Goal: Task Accomplishment & Management: Manage account settings

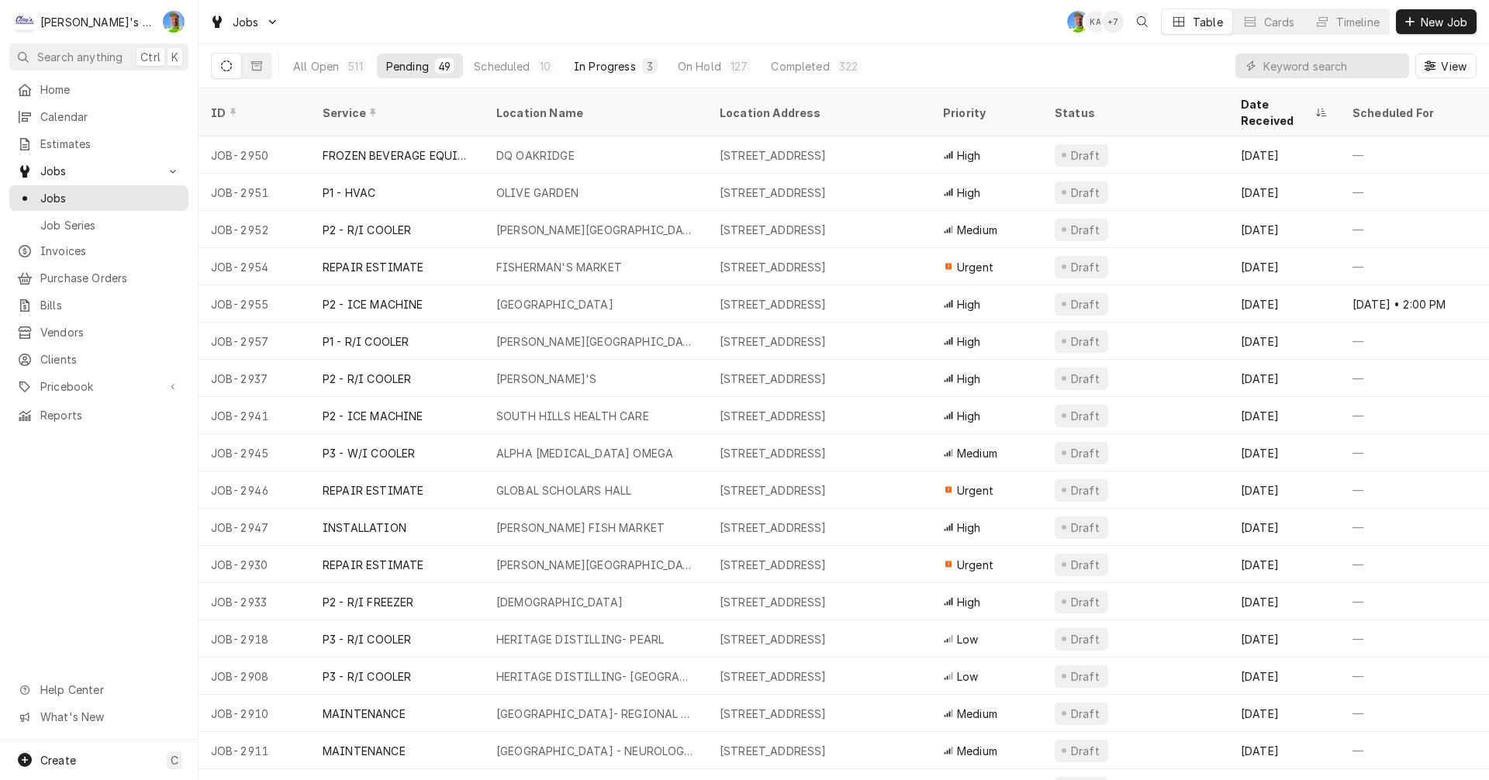
click at [596, 67] on div "In Progress" at bounding box center [605, 66] width 62 height 16
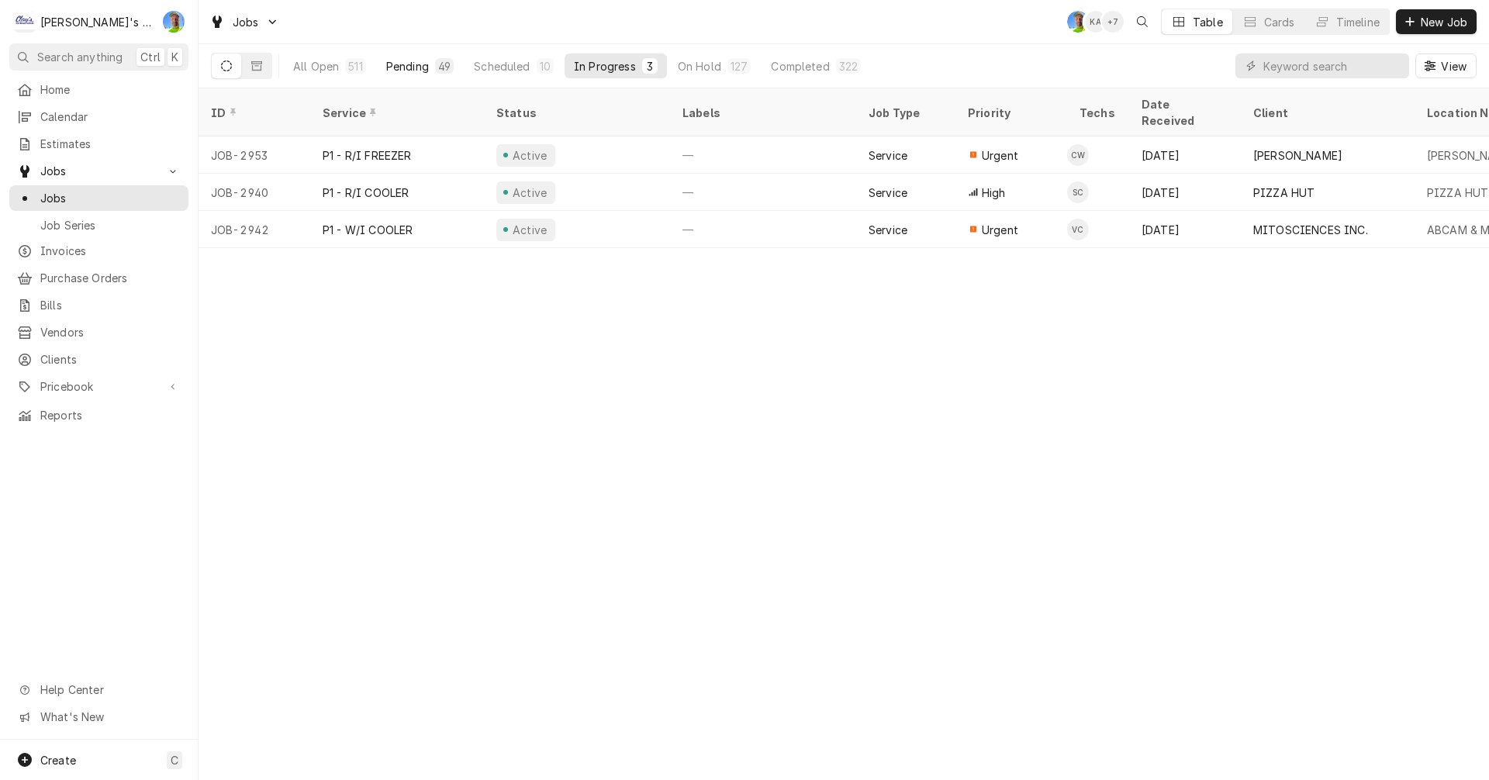
click at [416, 67] on div "Pending" at bounding box center [407, 66] width 43 height 16
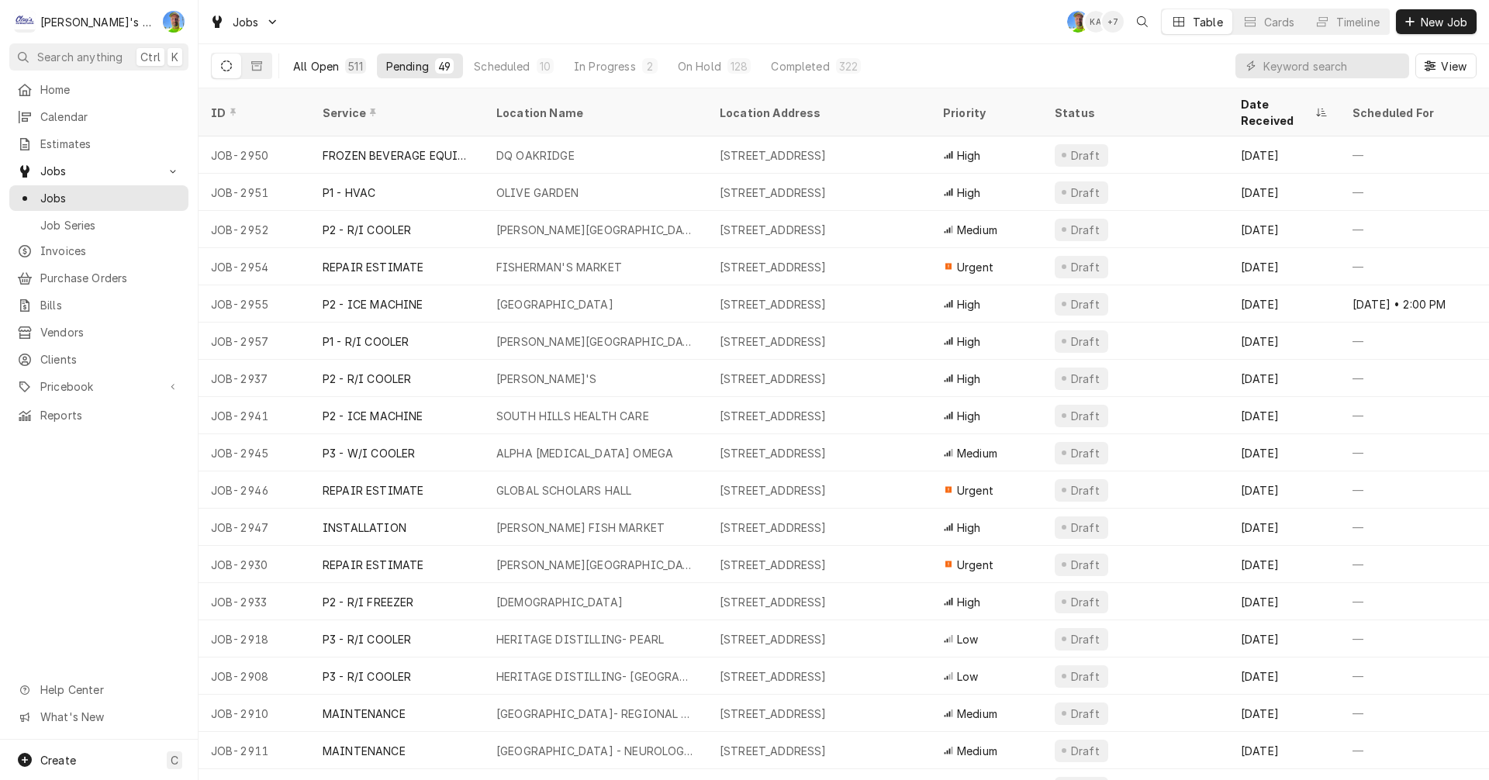
click at [305, 60] on div "All Open" at bounding box center [316, 66] width 46 height 16
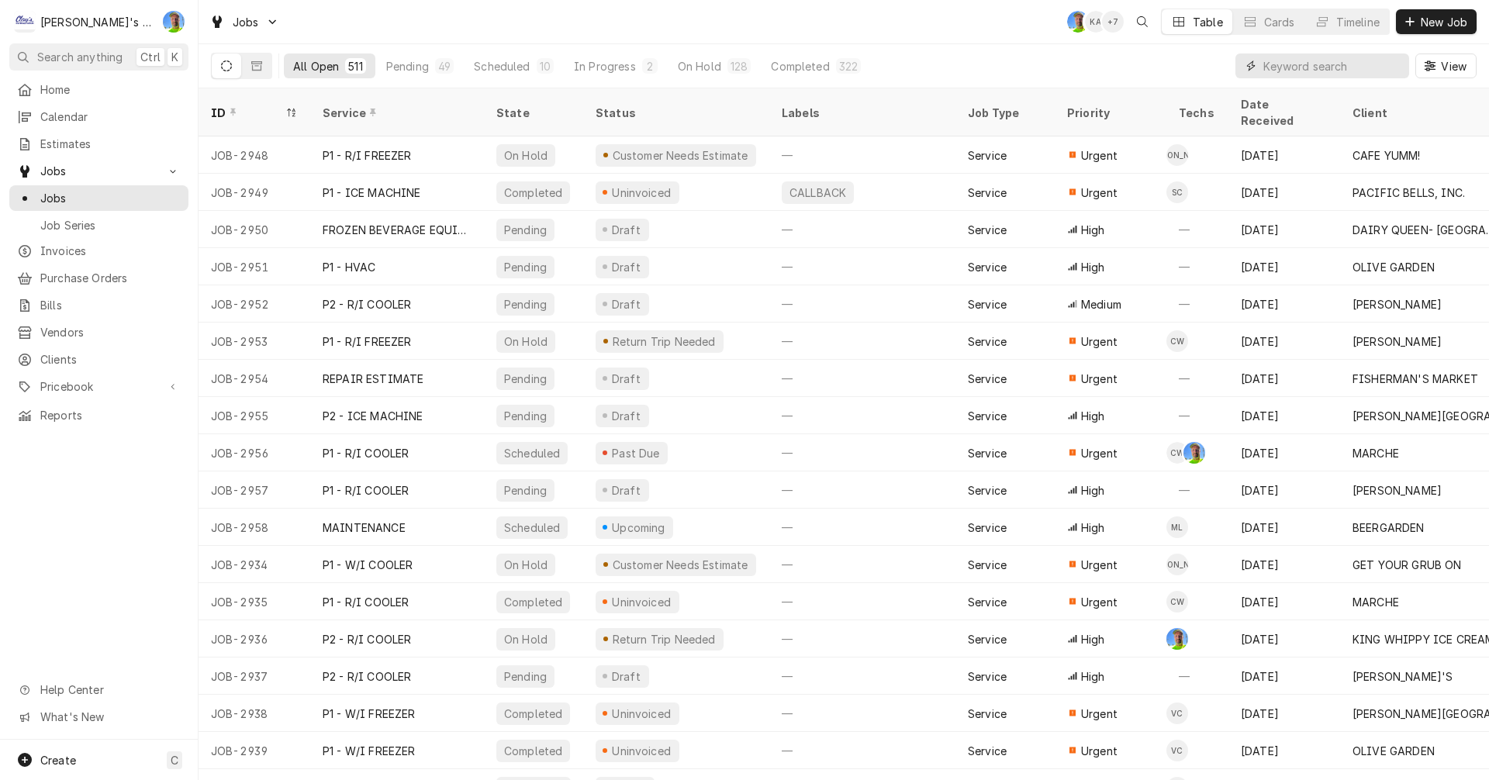
click at [1286, 68] on input "Dynamic Content Wrapper" at bounding box center [1332, 65] width 138 height 25
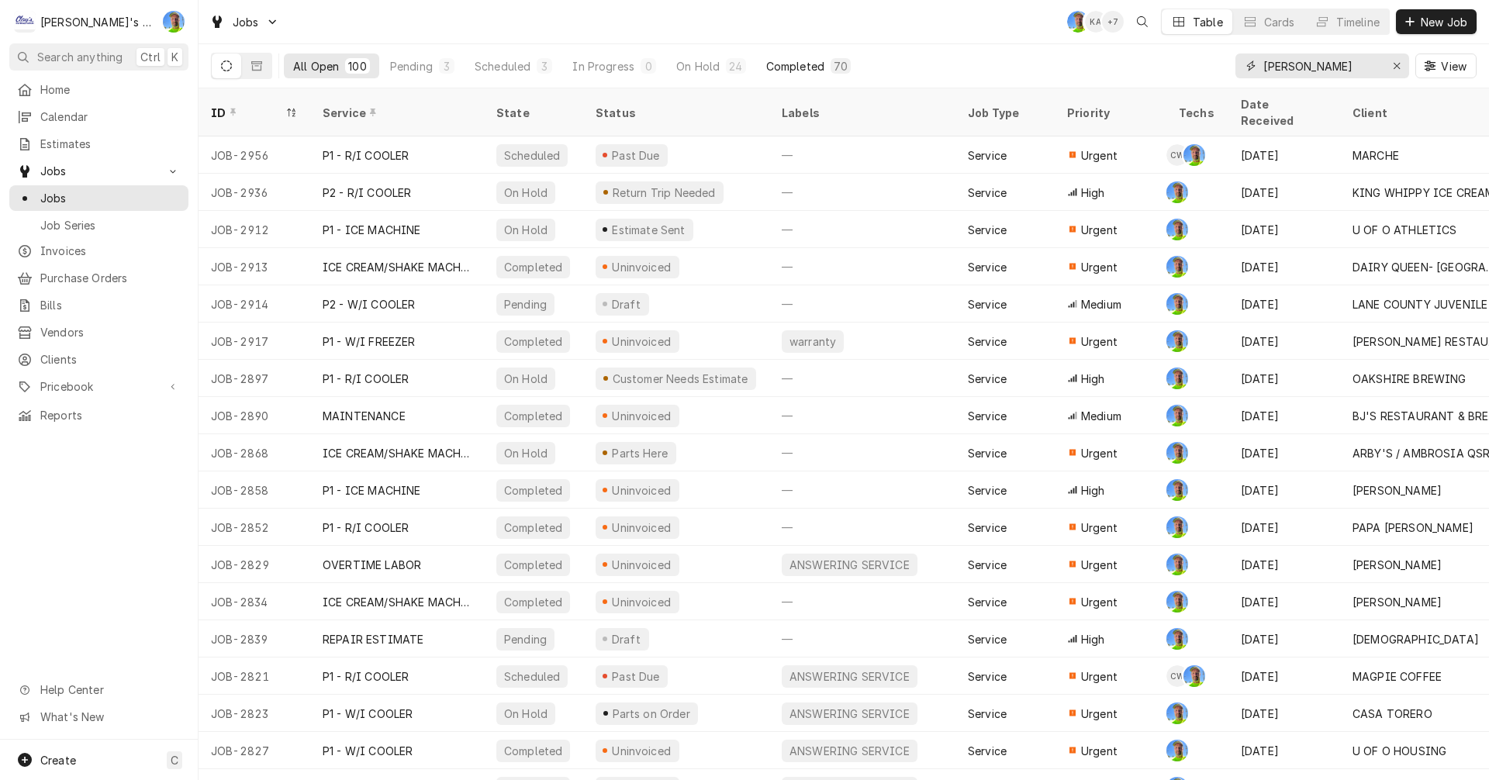
type input "greg"
click at [780, 68] on div "Completed" at bounding box center [795, 66] width 58 height 16
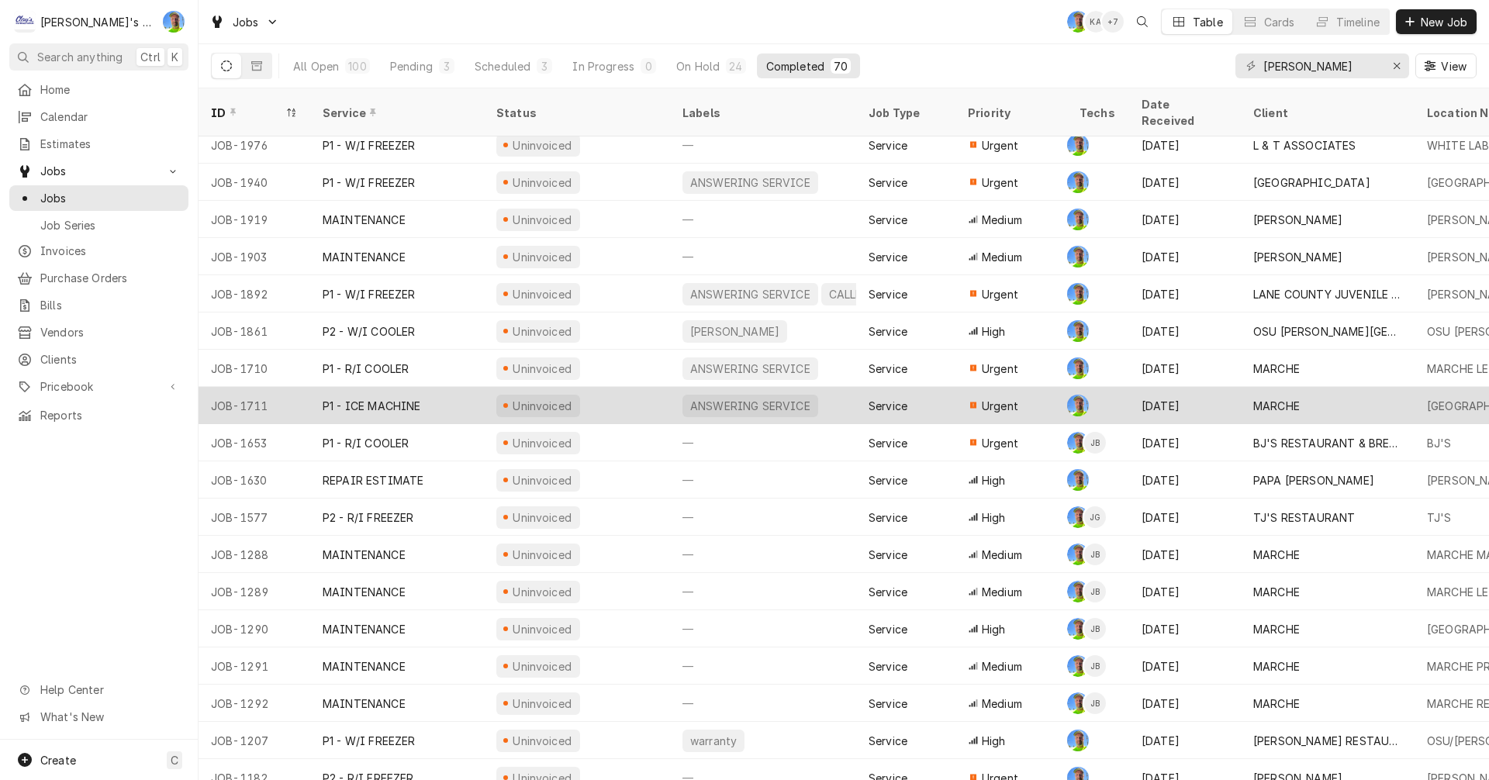
scroll to position [1954, 0]
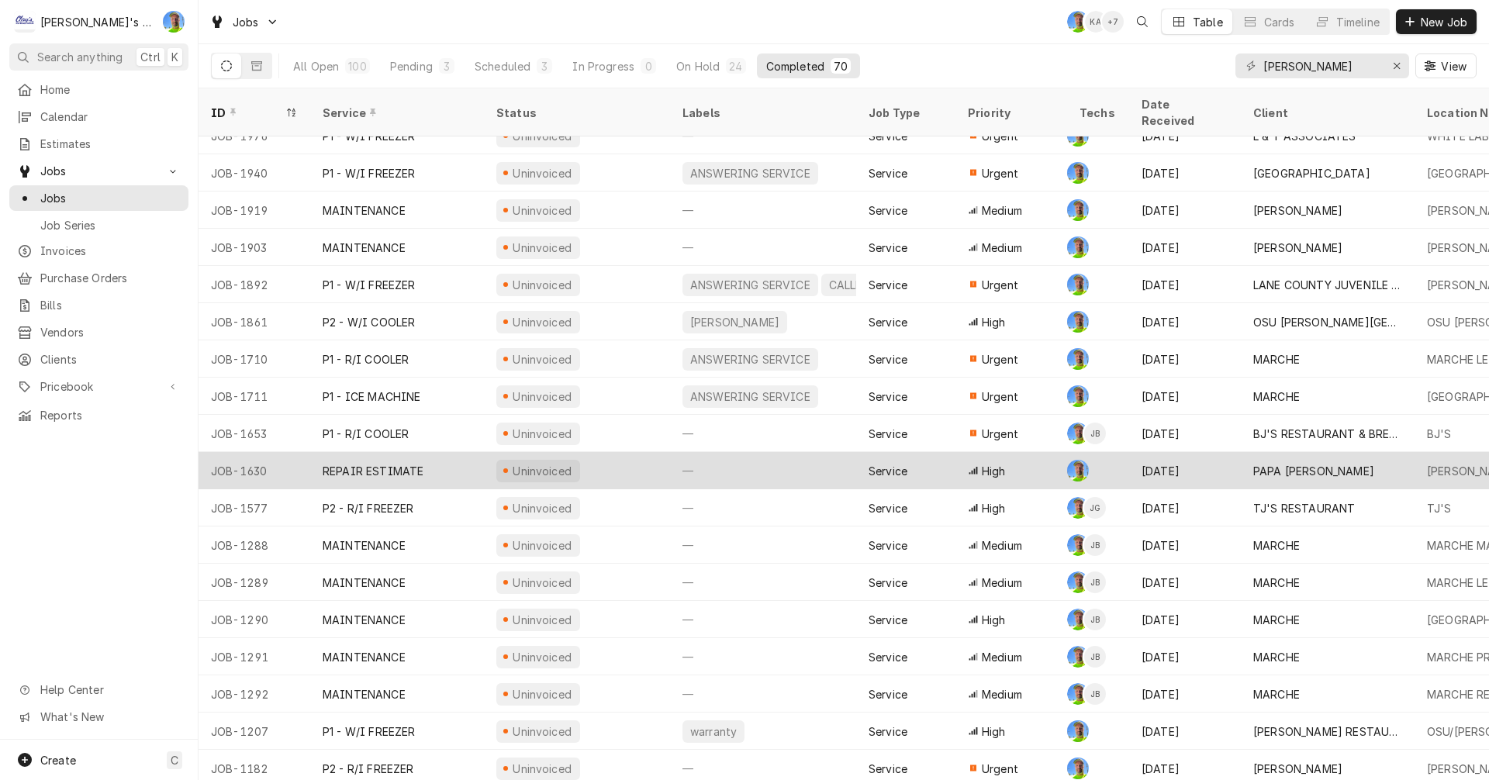
click at [442, 452] on div "REPAIR ESTIMATE" at bounding box center [397, 470] width 174 height 37
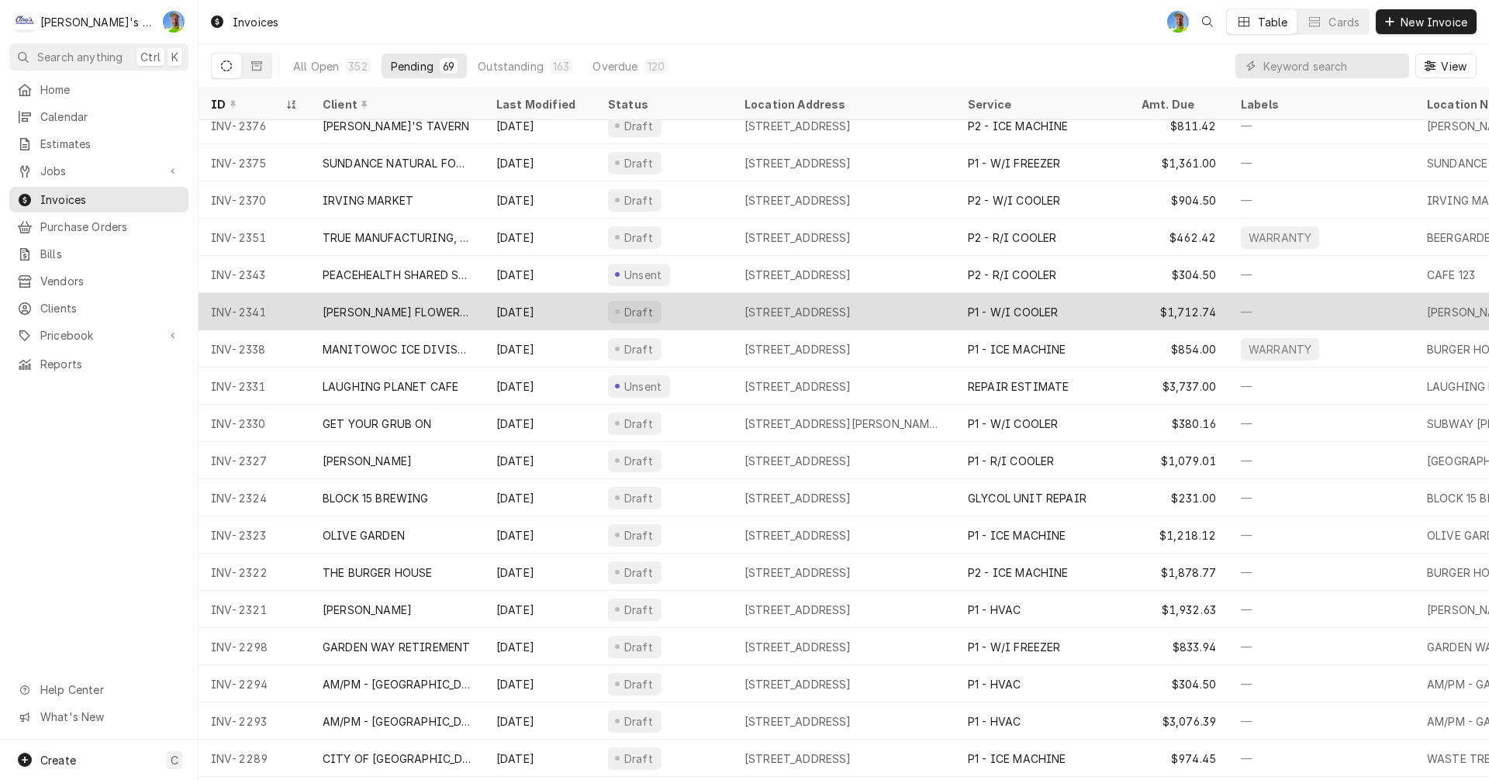
scroll to position [155, 0]
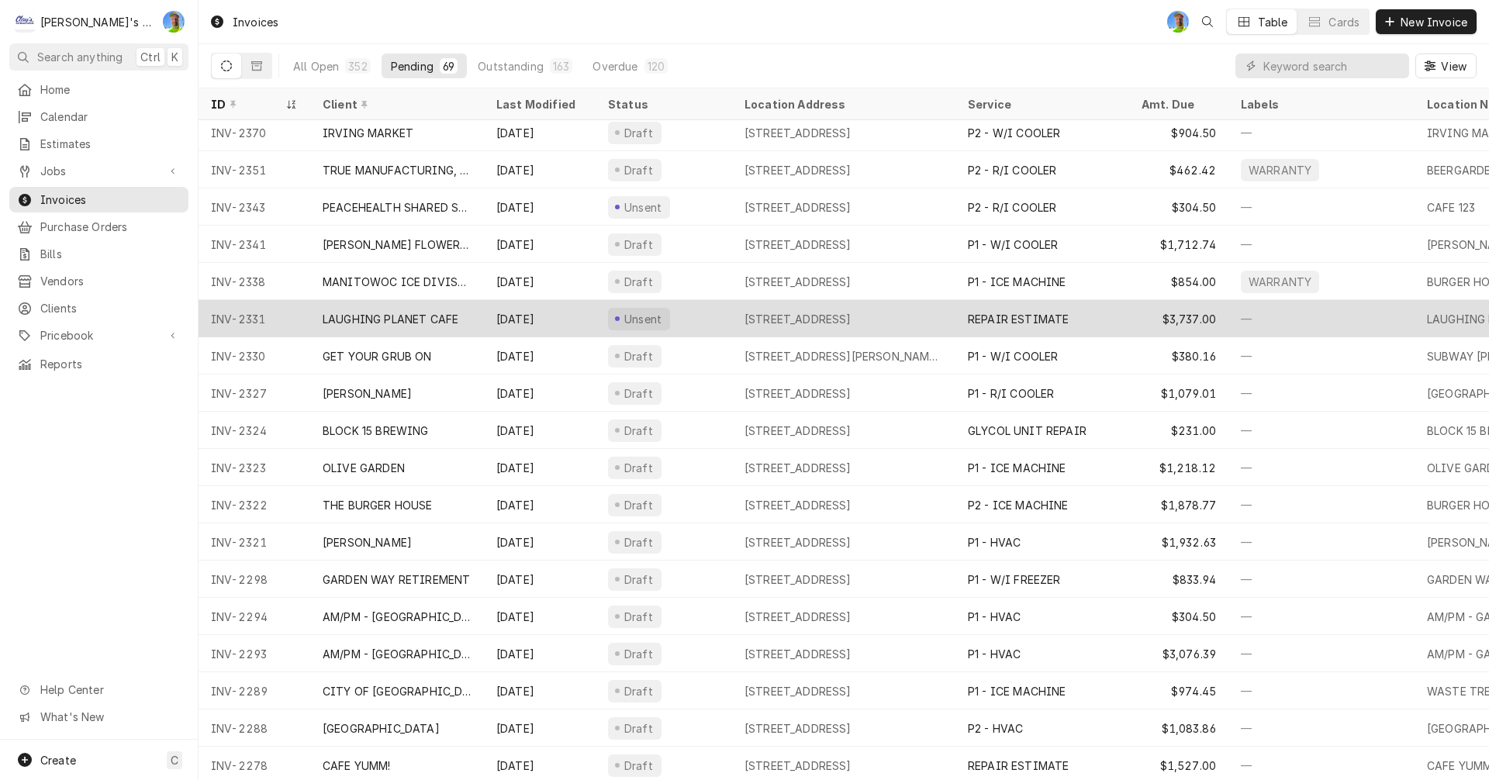
click at [811, 316] on div "[STREET_ADDRESS]" at bounding box center [797, 319] width 107 height 16
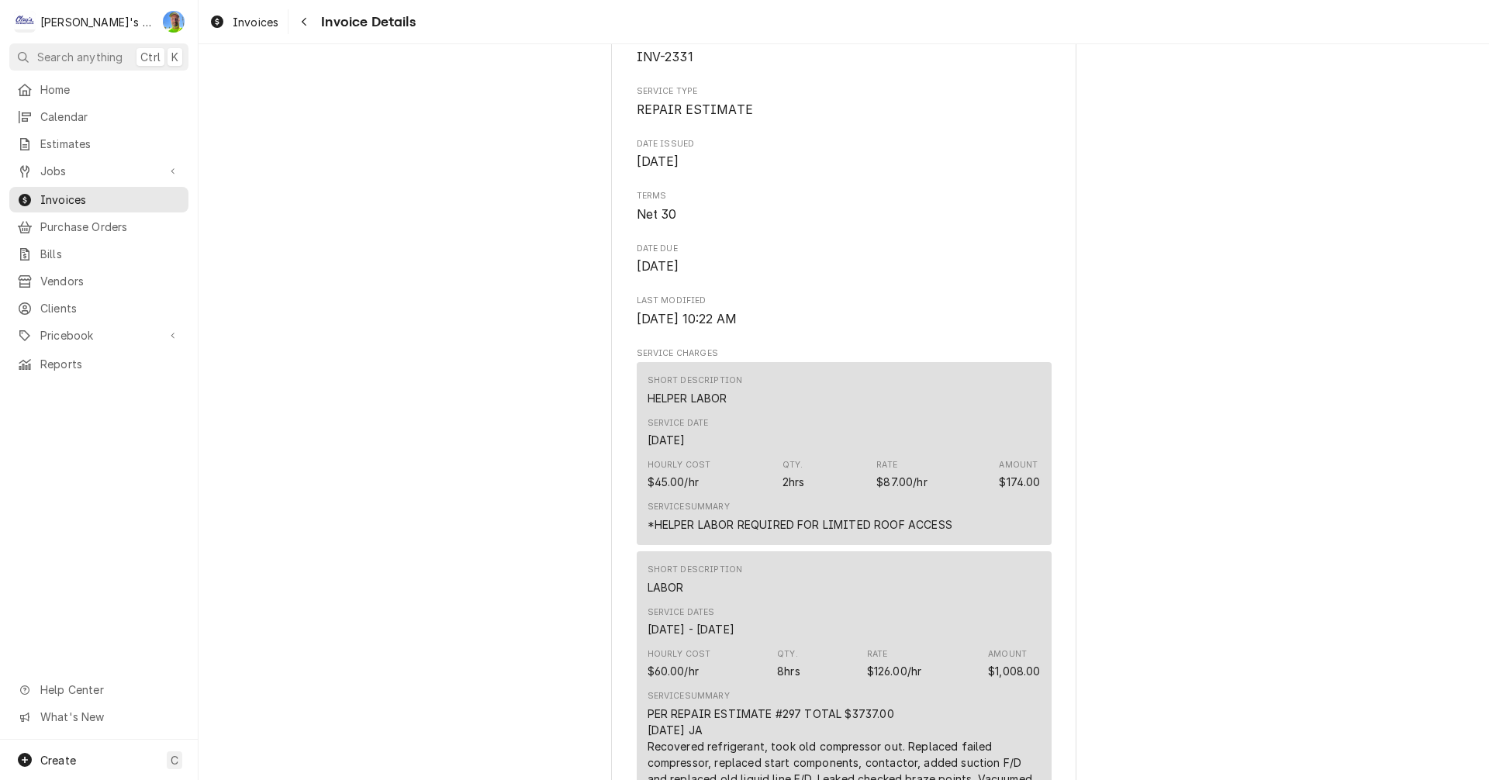
scroll to position [543, 0]
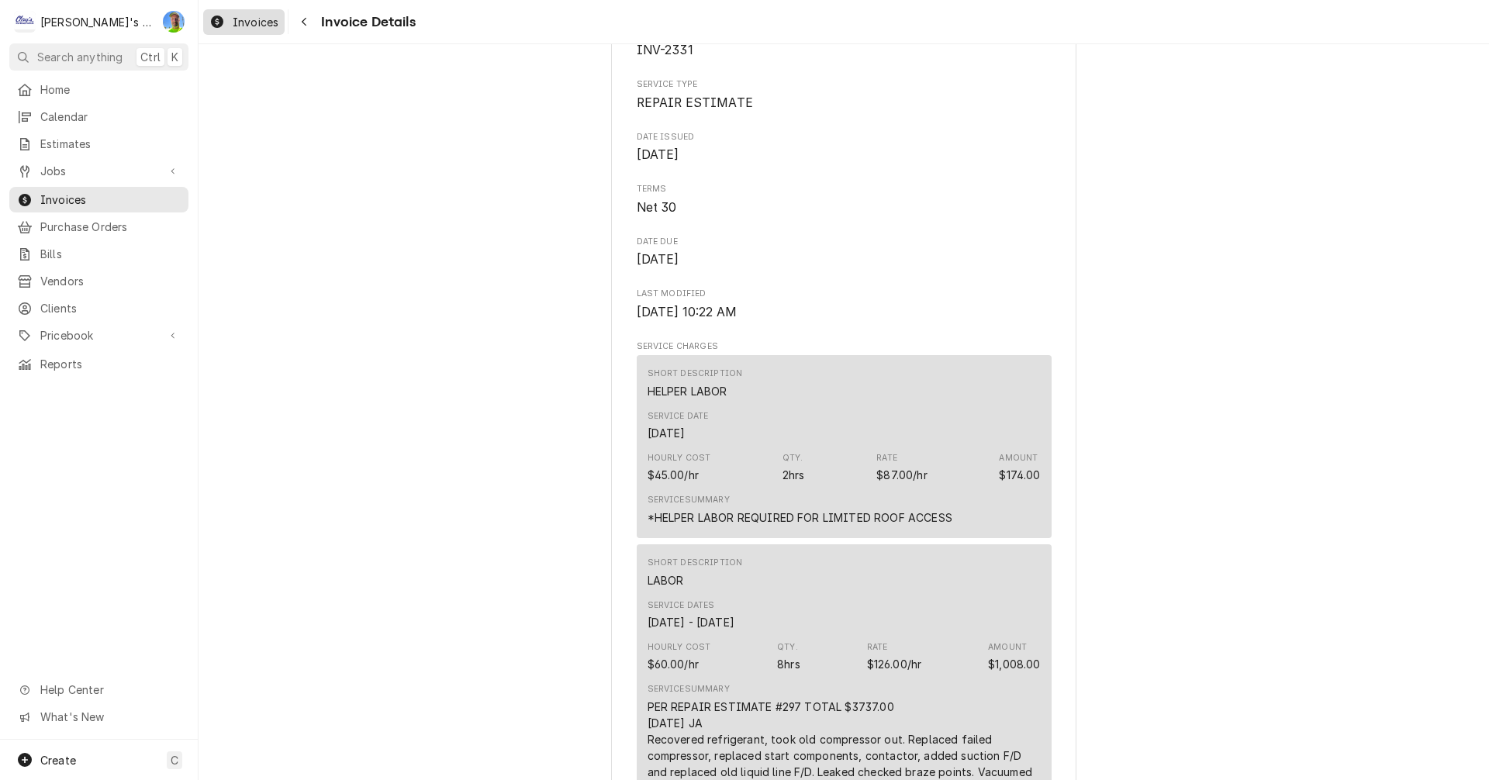
click at [232, 16] on div "Invoices" at bounding box center [243, 21] width 75 height 19
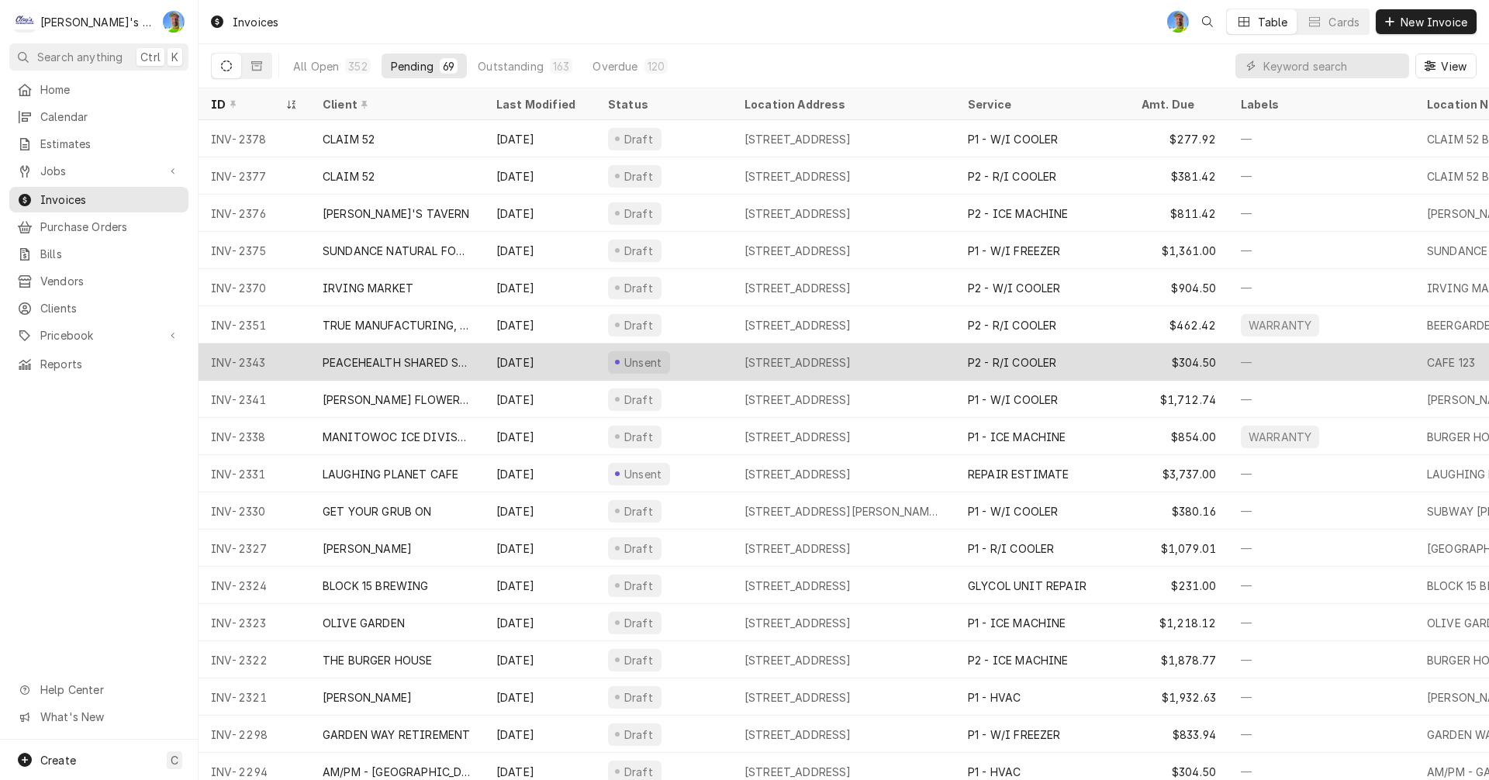
click at [701, 359] on div "Unsent" at bounding box center [663, 361] width 136 height 37
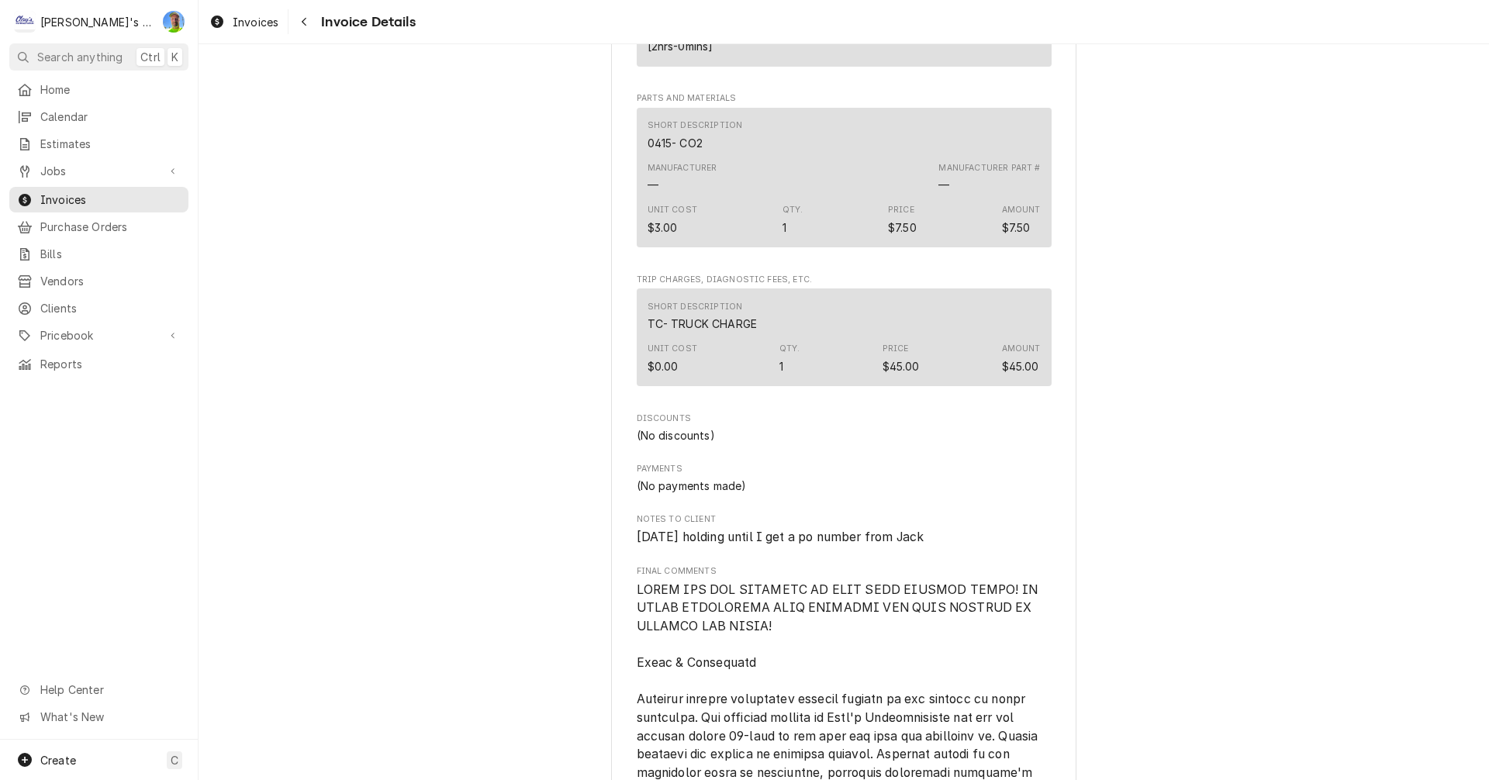
scroll to position [1240, 0]
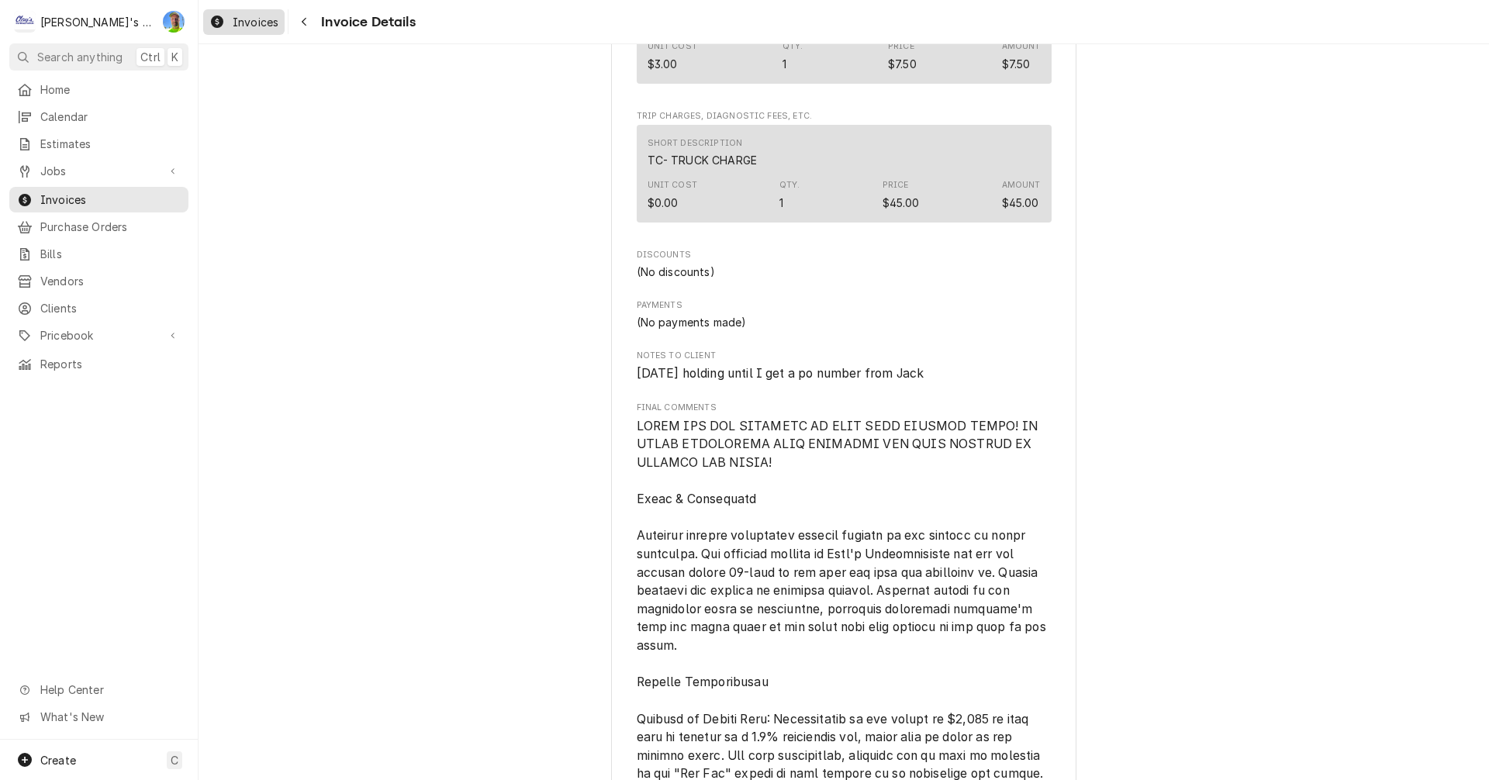
click at [240, 22] on span "Invoices" at bounding box center [256, 22] width 46 height 16
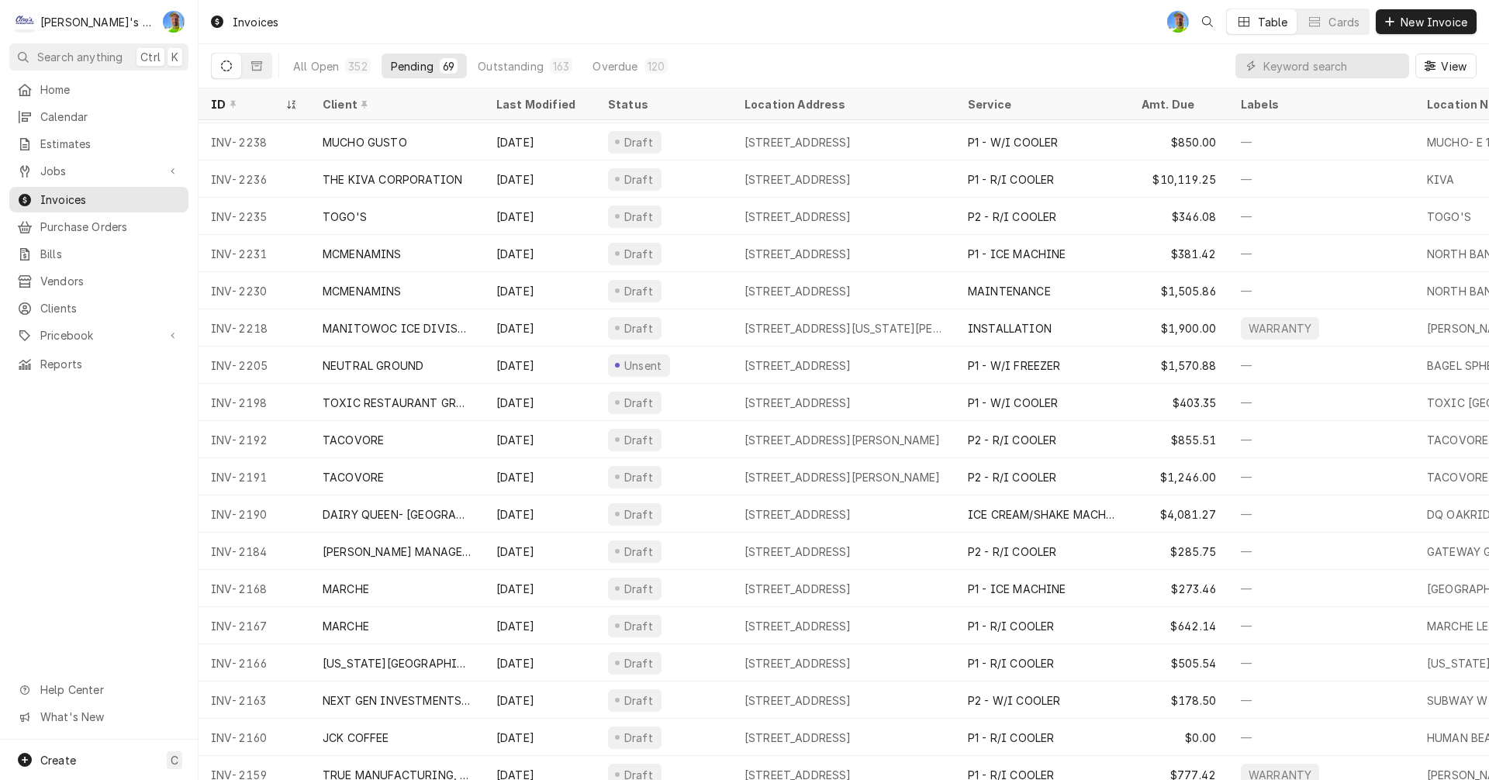
scroll to position [1061, 0]
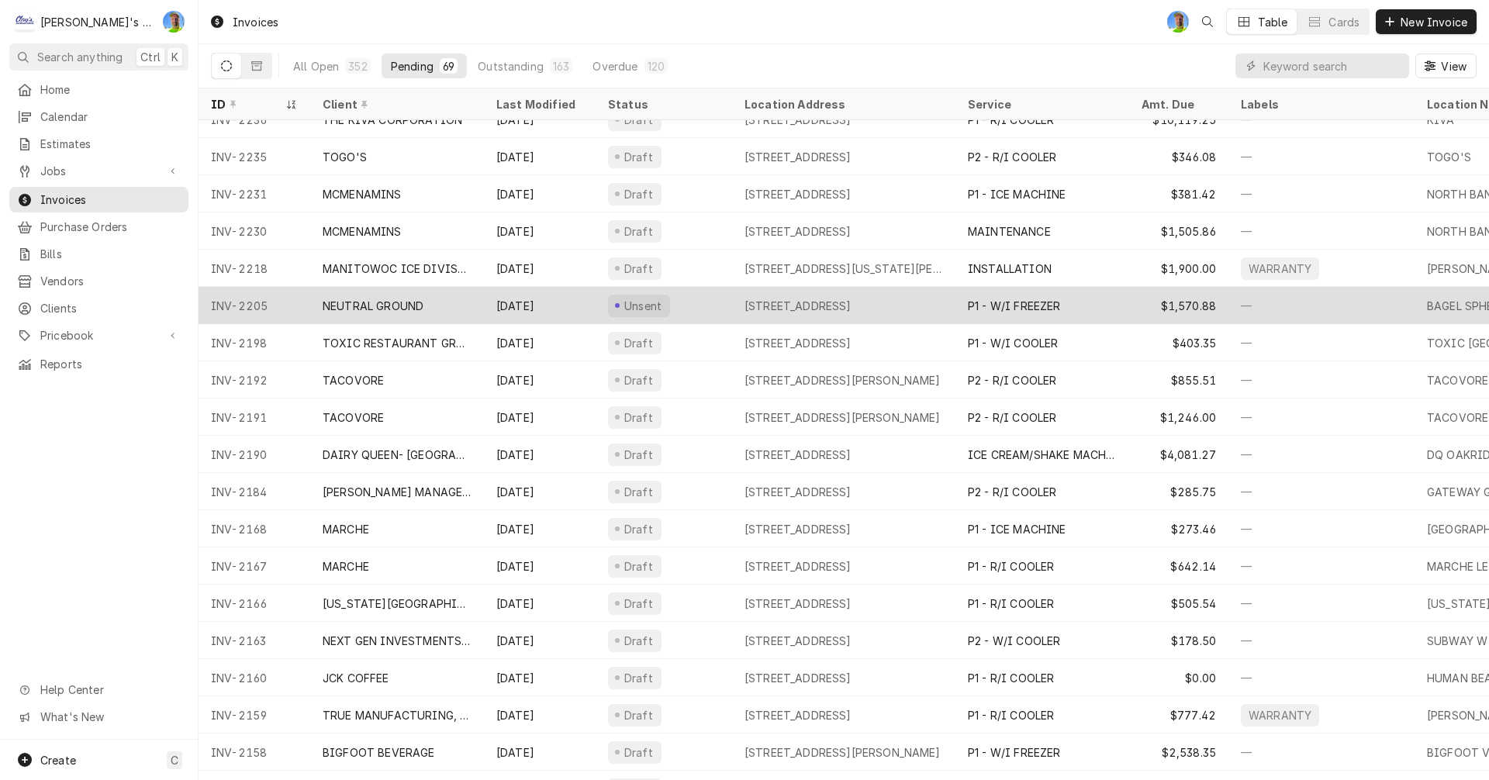
click at [691, 307] on div "Unsent" at bounding box center [663, 305] width 136 height 37
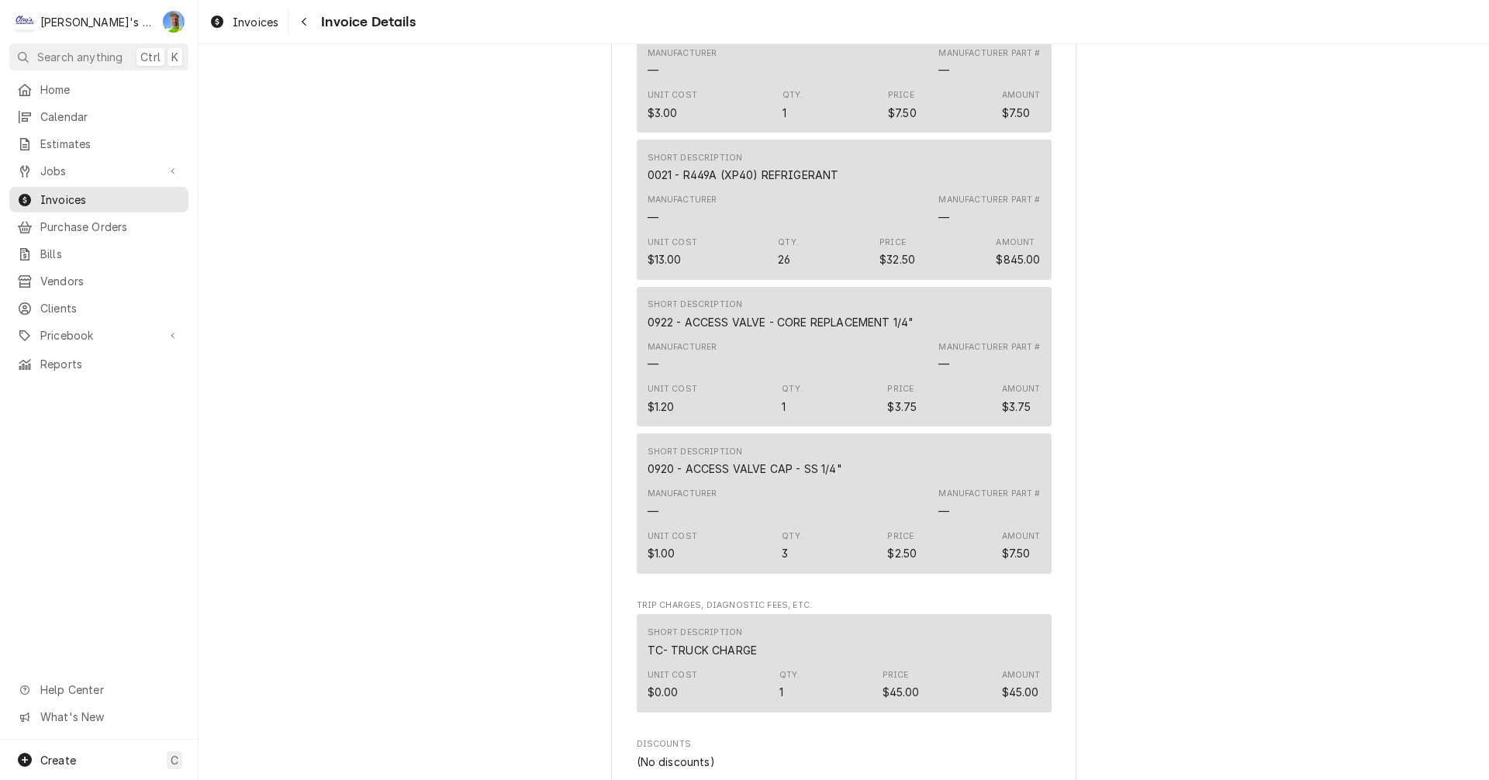
scroll to position [1706, 0]
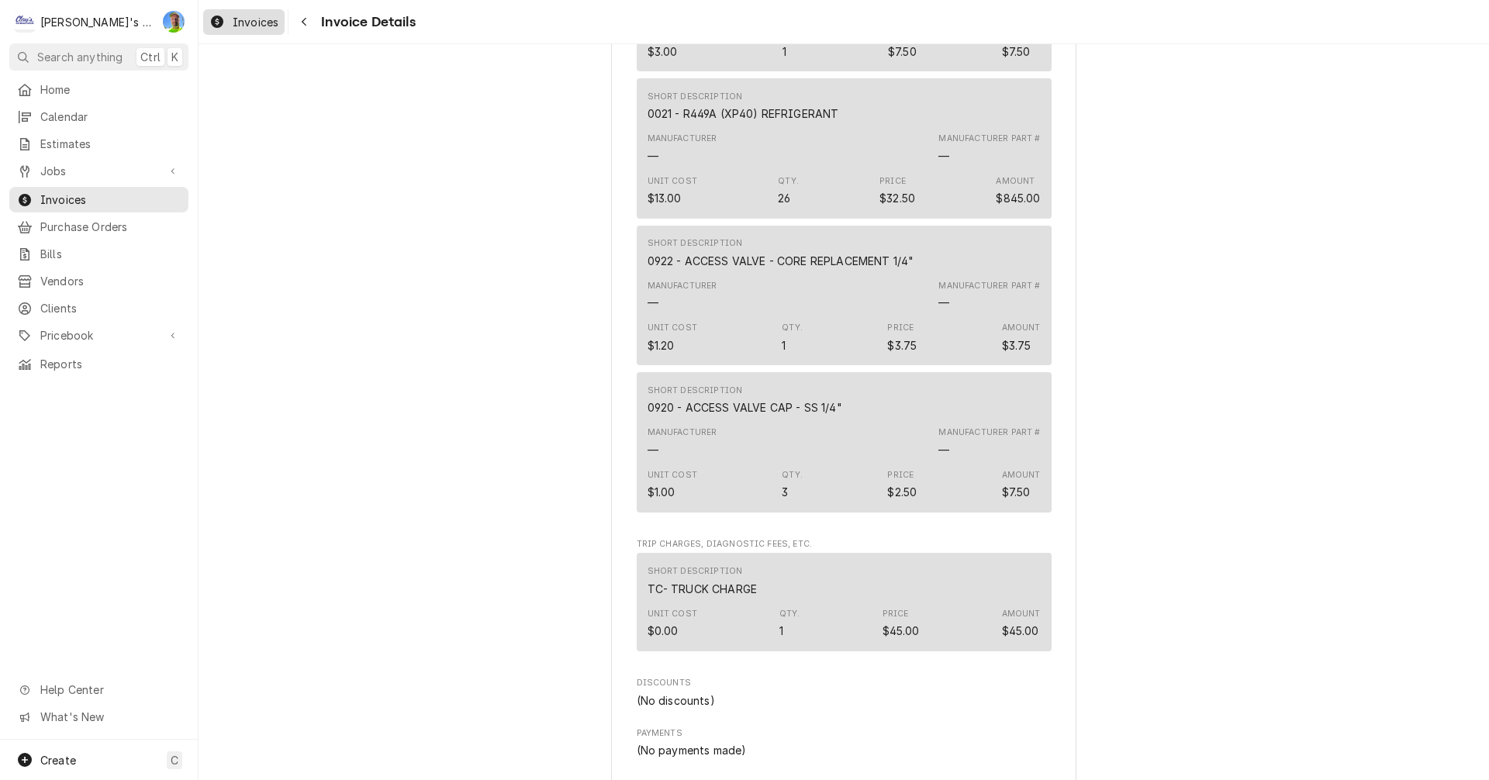
click at [249, 19] on span "Invoices" at bounding box center [256, 22] width 46 height 16
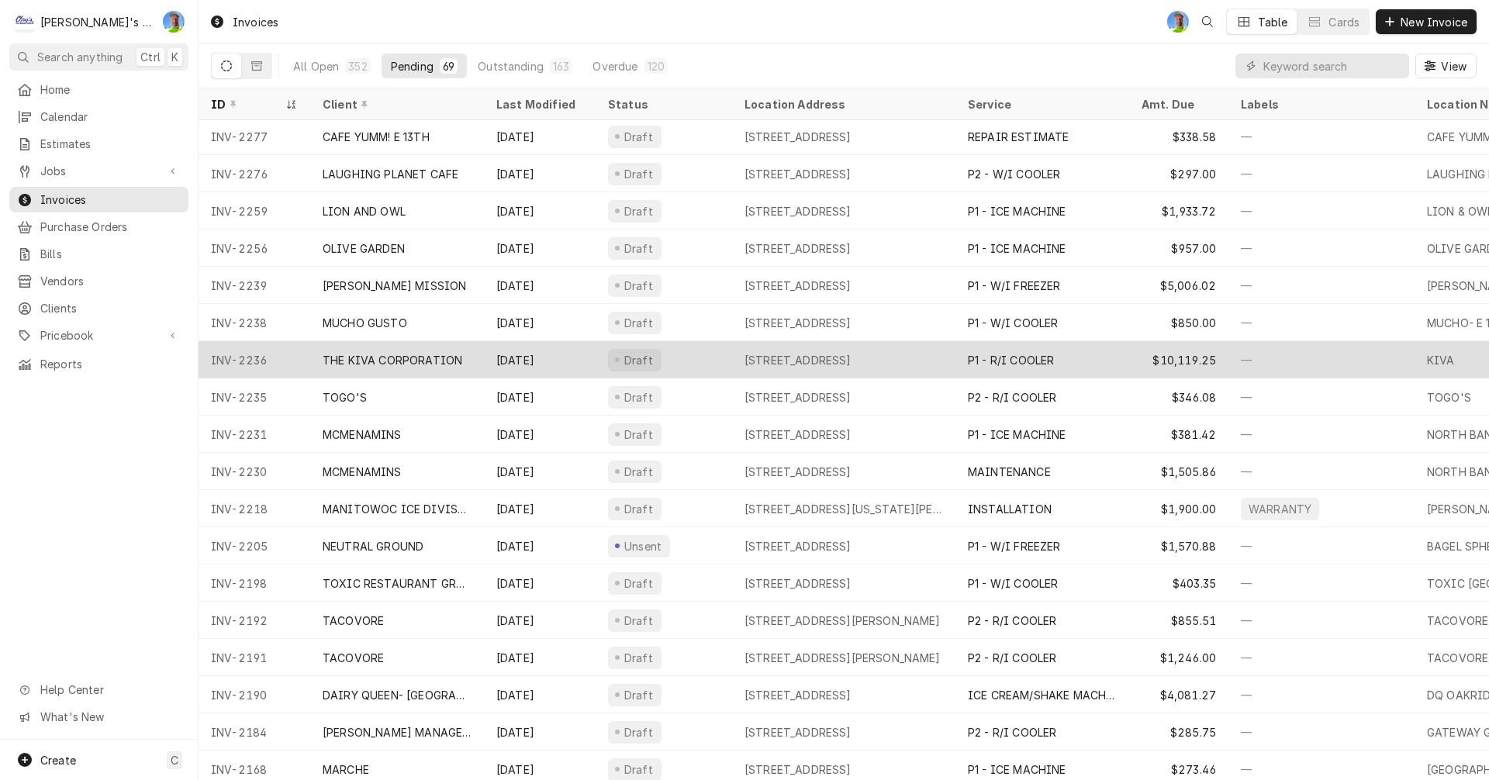
scroll to position [875, 0]
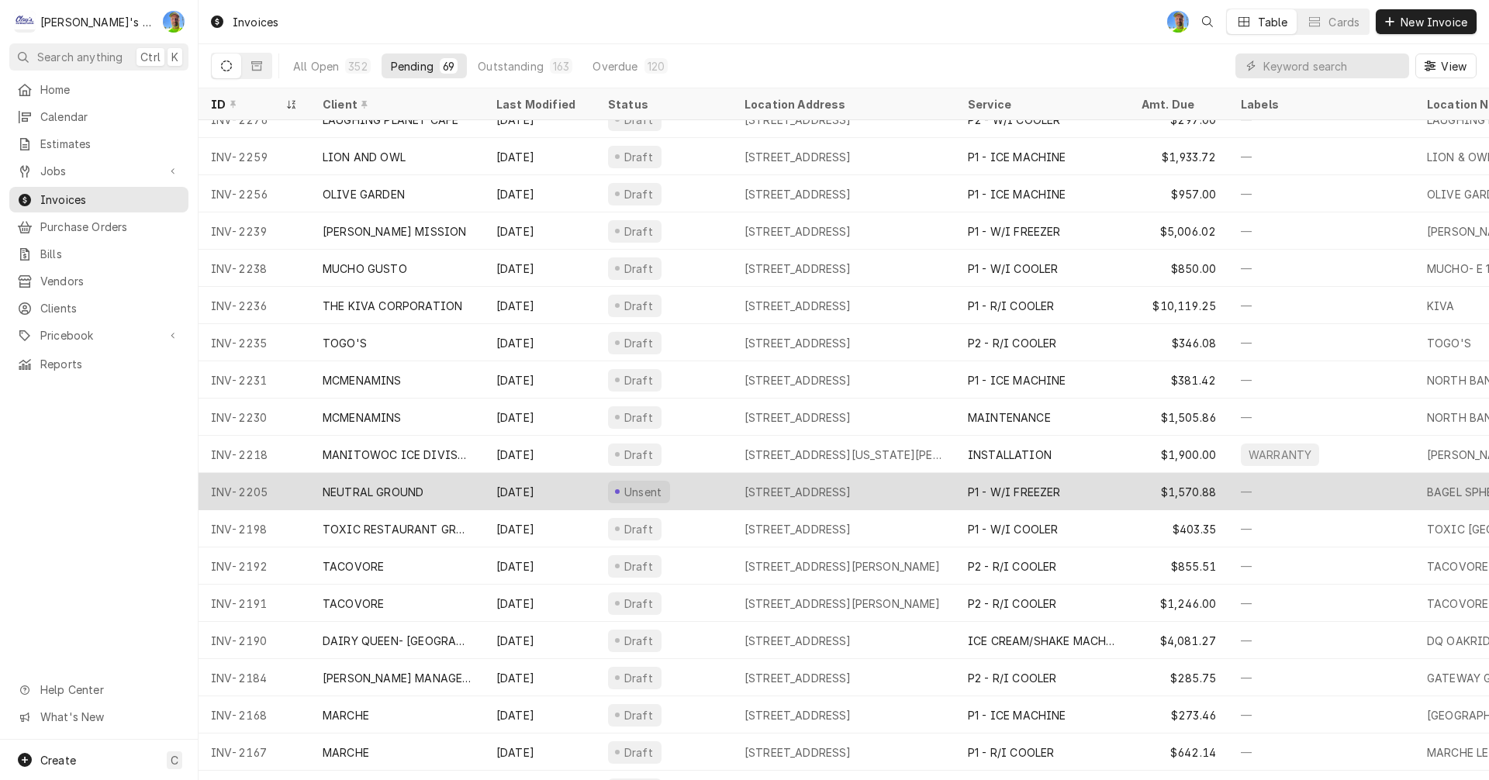
click at [822, 494] on div "4089 W 11TH, EUGENE, OR 97402" at bounding box center [797, 492] width 107 height 16
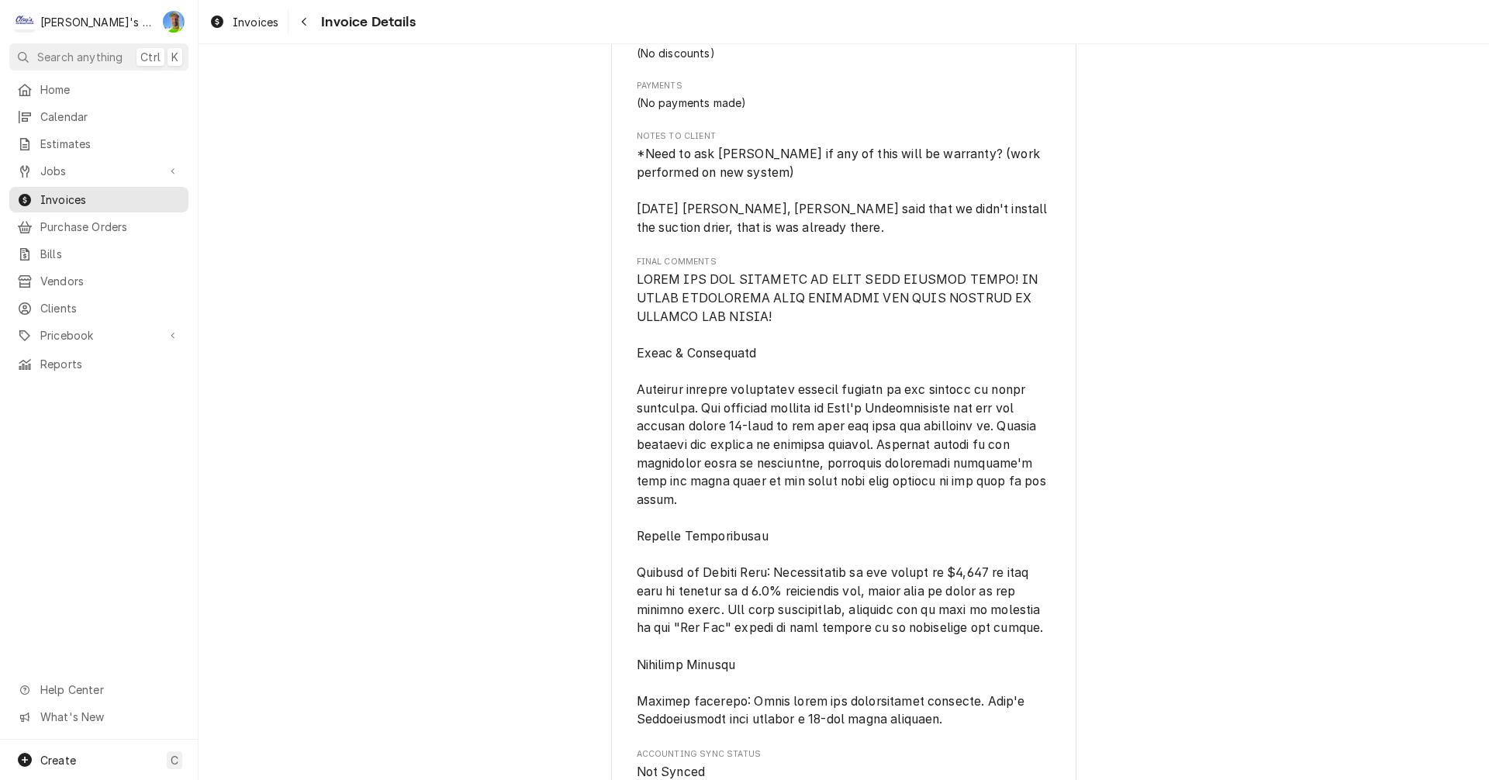
scroll to position [2326, 0]
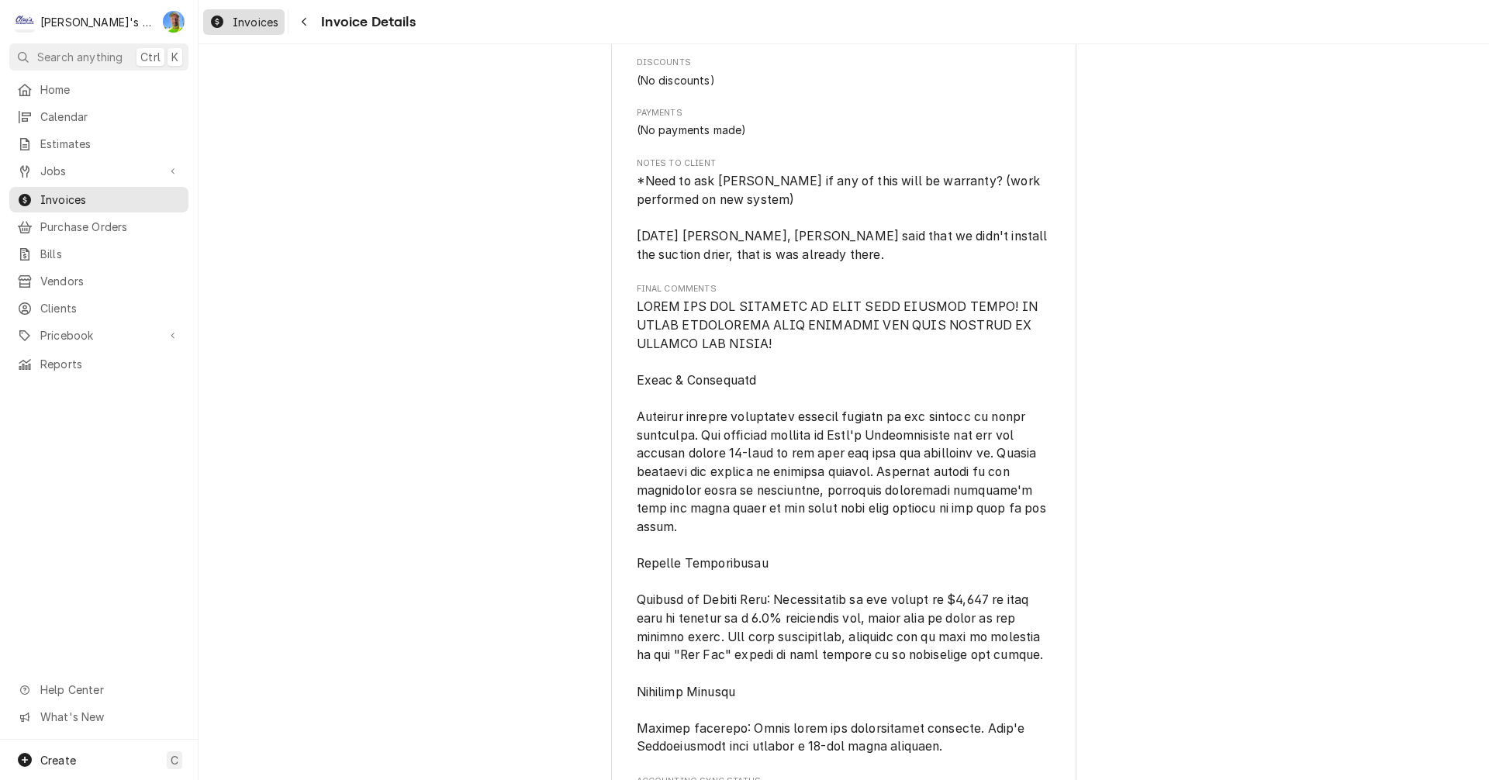
click at [242, 23] on span "Invoices" at bounding box center [256, 22] width 46 height 16
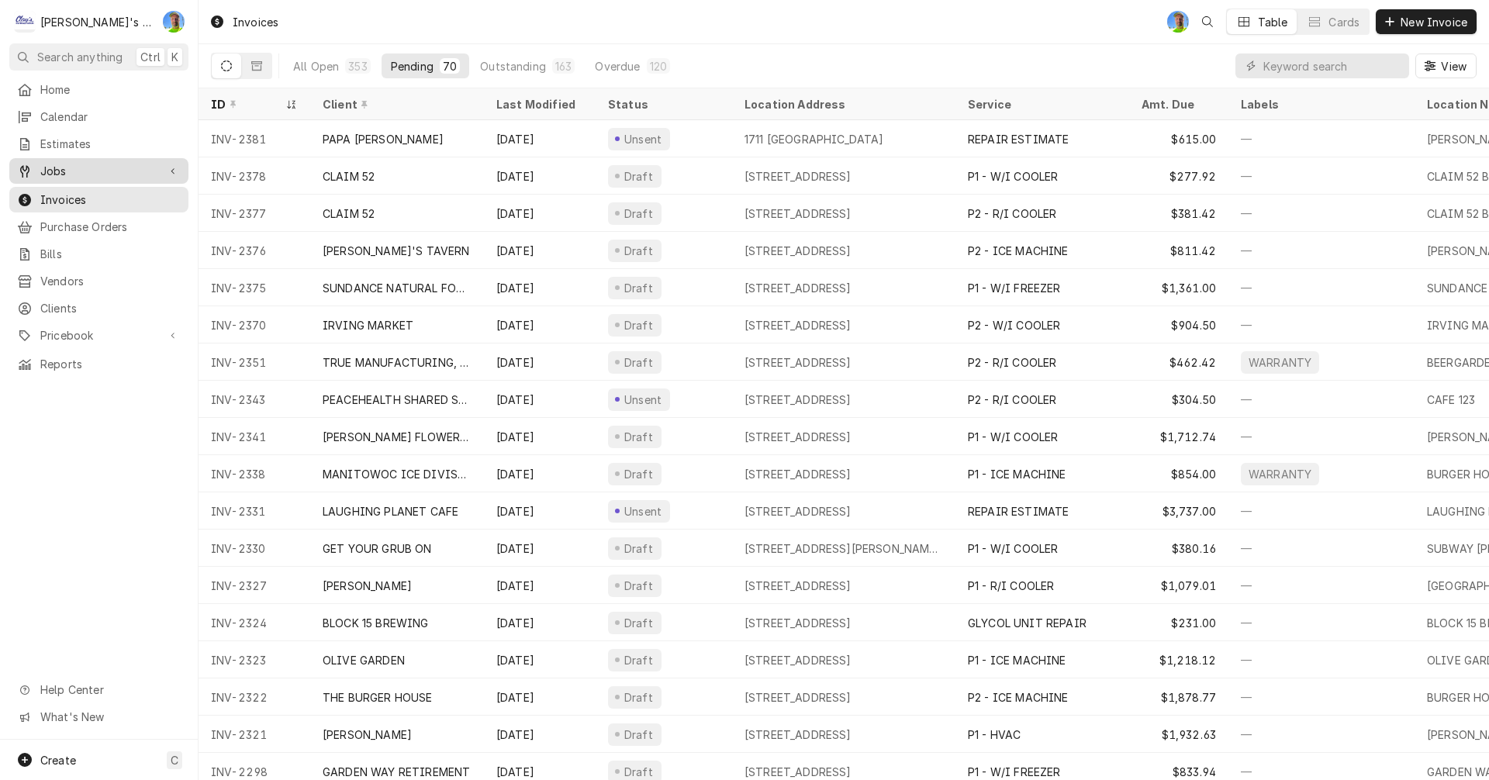
click at [67, 163] on span "Jobs" at bounding box center [98, 171] width 117 height 16
click at [66, 190] on span "Jobs" at bounding box center [110, 198] width 140 height 16
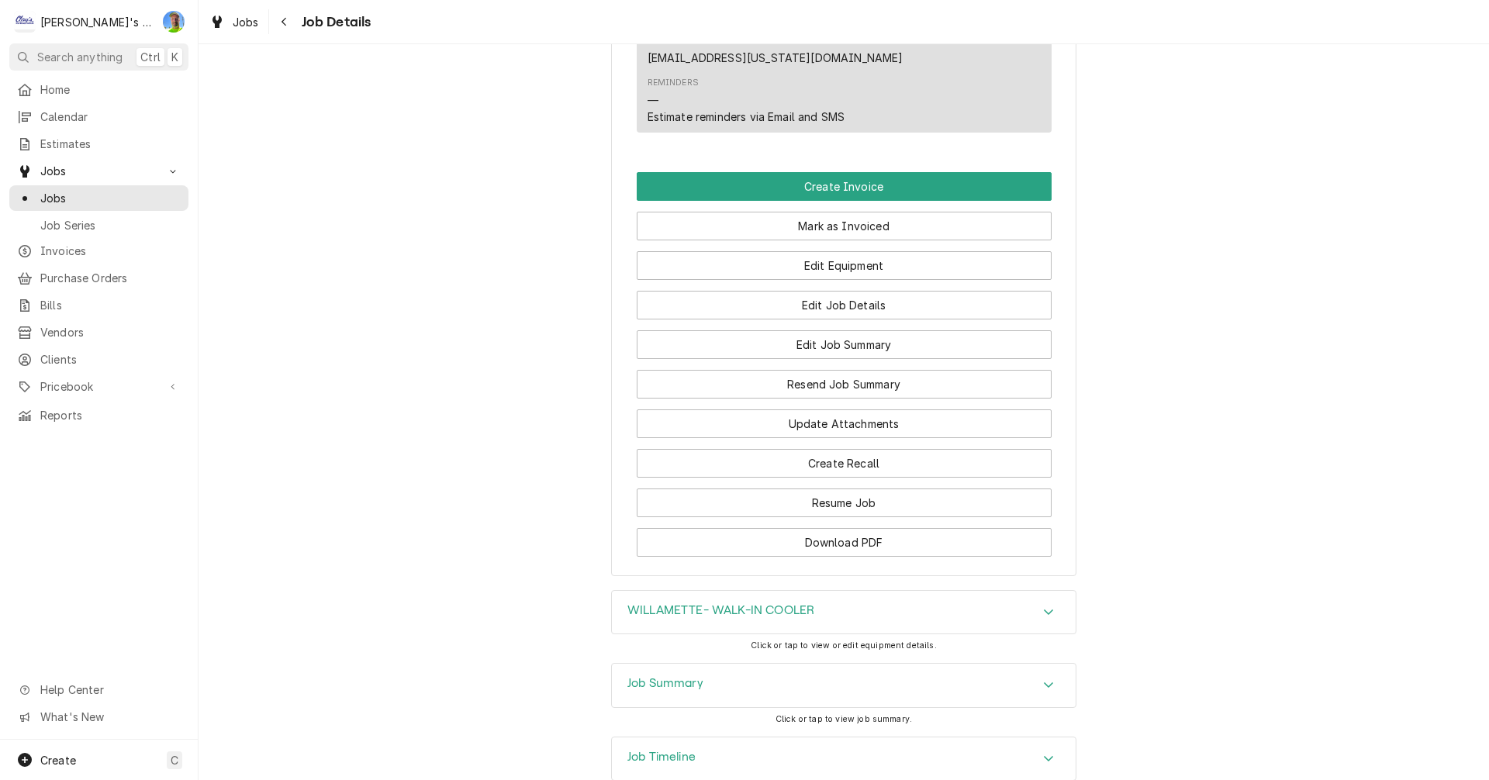
scroll to position [1592, 0]
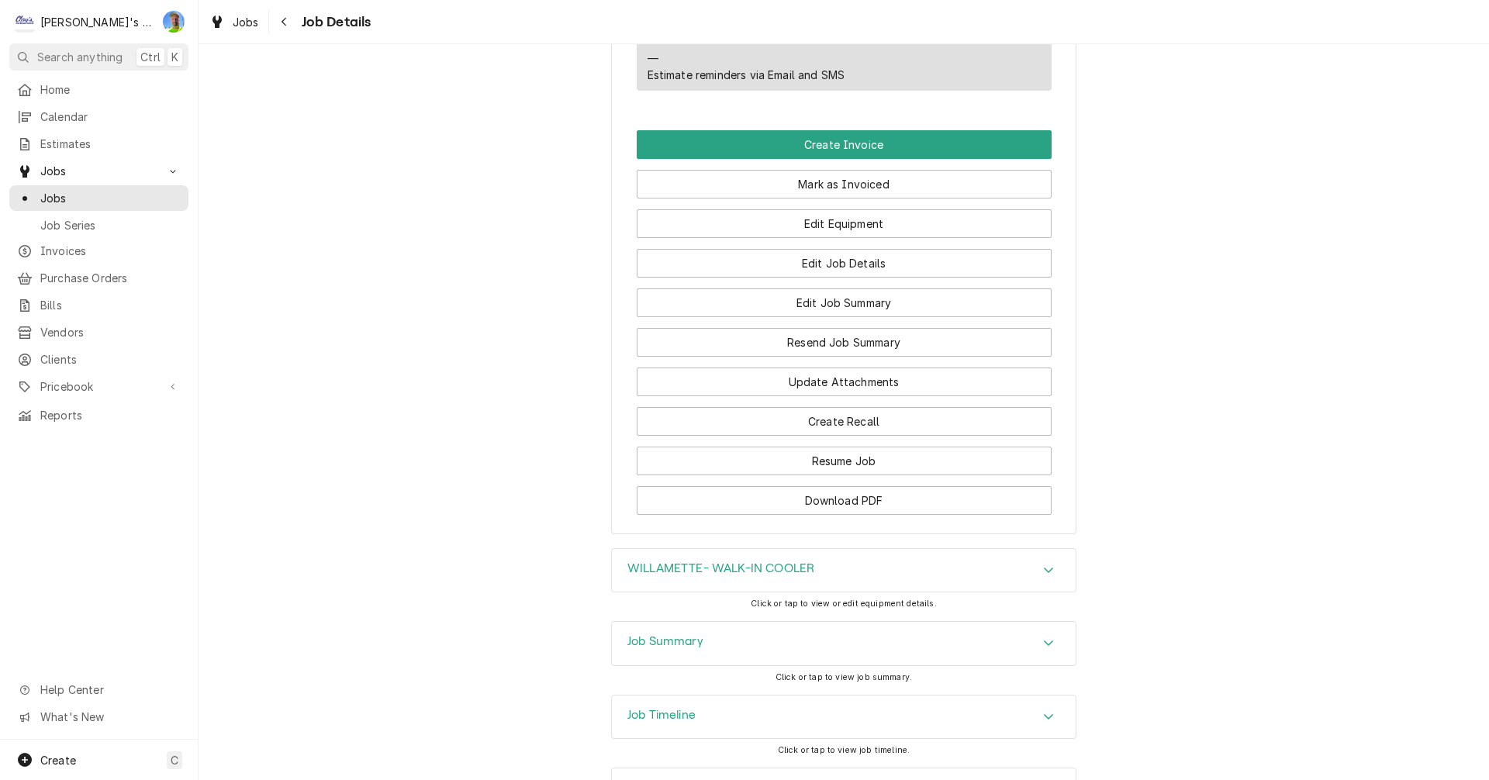
click at [1053, 634] on div "Accordion Header" at bounding box center [1048, 643] width 23 height 19
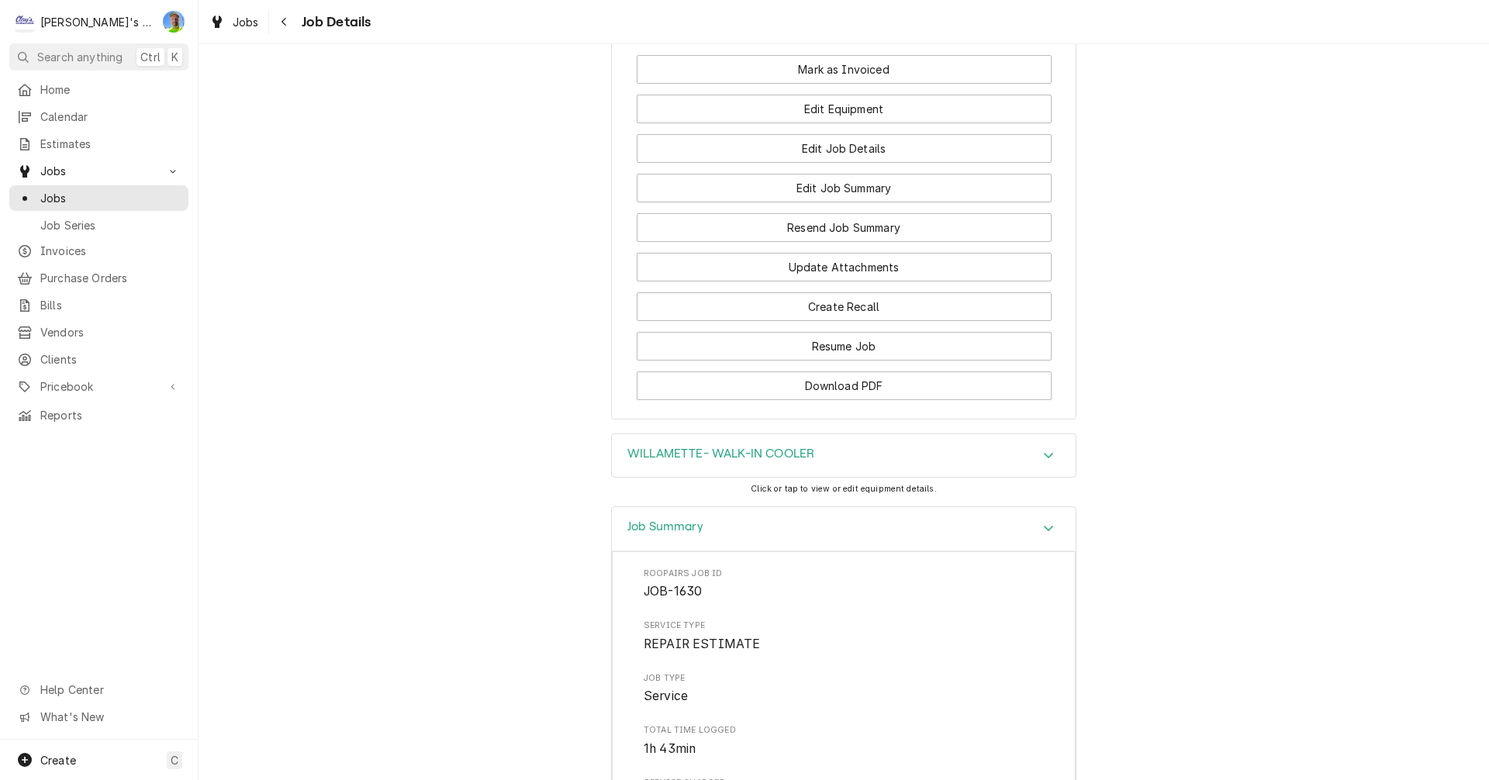
scroll to position [1628, 0]
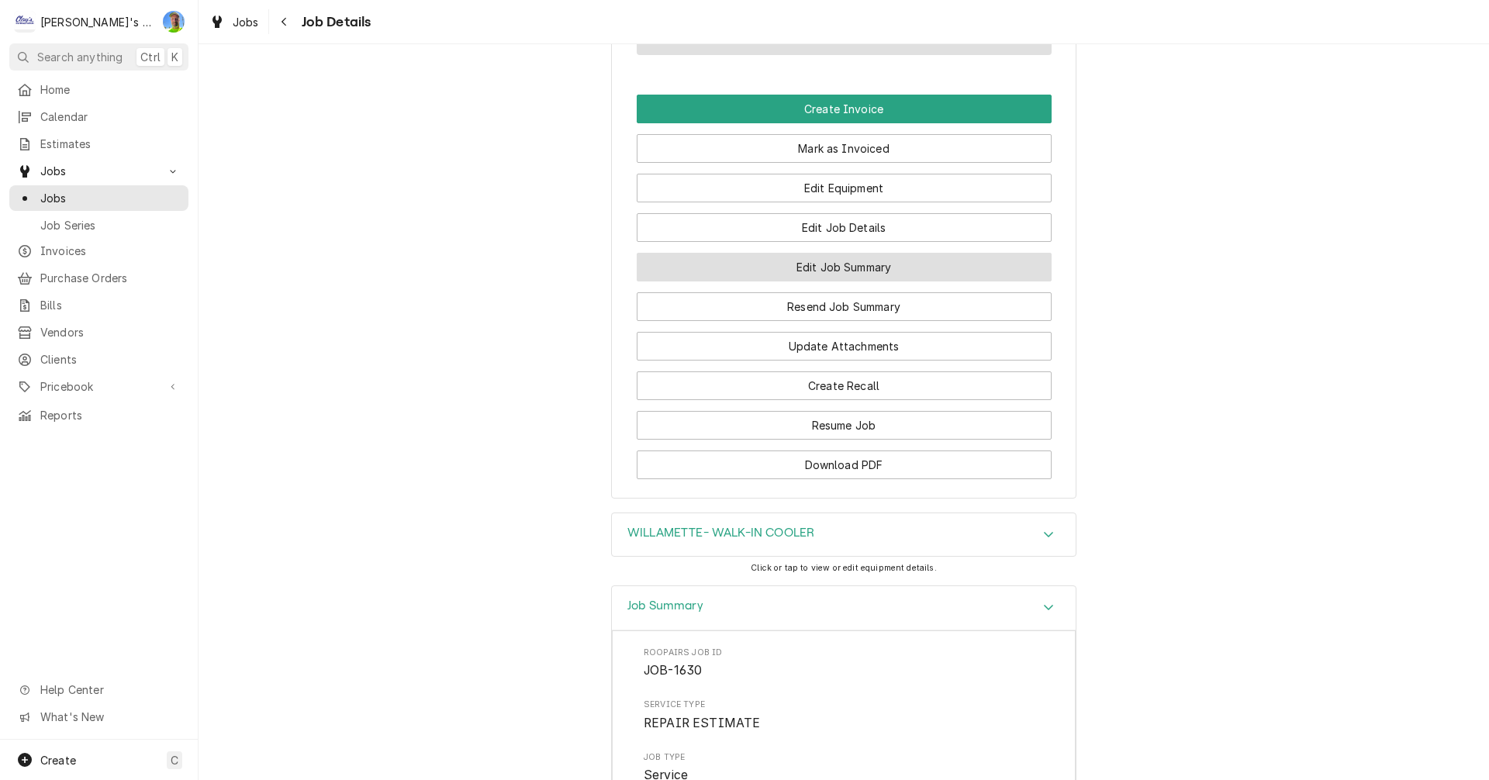
click at [834, 253] on button "Edit Job Summary" at bounding box center [844, 267] width 415 height 29
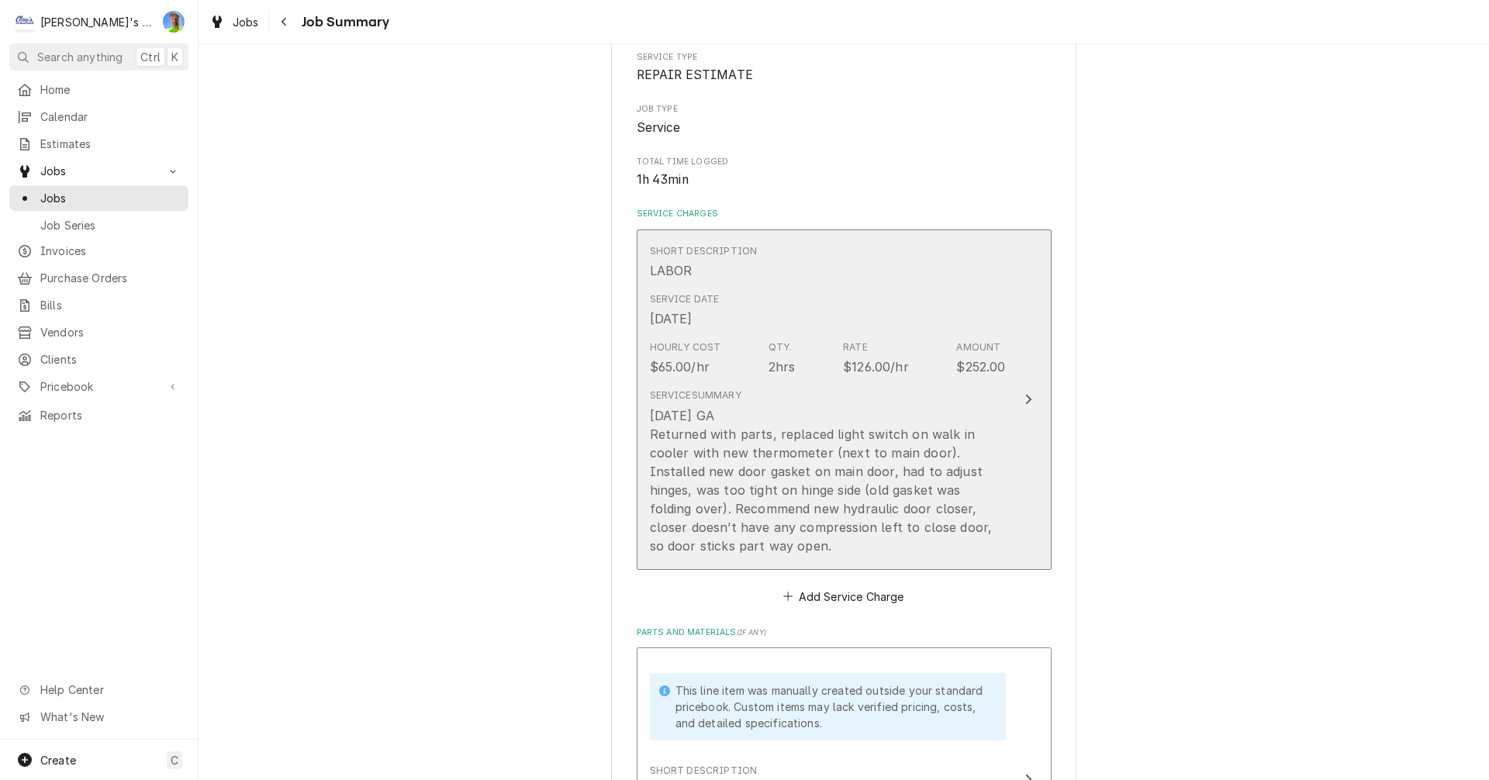
scroll to position [233, 0]
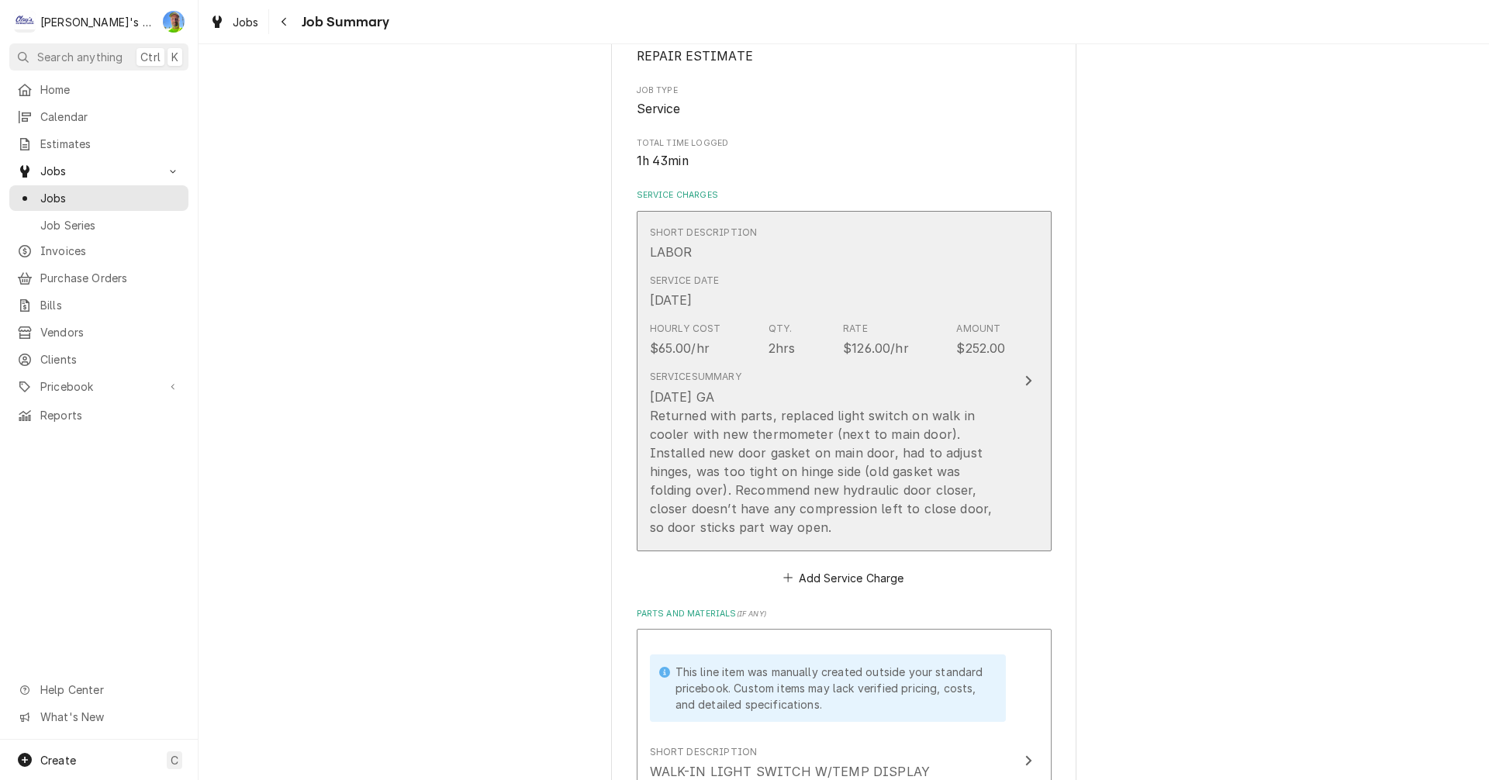
click at [1006, 421] on button "Short Description LABOR Service Date [DATE] Hourly Cost $65.00/hr Qty. 2hrs Rat…" at bounding box center [844, 381] width 415 height 340
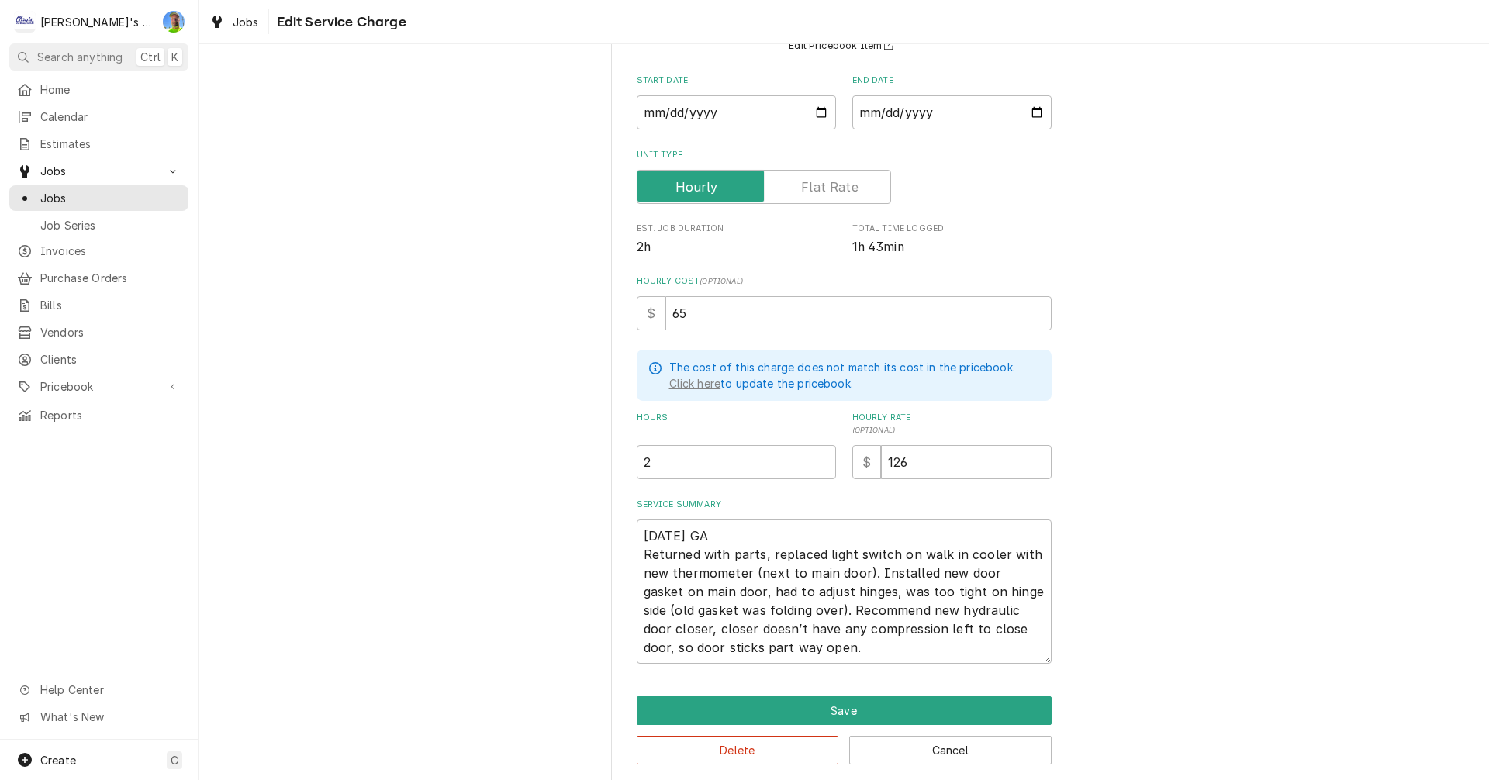
scroll to position [155, 0]
click at [637, 536] on textarea "[DATE] GA Returned with parts, replaced light switch on walk in cooler with new…" at bounding box center [844, 590] width 415 height 144
type textarea "x"
type textarea "[DATE] GA Returned with parts, replaced light switch on walk in cooler with new…"
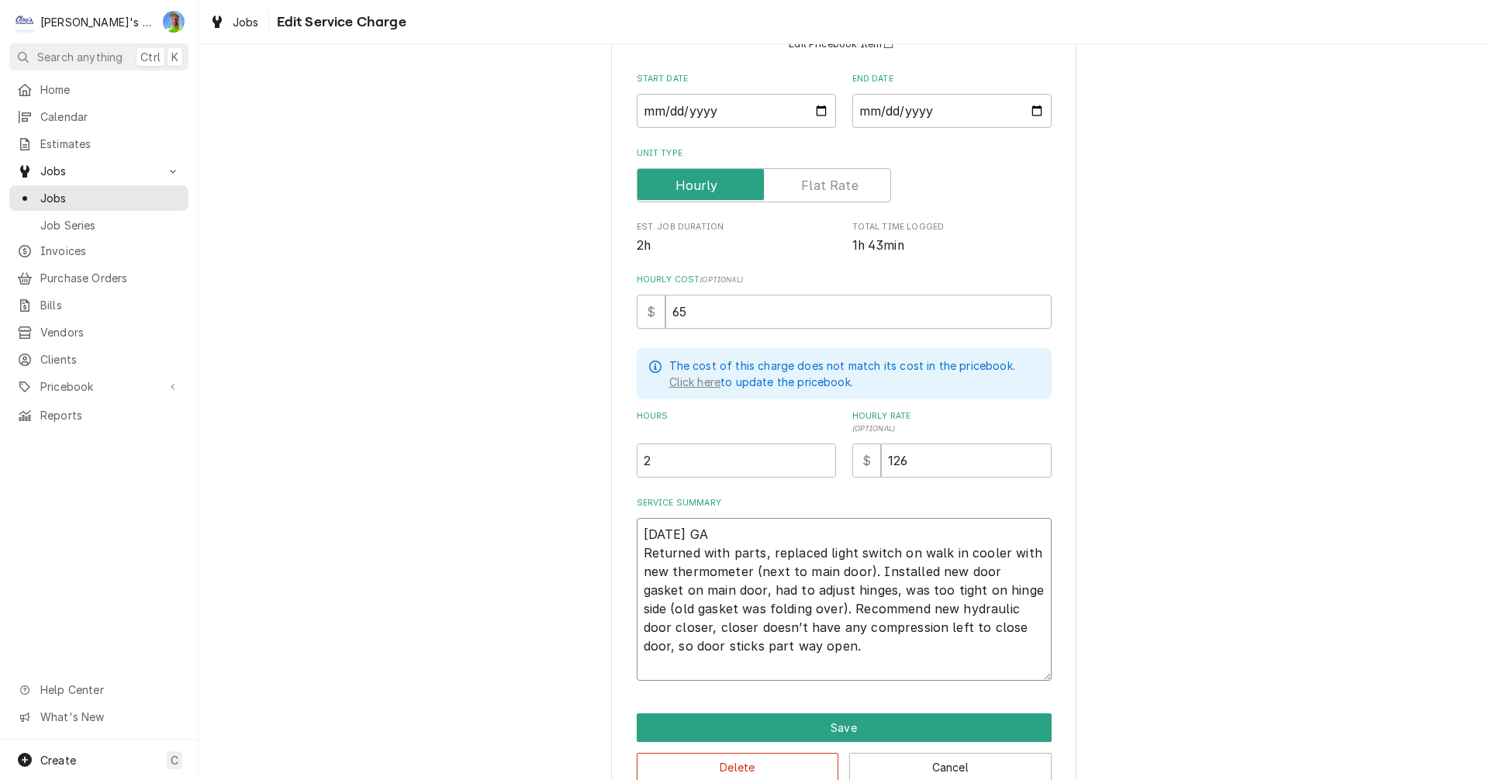
type textarea "x"
type textarea "E [DATE] GA Returned with parts, replaced light switch on walk in cooler with n…"
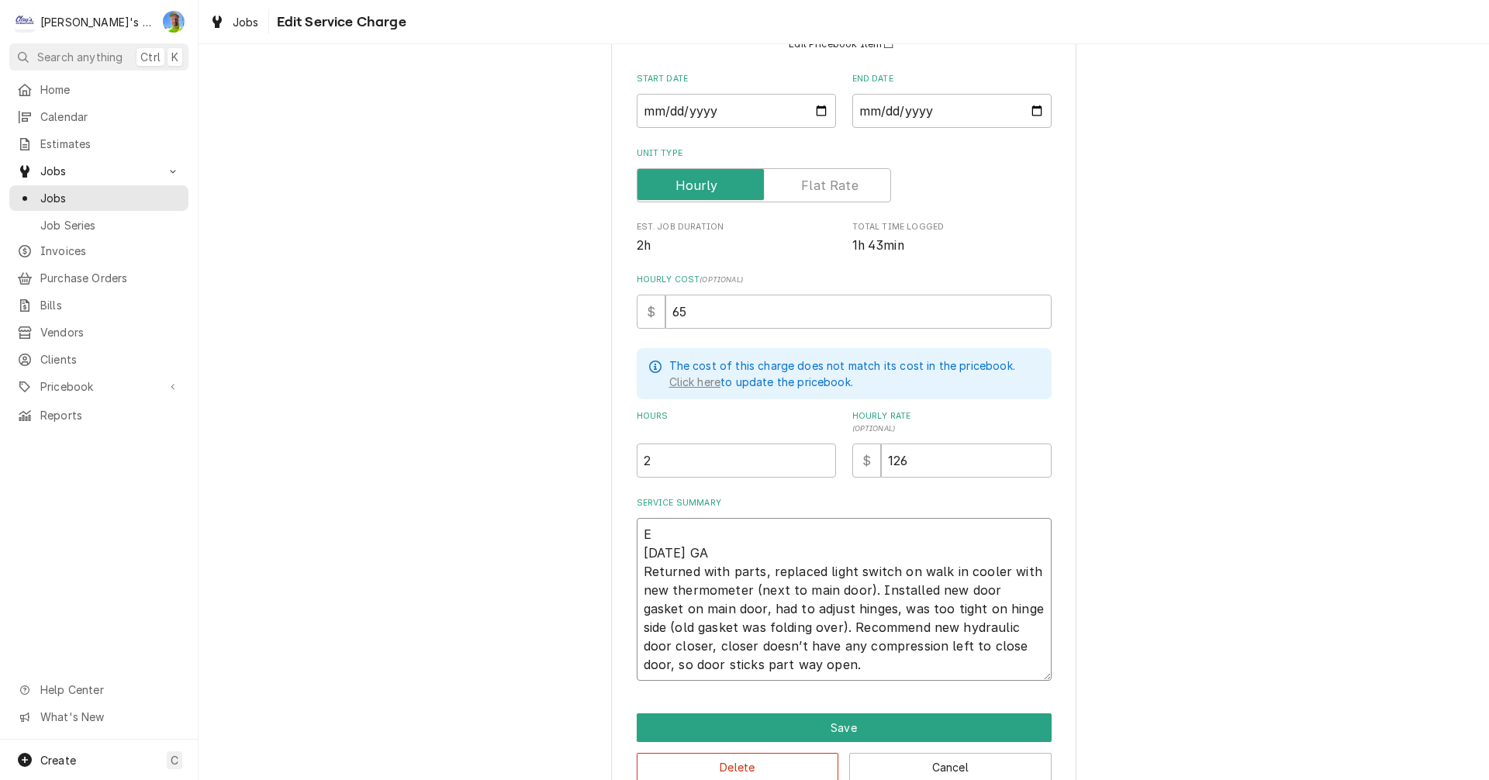
type textarea "x"
type textarea "[DATE] GA Returned with parts, replaced light switch on walk in cooler with new…"
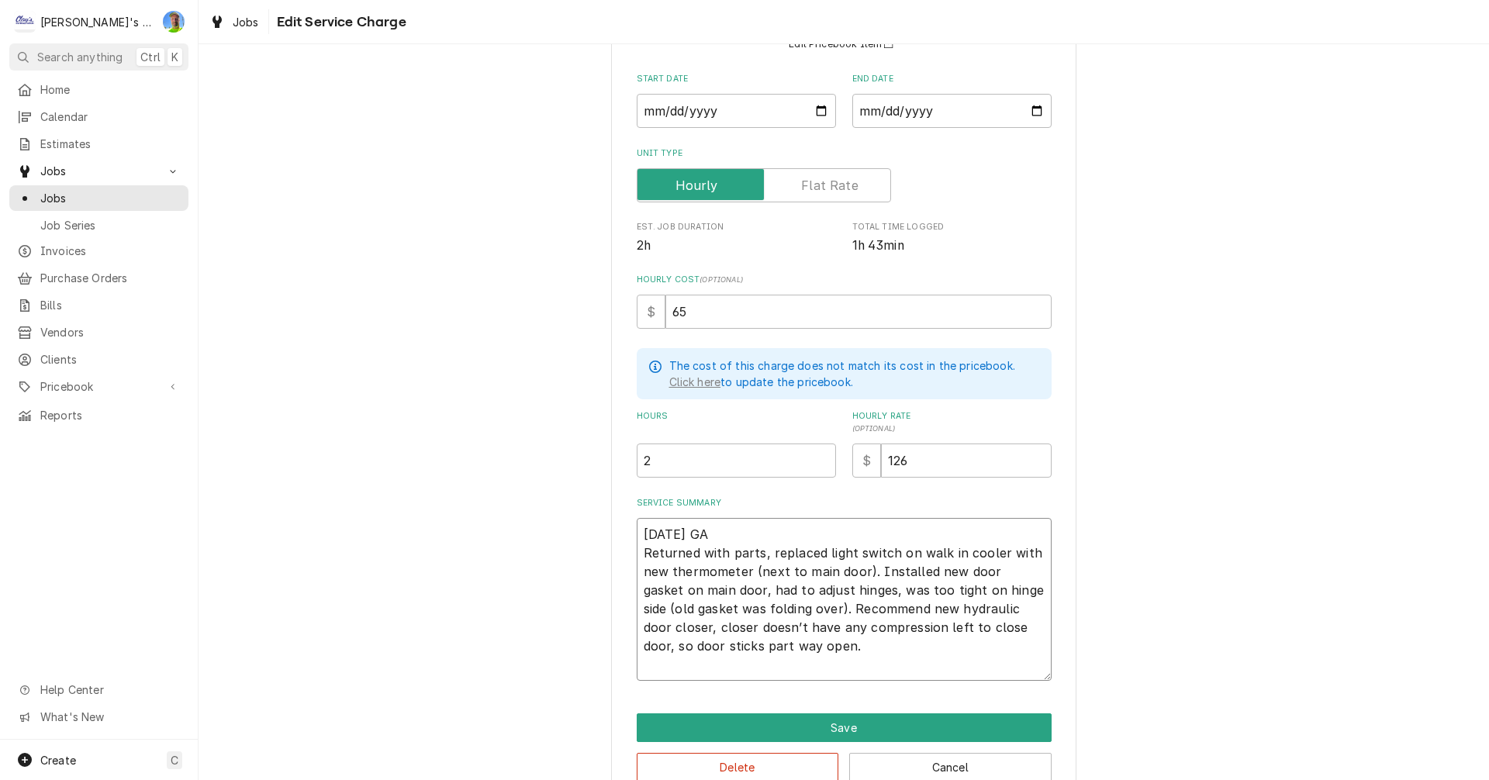
type textarea "x"
type textarea "R [DATE] GA Returned with parts, replaced light switch on walk in cooler with n…"
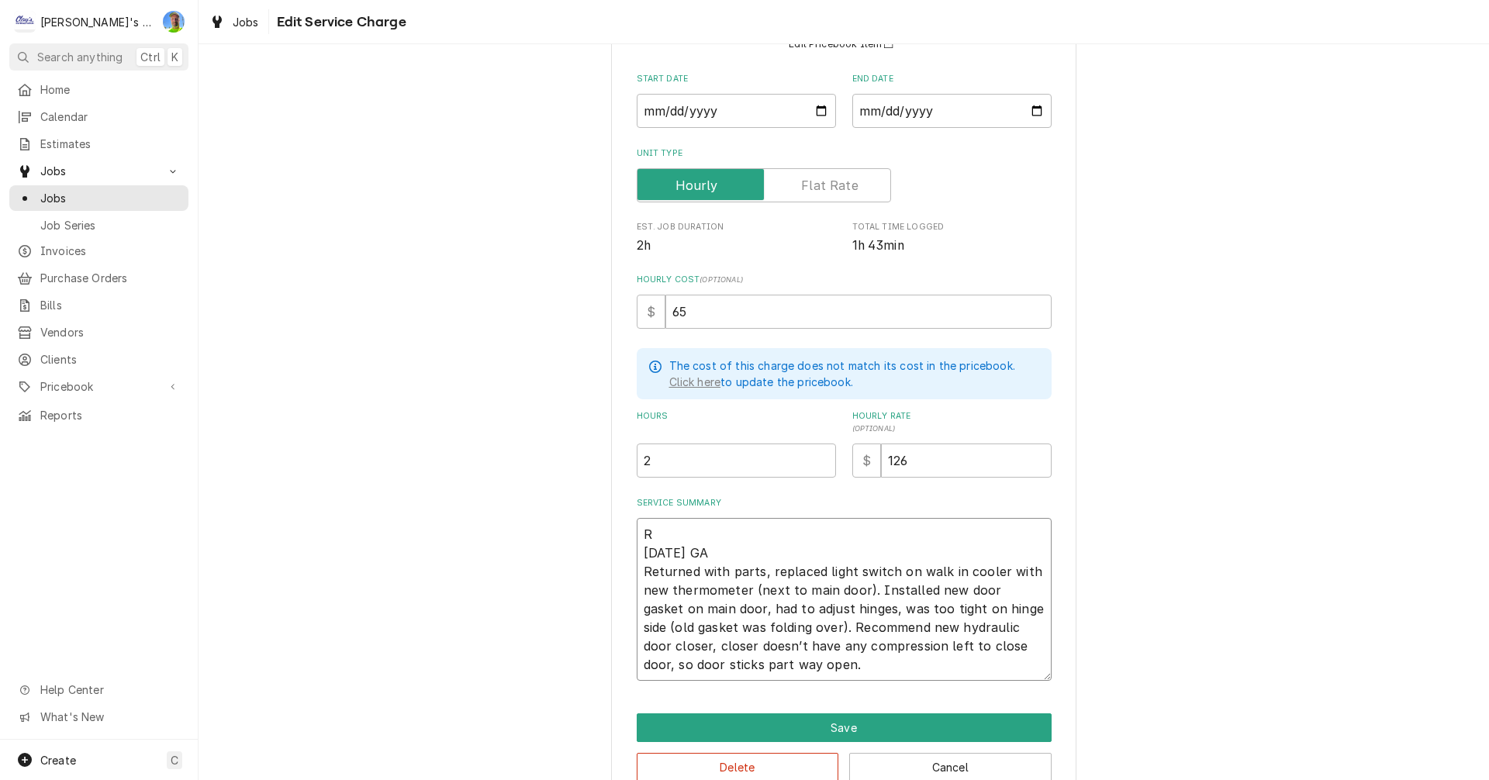
type textarea "x"
type textarea "RE [DATE] GA Returned with parts, replaced light switch on walk in cooler with …"
type textarea "x"
type textarea "REP 7/11/2025 GA Returned with parts, replaced light switch on walk in cooler w…"
type textarea "x"
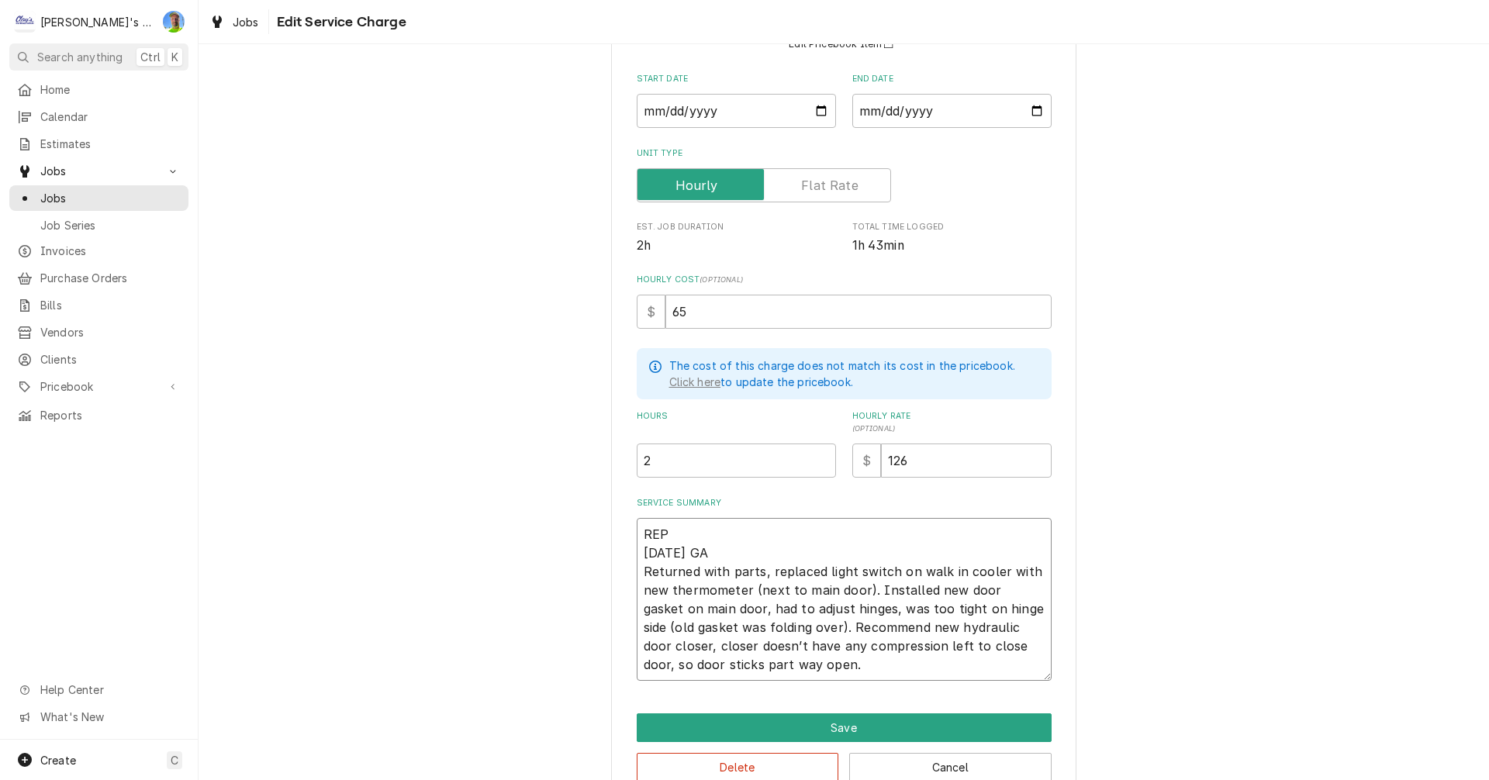
type textarea "REPA 7/11/2025 GA Returned with parts, replaced light switch on walk in cooler …"
type textarea "x"
type textarea "REPAI 7/11/2025 GA Returned with parts, replaced light switch on walk in cooler…"
type textarea "x"
type textarea "REPAIR 7/11/2025 GA Returned with parts, replaced light switch on walk in coole…"
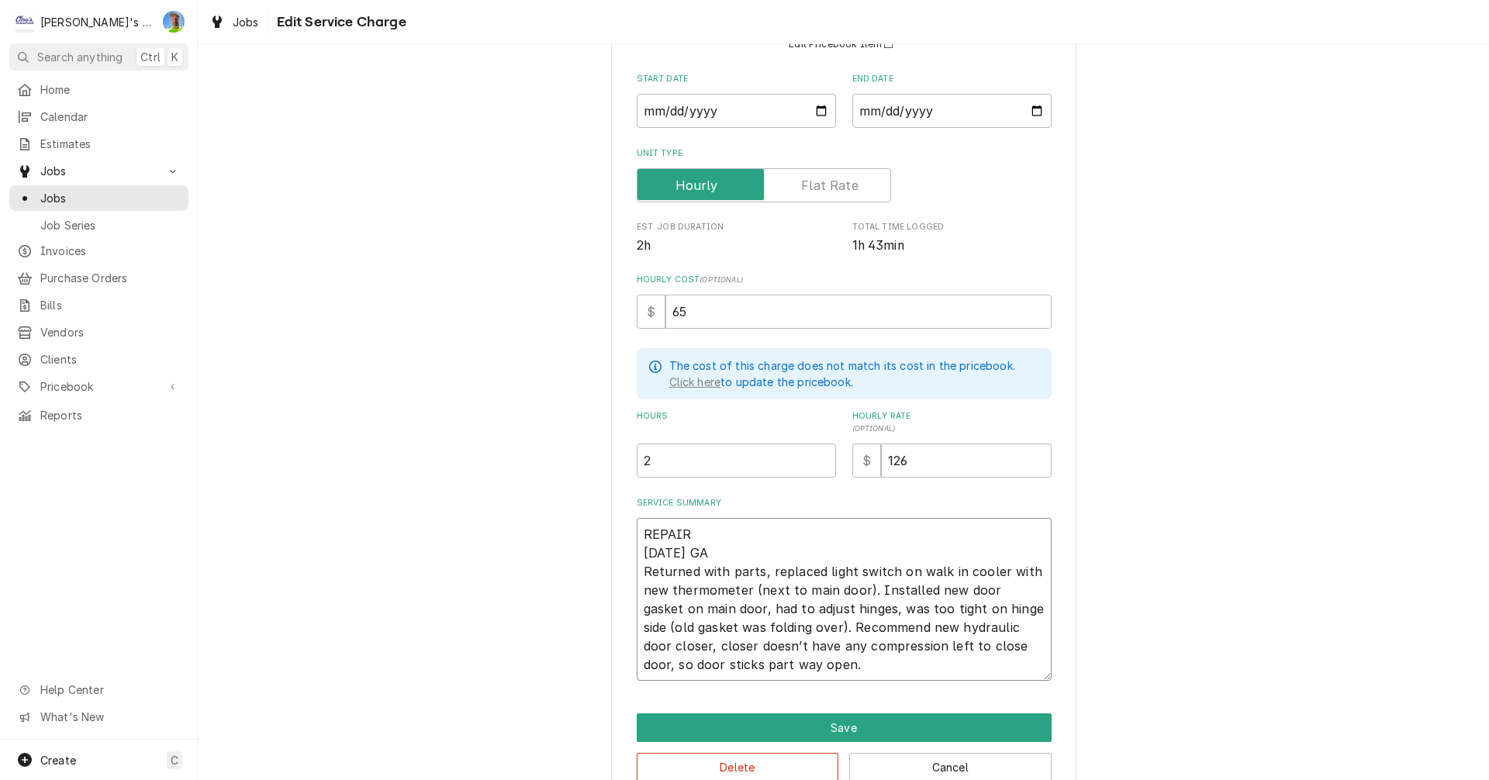
type textarea "x"
type textarea "REPAIRS 7/11/2025 GA Returned with parts, replaced light switch on walk in cool…"
type textarea "x"
type textarea "REPAIRS 7/11/2025 GA Returned with parts, replaced light switch on walk in cool…"
type textarea "x"
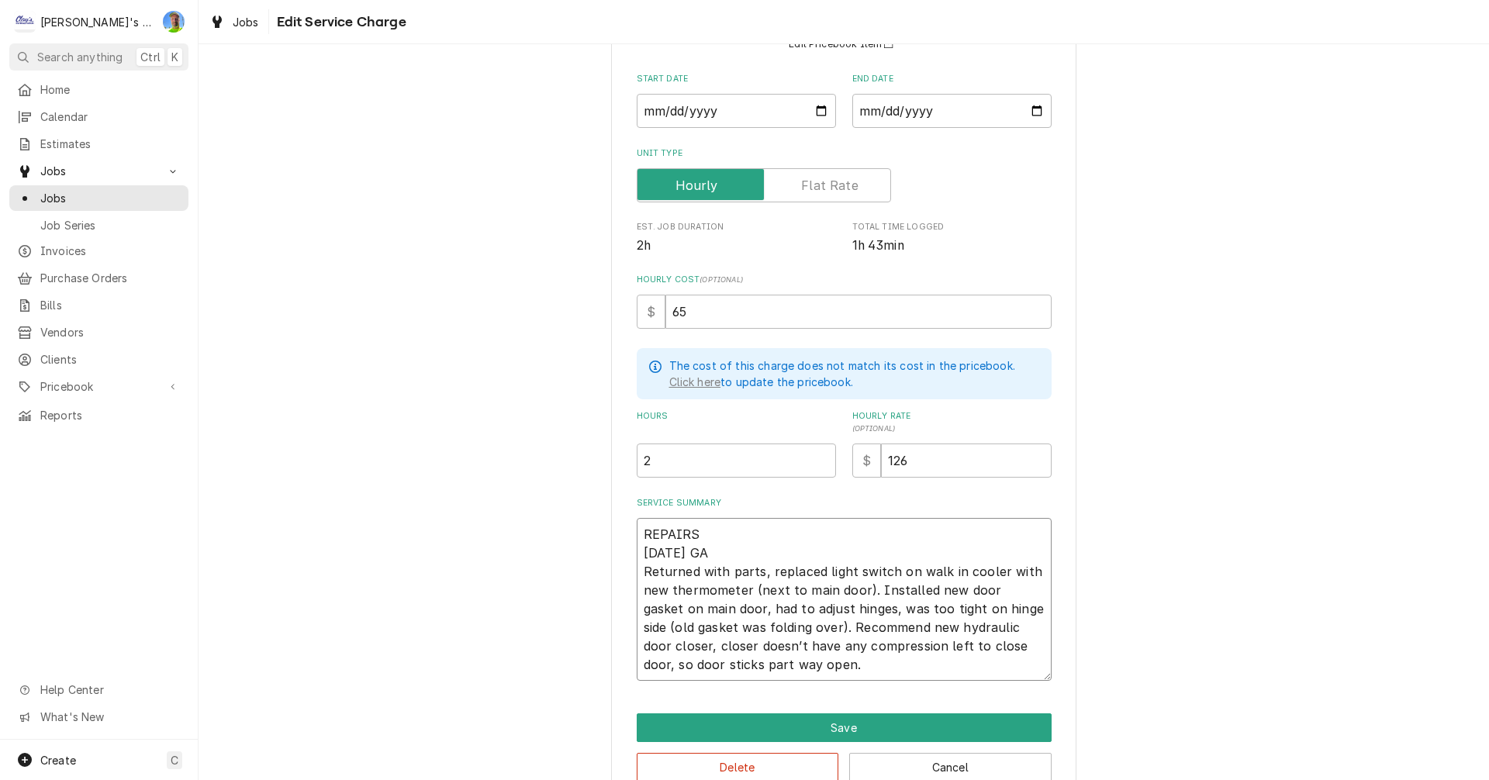
type textarea "REPAIRS P 7/11/2025 GA Returned with parts, replaced light switch on walk in co…"
type textarea "x"
type textarea "REPAIRS PE 7/11/2025 GA Returned with parts, replaced light switch on walk in c…"
type textarea "x"
type textarea "REPAIRS PER 7/11/2025 GA Returned with parts, replaced light switch on walk in …"
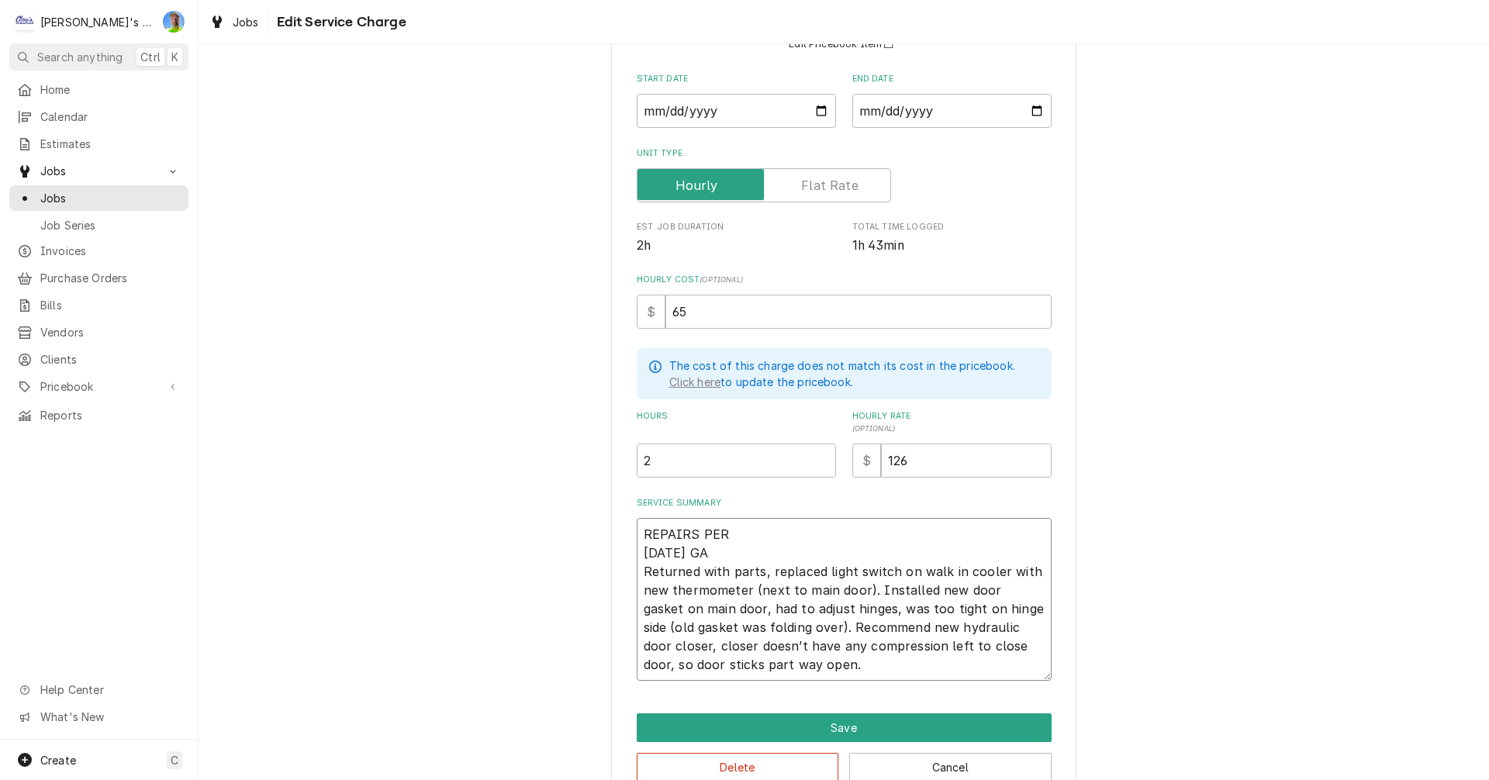
type textarea "x"
type textarea "REPAIRS PER 7/11/2025 GA Returned with parts, replaced light switch on walk in …"
type textarea "x"
type textarea "REPAIRS PER S 7/11/2025 GA Returned with parts, replaced light switch on walk i…"
type textarea "x"
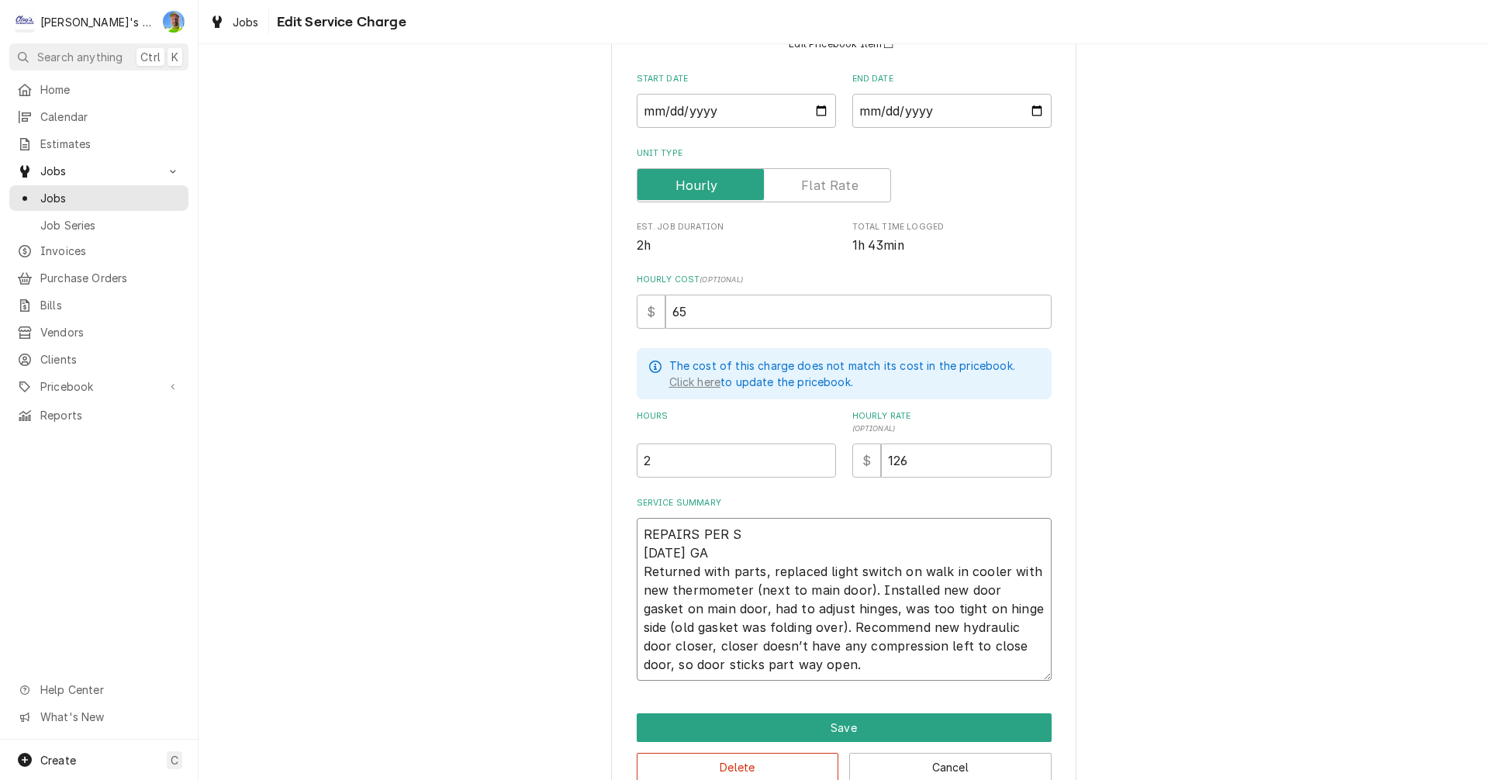
type textarea "REPAIRS PER SE 7/11/2025 GA Returned with parts, replaced light switch on walk …"
type textarea "x"
type textarea "REPAIRS PER SET 7/11/2025 GA Returned with parts, replaced light switch on walk…"
type textarea "x"
type textarea "REPAIRS PER SET# 7/11/2025 GA Returned with parts, replaced light switch on wal…"
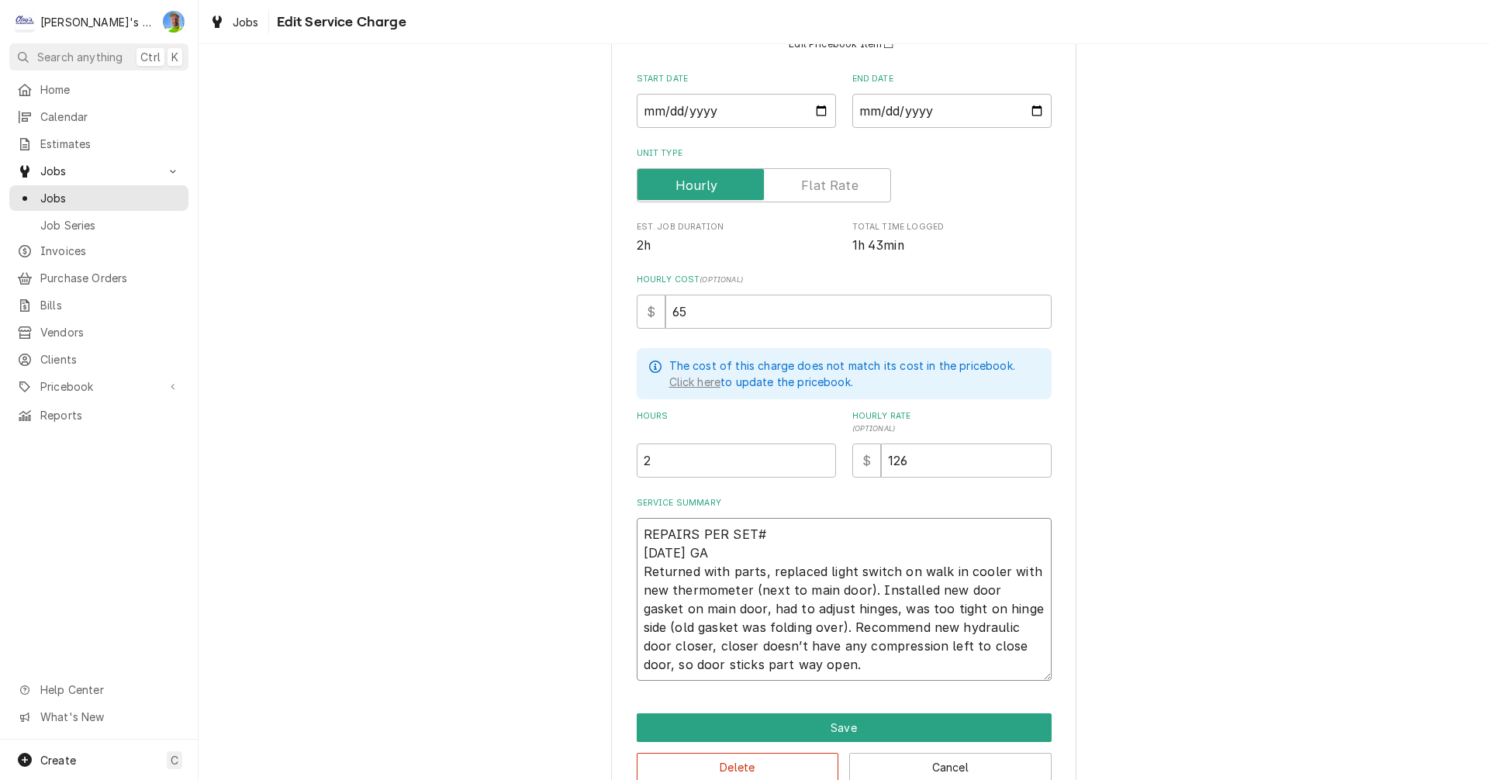
type textarea "x"
type textarea "REPAIRS PER SET#1 7/11/2025 GA Returned with parts, replaced light switch on wa…"
type textarea "x"
type textarea "REPAIRS PER SET#18 7/11/2025 GA Returned with parts, replaced light switch on w…"
type textarea "x"
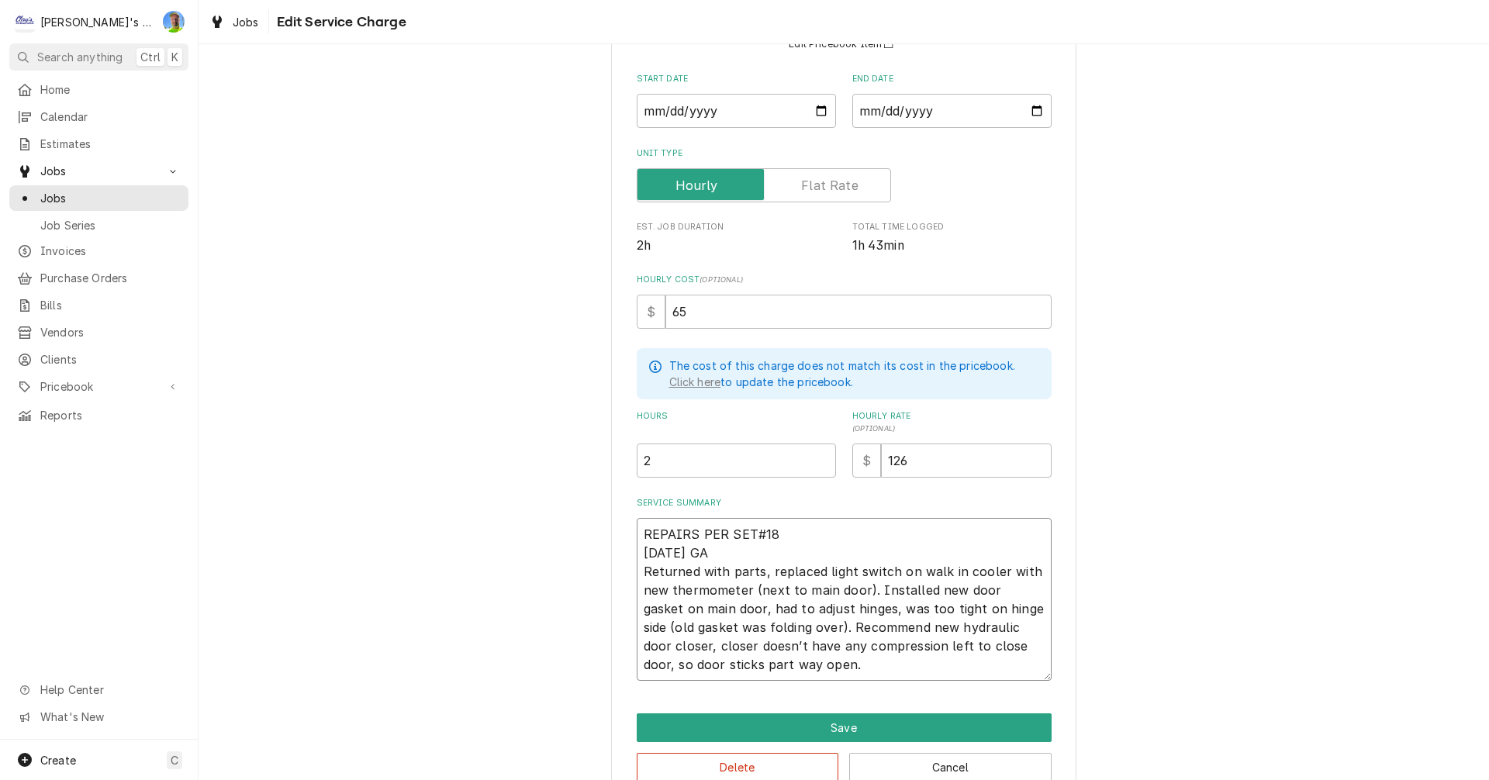
type textarea "REPAIRS PER SET#185 7/11/2025 GA Returned with parts, replaced light switch on …"
type textarea "x"
type textarea "REPAIRS PER SET#185 7/11/2025 GA Returned with parts, replaced light switch on …"
type textarea "x"
type textarea "REPAIRS PER SET#185 T 7/11/2025 GA Returned with parts, replaced light switch o…"
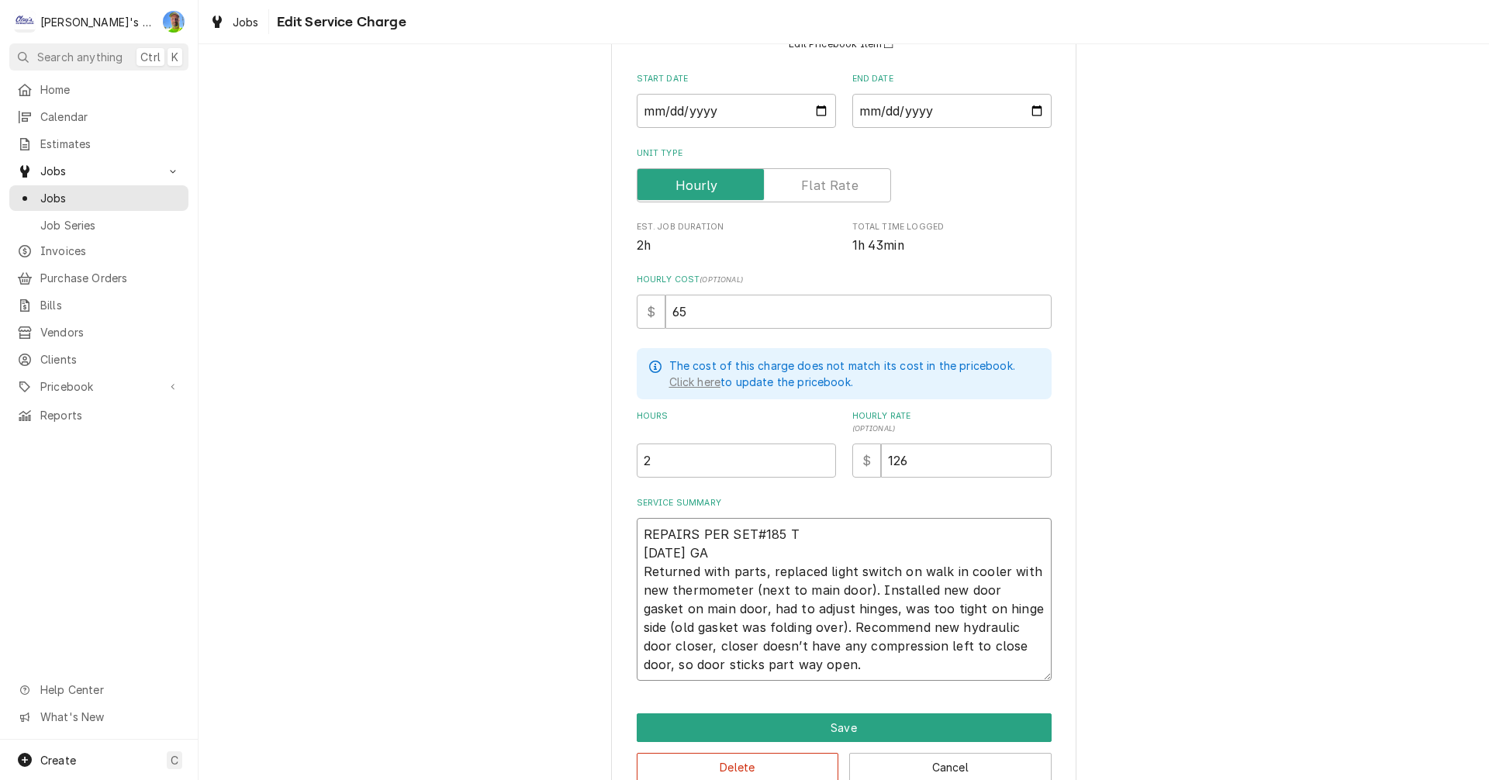
type textarea "x"
type textarea "REPAIRS PER SET#185 TO 7/11/2025 GA Returned with parts, replaced light switch …"
type textarea "x"
type textarea "REPAIRS PER SET#185 TOT 7/11/2025 GA Returned with parts, replaced light switch…"
type textarea "x"
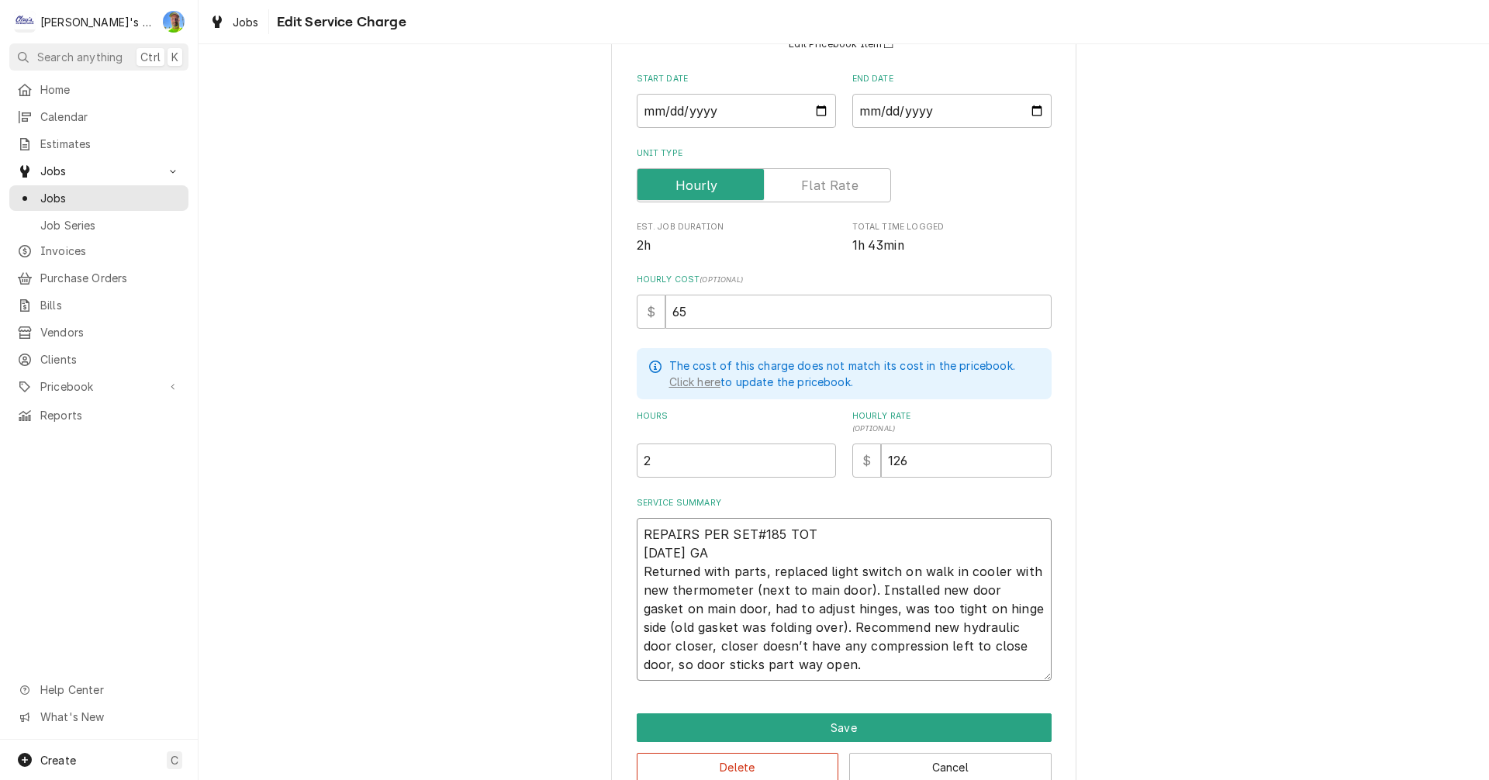
type textarea "REPAIRS PER SET#185 TOTA 7/11/2025 GA Returned with parts, replaced light switc…"
type textarea "x"
type textarea "REPAIRS PER SET#185 TOTAL 7/11/2025 GA Returned with parts, replaced light swit…"
type textarea "x"
type textarea "REPAIRS PER SET#185 TOTAL$ 7/11/2025 GA Returned with parts, replaced light swi…"
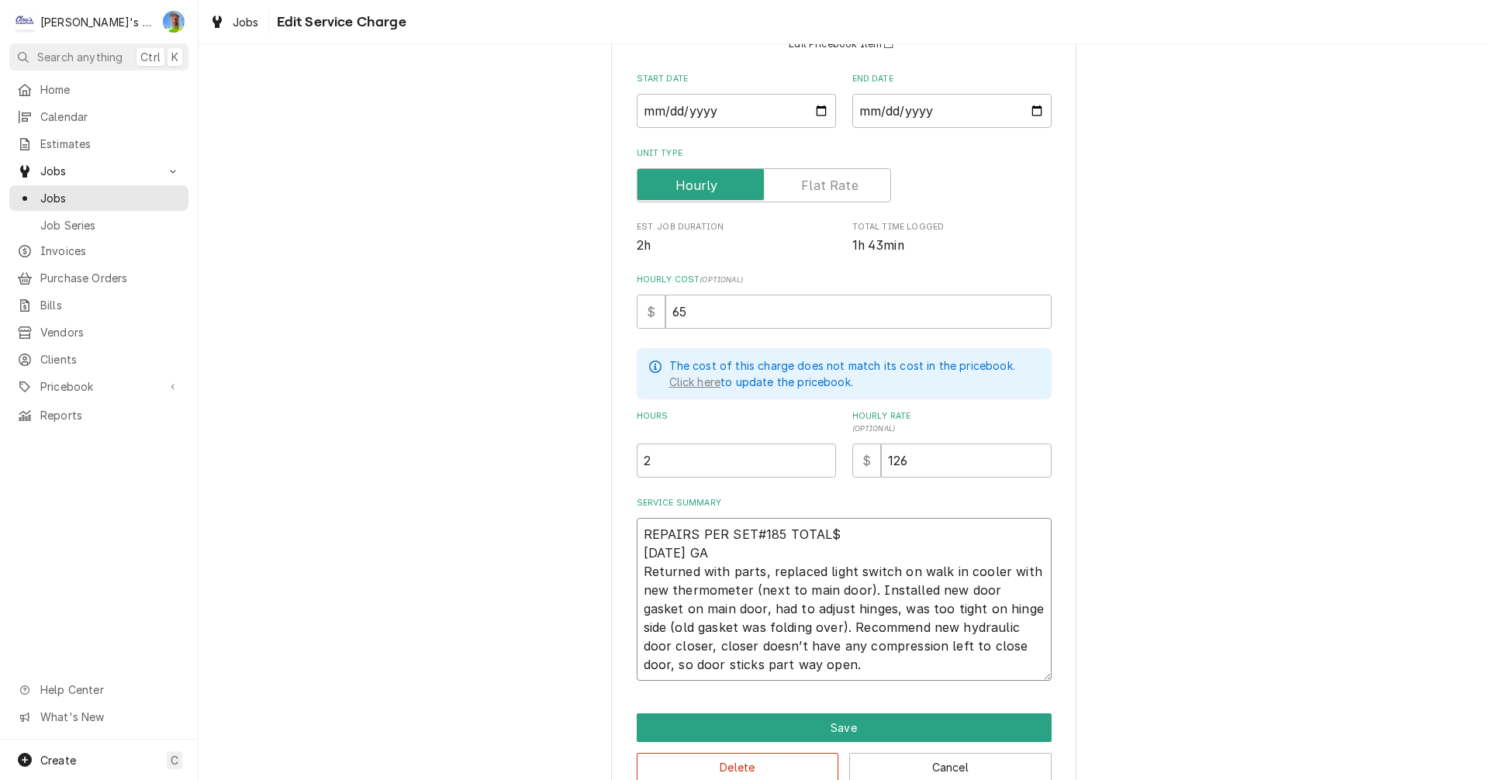
type textarea "x"
type textarea "REPAIRS PER SET#185 TOTAL$6 7/11/2025 GA Returned with parts, replaced light sw…"
type textarea "x"
type textarea "REPAIRS PER SET#185 TOTAL$61 7/11/2025 GA Returned with parts, replaced light s…"
type textarea "x"
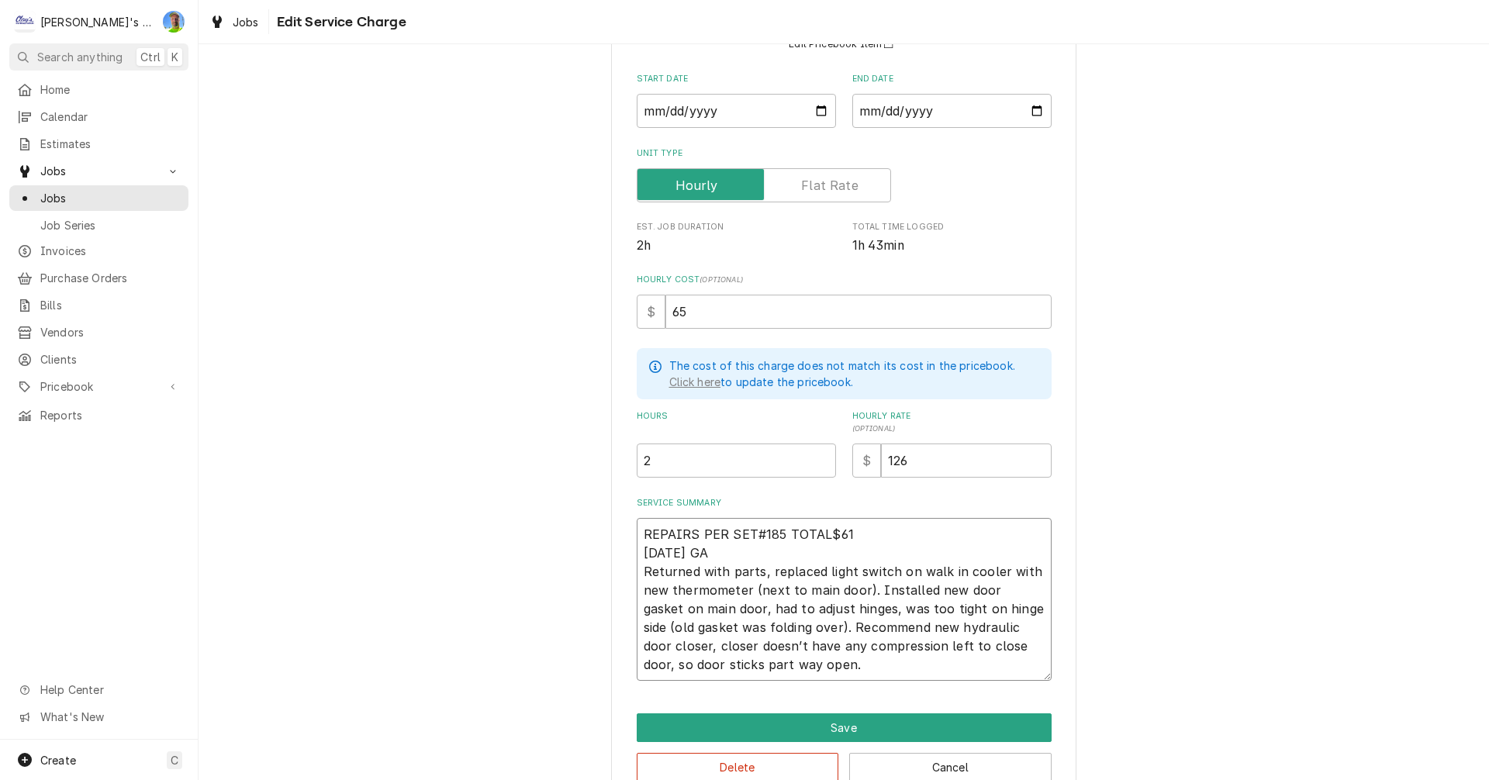
type textarea "REPAIRS PER SET#185 TOTAL$615 7/11/2025 GA Returned with parts, replaced light …"
type textarea "x"
type textarea "REPAIRS PER SET#185 TOTAL$615. 7/11/2025 GA Returned with parts, replaced light…"
type textarea "x"
type textarea "REPAIRS PER SET#185 TOTAL$615.0 7/11/2025 GA Returned with parts, replaced ligh…"
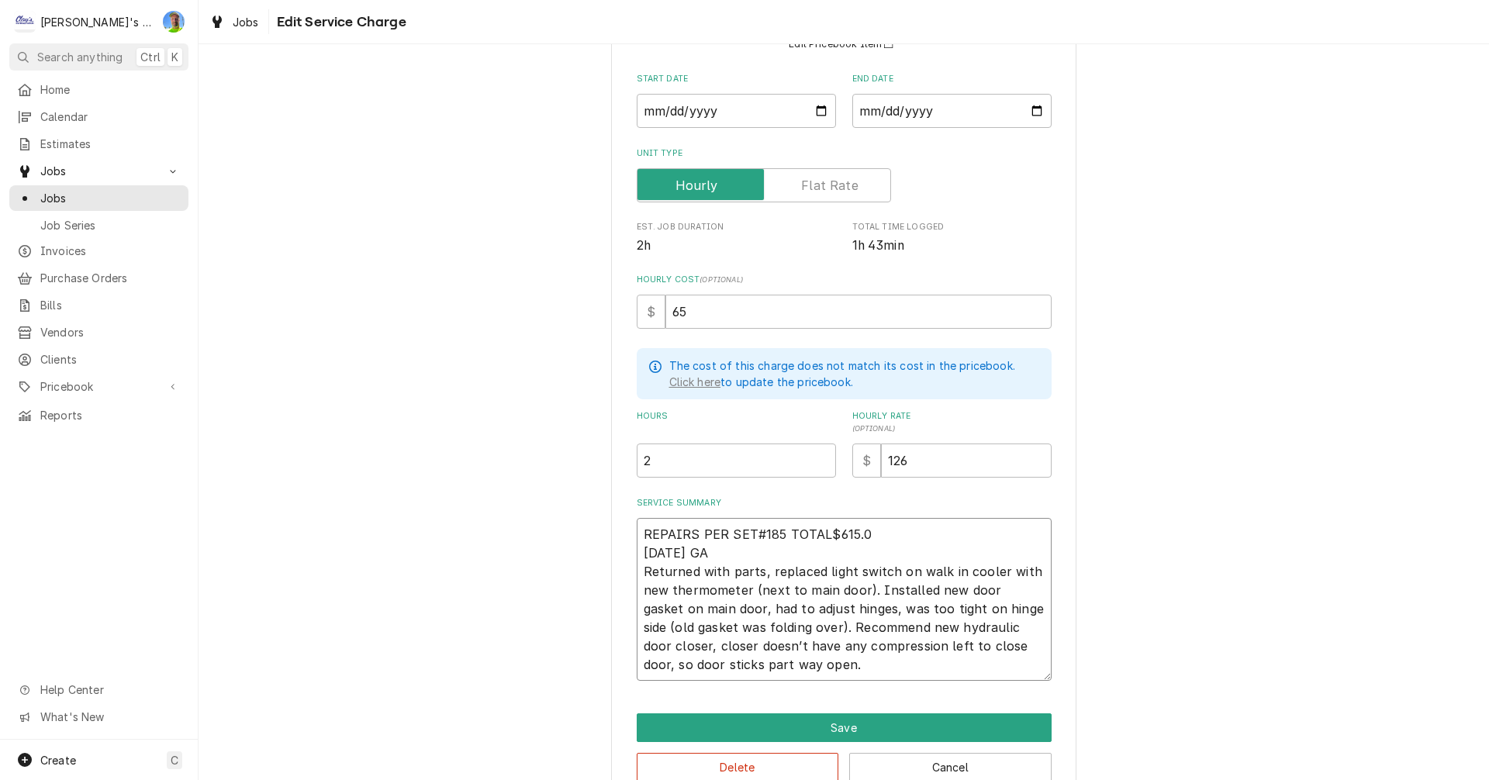
type textarea "x"
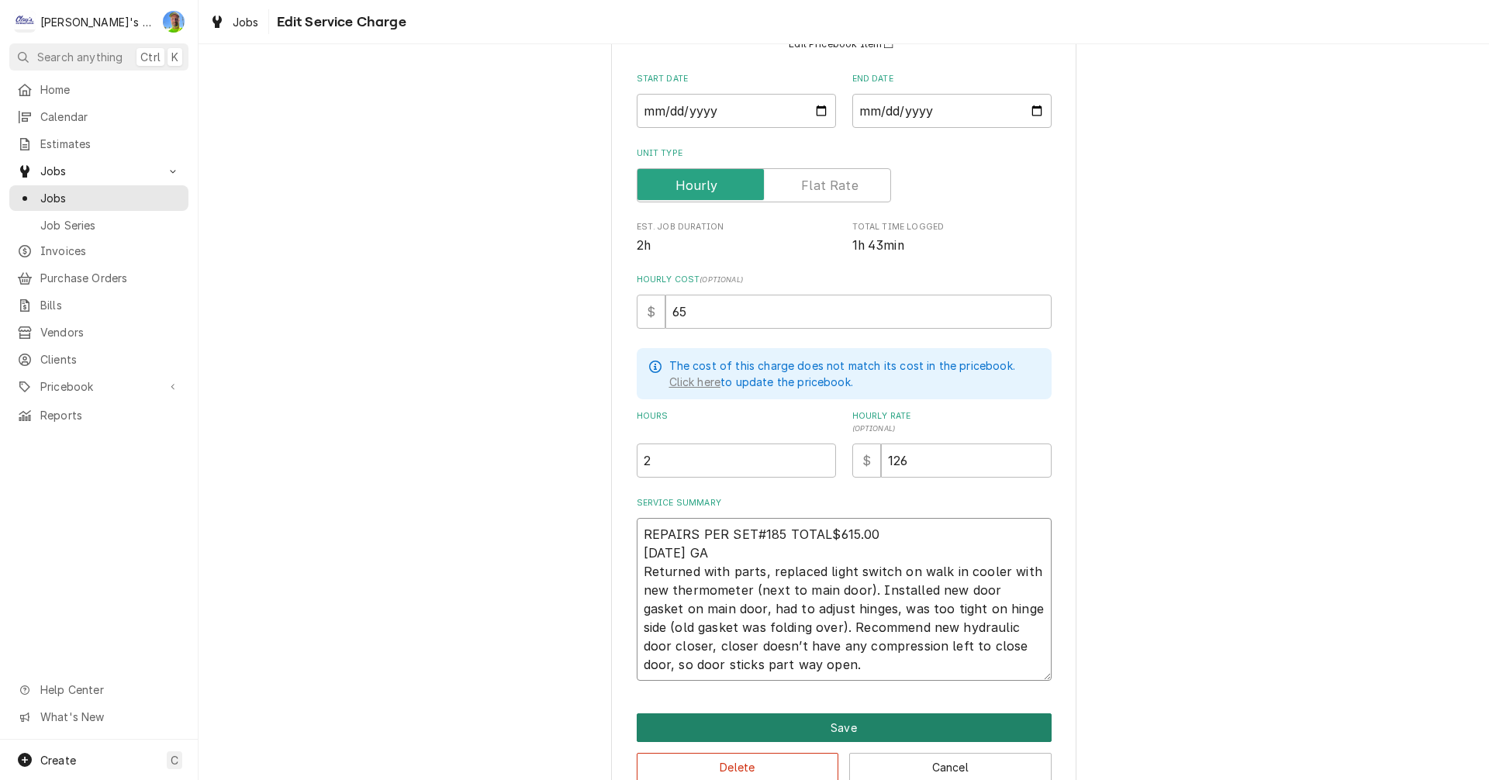
type textarea "REPAIRS PER SET#185 TOTAL$615.00 7/11/2025 GA Returned with parts, replaced lig…"
click at [713, 726] on button "Save" at bounding box center [844, 727] width 415 height 29
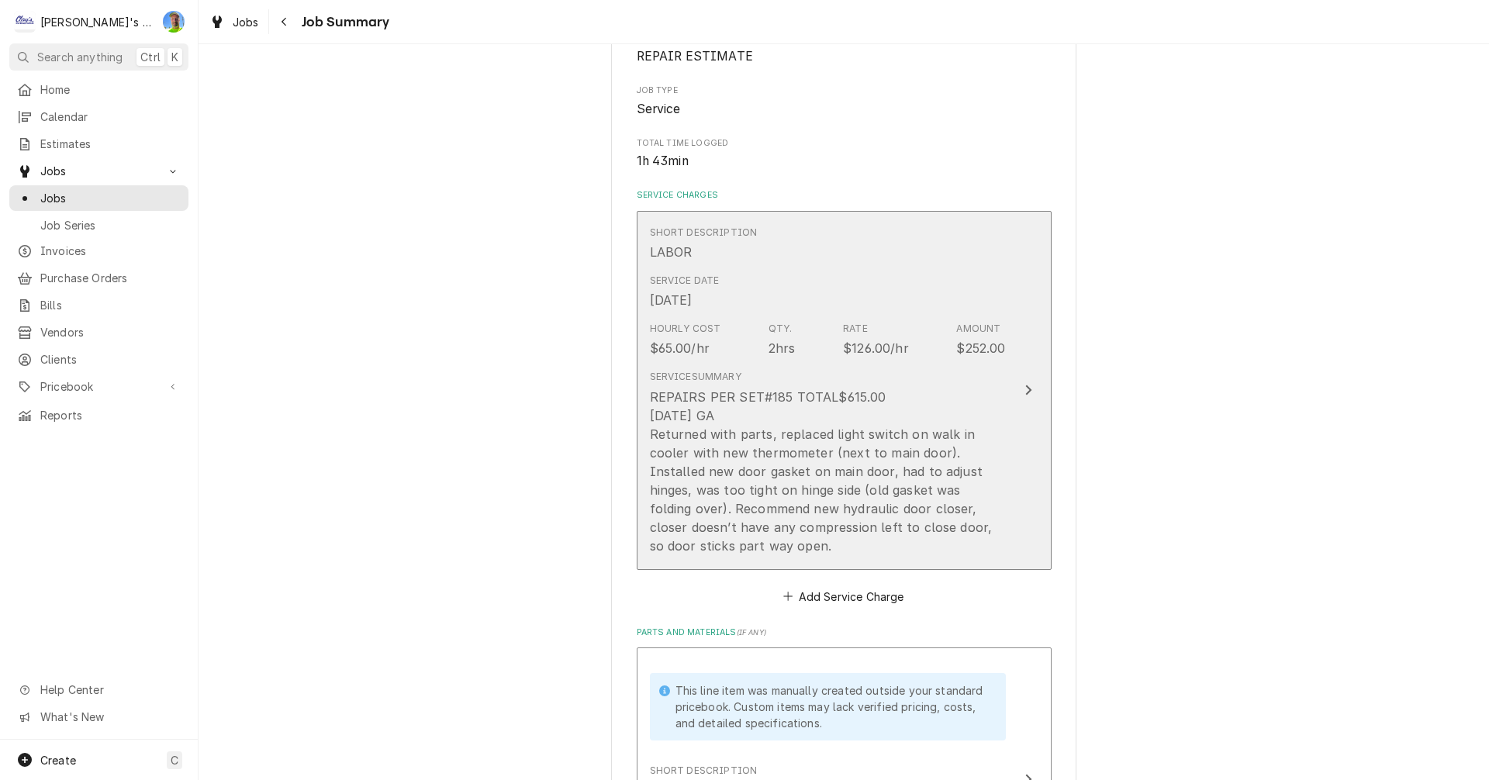
click at [1006, 514] on button "Short Description LABOR Service Date Mar 5, 2001 Hourly Cost $65.00/hr Qty. 2hr…" at bounding box center [844, 390] width 415 height 359
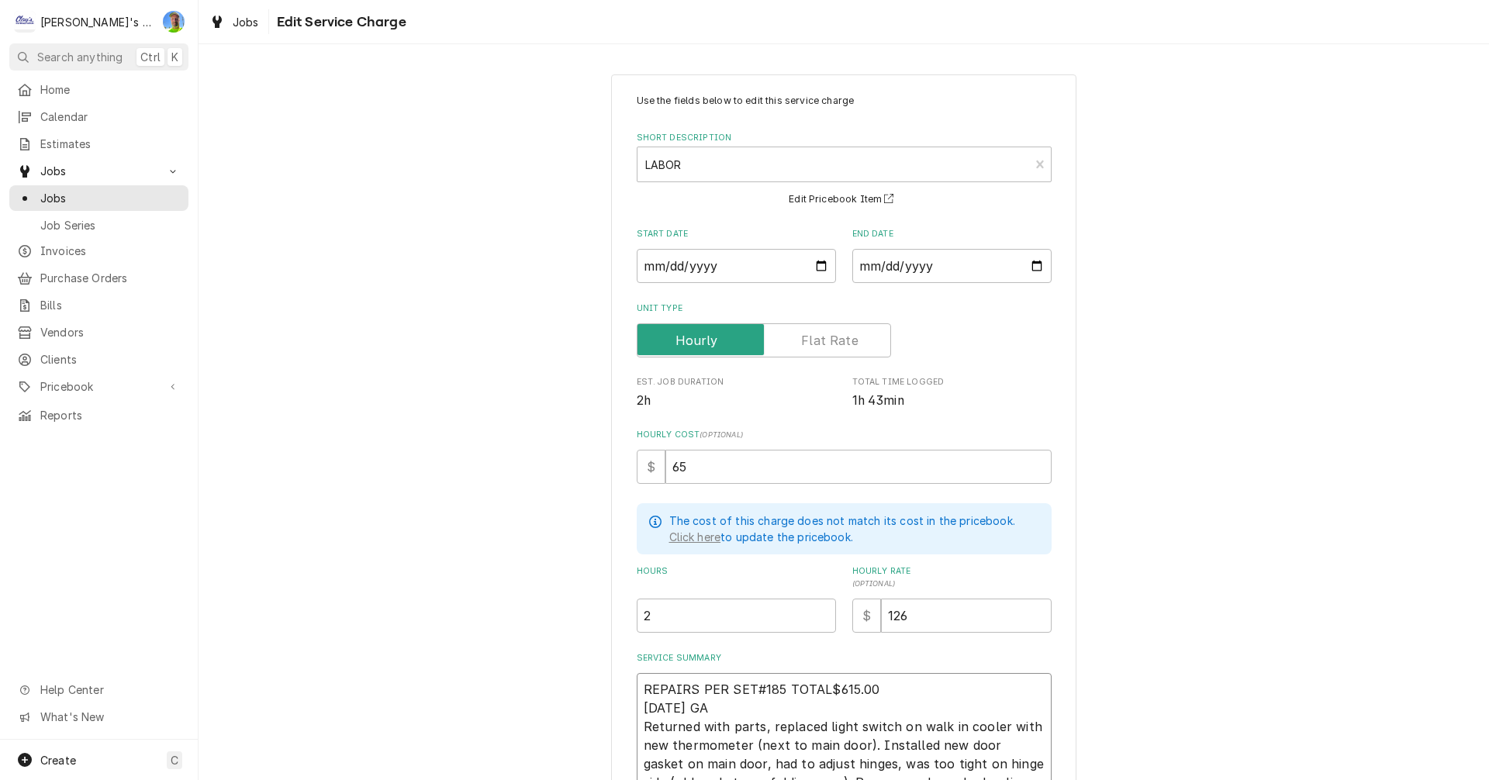
click at [742, 682] on textarea "REPAIRS PER SET#185 TOTAL$615.00 7/11/2025 GA Returned with parts, replaced lig…" at bounding box center [844, 754] width 415 height 163
type textarea "x"
type textarea "REPAIRS PER SE#185 TOTAL$615.00 7/11/2025 GA Returned with parts, replaced ligh…"
type textarea "x"
type textarea "REPAIRS PER S#185 TOTAL$615.00 7/11/2025 GA Returned with parts, replaced light…"
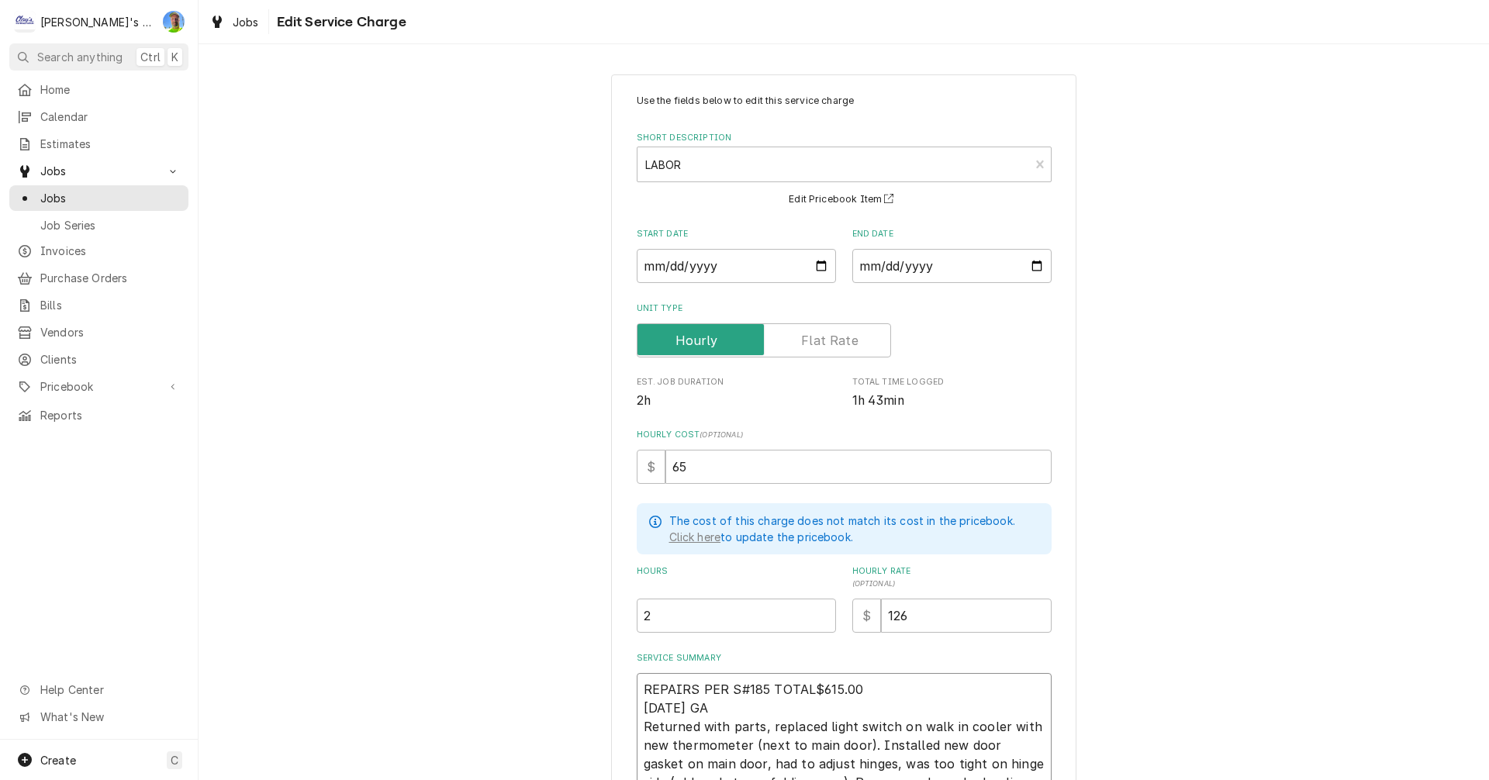
type textarea "x"
type textarea "REPAIRS PER #185 TOTAL$615.00 7/11/2025 GA Returned with parts, replaced light …"
type textarea "x"
type textarea "REPAIRS PER E#185 TOTAL$615.00 7/11/2025 GA Returned with parts, replaced light…"
type textarea "x"
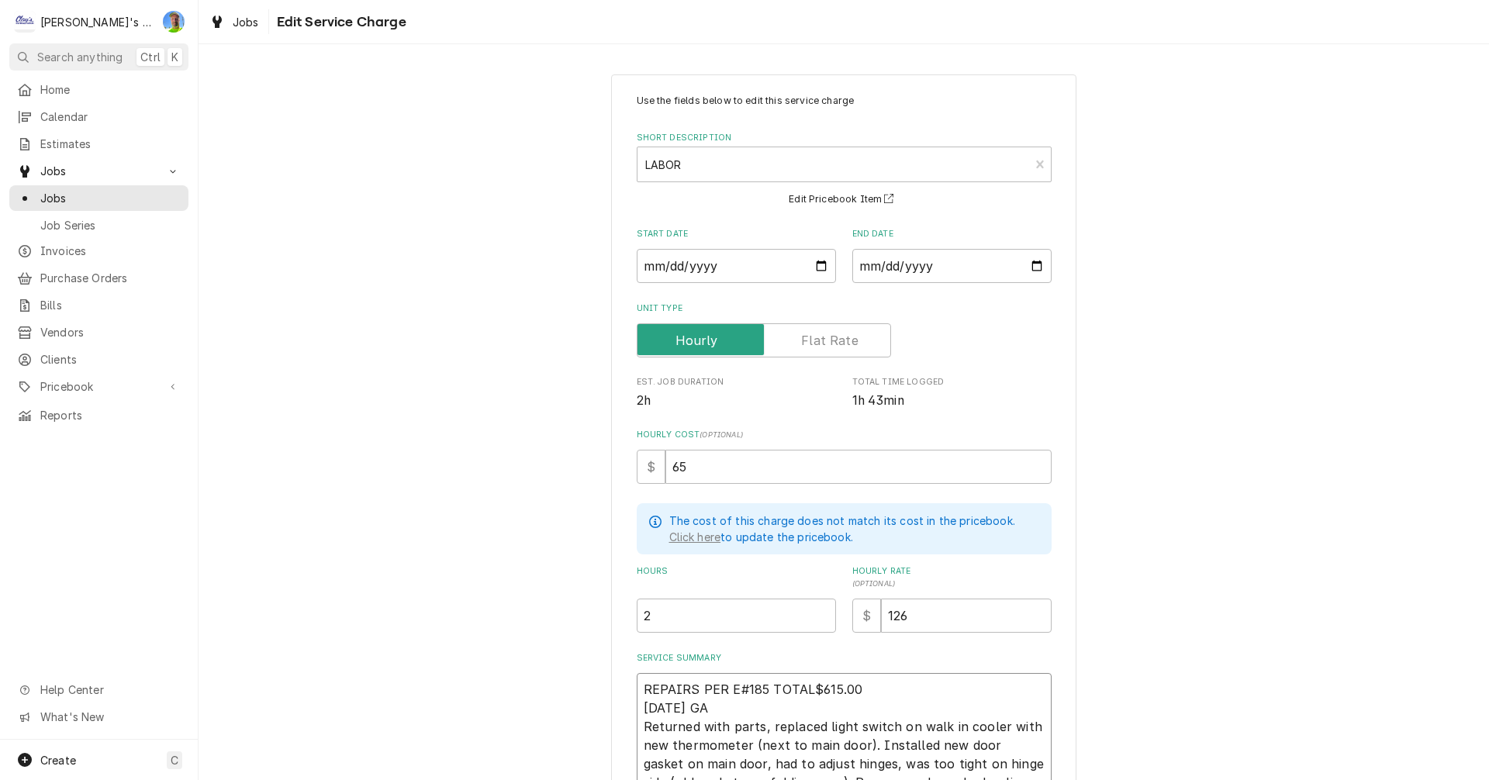
type textarea "REPAIRS PER ES#185 TOTAL$615.00 7/11/2025 GA Returned with parts, replaced ligh…"
type textarea "x"
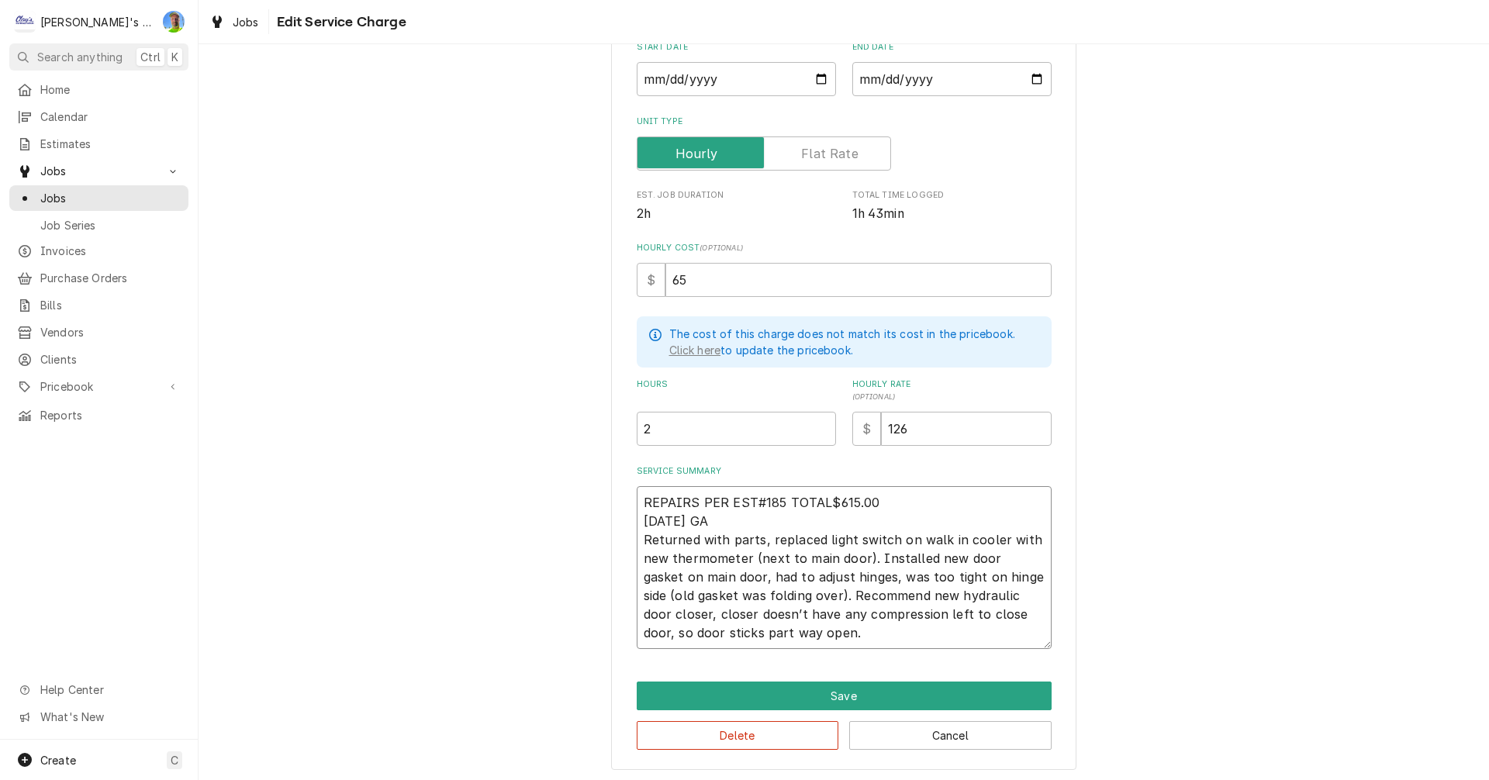
scroll to position [188, 0]
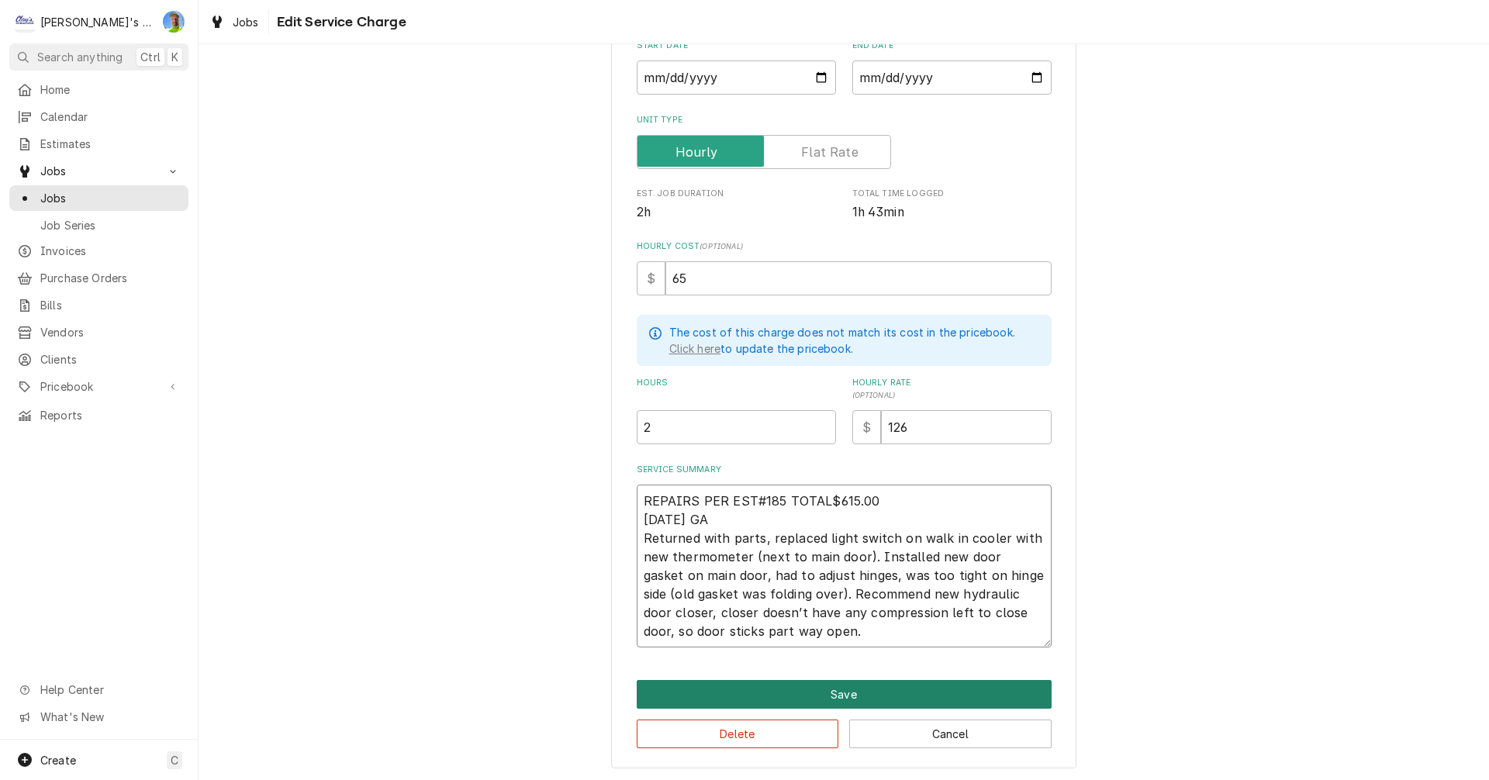
type textarea "REPAIRS PER EST#185 TOTAL$615.00 7/11/2025 GA Returned with parts, replaced lig…"
click at [1018, 696] on button "Save" at bounding box center [844, 694] width 415 height 29
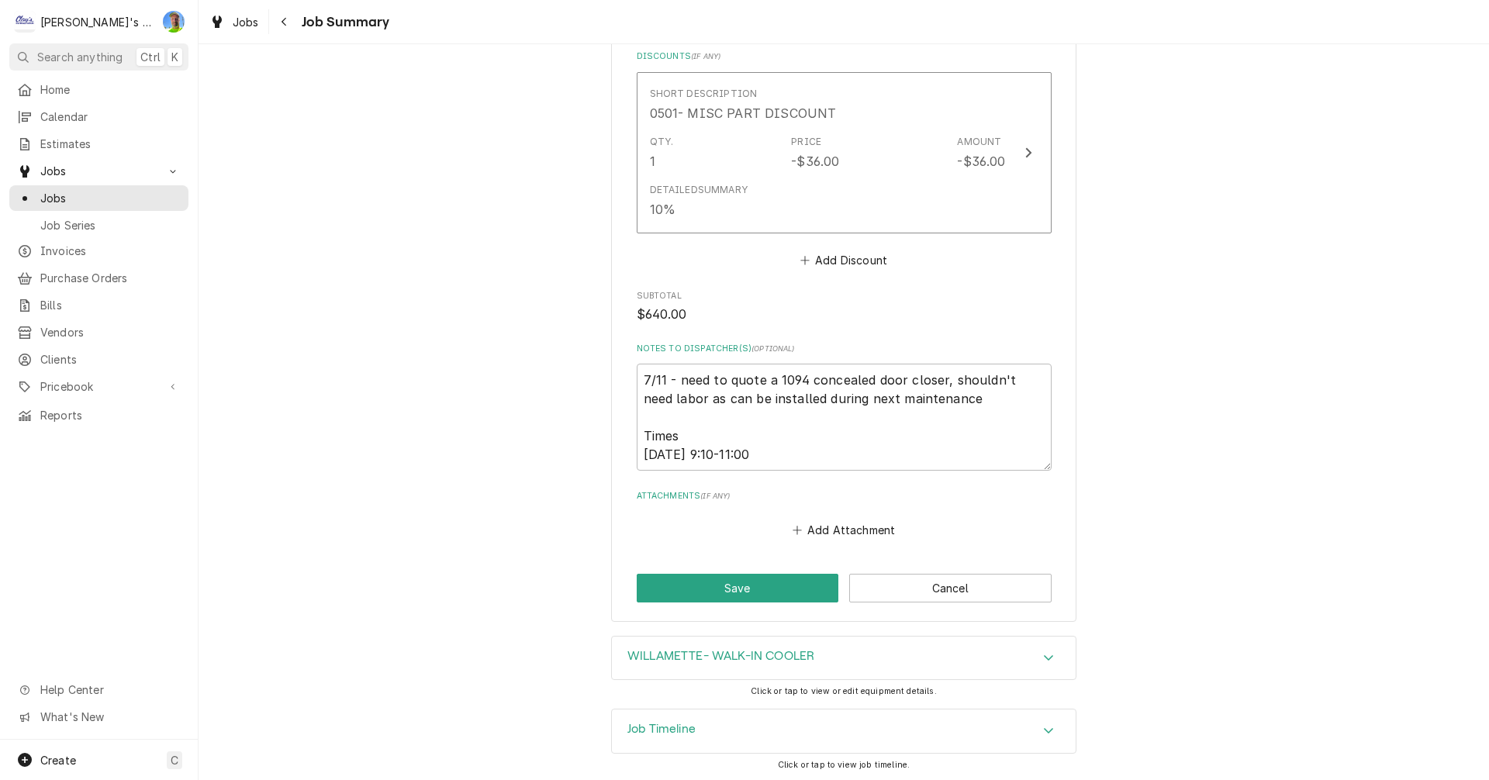
scroll to position [2102, 0]
click at [772, 585] on button "Save" at bounding box center [738, 586] width 202 height 29
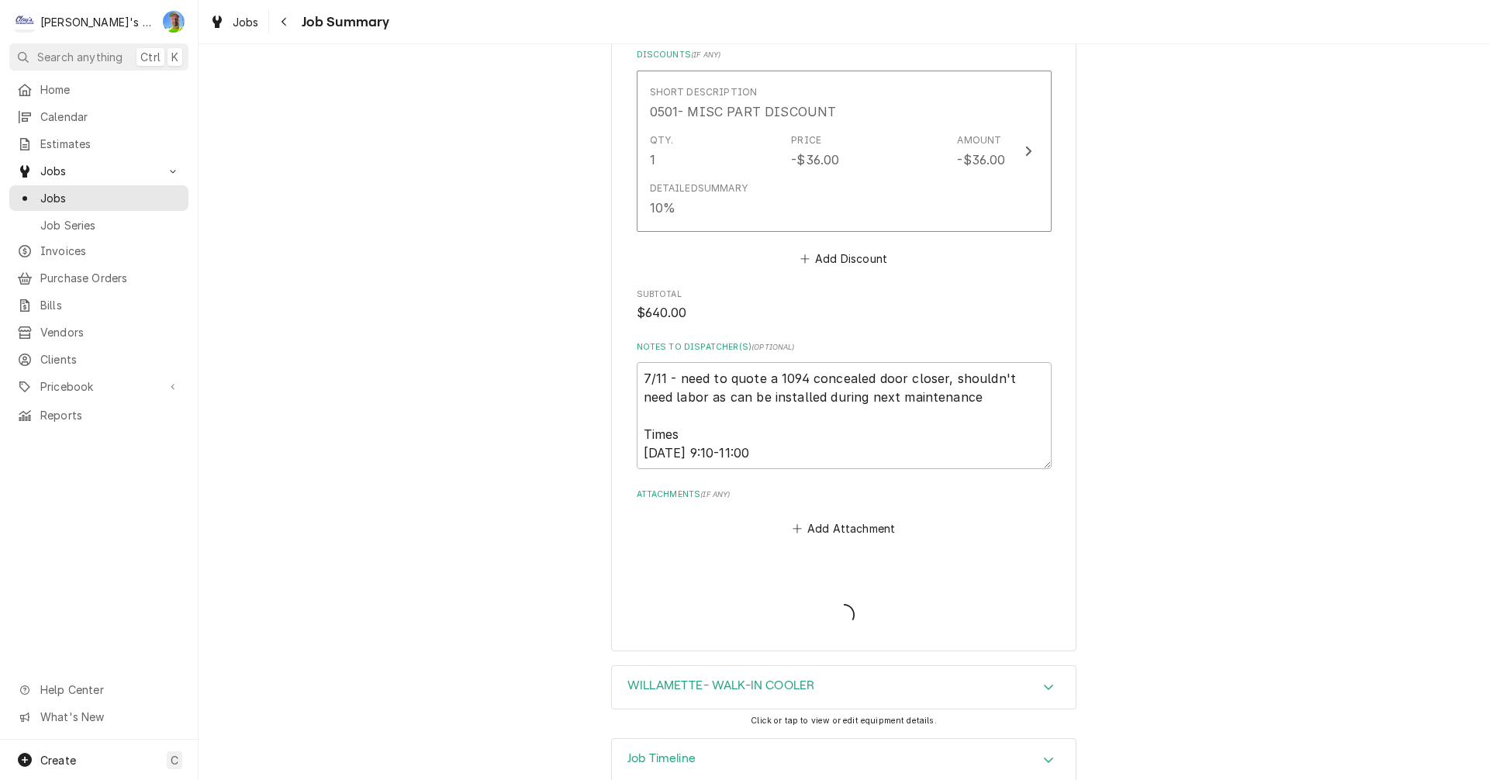
type textarea "x"
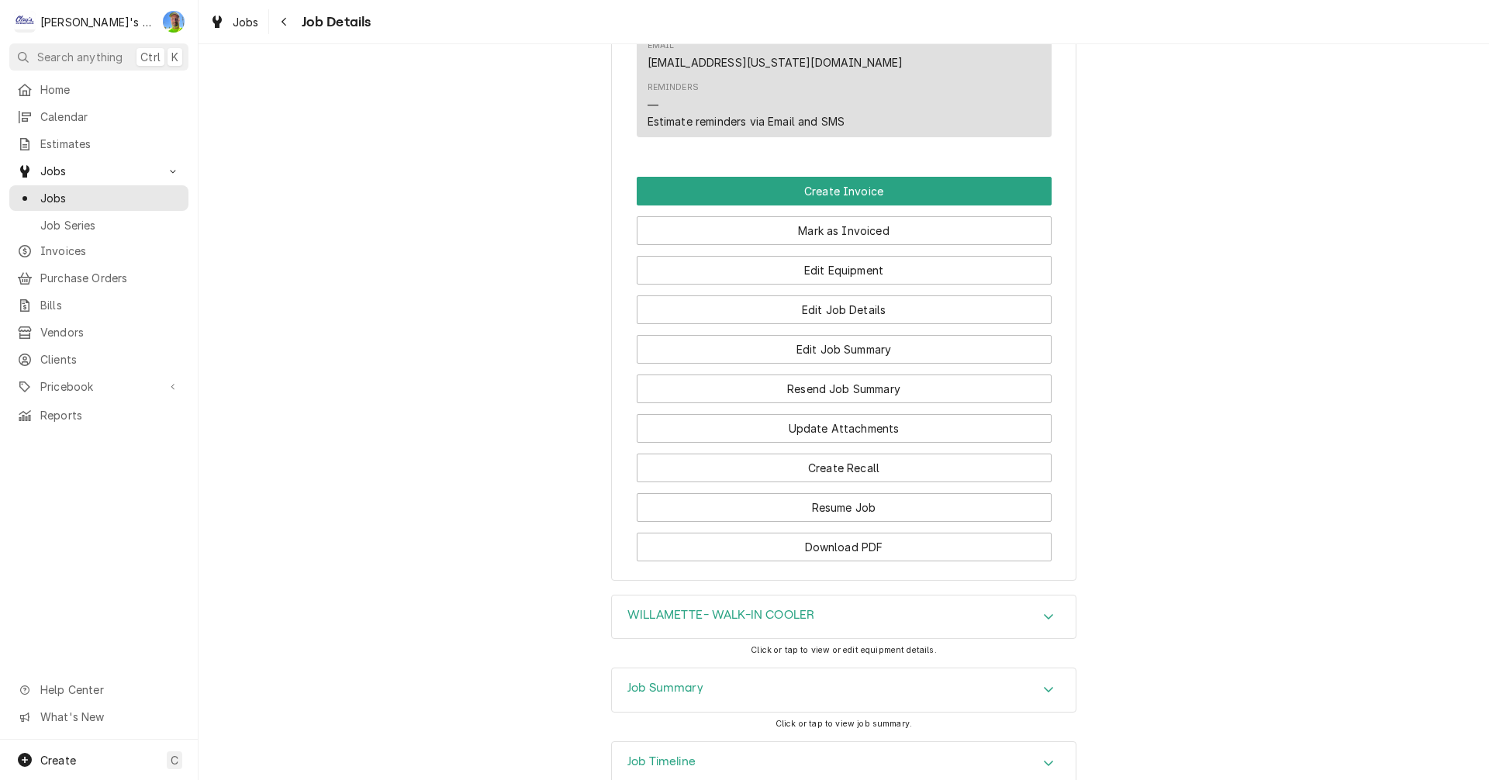
scroll to position [1551, 0]
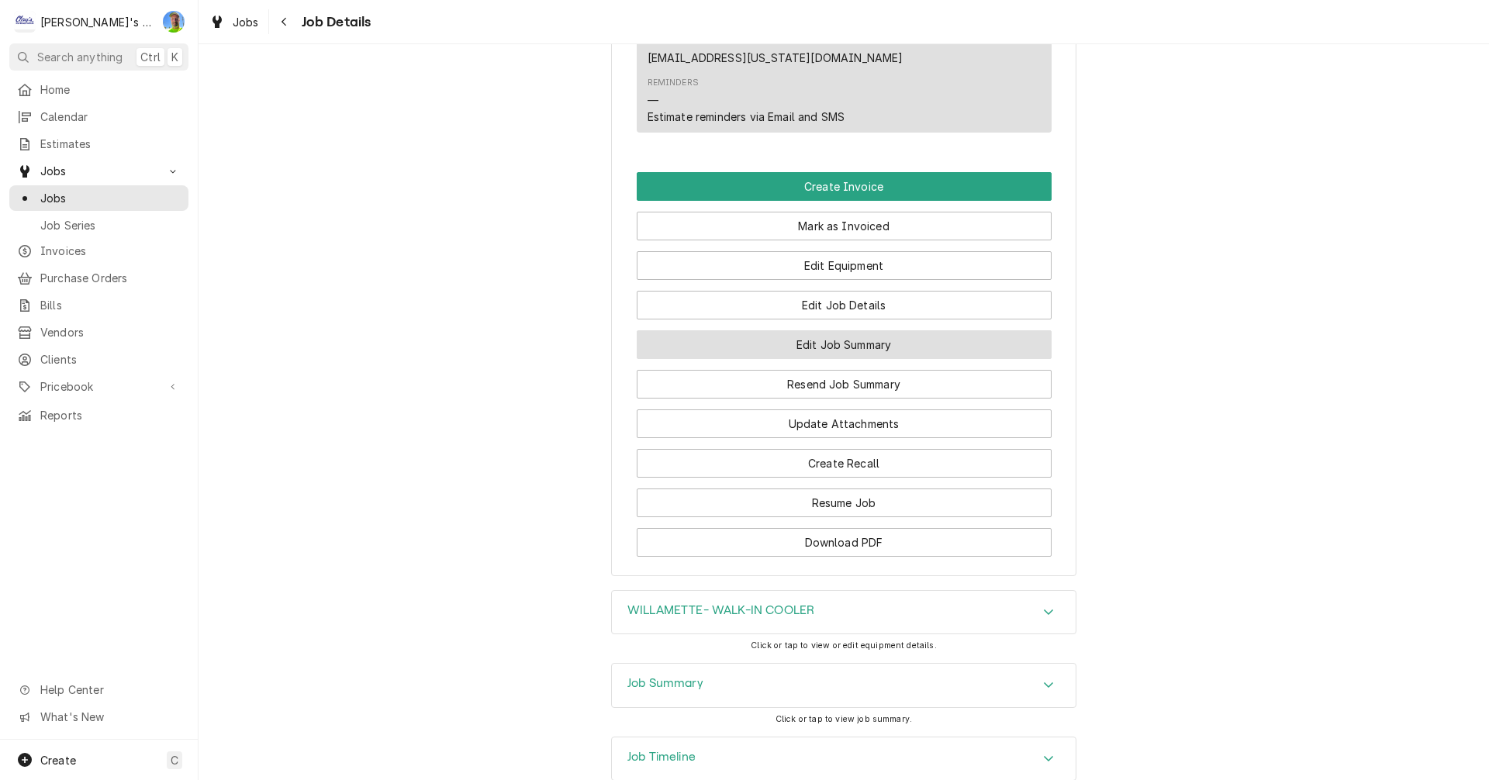
click at [723, 330] on button "Edit Job Summary" at bounding box center [844, 344] width 415 height 29
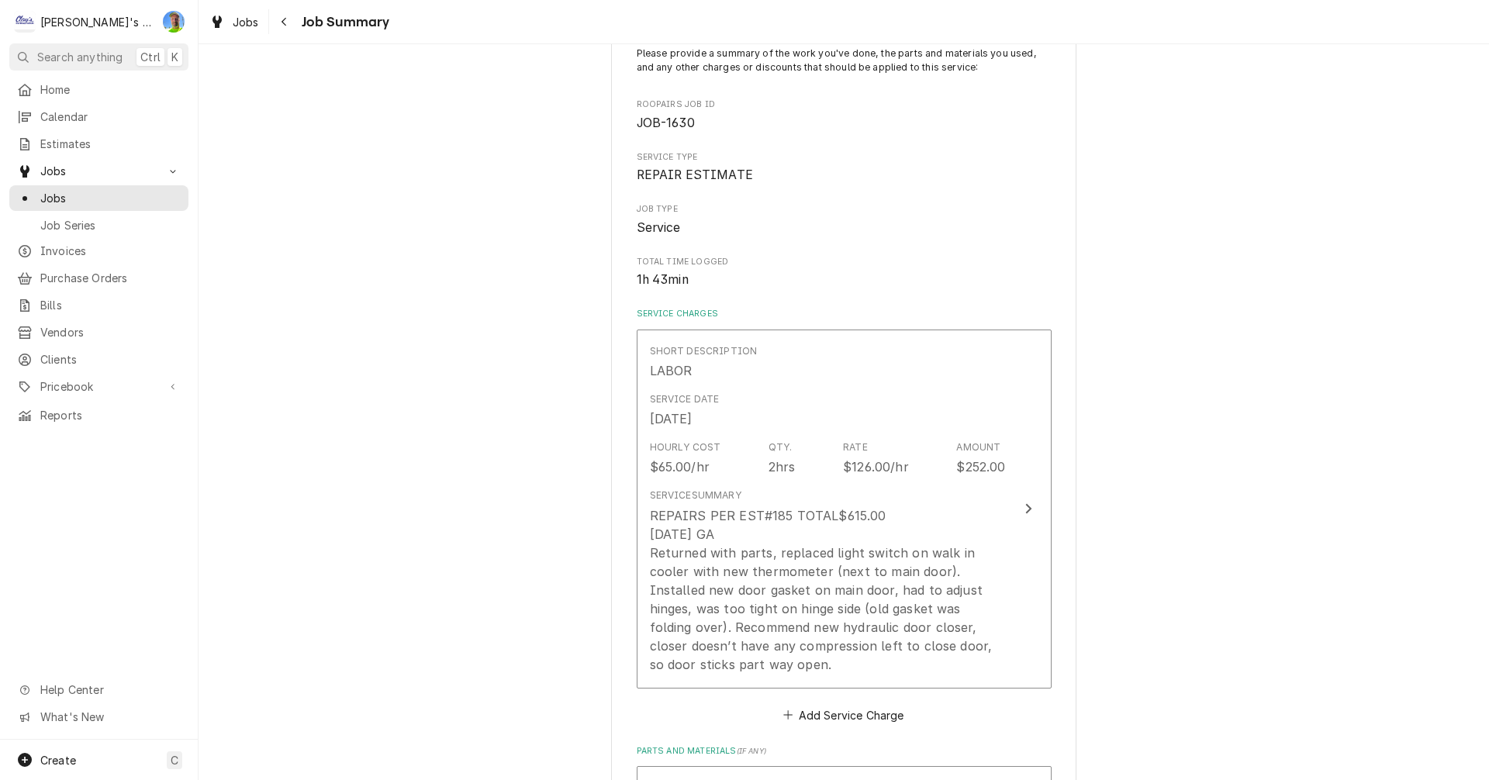
scroll to position [155, 0]
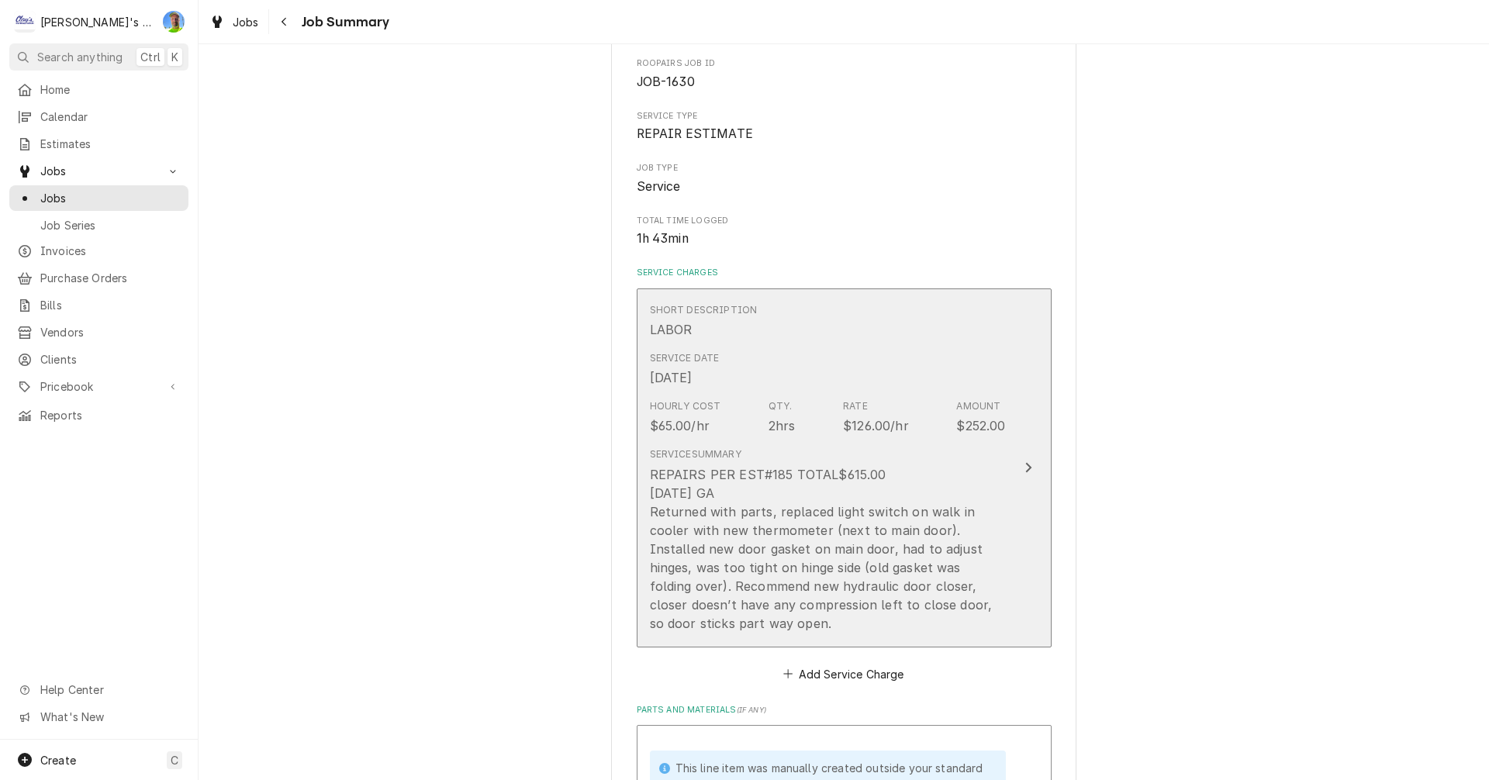
click at [1016, 450] on button "Short Description LABOR Service Date Mar 5, 2001 Hourly Cost $65.00/hr Qty. 2hr…" at bounding box center [844, 467] width 415 height 359
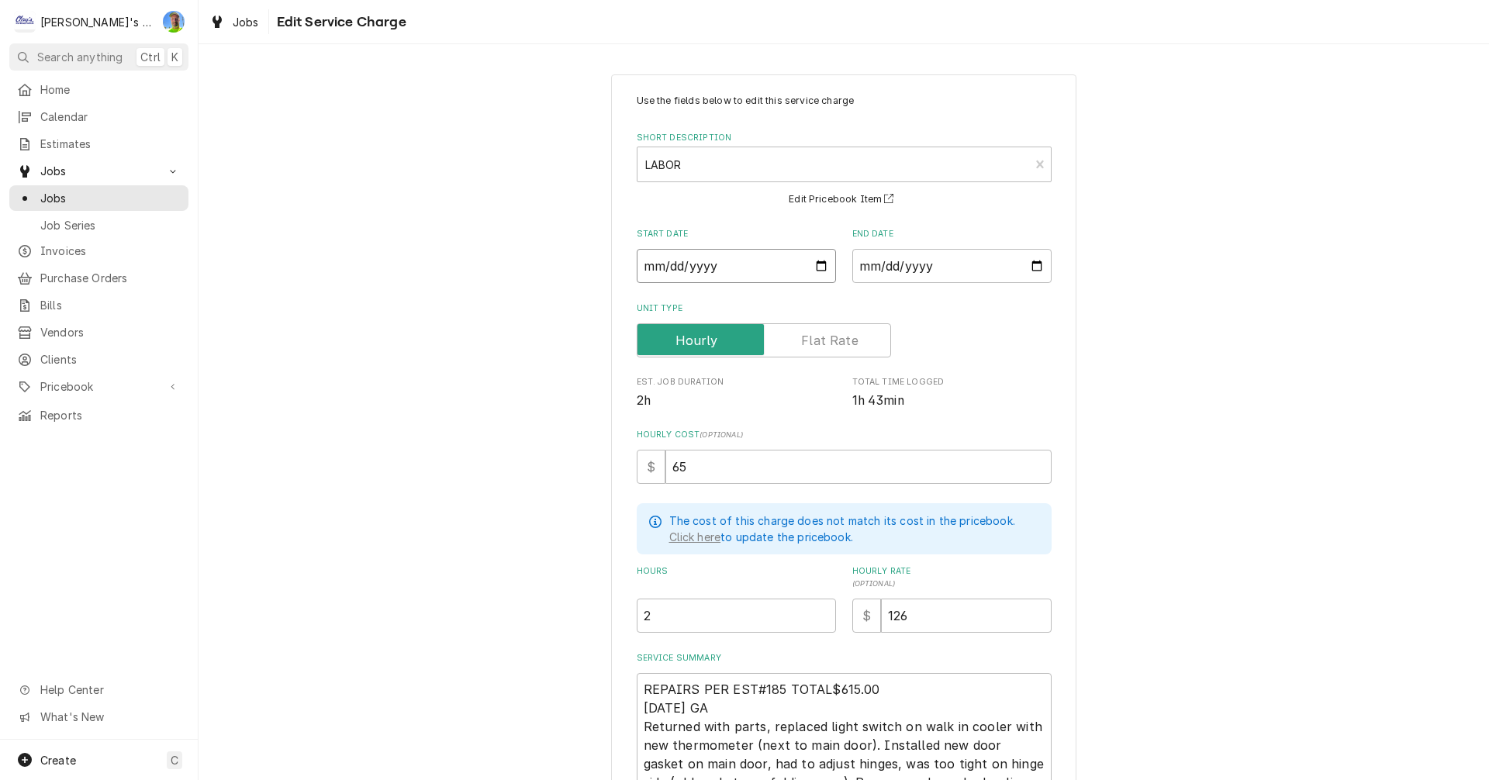
click at [812, 261] on input "2001-03-05" at bounding box center [736, 266] width 199 height 34
type textarea "x"
type input "2025-09-16"
click at [816, 267] on input "2025-09-16" at bounding box center [736, 266] width 199 height 34
type textarea "x"
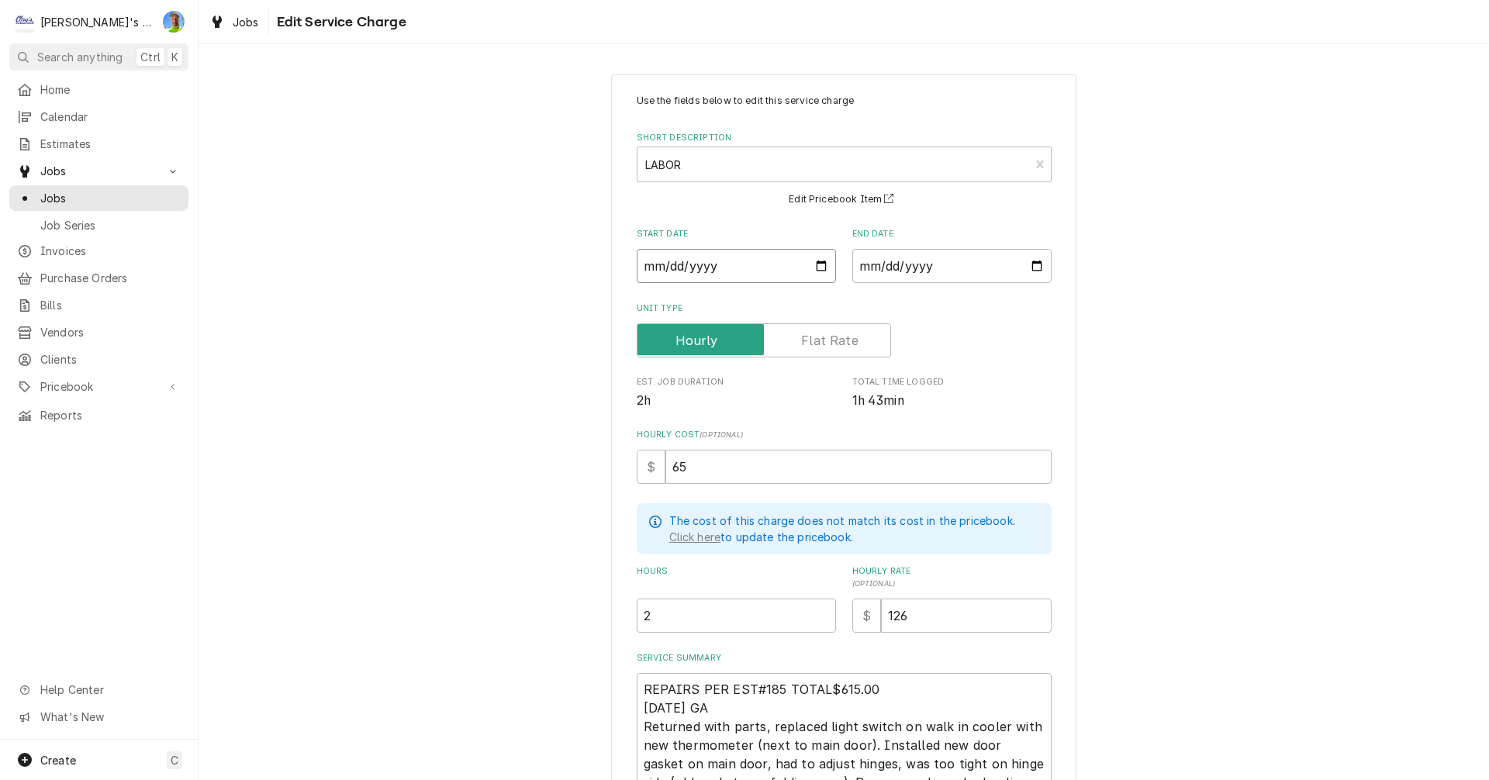
type input "2025-08-16"
type textarea "x"
type input "2025-07-16"
type textarea "x"
type input "2025-07-11"
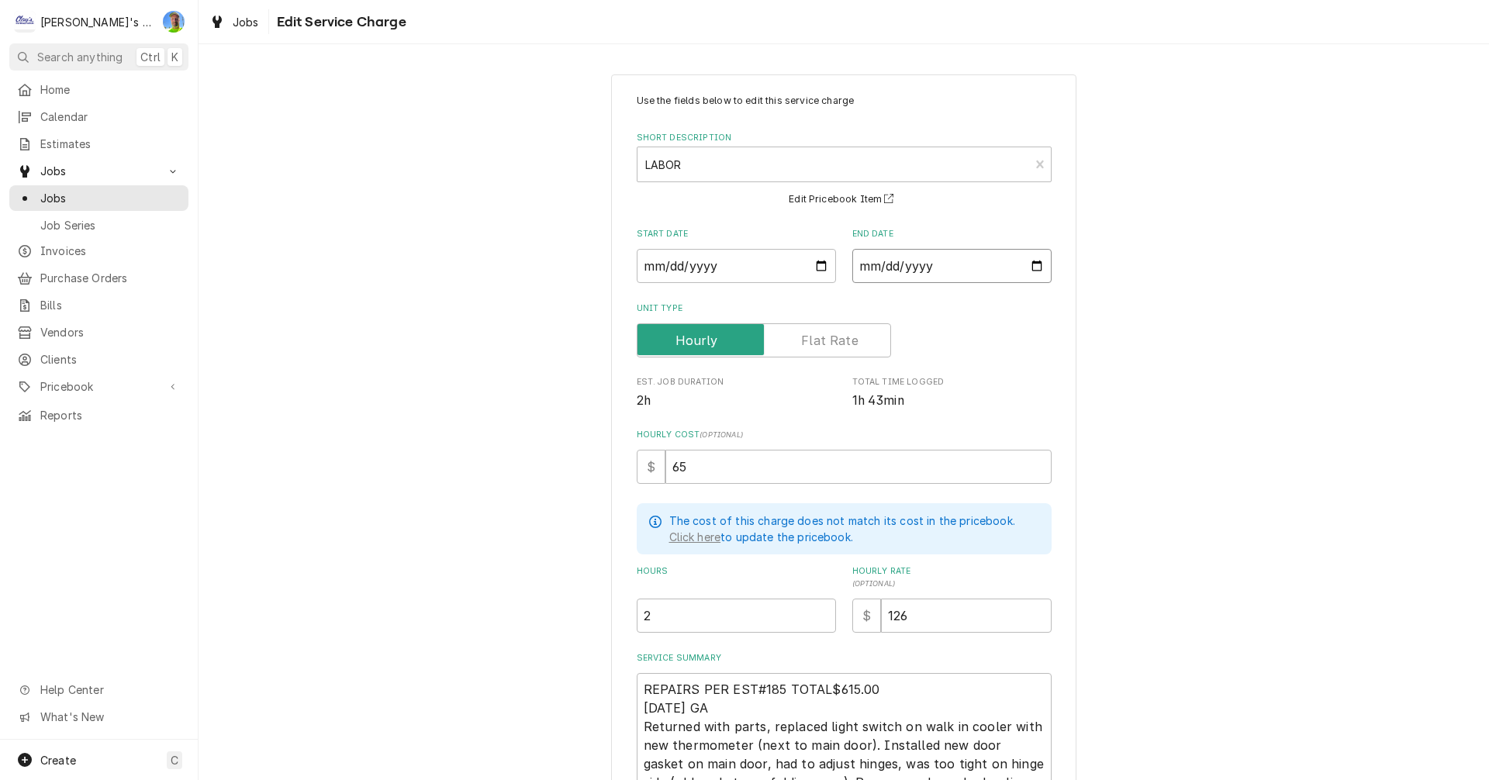
click at [1029, 268] on input "2001-03-05" at bounding box center [951, 266] width 199 height 34
type textarea "x"
type input "2025-09-16"
click at [1004, 273] on input "2025-09-16" at bounding box center [951, 266] width 199 height 34
click at [1030, 268] on input "2025-09-16" at bounding box center [951, 266] width 199 height 34
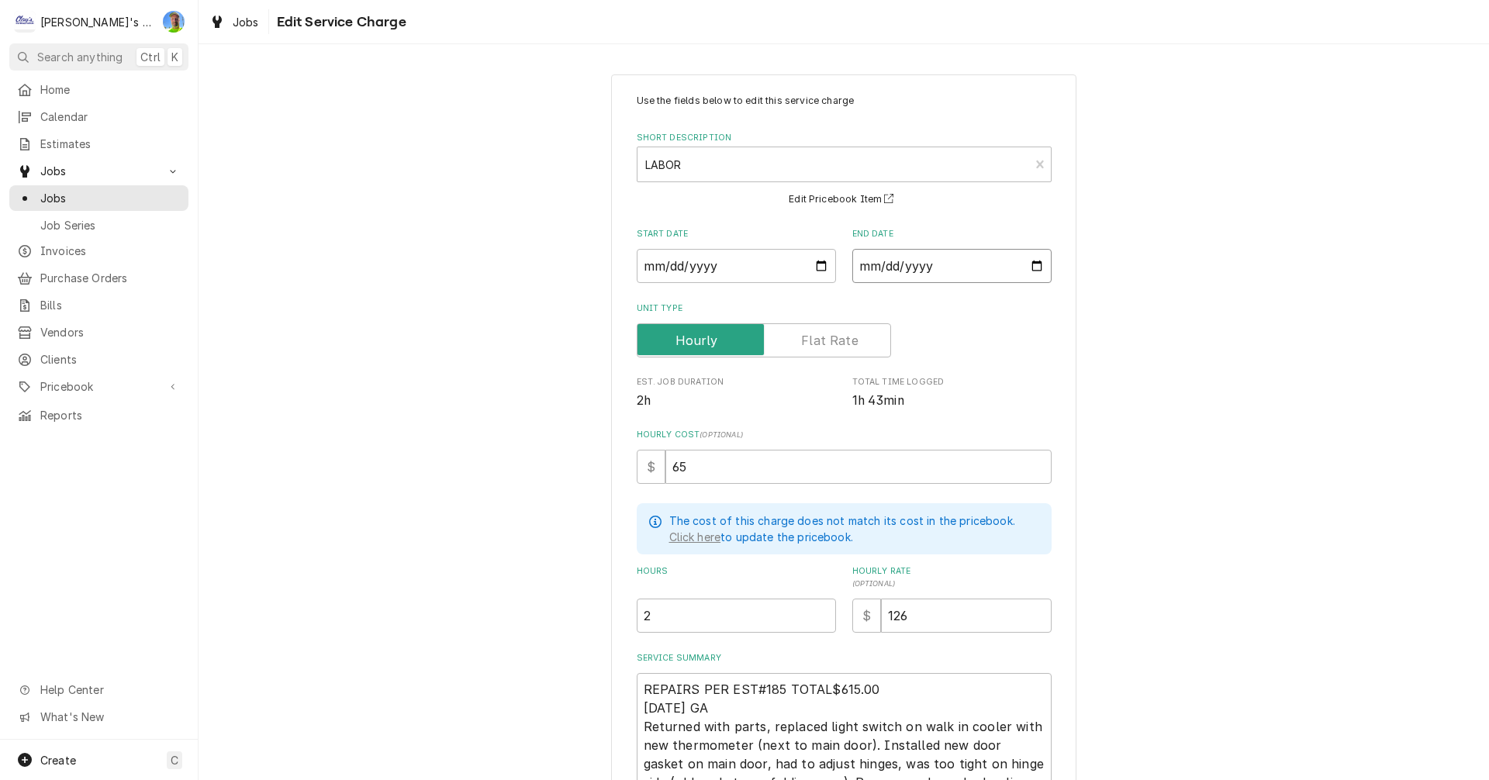
type textarea "x"
type input "2025-08-16"
type textarea "x"
type input "2025-07-16"
type textarea "x"
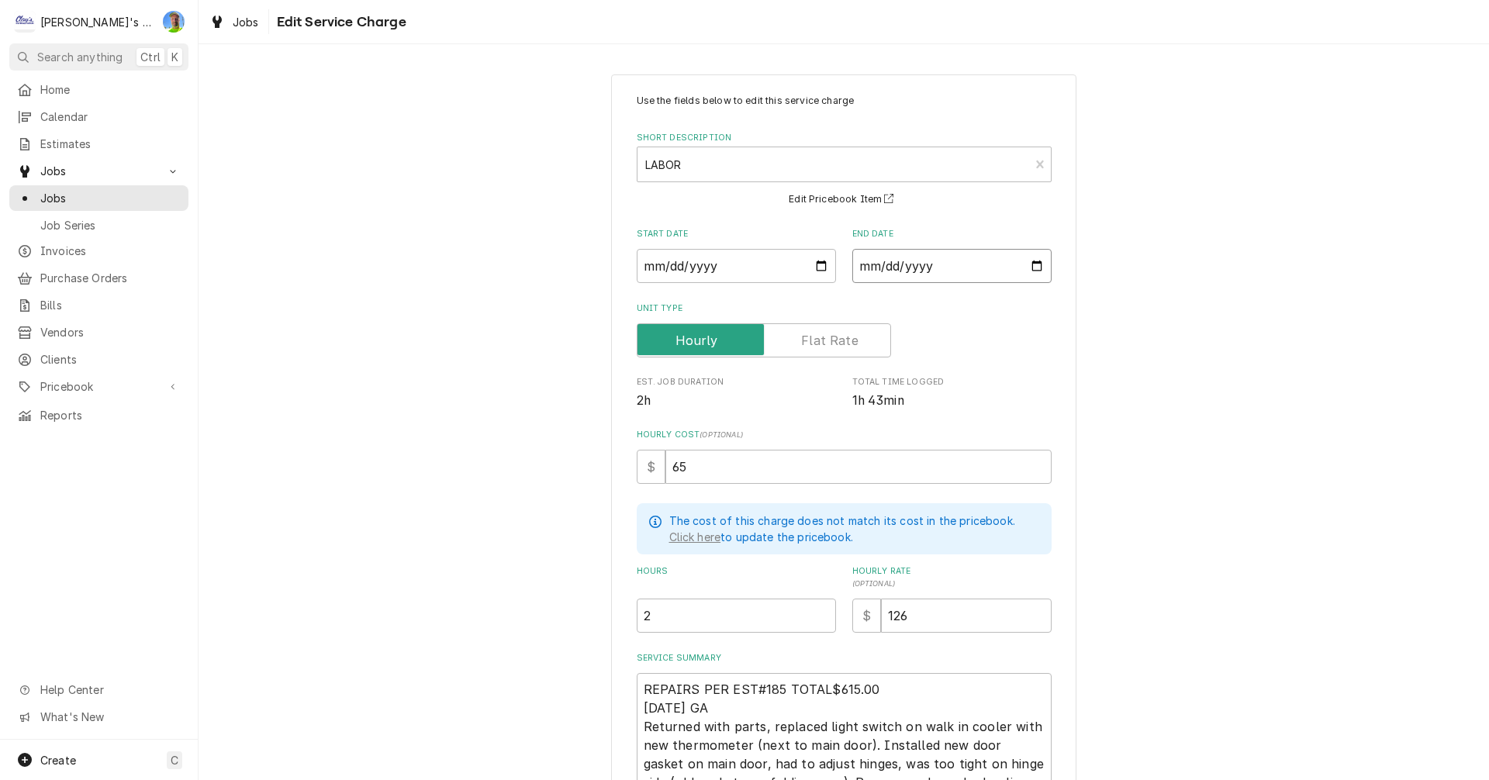
type input "2025-07-11"
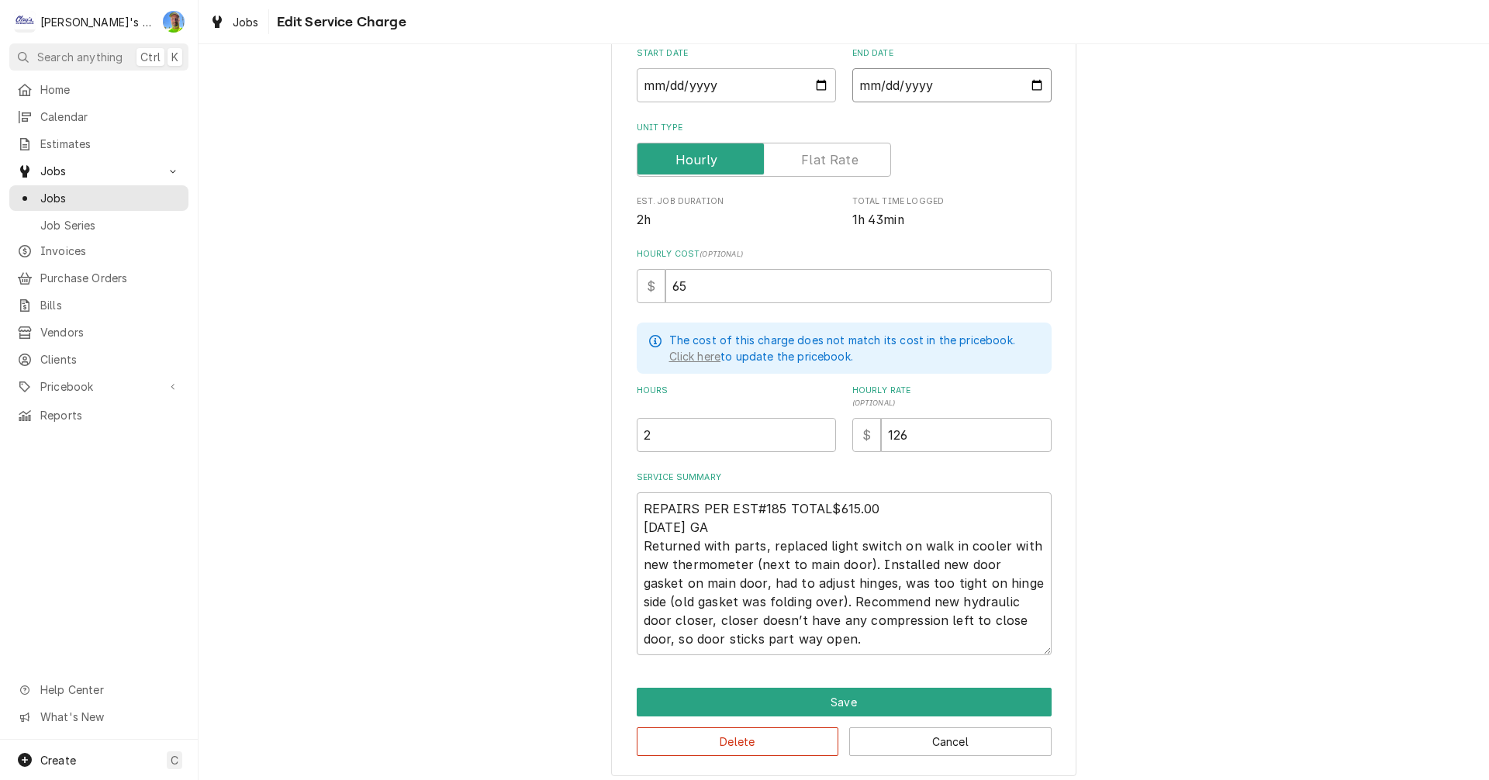
scroll to position [188, 0]
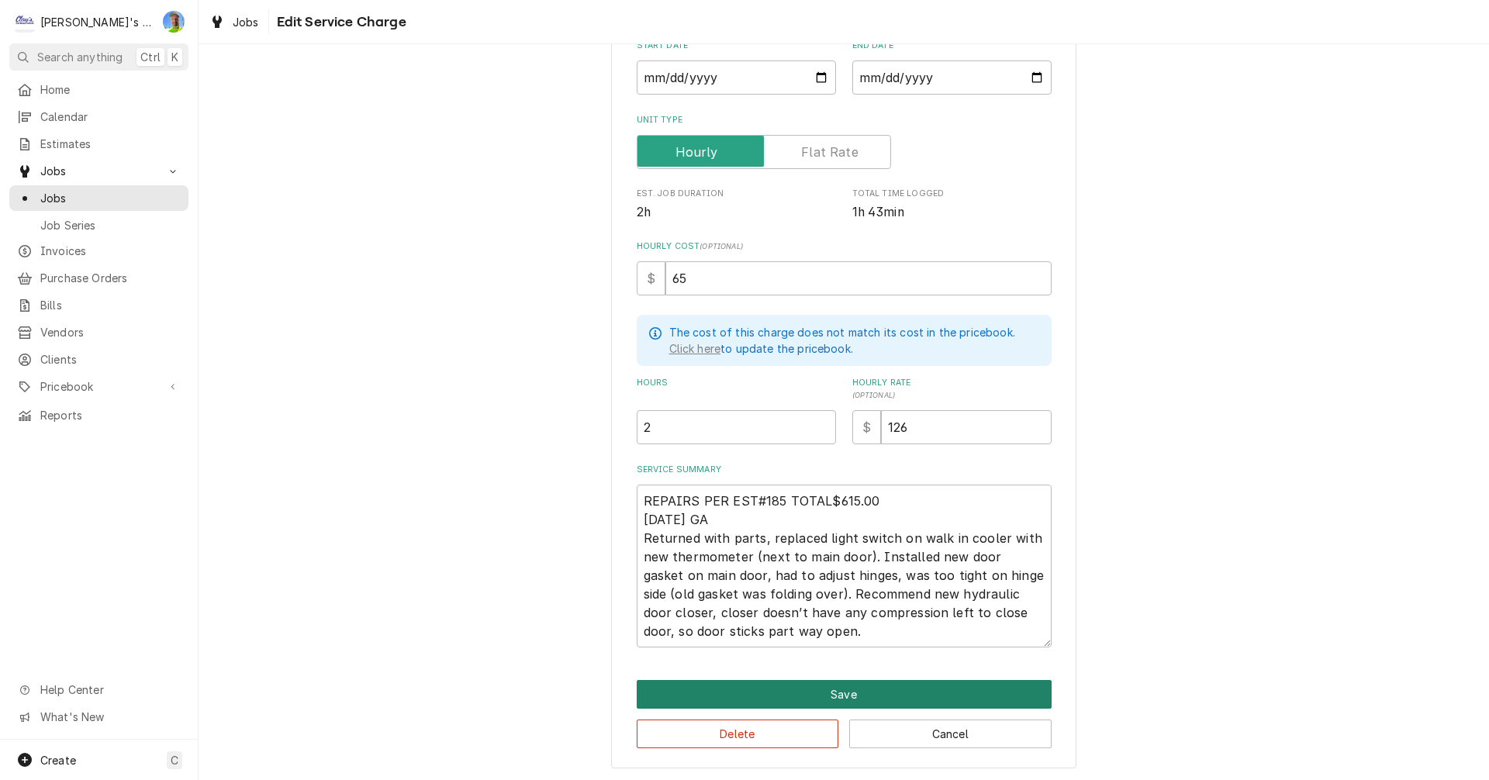
click at [823, 702] on button "Save" at bounding box center [844, 694] width 415 height 29
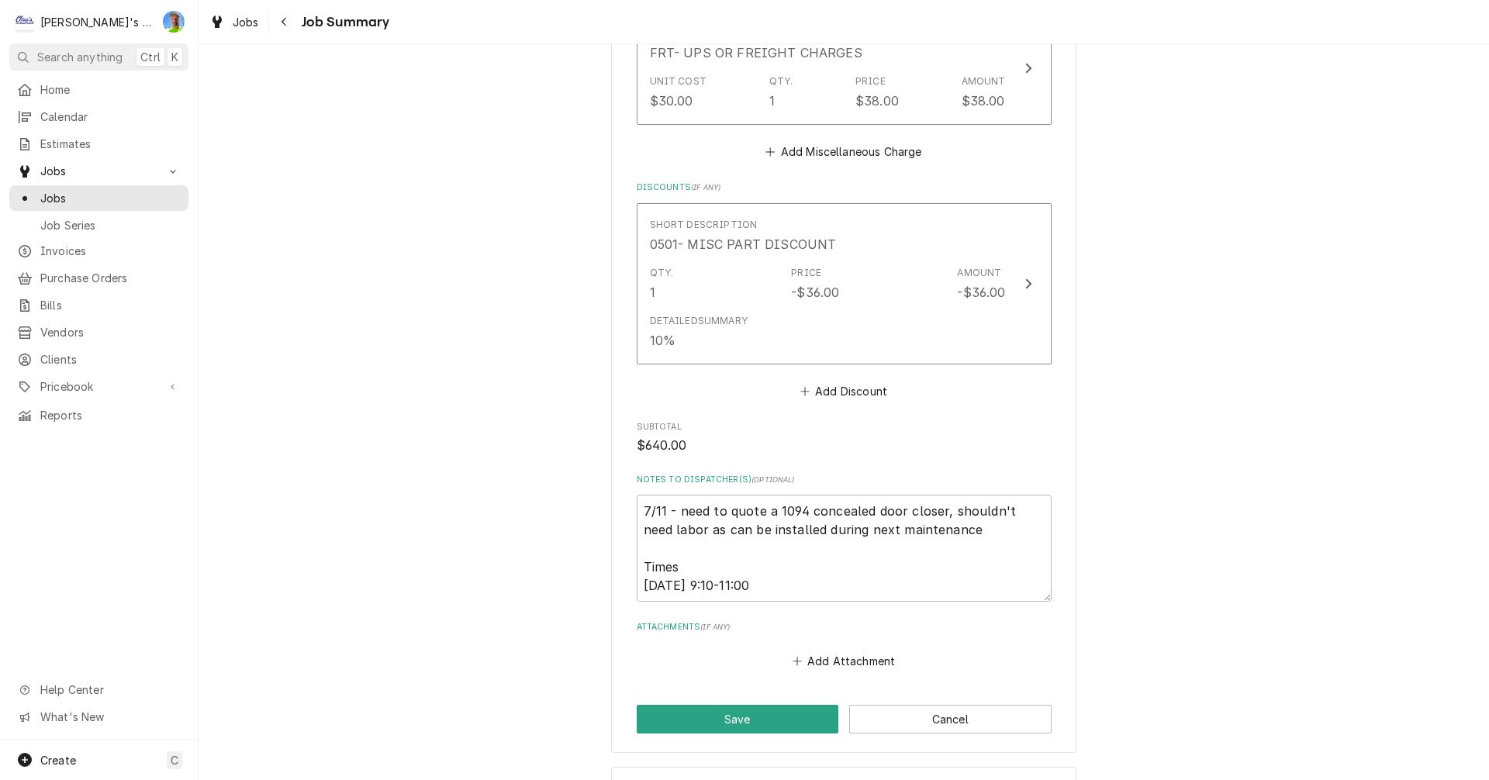
scroll to position [2102, 0]
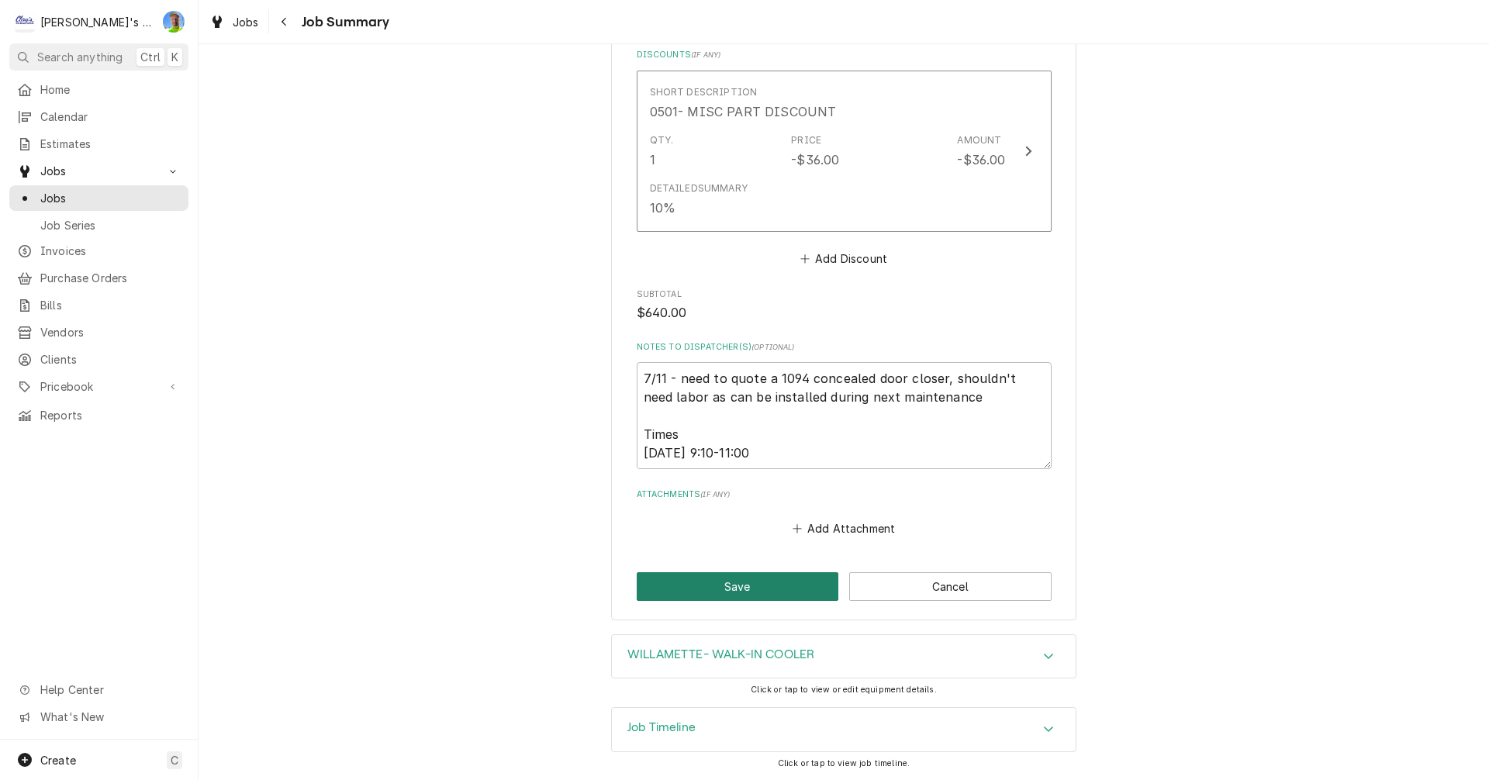
click at [795, 589] on button "Save" at bounding box center [738, 586] width 202 height 29
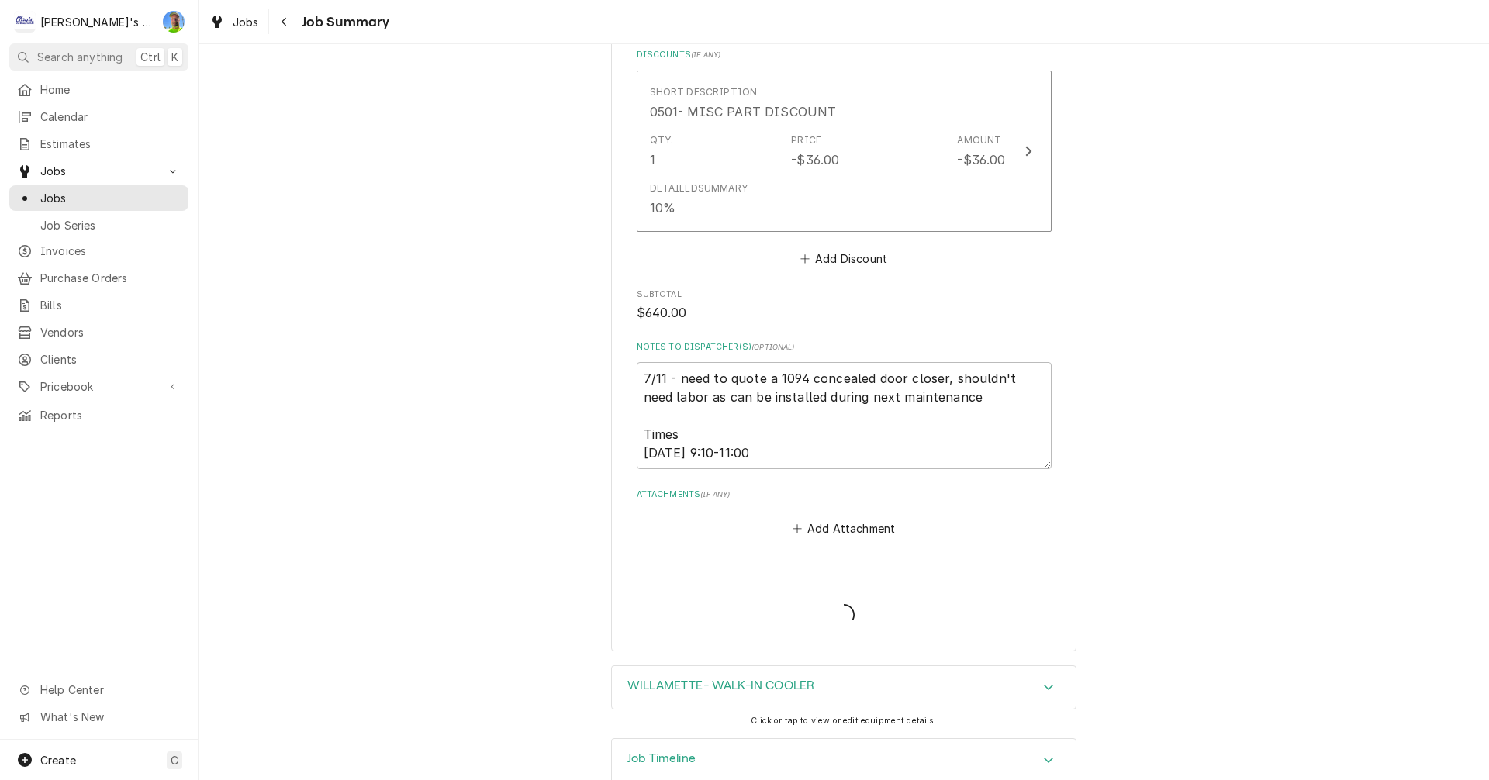
type textarea "x"
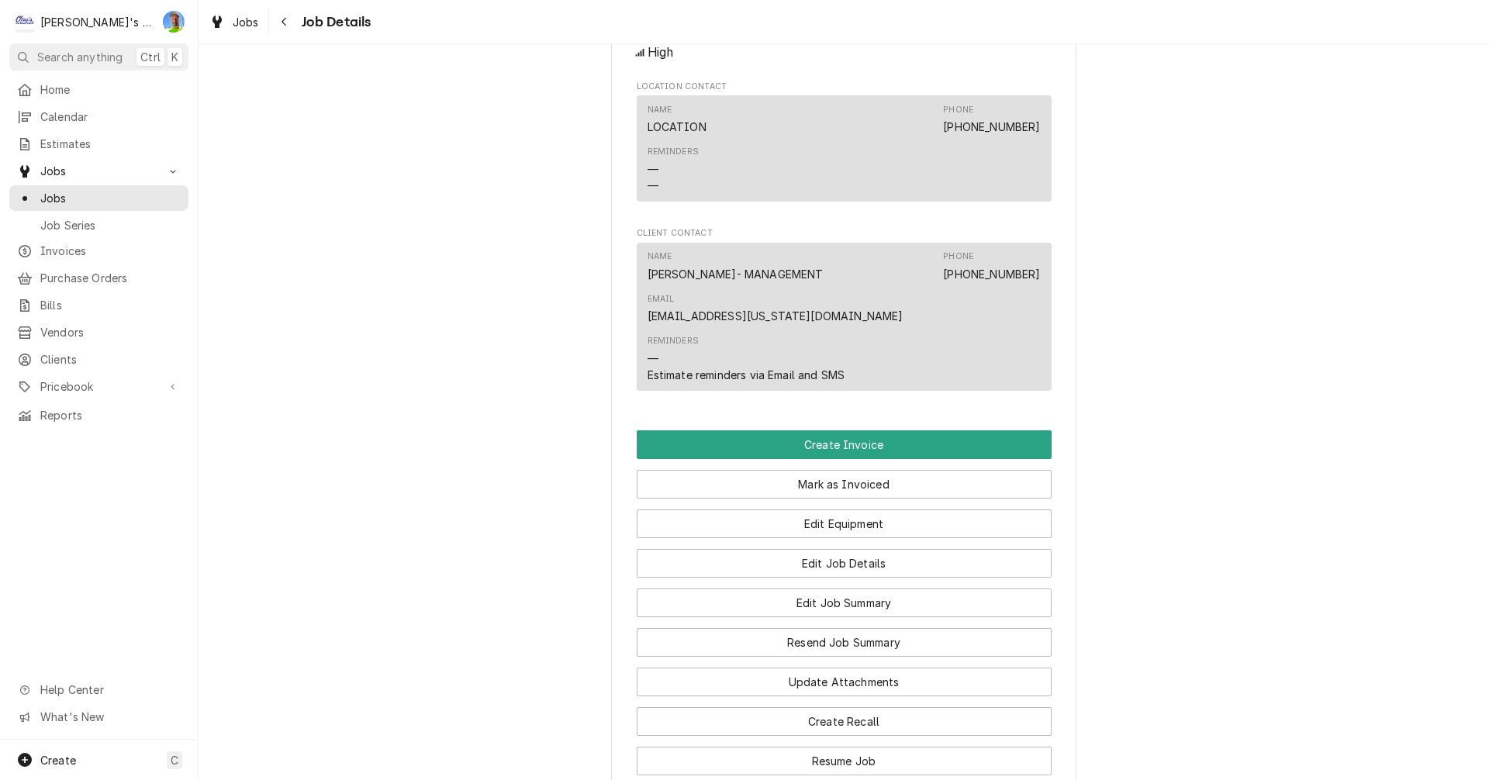
scroll to position [1318, 0]
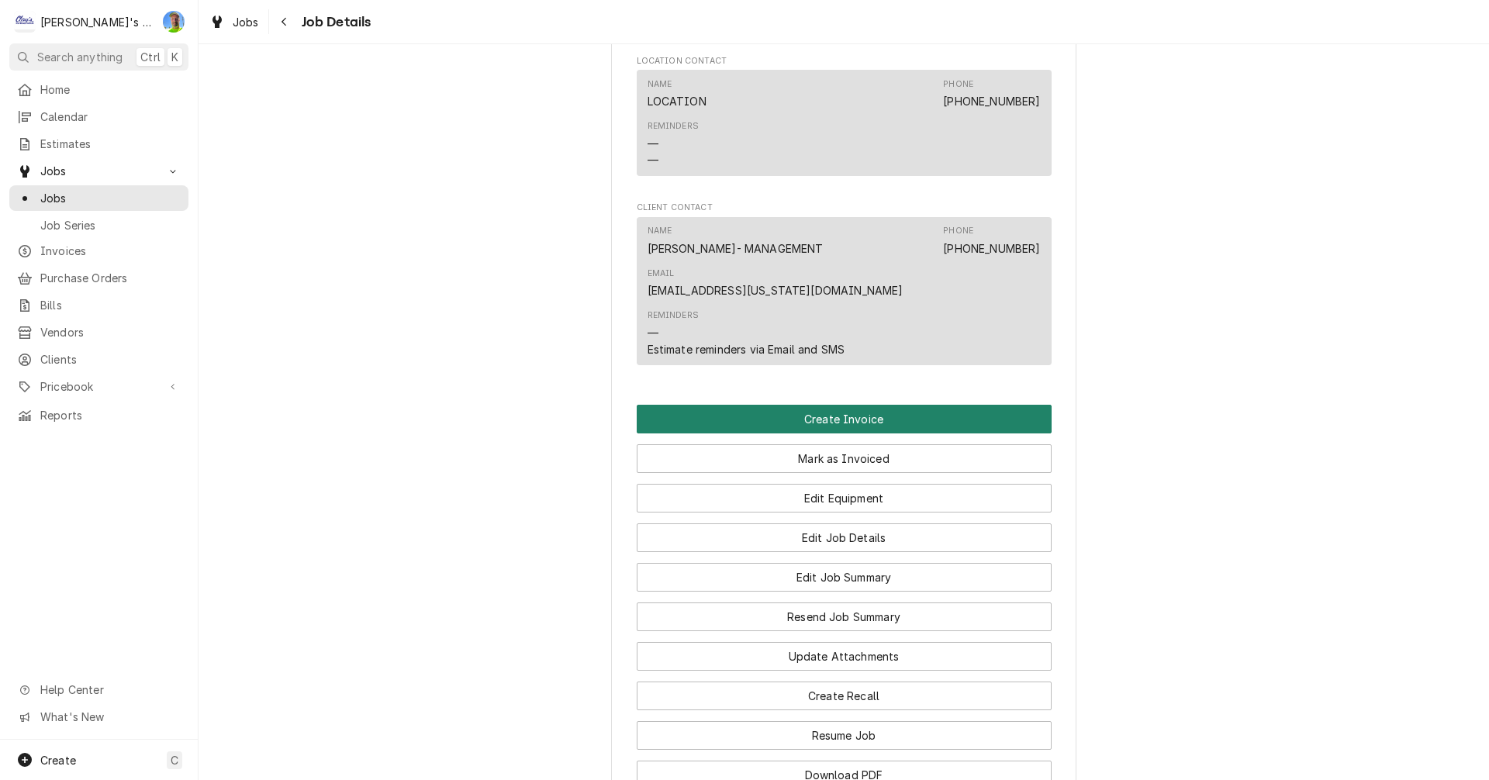
click at [1024, 405] on button "Create Invoice" at bounding box center [844, 419] width 415 height 29
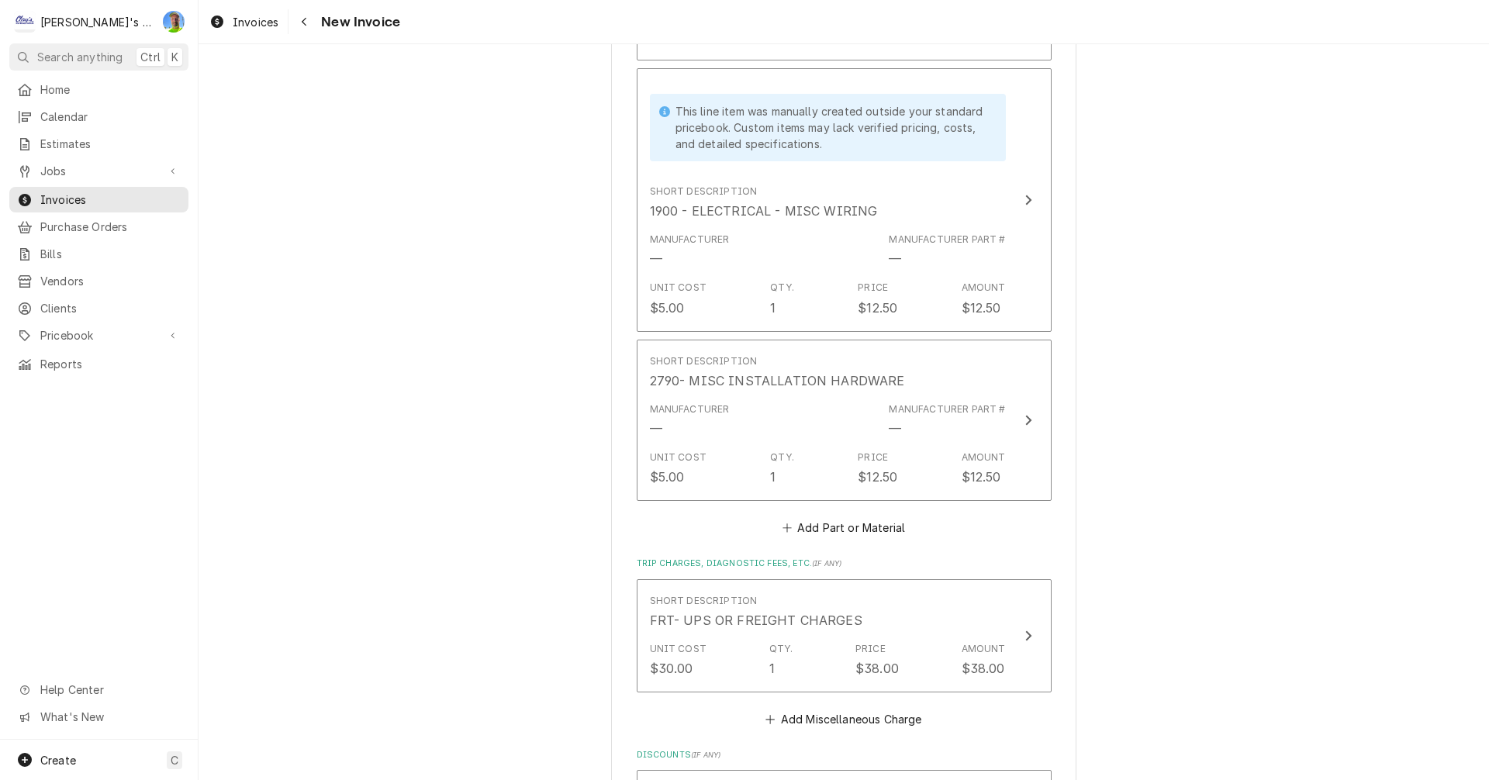
scroll to position [2558, 0]
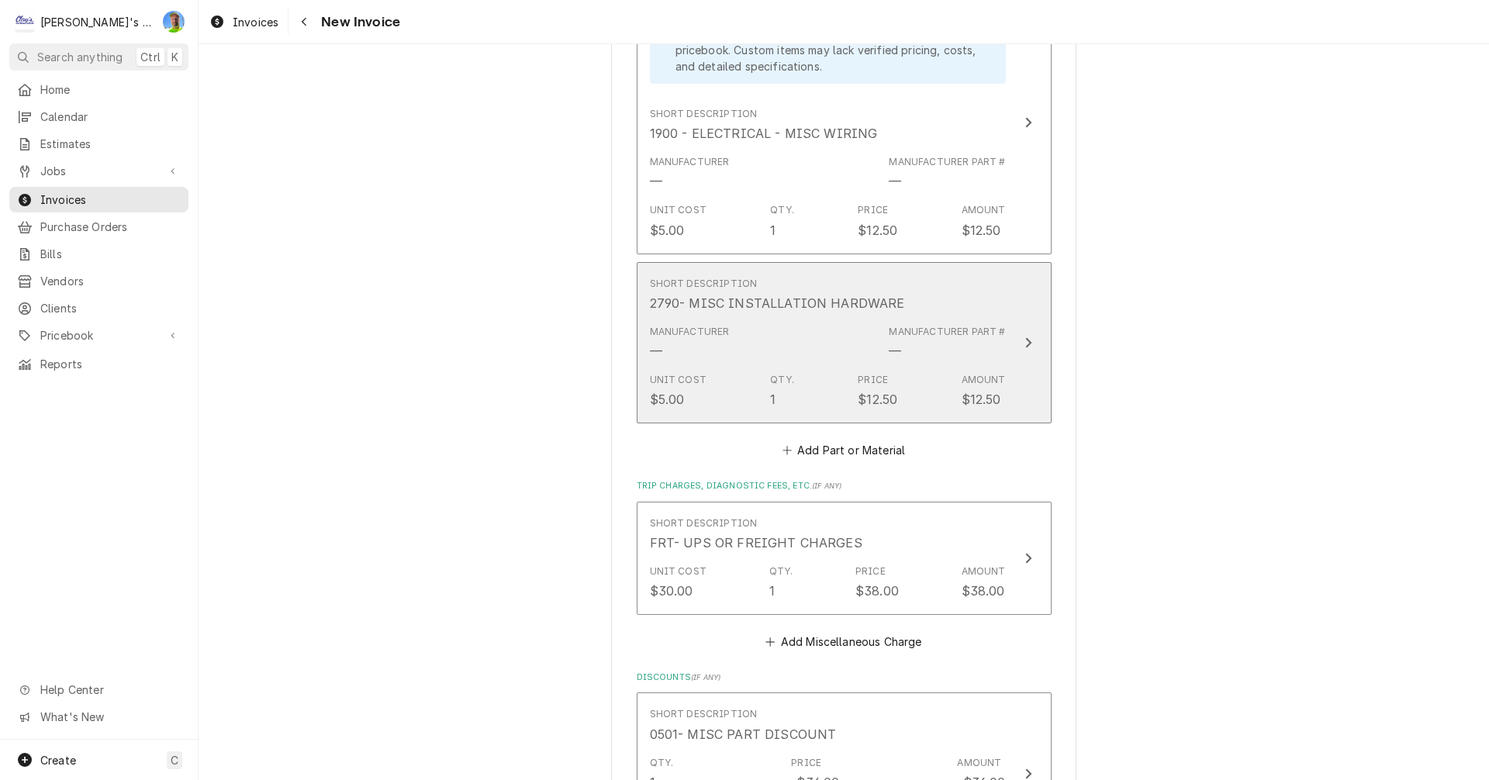
click at [1023, 333] on div "Update Line Item" at bounding box center [1028, 342] width 20 height 19
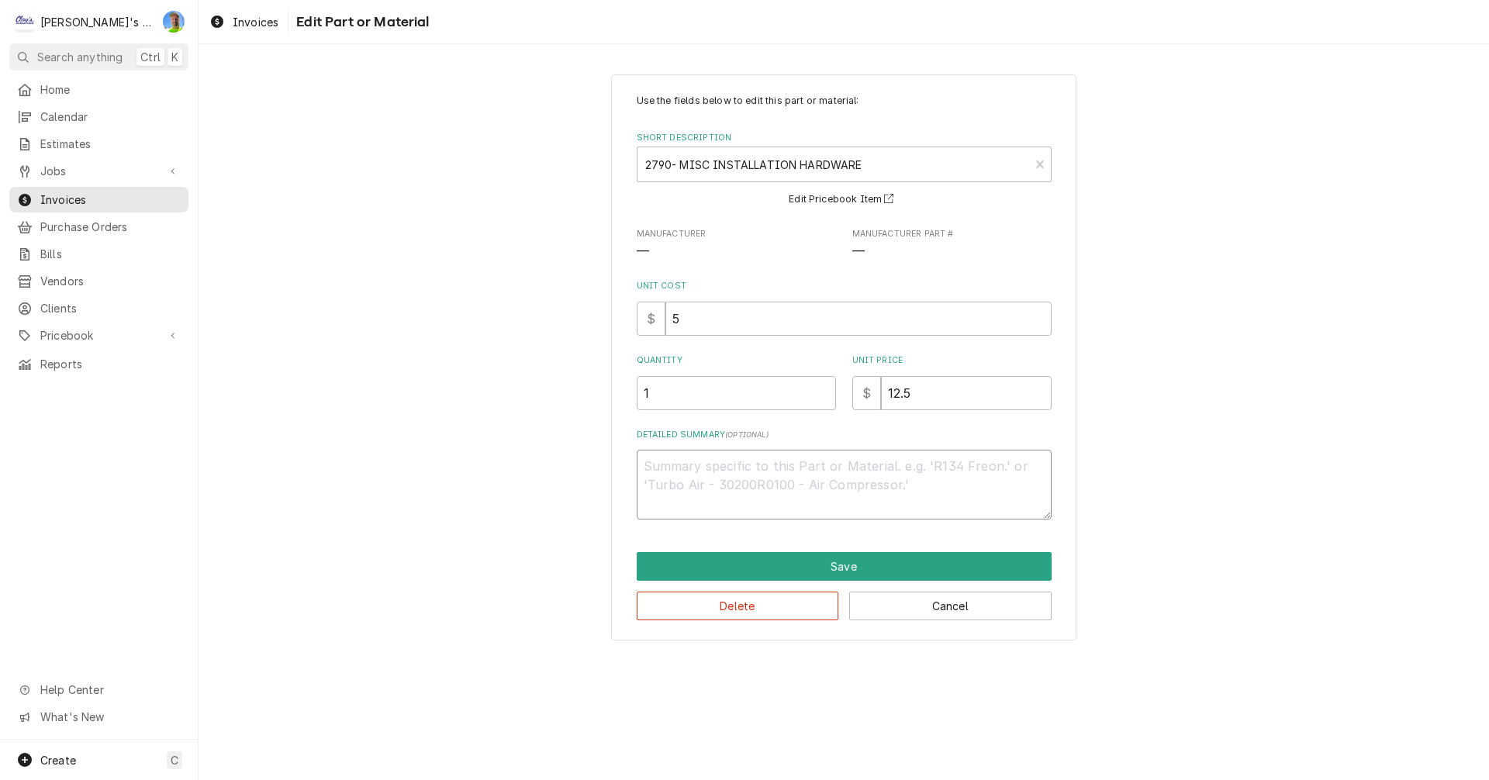
click at [923, 461] on textarea "Detailed Summary ( optional )" at bounding box center [844, 485] width 415 height 70
type textarea "x"
type textarea "*"
type textarea "x"
type textarea "*n"
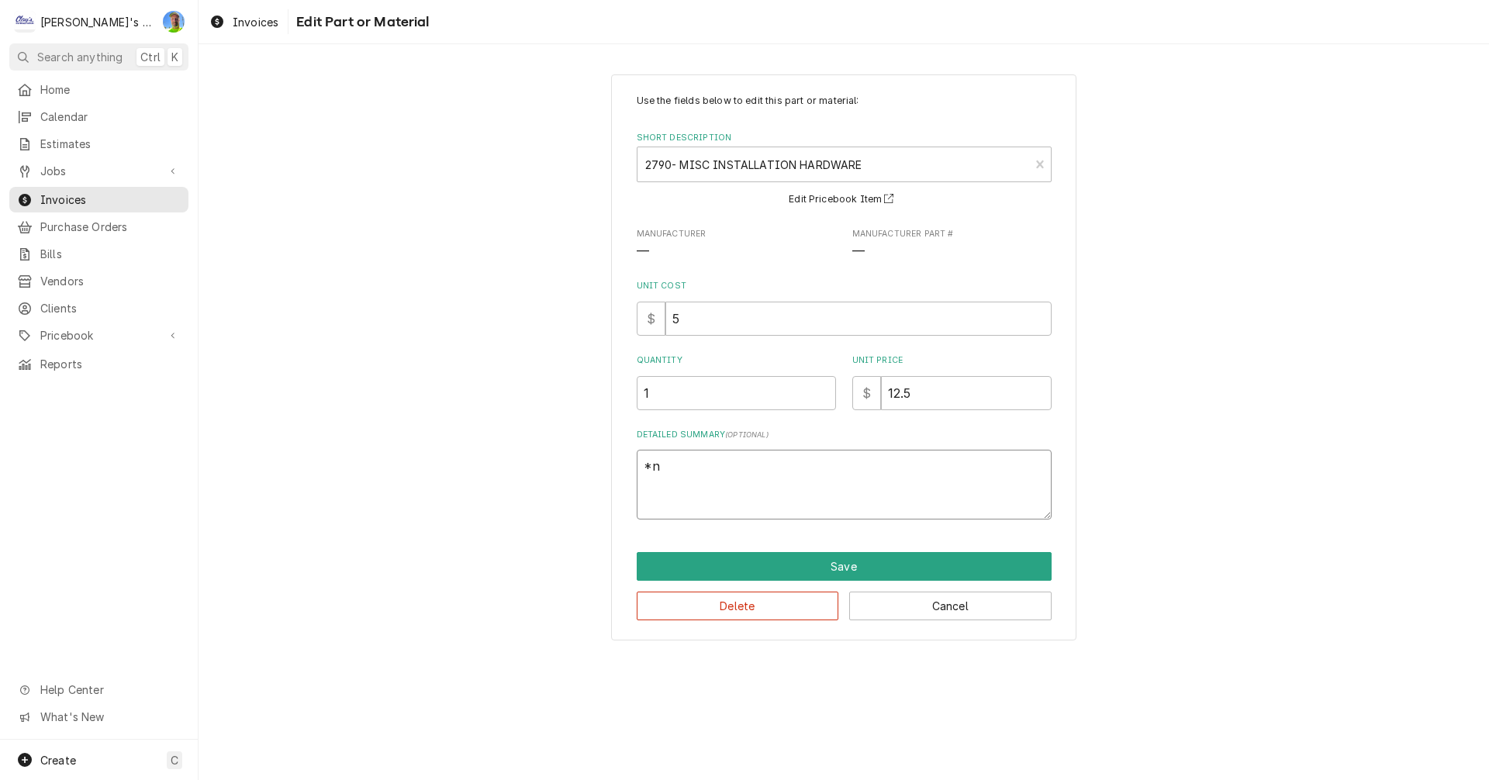
type textarea "x"
type textarea "*"
type textarea "x"
type textarea "*N"
type textarea "x"
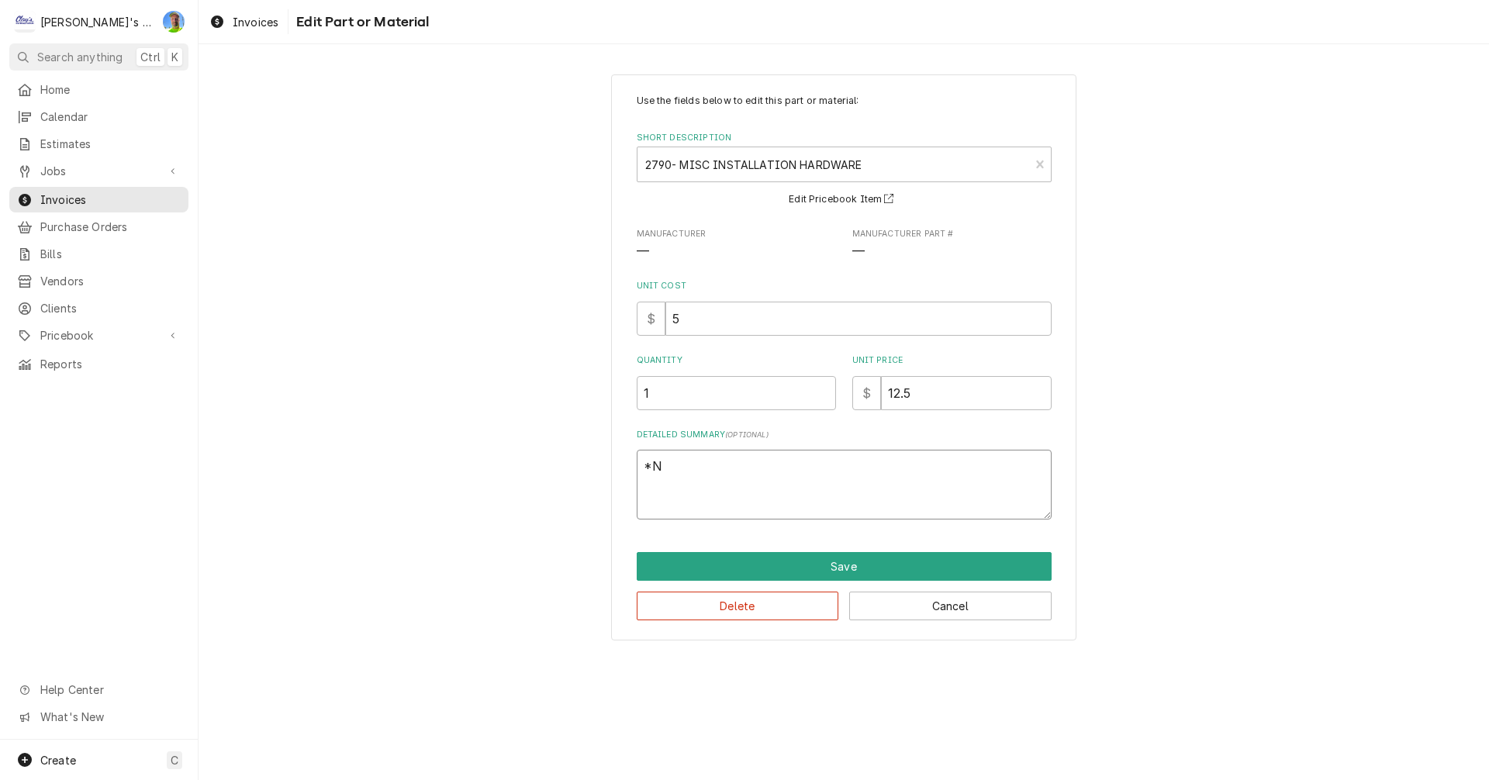
type textarea "*NO"
type textarea "x"
type textarea "*NO"
type textarea "x"
type textarea "*NO C"
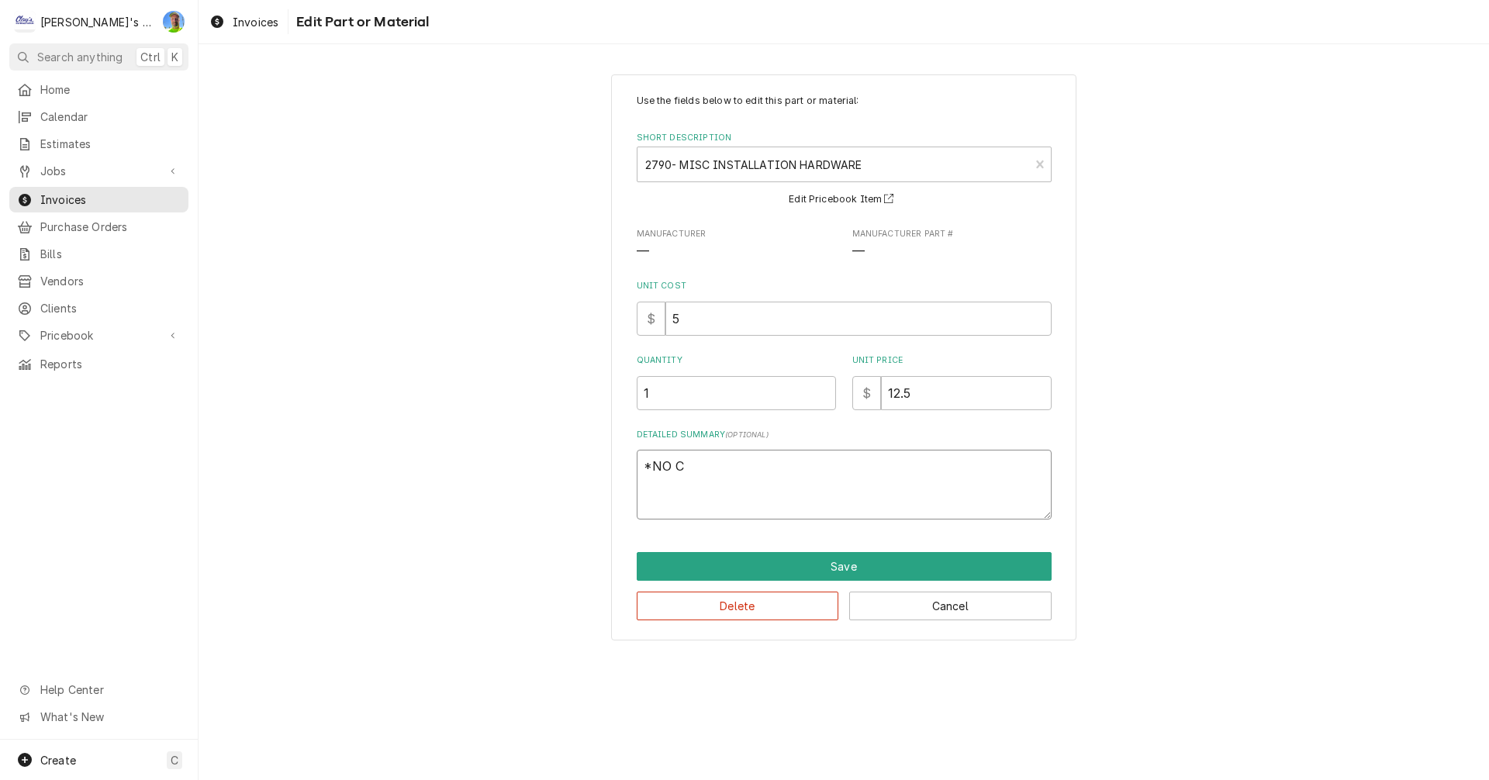
type textarea "x"
type textarea "*NO CH"
type textarea "x"
type textarea "*NO CHA"
type textarea "x"
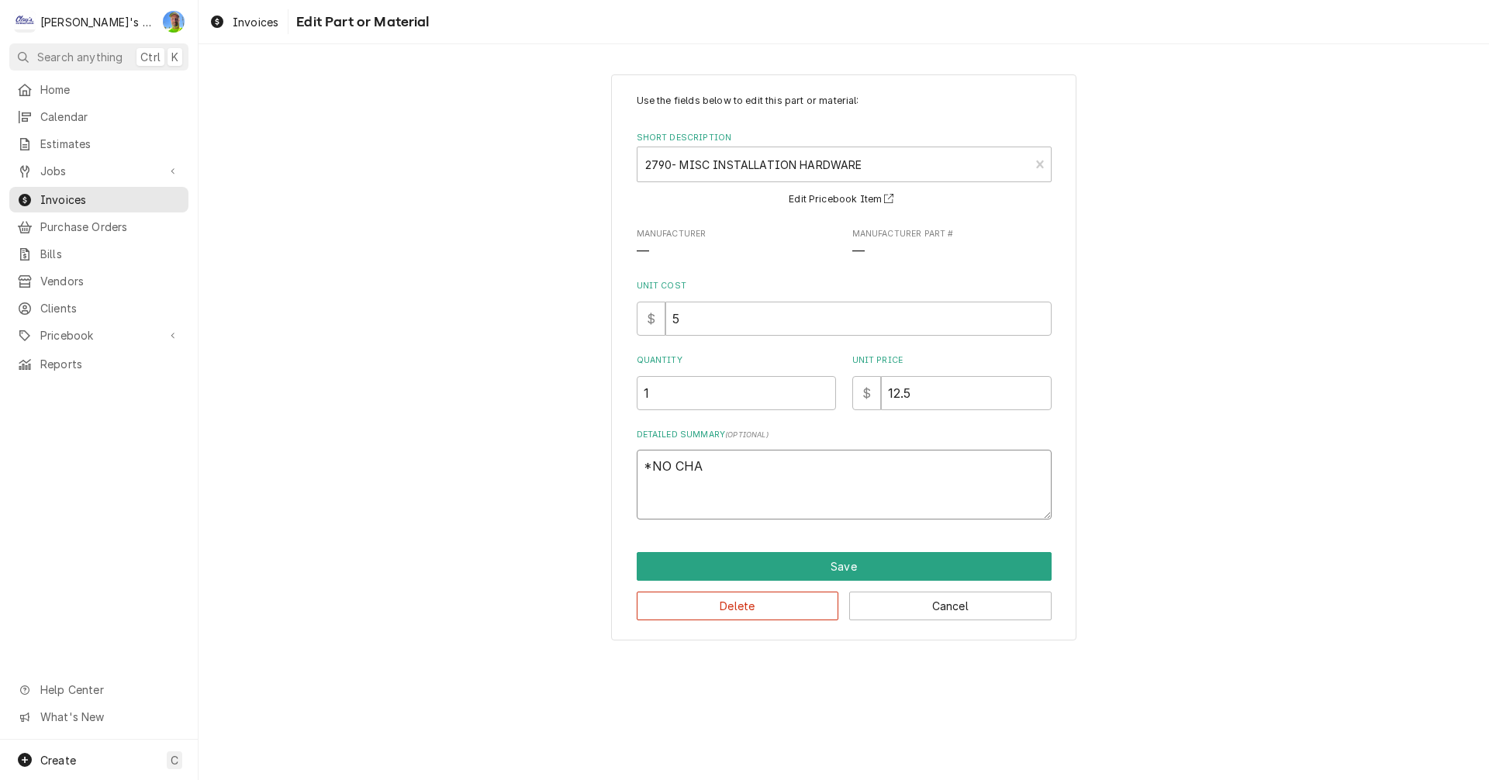
type textarea "*NO CHAR"
type textarea "x"
type textarea "*NO CHARG"
type textarea "x"
type textarea "*NO CHARGE"
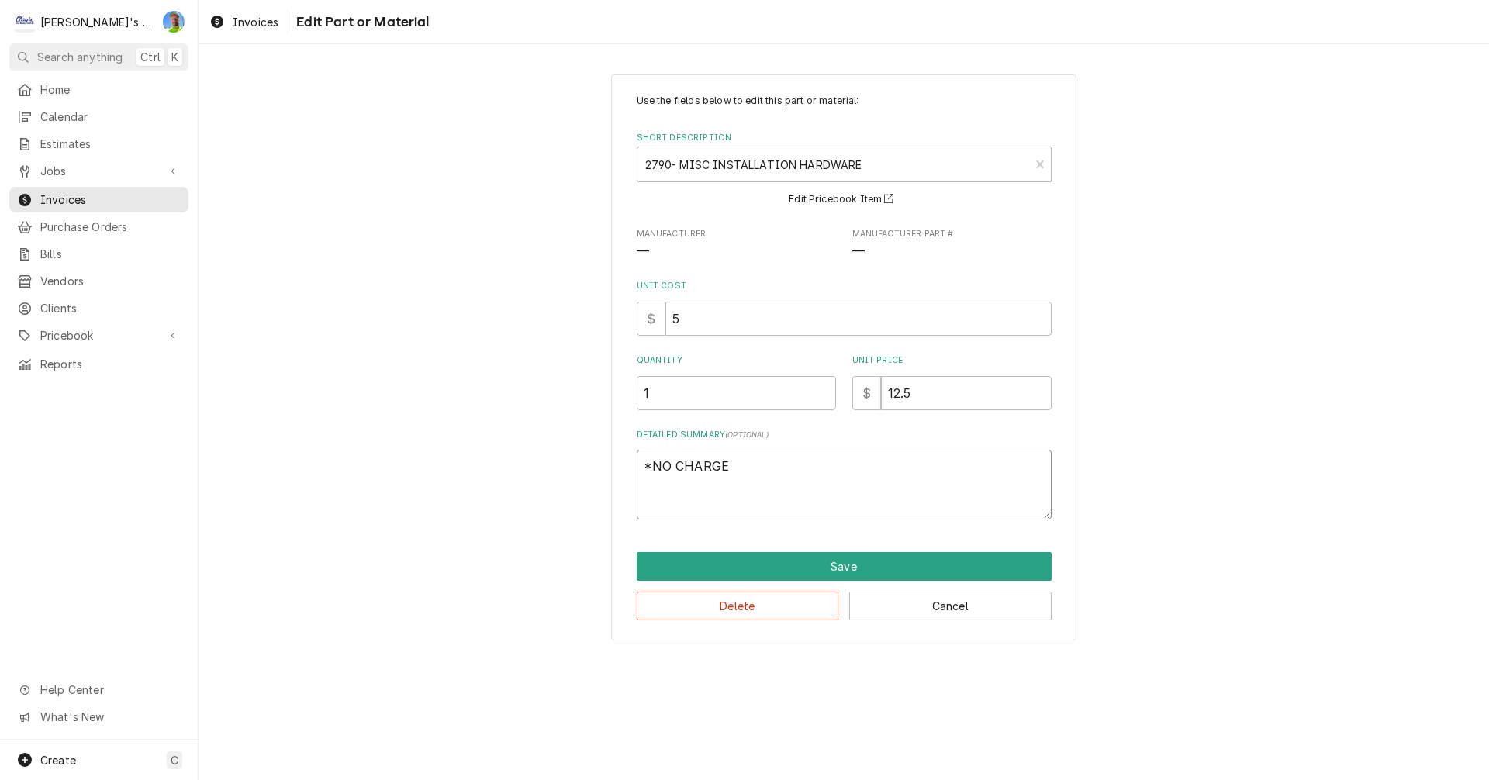
type textarea "x"
type textarea "*NO CHARGE"
type textarea "x"
type textarea "*NO CHARGE ("
type textarea "x"
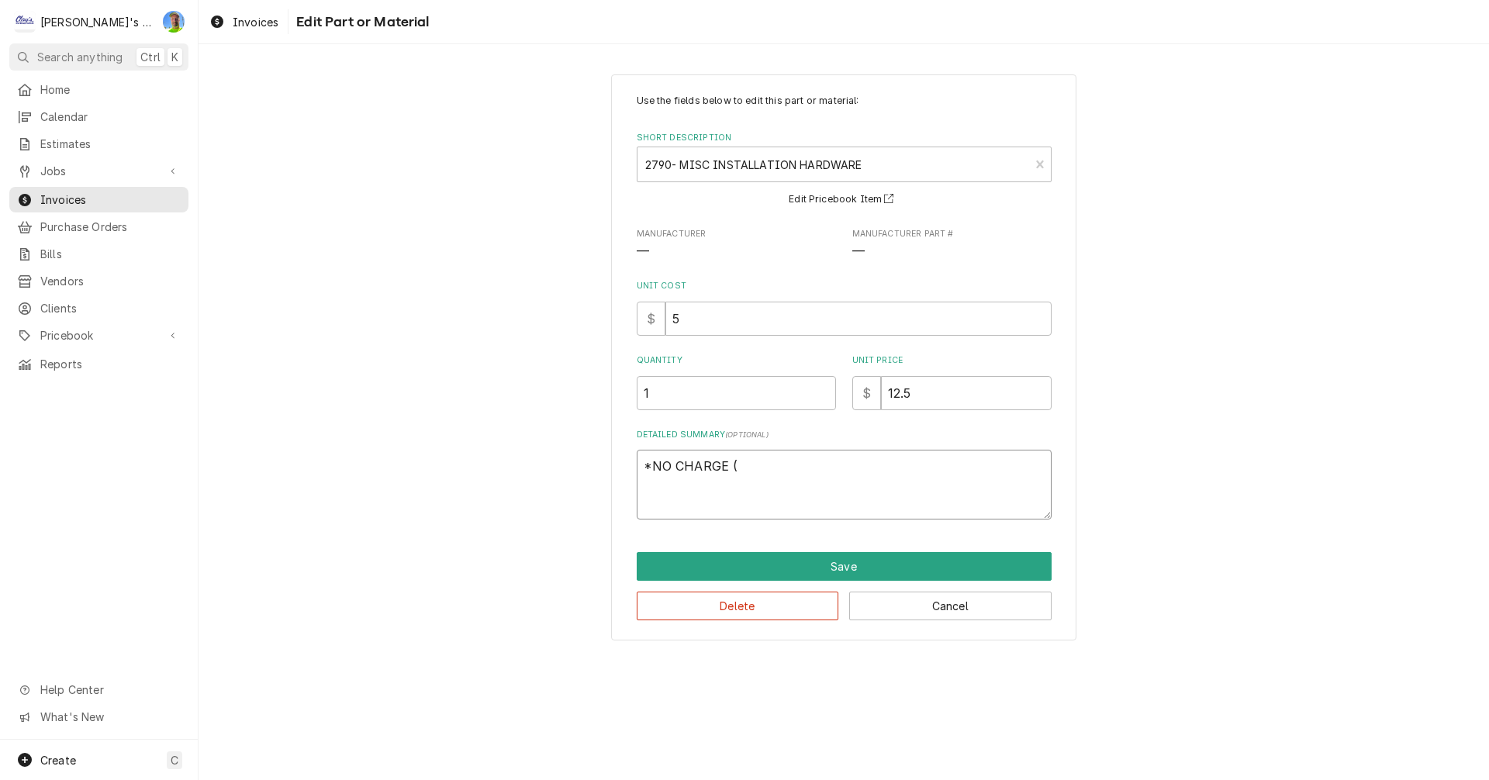
type textarea "*NO CHARGE (N"
type textarea "x"
type textarea "*NO CHARGE (NO"
type textarea "x"
type textarea "*NO CHARGE (NOT"
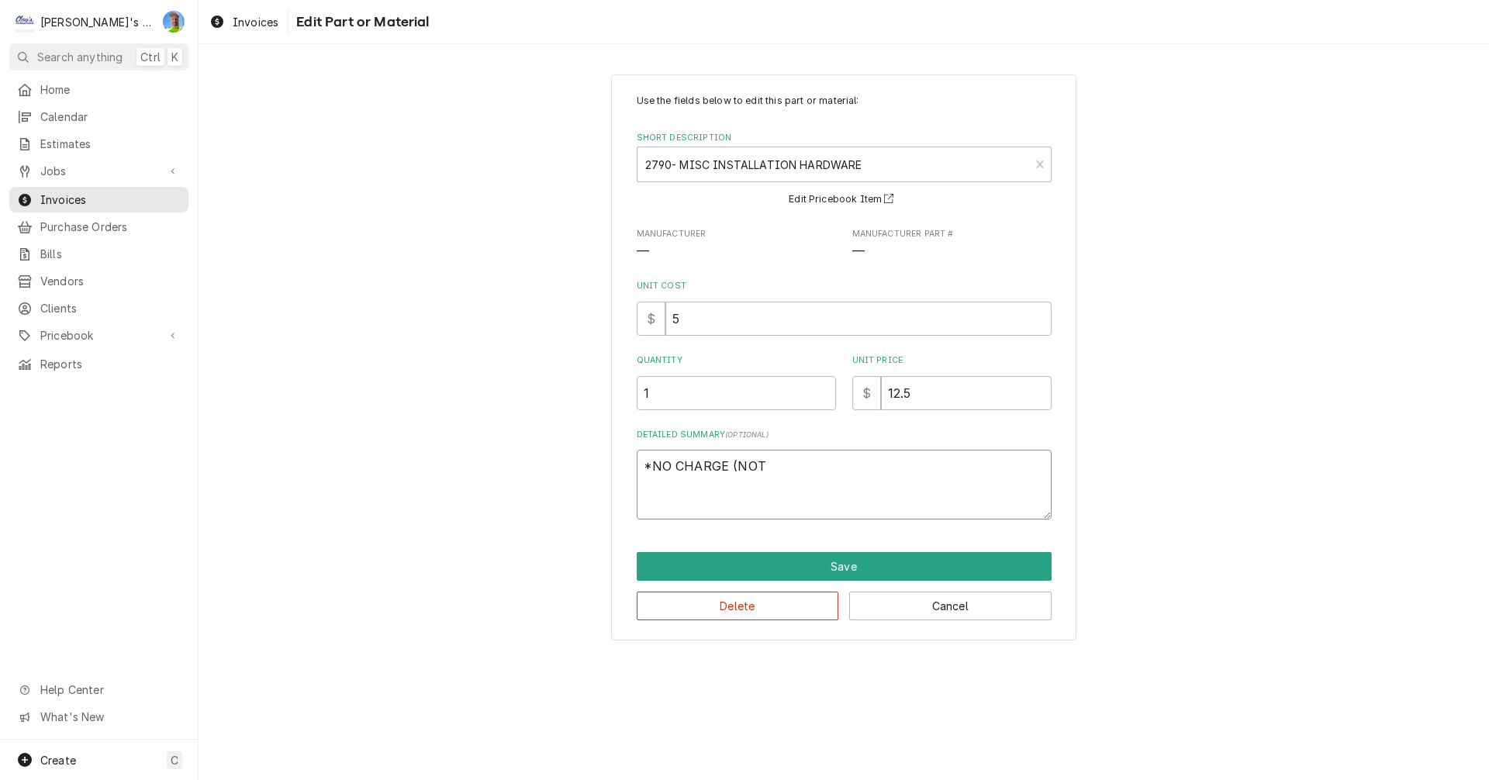
type textarea "x"
type textarea "*NO CHARGE (NOT"
type textarea "x"
type textarea "*NO CHARGE (NOT I"
type textarea "x"
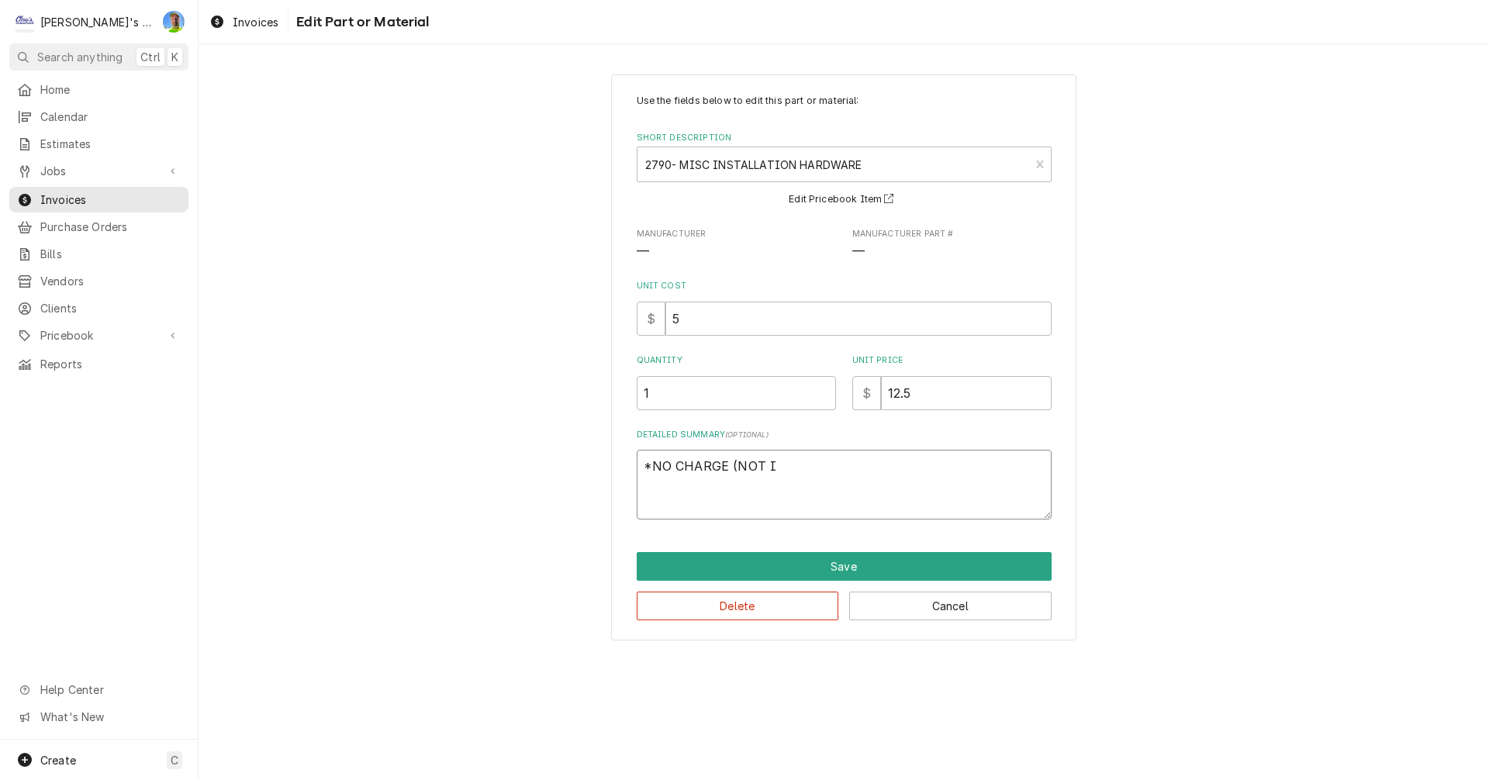
type textarea "*NO CHARGE (NOT IN"
type textarea "x"
type textarea "*NO CHARGE (NOT IN"
type textarea "x"
type textarea "*NO CHARGE (NOT IN E"
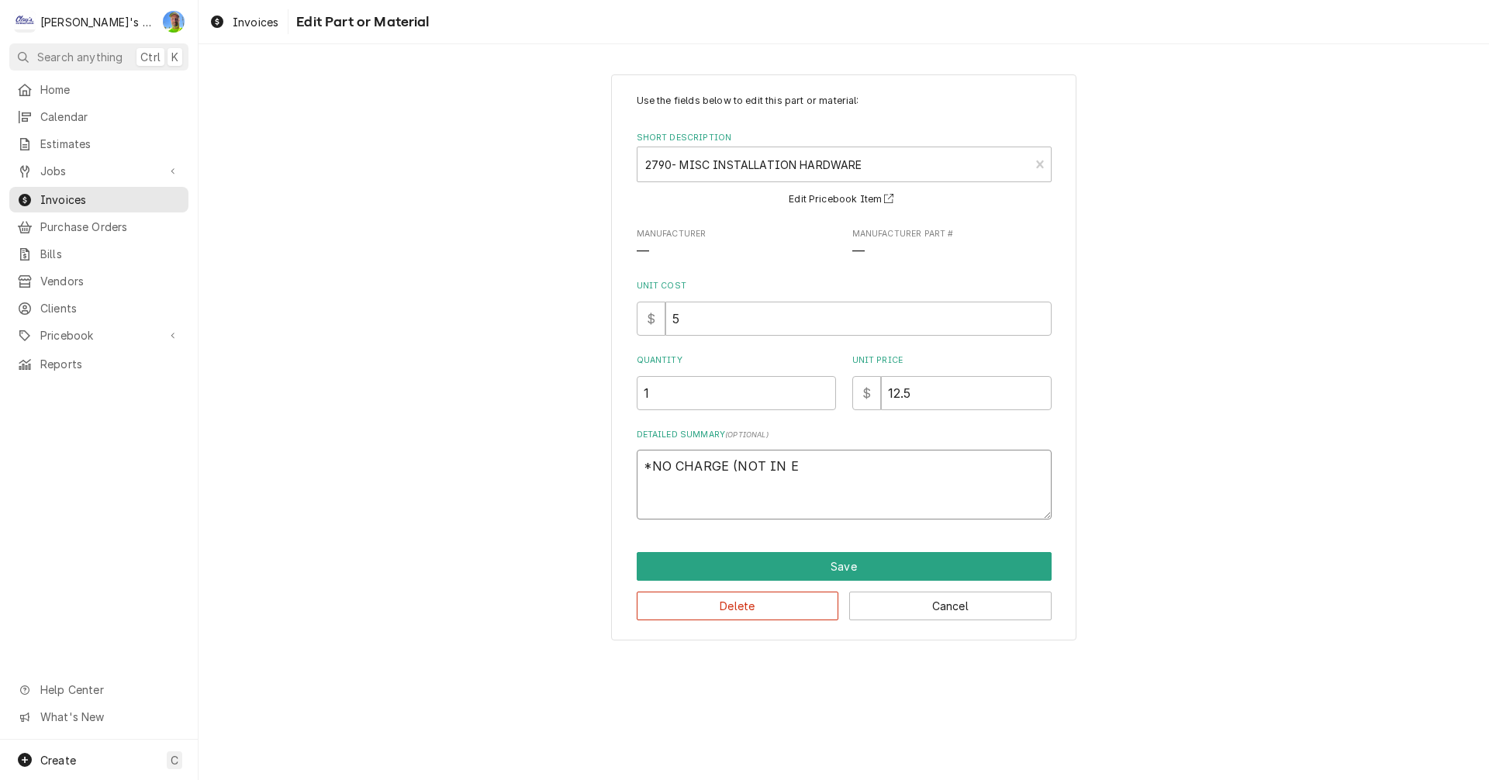
type textarea "x"
type textarea "*NO CHARGE (NOT IN ES"
type textarea "x"
type textarea "*NO CHARGE (NOT IN EST"
type textarea "x"
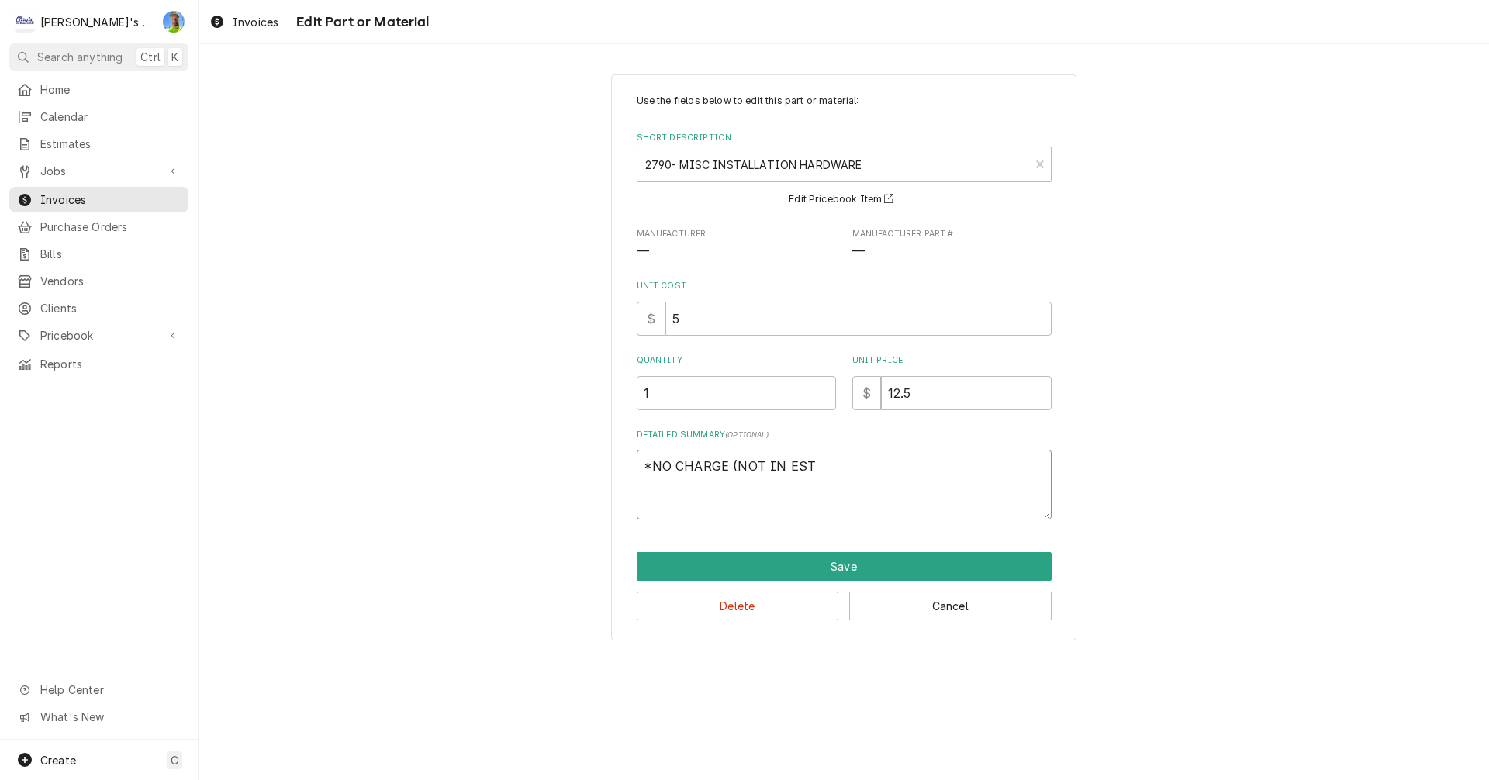
type textarea "*NO CHARGE (NOT IN ESTI"
type textarea "x"
type textarea "*NO CHARGE (NOT IN ESTIM"
type textarea "x"
type textarea "*NO CHARGE (NOT IN ESTIMA"
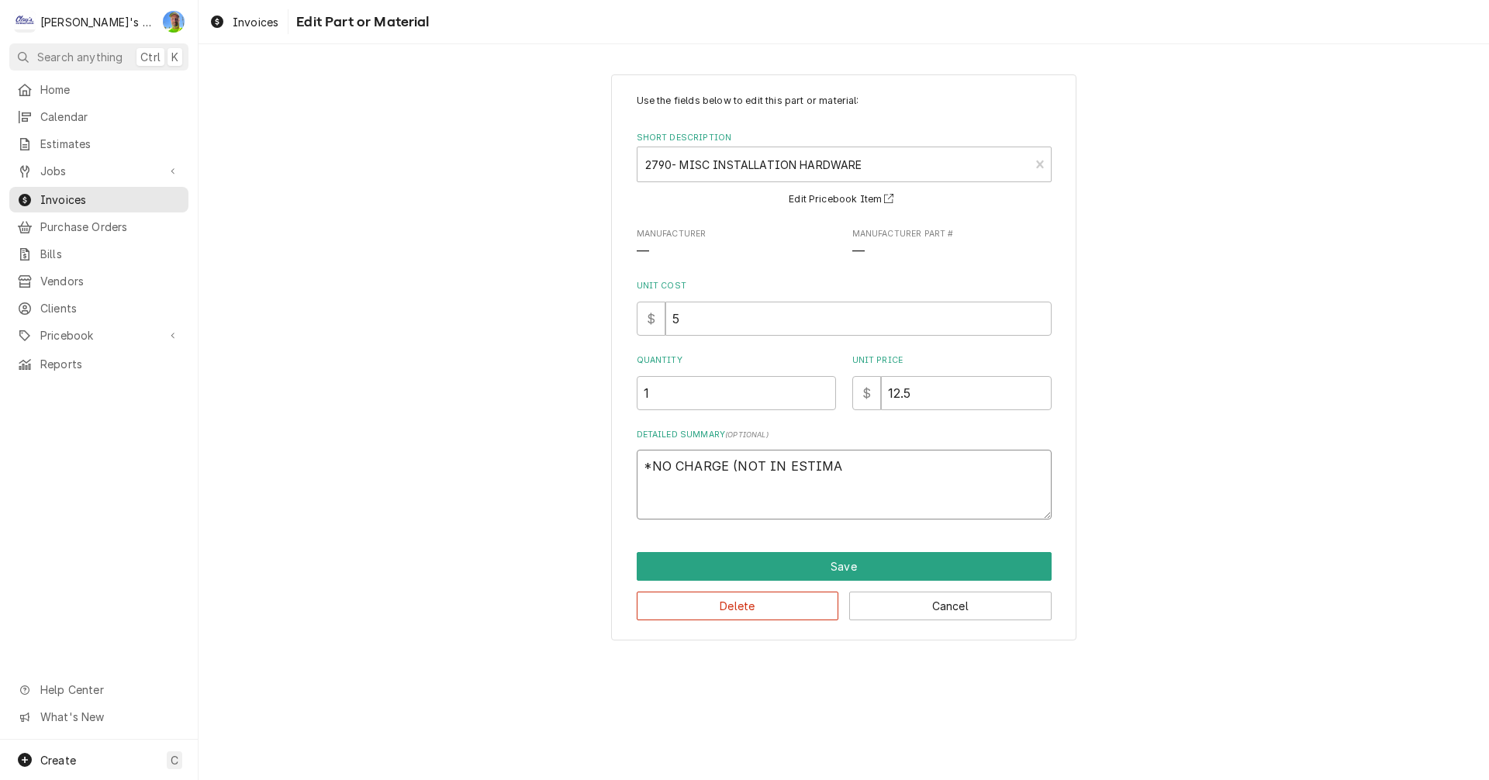
type textarea "x"
type textarea "*NO CHARGE (NOT IN ESTIMAT"
type textarea "x"
type textarea "*NO CHARGE (NOT IN ESTIMATE"
type textarea "x"
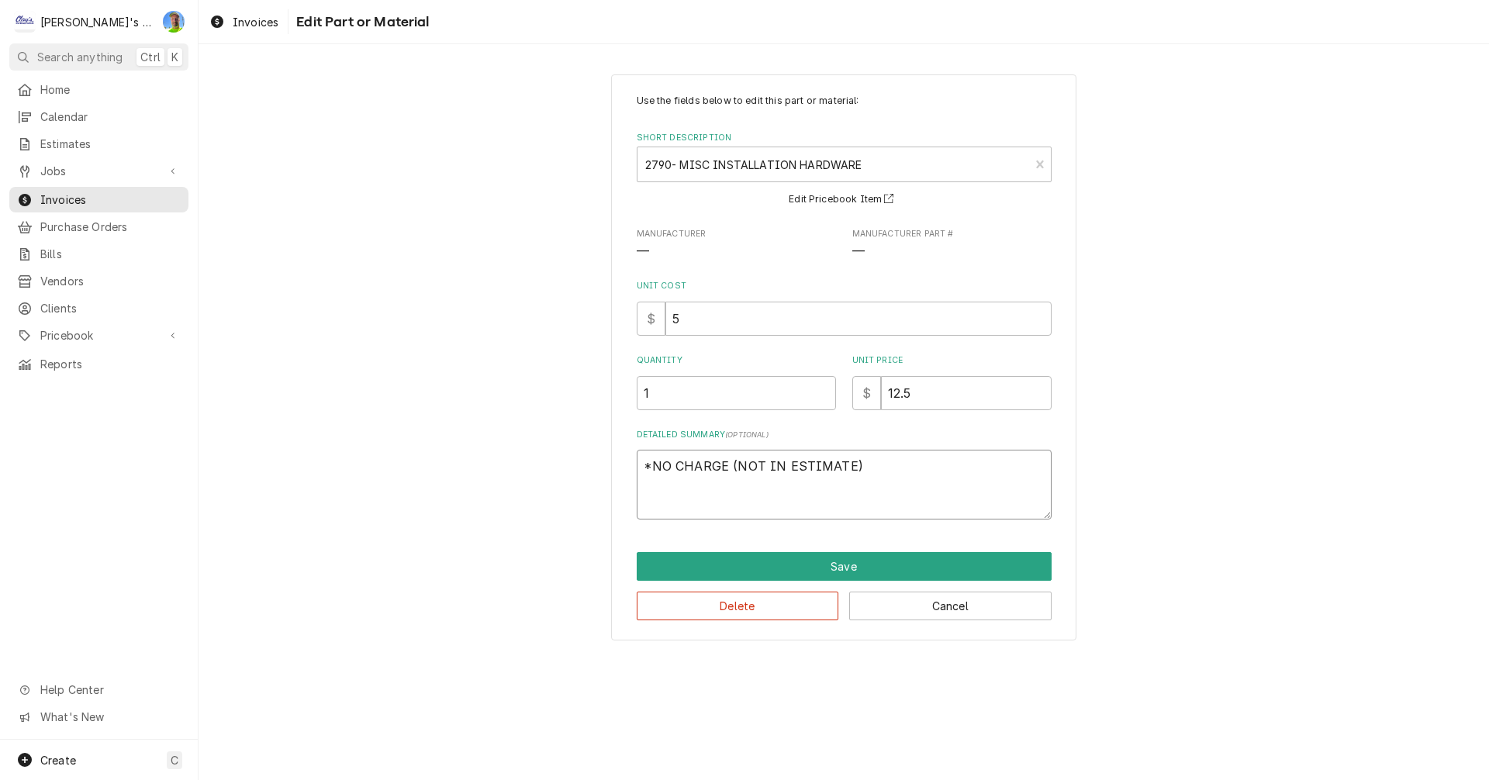
type textarea "*NO CHARGE (NOT IN ESTIMATE)"
click at [944, 393] on input "12.5" at bounding box center [966, 393] width 171 height 34
click at [944, 394] on input "12.5" at bounding box center [966, 393] width 171 height 34
type textarea "x"
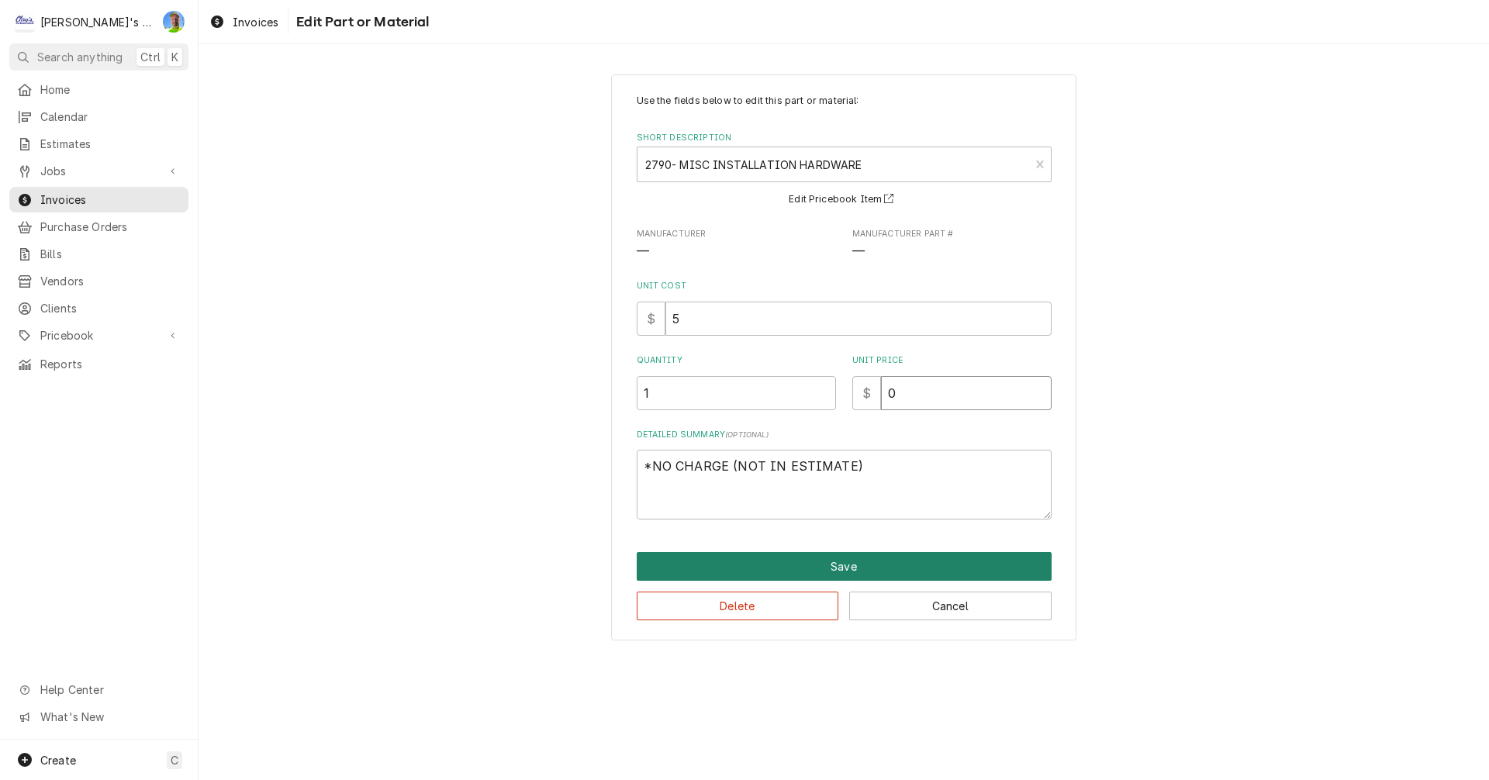
type input "0"
click at [855, 560] on button "Save" at bounding box center [844, 566] width 415 height 29
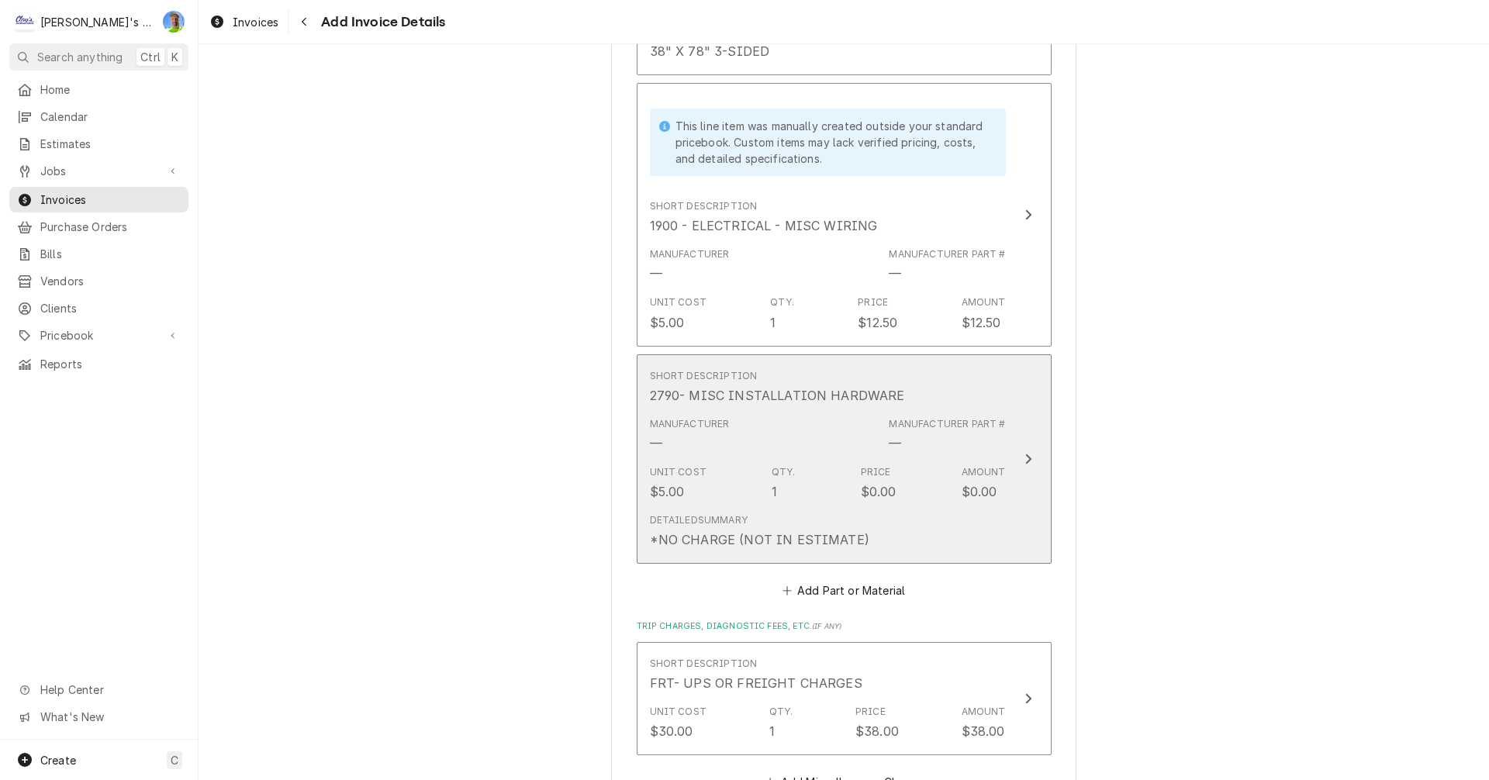
scroll to position [2403, 0]
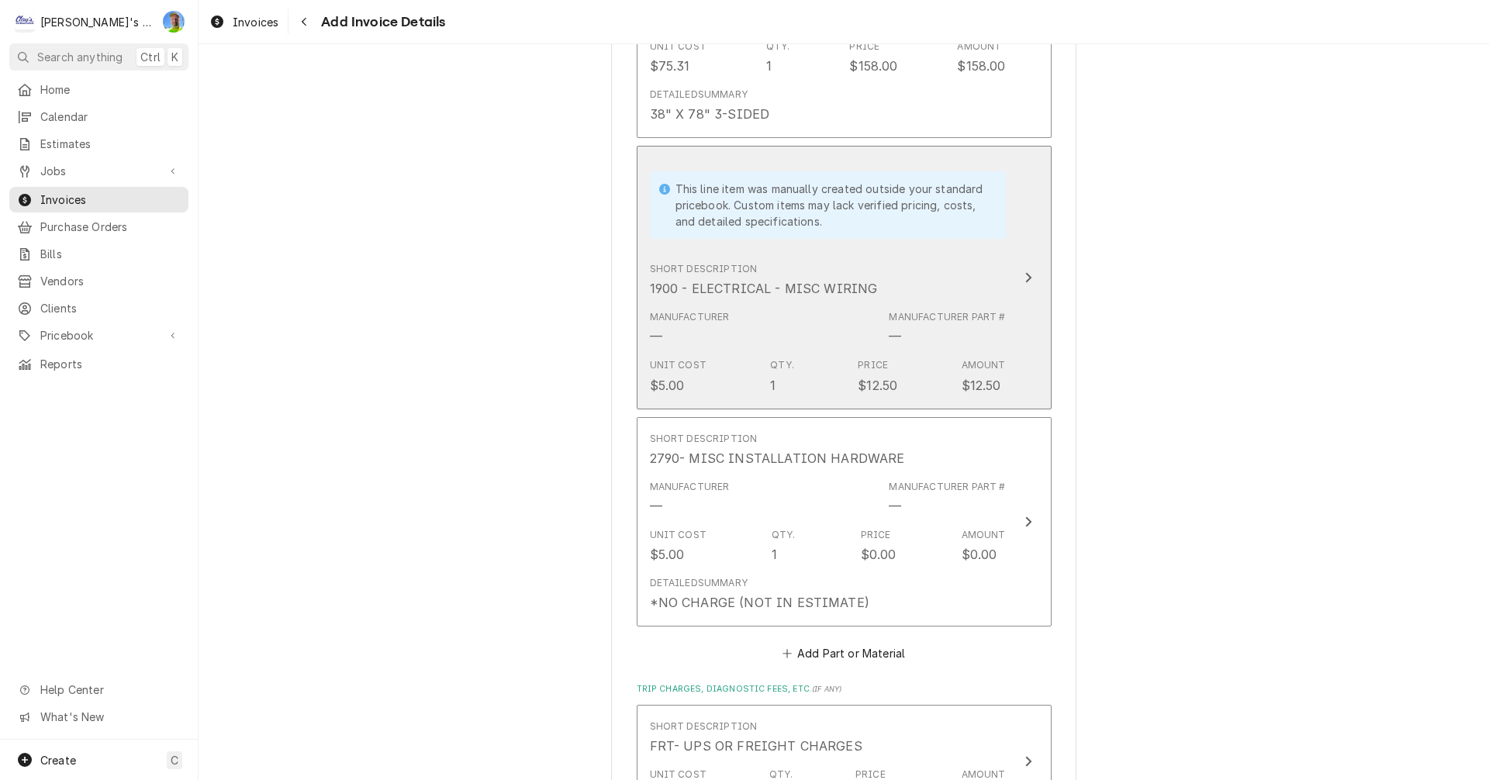
click at [950, 352] on div "Unit Cost $5.00 Qty. 1 Price $12.50 Amount $12.50" at bounding box center [828, 376] width 356 height 48
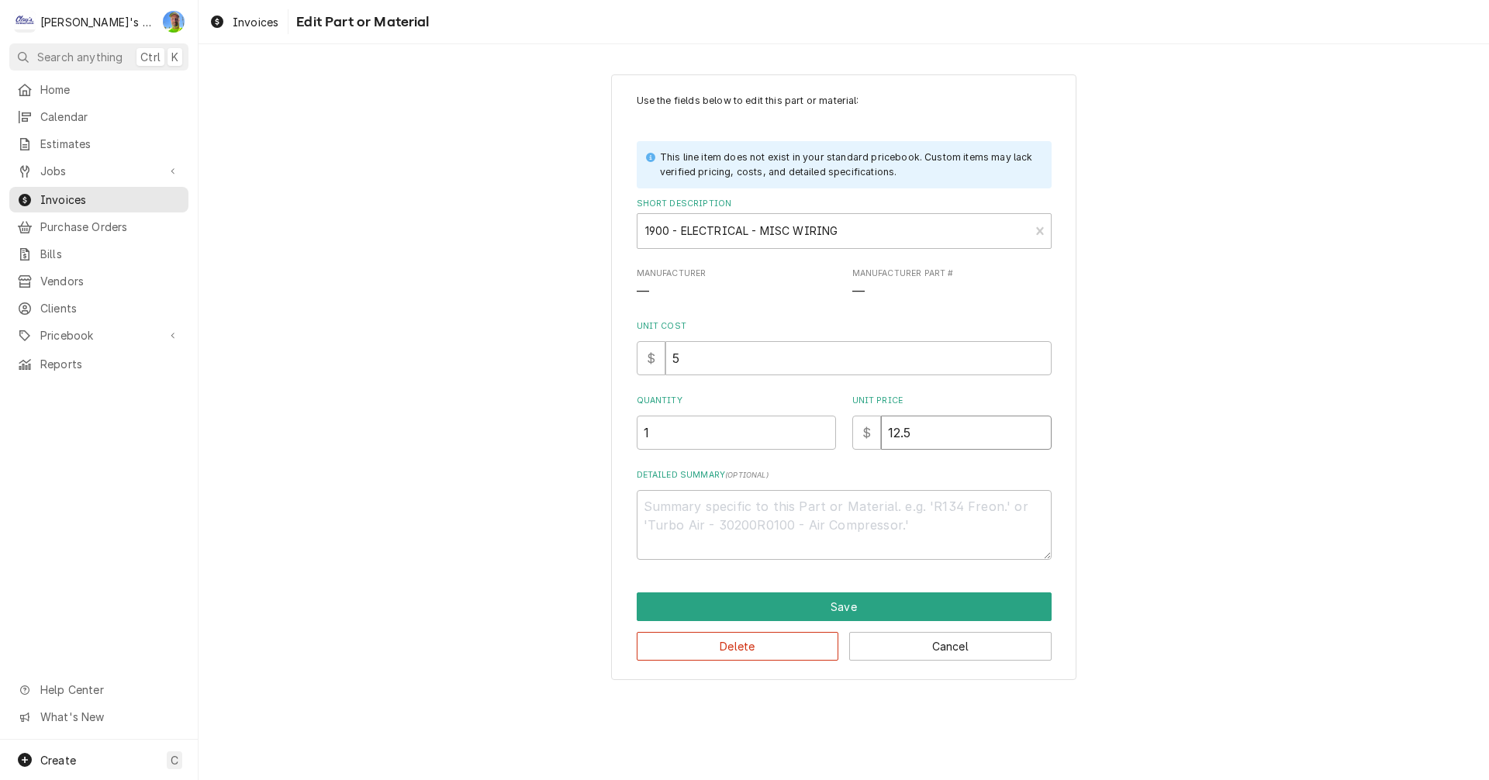
click at [931, 433] on input "12.5" at bounding box center [966, 433] width 171 height 34
type textarea "x"
type input "0"
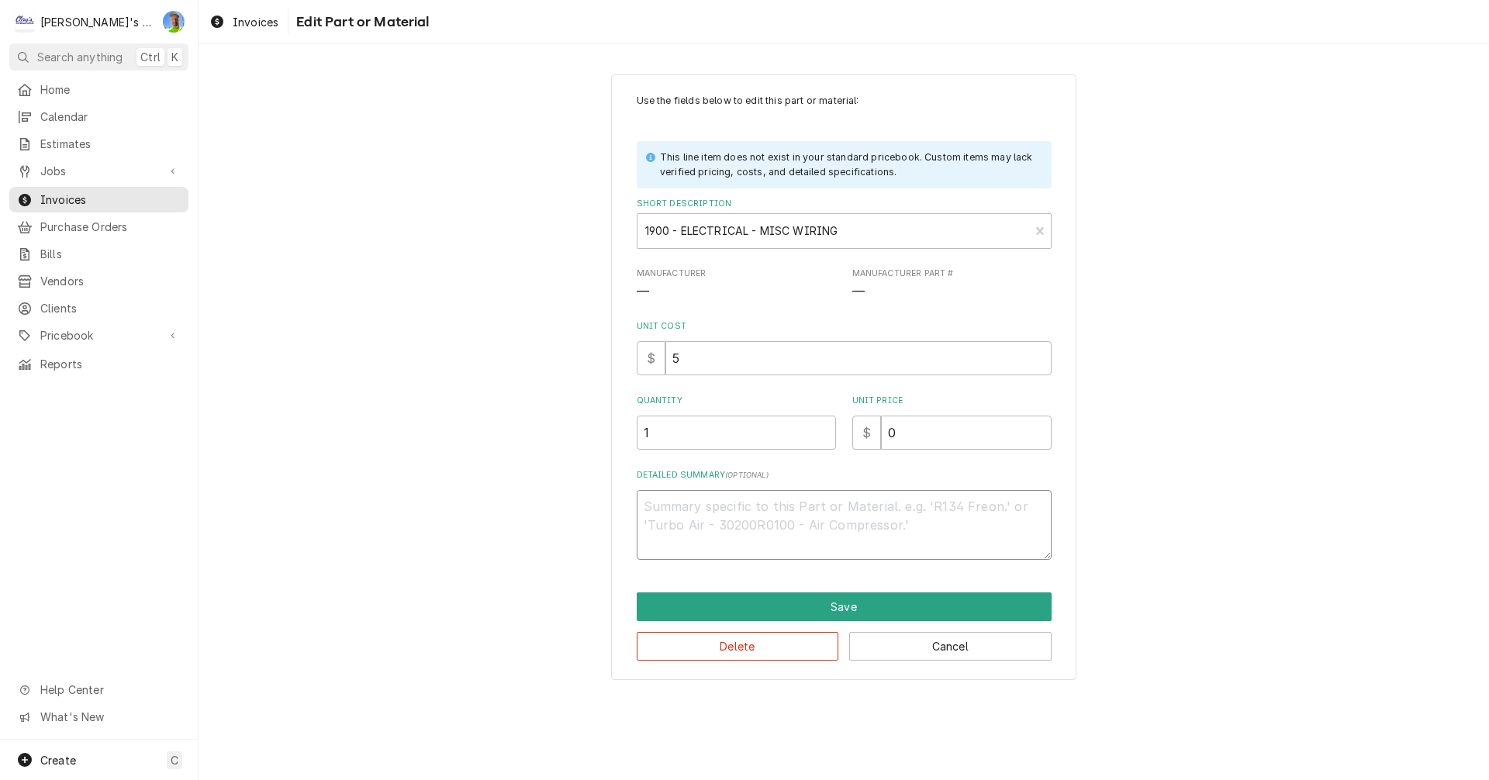
type textarea "x"
type textarea "*"
type textarea "x"
type textarea "*N"
type textarea "x"
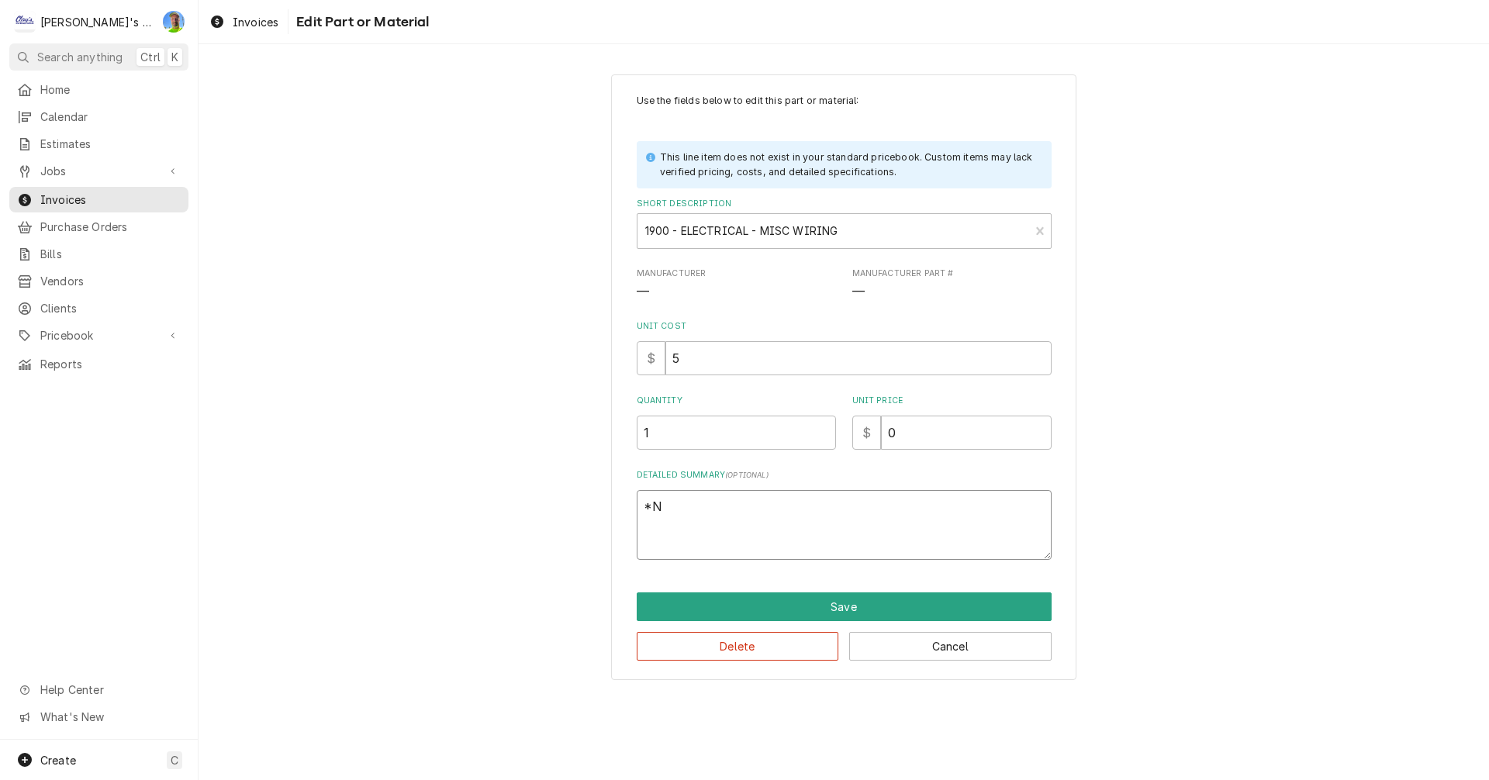
type textarea "*NO"
type textarea "x"
type textarea "*NO"
type textarea "x"
type textarea "*NO C"
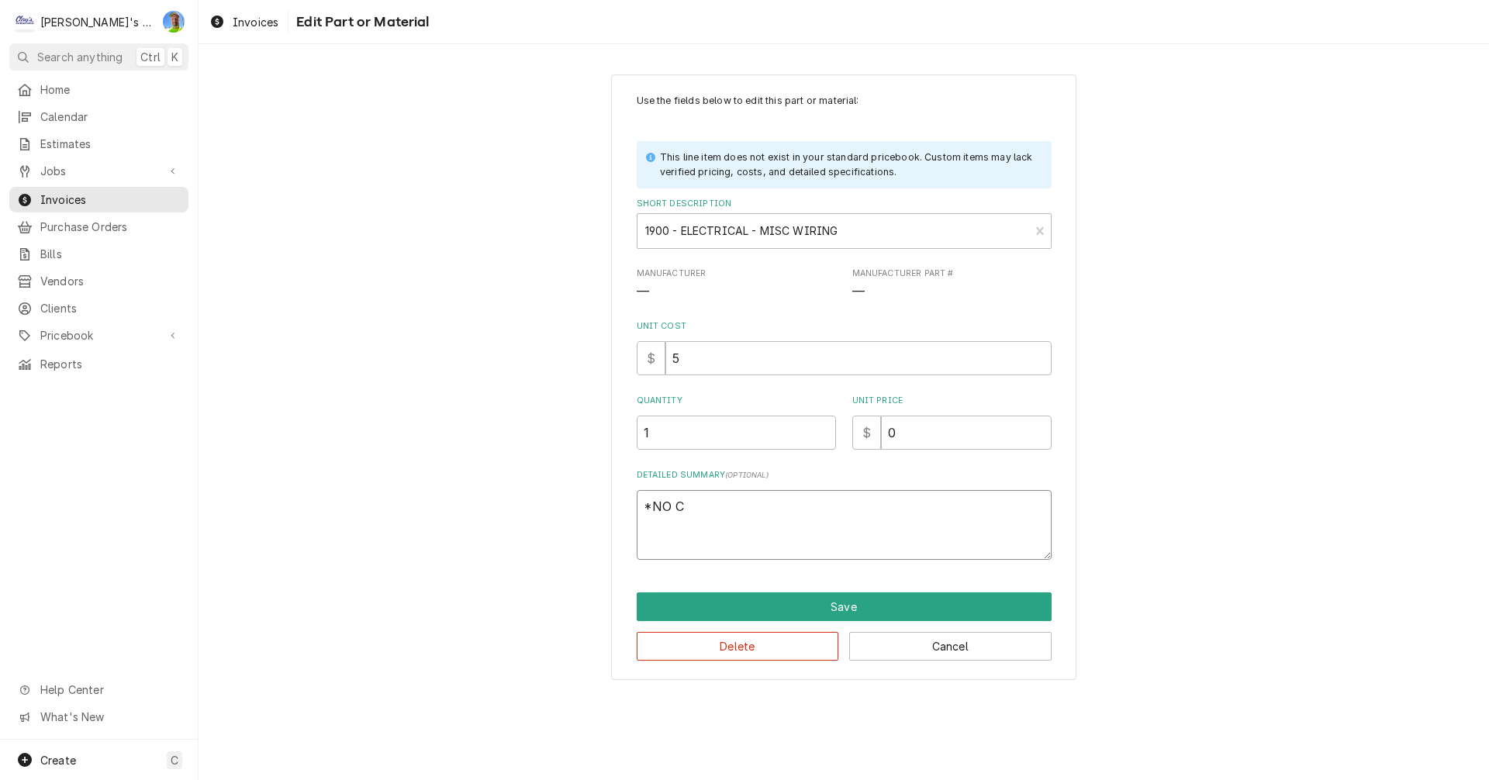
type textarea "x"
type textarea "*NO CH"
type textarea "x"
type textarea "*NO CHA"
type textarea "x"
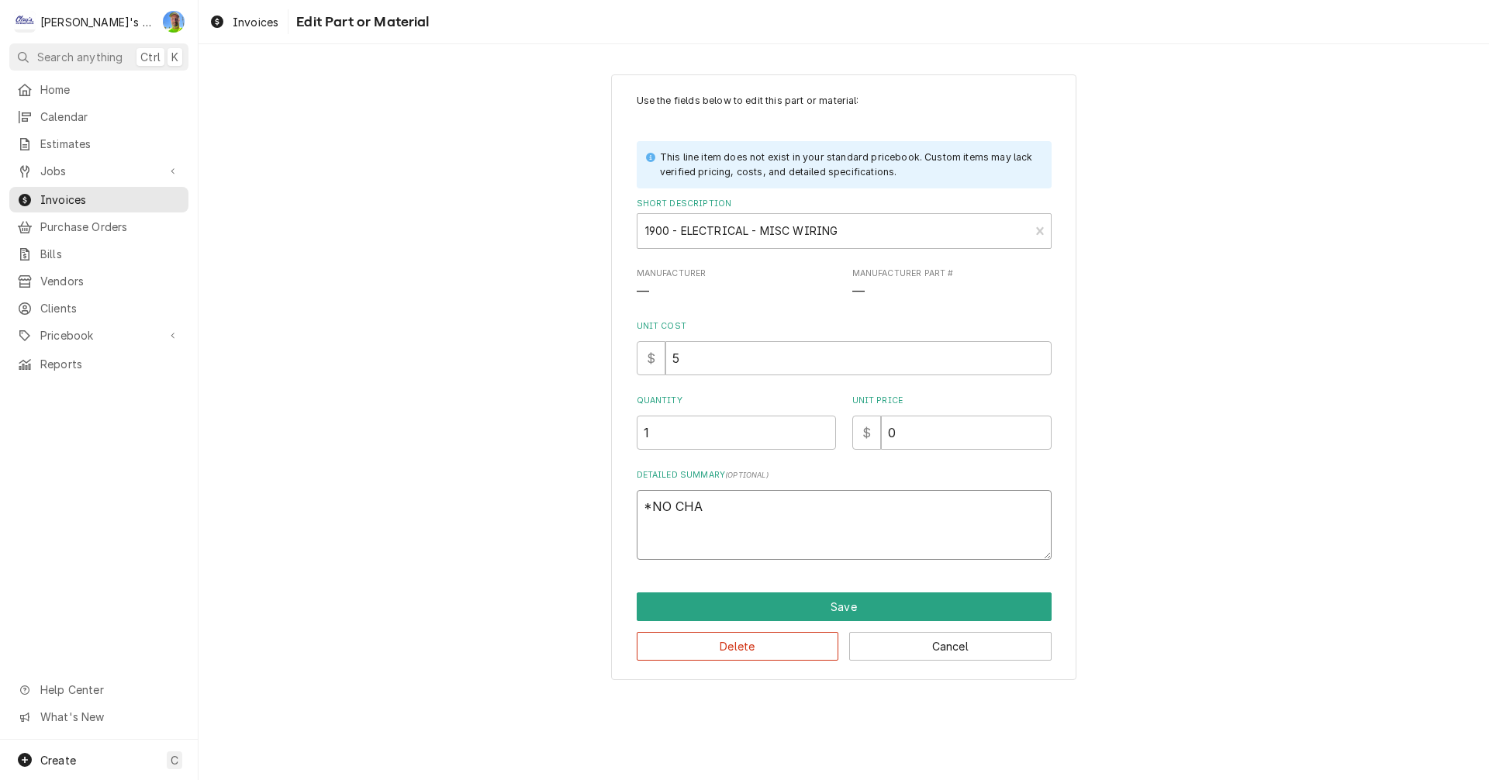
type textarea "*NO CHAR"
type textarea "x"
type textarea "*NO CHARG"
type textarea "x"
type textarea "*NO CHARGE"
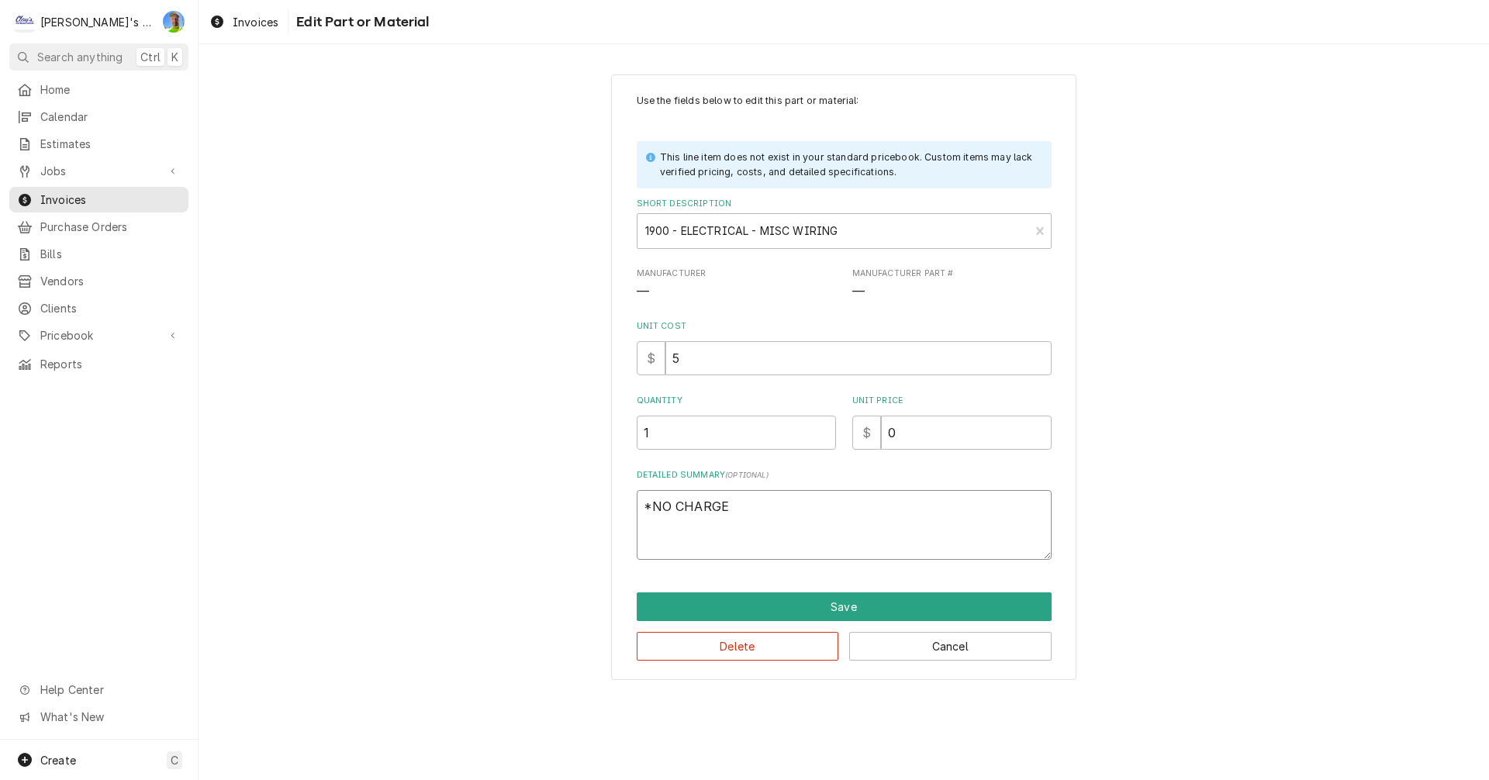
type textarea "x"
type textarea "*NO CHARGE"
type textarea "x"
type textarea "*NO CHARGE ("
type textarea "x"
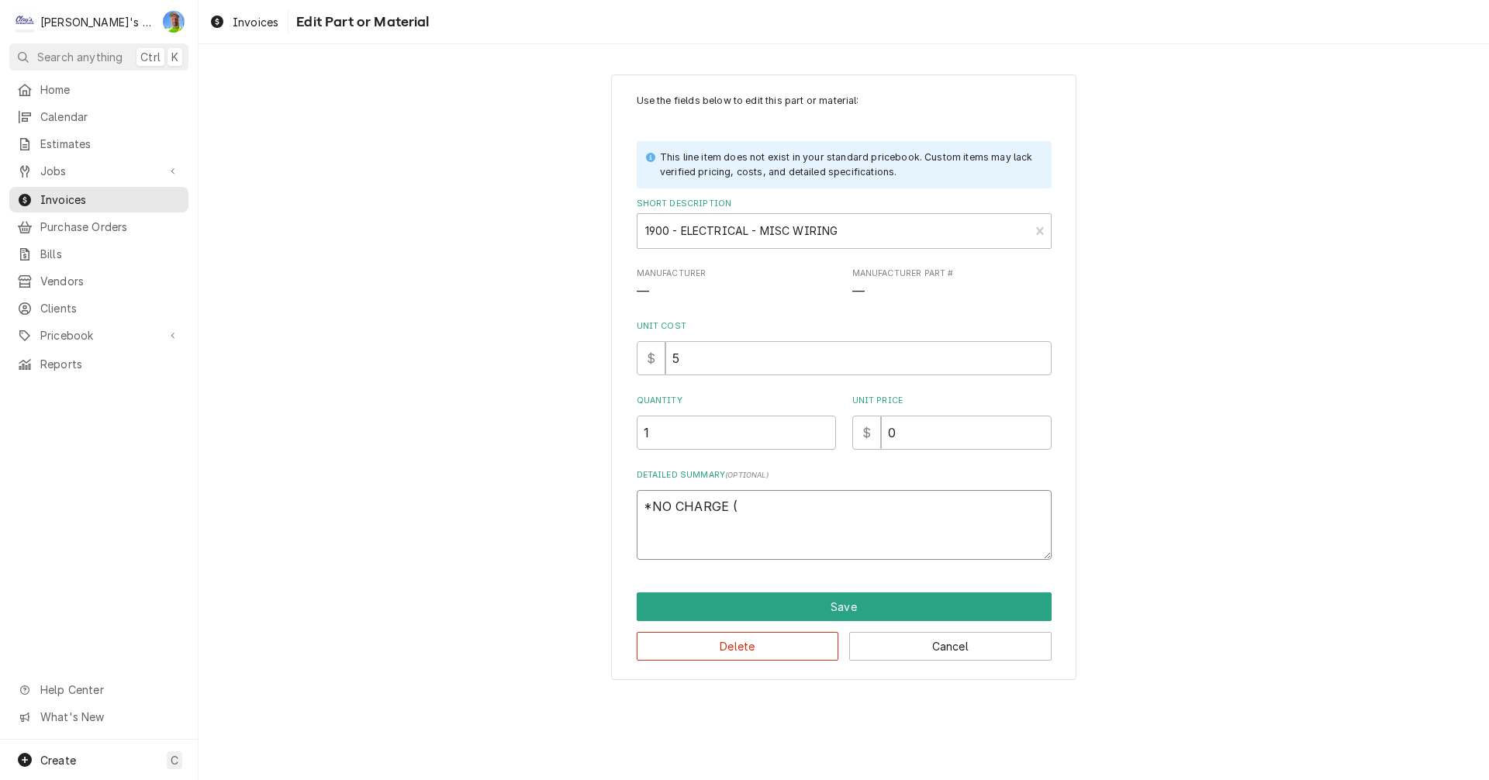
type textarea "*NO CHARGE (N"
type textarea "x"
type textarea "*NO CHARGE (NO"
type textarea "x"
type textarea "*NO CHARGE (NOT"
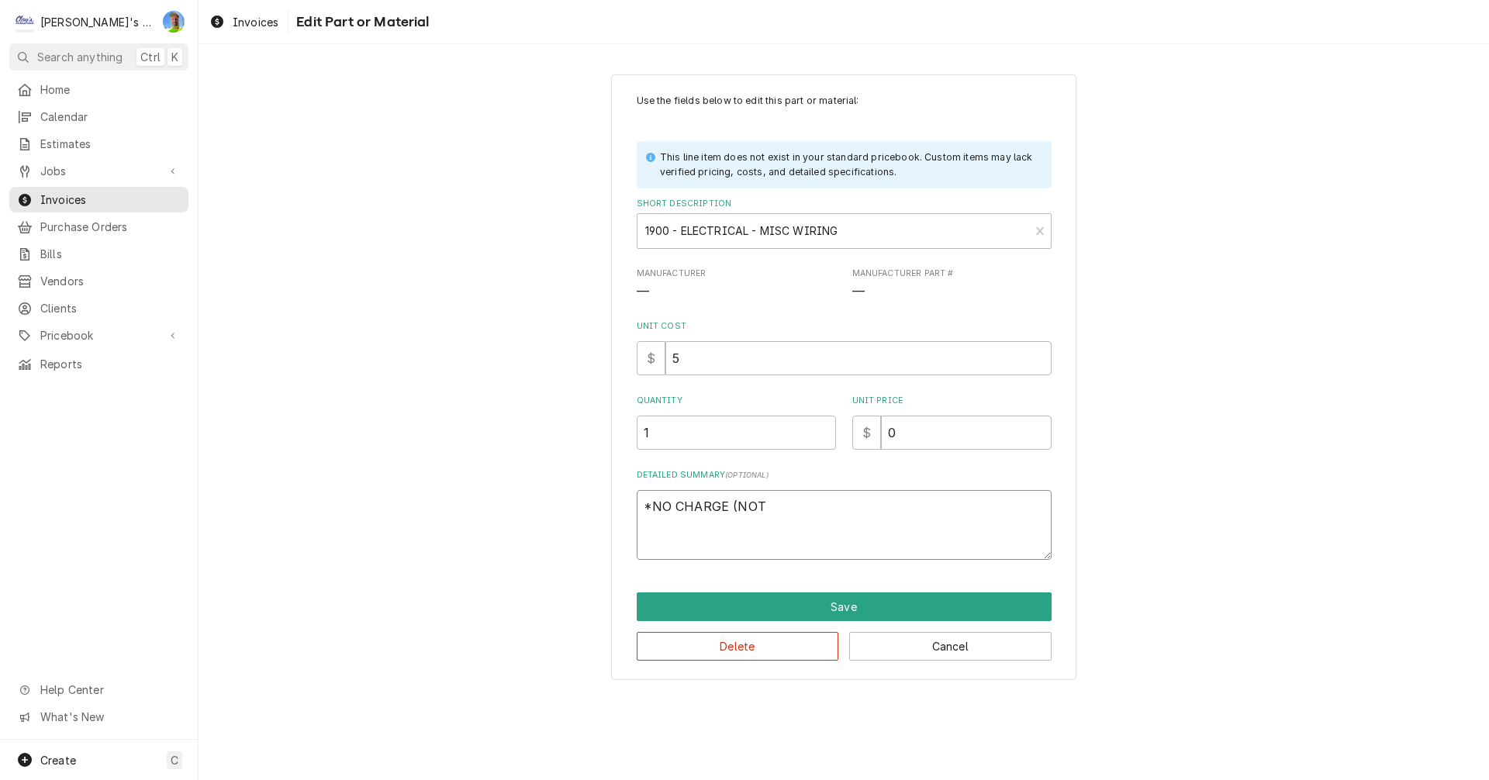
type textarea "x"
type textarea "*NO CHARGE (NOT"
type textarea "x"
type textarea "*NO CHARGE (NOT I"
type textarea "x"
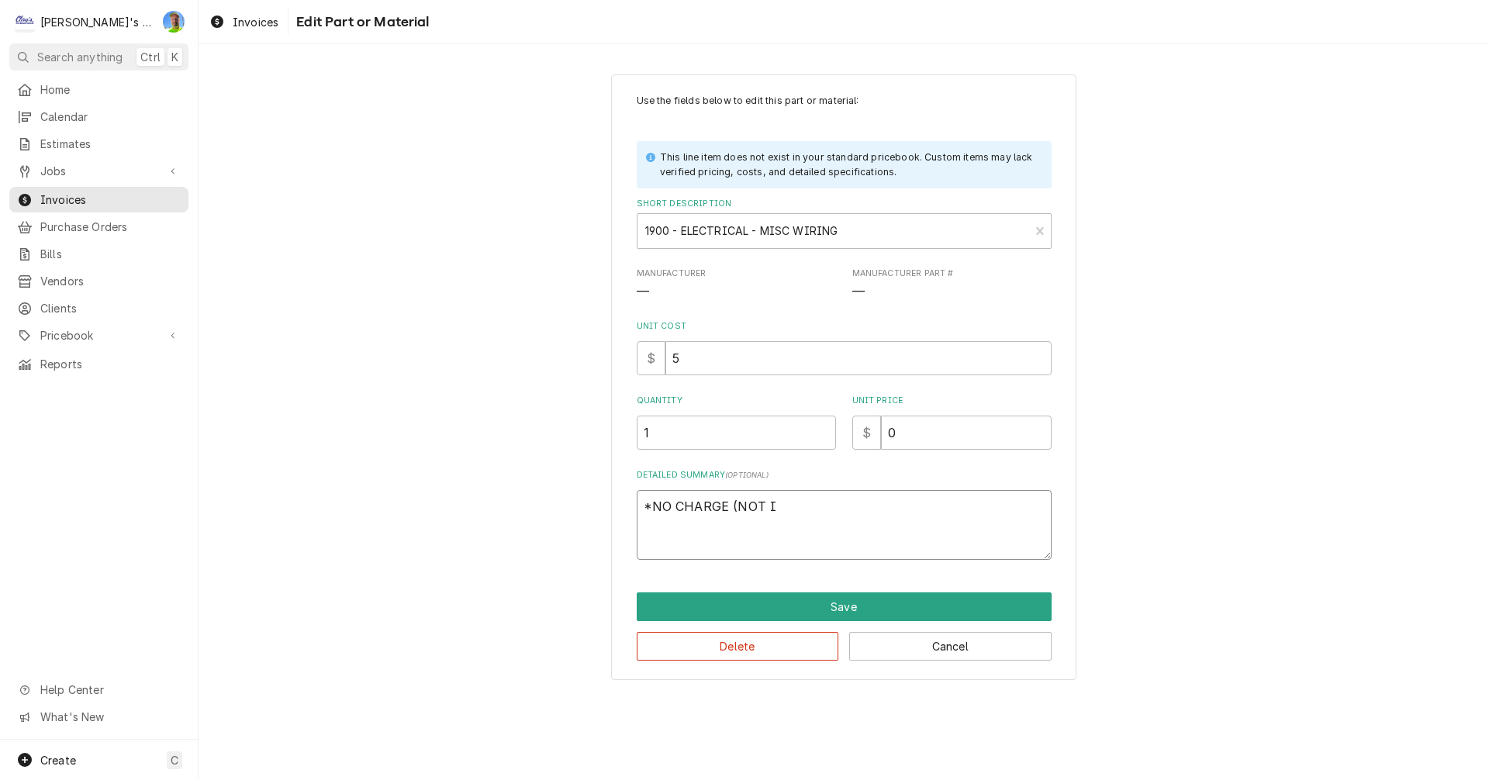
type textarea "*NO CHARGE (NOT IN"
type textarea "x"
type textarea "*NO CHARGE (NOT IN"
type textarea "x"
type textarea "*NO CHARGE (NOT IN E"
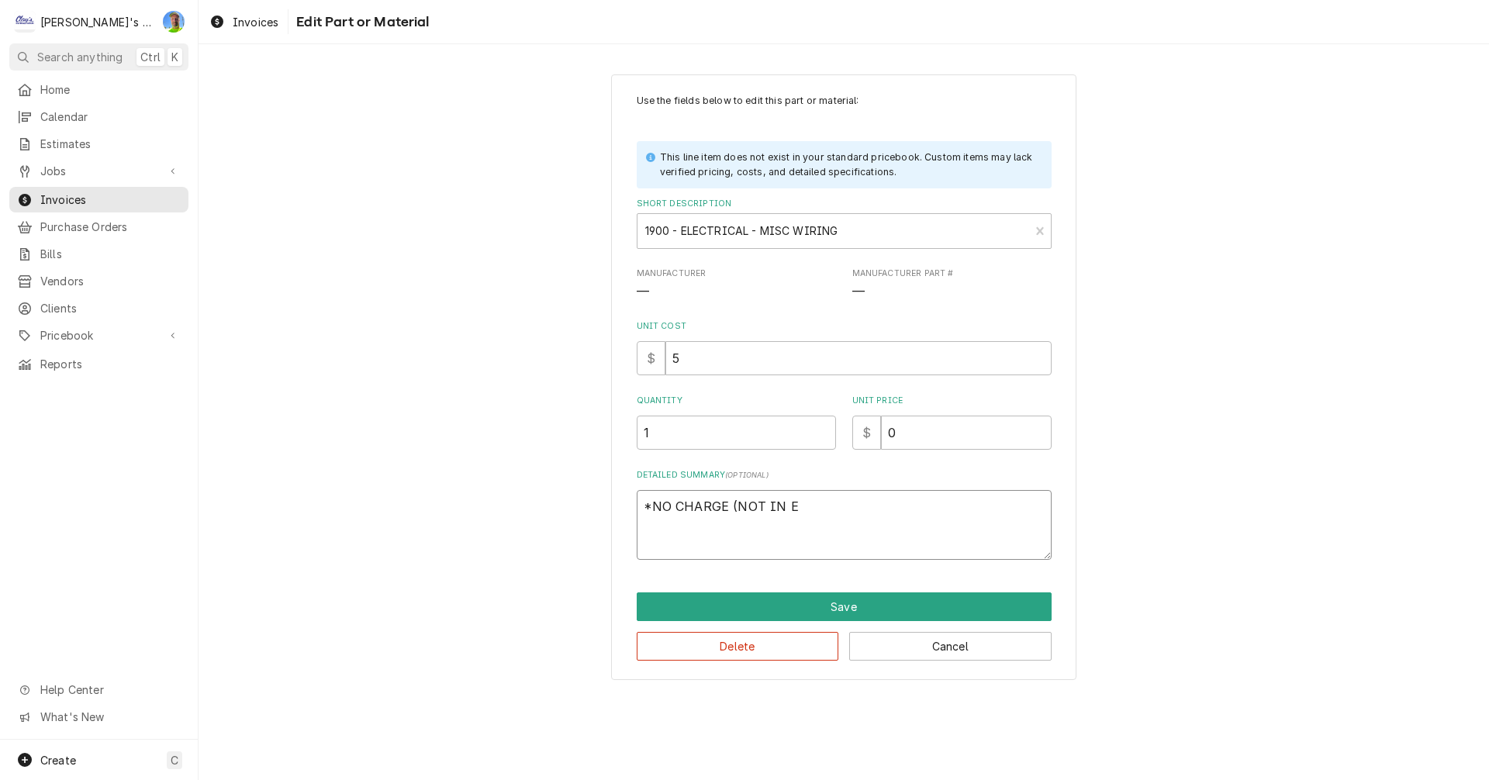
type textarea "x"
type textarea "*NO CHARGE (NOT IN ES"
type textarea "x"
type textarea "*NO CHARGE (NOT IN EST"
type textarea "x"
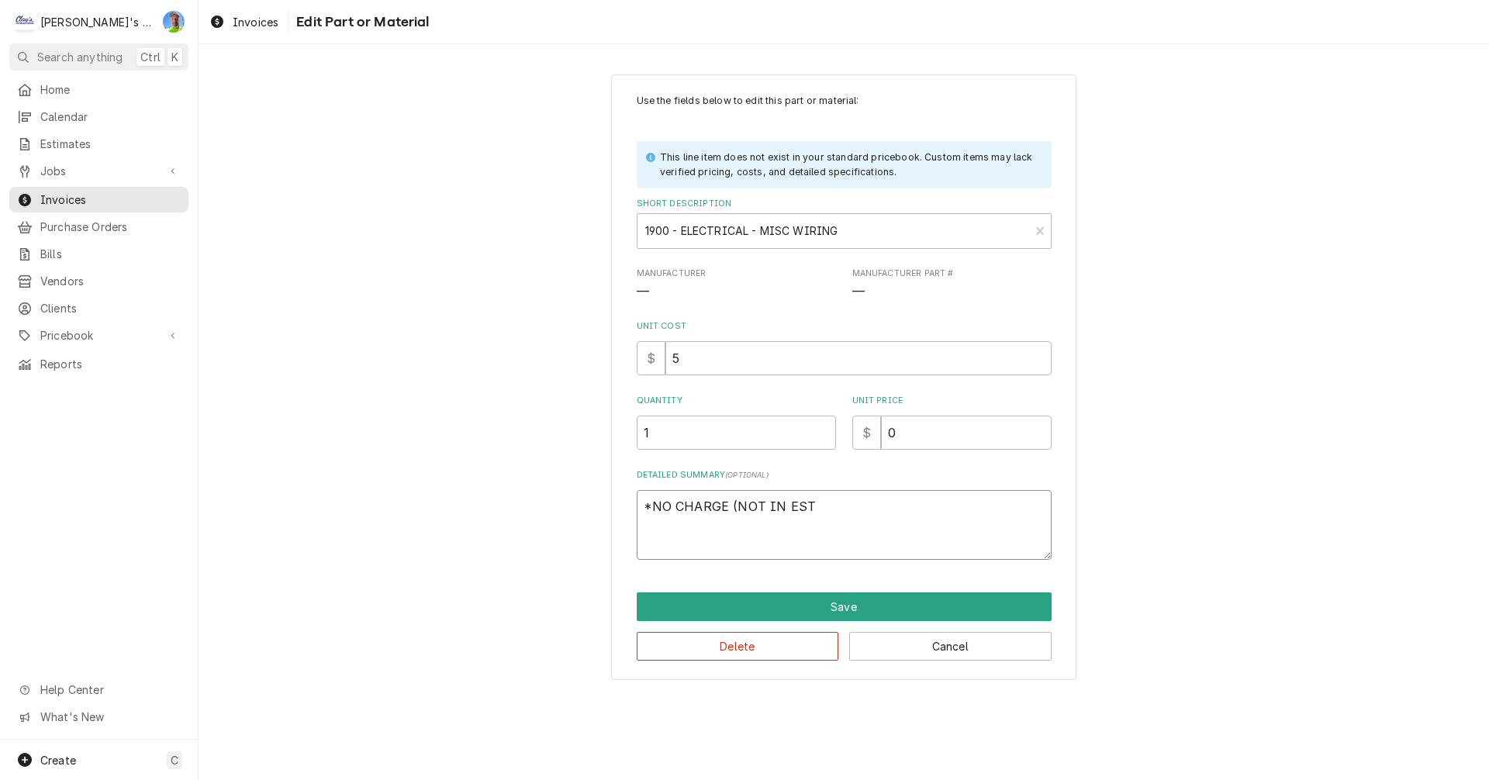
type textarea "*NO CHARGE (NOT IN ESTI"
type textarea "x"
type textarea "*NO CHARGE (NOT IN ESTIM"
type textarea "x"
type textarea "*NO CHARGE (NOT IN ESTIMA"
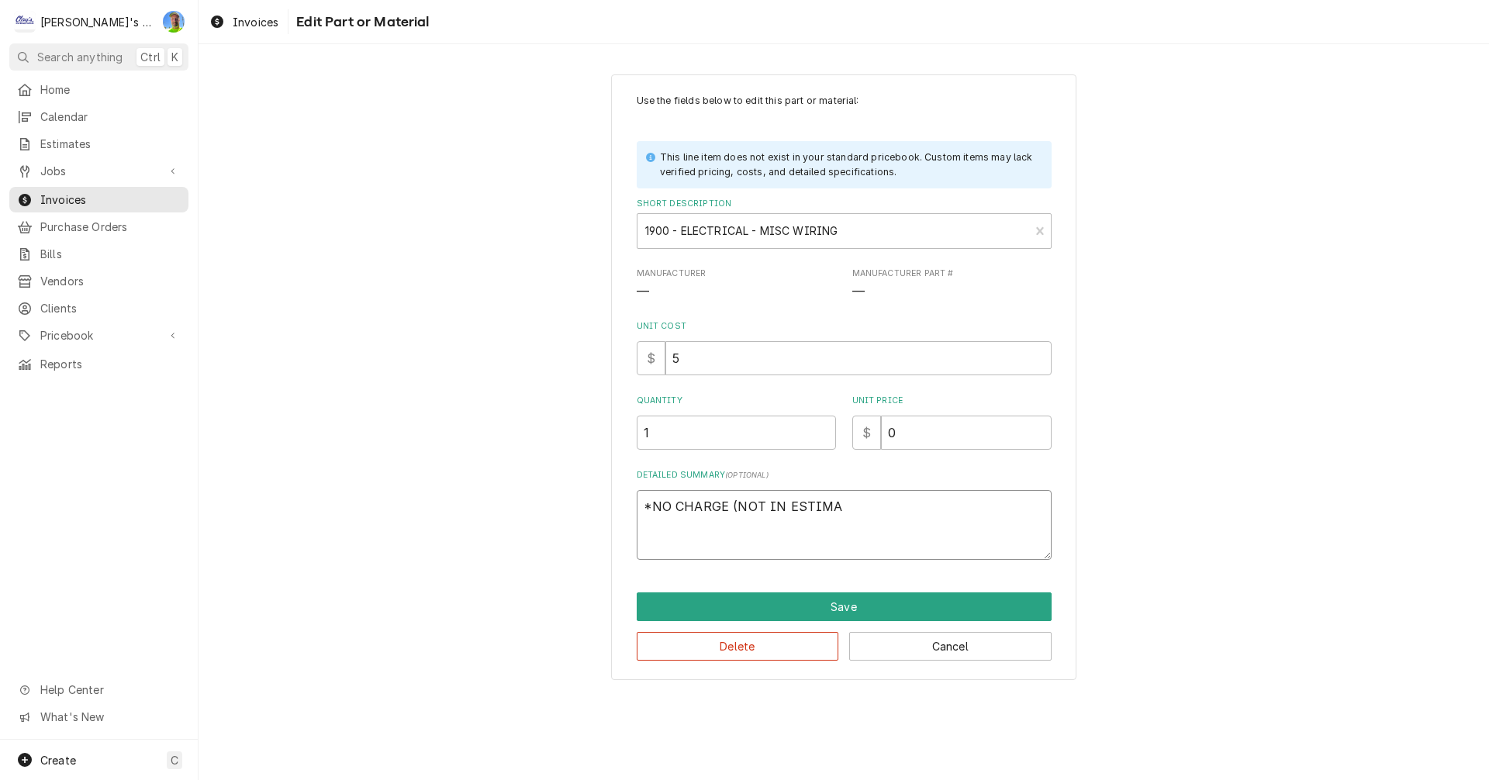
type textarea "x"
type textarea "*NO CHARGE (NOT IN ESTIMAT"
type textarea "x"
type textarea "*NO CHARGE (NOT IN ESTIMATE"
type textarea "x"
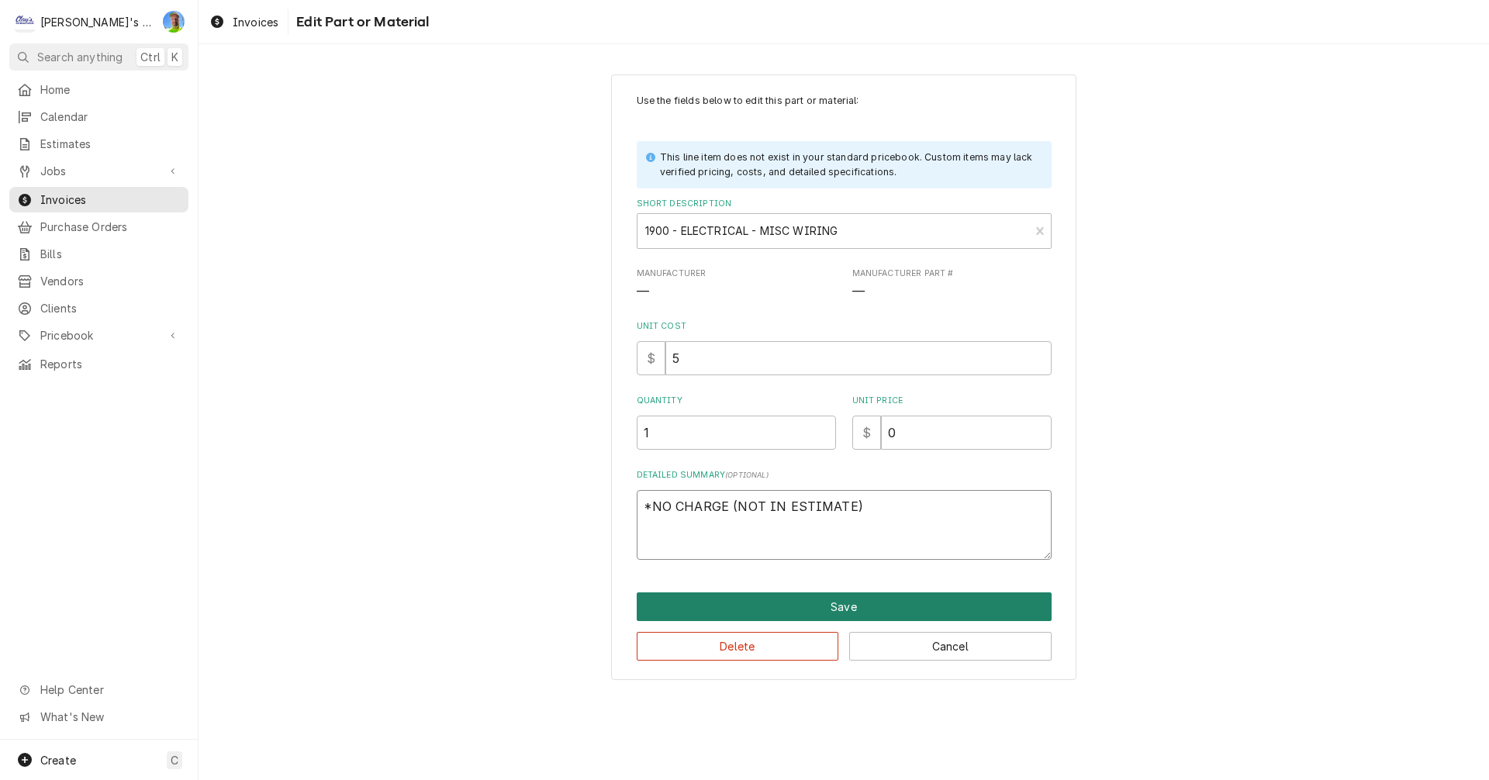
type textarea "*NO CHARGE (NOT IN ESTIMATE)"
click at [857, 603] on button "Save" at bounding box center [844, 606] width 415 height 29
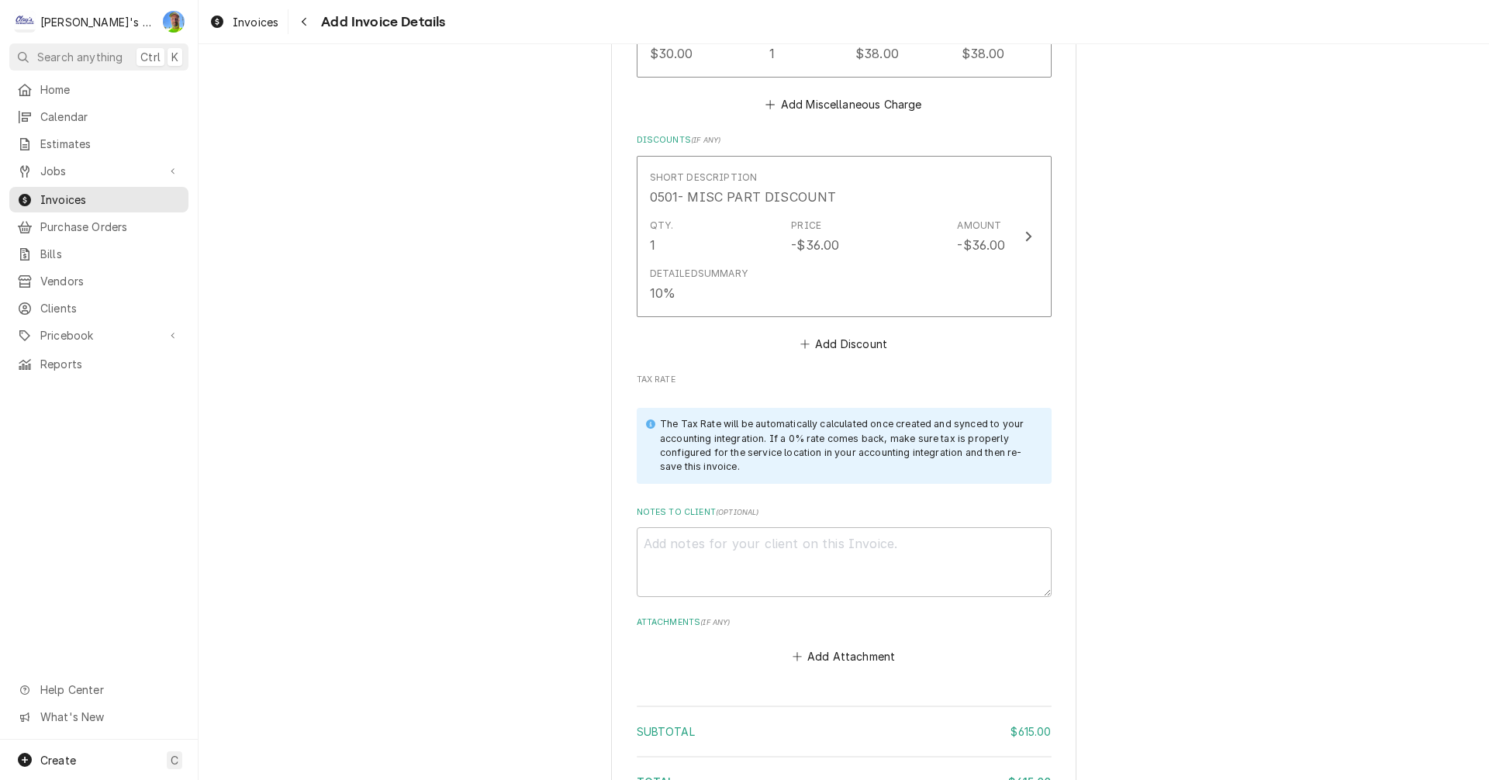
scroll to position [3200, 0]
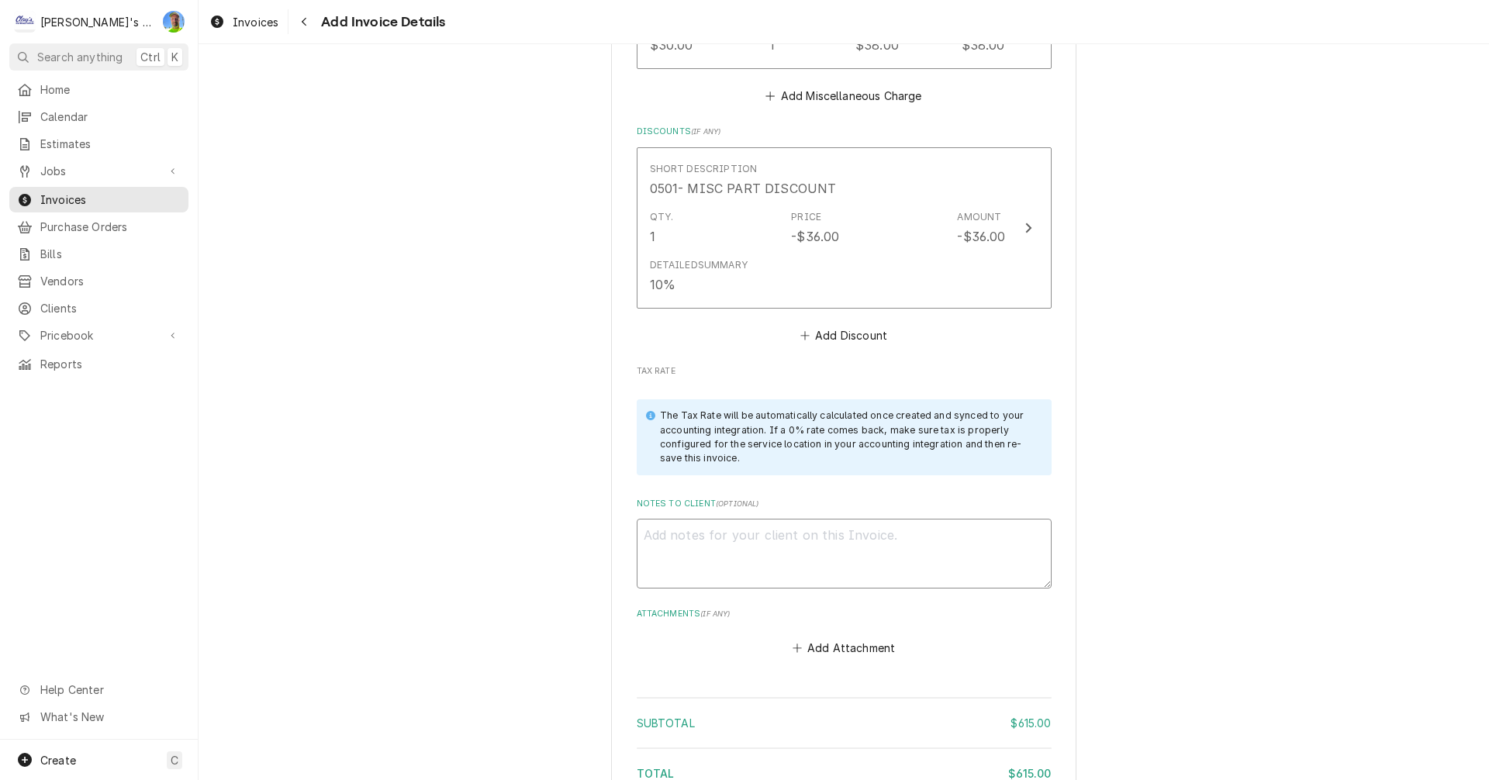
click at [719, 523] on textarea "Notes to Client ( optional )" at bounding box center [844, 554] width 415 height 70
type textarea "x"
type textarea "9"
type textarea "x"
type textarea "9/"
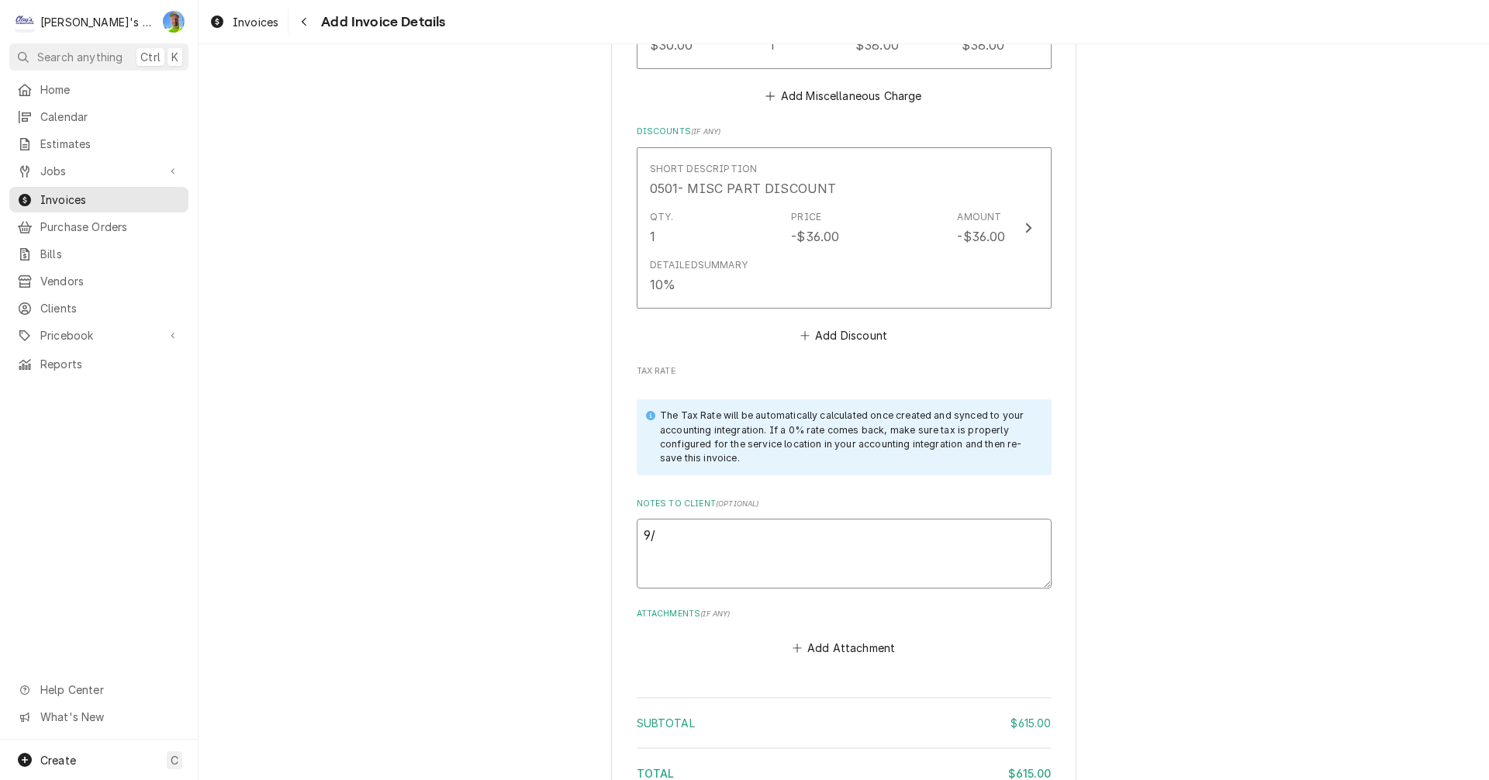
type textarea "x"
type textarea "9/1"
type textarea "x"
type textarea "9/16"
type textarea "x"
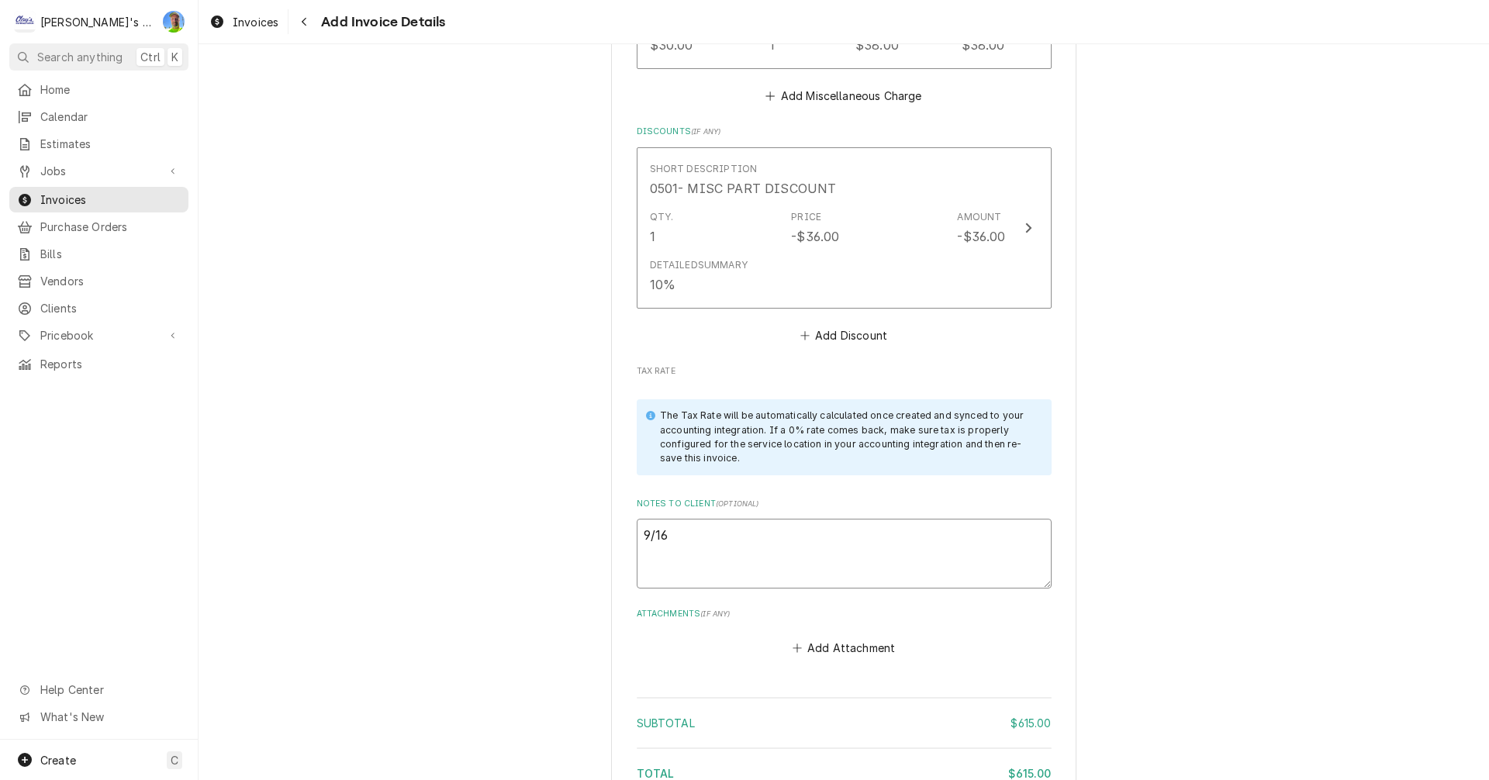
type textarea "9/16"
type textarea "x"
type textarea "9/16 g"
type textarea "x"
type textarea "9/16"
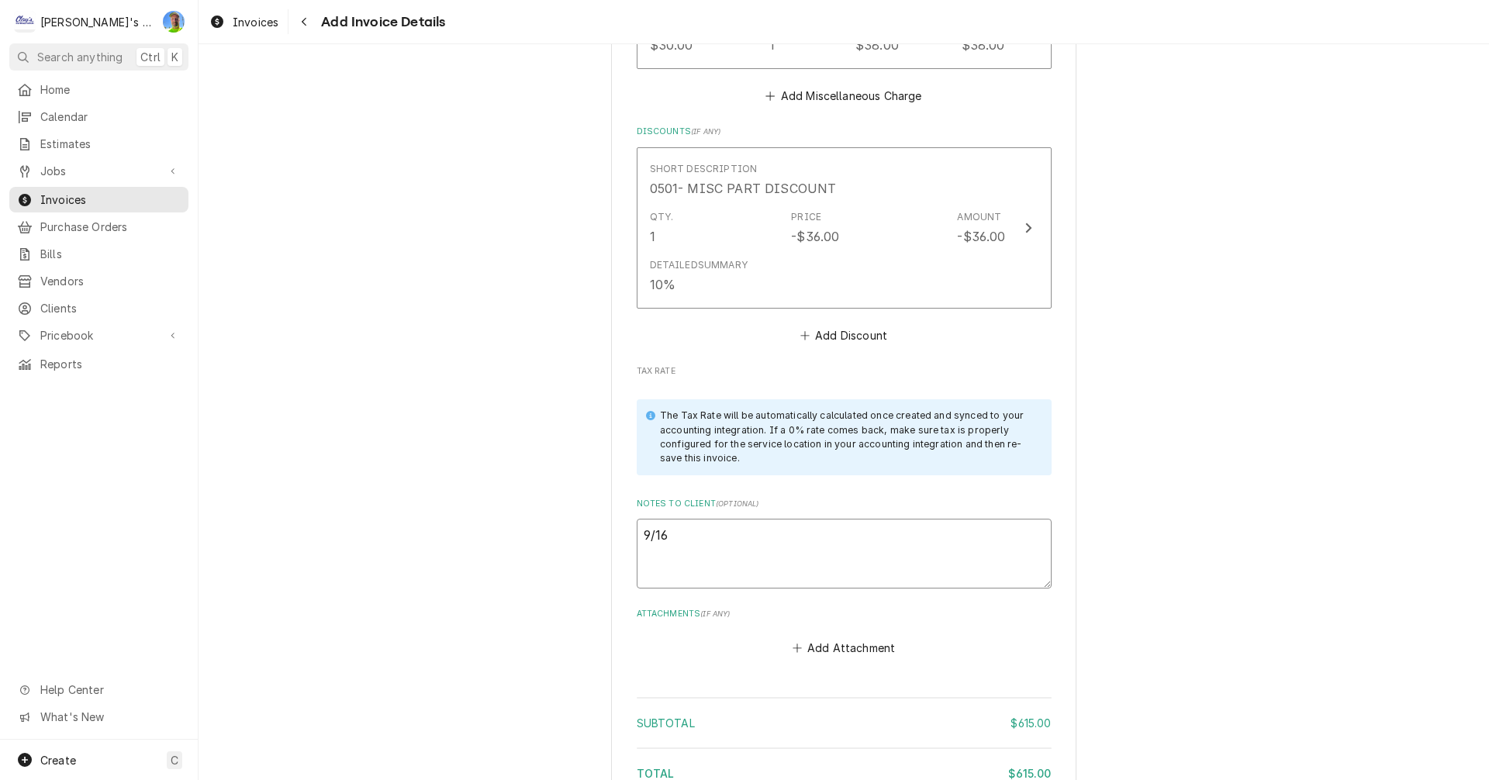
type textarea "x"
type textarea "9/16 G"
type textarea "x"
type textarea "9/16 GA"
type textarea "x"
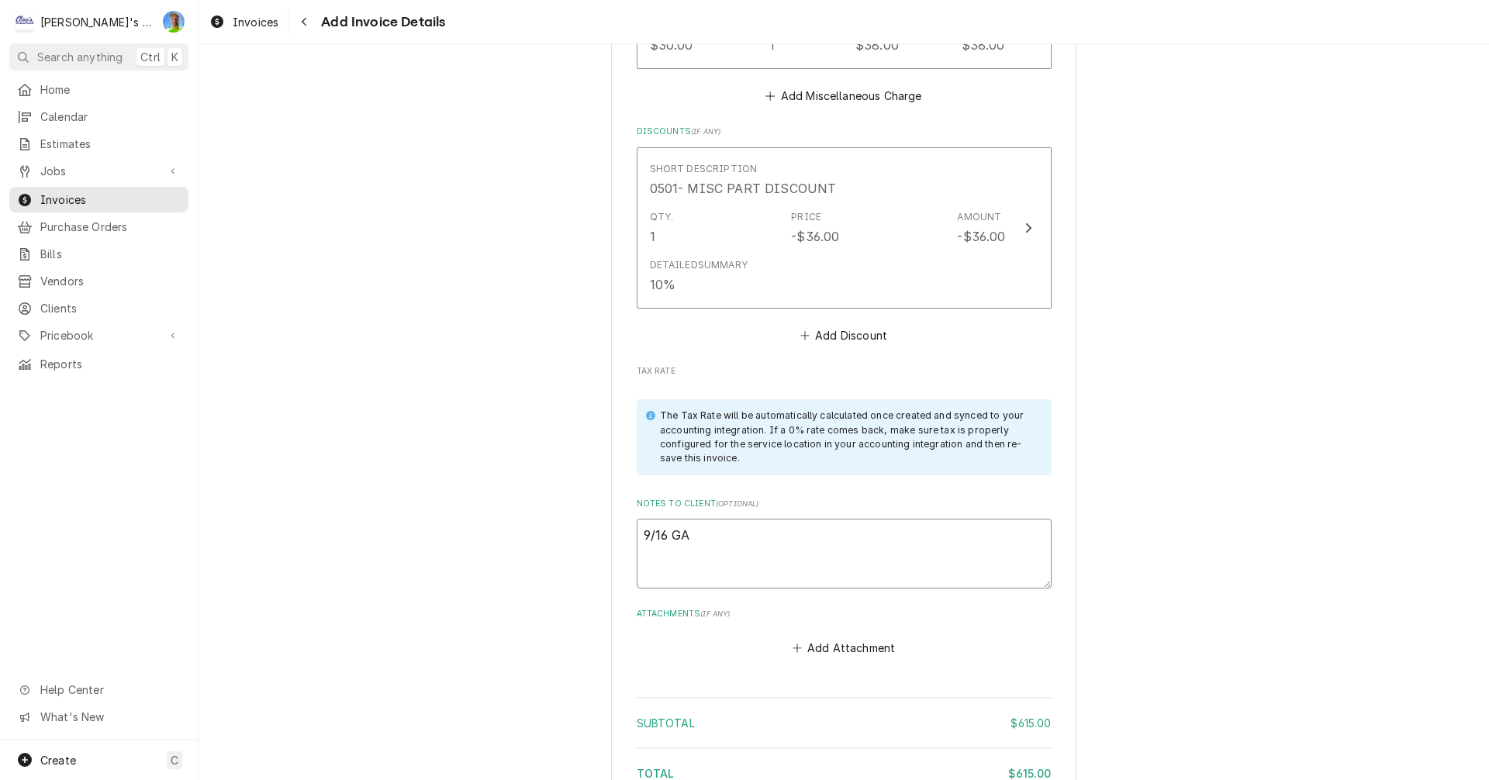
type textarea "9/16 GA"
type textarea "x"
type textarea "9/16 GA -"
type textarea "x"
type textarea "9/16 GA -"
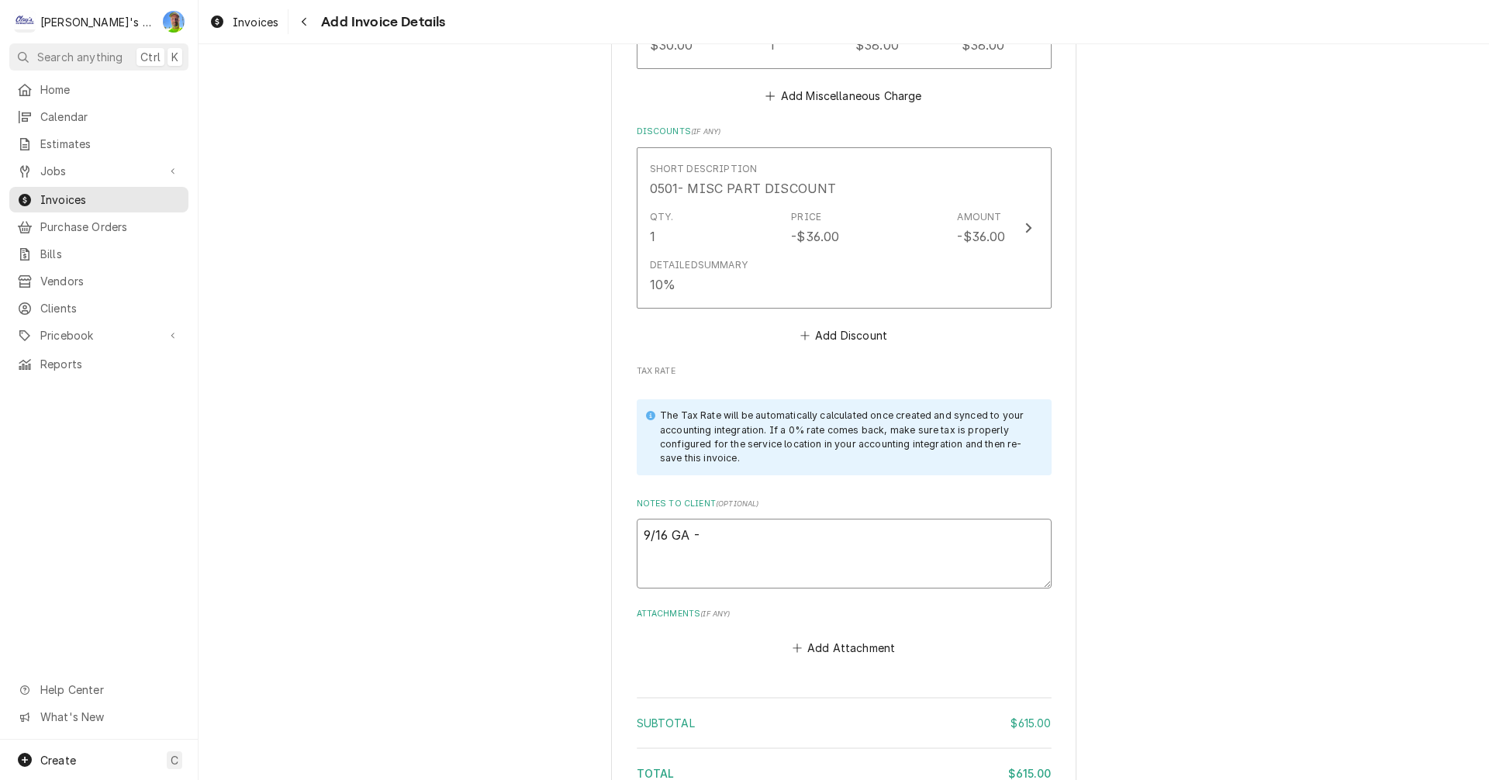
type textarea "x"
type textarea "9/16 GA - L"
type textarea "x"
type textarea "9/16 GA -"
type textarea "x"
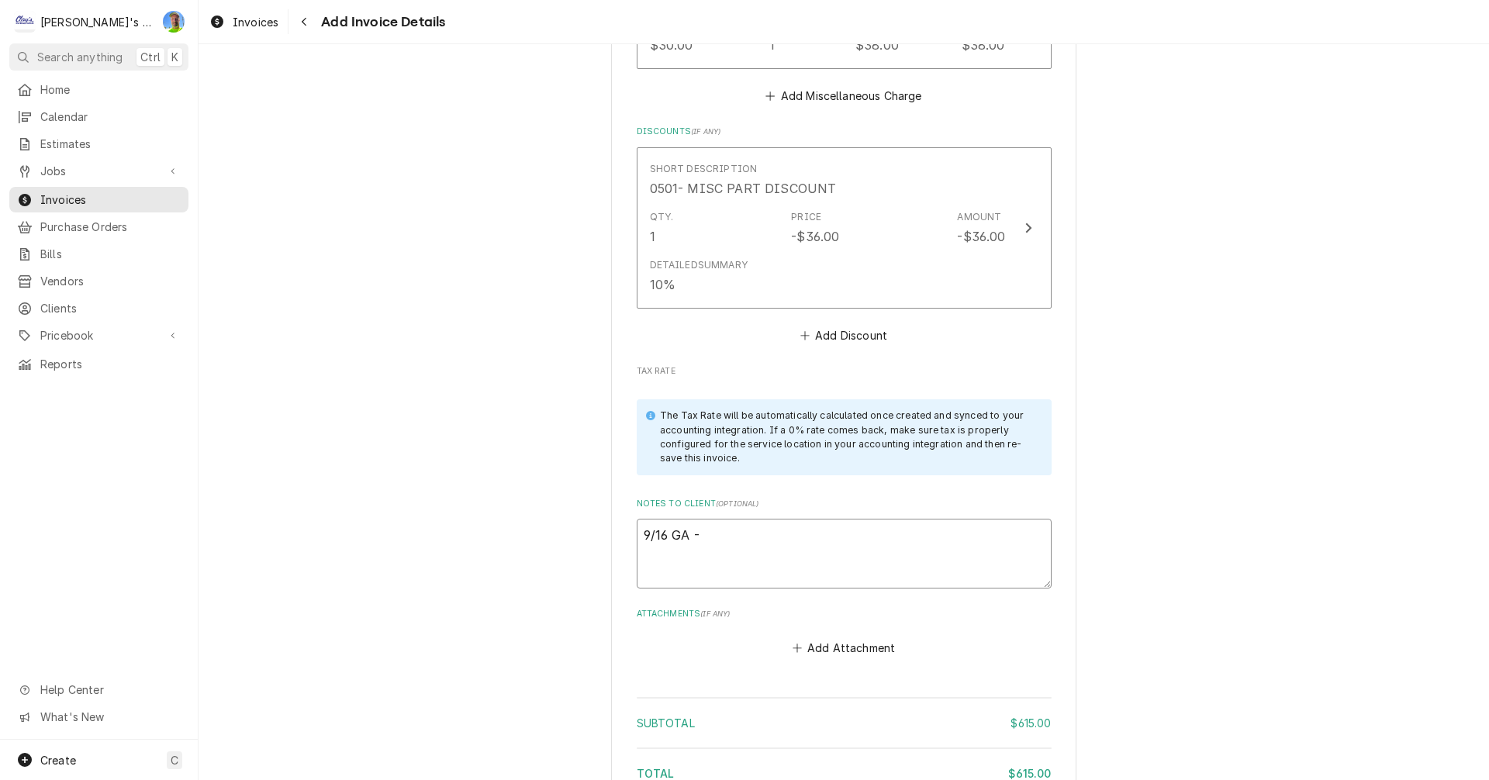
type textarea "9/16 GA - l"
type textarea "x"
type textarea "9/16 GA - lo"
type textarea "x"
type textarea "9/16 GA - loo"
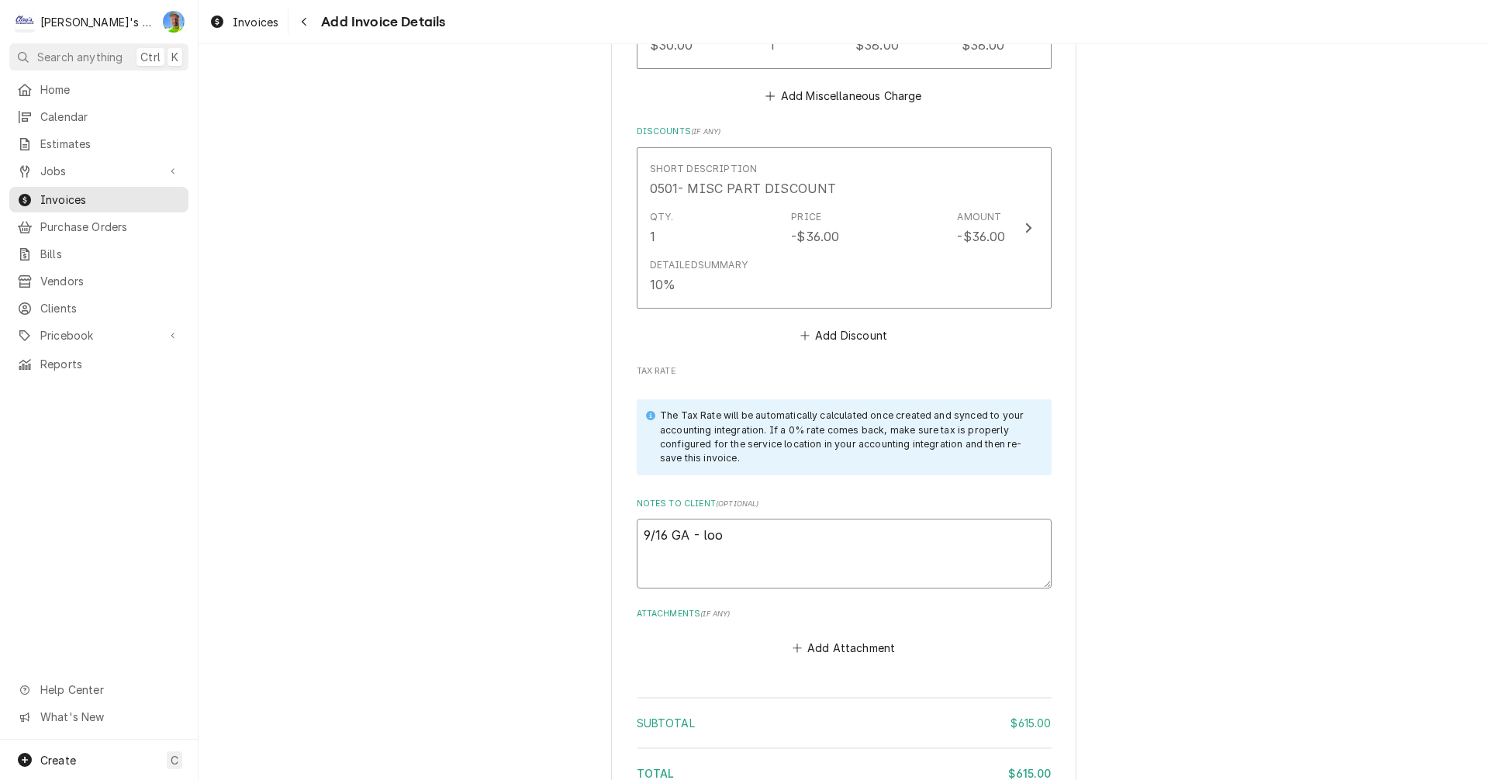
type textarea "x"
type textarea "9/16 GA - look"
type textarea "x"
type textarea "9/16 GA - look"
type textarea "x"
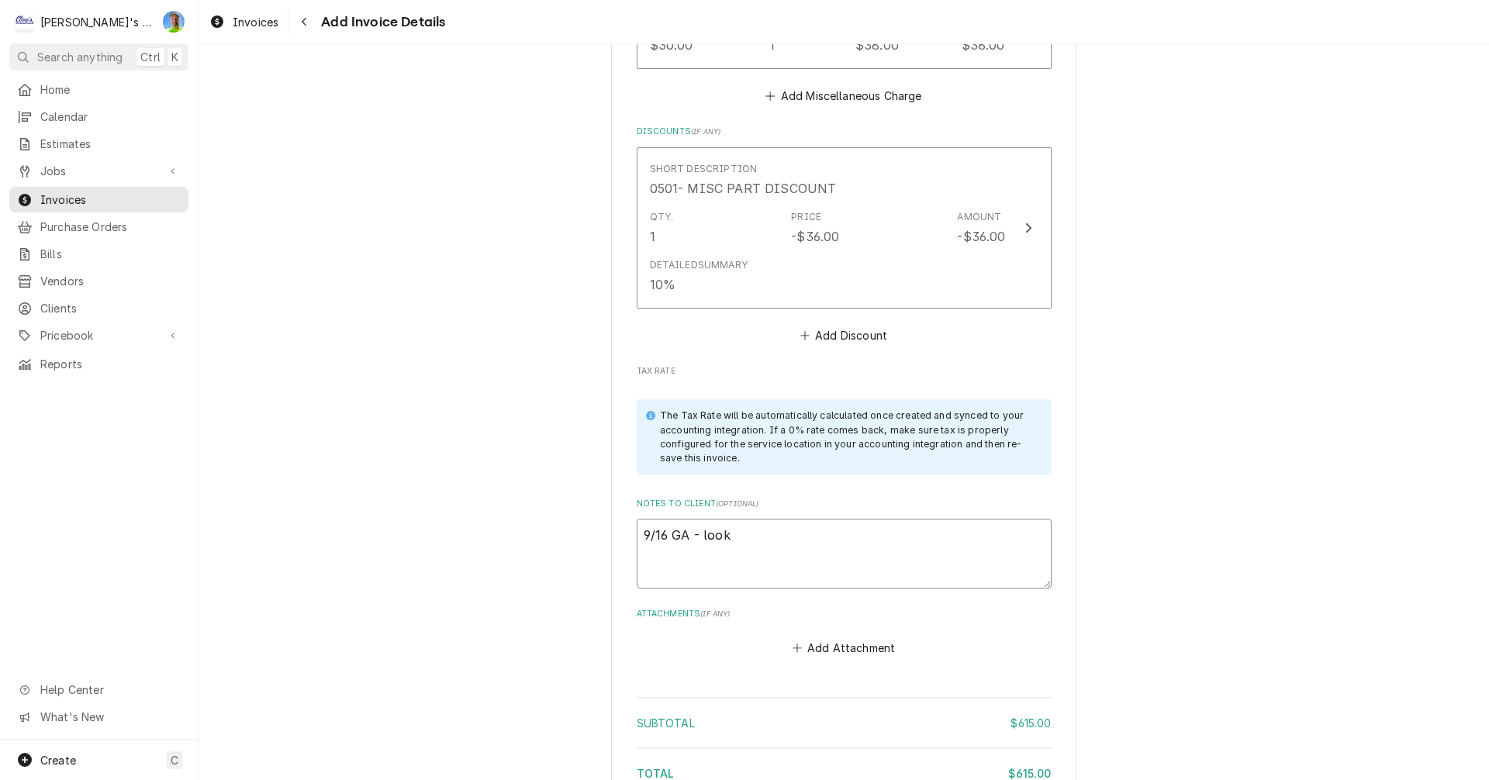
type textarea "9/16 GA - look o"
type textarea "x"
type textarea "9/16 GA - look ok"
type textarea "x"
type textarea "9/16 GA - look ok?"
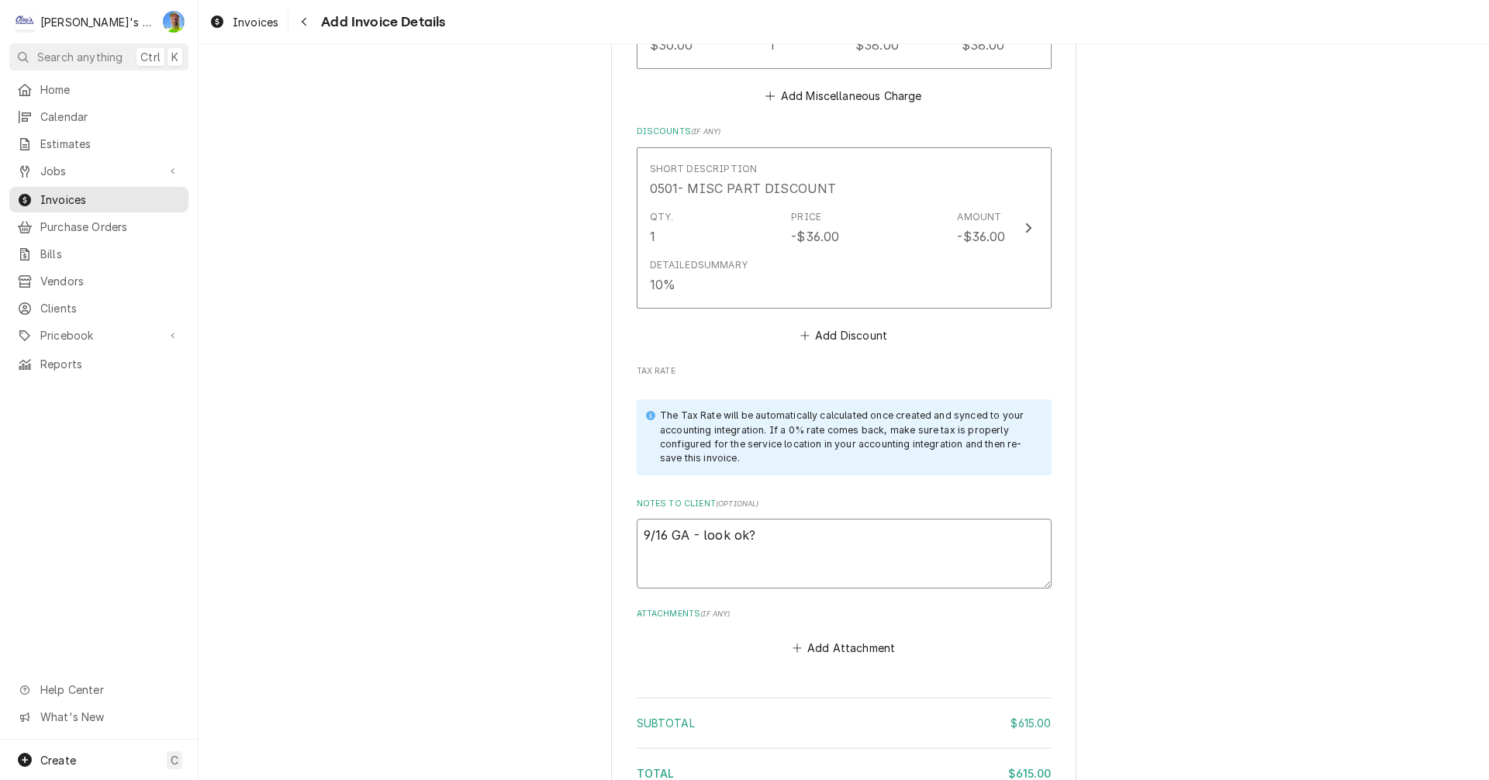
type textarea "x"
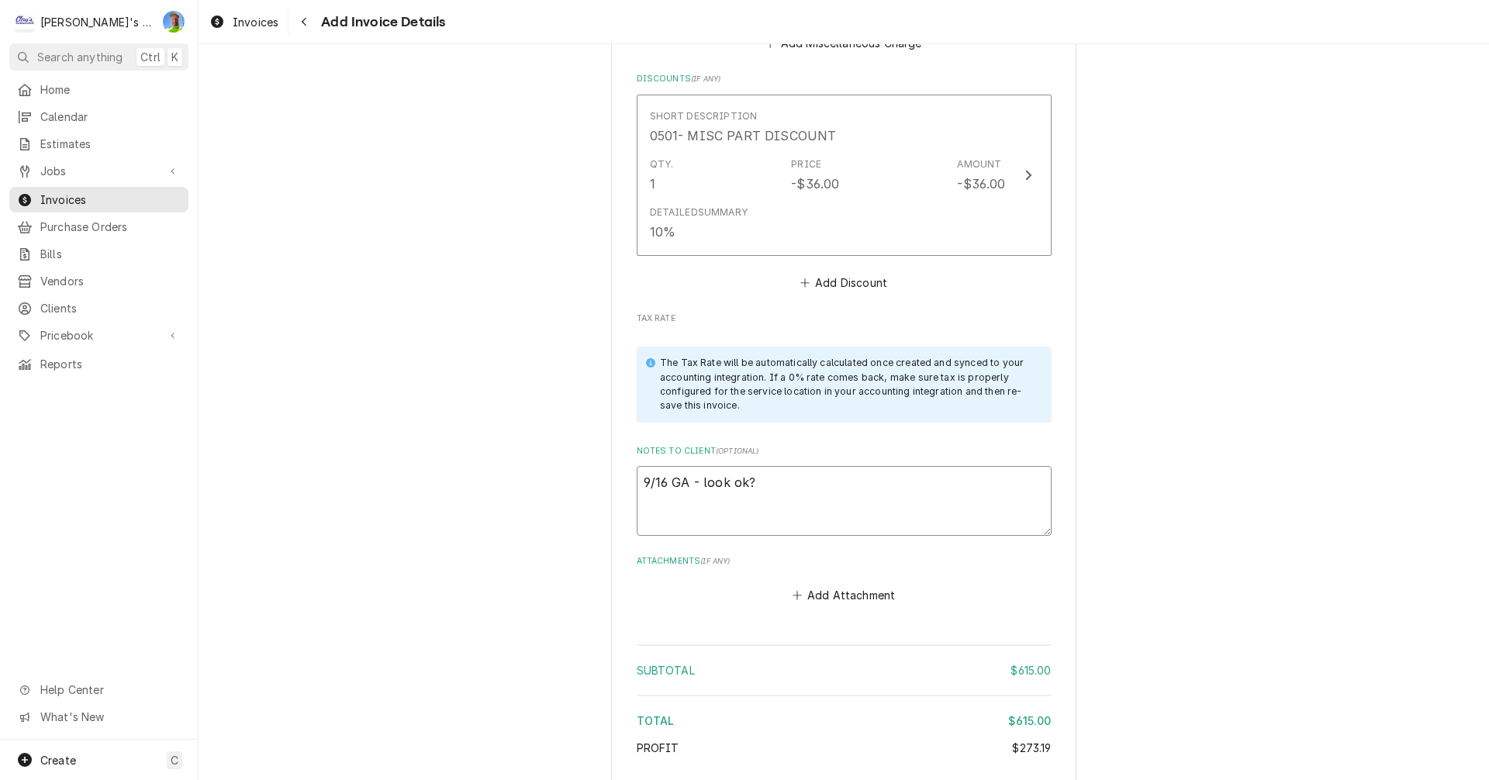
scroll to position [3355, 0]
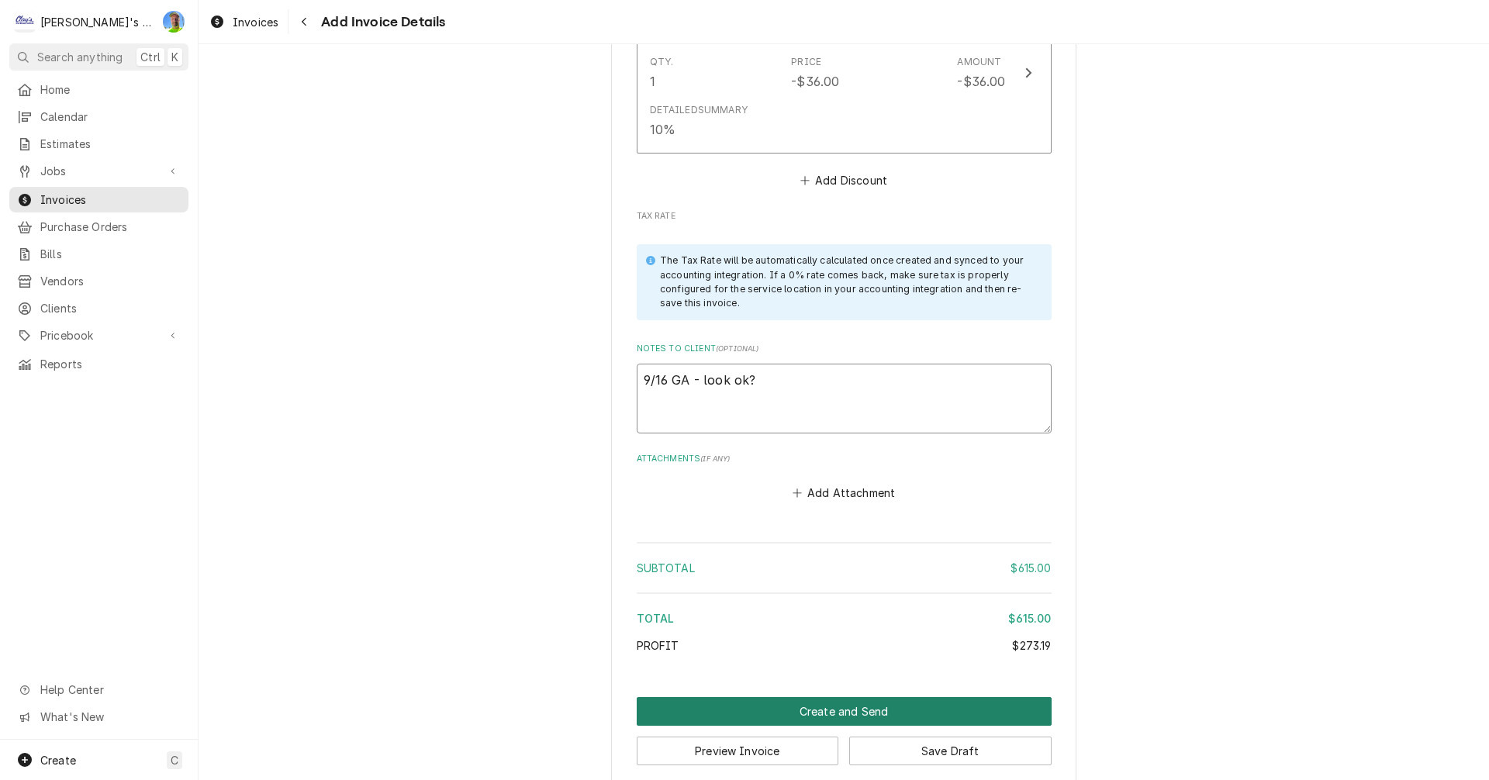
type textarea "9/16 GA - look ok?"
click at [681, 697] on button "Create and Send" at bounding box center [844, 711] width 415 height 29
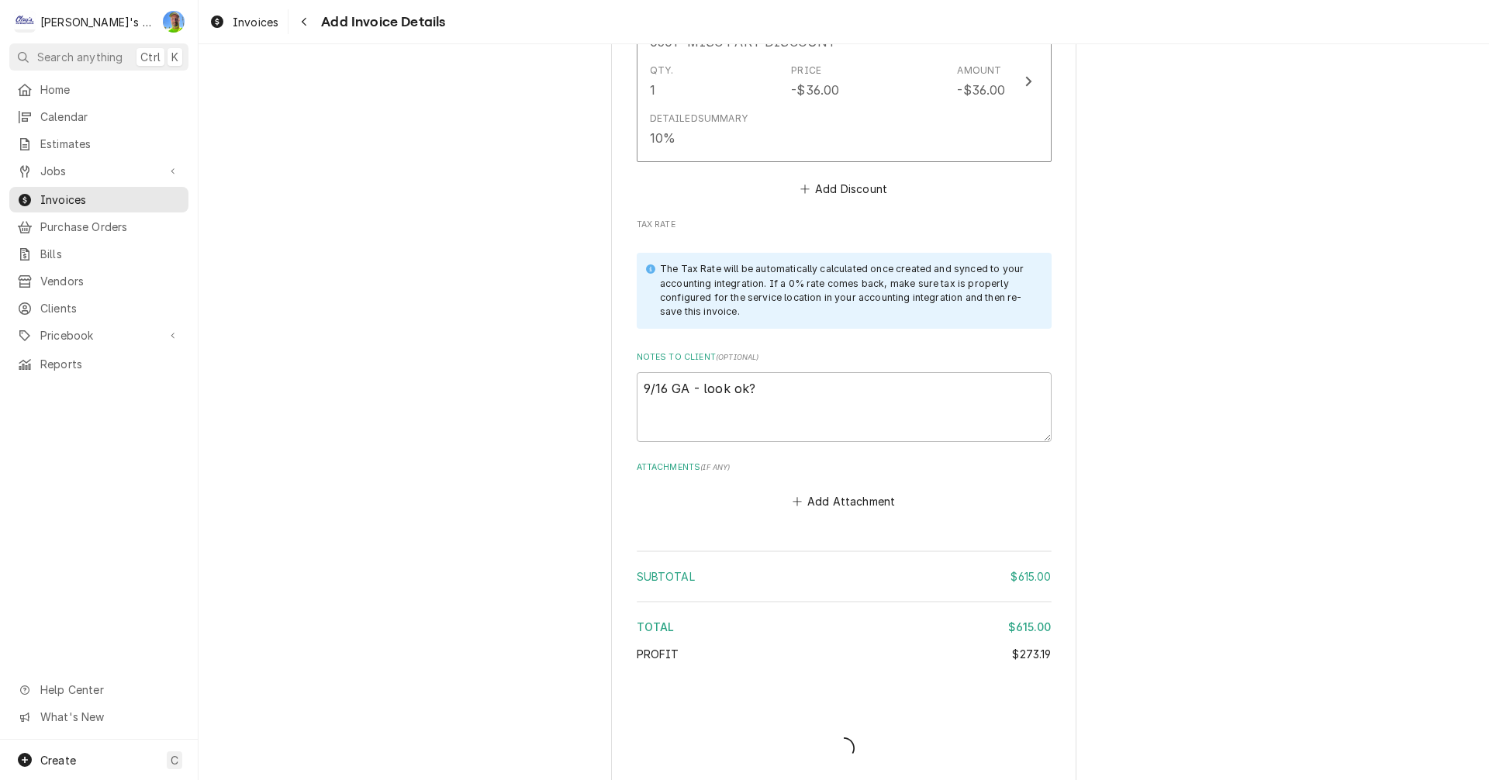
type textarea "x"
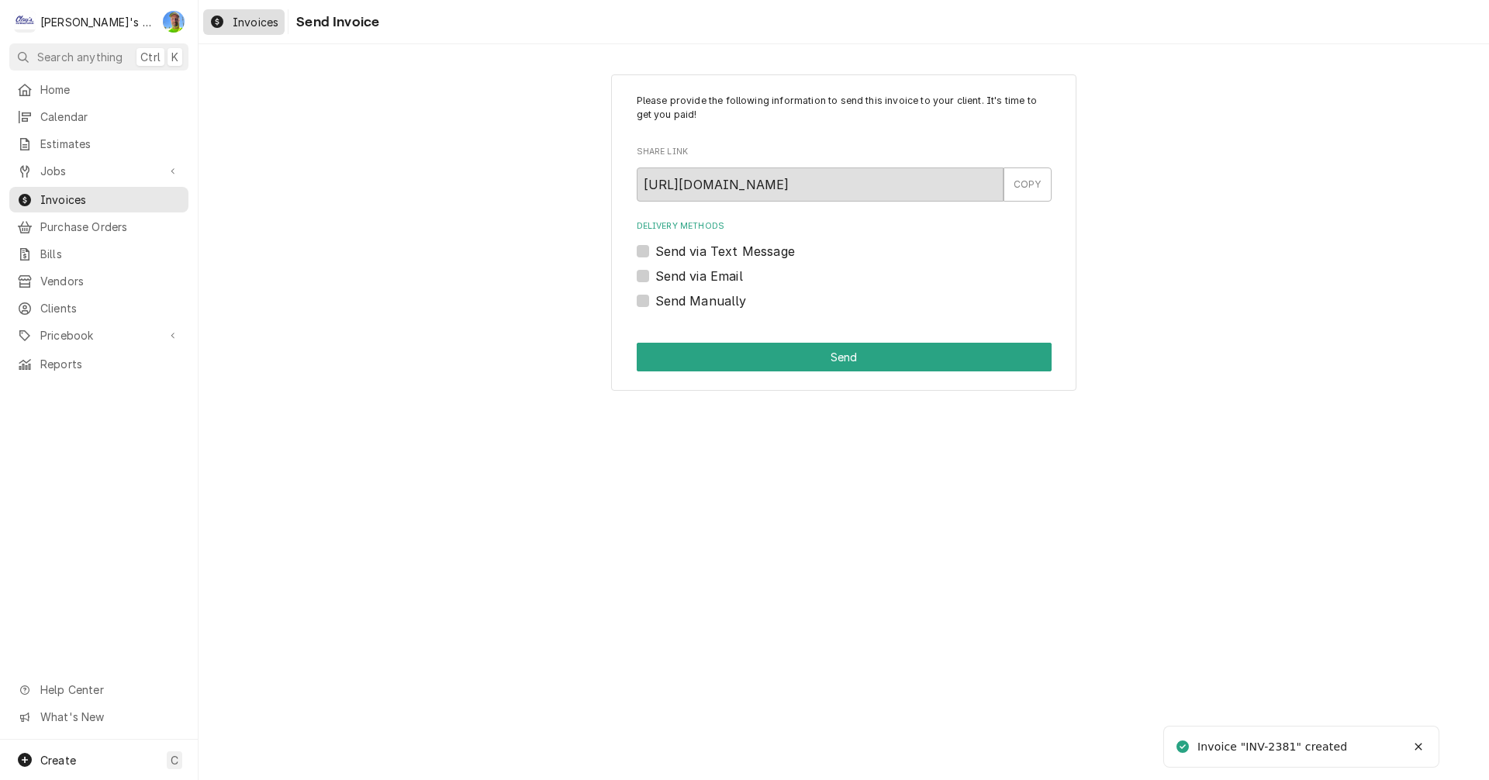
click at [254, 23] on span "Invoices" at bounding box center [256, 22] width 46 height 16
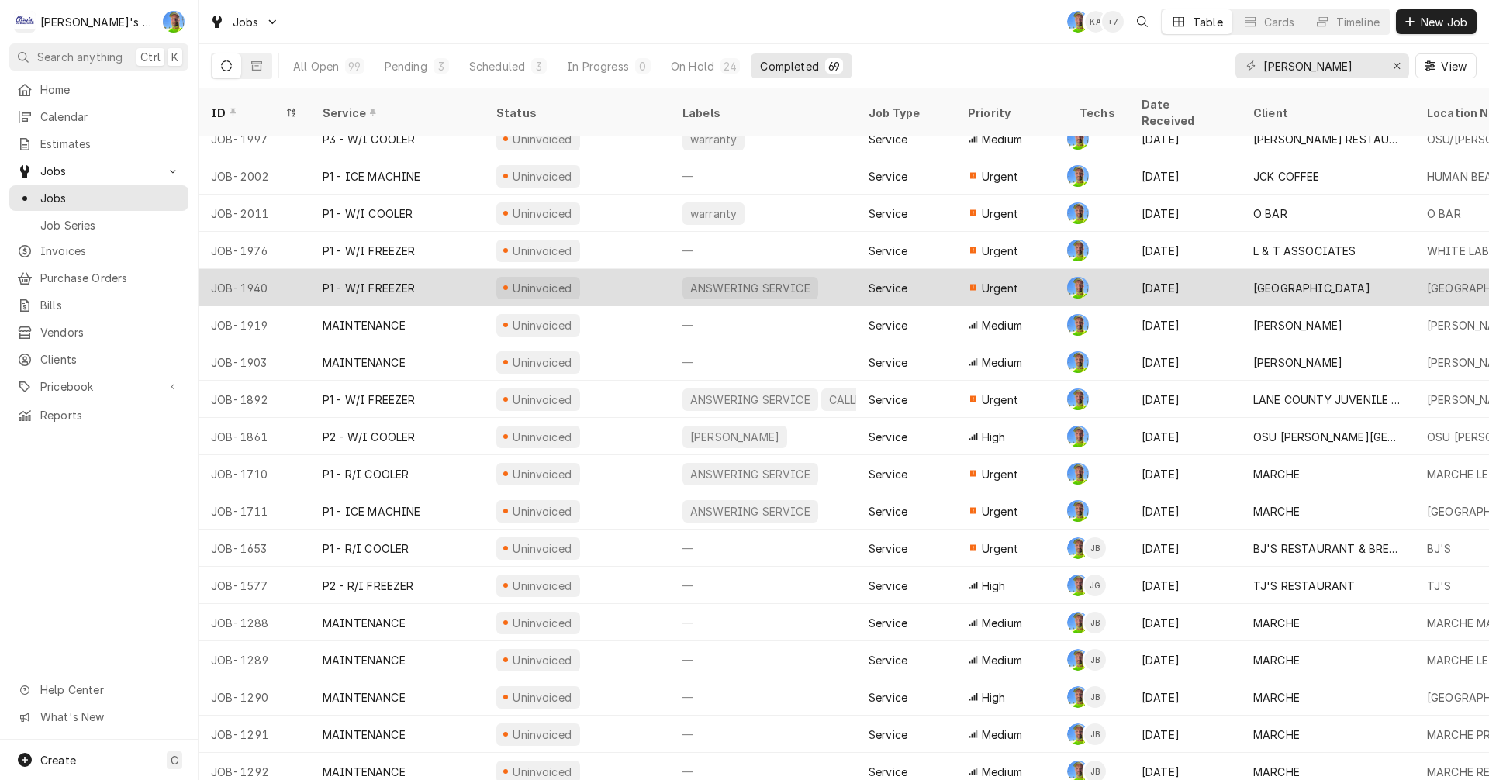
scroll to position [1762, 0]
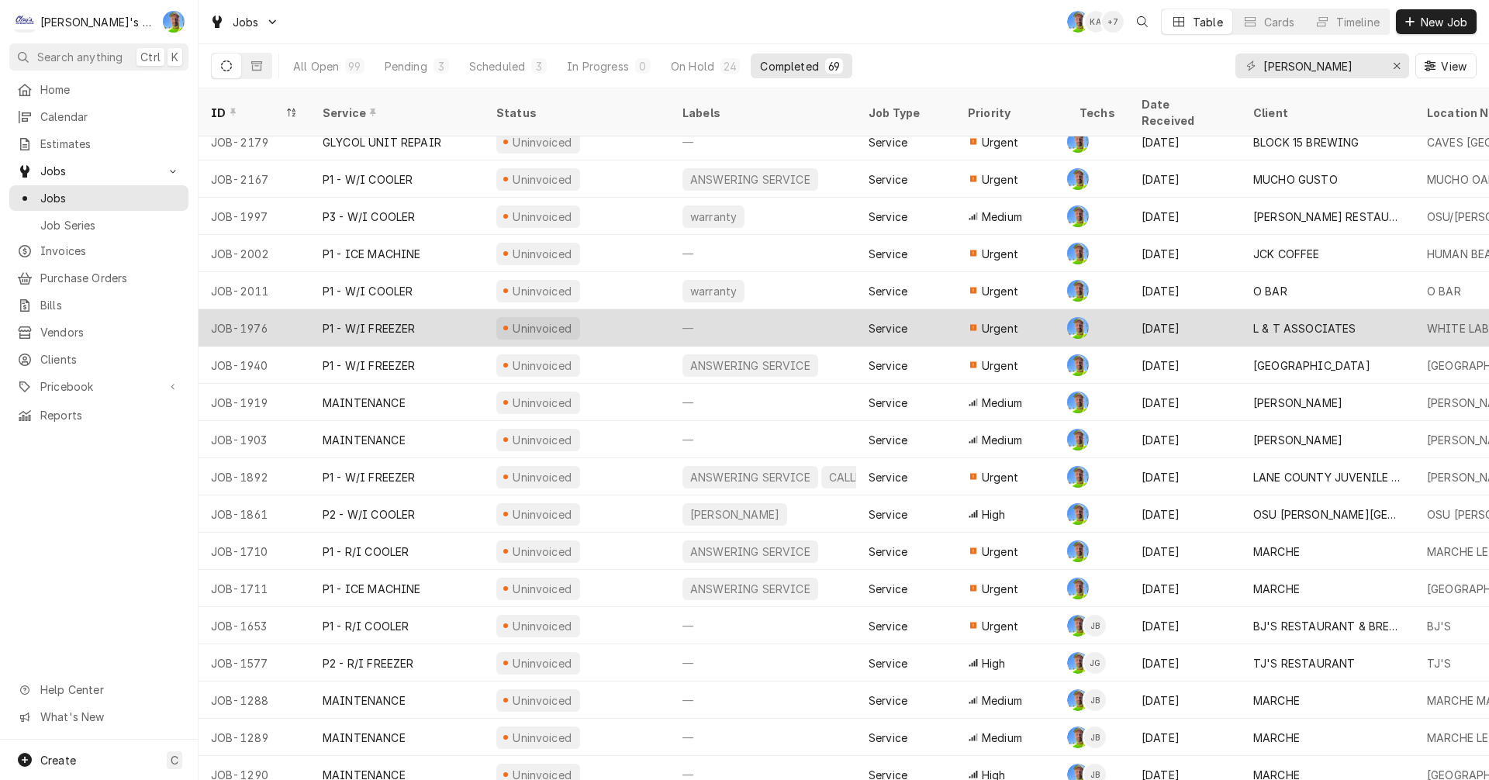
click at [616, 309] on div "Uninvoiced" at bounding box center [577, 327] width 186 height 37
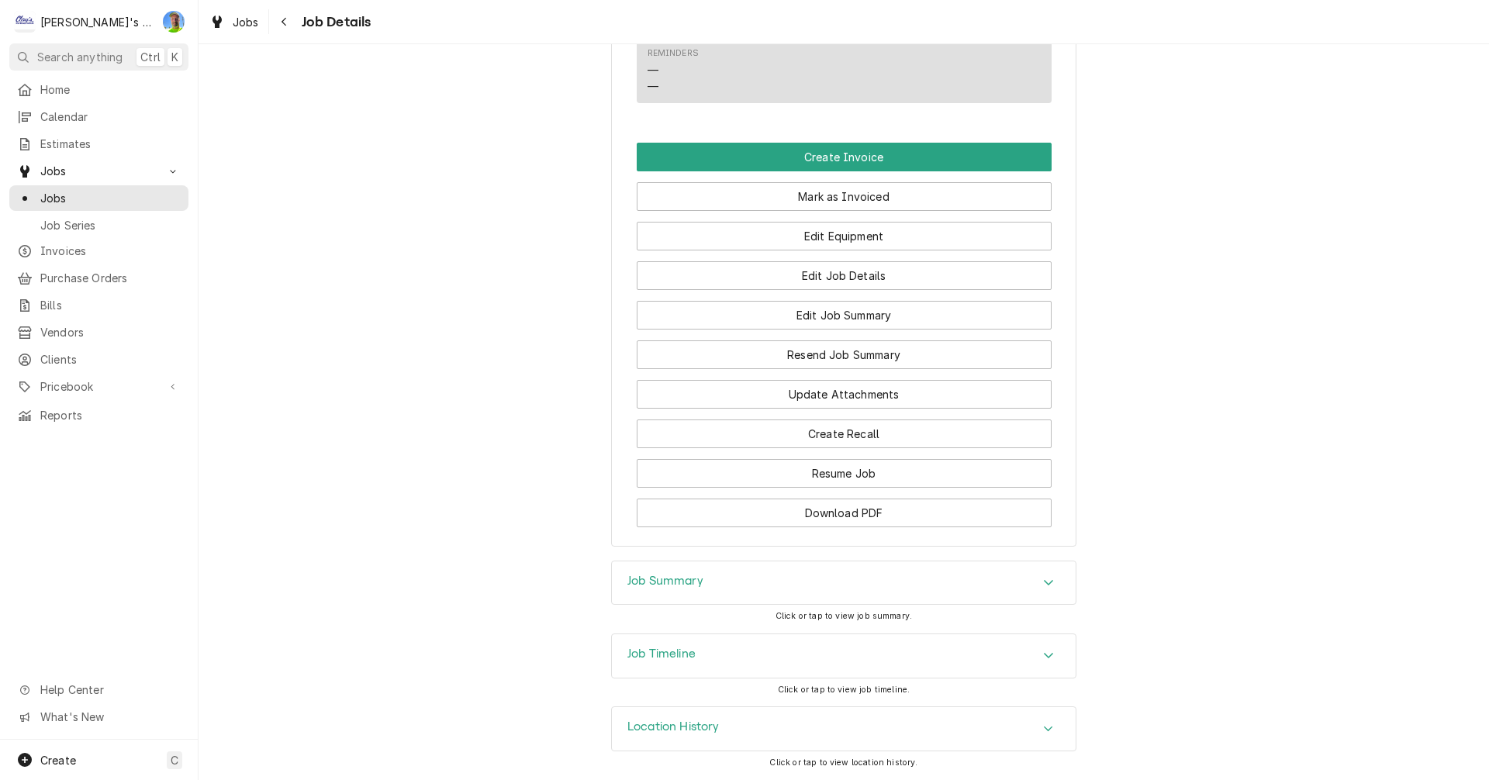
scroll to position [1414, 0]
click at [954, 318] on button "Edit Job Summary" at bounding box center [844, 315] width 415 height 29
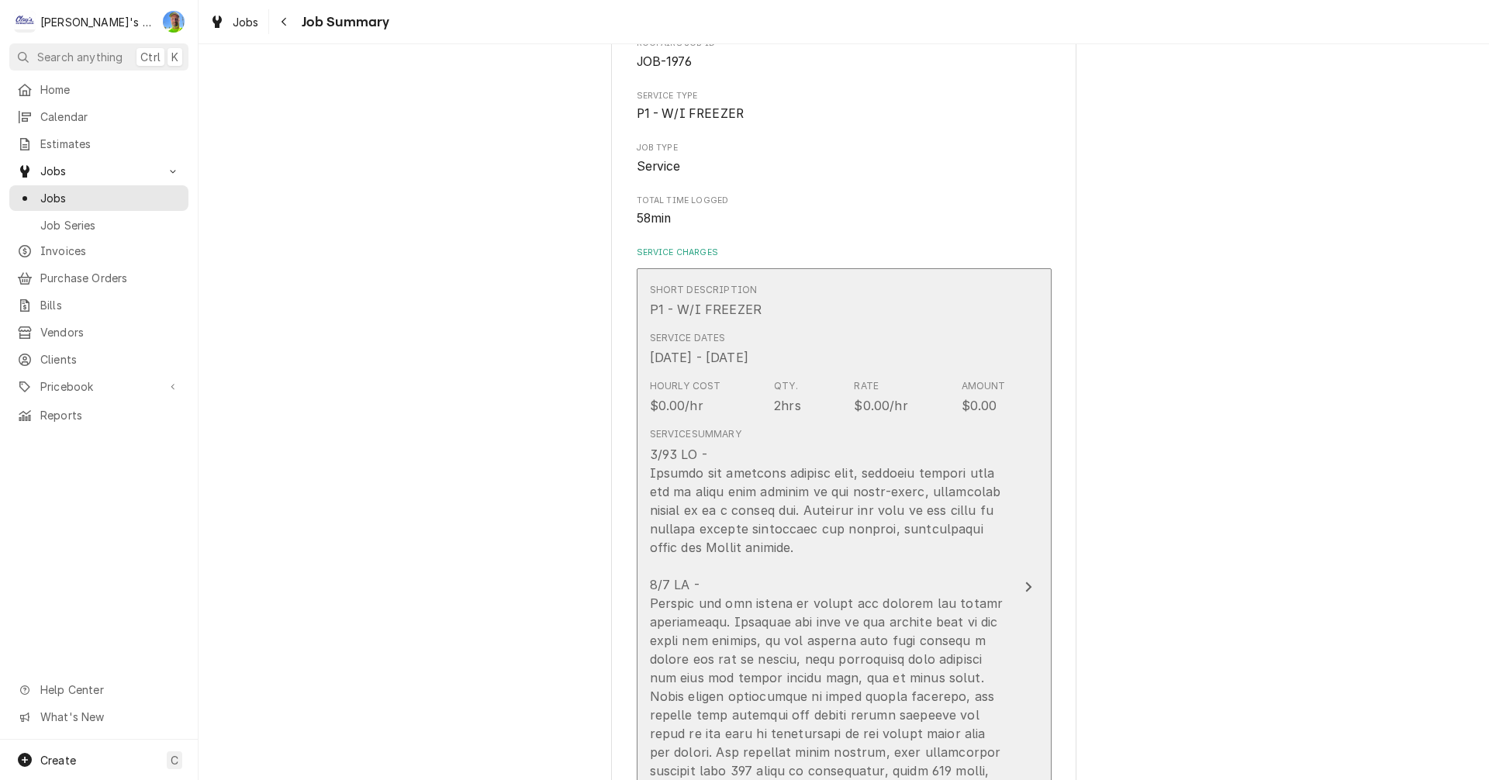
scroll to position [233, 0]
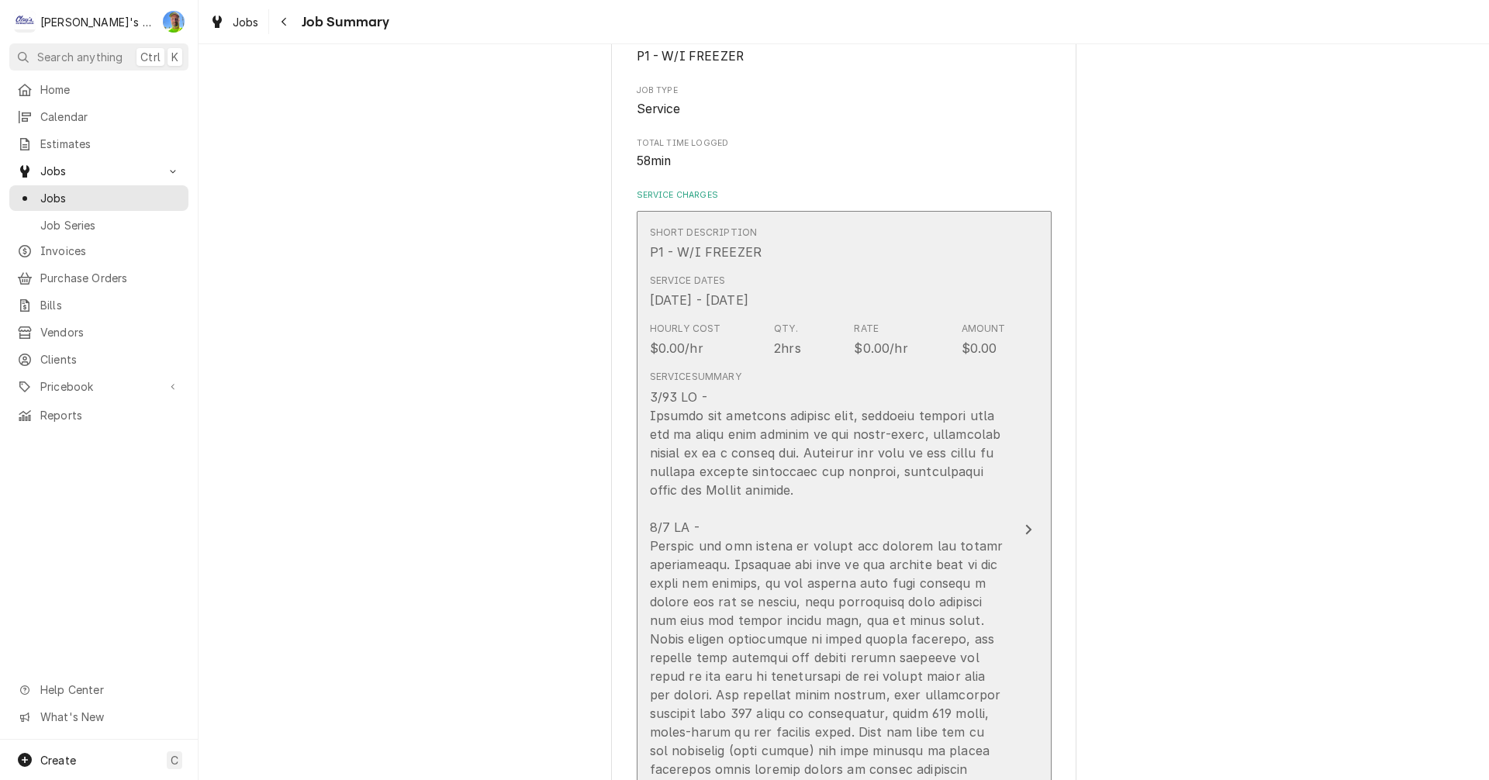
click at [1005, 516] on button "Short Description P1 - W/I FREEZER Service Dates [DATE] - [DATE] Hourly Cost $0…" at bounding box center [844, 530] width 415 height 638
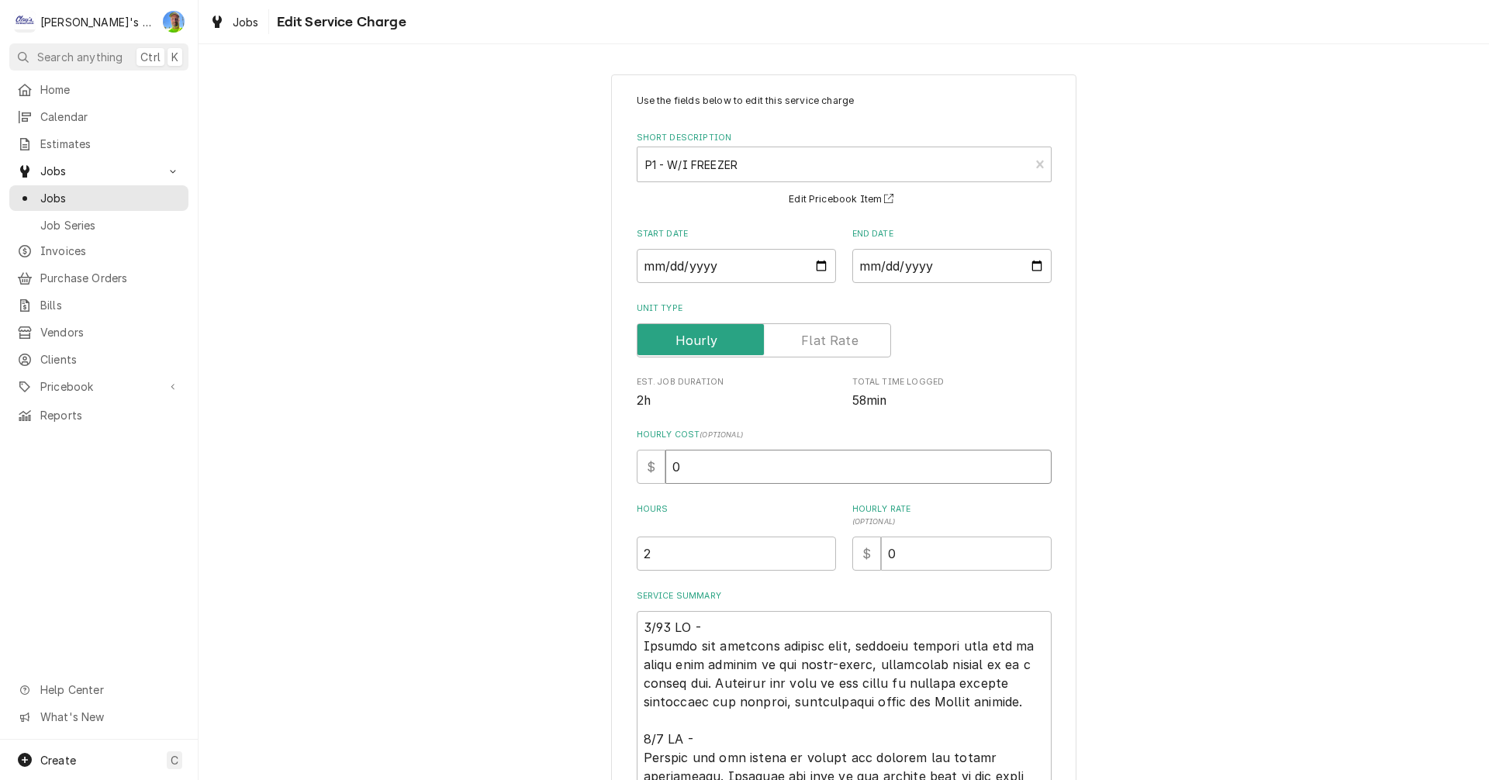
click at [740, 472] on input "0" at bounding box center [858, 467] width 386 height 34
type textarea "x"
type input "6"
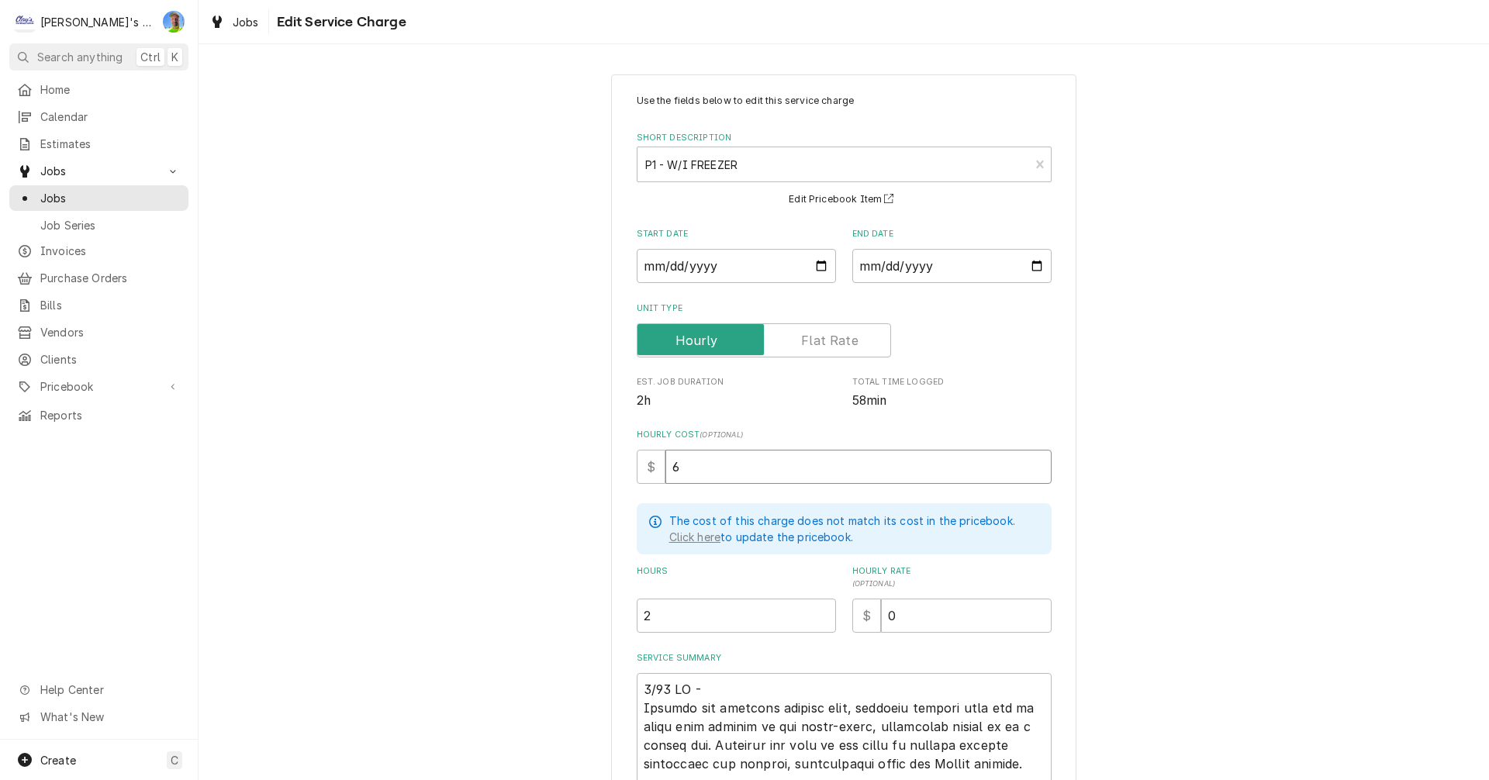
type textarea "x"
type input "60"
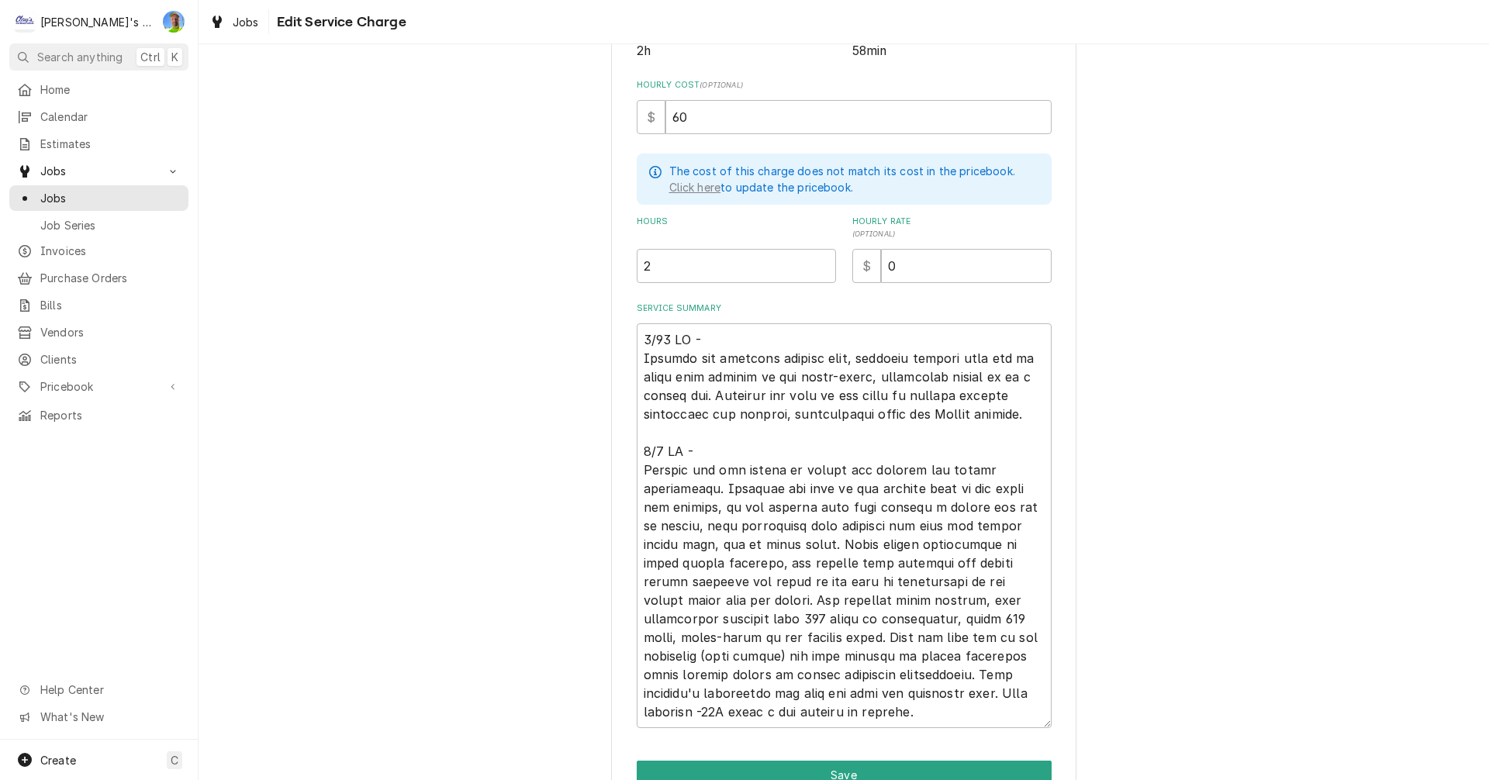
scroll to position [388, 0]
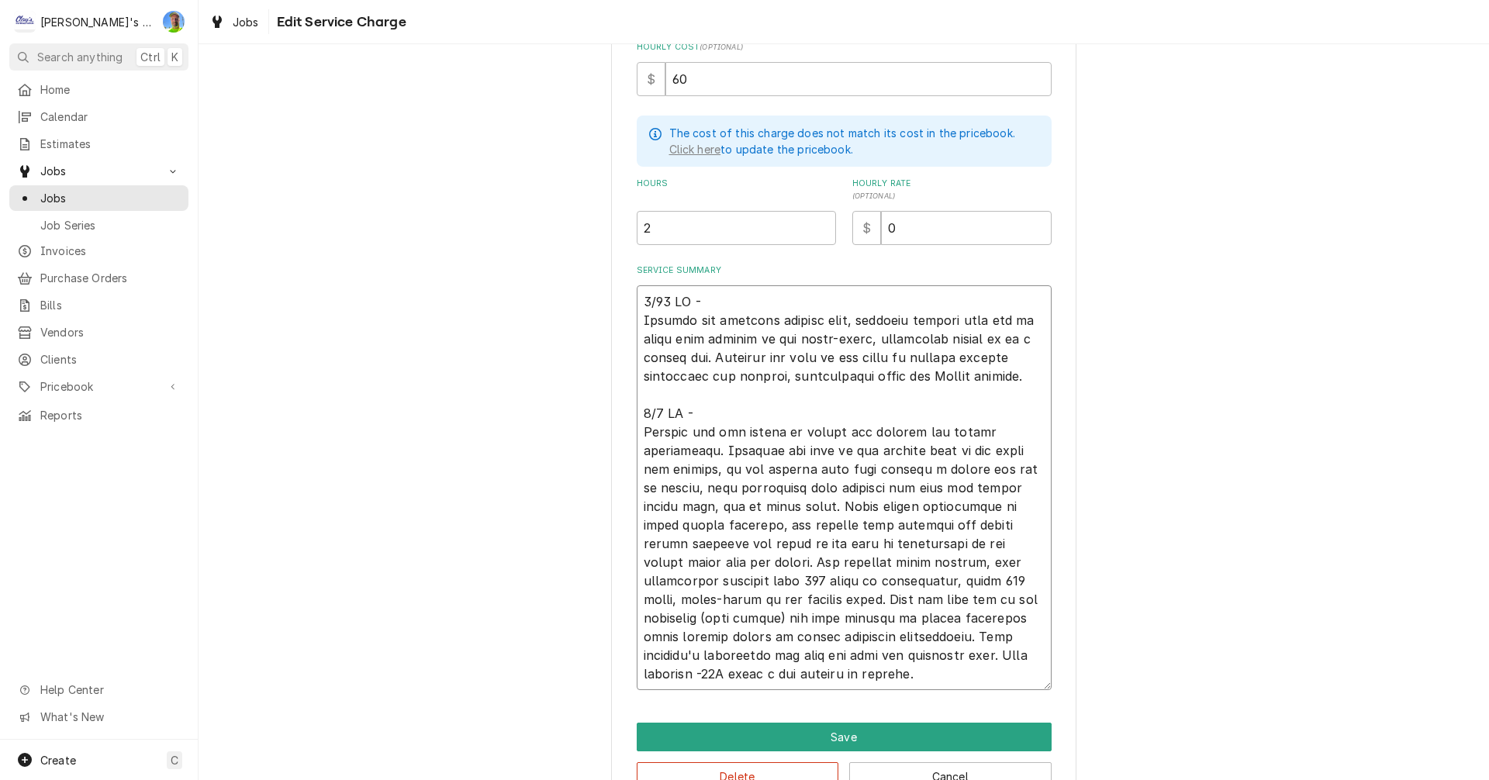
click at [1015, 379] on textarea "Service Summary" at bounding box center [844, 487] width 415 height 405
type textarea "x"
type textarea "5/30 GA - Arrived and accessed chiller unit, customer stating unit had an error…"
type textarea "x"
type textarea "5/30 GA - Arrived and accessed chiller unit, customer stating unit had an error…"
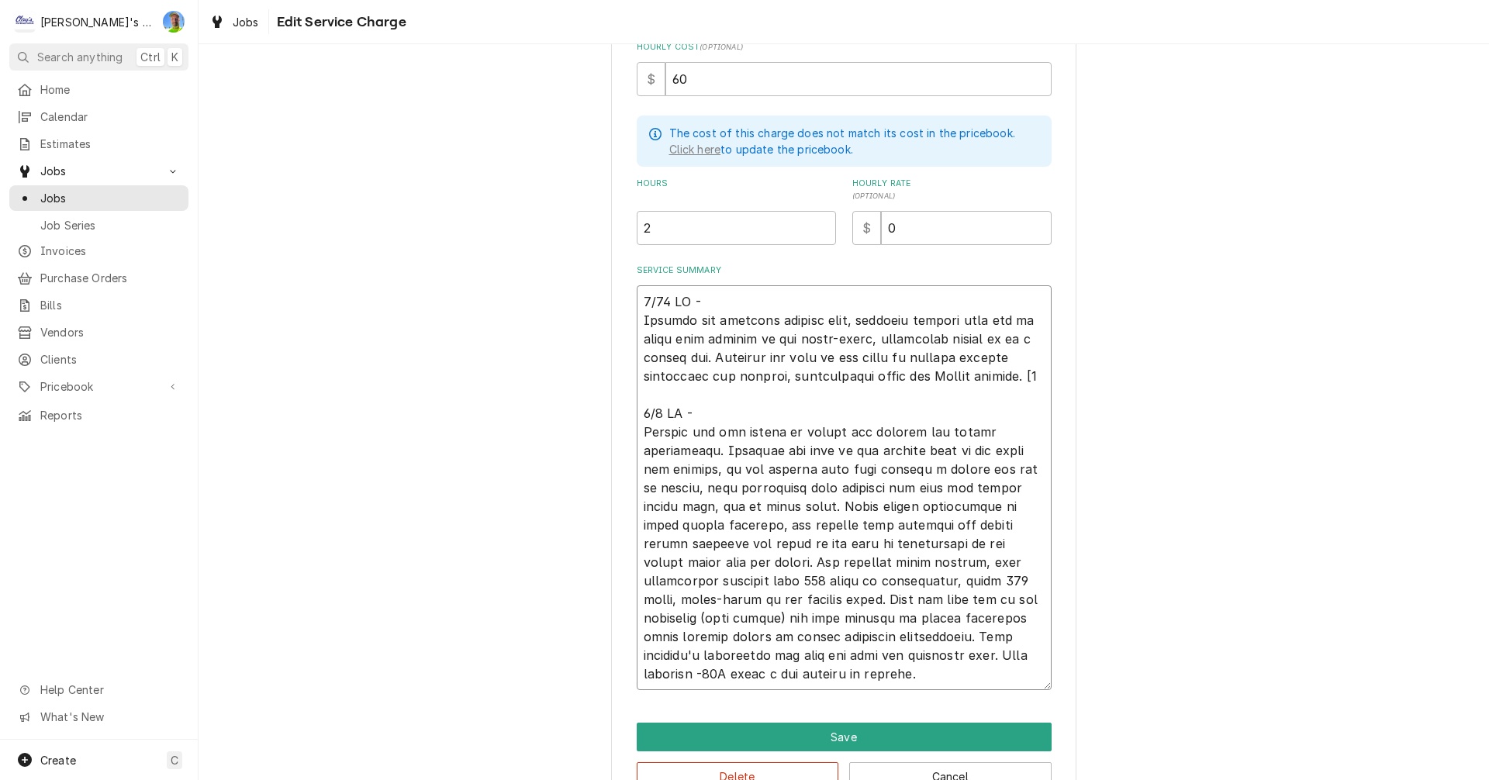
type textarea "x"
type textarea "5/30 GA - Arrived and accessed chiller unit, customer stating unit had an error…"
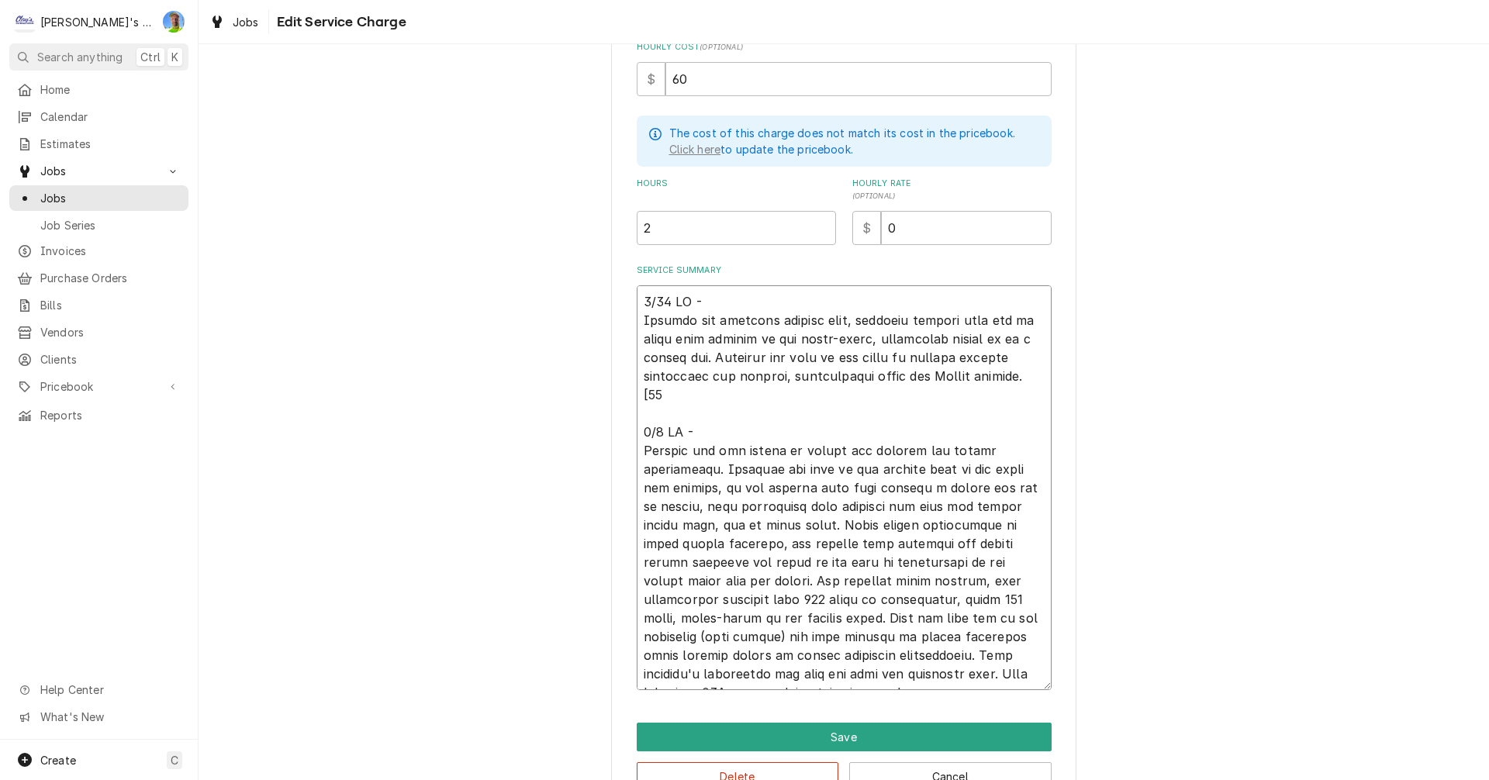
type textarea "x"
type textarea "5/30 GA - Arrived and accessed chiller unit, customer stating unit had an error…"
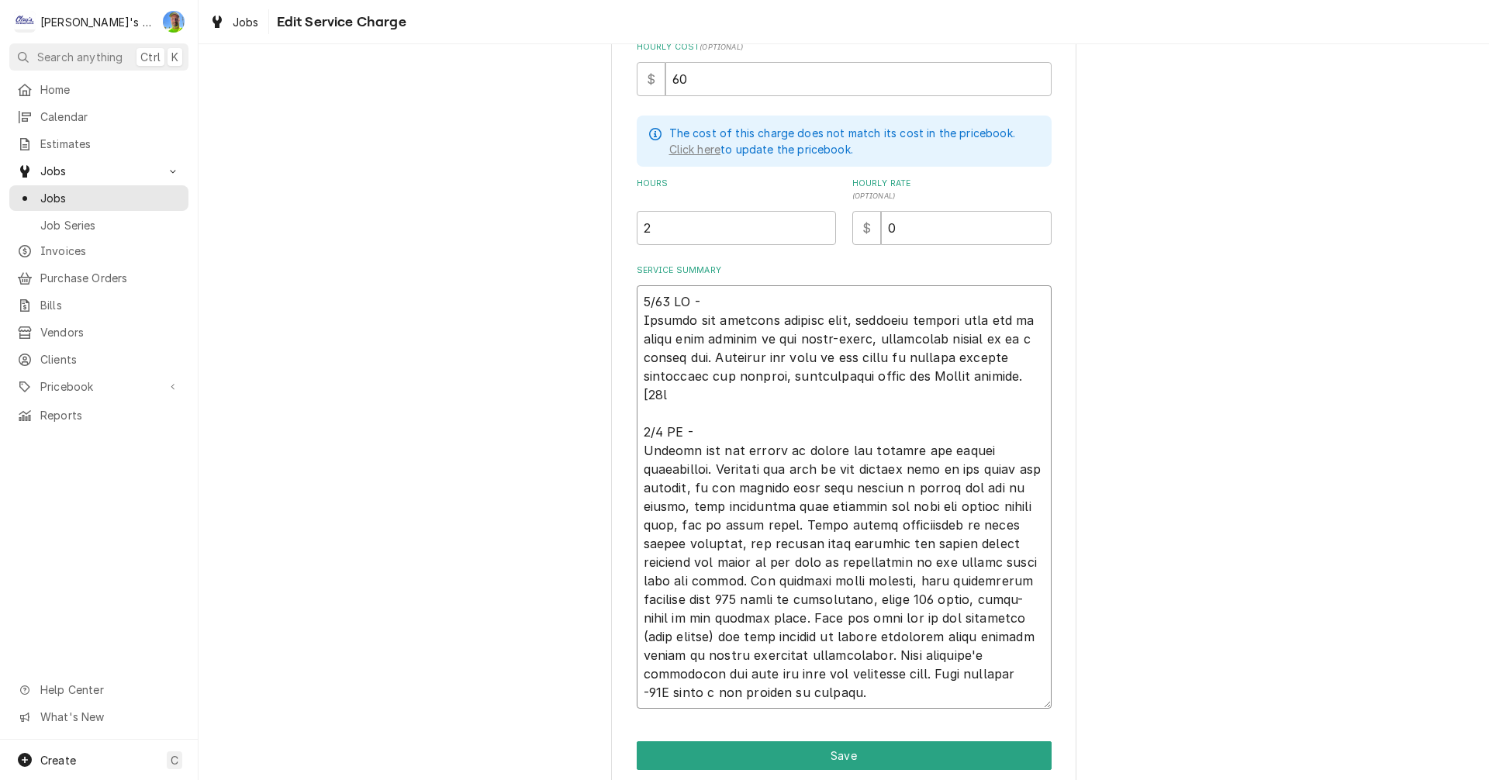
type textarea "x"
type textarea "5/30 GA - Arrived and accessed chiller unit, customer stating unit had an error…"
type textarea "x"
type textarea "5/30 GA - Arrived and accessed chiller unit, customer stating unit had an error…"
type textarea "x"
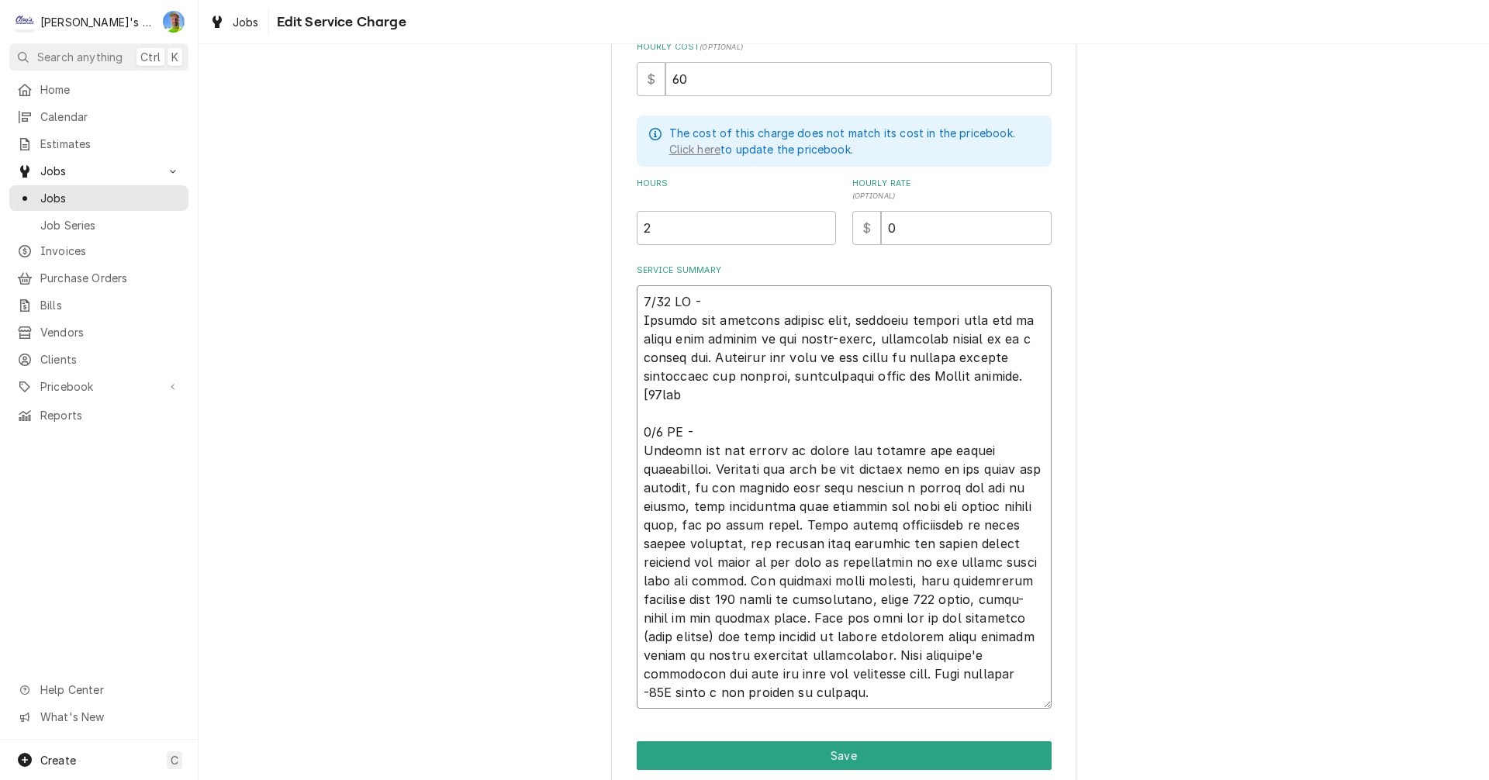
type textarea "5/30 GA - Arrived and accessed chiller unit, customer stating unit had an error…"
type textarea "x"
type textarea "5/30 GA - Arrived and accessed chiller unit, customer stating unit had an error…"
type textarea "x"
type textarea "5/30 GA - Arrived and accessed chiller unit, customer stating unit had an error…"
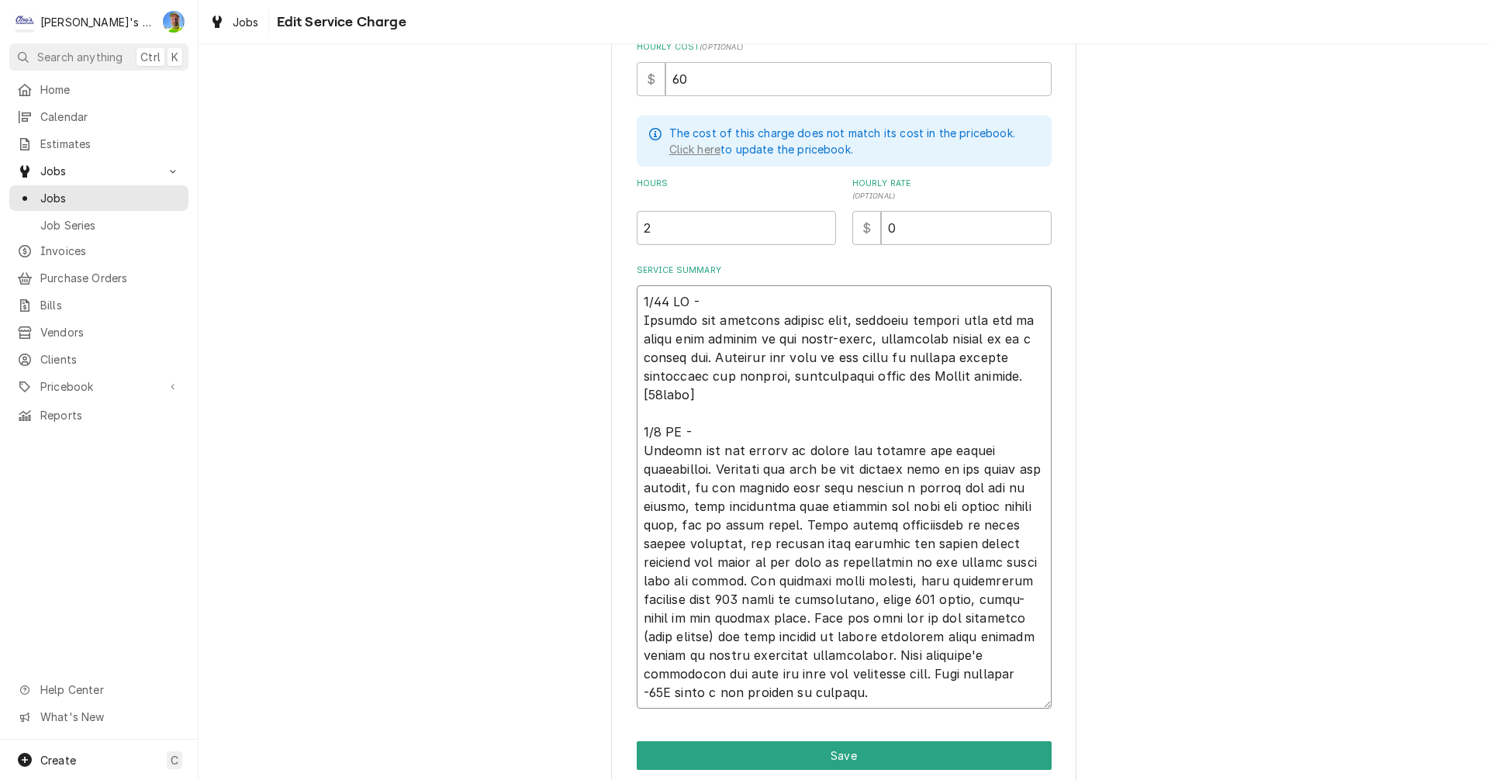
type textarea "x"
type textarea "5/30 GA - Arrived and accessed chiller unit, customer stating unit had an error…"
type textarea "x"
type textarea "5/30 GA - Arrived and accessed chiller unit, customer stating unit had an error…"
type textarea "x"
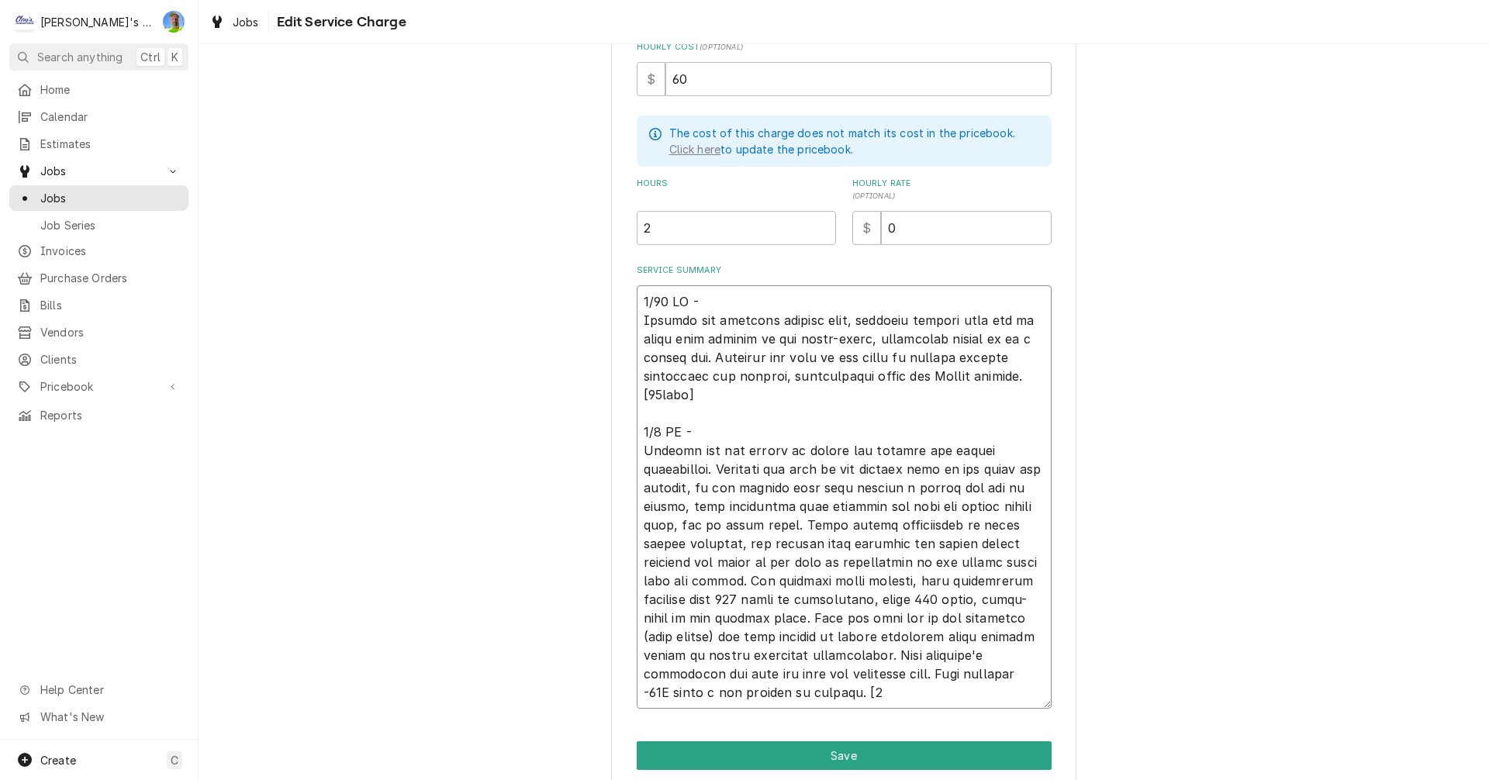
type textarea "5/30 GA - Arrived and accessed chiller unit, customer stating unit had an error…"
type textarea "x"
type textarea "5/30 GA - Arrived and accessed chiller unit, customer stating unit had an error…"
type textarea "x"
type textarea "5/30 GA - Arrived and accessed chiller unit, customer stating unit had an error…"
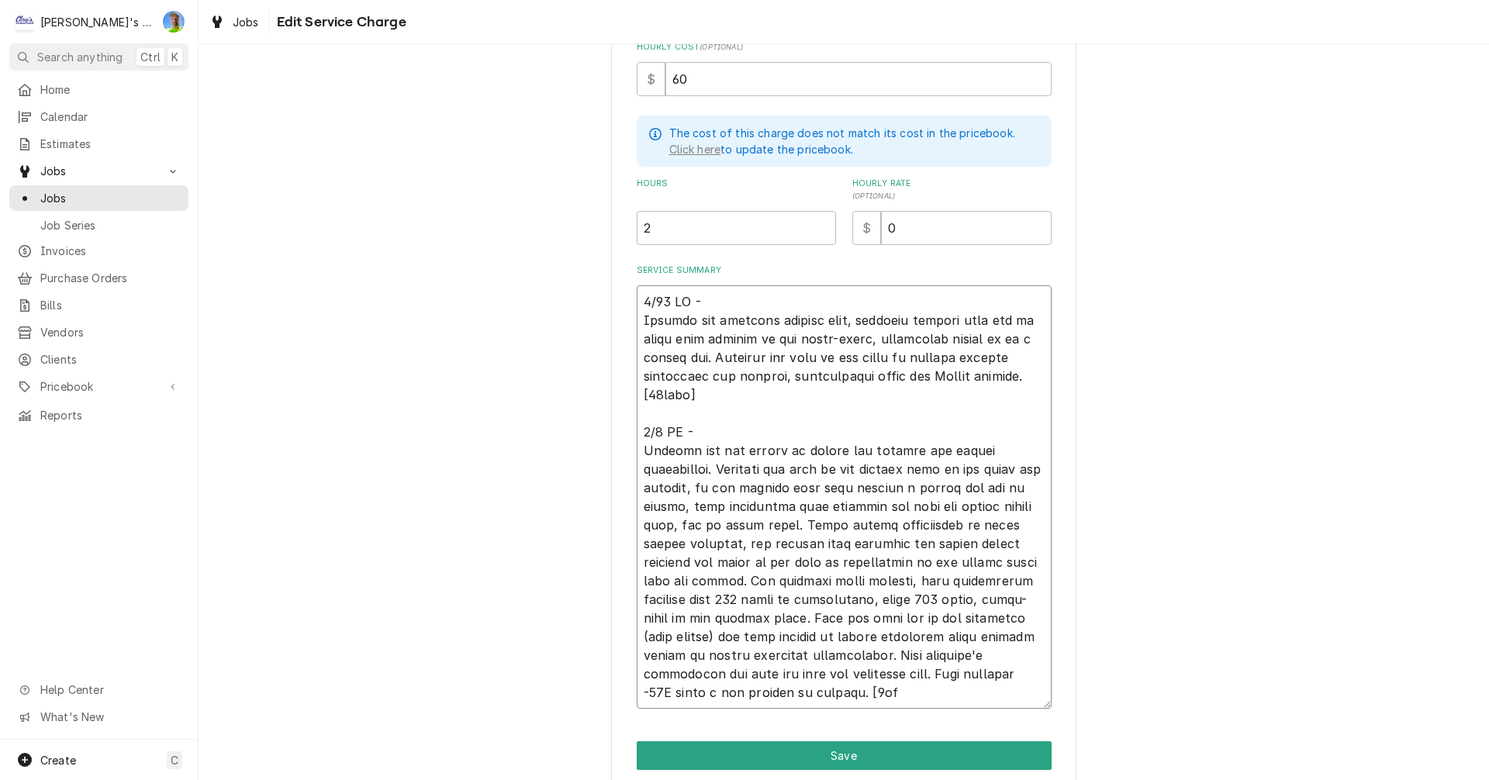
type textarea "x"
type textarea "5/30 GA - Arrived and accessed chiller unit, customer stating unit had an error…"
type textarea "x"
type textarea "5/30 GA - Arrived and accessed chiller unit, customer stating unit had an error…"
type textarea "x"
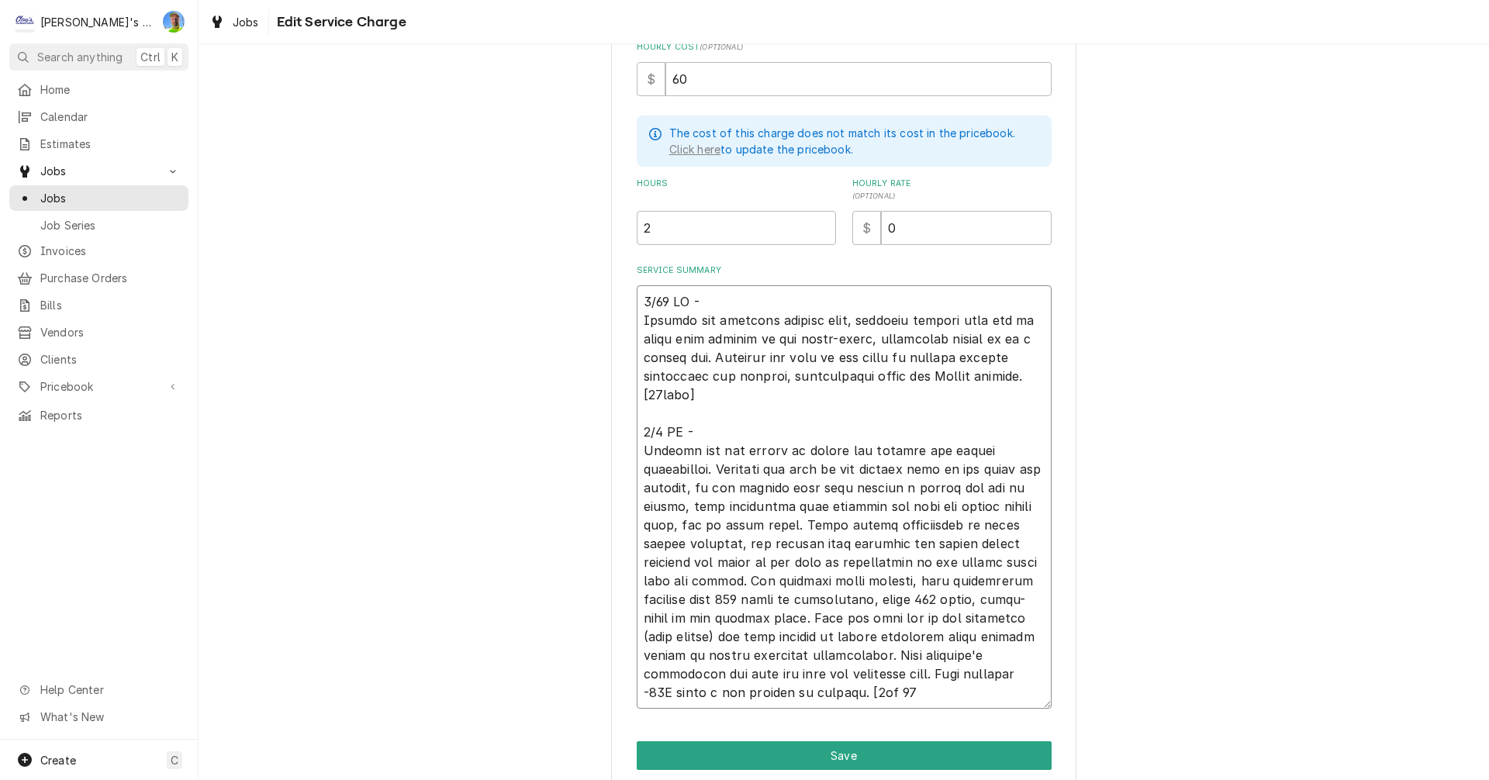
type textarea "5/30 GA - Arrived and accessed chiller unit, customer stating unit had an error…"
type textarea "x"
type textarea "5/30 GA - Arrived and accessed chiller unit, customer stating unit had an error…"
type textarea "x"
type textarea "5/30 GA - Arrived and accessed chiller unit, customer stating unit had an error…"
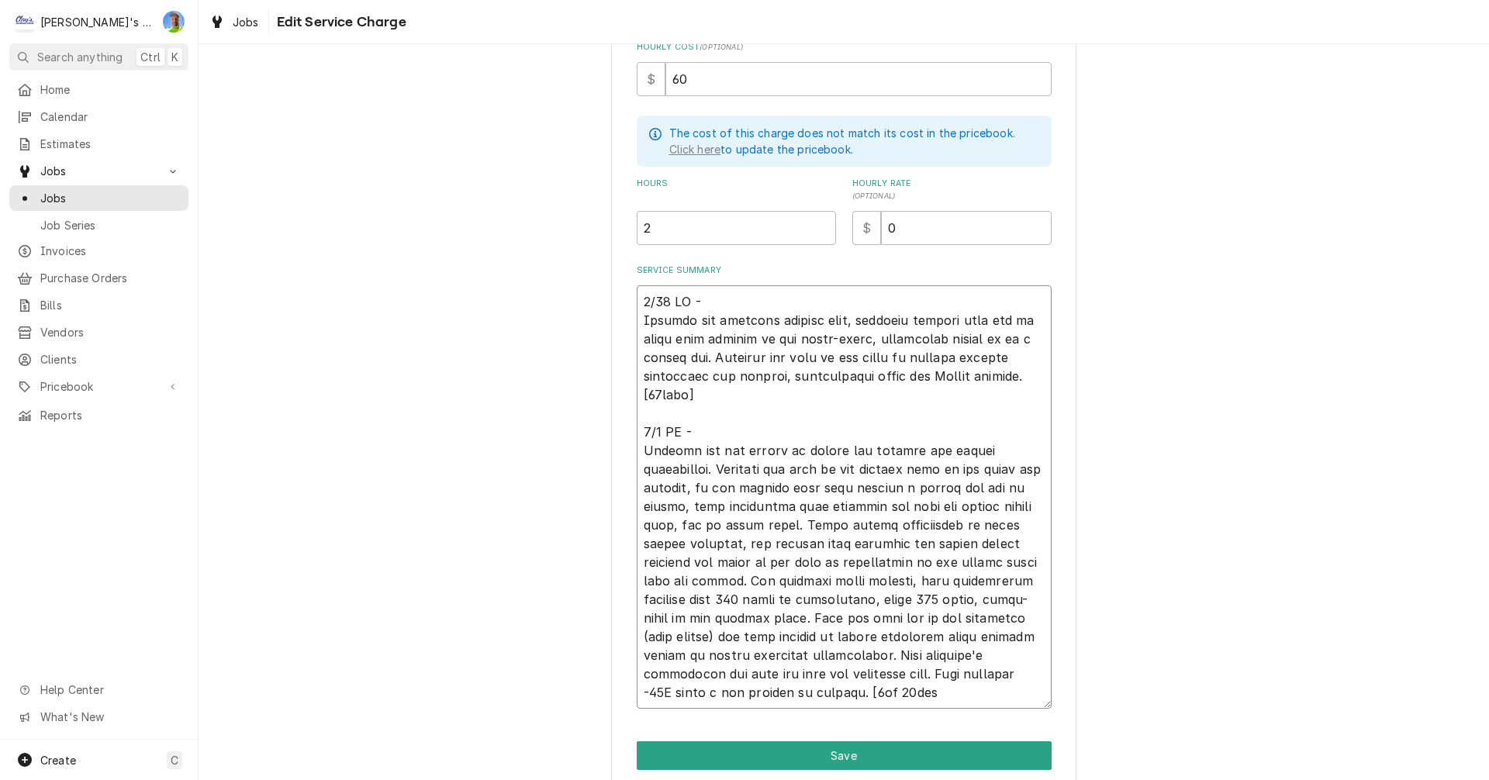
type textarea "x"
type textarea "5/30 GA - Arrived and accessed chiller unit, customer stating unit had an error…"
type textarea "x"
type textarea "5/30 GA - Arrived and accessed chiller unit, customer stating unit had an error…"
click at [648, 392] on textarea "Service Summary" at bounding box center [844, 496] width 415 height 423
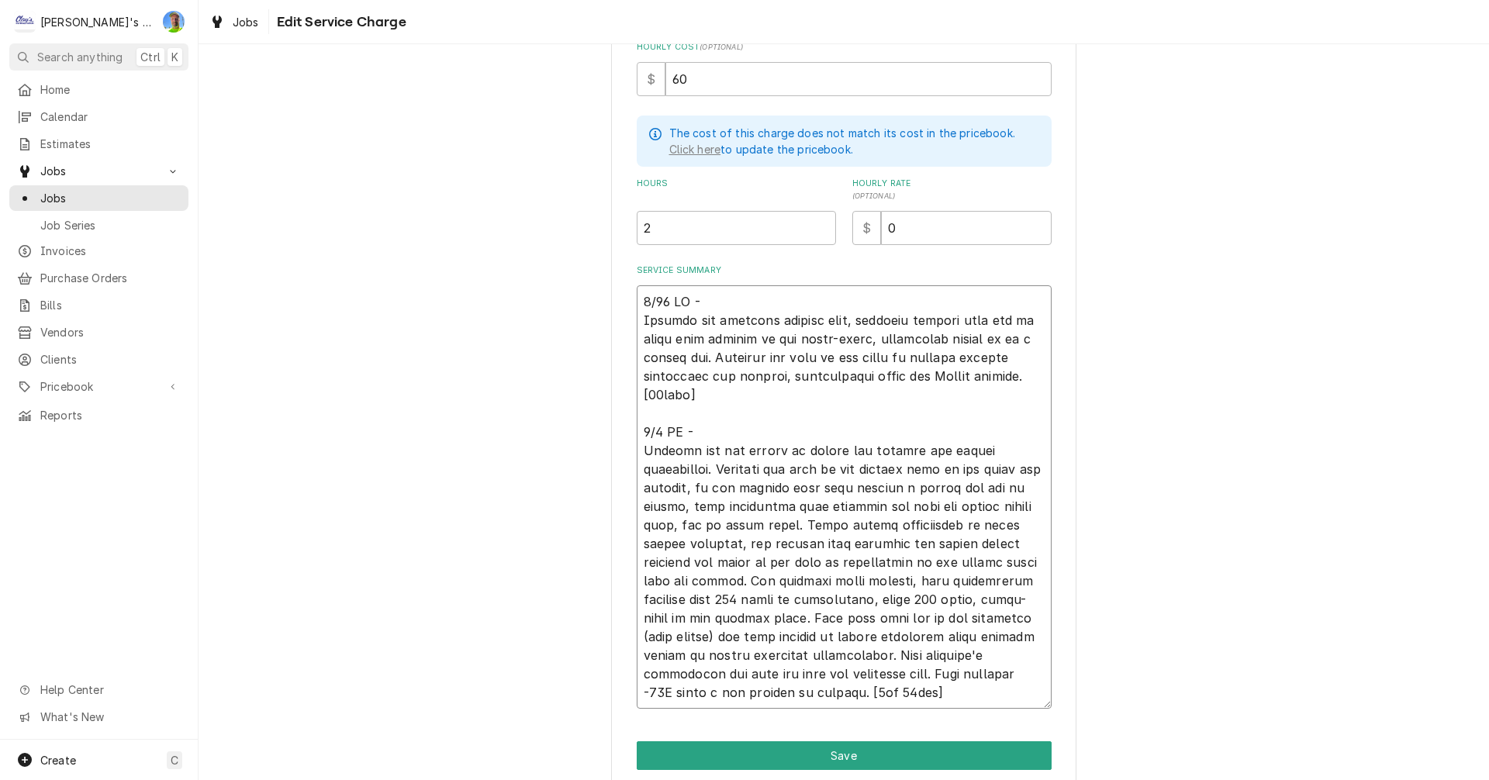
type textarea "x"
type textarea "5/30 GA - Arrived and accessed chiller unit, customer stating unit had an error…"
type textarea "x"
click at [720, 418] on textarea "Service Summary" at bounding box center [844, 496] width 415 height 423
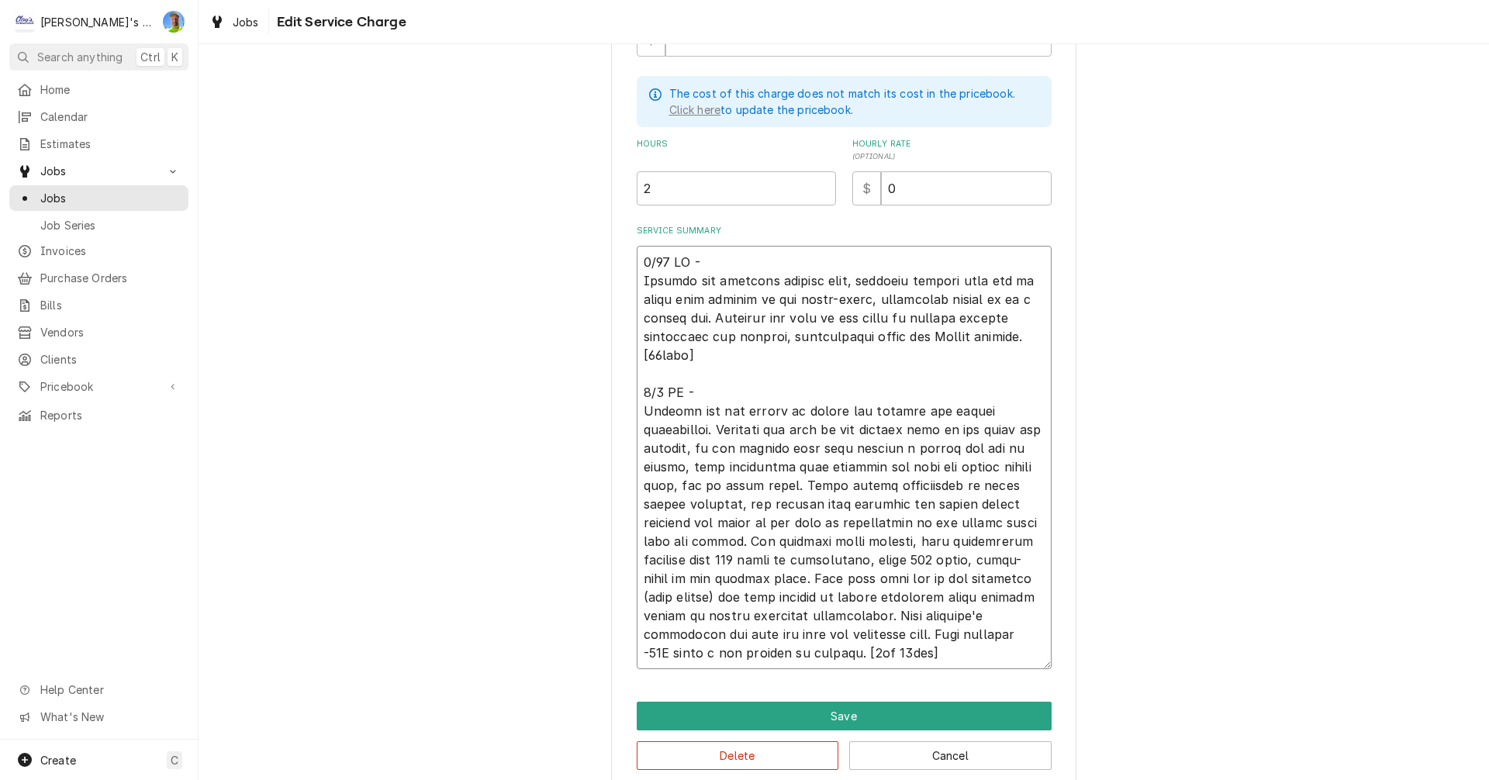
scroll to position [449, 0]
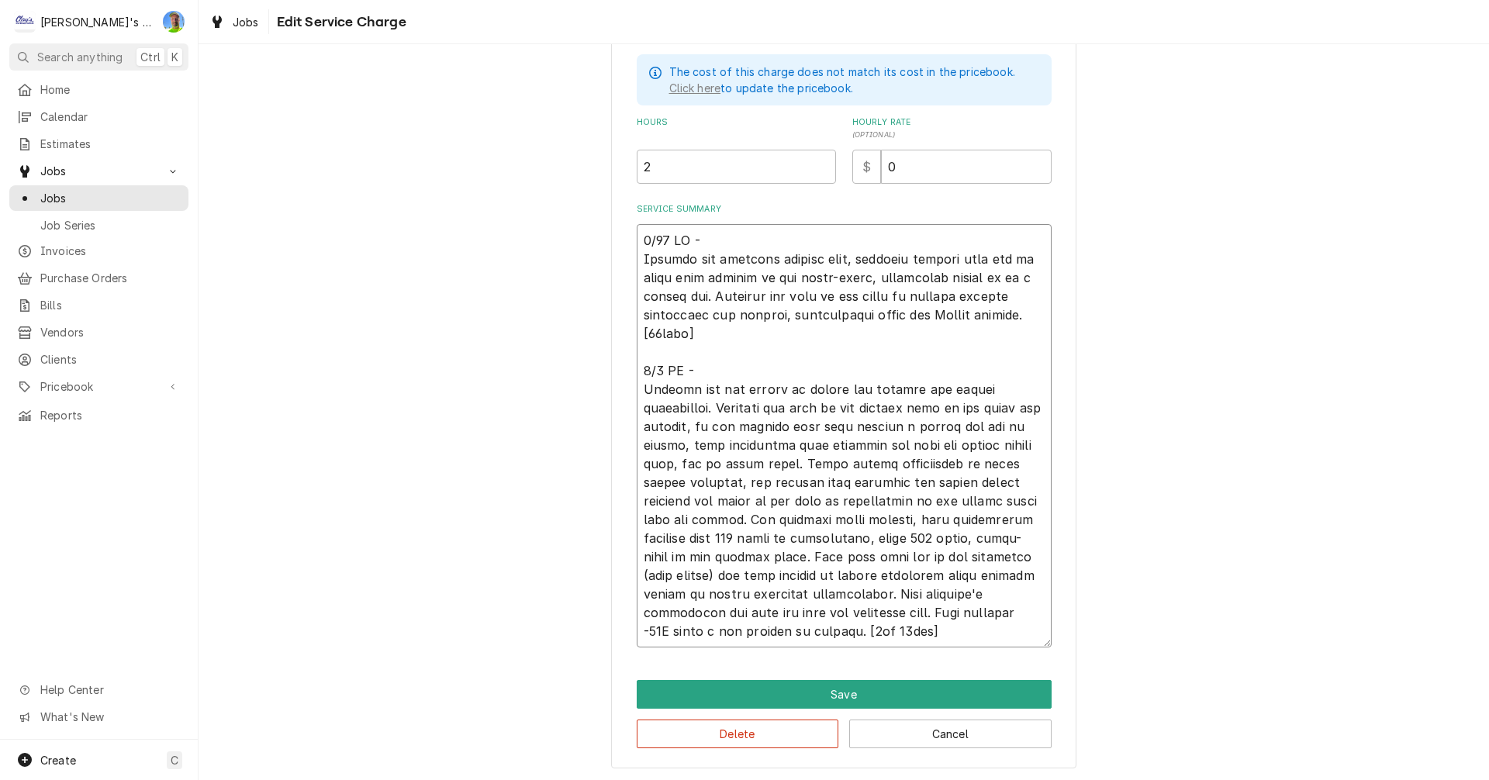
type textarea "5/30 GA - Arrived and accessed chiller unit, customer stating unit had an error…"
click at [920, 164] on input "0" at bounding box center [966, 167] width 171 height 34
type textarea "x"
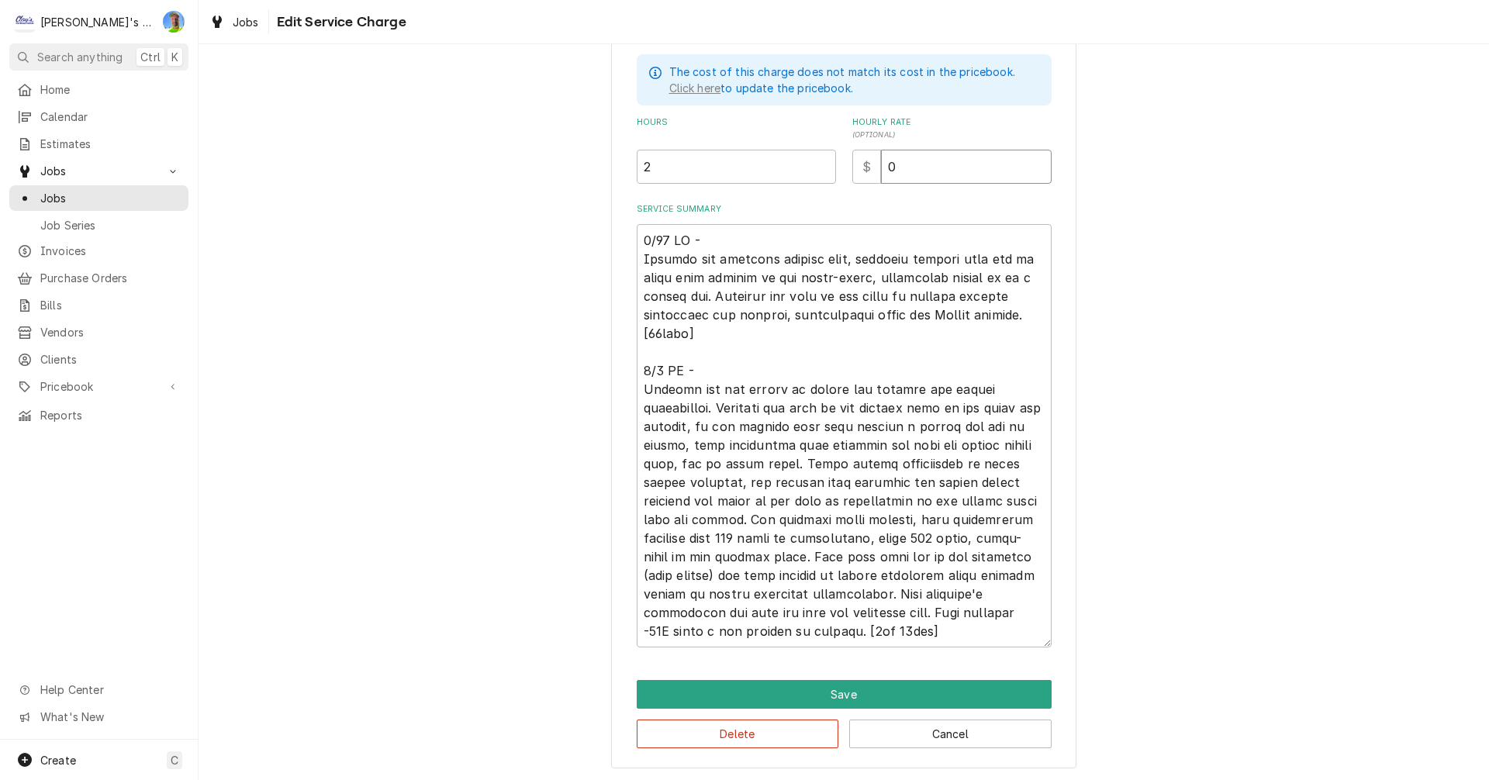
type input "1"
type textarea "x"
type input "12"
type textarea "x"
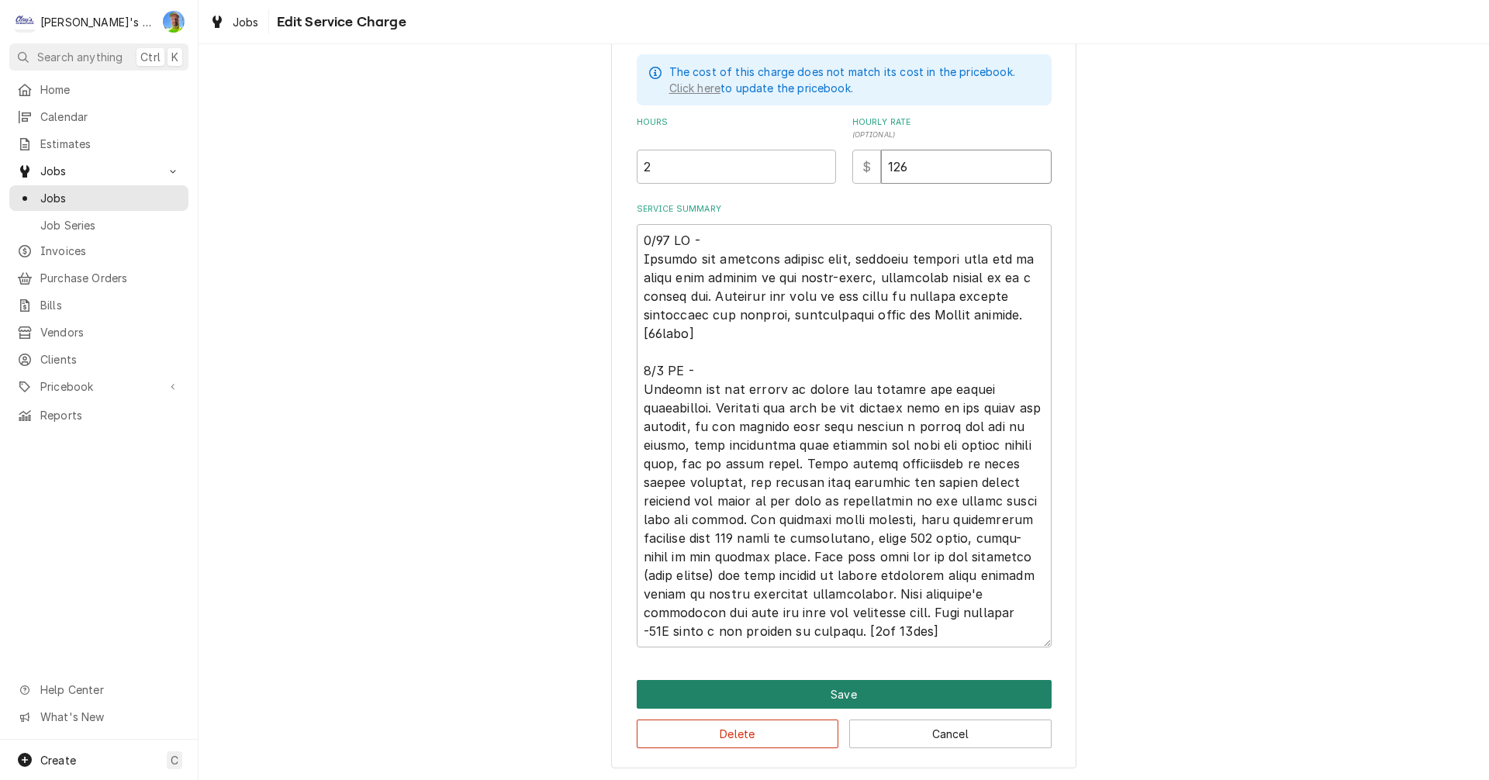
type input "126"
click at [881, 696] on button "Save" at bounding box center [844, 694] width 415 height 29
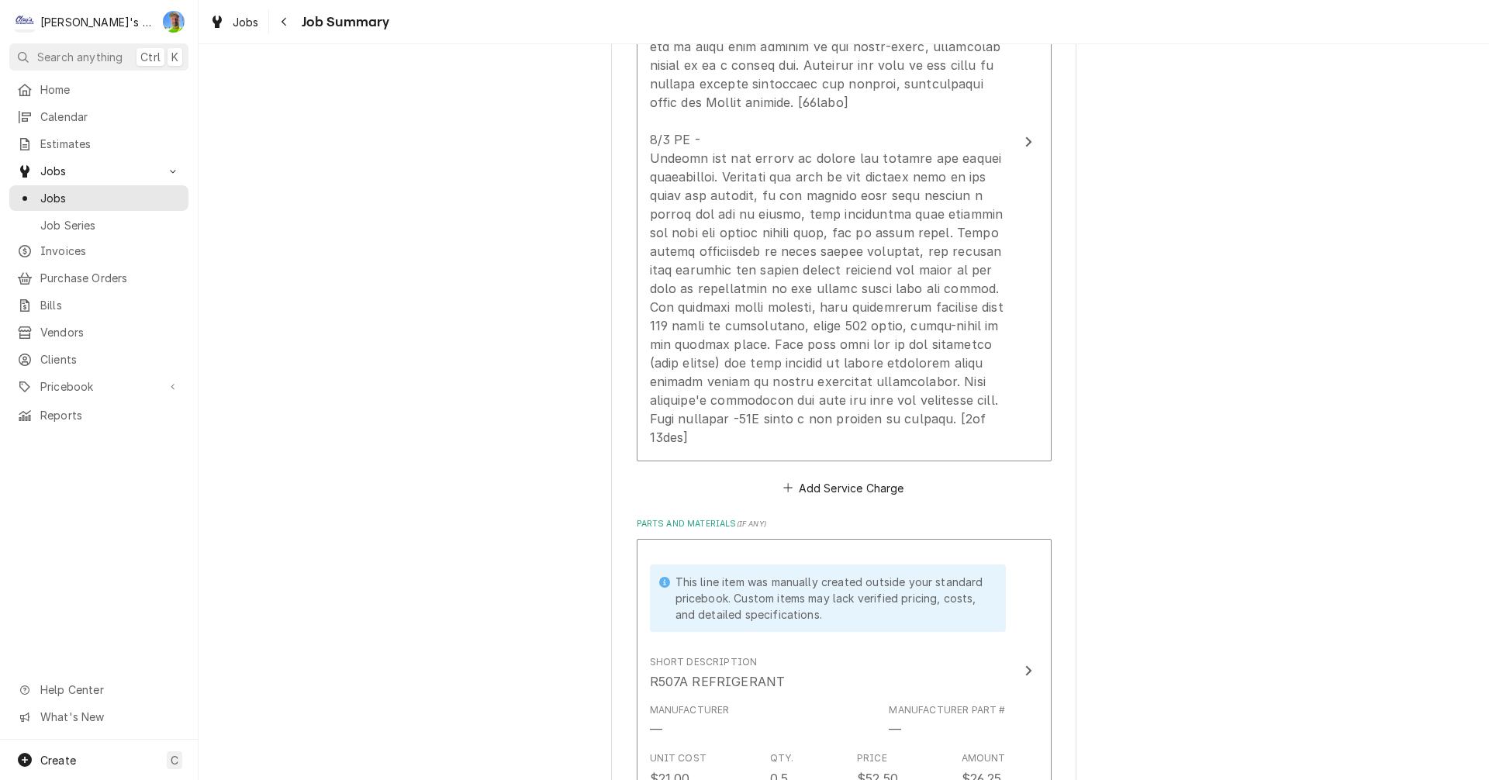
scroll to position [310, 0]
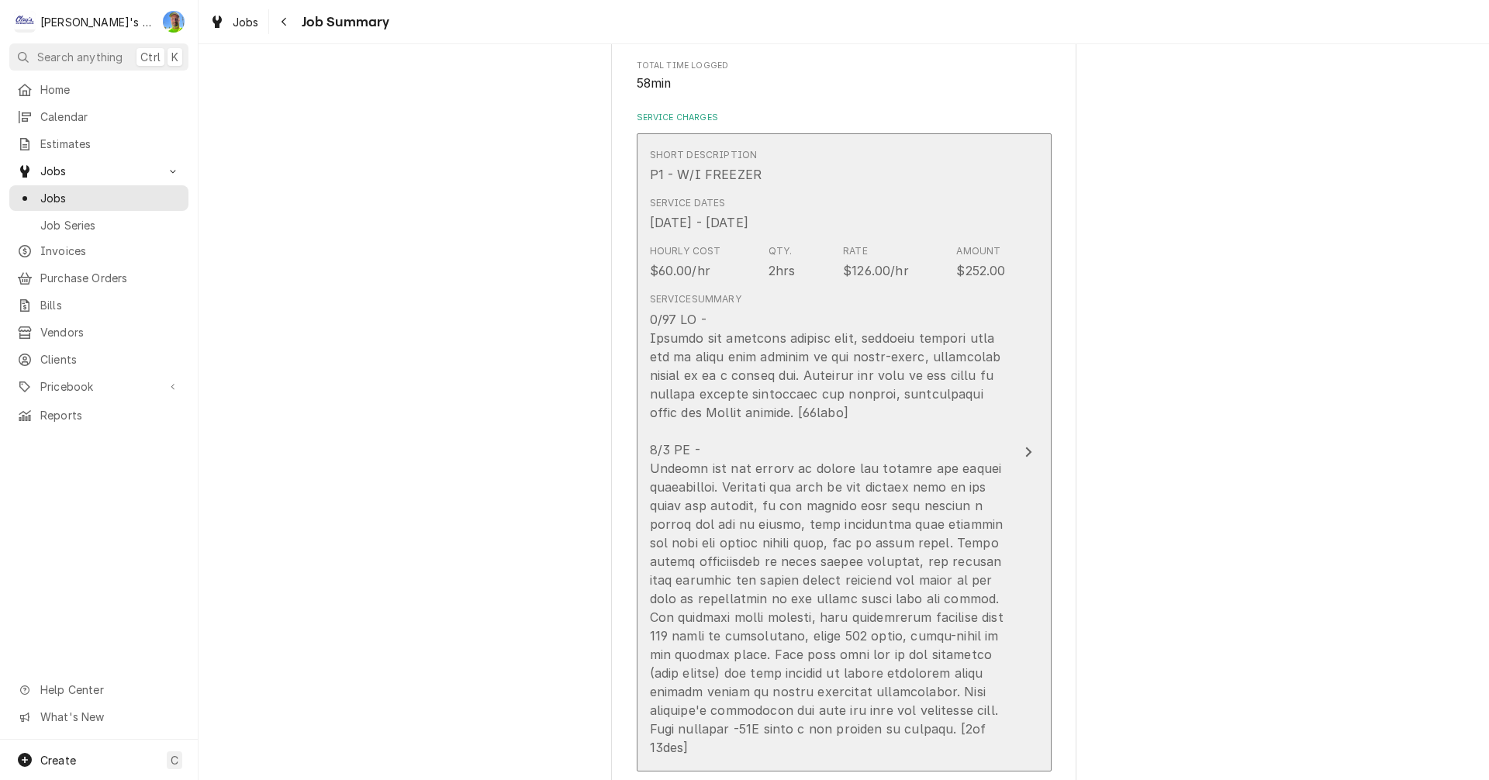
click at [864, 427] on div "Update Line Item" at bounding box center [828, 533] width 356 height 447
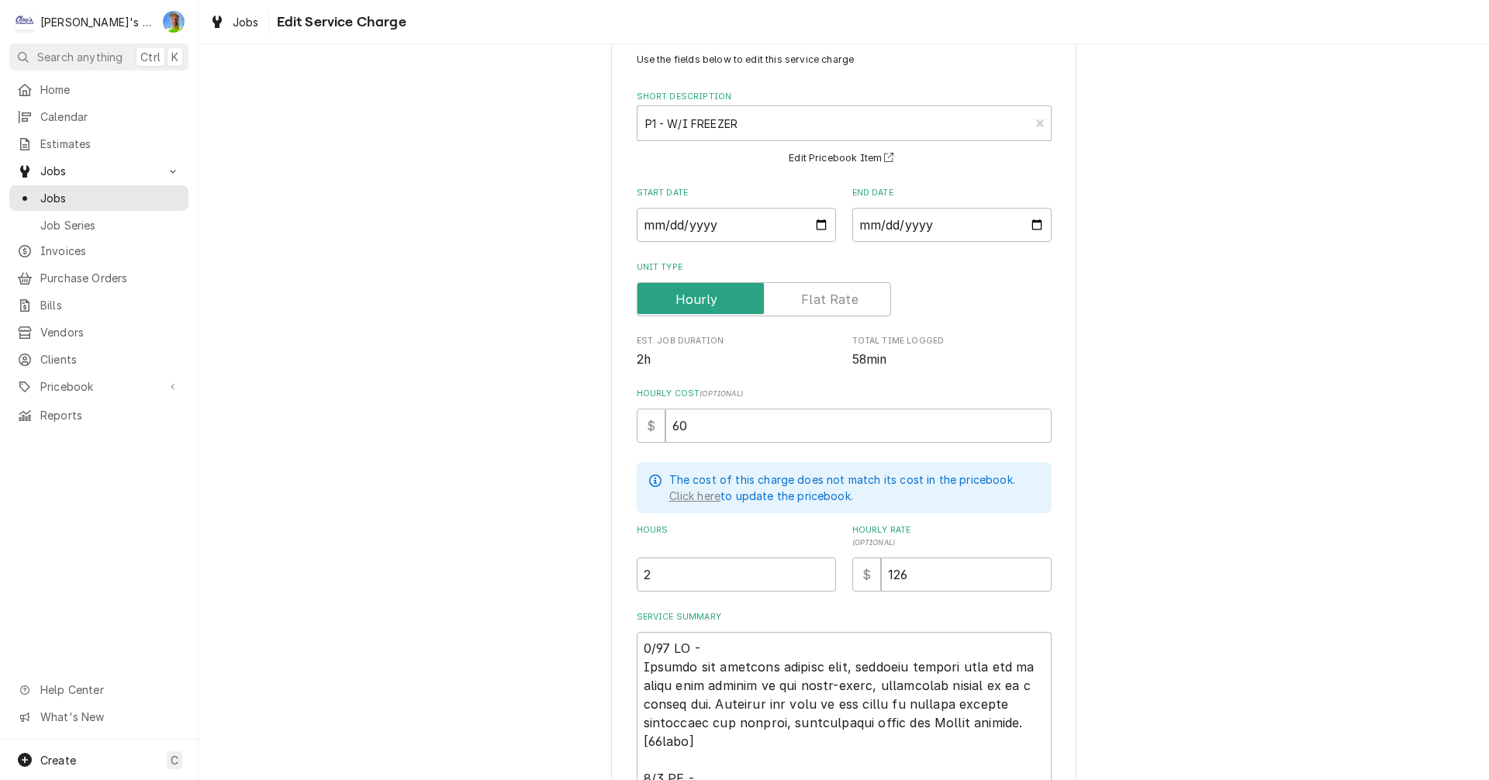
scroll to position [233, 0]
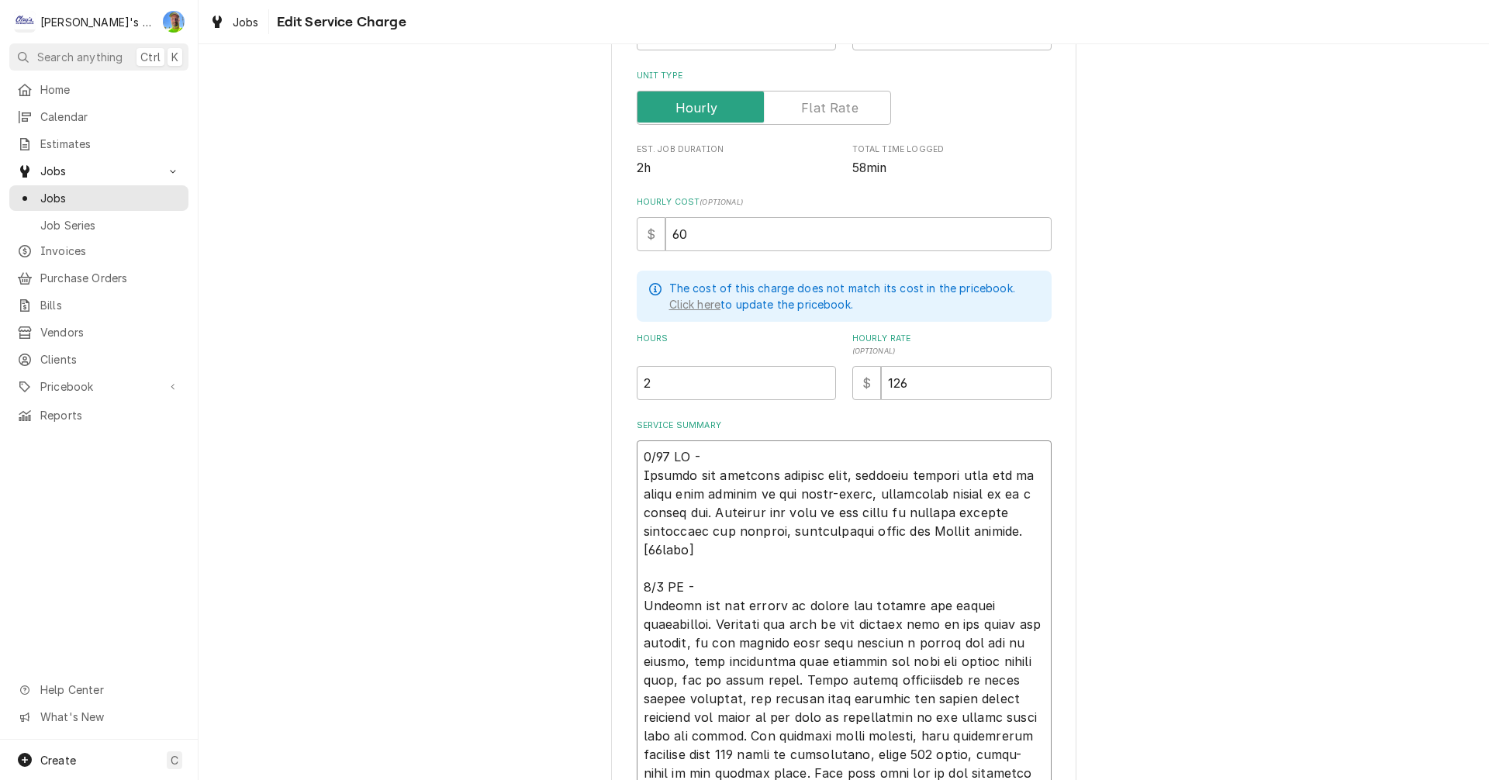
click at [647, 547] on textarea "Service Summary" at bounding box center [844, 651] width 415 height 423
type textarea "x"
type textarea "5/30 GA - Arrived and accessed chiller unit, customer stating unit had an error…"
type textarea "x"
type textarea "5/30 GA - Arrived and accessed chiller unit, customer stating unit had an error…"
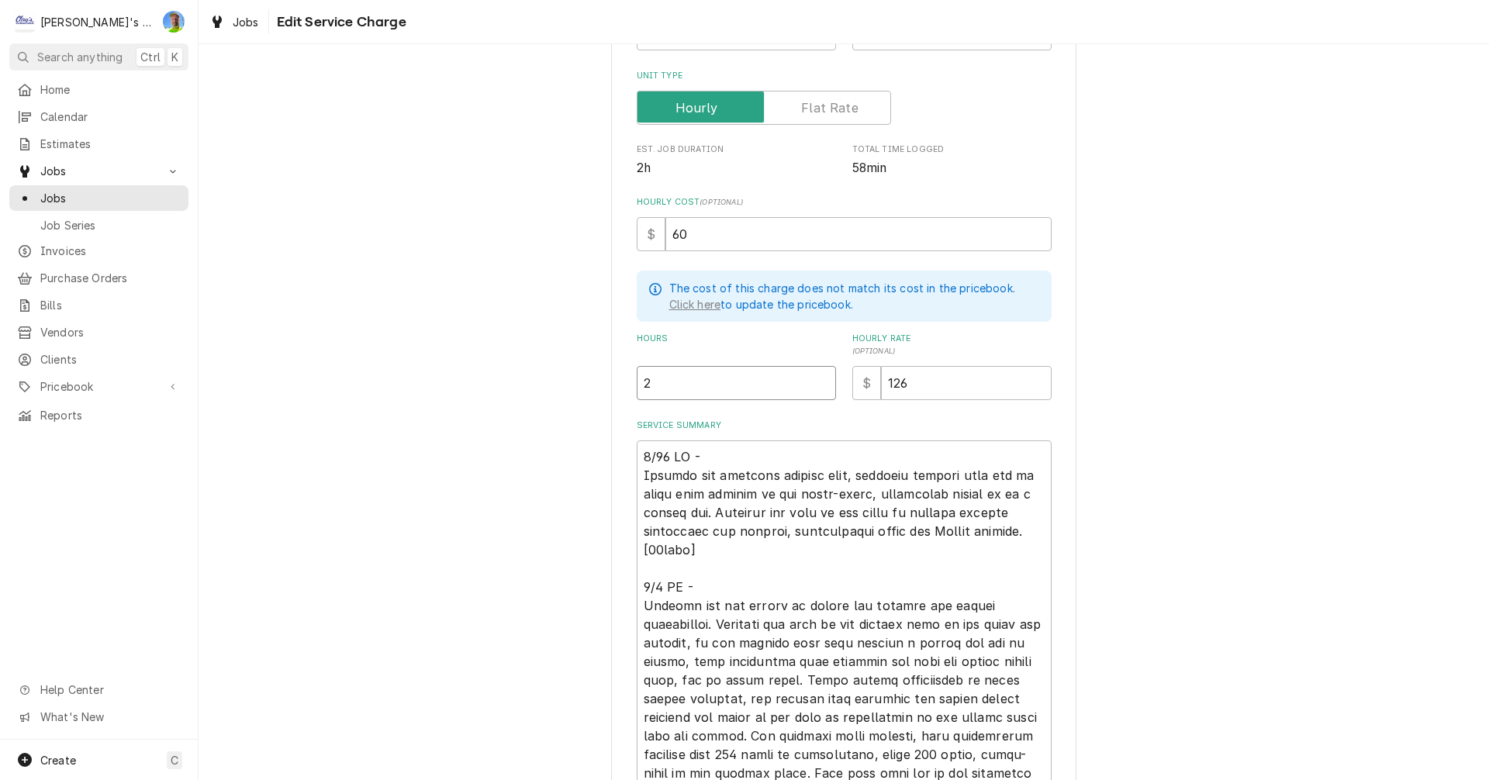
click at [654, 382] on input "2" at bounding box center [736, 383] width 199 height 34
type textarea "x"
type input "1"
type textarea "x"
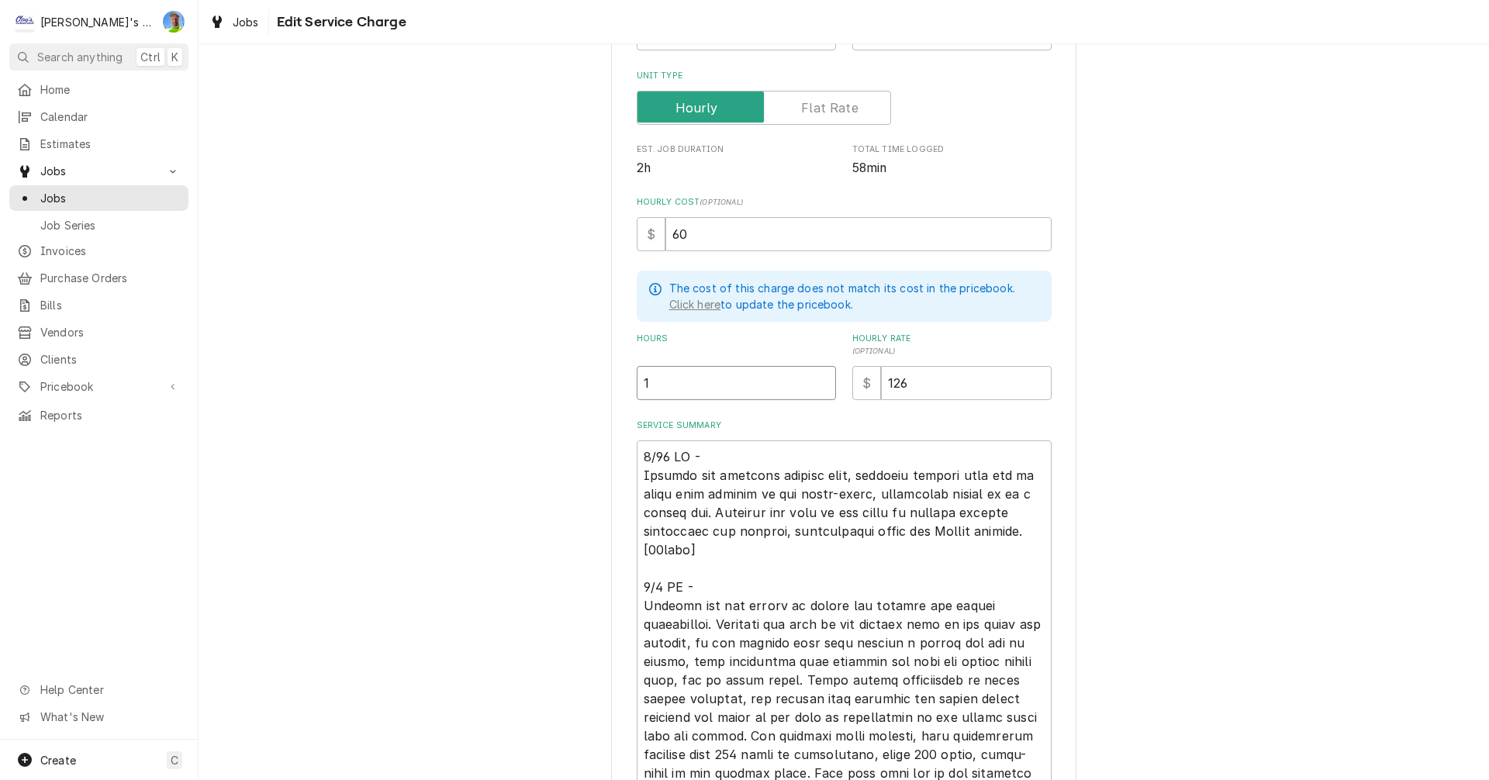
type input "1.8"
type textarea "x"
type input "1.83"
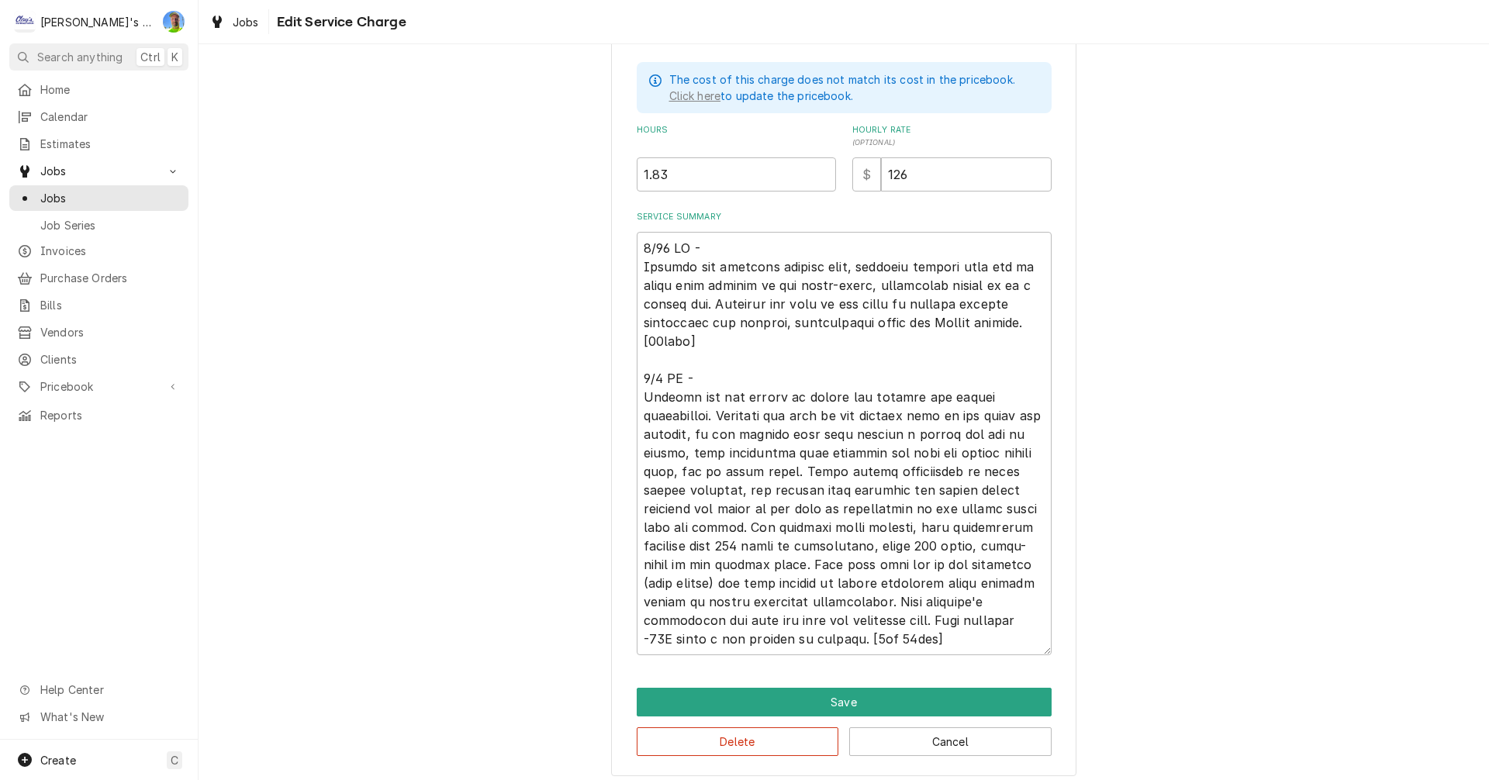
scroll to position [449, 0]
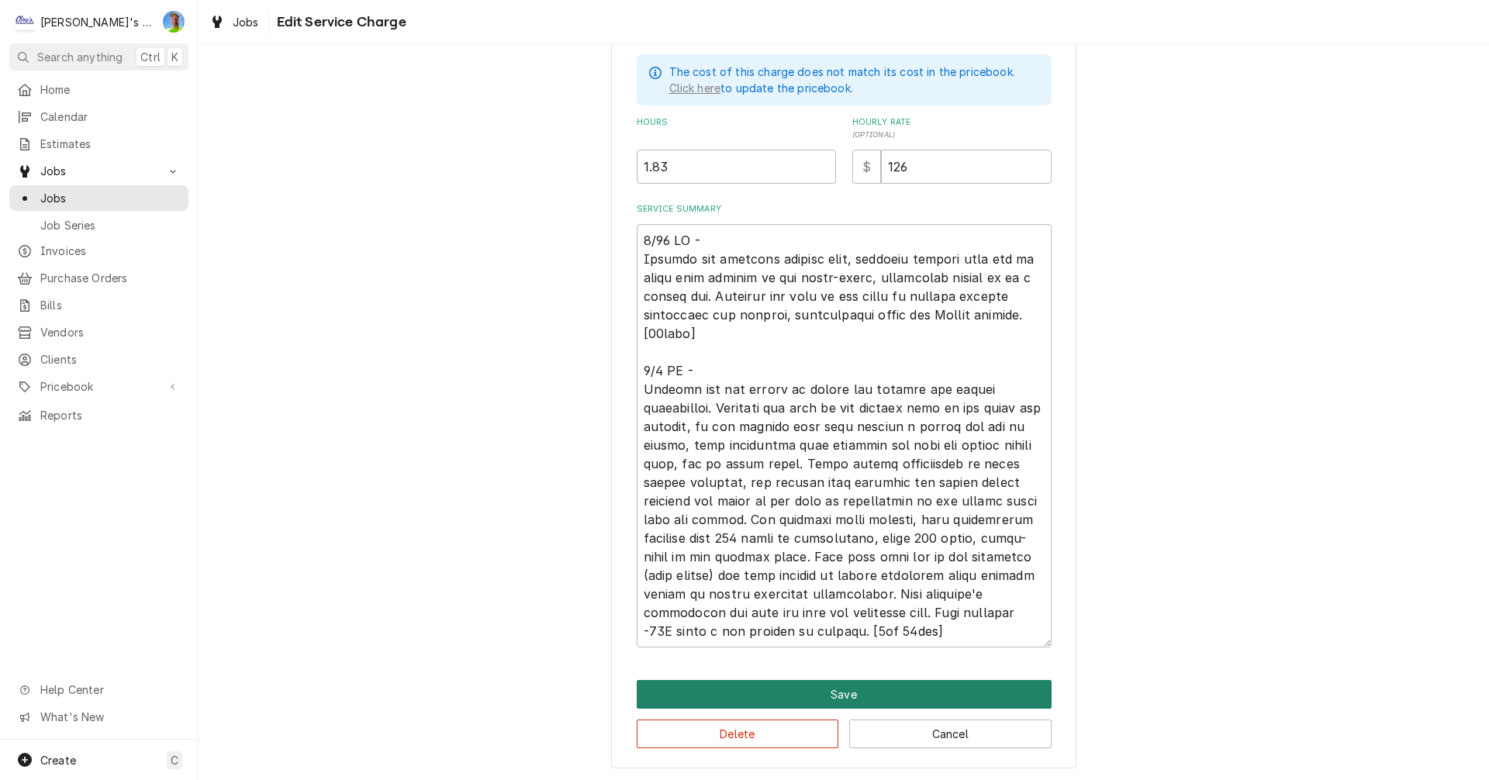
click at [981, 691] on button "Save" at bounding box center [844, 694] width 415 height 29
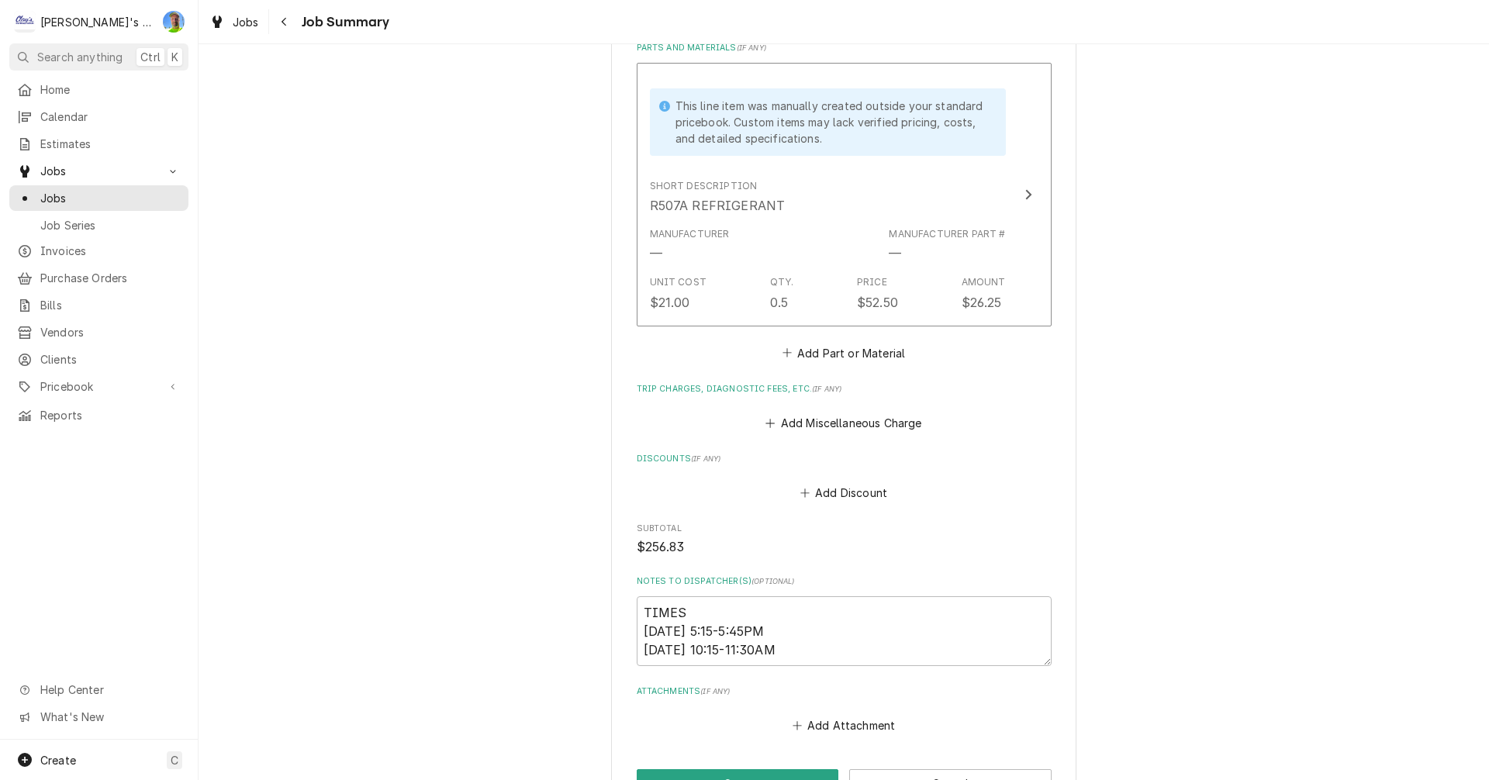
scroll to position [1163, 0]
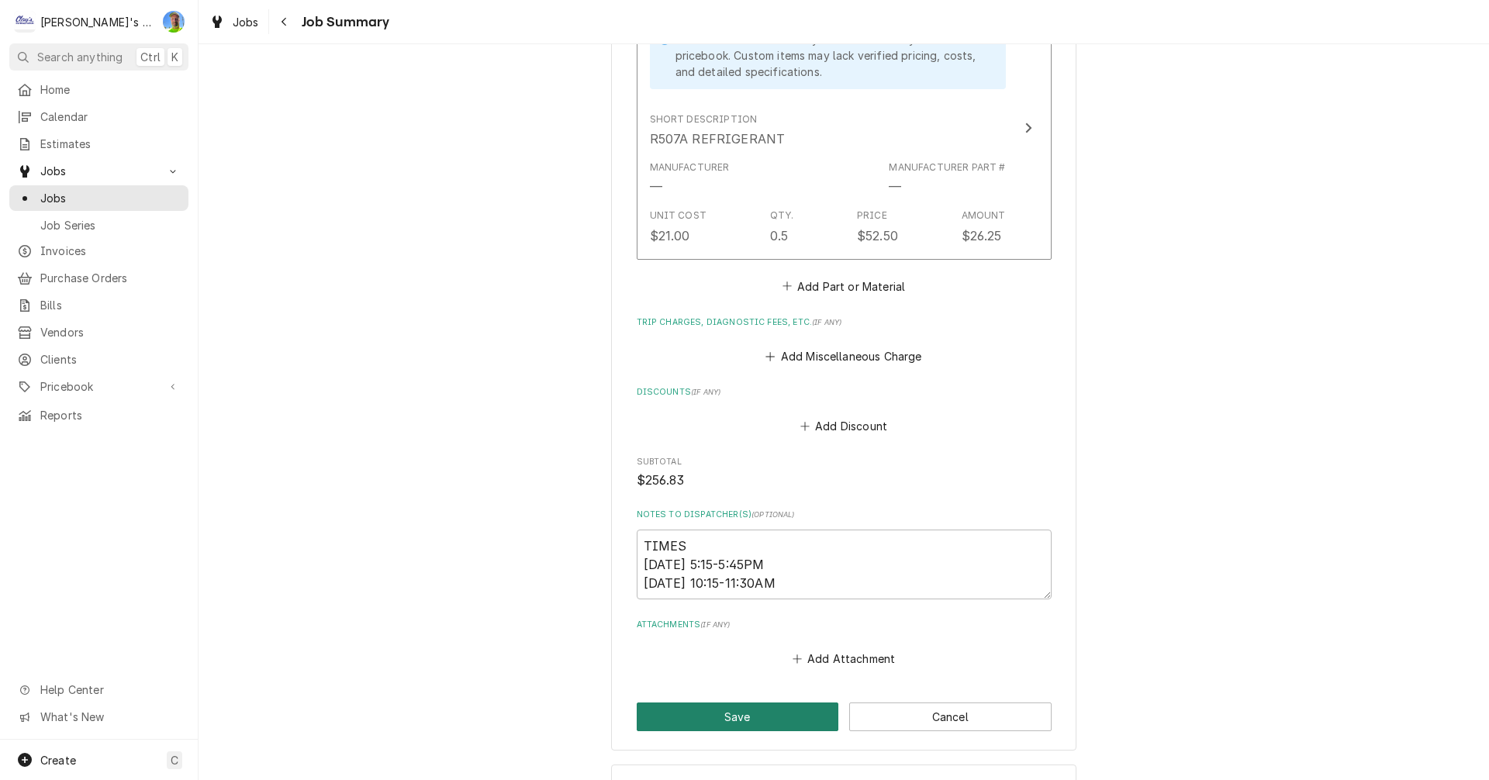
click at [717, 704] on button "Save" at bounding box center [738, 716] width 202 height 29
type textarea "x"
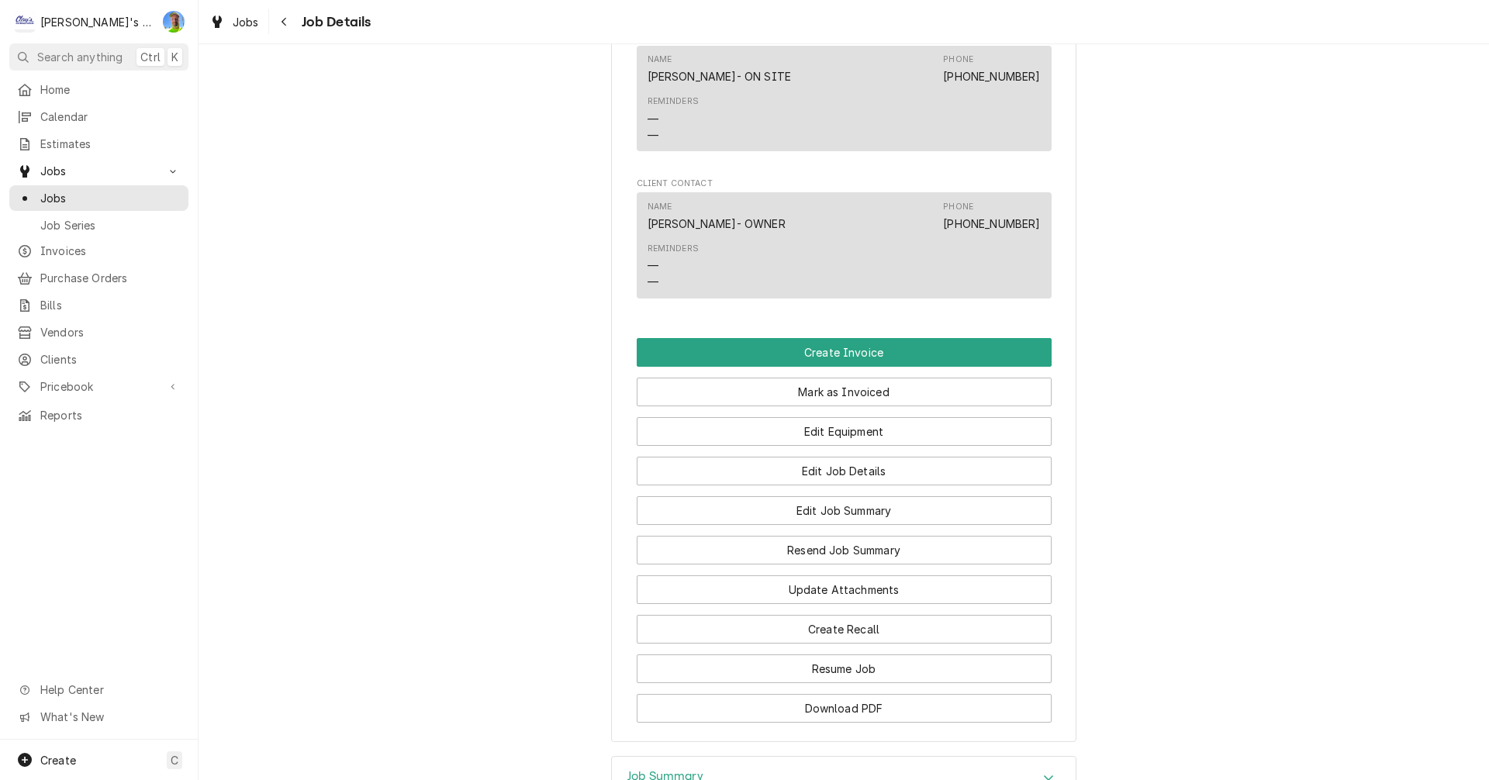
scroll to position [1240, 0]
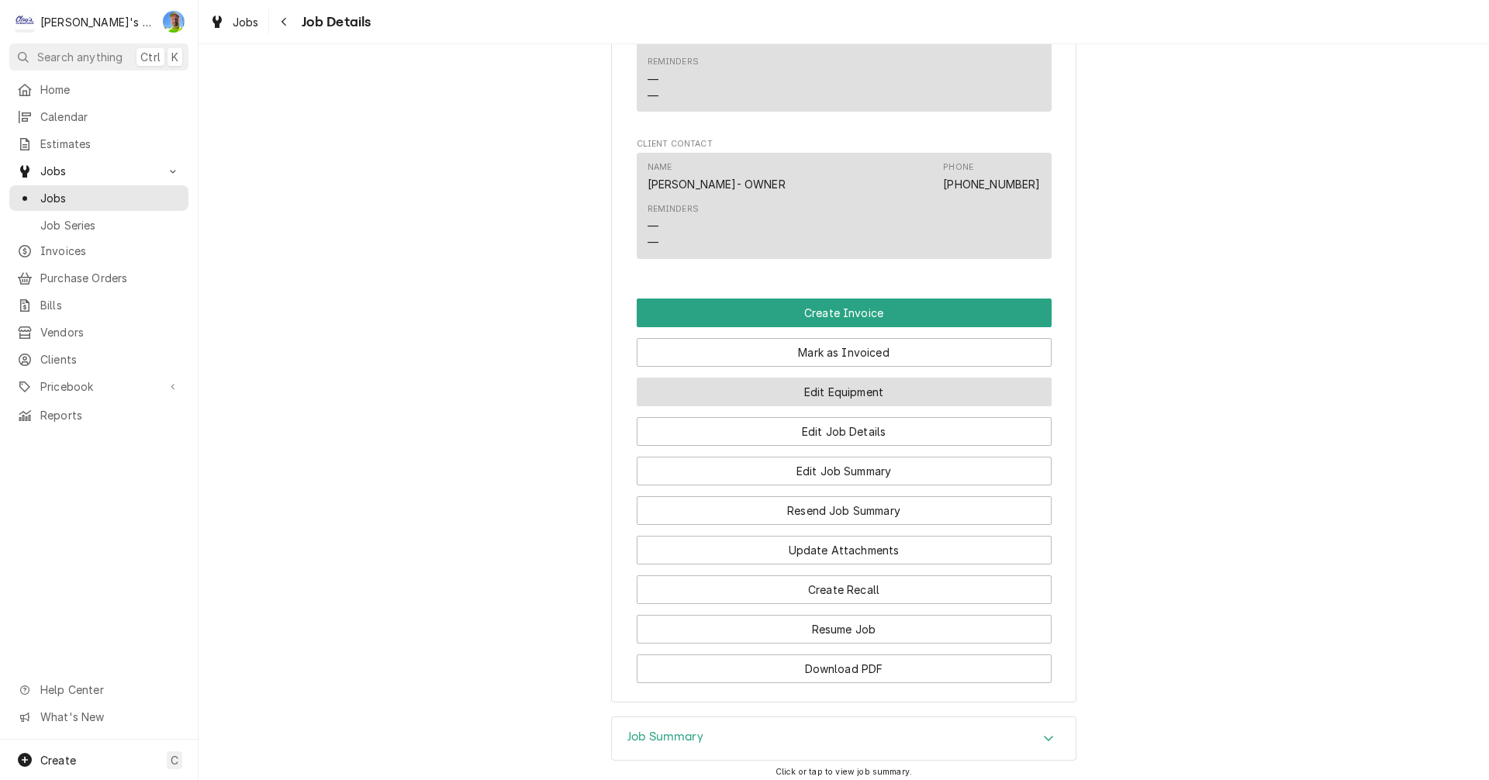
click at [981, 406] on button "Edit Equipment" at bounding box center [844, 392] width 415 height 29
click at [902, 406] on button "Edit Equipment" at bounding box center [844, 392] width 415 height 29
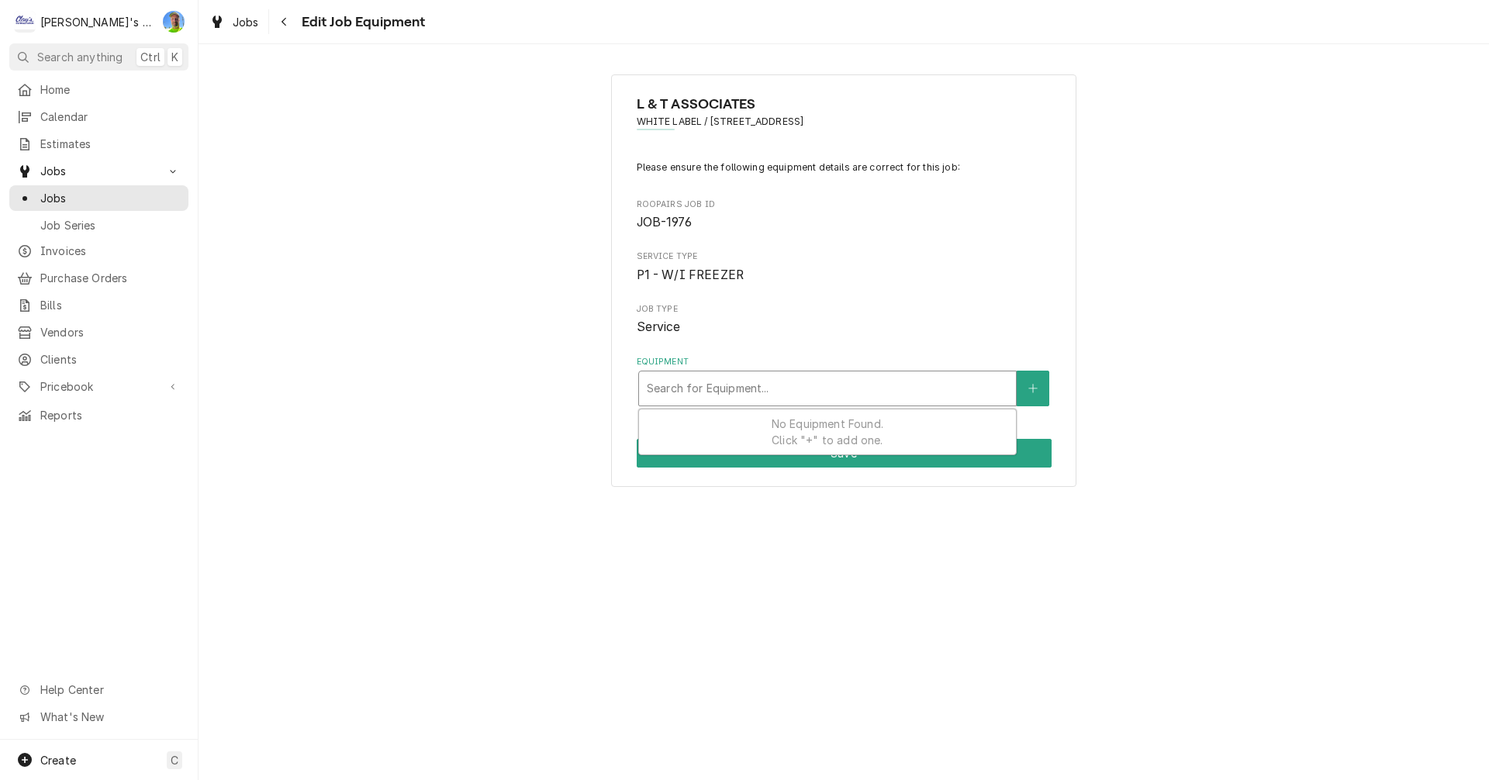
click at [845, 397] on div "Equipment" at bounding box center [827, 388] width 361 height 28
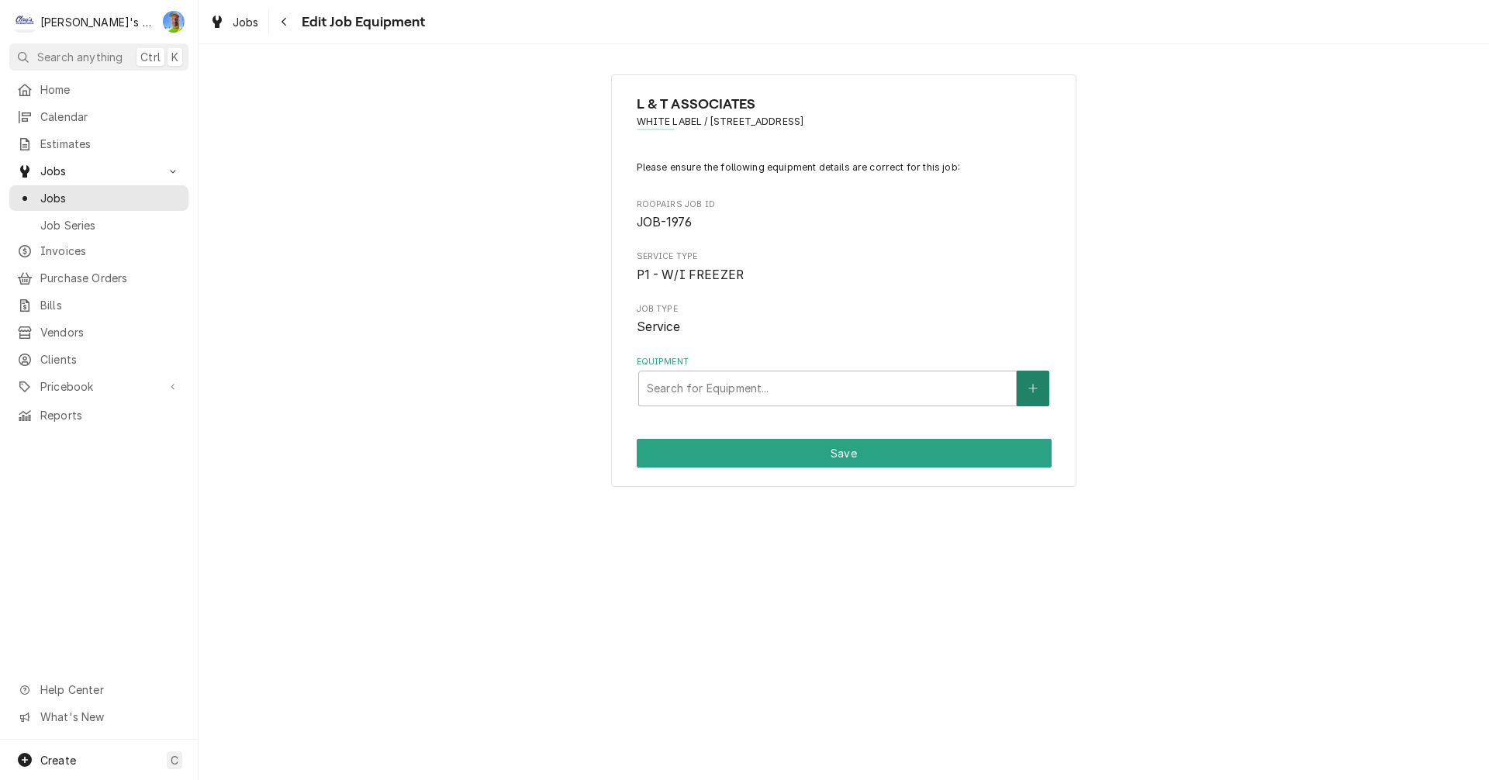
click at [1029, 391] on icon "Create New Equipment" at bounding box center [1032, 388] width 9 height 11
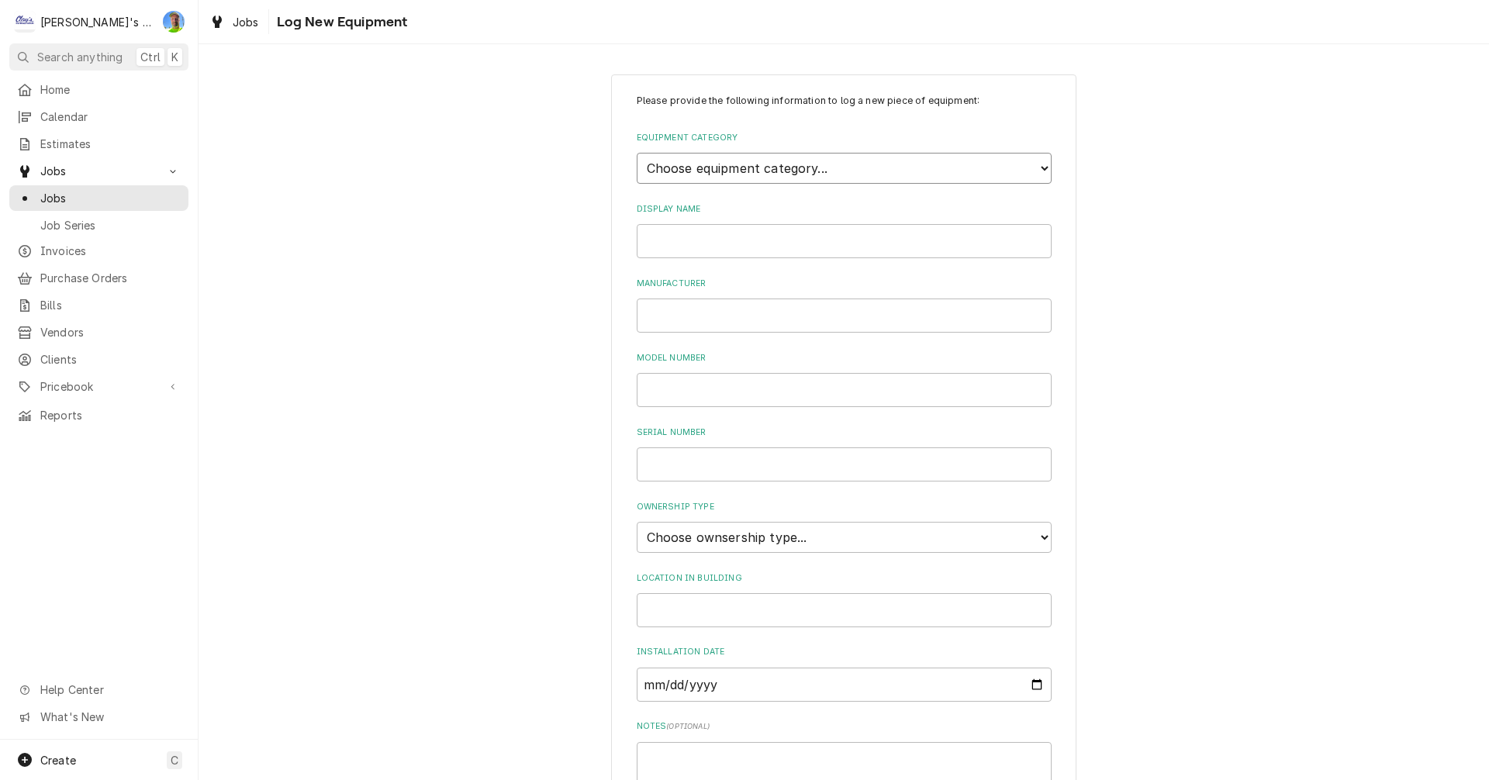
click at [918, 157] on select "Choose equipment category... Ice Machines Refrigeration HVAC Other" at bounding box center [844, 168] width 415 height 31
click at [637, 153] on select "Choose equipment category... Ice Machines Refrigeration HVAC Other" at bounding box center [844, 168] width 415 height 31
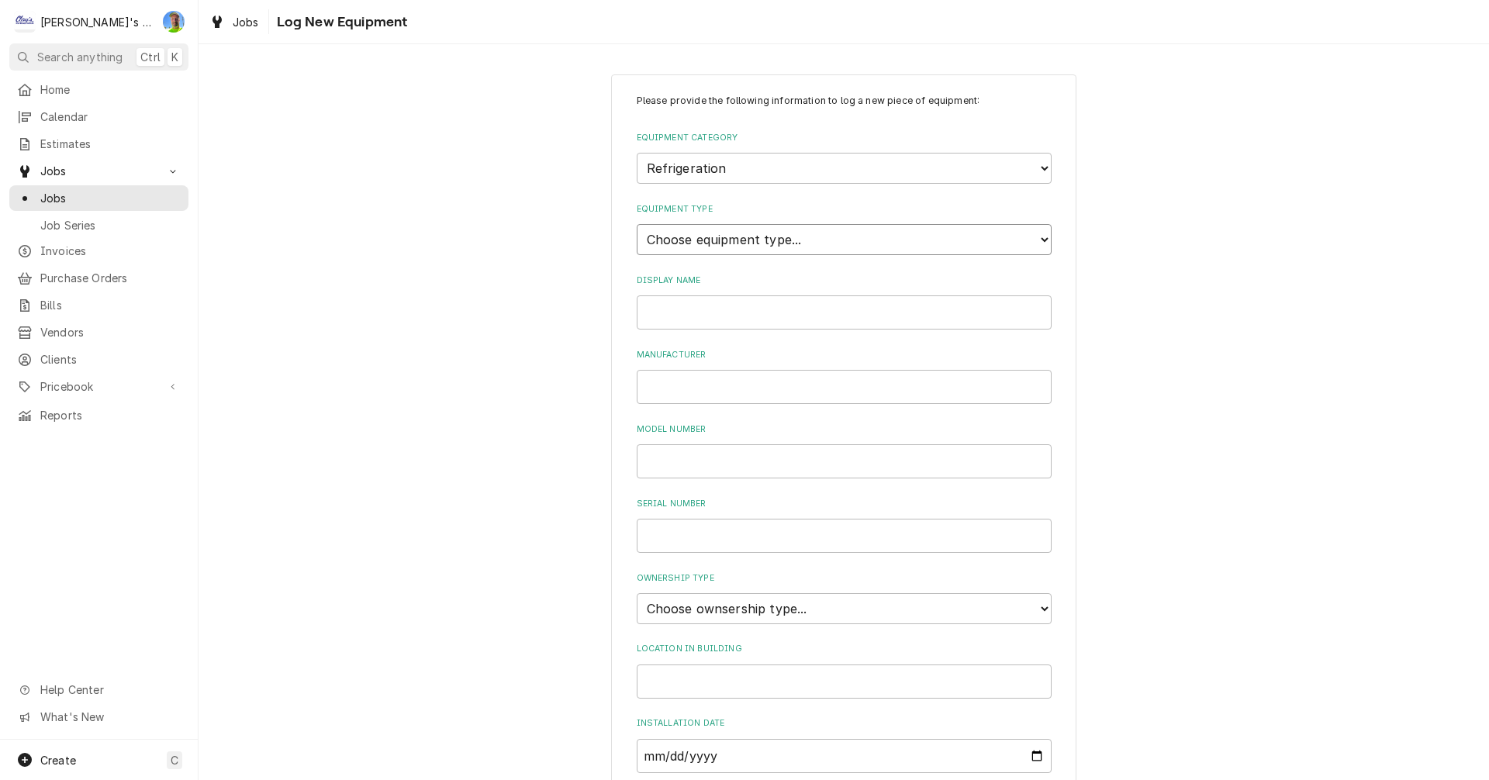
click at [822, 249] on select "Choose equipment type... Bar Refrigeration Blast Chiller Chef Base Freezer Chef…" at bounding box center [844, 239] width 415 height 31
click at [1154, 516] on div "Please provide the following information to log a new piece of equipment: Equip…" at bounding box center [843, 553] width 1290 height 987
click at [968, 161] on select "Choose equipment category... Ice Machines Refrigeration HVAC Other" at bounding box center [844, 168] width 415 height 31
select select "0"
click at [637, 153] on select "Choose equipment category... Ice Machines Refrigeration HVAC Other" at bounding box center [844, 168] width 415 height 31
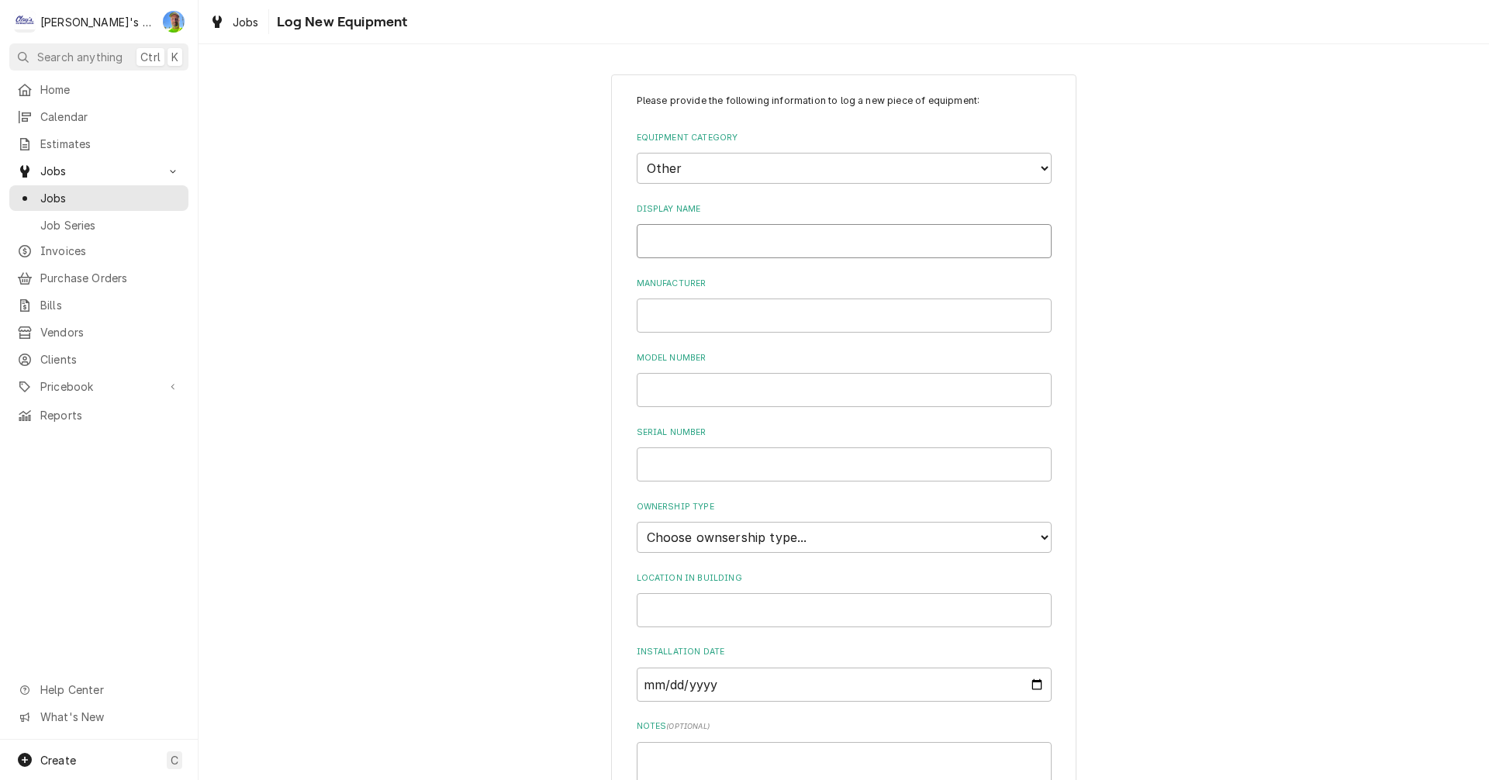
click at [919, 240] on input "Display Name" at bounding box center [844, 241] width 415 height 34
type input "459 - 2-STAGE CHILLER"
type input "[PERSON_NAME]"
type input "UNITSTAT 905"
type input "383727"
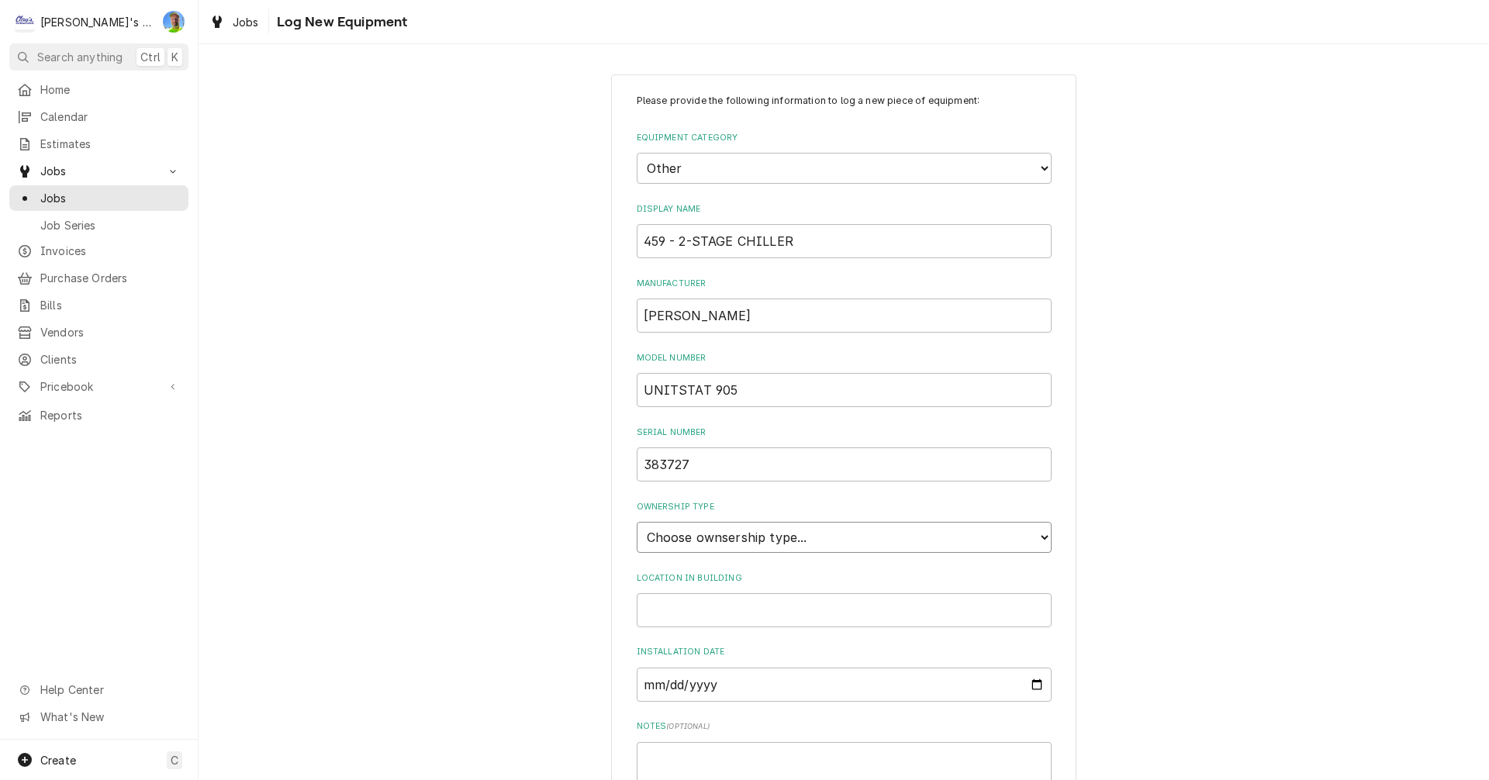
click at [880, 540] on select "Choose ownsership type... Unknown Owned Leased Rented" at bounding box center [844, 537] width 415 height 31
select select "1"
click at [637, 522] on select "Choose ownsership type... Unknown Owned Leased Rented" at bounding box center [844, 537] width 415 height 31
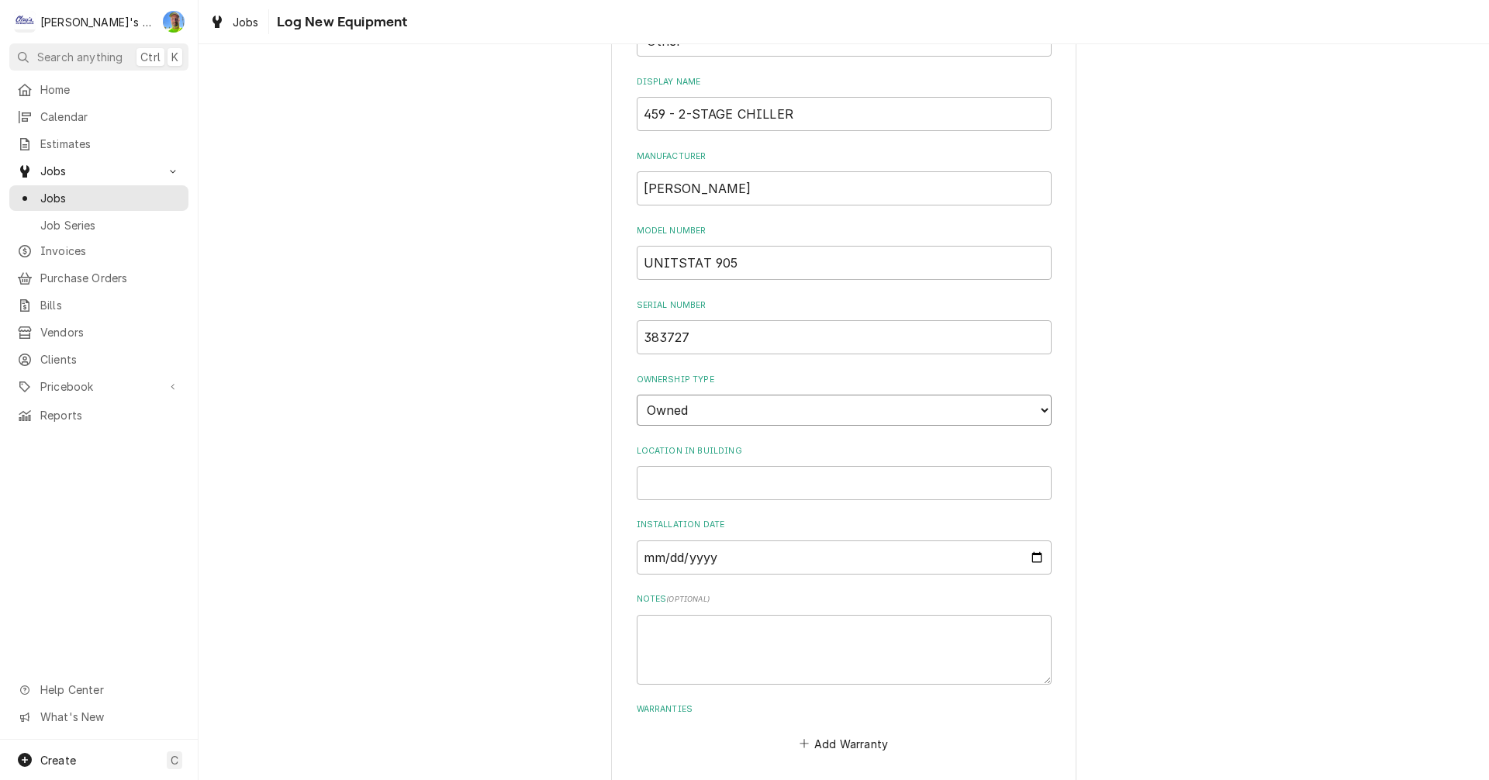
scroll to position [155, 0]
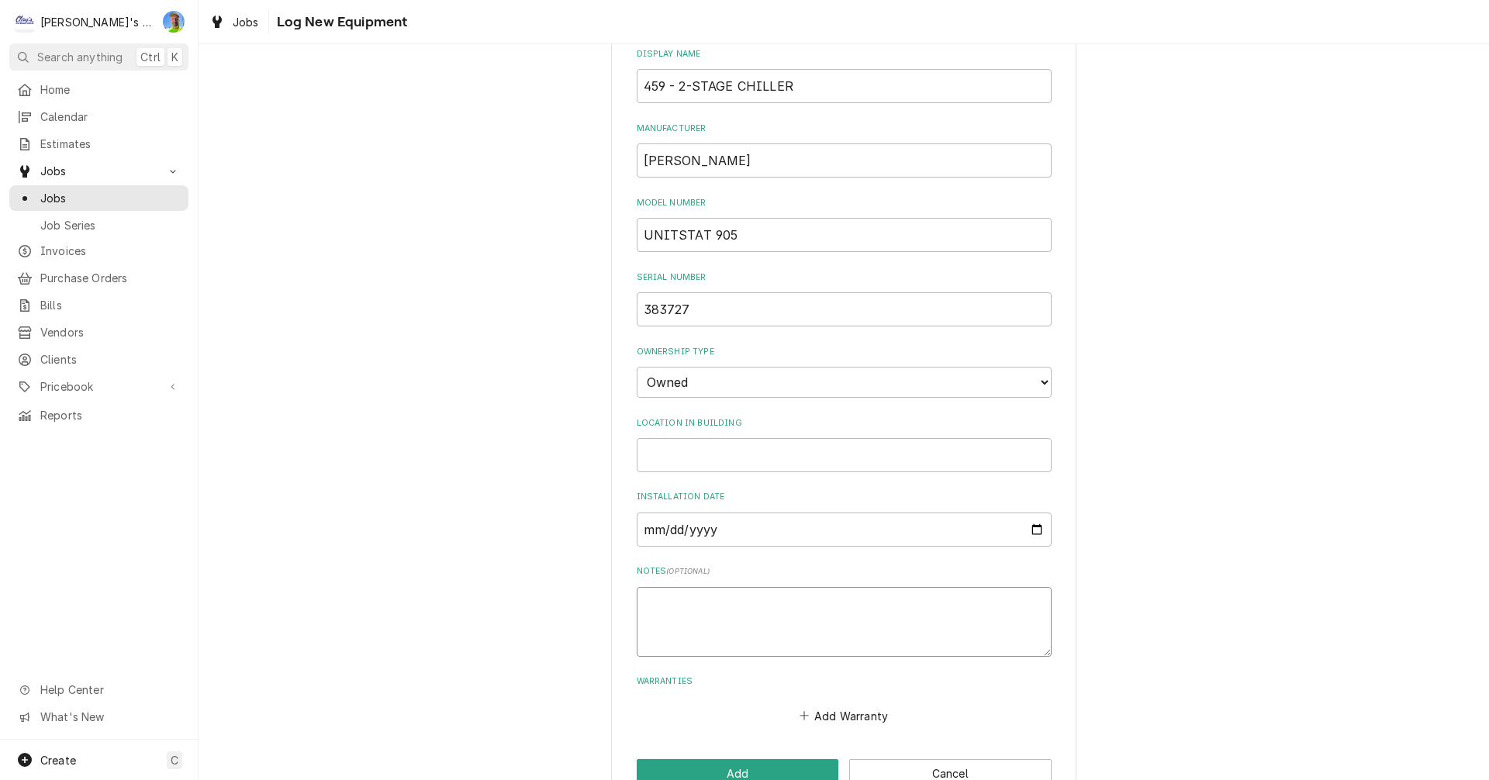
click at [785, 637] on textarea "Notes ( optional )" at bounding box center [844, 622] width 415 height 70
type textarea "x"
type textarea "R"
type textarea "x"
type textarea "R5"
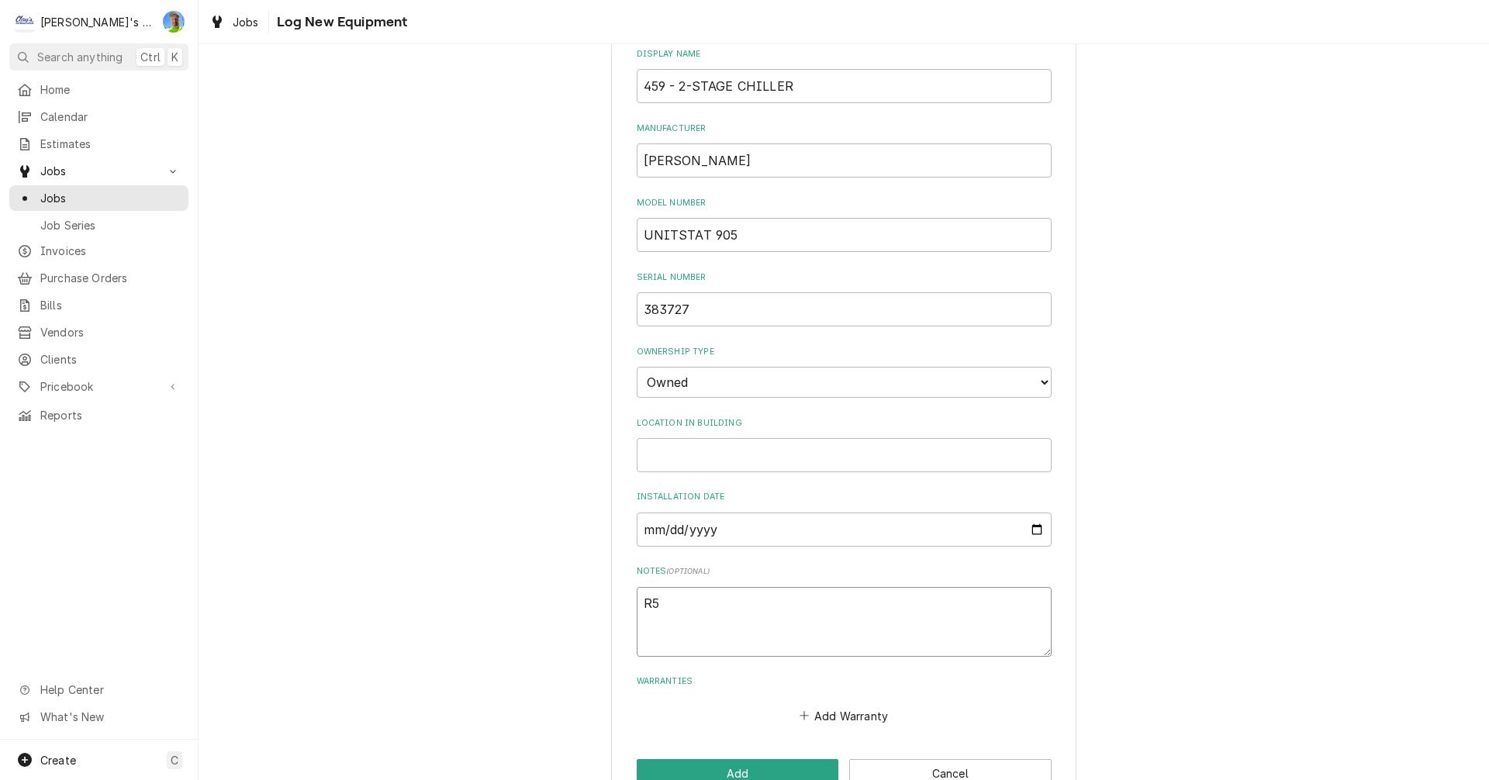
type textarea "x"
type textarea "R50"
type textarea "x"
type textarea "R507"
type textarea "x"
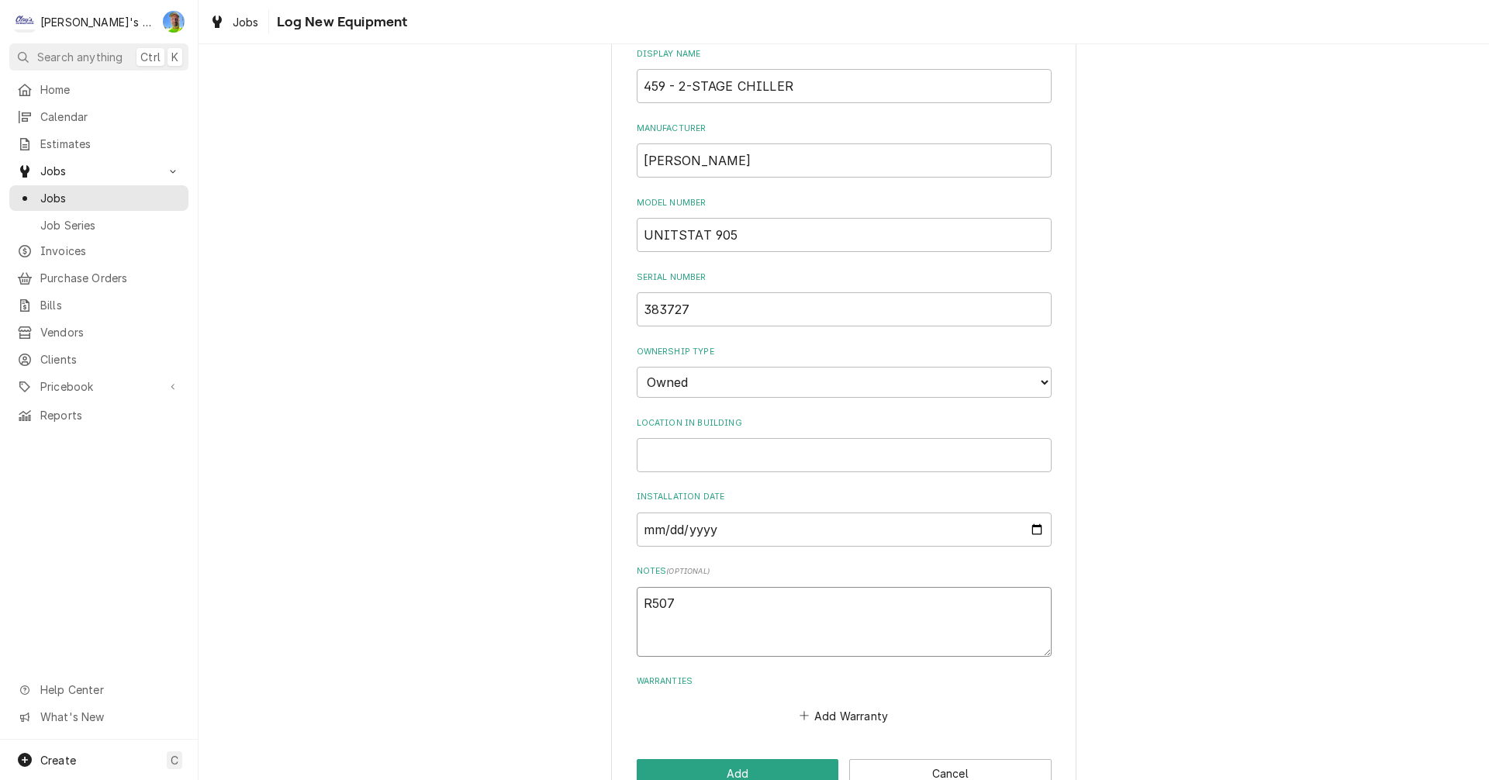
type textarea "R507A"
type textarea "x"
type textarea "R507A"
type textarea "x"
type textarea "R507A /"
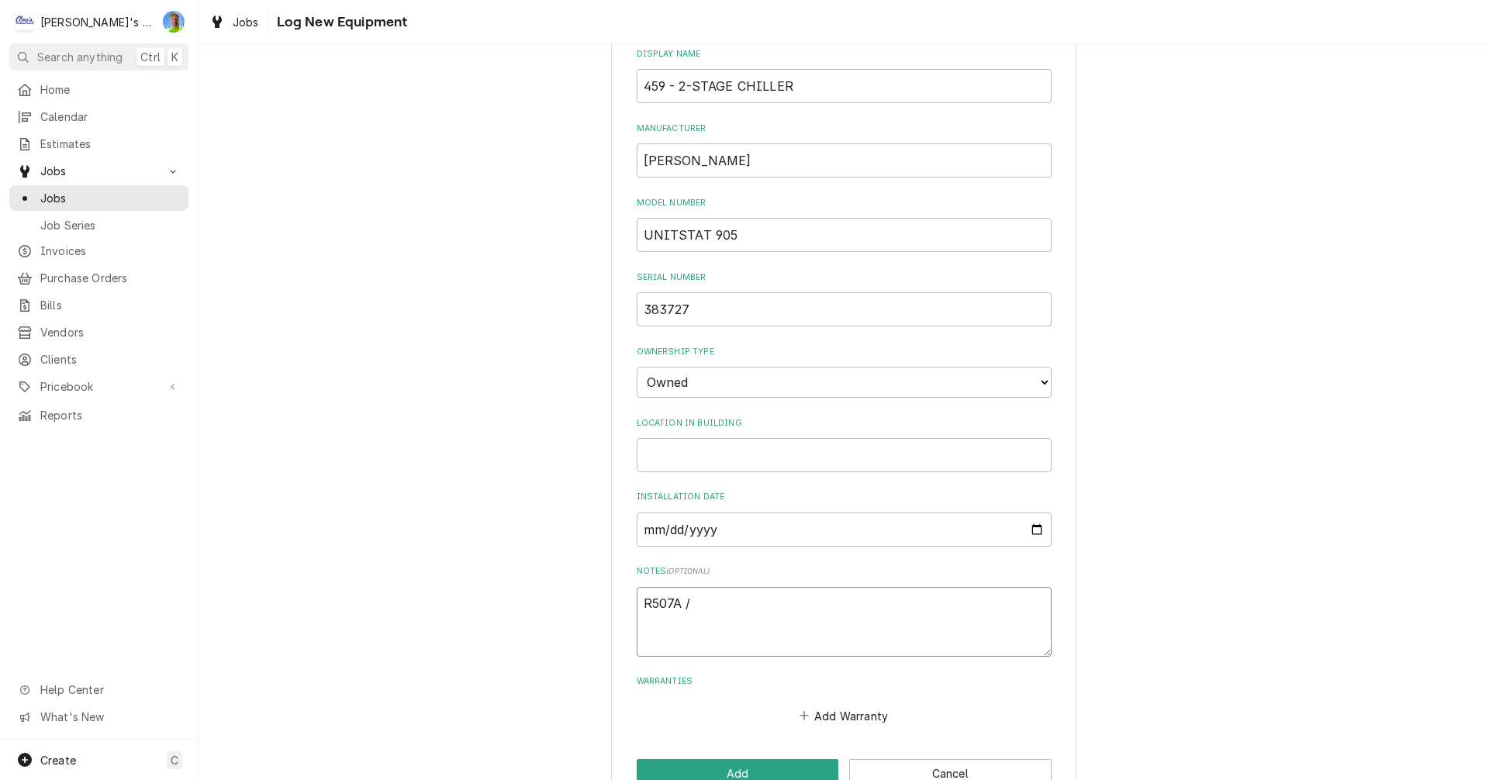
type textarea "x"
type textarea "R507A /"
type textarea "x"
type textarea "R507A / R"
type textarea "x"
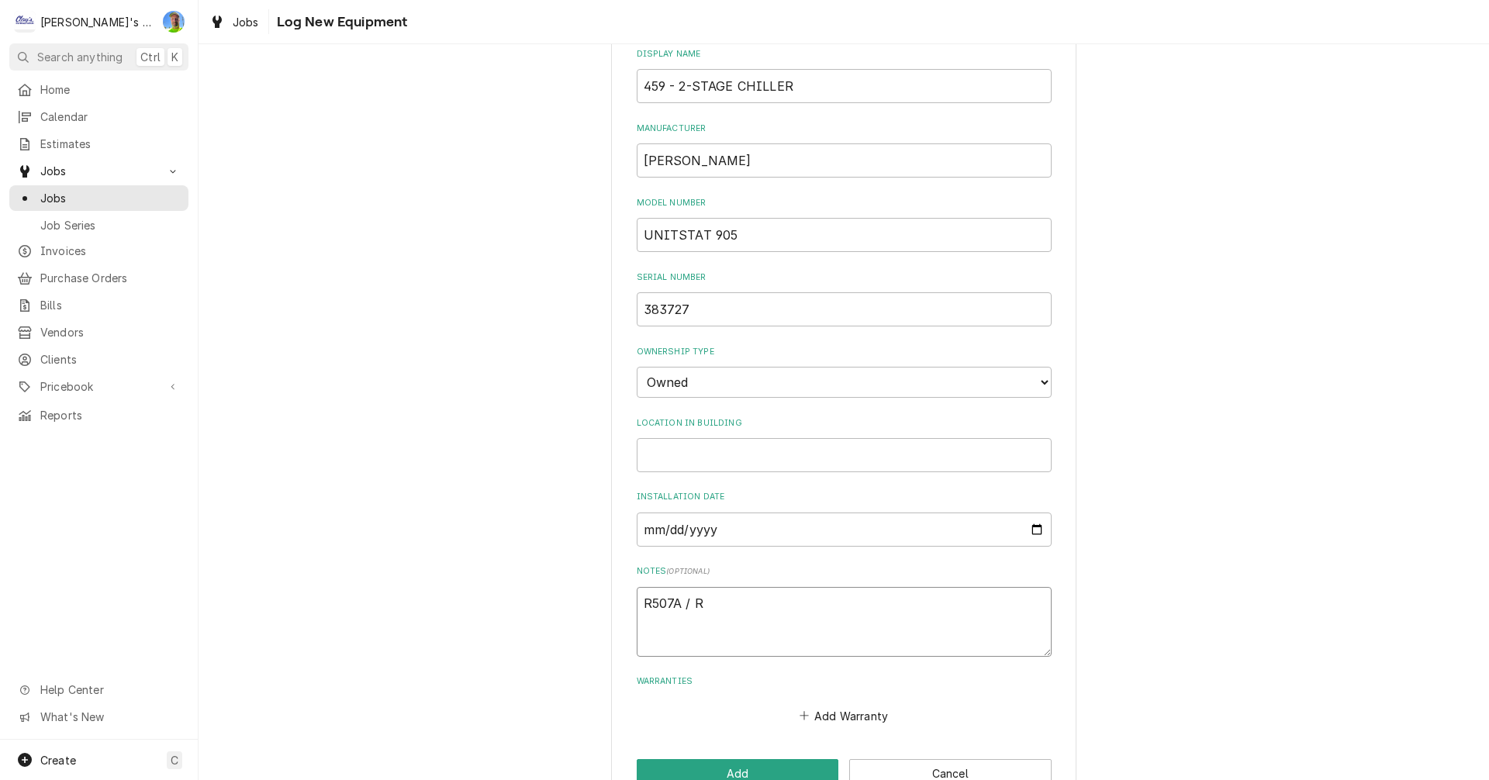
type textarea "R507A / R2"
type textarea "x"
type textarea "R507A / R23"
type textarea "x"
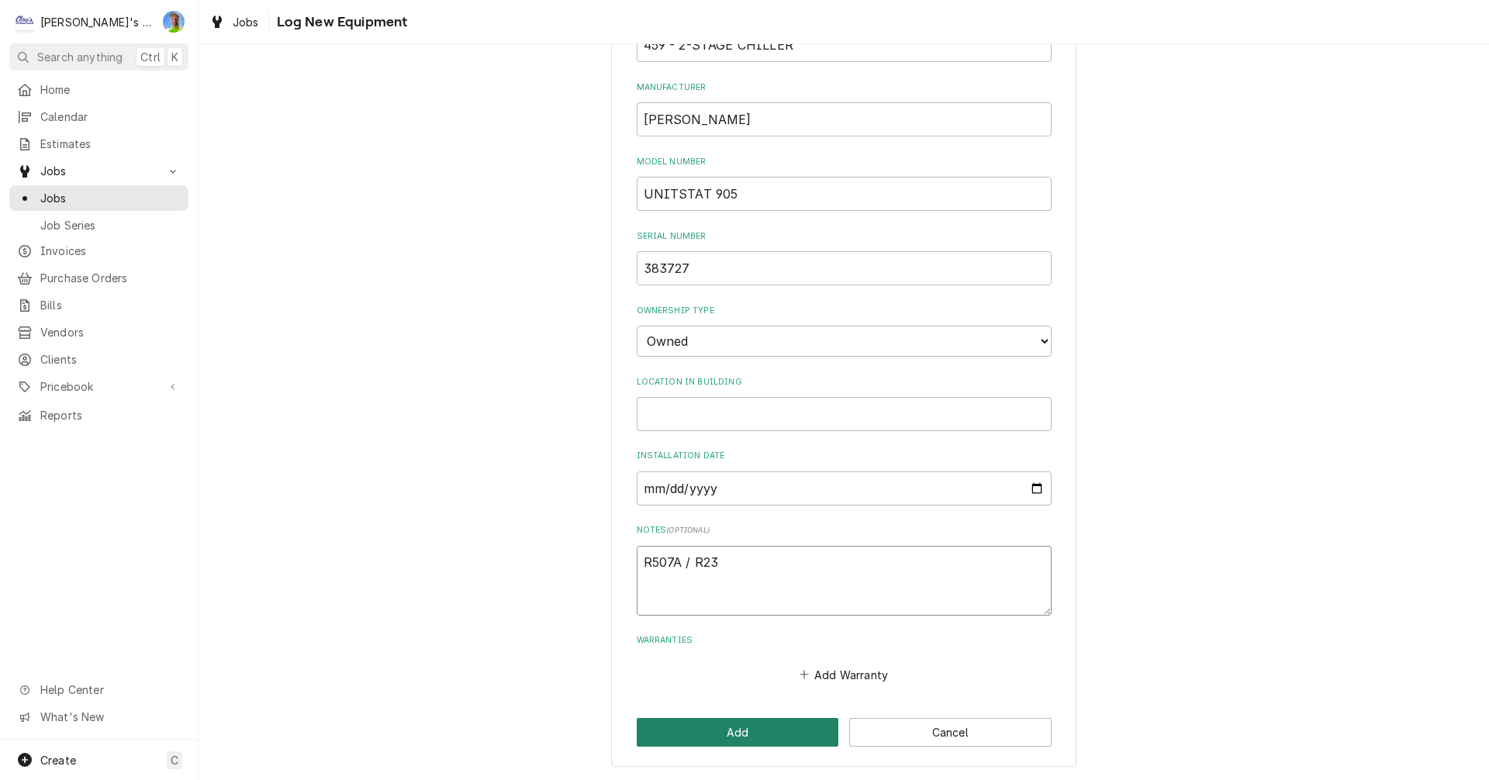
type textarea "R507A / R23"
click at [761, 724] on button "Add" at bounding box center [738, 732] width 202 height 29
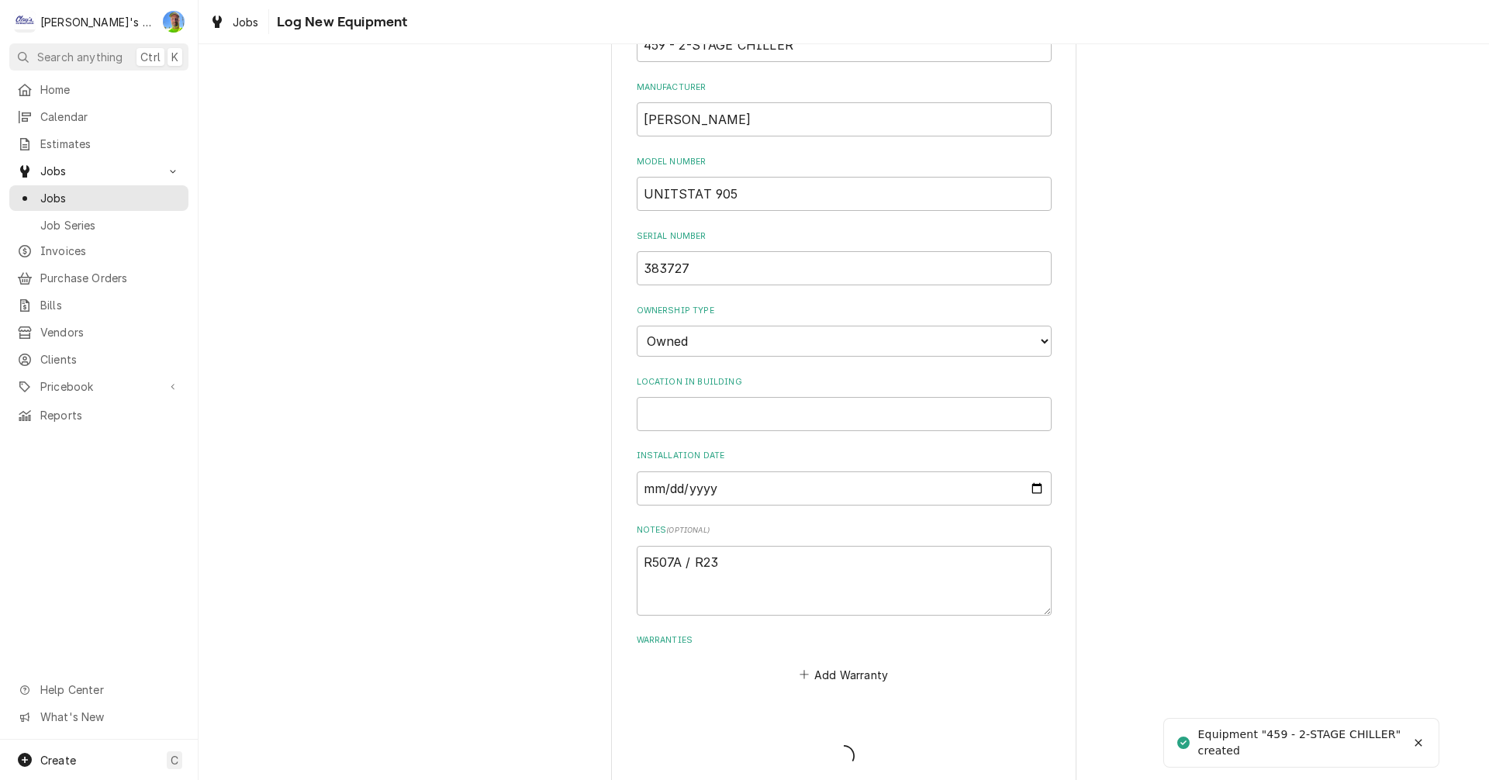
type textarea "x"
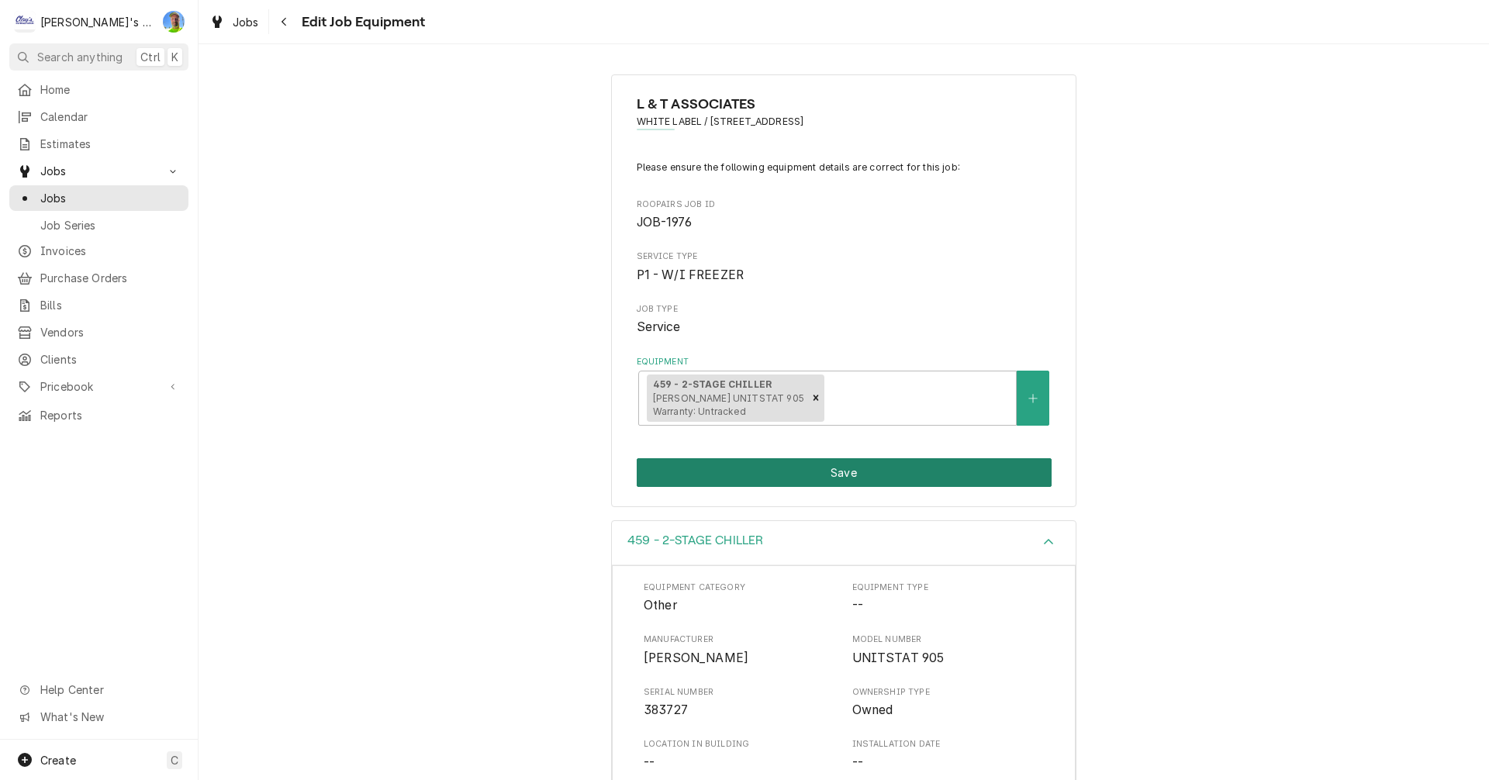
click at [960, 477] on button "Save" at bounding box center [844, 472] width 415 height 29
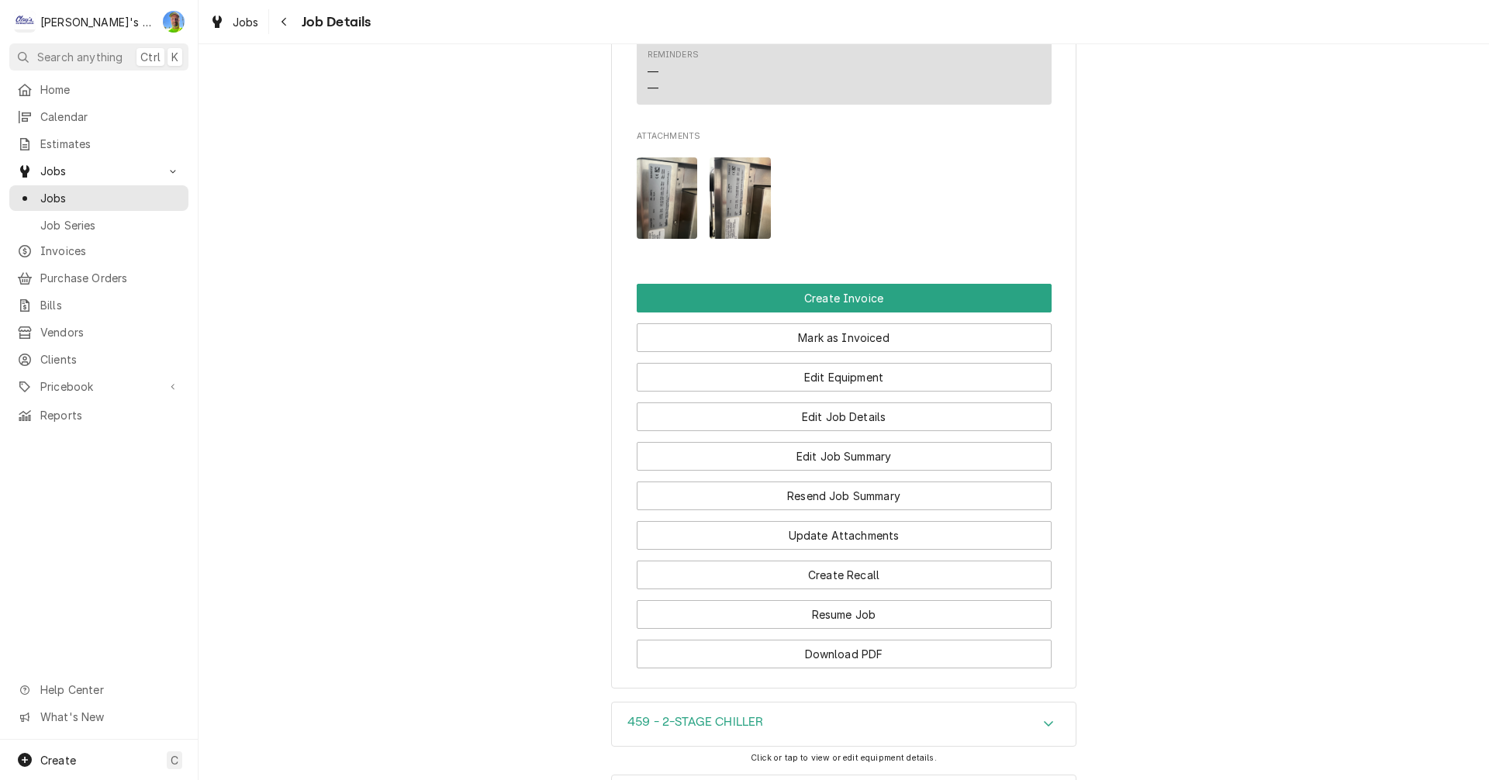
scroll to position [1396, 0]
click at [919, 309] on button "Create Invoice" at bounding box center [844, 297] width 415 height 29
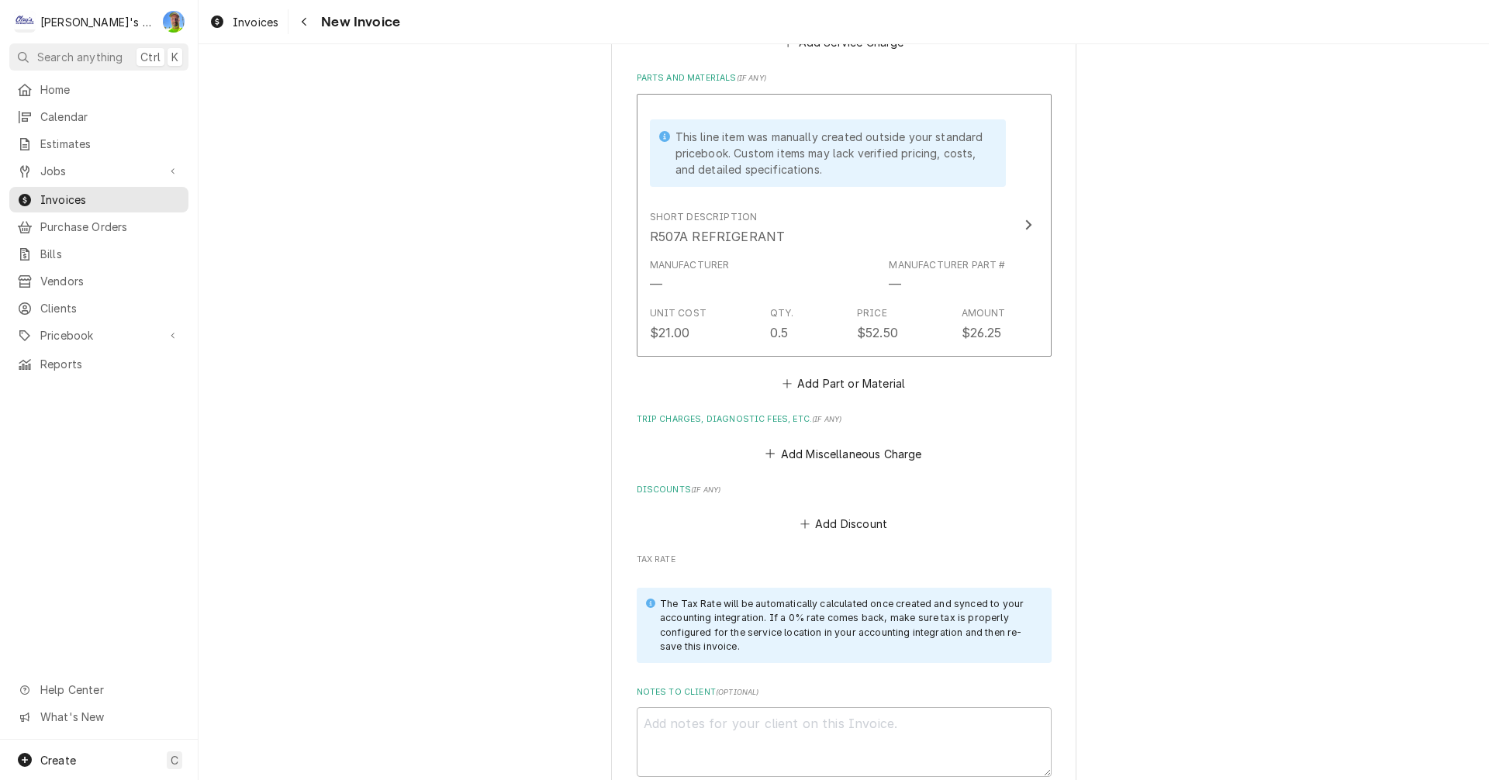
scroll to position [1706, 0]
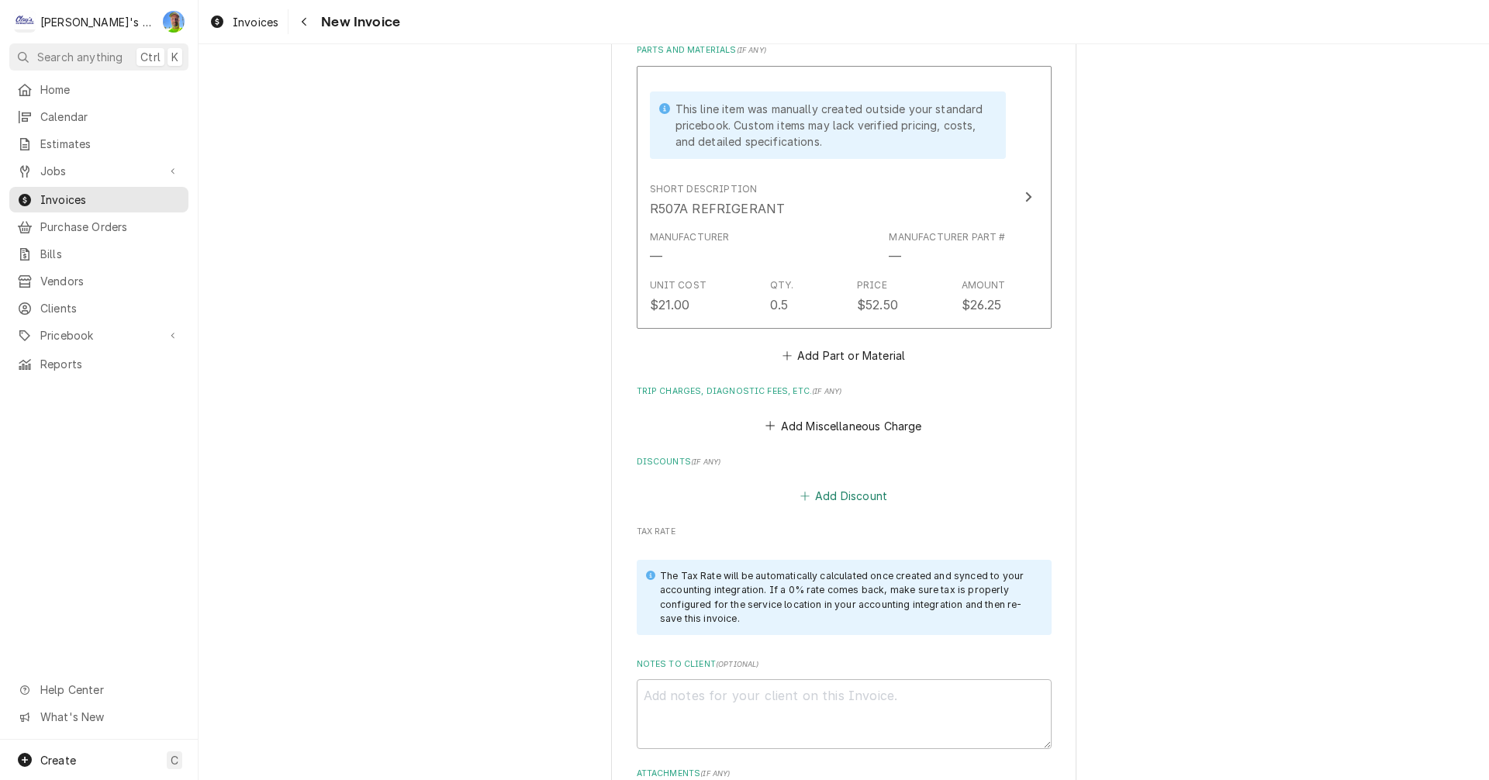
click at [840, 485] on button "Add Discount" at bounding box center [843, 496] width 92 height 22
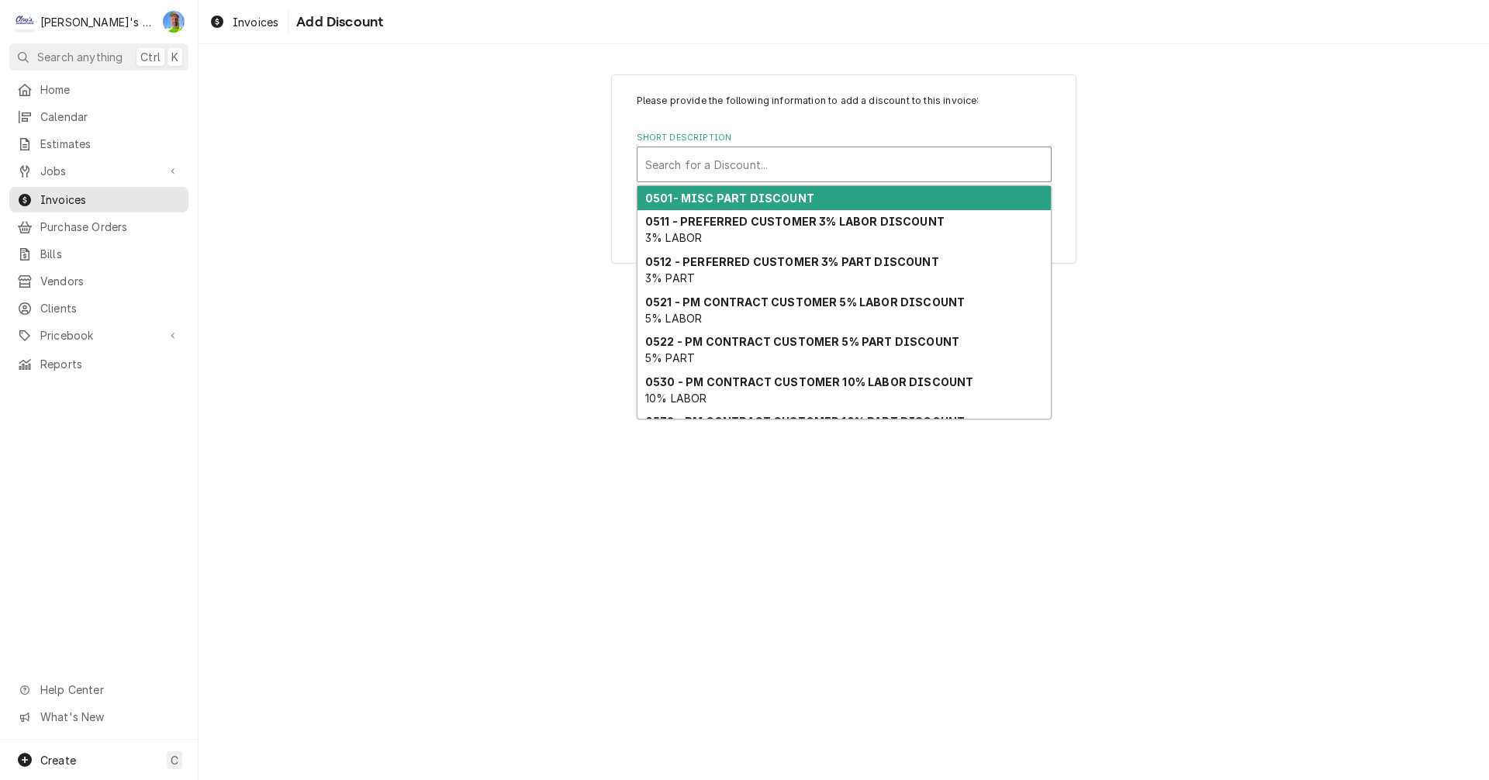
click at [707, 161] on div "Short Description" at bounding box center [844, 164] width 398 height 28
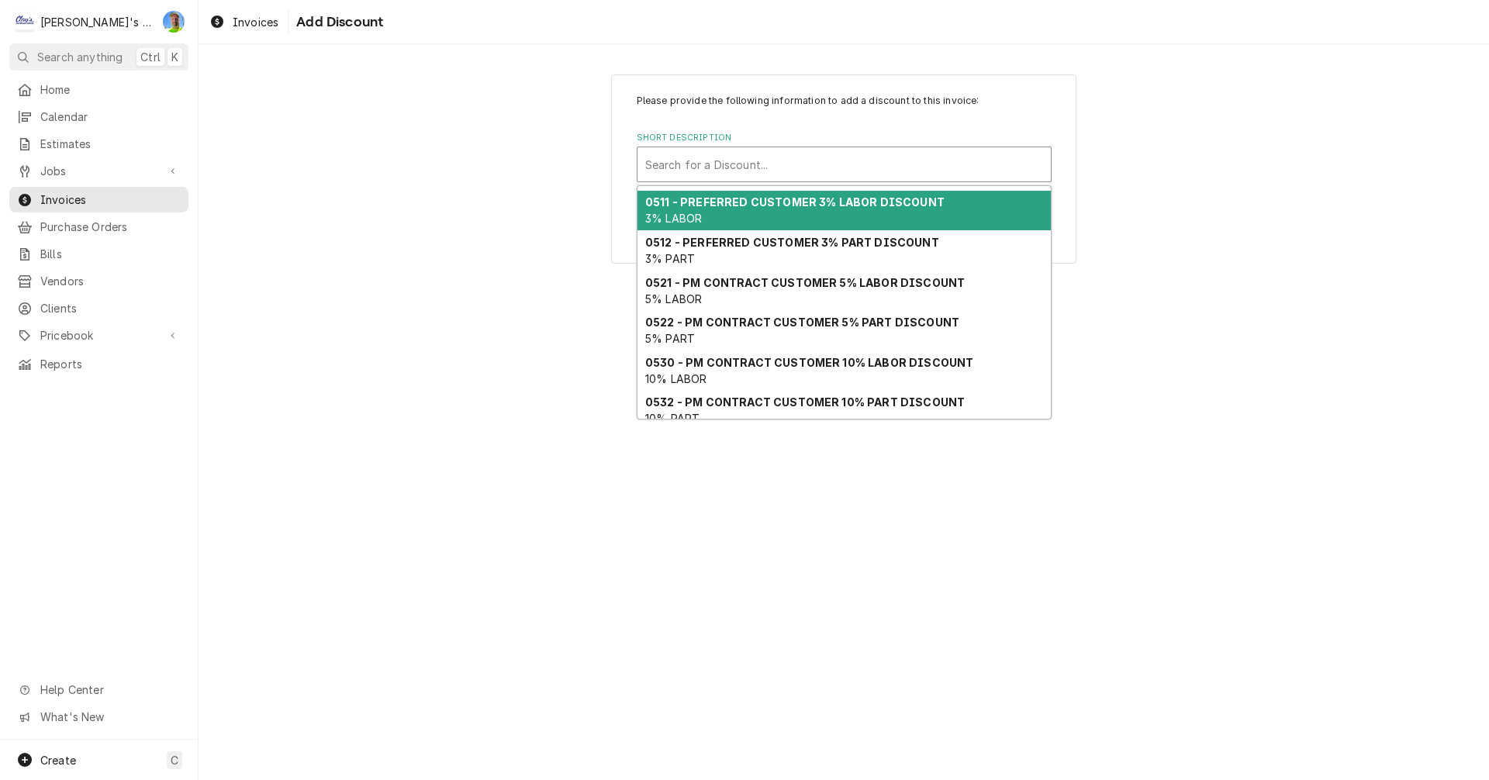
scroll to position [102, 0]
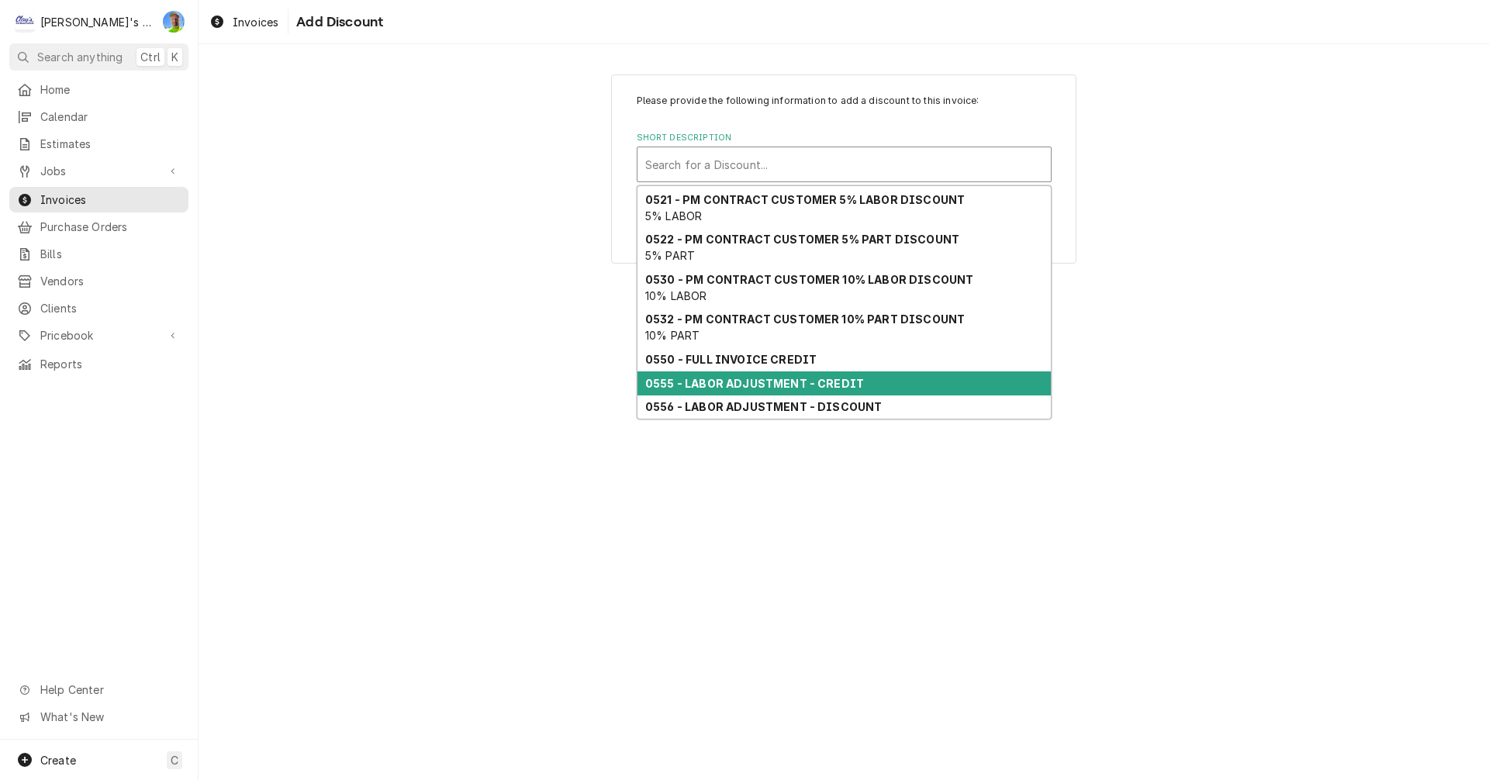
click at [747, 385] on strong "0555 - LABOR ADJUSTMENT - CREDIT" at bounding box center [754, 383] width 219 height 13
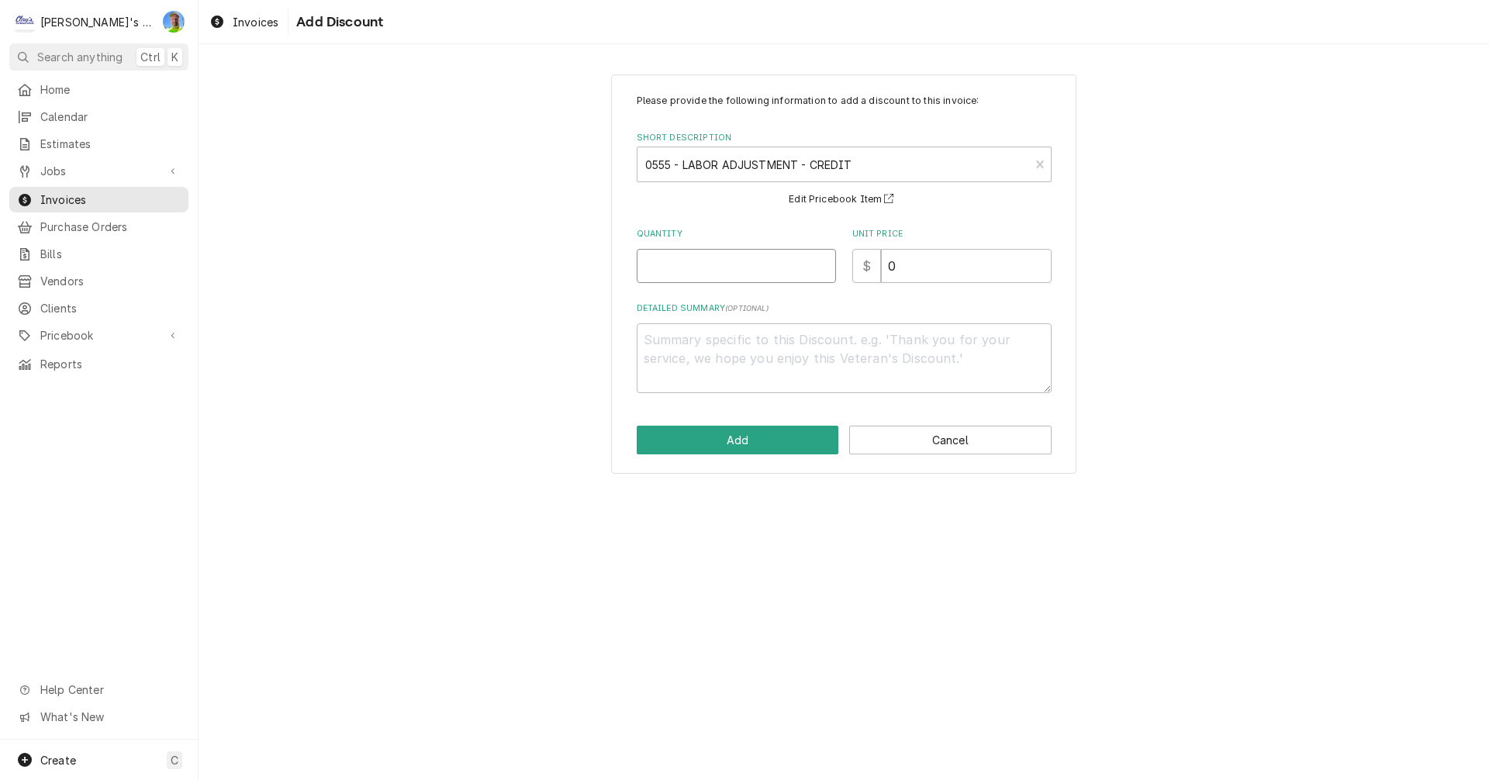
click at [709, 263] on input "Quantity" at bounding box center [736, 266] width 199 height 34
type textarea "x"
type input ".3"
type textarea "x"
type input ".33"
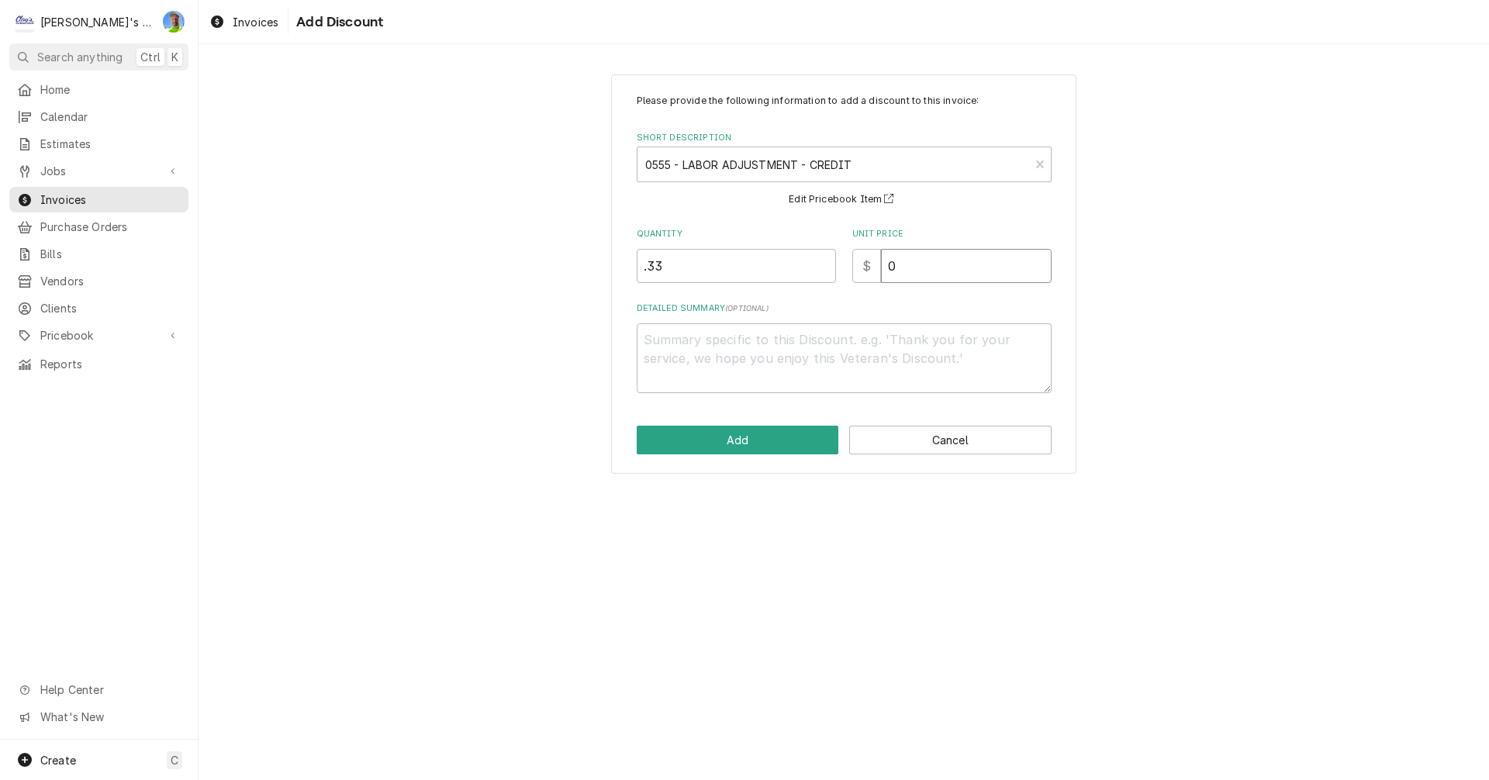
type textarea "x"
type input "1"
type textarea "x"
type input "12"
type textarea "x"
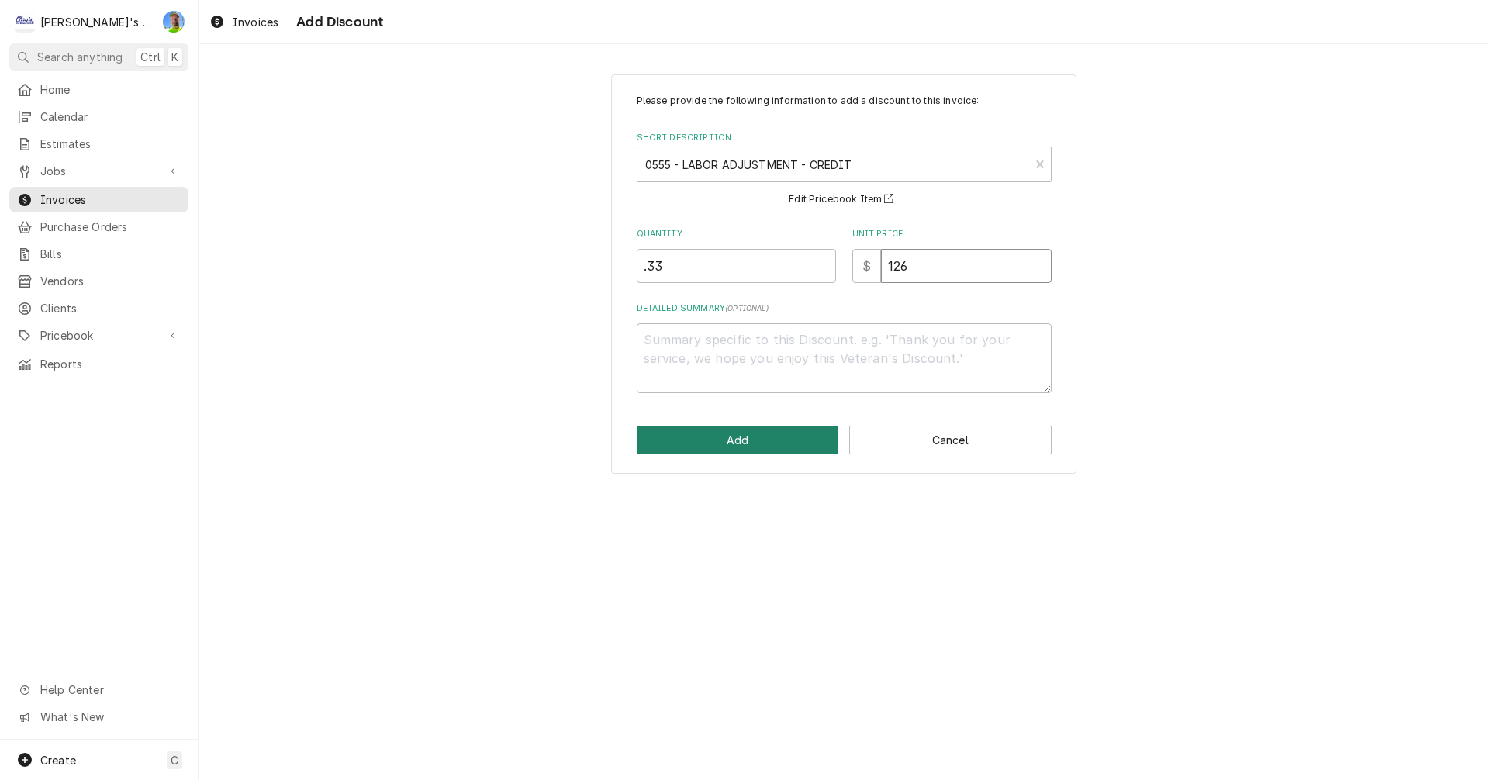
type input "126"
click at [735, 443] on button "Add" at bounding box center [738, 440] width 202 height 29
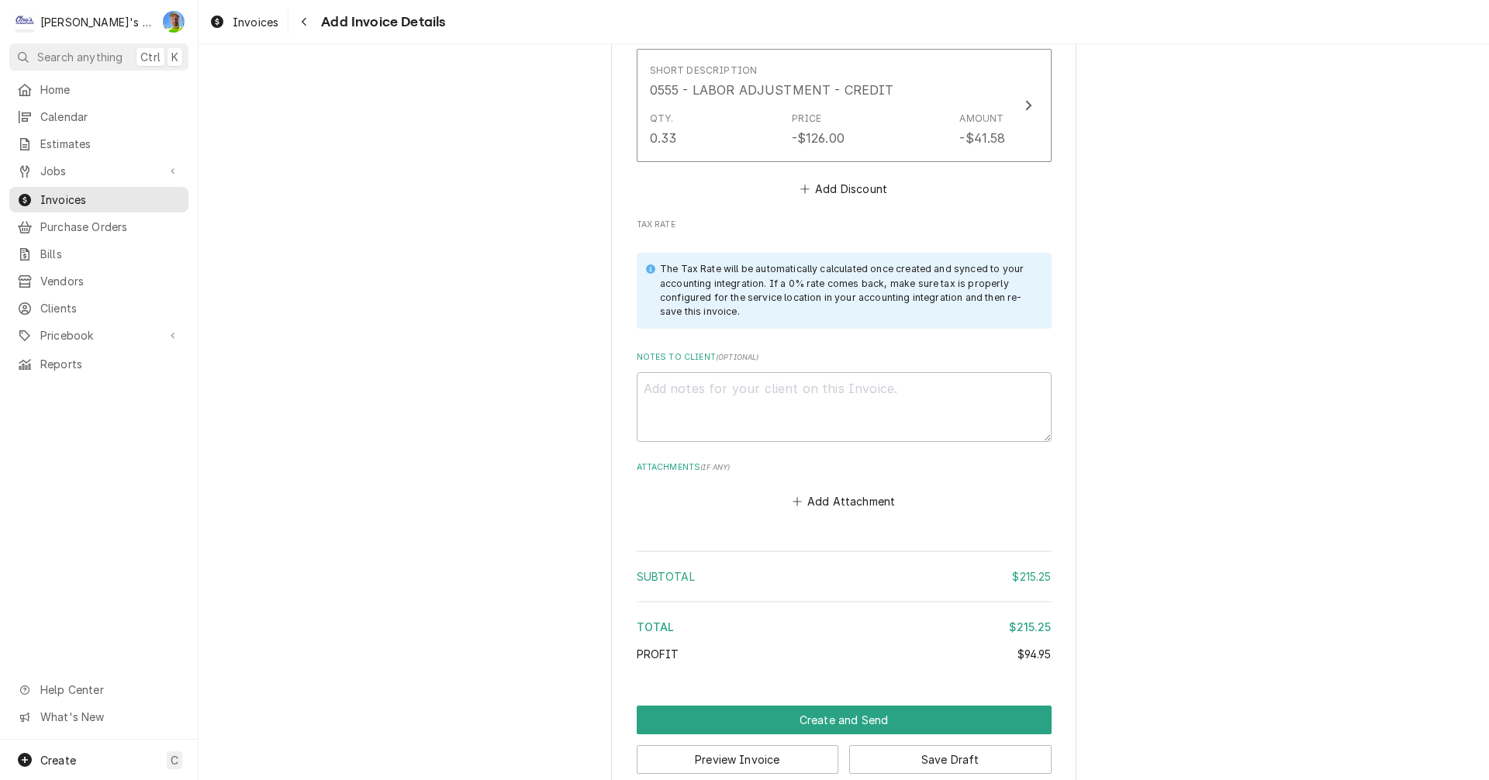
scroll to position [2142, 0]
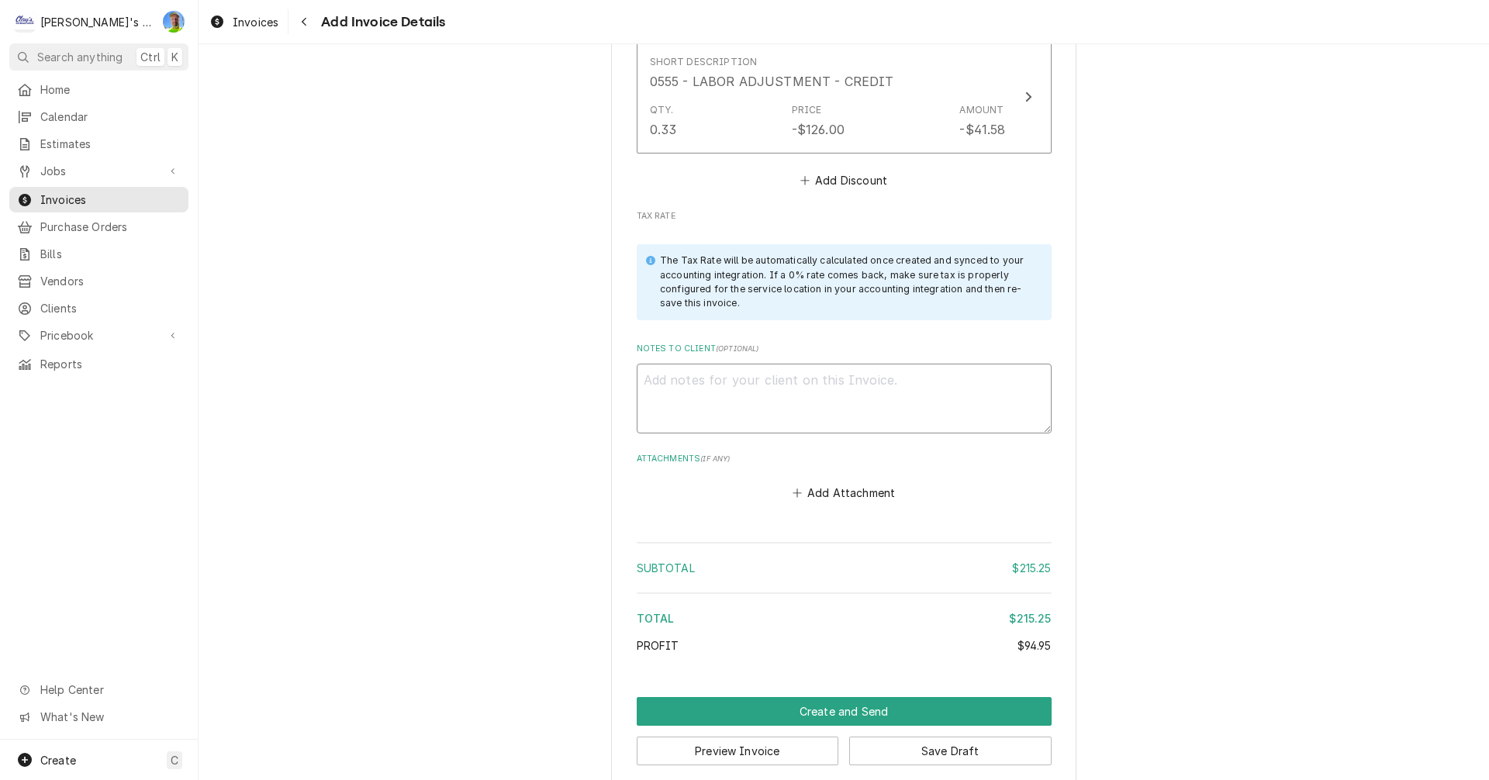
click at [970, 366] on textarea "Notes to Client ( optional )" at bounding box center [844, 399] width 415 height 70
type textarea "x"
type textarea "9"
type textarea "x"
type textarea "9/"
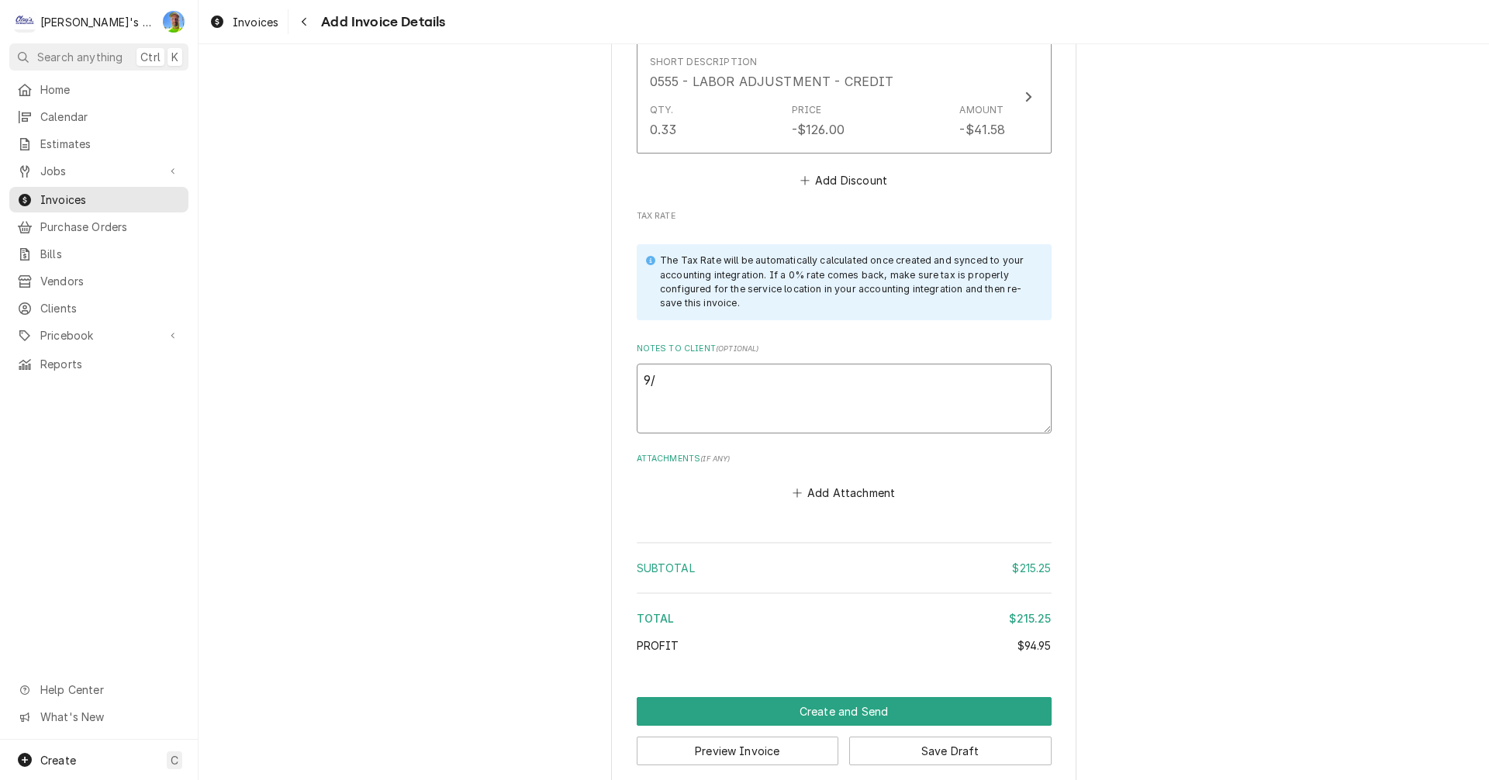
type textarea "x"
type textarea "9/1"
type textarea "x"
type textarea "9/16"
type textarea "x"
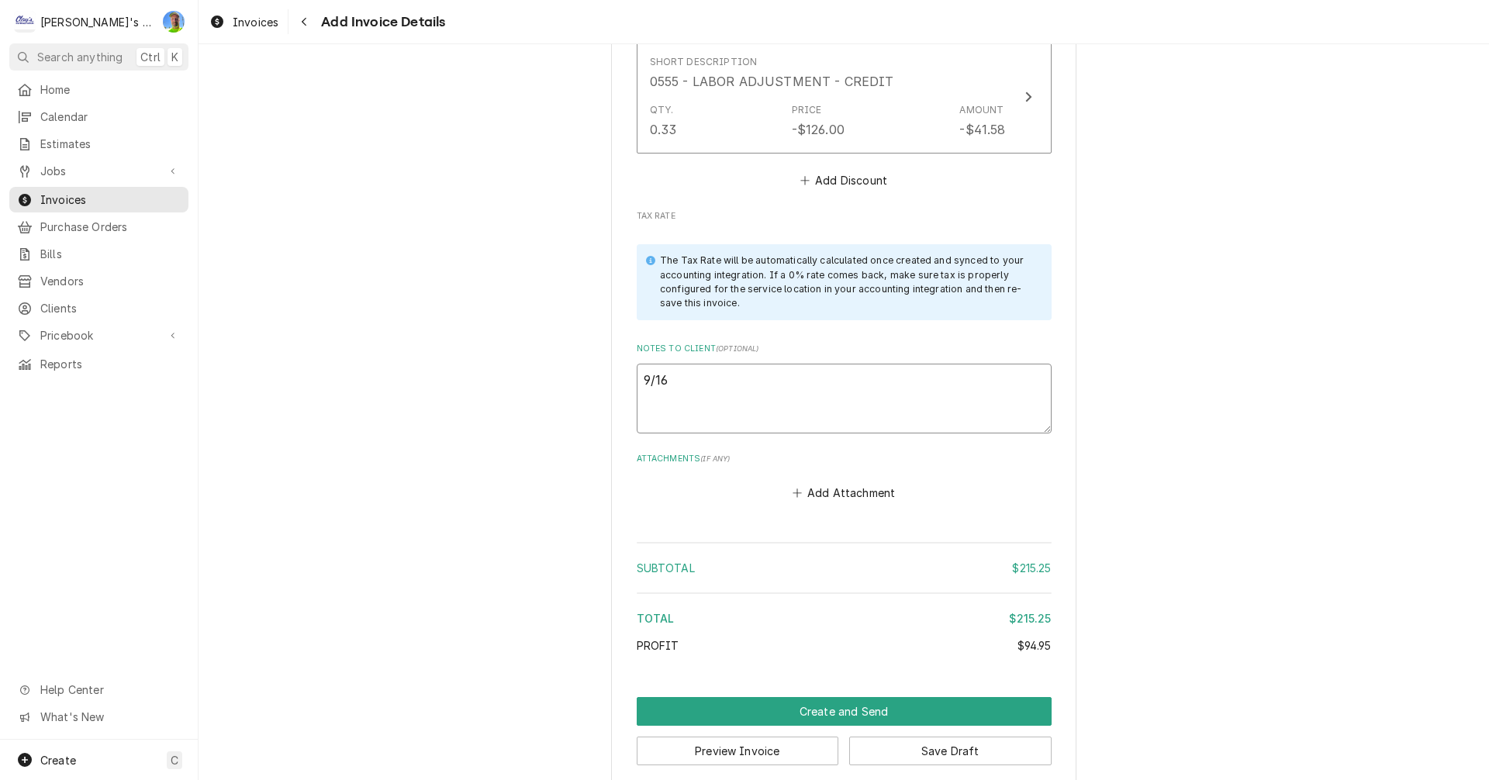
type textarea "9/16"
type textarea "x"
type textarea "9/16 G"
type textarea "x"
type textarea "9/16 GA"
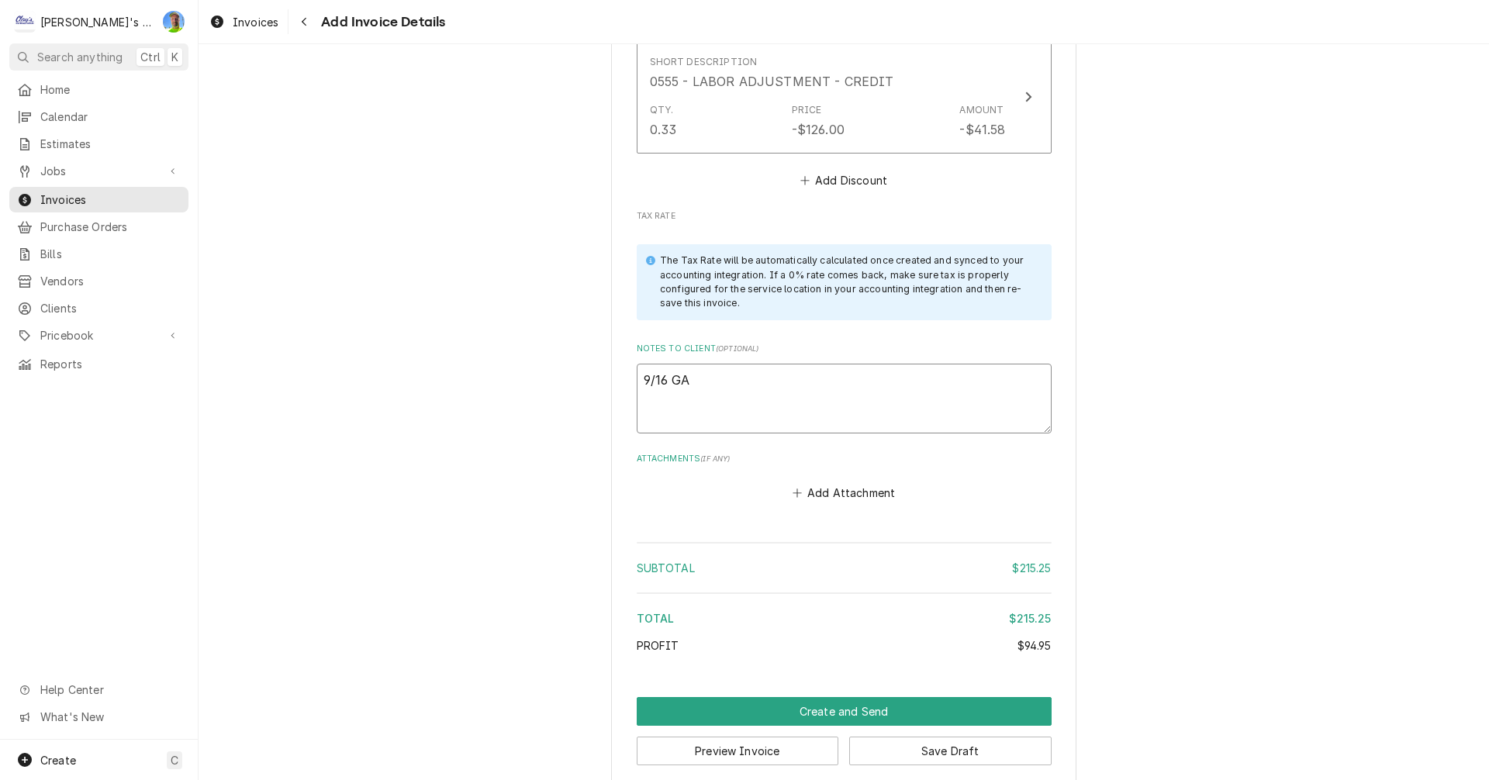
type textarea "x"
type textarea "9/16 GA"
type textarea "x"
type textarea "9/16 GA l"
type textarea "x"
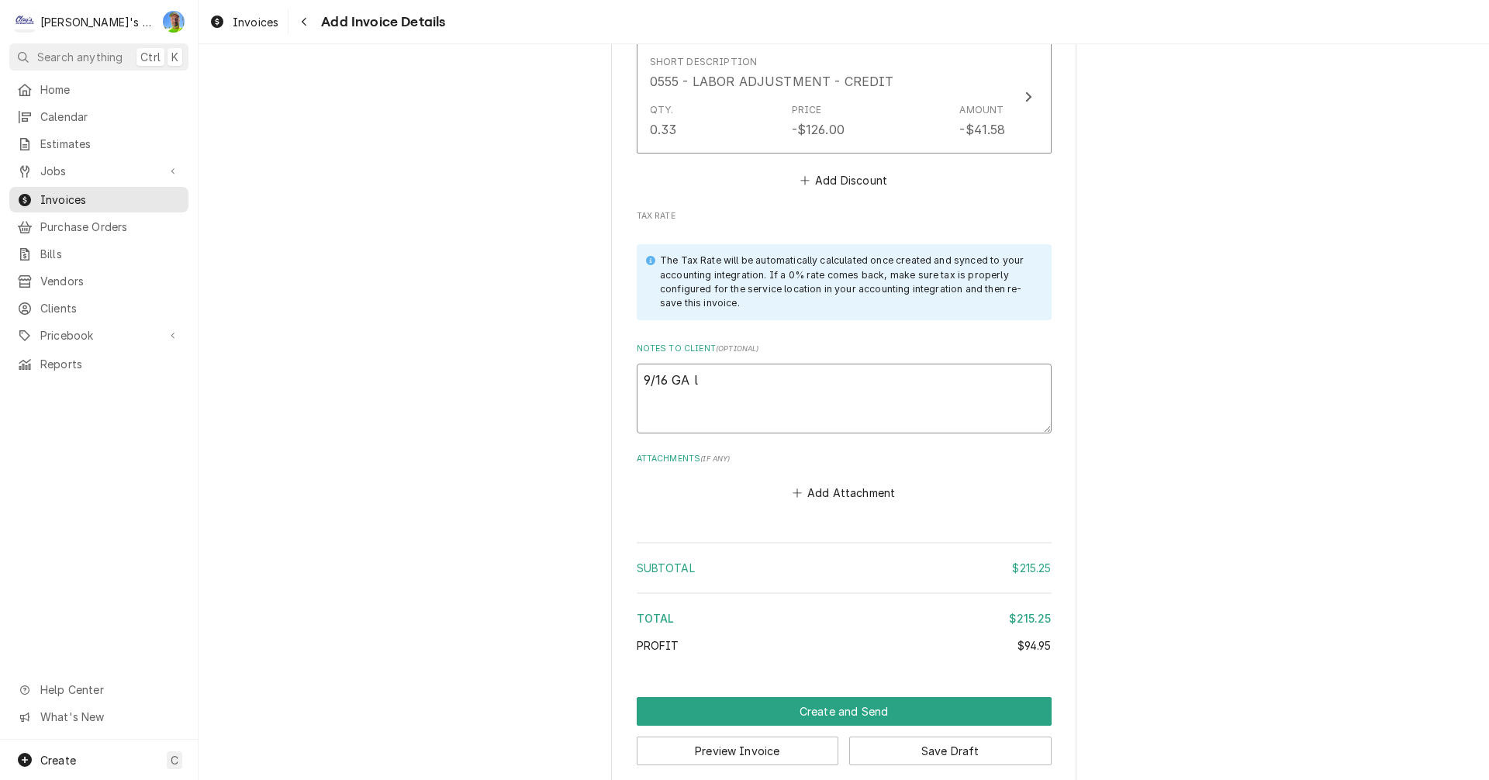
type textarea "9/16 GA lo"
type textarea "x"
type textarea "9/16 GA loo"
type textarea "x"
type textarea "9/16 GA look"
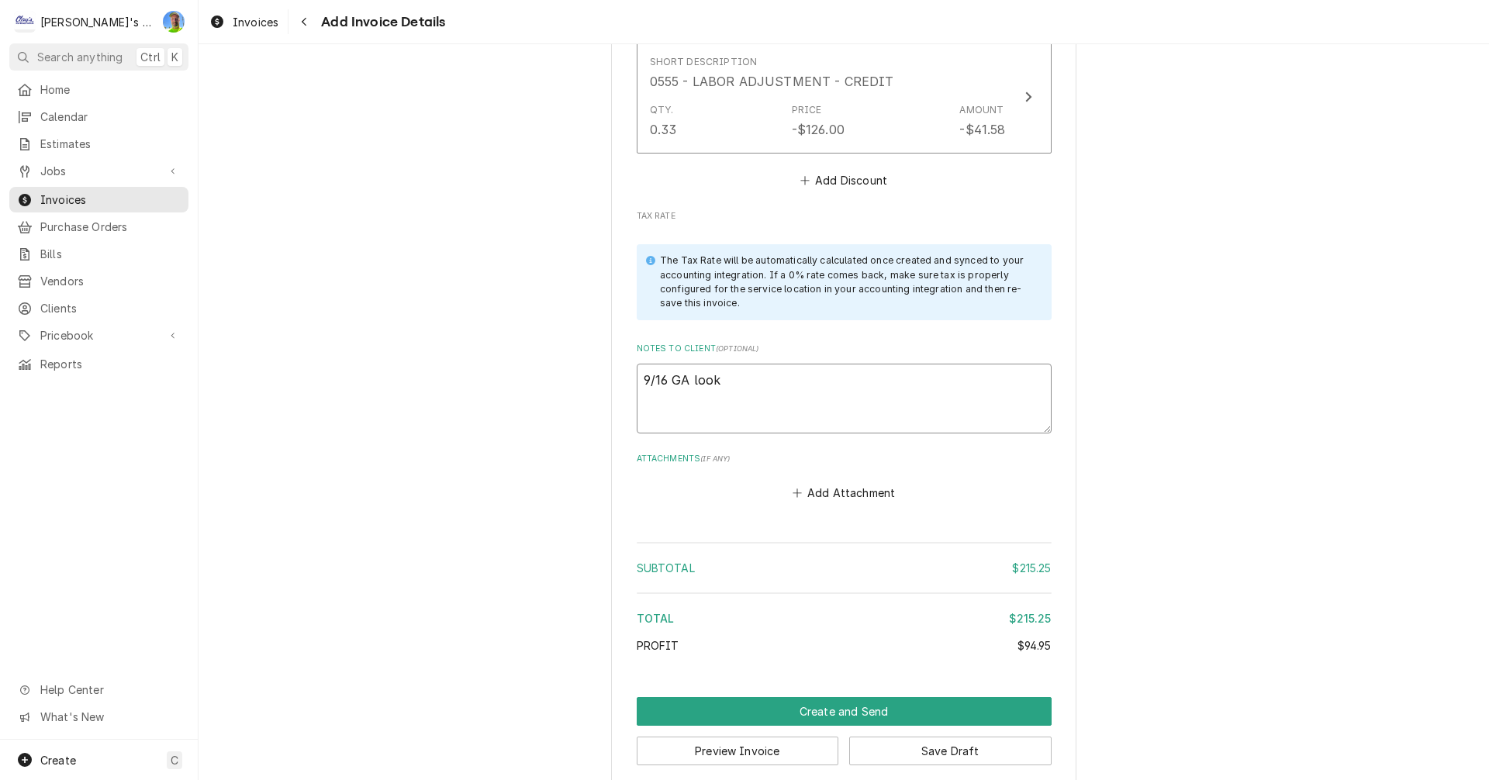
type textarea "x"
type textarea "9/16 GA look"
type textarea "x"
type textarea "9/16 GA look o"
type textarea "x"
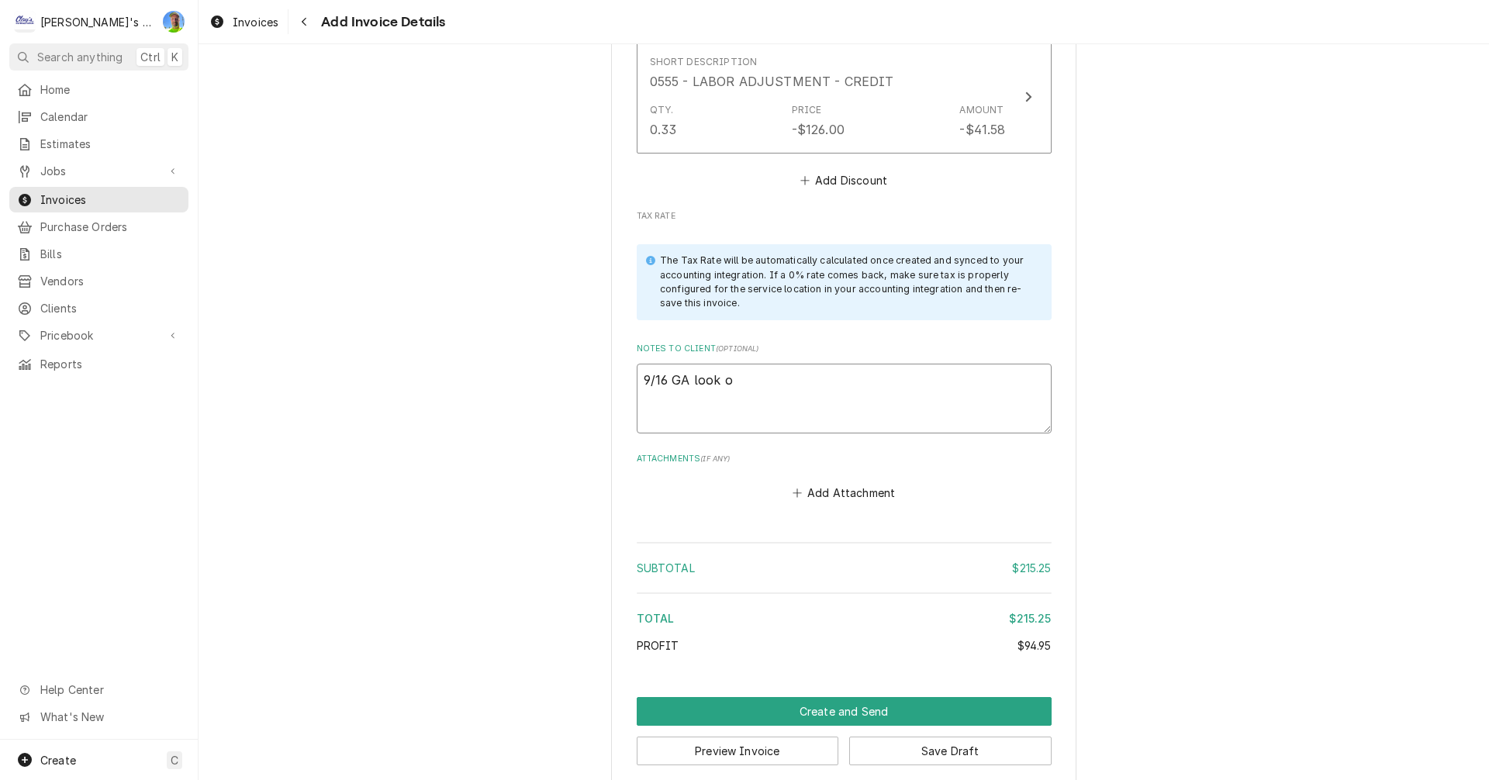
type textarea "9/16 GA look ok"
type textarea "x"
type textarea "9/16 GA look ok?"
type textarea "x"
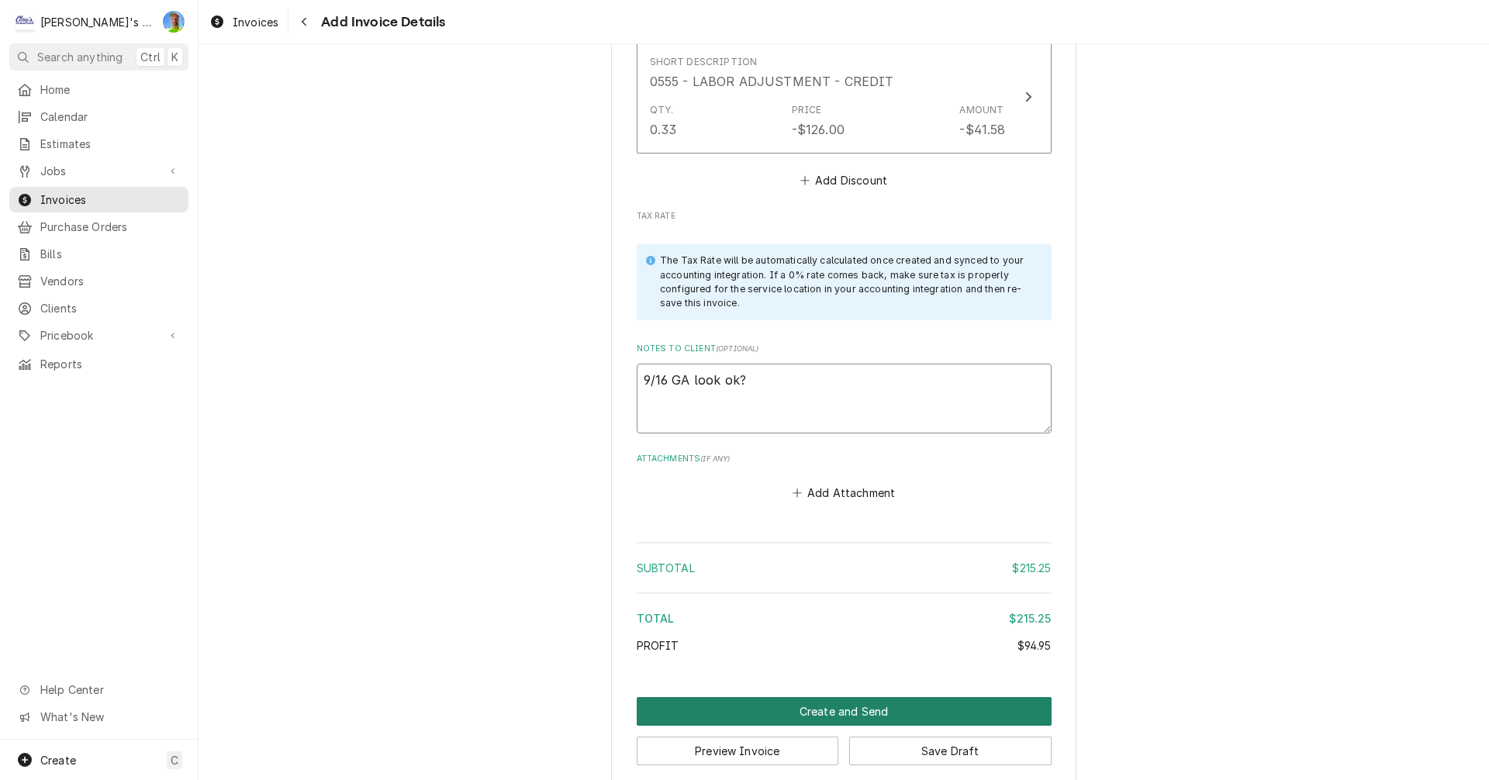
type textarea "9/16 GA look ok?"
click at [771, 697] on button "Create and Send" at bounding box center [844, 711] width 415 height 29
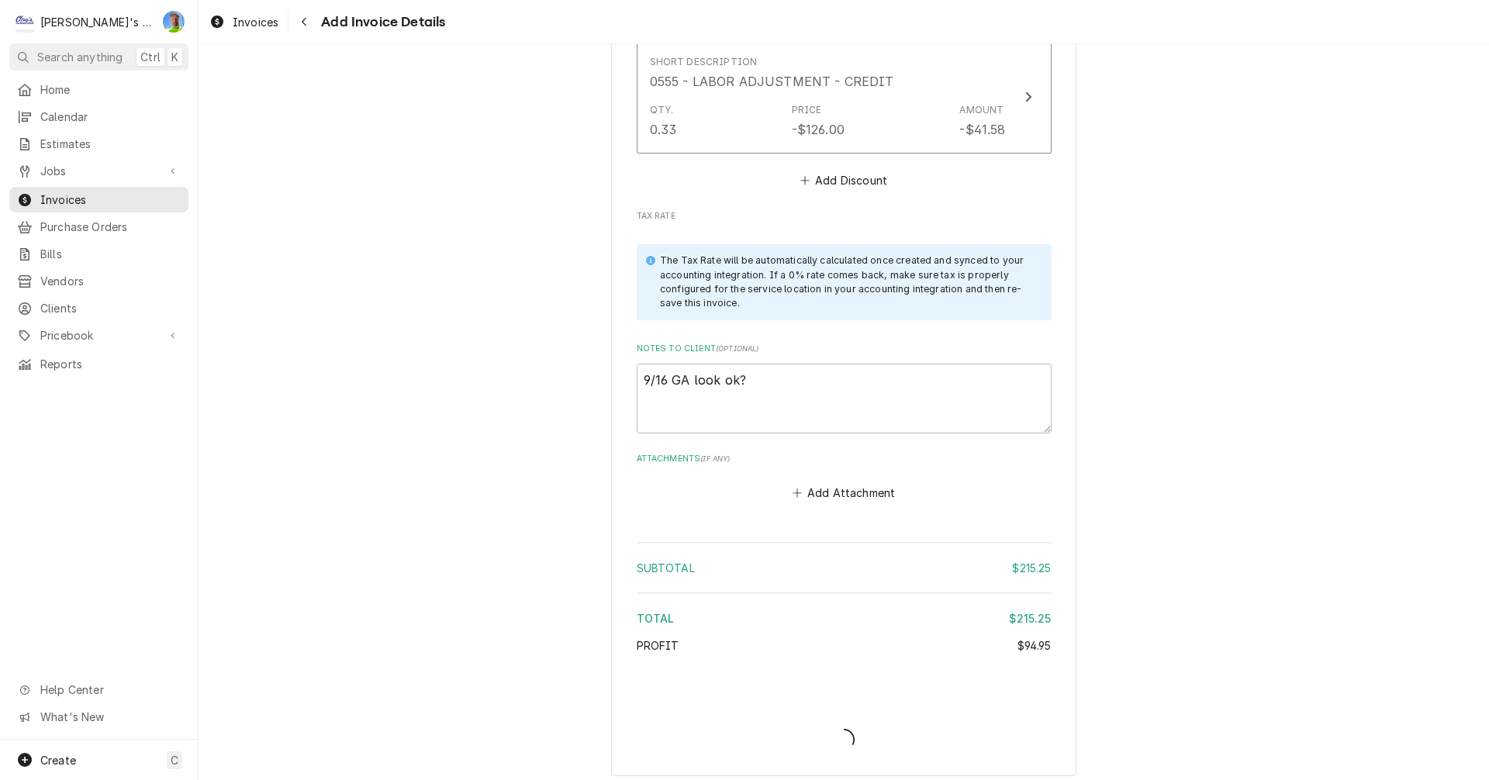
scroll to position [2134, 0]
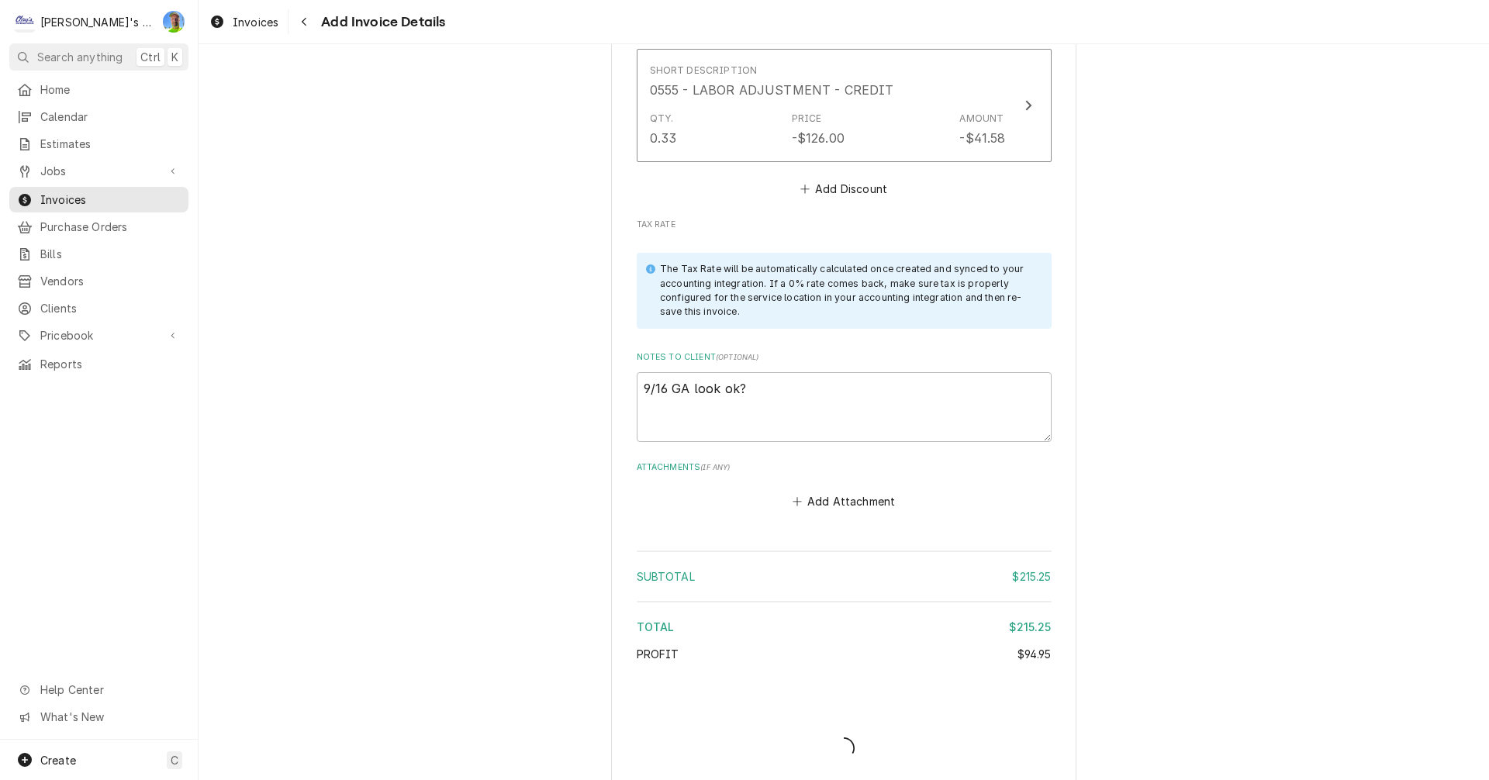
type textarea "x"
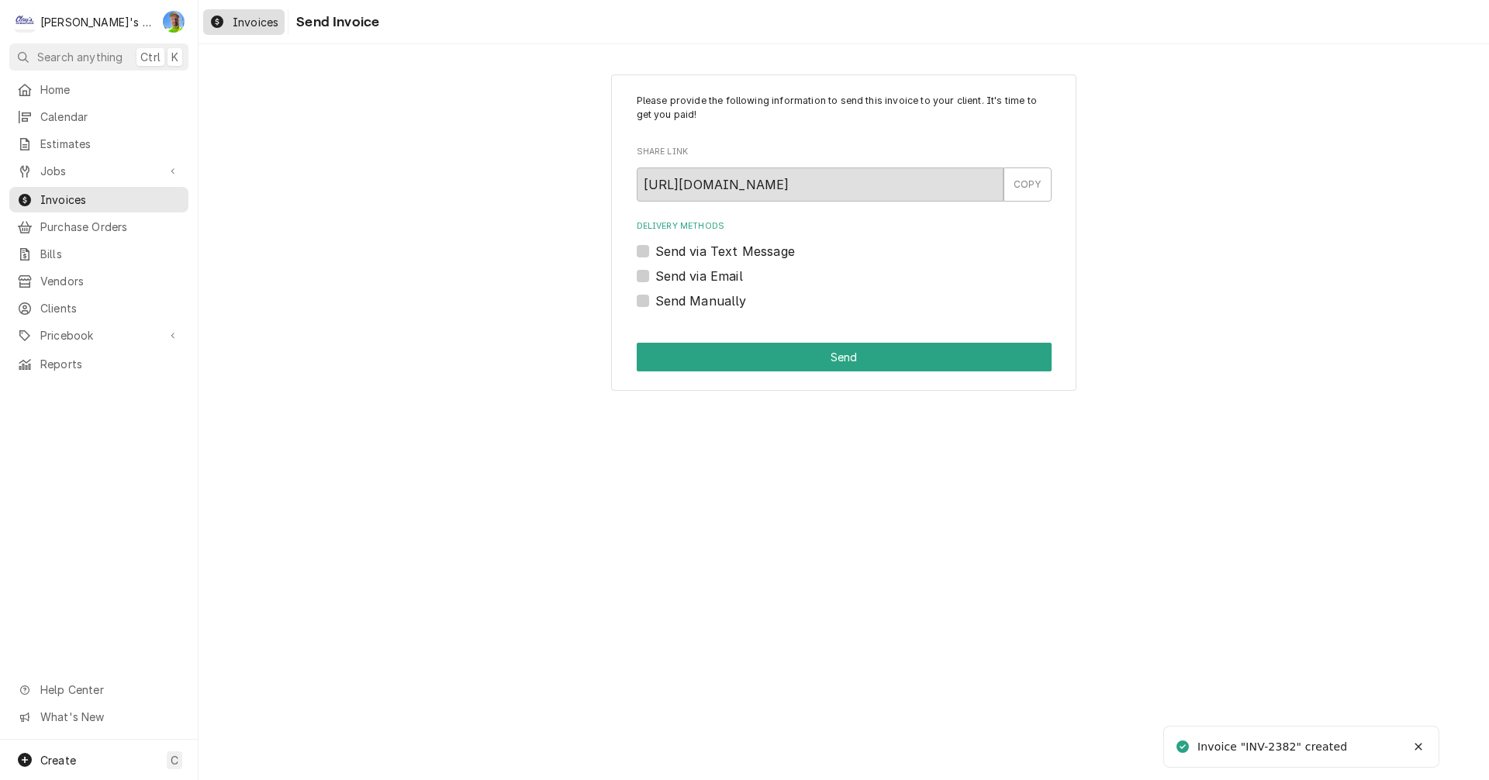
click at [248, 21] on span "Invoices" at bounding box center [256, 22] width 46 height 16
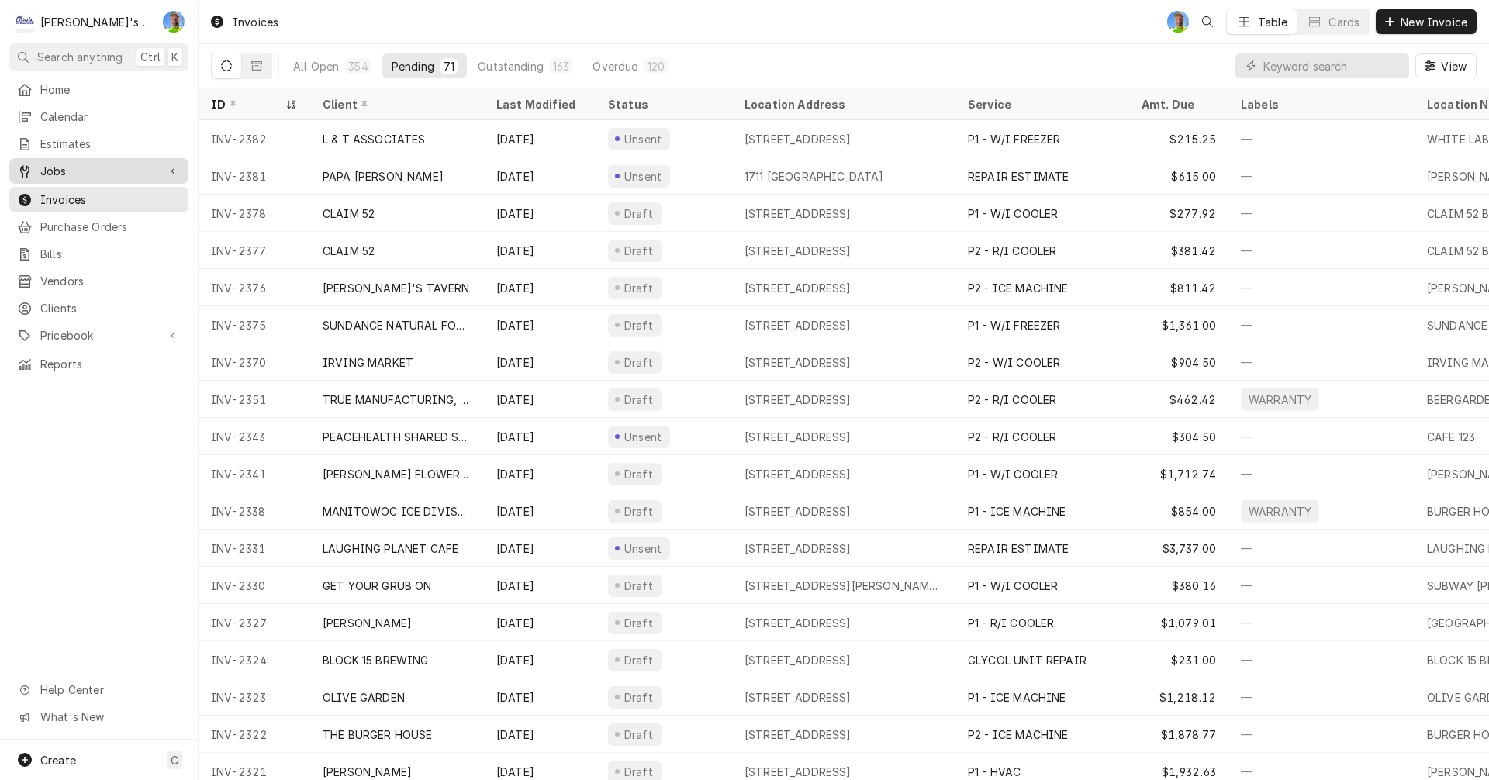
click at [75, 164] on span "Jobs" at bounding box center [98, 171] width 117 height 16
click at [73, 192] on span "Jobs" at bounding box center [110, 198] width 140 height 16
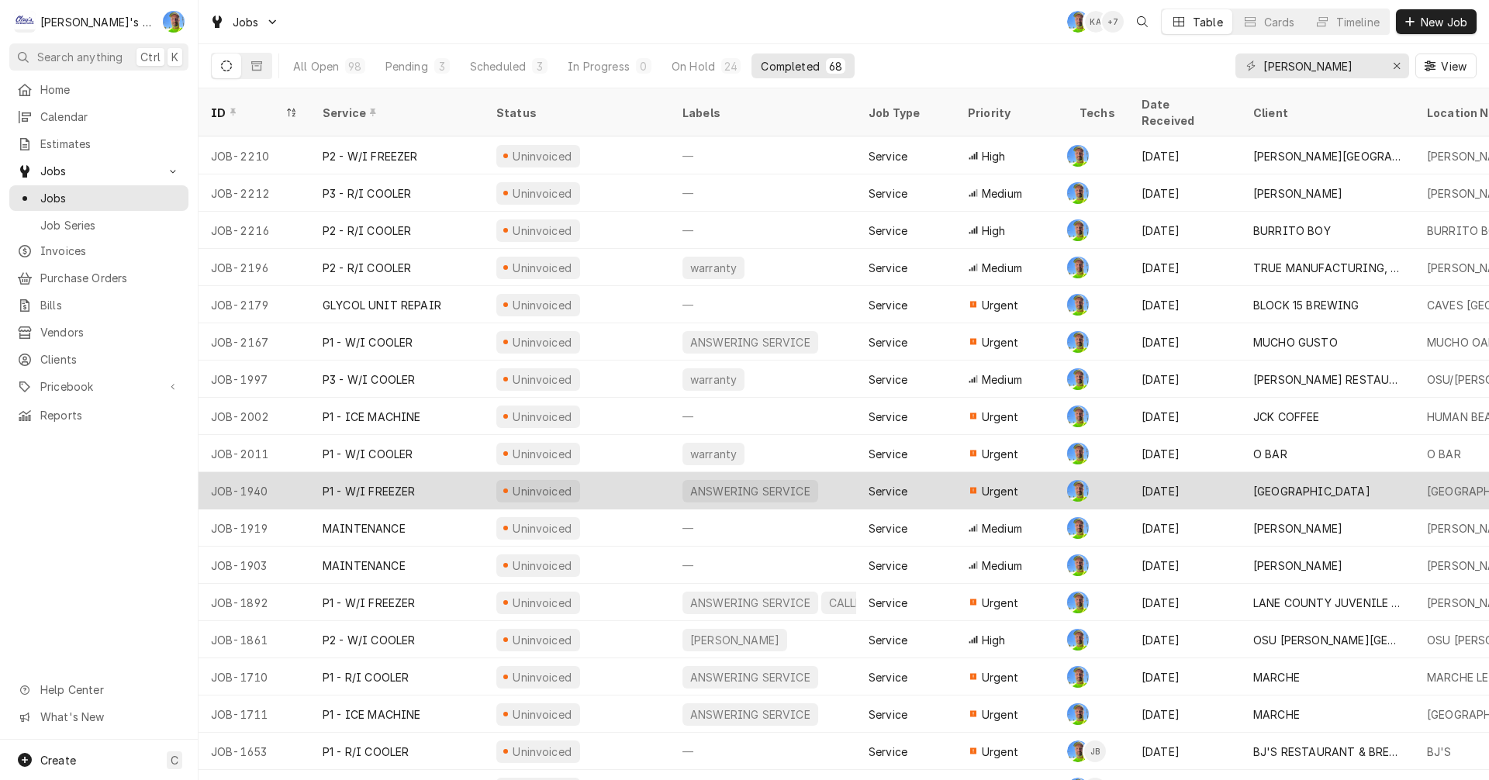
scroll to position [1694, 0]
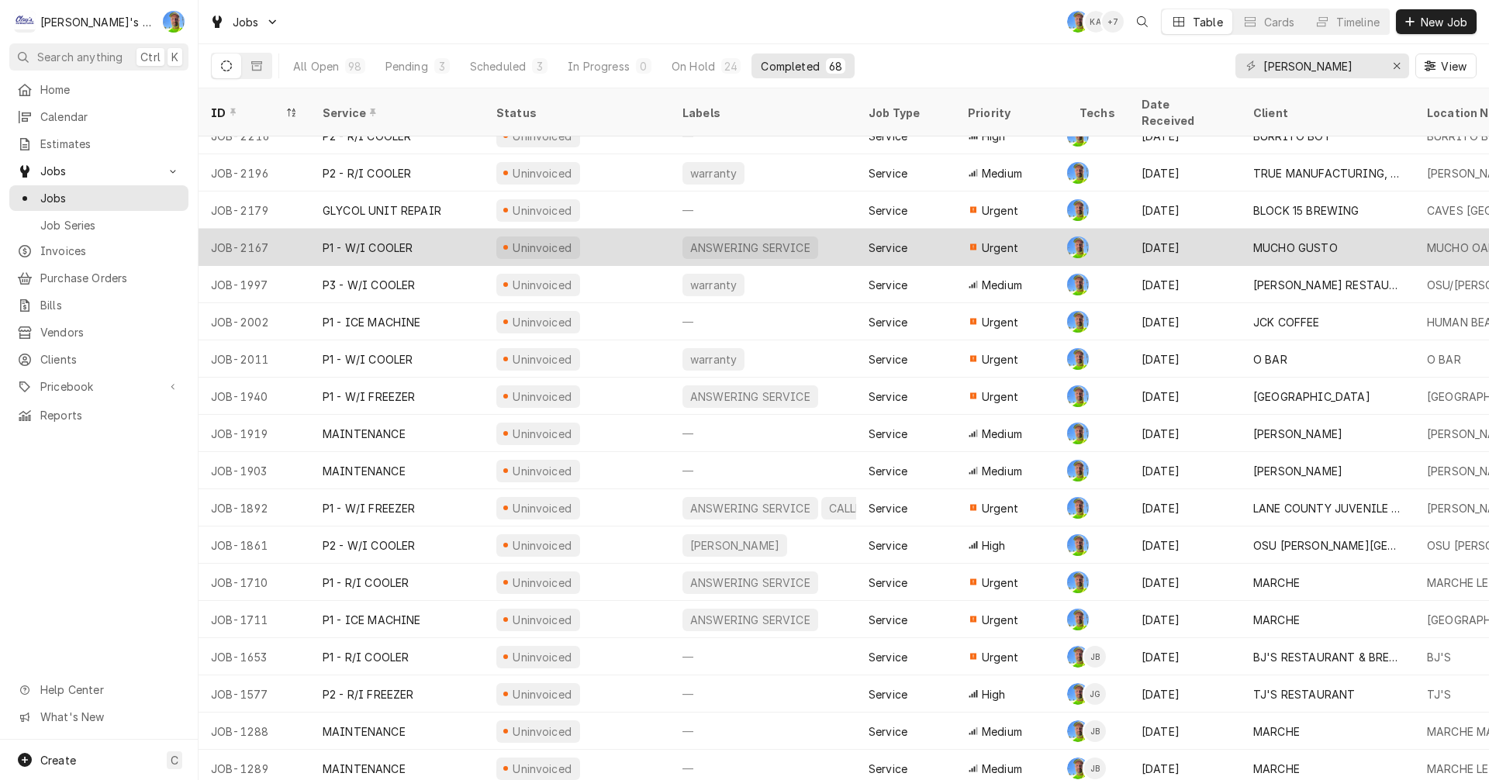
click at [608, 229] on div "Uninvoiced" at bounding box center [577, 247] width 186 height 37
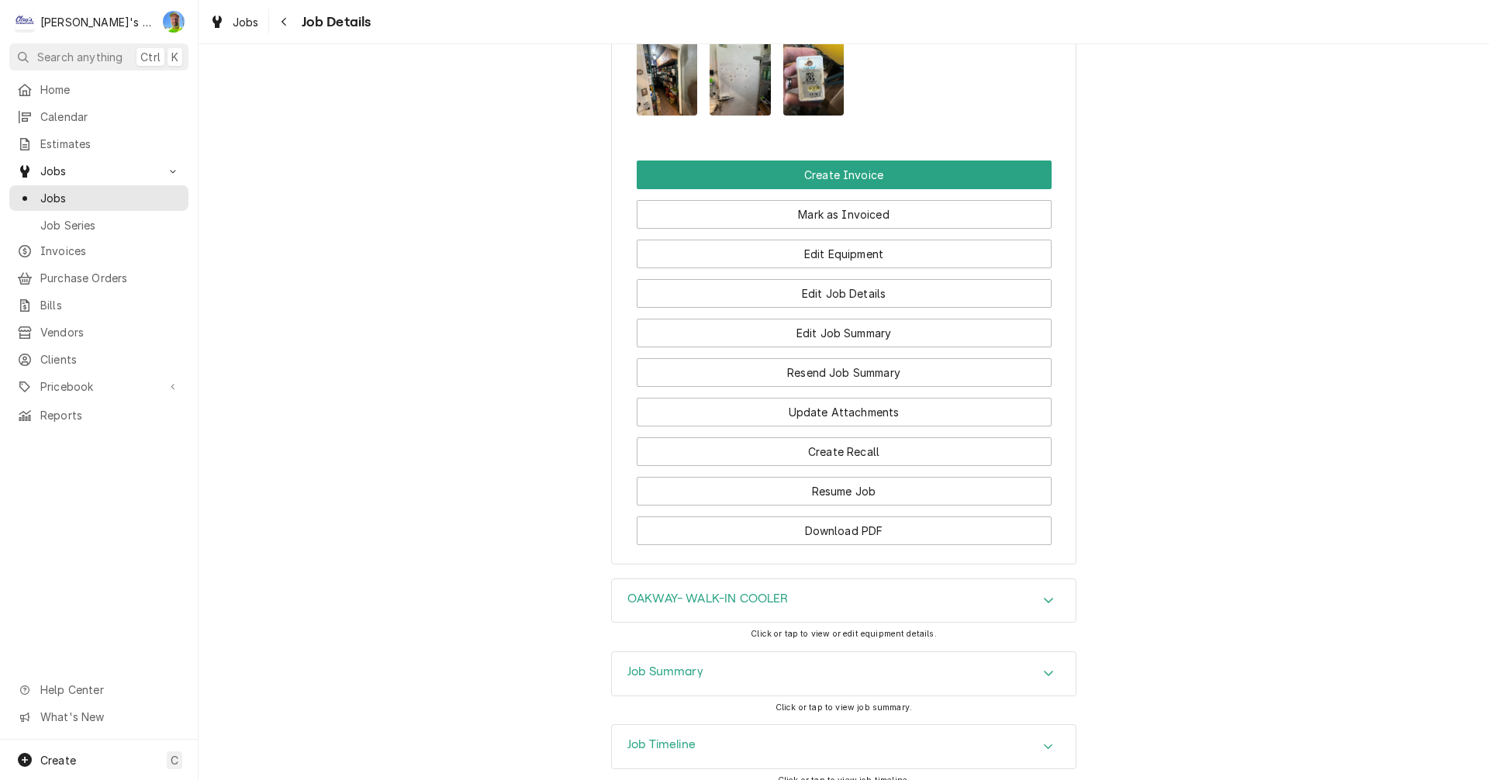
scroll to position [1628, 0]
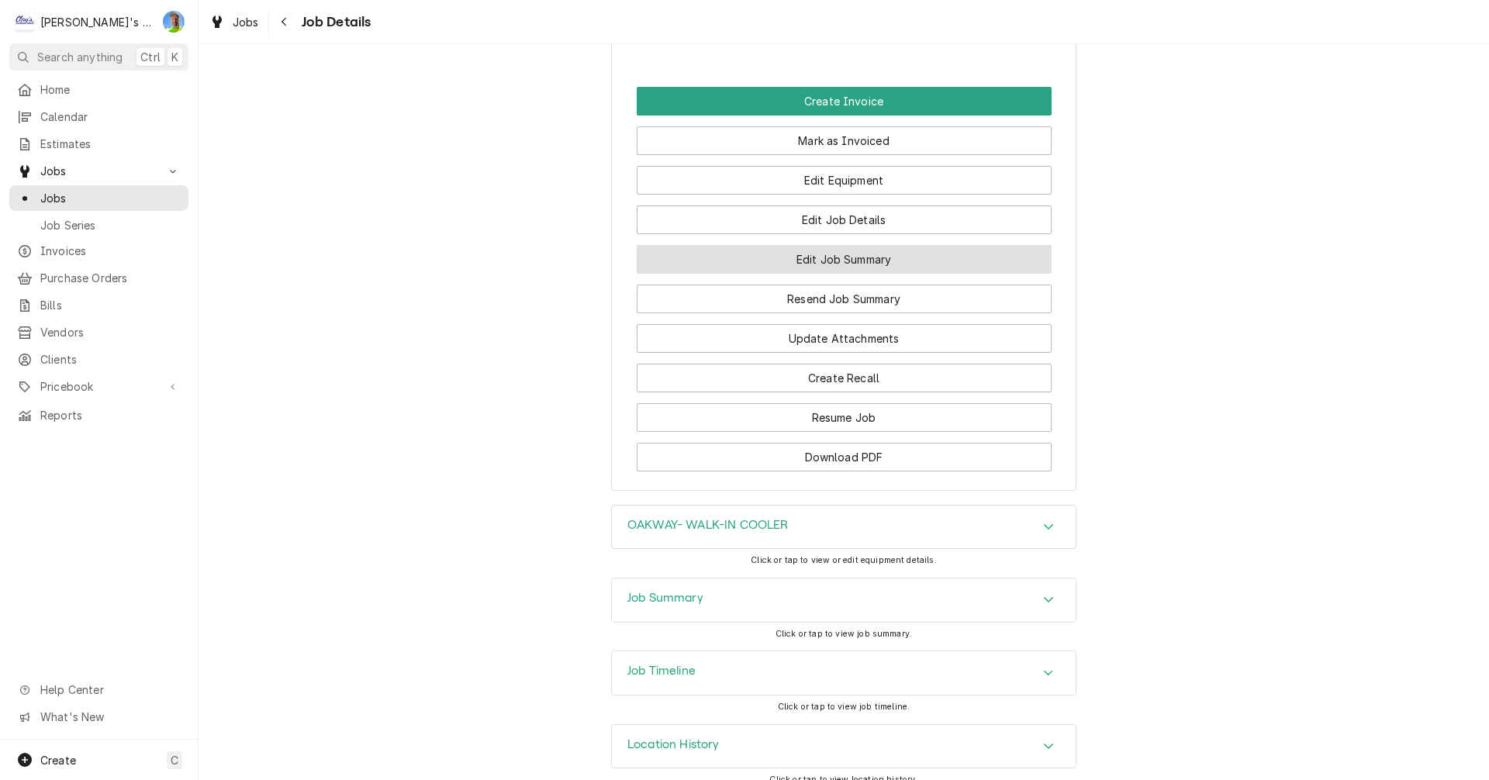
click at [661, 274] on button "Edit Job Summary" at bounding box center [844, 259] width 415 height 29
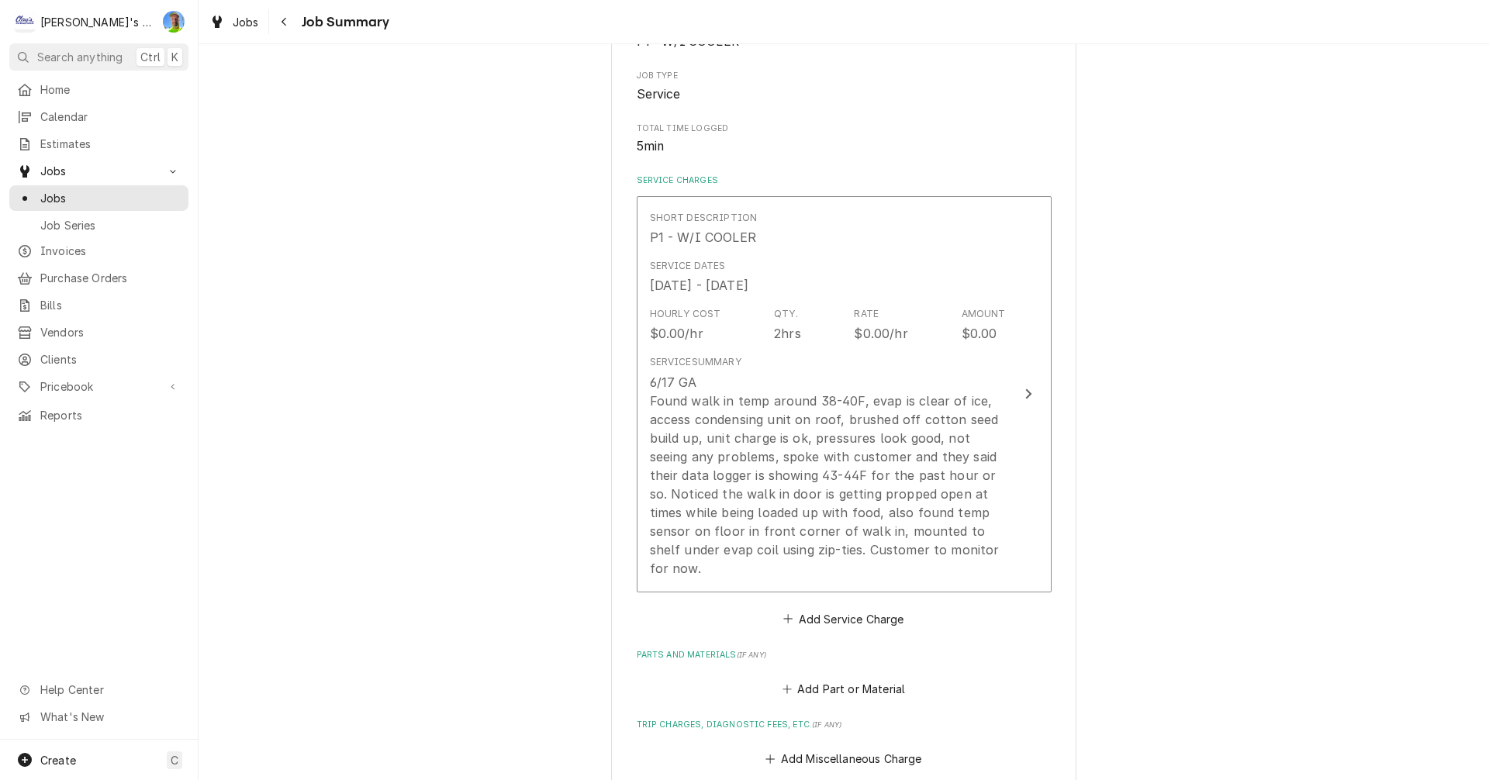
scroll to position [310, 0]
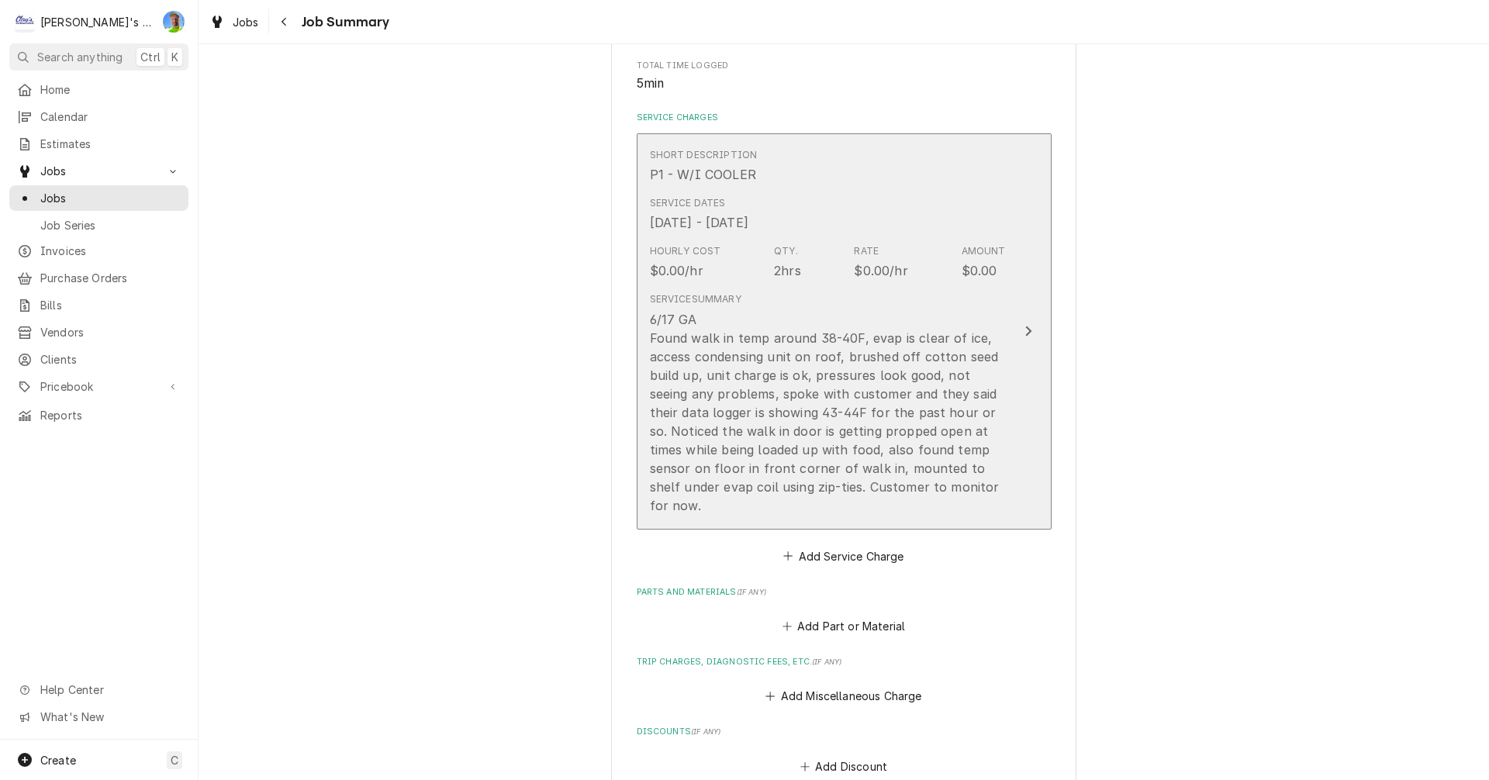
click at [1036, 343] on button "Short Description P1 - W/I COOLER Service Dates Jun 17, 2025 - Jun 18, 2025 Hou…" at bounding box center [844, 331] width 415 height 396
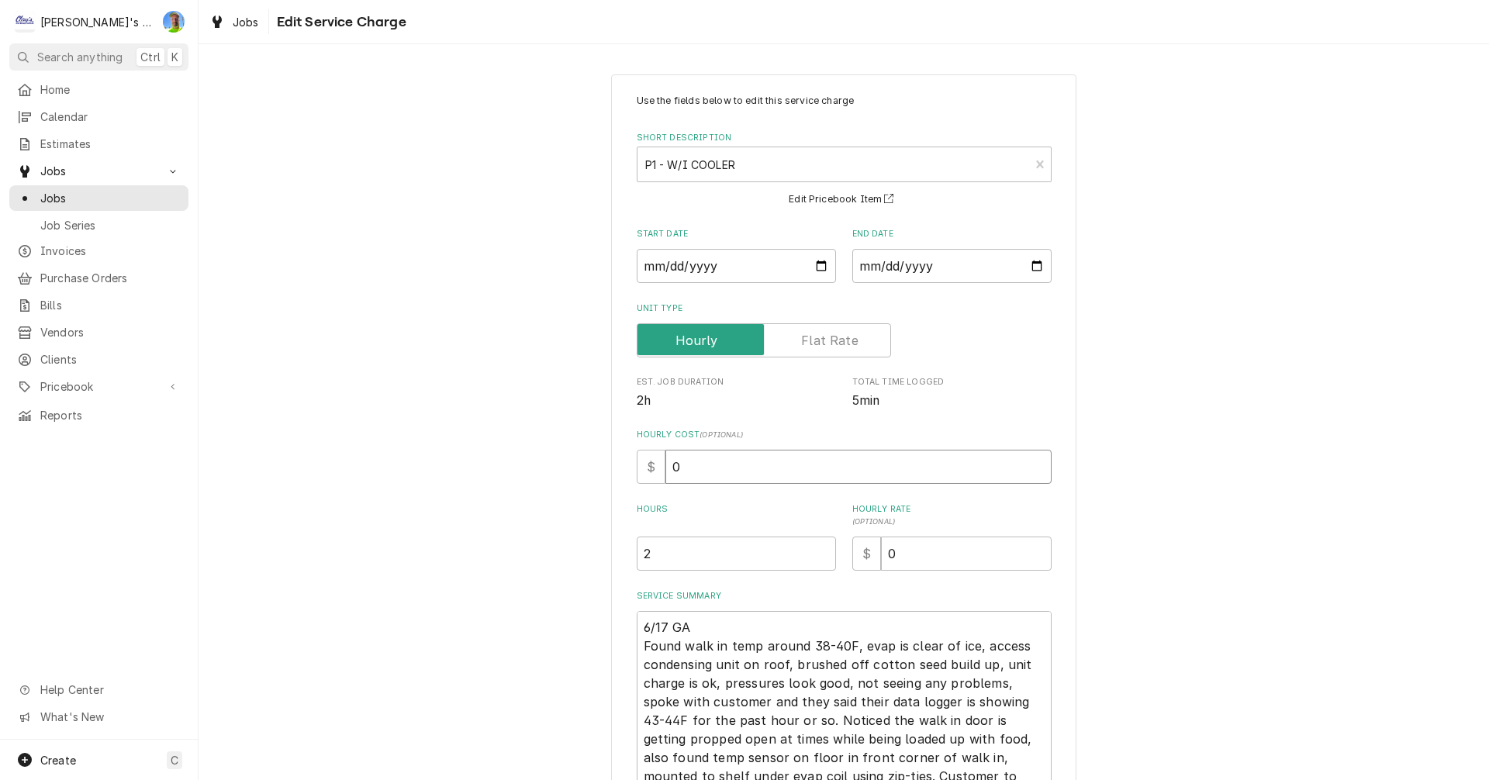
click at [719, 467] on input "0" at bounding box center [858, 467] width 386 height 34
type textarea "x"
type input "6"
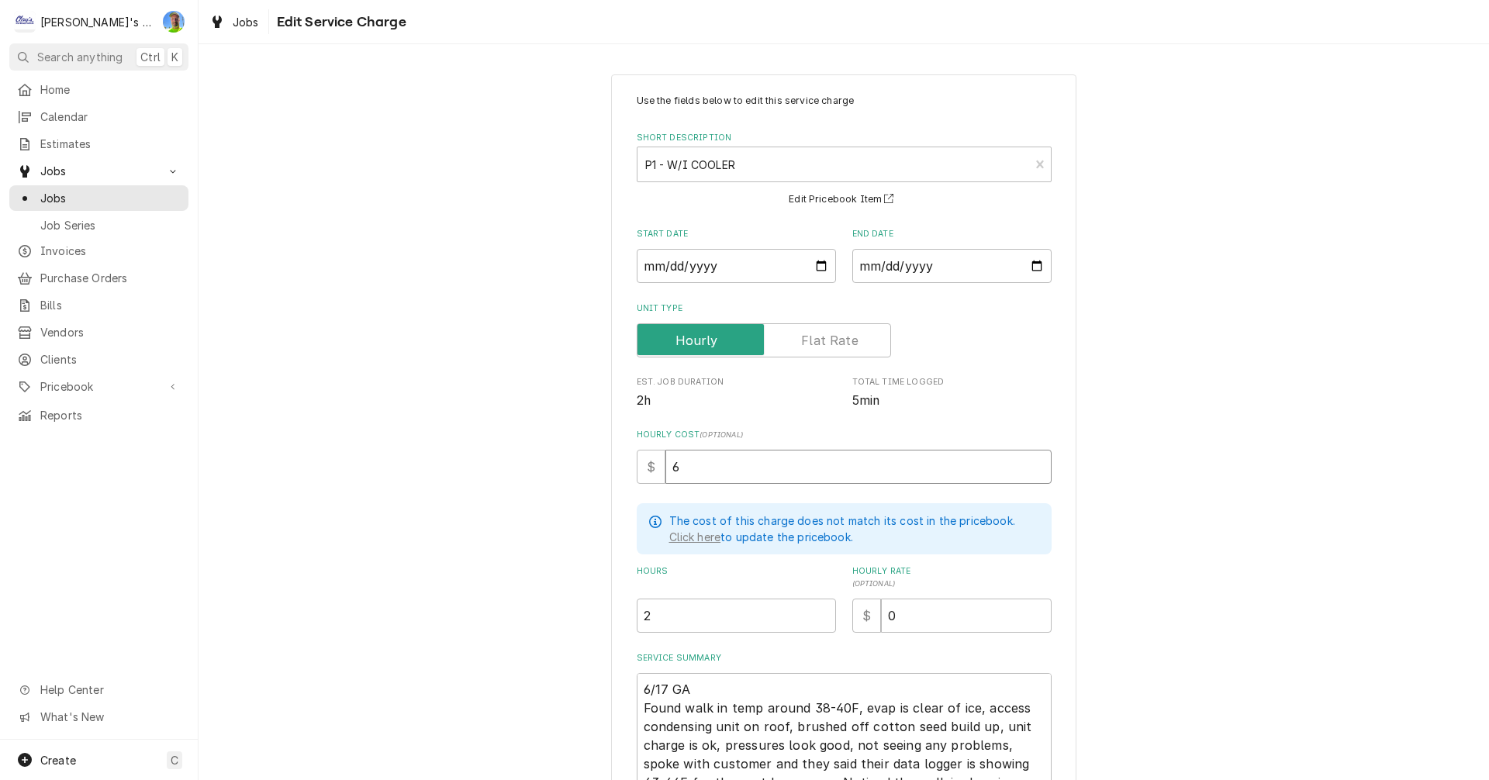
type textarea "x"
type input "60"
type textarea "x"
type input "1"
type textarea "x"
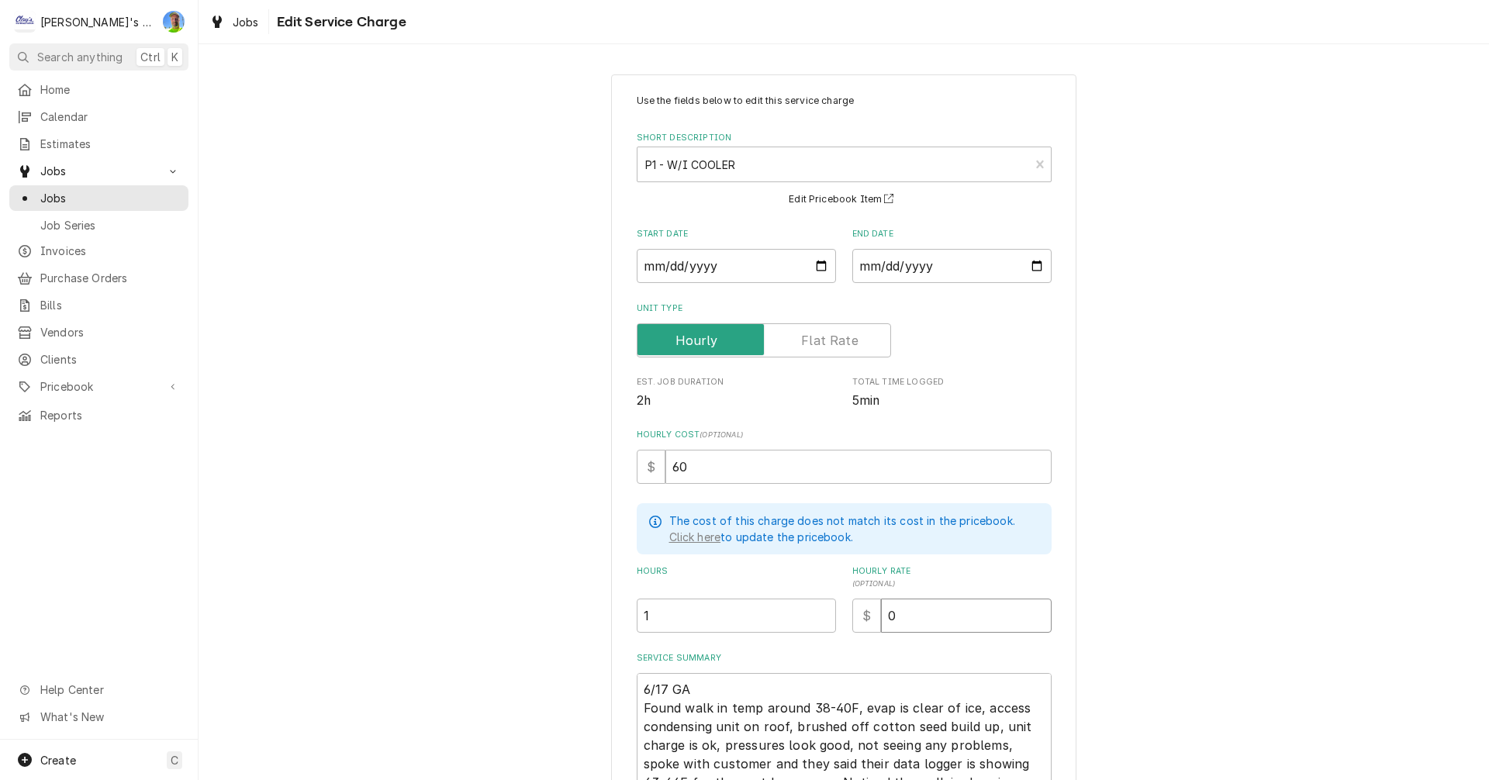
type input "1"
type textarea "x"
type input "12"
type textarea "x"
type input "126"
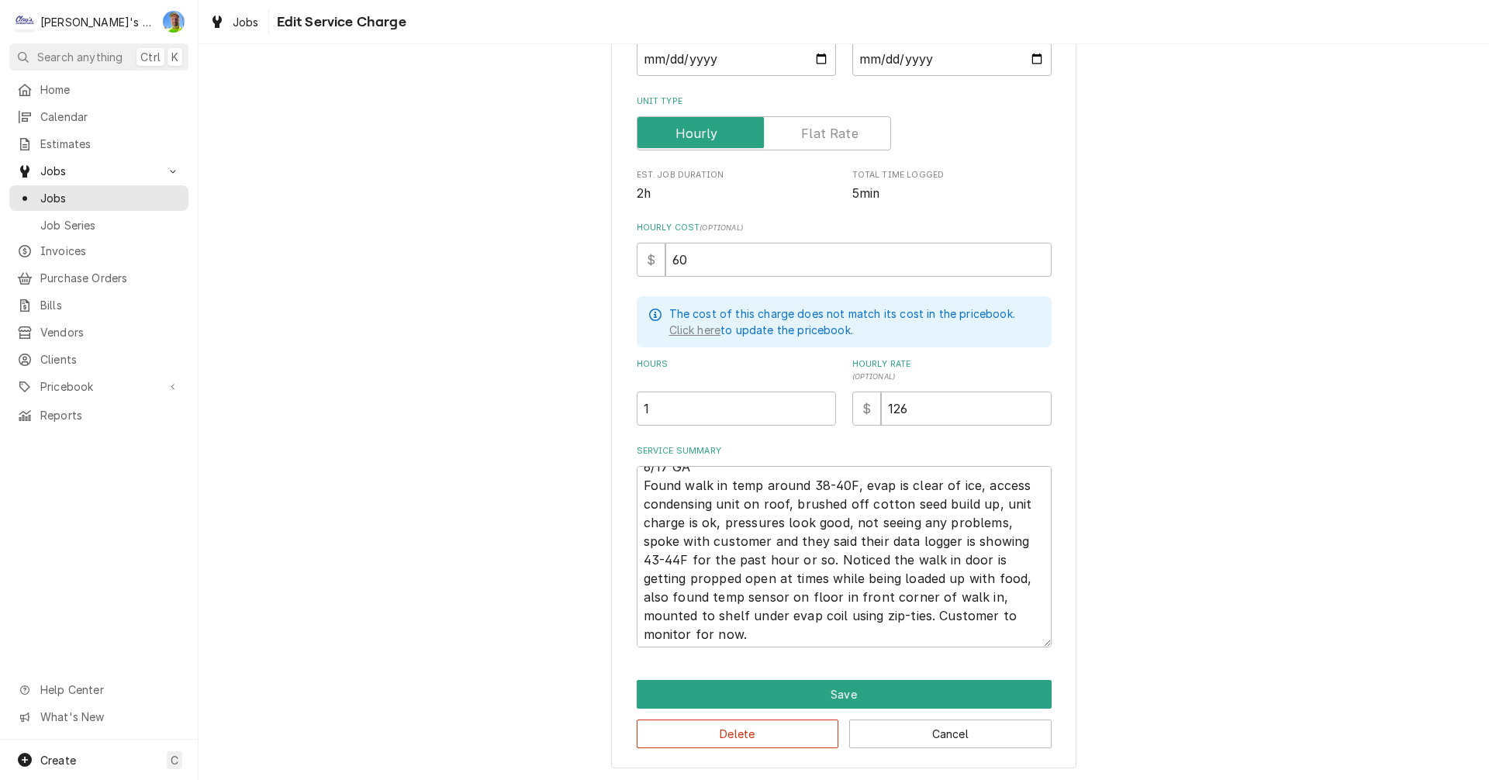
scroll to position [19, 0]
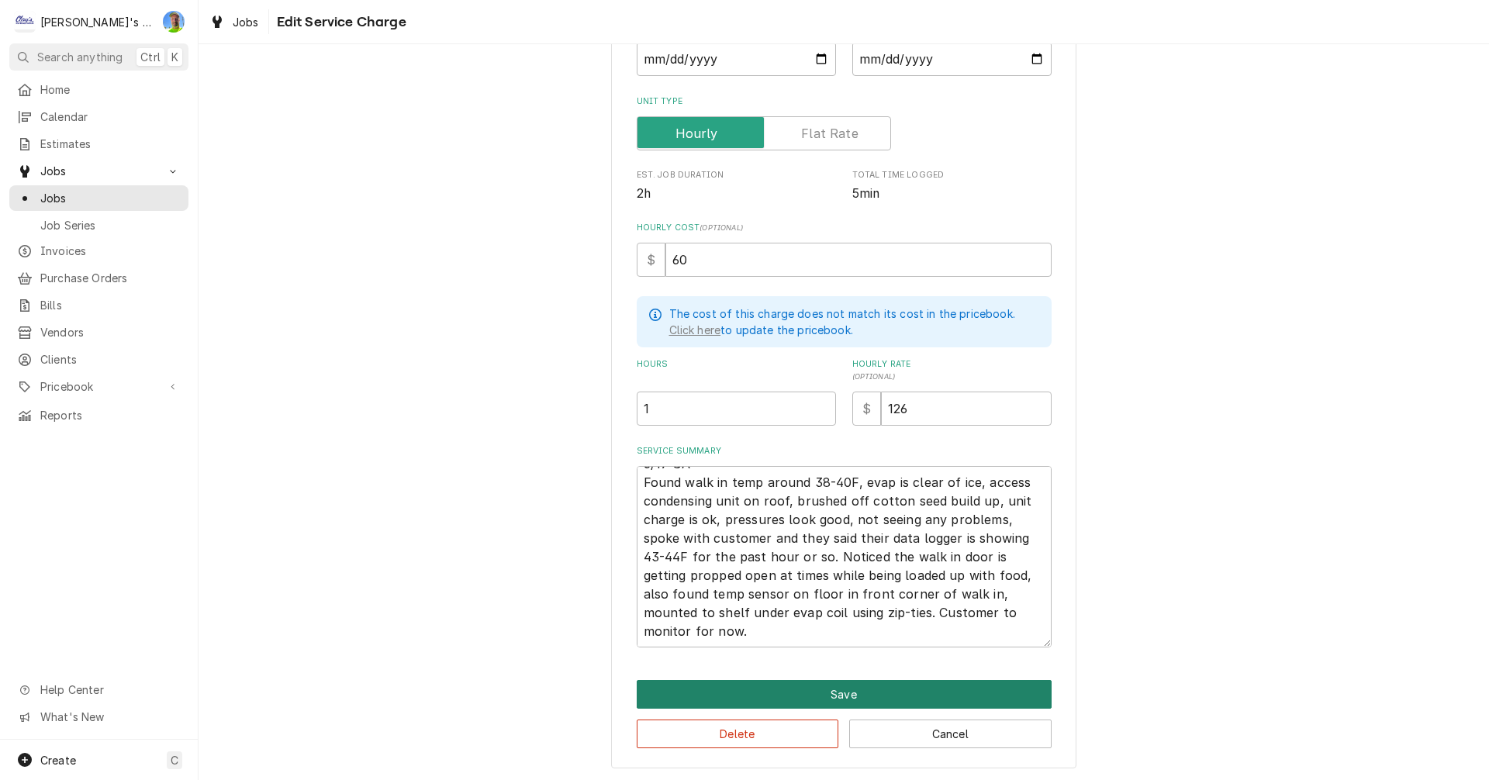
click at [809, 687] on button "Save" at bounding box center [844, 694] width 415 height 29
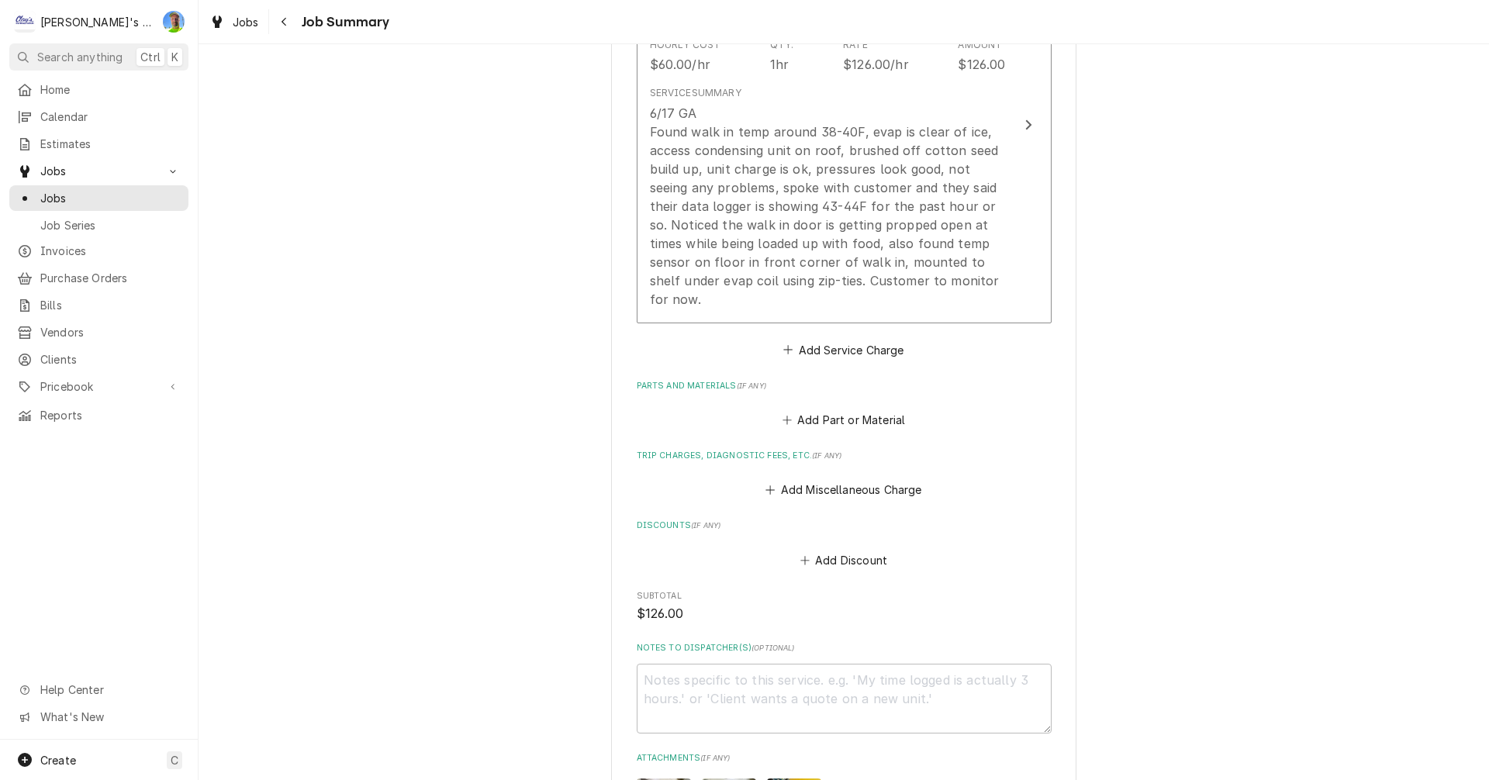
scroll to position [543, 0]
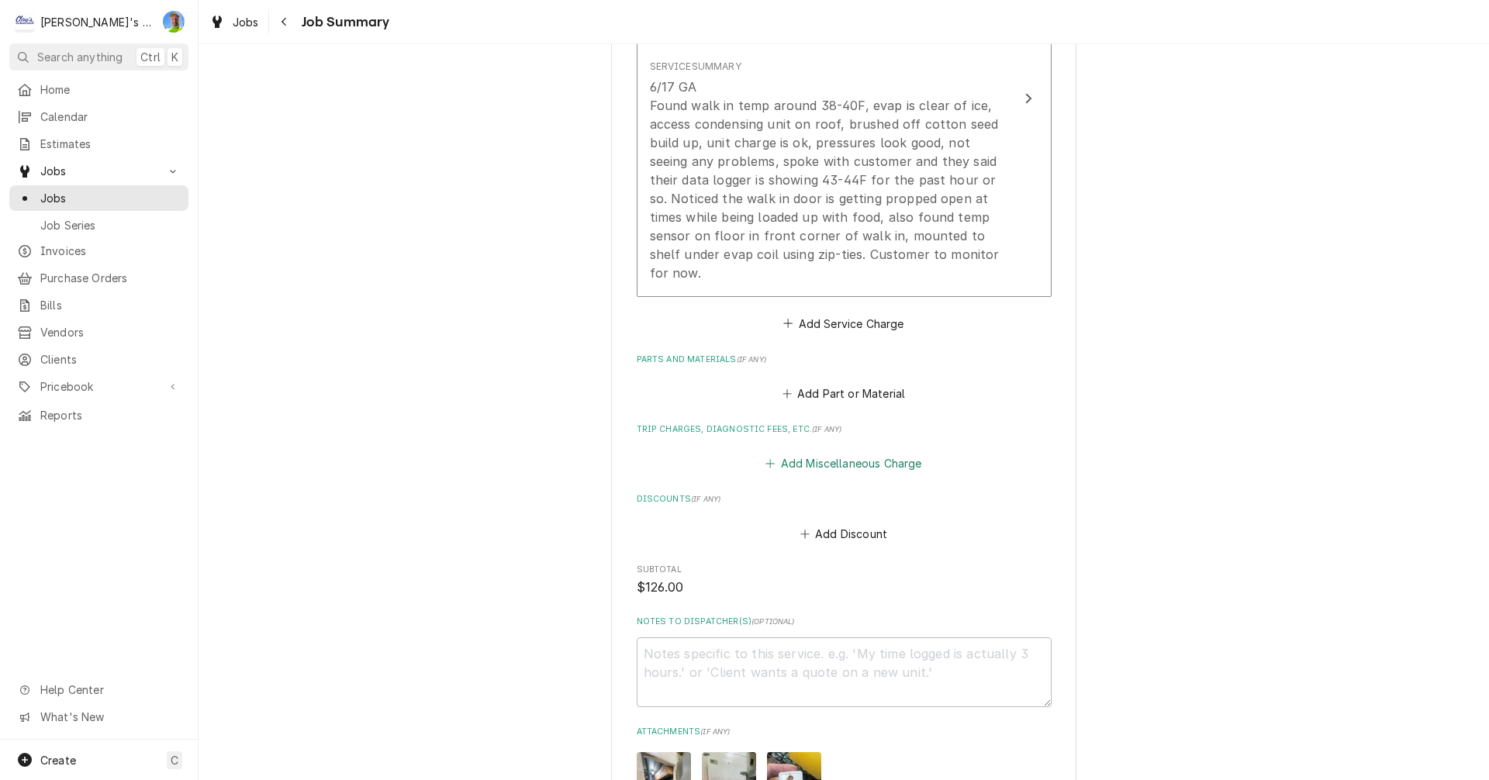
click at [830, 453] on button "Add Miscellaneous Charge" at bounding box center [843, 464] width 161 height 22
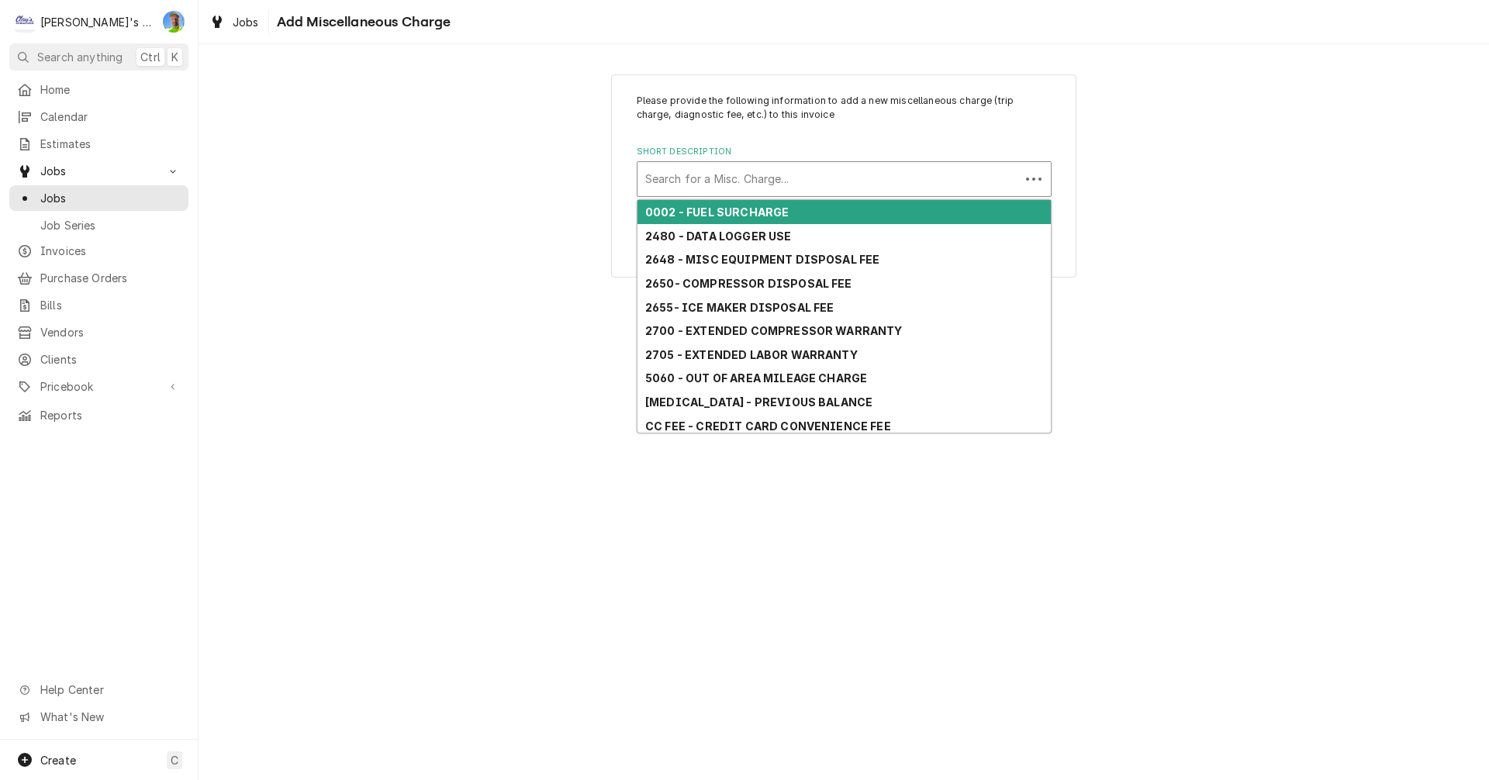
click at [723, 186] on div "Short Description" at bounding box center [828, 179] width 367 height 28
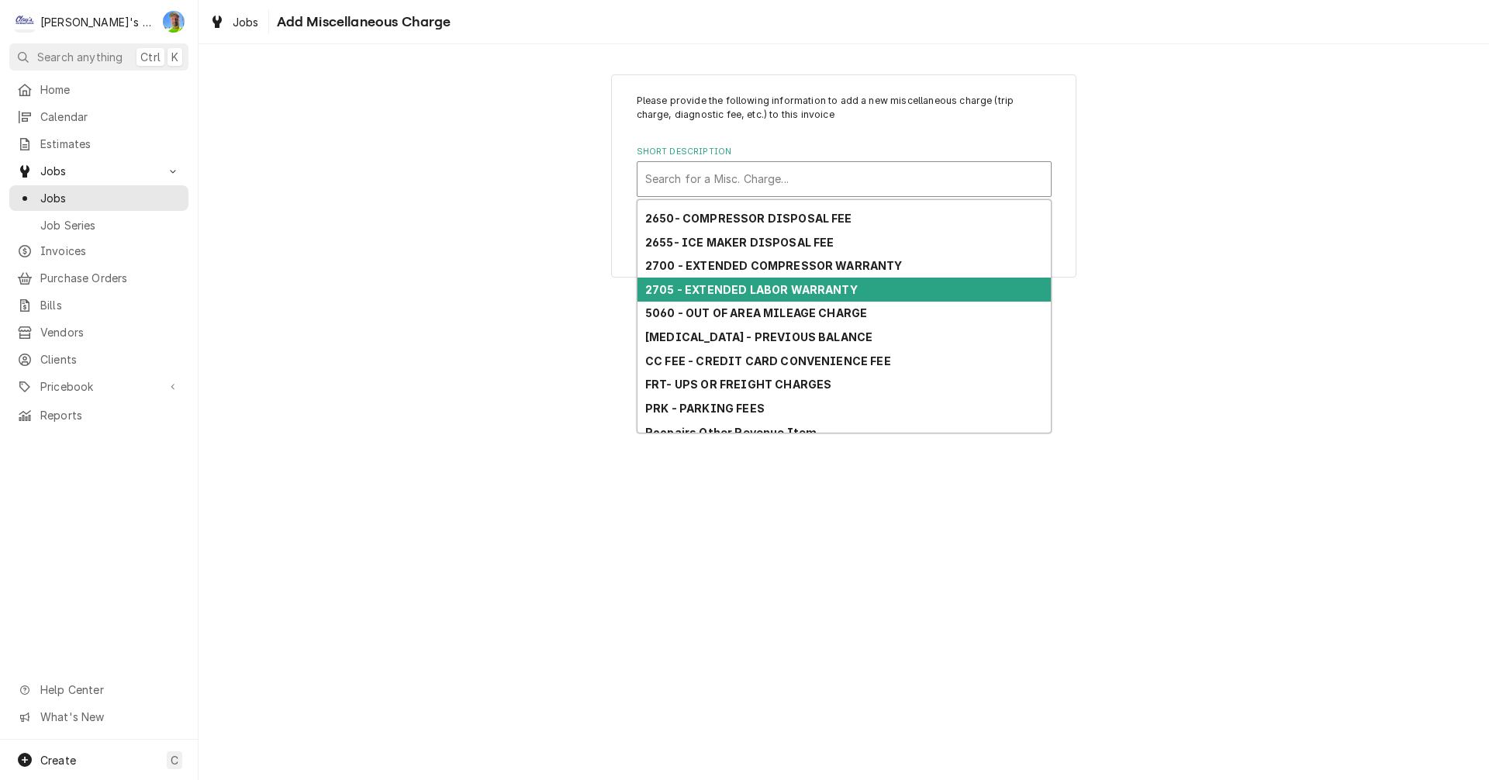
scroll to position [147, 0]
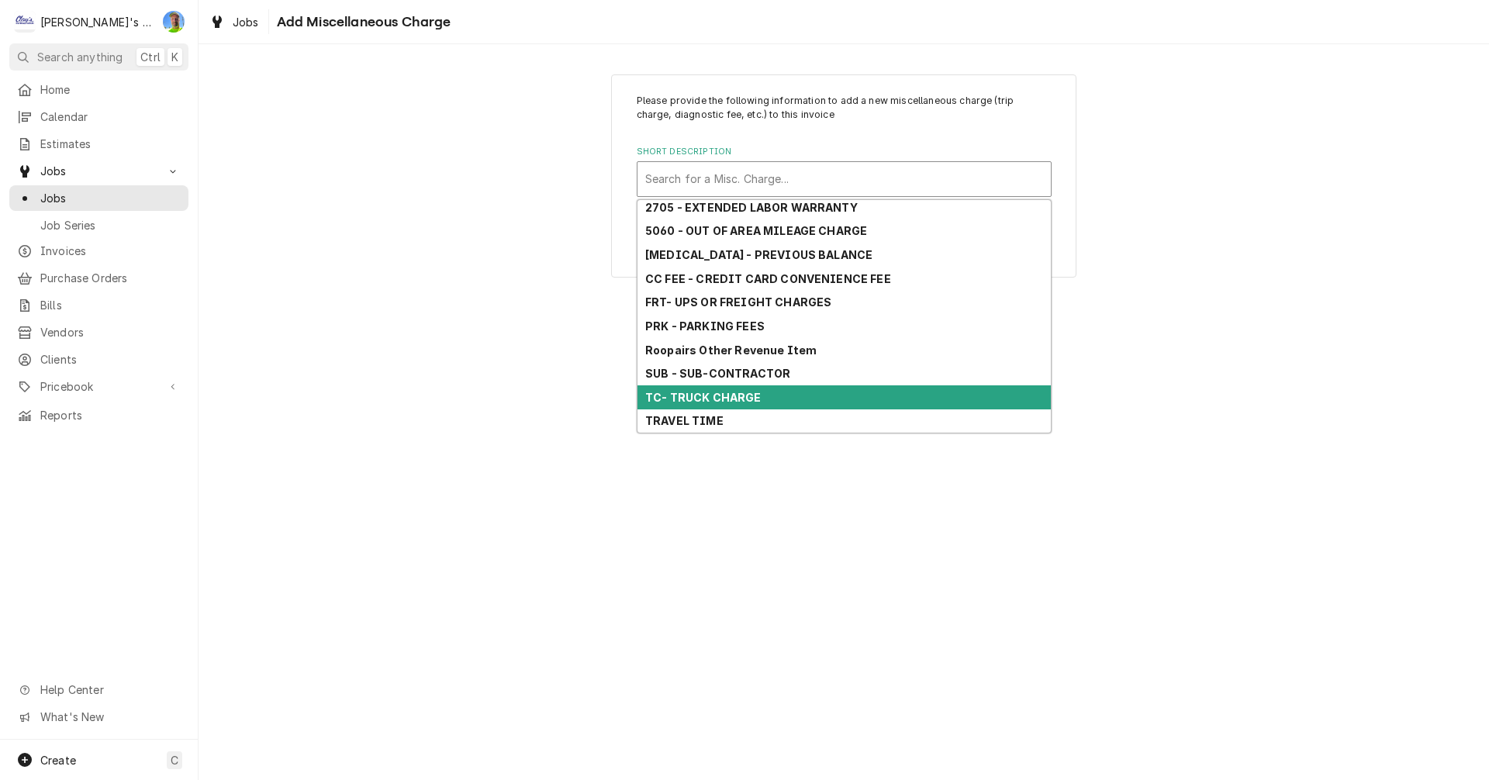
click at [742, 402] on strong "TC- TRUCK CHARGE" at bounding box center [703, 397] width 116 height 13
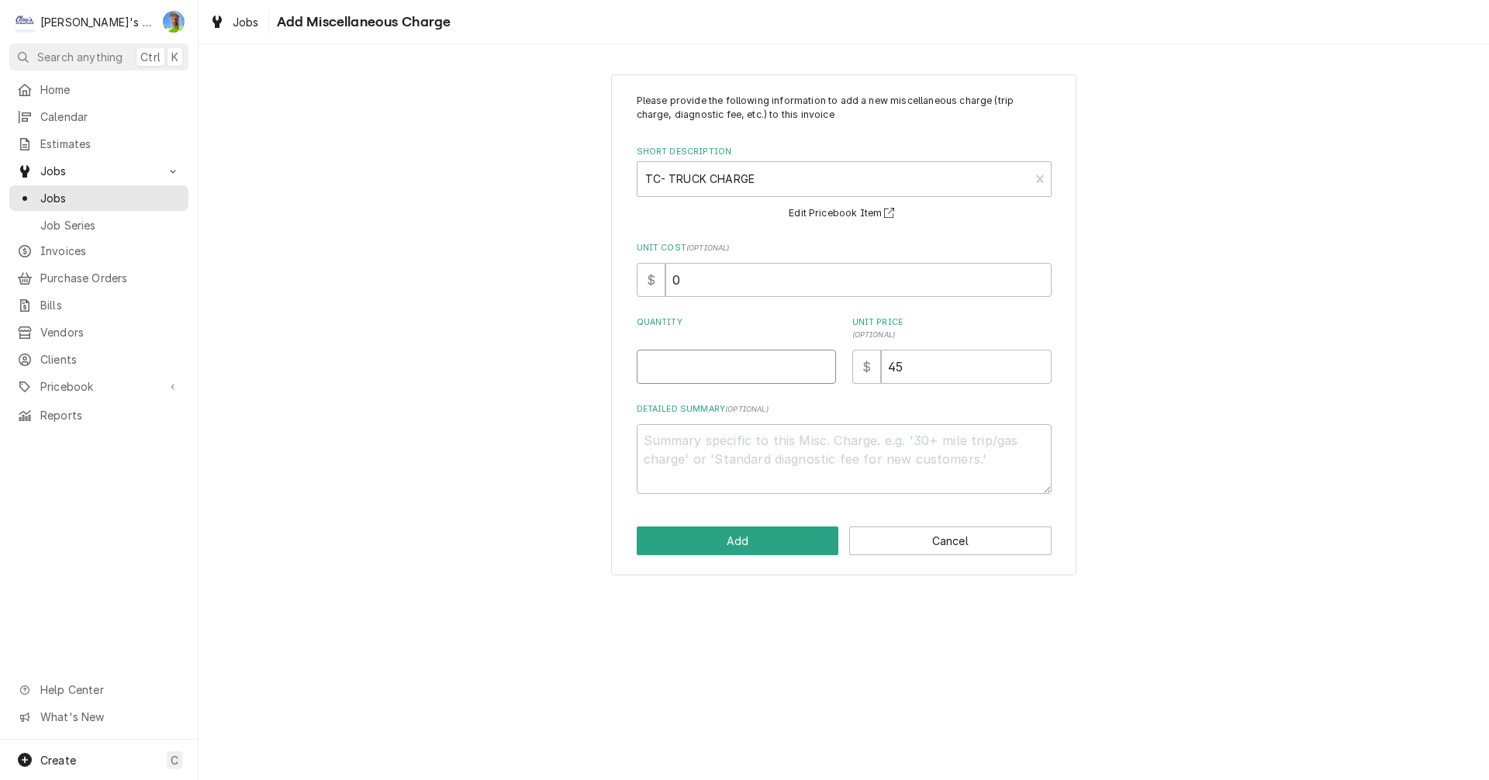
click at [712, 368] on input "Quantity" at bounding box center [736, 367] width 199 height 34
type textarea "x"
type input "1"
click at [752, 535] on button "Add" at bounding box center [738, 540] width 202 height 29
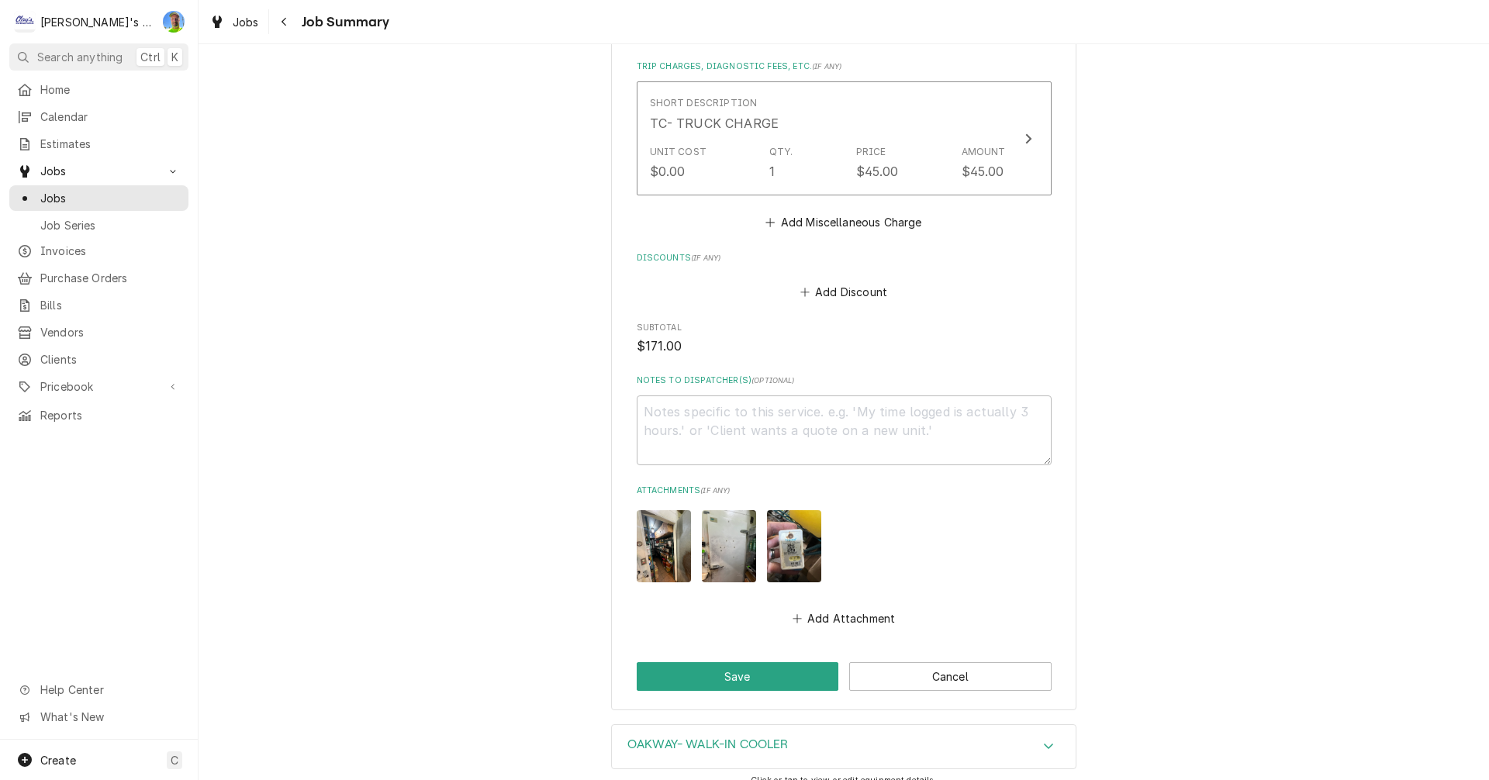
scroll to position [930, 0]
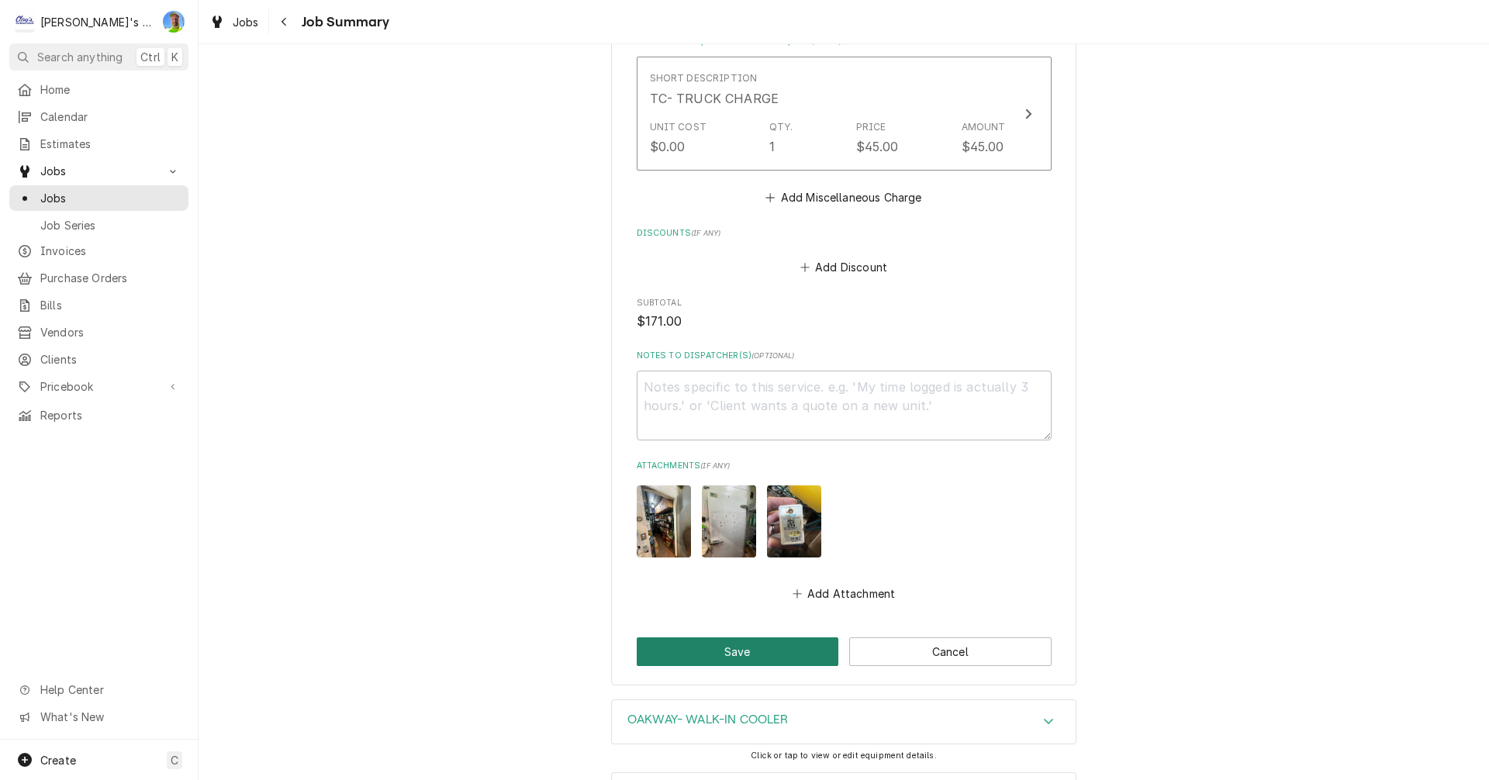
click at [770, 641] on button "Save" at bounding box center [738, 651] width 202 height 29
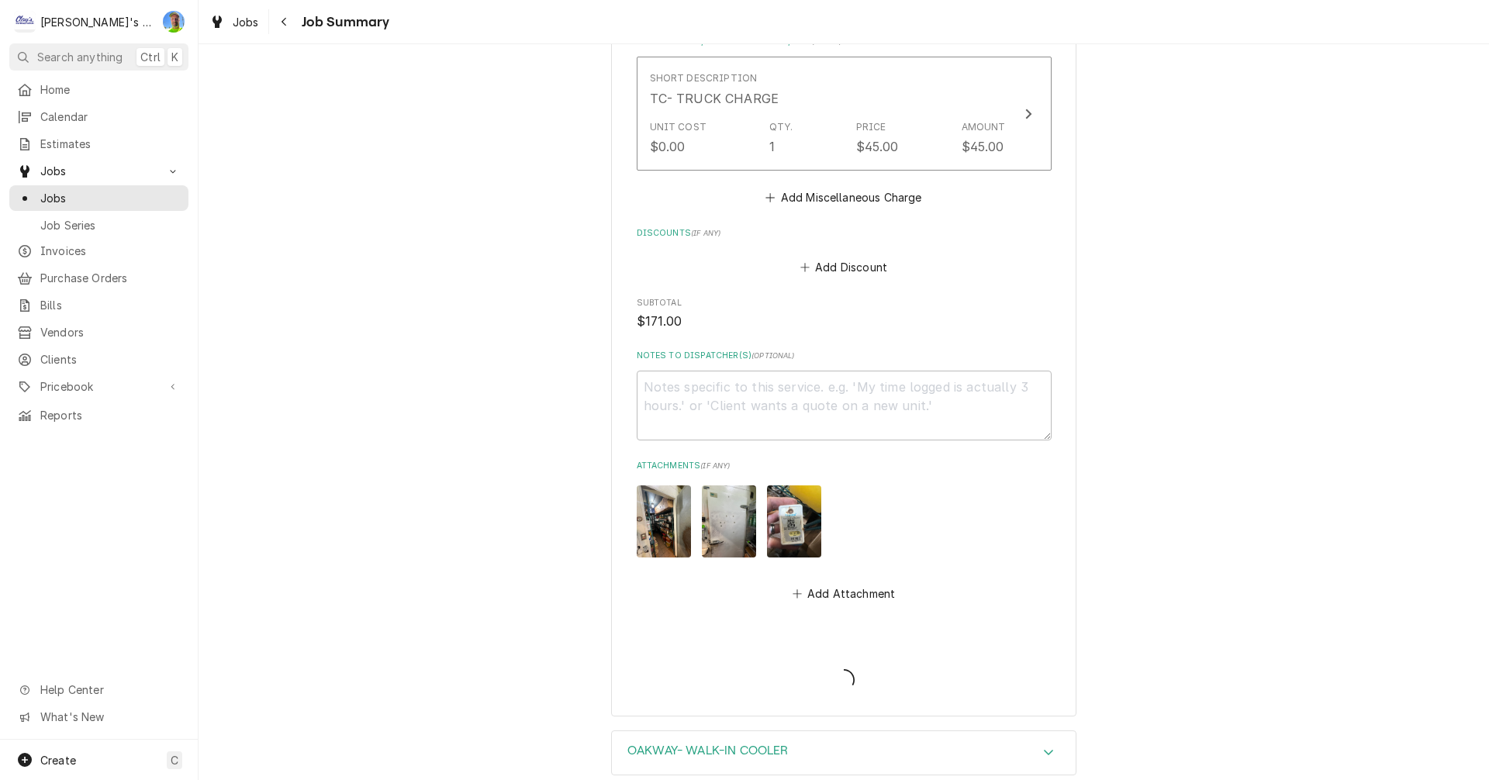
type textarea "x"
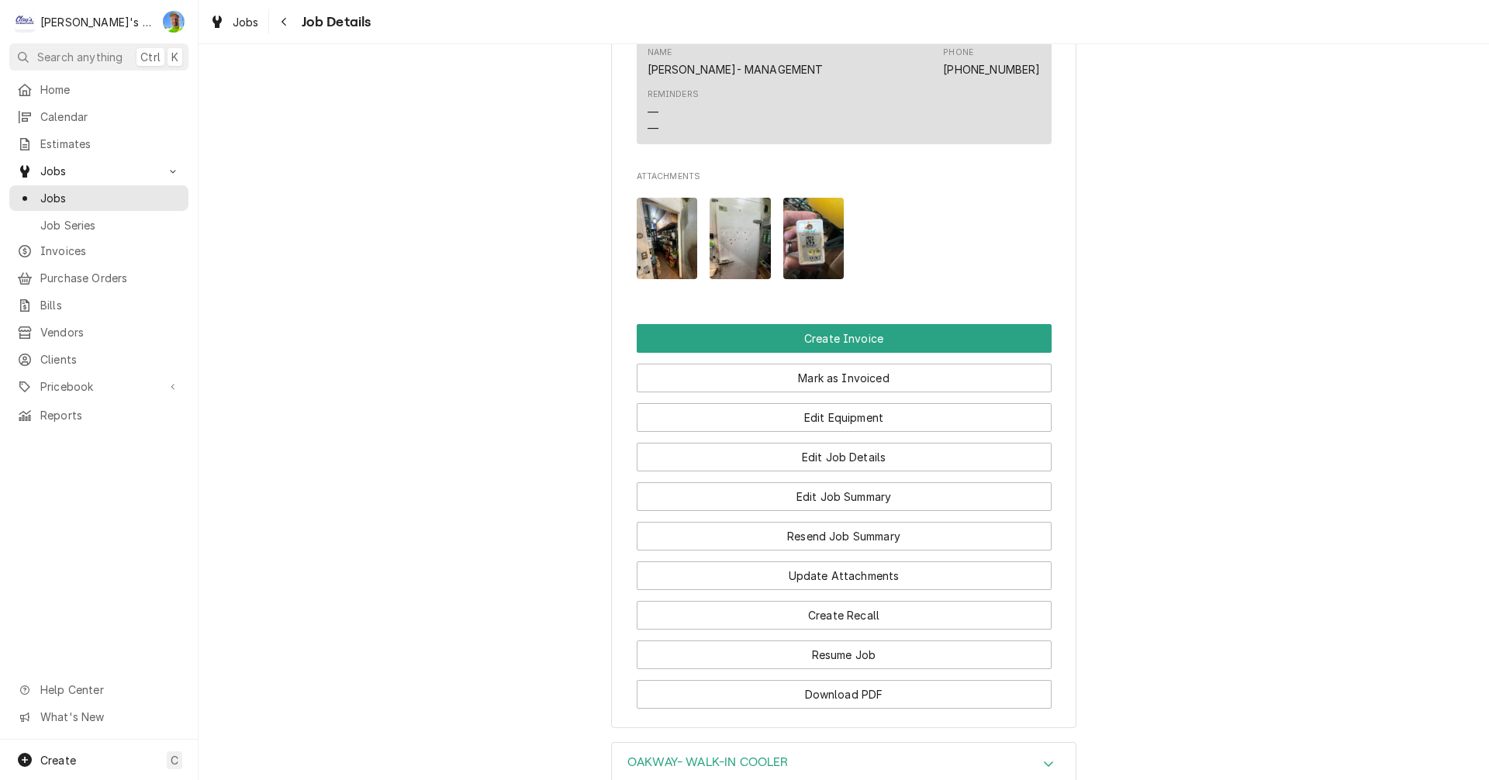
scroll to position [1396, 0]
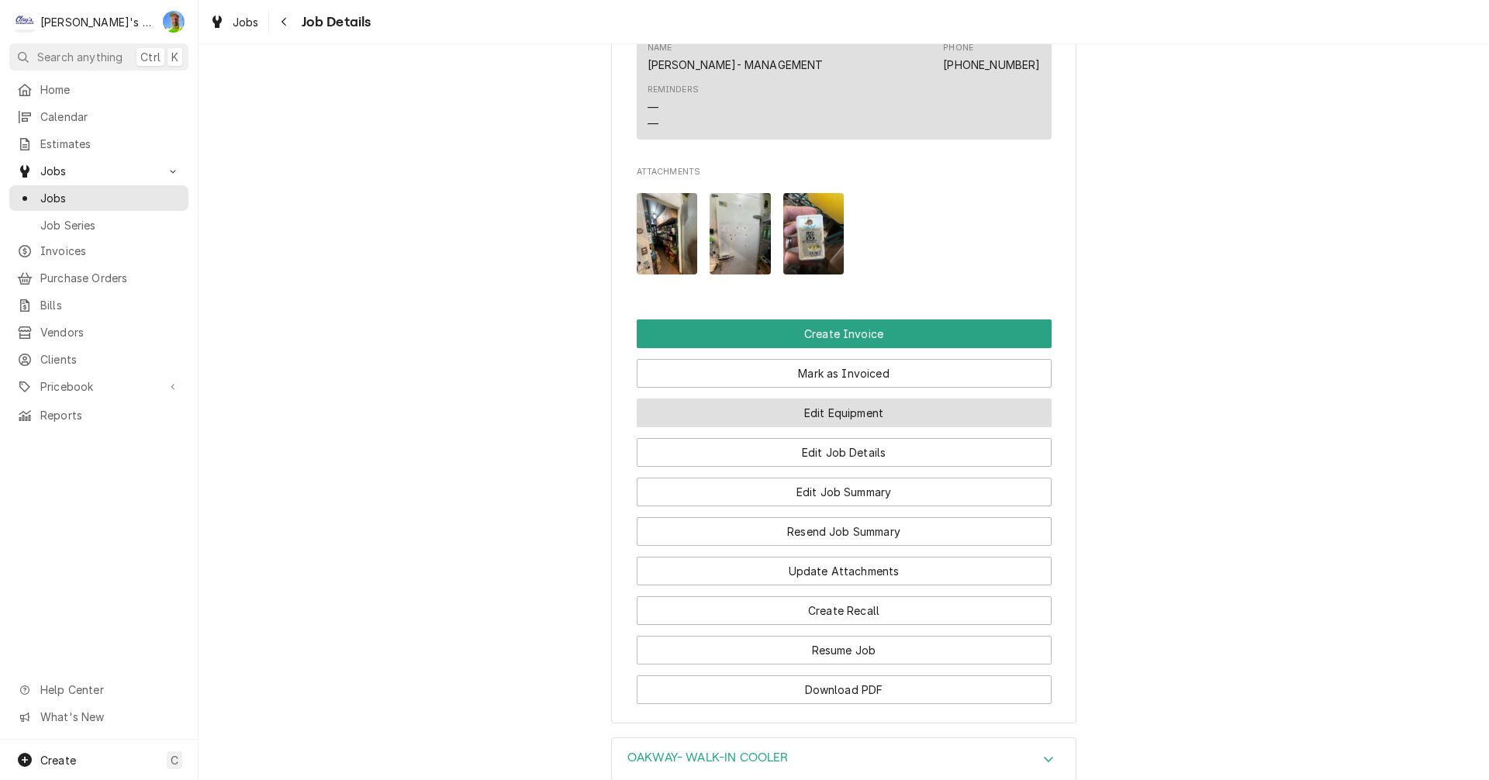
click at [754, 427] on button "Edit Equipment" at bounding box center [844, 412] width 415 height 29
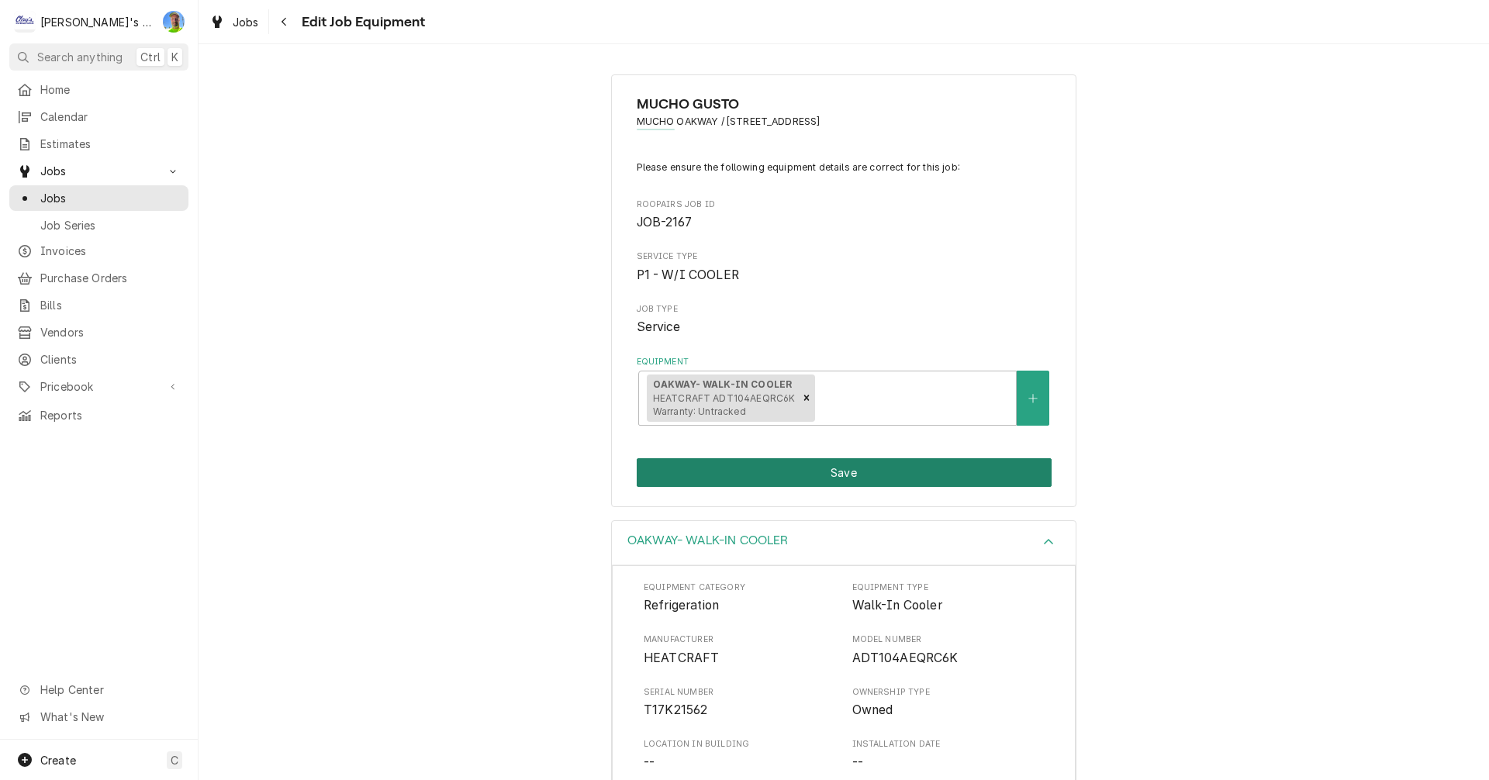
click at [761, 475] on button "Save" at bounding box center [844, 472] width 415 height 29
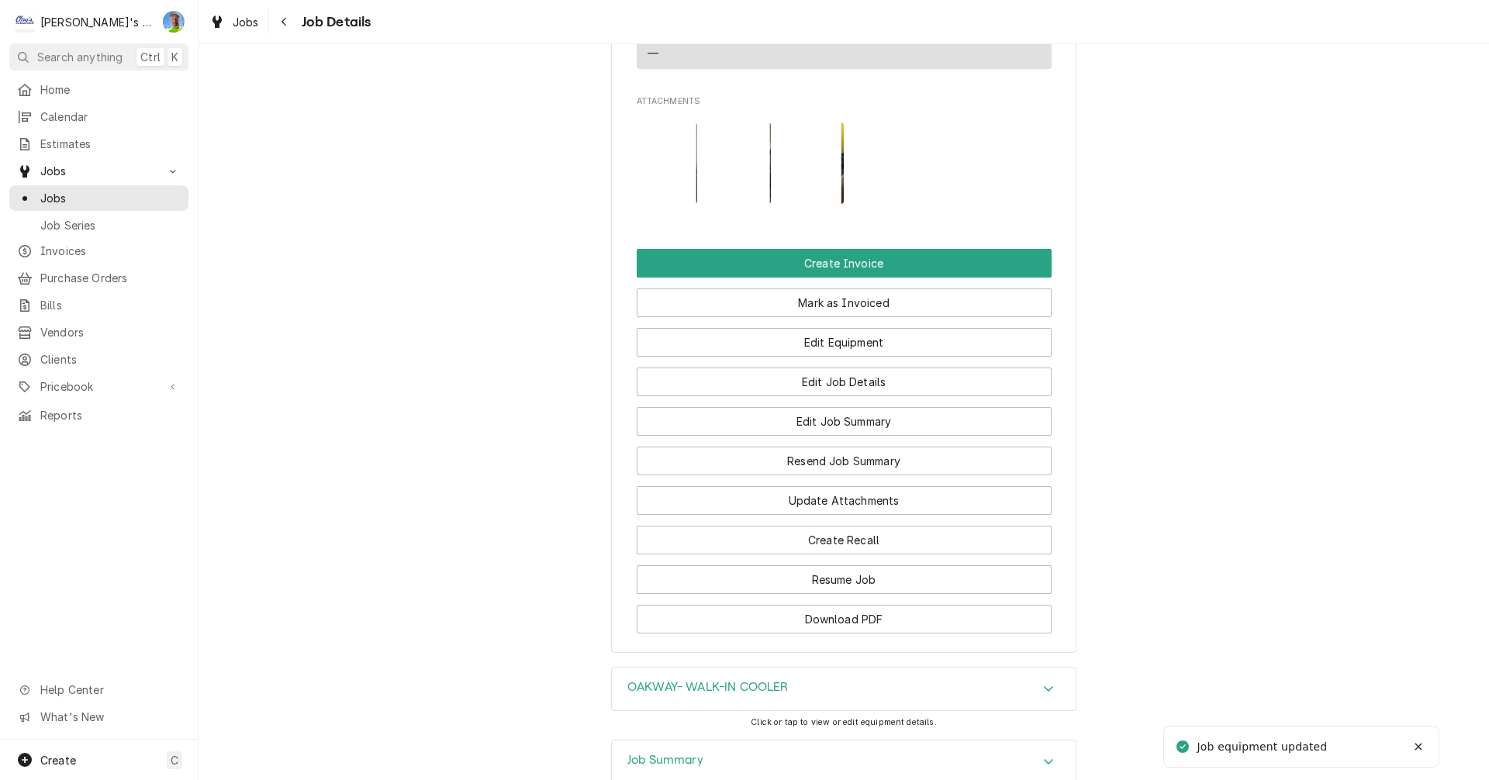
scroll to position [1473, 0]
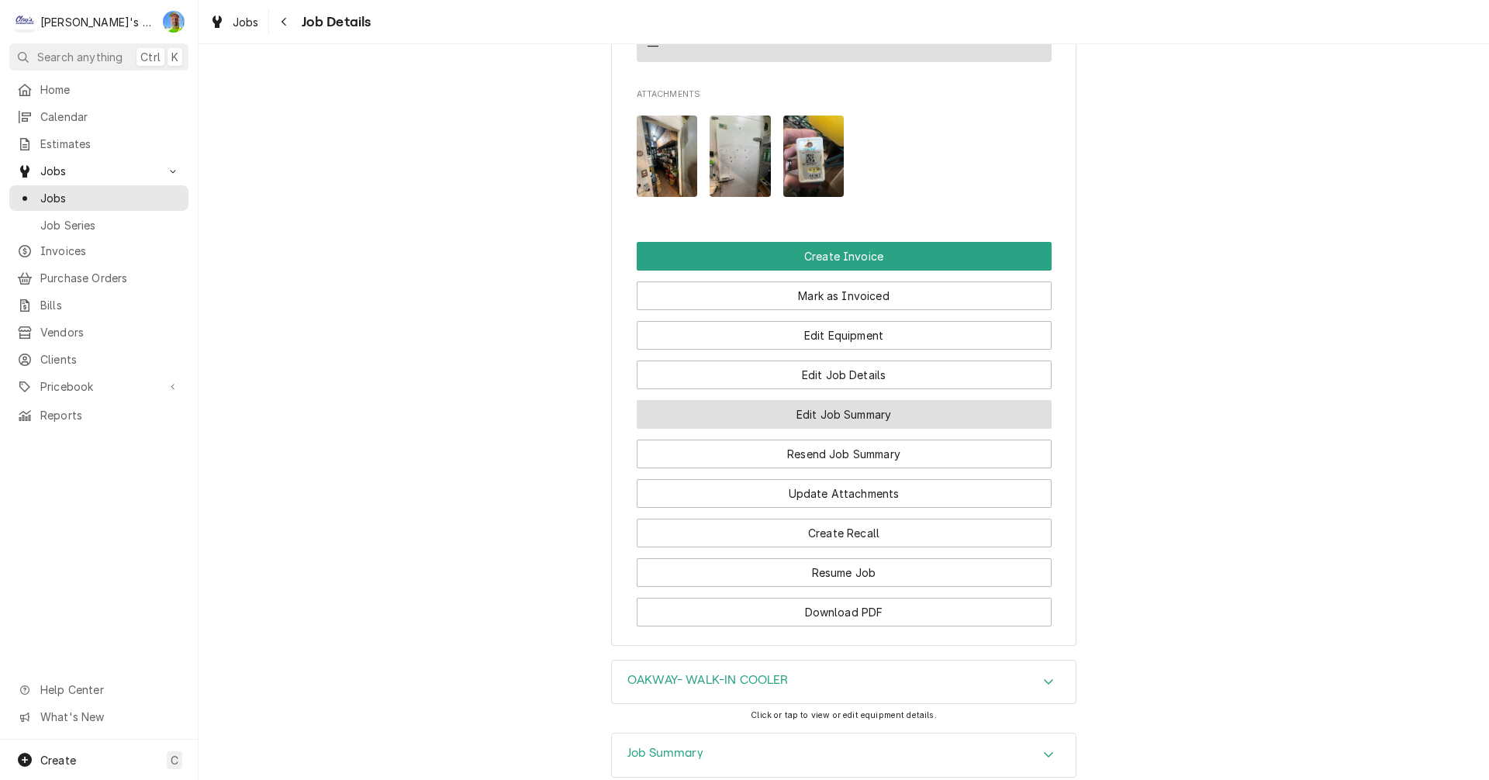
click at [692, 429] on button "Edit Job Summary" at bounding box center [844, 414] width 415 height 29
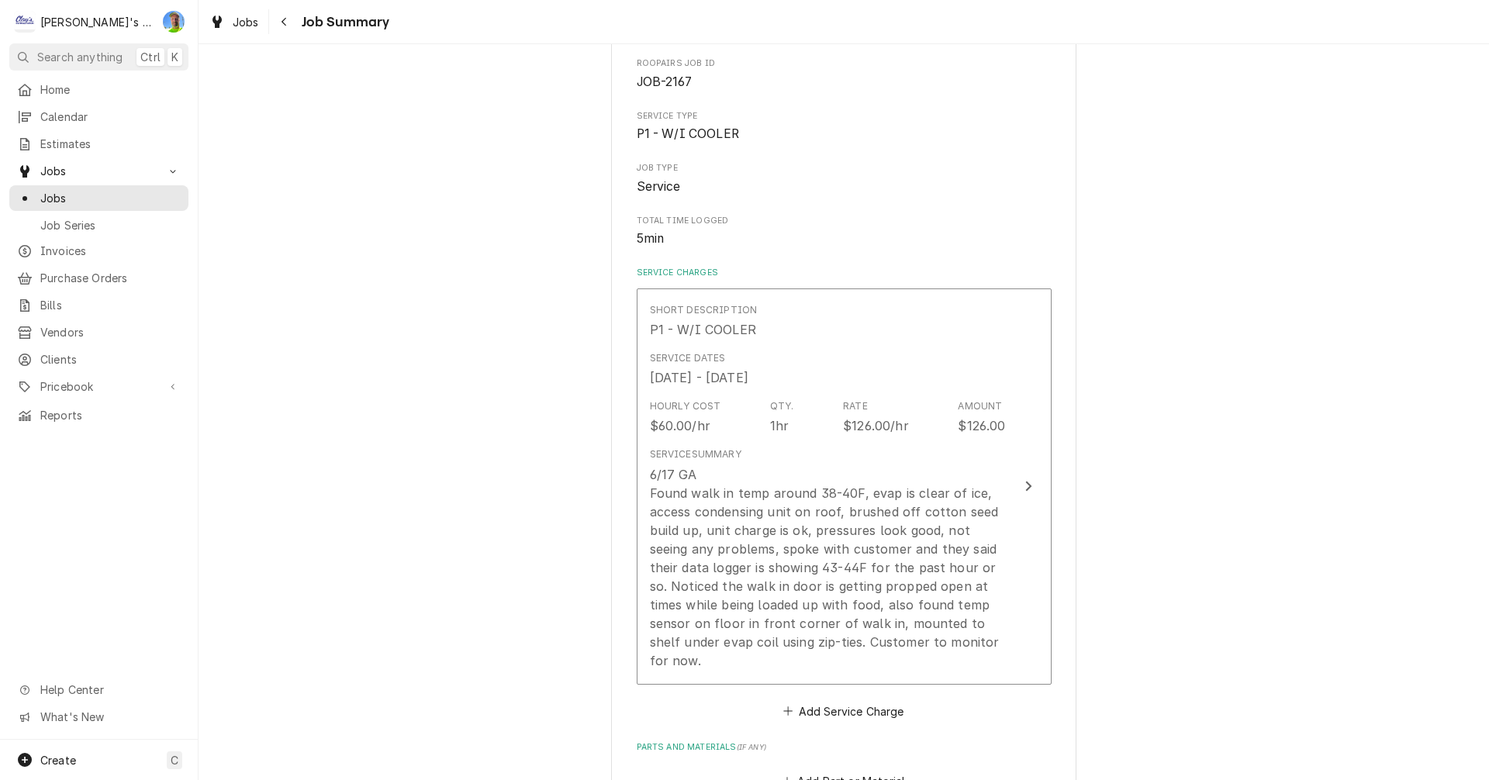
scroll to position [233, 0]
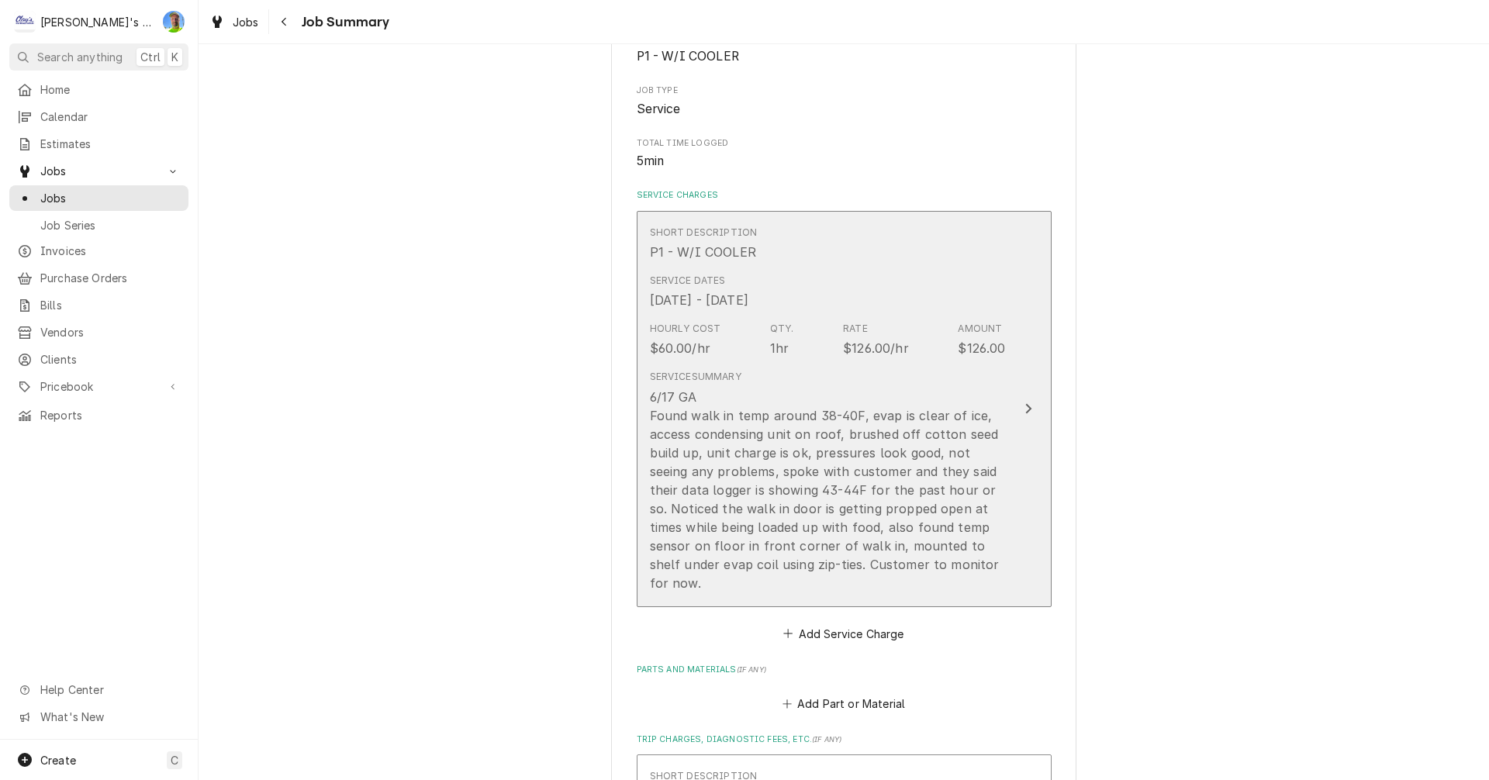
click at [1035, 430] on button "Short Description P1 - W/I COOLER Service Dates [DATE] - [DATE] Hourly Cost $60…" at bounding box center [844, 409] width 415 height 396
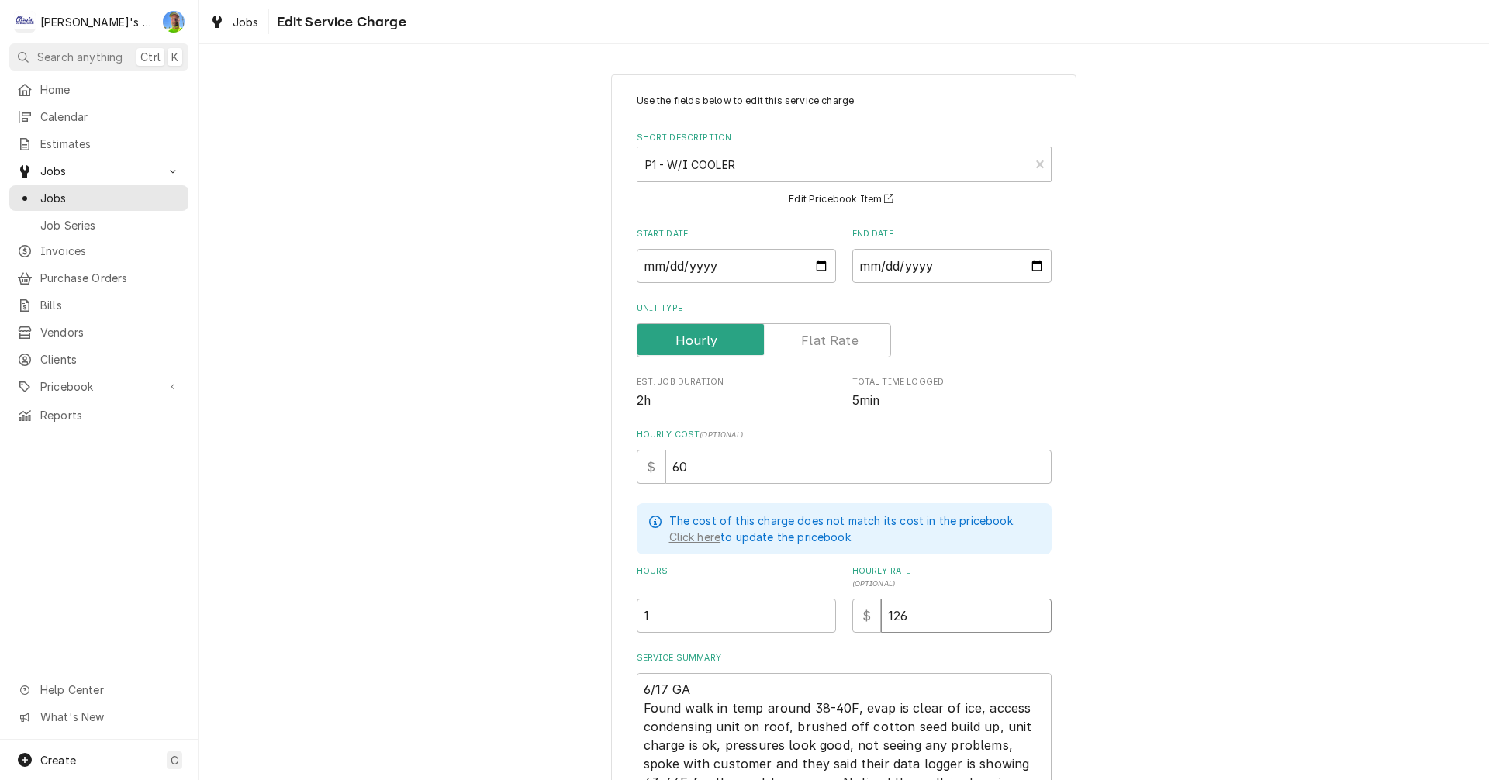
click at [930, 607] on input "126" at bounding box center [966, 616] width 171 height 34
type textarea "x"
type input "1"
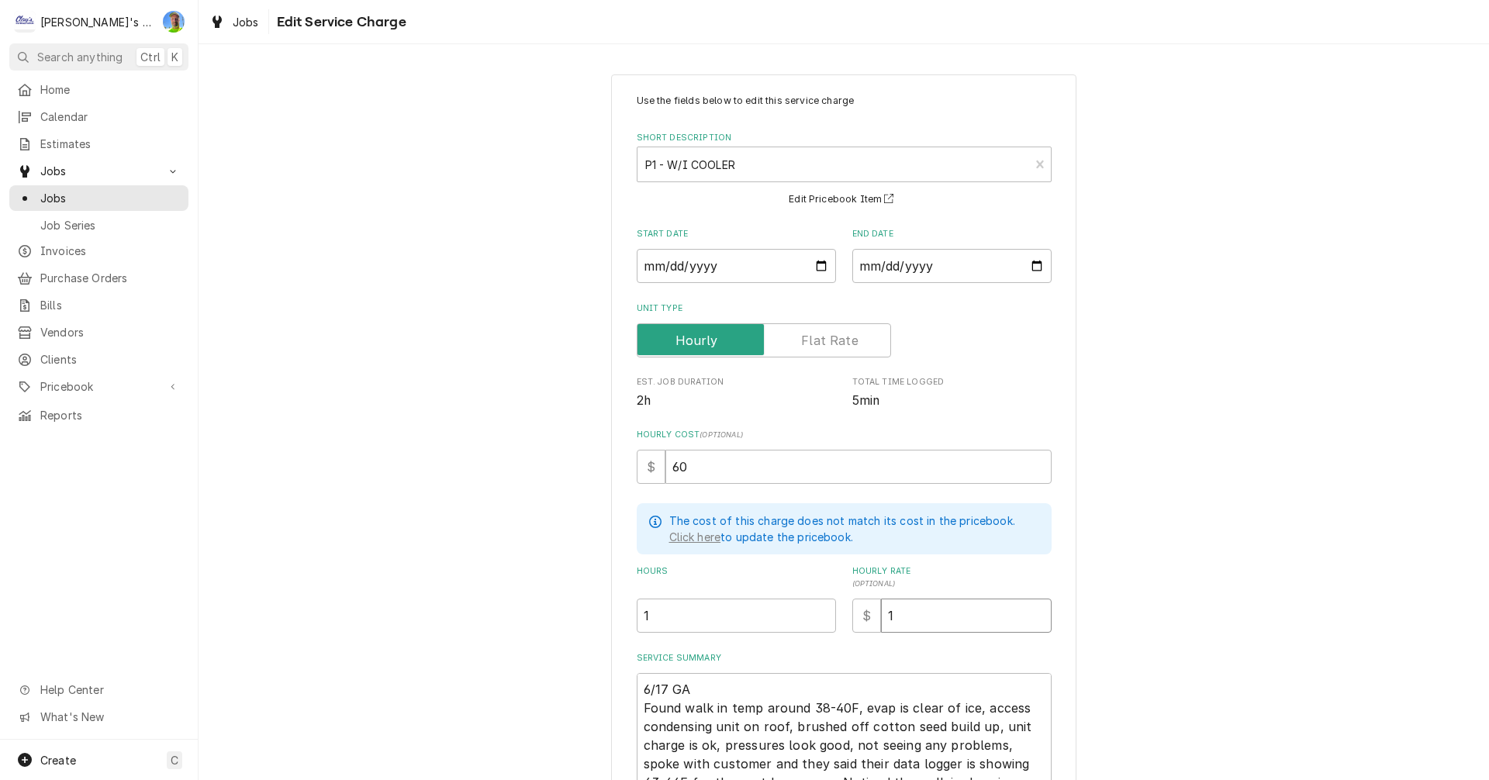
type textarea "x"
type input "18"
type textarea "x"
type input "189"
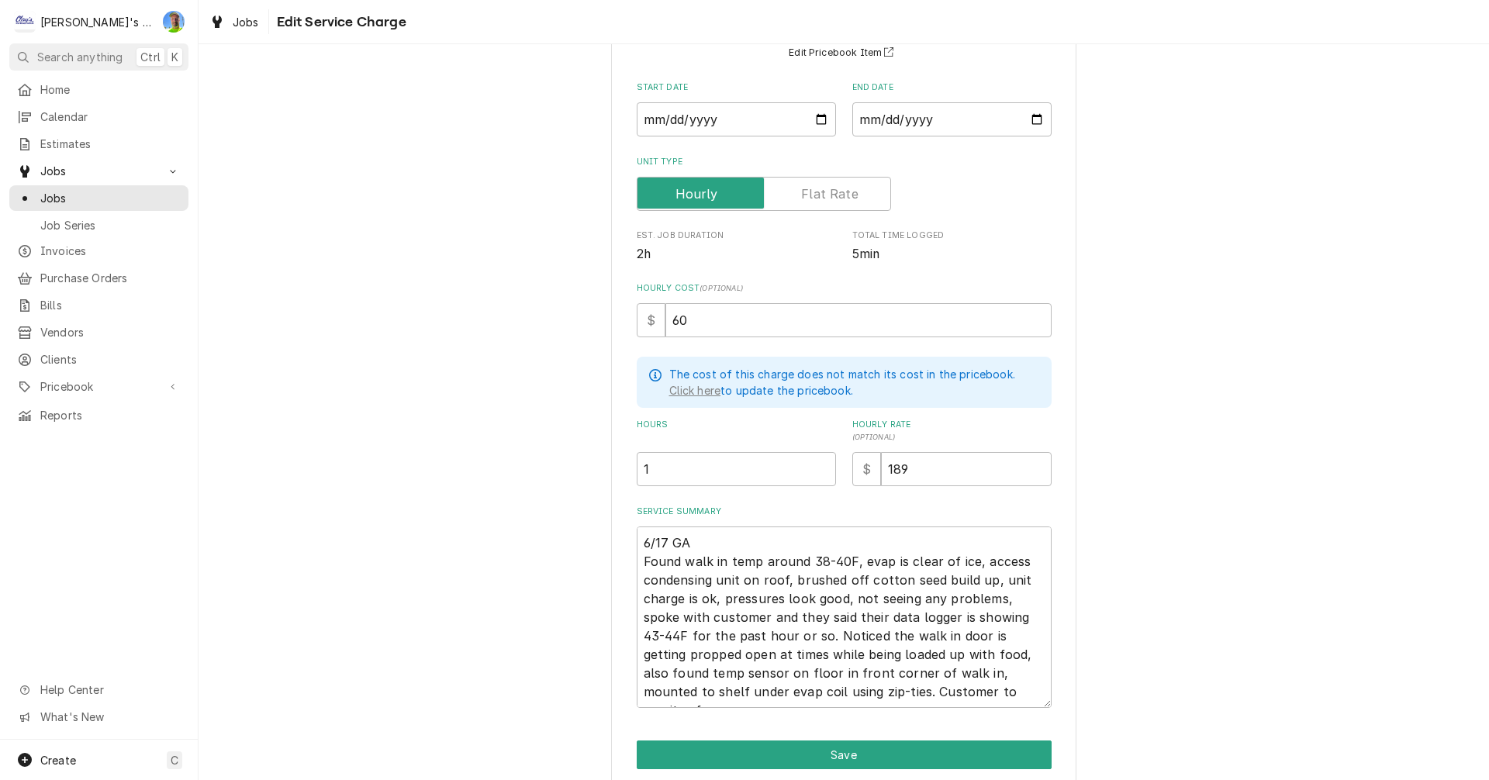
scroll to position [155, 0]
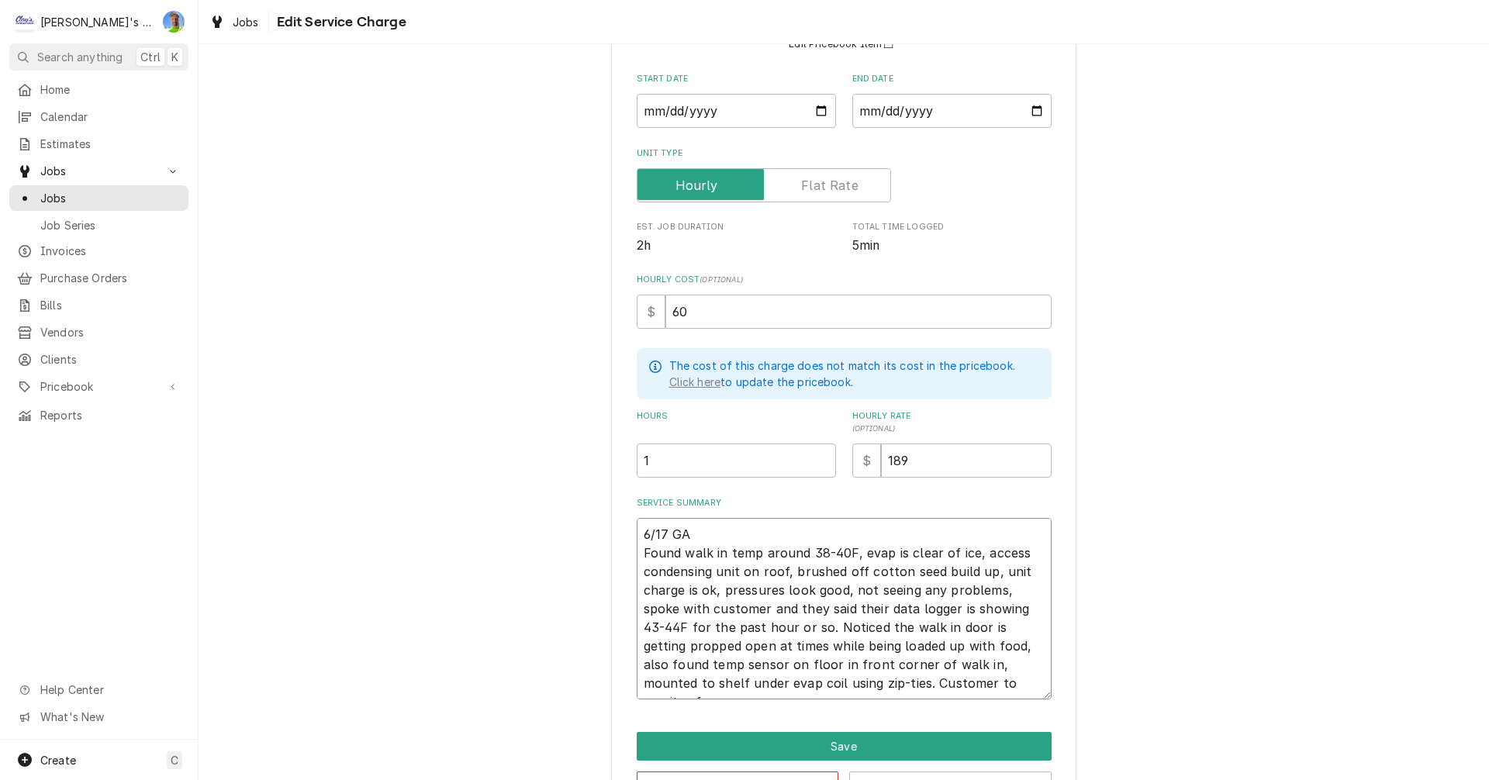
click at [637, 531] on textarea "6/17 GA Found walk in temp around 38-40F, evap is clear of ice, access condensi…" at bounding box center [844, 608] width 415 height 181
click at [716, 535] on textarea "6/17 GA Found walk in temp around 38-40F, evap is clear of ice, access condensi…" at bounding box center [844, 608] width 415 height 181
type textarea "x"
type textarea "6/17 GA Found walk in temp around 38-40F, evap is clear of ice, access condensi…"
type textarea "x"
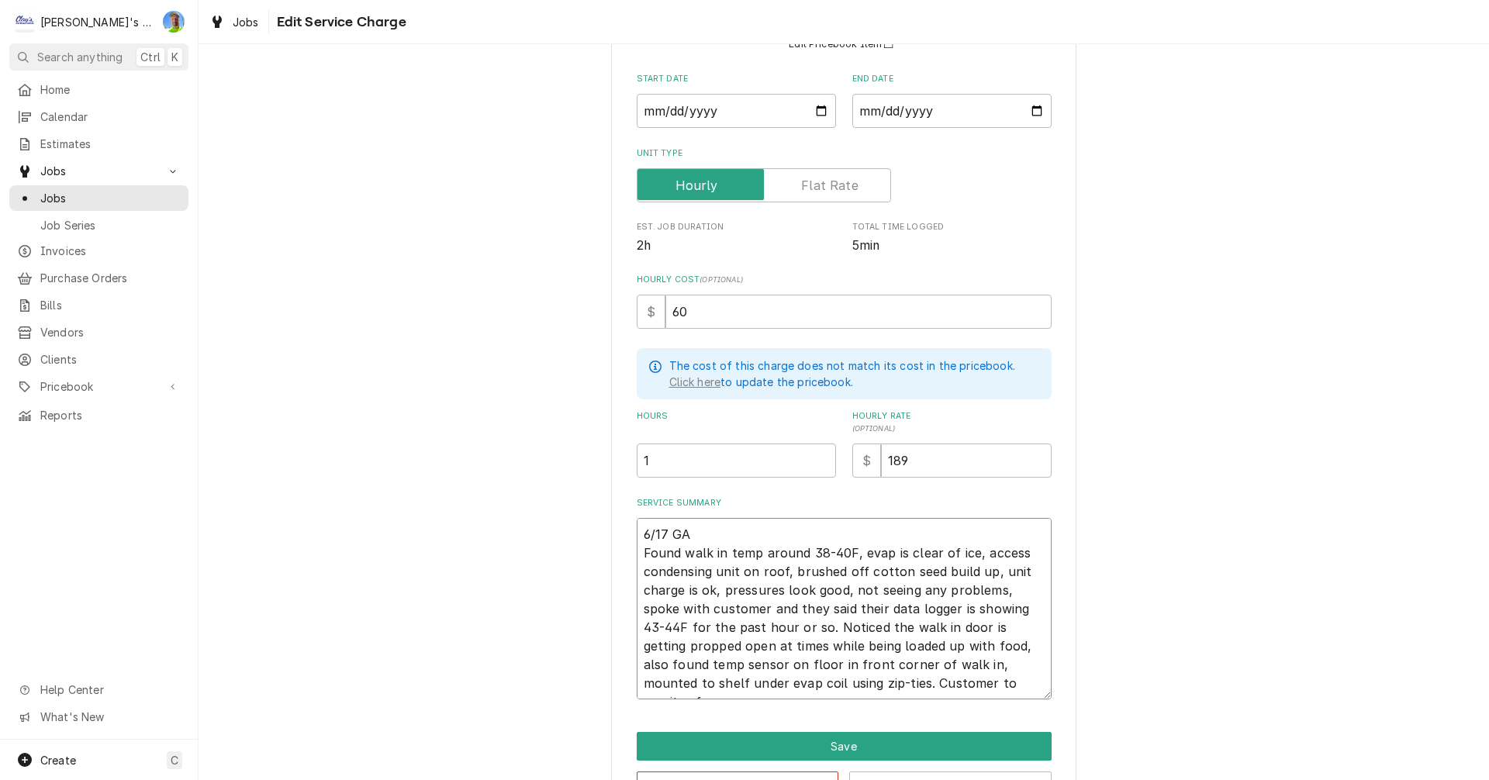
type textarea "6/17 GA - Found walk in temp around 38-40F, evap is clear of ice, access conden…"
type textarea "x"
type textarea "6/17 GA - Found walk in temp around 38-40F, evap is clear of ice, access conden…"
type textarea "x"
type textarea "6/17 GA - O Found walk in temp around 38-40F, evap is clear of ice, access cond…"
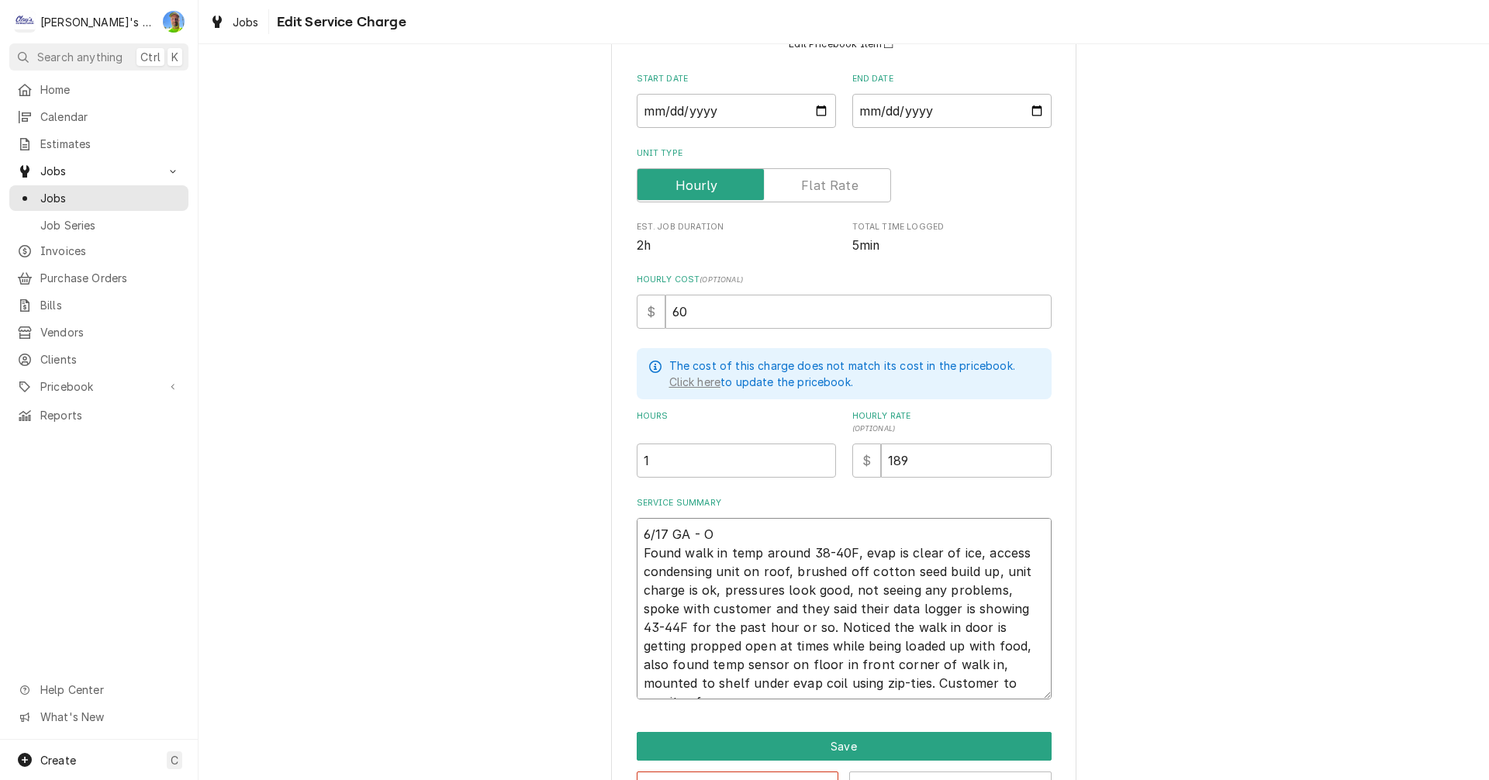
type textarea "x"
type textarea "6/17 GA - OV Found walk in temp around 38-40F, evap is clear of ice, access con…"
type textarea "x"
type textarea "6/17 GA - OVE Found walk in temp around 38-40F, evap is clear of ice, access co…"
type textarea "x"
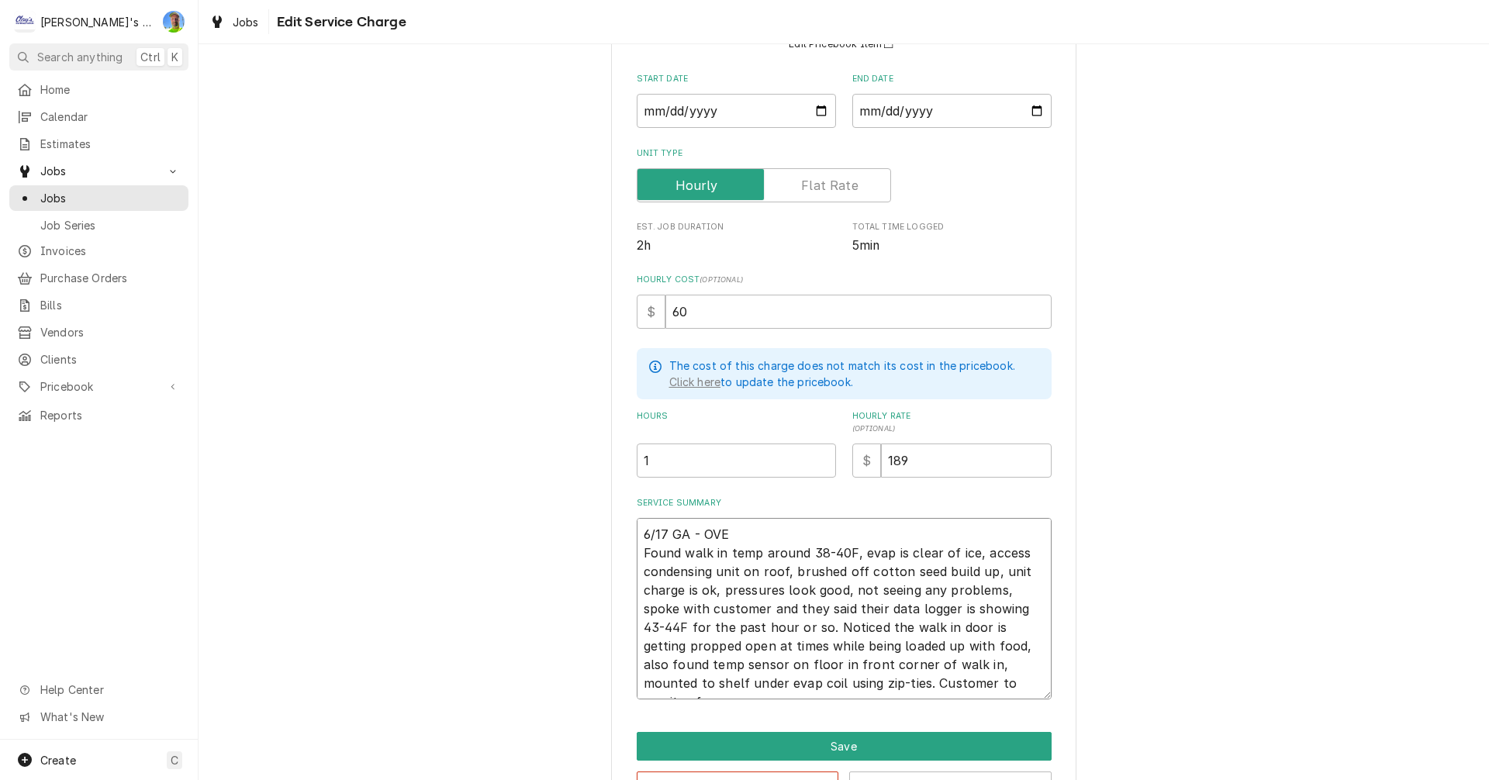
type textarea "6/17 GA - OVER Found walk in temp around 38-40F, evap is clear of ice, access c…"
type textarea "x"
type textarea "6/17 GA - OVERT Found walk in temp around 38-40F, evap is clear of ice, access …"
type textarea "x"
type textarea "6/17 GA - OVERTI Found walk in temp around 38-40F, evap is clear of ice, access…"
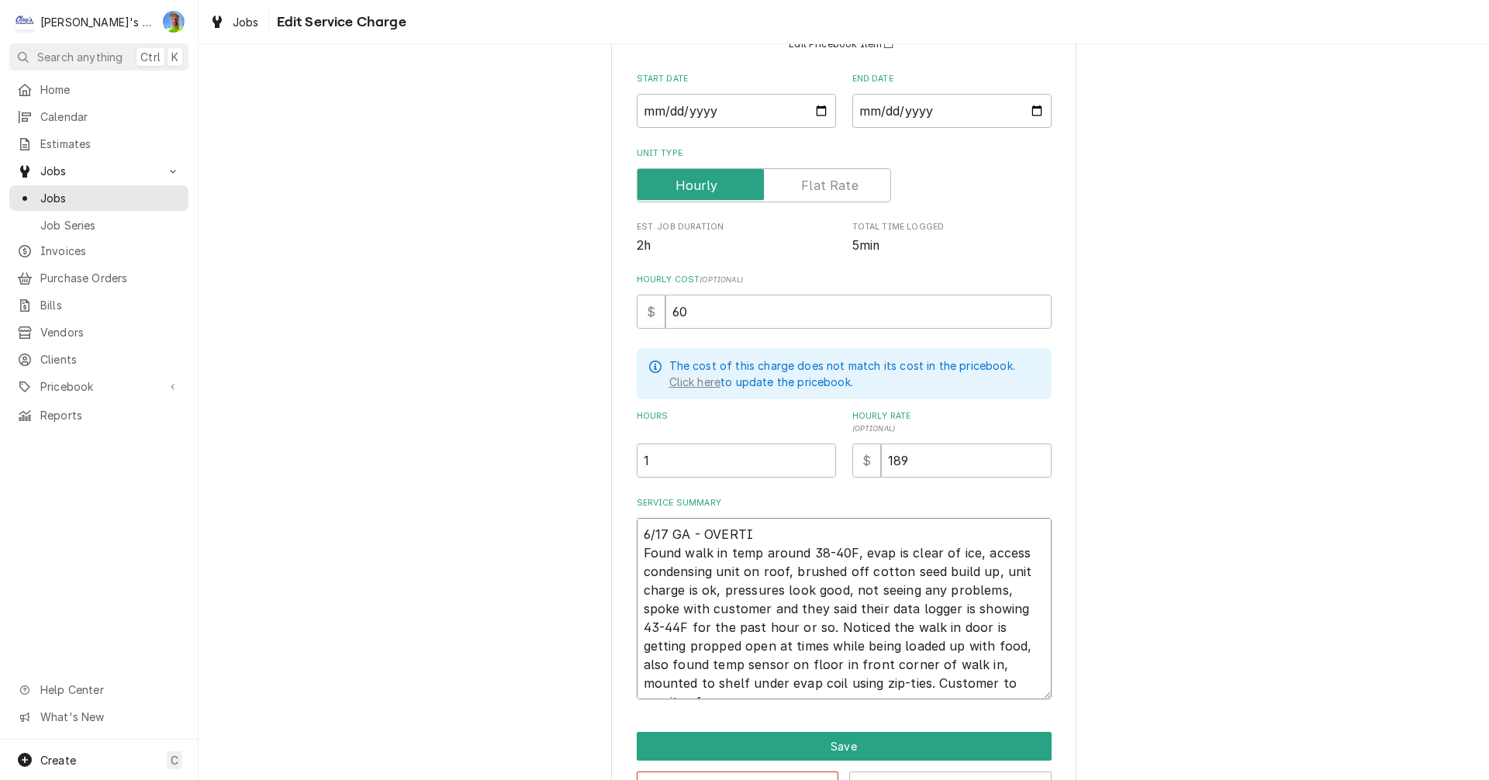
type textarea "x"
type textarea "6/17 GA - OVERTIM Found walk in temp around 38-40F, evap is clear of ice, acces…"
type textarea "x"
type textarea "6/17 GA - OVERTIME Found walk in temp around 38-40F, evap is clear of ice, acce…"
type textarea "x"
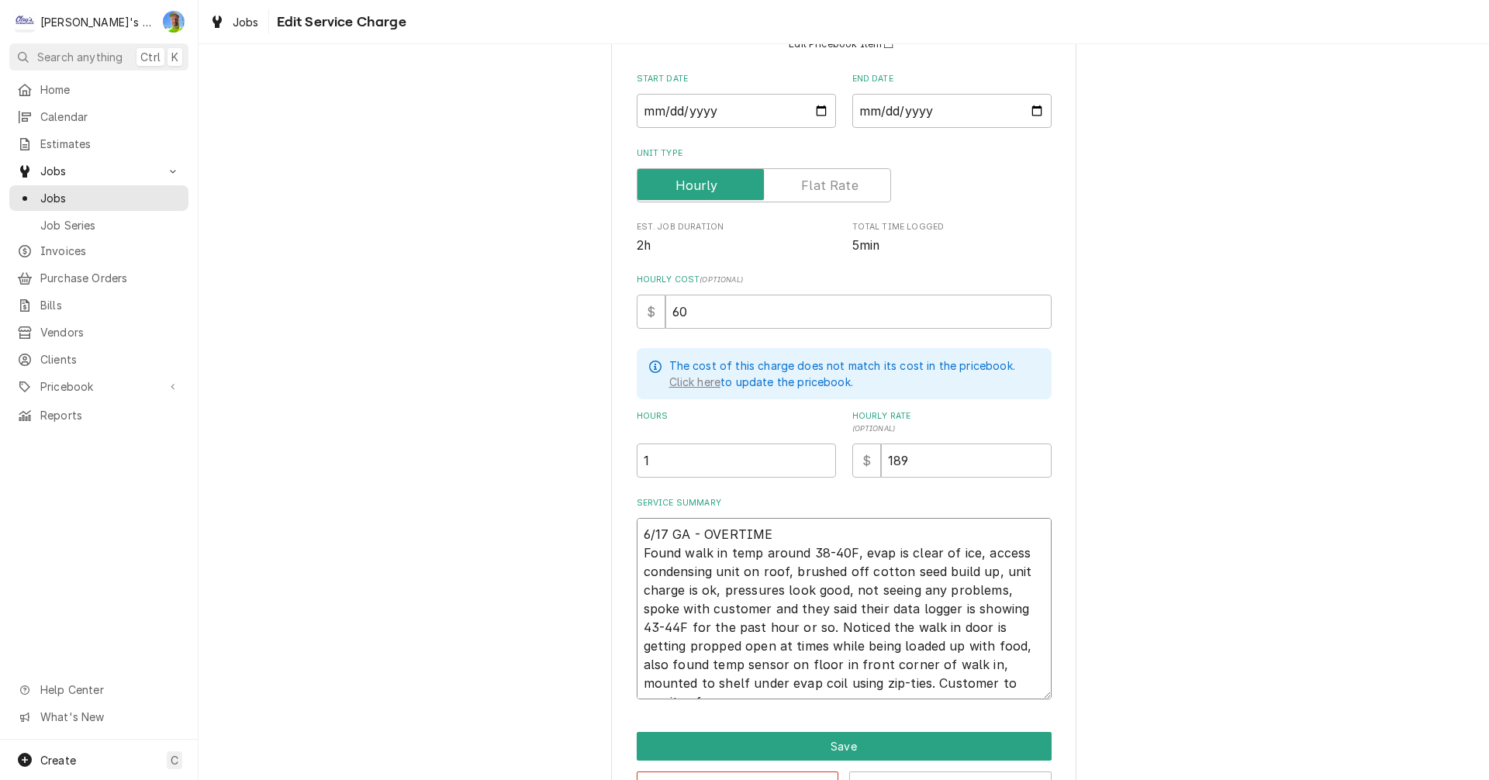
type textarea "6/17 GA - OVERTIME Found walk in temp around 38-40F, evap is clear of ice, acce…"
type textarea "x"
type textarea "6/17 GA - OVERTIME L Found walk in temp around 38-40F, evap is clear of ice, ac…"
type textarea "x"
type textarea "6/17 GA - OVERTIME LA Found walk in temp around 38-40F, evap is clear of ice, a…"
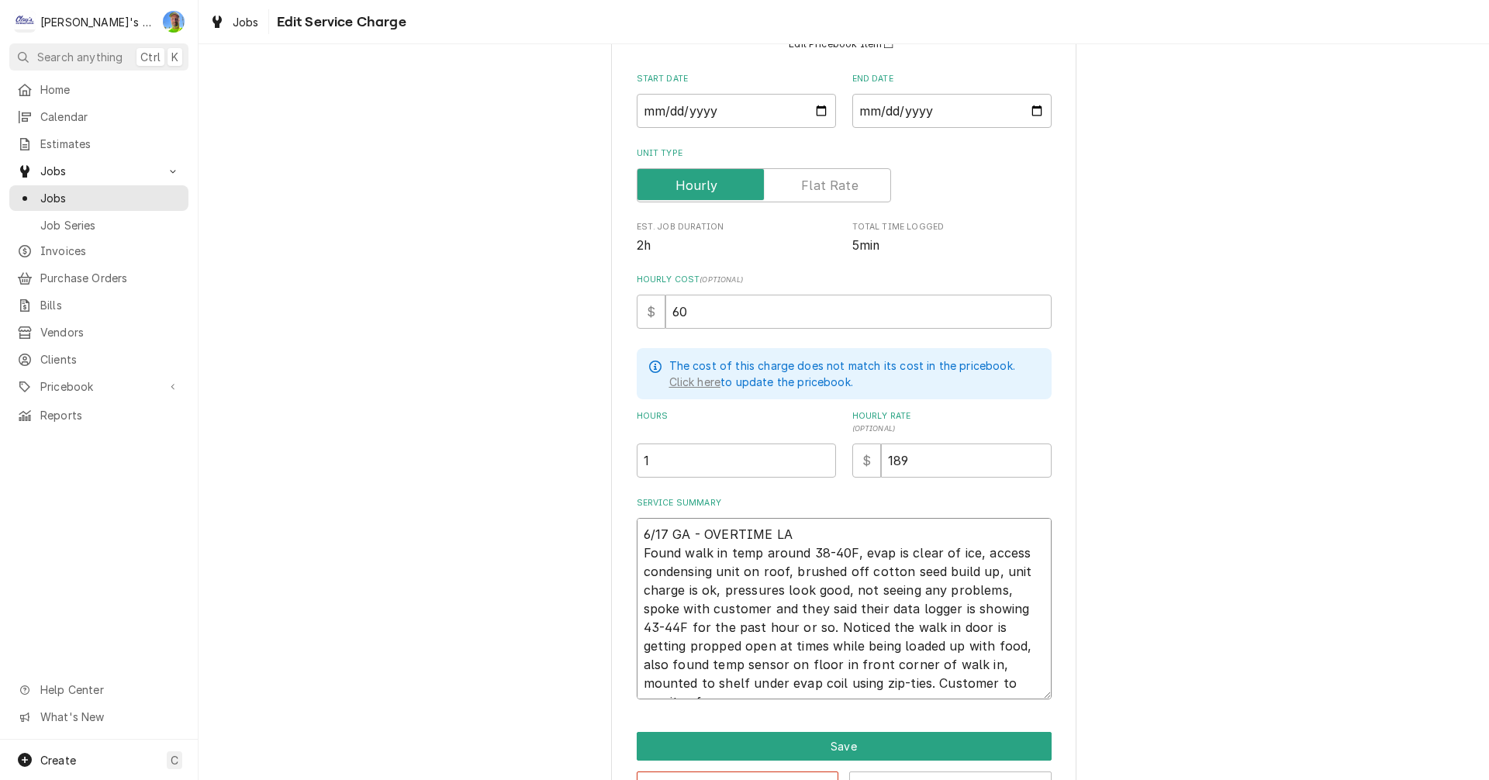
type textarea "x"
type textarea "6/17 GA - OVERTIME LAB Found walk in temp around 38-40F, evap is clear of ice, …"
type textarea "x"
type textarea "6/17 GA - OVERTIME LABO Found walk in temp around 38-40F, evap is clear of ice,…"
type textarea "x"
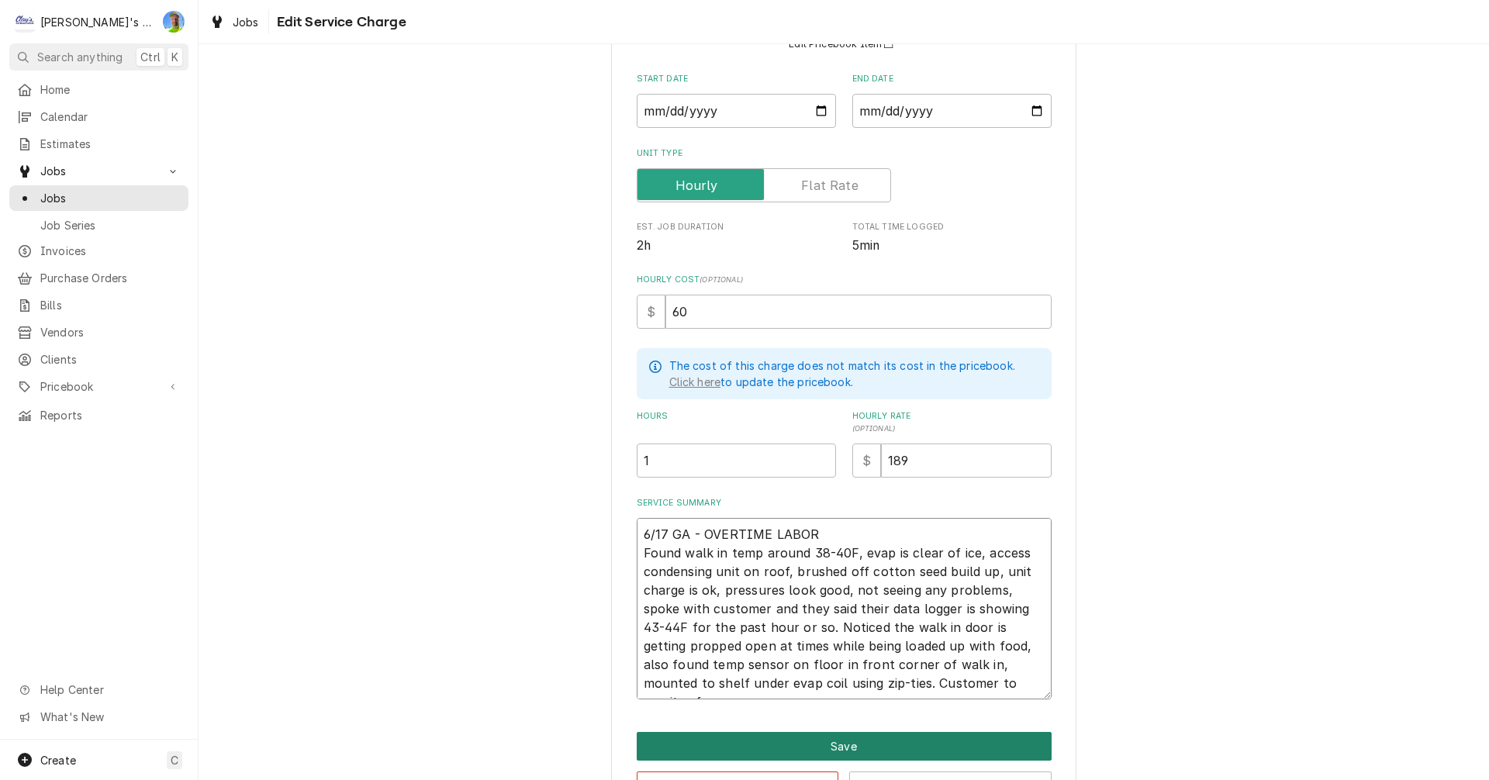
type textarea "6/17 GA - OVERTIME LABOR Found walk in temp around 38-40F, evap is clear of ice…"
click at [888, 737] on button "Save" at bounding box center [844, 746] width 415 height 29
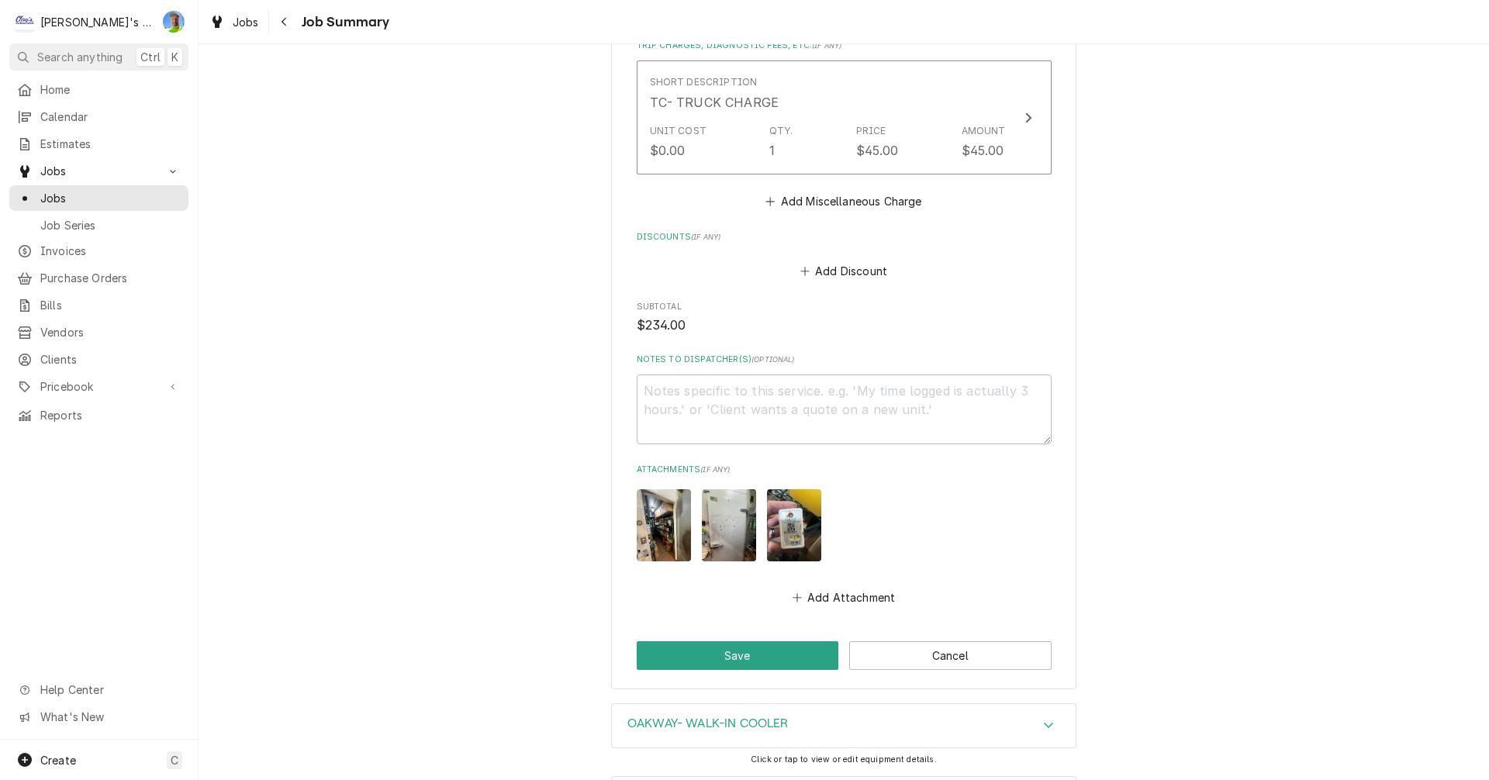
scroll to position [930, 0]
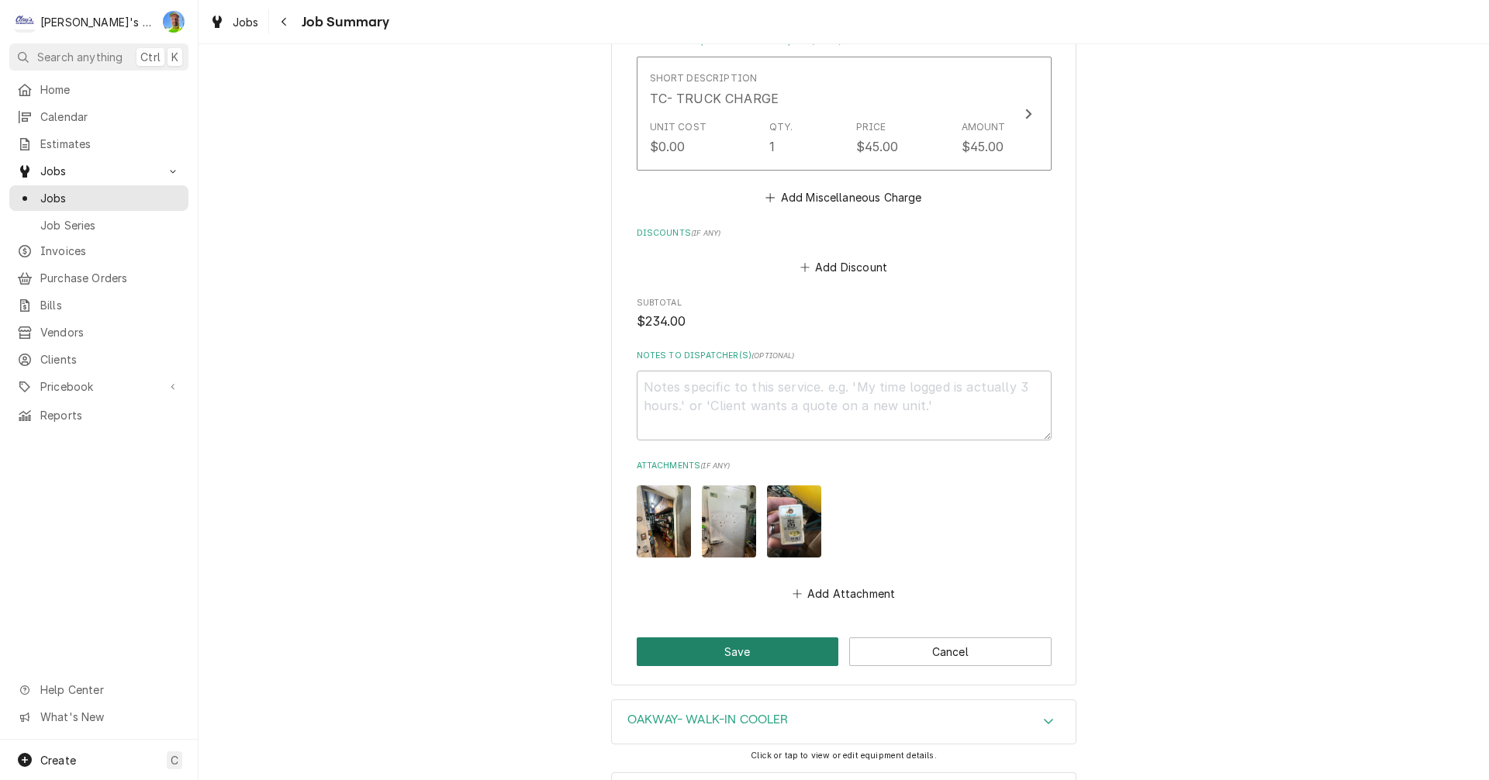
click at [754, 637] on button "Save" at bounding box center [738, 651] width 202 height 29
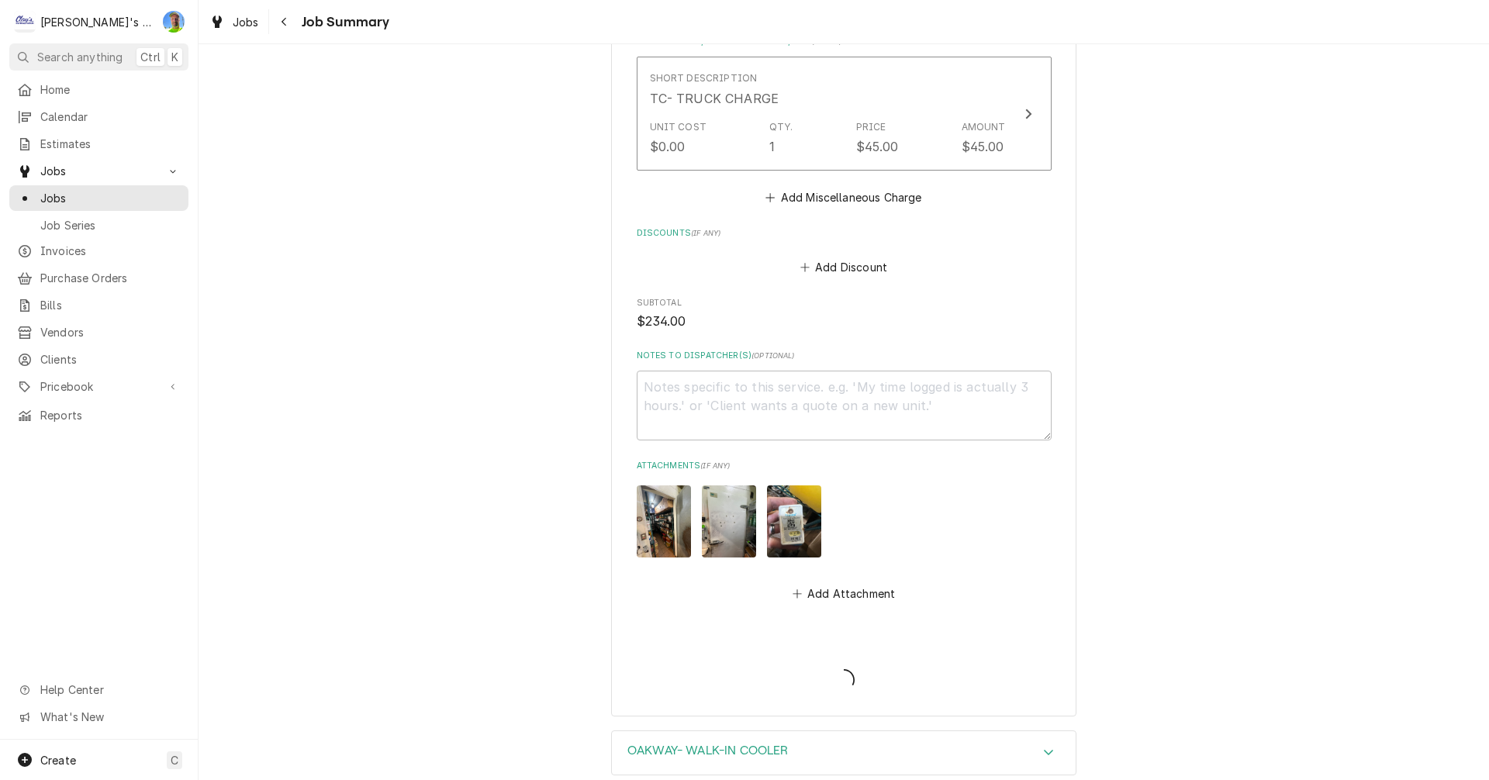
type textarea "x"
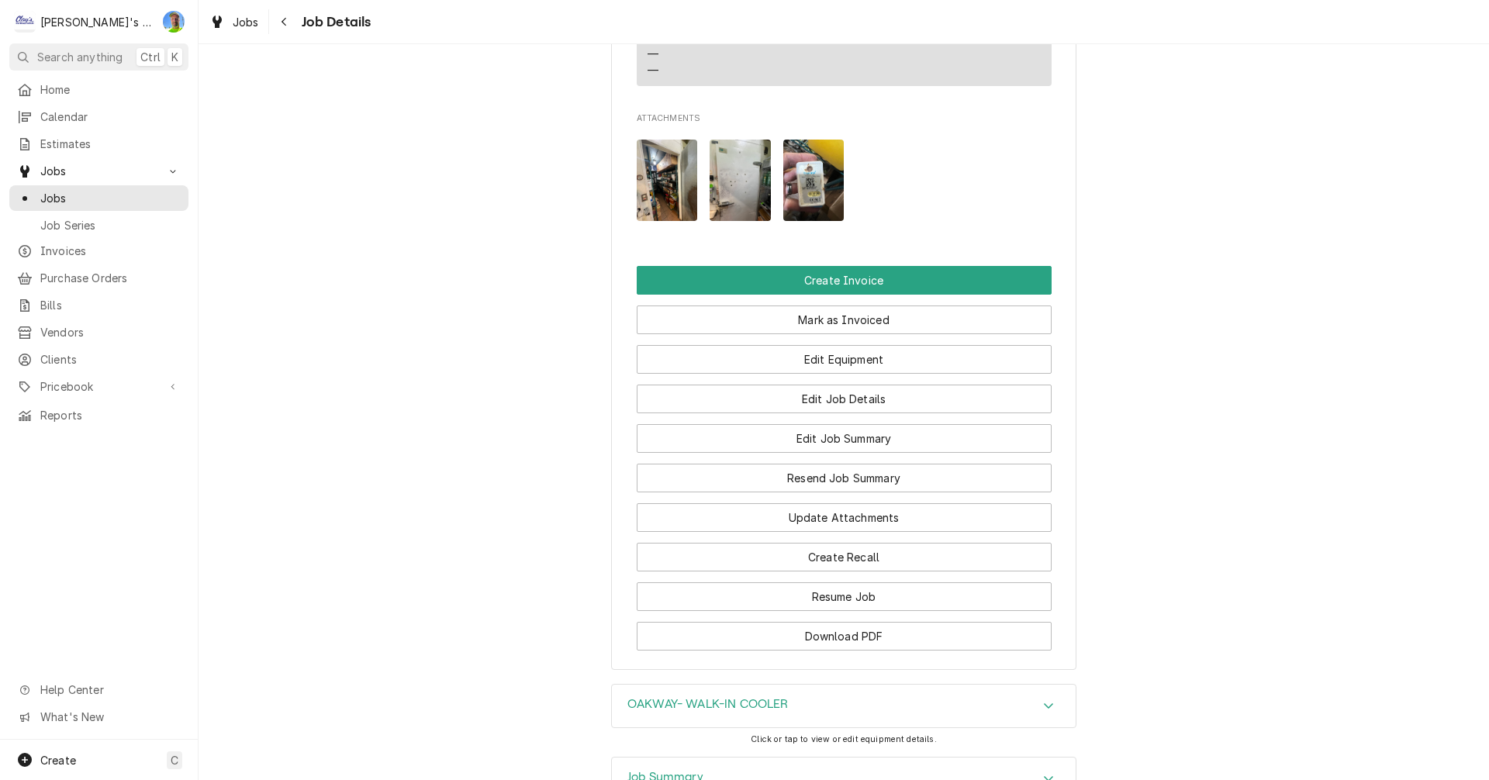
scroll to position [1473, 0]
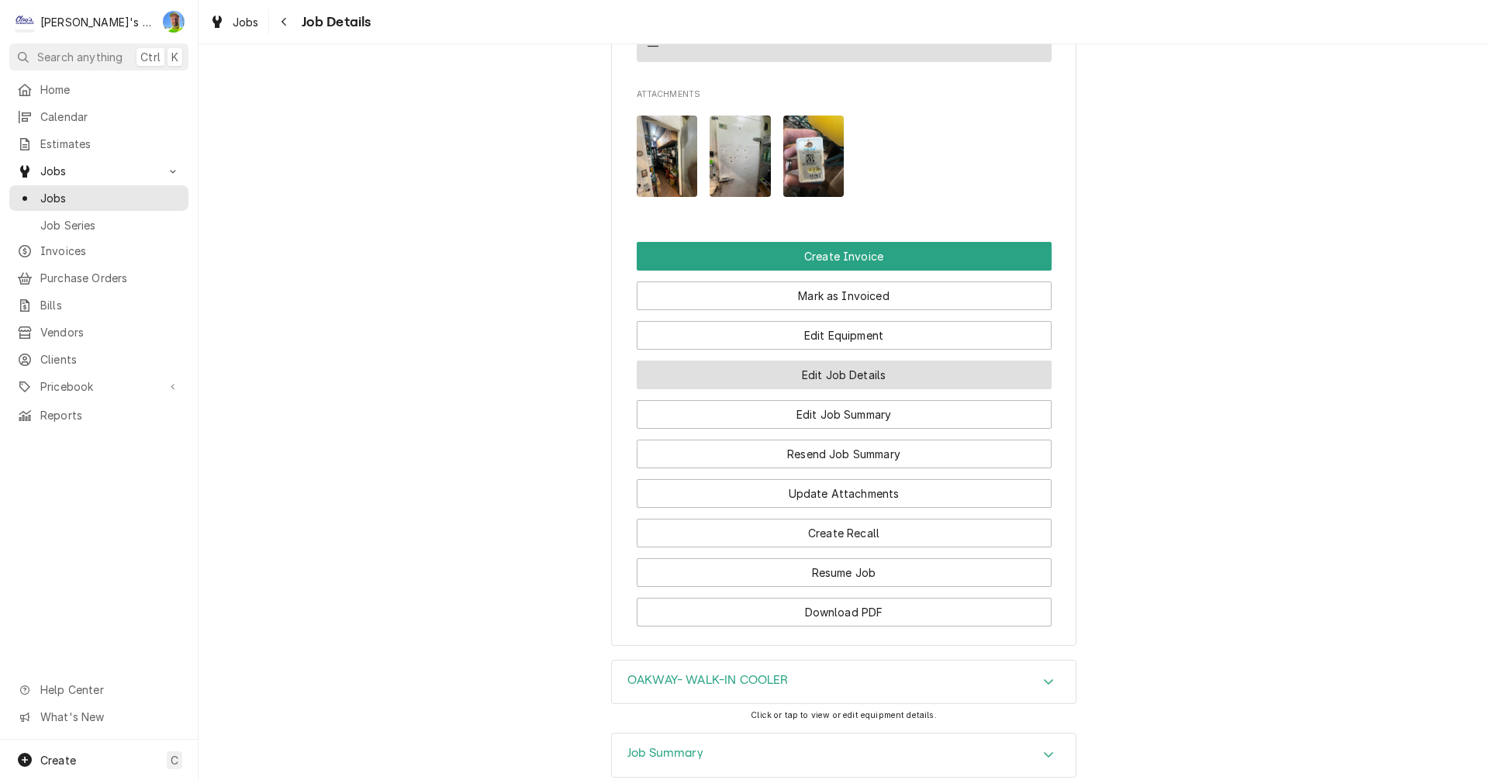
click at [991, 389] on button "Edit Job Details" at bounding box center [844, 375] width 415 height 29
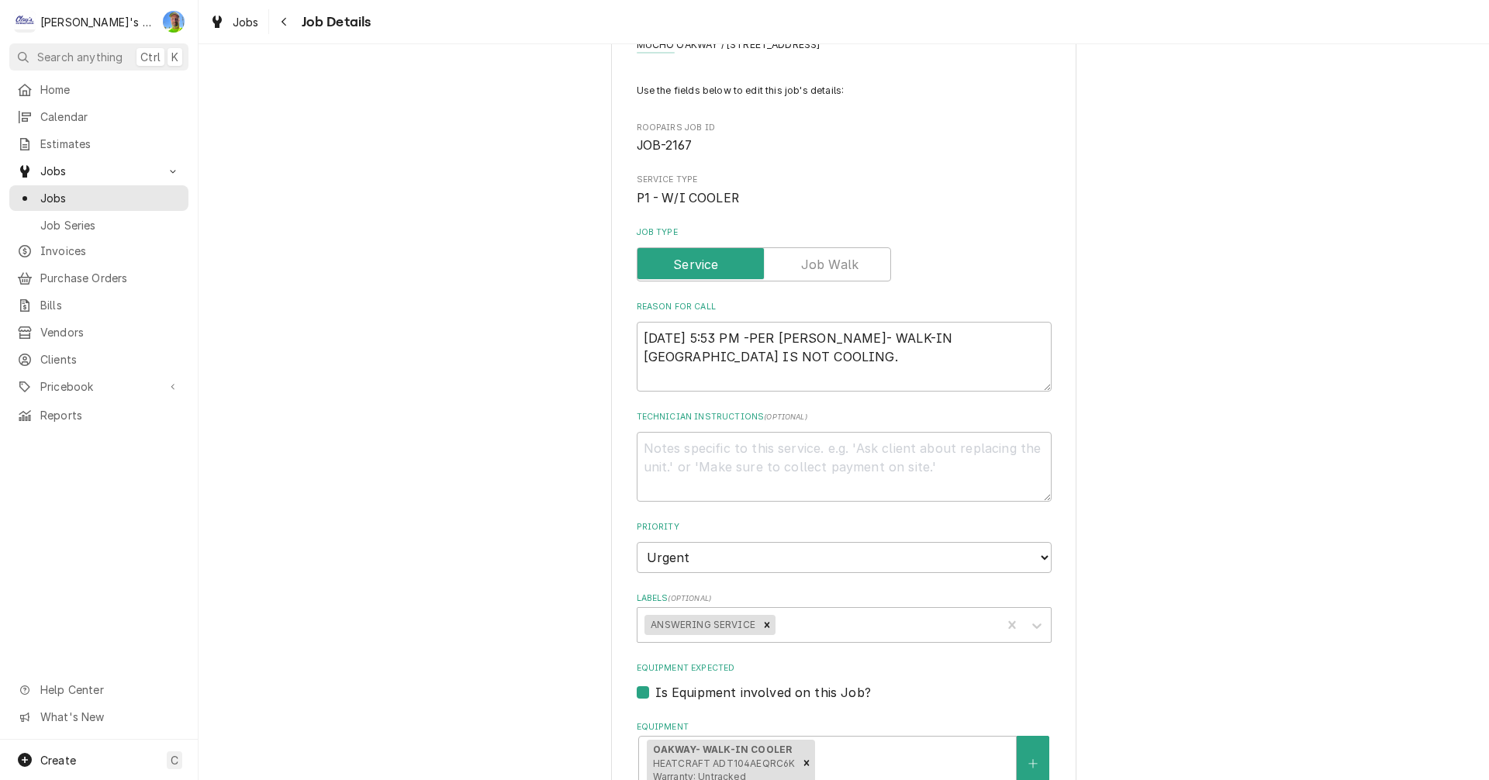
scroll to position [78, 0]
click at [725, 357] on textarea "[DATE] 5:53 PM -PER [PERSON_NAME]- WALK-IN [GEOGRAPHIC_DATA] IS NOT COOLING." at bounding box center [844, 356] width 415 height 70
type textarea "x"
type textarea "[DATE] 5:53 PM -PER [PERSON_NAME]- WALK-IN [GEOGRAPHIC_DATA] IS NOT COOLING."
type textarea "x"
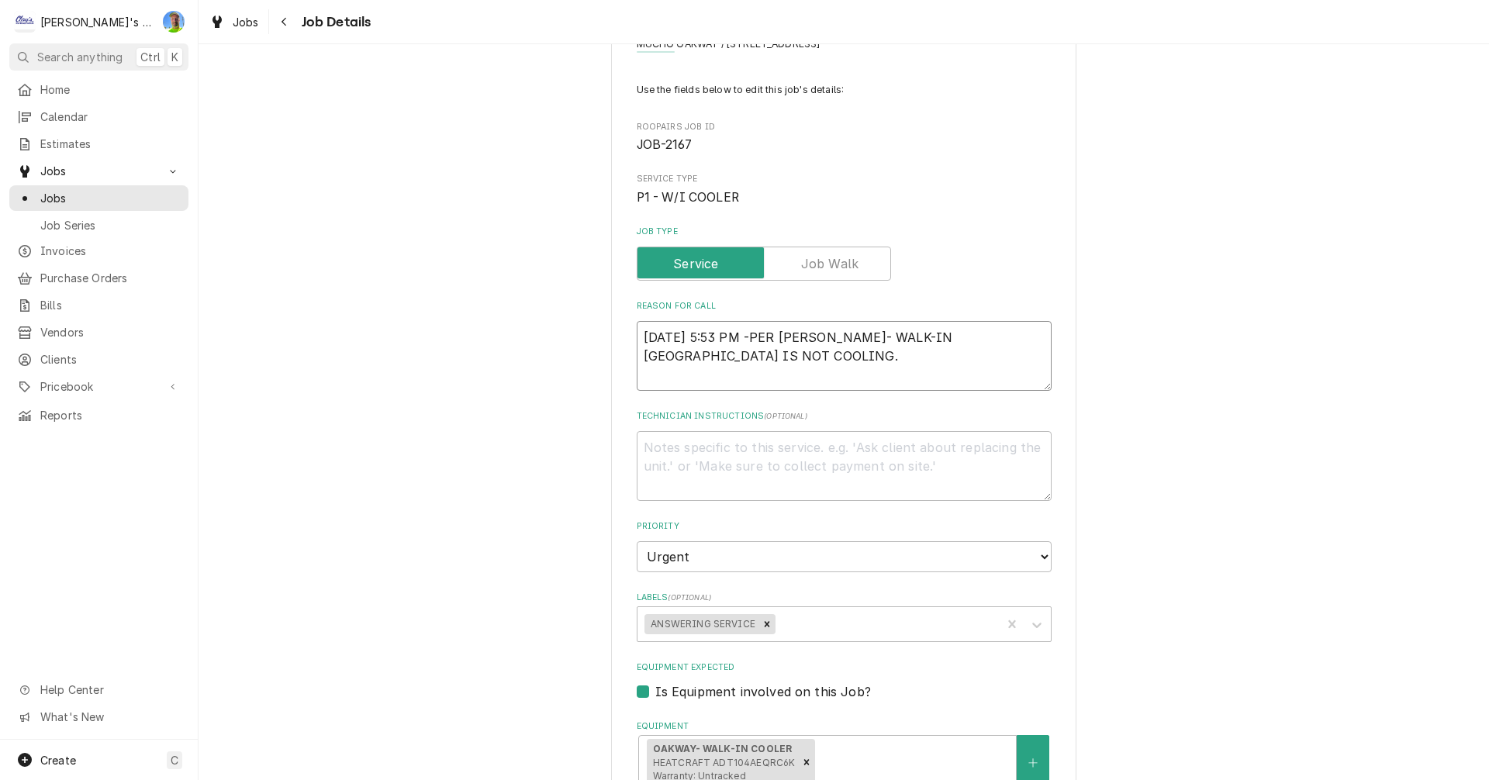
type textarea "[DATE] 5:53 PM -PER [PERSON_NAME]- WALK-IN [GEOGRAPHIC_DATA] IS NOT COOLING. N"
type textarea "x"
type textarea "[DATE] 5:53 PM -PER [PERSON_NAME]- WALK-IN [GEOGRAPHIC_DATA] IS NOT COOLING. NE"
type textarea "x"
type textarea "[DATE] 5:53 PM -PER [PERSON_NAME]- WALK-IN [GEOGRAPHIC_DATA] IS NOT COOLING. NEE"
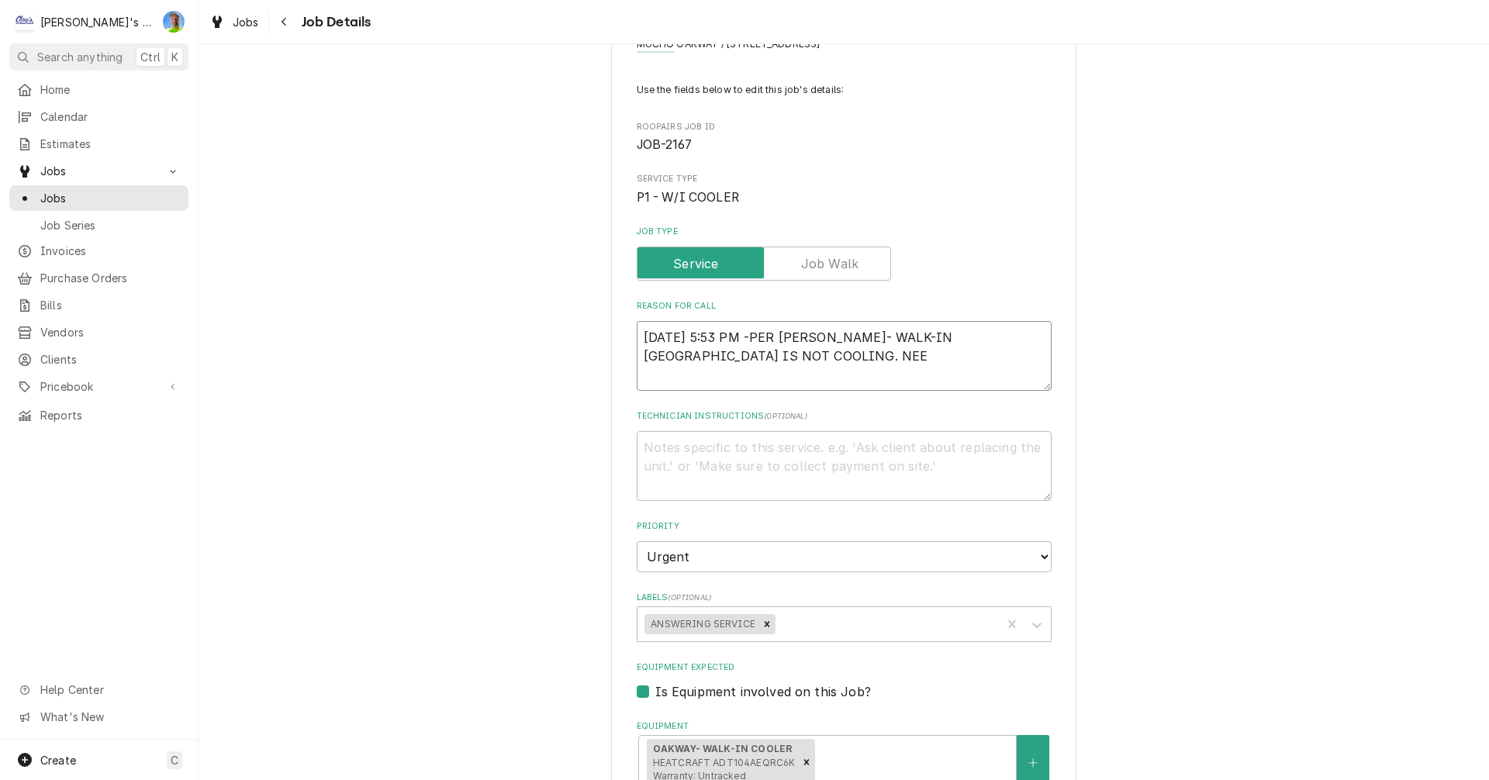
type textarea "x"
type textarea "[DATE] 5:53 PM -PER [PERSON_NAME]- WALK-IN [GEOGRAPHIC_DATA] IS NOT COOLING. NE…"
type textarea "x"
type textarea "[DATE] 5:53 PM -PER [PERSON_NAME]- WALK-IN [GEOGRAPHIC_DATA] IS NOT COOLING. NE…"
type textarea "x"
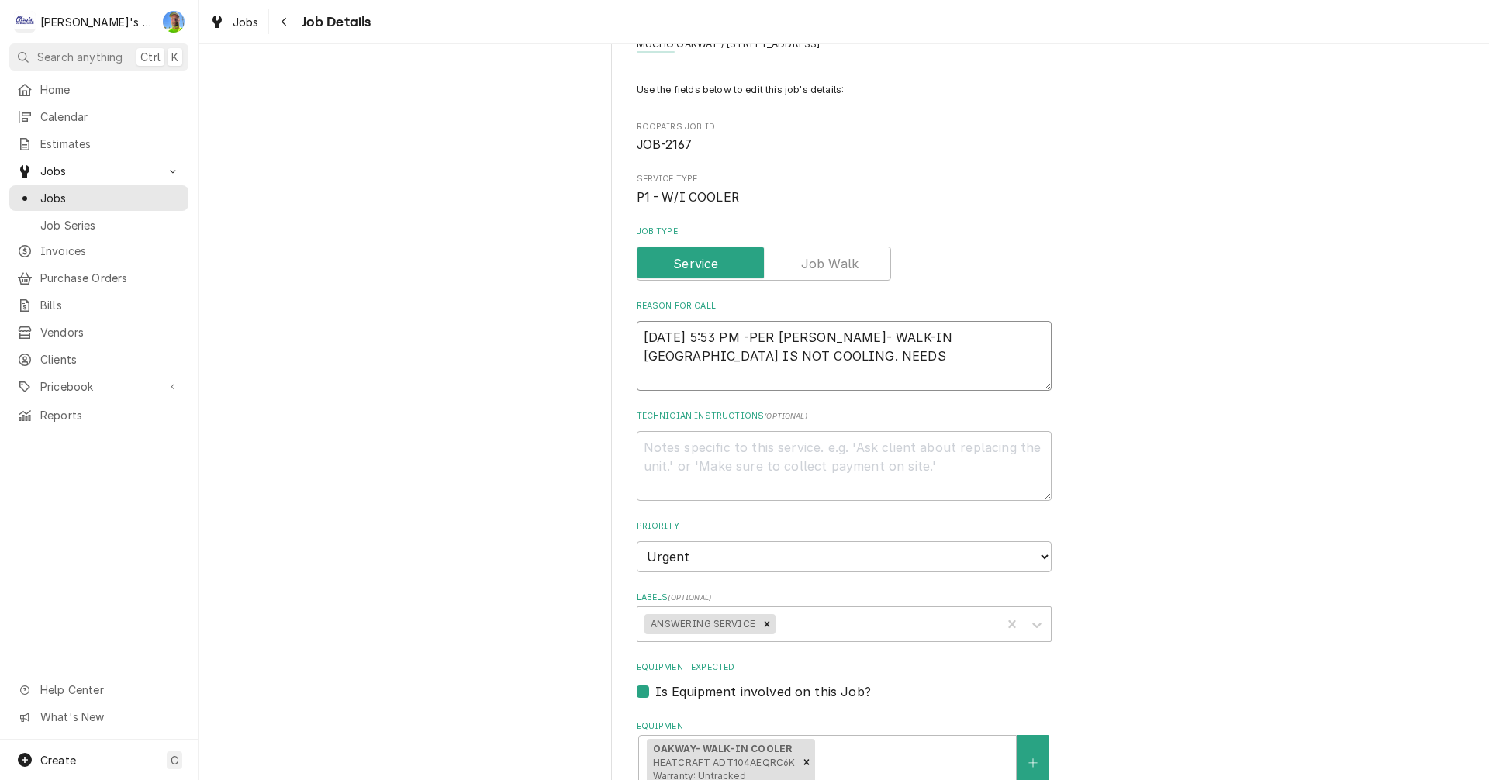
type textarea "[DATE] 5:53 PM -PER [PERSON_NAME]- WALK-IN [GEOGRAPHIC_DATA] IS NOT COOLING. NE…"
type textarea "x"
type textarea "[DATE] 5:53 PM -PER [PERSON_NAME]- WALK-IN [GEOGRAPHIC_DATA] IS NOT COOLING. NE…"
type textarea "x"
type textarea "[DATE] 5:53 PM -PER [PERSON_NAME]- WALK-IN [GEOGRAPHIC_DATA] IS NOT COOLING. NE…"
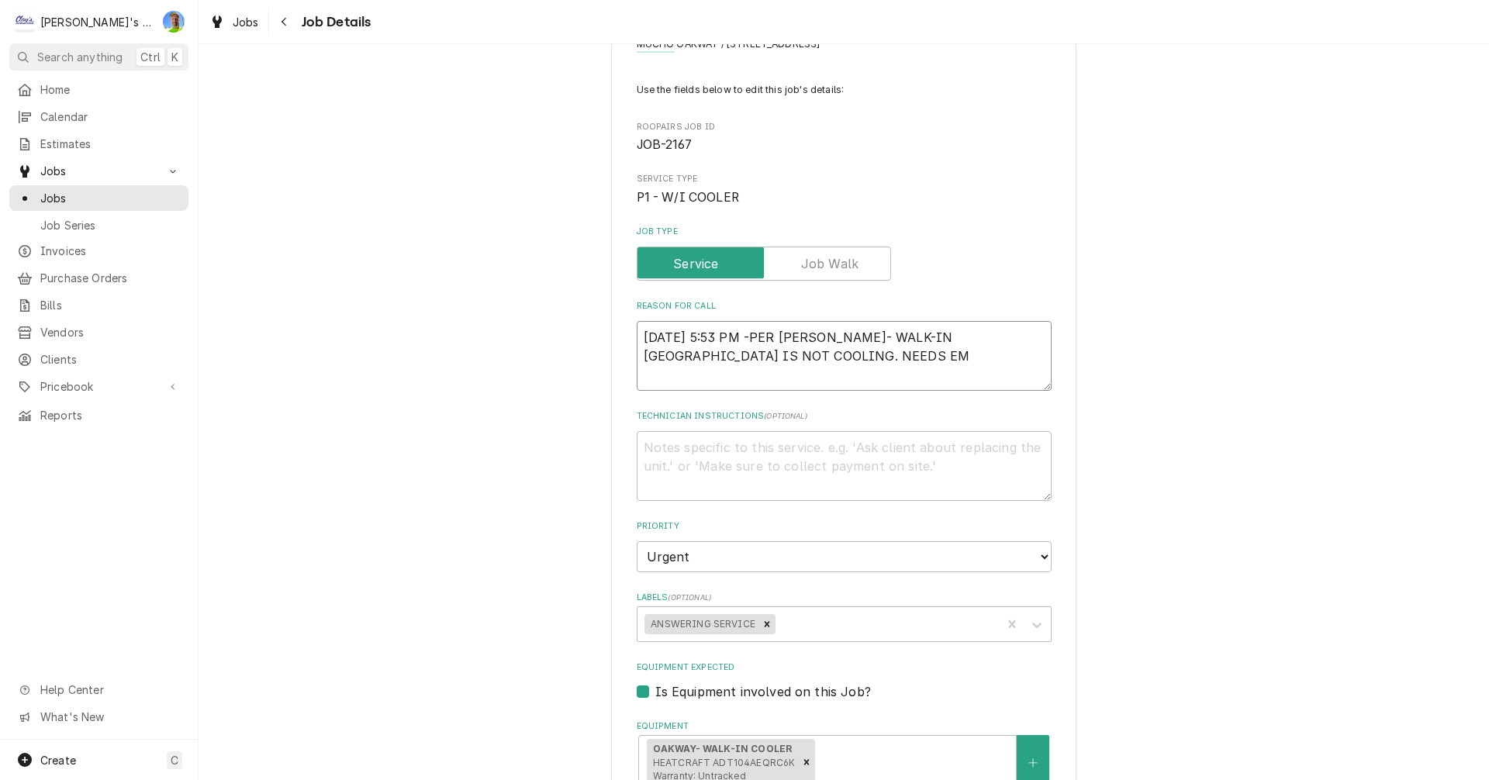
type textarea "x"
type textarea "6/17/2025 5:53 PM -PER CHAD WEST- WALK-IN COOLER IS NOT COOLING. NEEDS EME"
type textarea "x"
type textarea "6/17/2025 5:53 PM -PER CHAD WEST- WALK-IN COOLER IS NOT COOLING. NEEDS EMER"
type textarea "x"
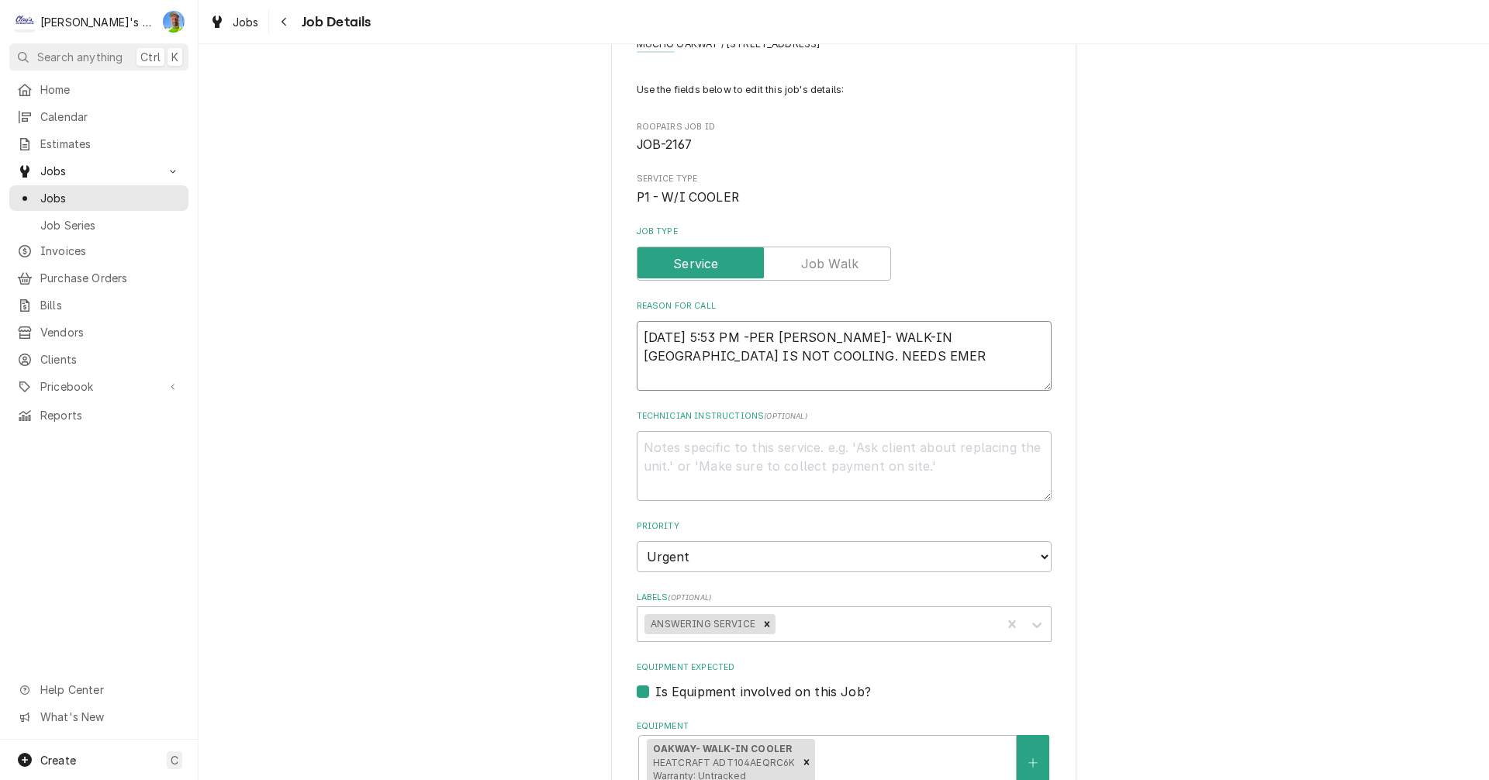
type textarea "6/17/2025 5:53 PM -PER CHAD WEST- WALK-IN COOLER IS NOT COOLING. NEEDS EMERG"
type textarea "x"
type textarea "6/17/2025 5:53 PM -PER CHAD WEST- WALK-IN COOLER IS NOT COOLING. NEEDS EMERGE"
type textarea "x"
type textarea "6/17/2025 5:53 PM -PER CHAD WEST- WALK-IN COOLER IS NOT COOLING. NEEDS EMERGEN"
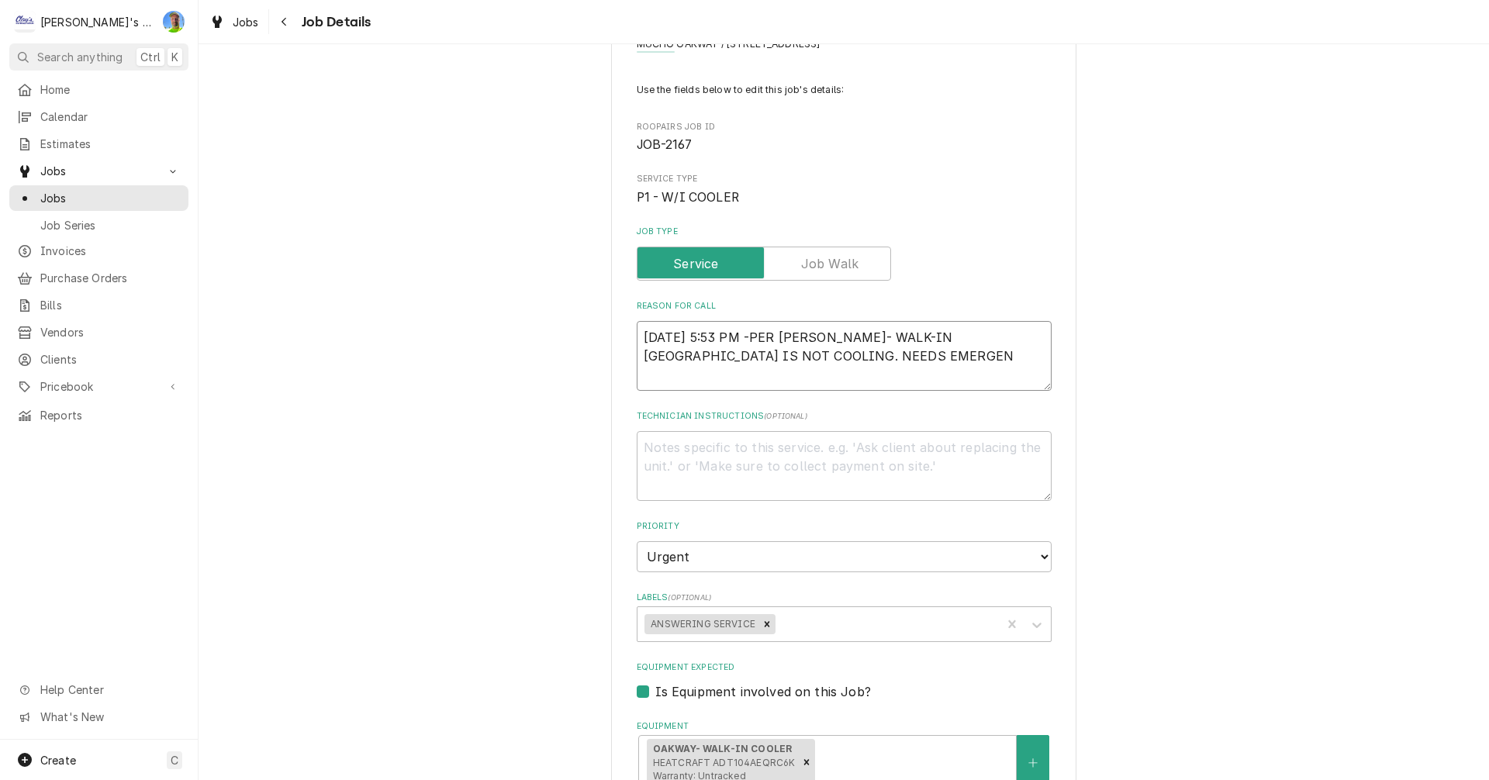
type textarea "x"
type textarea "6/17/2025 5:53 PM -PER CHAD WEST- WALK-IN COOLER IS NOT COOLING. NEEDS EMERGENC"
type textarea "x"
type textarea "6/17/2025 5:53 PM -PER CHAD WEST- WALK-IN COOLER IS NOT COOLING. NEEDS EMERGENCY"
type textarea "x"
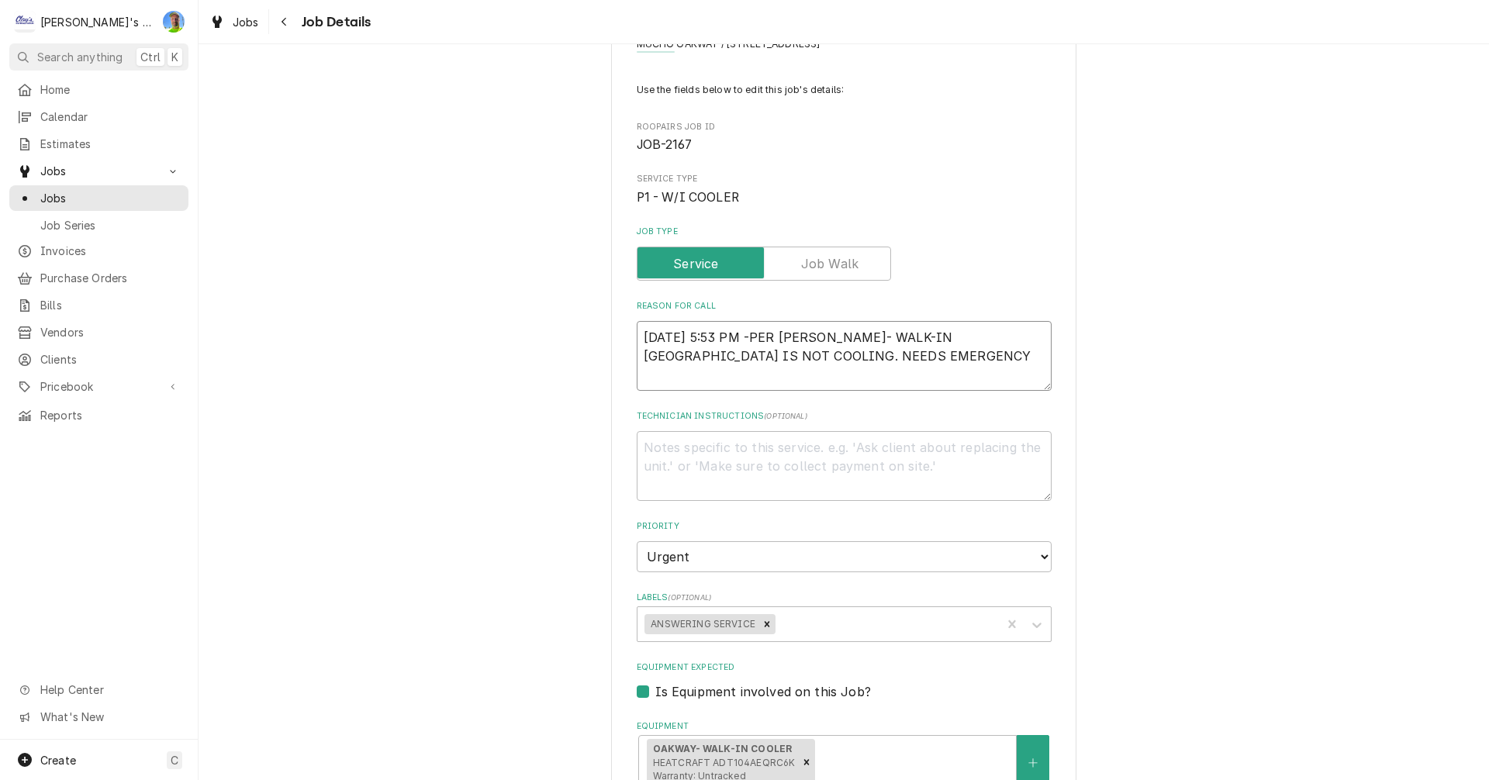
type textarea "6/17/2025 5:53 PM -PER CHAD WEST- WALK-IN COOLER IS NOT COOLING. NEEDS EMERGENCY"
type textarea "x"
type textarea "6/17/2025 5:53 PM -PER CHAD WEST- WALK-IN COOLER IS NOT COOLING. NEEDS EMERGENC…"
type textarea "x"
type textarea "6/17/2025 5:53 PM -PER CHAD WEST- WALK-IN COOLER IS NOT COOLING. NEEDS EMERGENC…"
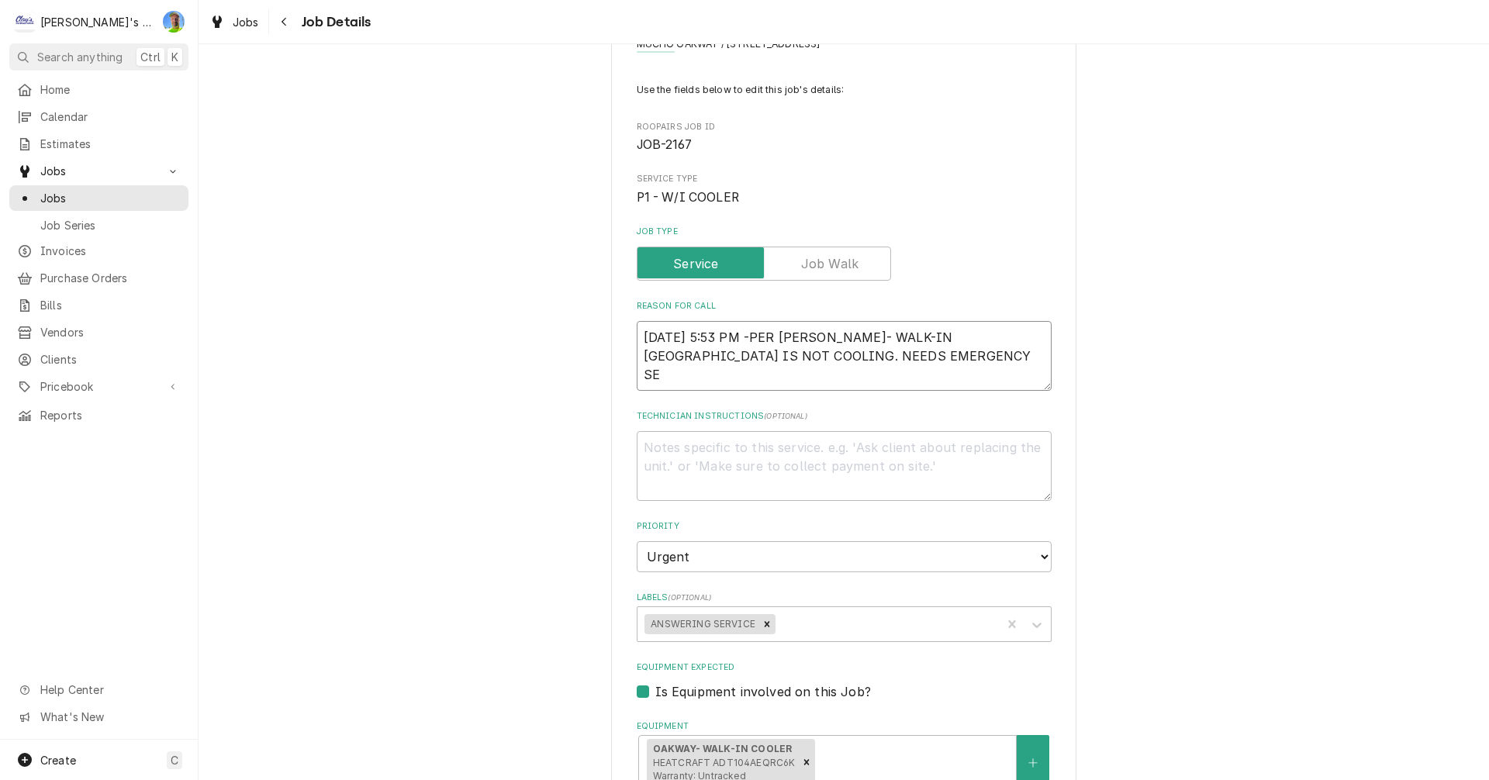
type textarea "x"
type textarea "6/17/2025 5:53 PM -PER CHAD WEST- WALK-IN COOLER IS NOT COOLING. NEEDS EMERGENC…"
type textarea "x"
type textarea "6/17/2025 5:53 PM -PER CHAD WEST- WALK-IN COOLER IS NOT COOLING. NEEDS EMERGENC…"
type textarea "x"
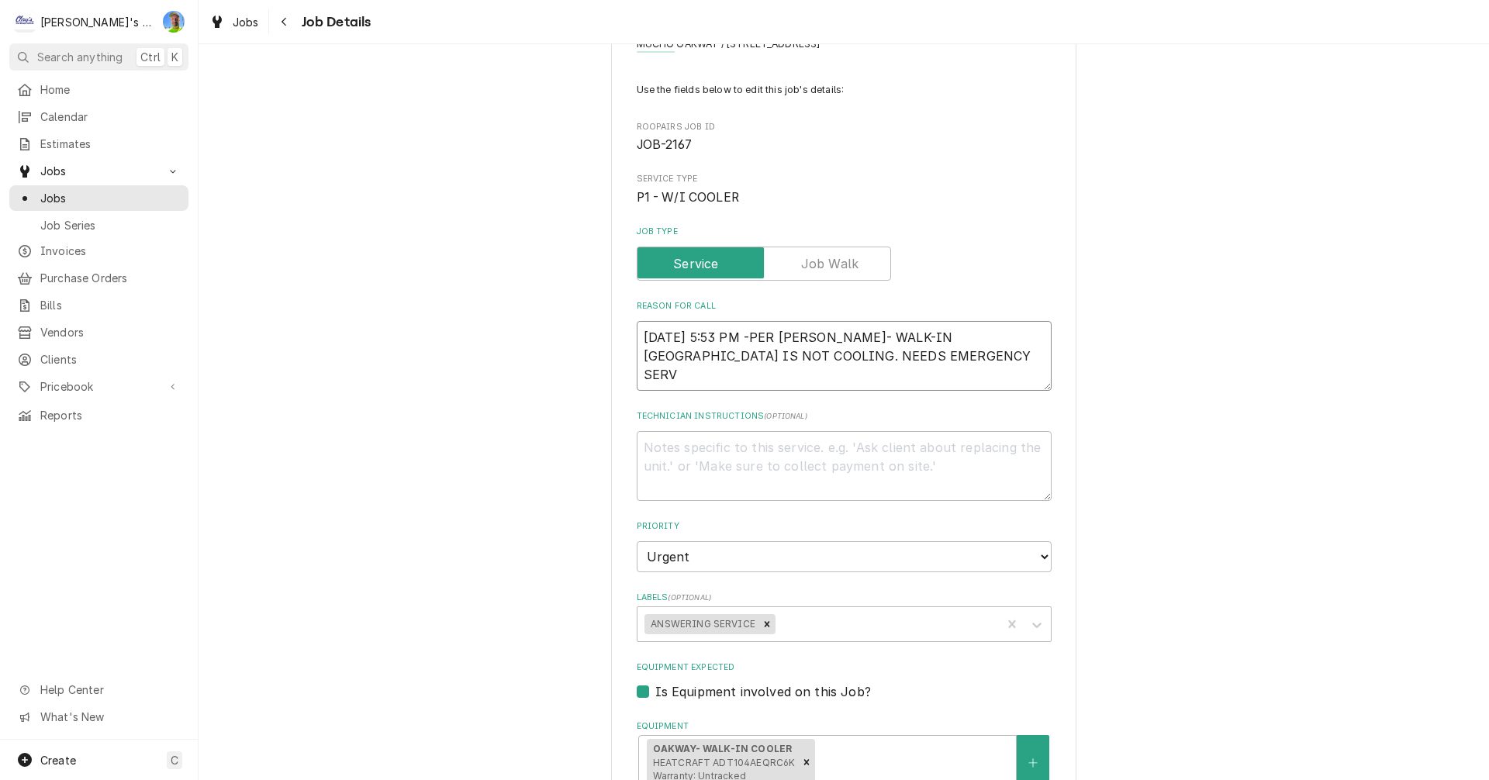
type textarea "6/17/2025 5:53 PM -PER CHAD WEST- WALK-IN COOLER IS NOT COOLING. NEEDS EMERGENC…"
type textarea "x"
type textarea "6/17/2025 5:53 PM -PER CHAD WEST- WALK-IN COOLER IS NOT COOLING. NEEDS EMERGENC…"
type textarea "x"
type textarea "6/17/2025 5:53 PM -PER CHAD WEST- WALK-IN COOLER IS NOT COOLING. NEEDS EMERGENC…"
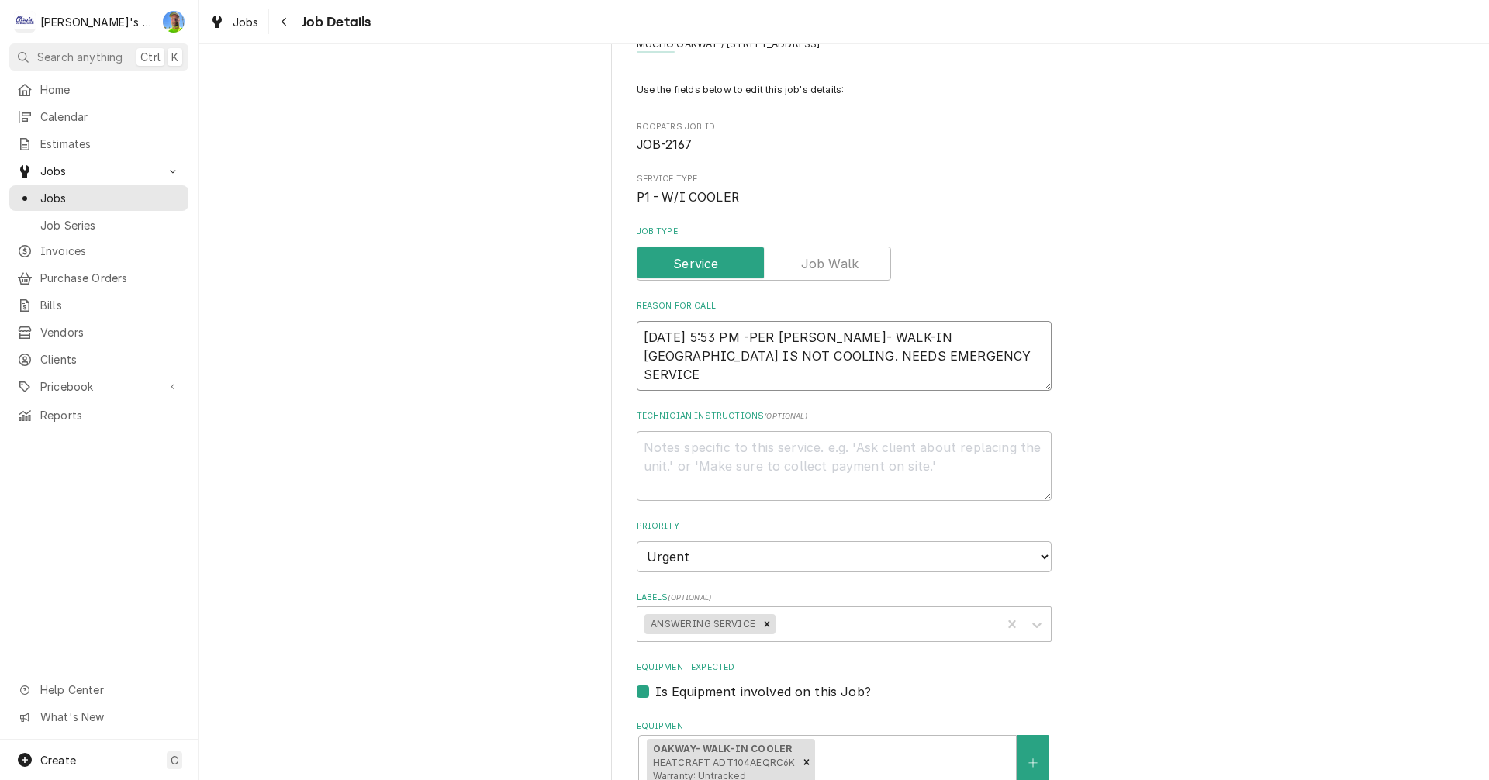
type textarea "x"
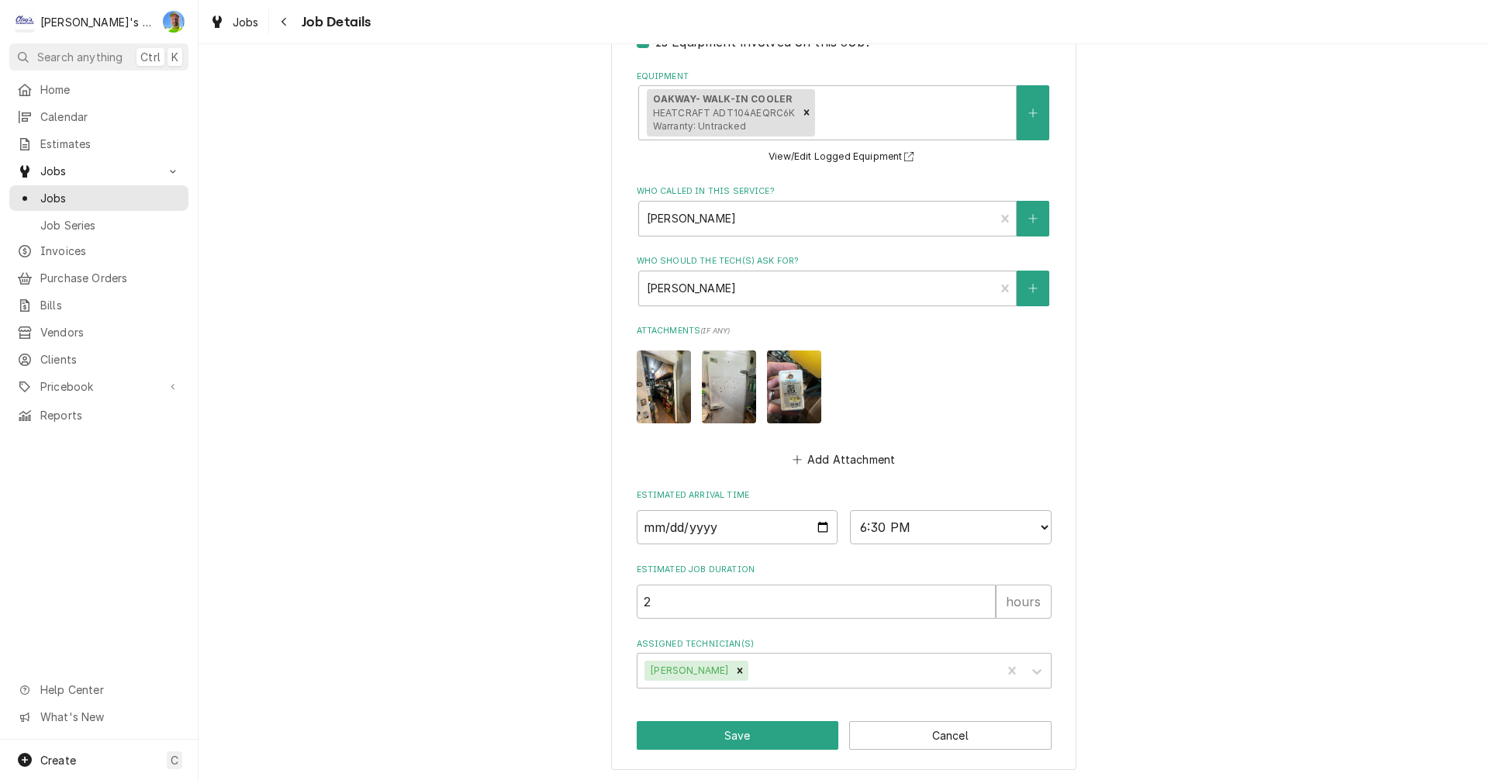
scroll to position [730, 0]
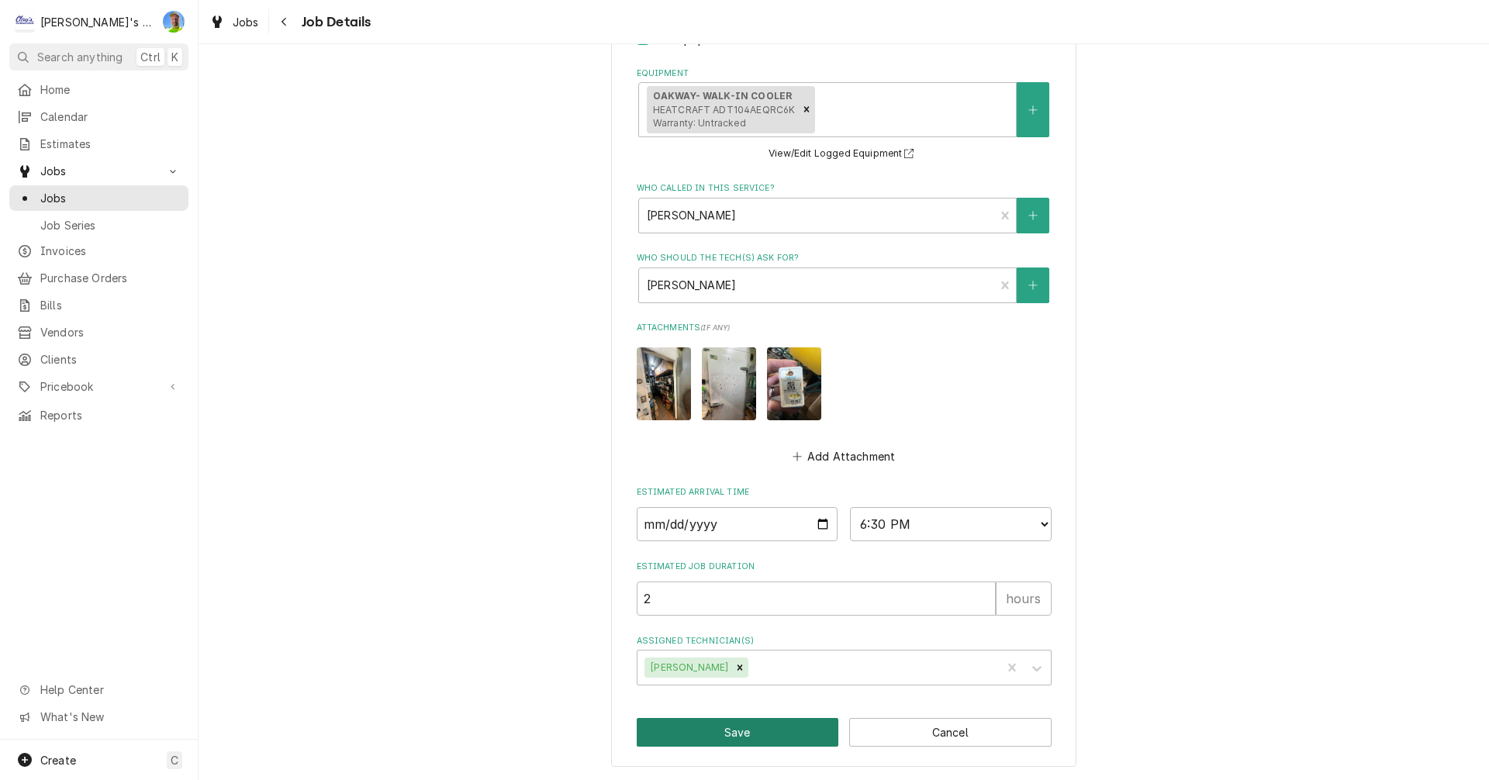
type textarea "6/17/2025 5:53 PM -PER CHAD WEST- WALK-IN COOLER IS NOT COOLING. NEEDS EMERGENC…"
click at [761, 728] on button "Save" at bounding box center [738, 732] width 202 height 29
type textarea "x"
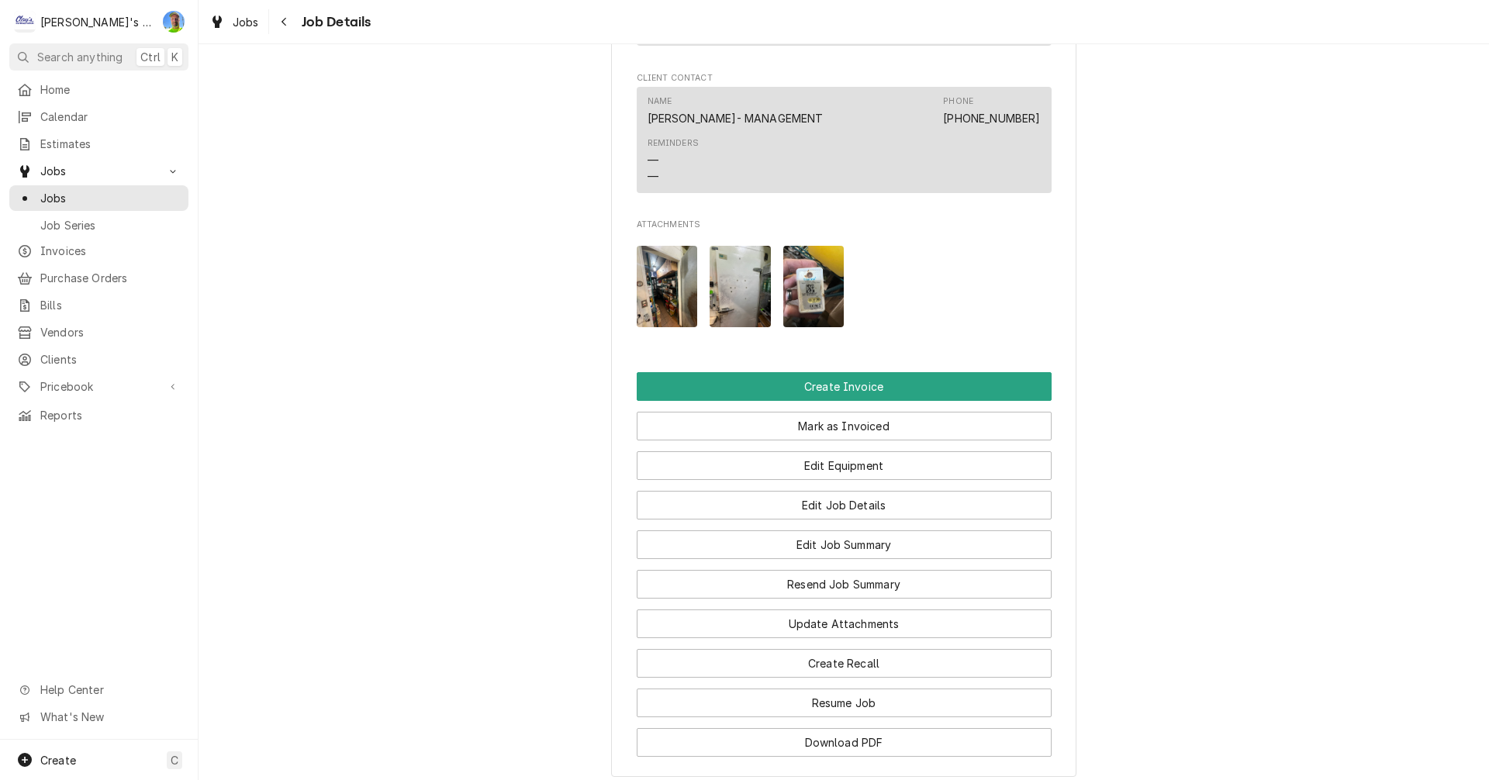
scroll to position [1396, 0]
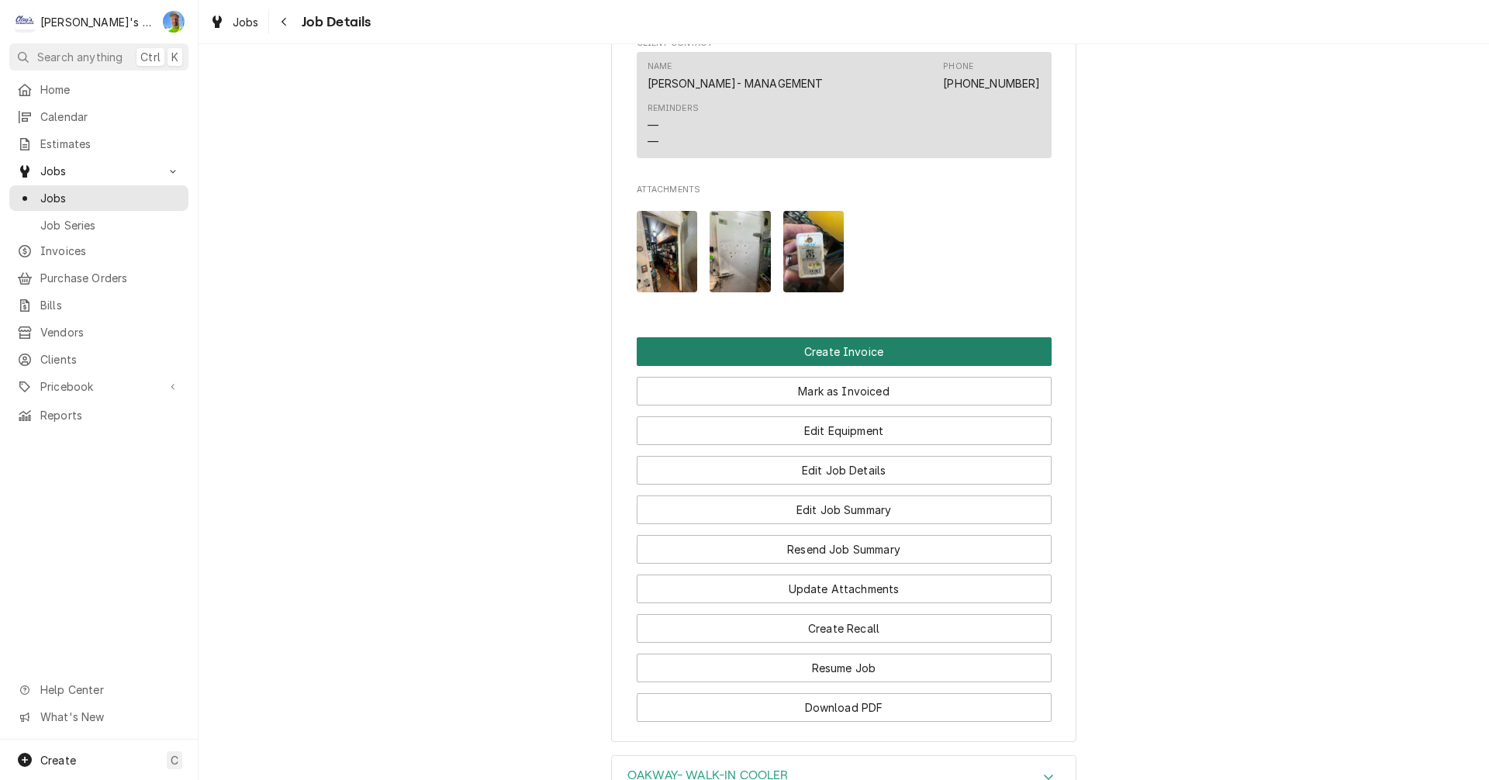
click at [970, 366] on button "Create Invoice" at bounding box center [844, 351] width 415 height 29
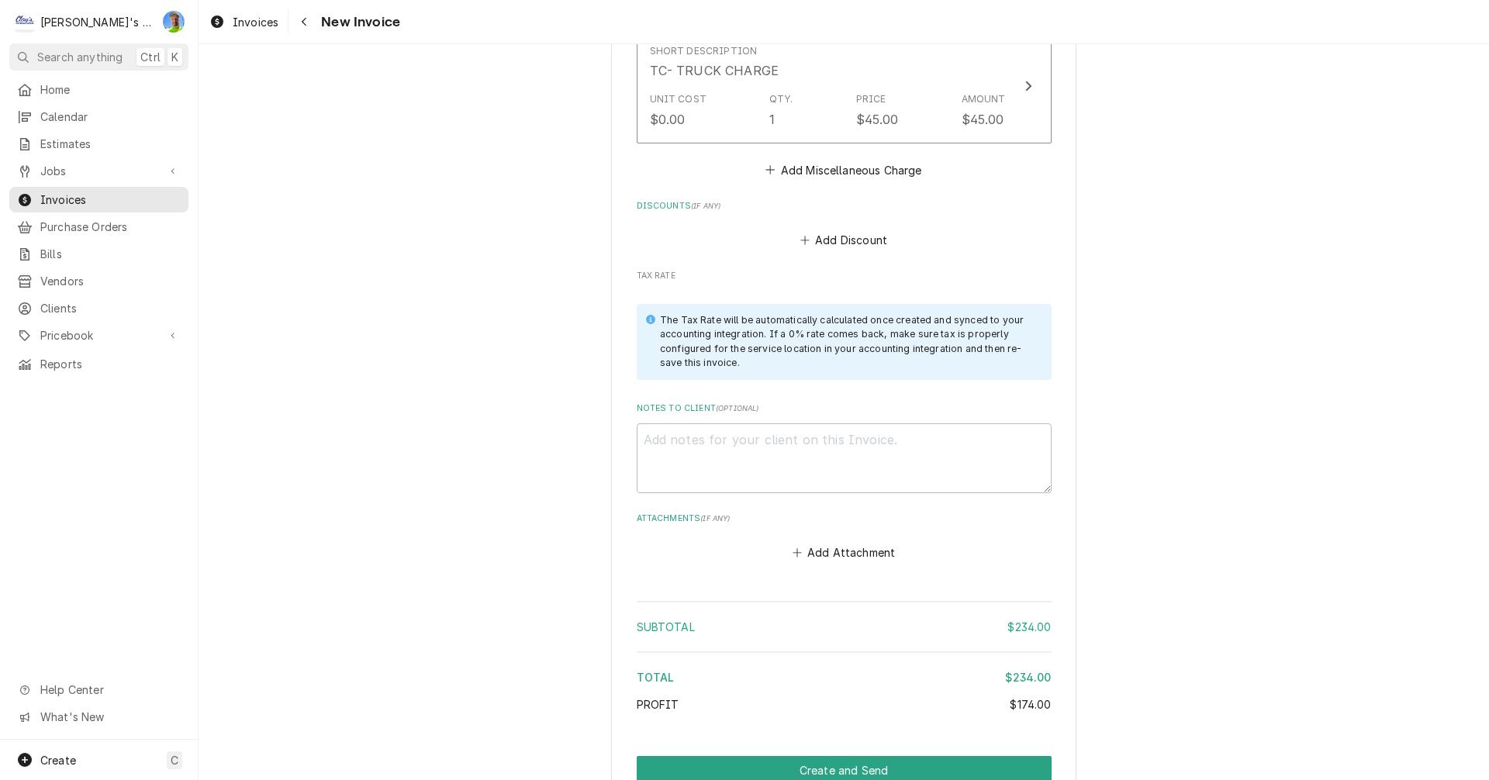
scroll to position [1938, 0]
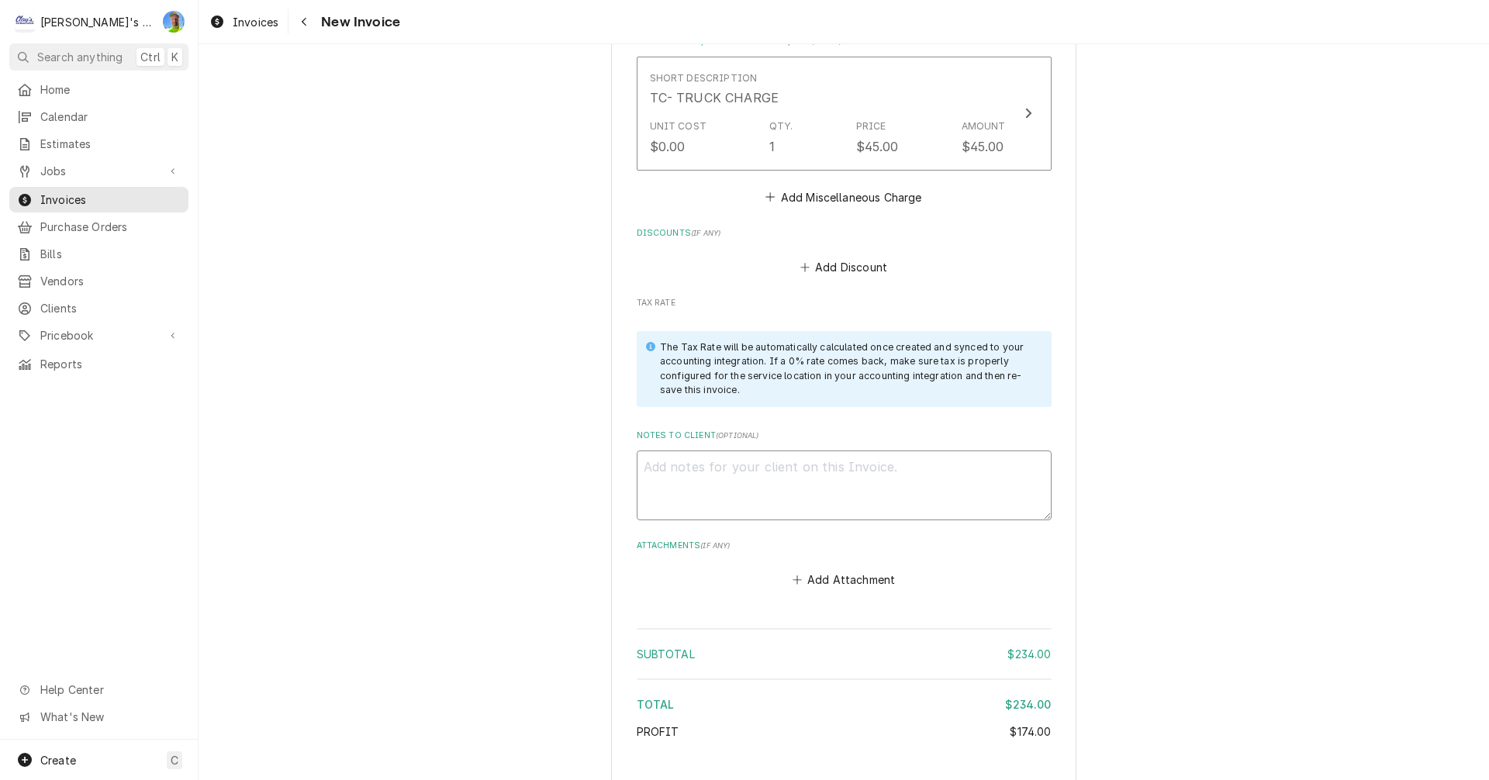
click at [913, 450] on textarea "Notes to Client ( optional )" at bounding box center [844, 485] width 415 height 70
type textarea "x"
type textarea "9"
type textarea "x"
type textarea "9/"
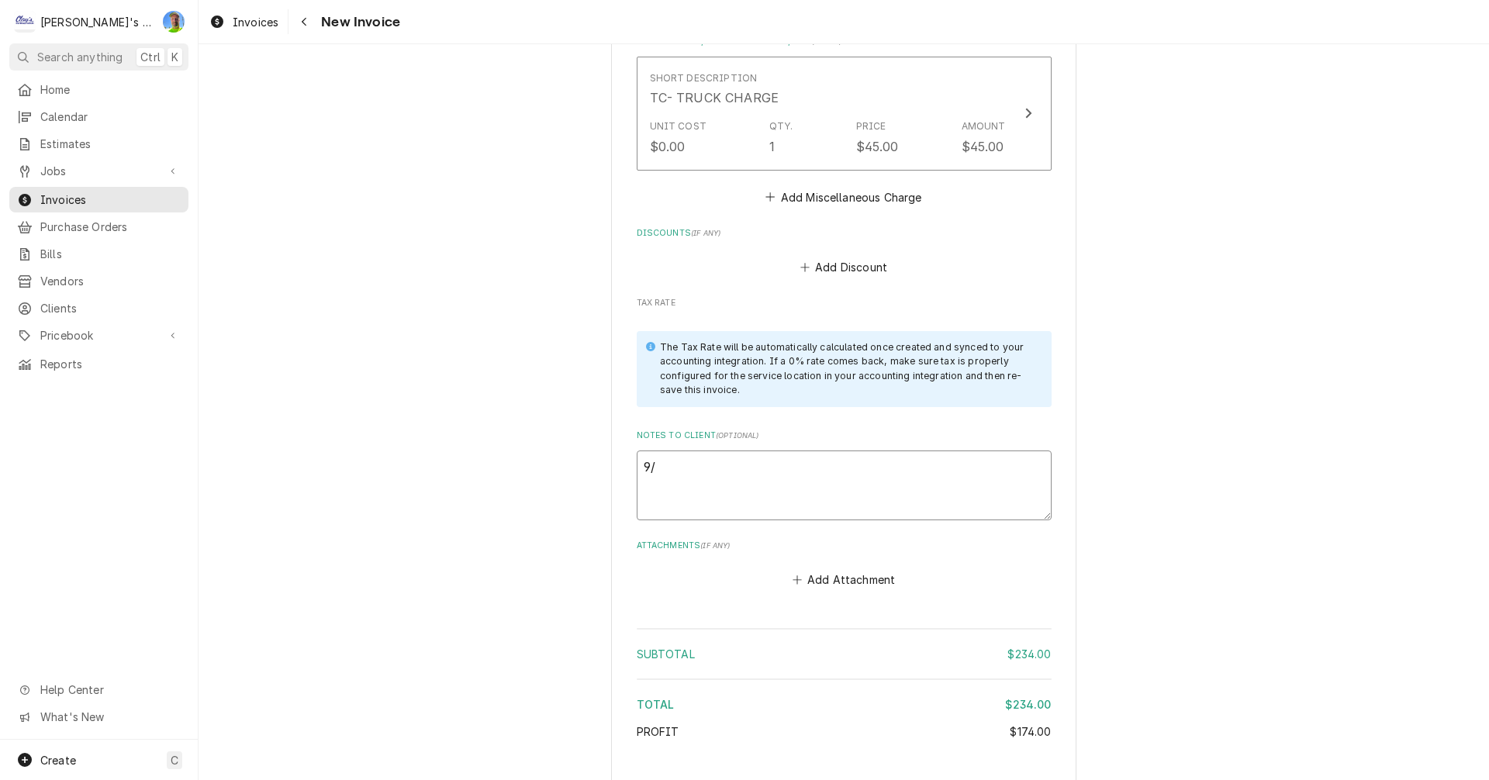
type textarea "x"
type textarea "9/1"
type textarea "x"
type textarea "9/16"
type textarea "x"
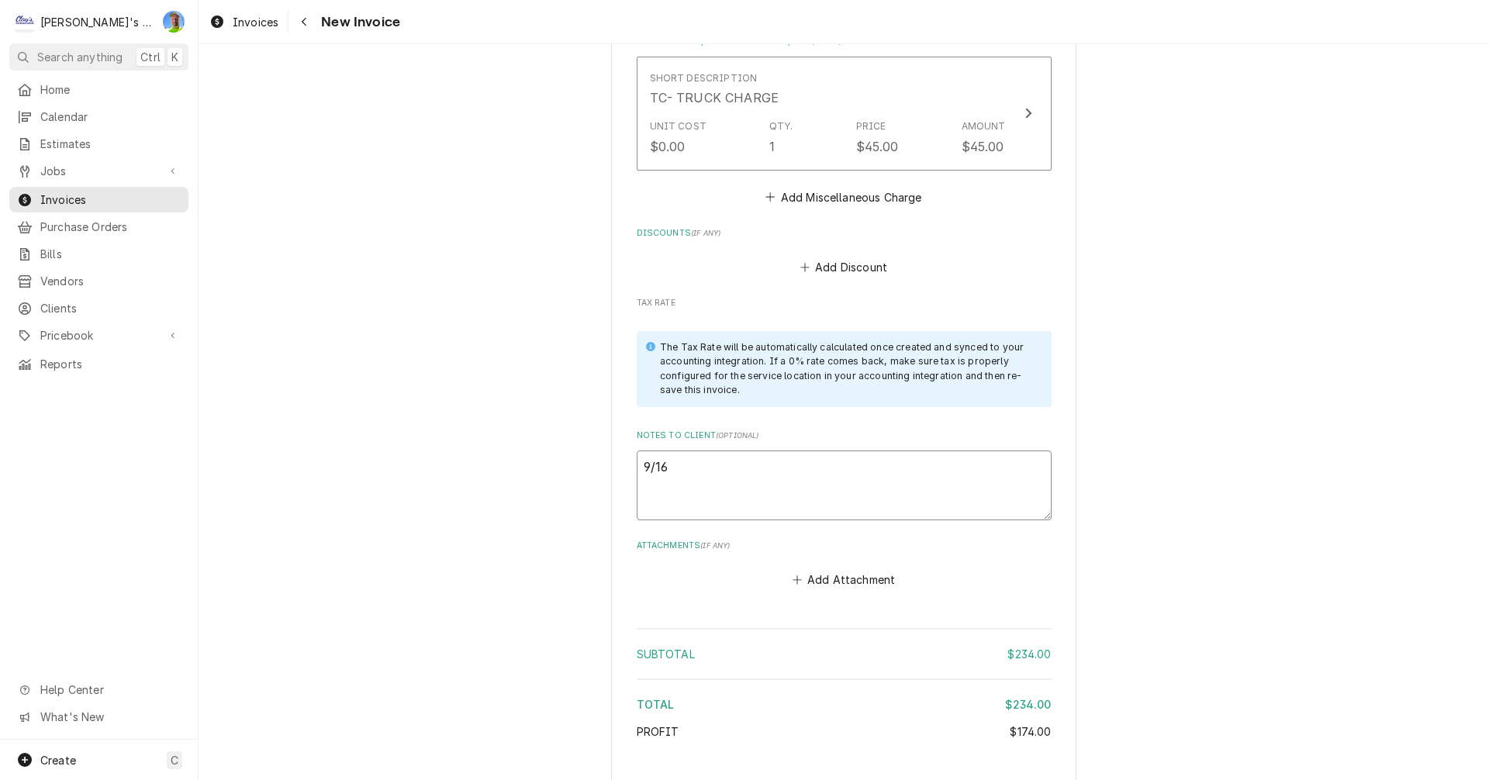
type textarea "9/16"
type textarea "x"
type textarea "9/16 g"
type textarea "x"
type textarea "9/16 ga"
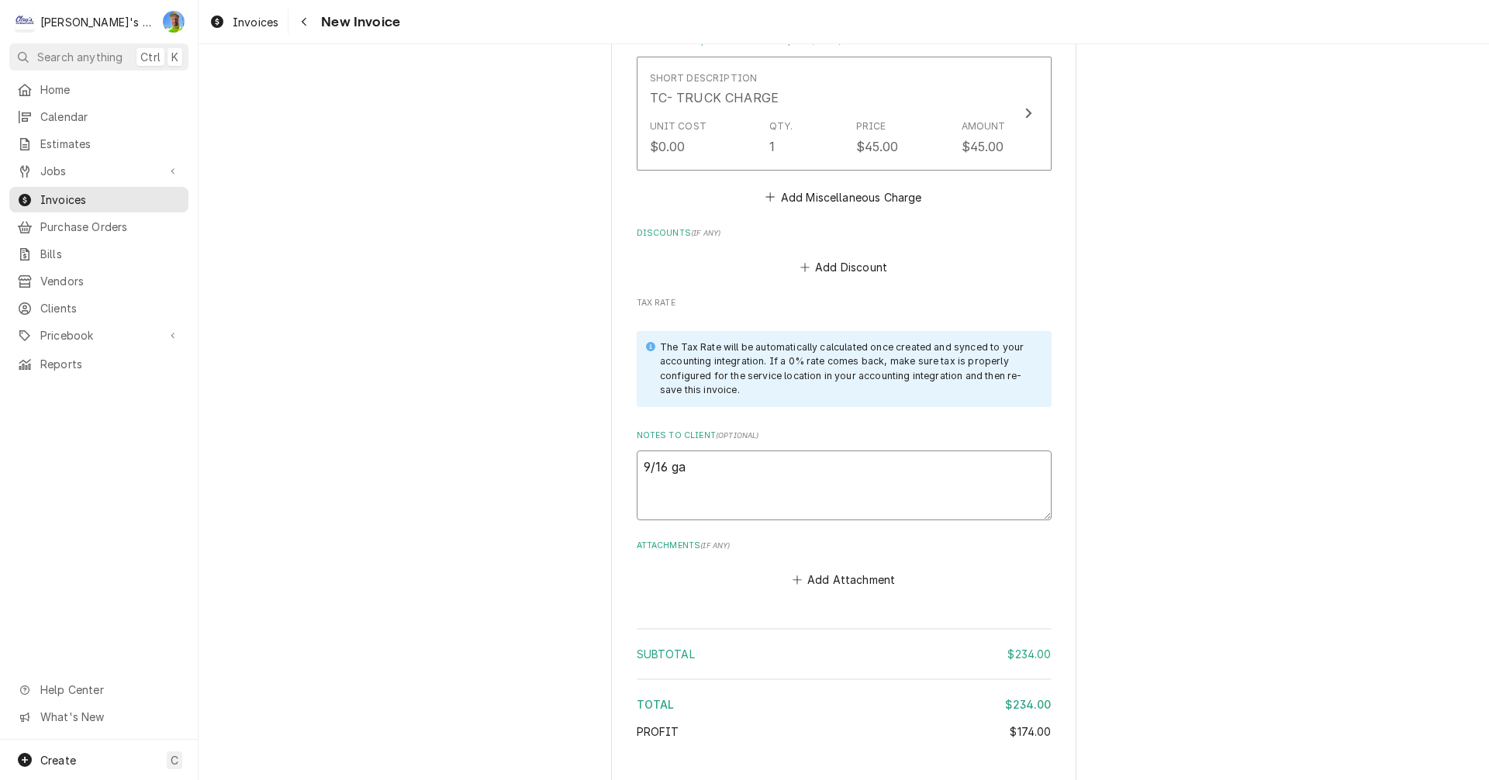
type textarea "x"
type textarea "9/16 g"
type textarea "x"
type textarea "9/16"
type textarea "x"
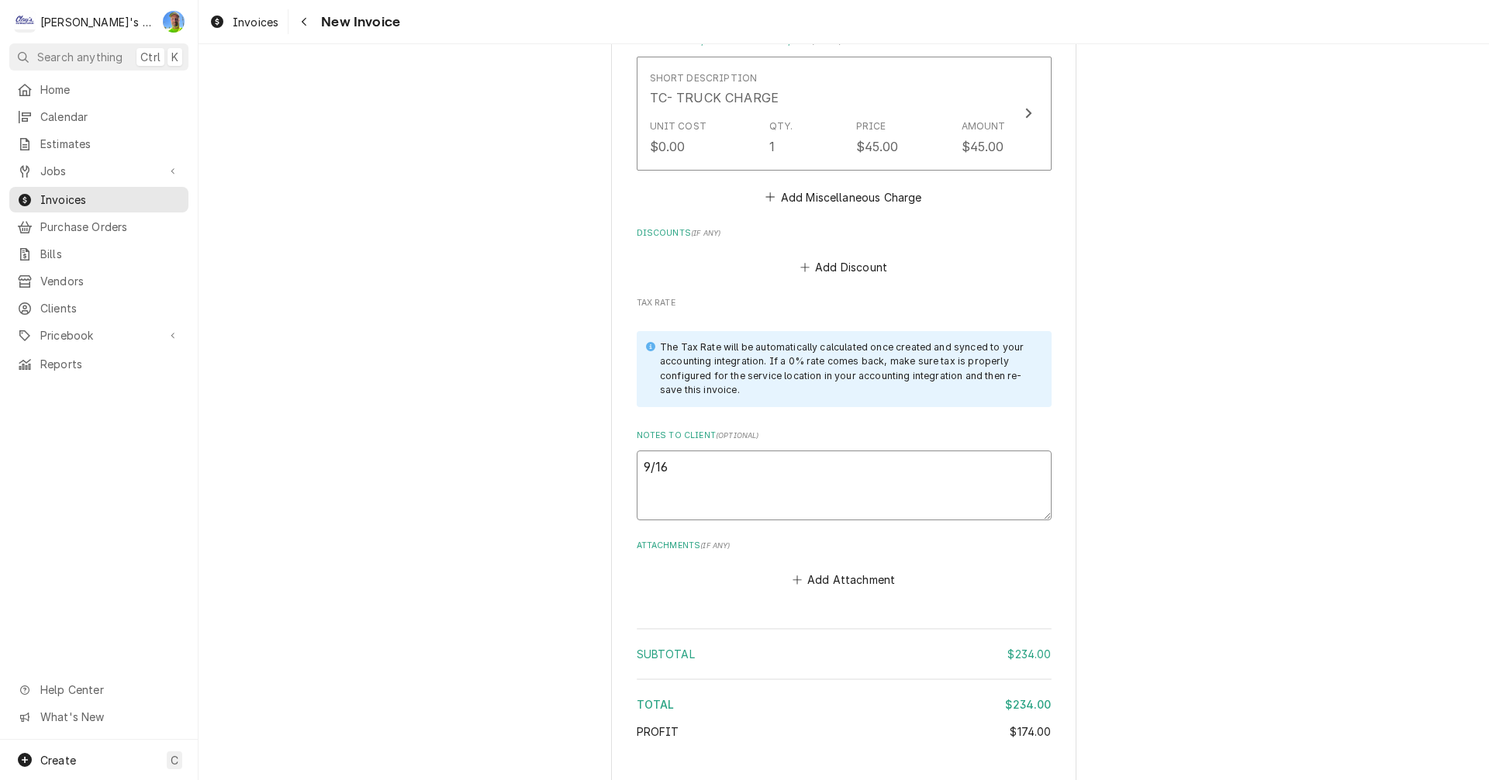
type textarea "9/16 G"
type textarea "x"
type textarea "9/16 GA"
type textarea "x"
type textarea "9/16 GA"
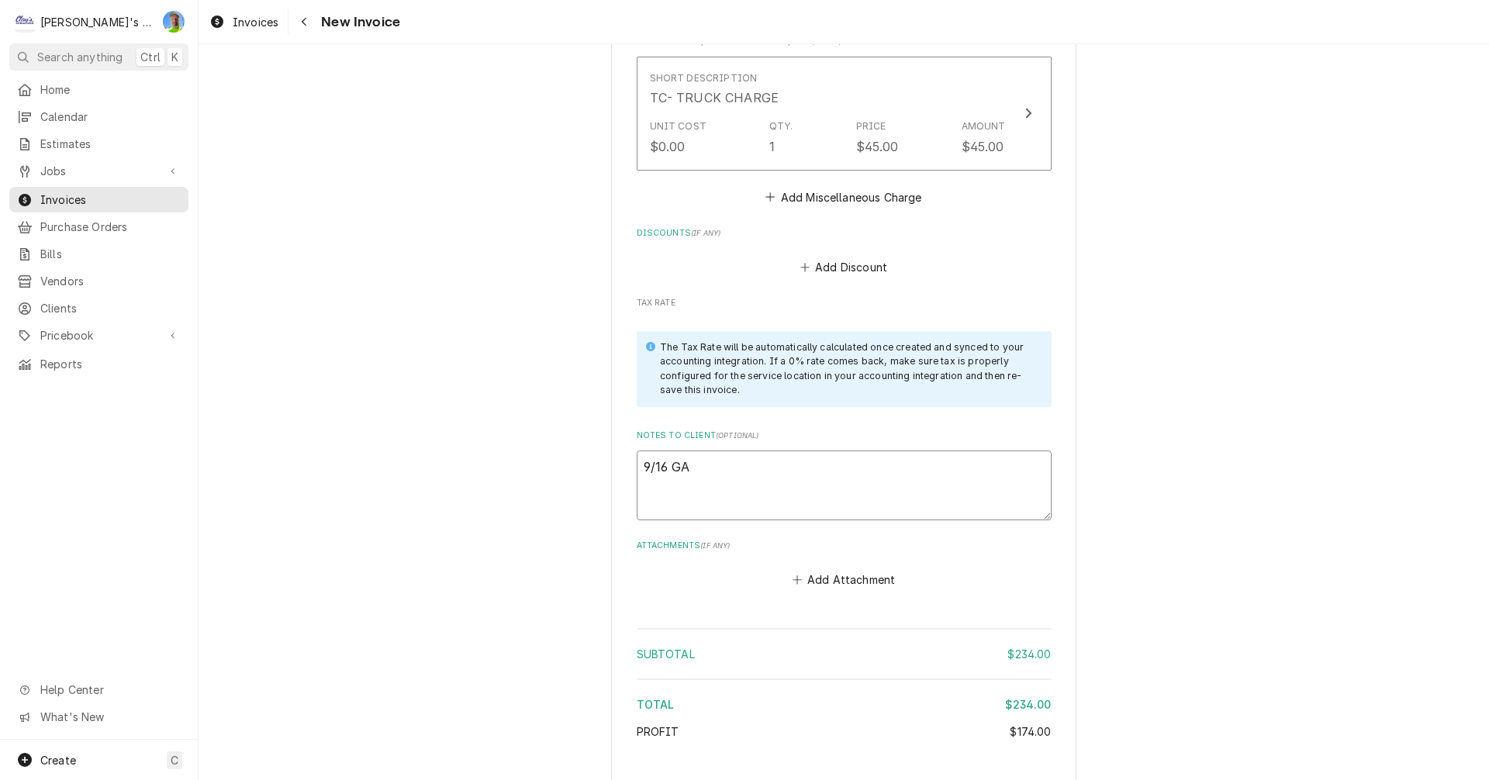
type textarea "x"
type textarea "9/16 GA -"
type textarea "x"
type textarea "9/16 GA -"
type textarea "x"
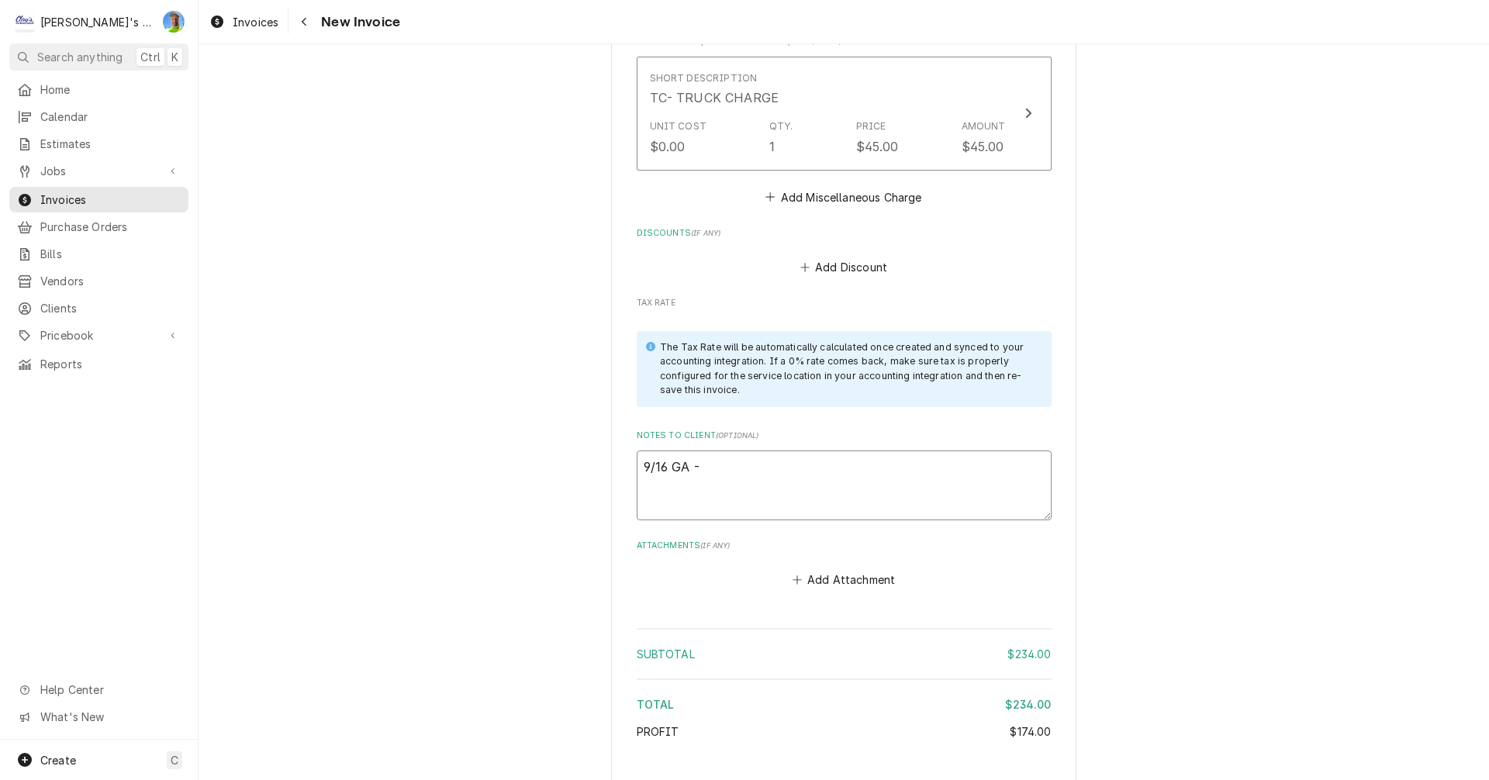
type textarea "9/16 GA - l"
type textarea "x"
type textarea "9/16 GA - lo"
type textarea "x"
type textarea "9/16 GA - loo"
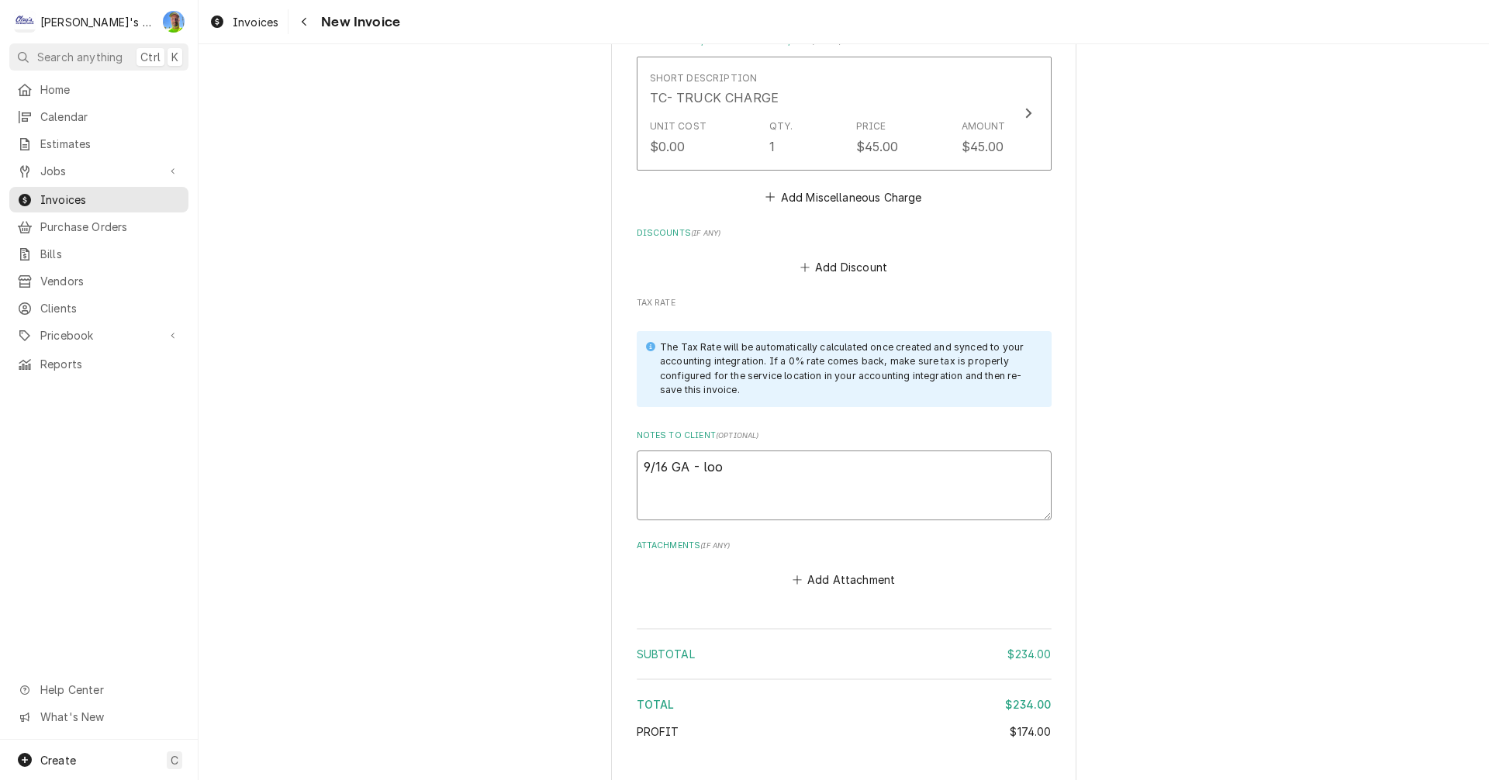
type textarea "x"
type textarea "9/16 GA - look"
type textarea "x"
type textarea "9/16 GA - look"
type textarea "x"
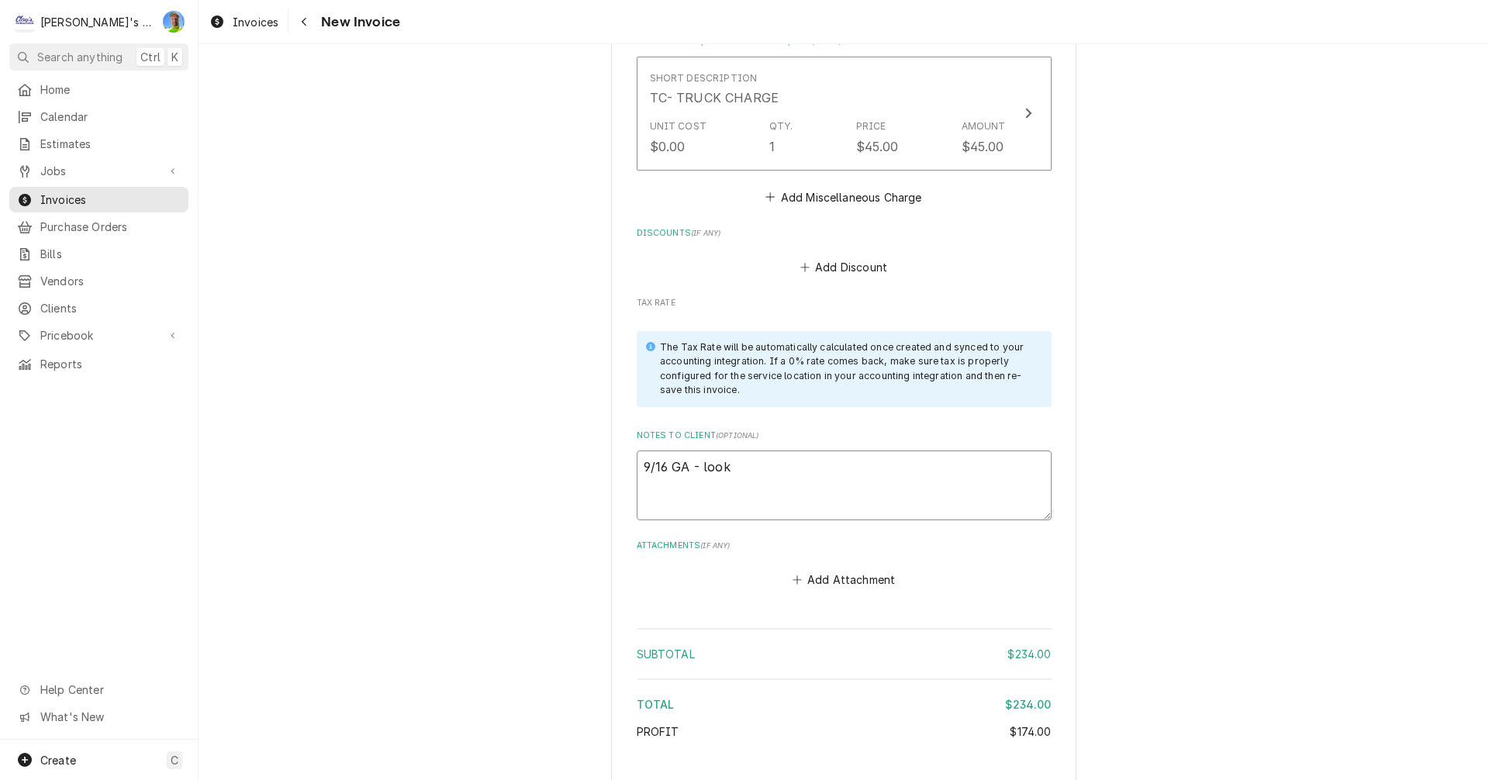
type textarea "9/16 GA - look o"
type textarea "x"
type textarea "9/16 GA - look ok"
type textarea "x"
type textarea "9/16 GA - look ok?"
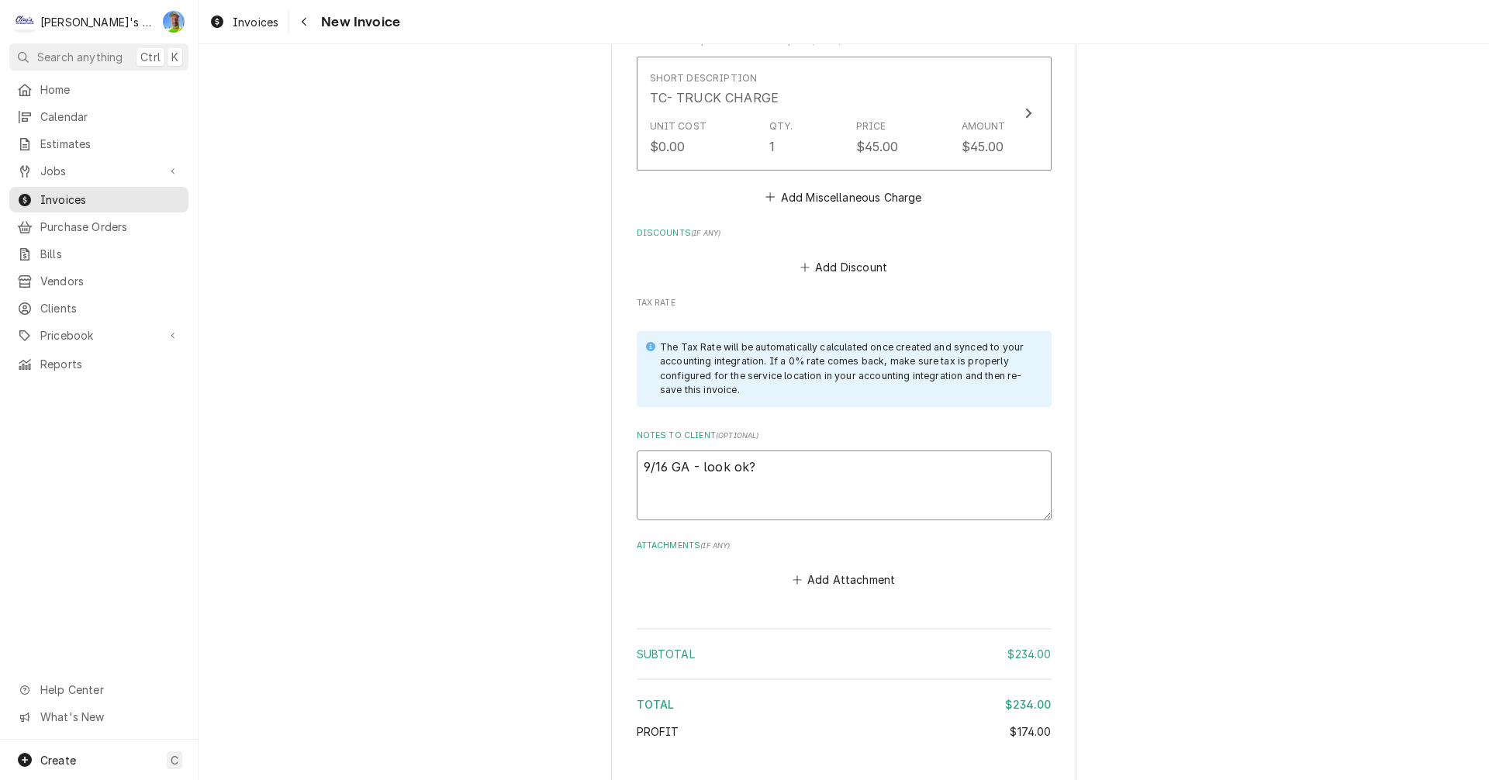
type textarea "x"
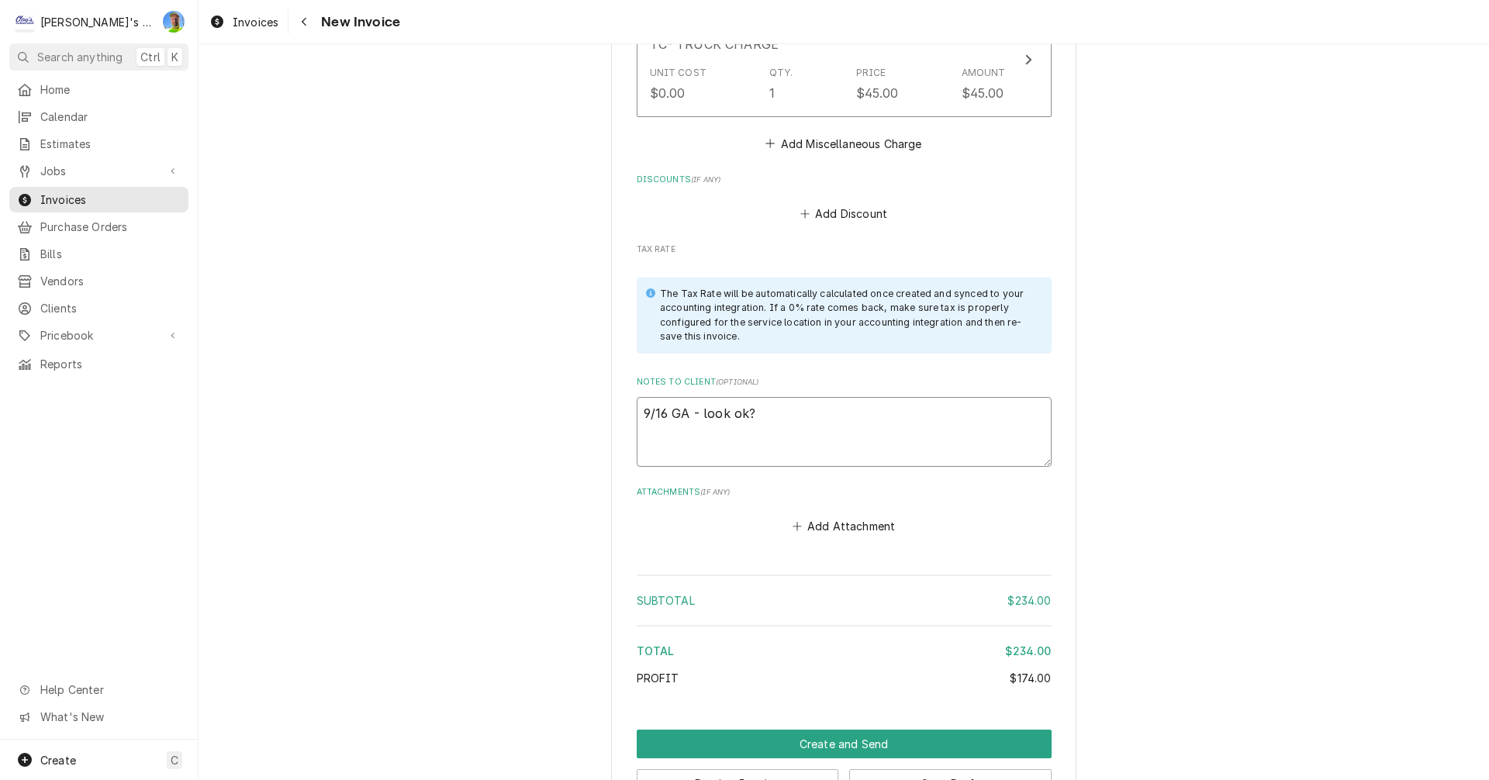
scroll to position [2024, 0]
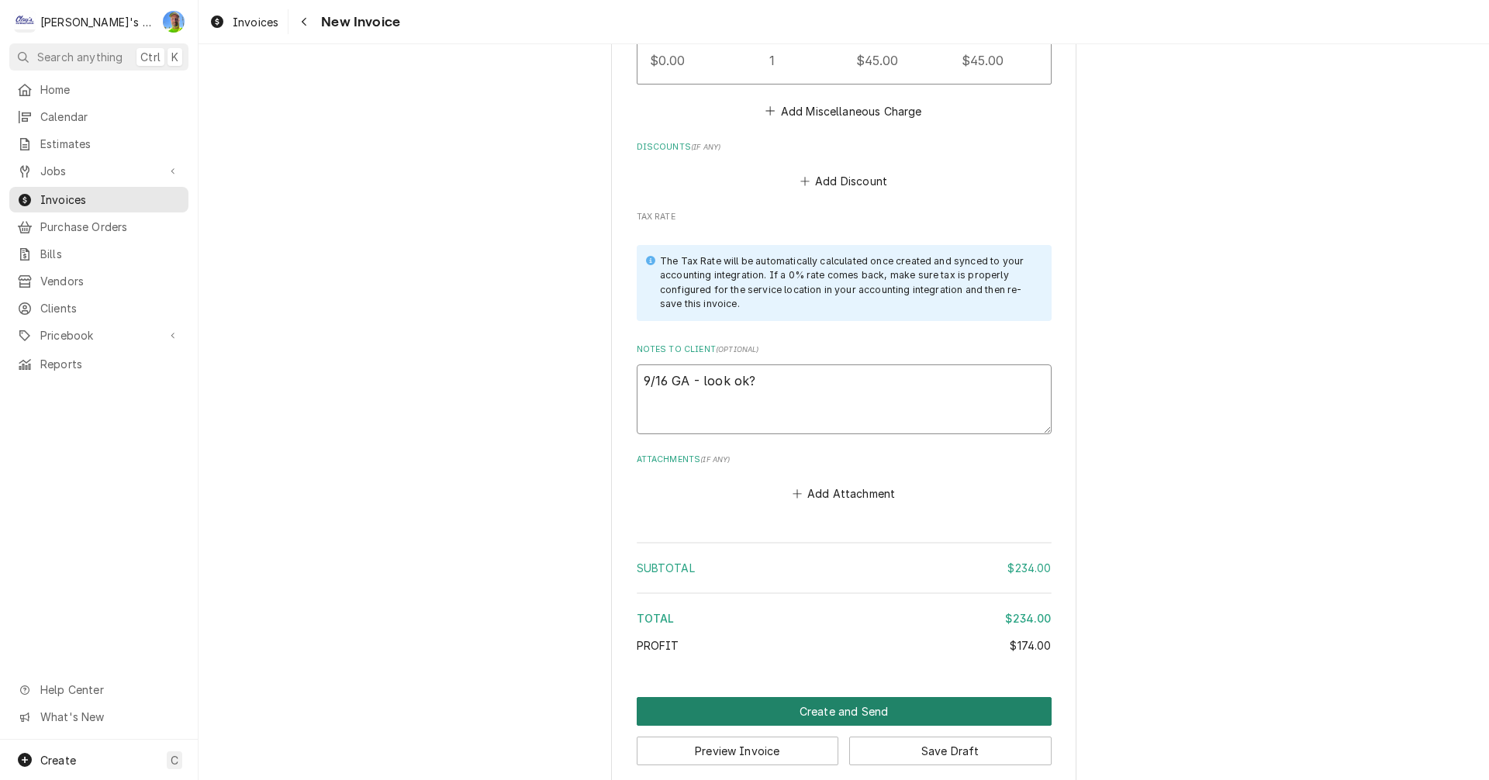
type textarea "9/16 GA - look ok?"
click at [788, 697] on button "Create and Send" at bounding box center [844, 711] width 415 height 29
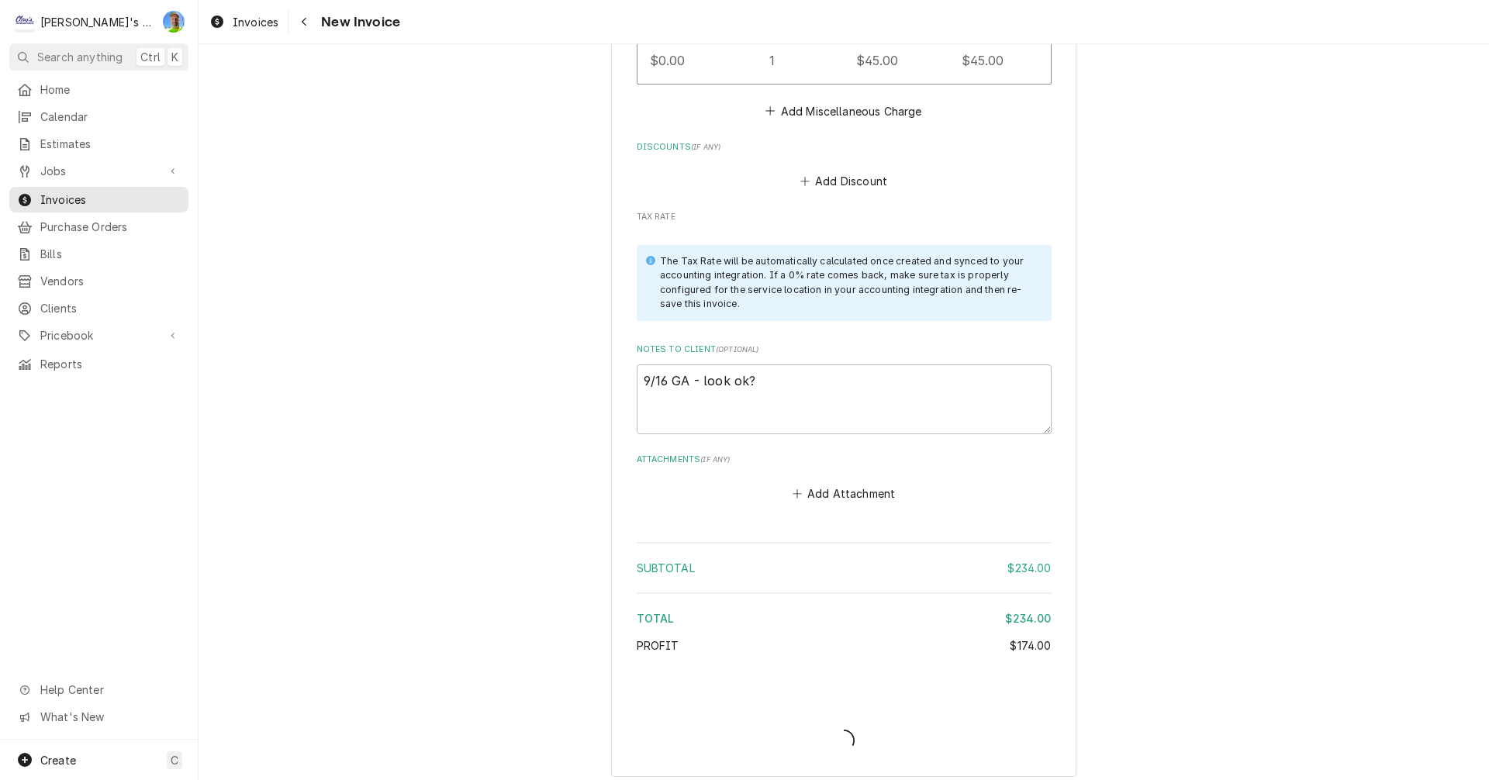
scroll to position [2016, 0]
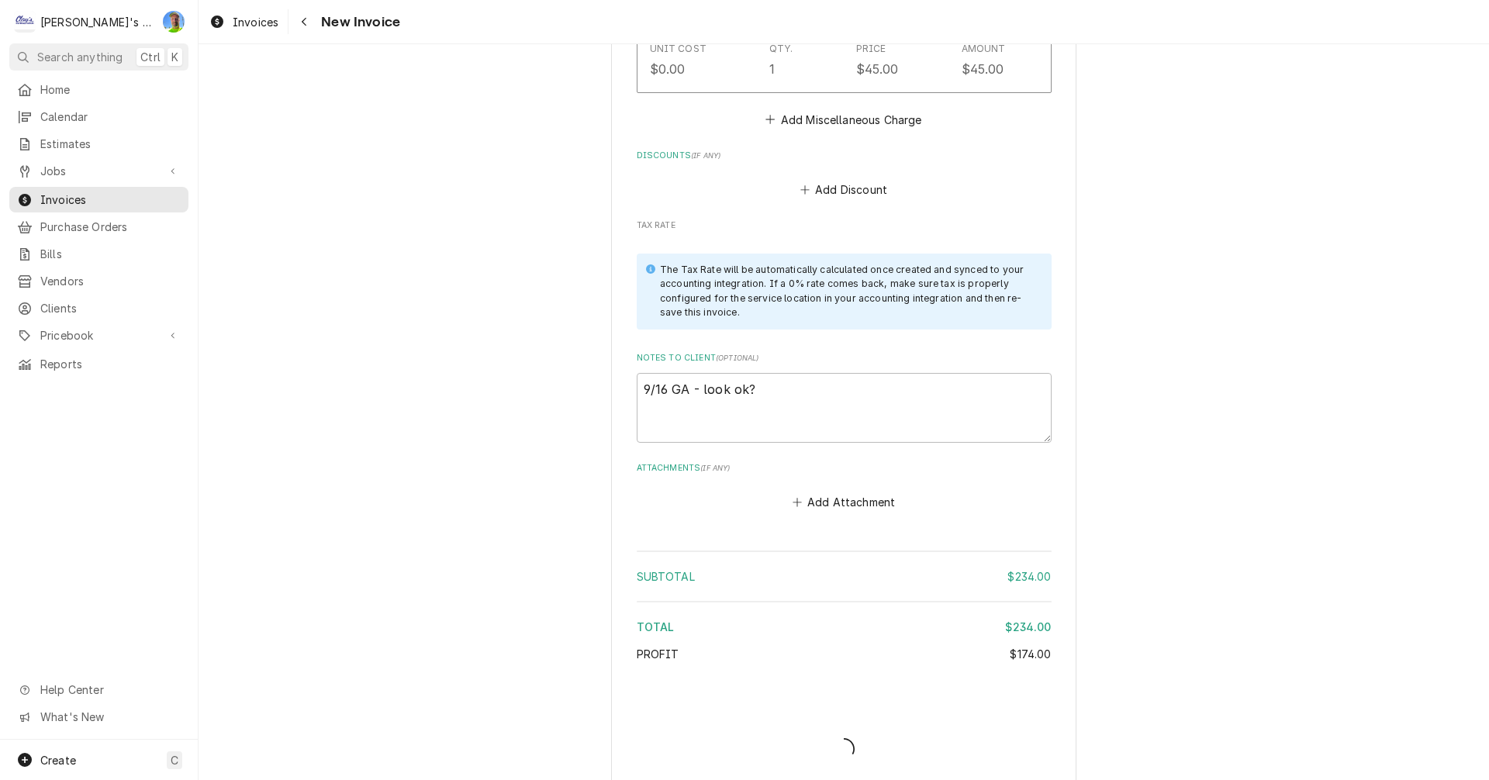
type textarea "x"
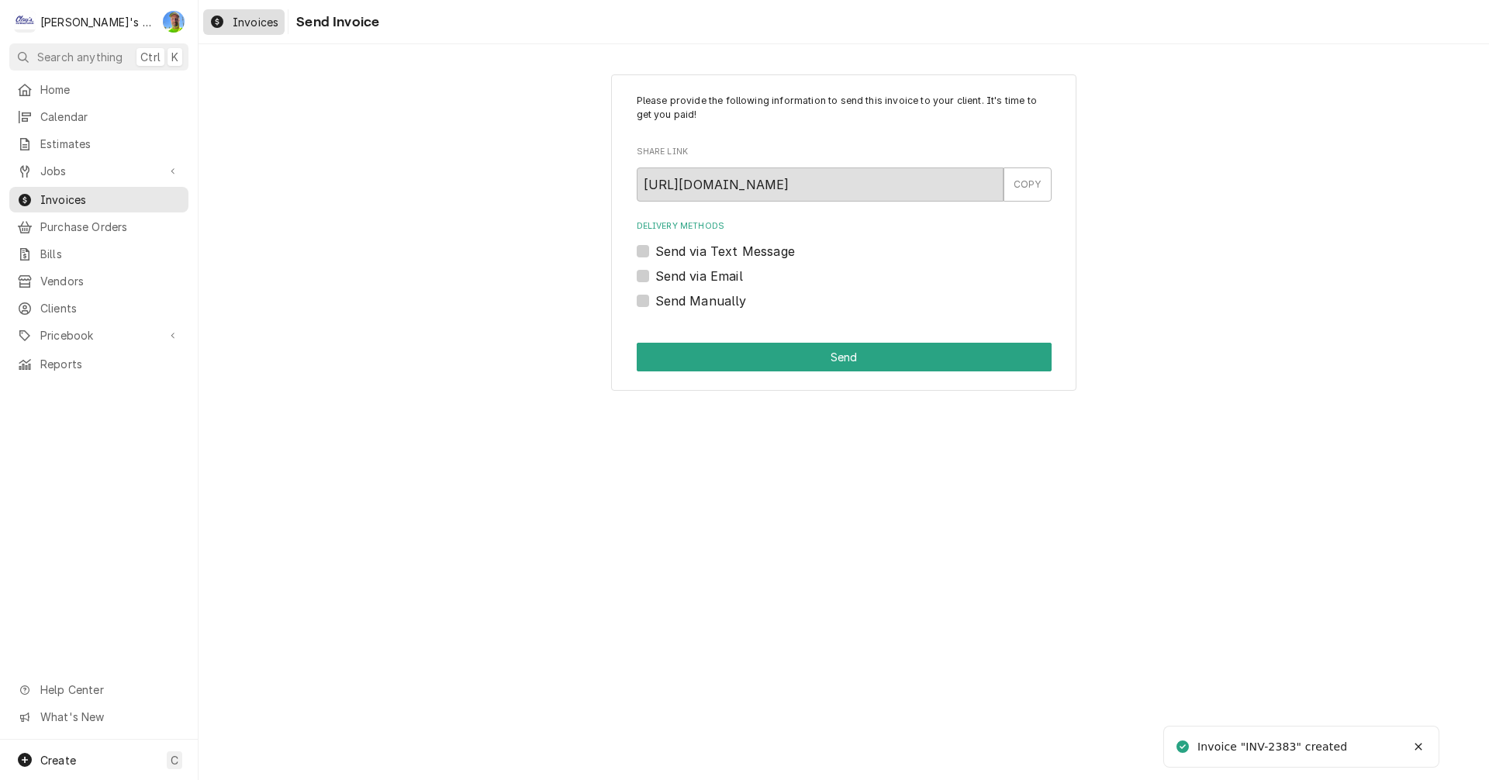
click at [235, 24] on span "Invoices" at bounding box center [256, 22] width 46 height 16
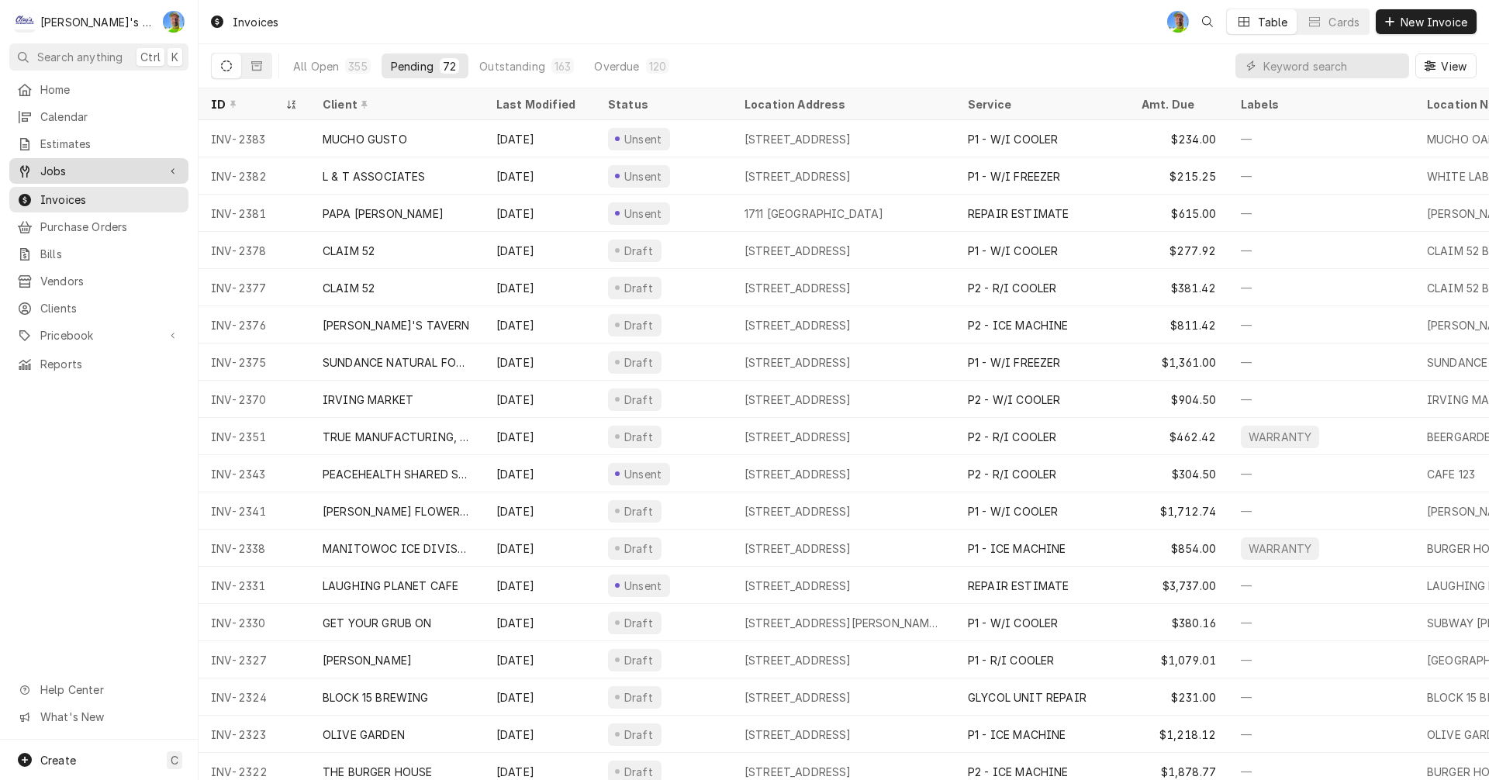
click at [73, 163] on span "Jobs" at bounding box center [98, 171] width 117 height 16
click at [71, 192] on span "Jobs" at bounding box center [110, 198] width 140 height 16
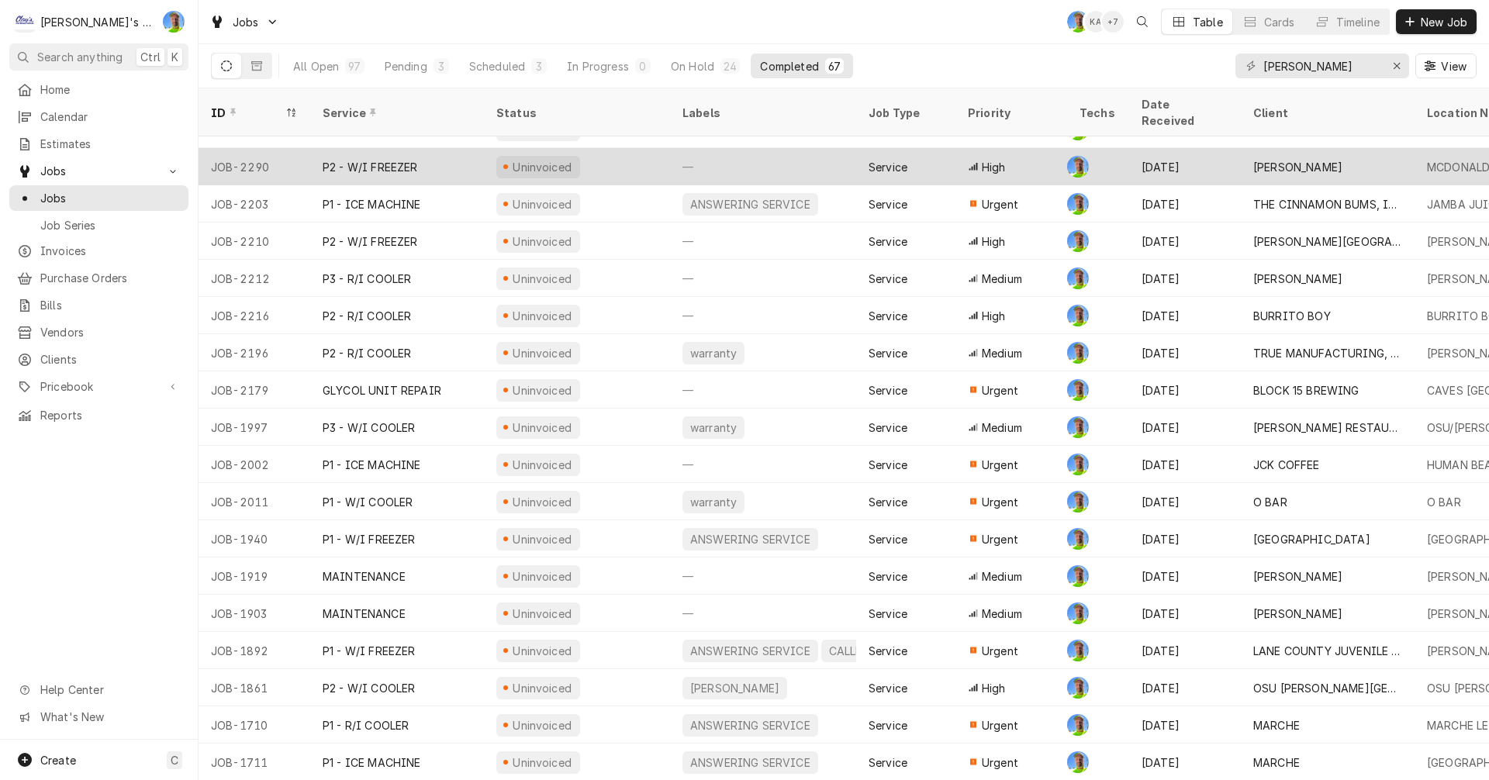
scroll to position [1517, 0]
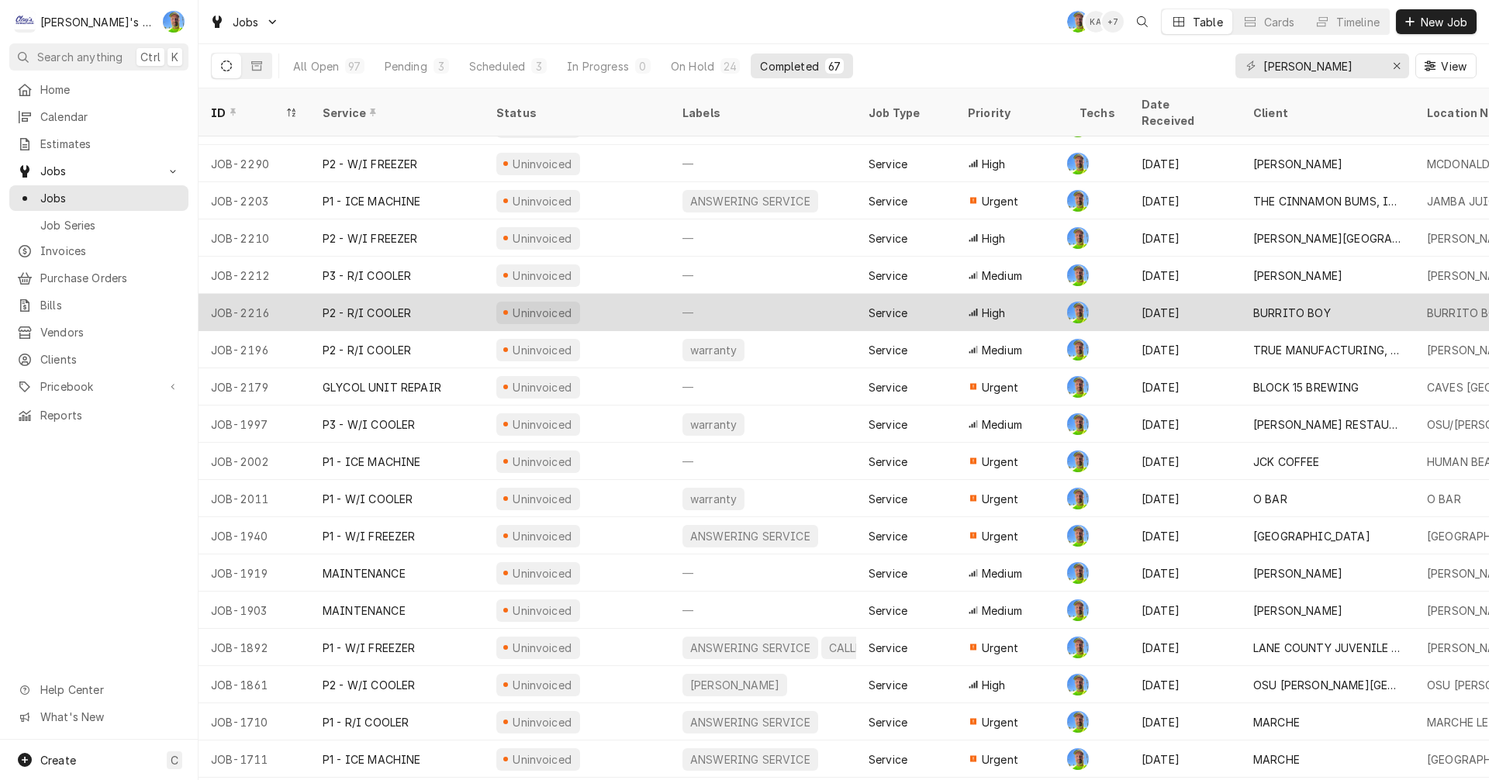
click at [614, 302] on div "Uninvoiced" at bounding box center [577, 312] width 186 height 37
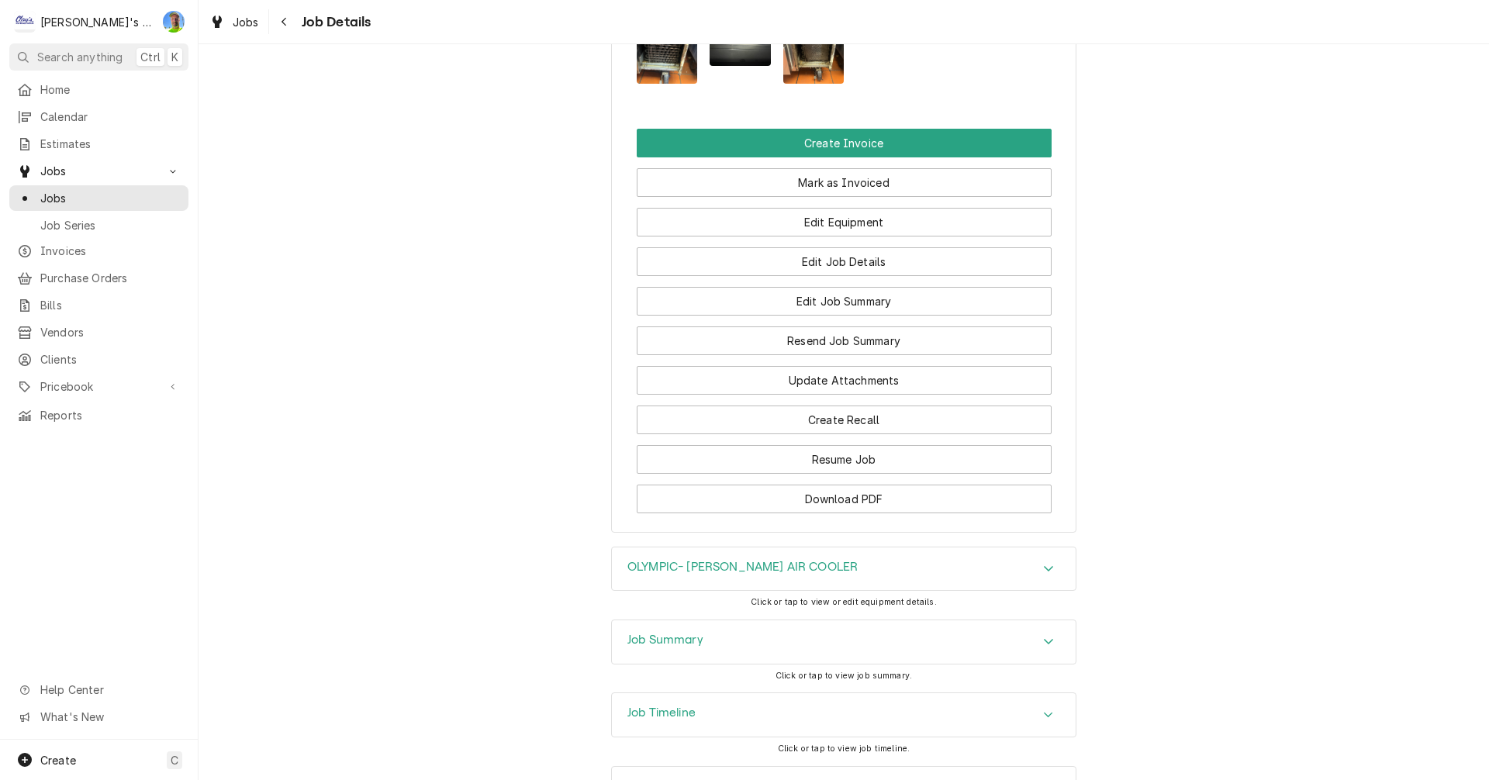
scroll to position [1628, 0]
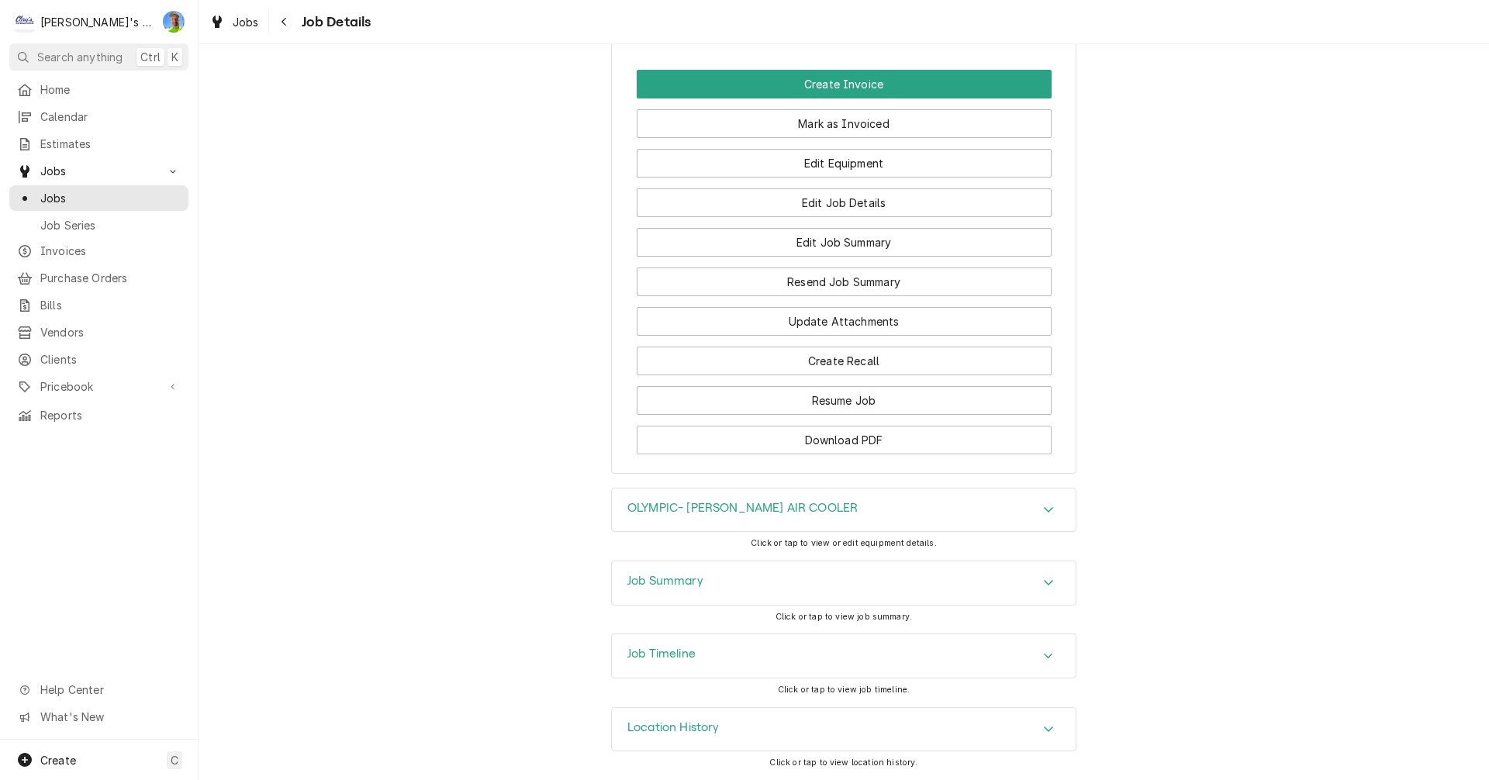
click at [850, 500] on div "OLYMPIC- [PERSON_NAME] AIR COOLER" at bounding box center [844, 509] width 464 height 43
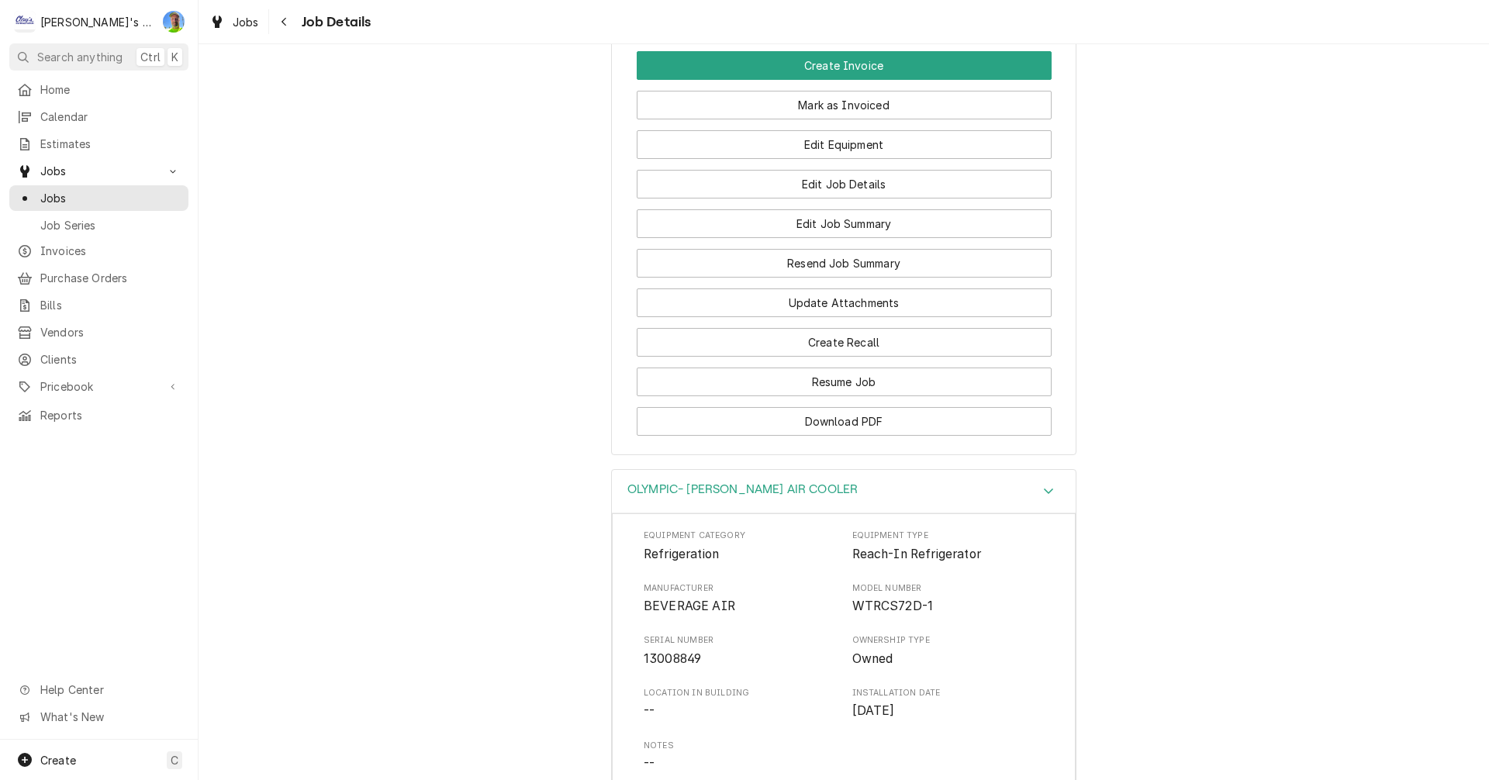
click at [850, 500] on div "OLYMPIC- [PERSON_NAME] AIR COOLER" at bounding box center [844, 492] width 464 height 44
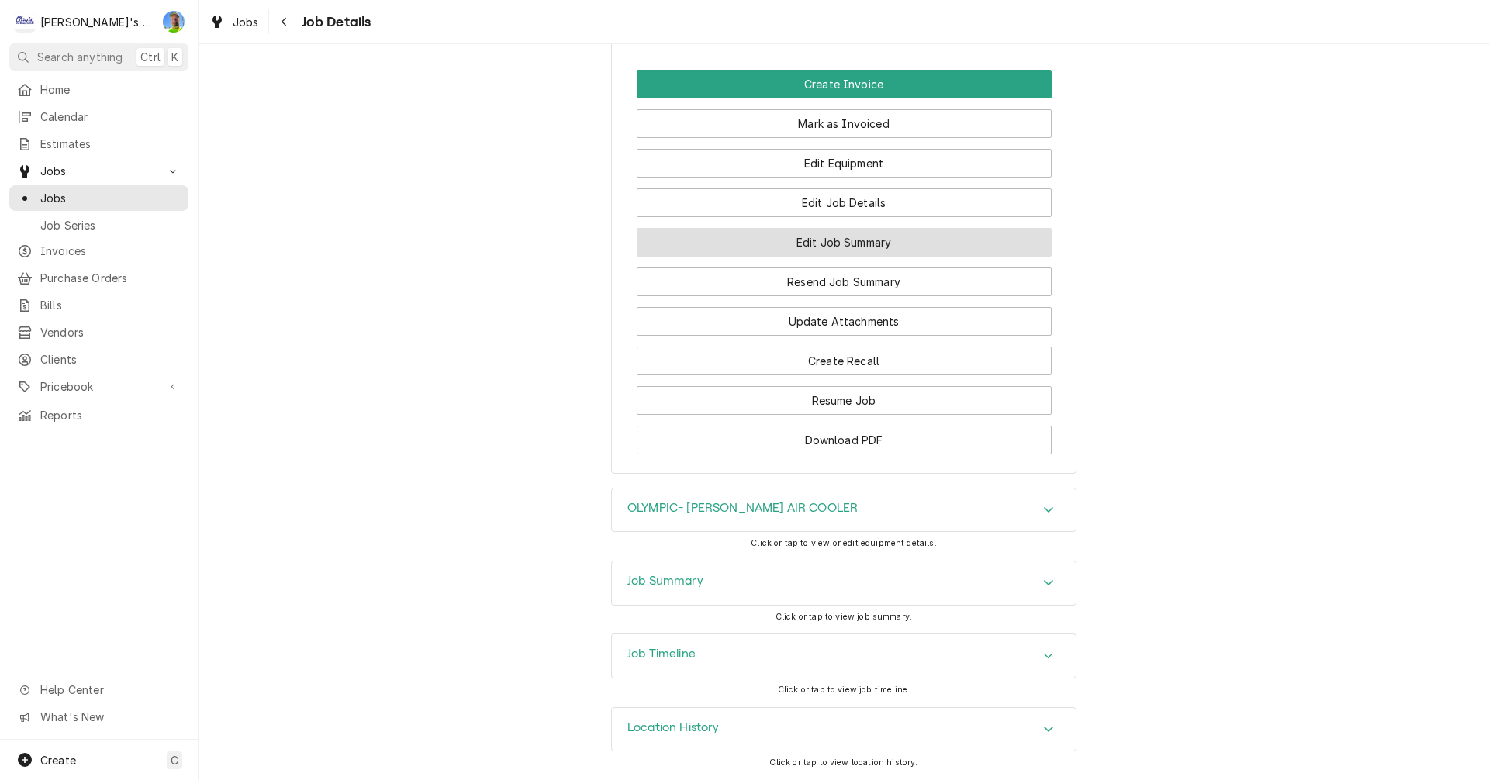
click at [816, 247] on button "Edit Job Summary" at bounding box center [844, 242] width 415 height 29
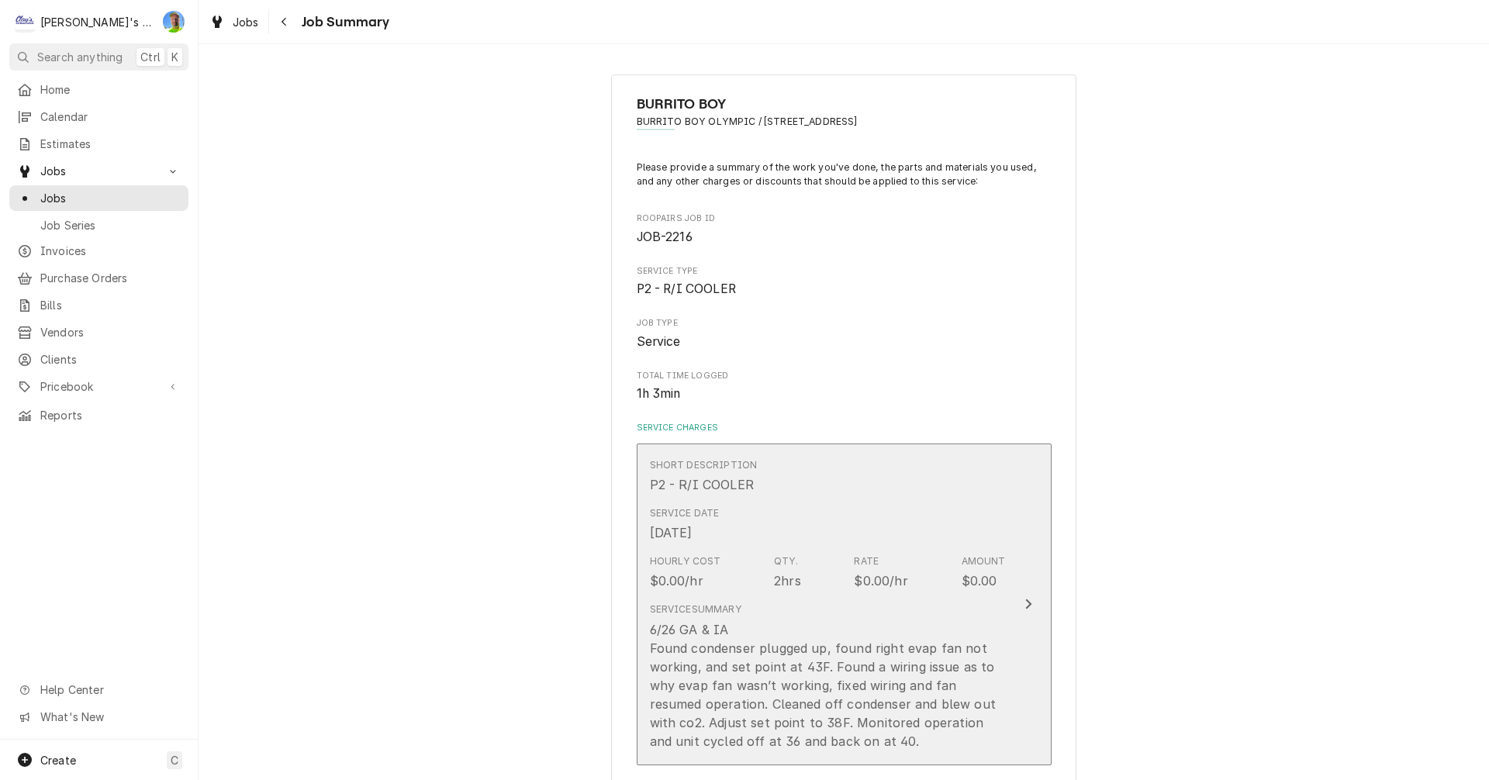
scroll to position [155, 0]
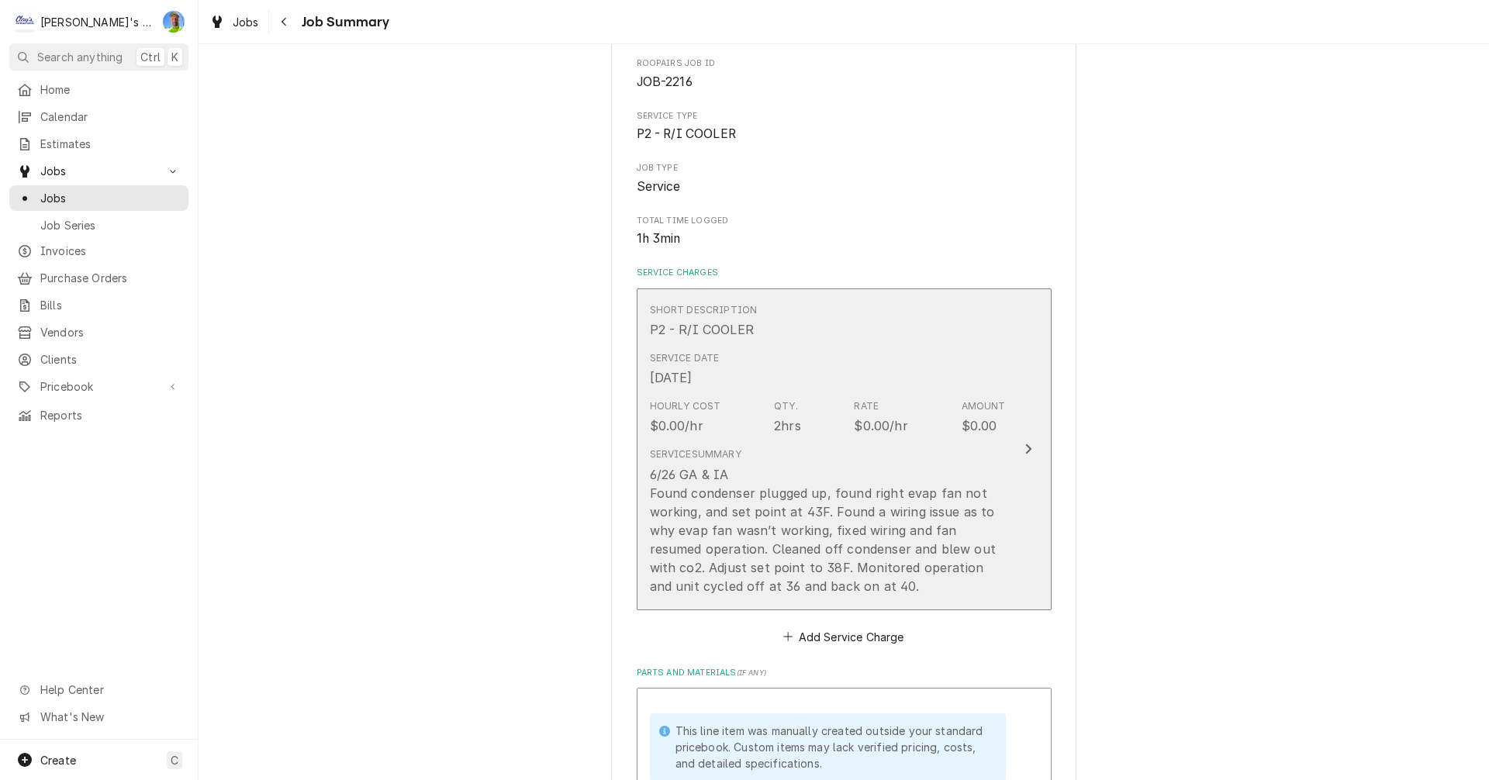
click at [1039, 340] on button "Short Description P2 - R/I COOLER Service Date [DATE] Hourly Cost $0.00/hr Qty.…" at bounding box center [844, 449] width 415 height 322
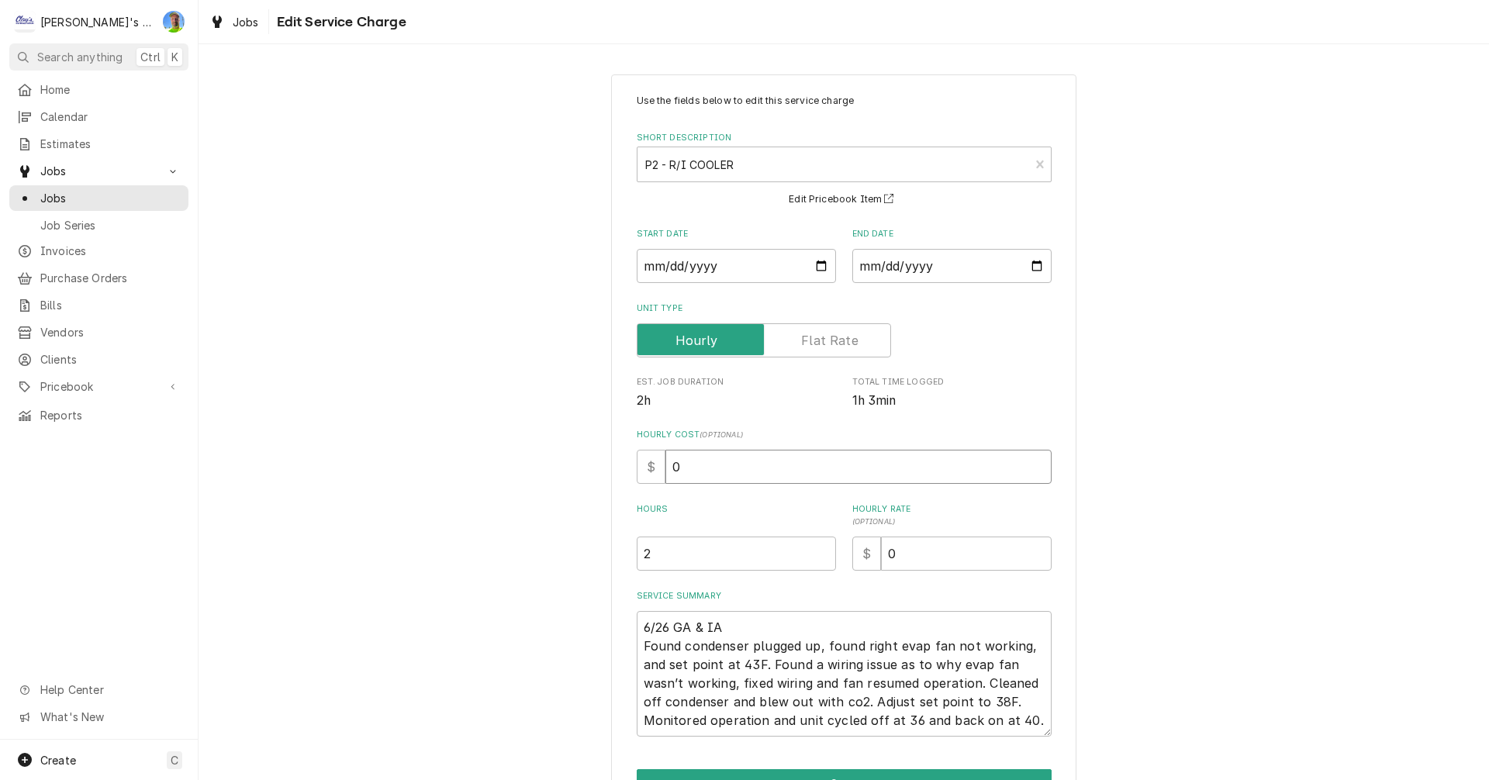
click at [791, 468] on input "0" at bounding box center [858, 467] width 386 height 34
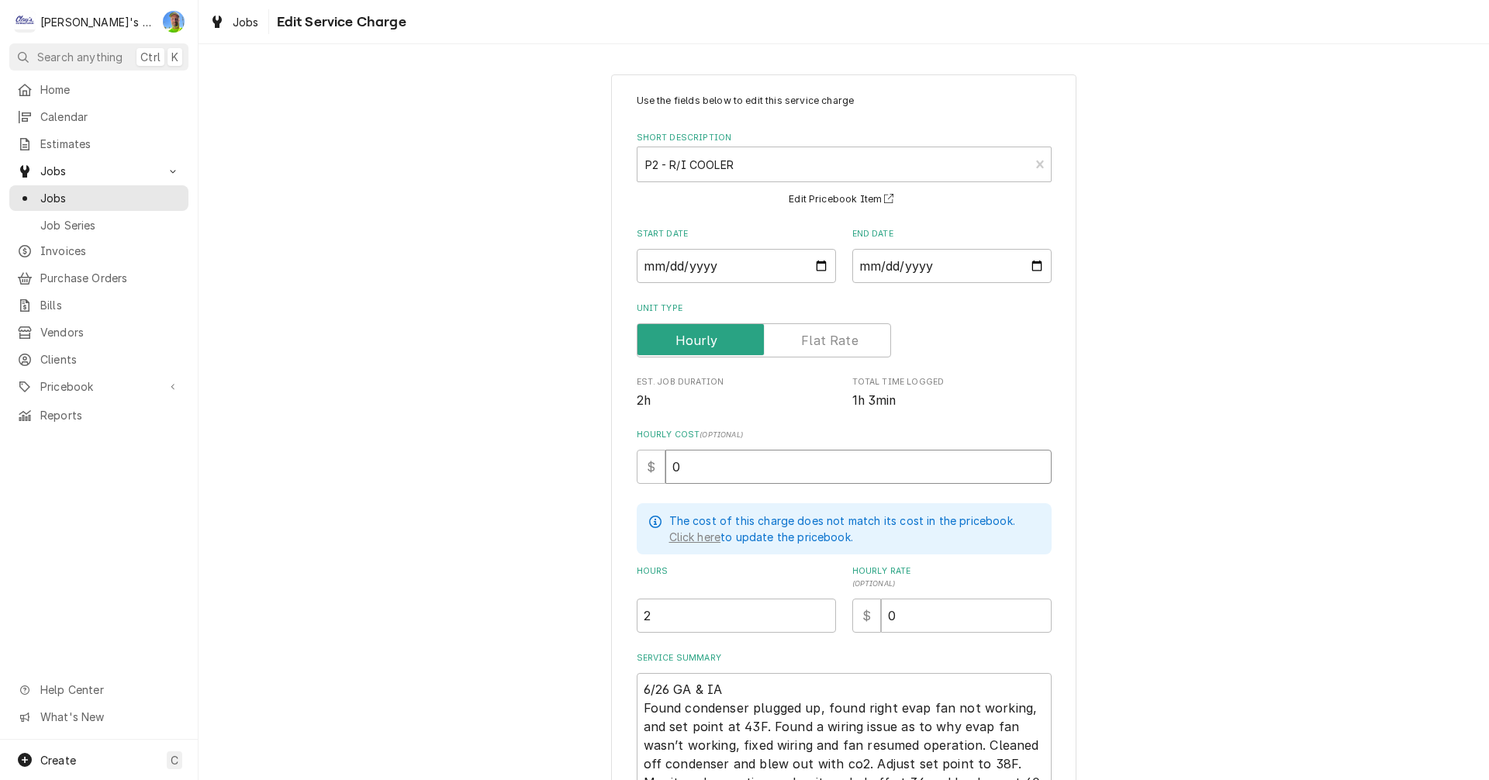
type textarea "x"
type input "6"
type textarea "x"
type input "60"
type textarea "x"
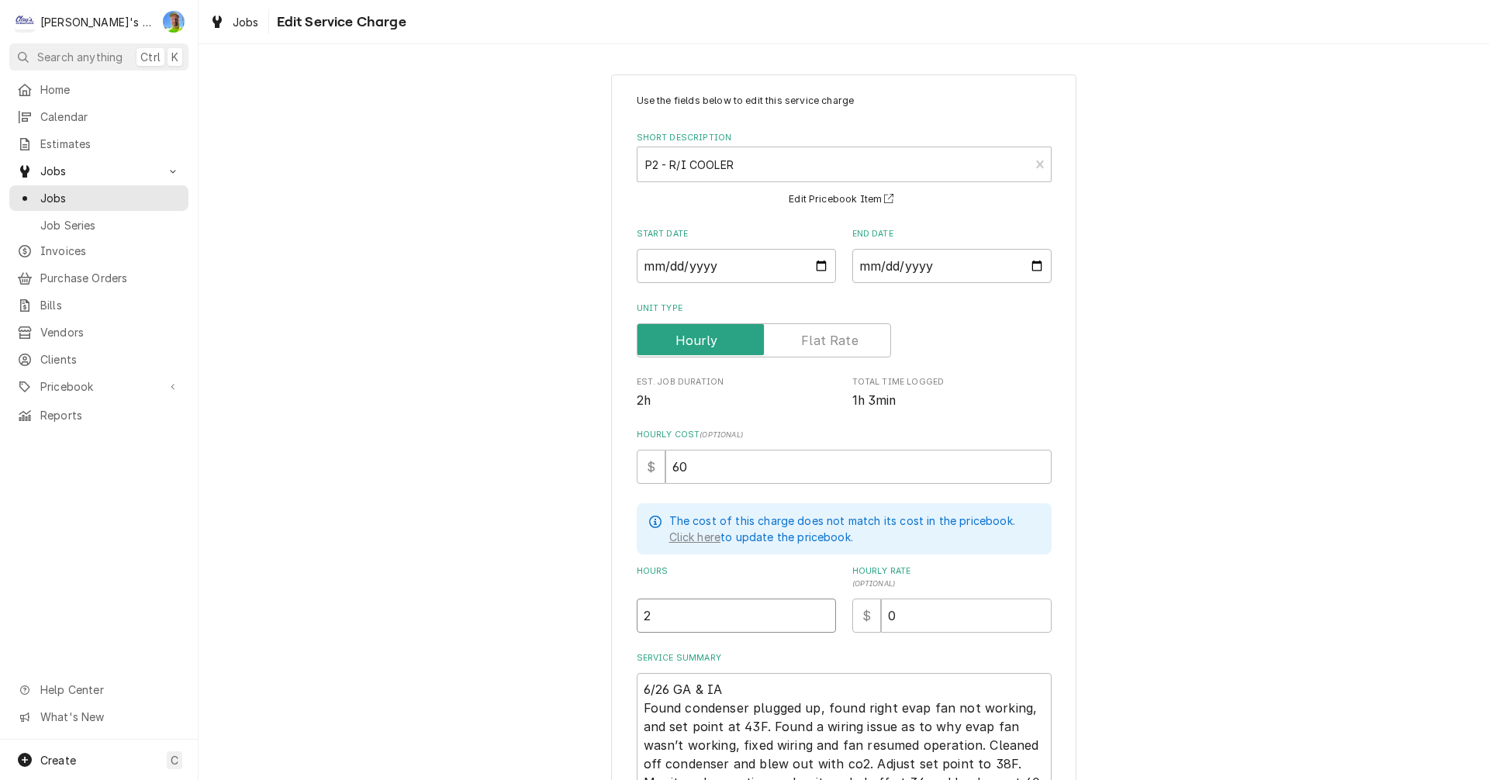
type input "1"
type textarea "x"
type input "1.3"
type textarea "x"
type input "1.33"
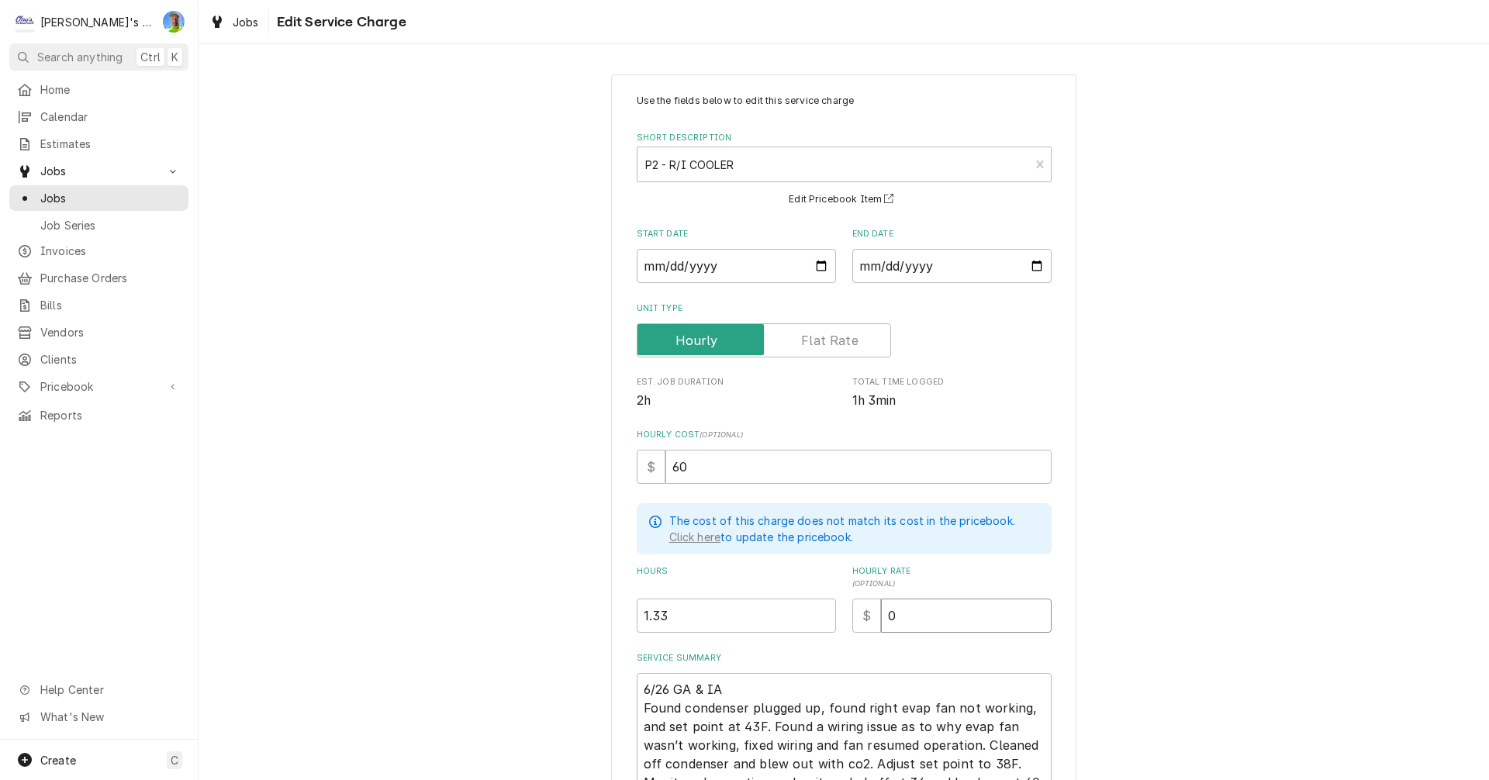
type textarea "x"
type input "1"
type textarea "x"
type input "12"
type textarea "x"
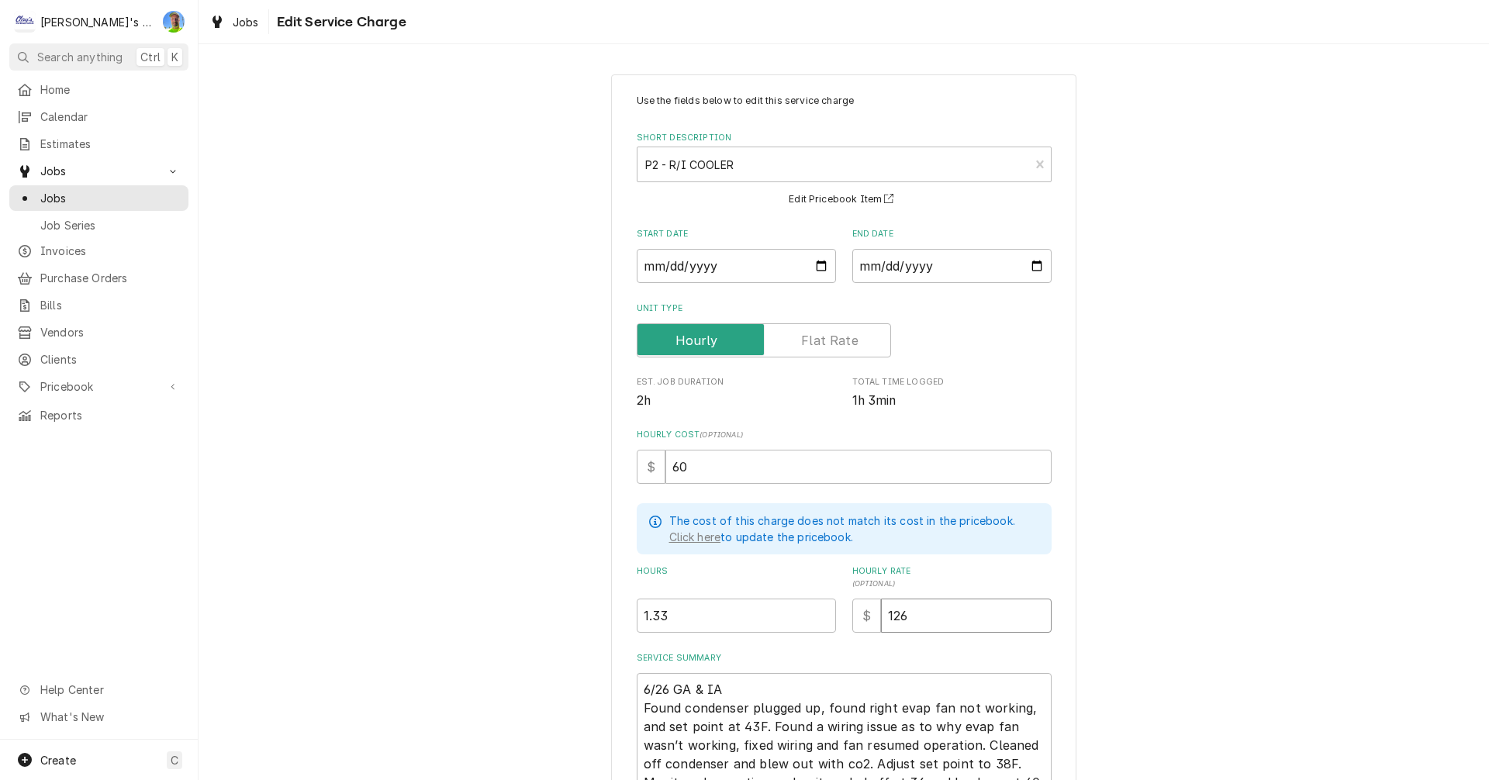
type input "126"
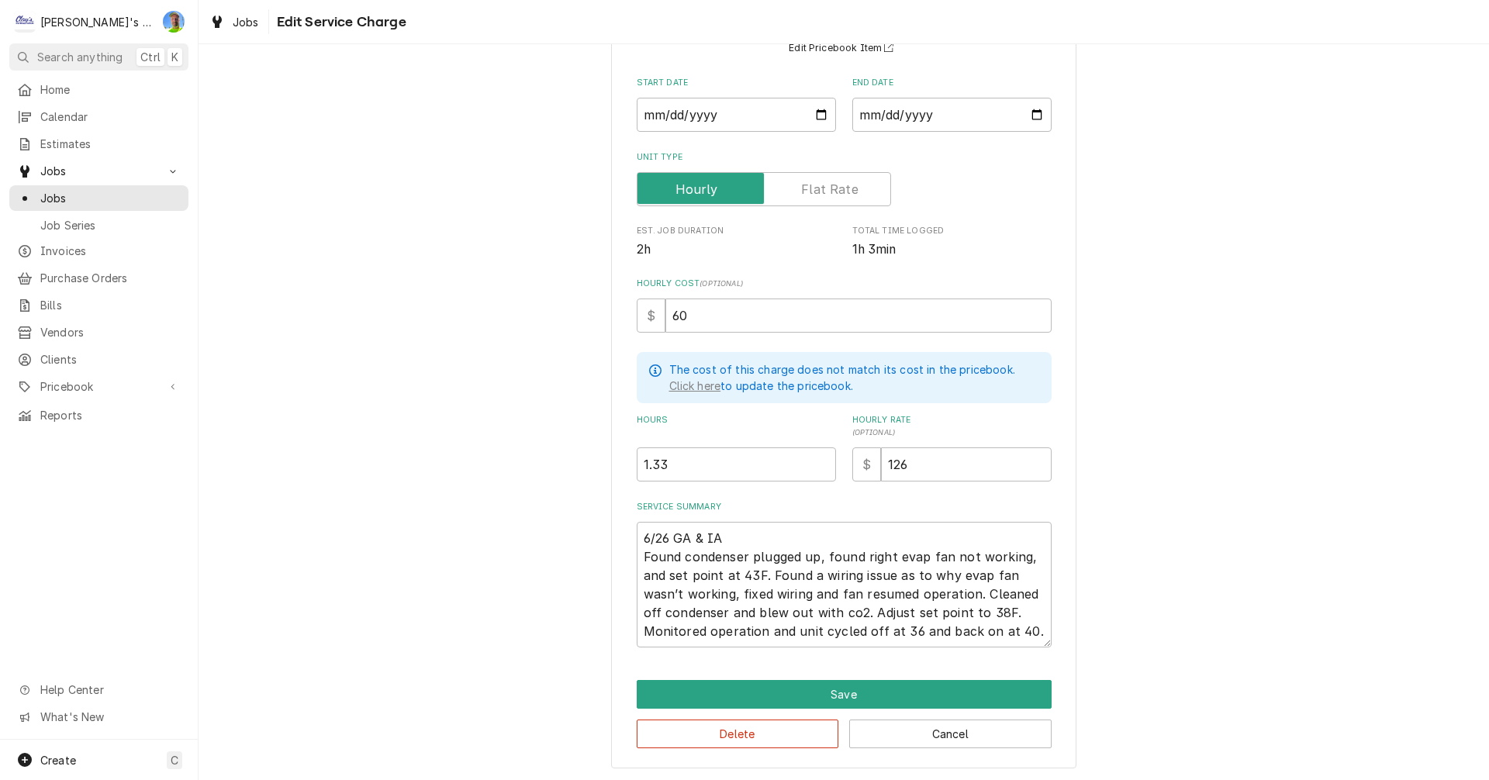
scroll to position [19, 0]
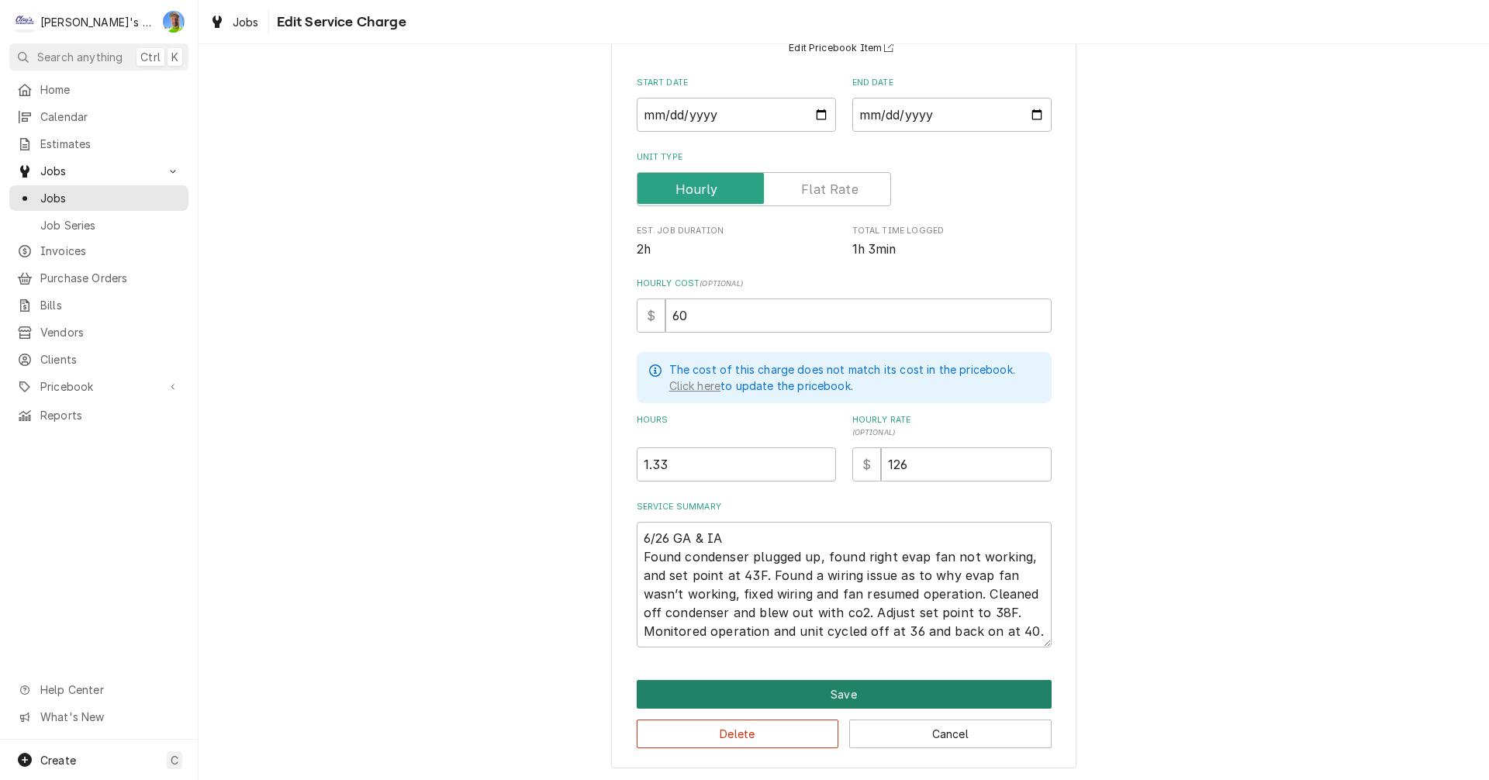
click at [840, 690] on button "Save" at bounding box center [844, 694] width 415 height 29
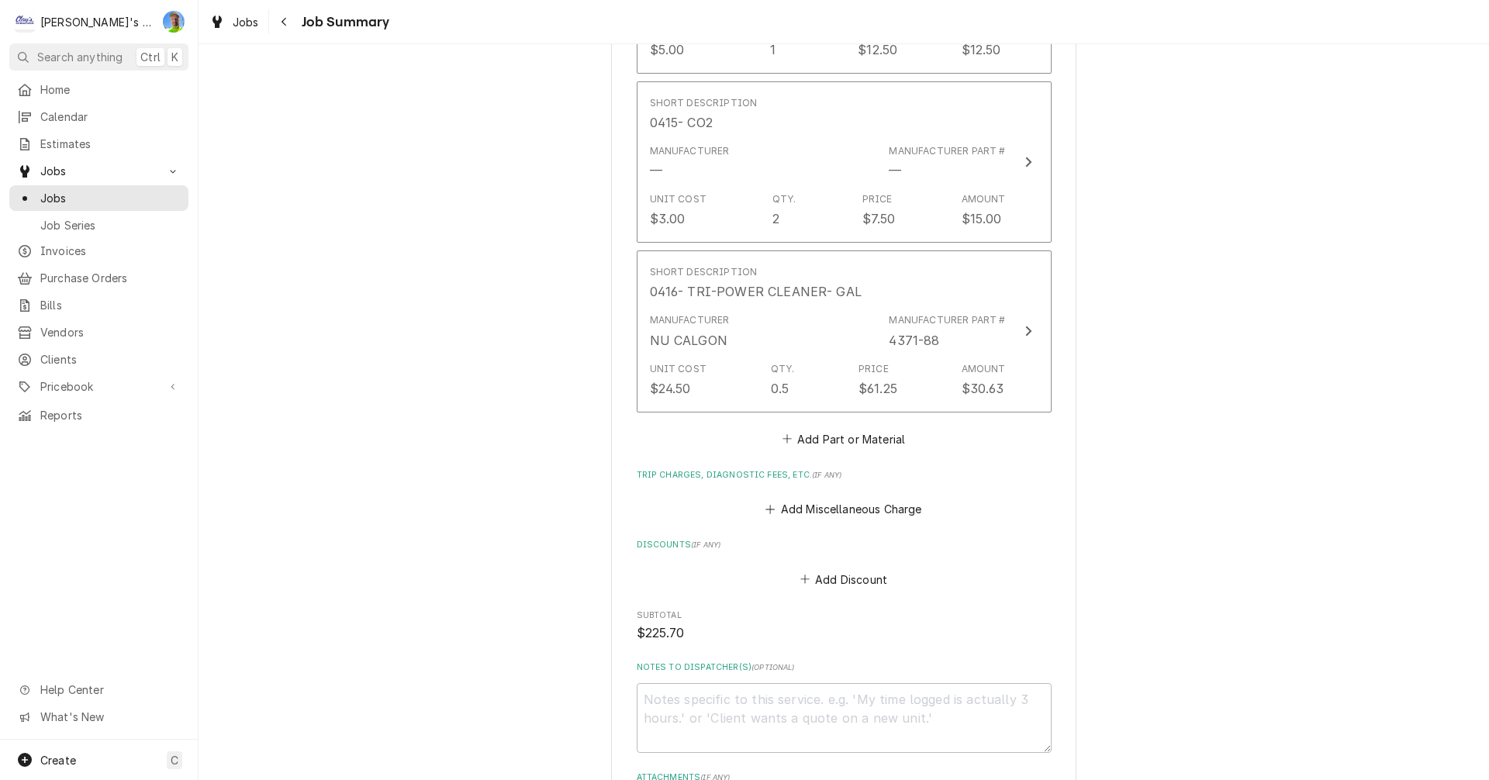
scroll to position [1085, 0]
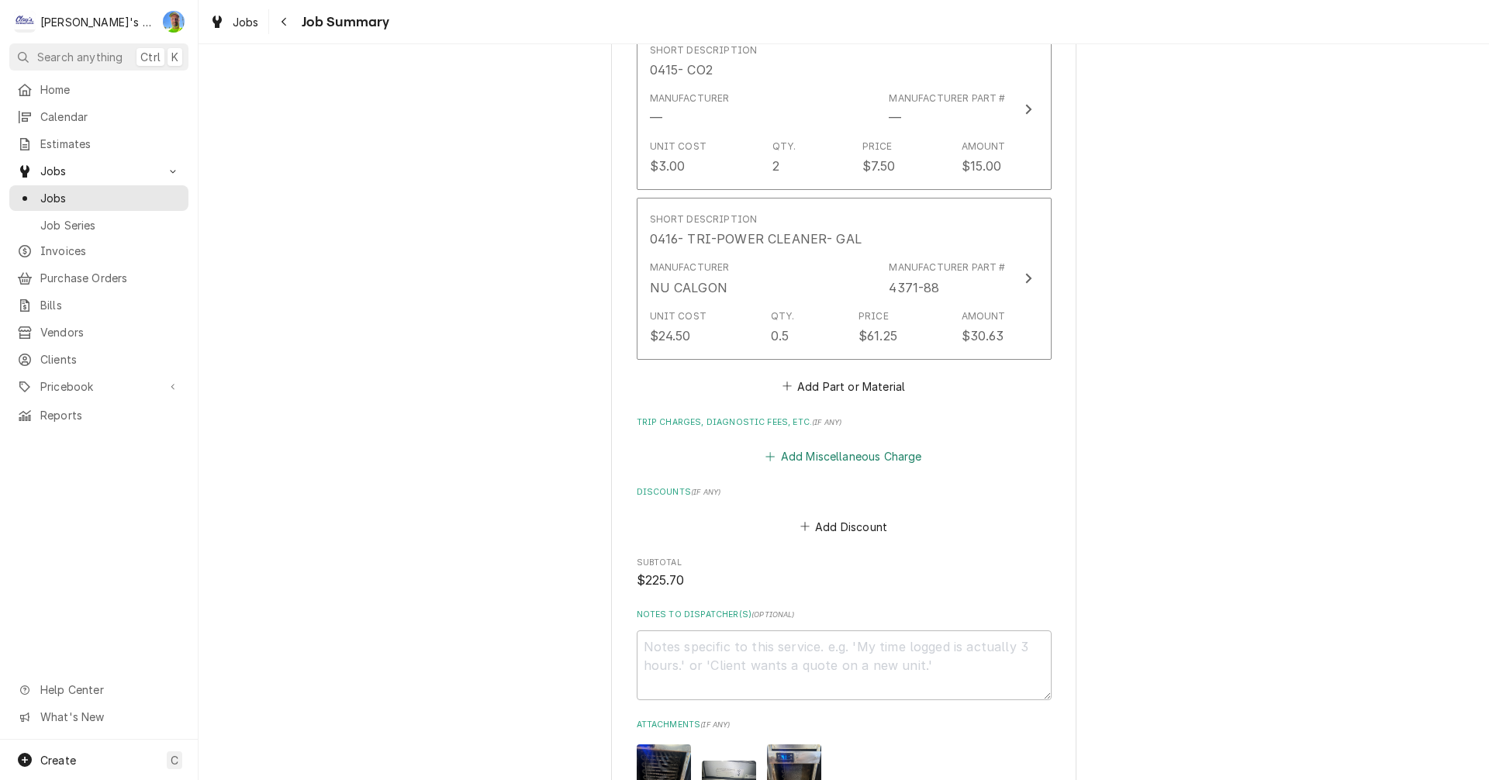
click at [825, 456] on button "Add Miscellaneous Charge" at bounding box center [843, 457] width 161 height 22
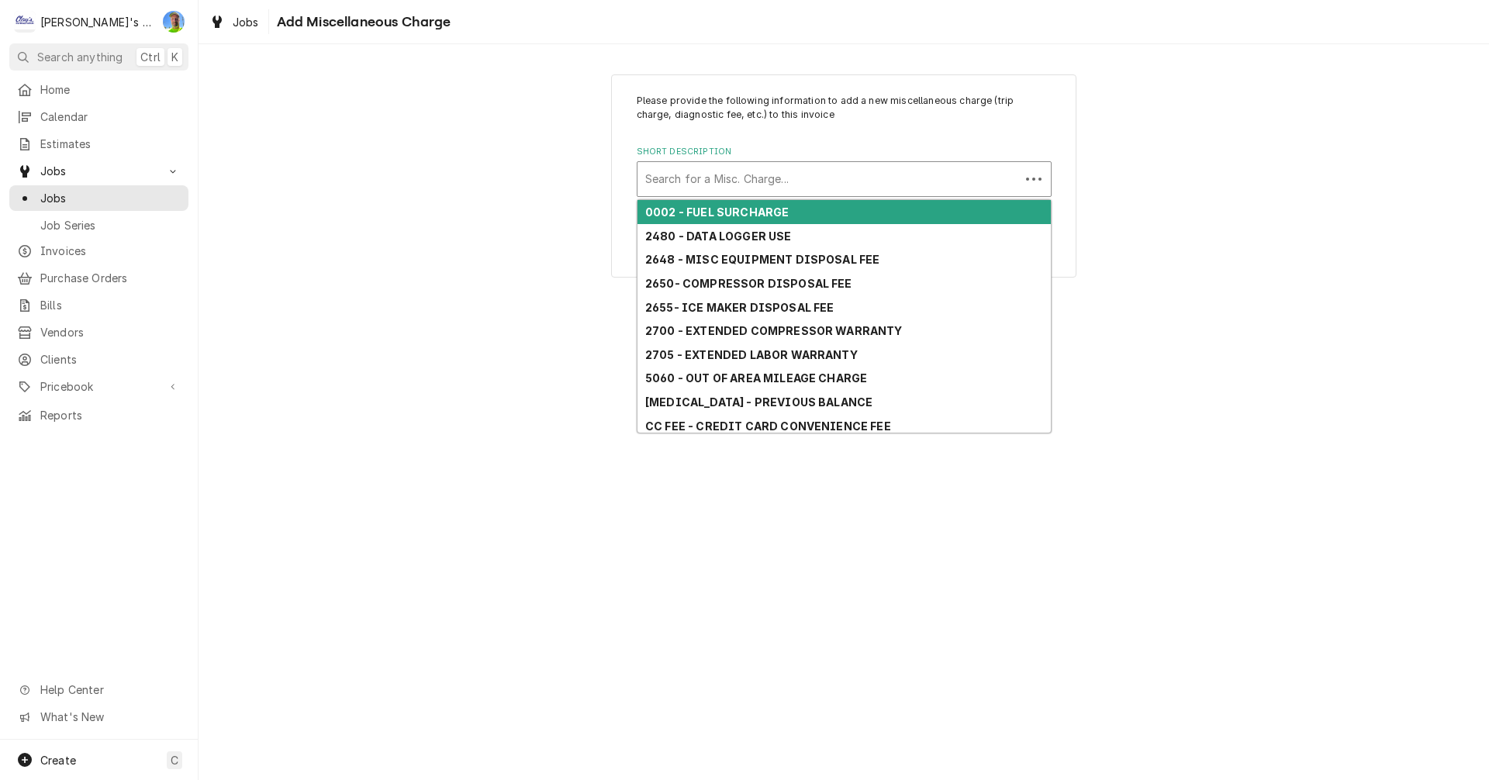
click at [781, 181] on div "Short Description" at bounding box center [828, 179] width 367 height 28
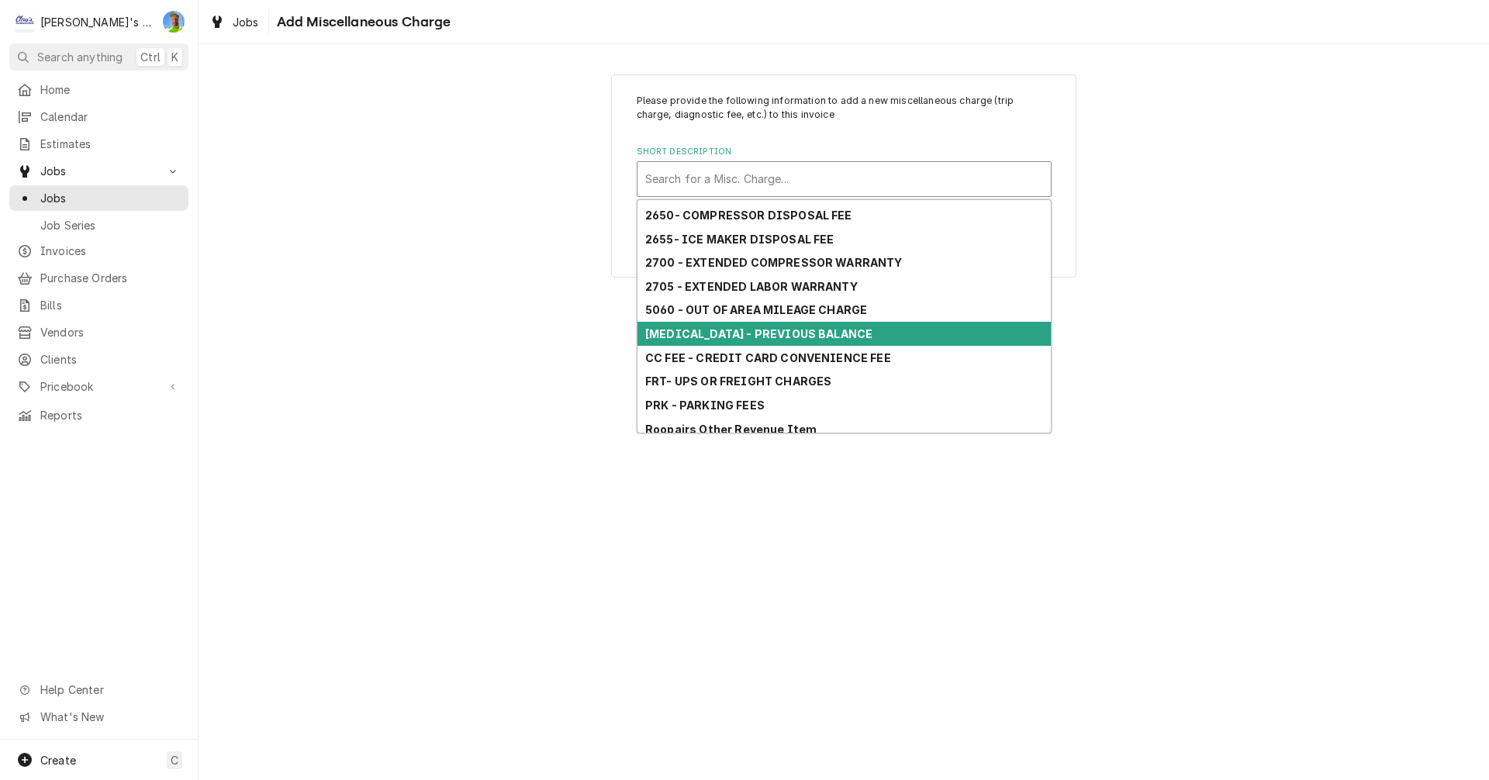
scroll to position [147, 0]
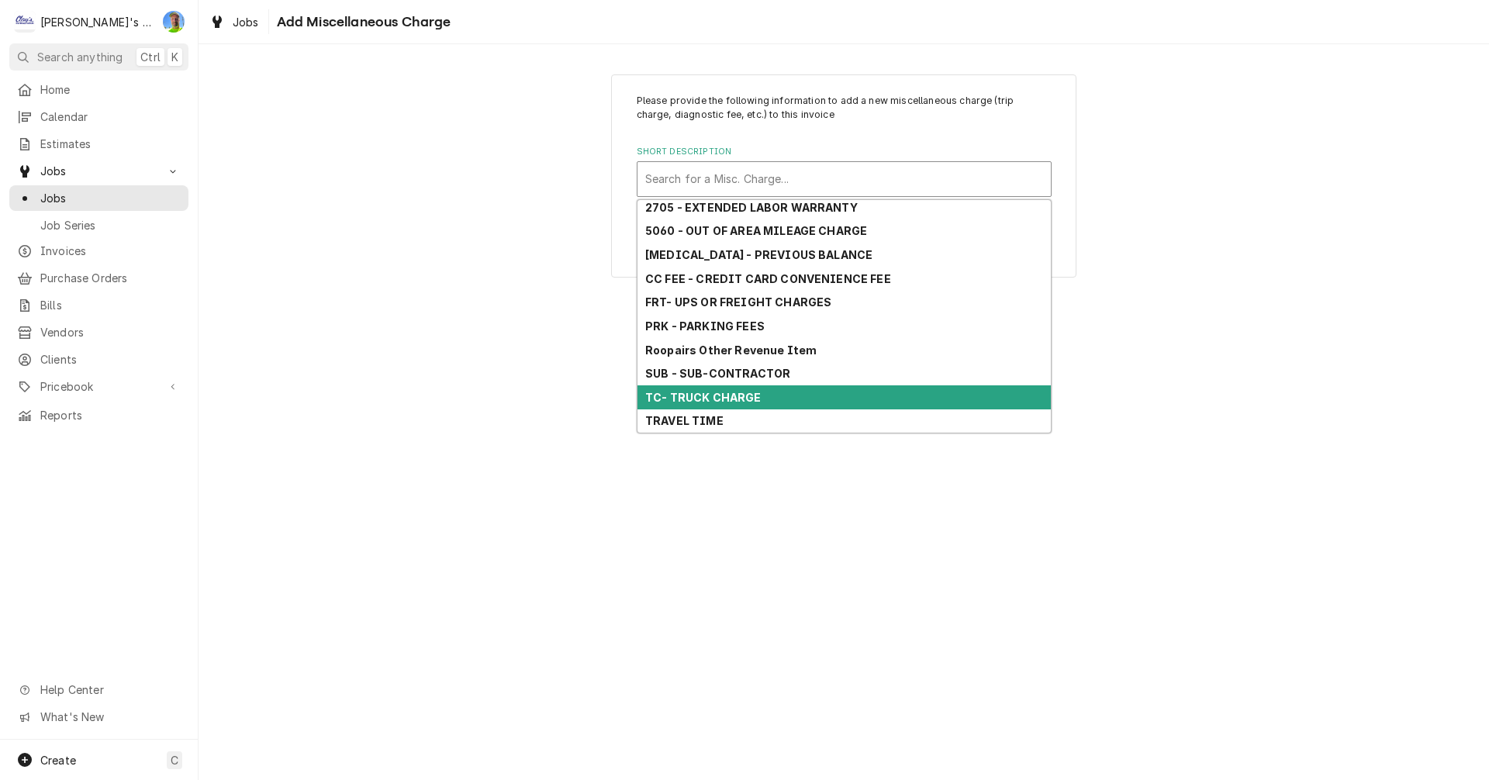
click at [742, 392] on strong "TC- TRUCK CHARGE" at bounding box center [703, 397] width 116 height 13
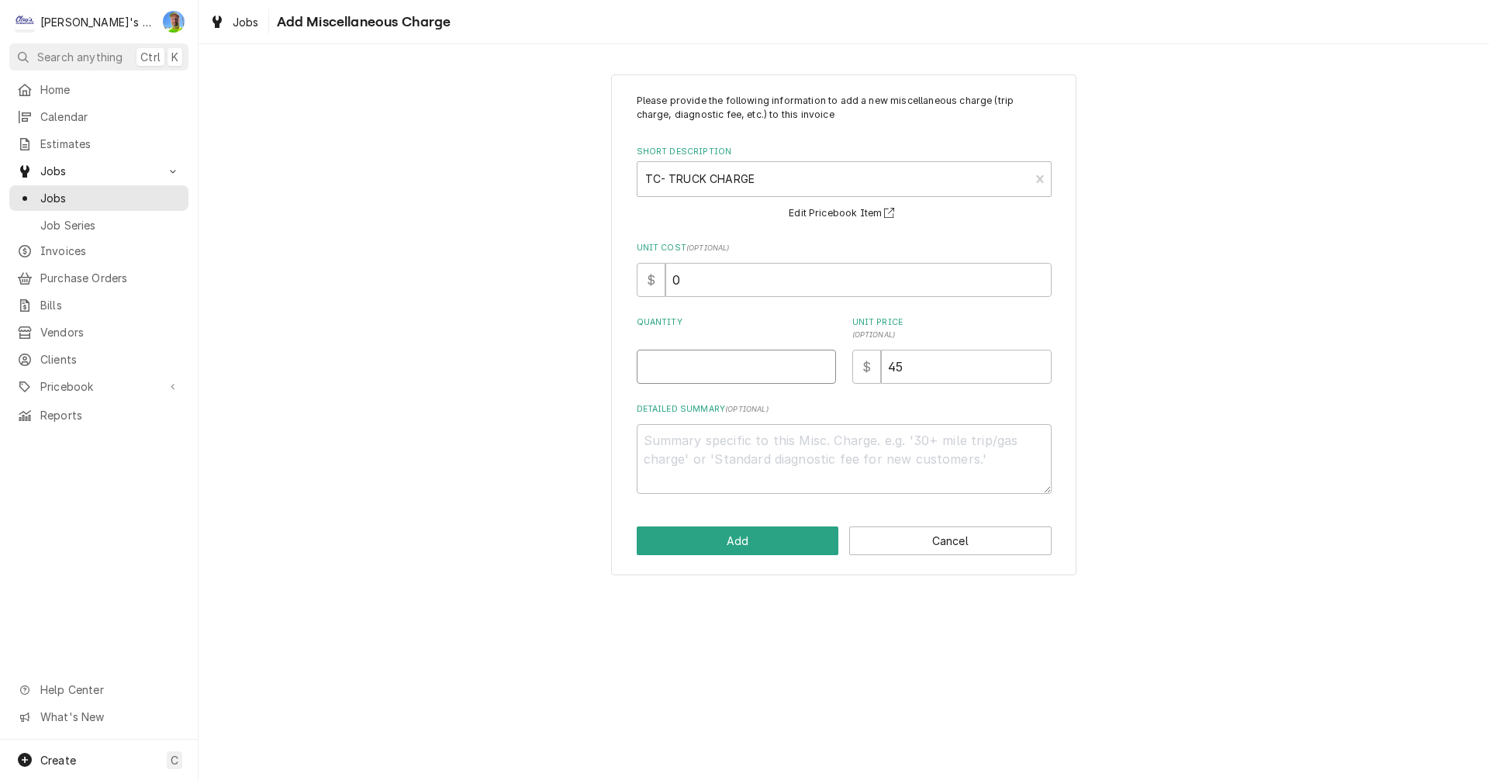
click at [701, 362] on input "Quantity" at bounding box center [736, 367] width 199 height 34
type textarea "x"
type input "1"
click at [727, 538] on button "Add" at bounding box center [738, 540] width 202 height 29
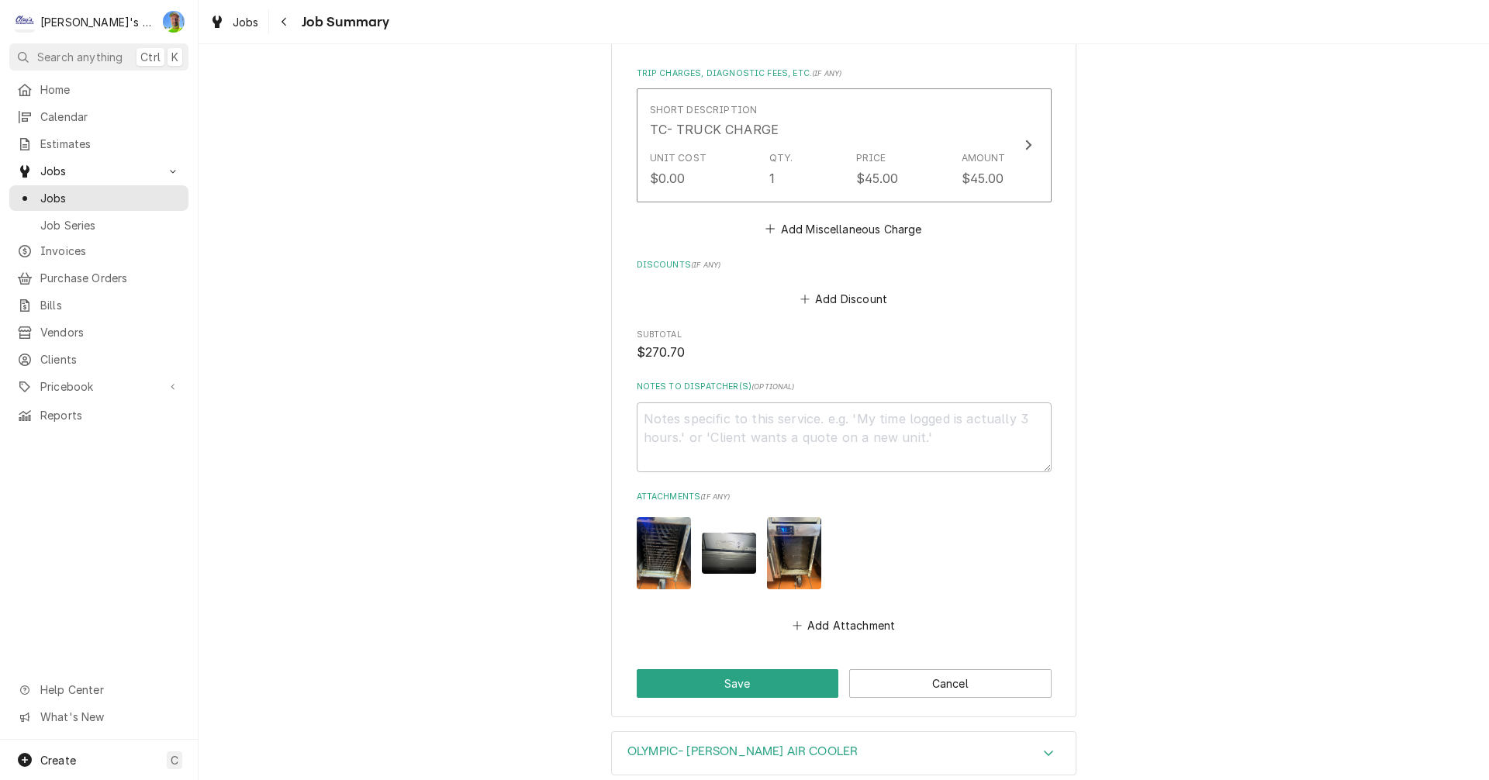
scroll to position [1531, 0]
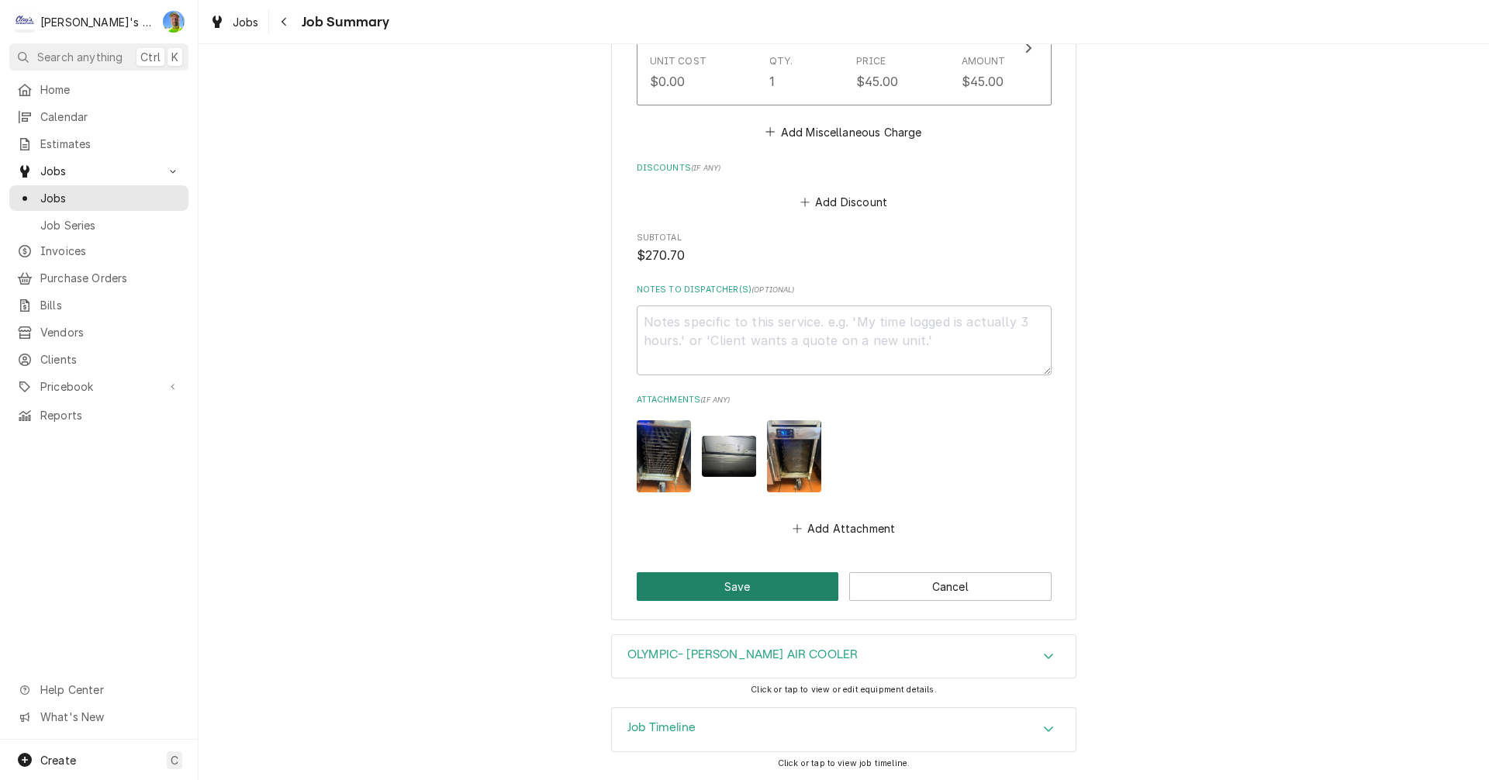
click at [717, 582] on button "Save" at bounding box center [738, 586] width 202 height 29
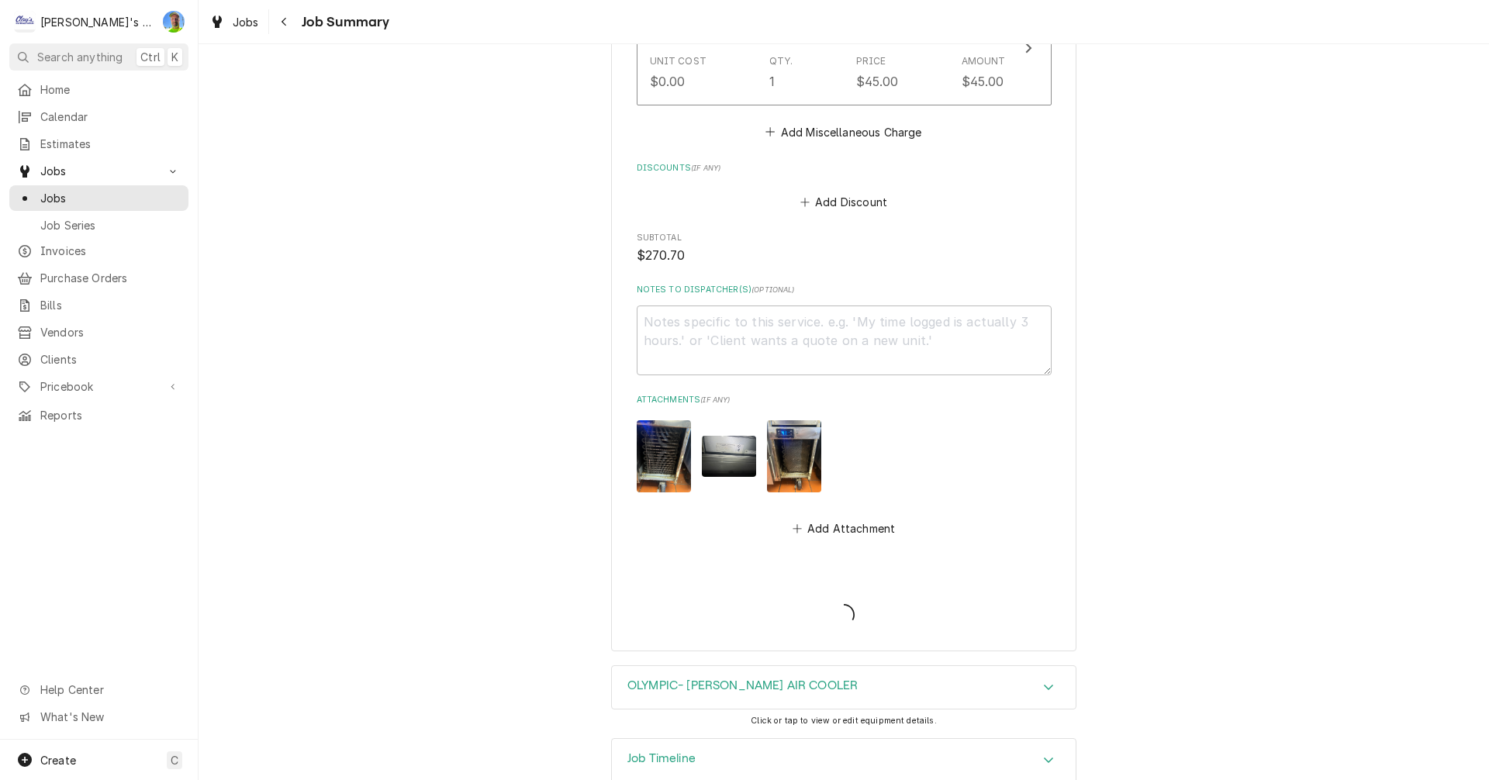
type textarea "x"
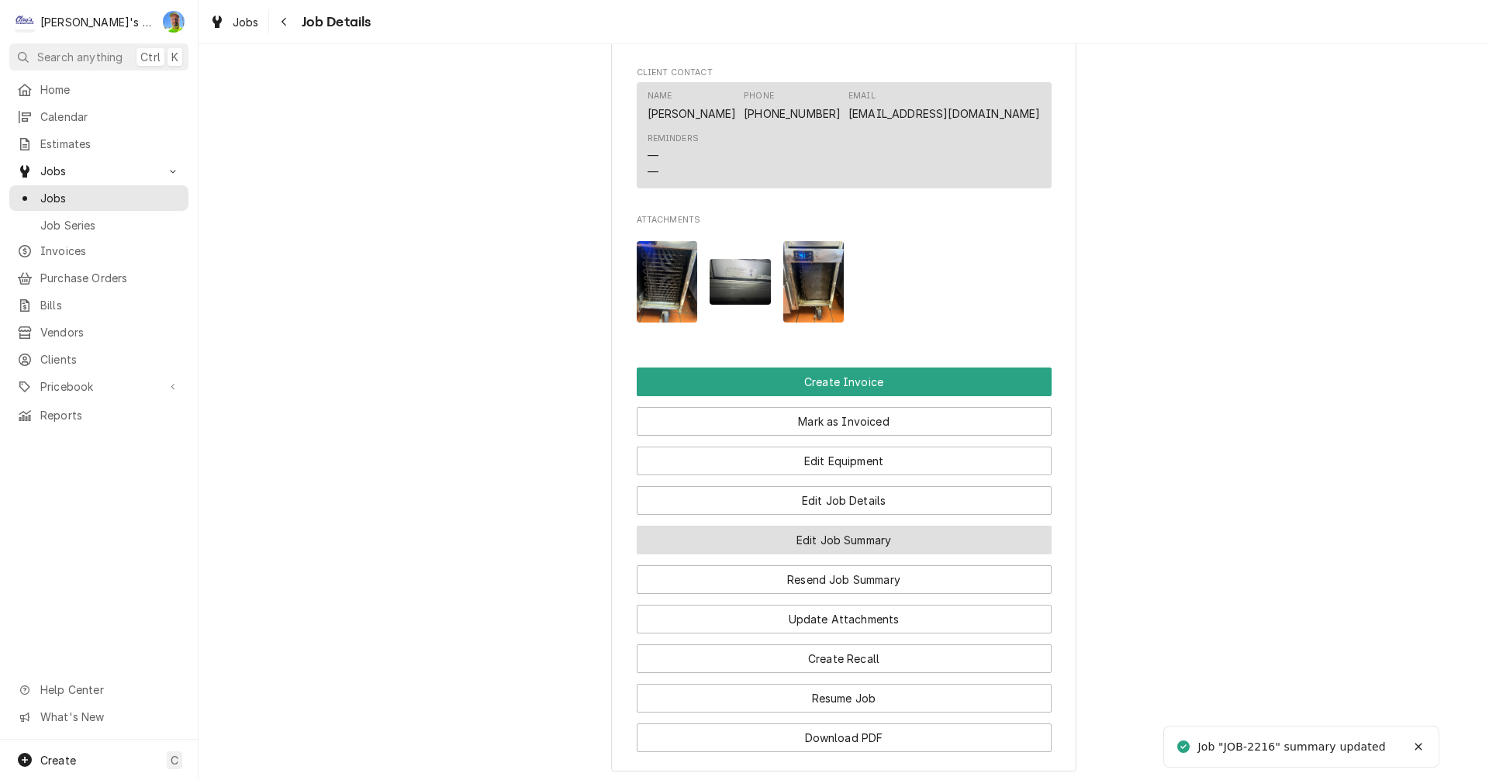
scroll to position [1396, 0]
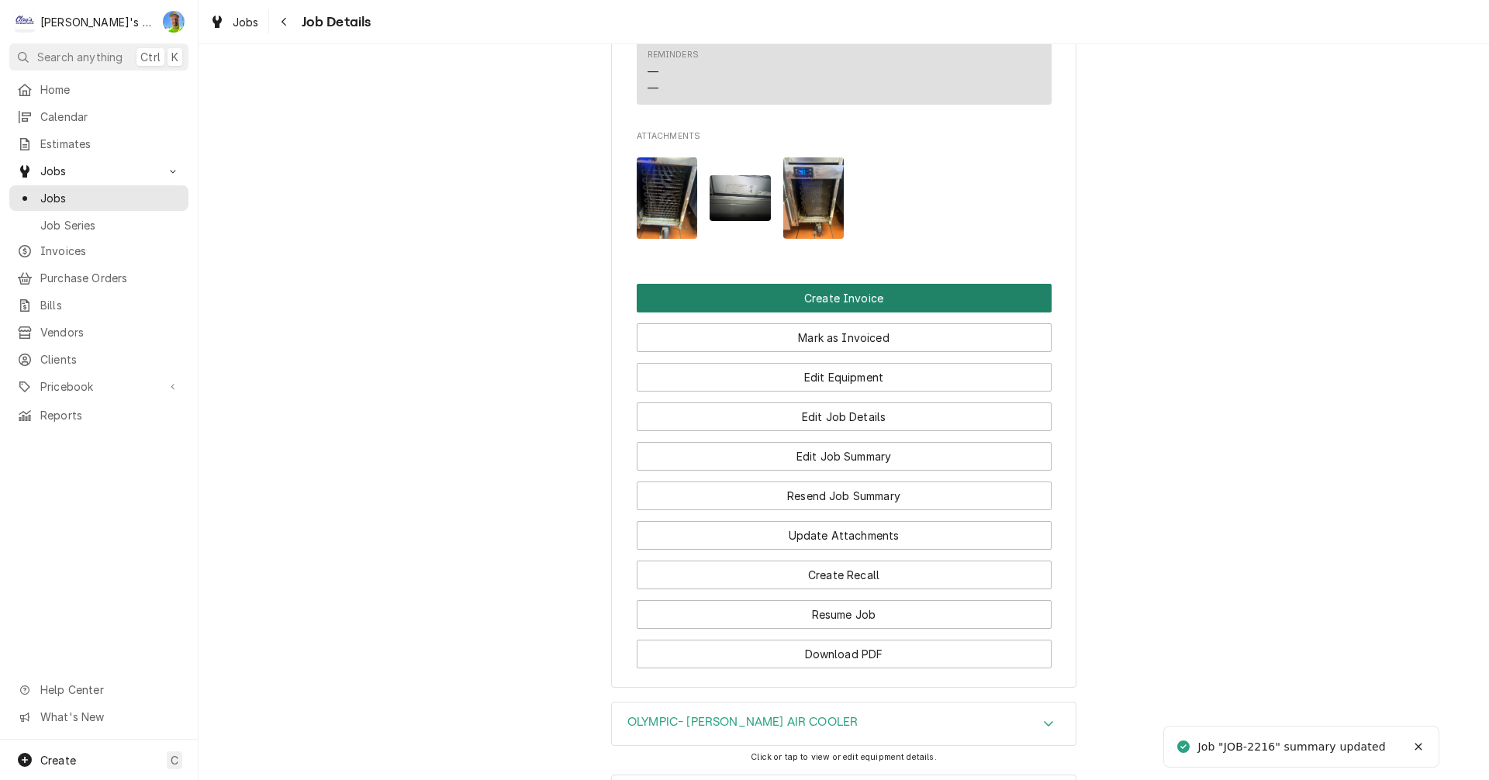
click at [823, 311] on button "Create Invoice" at bounding box center [844, 298] width 415 height 29
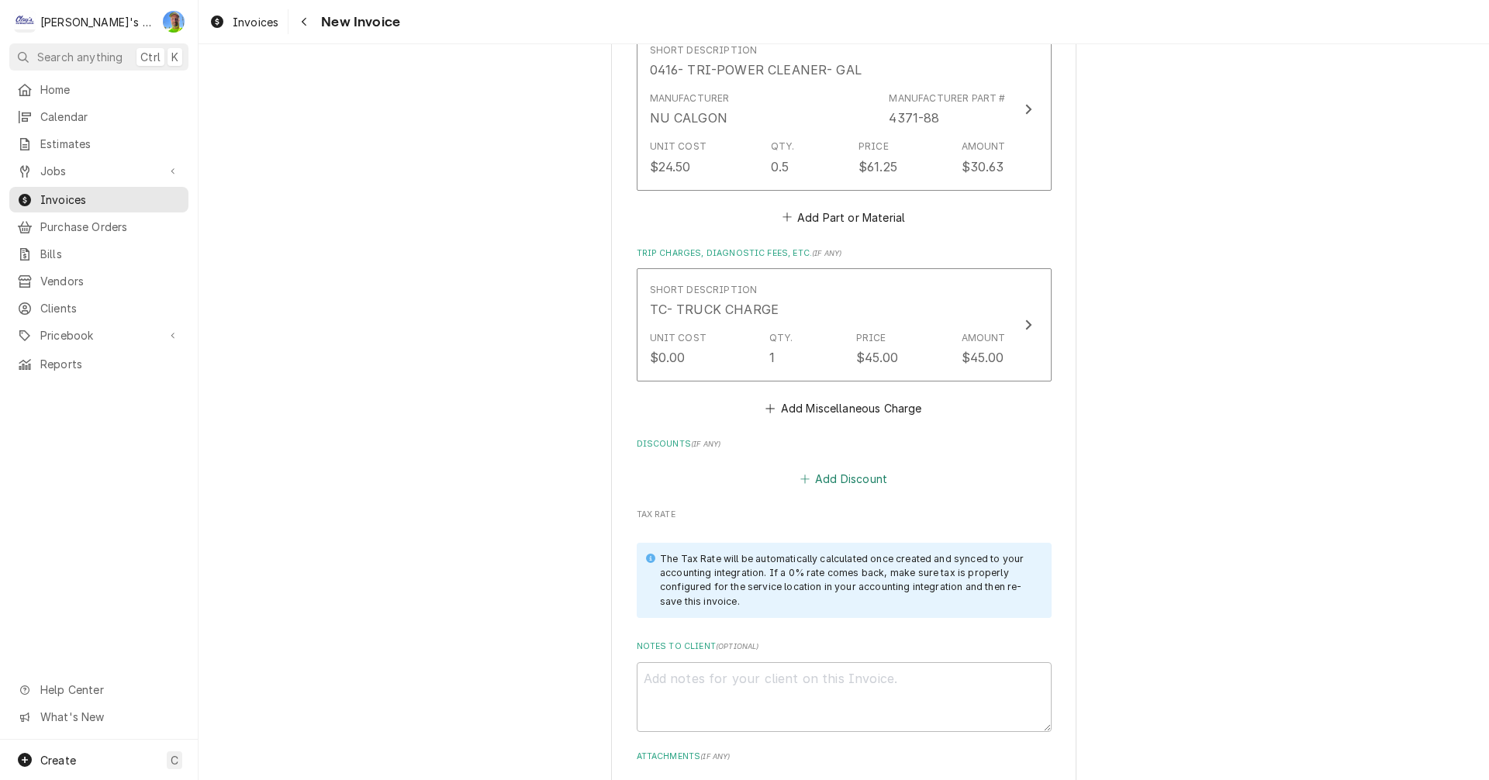
scroll to position [2248, 0]
click at [857, 463] on button "Add Discount" at bounding box center [843, 474] width 92 height 22
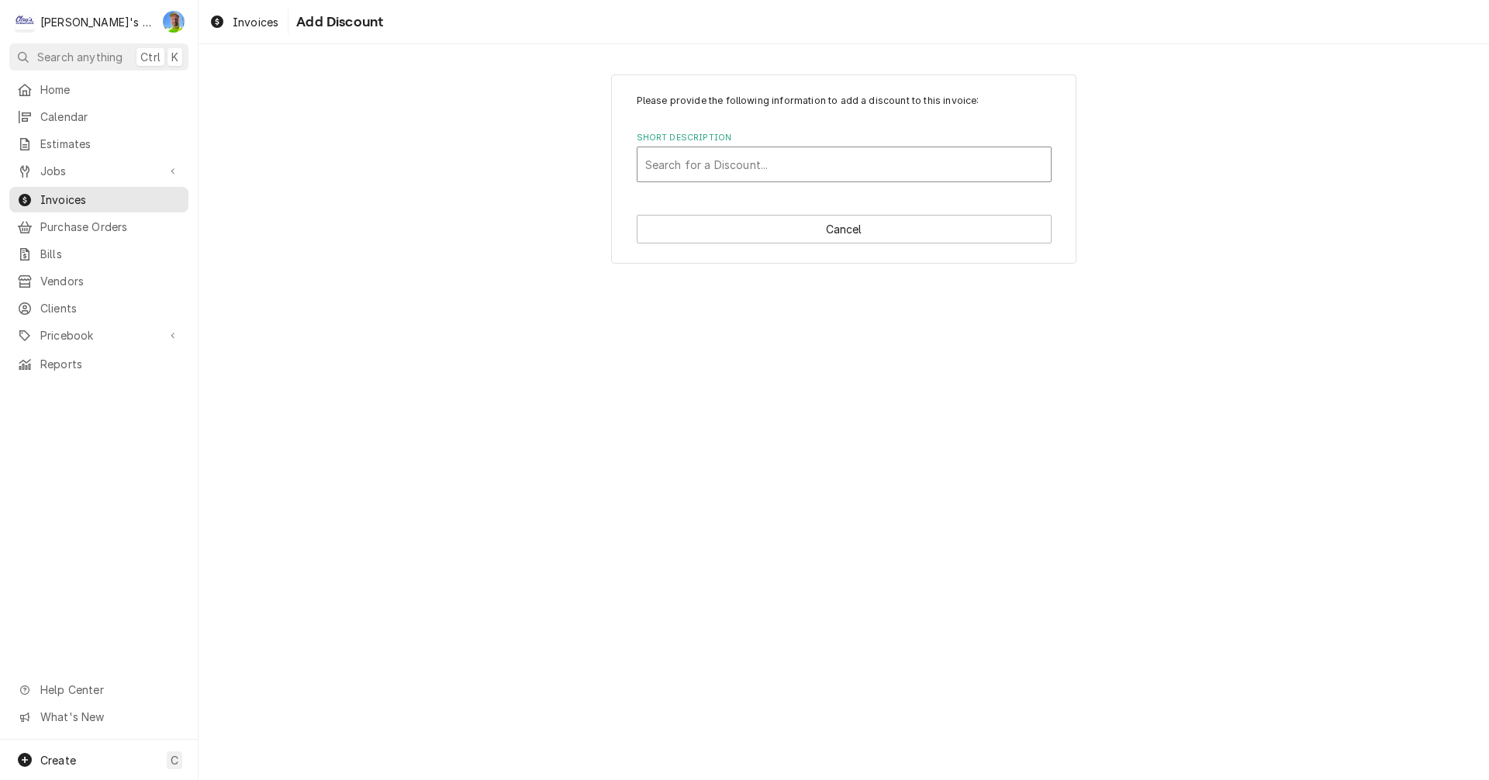
click at [779, 160] on div "Short Description" at bounding box center [844, 164] width 398 height 28
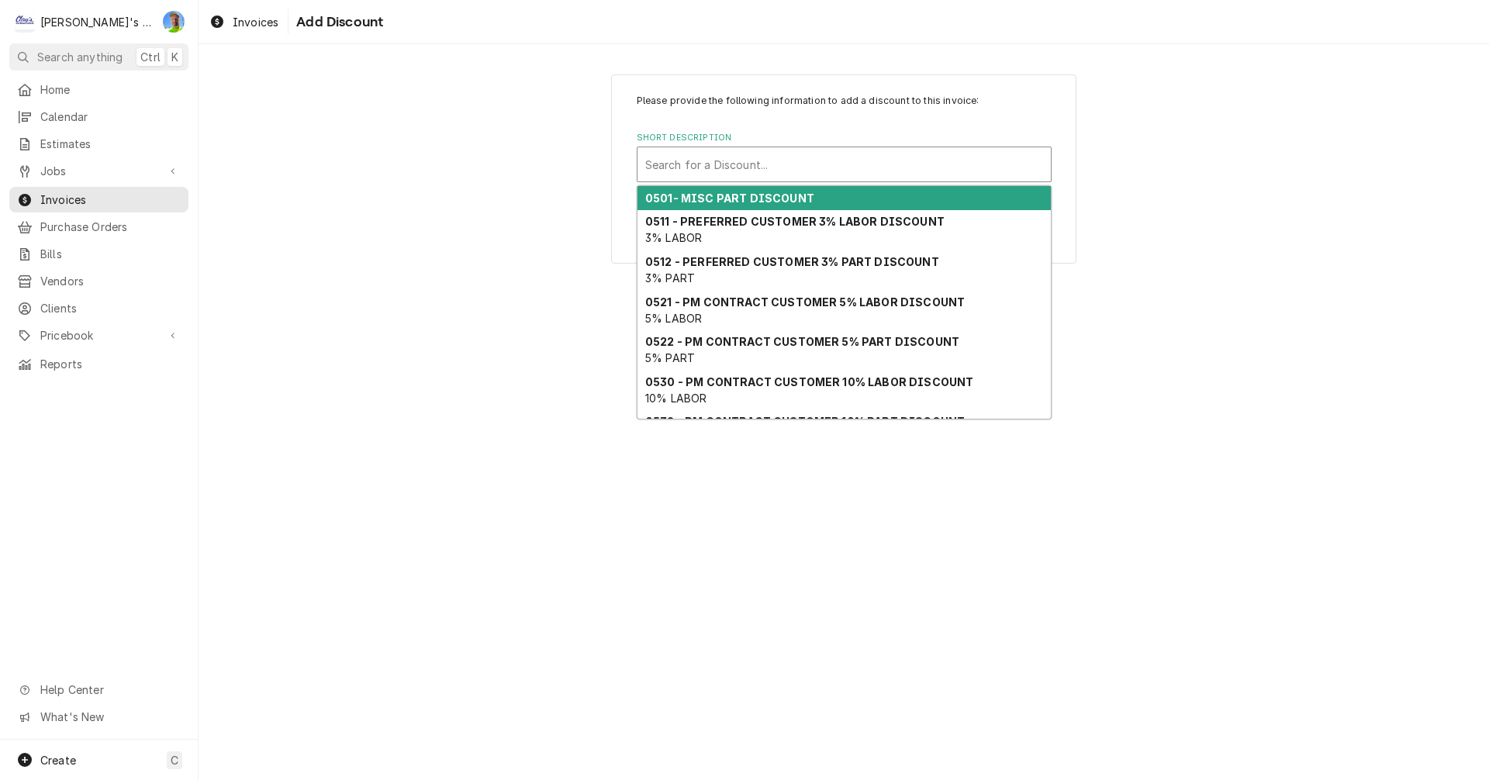
click at [784, 203] on strong "0501- MISC PART DISCOUNT" at bounding box center [729, 197] width 169 height 13
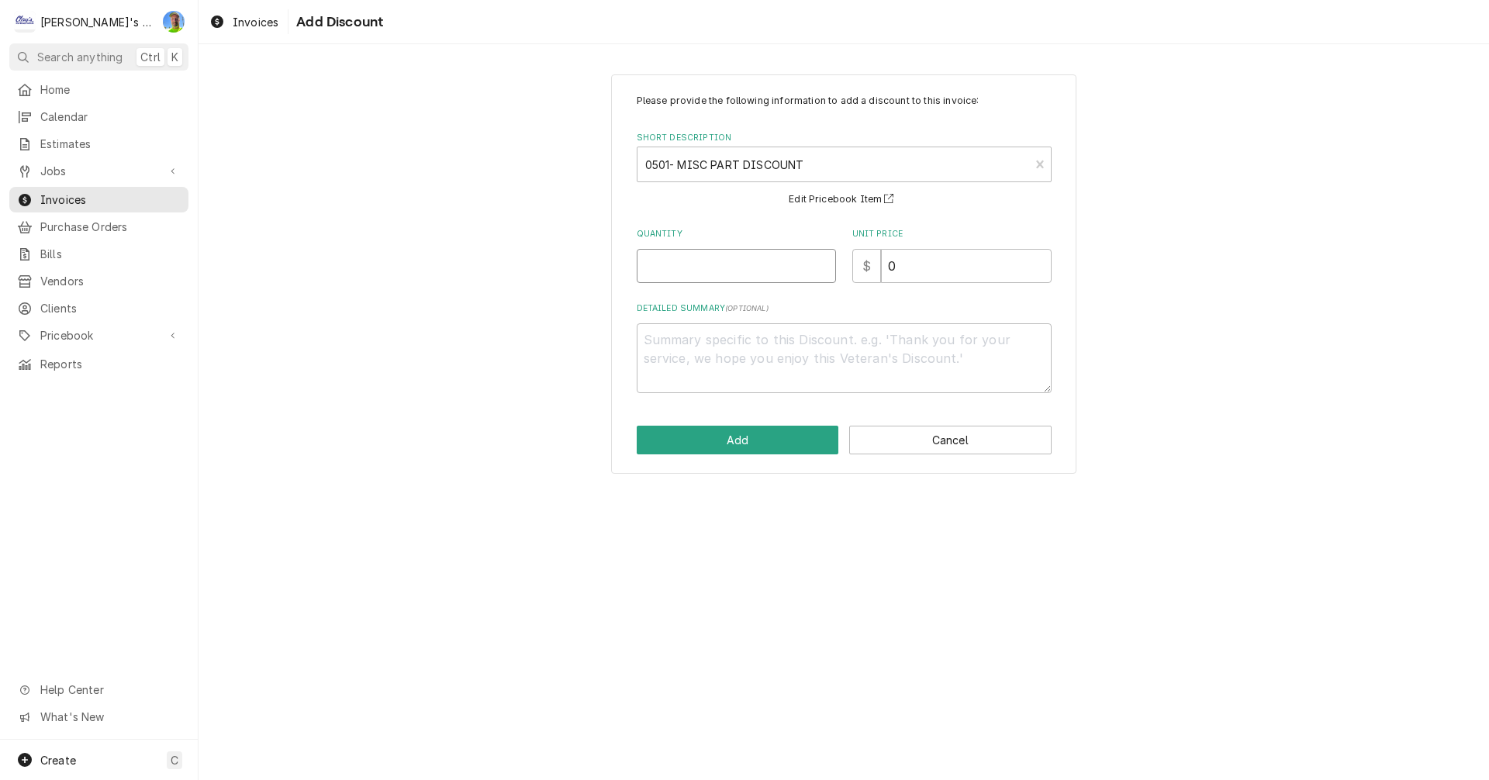
click at [733, 271] on input "Quantity" at bounding box center [736, 266] width 199 height 34
type textarea "x"
type input "1"
click at [726, 436] on button "Add" at bounding box center [738, 440] width 202 height 29
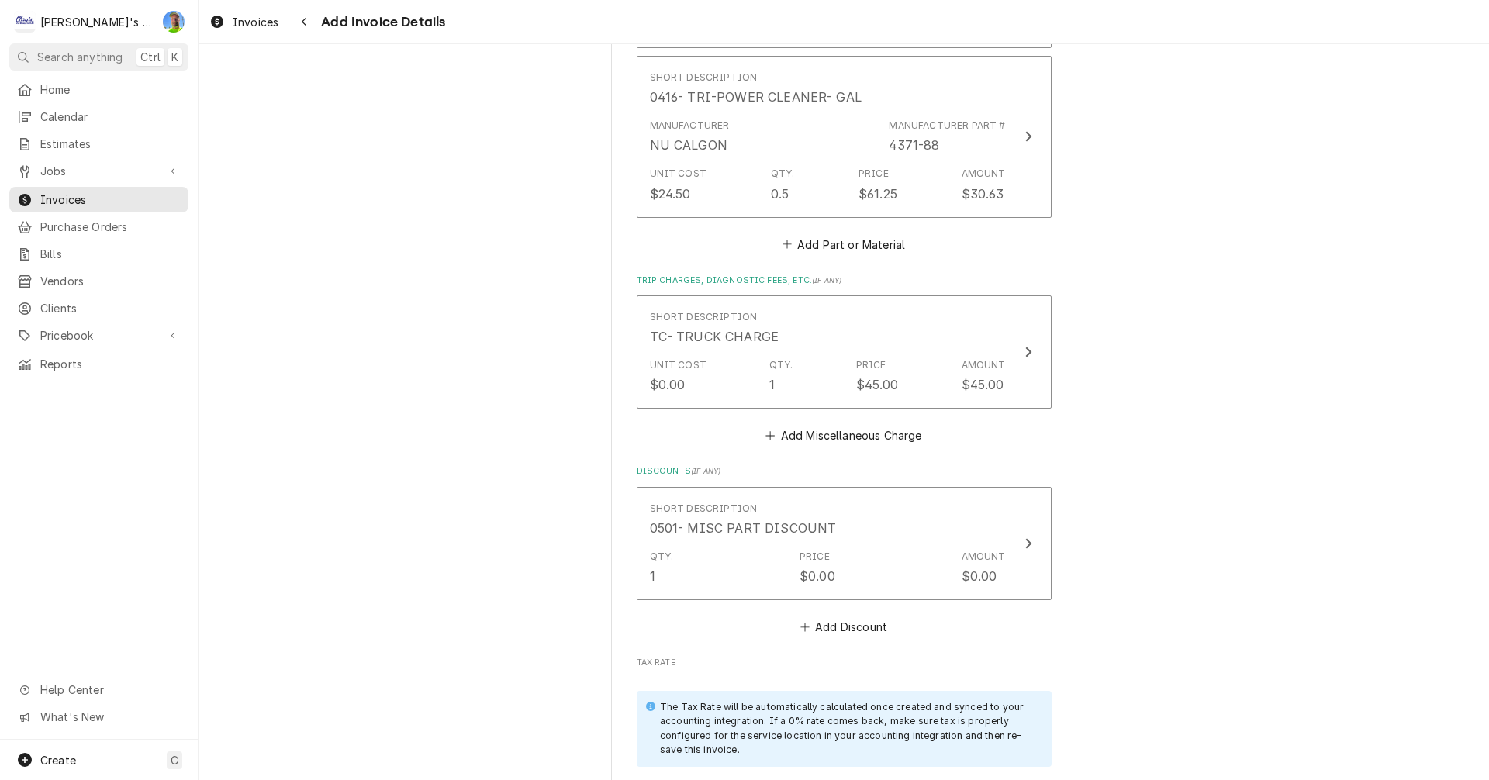
scroll to position [2230, 0]
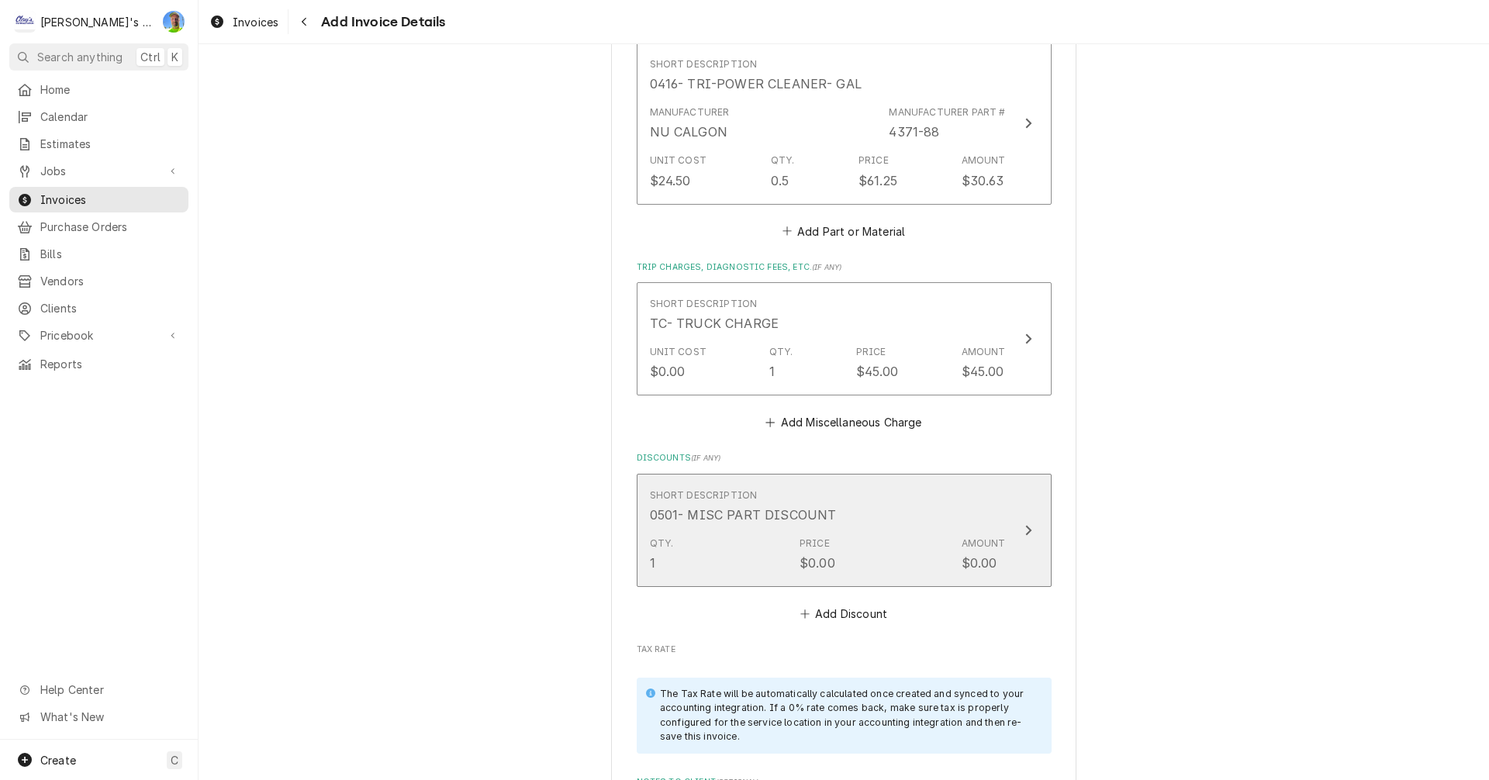
click at [1025, 526] on icon "Update Line Item" at bounding box center [1028, 531] width 6 height 10
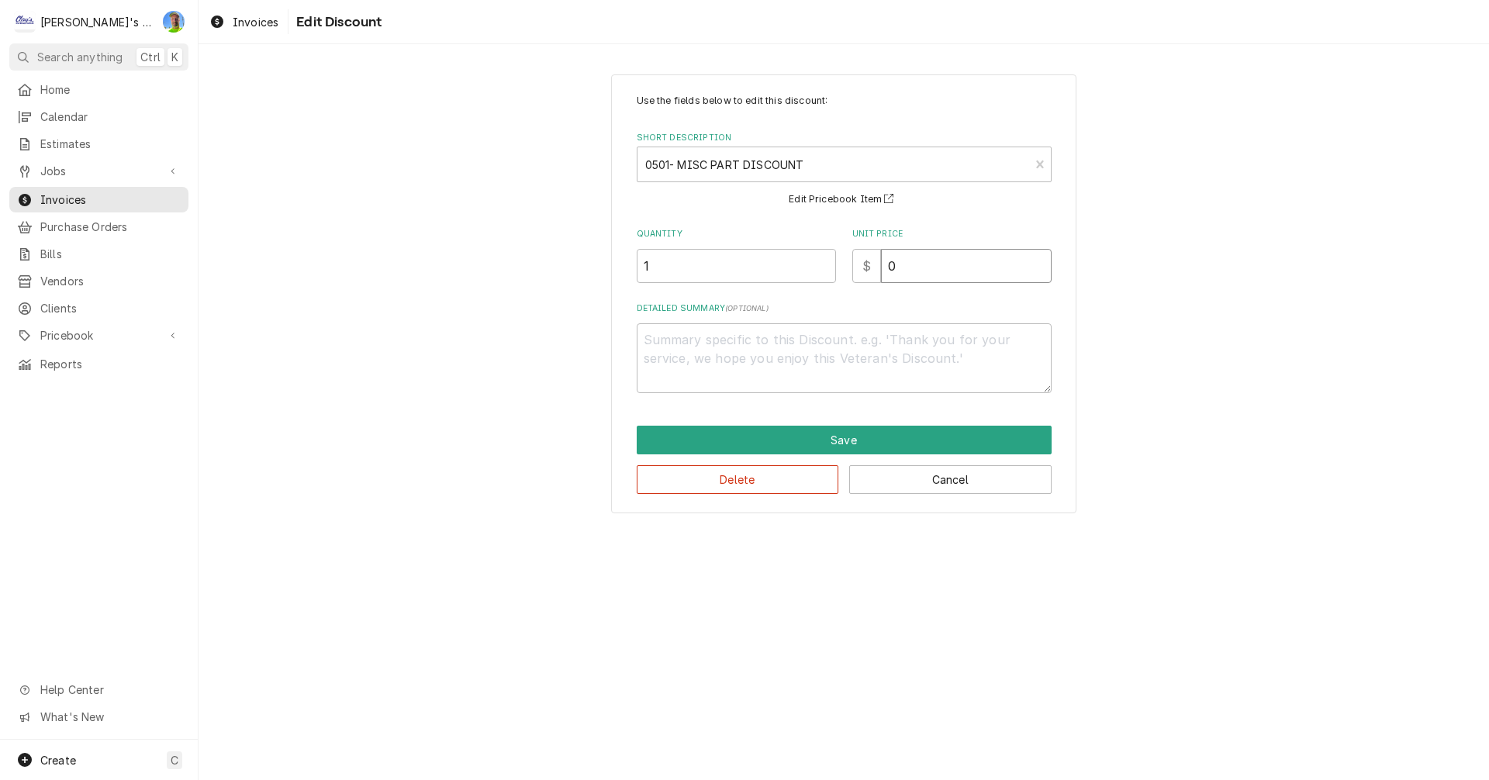
click at [907, 268] on input "0" at bounding box center [966, 266] width 171 height 34
type textarea "x"
type input "5"
type textarea "x"
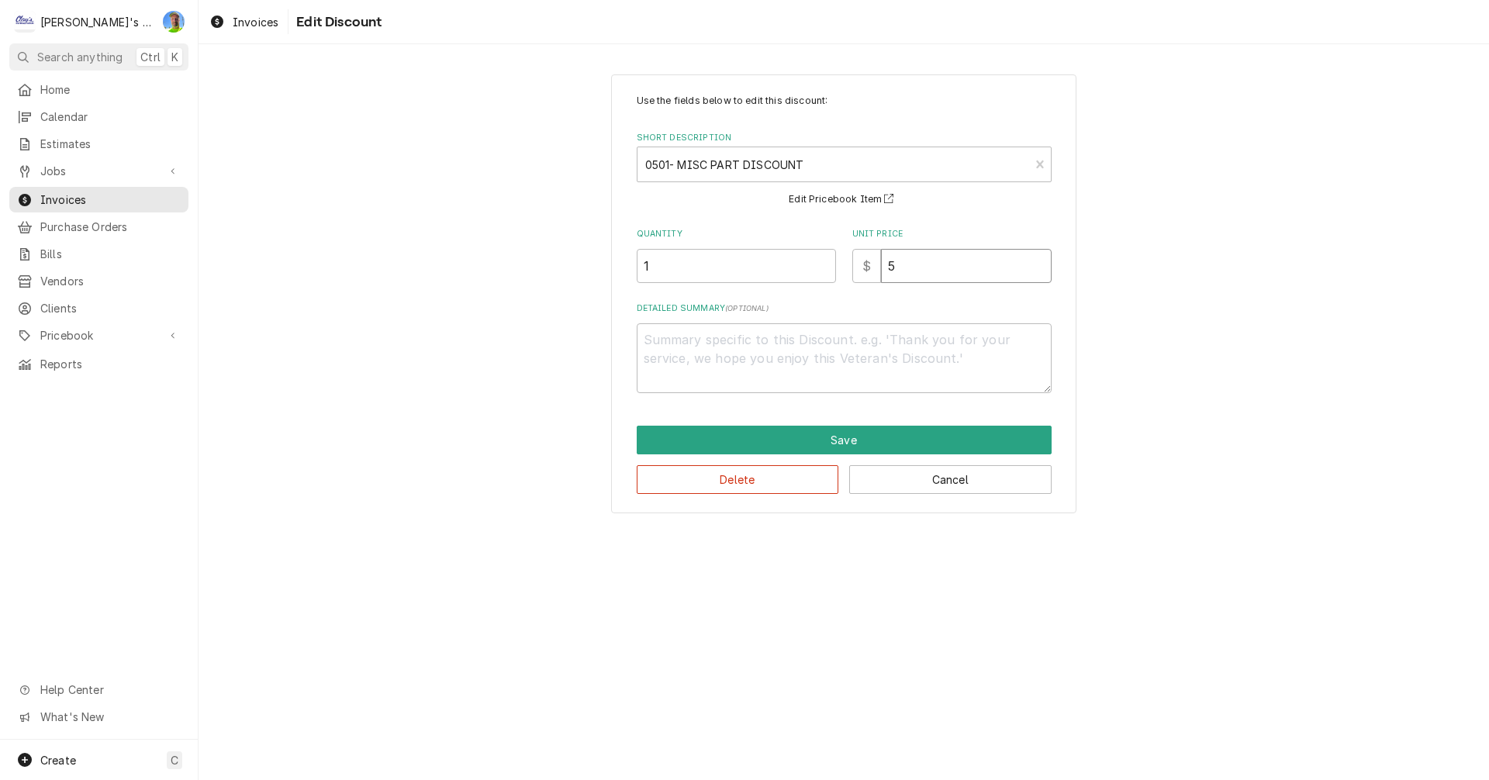
type input "5.8"
type textarea "x"
type input "5.81"
click at [862, 431] on button "Save" at bounding box center [844, 440] width 415 height 29
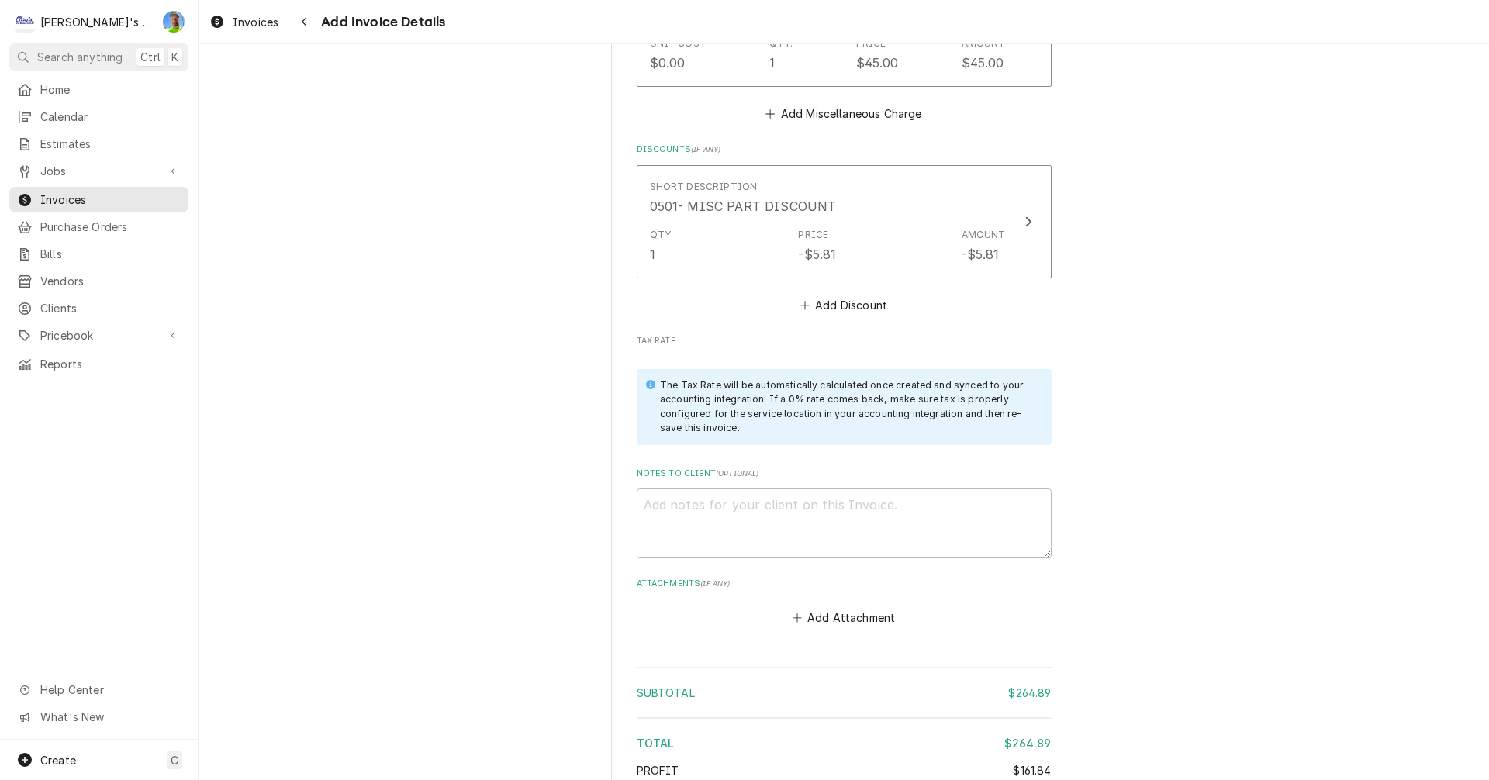
scroll to position [2599, 0]
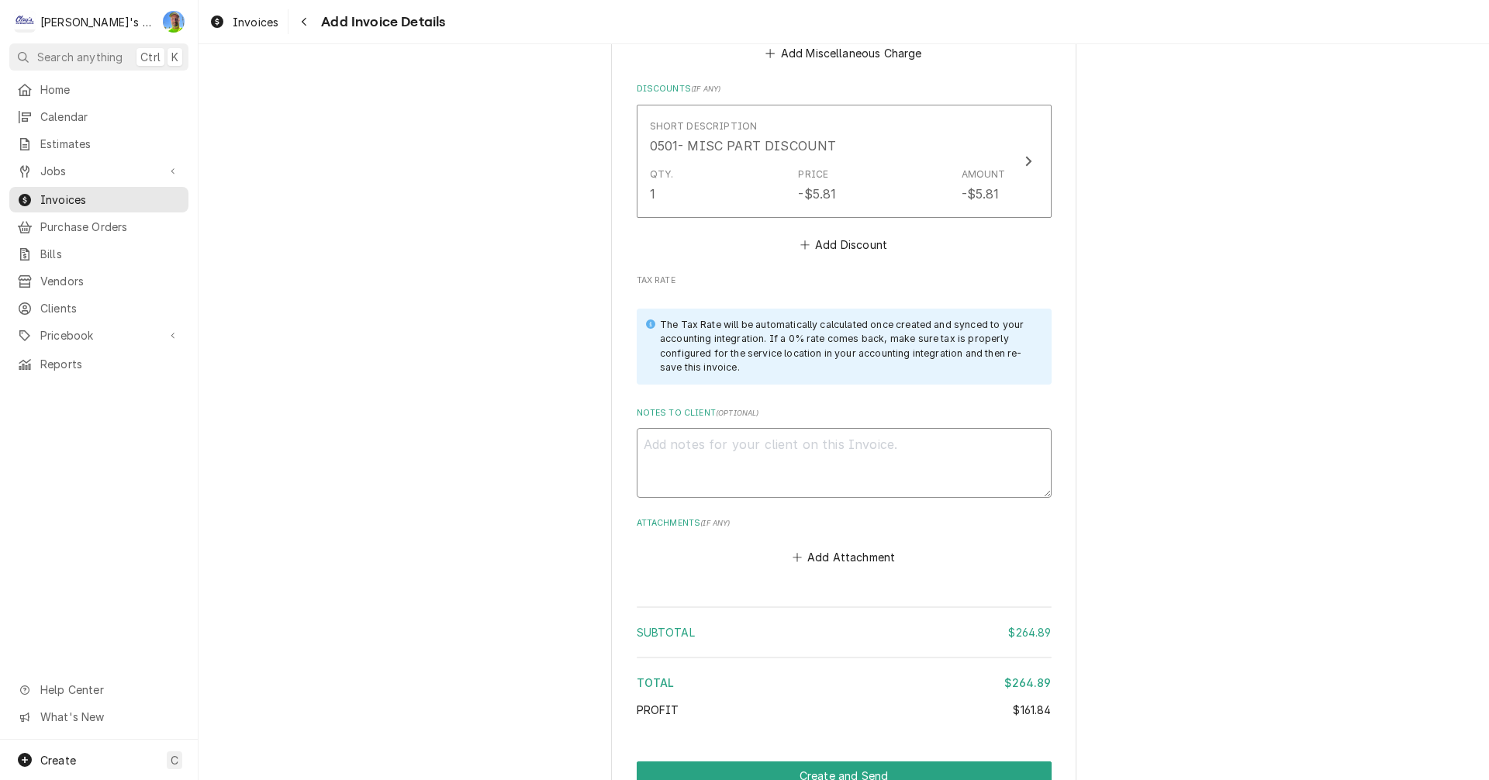
click at [860, 433] on textarea "Notes to Client ( optional )" at bounding box center [844, 463] width 415 height 70
type textarea "x"
type textarea "9"
type textarea "x"
type textarea "9/"
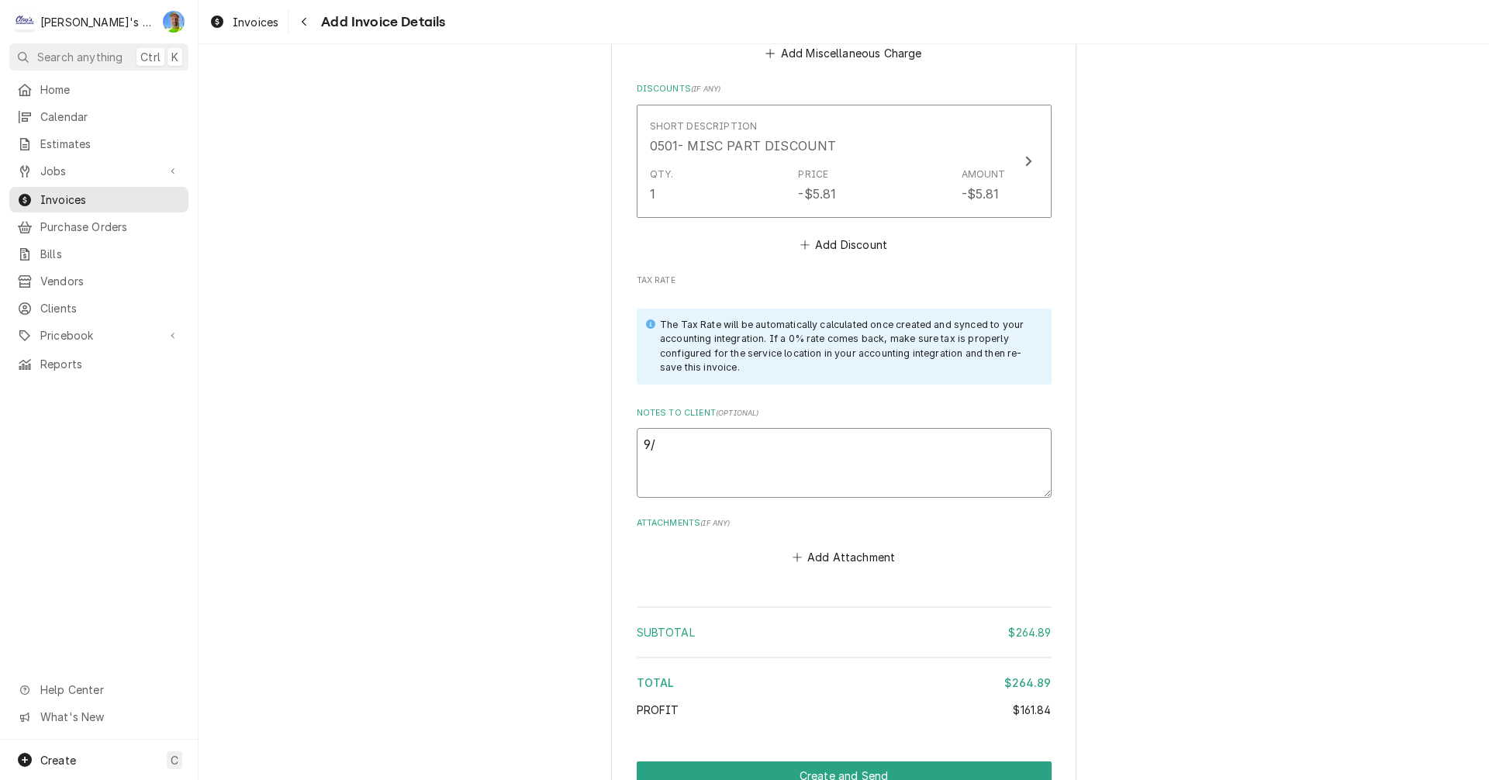
type textarea "x"
type textarea "9/1"
type textarea "x"
type textarea "9/16"
type textarea "x"
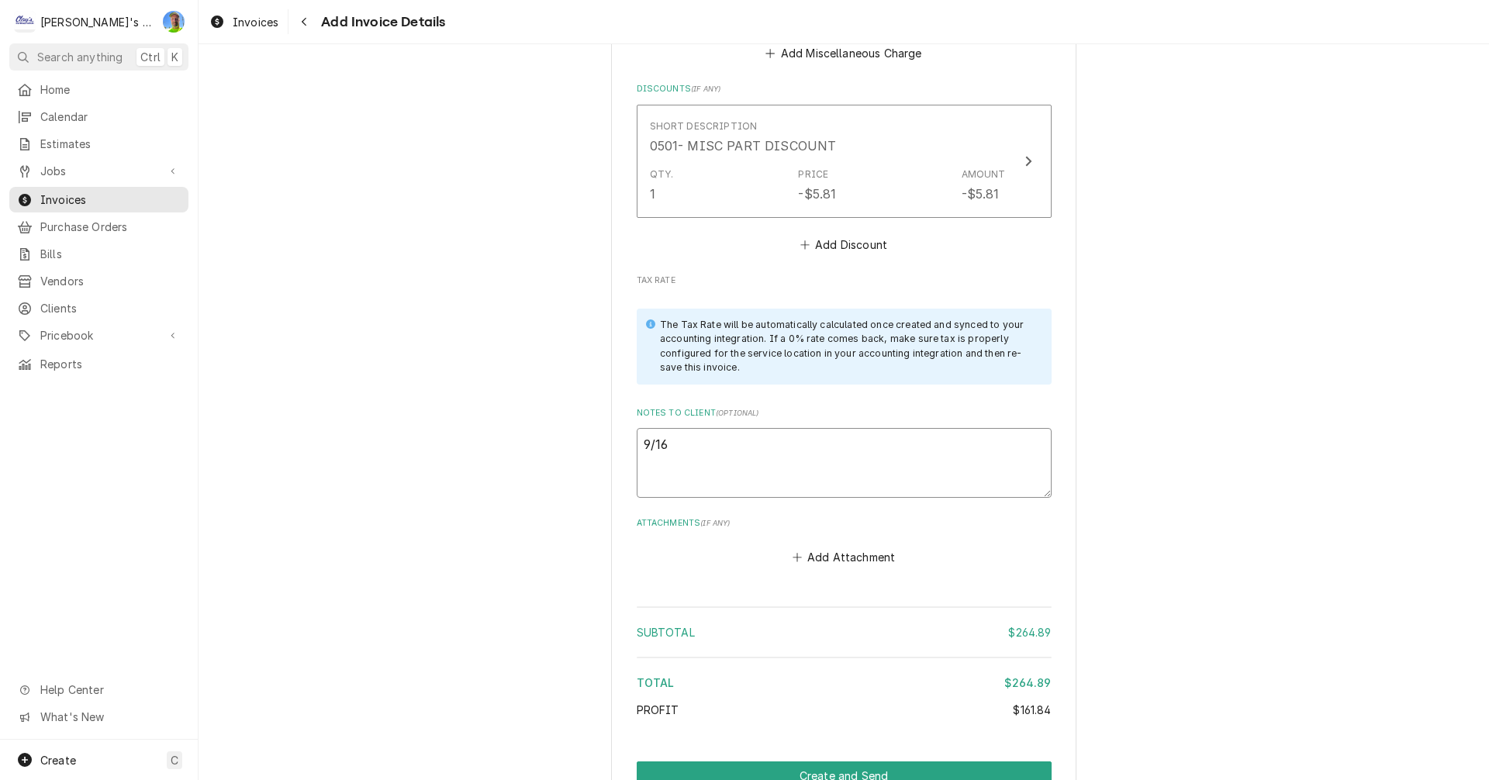
type textarea "9/16"
type textarea "x"
type textarea "9/16 G"
type textarea "x"
type textarea "9/16 GA"
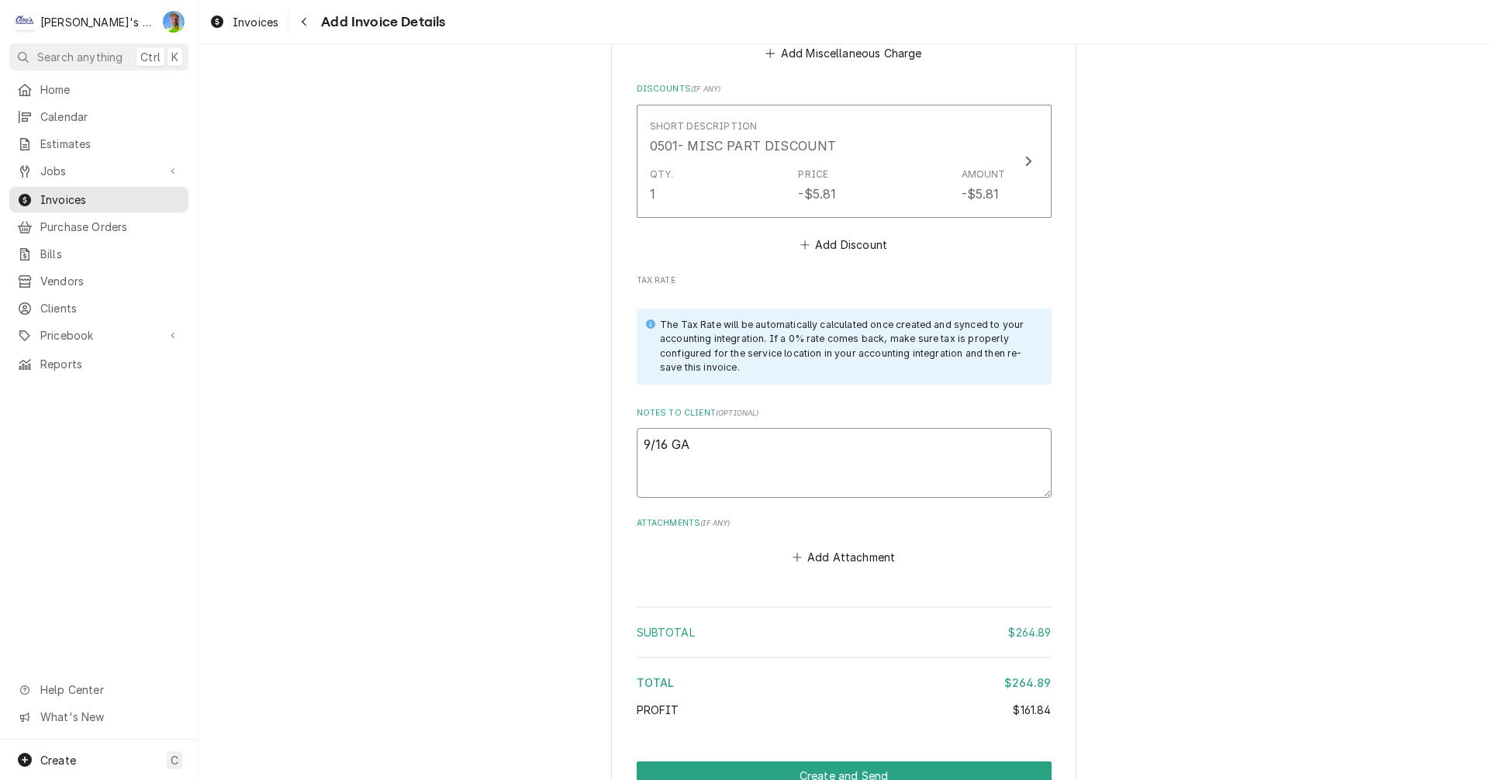
type textarea "x"
type textarea "9/16 GA-"
type textarea "x"
type textarea "9/16 GA-"
type textarea "x"
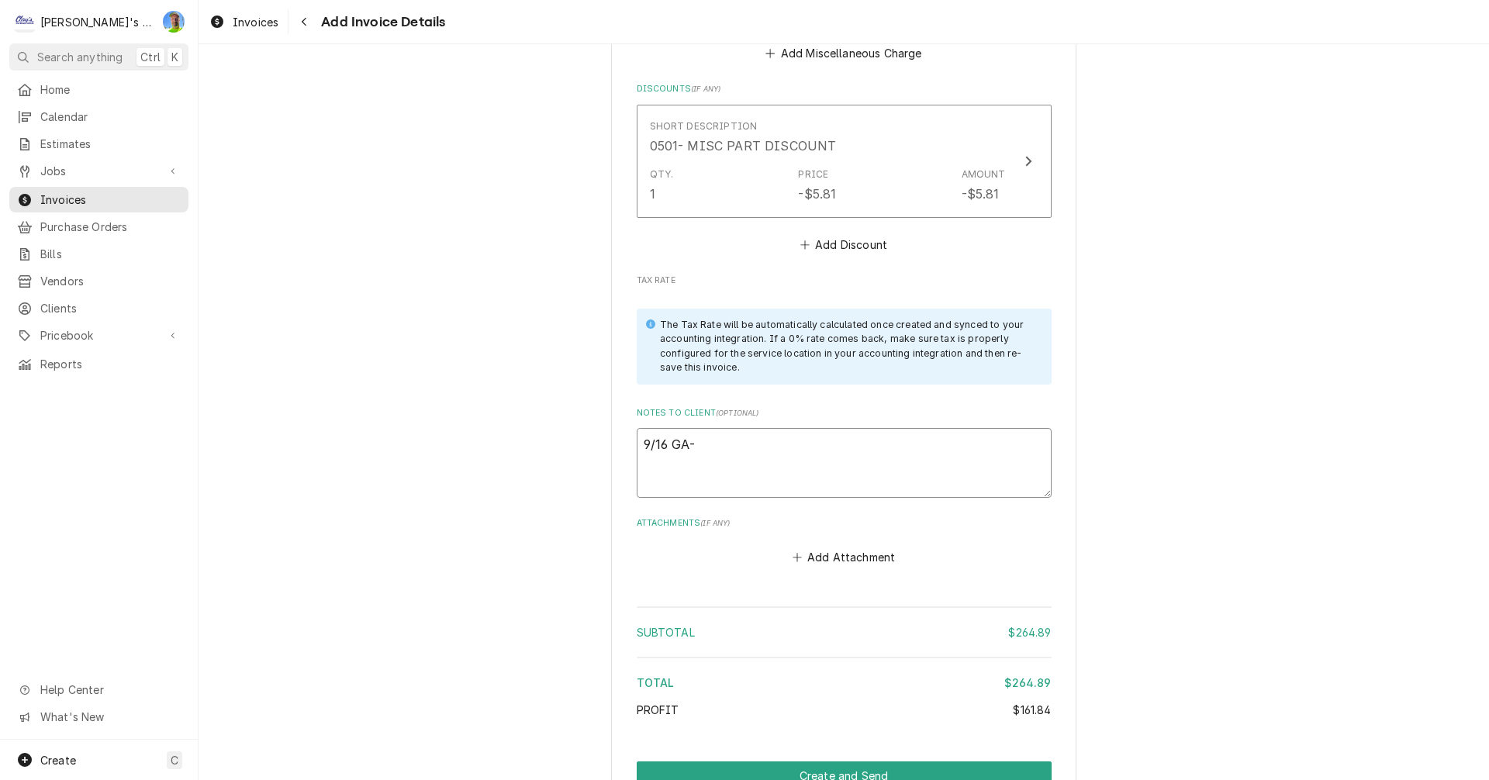
type textarea "9/16 GA-"
type textarea "x"
type textarea "9/16 GA"
type textarea "x"
type textarea "9/16 GA"
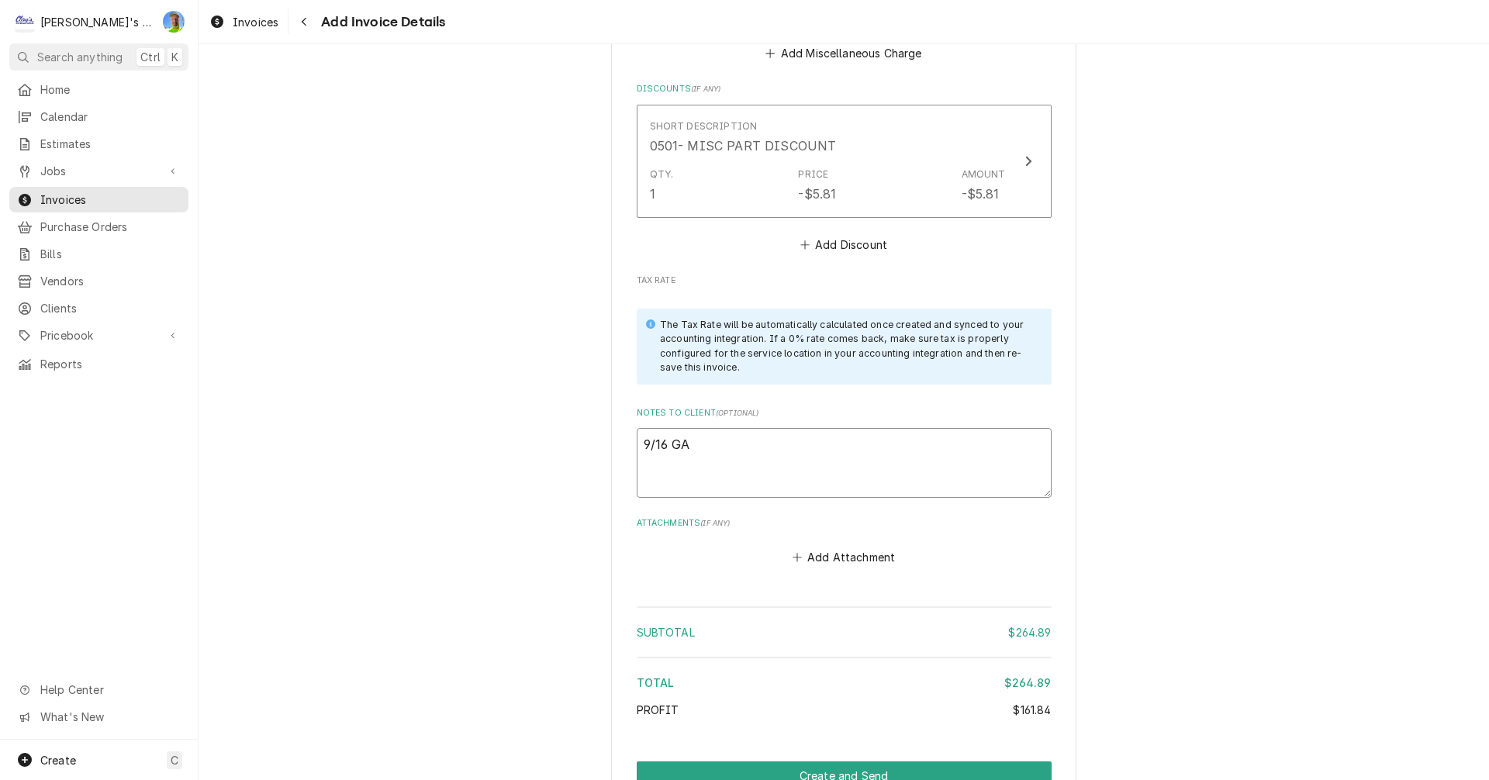
type textarea "x"
type textarea "9/16 GA -"
type textarea "x"
type textarea "9/16 GA -"
type textarea "x"
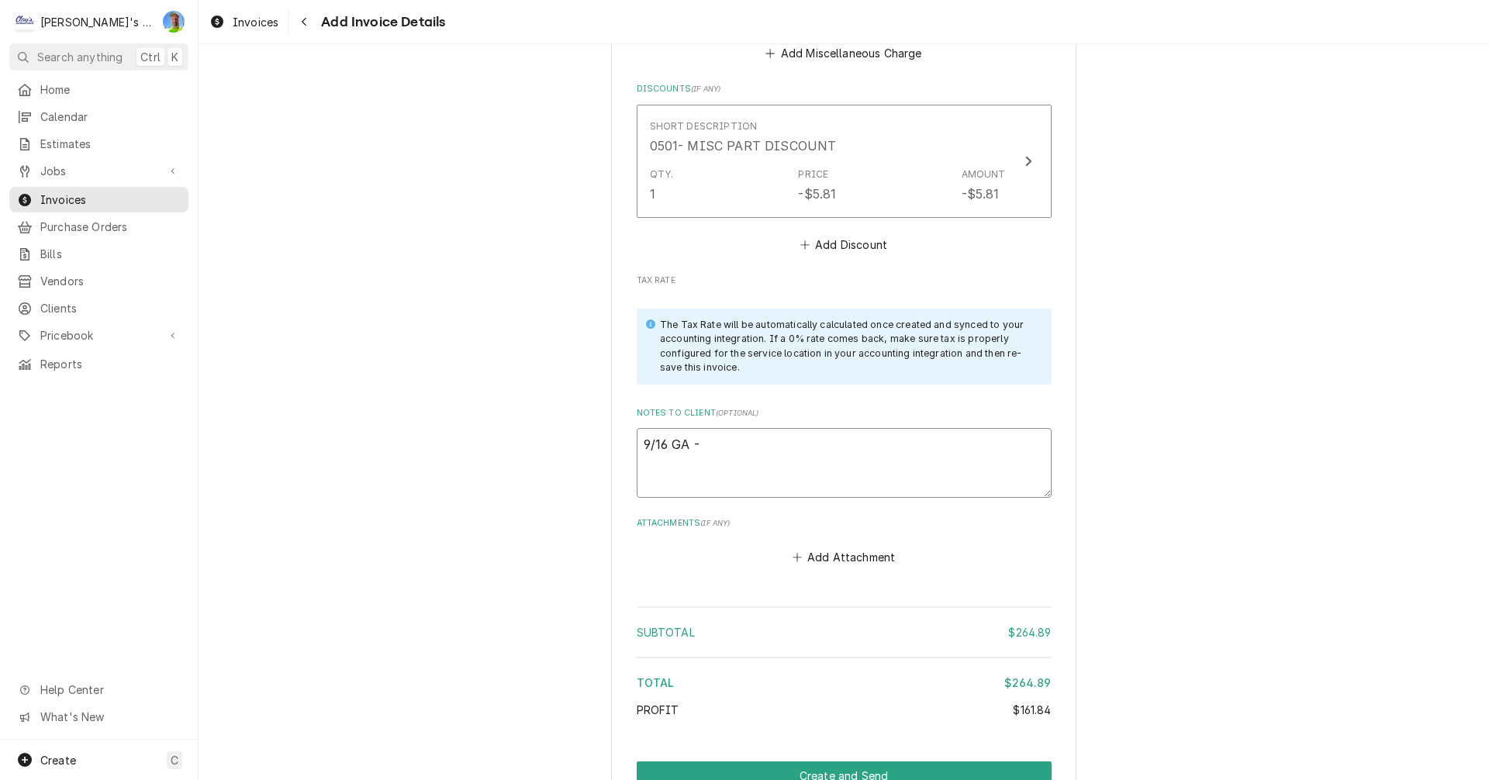
type textarea "9/16 GA - l"
type textarea "x"
type textarea "9/16 GA - lo"
type textarea "x"
type textarea "9/16 GA - loo"
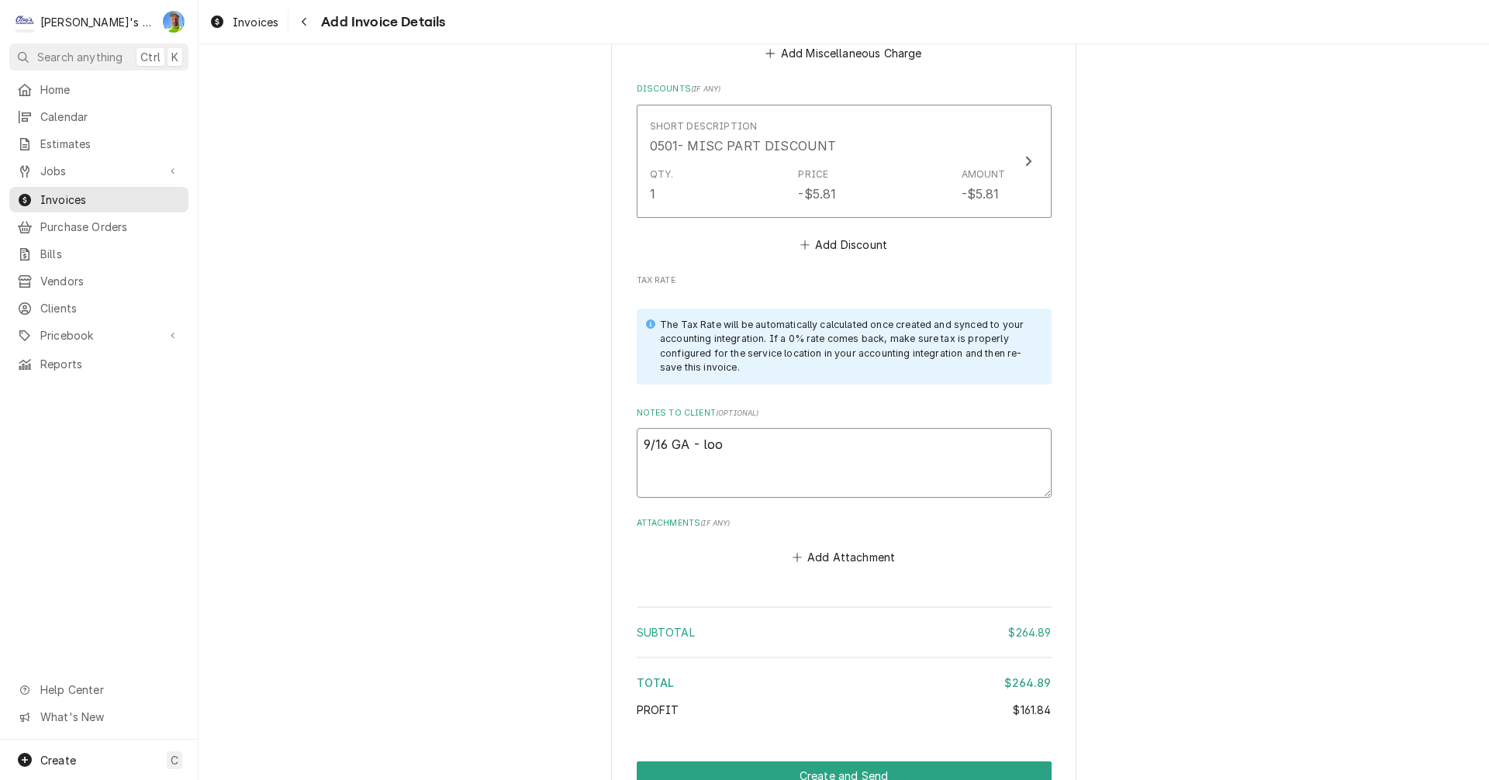
type textarea "x"
type textarea "9/16 GA - look"
type textarea "x"
type textarea "9/16 GA - look"
type textarea "x"
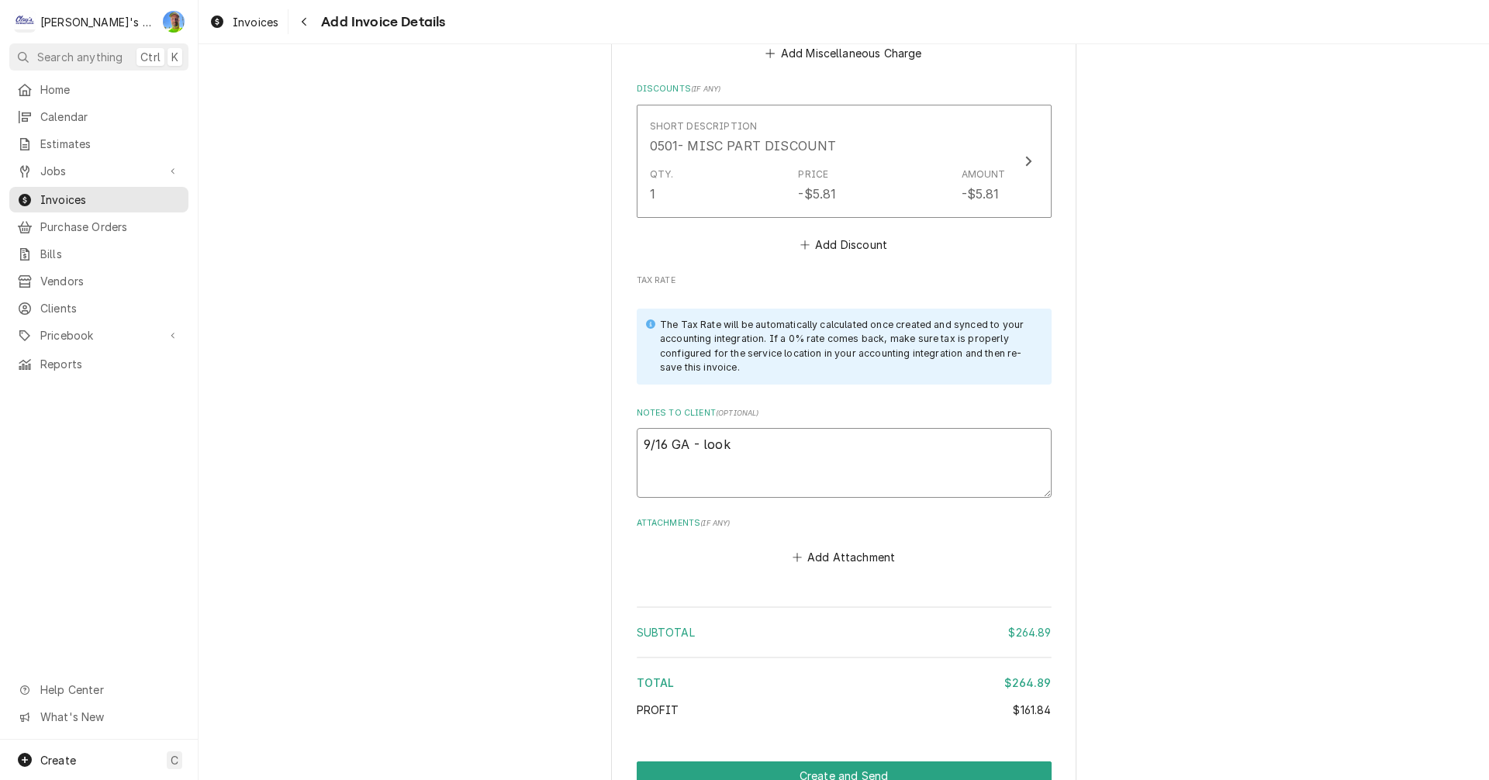
type textarea "9/16 GA - look o"
type textarea "x"
type textarea "9/16 GA - look ok"
type textarea "x"
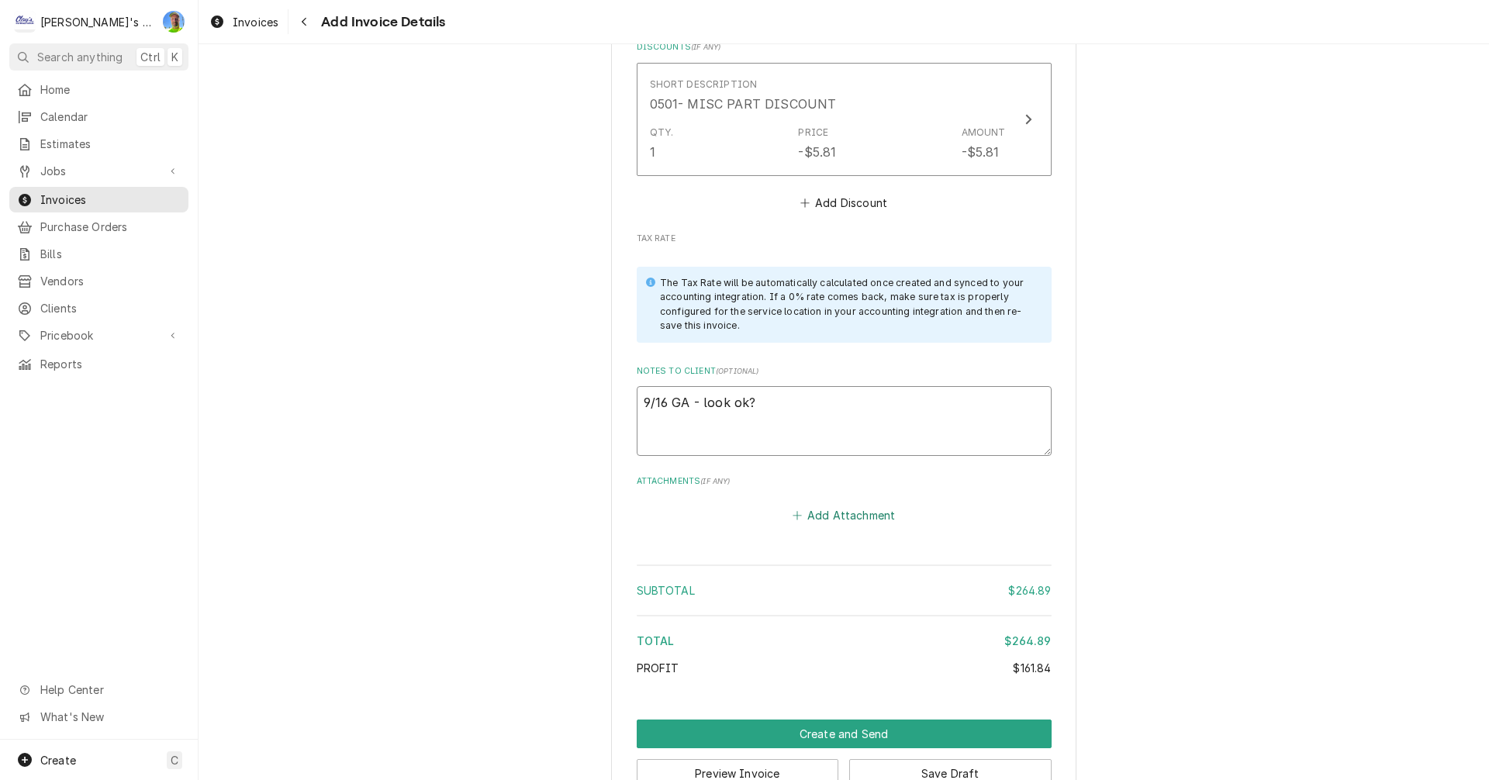
scroll to position [2663, 0]
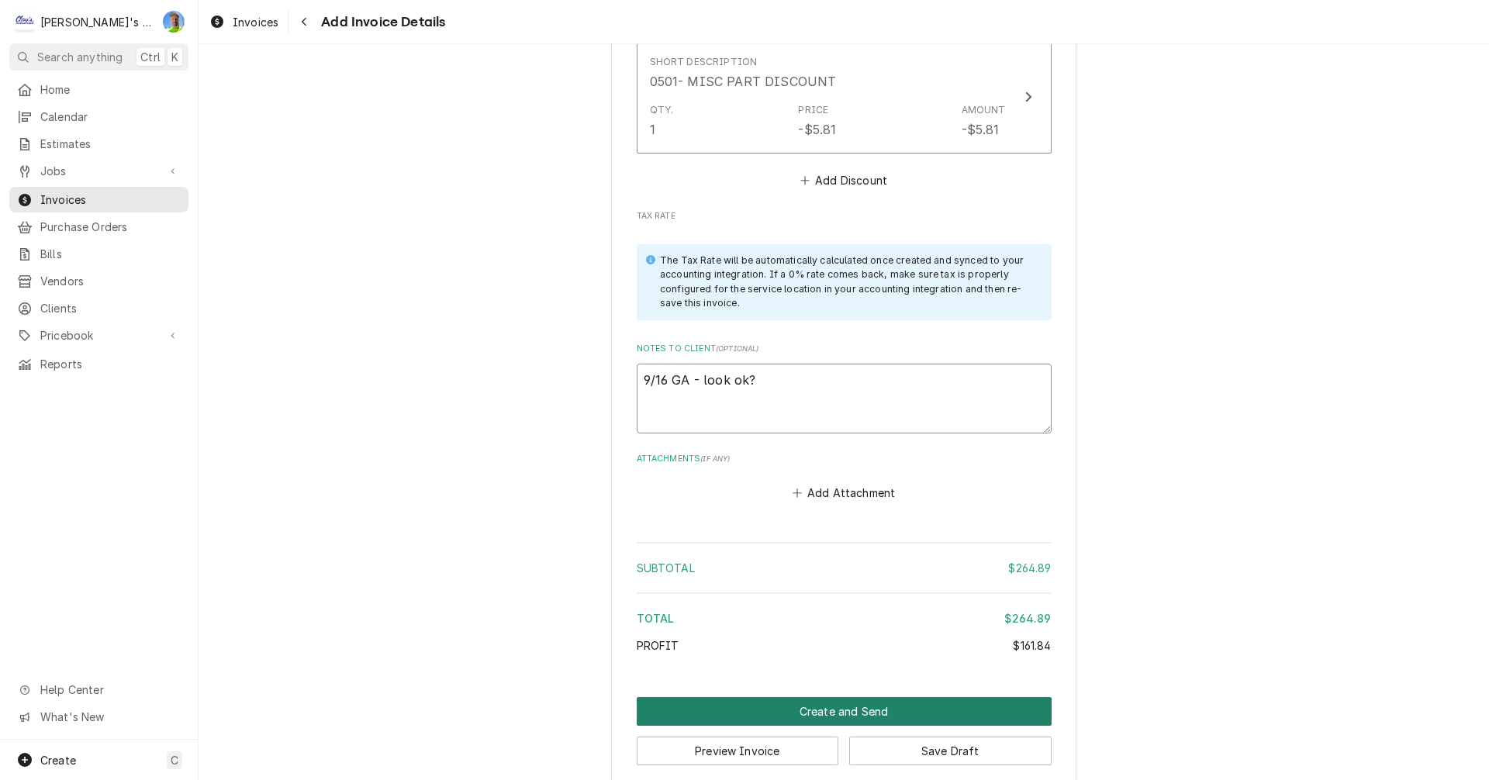
type textarea "9/16 GA - look ok?"
click at [716, 697] on button "Create and Send" at bounding box center [844, 711] width 415 height 29
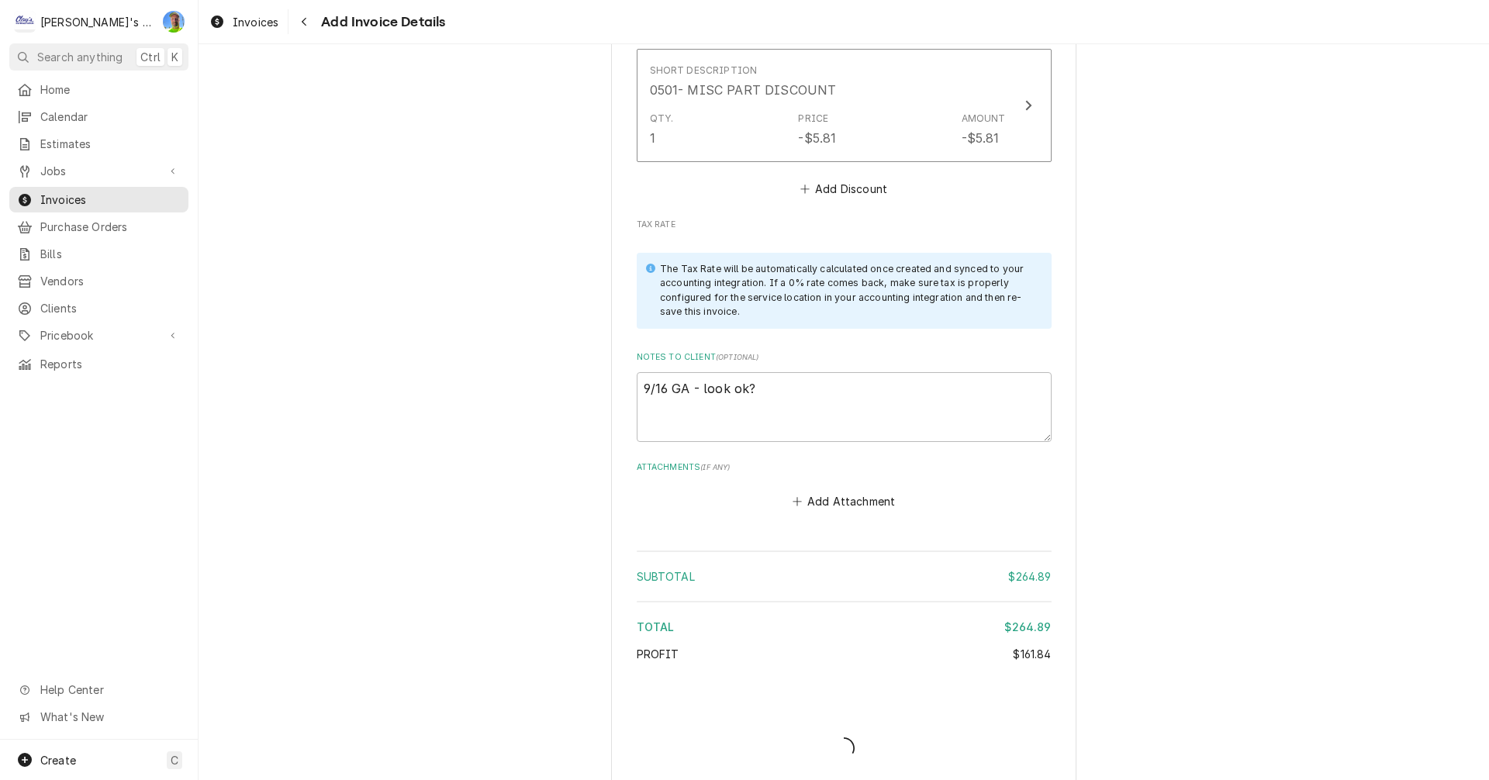
type textarea "x"
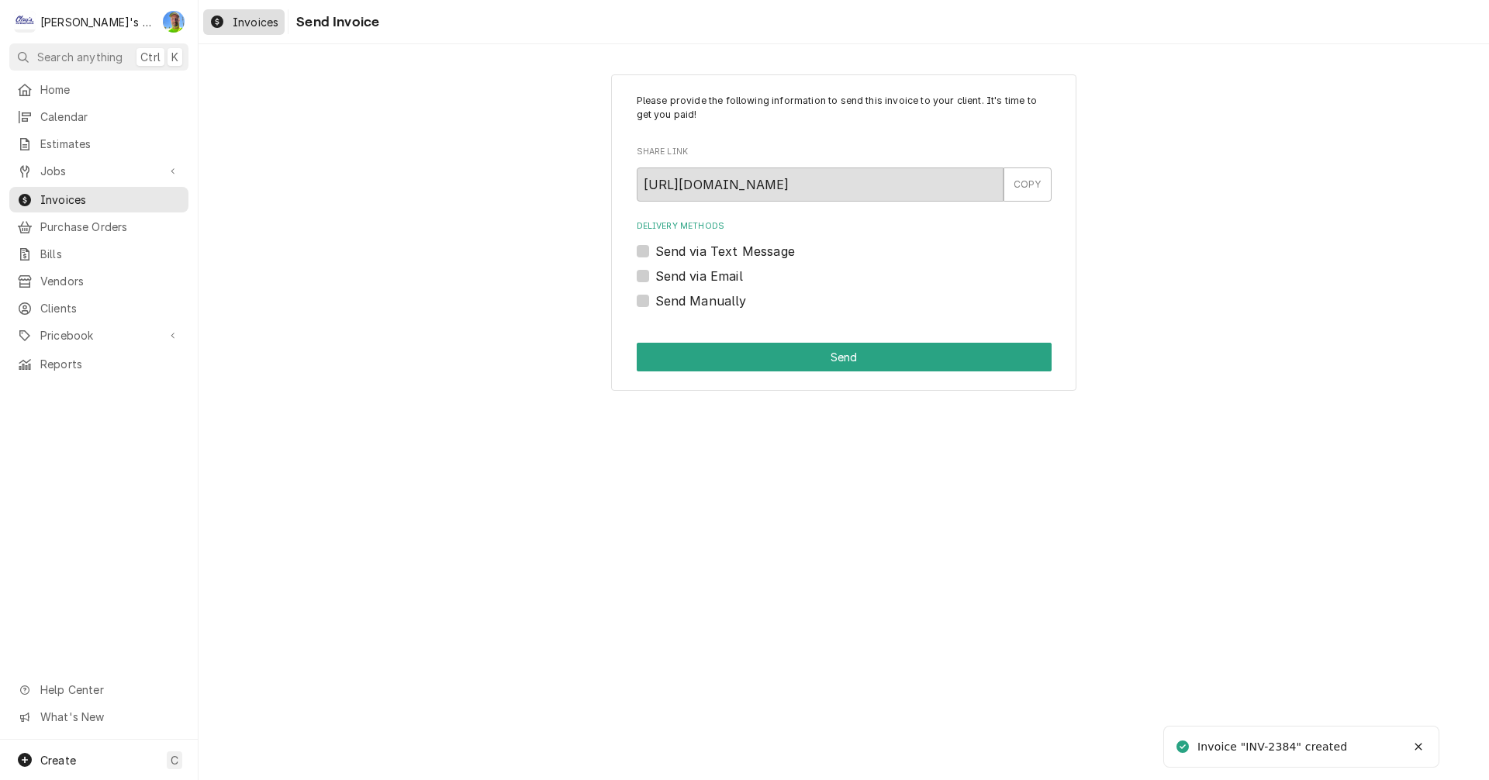
click at [250, 22] on span "Invoices" at bounding box center [256, 22] width 46 height 16
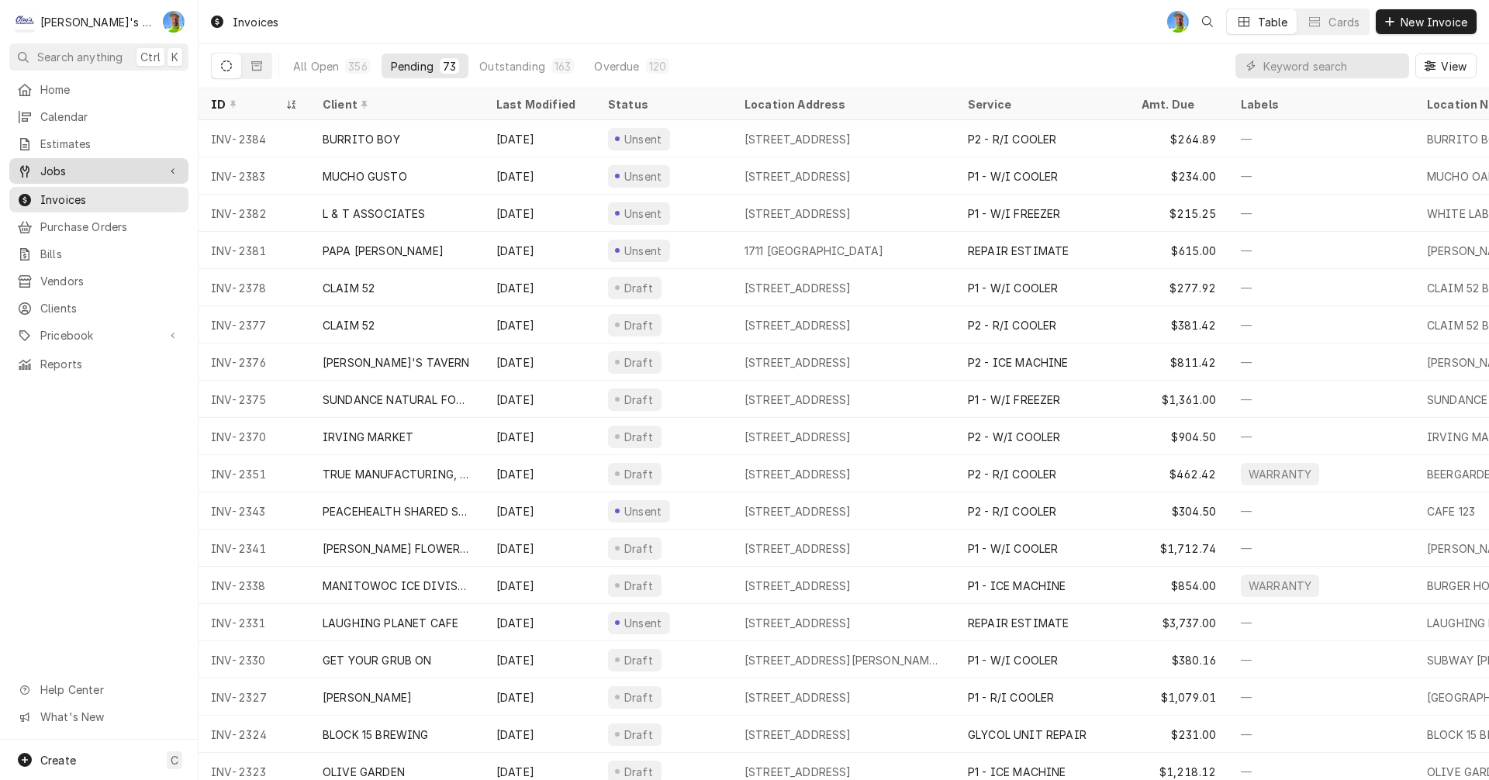
click at [83, 161] on div "Jobs" at bounding box center [98, 170] width 173 height 19
click at [85, 198] on span "Jobs" at bounding box center [110, 198] width 140 height 16
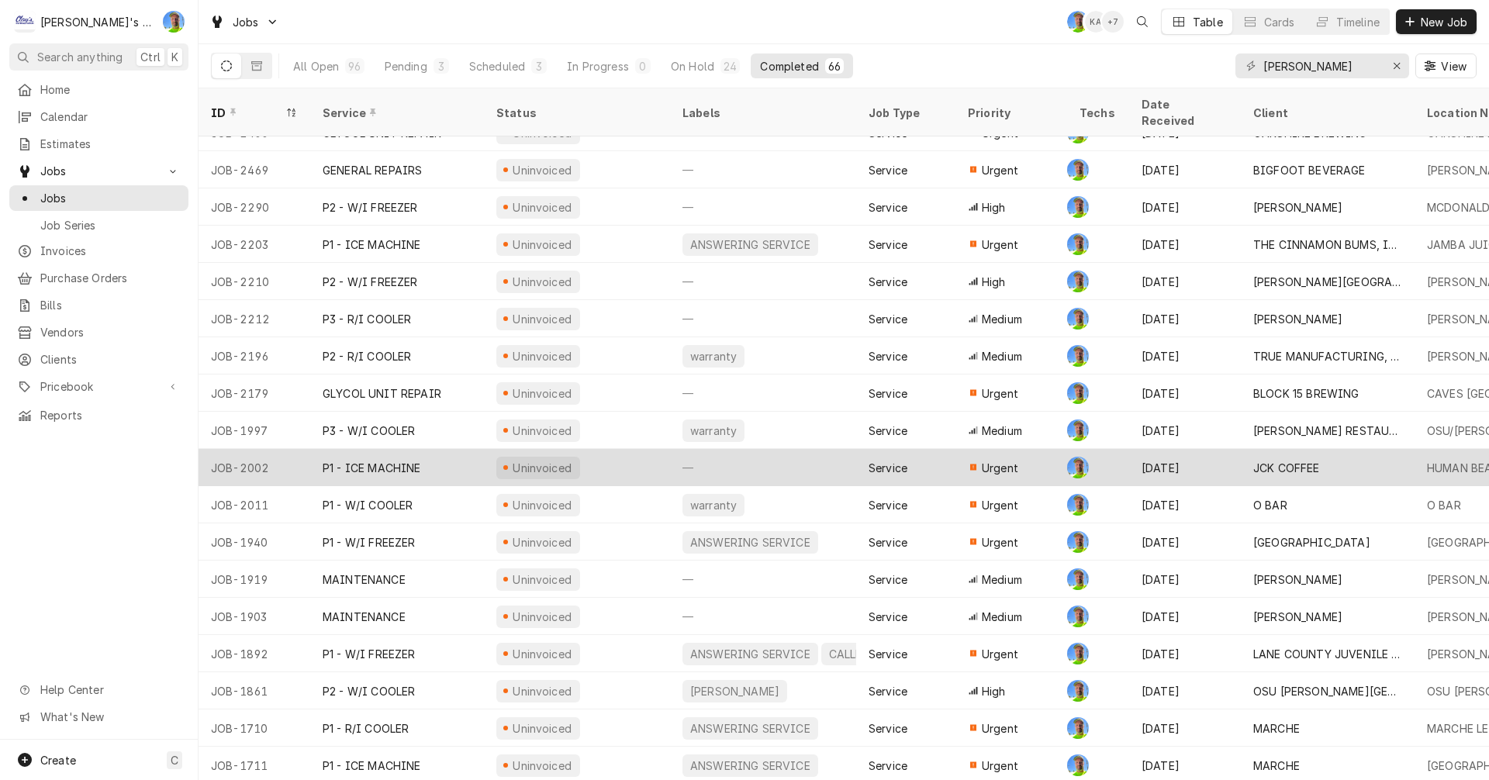
scroll to position [1396, 0]
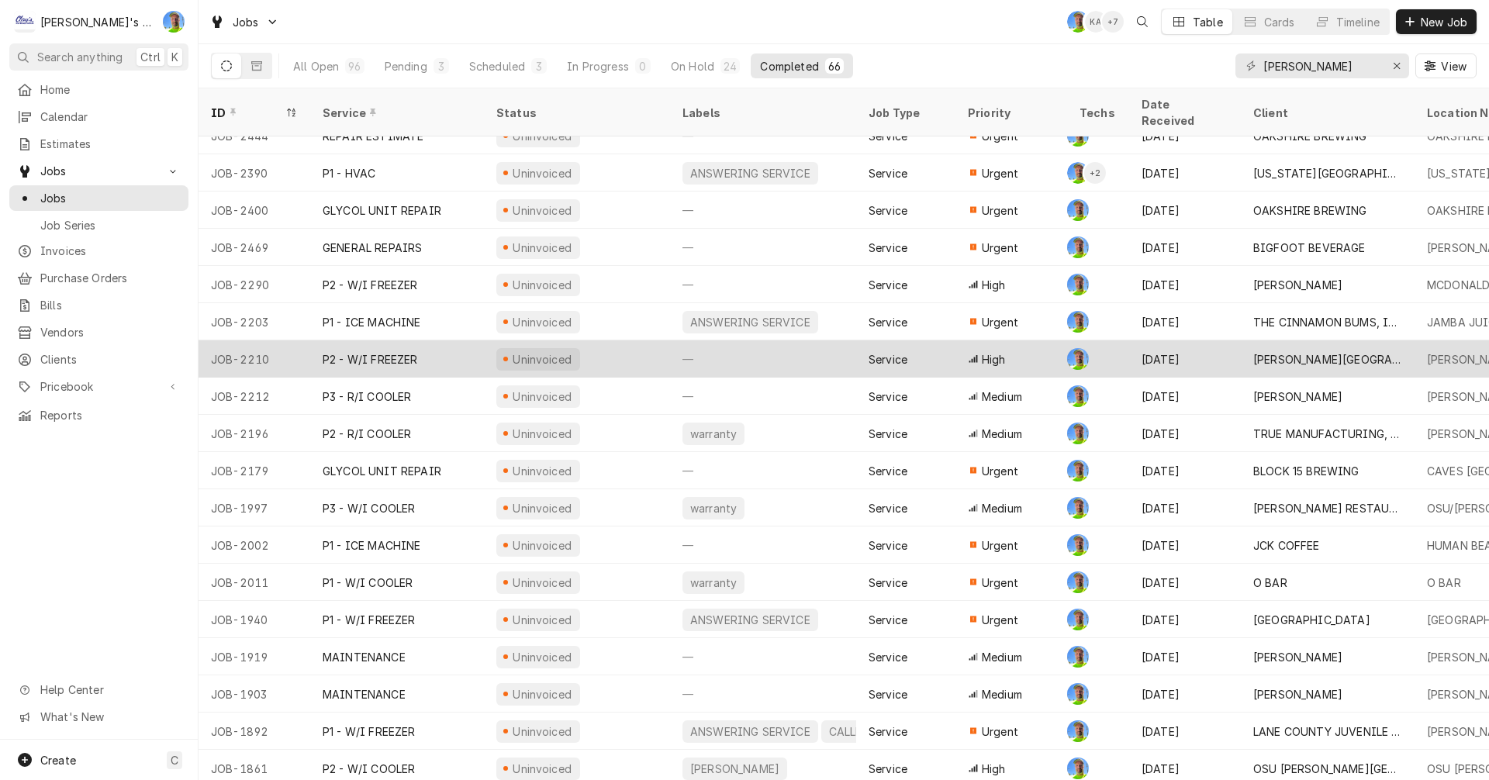
click at [624, 340] on div "Uninvoiced" at bounding box center [577, 358] width 186 height 37
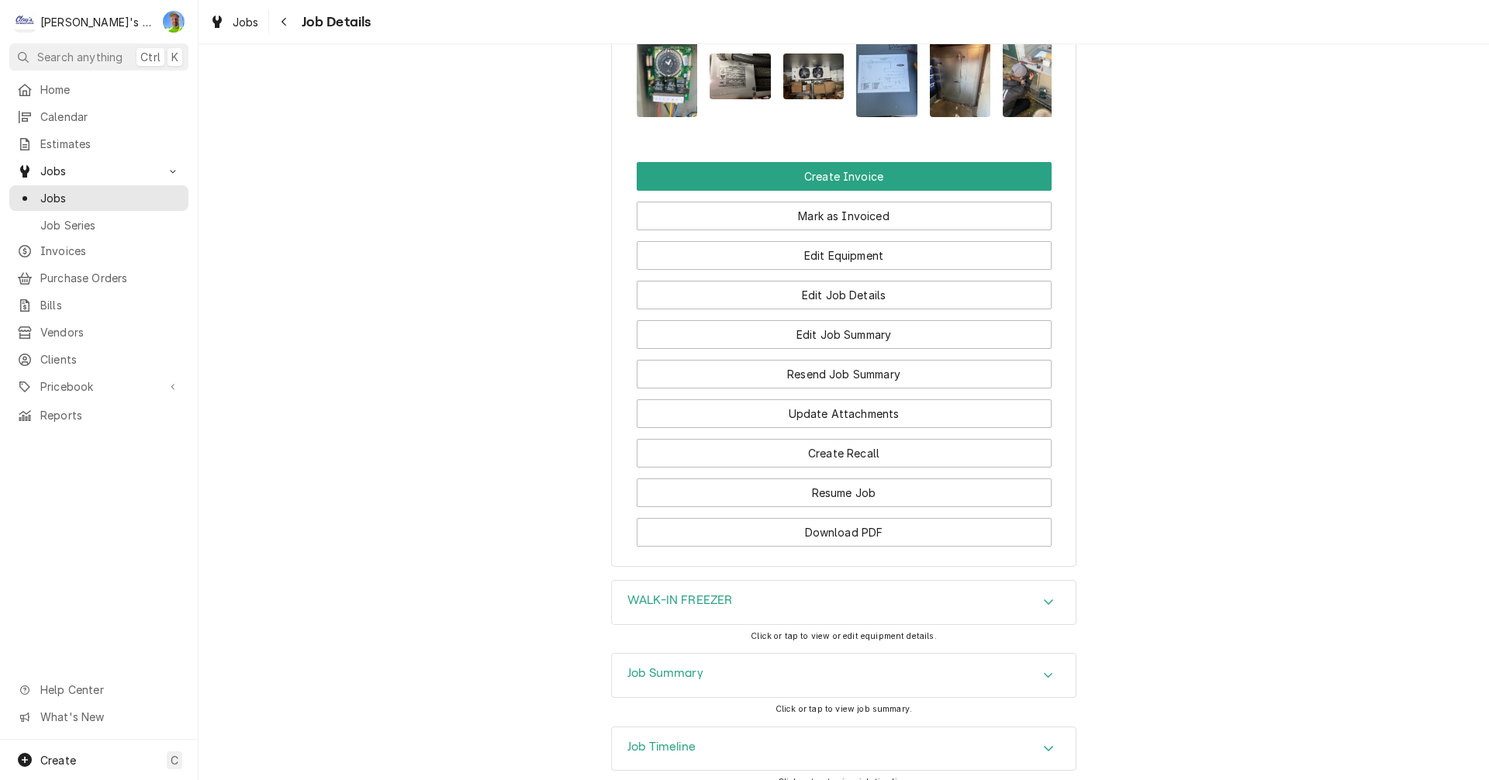
scroll to position [1596, 0]
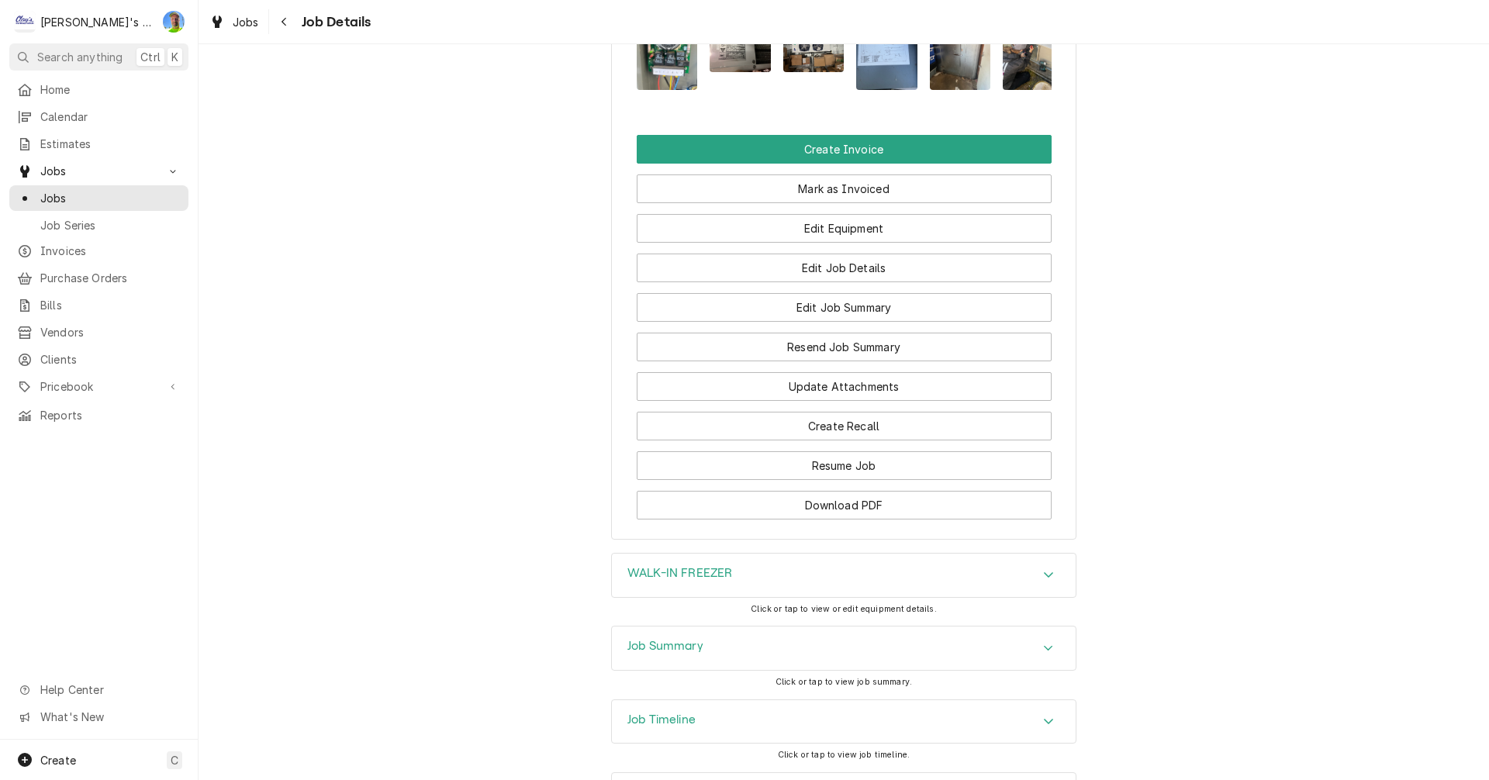
click at [1051, 585] on div "Accordion Header" at bounding box center [1048, 575] width 23 height 19
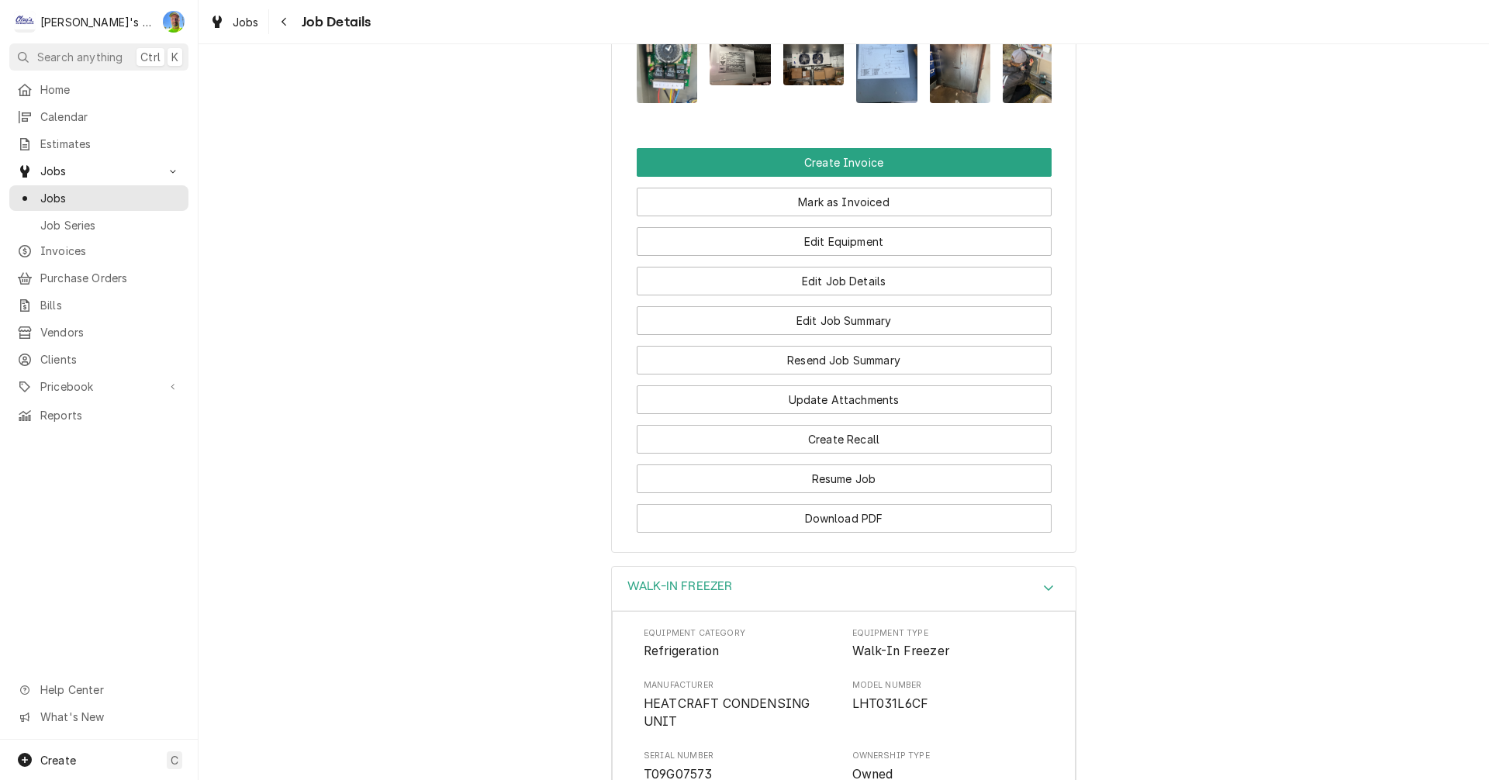
scroll to position [1518, 0]
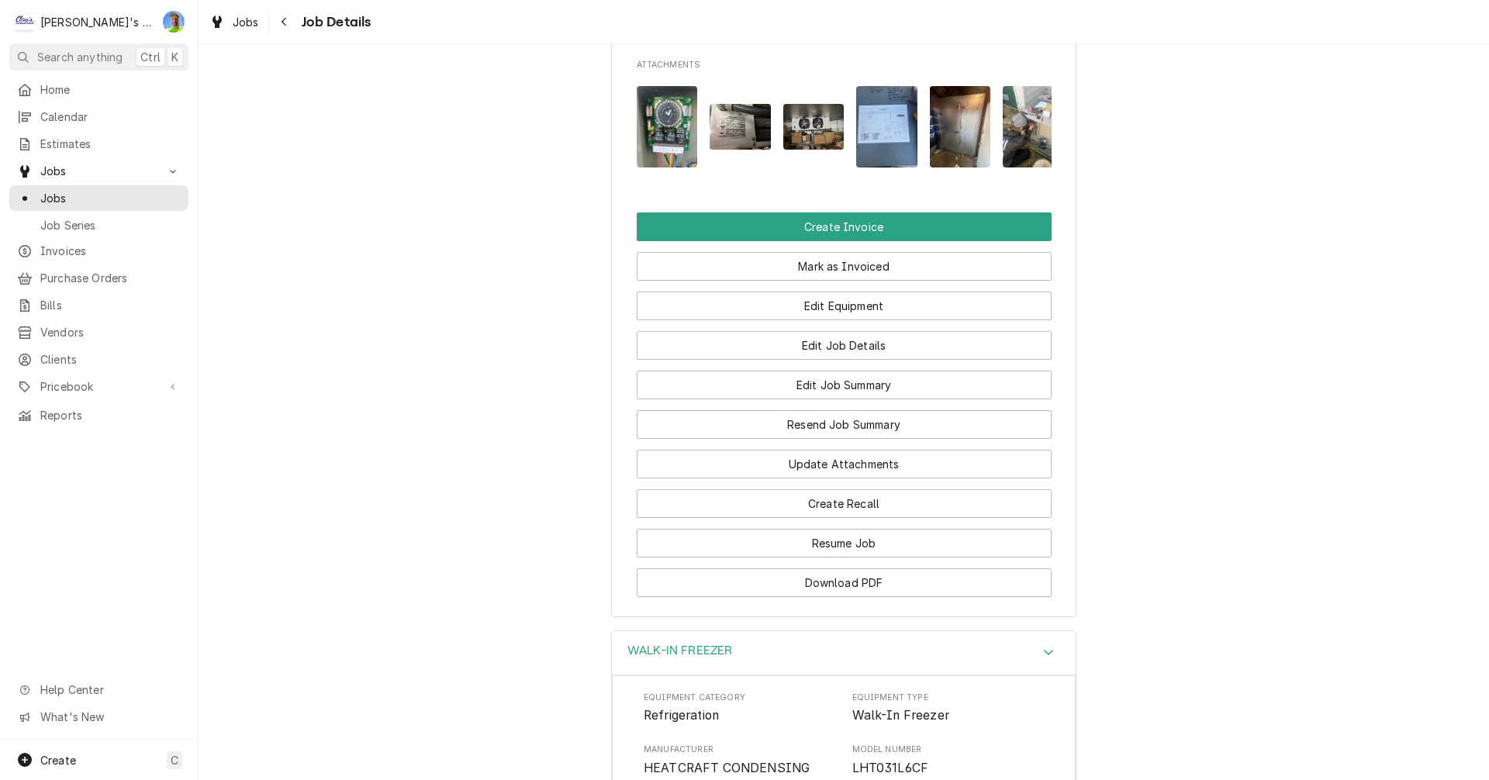
click at [1050, 659] on div "Accordion Header" at bounding box center [1048, 652] width 23 height 19
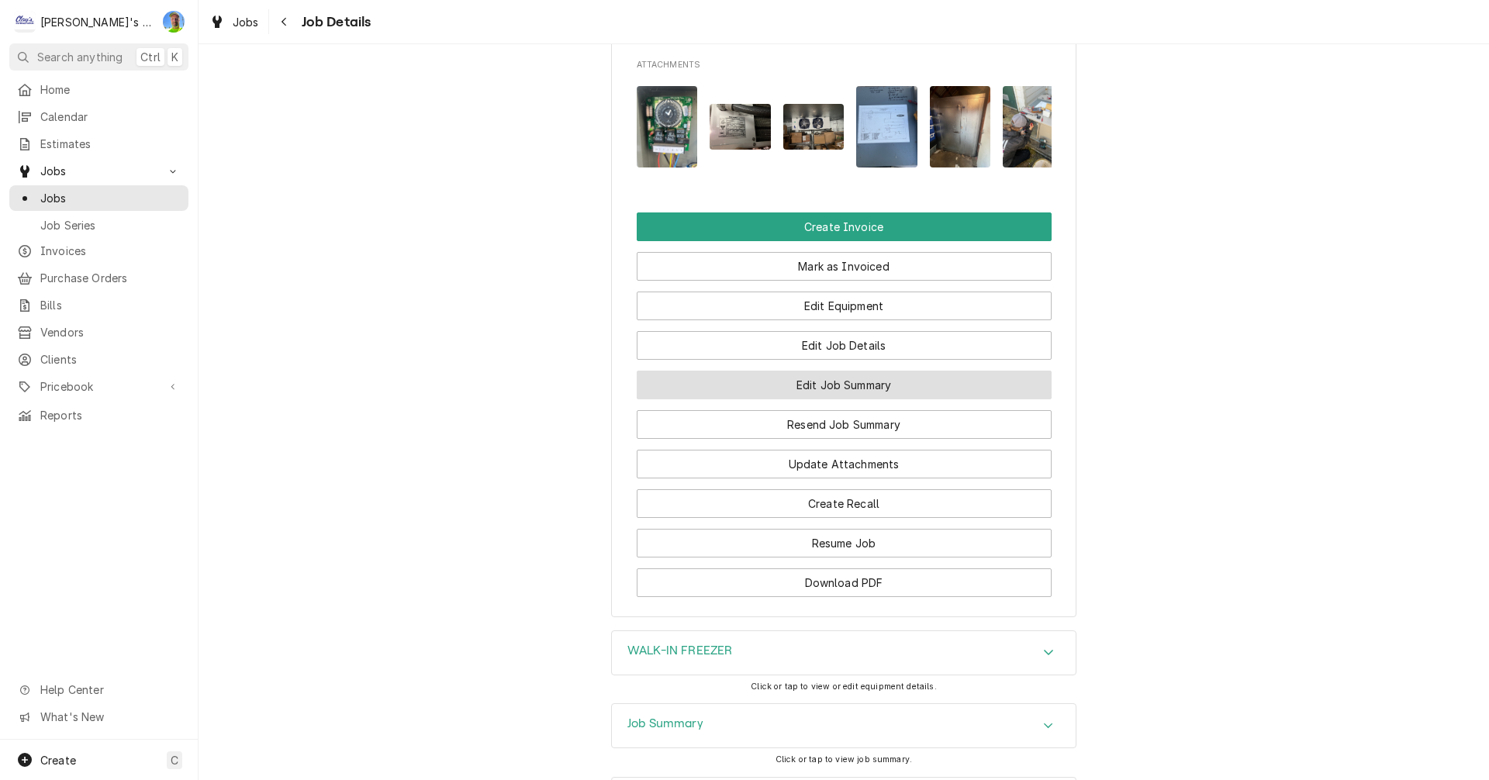
click at [1006, 392] on button "Edit Job Summary" at bounding box center [844, 385] width 415 height 29
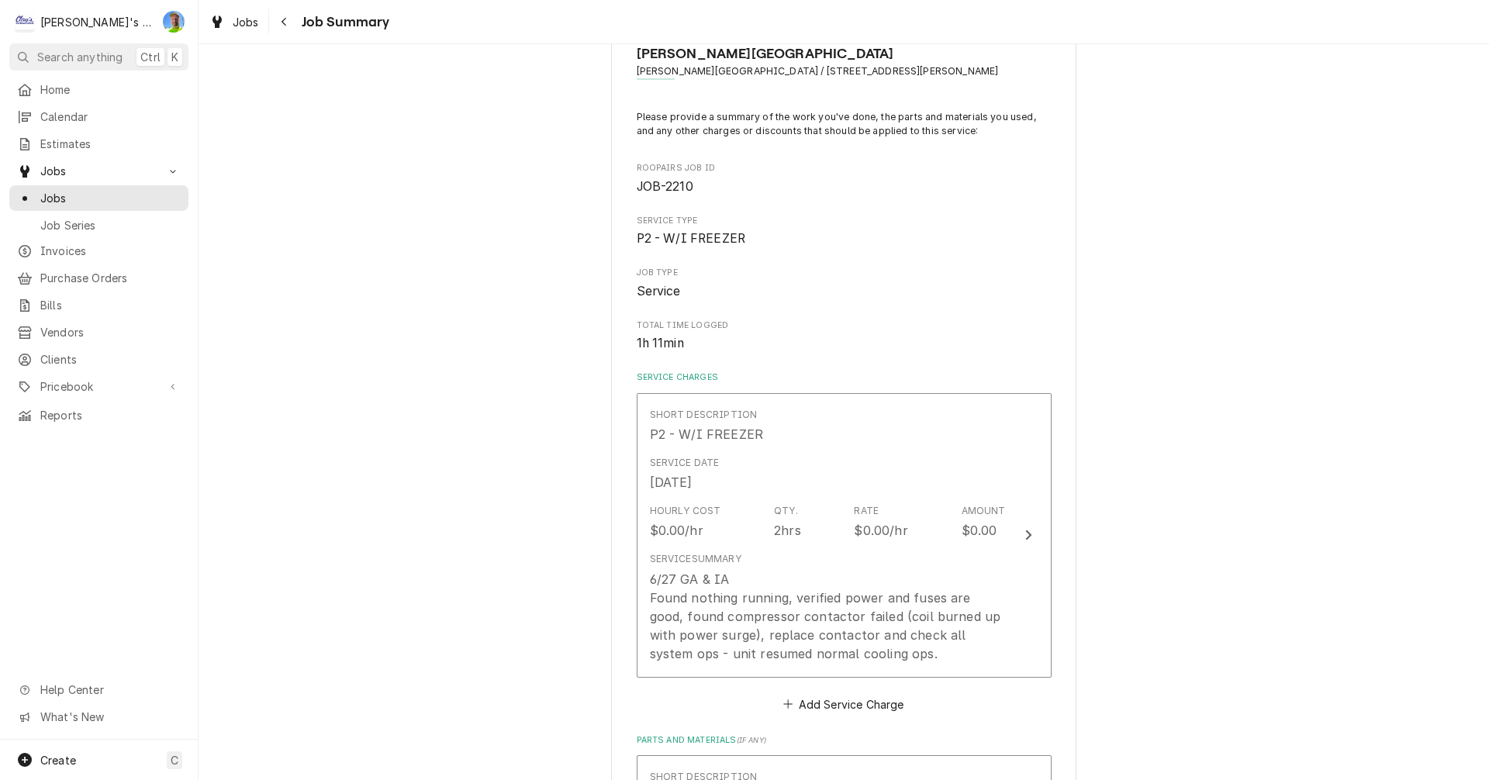
scroll to position [78, 0]
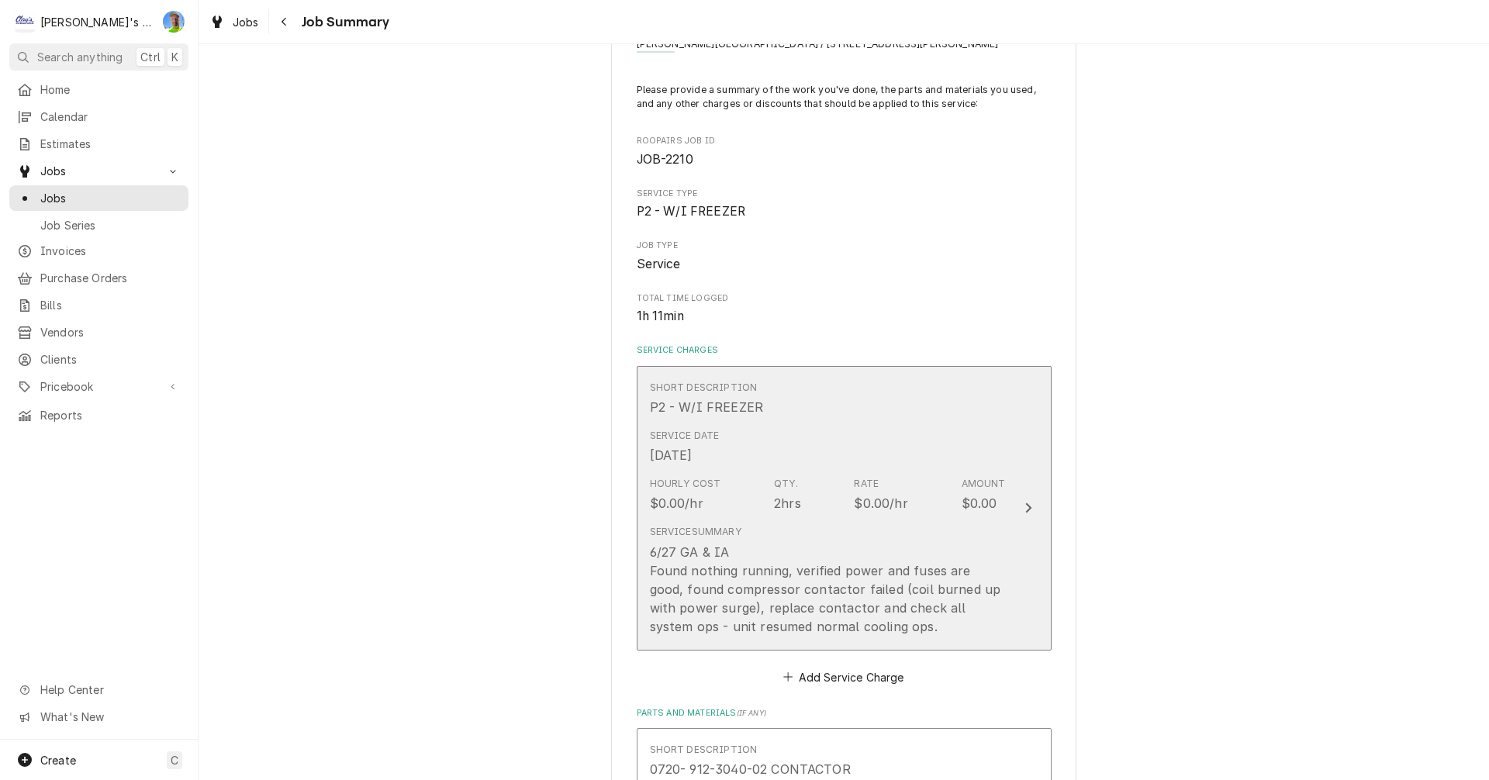
click at [1024, 498] on button "Short Description P2 - W/I FREEZER Service Date [DATE] Hourly Cost $0.00/hr Qty…" at bounding box center [844, 508] width 415 height 285
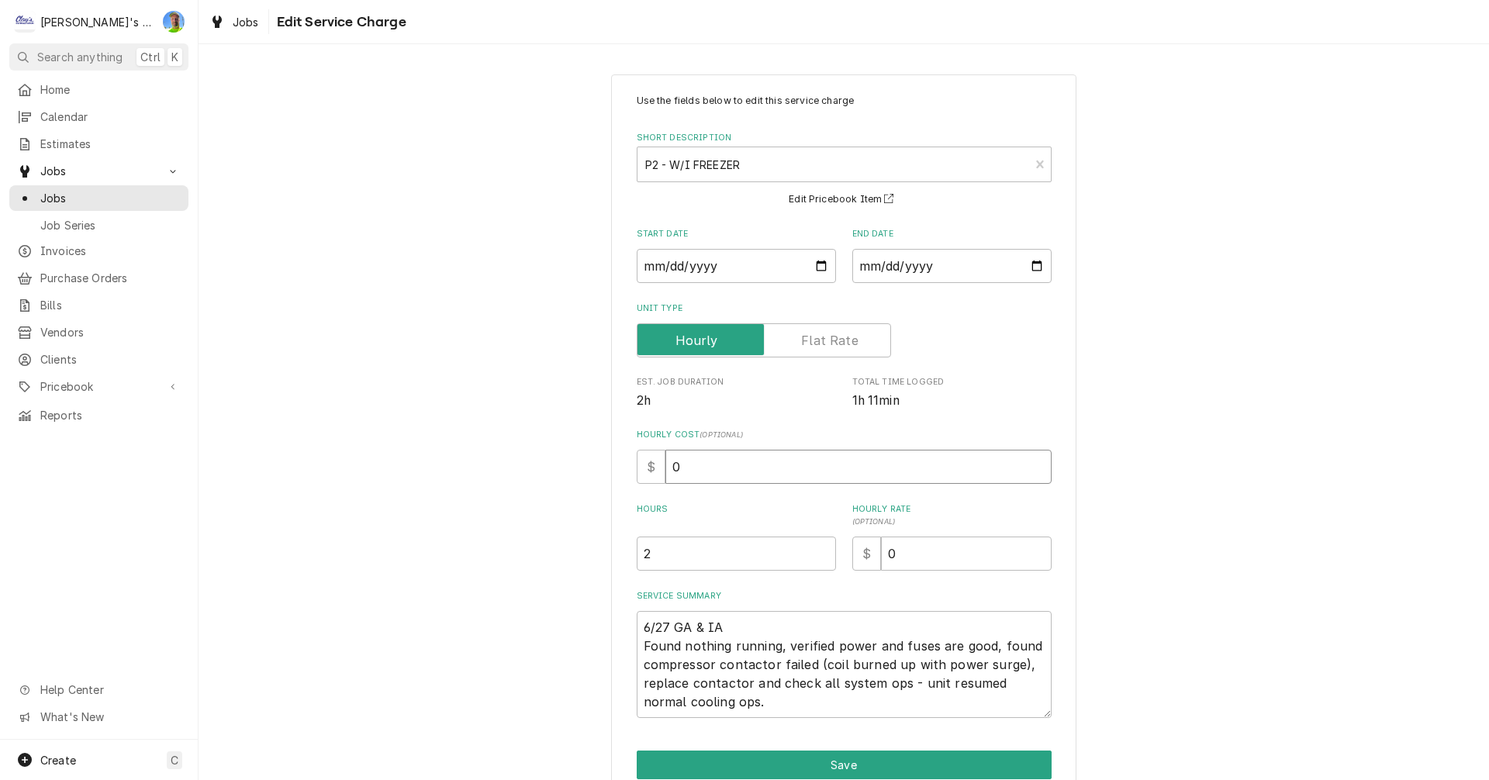
click at [759, 474] on input "0" at bounding box center [858, 467] width 386 height 34
click at [759, 473] on input "0" at bounding box center [858, 467] width 386 height 34
type textarea "x"
type input "6"
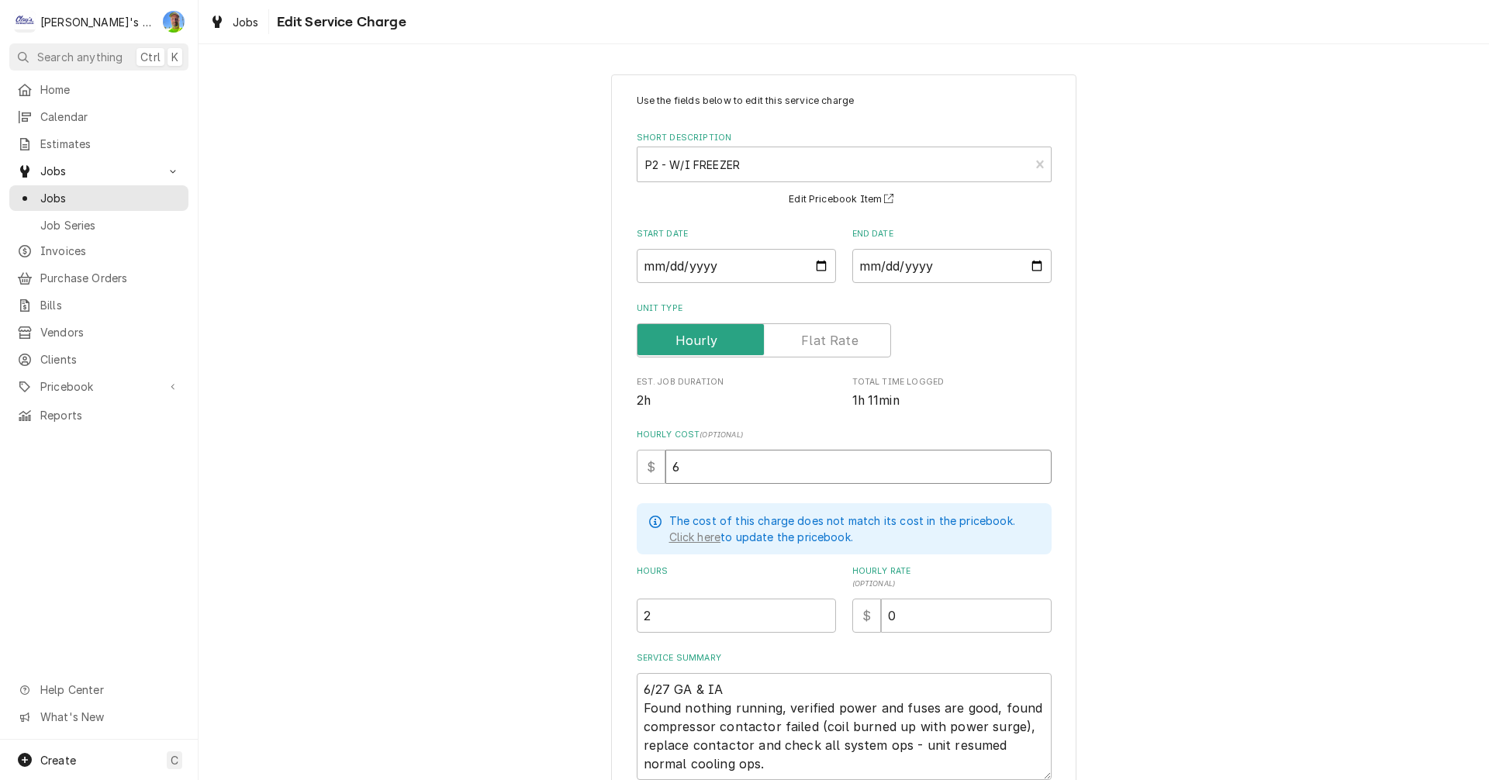
type textarea "x"
type input "60"
click at [755, 614] on input "2" at bounding box center [736, 616] width 199 height 34
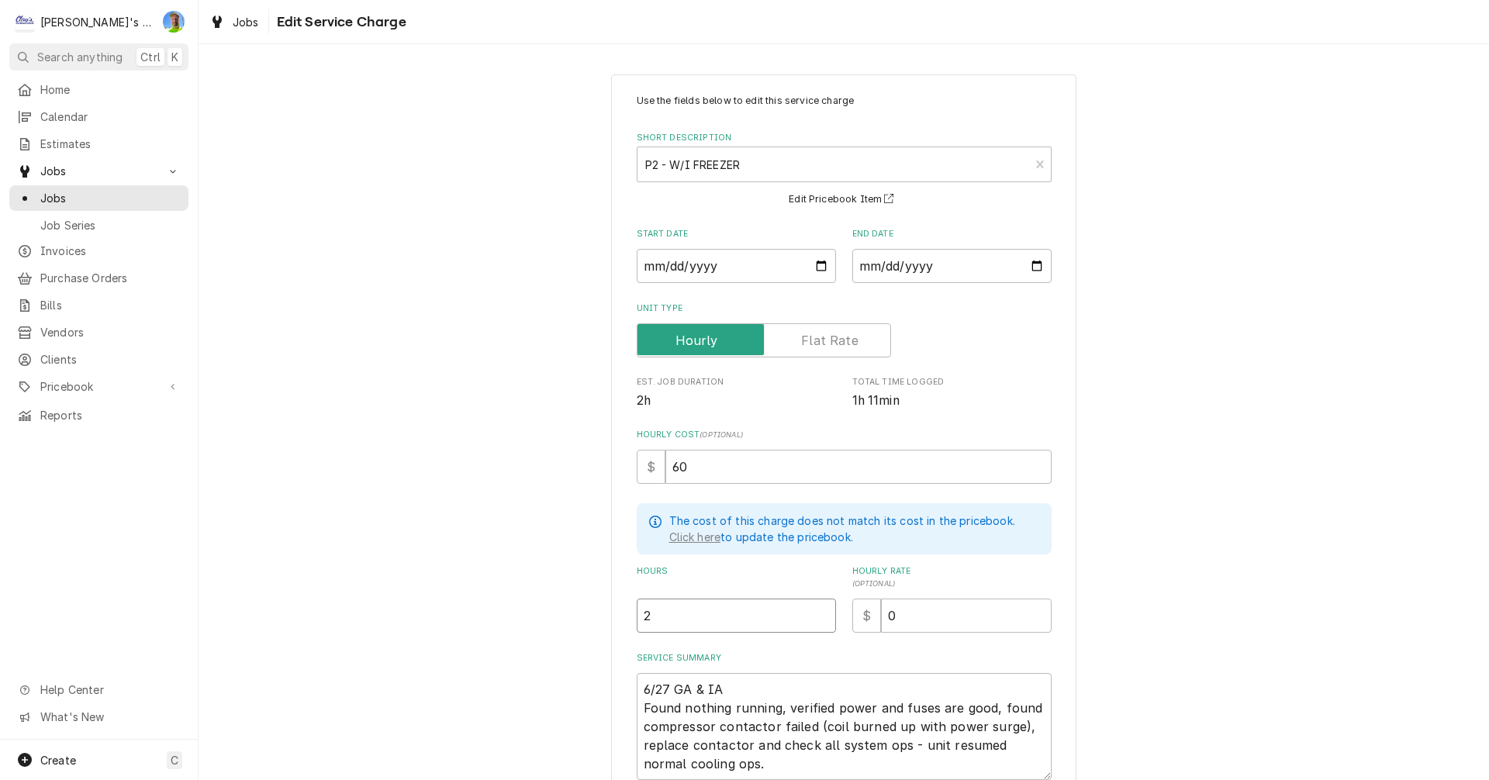
type textarea "x"
type input "1"
type textarea "x"
type input "1"
type textarea "x"
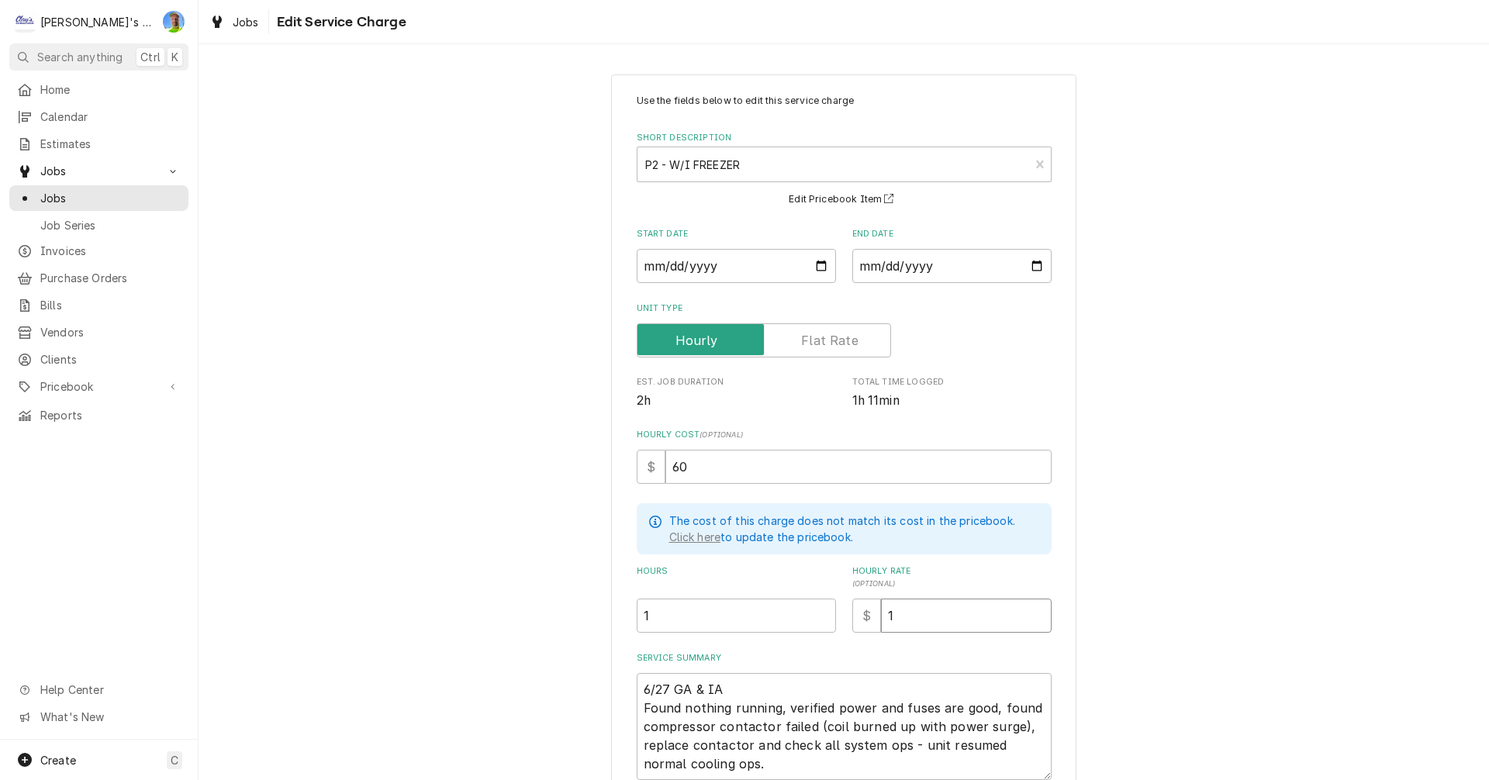
type input "12"
type textarea "x"
type input "126"
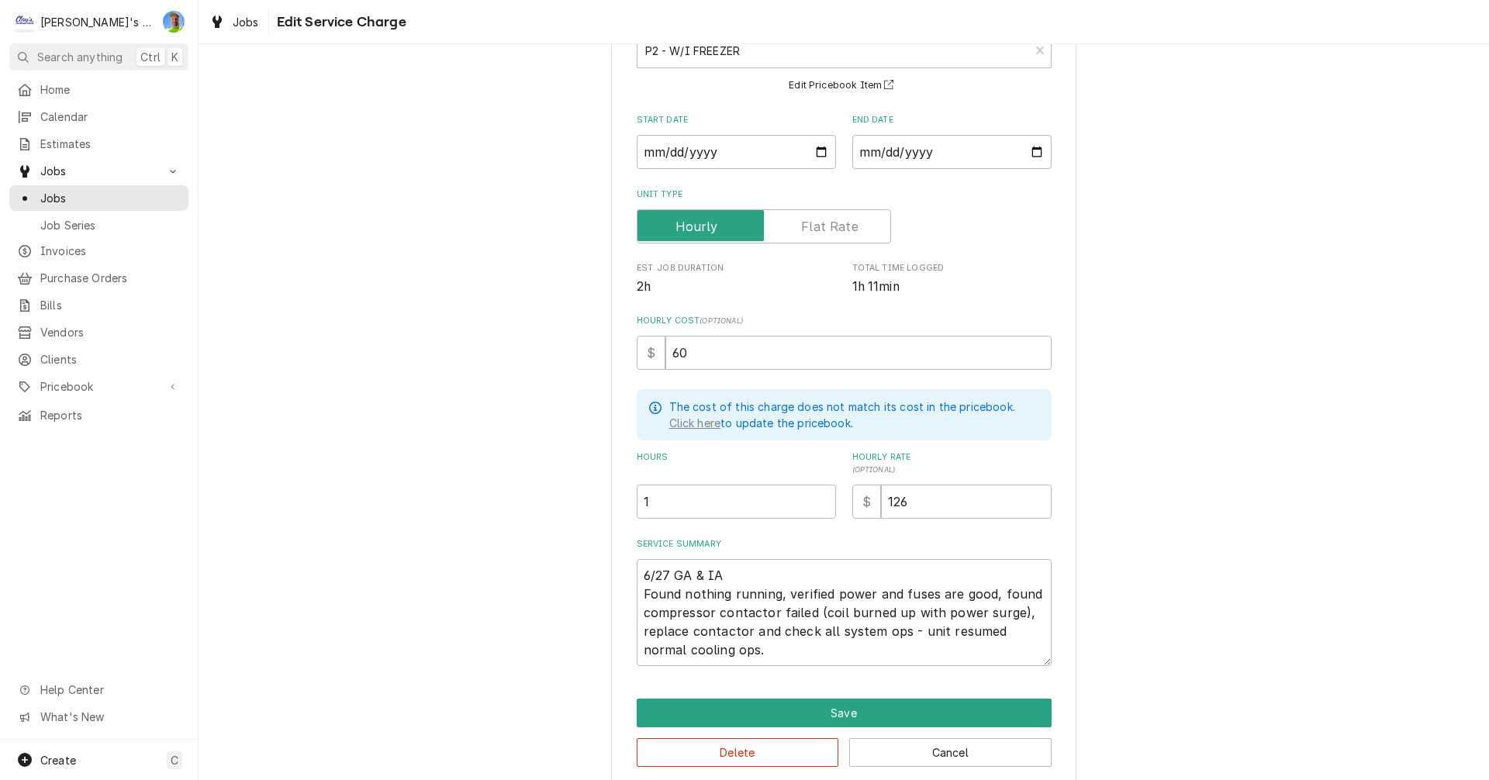
scroll to position [133, 0]
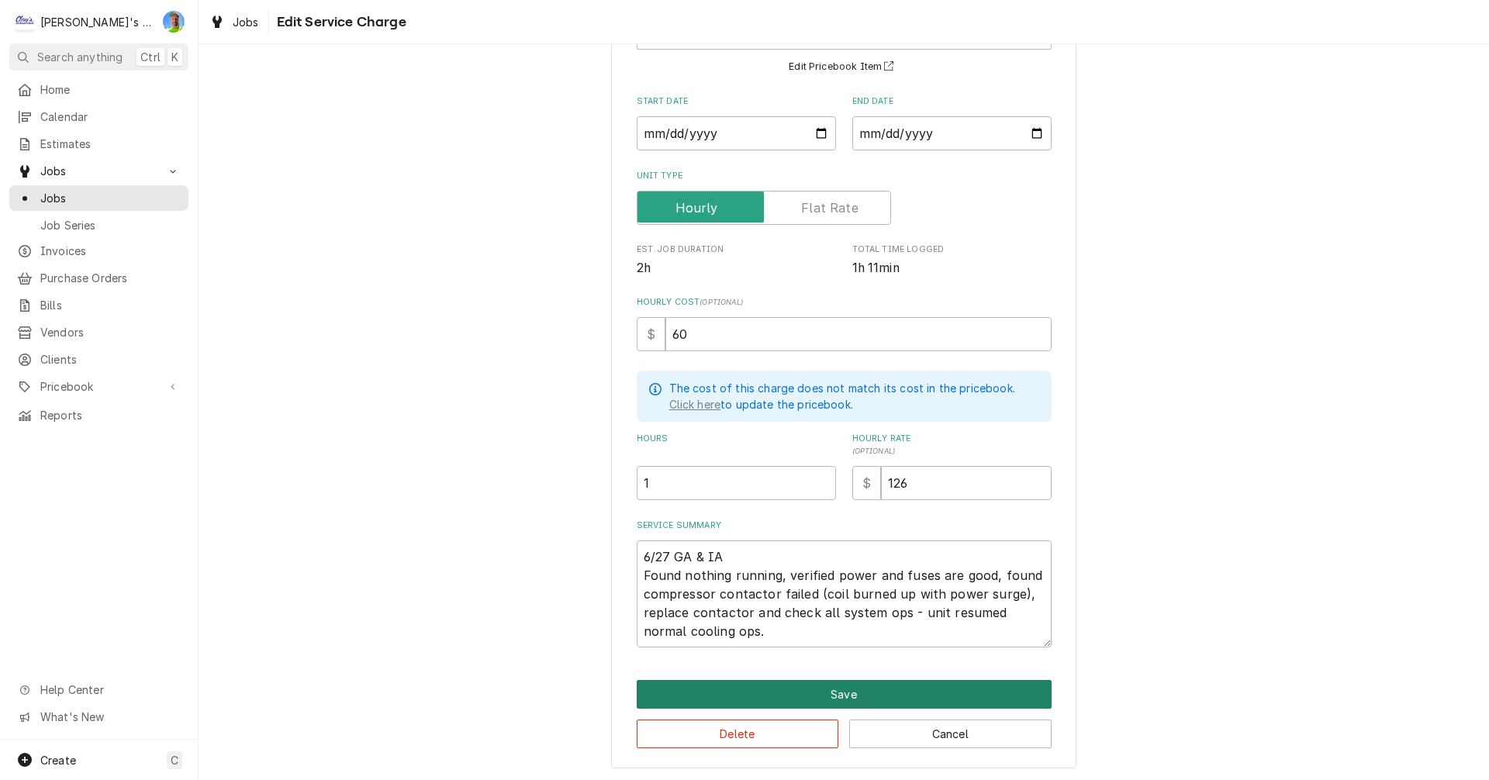
click at [989, 694] on button "Save" at bounding box center [844, 694] width 415 height 29
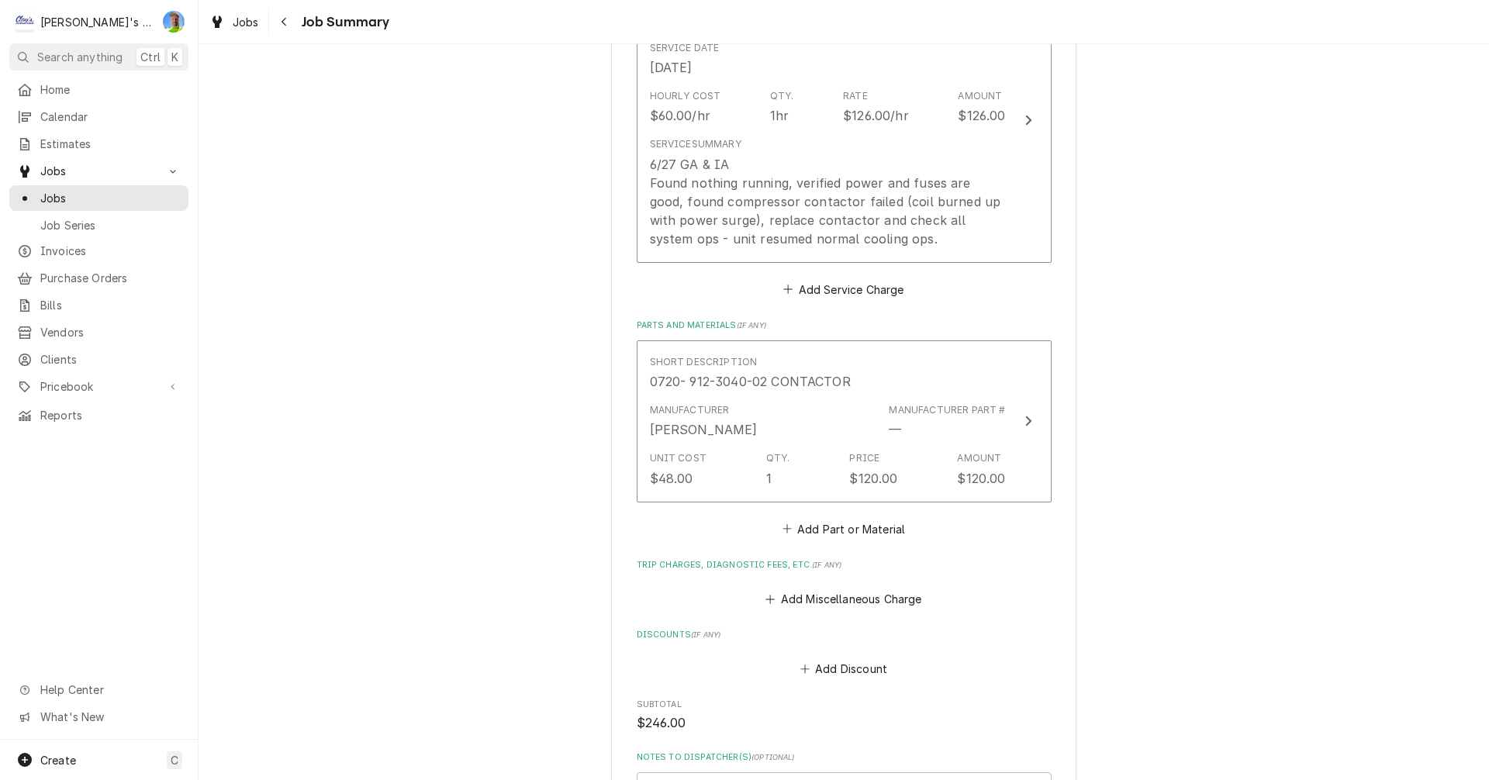
scroll to position [543, 0]
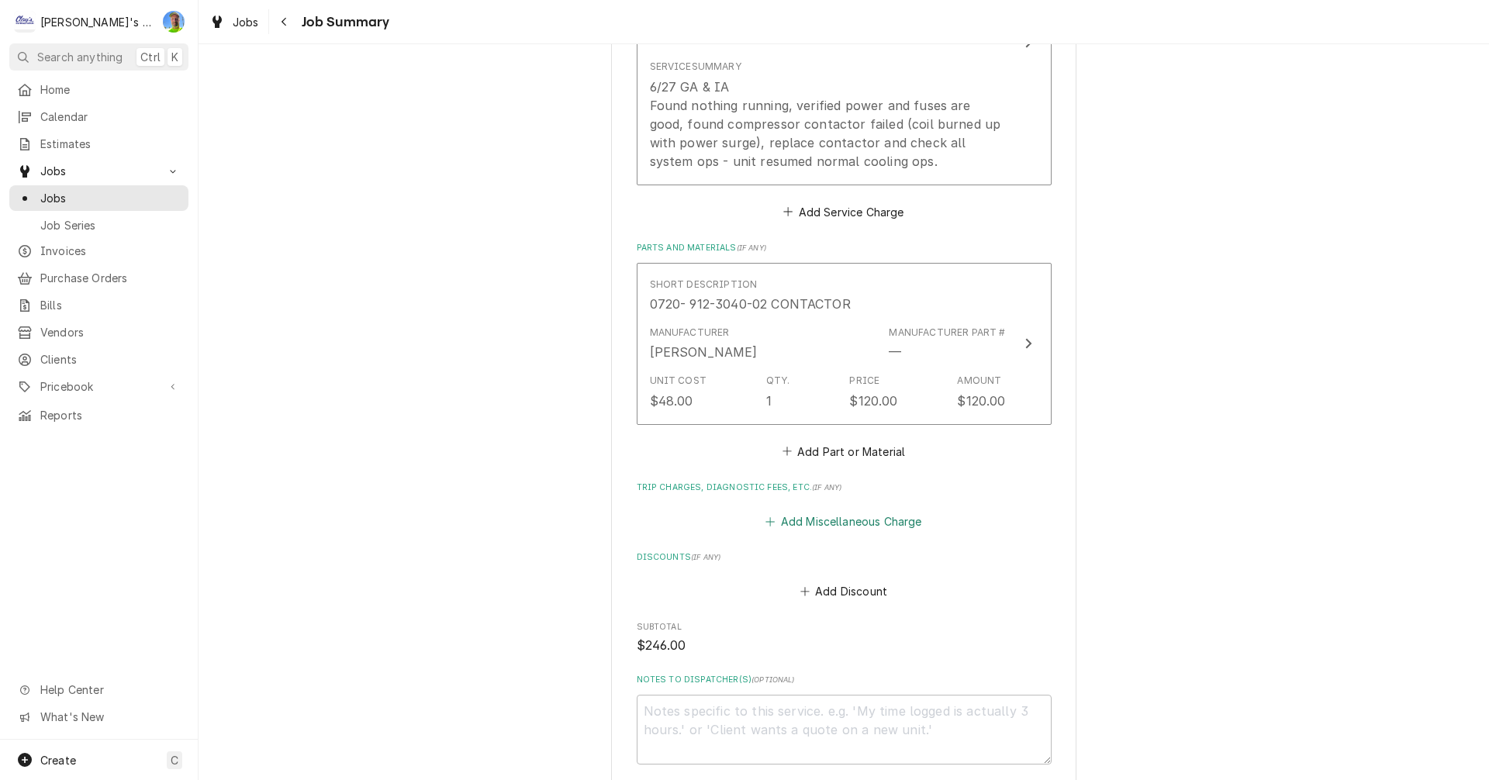
click at [839, 519] on button "Add Miscellaneous Charge" at bounding box center [843, 522] width 161 height 22
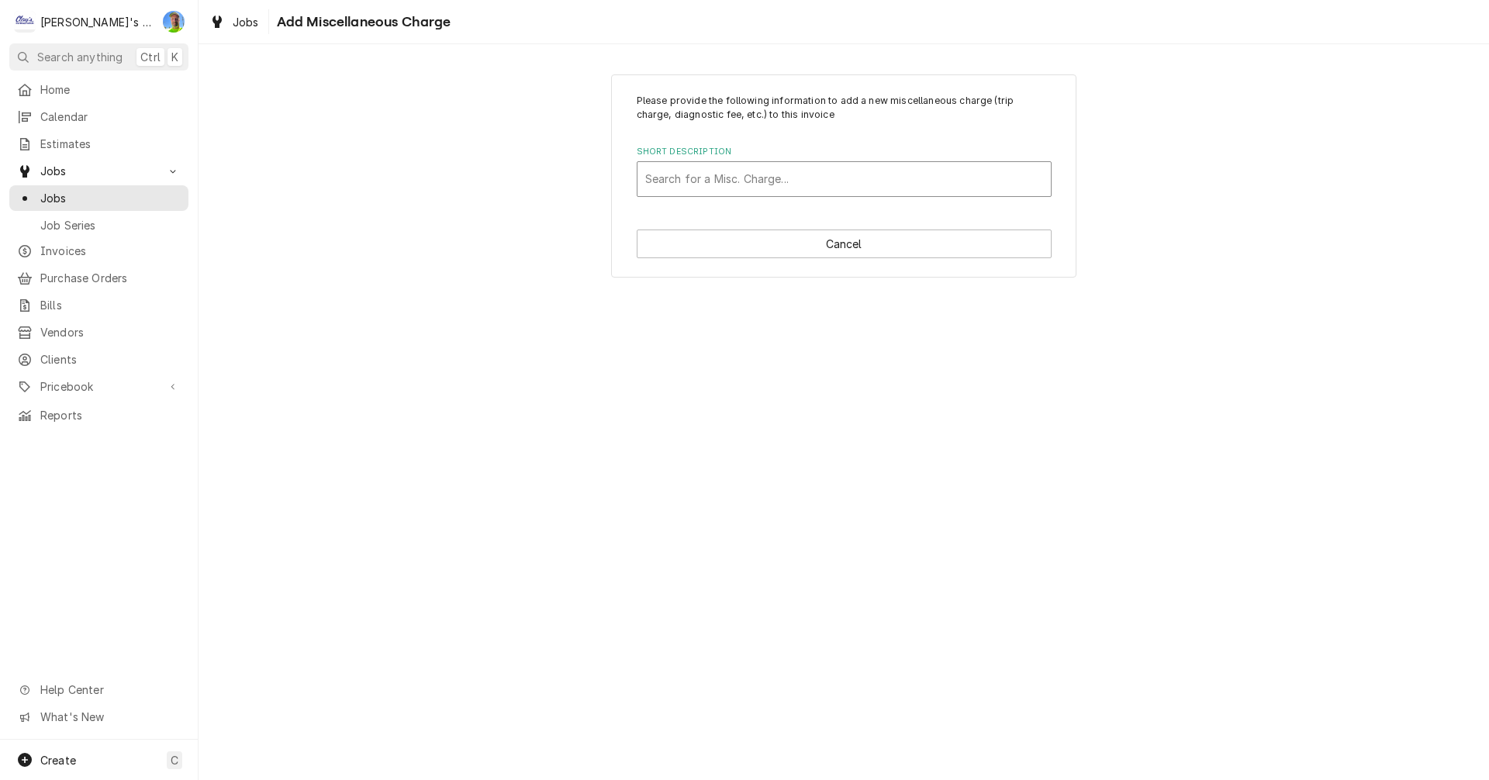
click at [697, 167] on div "Short Description" at bounding box center [844, 179] width 398 height 28
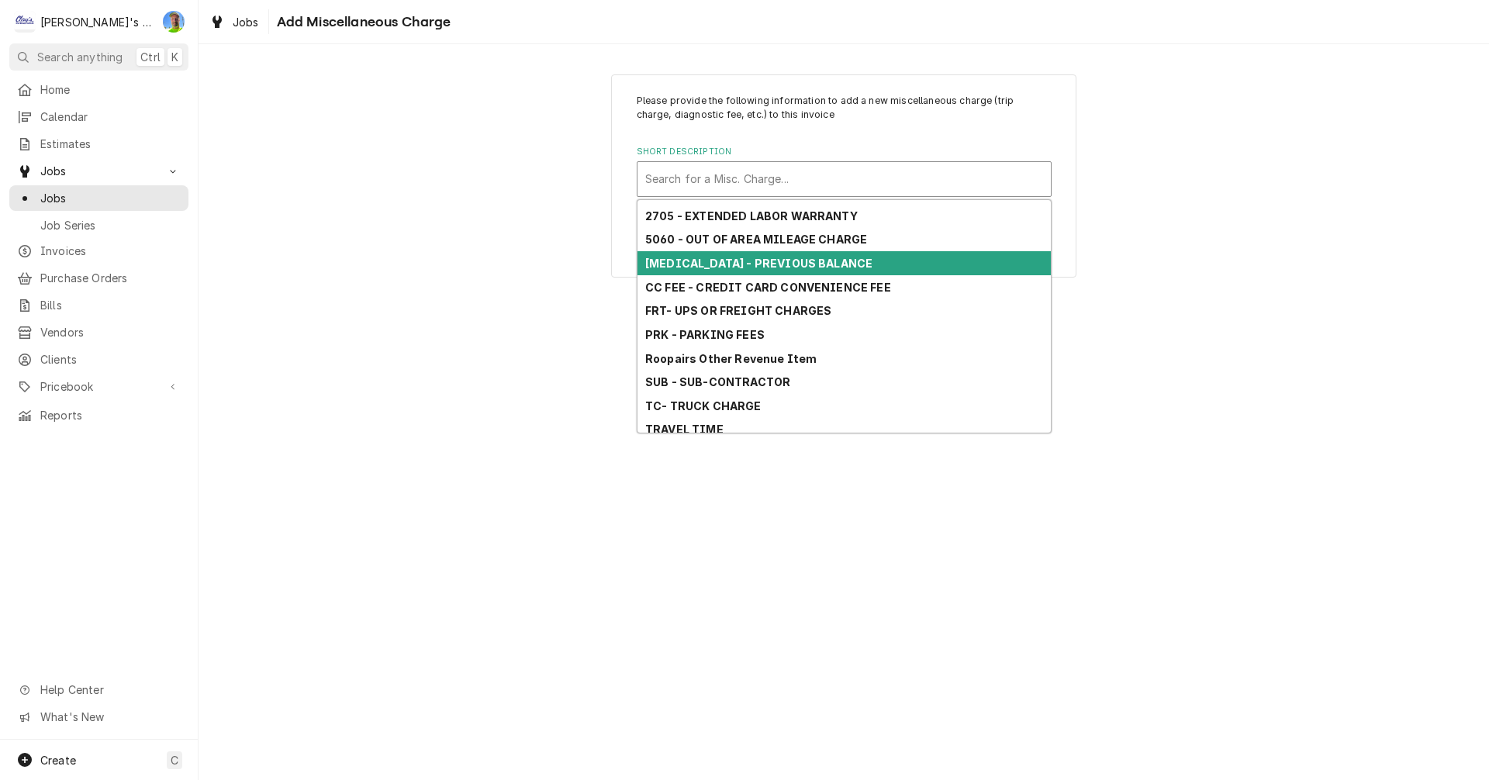
scroll to position [147, 0]
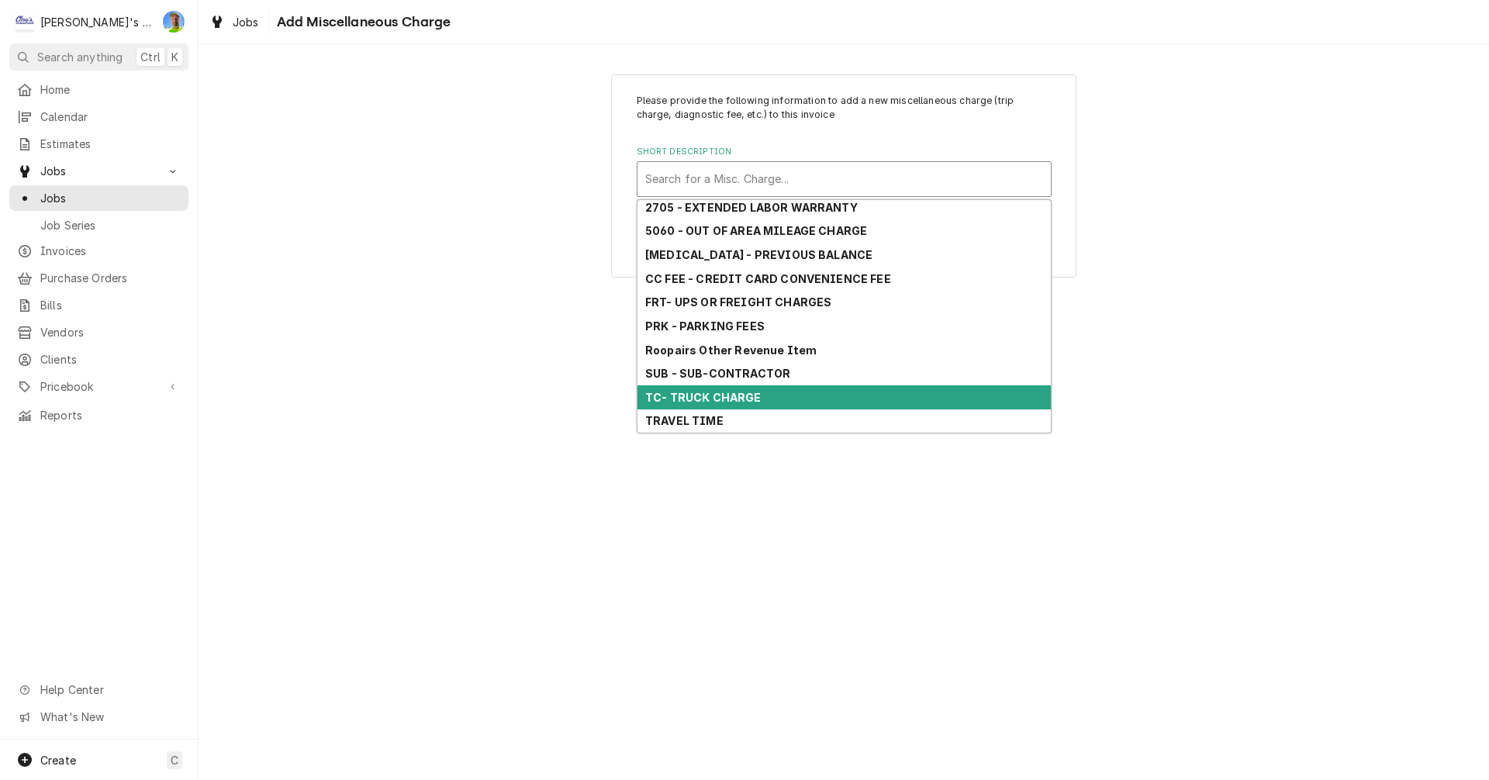
click at [726, 391] on strong "TC- TRUCK CHARGE" at bounding box center [703, 397] width 116 height 13
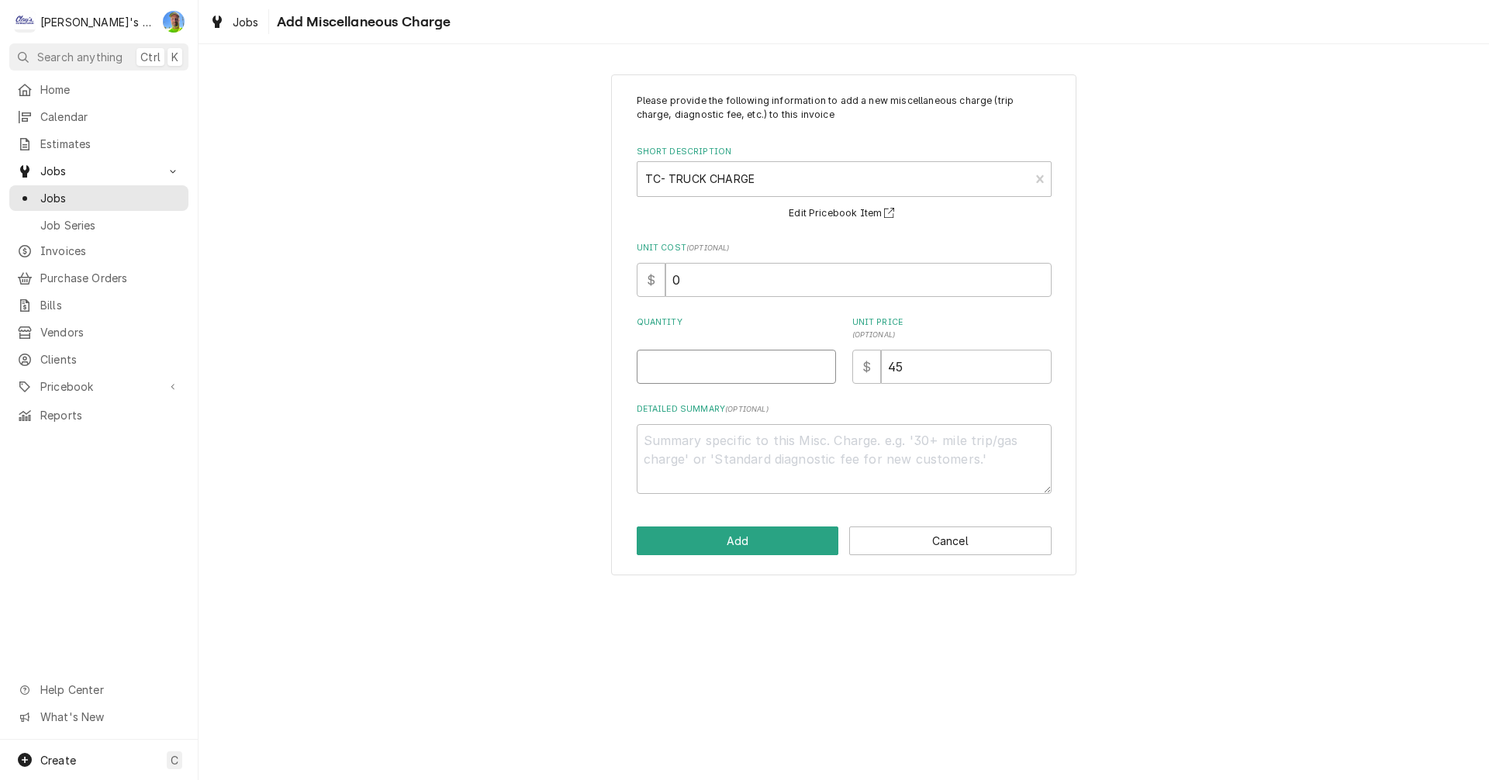
click at [692, 371] on input "Quantity" at bounding box center [736, 367] width 199 height 34
type textarea "x"
type input "1"
click at [743, 537] on button "Add" at bounding box center [738, 540] width 202 height 29
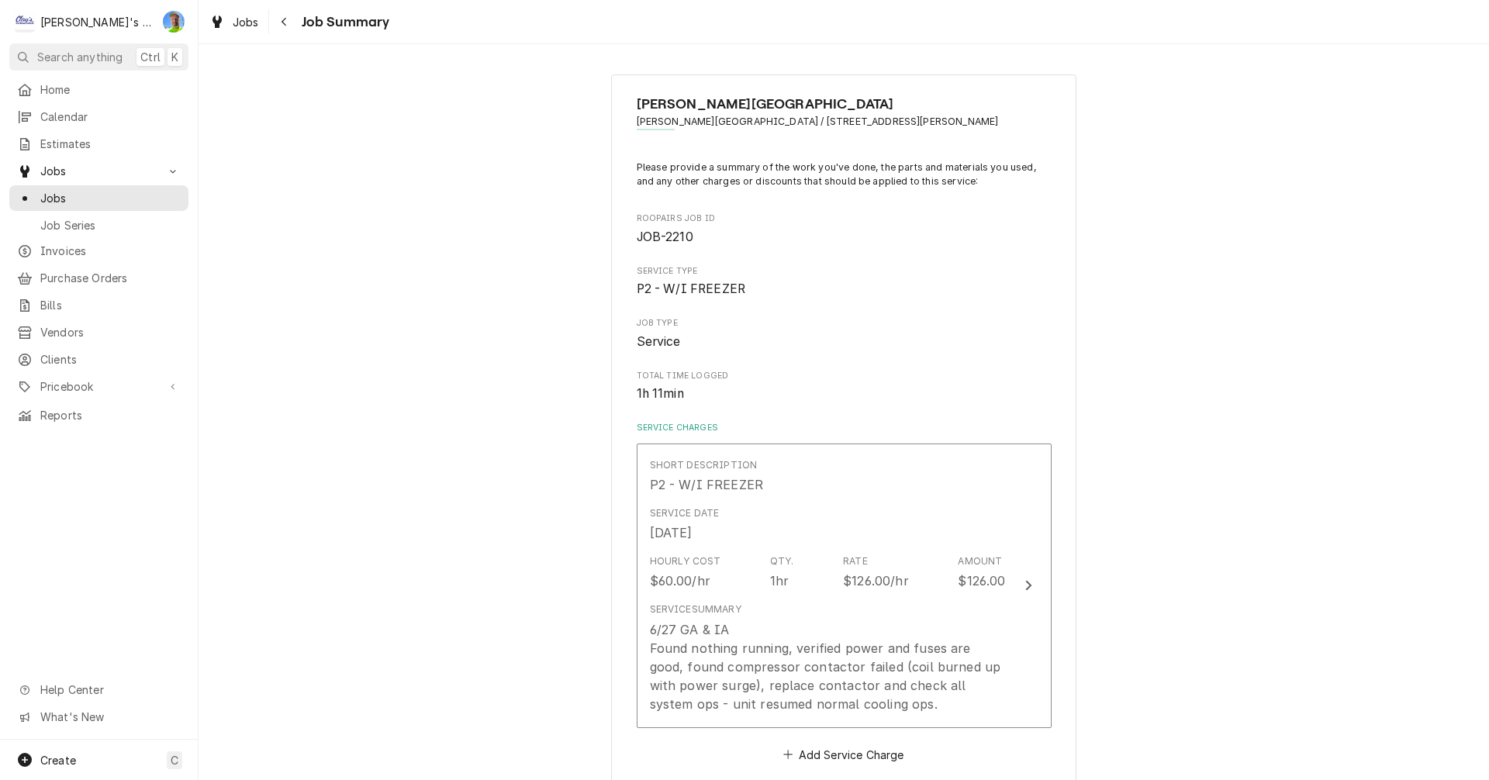
scroll to position [543, 0]
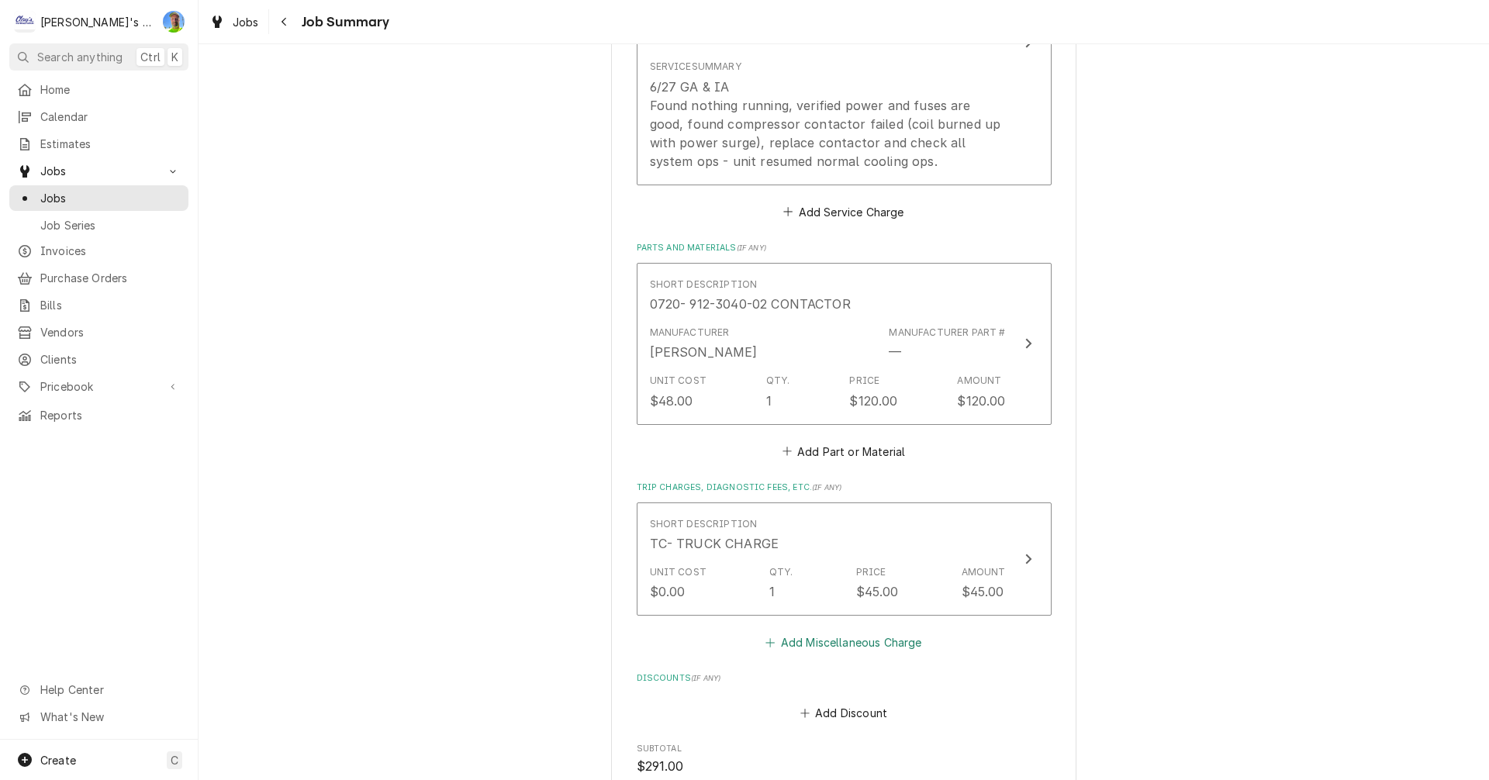
click at [819, 647] on button "Add Miscellaneous Charge" at bounding box center [843, 643] width 161 height 22
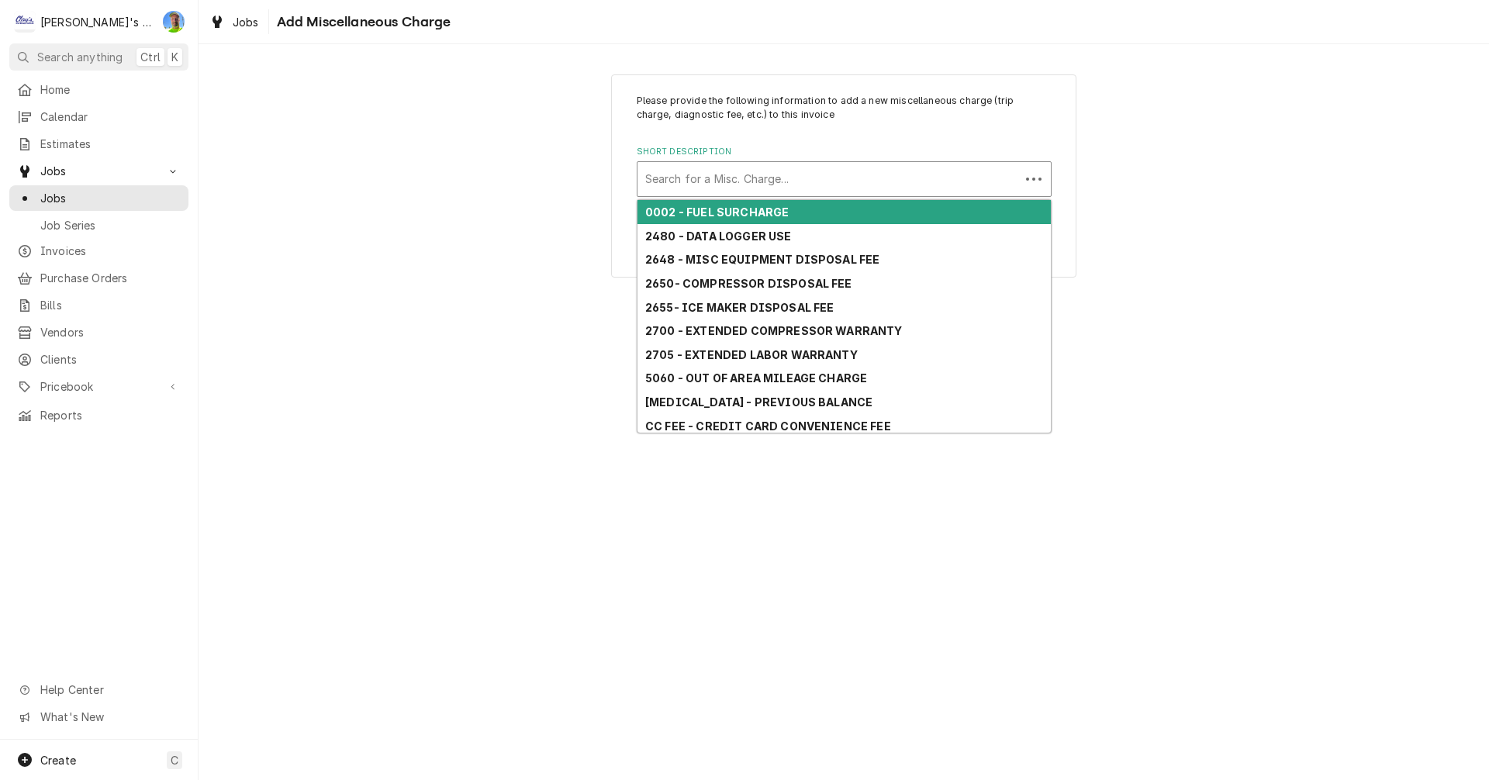
click at [708, 184] on div "Short Description" at bounding box center [828, 179] width 367 height 28
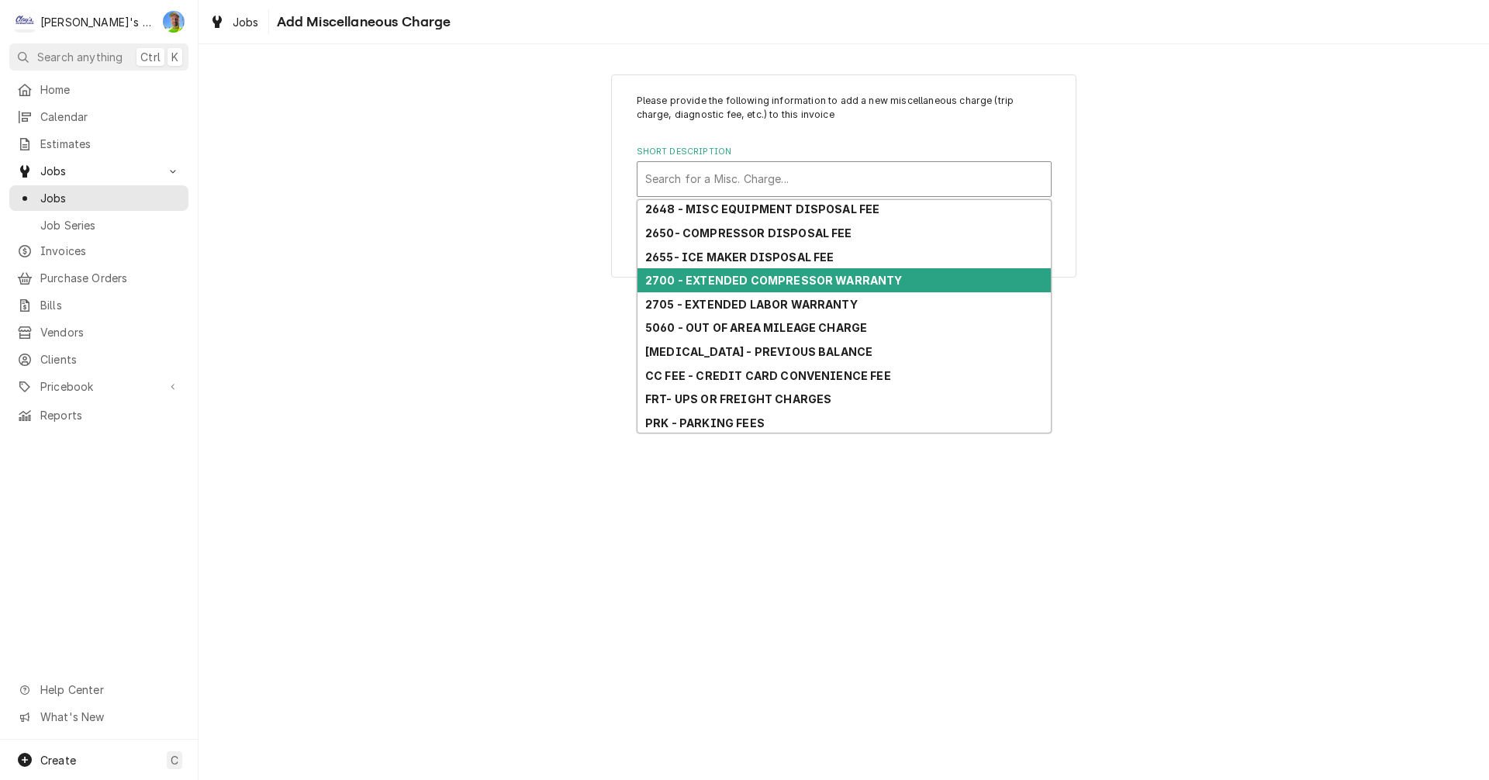
scroll to position [147, 0]
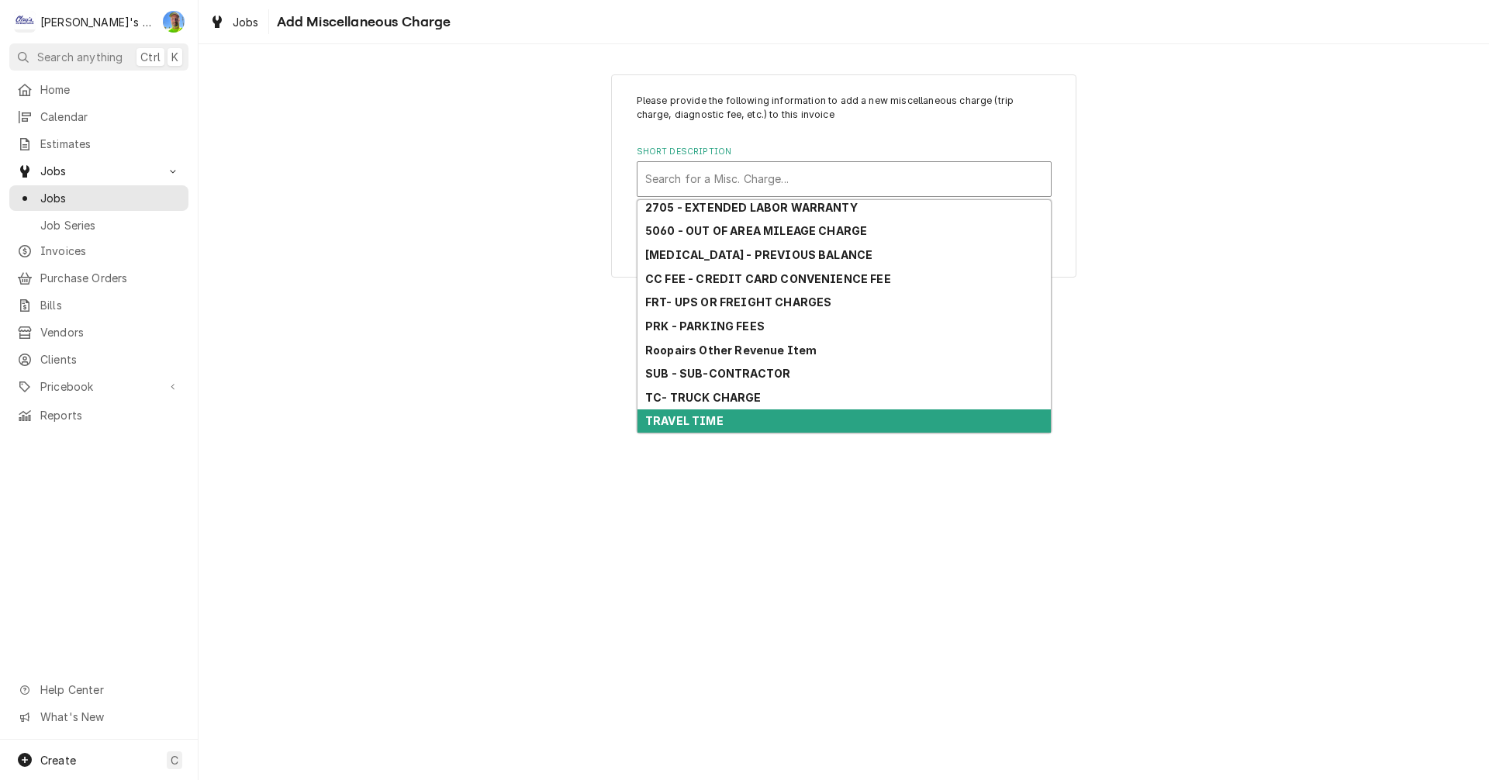
click at [695, 426] on strong "TRAVEL TIME" at bounding box center [684, 420] width 78 height 13
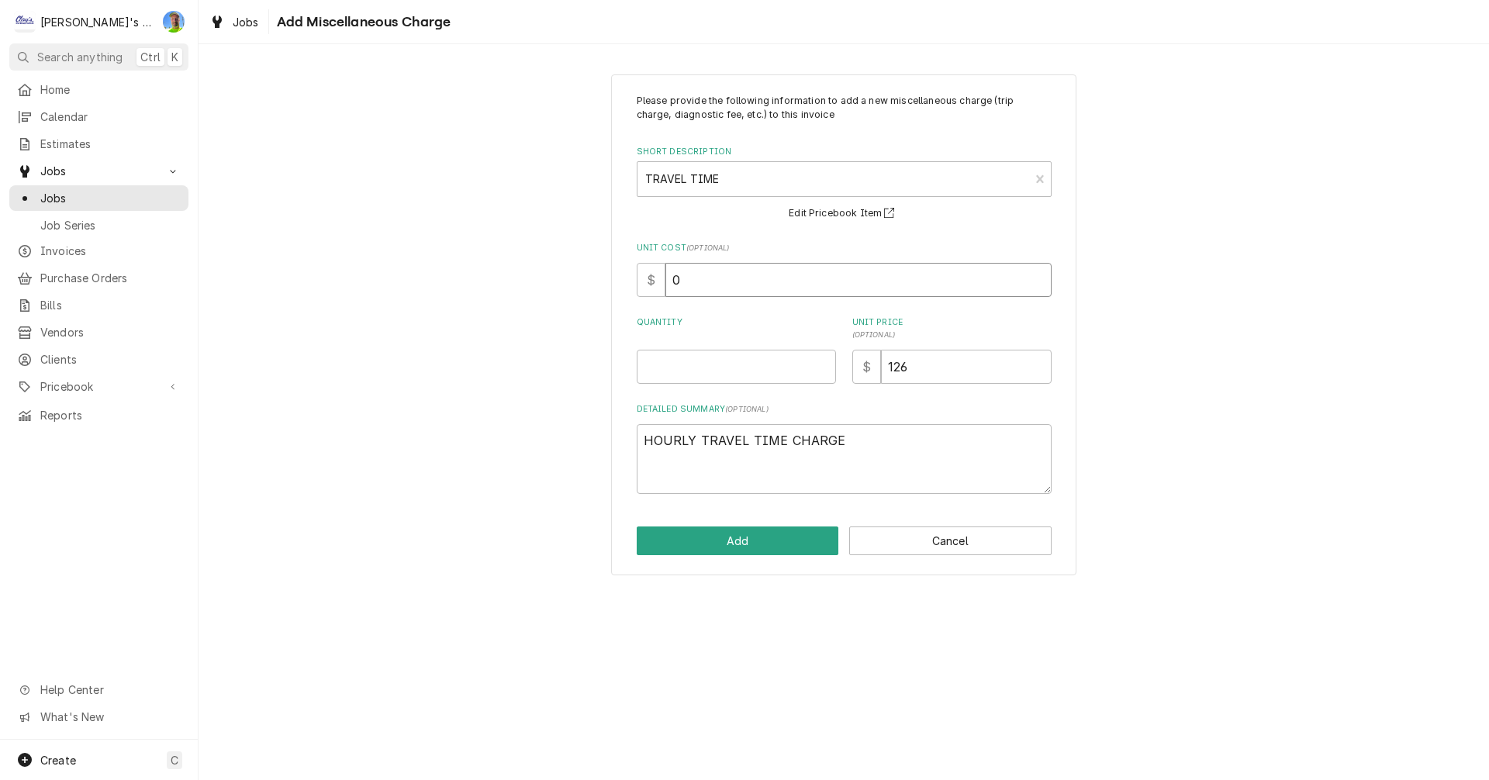
click at [699, 288] on input "0" at bounding box center [858, 280] width 386 height 34
type textarea "x"
type input "6"
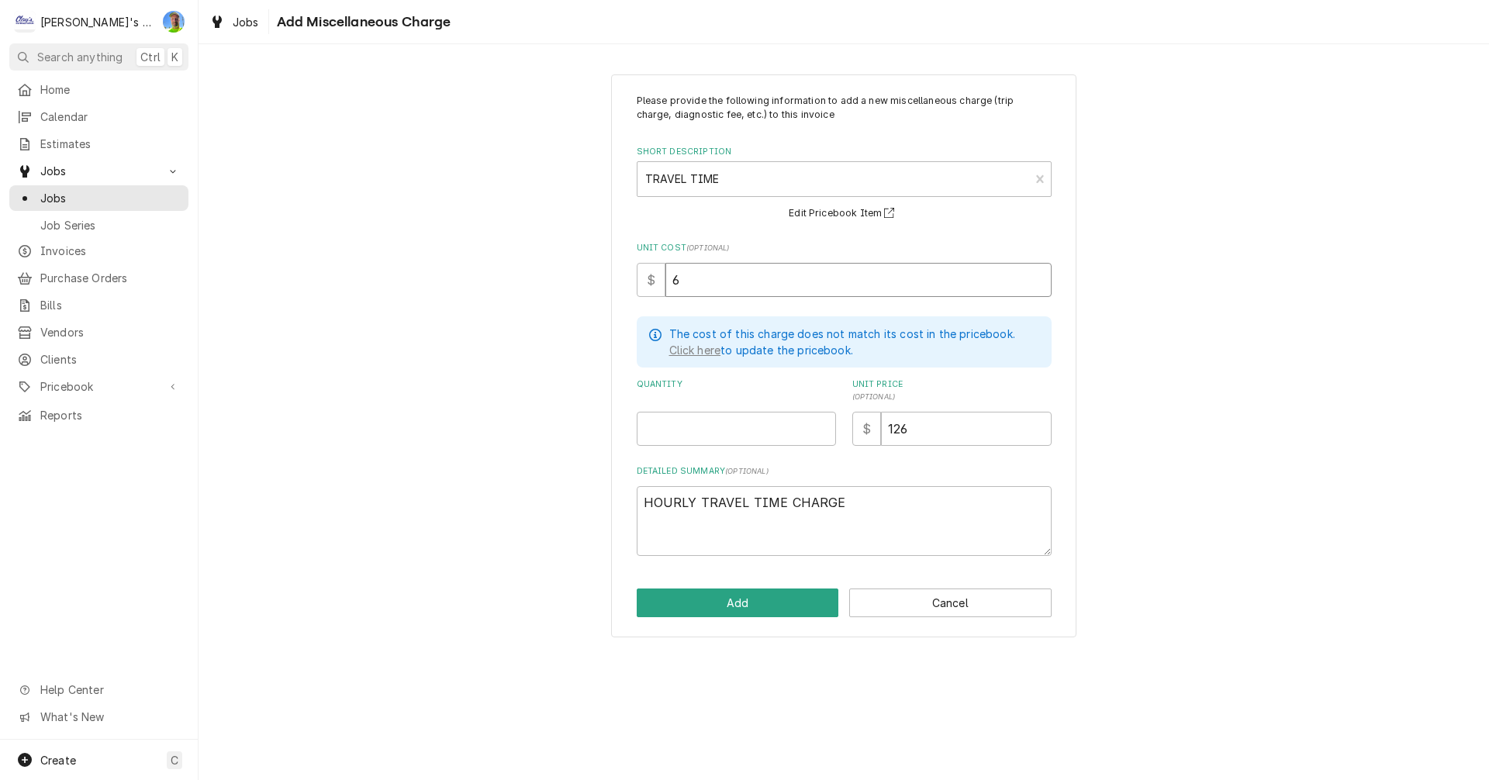
type textarea "x"
type input "60"
click at [710, 430] on input "Quantity" at bounding box center [736, 429] width 199 height 34
type textarea "x"
type input "1"
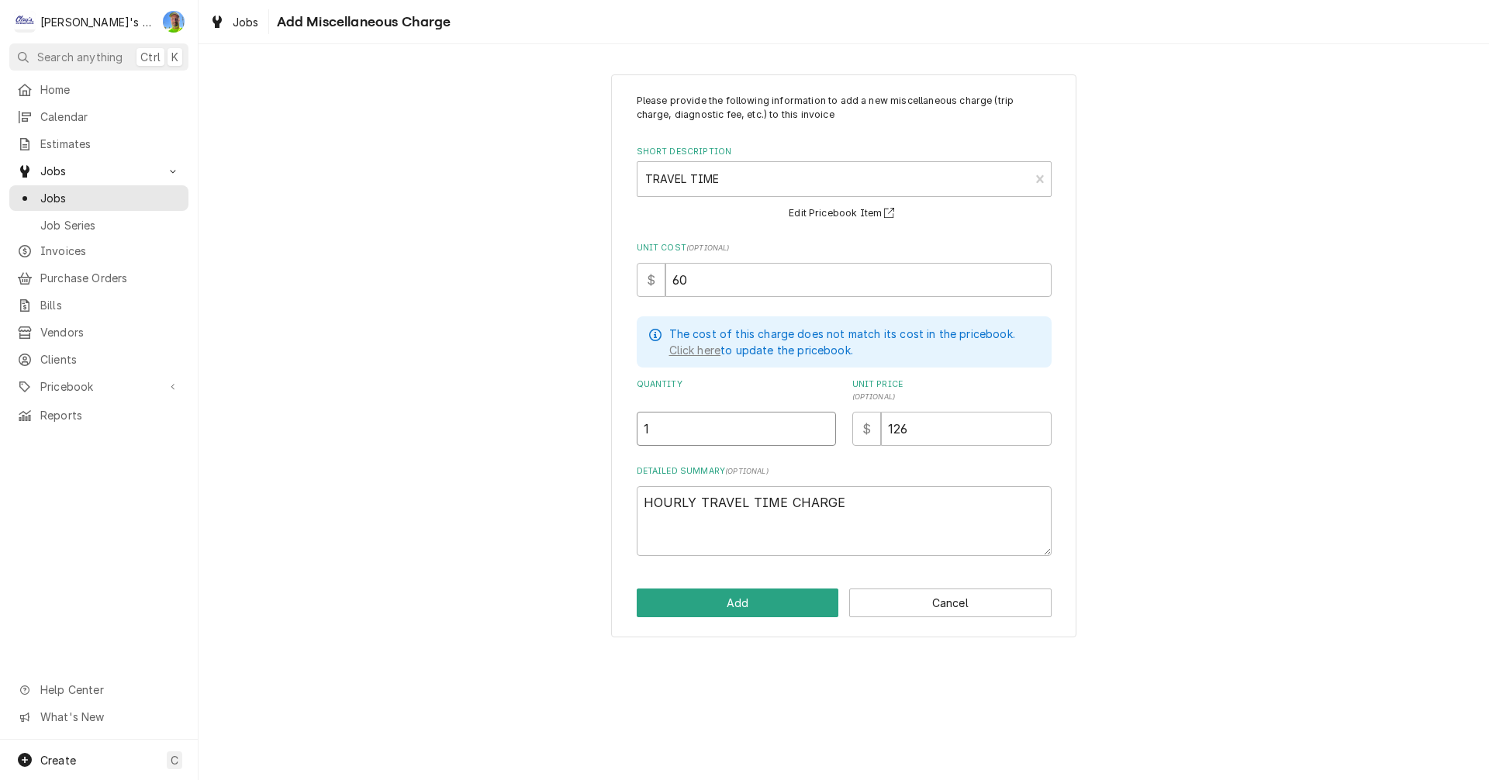
type textarea "x"
type input "1.5"
click at [775, 603] on button "Add" at bounding box center [738, 602] width 202 height 29
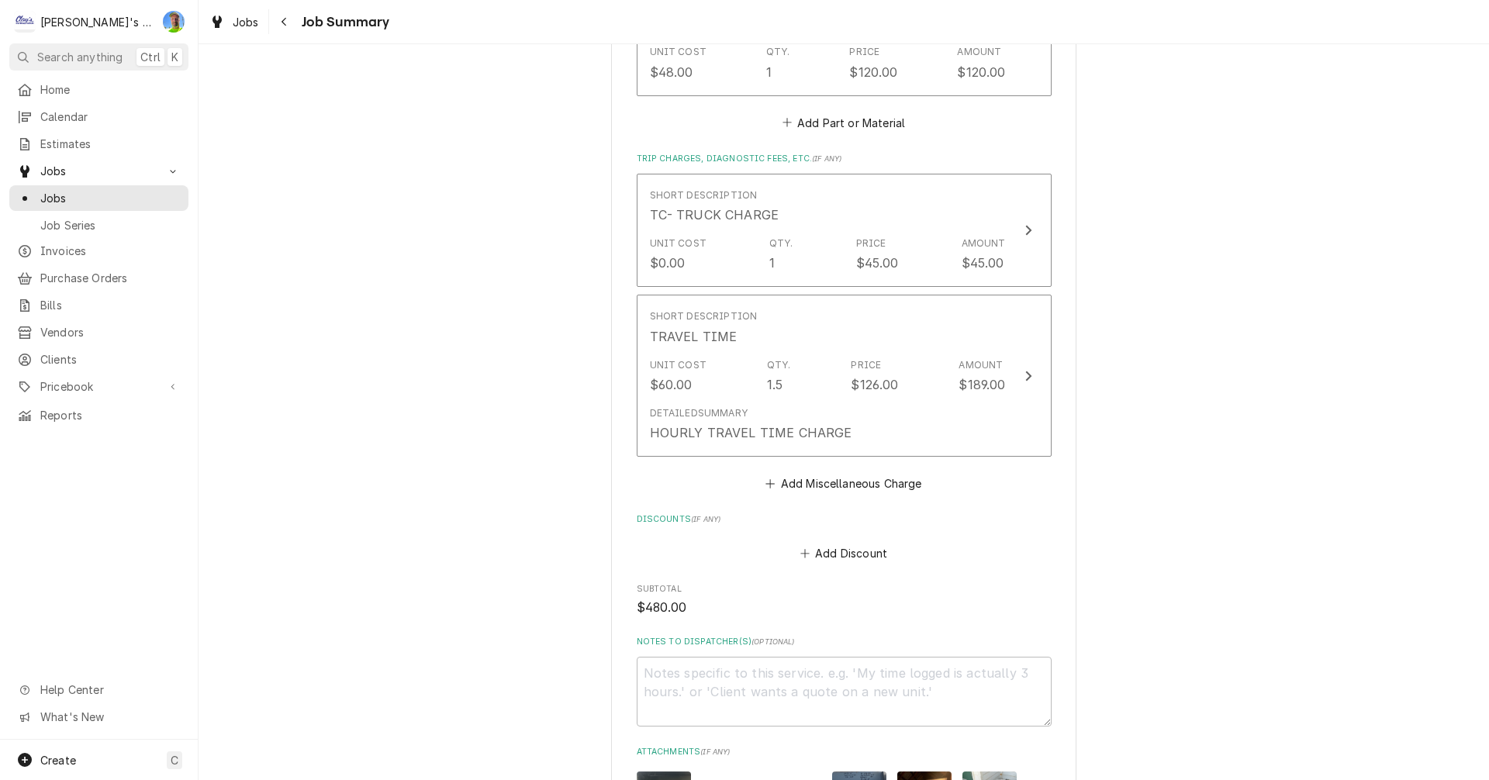
scroll to position [1008, 0]
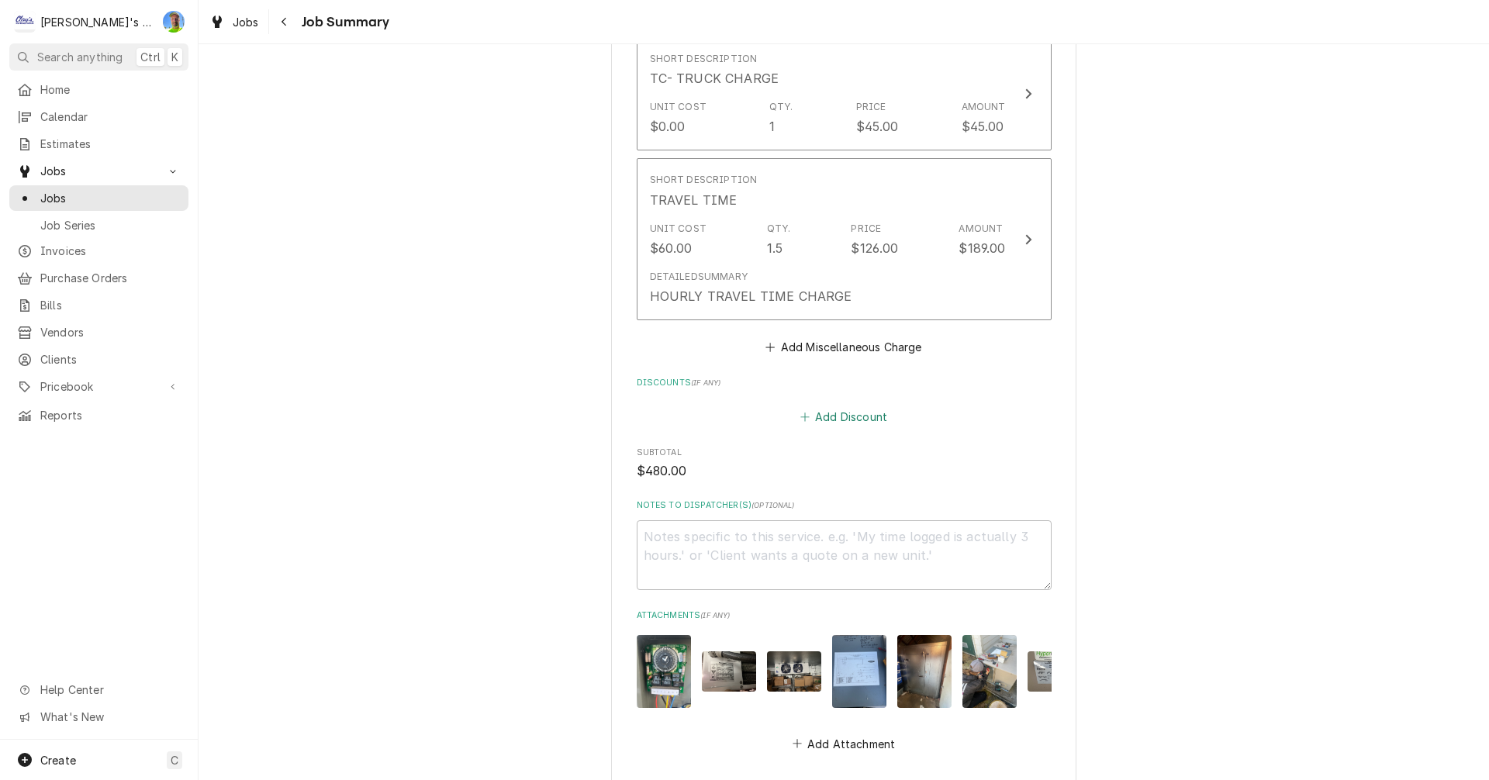
click at [833, 416] on button "Add Discount" at bounding box center [843, 417] width 92 height 22
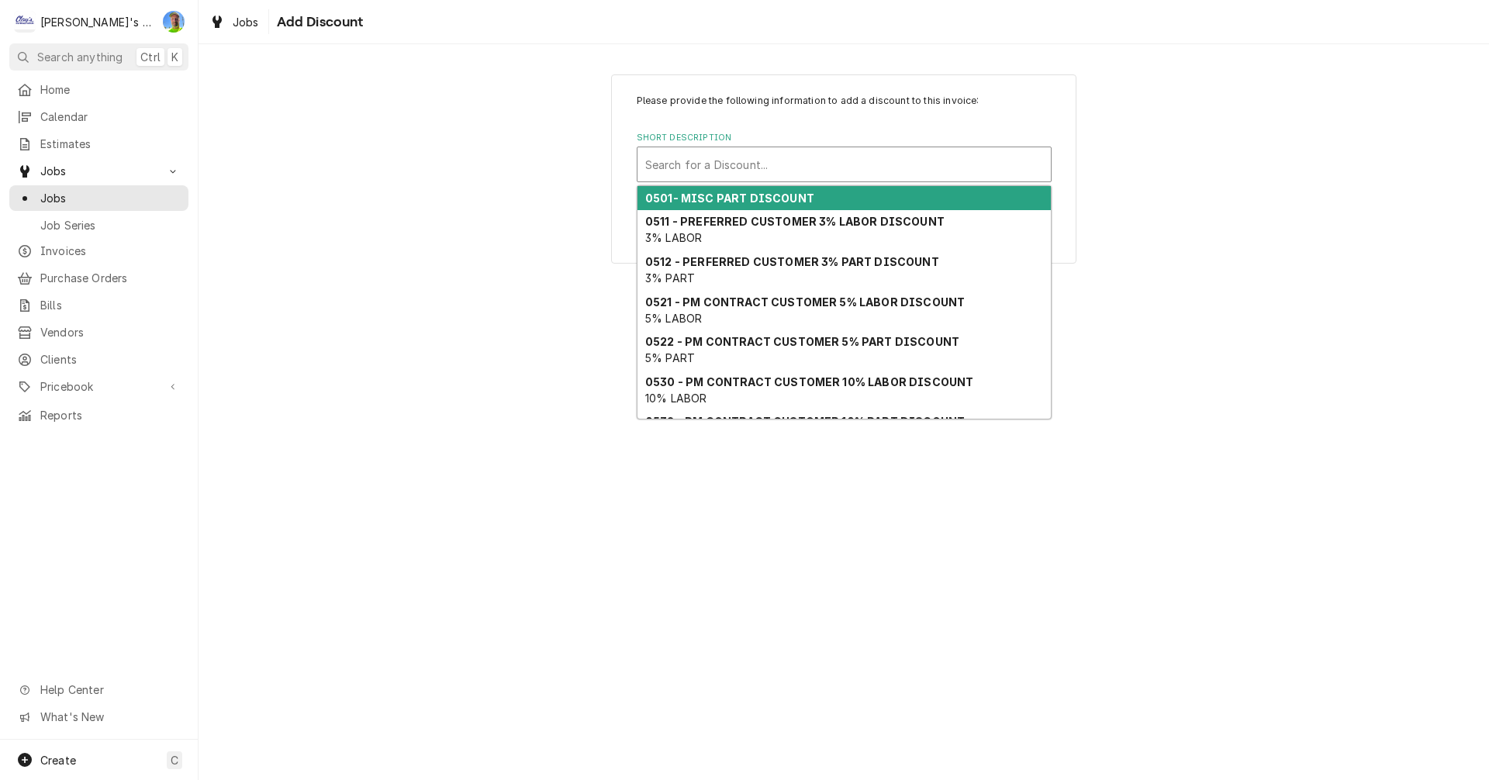
click at [741, 164] on div "Short Description" at bounding box center [844, 164] width 398 height 28
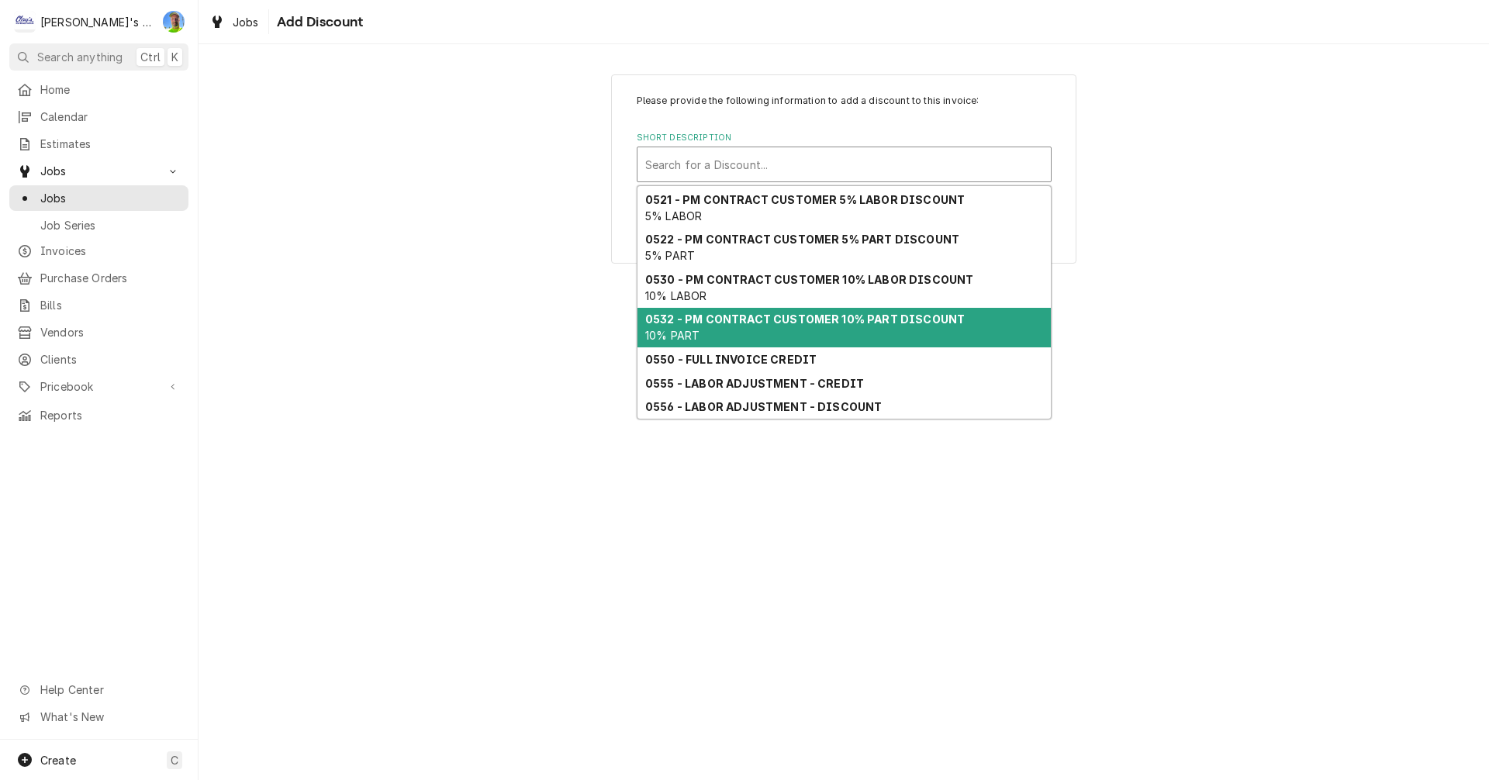
scroll to position [176, 0]
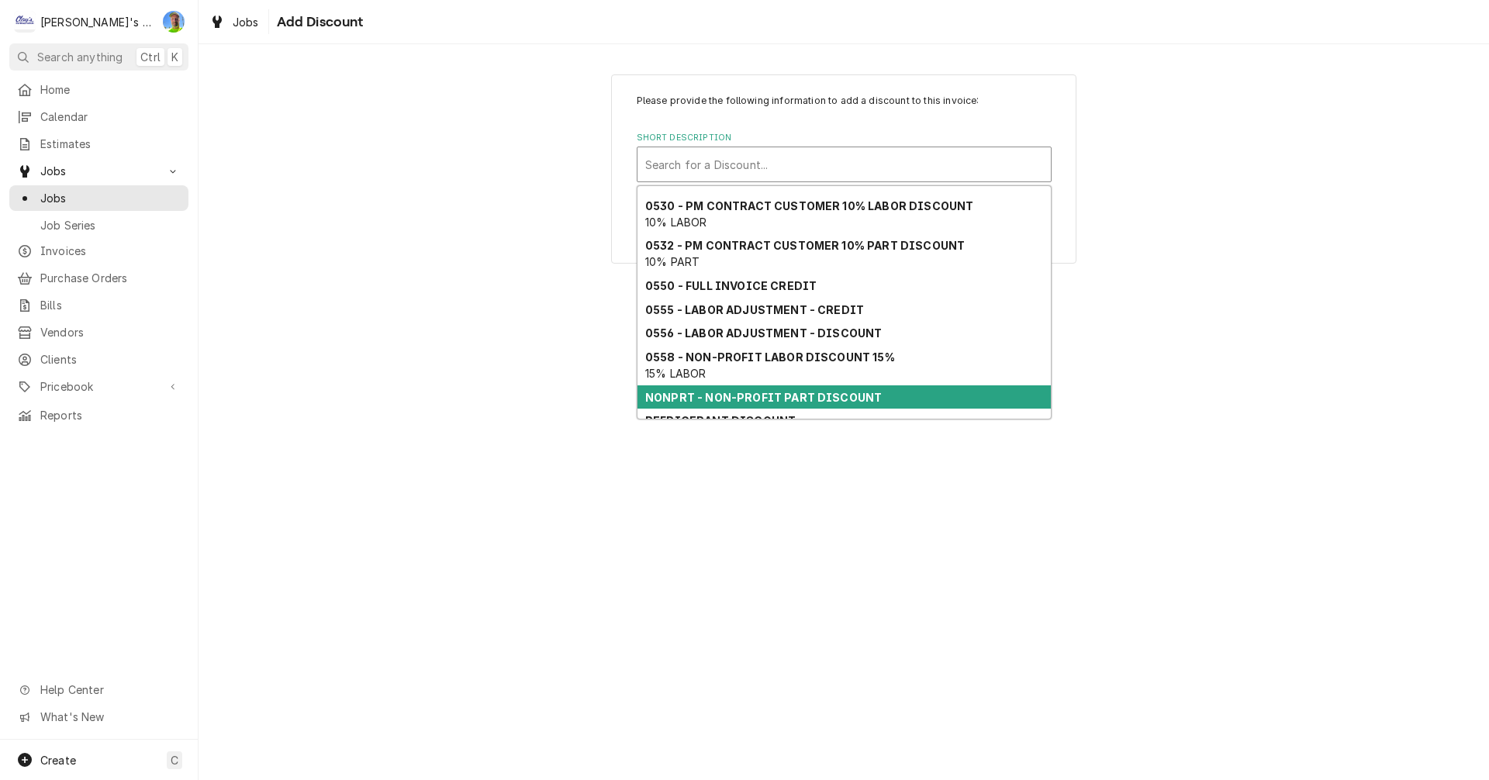
click at [771, 394] on strong "NONPRT - NON-PROFIT PART DISCOUNT" at bounding box center [763, 397] width 236 height 13
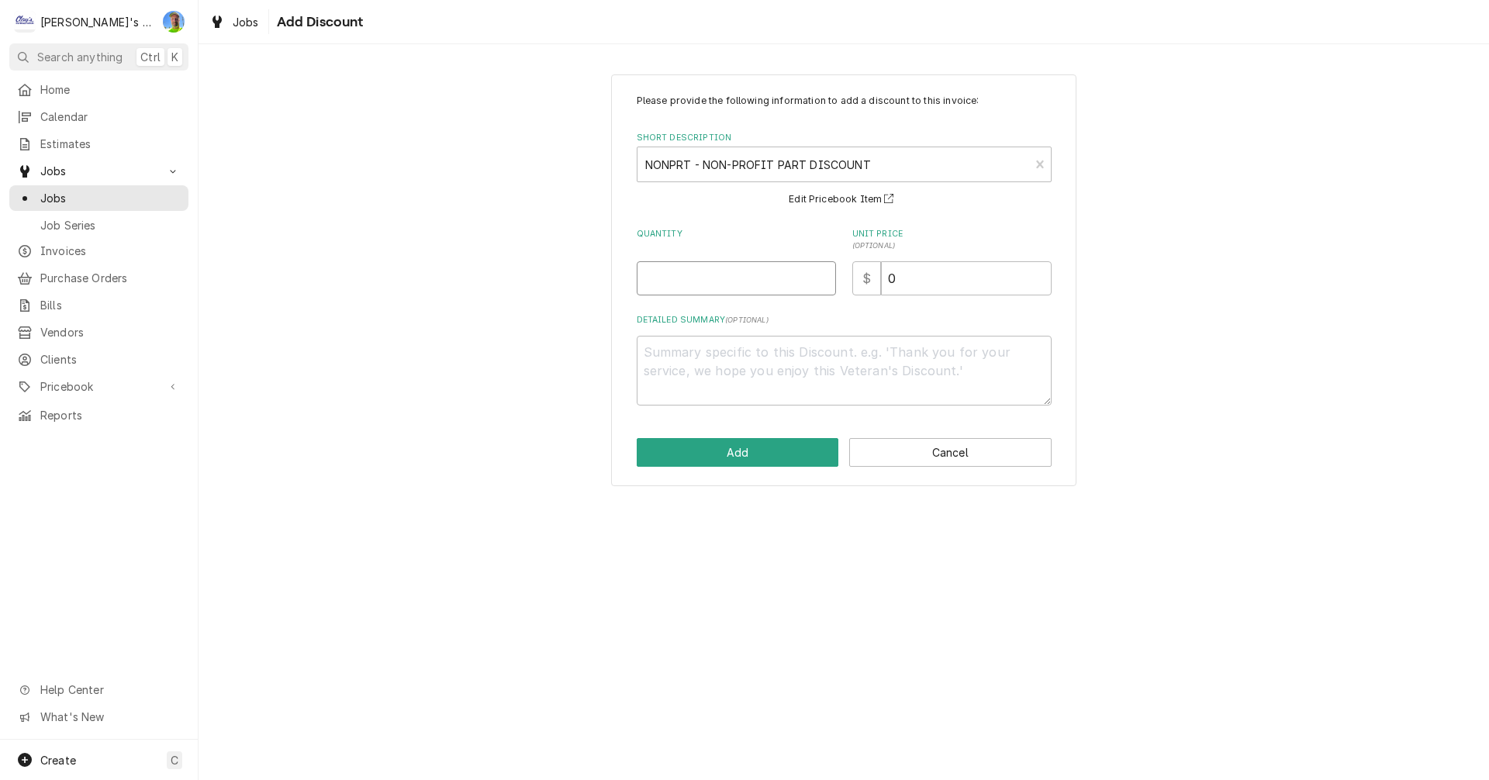
click at [737, 284] on input "Quantity" at bounding box center [736, 278] width 199 height 34
type textarea "x"
type input "1"
click at [765, 456] on button "Add" at bounding box center [738, 452] width 202 height 29
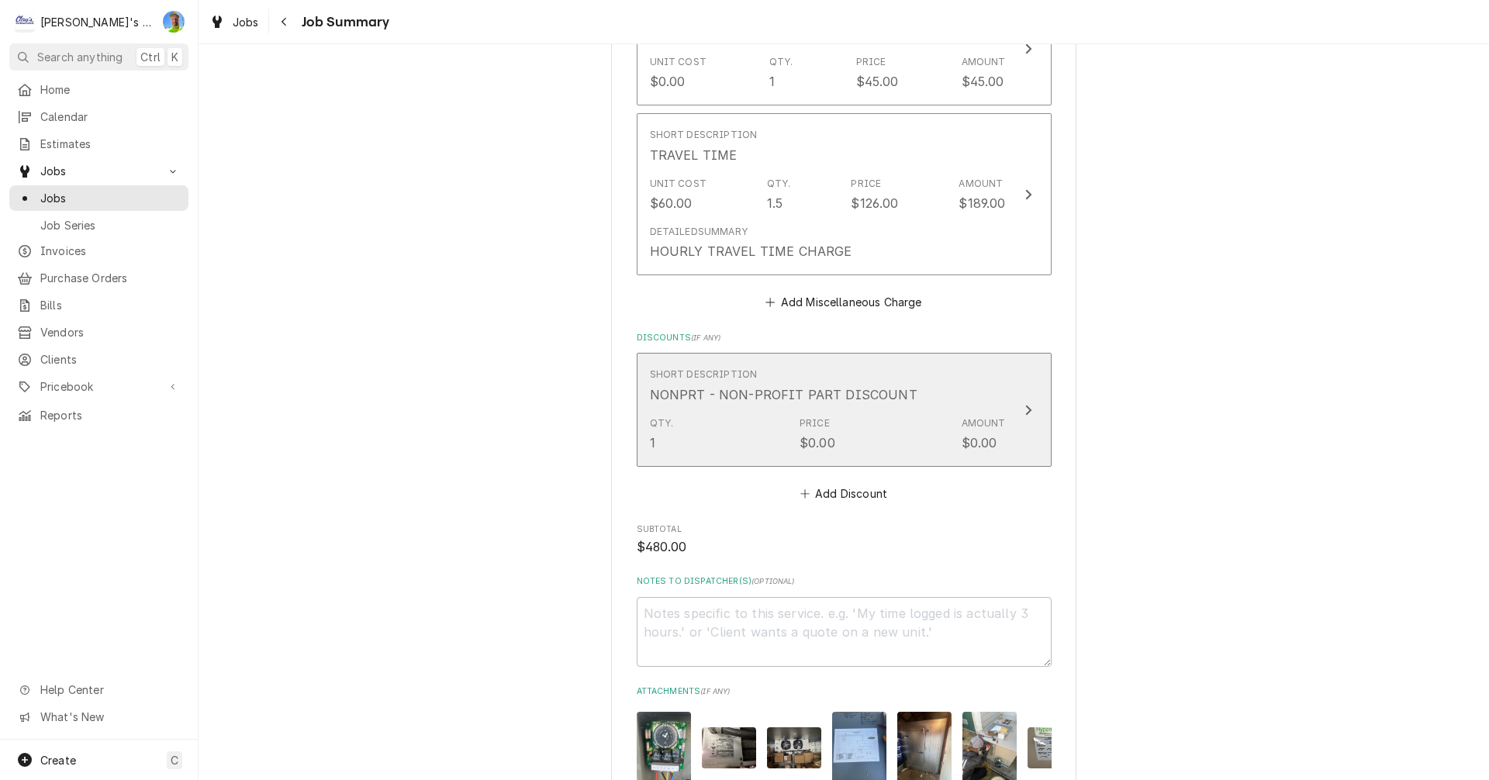
scroll to position [1240, 0]
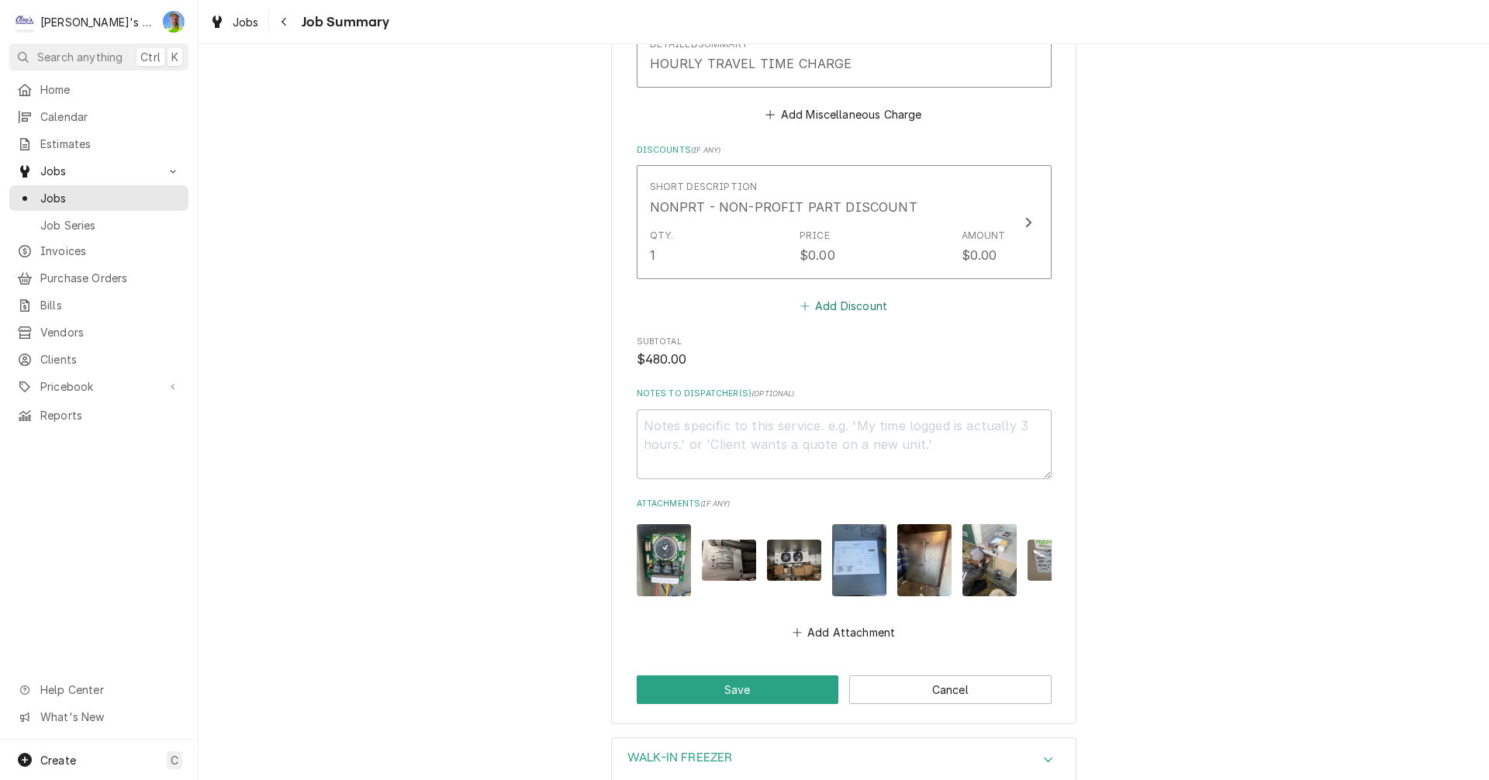
click at [824, 308] on button "Add Discount" at bounding box center [843, 306] width 92 height 22
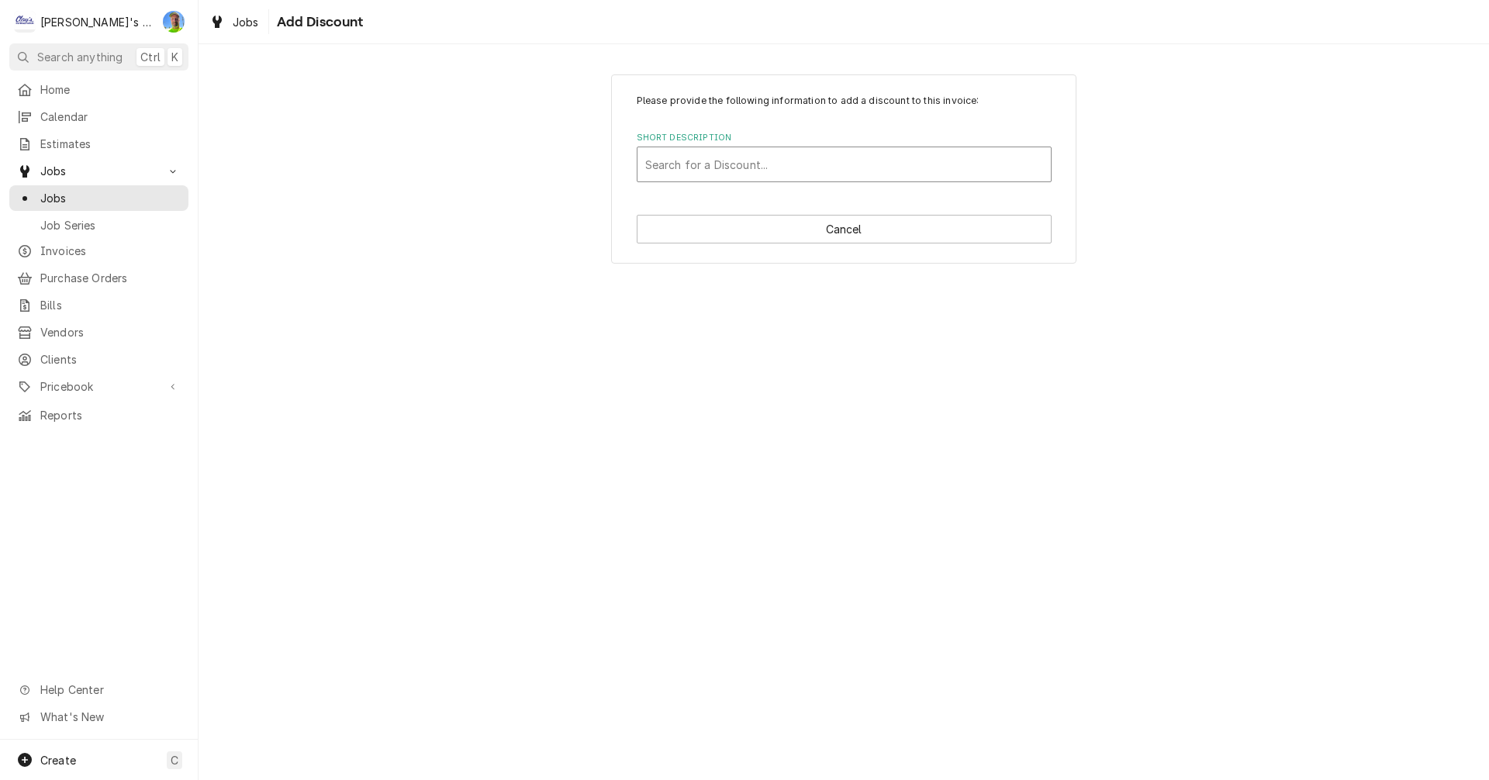
click at [761, 172] on div "Short Description" at bounding box center [844, 164] width 398 height 28
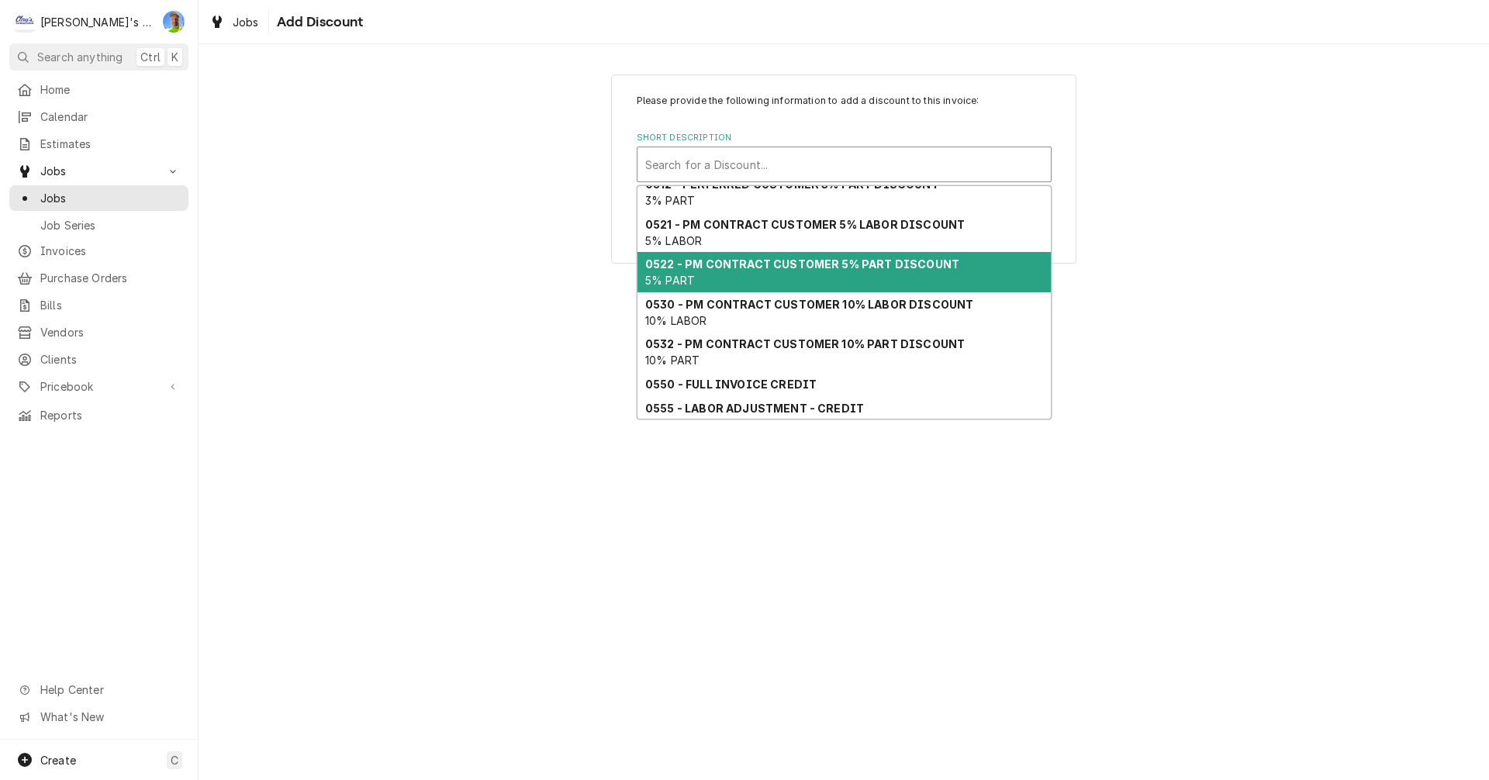
scroll to position [102, 0]
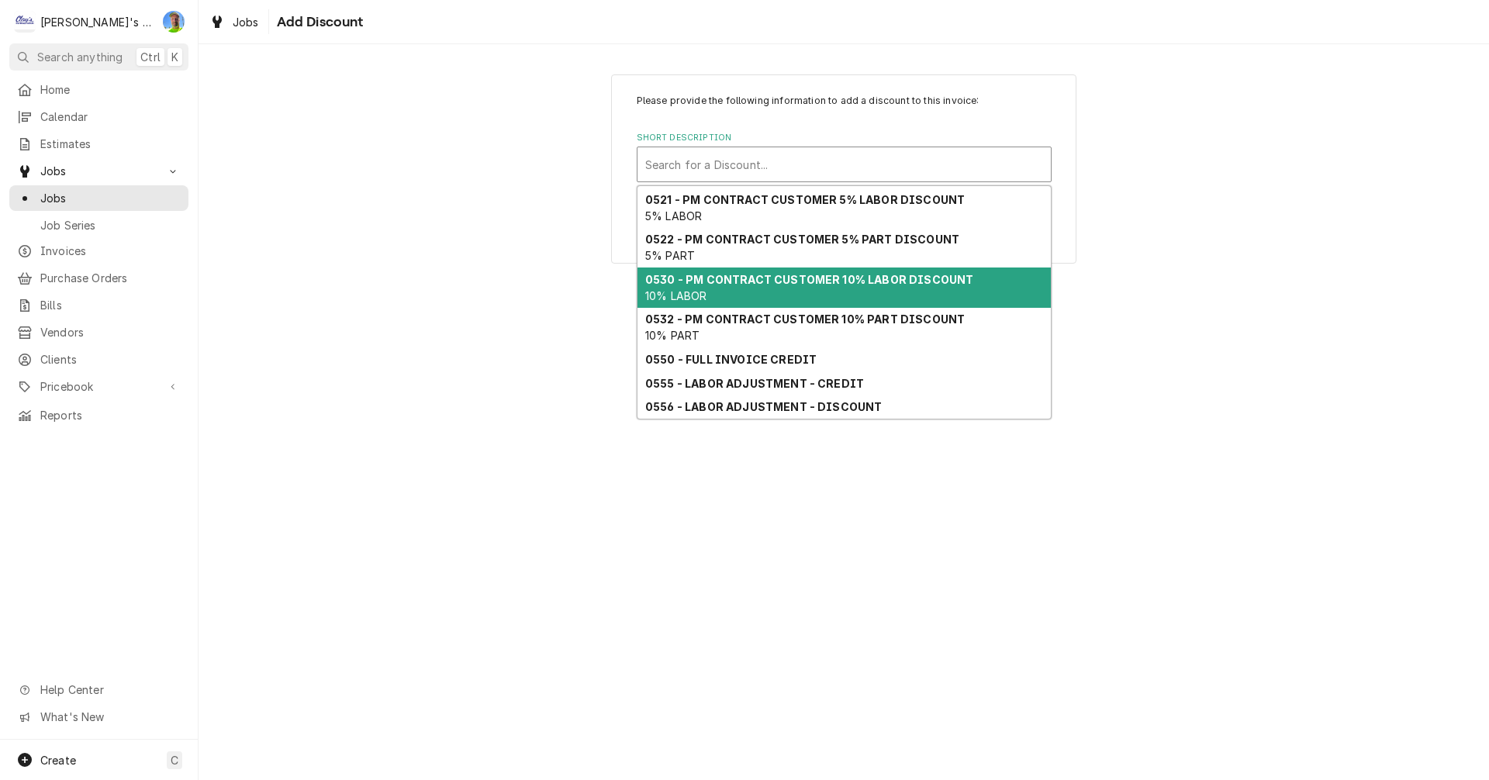
click at [768, 285] on strong "0530 - PM CONTRACT CUSTOMER 10% LABOR DISCOUNT" at bounding box center [809, 279] width 328 height 13
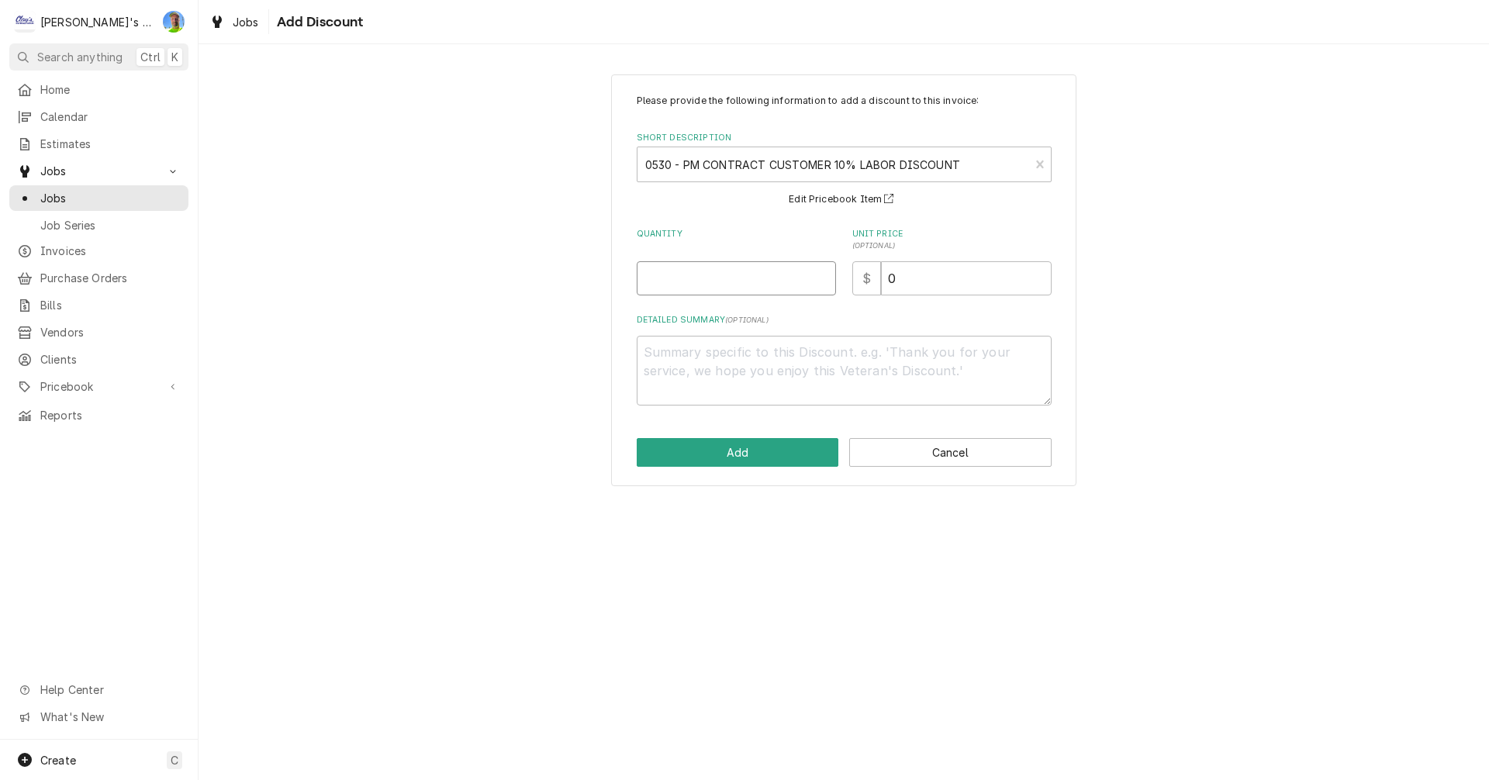
drag, startPoint x: 708, startPoint y: 270, endPoint x: 709, endPoint y: 281, distance: 11.7
click at [709, 280] on input "Quantity" at bounding box center [736, 278] width 199 height 34
type textarea "x"
type input "1"
click at [736, 443] on button "Add" at bounding box center [738, 452] width 202 height 29
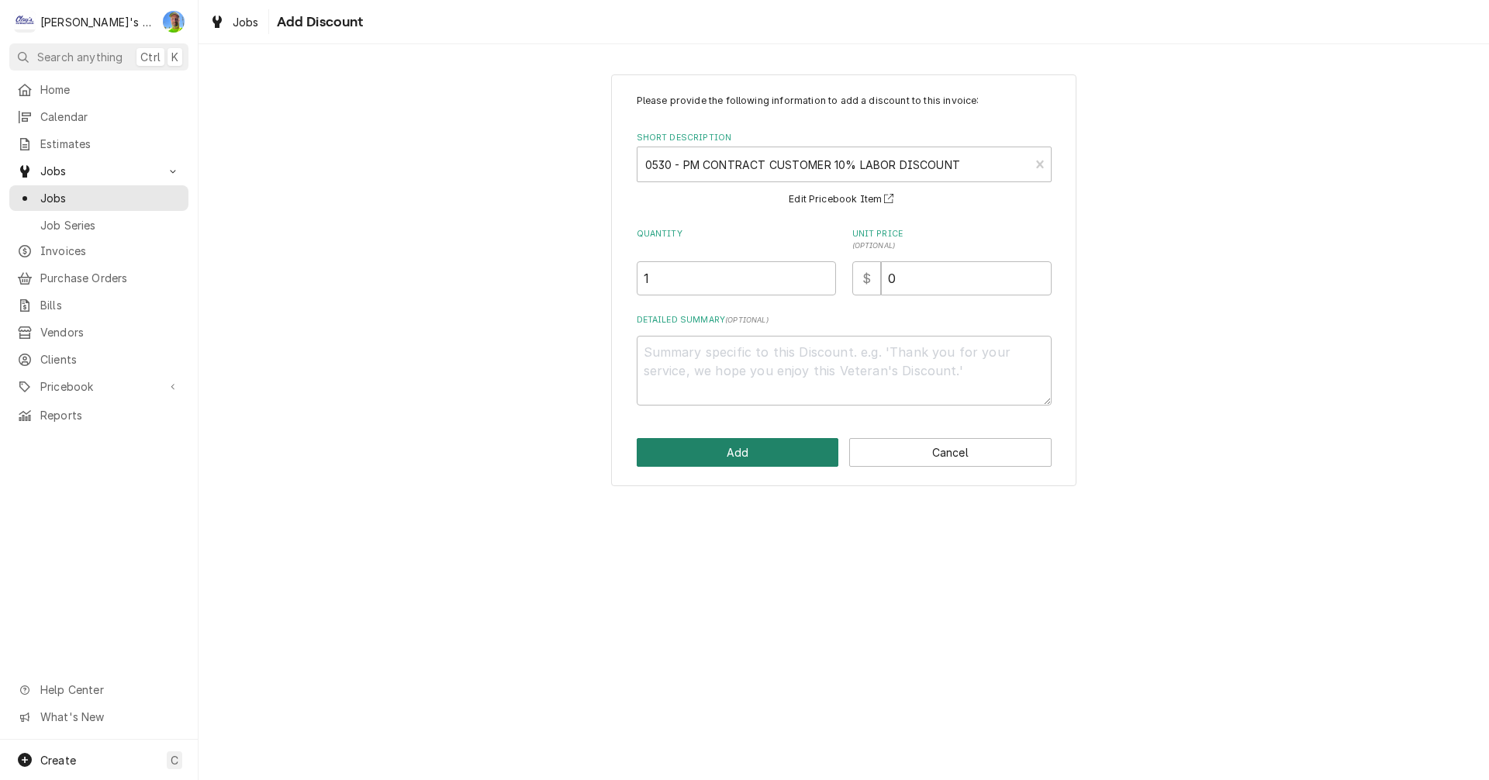
scroll to position [1240, 0]
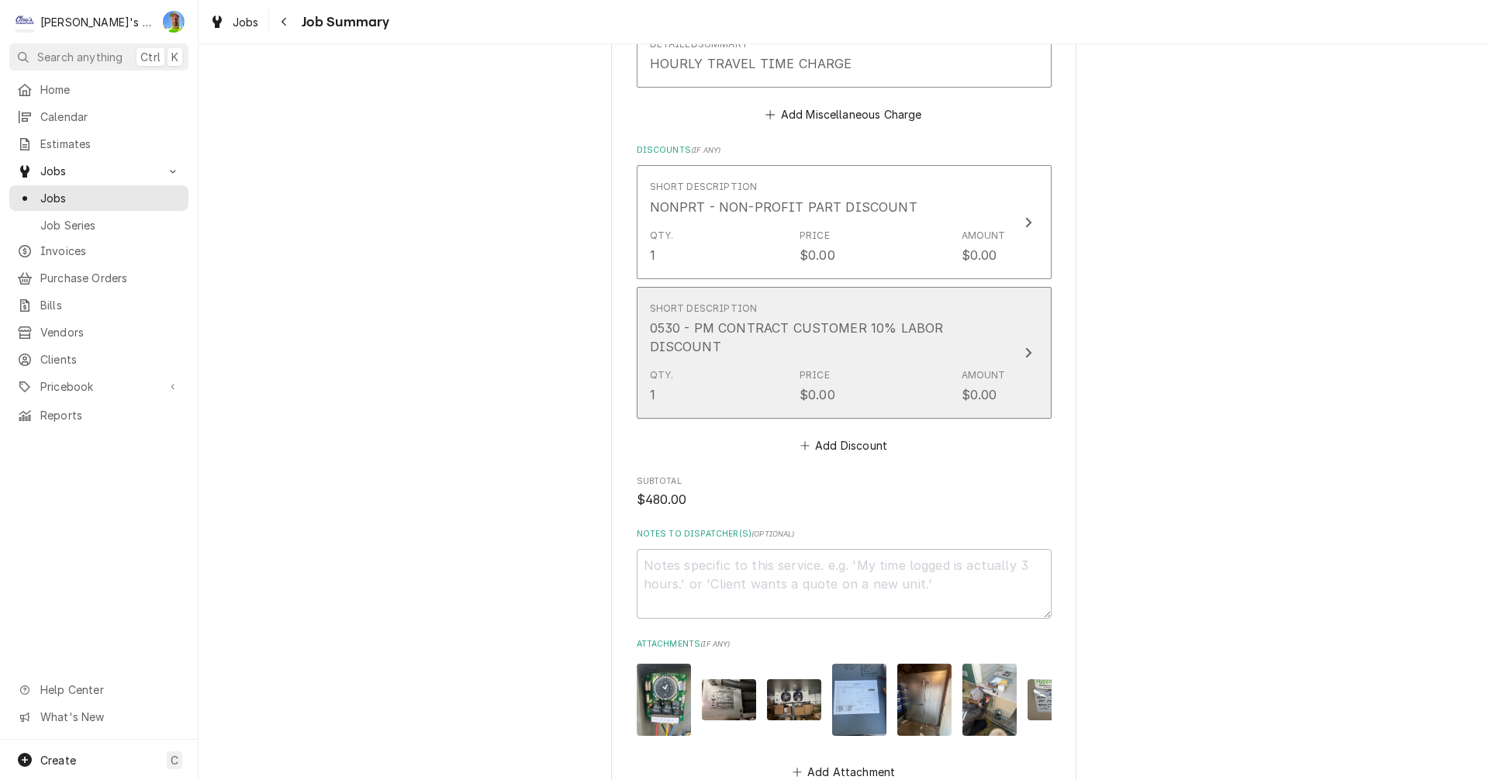
click at [1024, 352] on icon "Update Line Item" at bounding box center [1028, 353] width 8 height 12
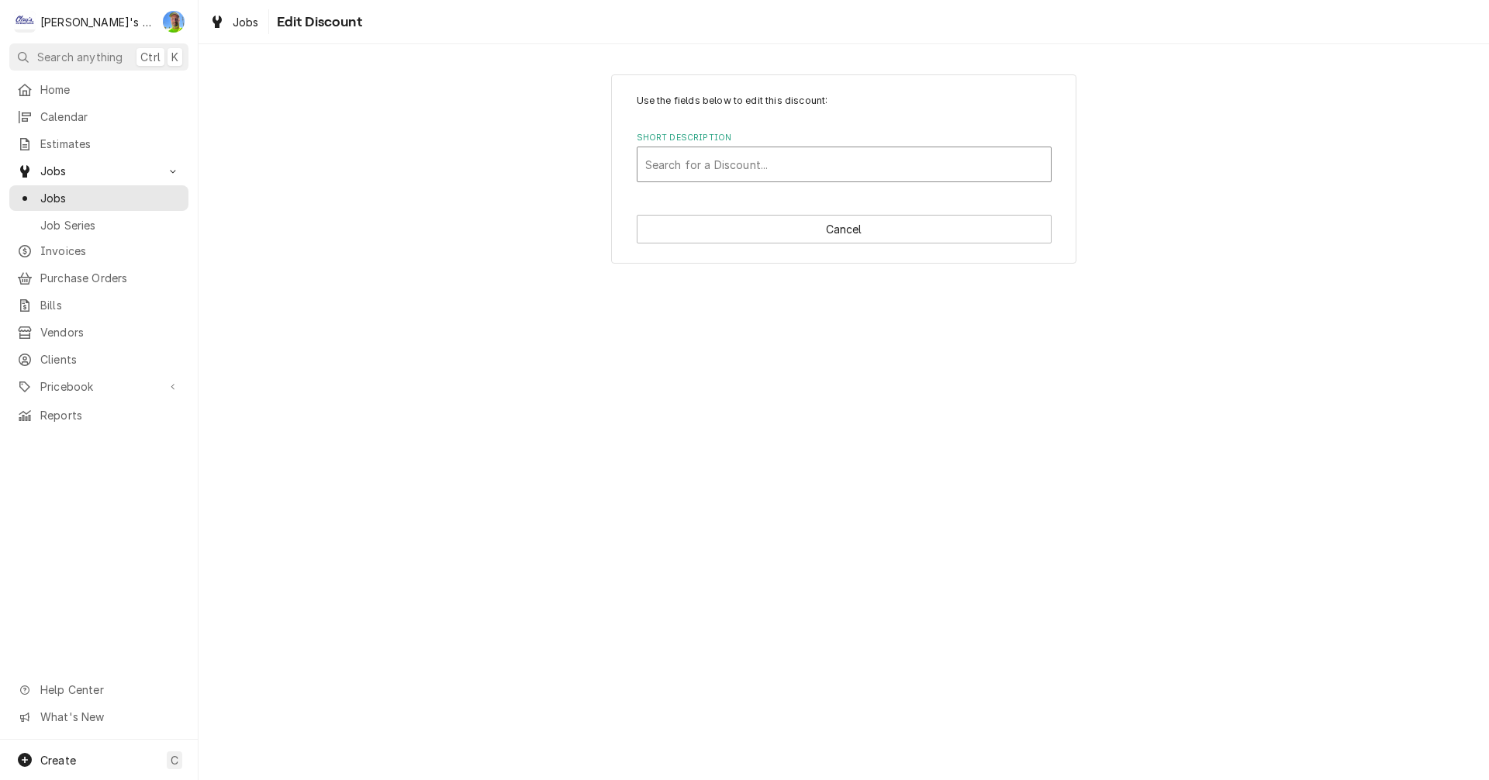
click at [903, 167] on div "Short Description" at bounding box center [844, 164] width 398 height 28
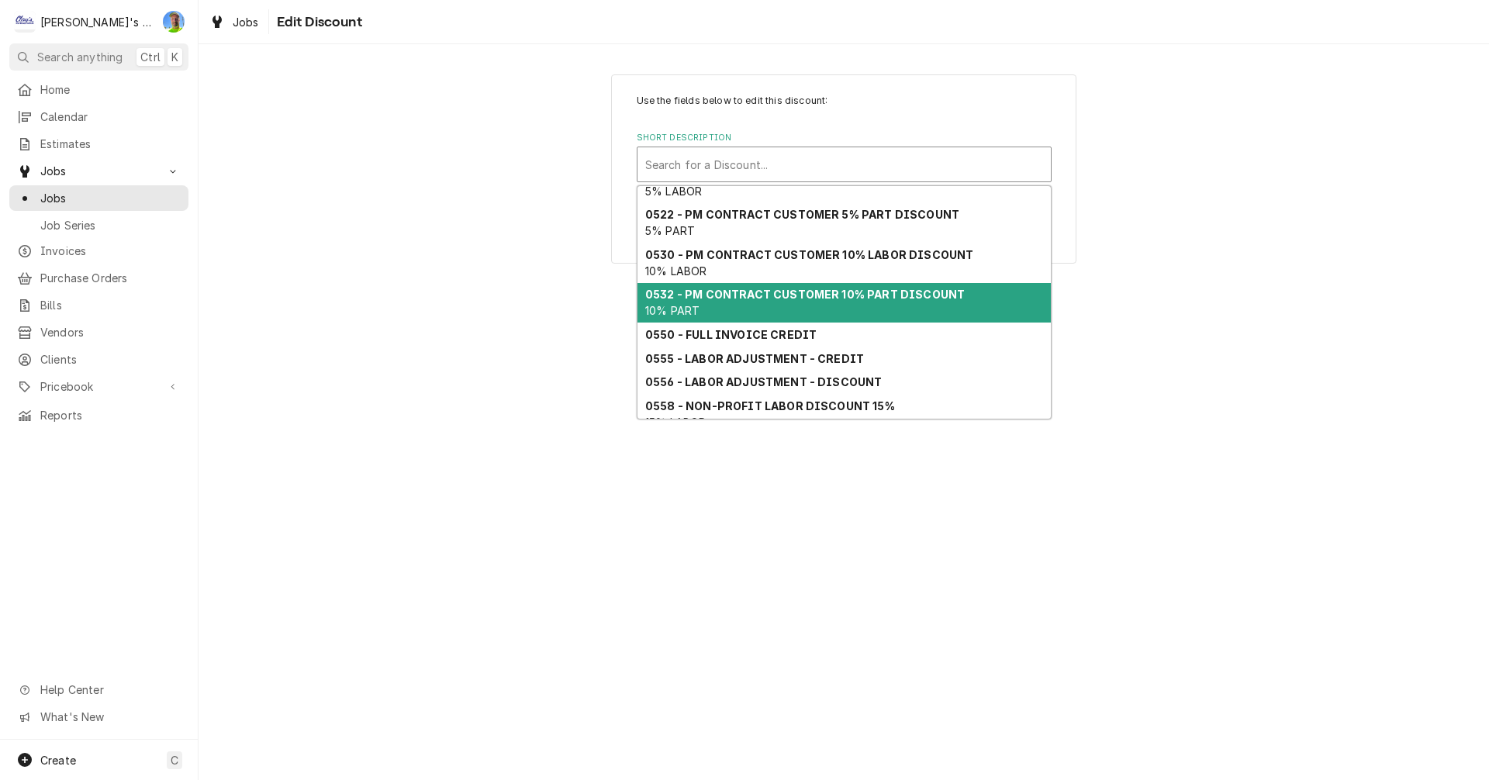
scroll to position [214, 0]
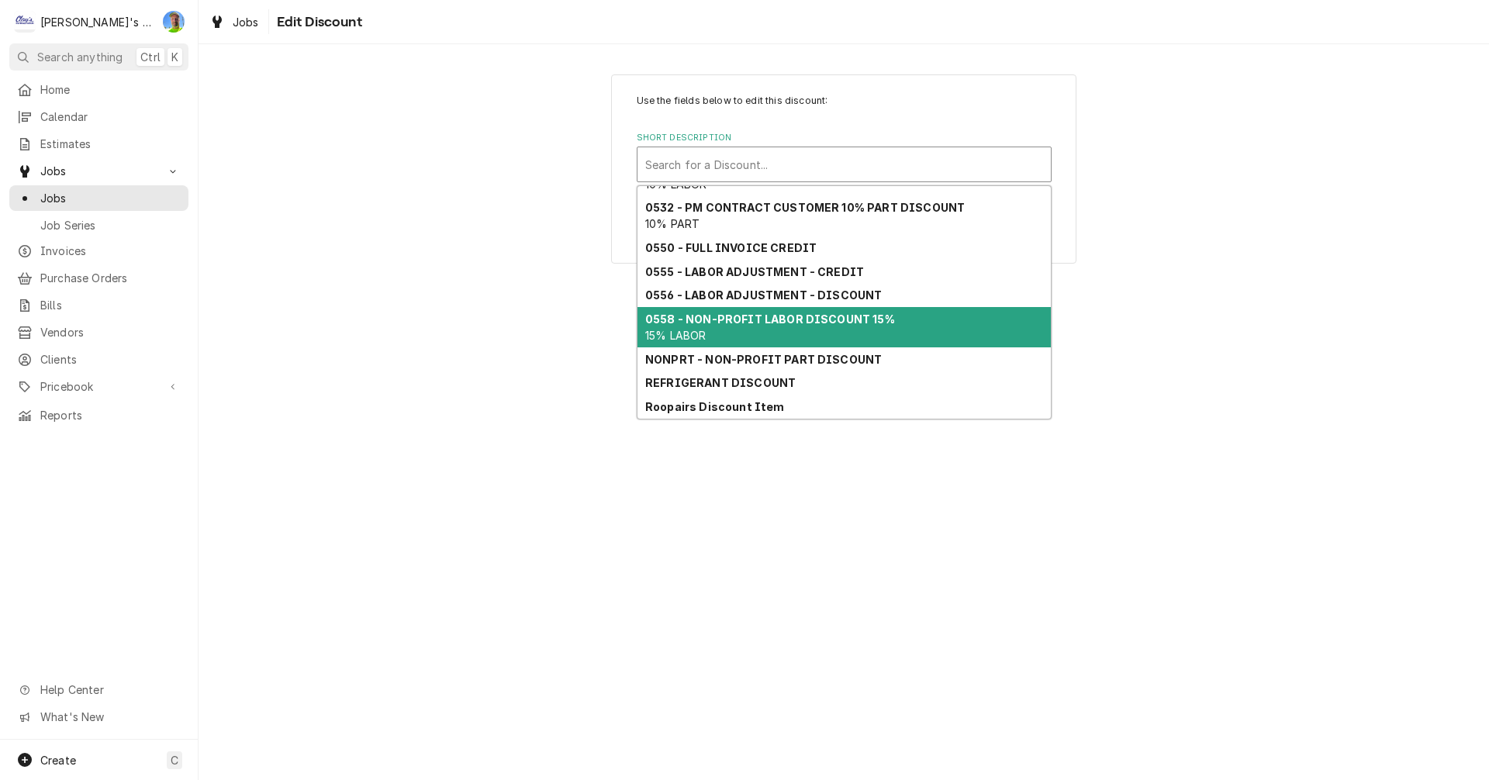
click at [875, 329] on div "0558 - NON-PROFIT LABOR DISCOUNT 15% 15% LABOR" at bounding box center [843, 327] width 413 height 40
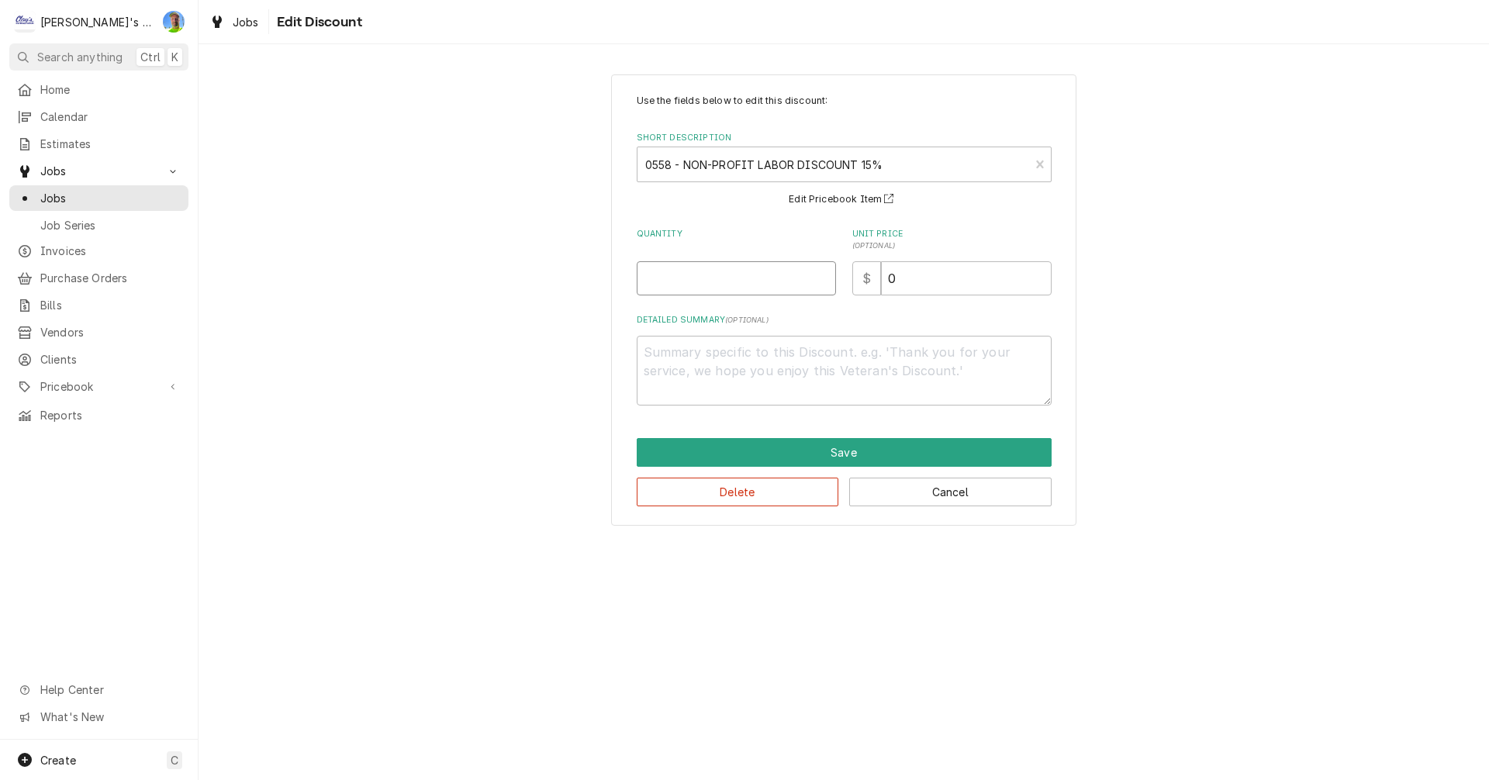
click at [720, 287] on input "Quantity" at bounding box center [736, 278] width 199 height 34
type textarea "x"
type input "1"
click at [805, 447] on button "Save" at bounding box center [844, 452] width 415 height 29
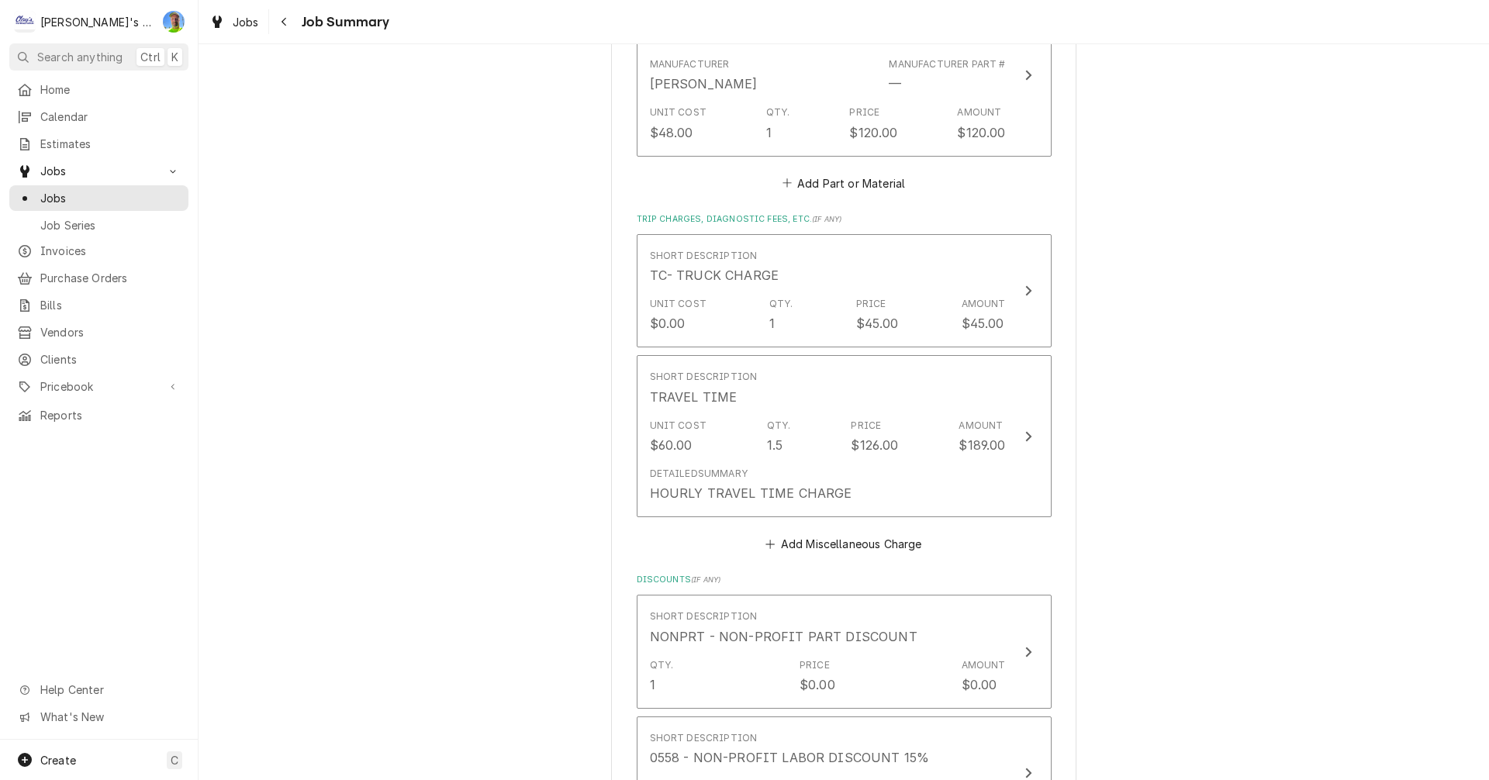
scroll to position [1085, 0]
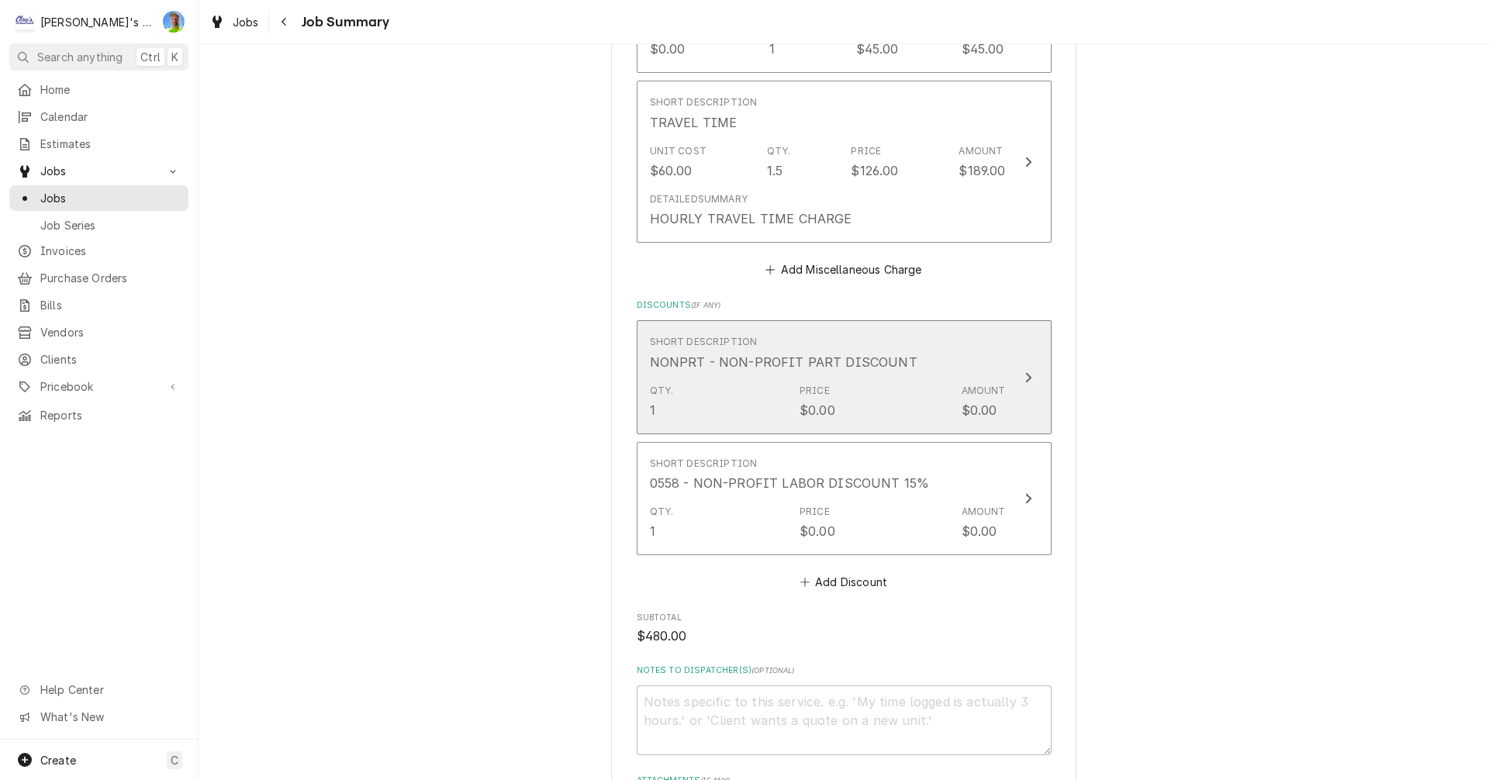
click at [1032, 381] on button "Short Description NONPRT - NON-PROFIT PART DISCOUNT Qty. 1 Price $0.00 Amount $…" at bounding box center [844, 376] width 415 height 113
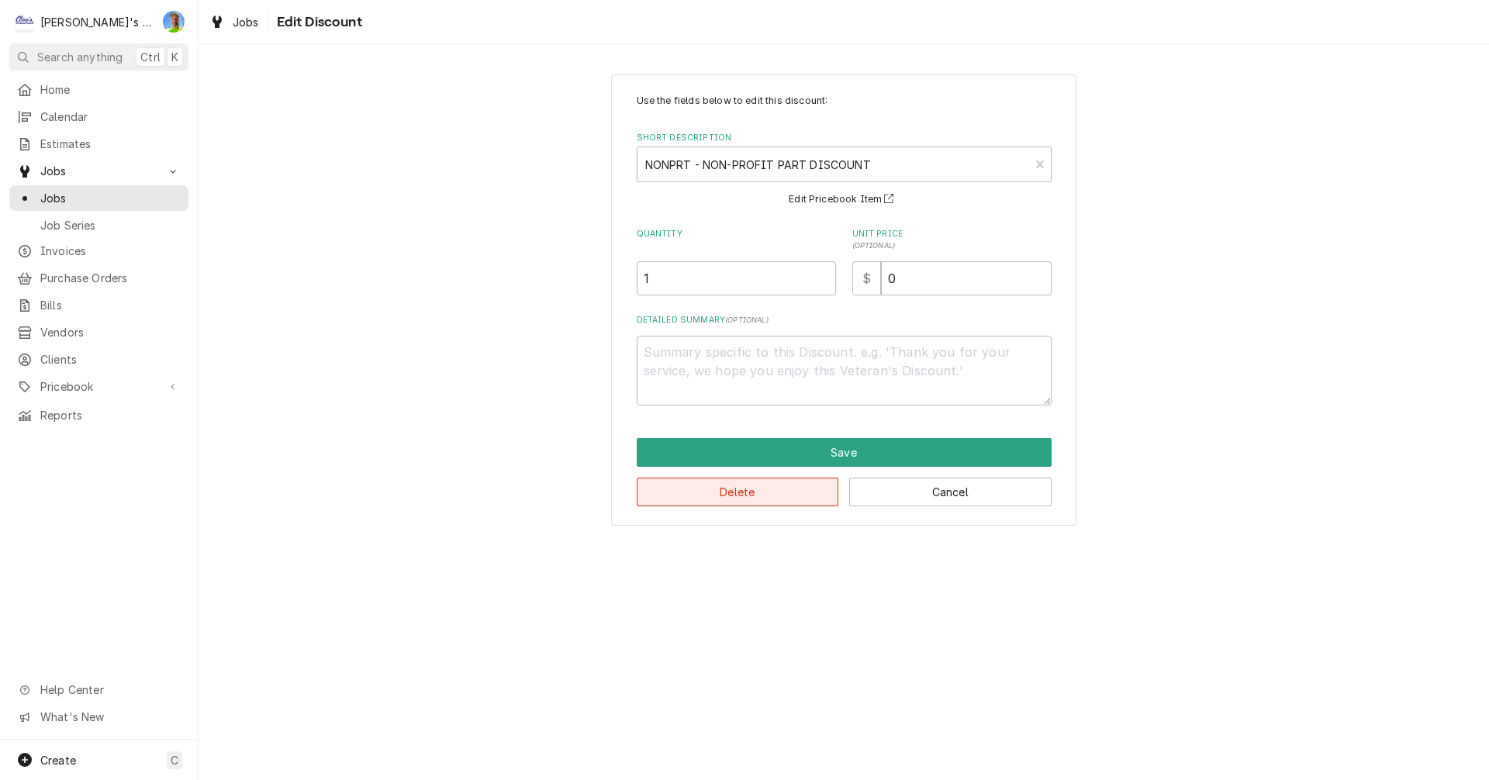
click at [788, 495] on button "Delete" at bounding box center [738, 492] width 202 height 29
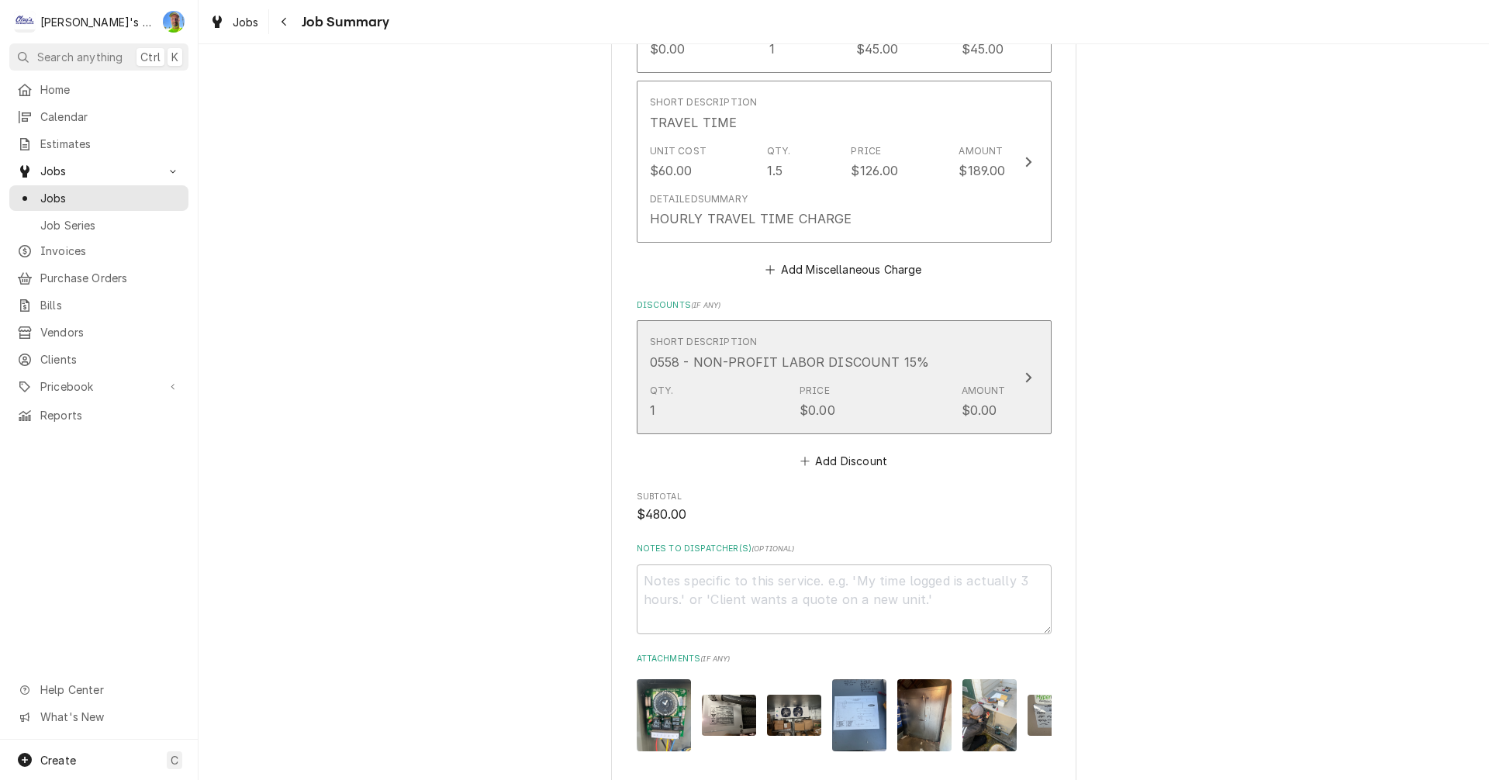
click at [1004, 374] on button "Short Description 0558 - NON-PROFIT LABOR DISCOUNT 15% Qty. 1 Price $0.00 Amoun…" at bounding box center [844, 376] width 415 height 113
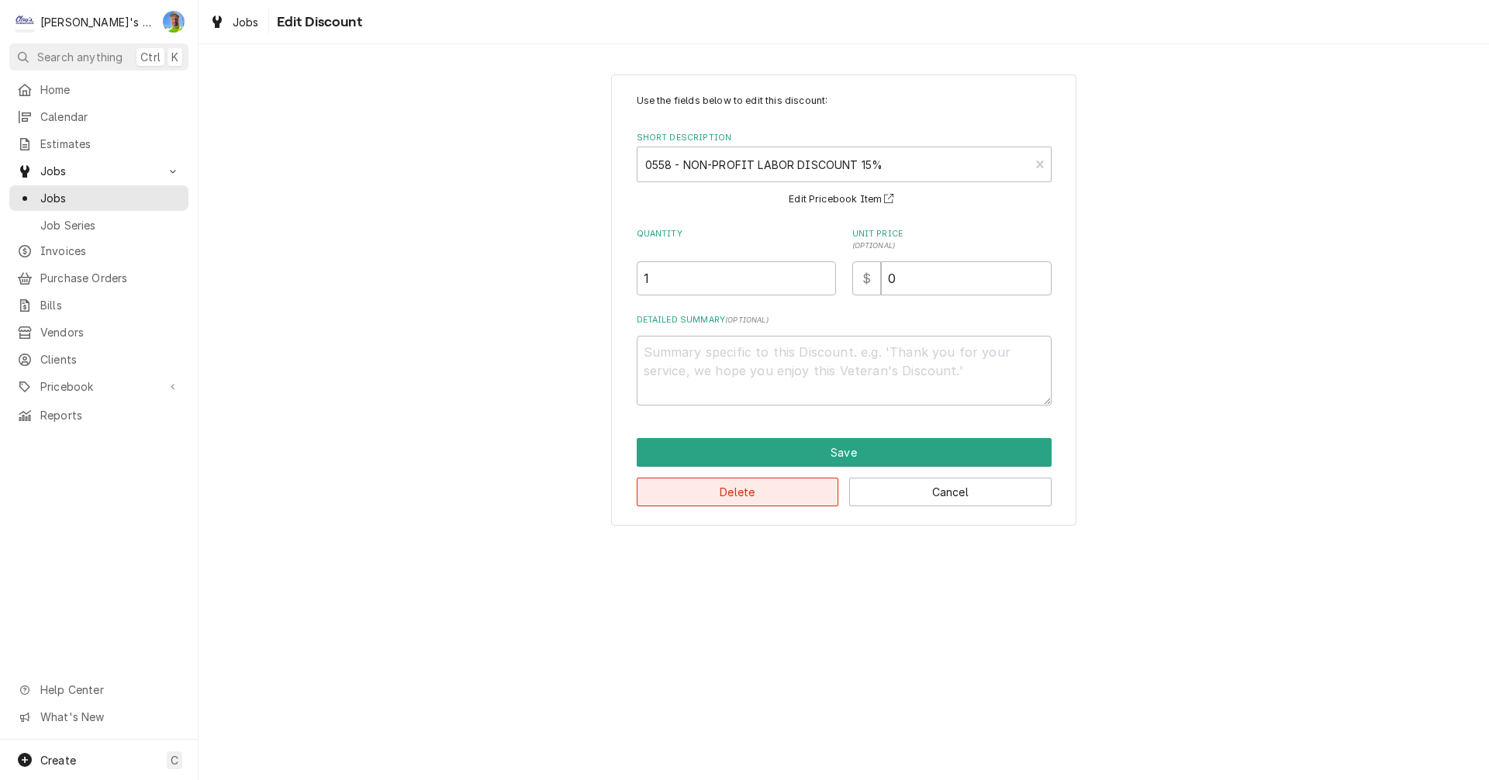
click at [726, 493] on button "Delete" at bounding box center [738, 492] width 202 height 29
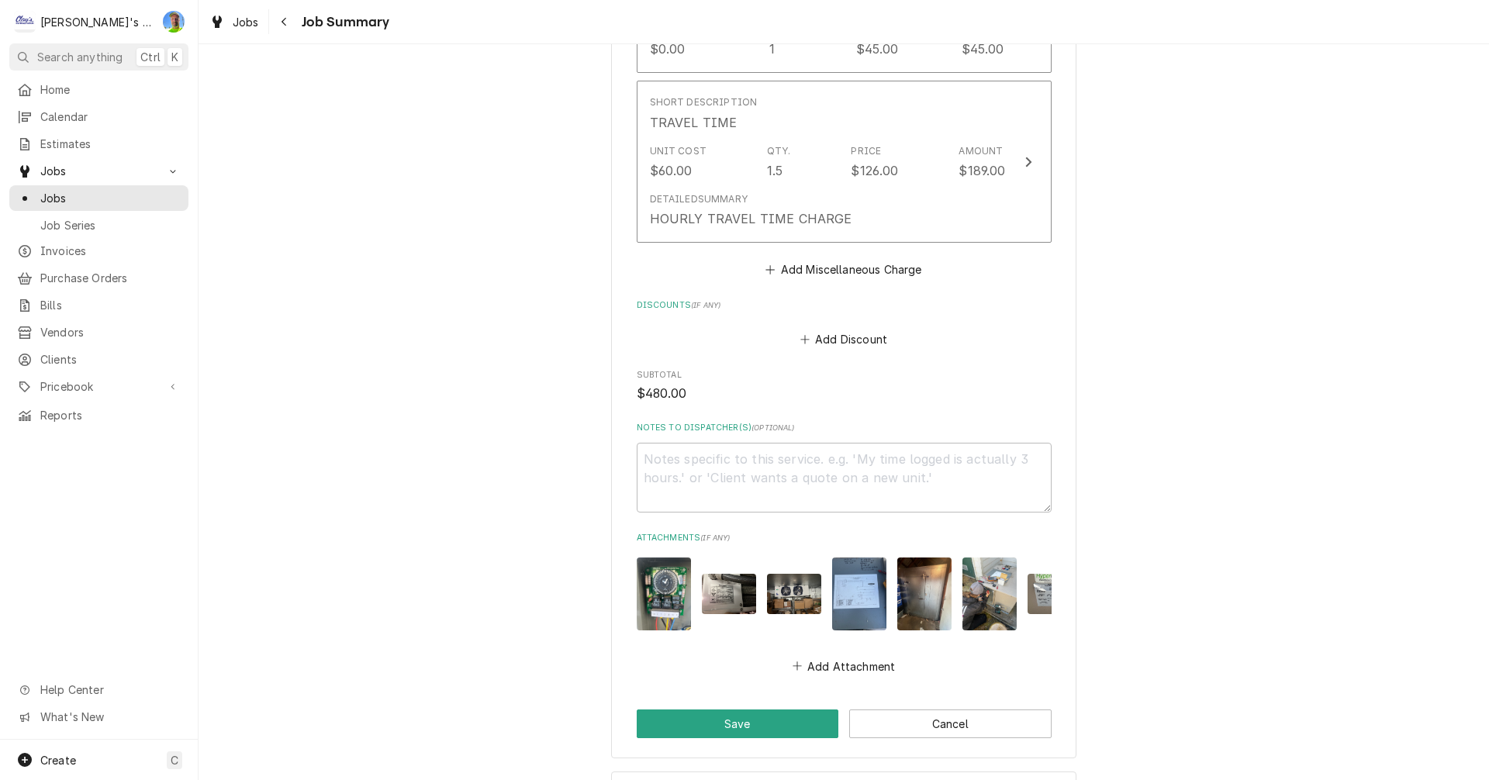
scroll to position [1163, 0]
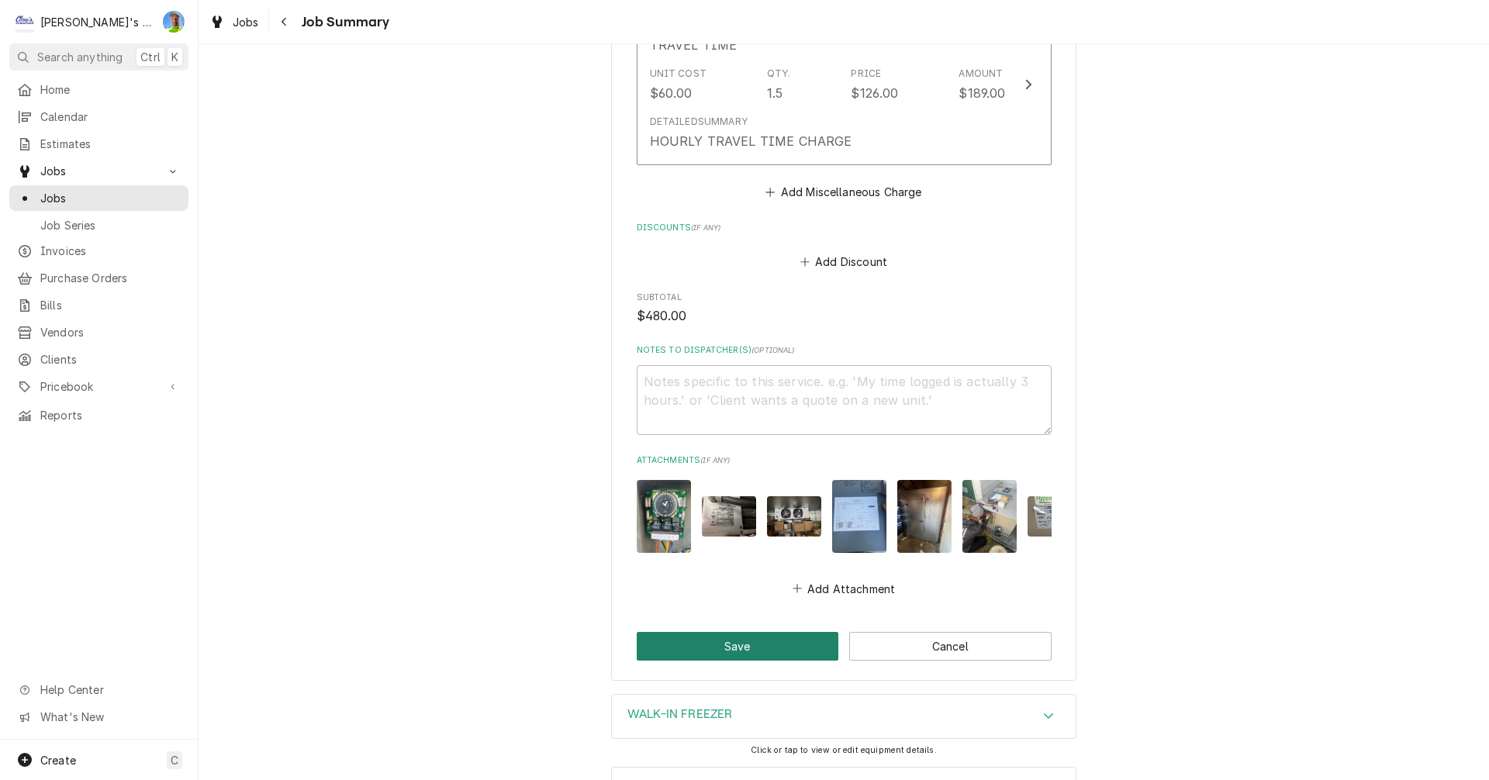
click at [767, 632] on button "Save" at bounding box center [738, 646] width 202 height 29
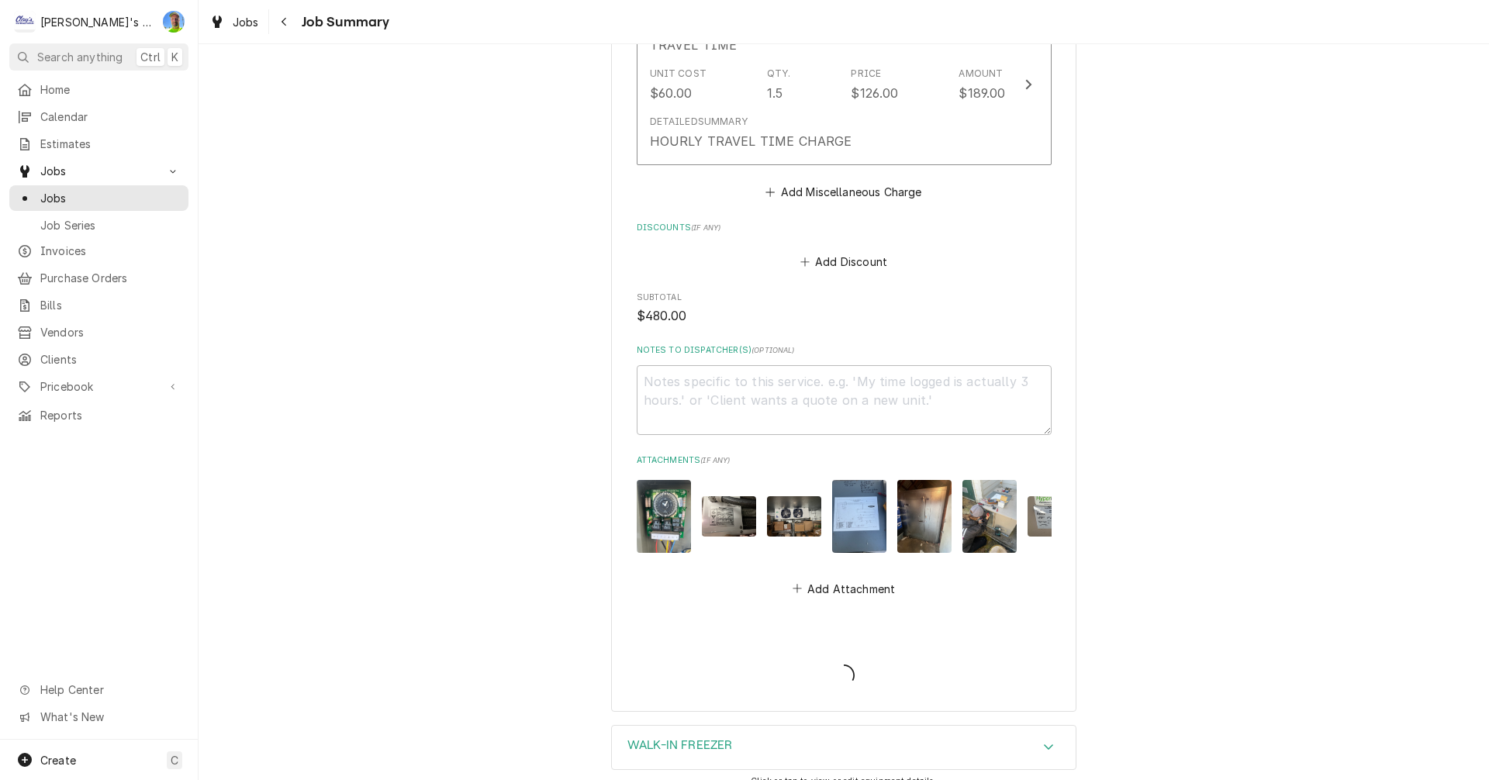
type textarea "x"
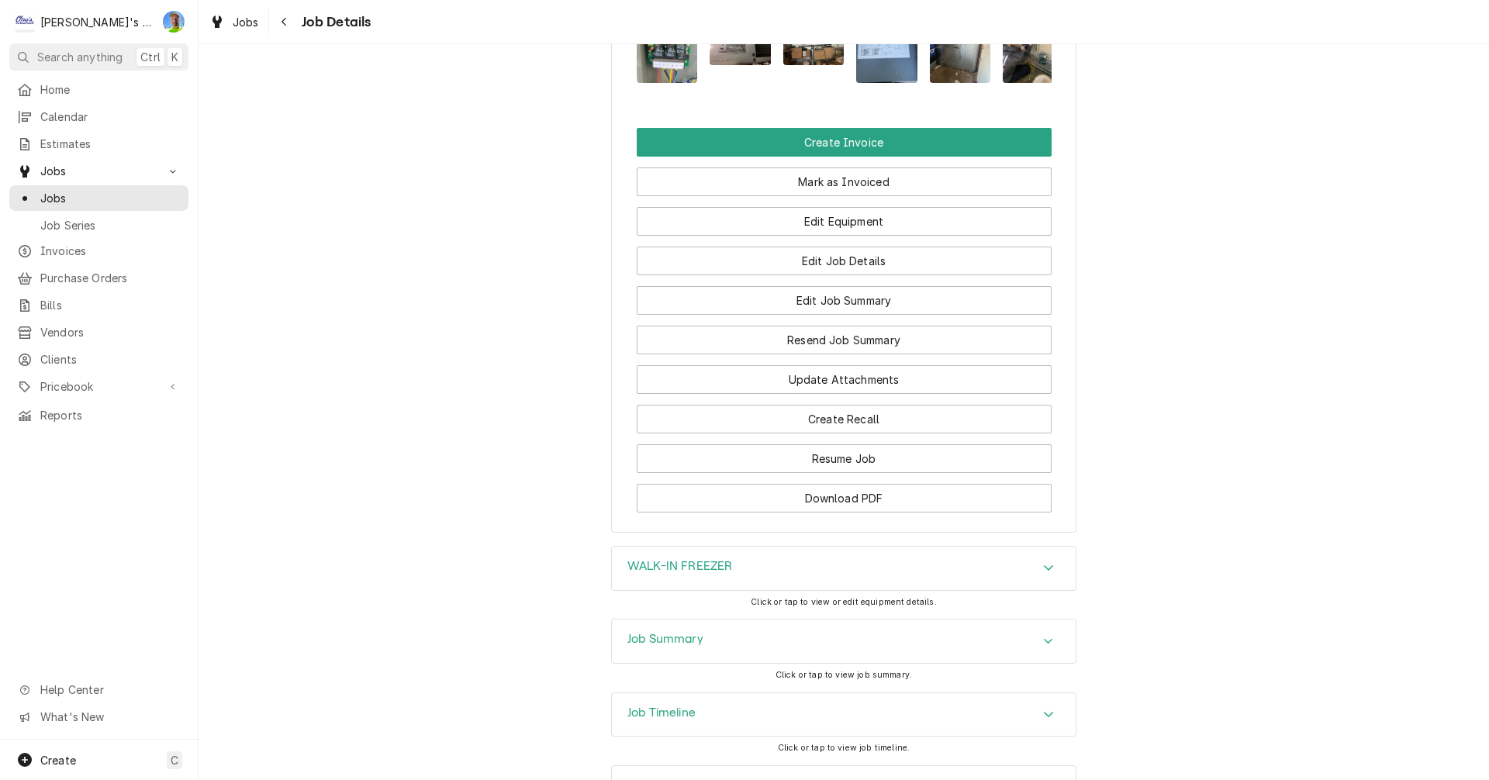
scroll to position [1673, 0]
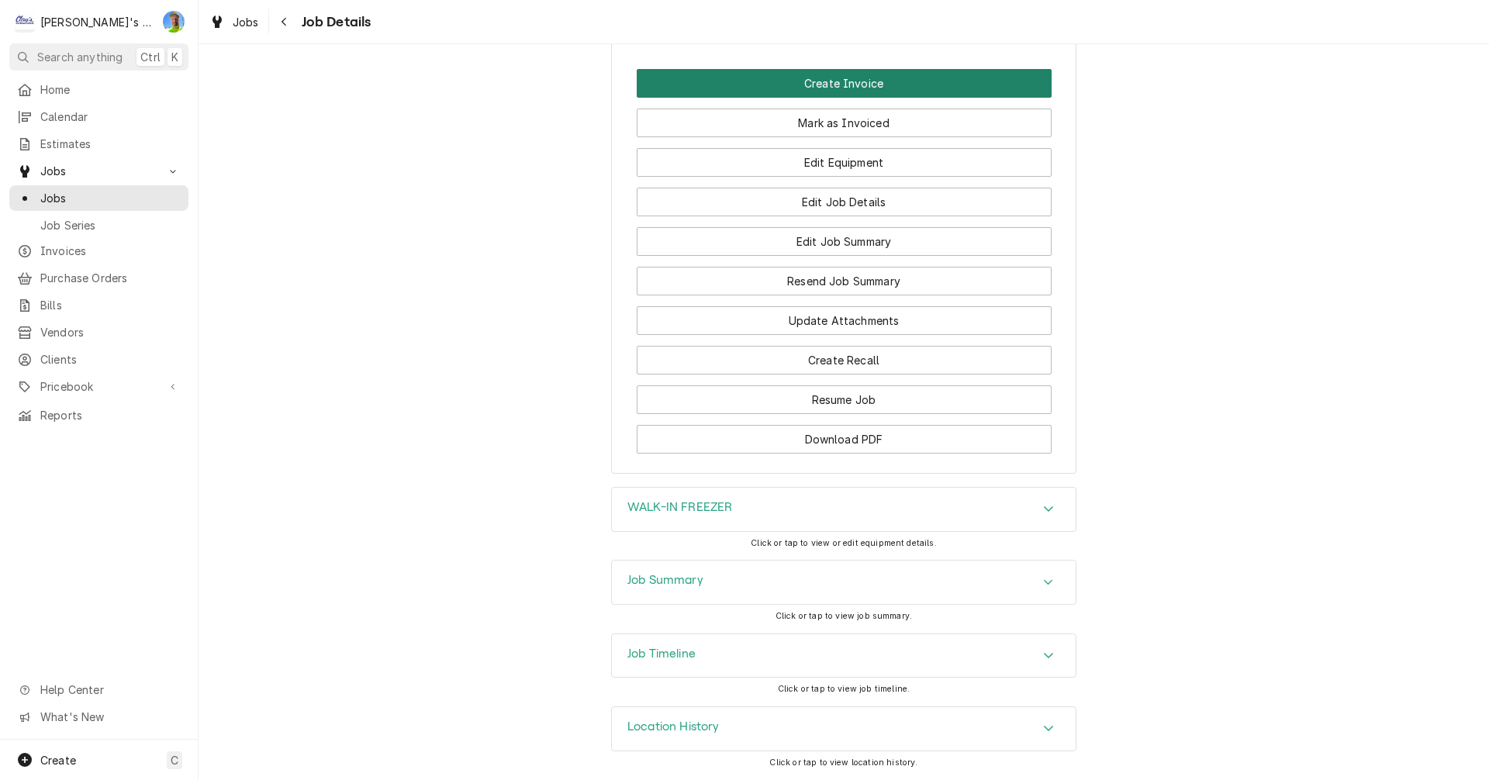
click at [972, 90] on button "Create Invoice" at bounding box center [844, 83] width 415 height 29
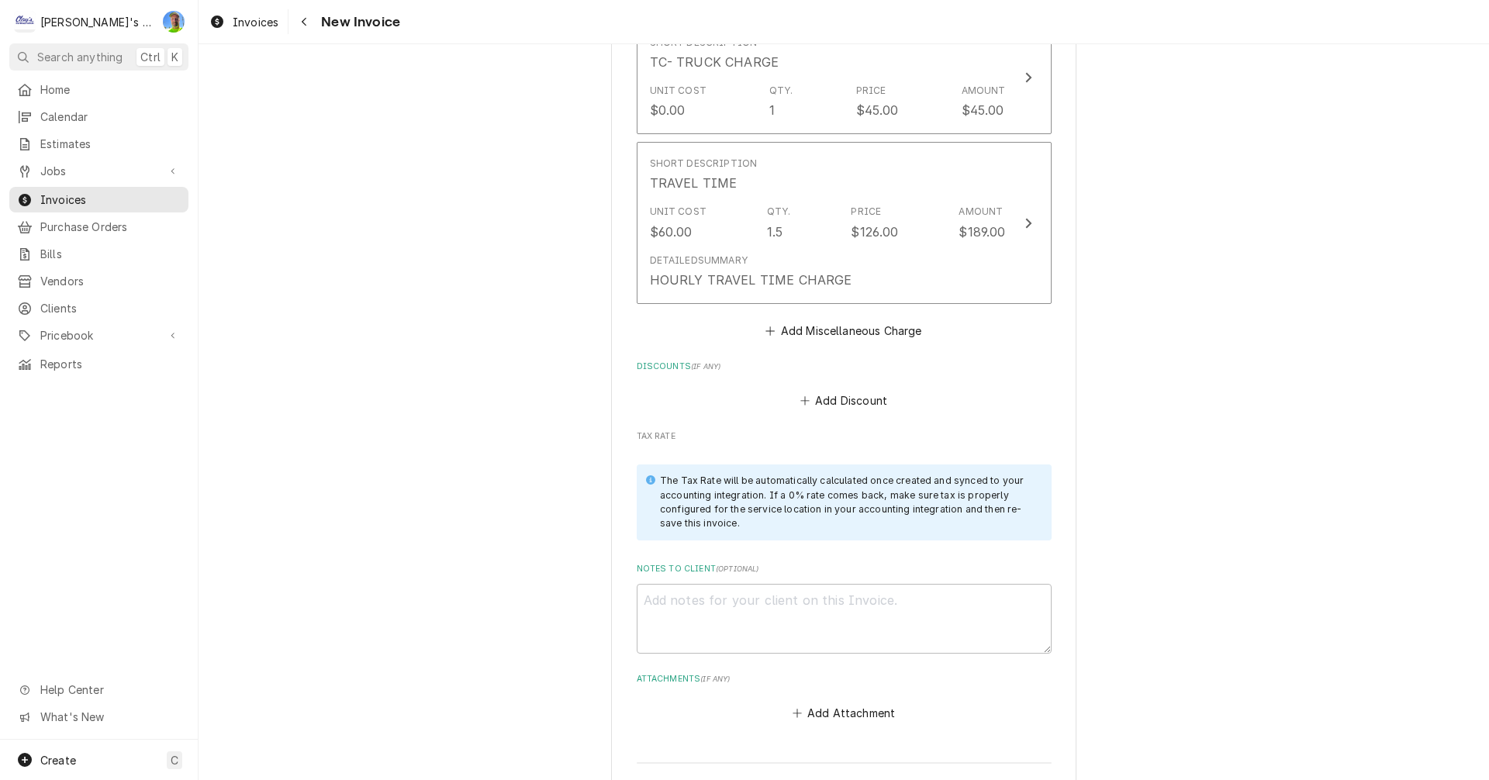
scroll to position [1938, 0]
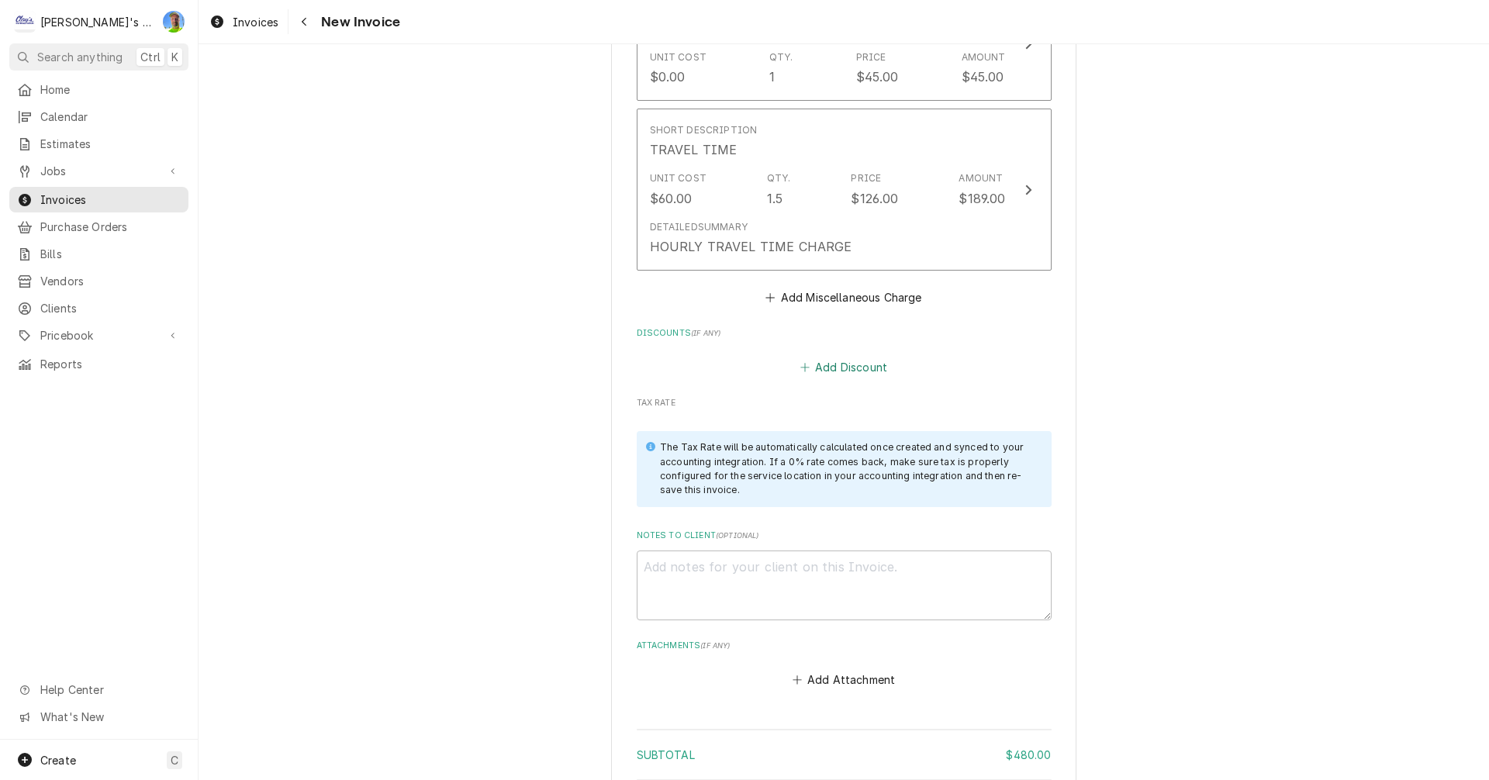
click at [814, 363] on button "Add Discount" at bounding box center [843, 368] width 92 height 22
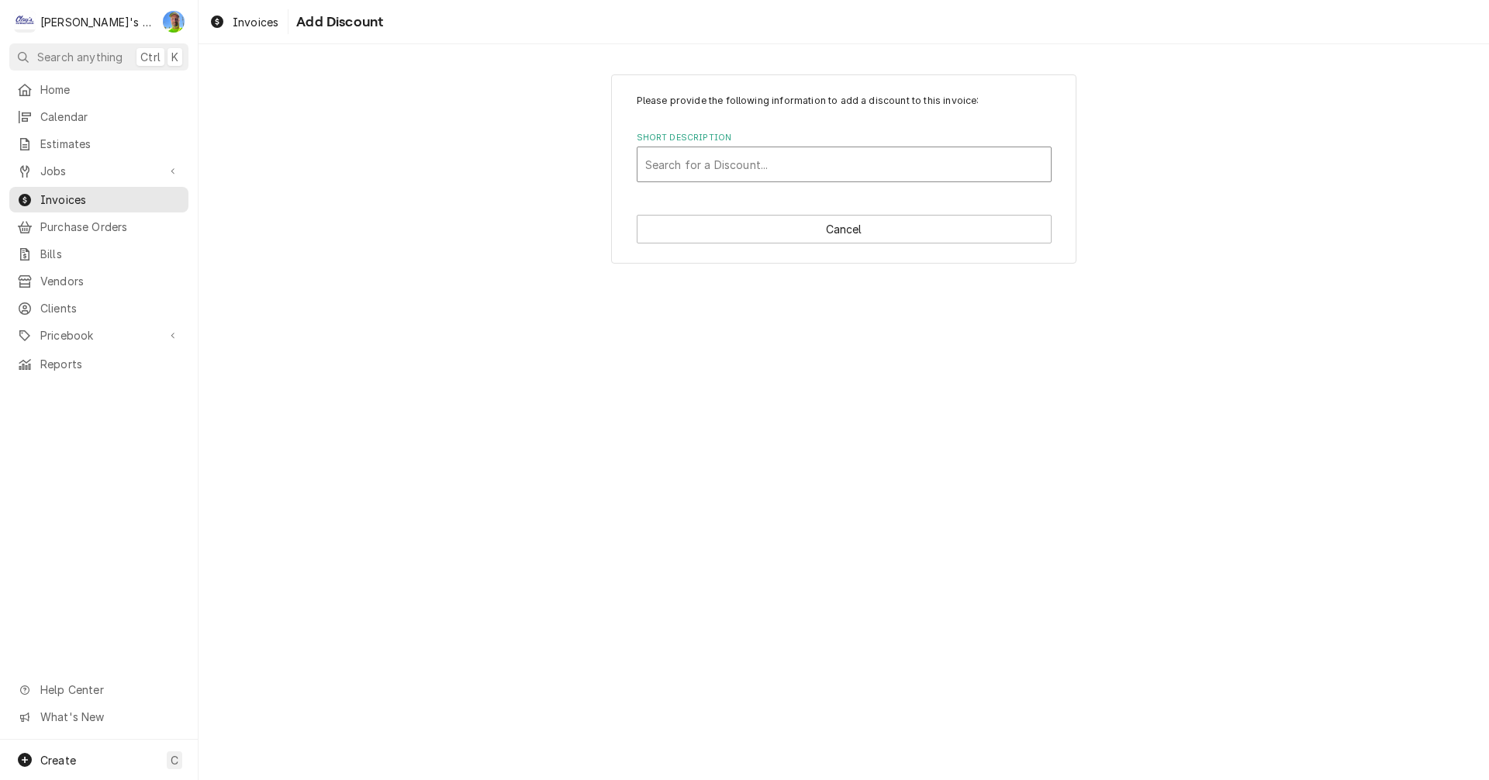
click at [762, 159] on div "Short Description" at bounding box center [844, 164] width 398 height 28
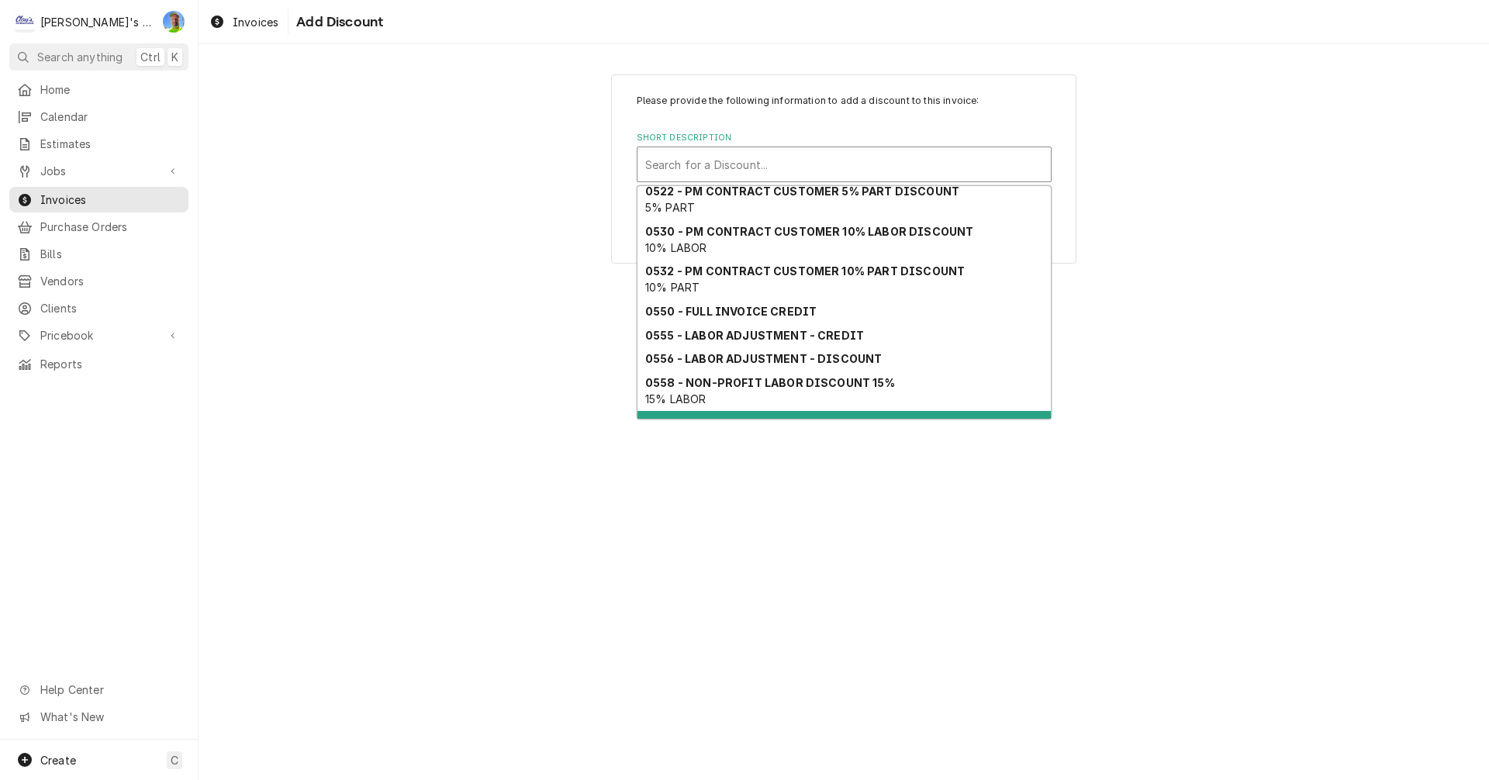
scroll to position [214, 0]
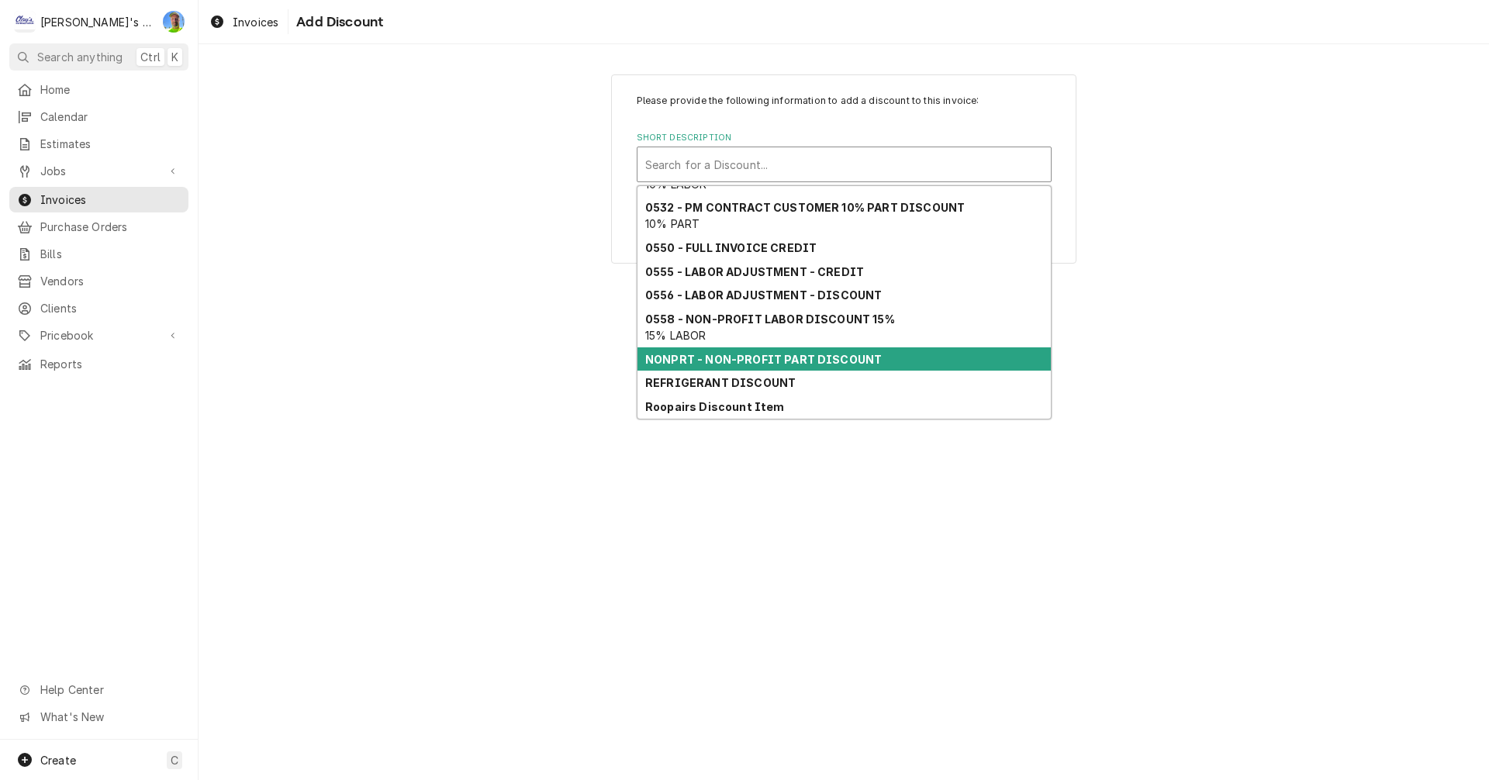
click at [803, 357] on strong "NONPRT - NON-PROFIT PART DISCOUNT" at bounding box center [763, 359] width 236 height 13
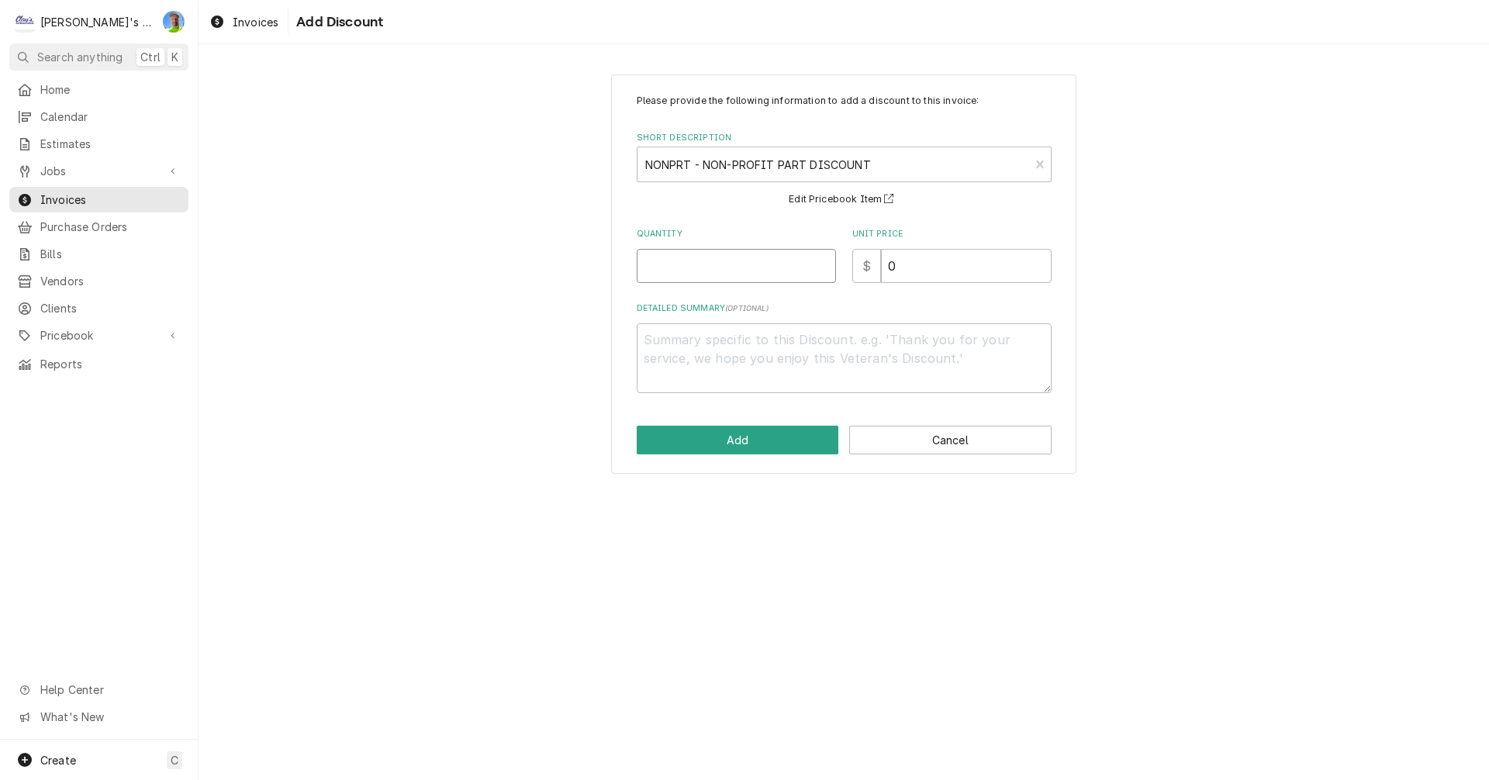
click at [716, 270] on input "Quantity" at bounding box center [736, 266] width 199 height 34
type textarea "x"
type input "1"
click at [733, 443] on button "Add" at bounding box center [738, 440] width 202 height 29
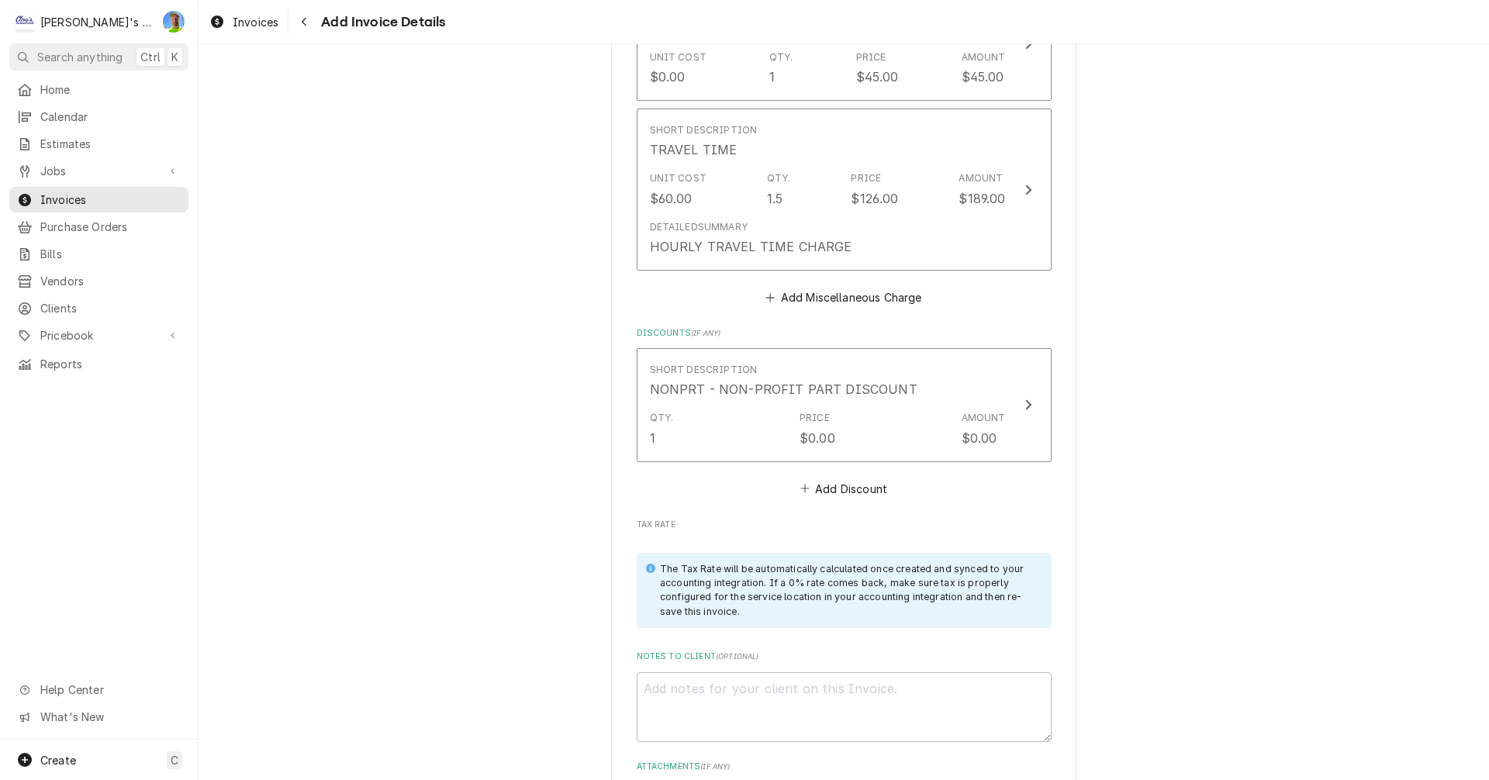
scroll to position [1920, 0]
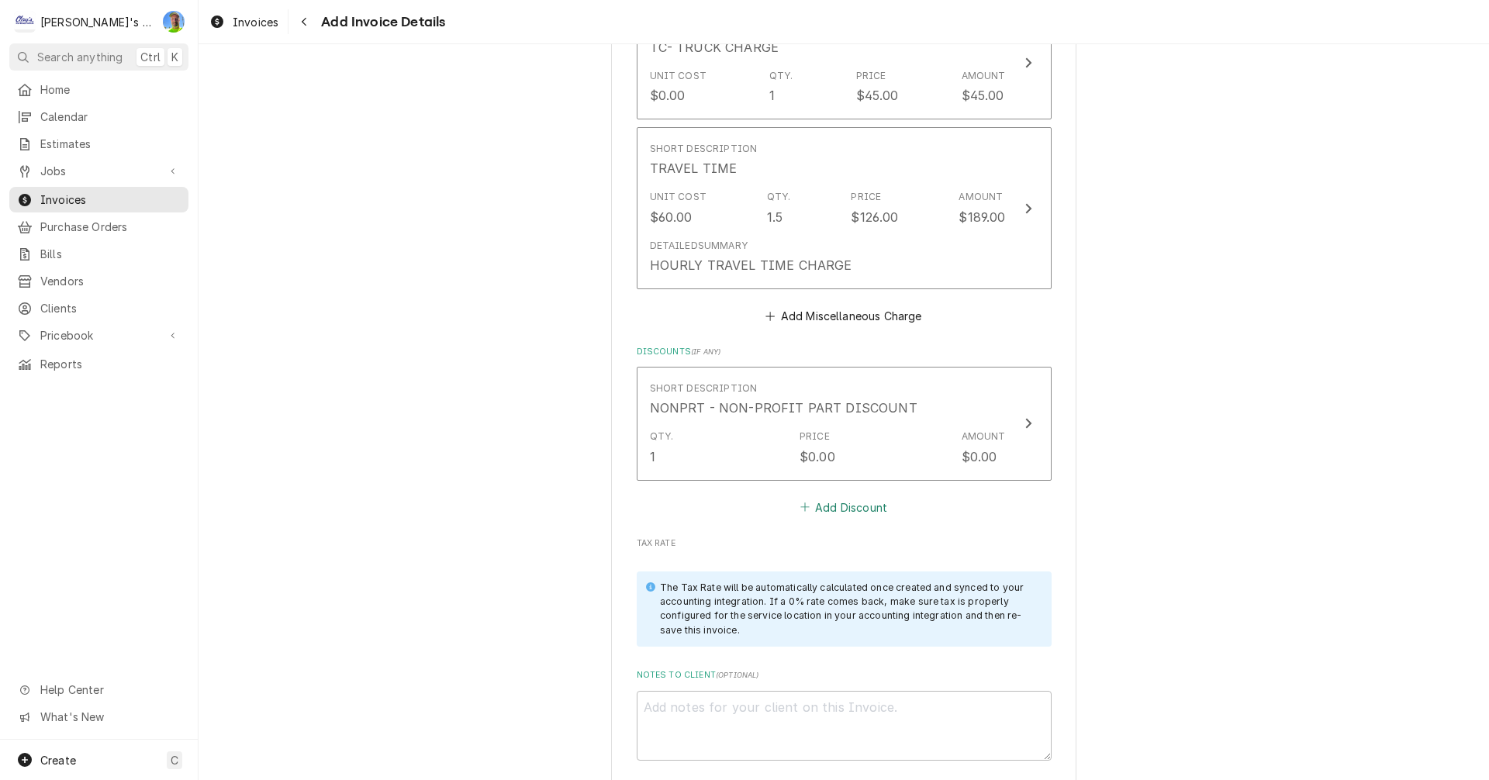
click at [842, 505] on button "Add Discount" at bounding box center [843, 507] width 92 height 22
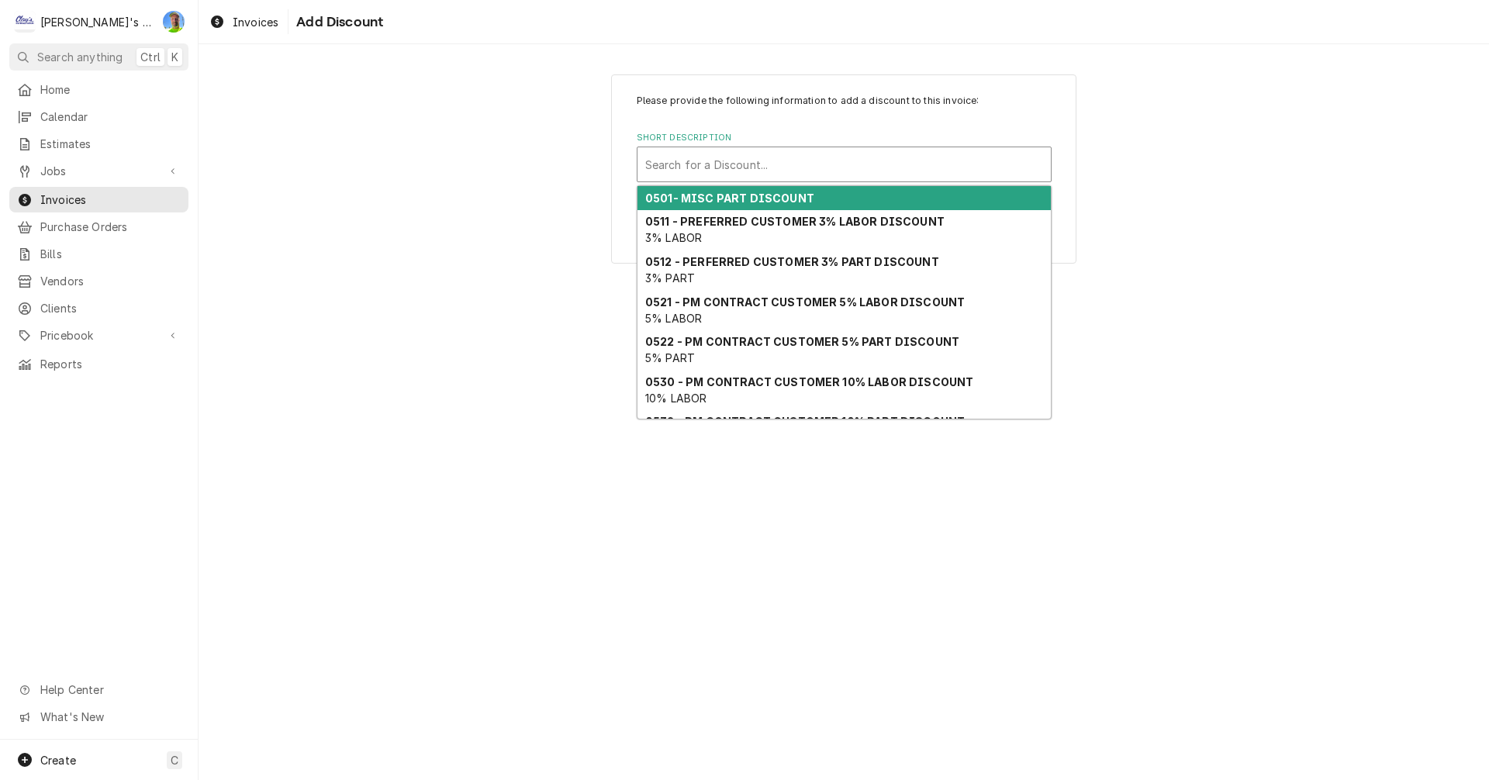
click at [757, 175] on div "Short Description" at bounding box center [844, 164] width 398 height 28
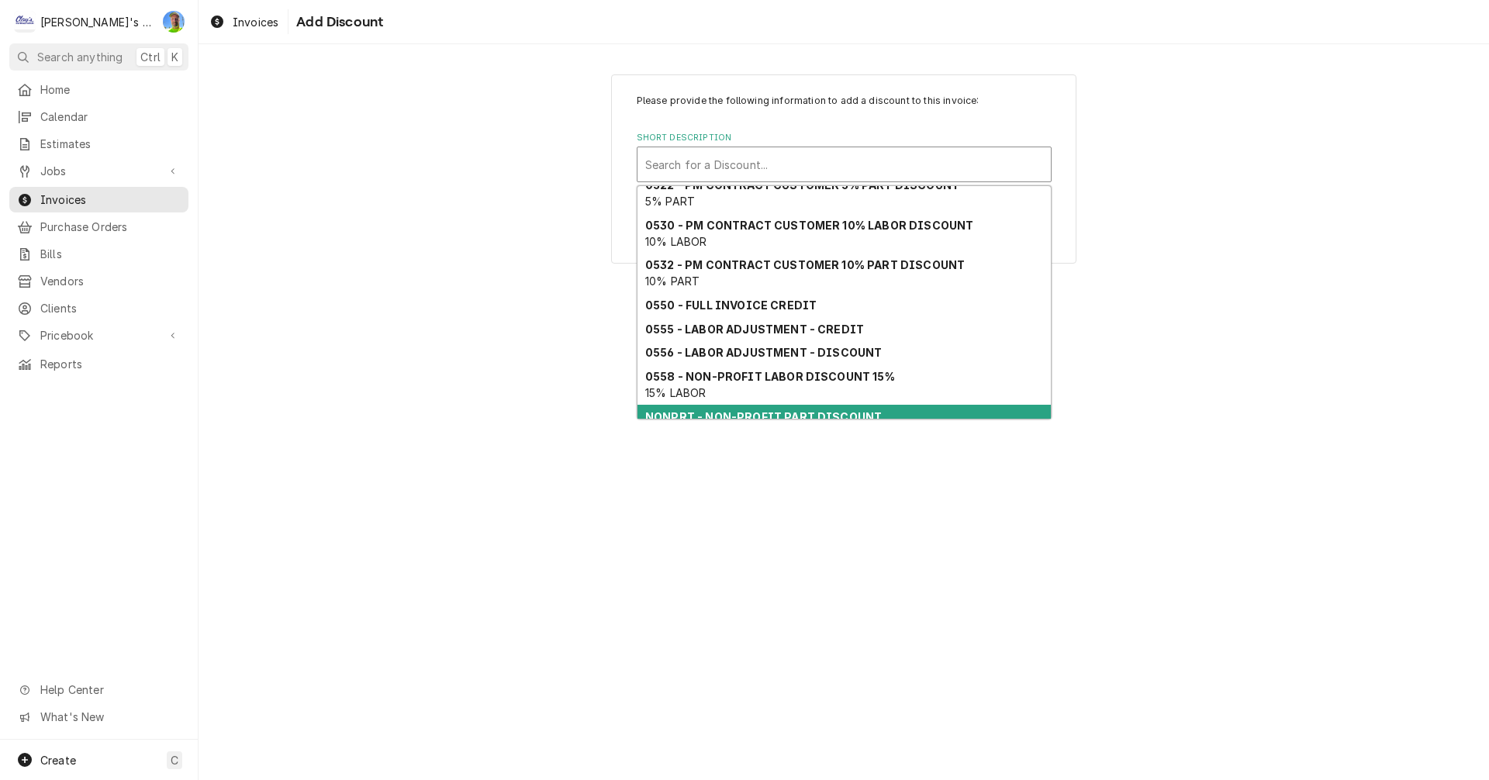
scroll to position [180, 0]
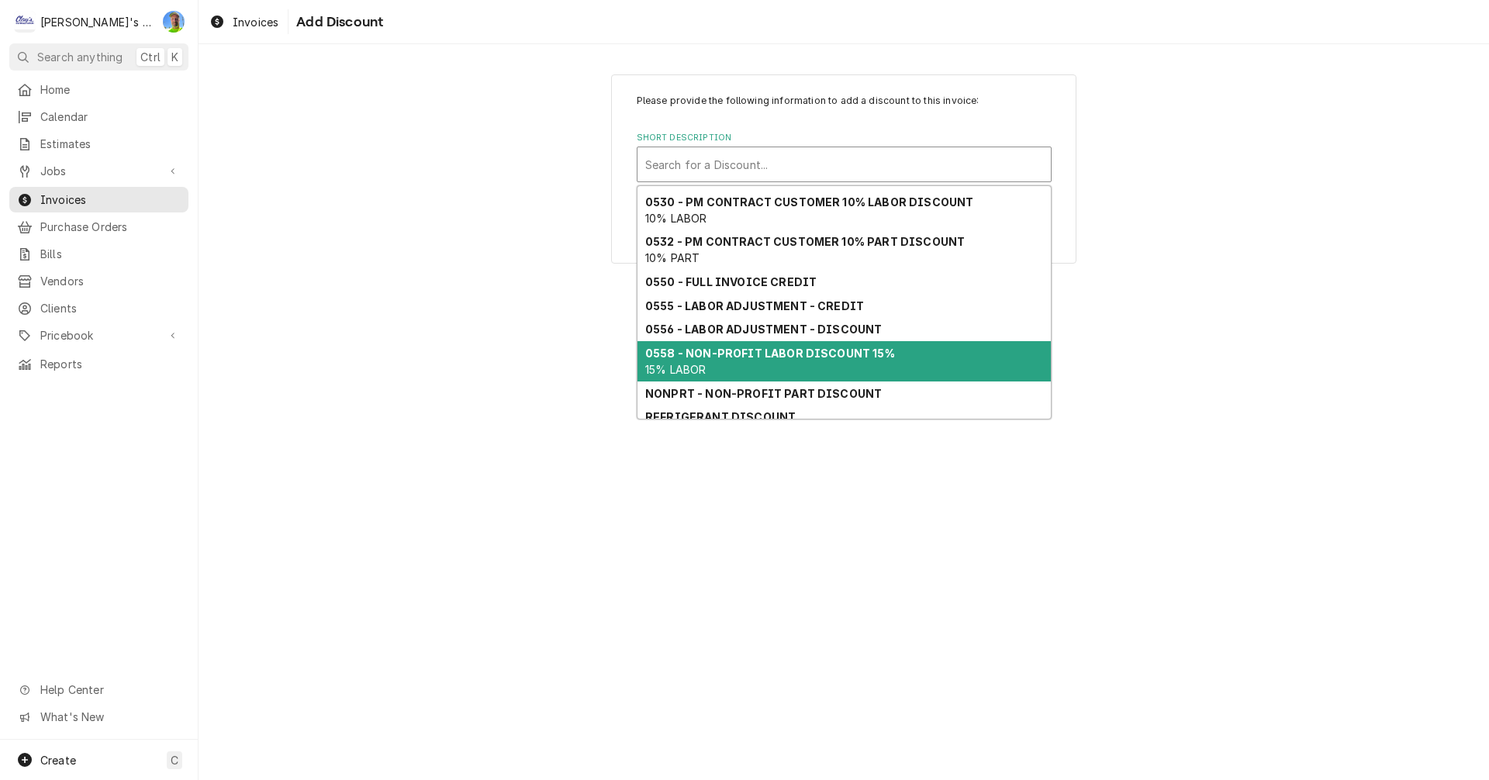
click at [795, 360] on div "0558 - NON-PROFIT LABOR DISCOUNT 15% 15% LABOR" at bounding box center [843, 361] width 413 height 40
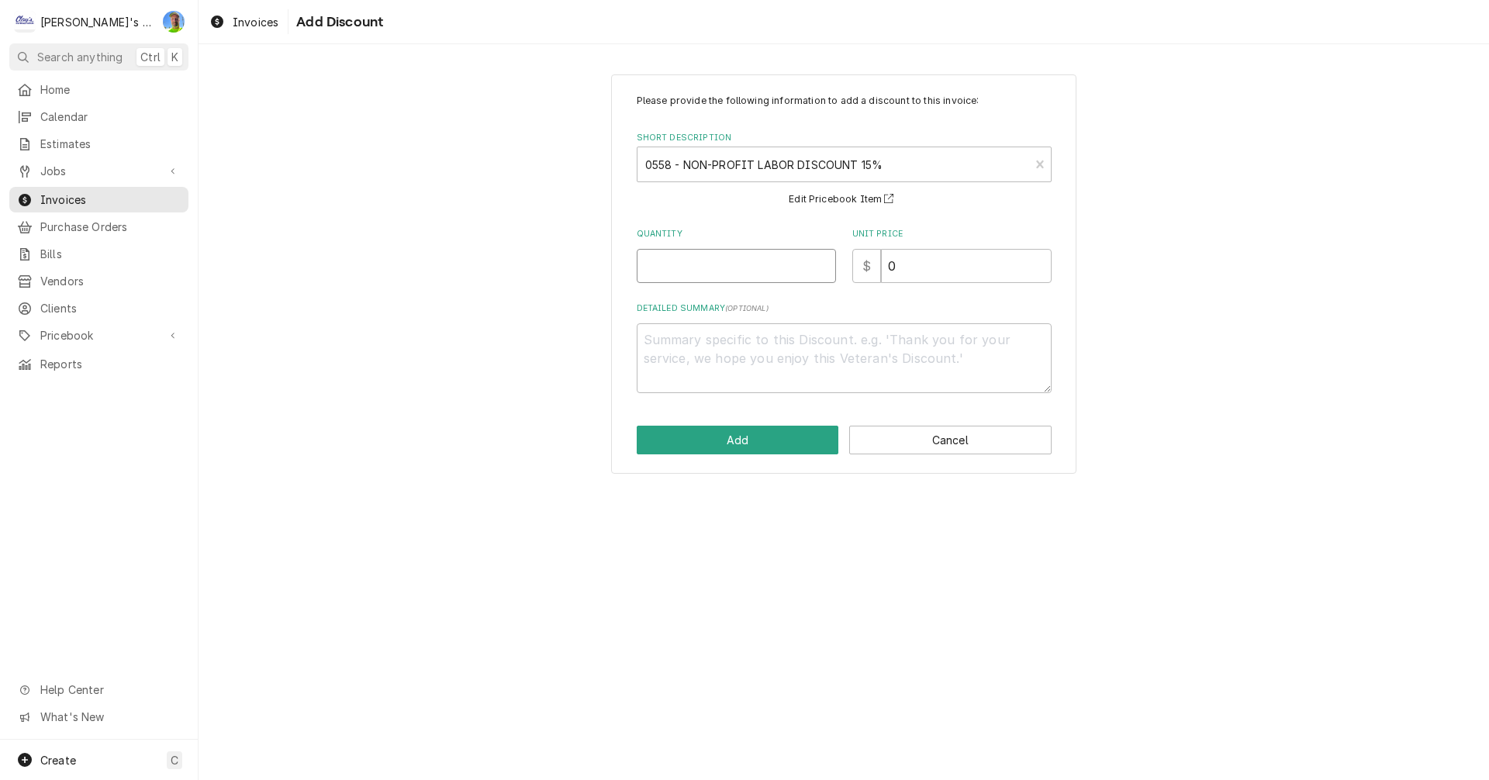
click at [716, 262] on input "Quantity" at bounding box center [736, 266] width 199 height 34
type textarea "x"
type input "1"
click at [775, 435] on button "Add" at bounding box center [738, 440] width 202 height 29
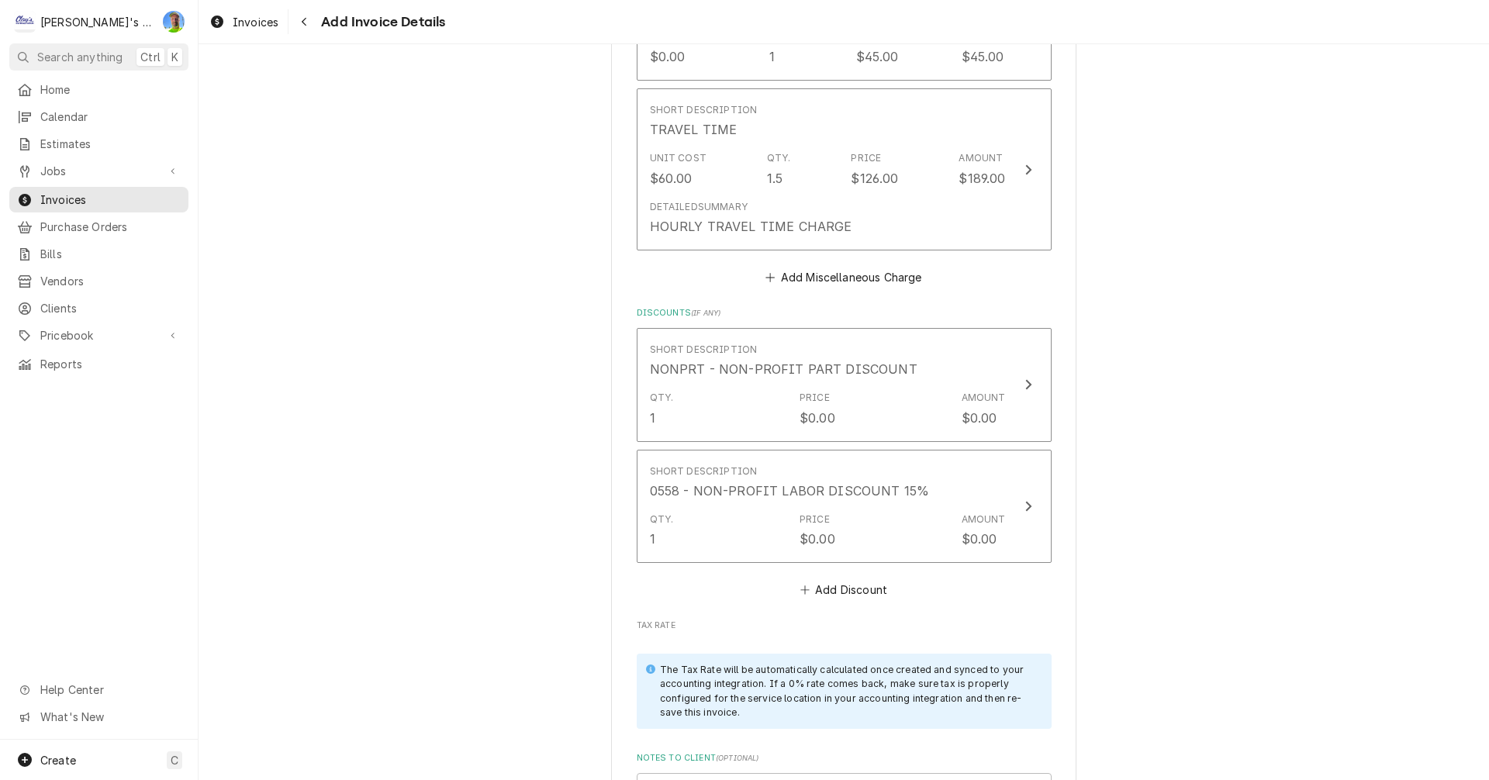
scroll to position [1979, 0]
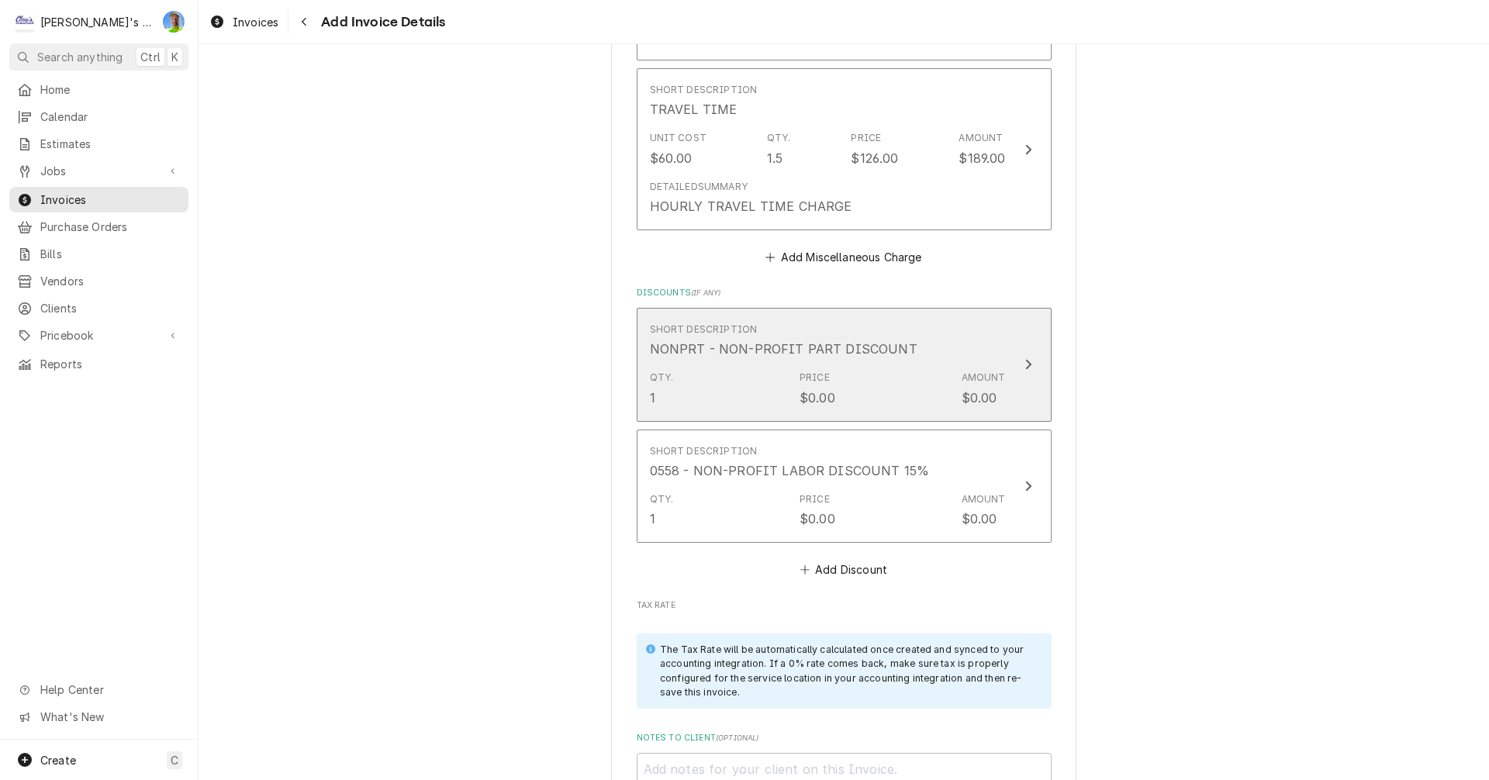
click at [1037, 375] on button "Short Description NONPRT - NON-PROFIT PART DISCOUNT Qty. 1 Price $0.00 Amount $…" at bounding box center [844, 364] width 415 height 113
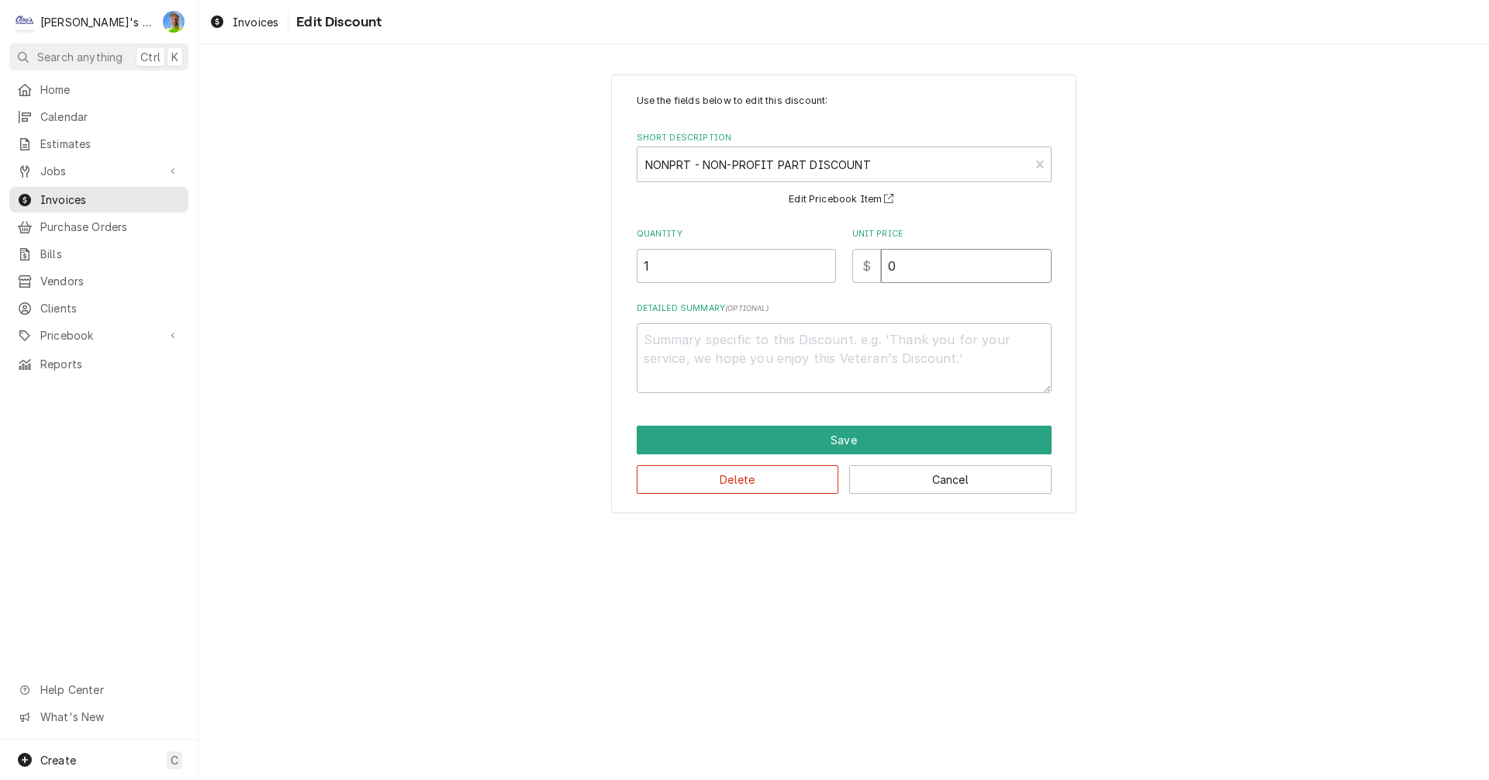
click at [950, 267] on input "0" at bounding box center [966, 266] width 171 height 34
type textarea "x"
type input "1"
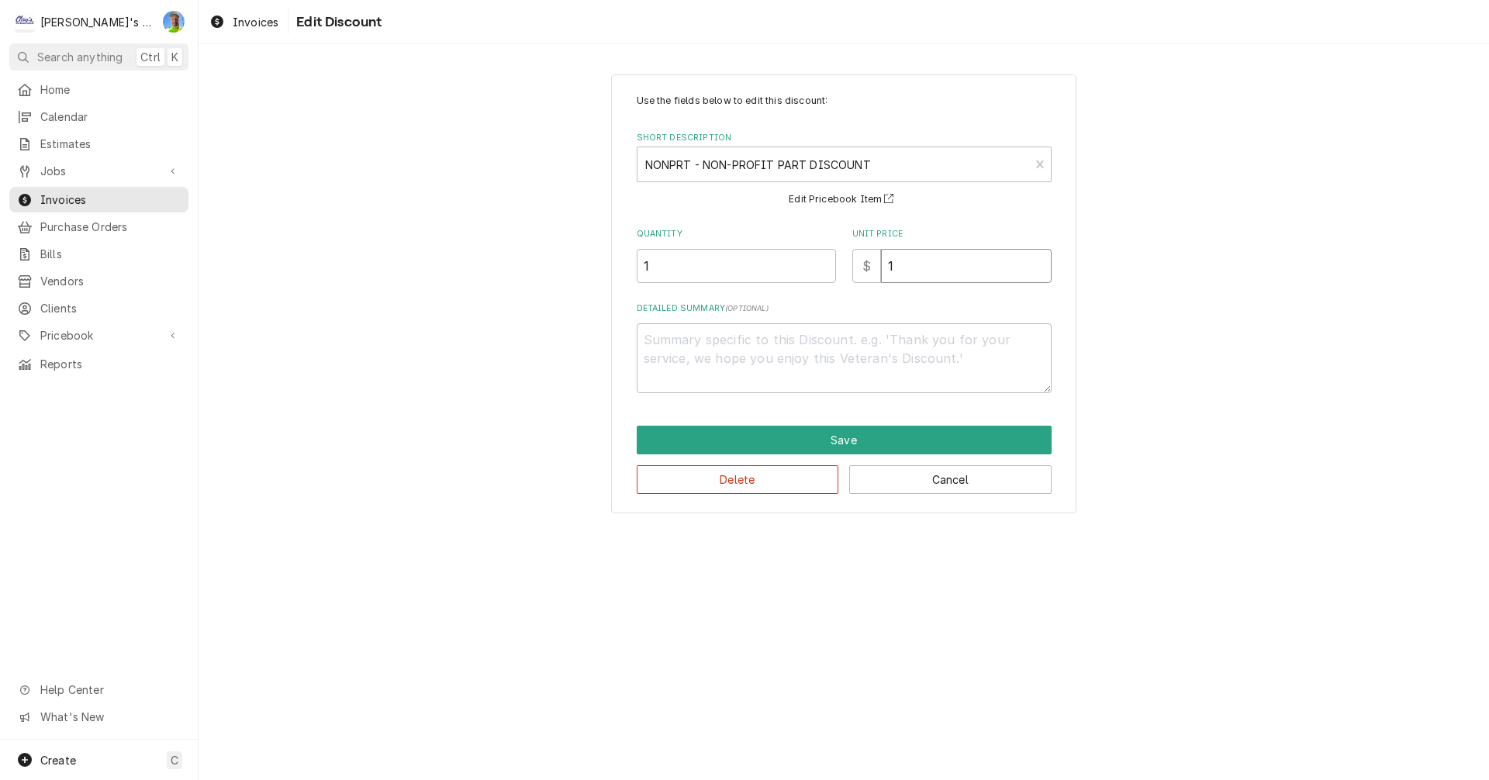
type textarea "x"
type input "18"
click at [920, 442] on button "Save" at bounding box center [844, 440] width 415 height 29
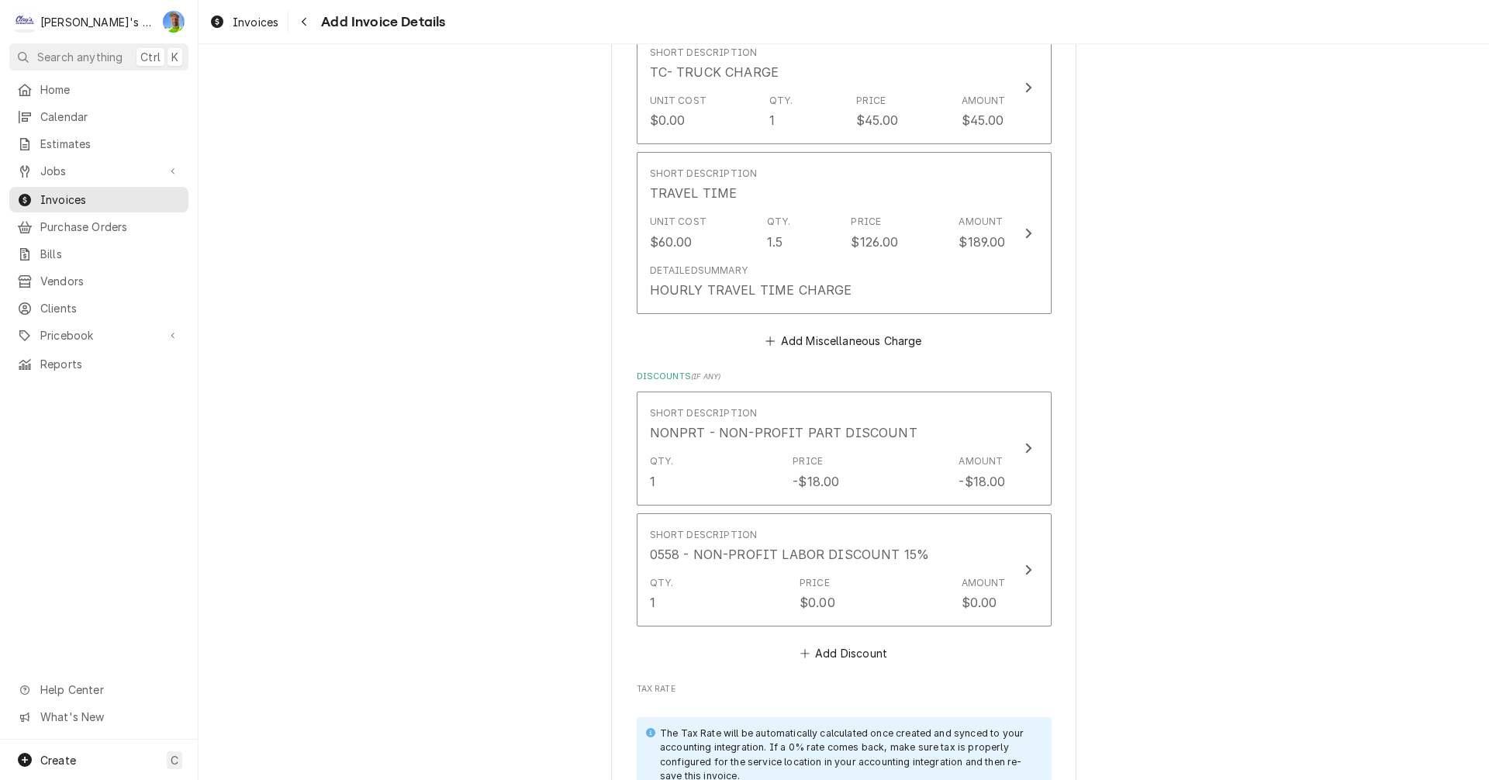
scroll to position [1960, 0]
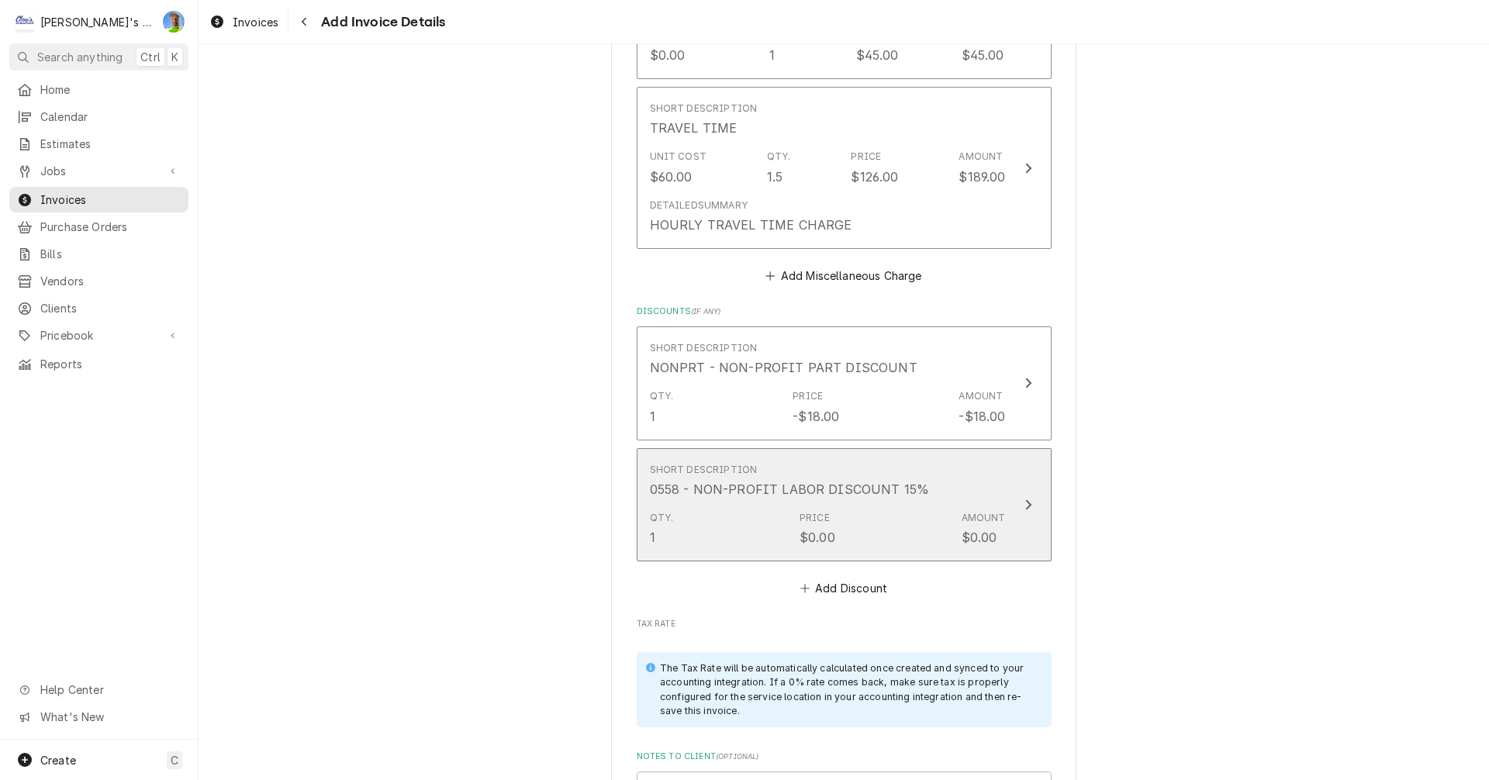
click at [1028, 501] on div "Update Line Item" at bounding box center [1028, 504] width 20 height 19
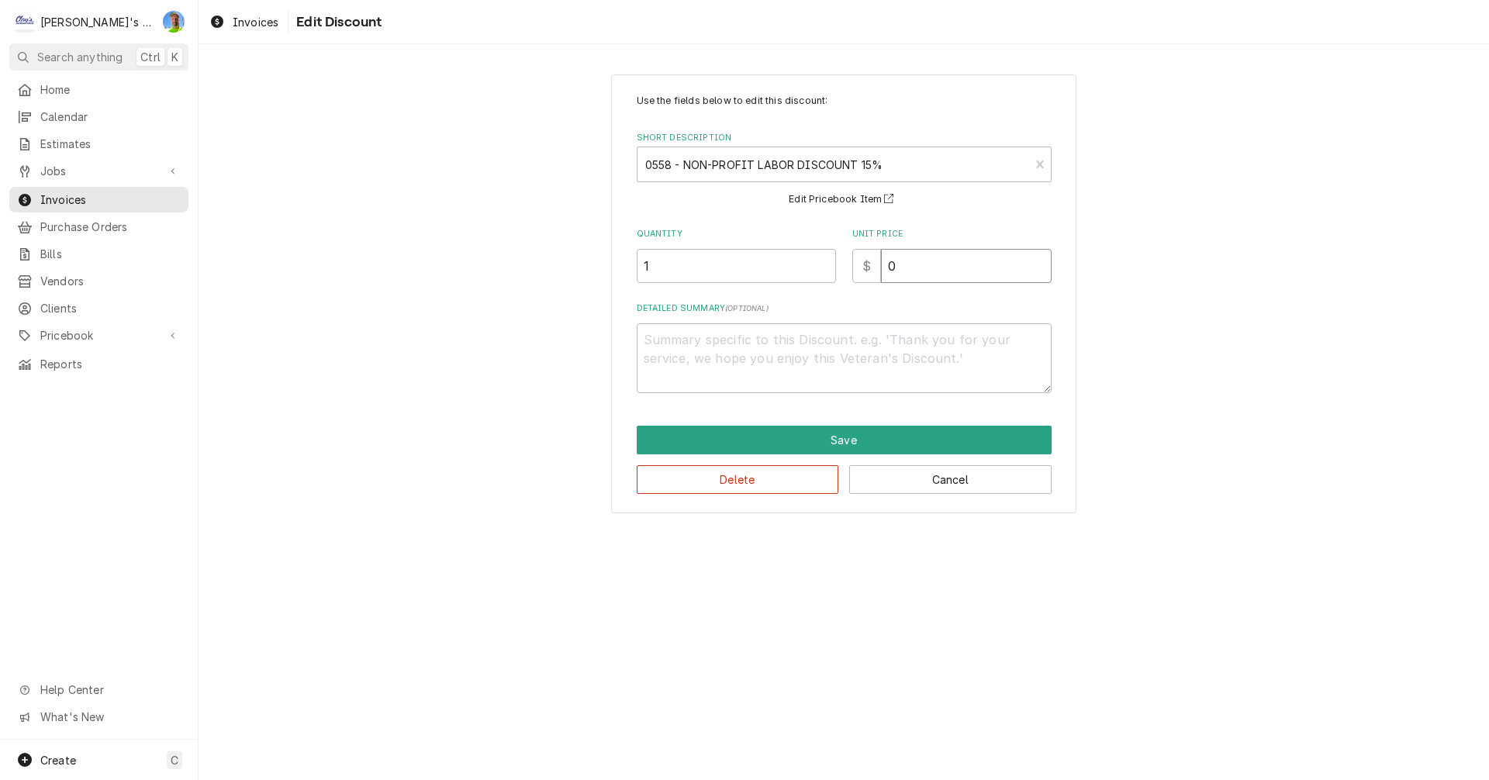
click at [909, 271] on input "0" at bounding box center [966, 266] width 171 height 34
type textarea "x"
type input "4"
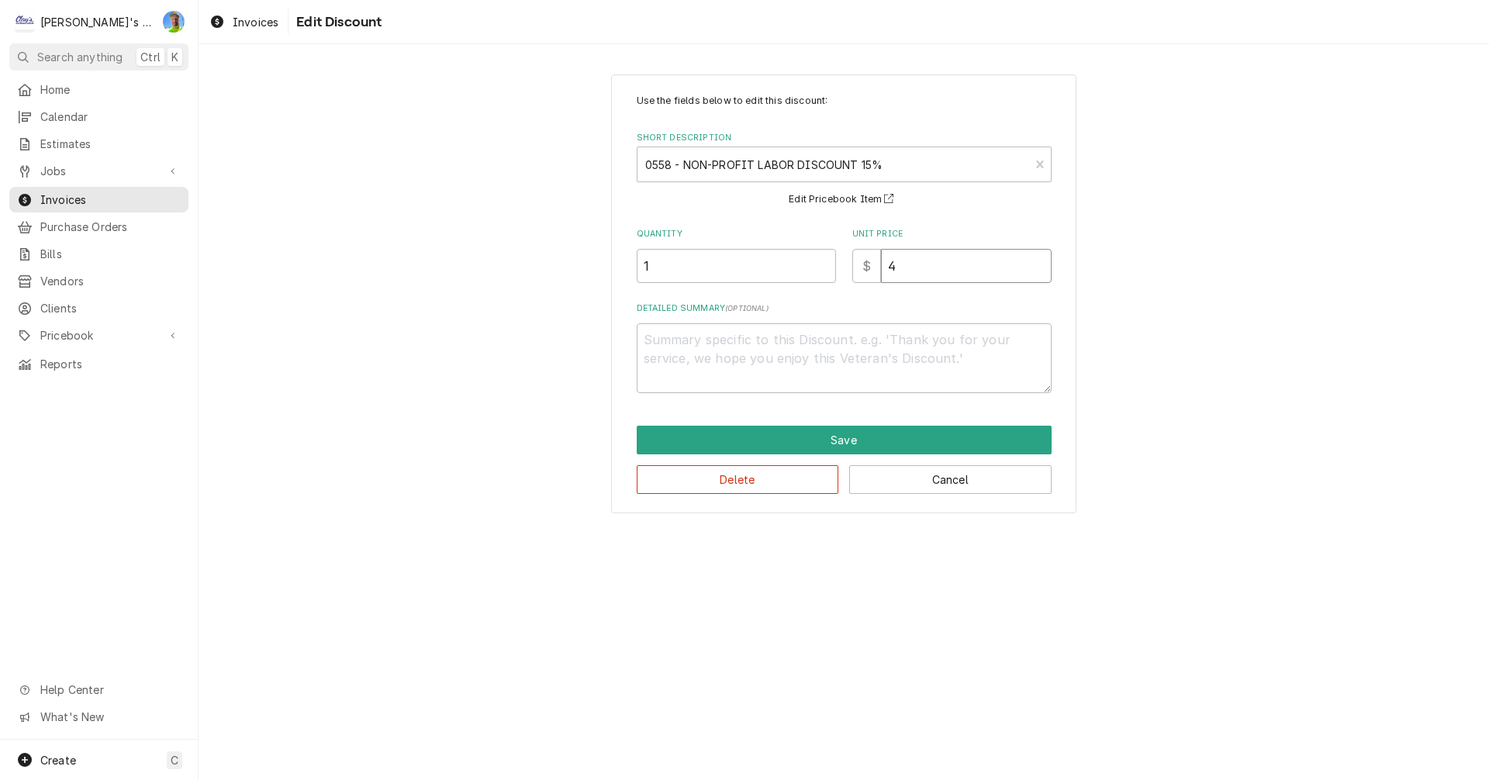
type textarea "x"
type input "47"
type textarea "x"
type input "47.2"
type textarea "x"
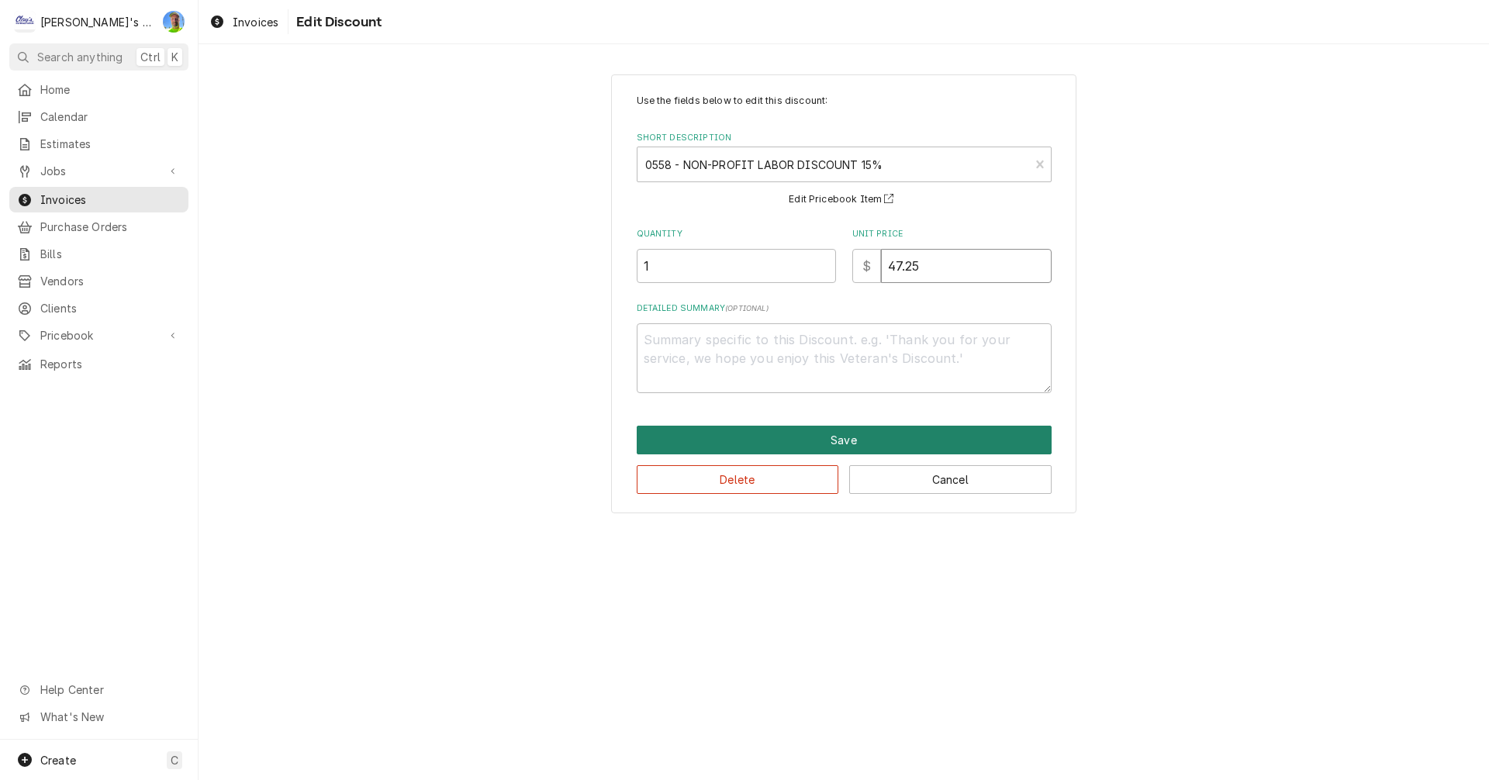
type input "47.25"
click at [824, 440] on button "Save" at bounding box center [844, 440] width 415 height 29
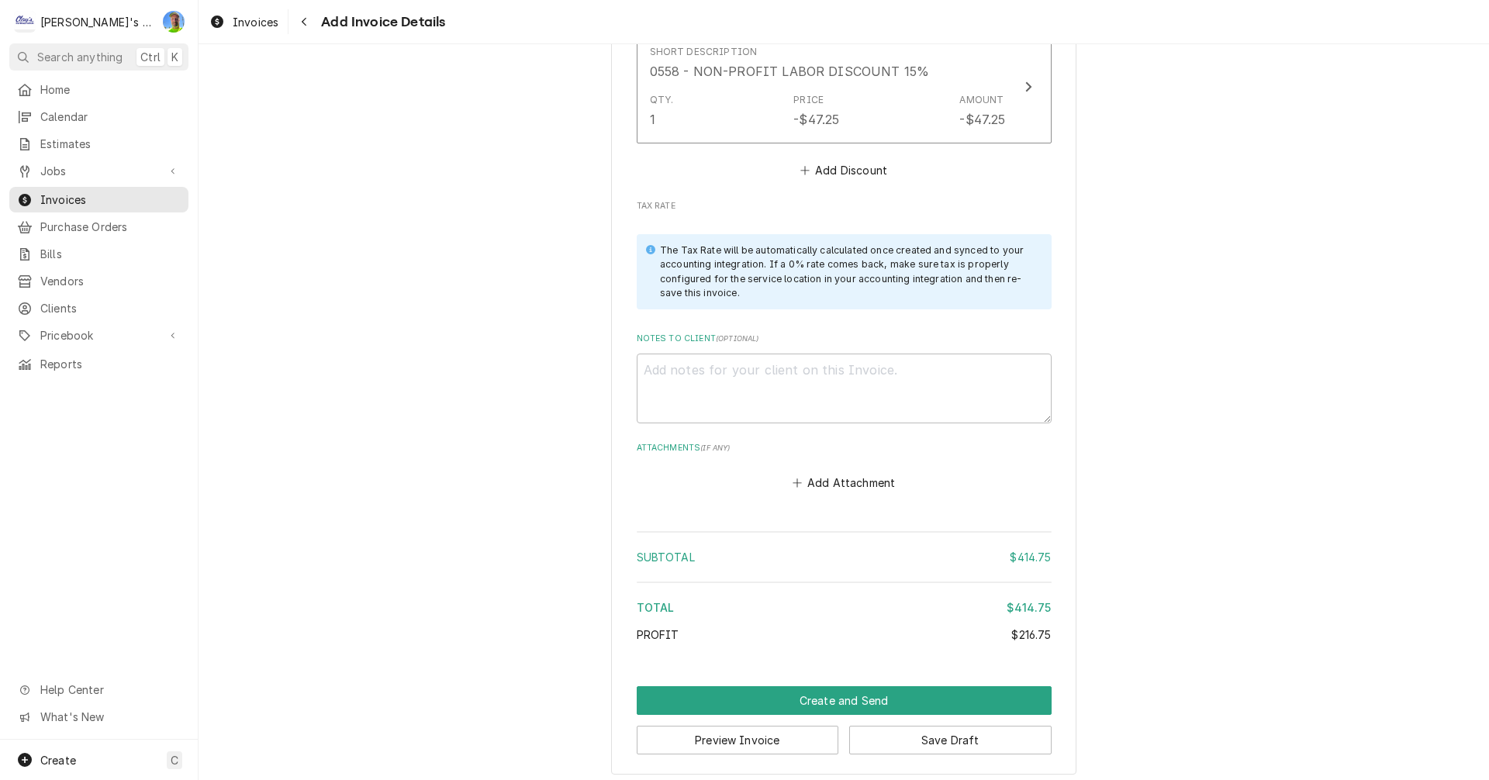
scroll to position [2386, 0]
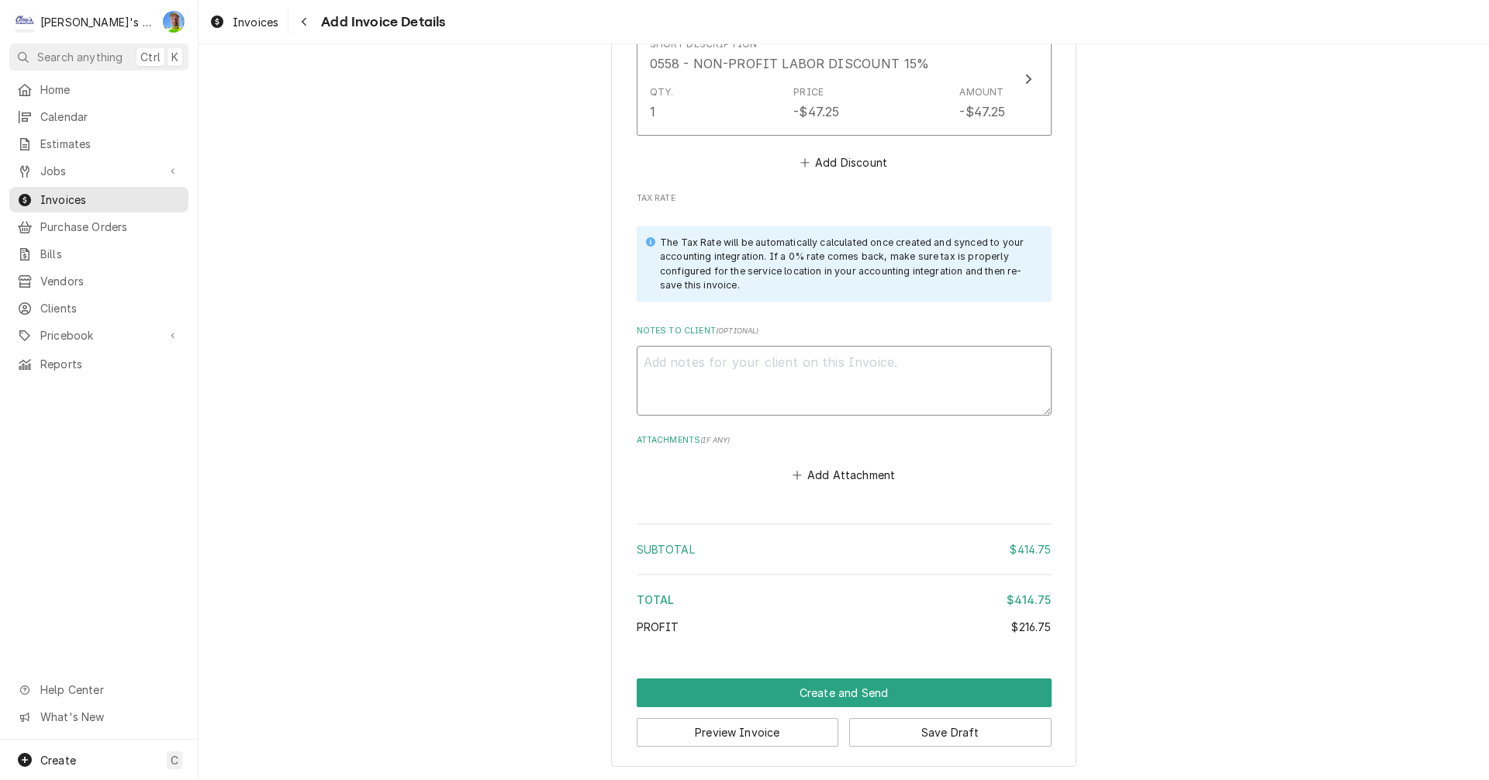
click at [783, 352] on textarea "Notes to Client ( optional )" at bounding box center [844, 381] width 415 height 70
type textarea "x"
type textarea "9"
type textarea "x"
type textarea "9/"
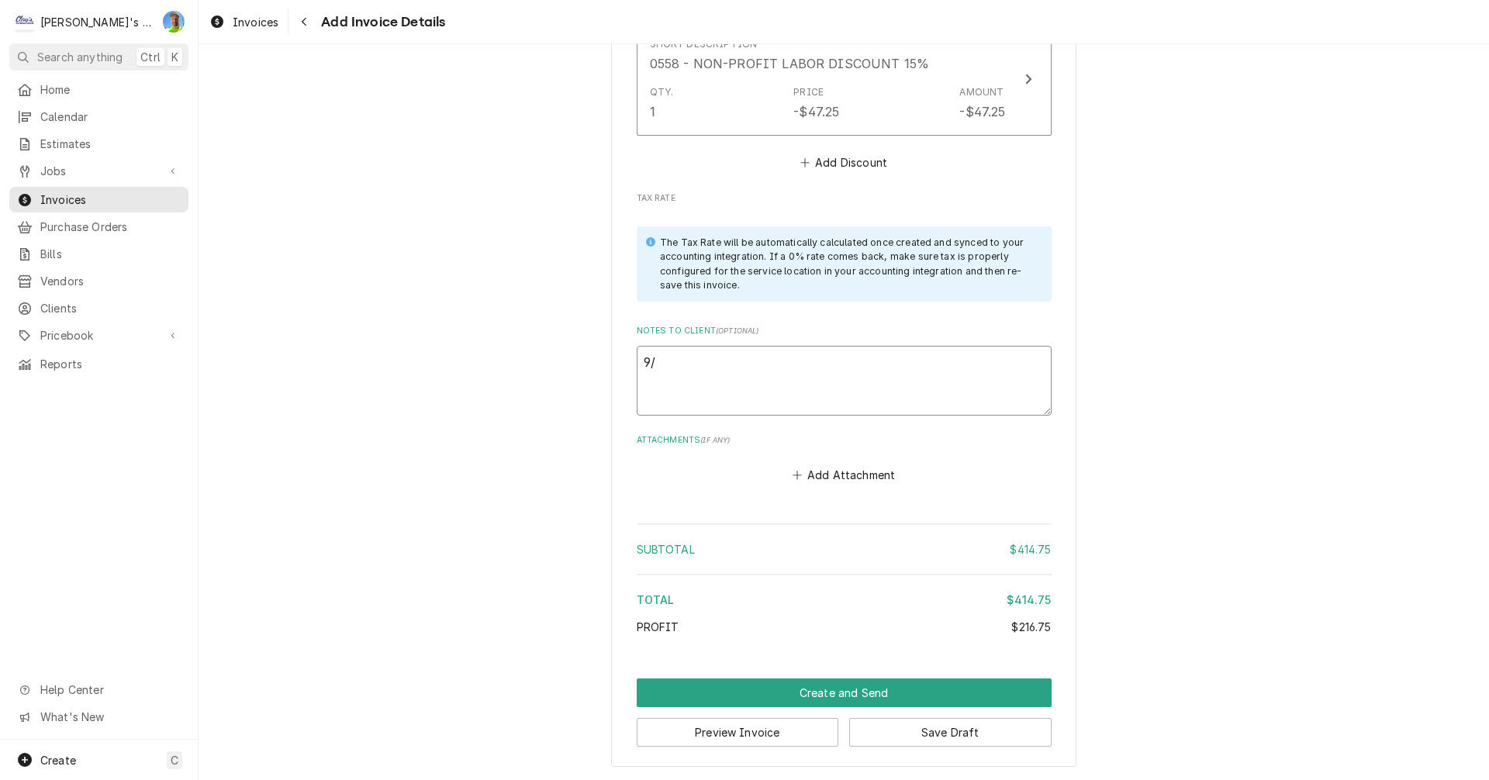
type textarea "x"
type textarea "9/1"
type textarea "x"
type textarea "9/16"
type textarea "x"
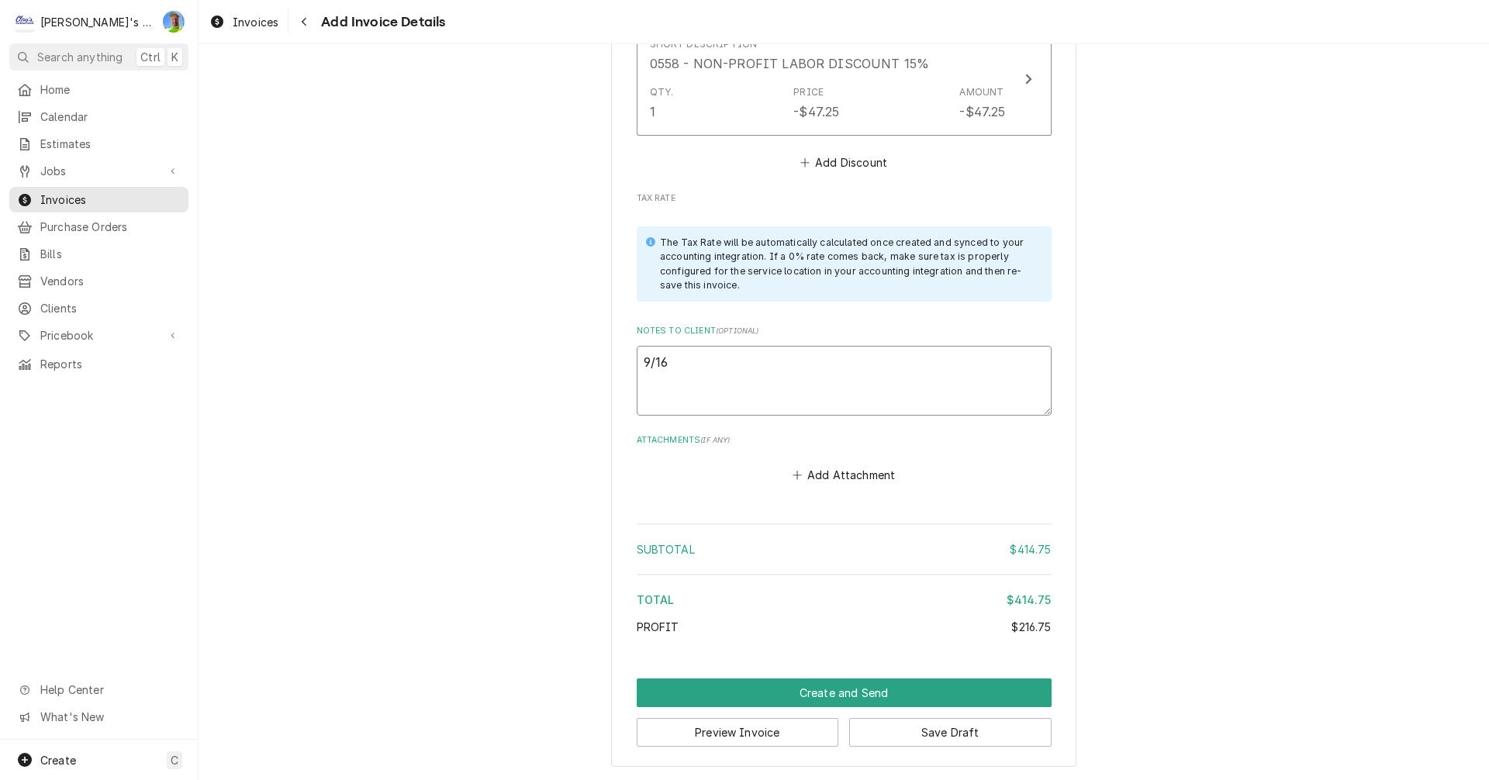
type textarea "9/16"
type textarea "x"
type textarea "9/16 G"
type textarea "x"
type textarea "9/16 GA"
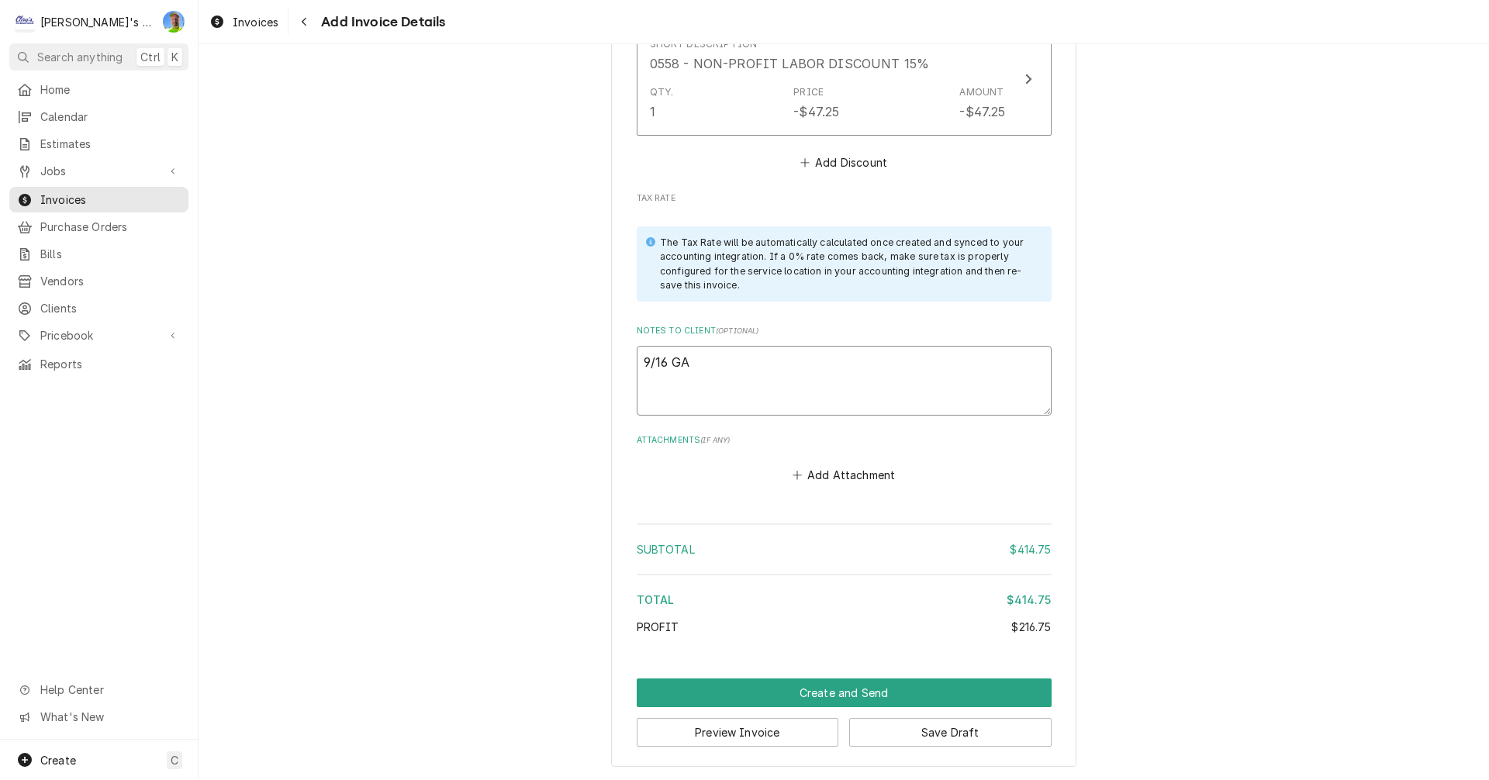
type textarea "x"
type textarea "9/16 GA"
type textarea "x"
type textarea "9/16 GA -"
type textarea "x"
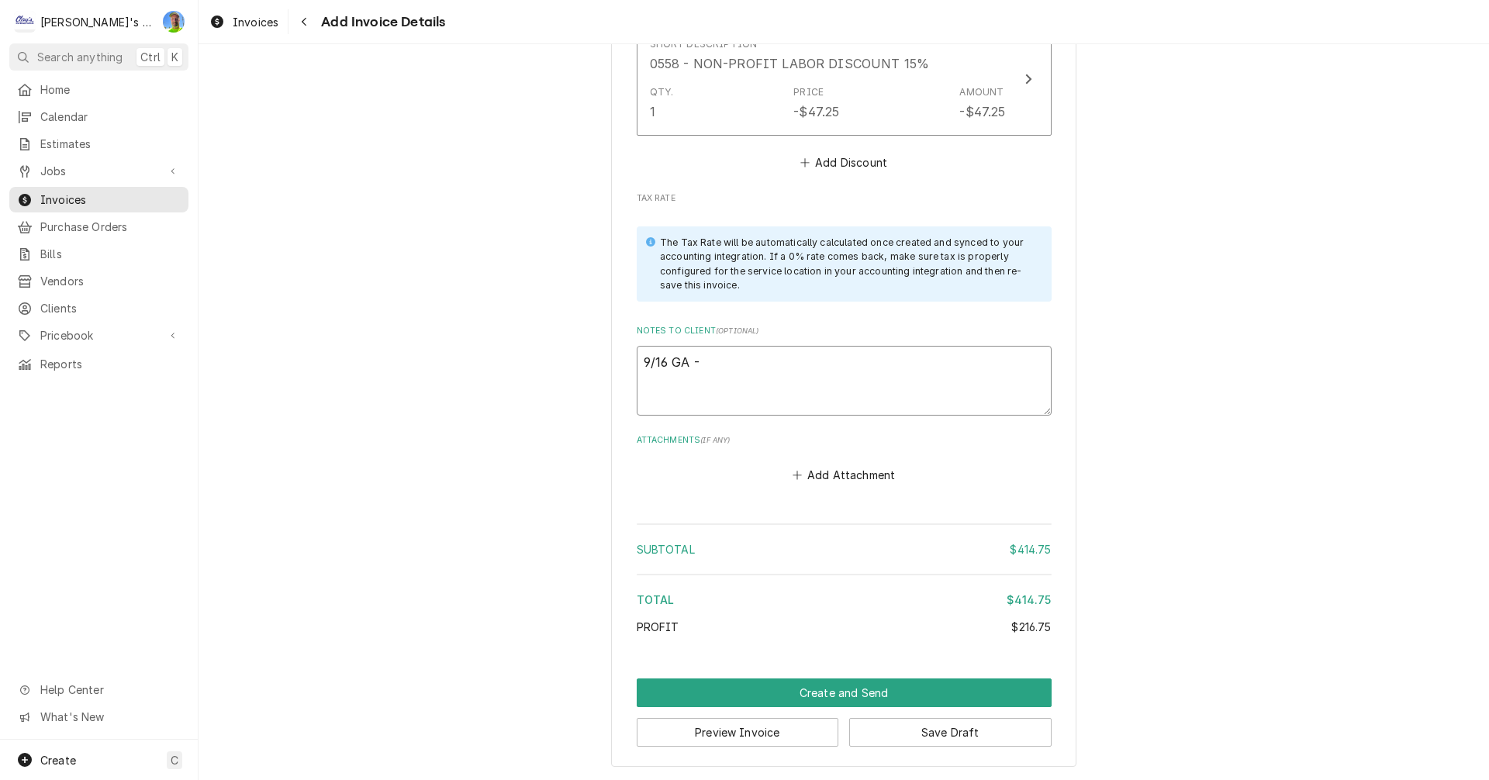
type textarea "9/16 GA -"
type textarea "x"
type textarea "9/16 GA - l"
type textarea "x"
type textarea "9/16 GA - lo"
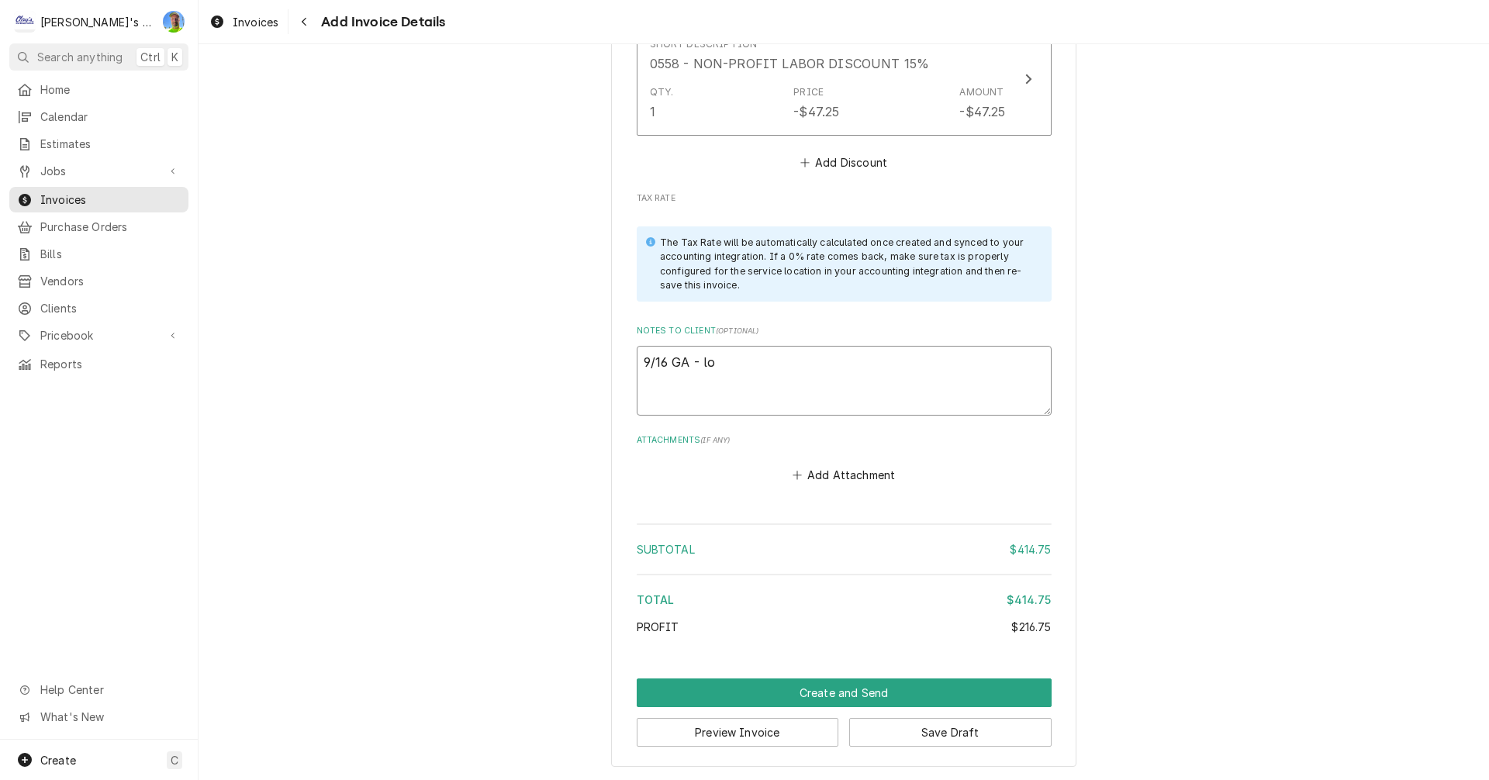
type textarea "x"
type textarea "9/16 GA - loo"
type textarea "x"
type textarea "9/16 GA - look"
type textarea "x"
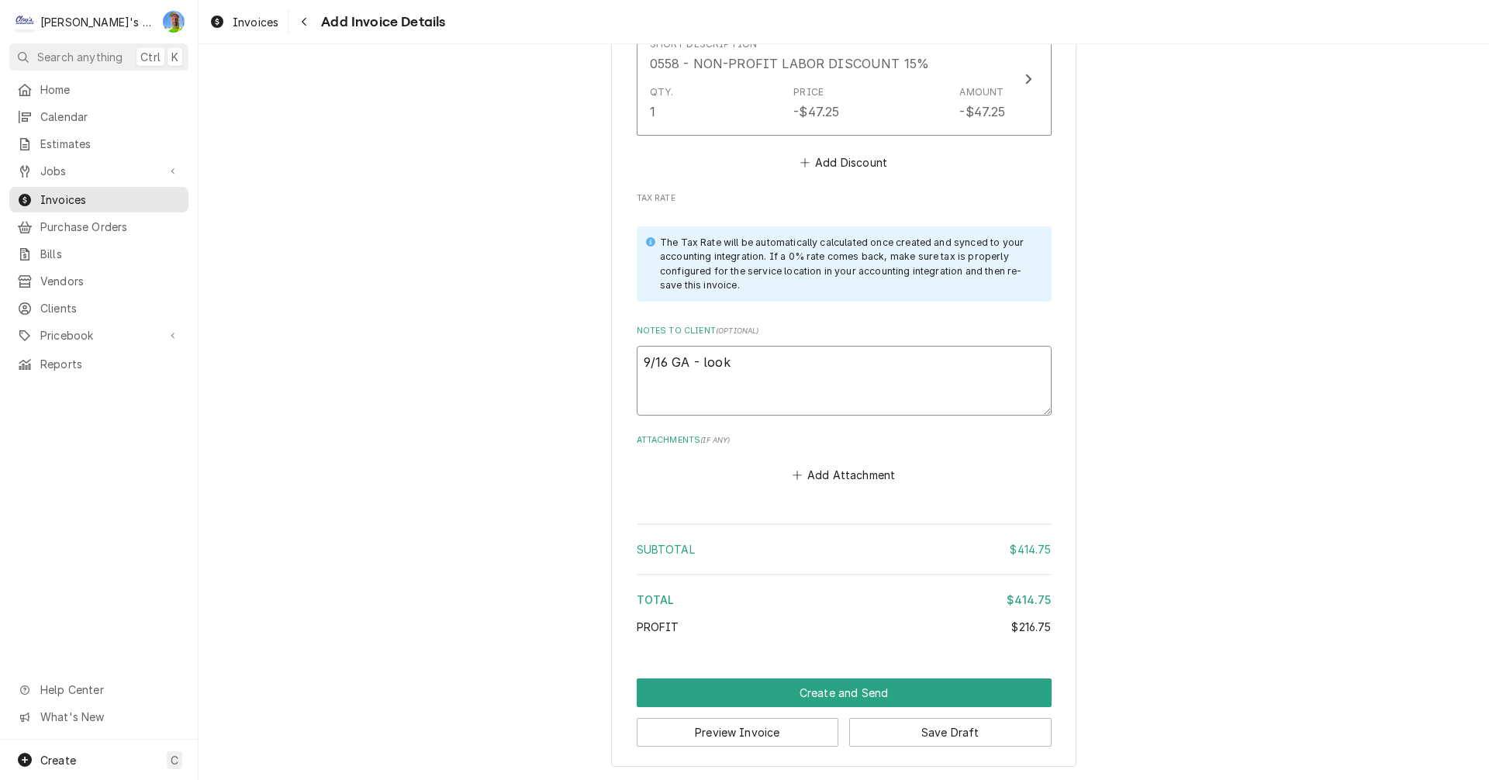
type textarea "9/16 GA - look"
type textarea "x"
type textarea "9/16 GA - look o"
type textarea "x"
type textarea "9/16 GA - look ok"
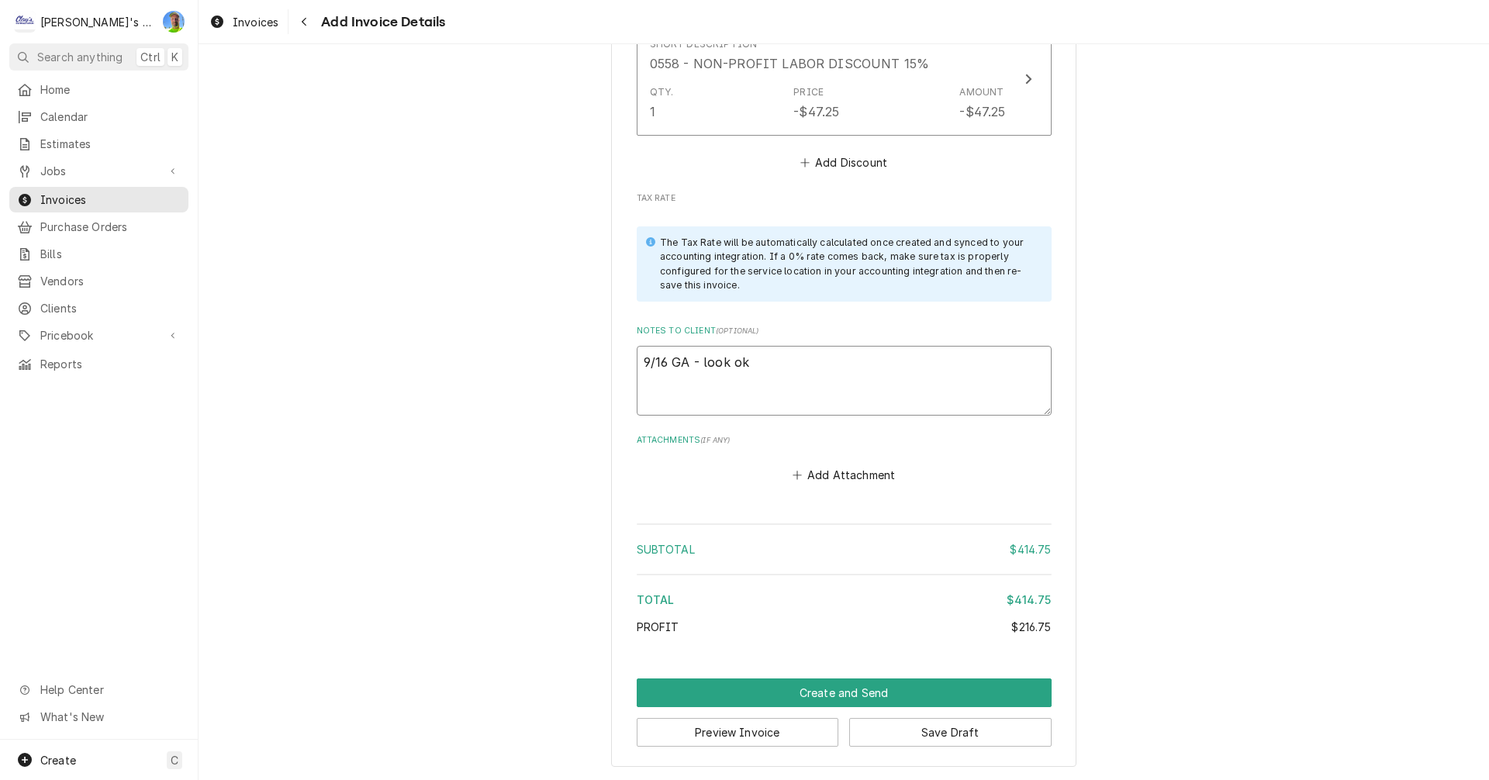
type textarea "x"
type textarea "9/16 GA - look ok?"
type textarea "x"
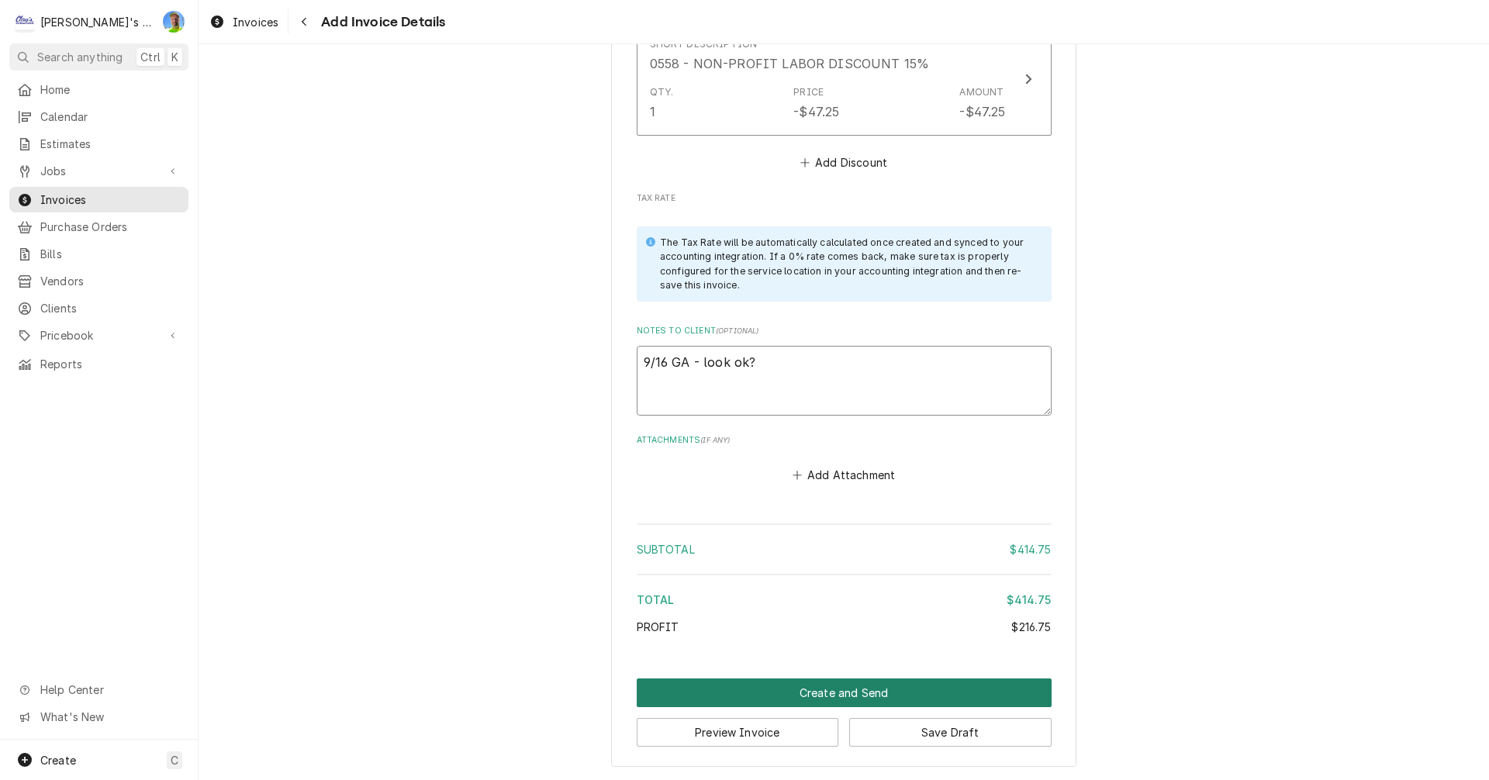
type textarea "9/16 GA - look ok?"
click at [732, 692] on button "Create and Send" at bounding box center [844, 692] width 415 height 29
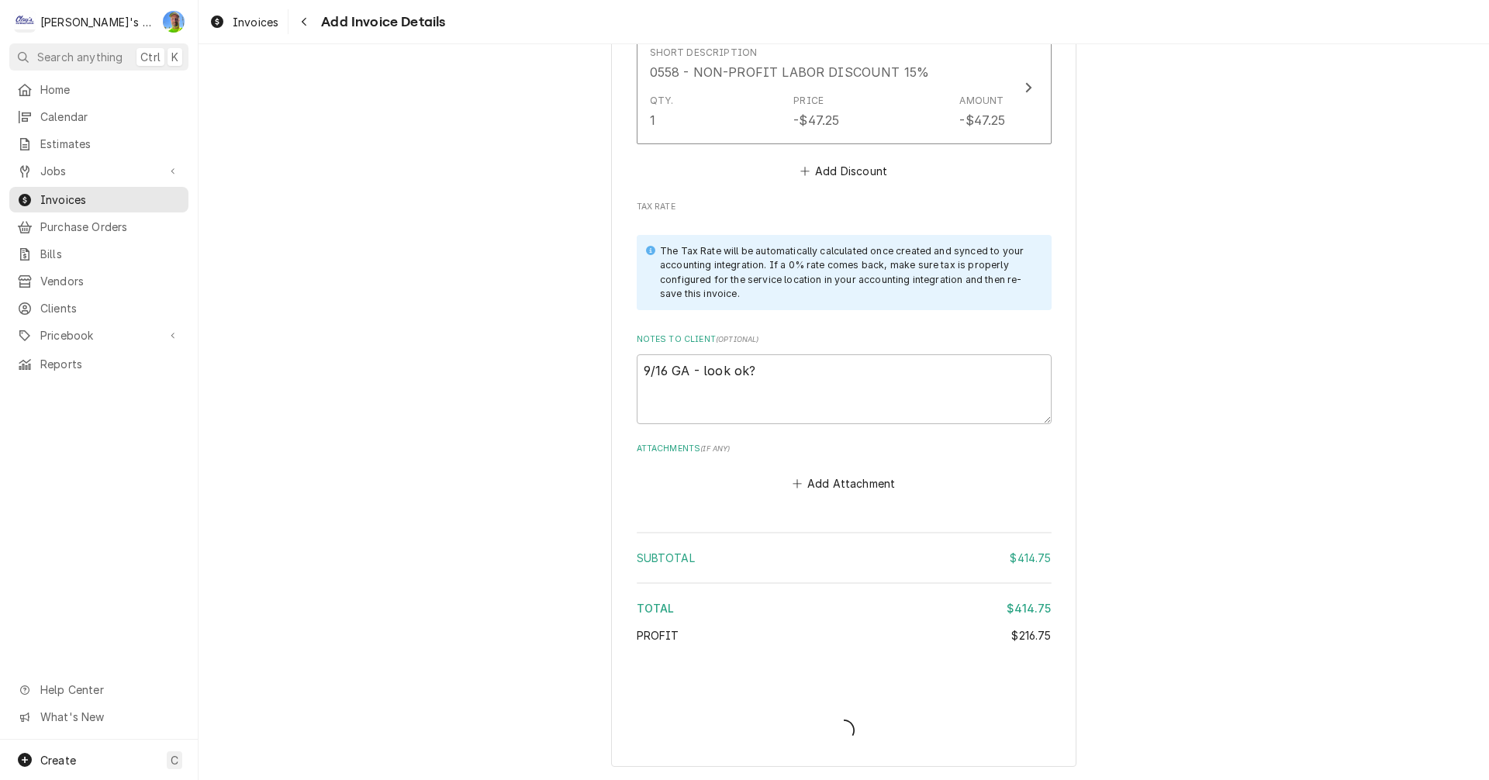
scroll to position [2377, 0]
type textarea "x"
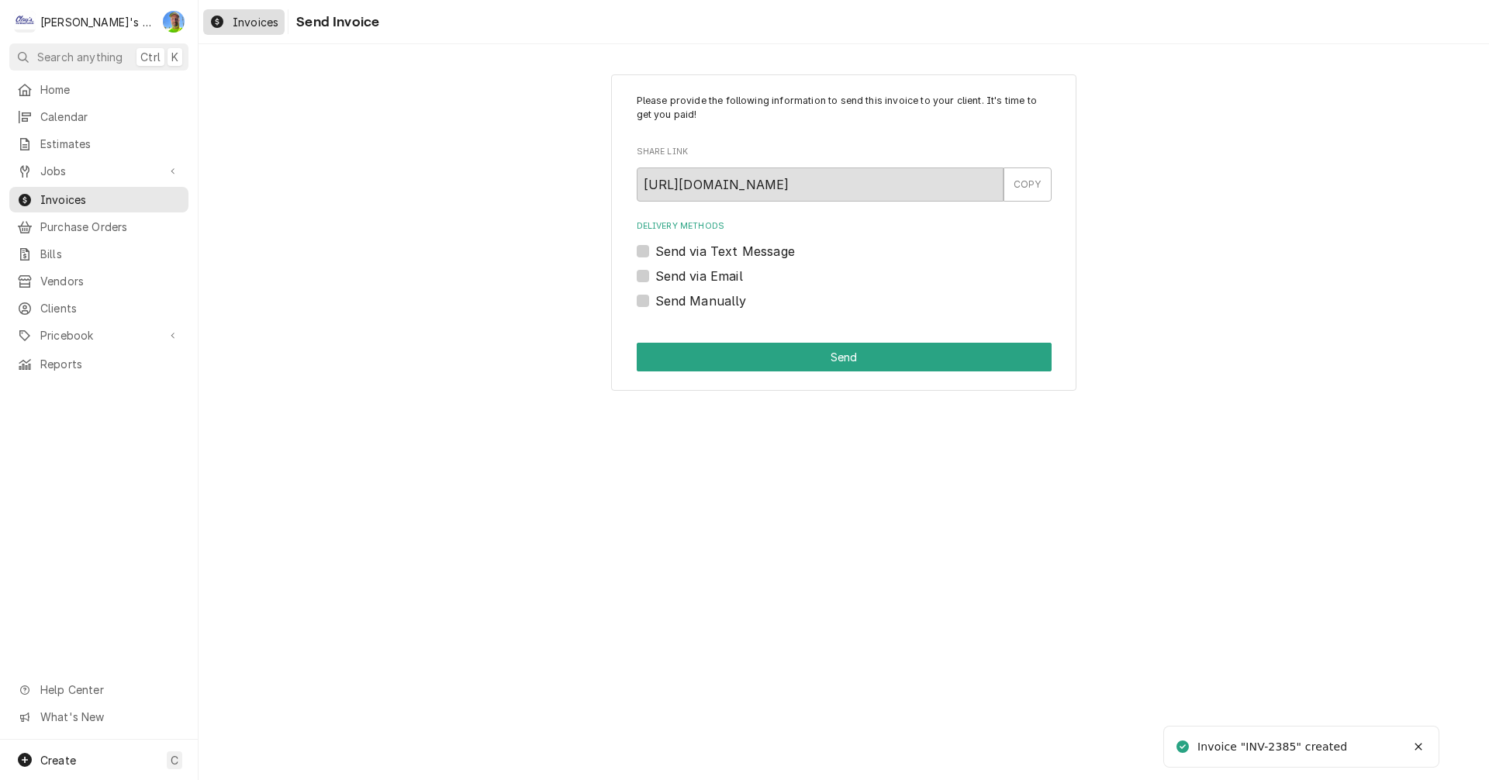
click at [239, 19] on span "Invoices" at bounding box center [256, 22] width 46 height 16
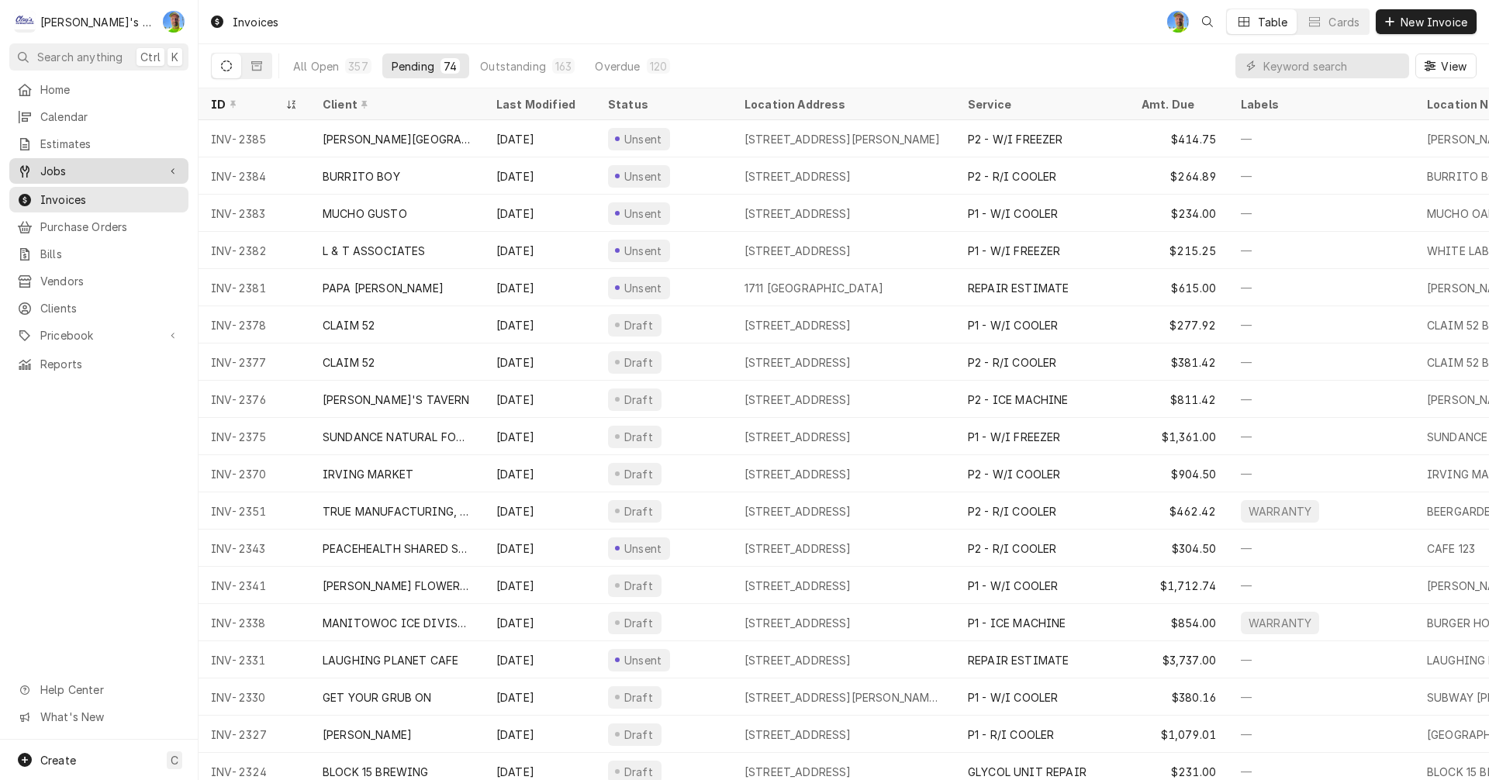
click at [117, 166] on span "Jobs" at bounding box center [98, 171] width 117 height 16
click at [109, 195] on span "Jobs" at bounding box center [110, 198] width 140 height 16
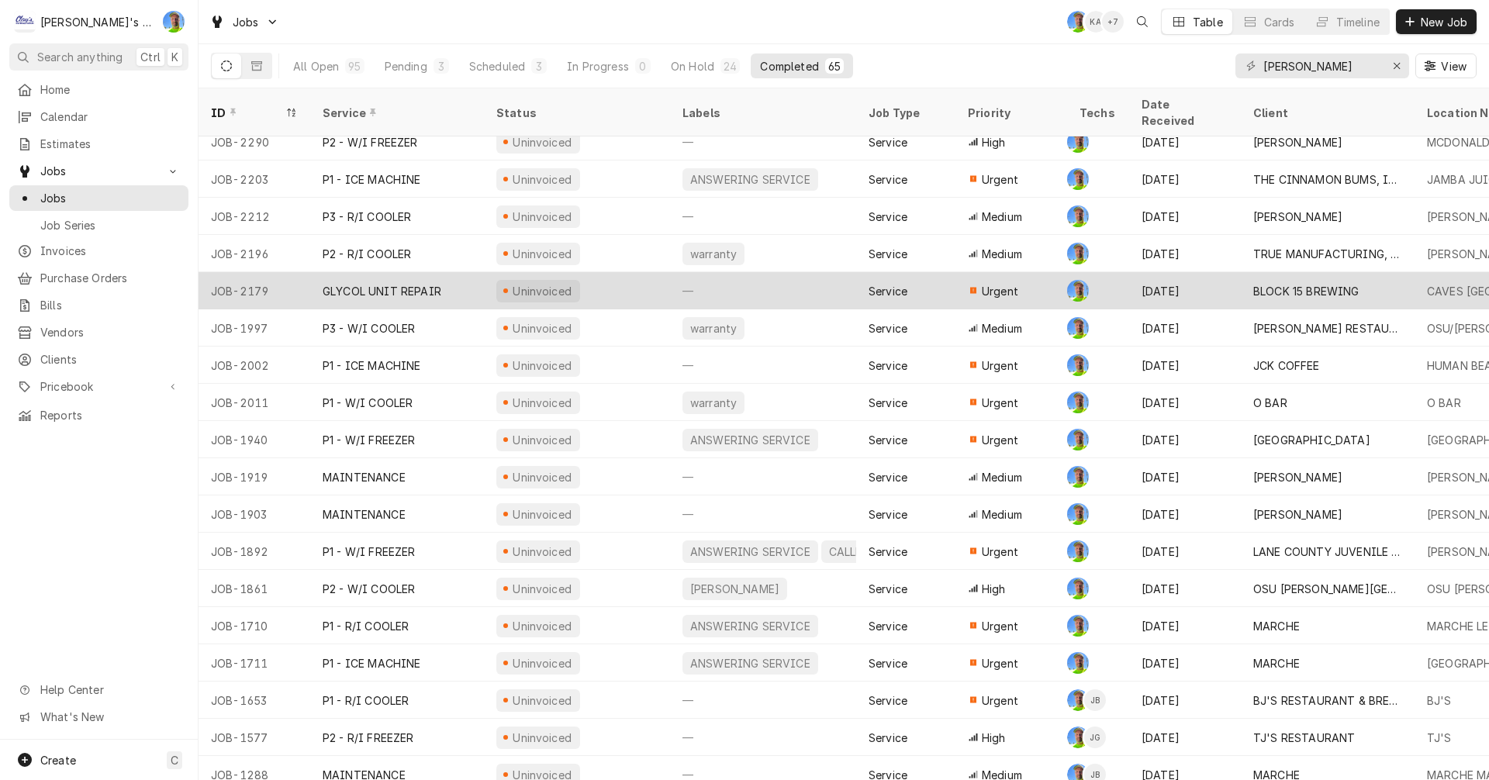
scroll to position [1545, 0]
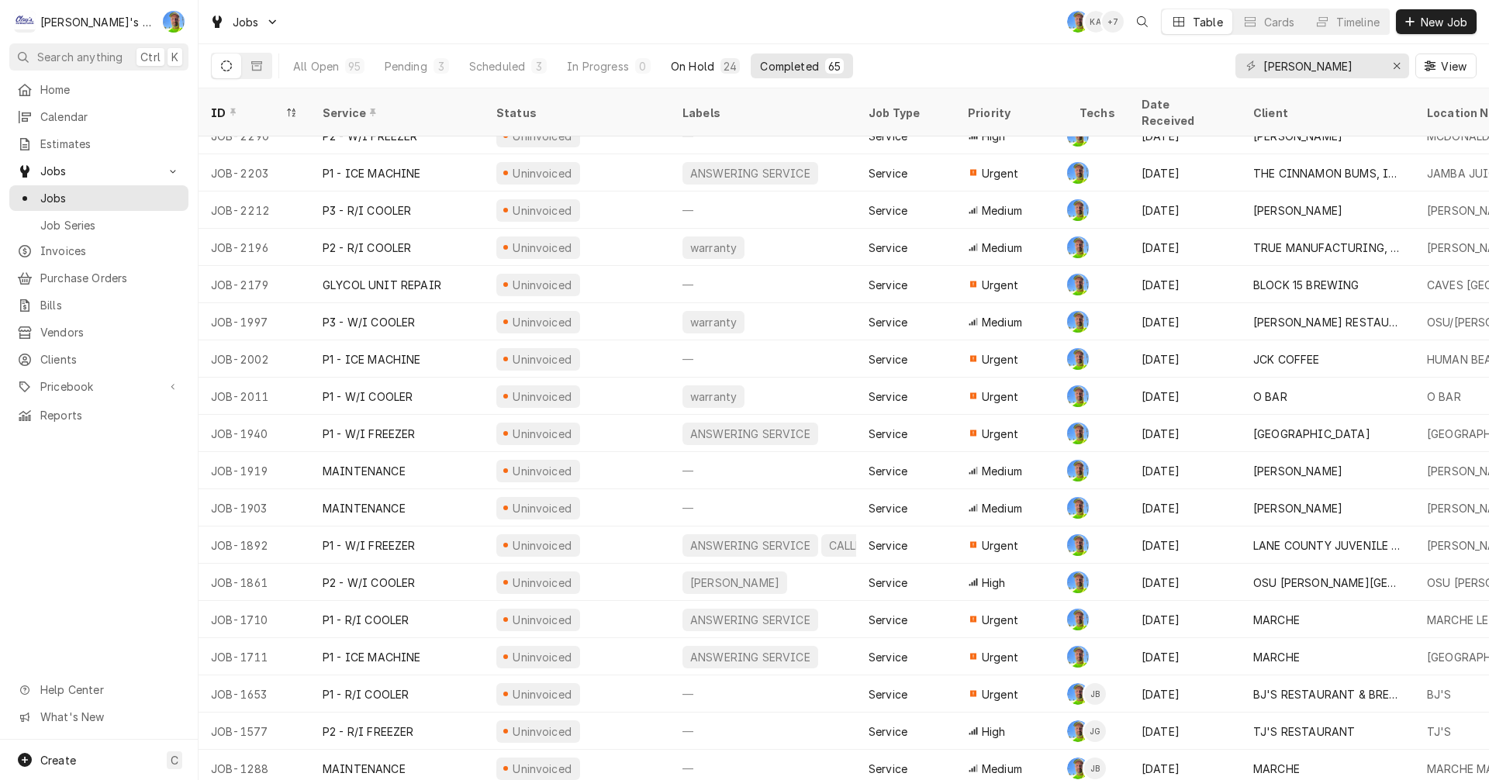
click at [692, 63] on div "On Hold" at bounding box center [692, 66] width 43 height 16
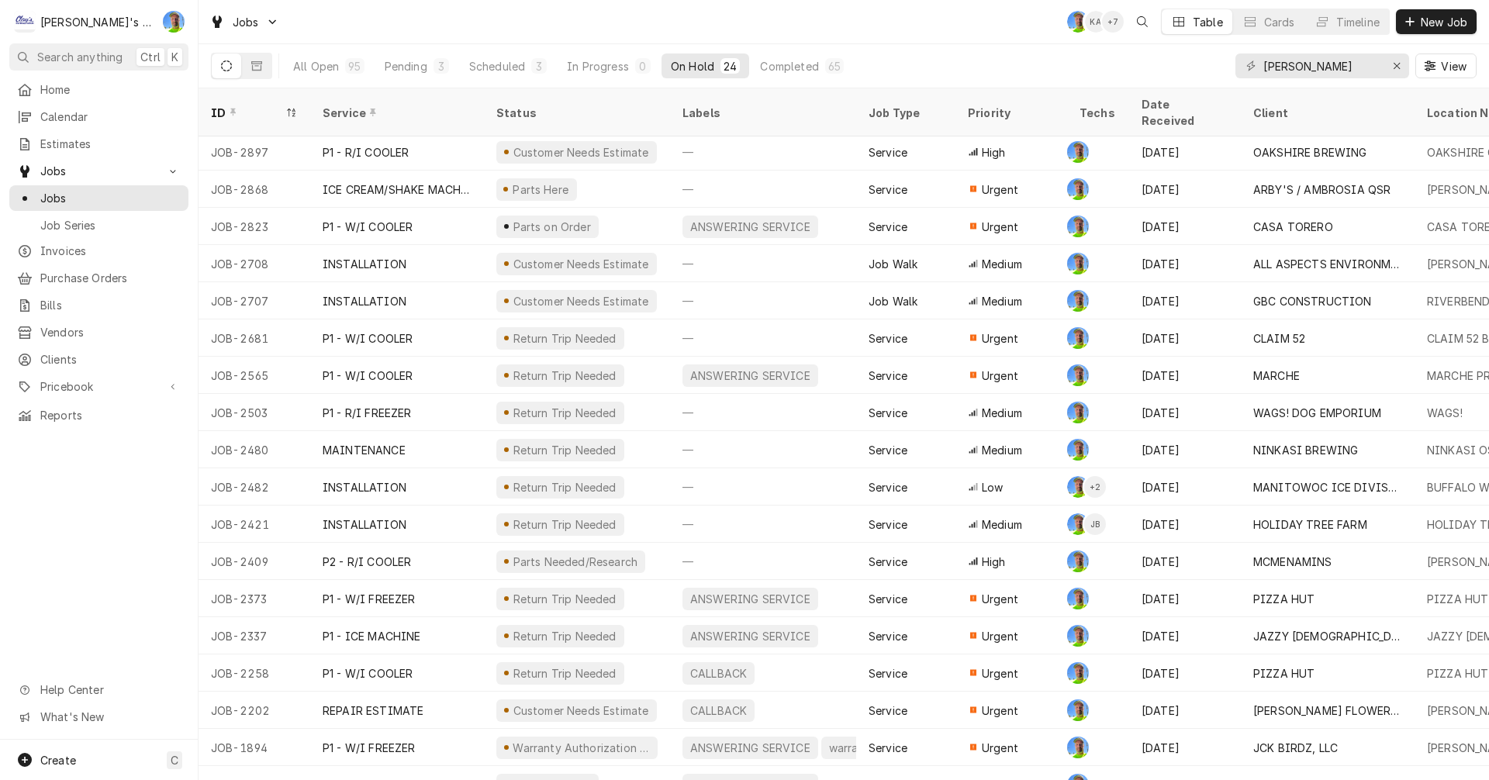
scroll to position [0, 0]
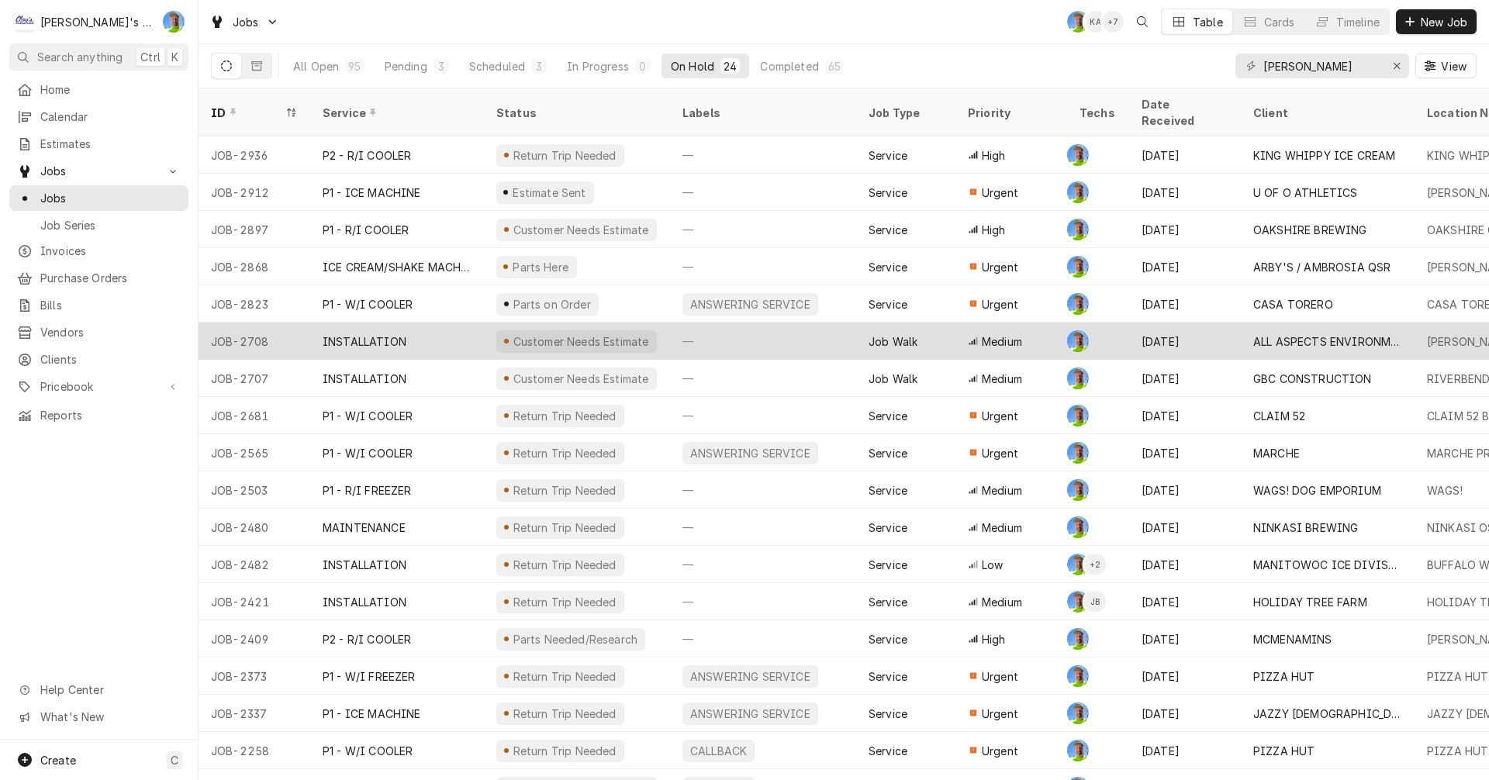
click at [441, 327] on div "INSTALLATION" at bounding box center [397, 341] width 174 height 37
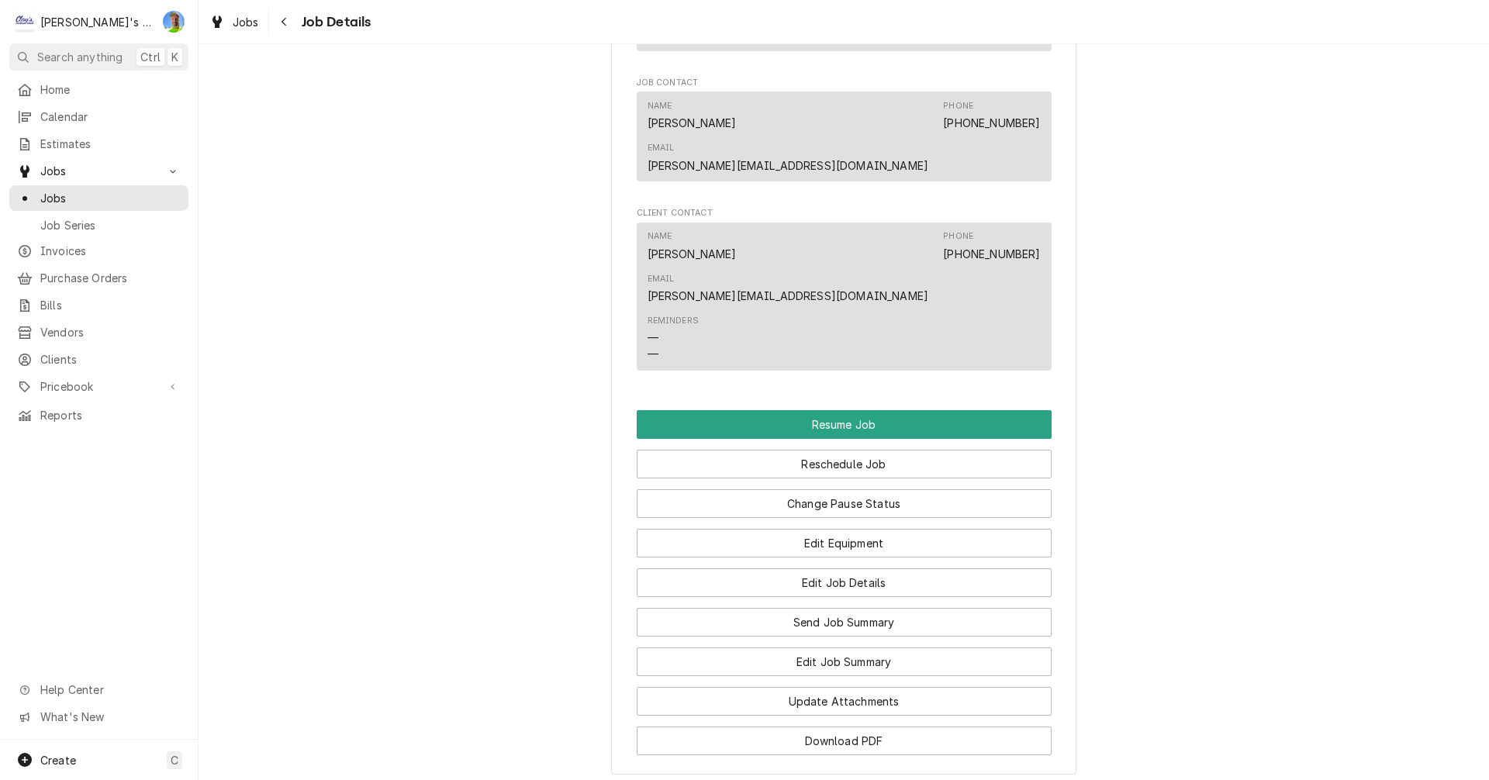
scroll to position [1318, 0]
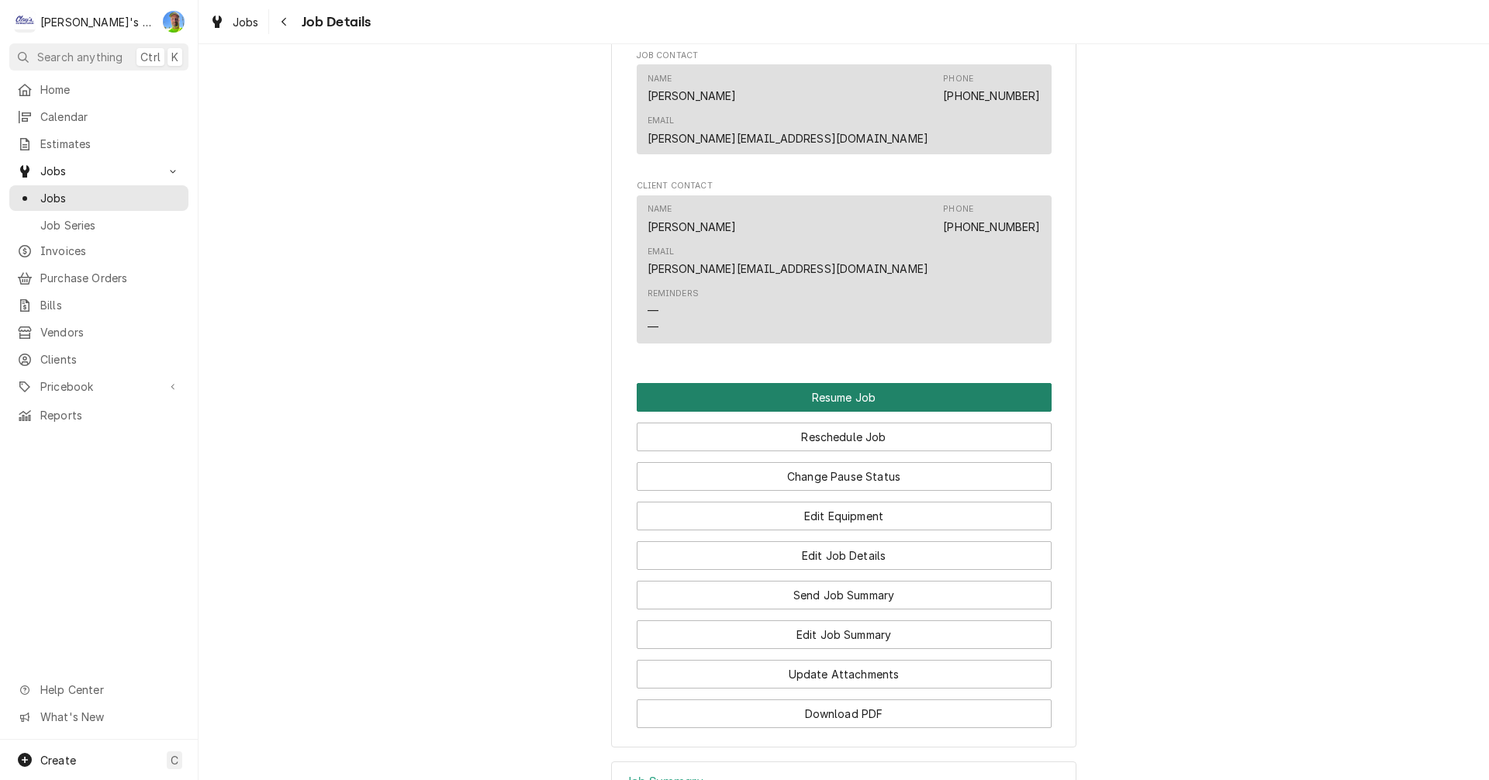
click at [923, 383] on button "Resume Job" at bounding box center [844, 397] width 415 height 29
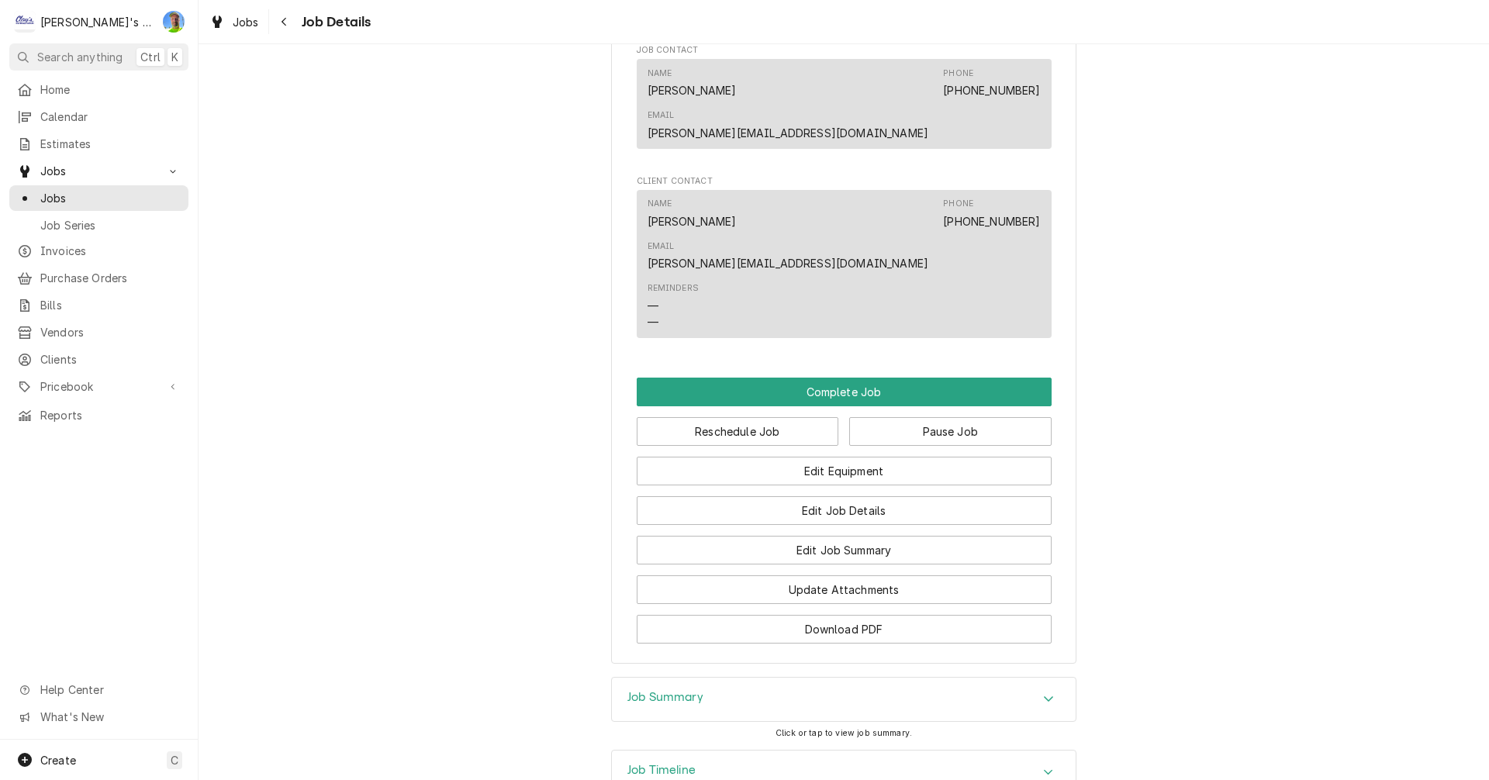
scroll to position [1208, 0]
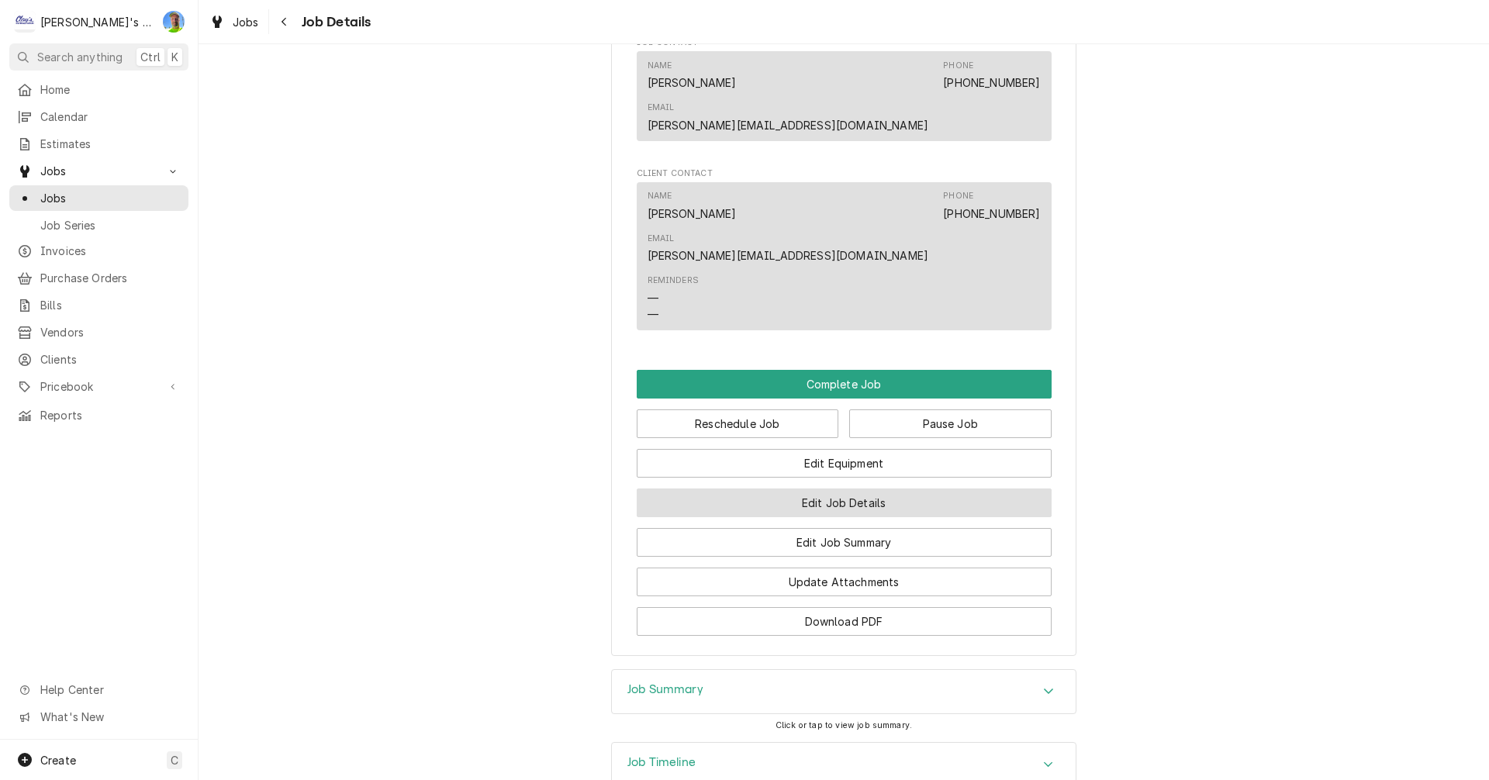
click at [747, 488] on button "Edit Job Details" at bounding box center [844, 502] width 415 height 29
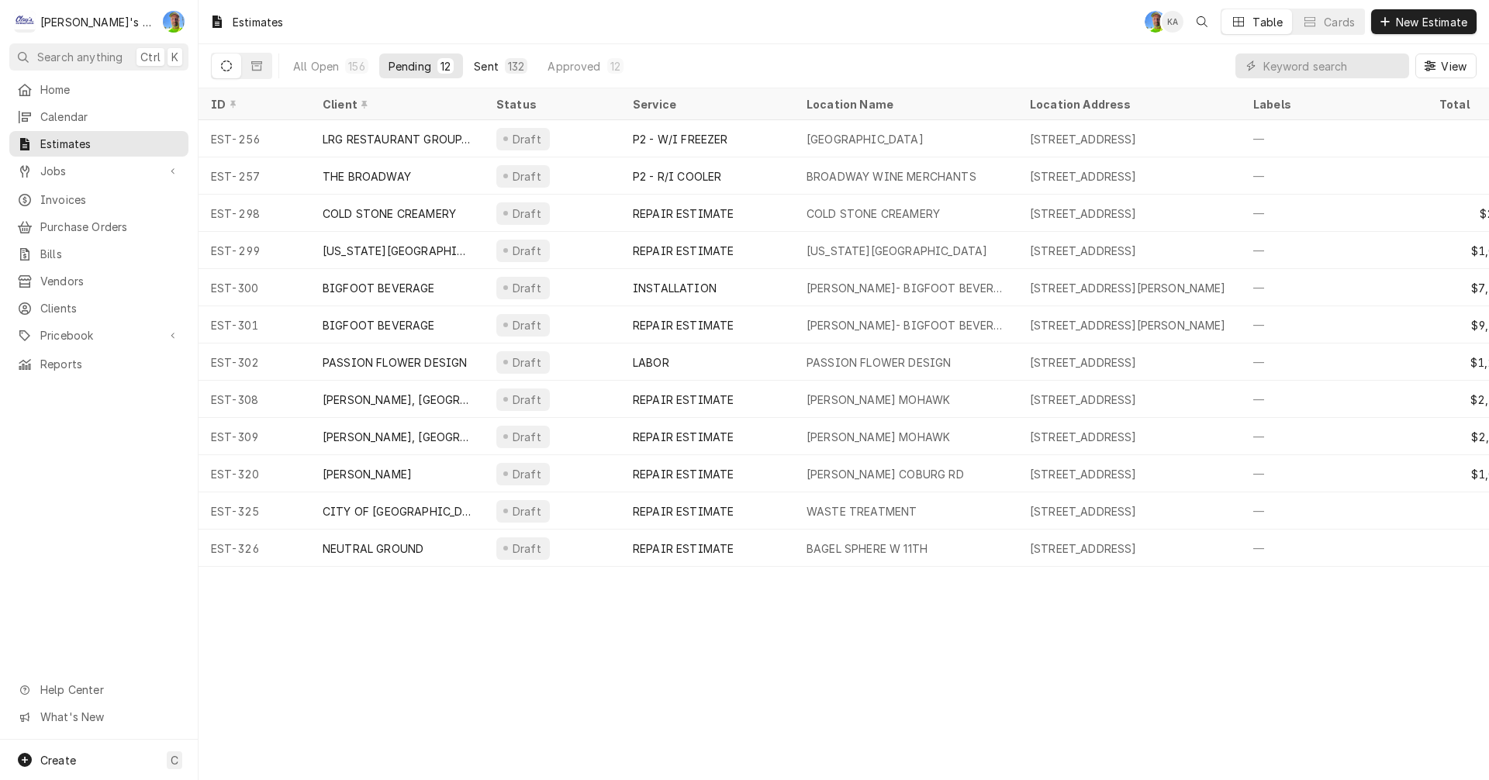
click at [488, 69] on div "Sent" at bounding box center [486, 66] width 25 height 16
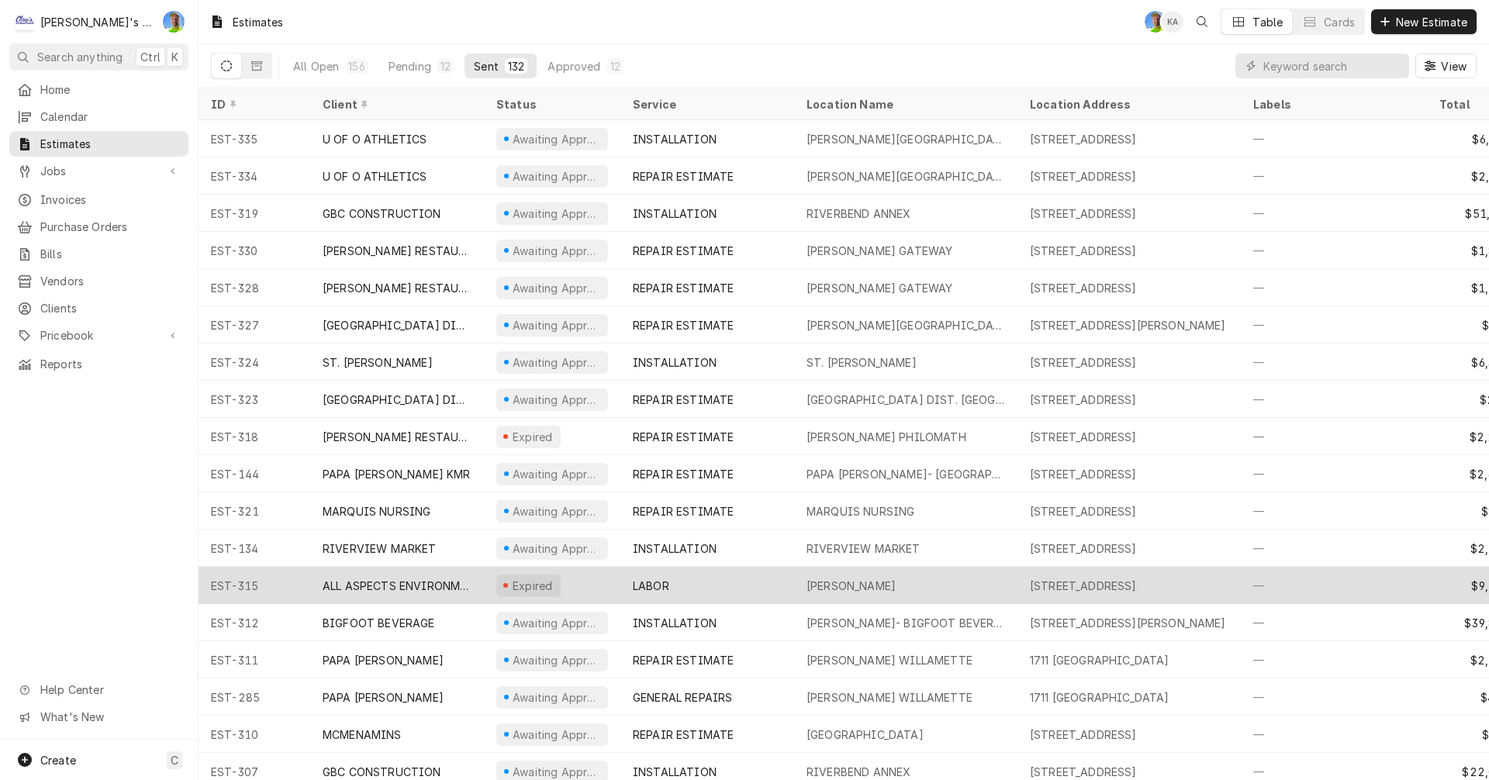
click at [706, 581] on div "LABOR" at bounding box center [707, 585] width 174 height 37
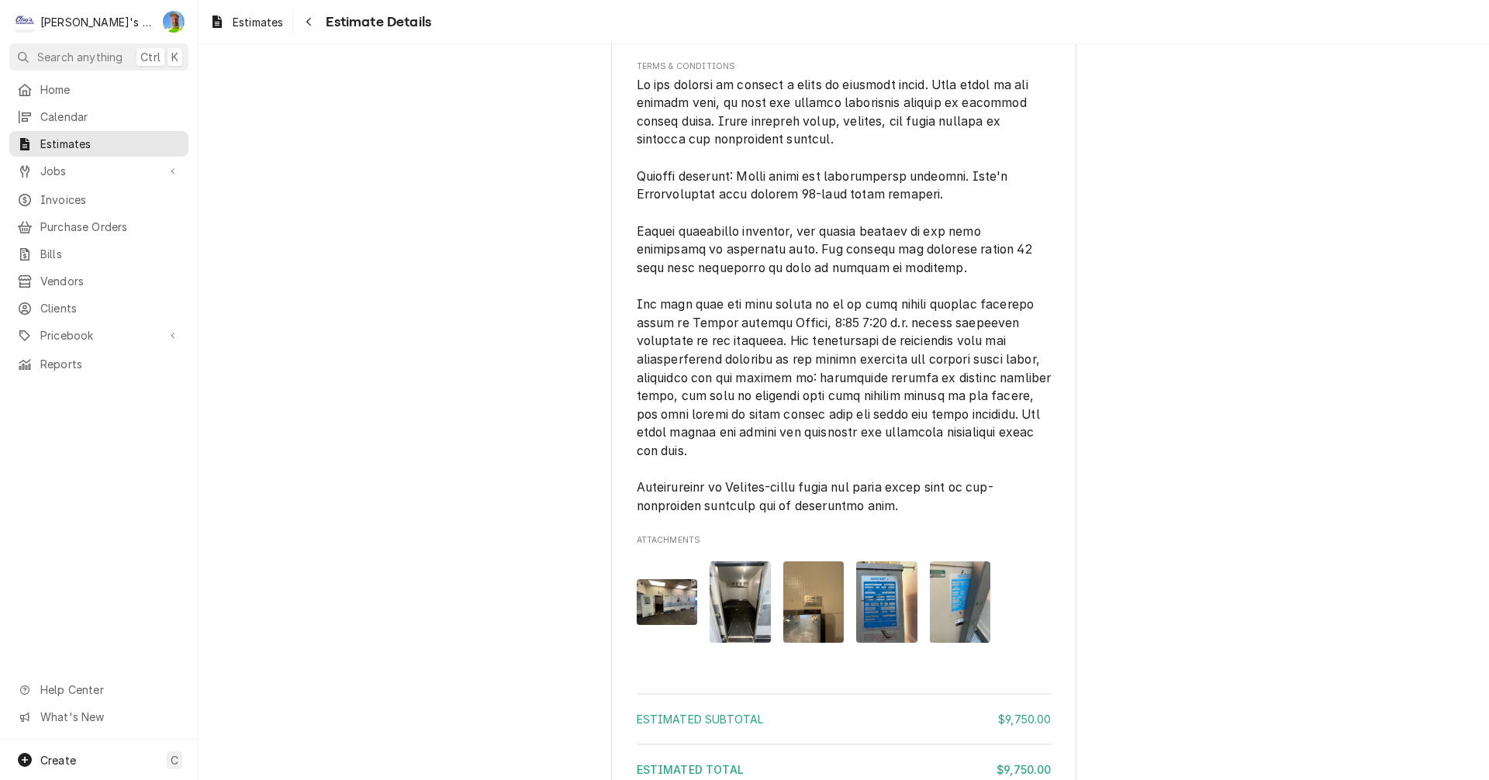
scroll to position [2171, 0]
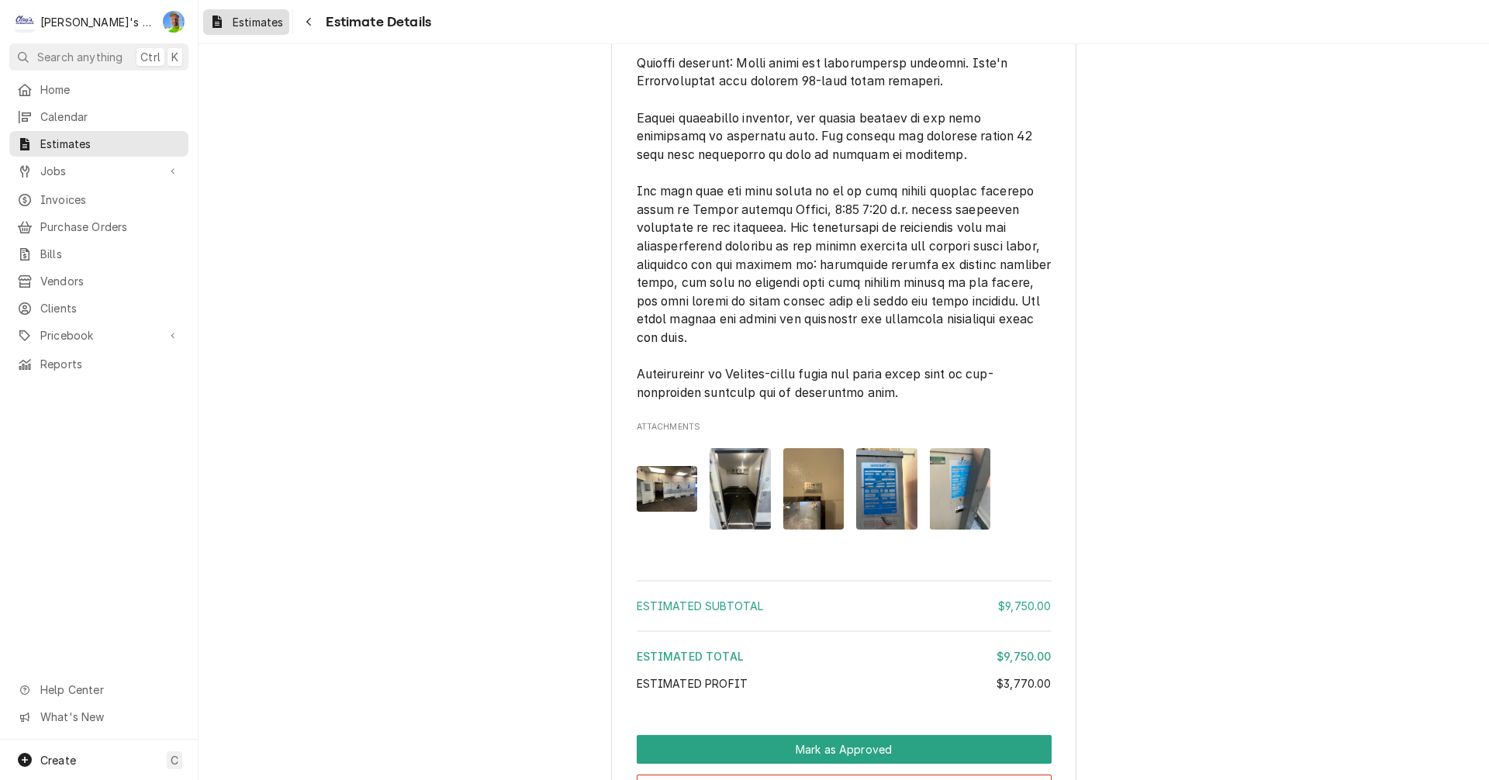
click at [258, 16] on span "Estimates" at bounding box center [258, 22] width 50 height 16
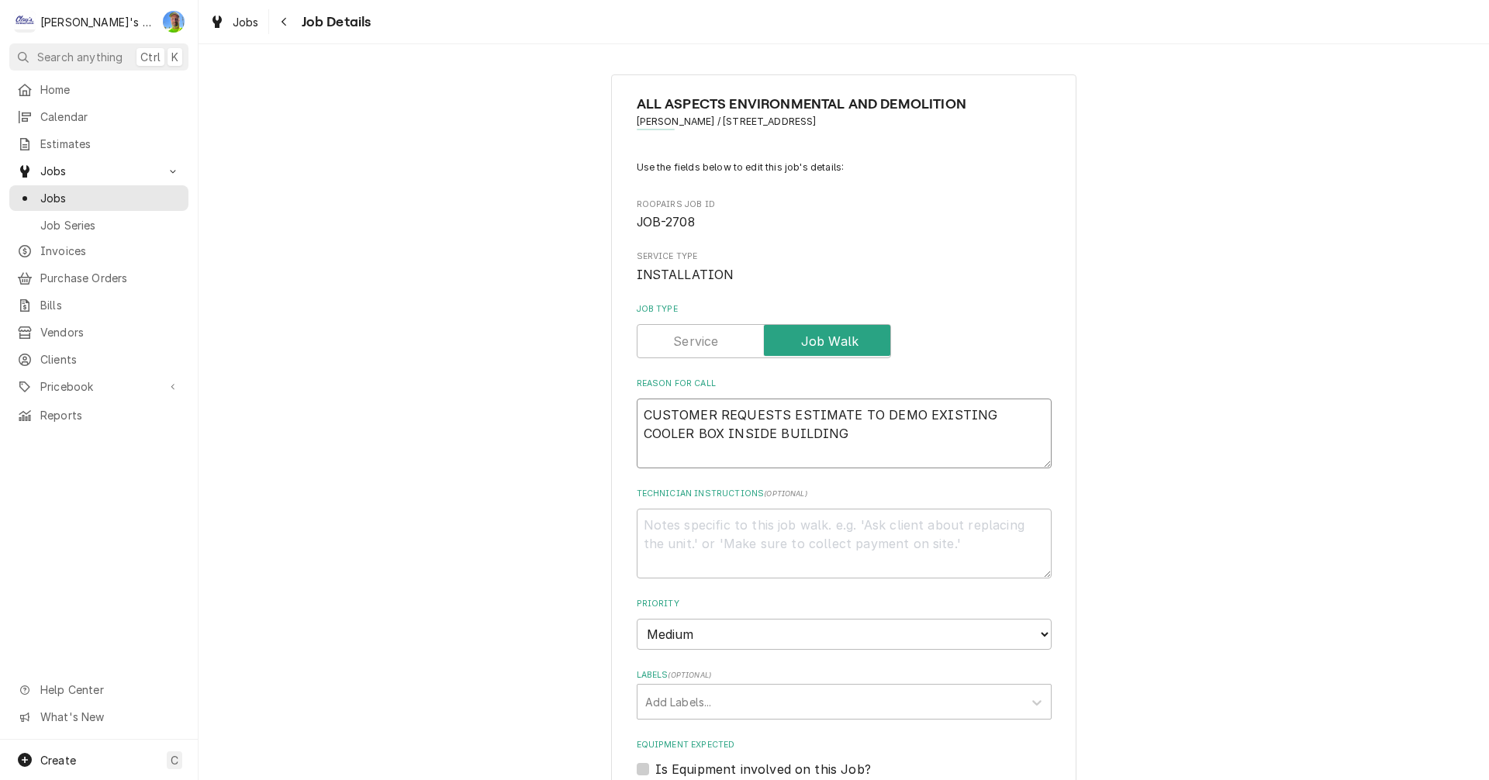
click at [806, 434] on textarea "CUSTOMER REQUESTS ESTIMATE TO DEMO EXISTING COOLER BOX INSIDE BUILDING" at bounding box center [844, 433] width 415 height 70
type textarea "x"
type textarea "CUSTOMER REQUESTS ESTIMATE TO DEMO EXISTING COOLER BOX INSIDE BUILDING"
type textarea "x"
type textarea "CUSTOMER REQUESTS ESTIMATE TO DEMO EXISTING COOLER BOX INSIDE BUILDING"
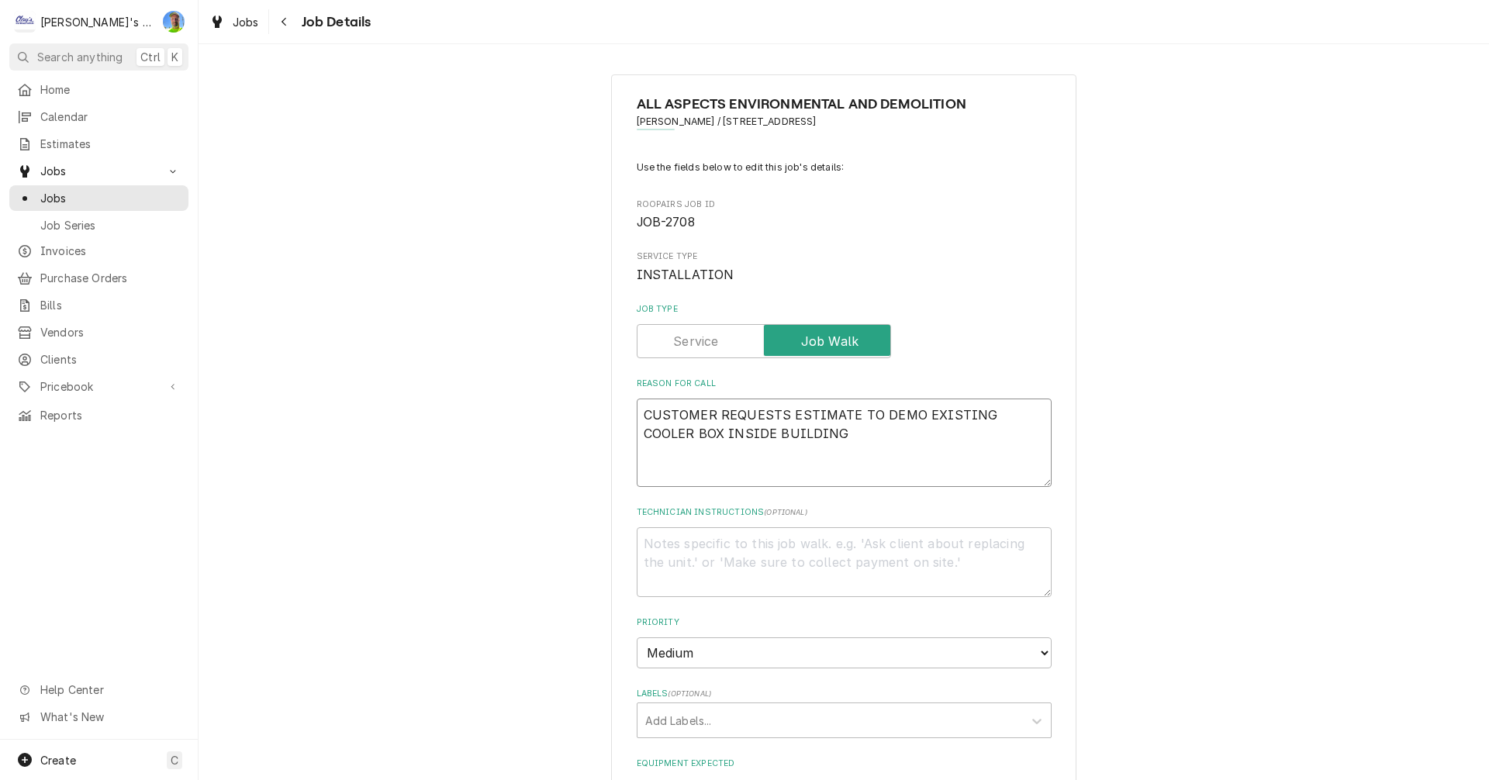
type textarea "x"
type textarea "CUSTOMER REQUESTS ESTIMATE TO DEMO EXISTING COOLER BOX INSIDE BUILDING"
type textarea "x"
type textarea "CUSTOMER REQUESTS ESTIMATE TO DEMO EXISTING COOLER BOX INSIDE BUILDING 8"
type textarea "x"
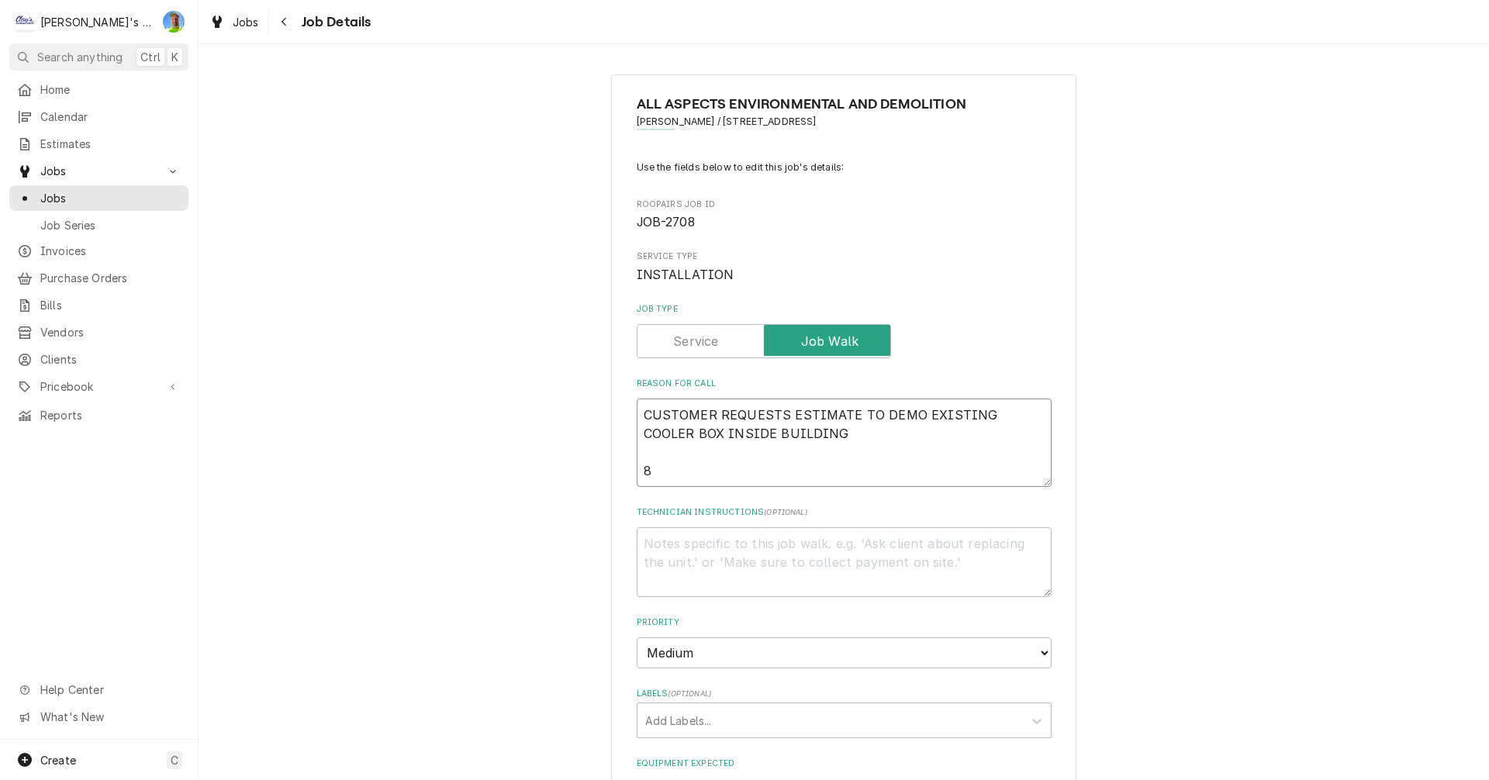
type textarea "CUSTOMER REQUESTS ESTIMATE TO DEMO EXISTING COOLER BOX INSIDE BUILDING 8/"
type textarea "x"
type textarea "CUSTOMER REQUESTS ESTIMATE TO DEMO EXISTING COOLER BOX INSIDE BUILDING 8/2"
type textarea "x"
type textarea "CUSTOMER REQUESTS ESTIMATE TO DEMO EXISTING COOLER BOX INSIDE BUILDING 8/28"
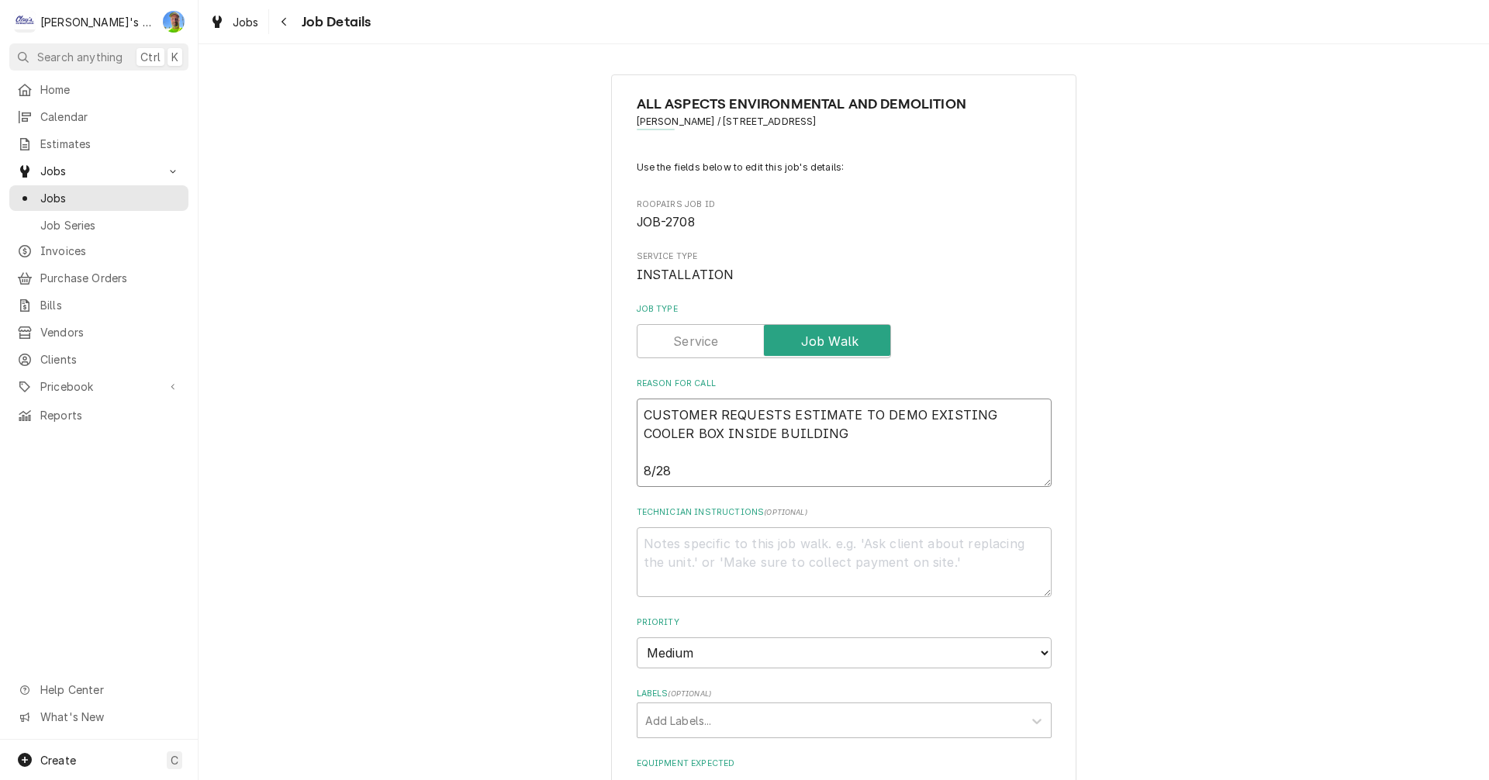
type textarea "x"
type textarea "CUSTOMER REQUESTS ESTIMATE TO DEMO EXISTING COOLER BOX INSIDE BUILDING 8/28"
type textarea "x"
type textarea "CUSTOMER REQUESTS ESTIMATE TO DEMO EXISTING COOLER BOX INSIDE BUILDING 8/28 s"
type textarea "x"
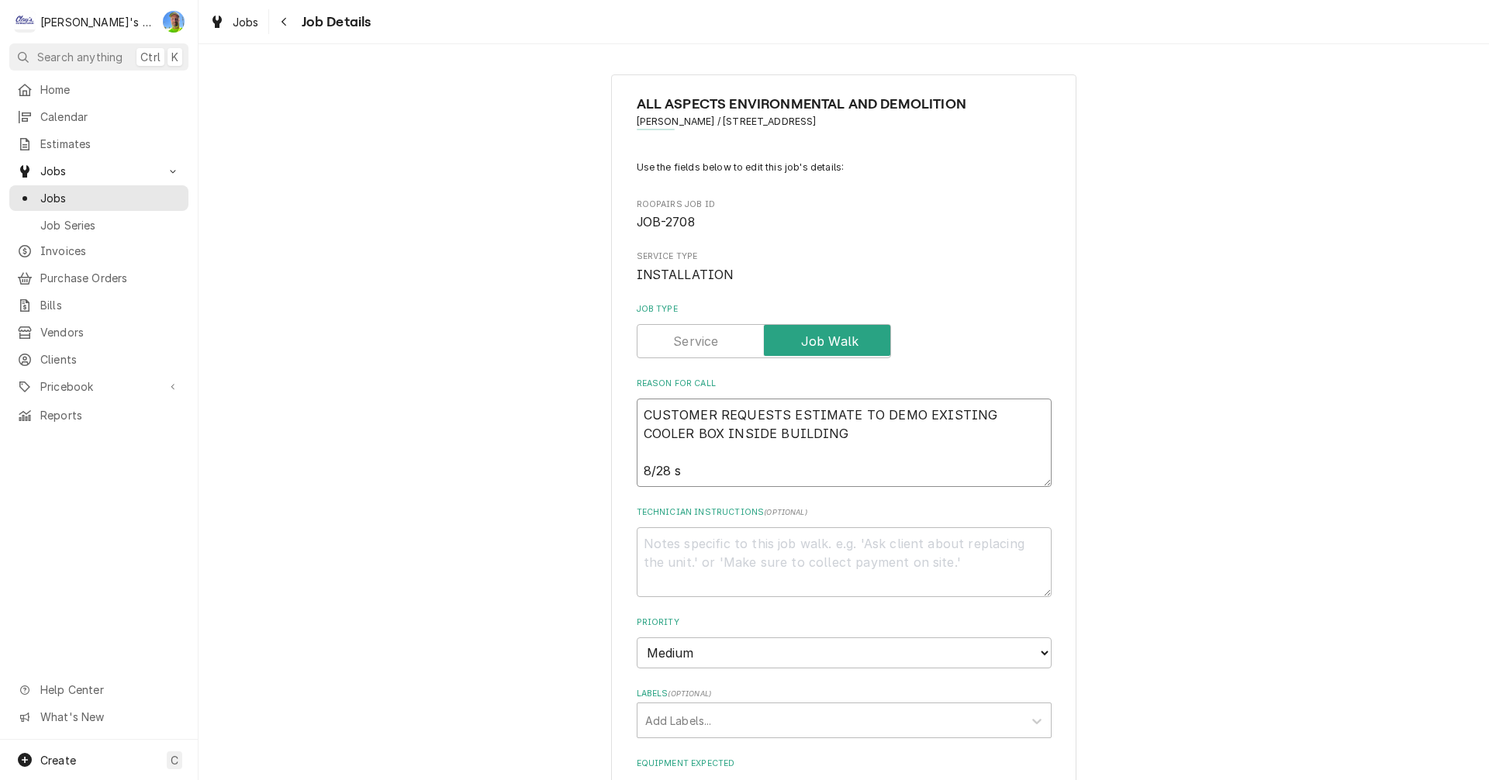
type textarea "CUSTOMER REQUESTS ESTIMATE TO DEMO EXISTING COOLER BOX INSIDE BUILDING 8/28"
type textarea "x"
type textarea "CUSTOMER REQUESTS ESTIMATE TO DEMO EXISTING COOLER BOX INSIDE BUILDING 8/28 S"
type textarea "x"
type textarea "CUSTOMER REQUESTS ESTIMATE TO DEMO EXISTING COOLER BOX INSIDE BUILDING 8/28 SE"
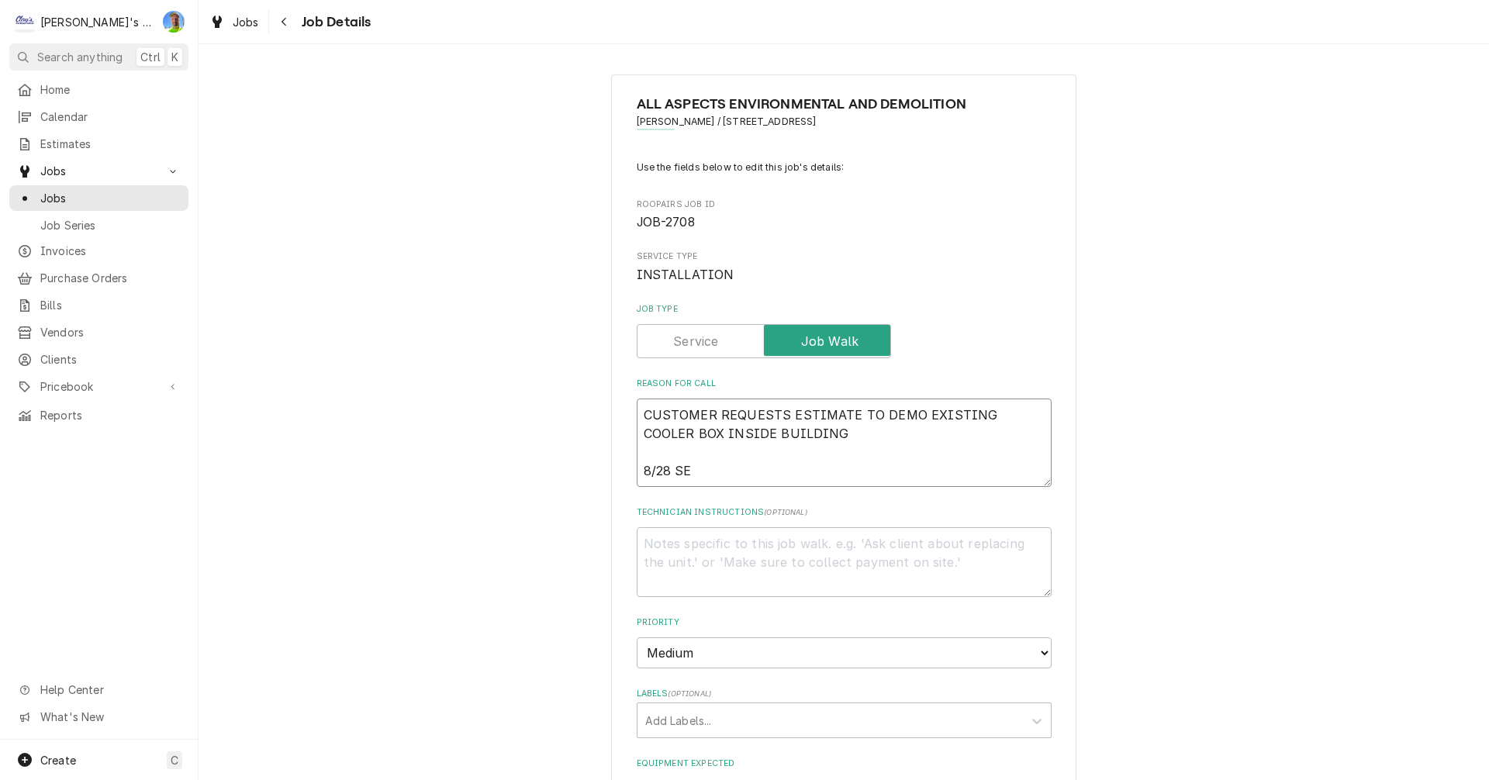
type textarea "x"
type textarea "CUSTOMER REQUESTS ESTIMATE TO DEMO EXISTING COOLER BOX INSIDE BUILDING 8/28 SEN"
type textarea "x"
type textarea "CUSTOMER REQUESTS ESTIMATE TO DEMO EXISTING COOLER BOX INSIDE BUILDING 8/28 SENT"
type textarea "x"
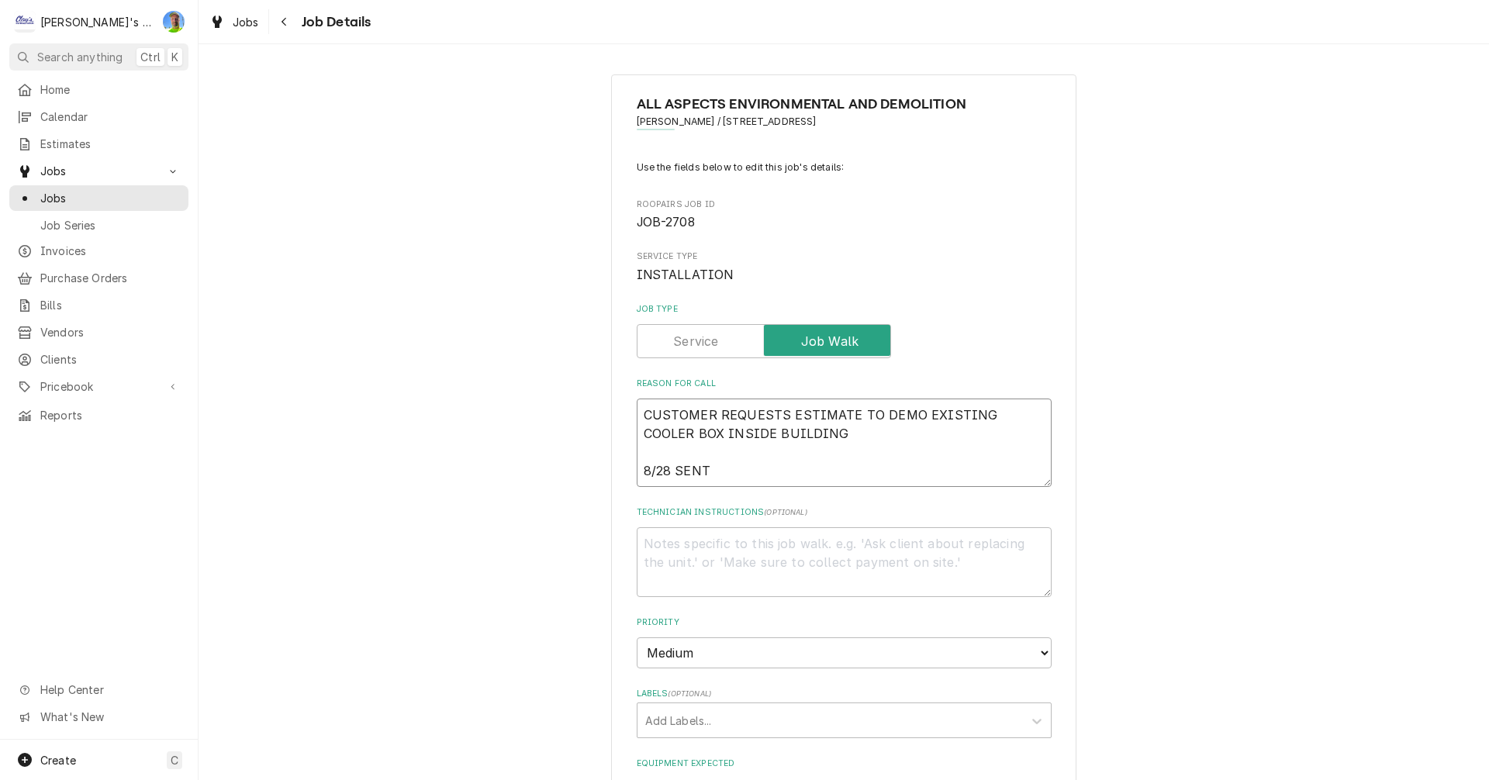
type textarea "CUSTOMER REQUESTS ESTIMATE TO DEMO EXISTING COOLER BOX INSIDE BUILDING 8/28 SENT"
type textarea "x"
type textarea "CUSTOMER REQUESTS ESTIMATE TO DEMO EXISTING COOLER BOX INSIDE BUILDING 8/28 SEN…"
type textarea "x"
type textarea "CUSTOMER REQUESTS ESTIMATE TO DEMO EXISTING COOLER BOX INSIDE BUILDING 8/28 SEN…"
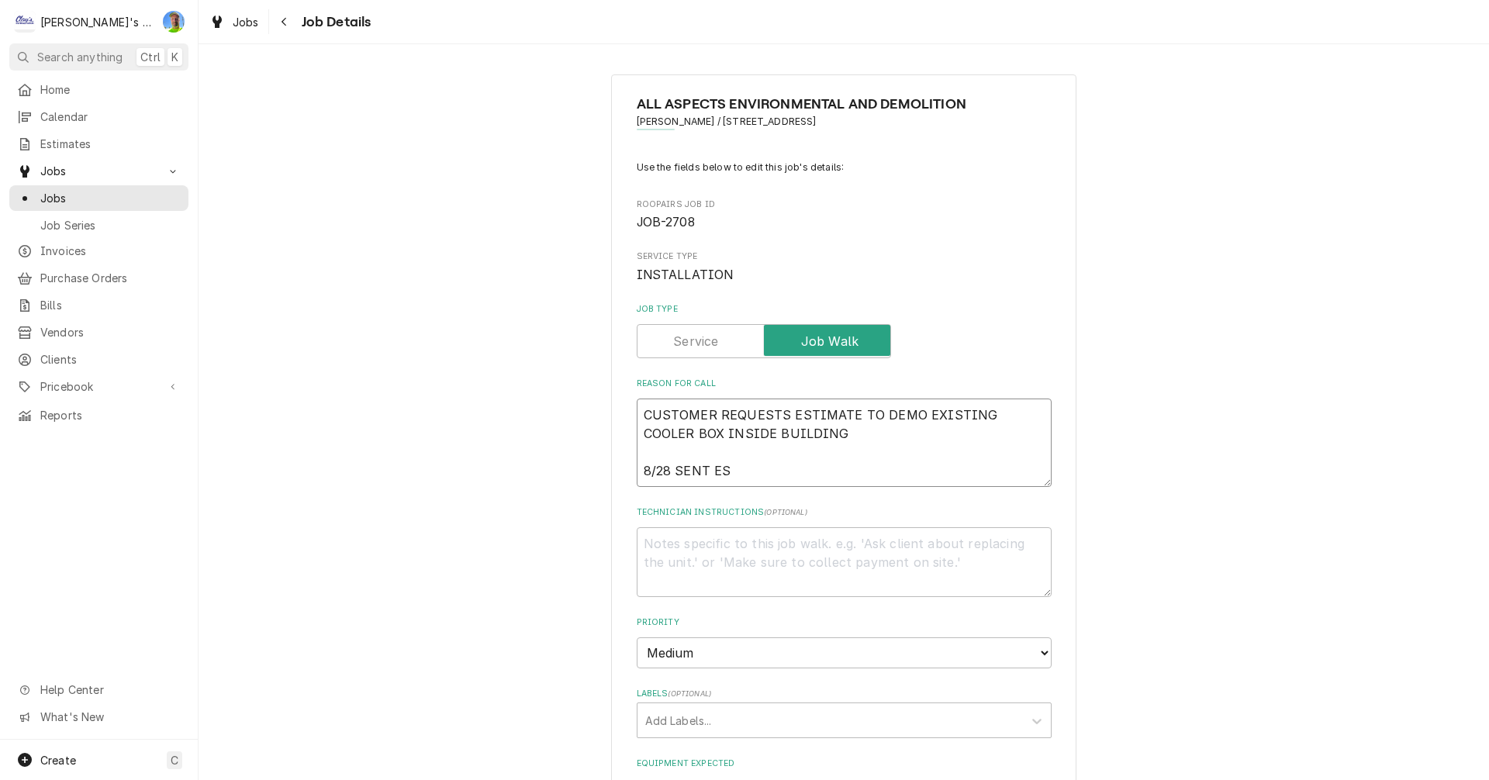
type textarea "x"
type textarea "CUSTOMER REQUESTS ESTIMATE TO DEMO EXISTING COOLER BOX INSIDE BUILDING 8/28 SEN…"
type textarea "x"
type textarea "CUSTOMER REQUESTS ESTIMATE TO DEMO EXISTING COOLER BOX INSIDE BUILDING 8/28 SEN…"
type textarea "x"
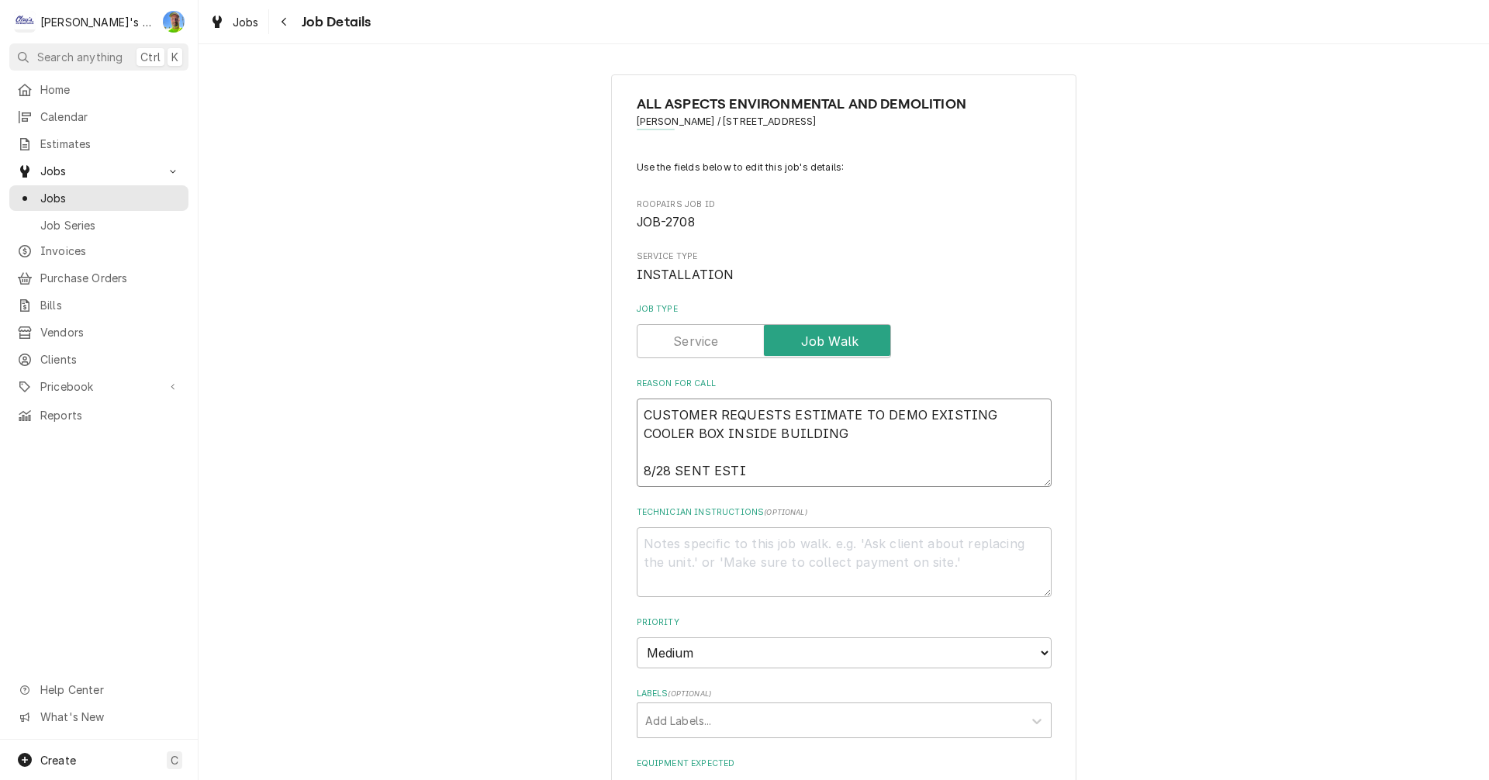
type textarea "CUSTOMER REQUESTS ESTIMATE TO DEMO EXISTING COOLER BOX INSIDE BUILDING 8/28 SEN…"
type textarea "x"
type textarea "CUSTOMER REQUESTS ESTIMATE TO DEMO EXISTING COOLER BOX INSIDE BUILDING 8/28 SEN…"
type textarea "x"
type textarea "CUSTOMER REQUESTS ESTIMATE TO DEMO EXISTING COOLER BOX INSIDE BUILDING 8/28 SEN…"
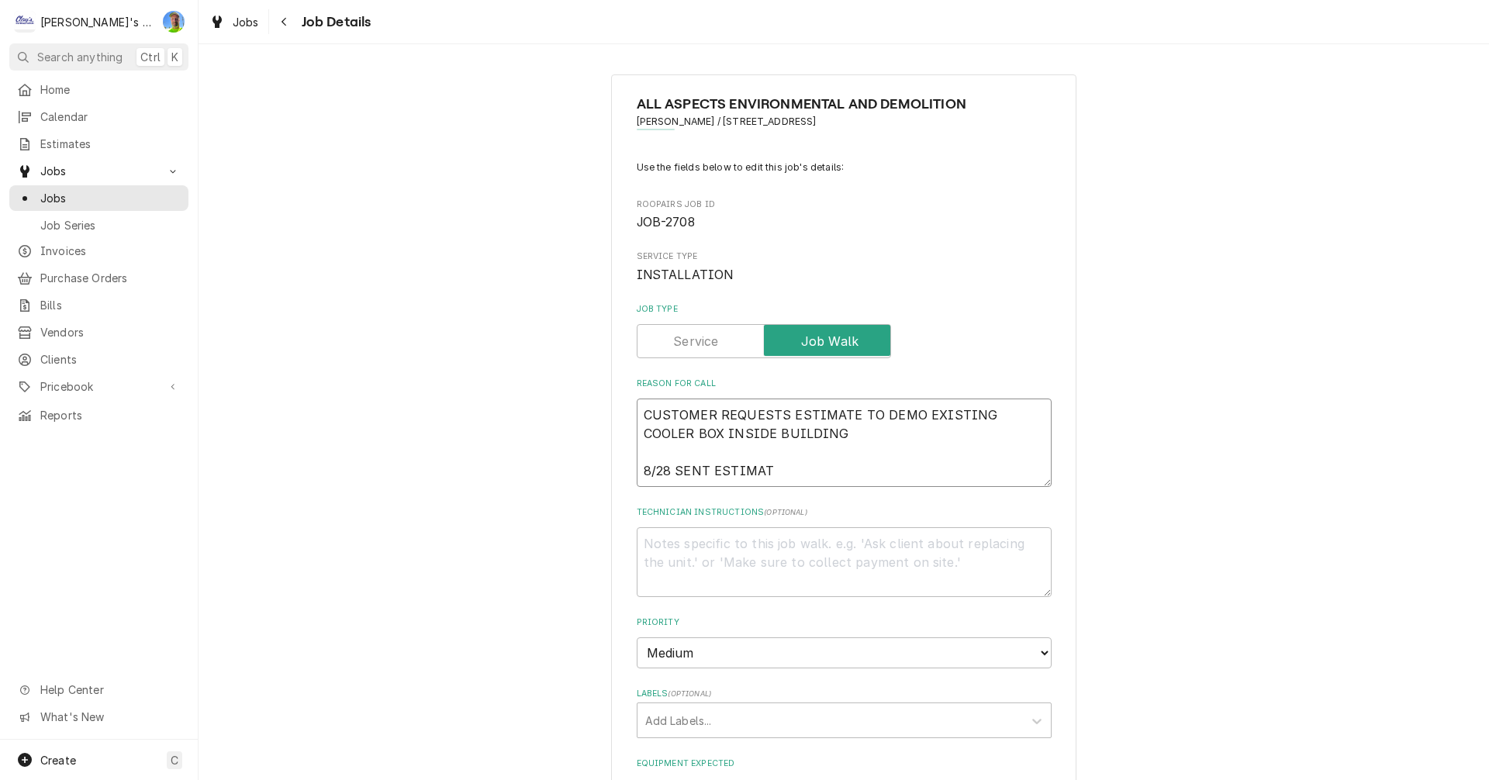
type textarea "x"
type textarea "CUSTOMER REQUESTS ESTIMATE TO DEMO EXISTING COOLER BOX INSIDE BUILDING 8/28 SEN…"
type textarea "x"
type textarea "CUSTOMER REQUESTS ESTIMATE TO DEMO EXISTING COOLER BOX INSIDE BUILDING 8/28 SEN…"
type textarea "x"
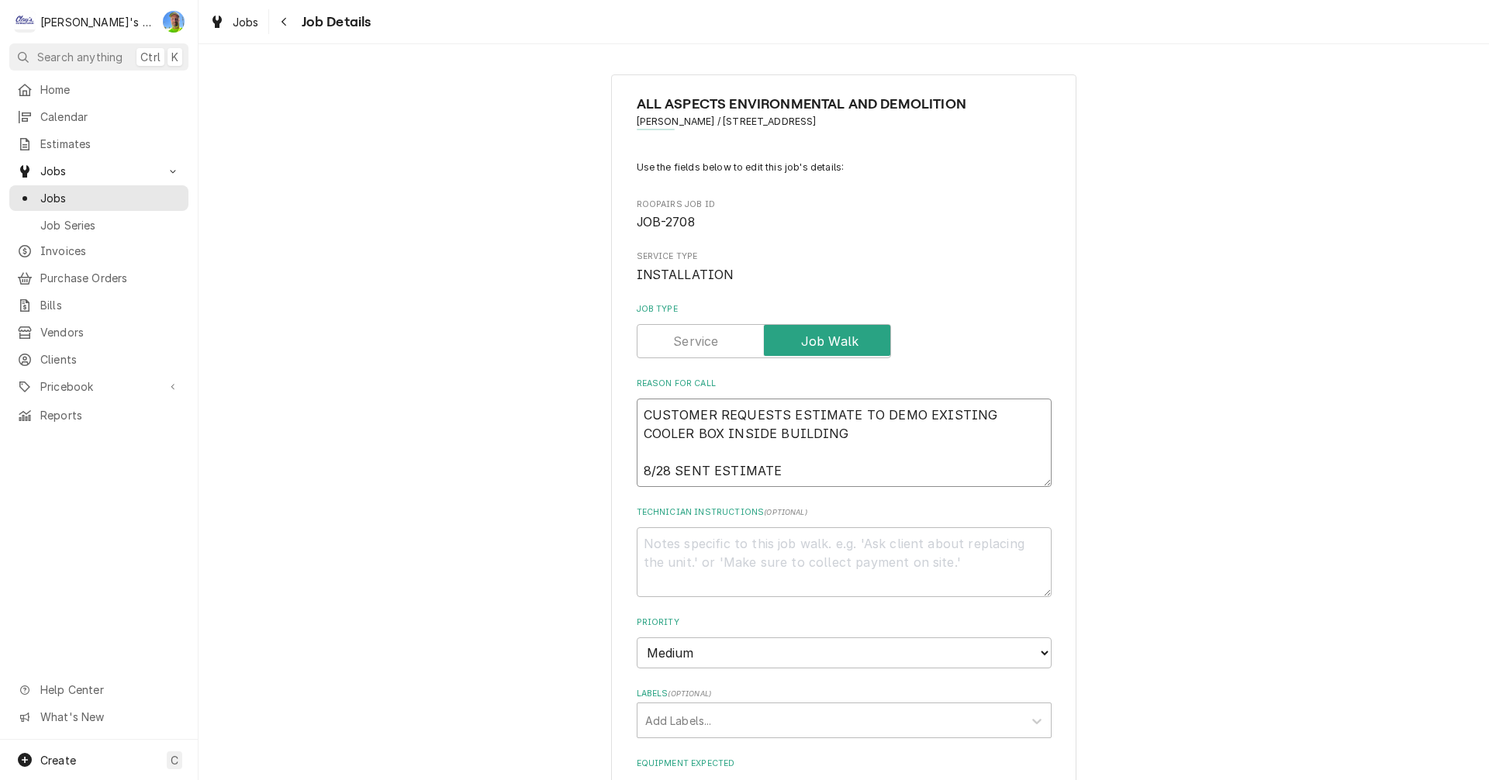
type textarea "CUSTOMER REQUESTS ESTIMATE TO DEMO EXISTING COOLER BOX INSIDE BUILDING 8/28 SEN…"
type textarea "x"
type textarea "CUSTOMER REQUESTS ESTIMATE TO DEMO EXISTING COOLER BOX INSIDE BUILDING 8/28 SEN…"
type textarea "x"
type textarea "CUSTOMER REQUESTS ESTIMATE TO DEMO EXISTING COOLER BOX INSIDE BUILDING 8/28 SEN…"
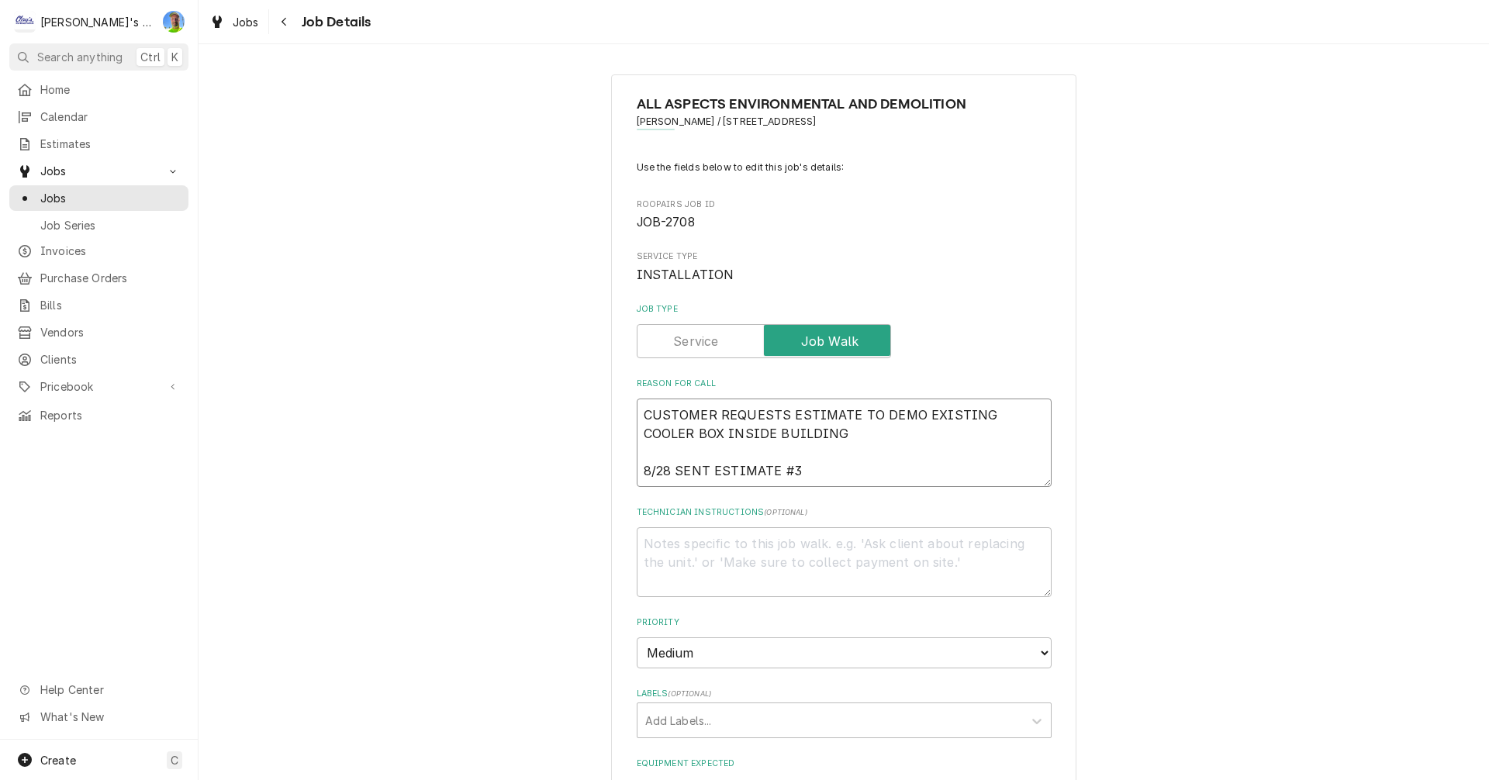
type textarea "x"
type textarea "CUSTOMER REQUESTS ESTIMATE TO DEMO EXISTING COOLER BOX INSIDE BUILDING 8/28 SEN…"
type textarea "x"
type textarea "CUSTOMER REQUESTS ESTIMATE TO DEMO EXISTING COOLER BOX INSIDE BUILDING 8/28 SEN…"
type textarea "x"
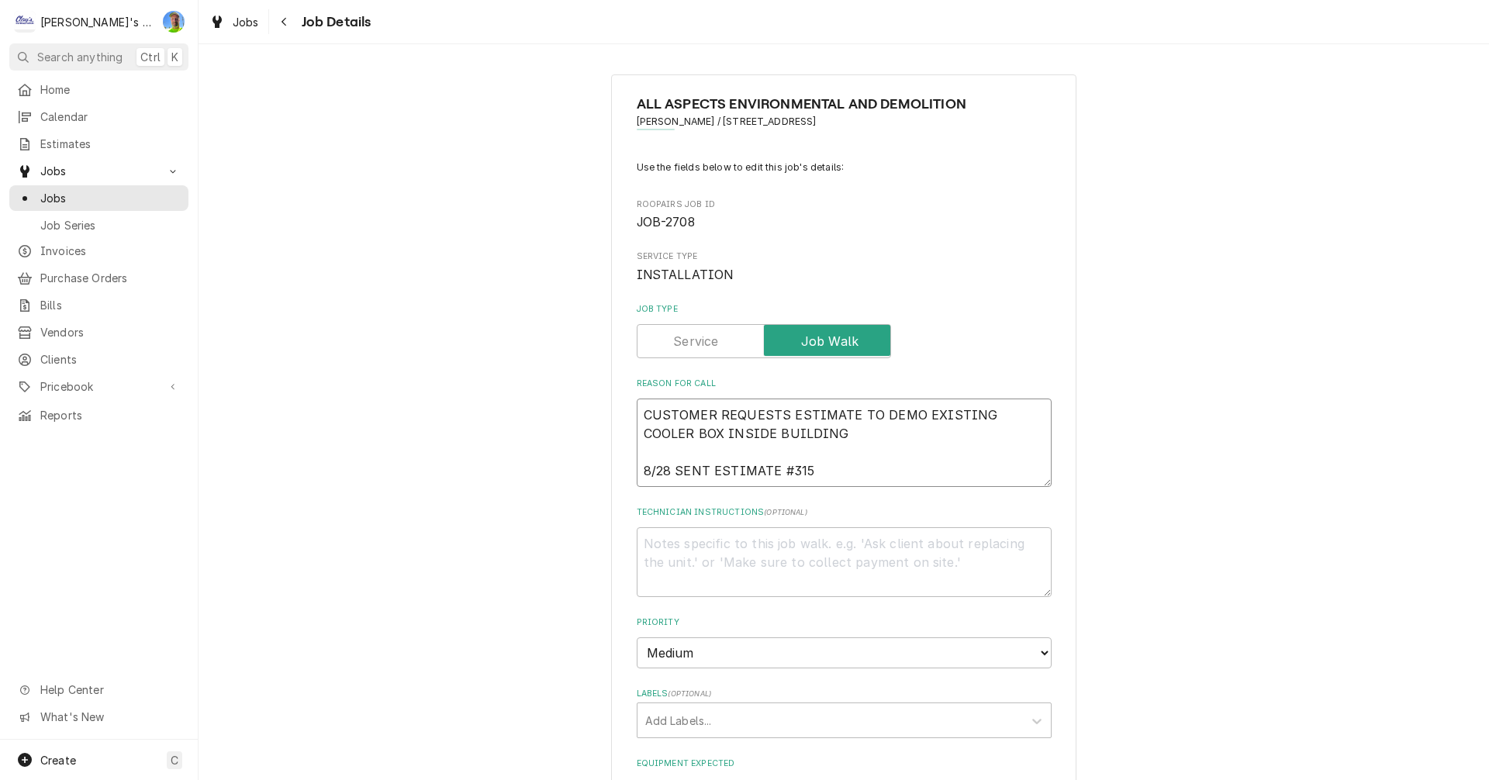
type textarea "CUSTOMER REQUESTS ESTIMATE TO DEMO EXISTING COOLER BOX INSIDE BUILDING 8/28 SEN…"
type textarea "x"
type textarea "CUSTOMER REQUESTS ESTIMATE TO DEMO EXISTING COOLER BOX INSIDE BUILDING 8/28 SEN…"
type textarea "x"
type textarea "CUSTOMER REQUESTS ESTIMATE TO DEMO EXISTING COOLER BOX INSIDE BUILDING 8/28 SEN…"
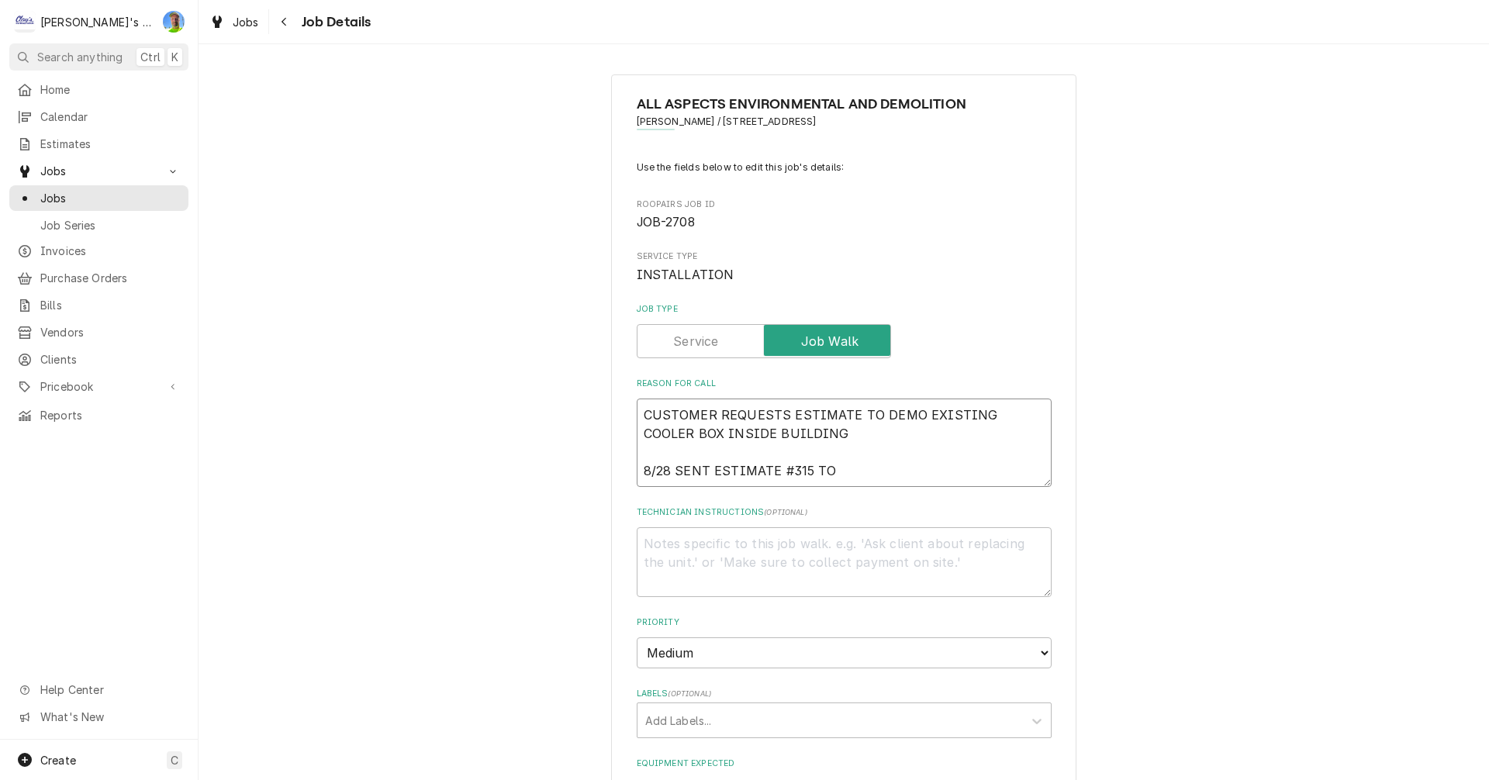
type textarea "x"
type textarea "CUSTOMER REQUESTS ESTIMATE TO DEMO EXISTING COOLER BOX INSIDE BUILDING 8/28 SEN…"
type textarea "x"
type textarea "CUSTOMER REQUESTS ESTIMATE TO DEMO EXISTING COOLER BOX INSIDE BUILDING 8/28 SEN…"
type textarea "x"
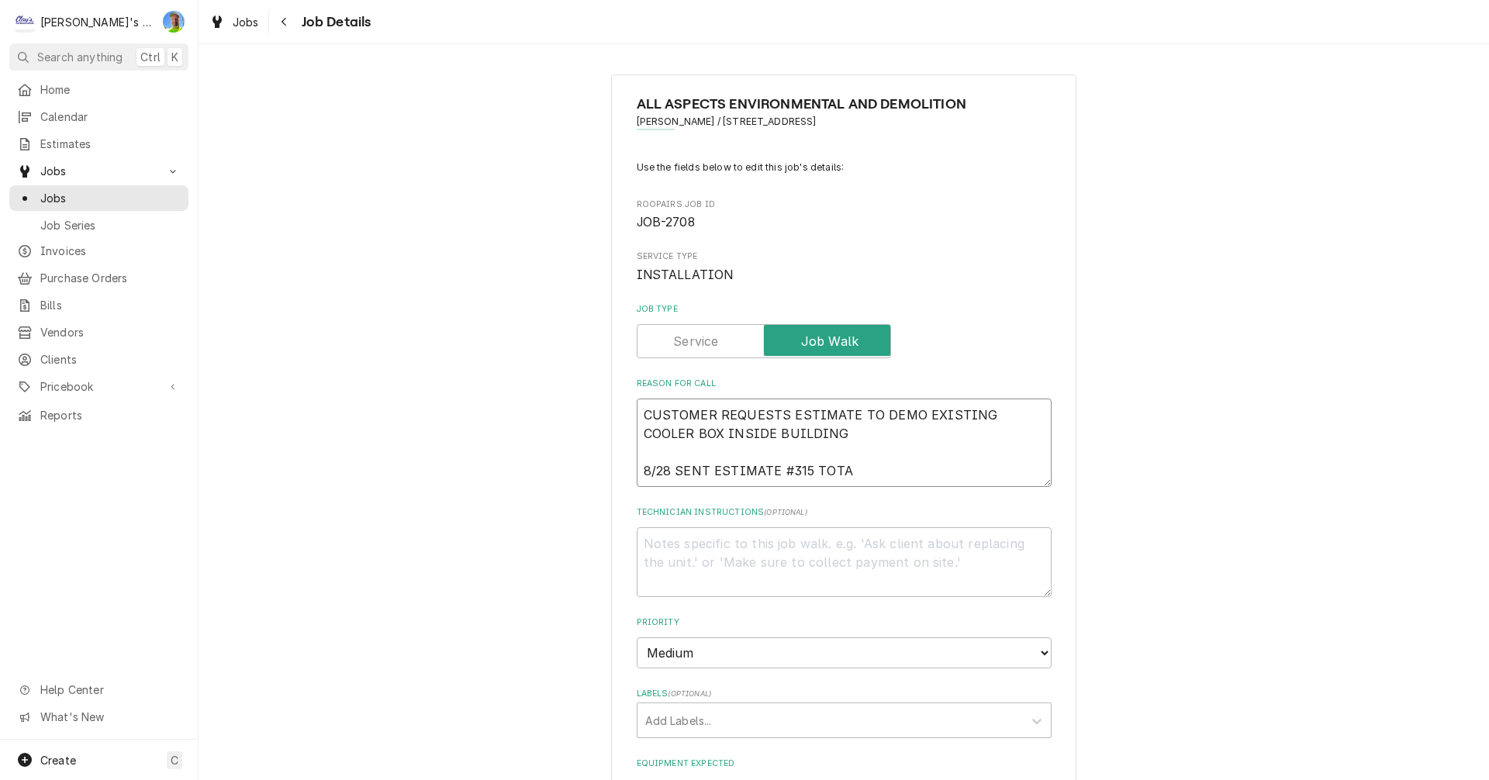
type textarea "CUSTOMER REQUESTS ESTIMATE TO DEMO EXISTING COOLER BOX INSIDE BUILDING 8/28 SEN…"
type textarea "x"
type textarea "CUSTOMER REQUESTS ESTIMATE TO DEMO EXISTING COOLER BOX INSIDE BUILDING 8/28 SEN…"
type textarea "x"
type textarea "CUSTOMER REQUESTS ESTIMATE TO DEMO EXISTING COOLER BOX INSIDE BUILDING 8/28 SEN…"
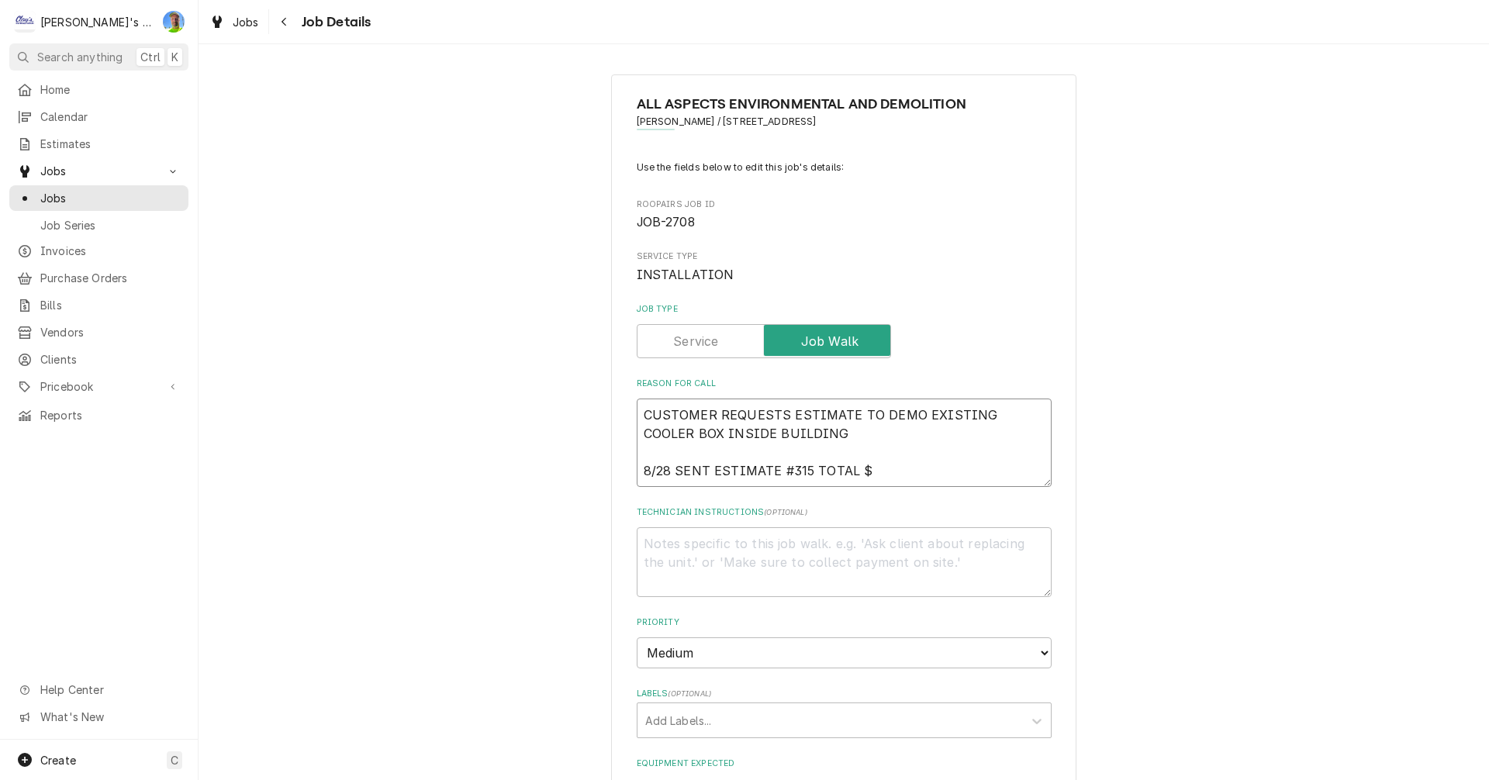
type textarea "x"
type textarea "CUSTOMER REQUESTS ESTIMATE TO DEMO EXISTING COOLER BOX INSIDE BUILDING 8/28 SEN…"
type textarea "x"
type textarea "CUSTOMER REQUESTS ESTIMATE TO DEMO EXISTING COOLER BOX INSIDE BUILDING 8/28 SEN…"
type textarea "x"
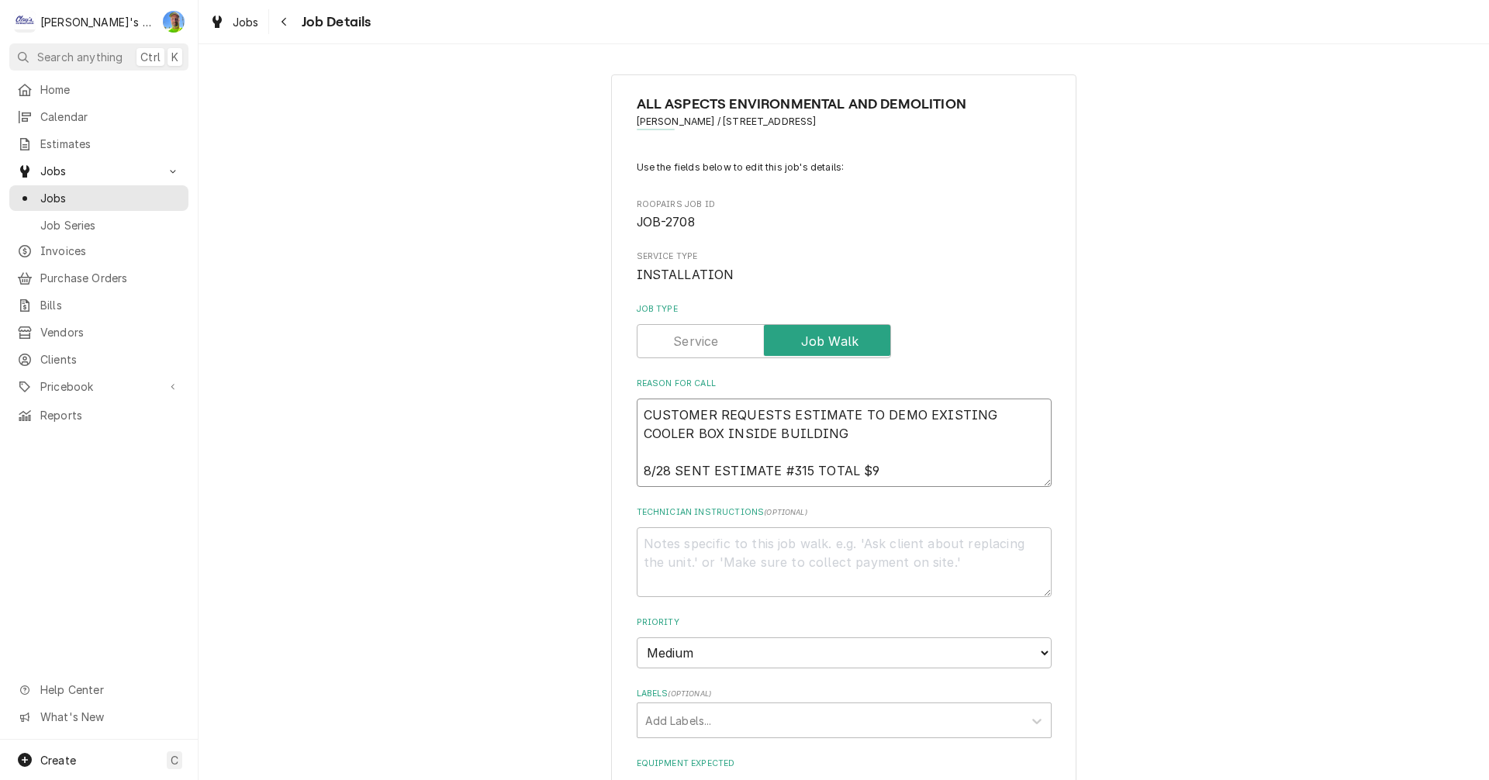
type textarea "CUSTOMER REQUESTS ESTIMATE TO DEMO EXISTING COOLER BOX INSIDE BUILDING 8/28 SEN…"
type textarea "x"
type textarea "CUSTOMER REQUESTS ESTIMATE TO DEMO EXISTING COOLER BOX INSIDE BUILDING 8/28 SEN…"
type textarea "x"
type textarea "CUSTOMER REQUESTS ESTIMATE TO DEMO EXISTING COOLER BOX INSIDE BUILDING 8/28 SEN…"
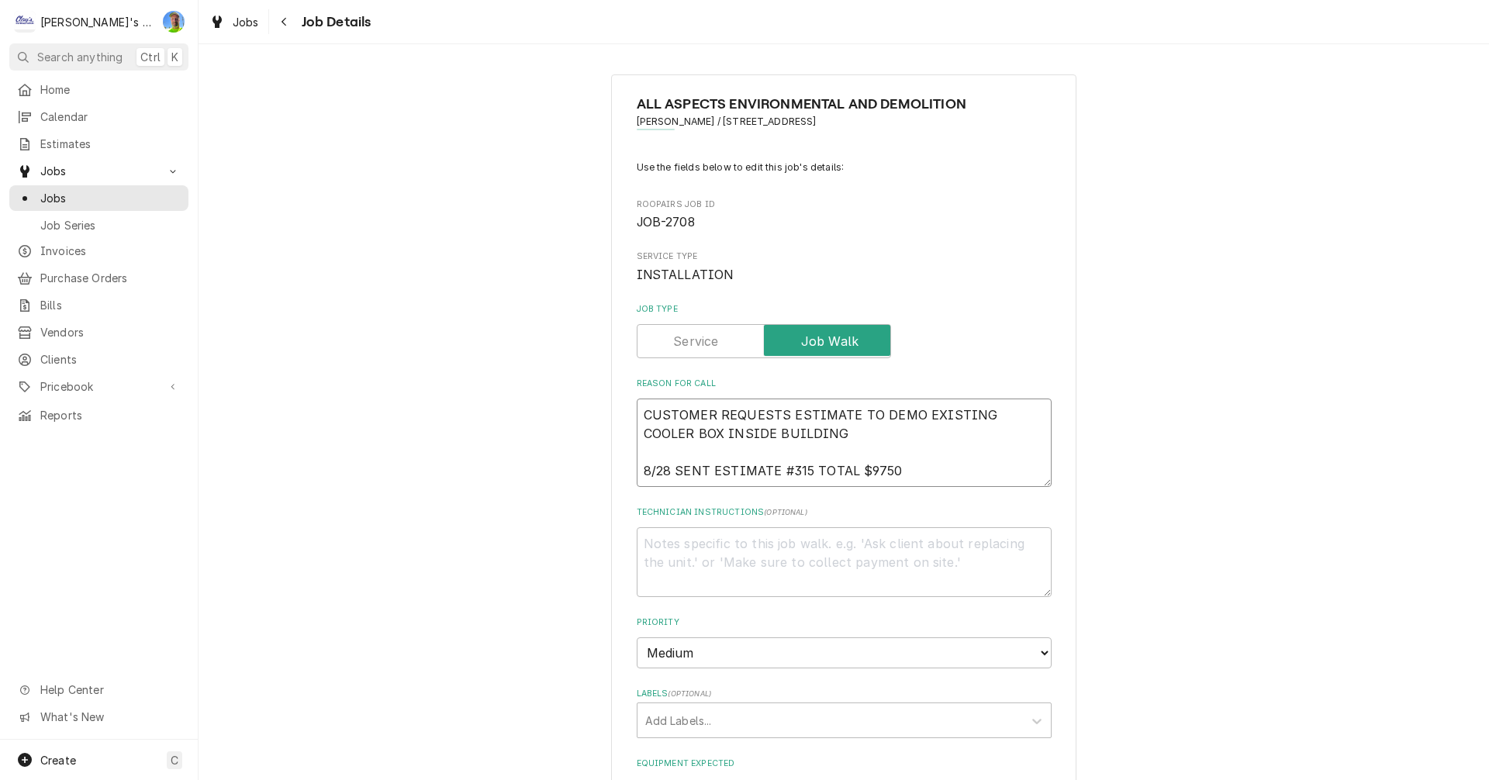
type textarea "x"
type textarea "CUSTOMER REQUESTS ESTIMATE TO DEMO EXISTING COOLER BOX INSIDE BUILDING 8/28 SEN…"
type textarea "x"
type textarea "CUSTOMER REQUESTS ESTIMATE TO DEMO EXISTING COOLER BOX INSIDE BUILDING 8/28 SEN…"
type textarea "x"
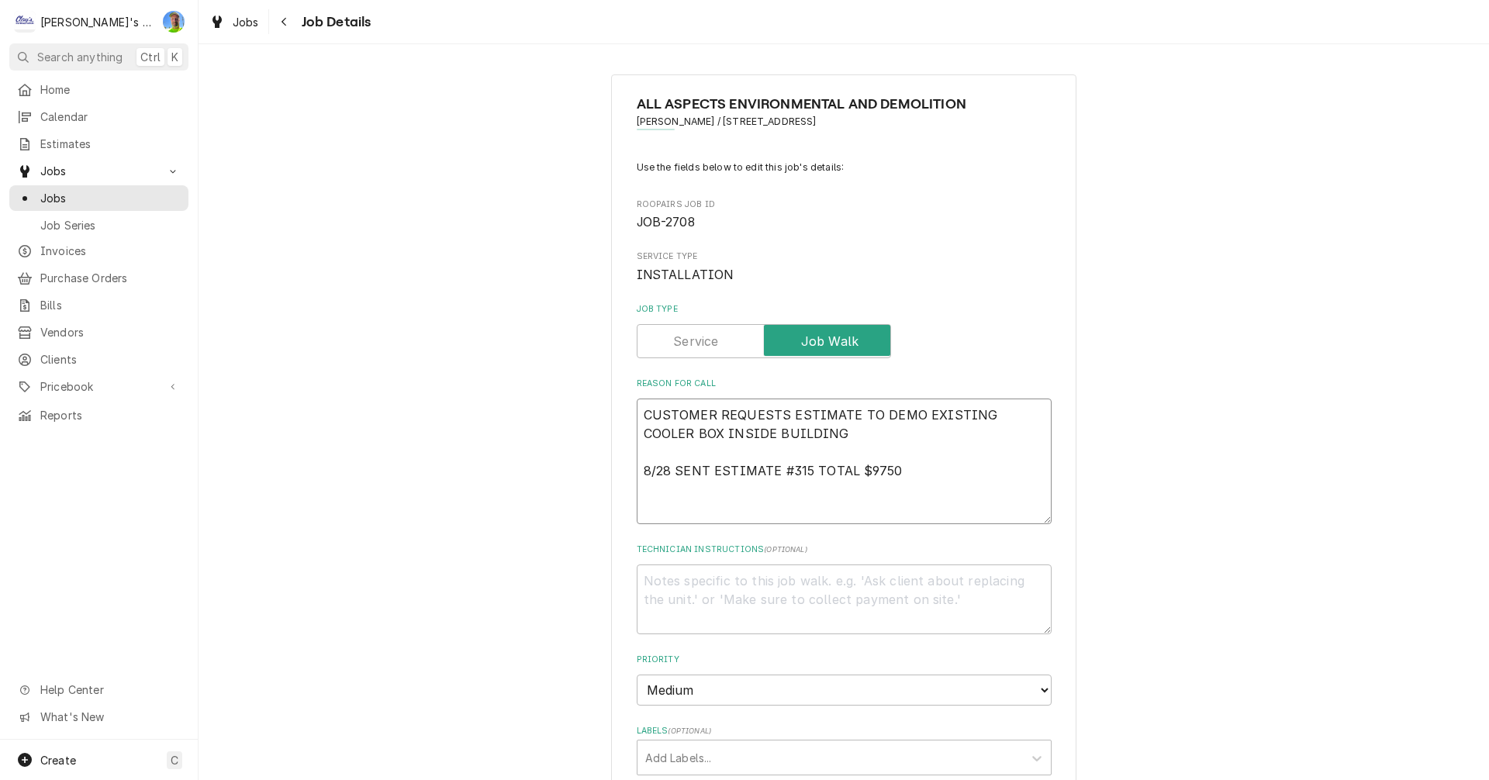
type textarea "CUSTOMER REQUESTS ESTIMATE TO DEMO EXISTING COOLER BOX INSIDE BUILDING 8/28 SEN…"
type textarea "x"
type textarea "CUSTOMER REQUESTS ESTIMATE TO DEMO EXISTING COOLER BOX INSIDE BUILDING 8/28 SEN…"
type textarea "x"
type textarea "CUSTOMER REQUESTS ESTIMATE TO DEMO EXISTING COOLER BOX INSIDE BUILDING 8/28 SEN…"
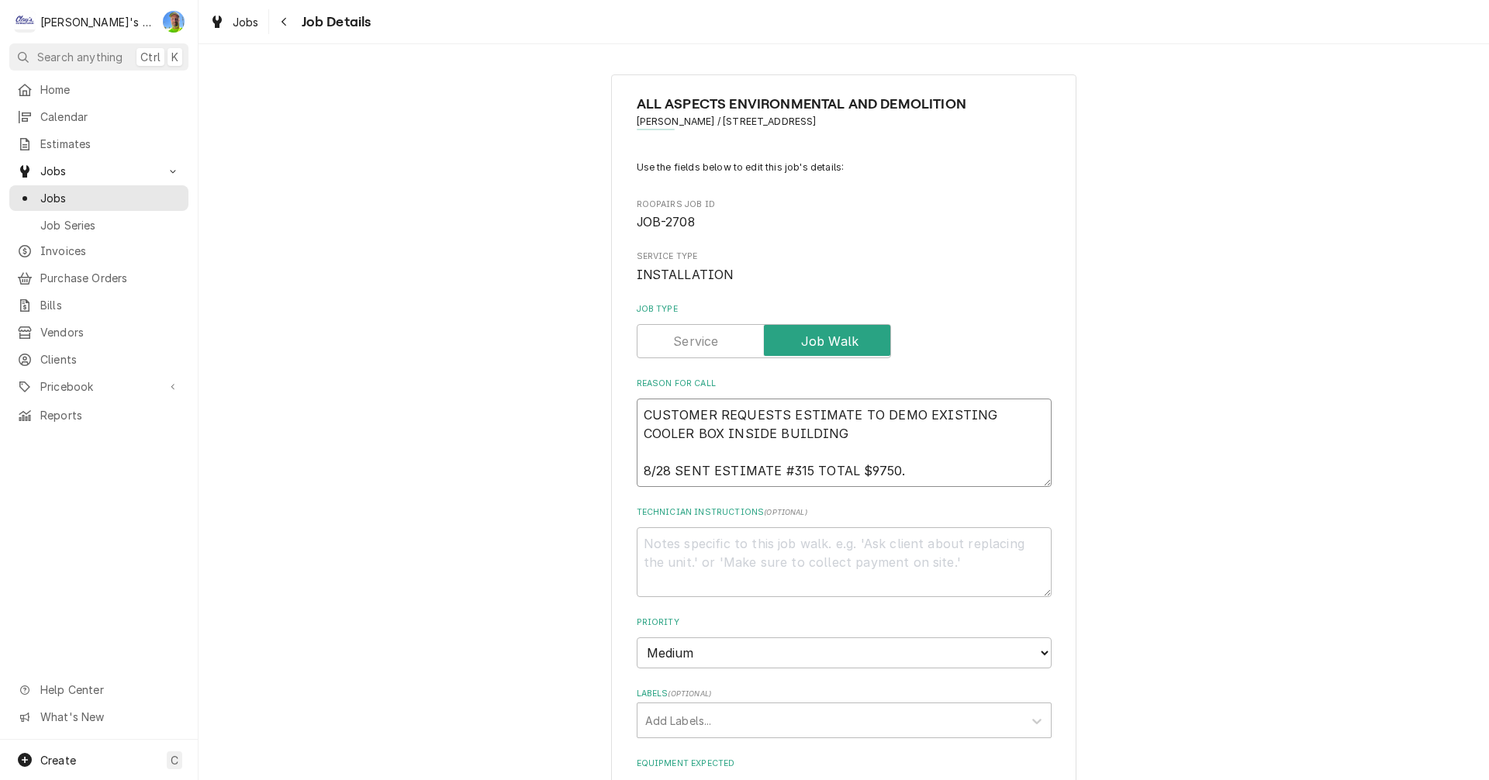
type textarea "x"
type textarea "CUSTOMER REQUESTS ESTIMATE TO DEMO EXISTING COOLER BOX INSIDE BUILDING 8/28 SEN…"
type textarea "x"
type textarea "CUSTOMER REQUESTS ESTIMATE TO DEMO EXISTING COOLER BOX INSIDE BUILDING 8/28 SEN…"
type textarea "x"
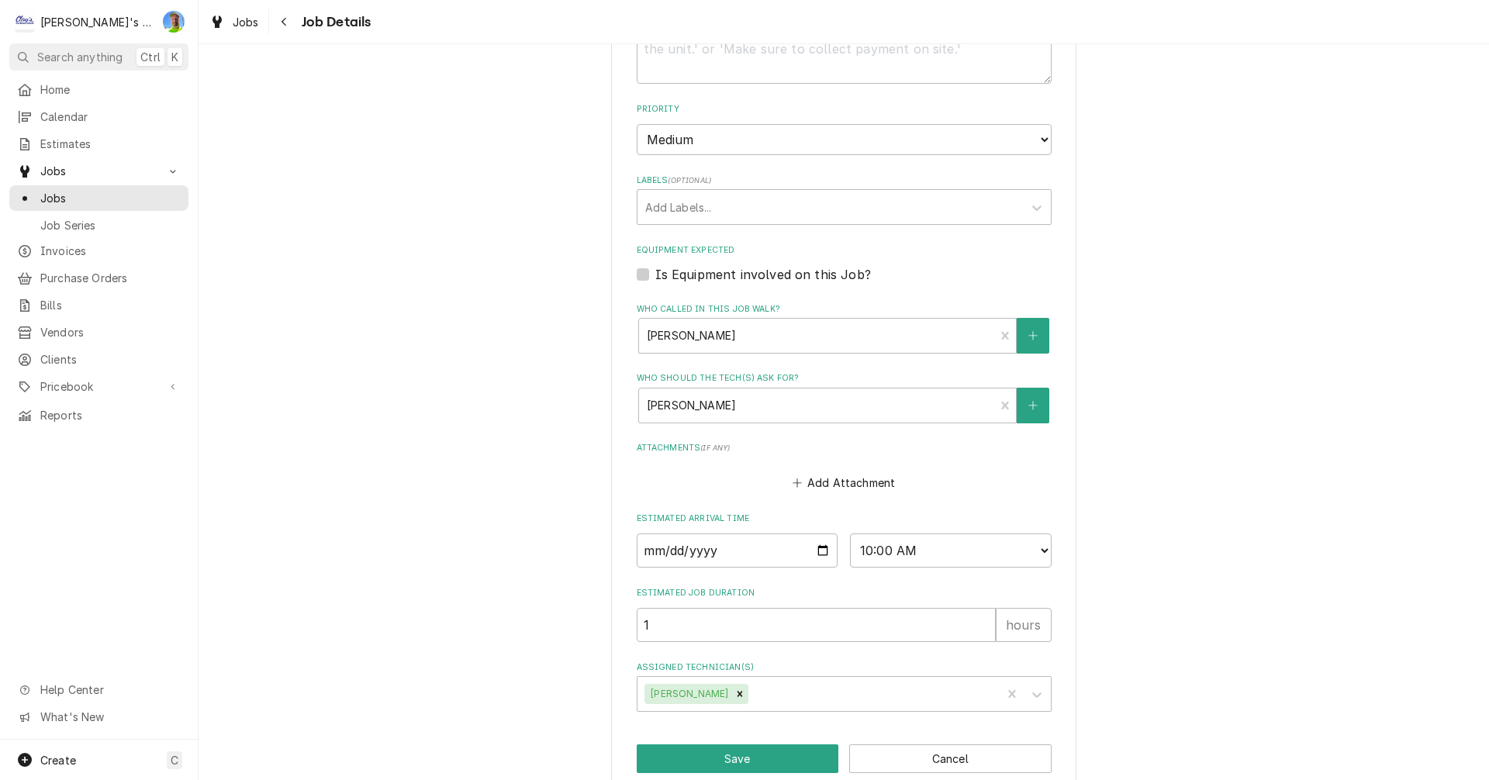
scroll to position [540, 0]
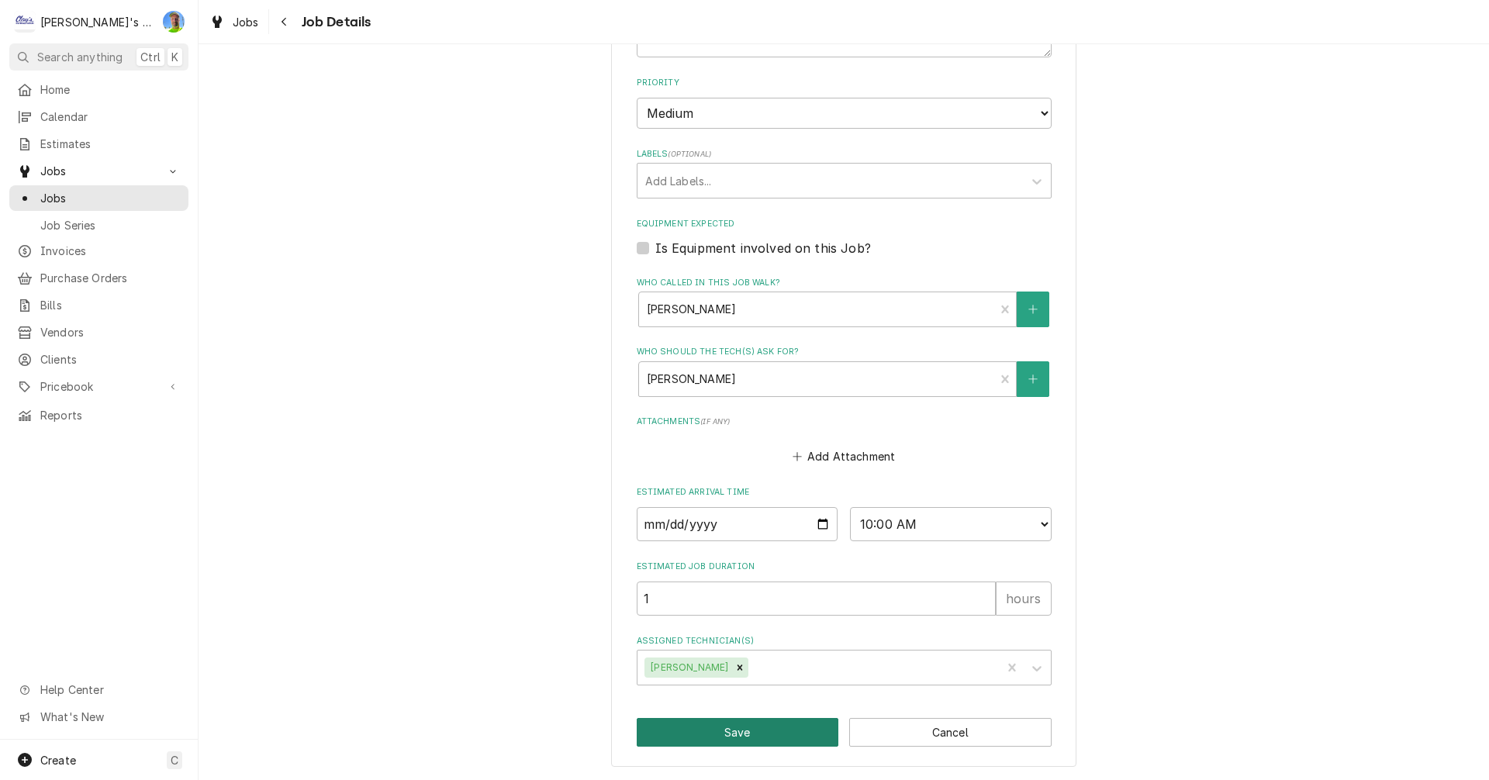
type textarea "CUSTOMER REQUESTS ESTIMATE TO DEMO EXISTING COOLER BOX INSIDE BUILDING 8/28 SEN…"
click at [756, 733] on button "Save" at bounding box center [738, 732] width 202 height 29
type textarea "x"
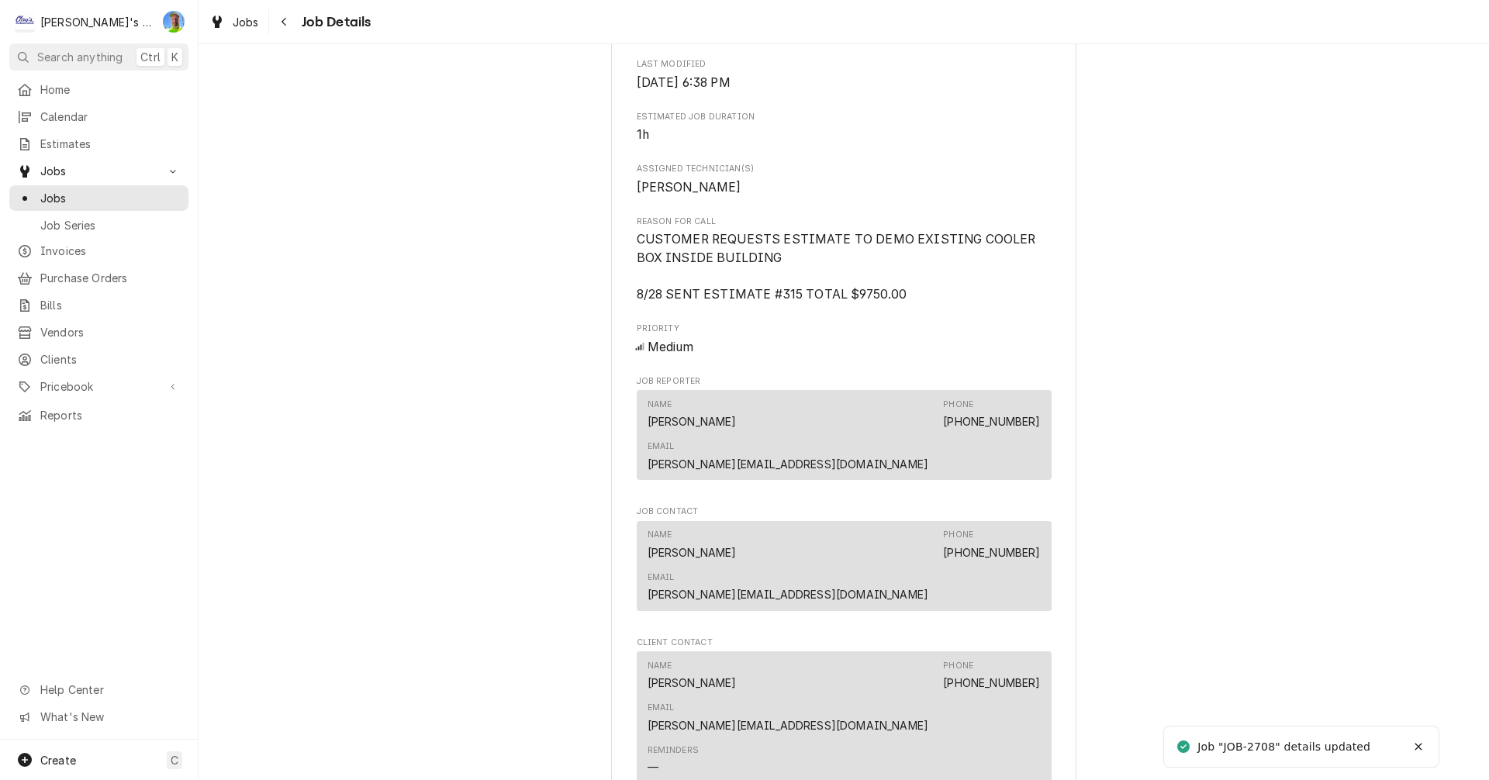
scroll to position [1008, 0]
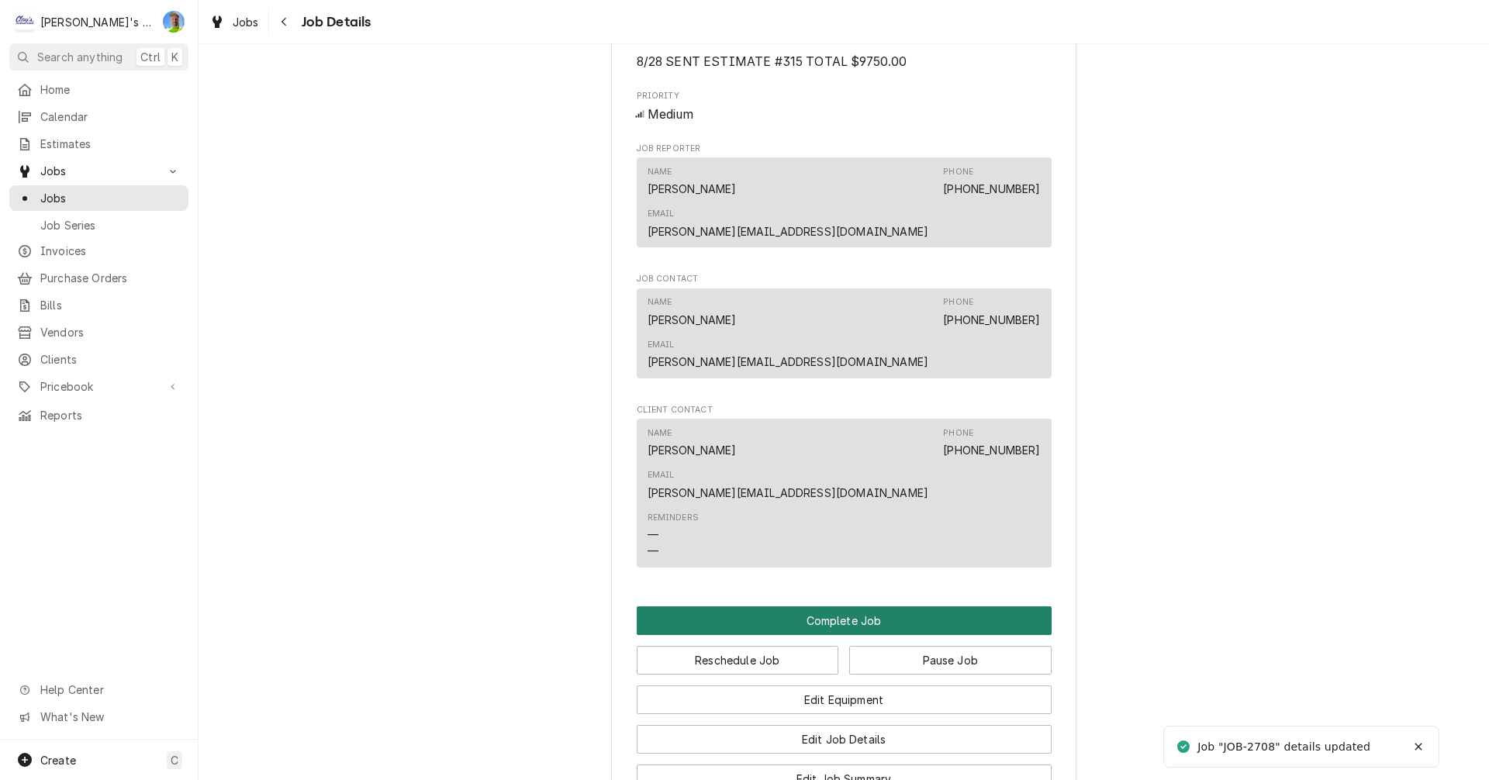
click at [1009, 606] on button "Complete Job" at bounding box center [844, 620] width 415 height 29
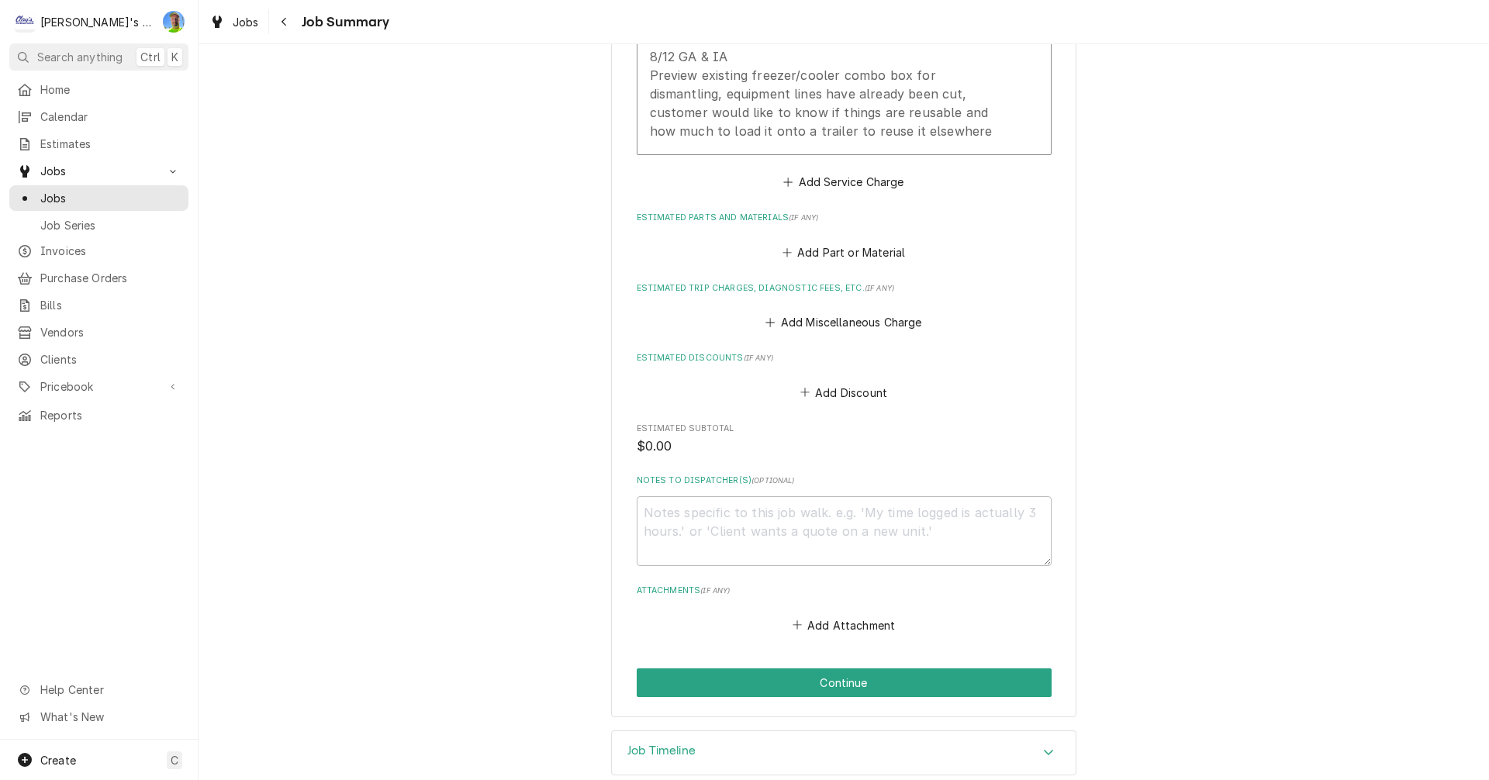
scroll to position [547, 0]
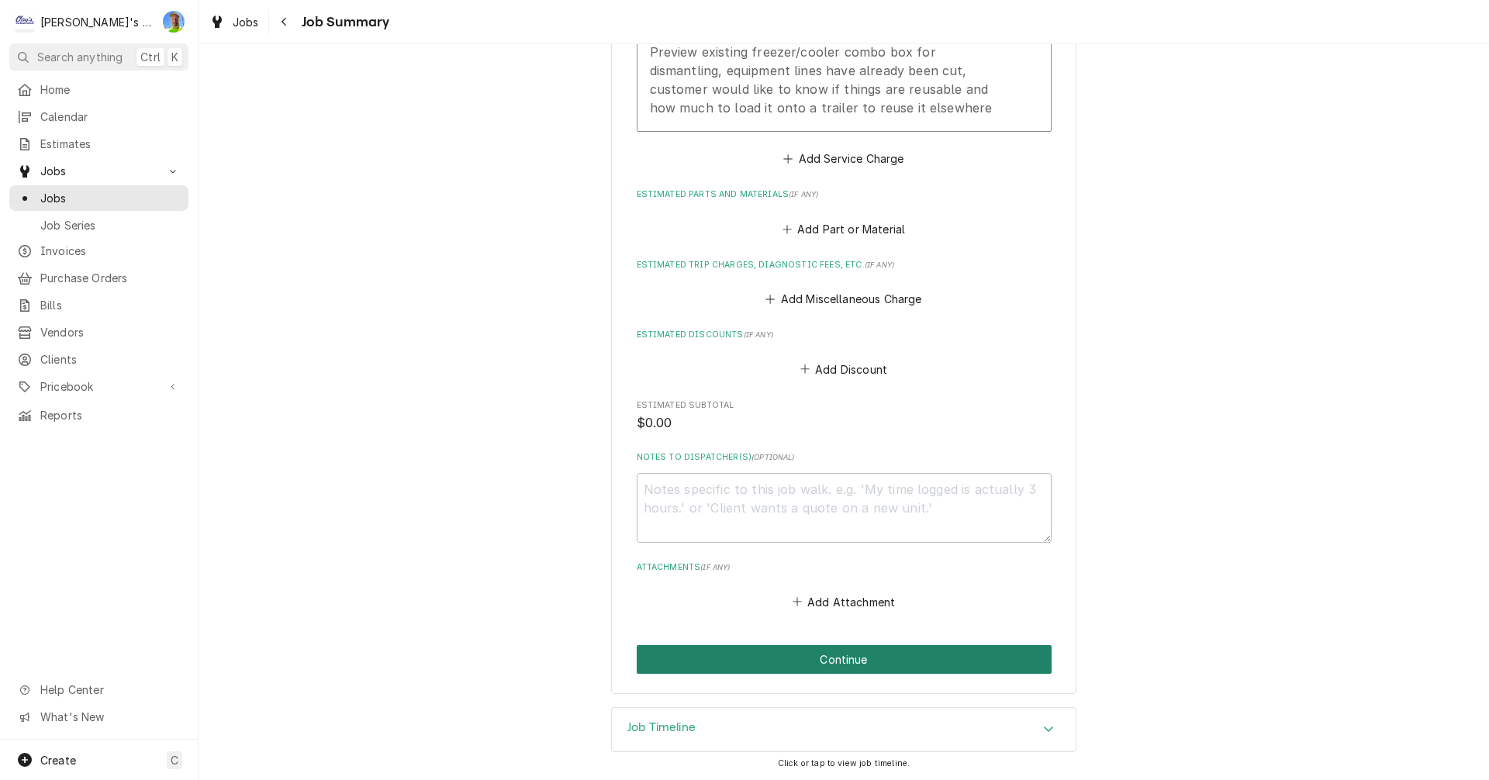
click at [999, 664] on button "Continue" at bounding box center [844, 659] width 415 height 29
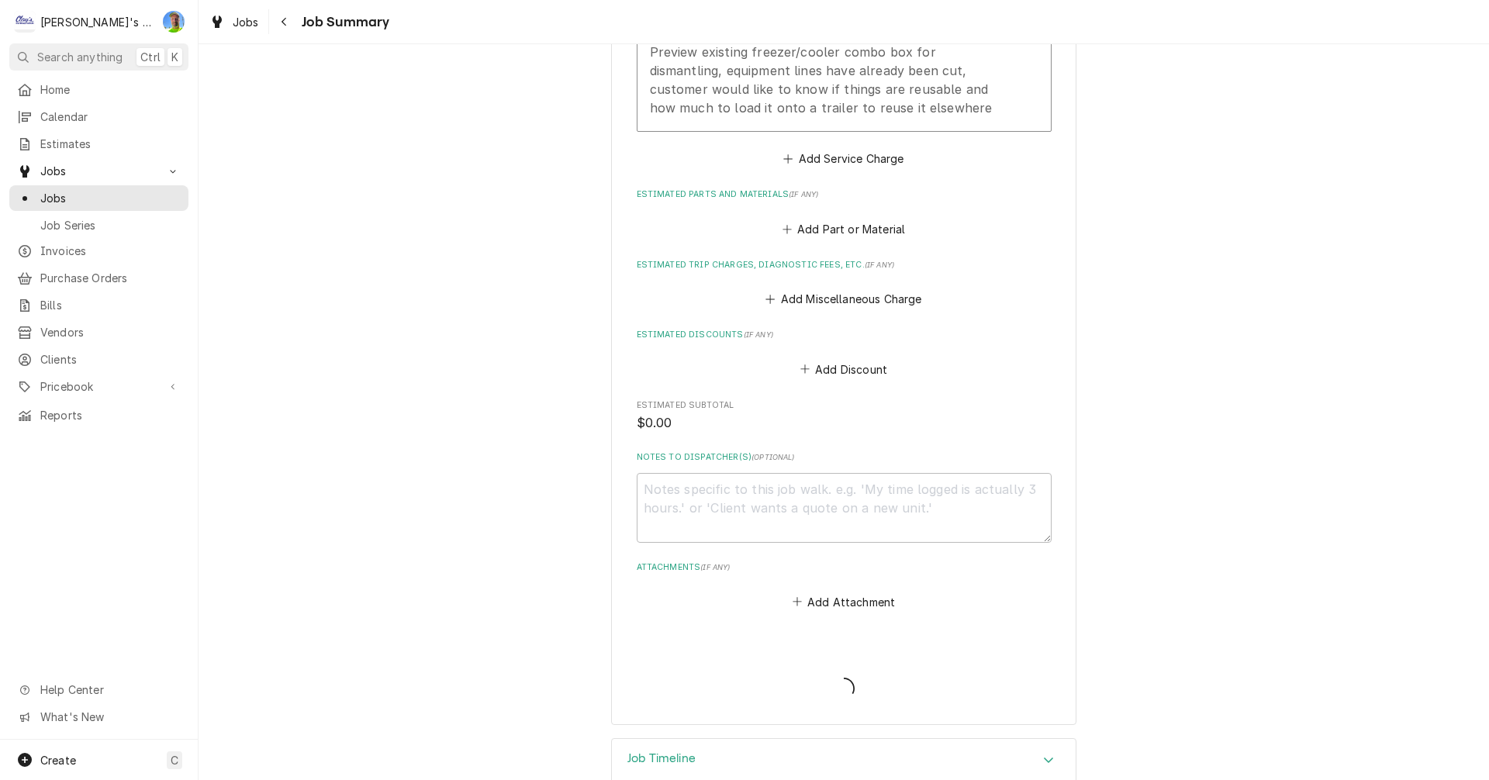
type textarea "x"
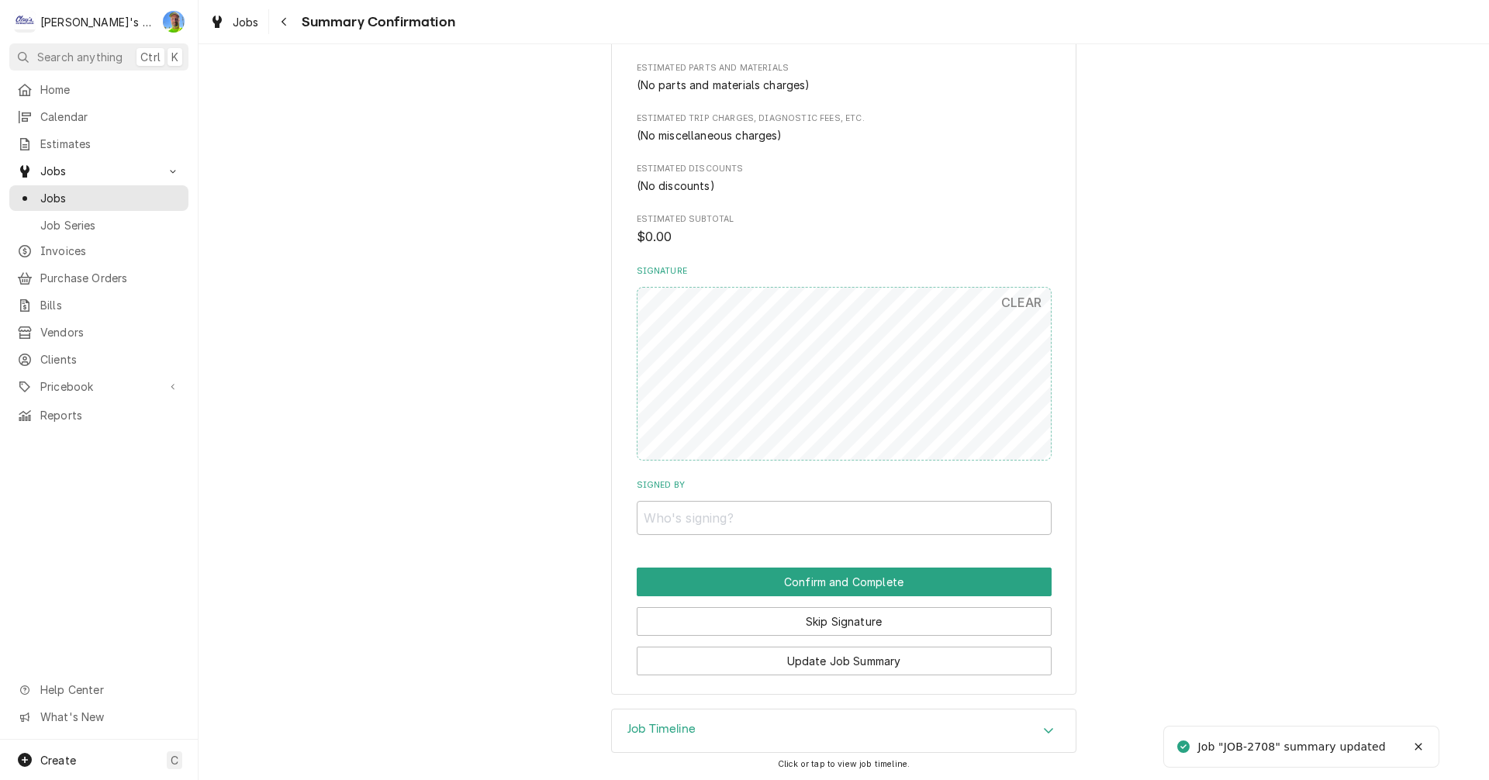
scroll to position [592, 0]
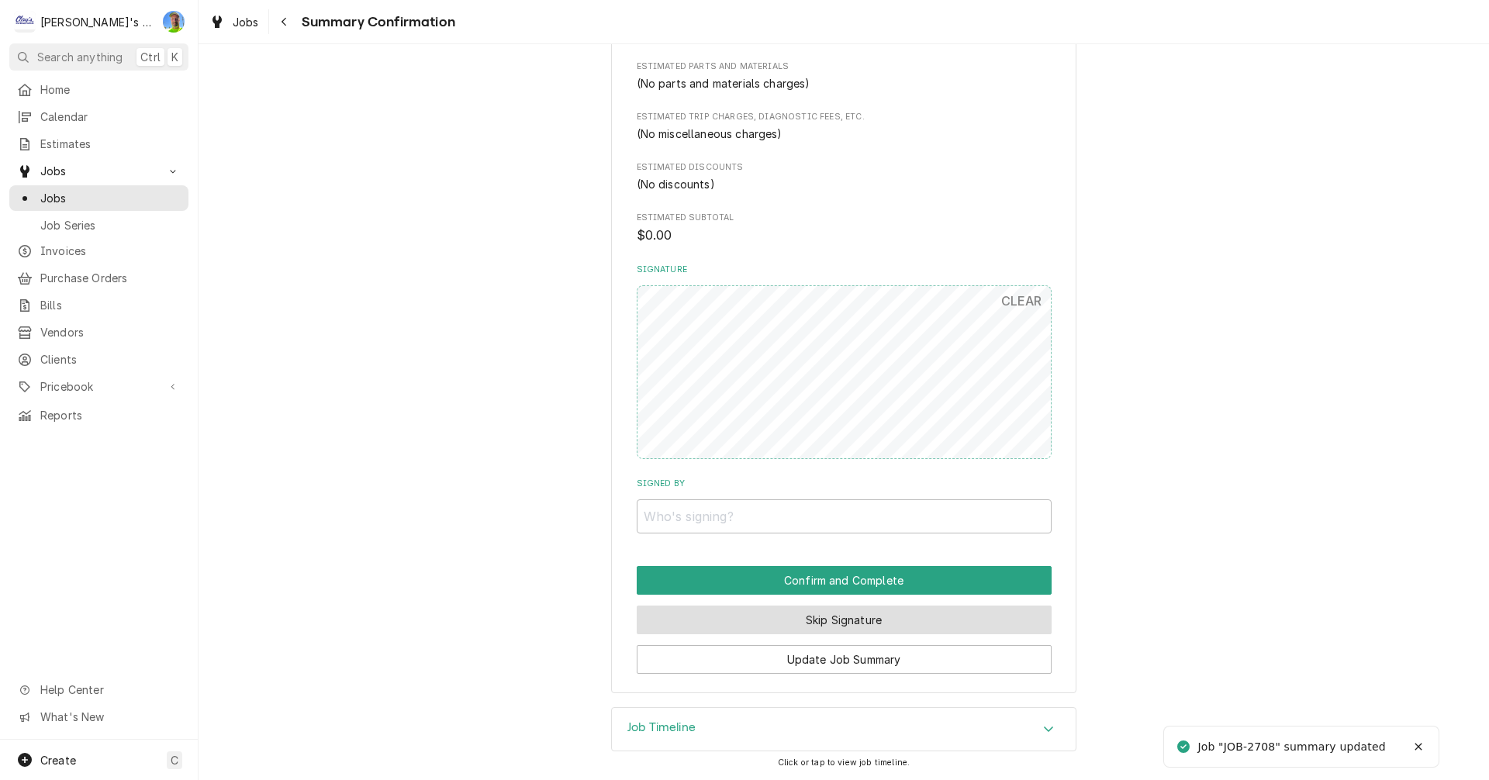
click at [977, 616] on button "Skip Signature" at bounding box center [844, 619] width 415 height 29
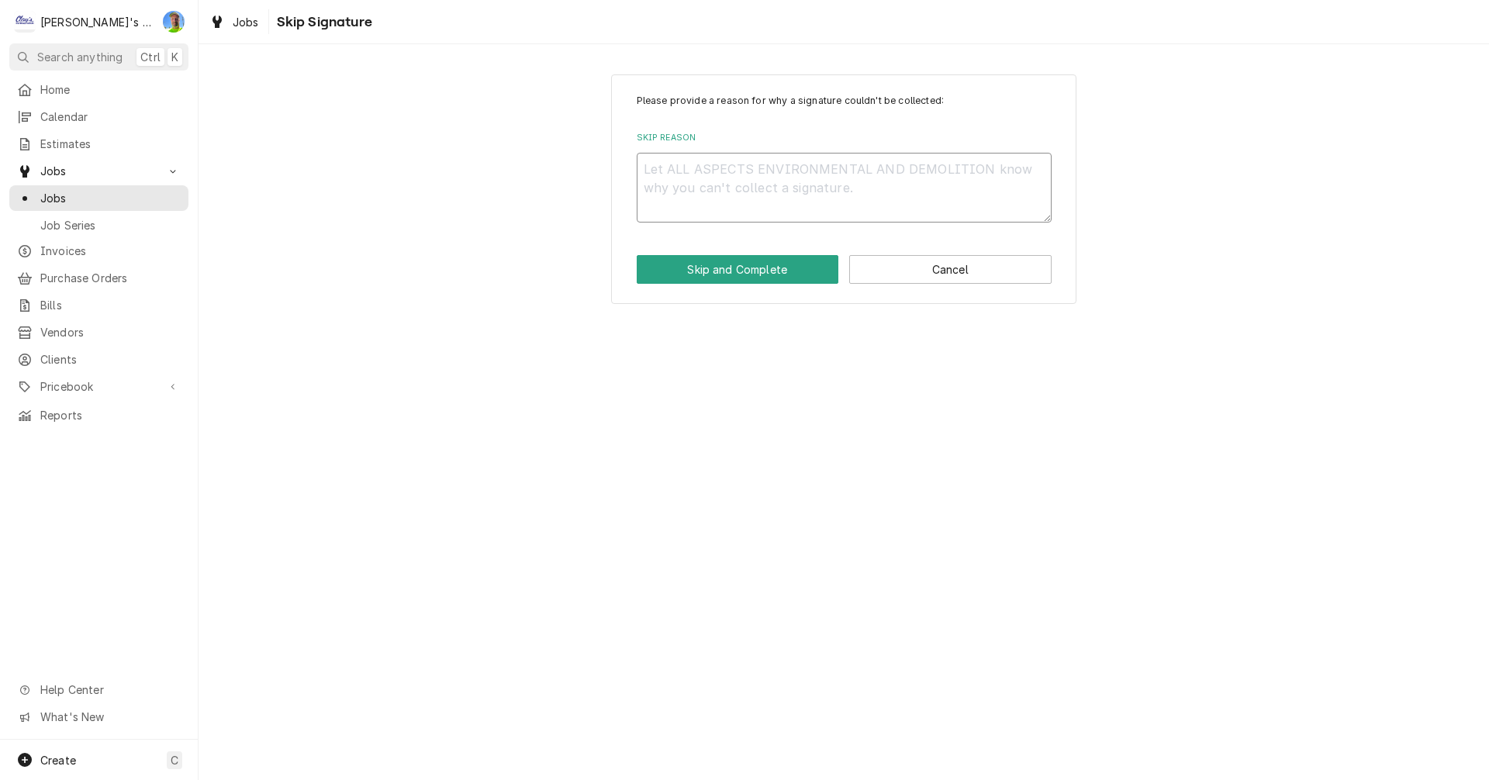
click at [700, 190] on textarea "Skip Reason" at bounding box center [844, 188] width 415 height 70
type textarea "x"
type textarea "N"
type textarea "x"
type textarea "N/"
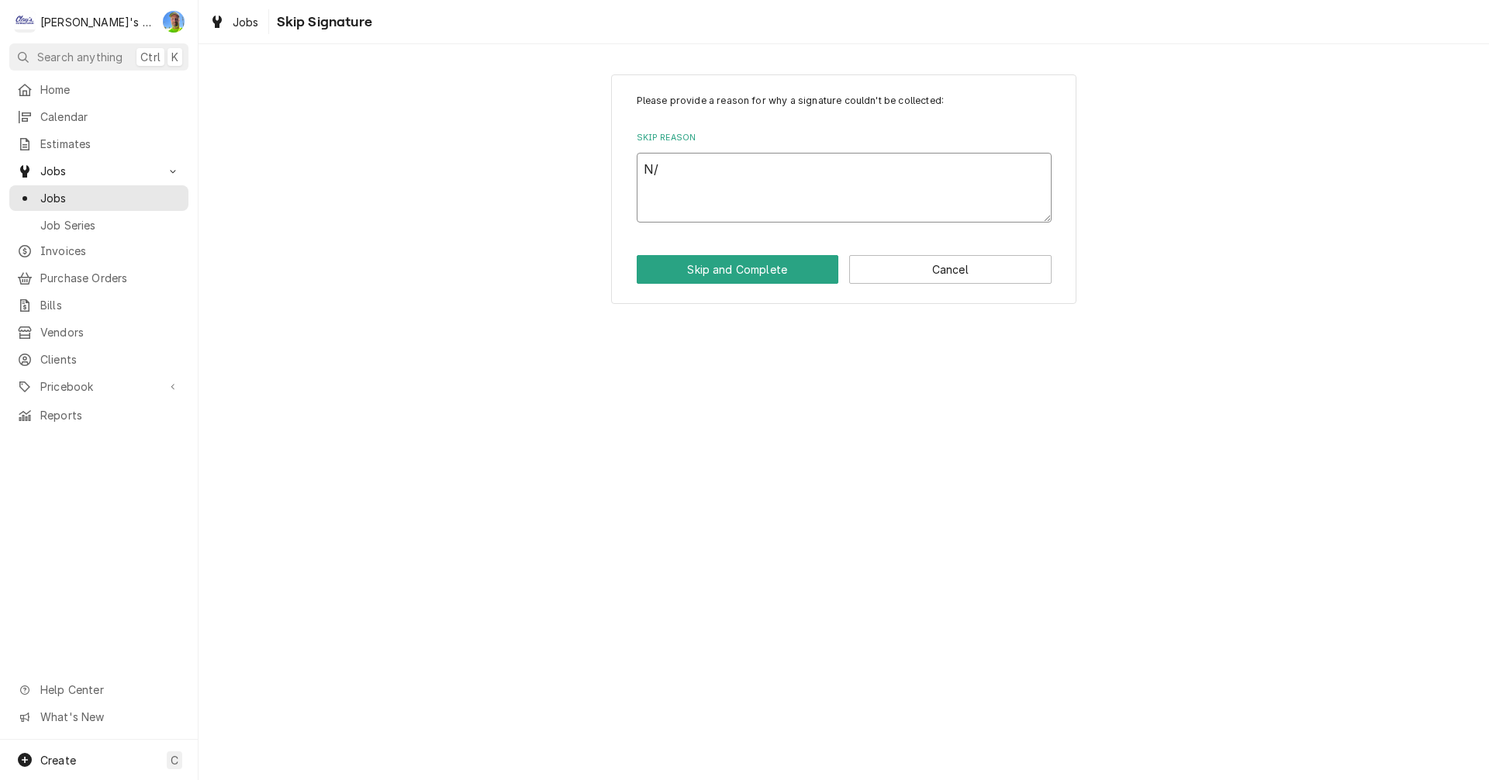
type textarea "x"
type textarea "N/A"
click at [718, 269] on button "Skip and Complete" at bounding box center [738, 269] width 202 height 29
type textarea "x"
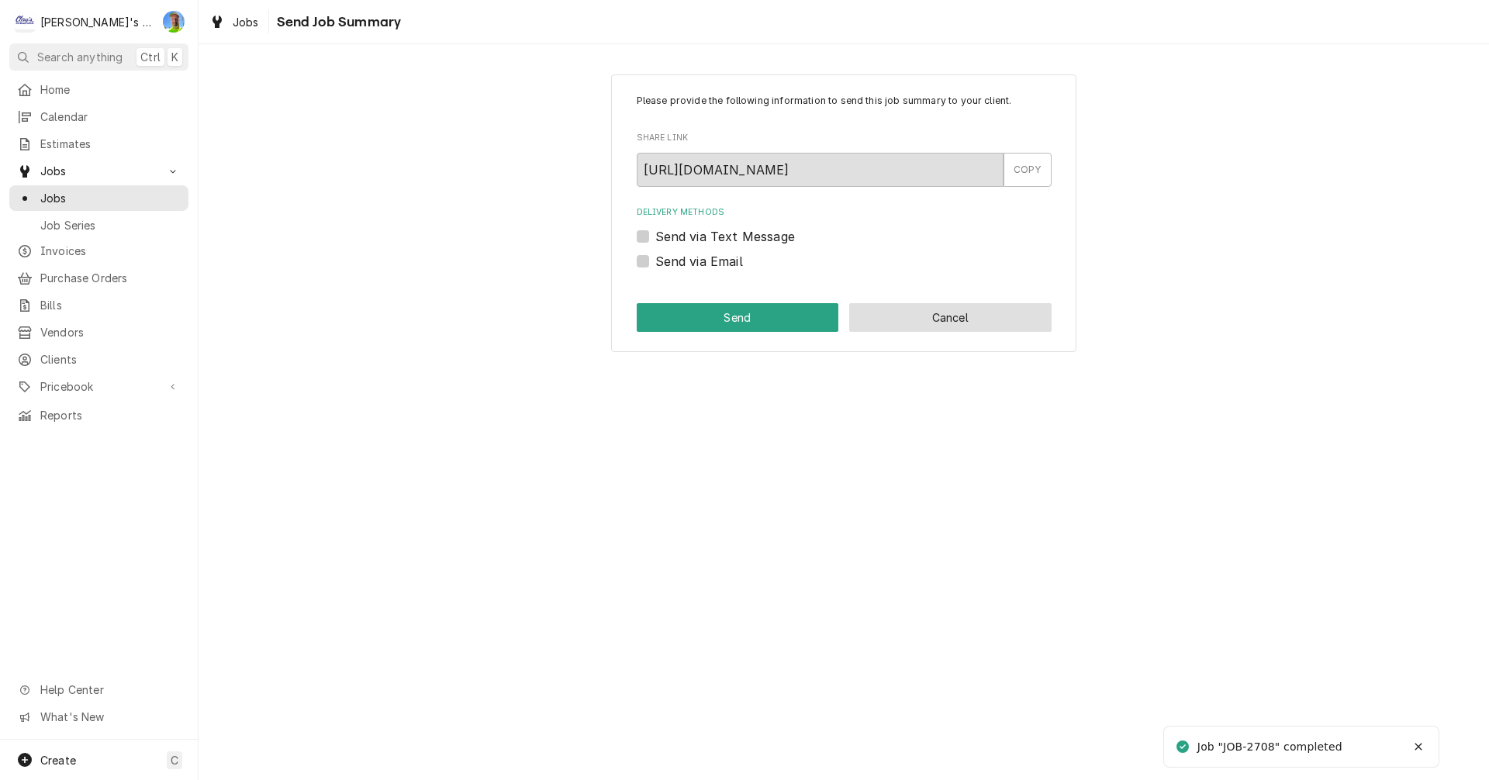
click at [945, 320] on button "Cancel" at bounding box center [950, 317] width 202 height 29
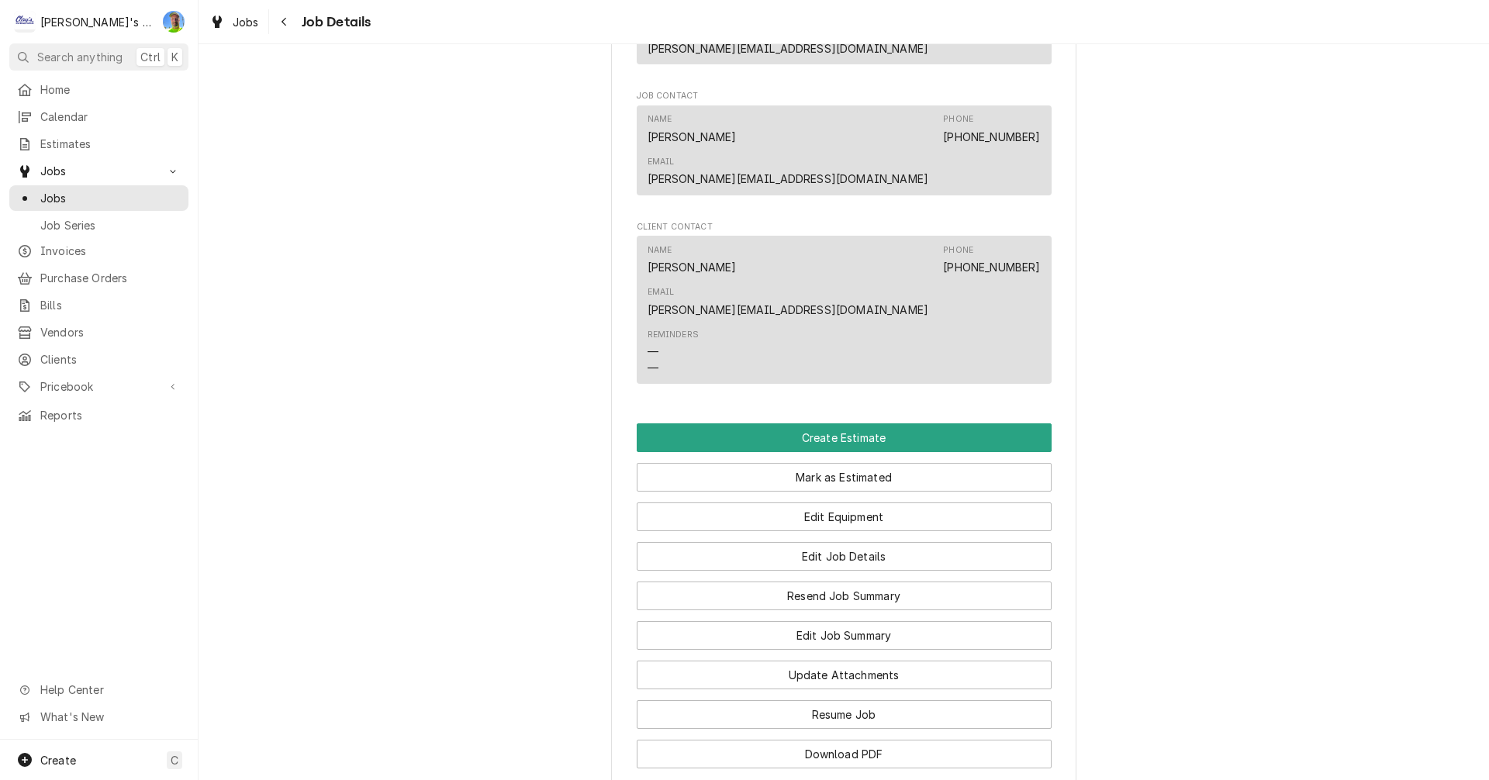
scroll to position [1008, 0]
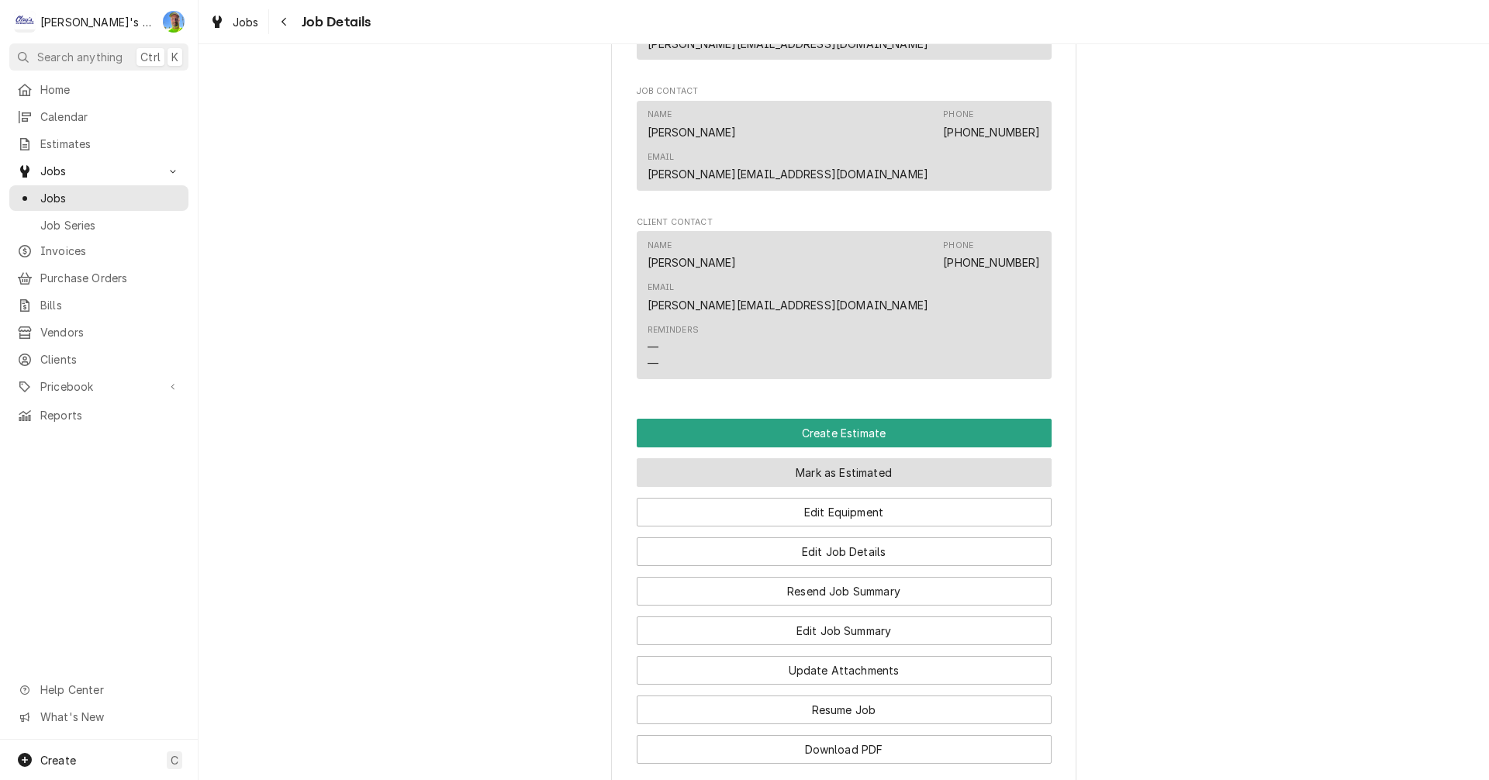
click at [947, 458] on button "Mark as Estimated" at bounding box center [844, 472] width 415 height 29
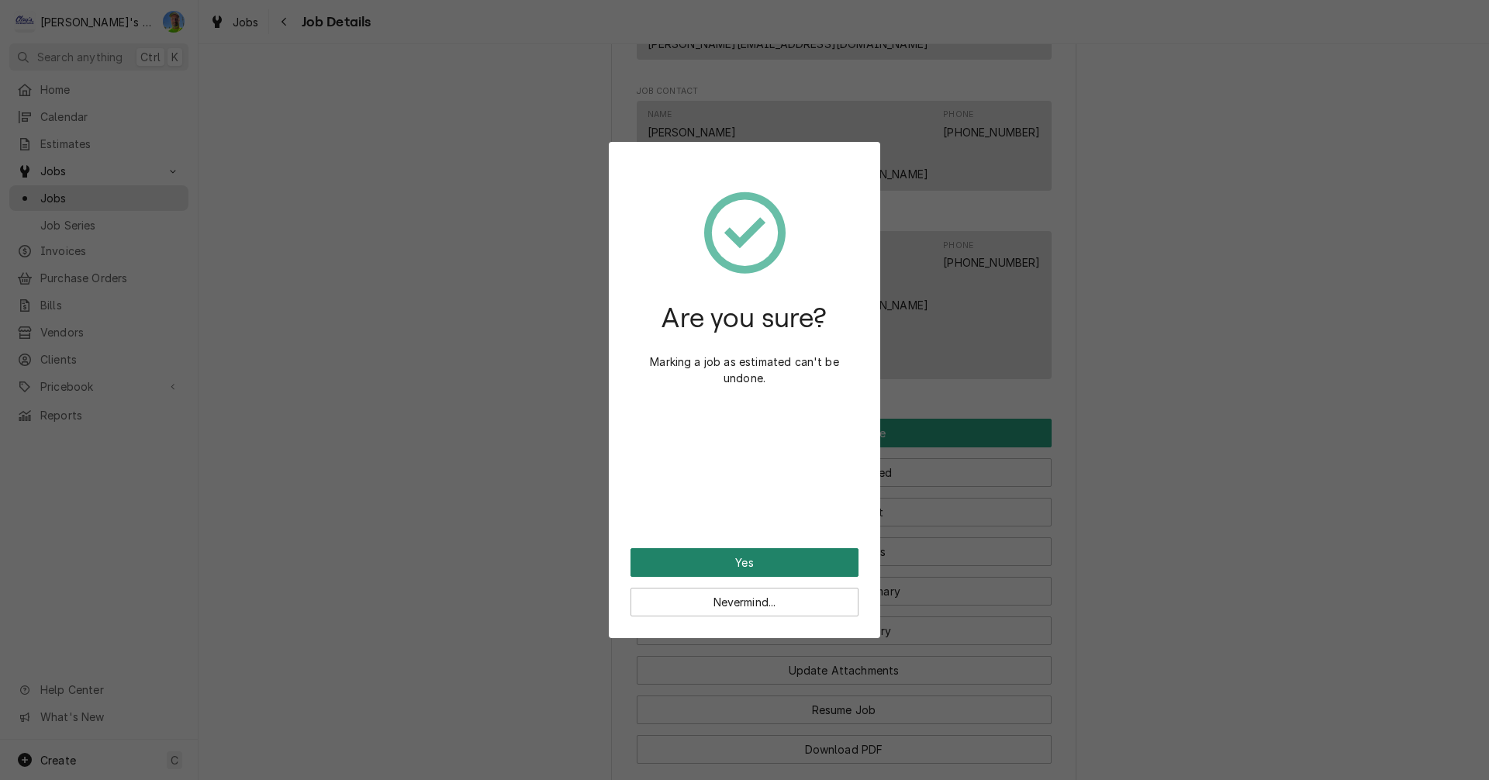
click at [764, 562] on button "Yes" at bounding box center [744, 562] width 228 height 29
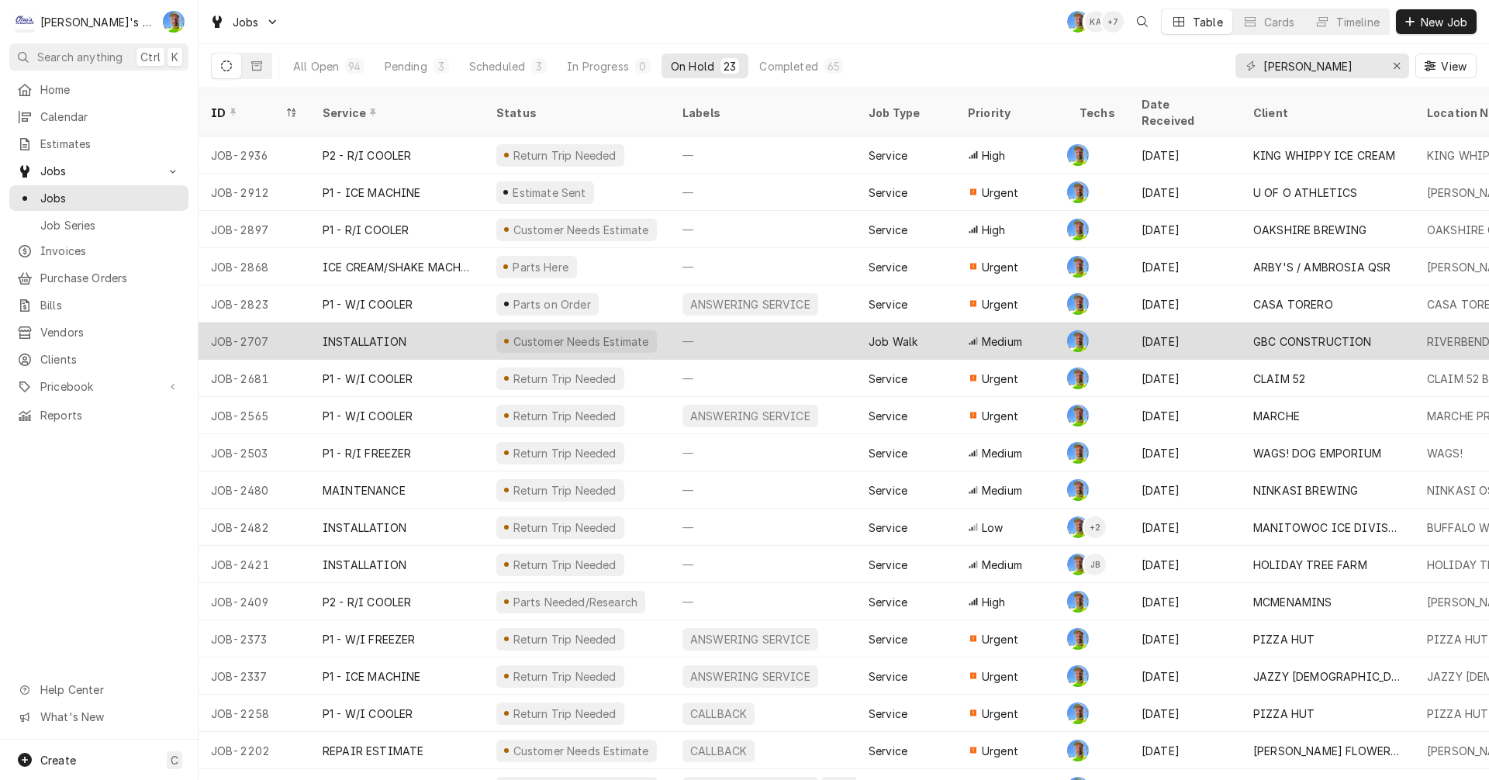
click at [727, 323] on div "—" at bounding box center [763, 341] width 186 height 37
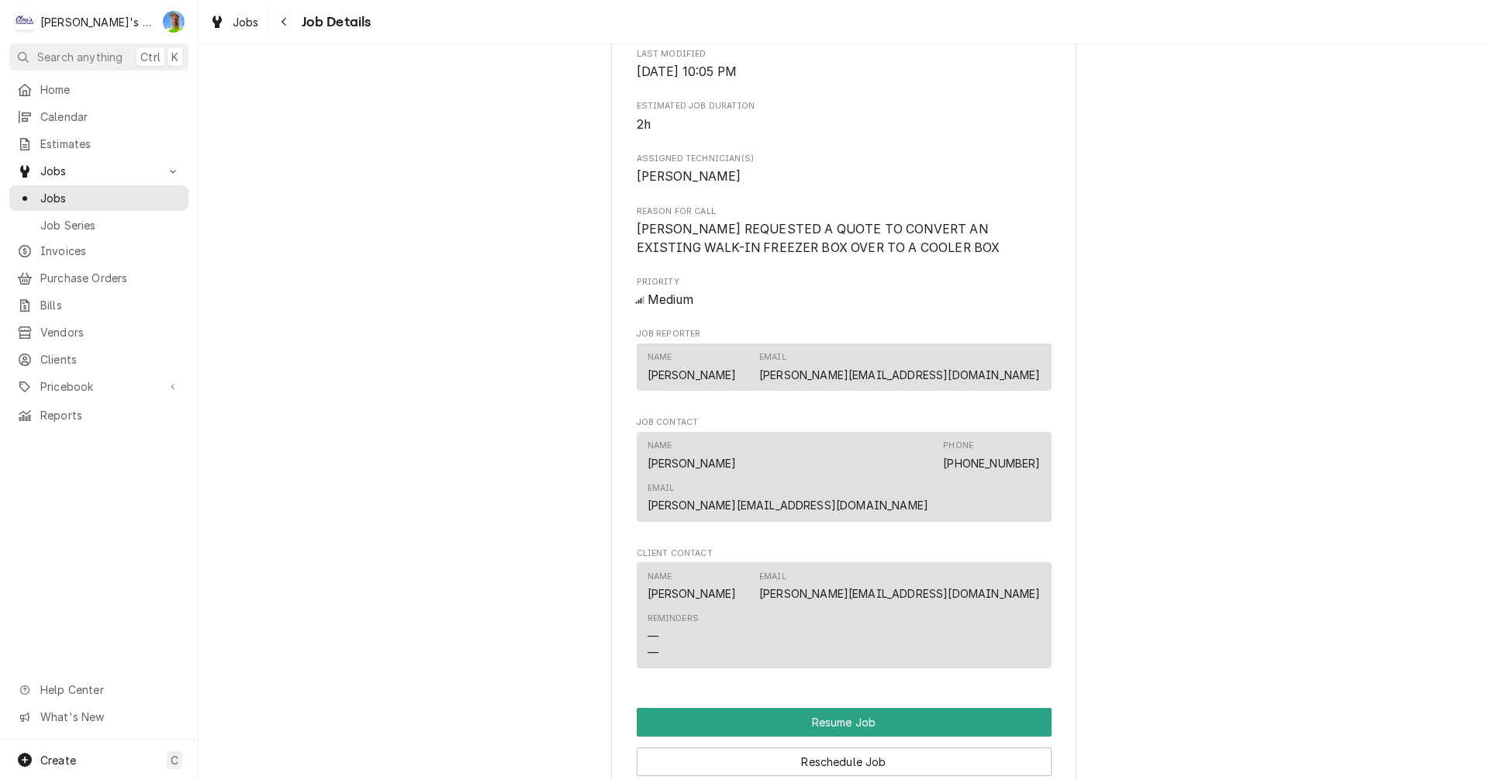
scroll to position [1240, 0]
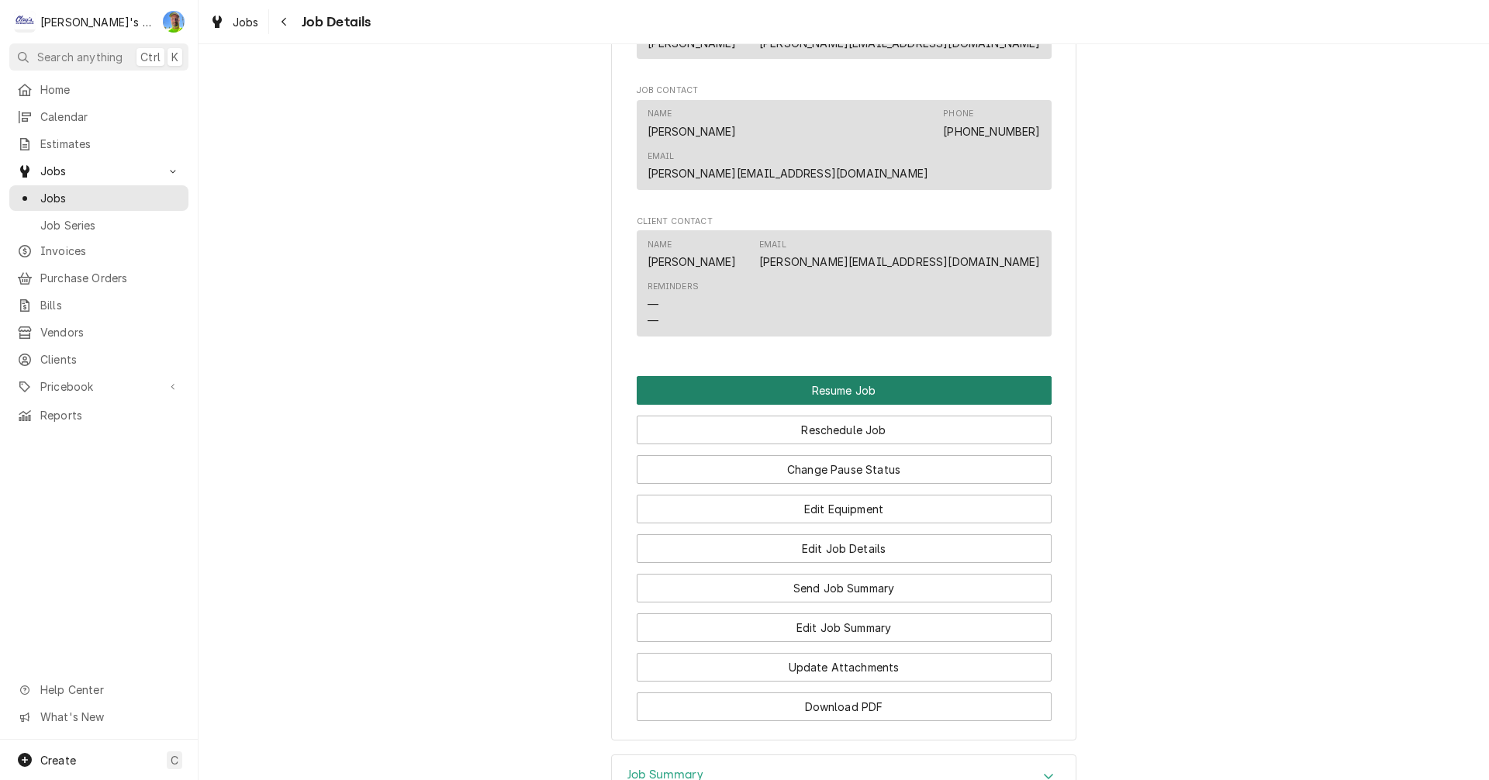
click at [694, 376] on button "Resume Job" at bounding box center [844, 390] width 415 height 29
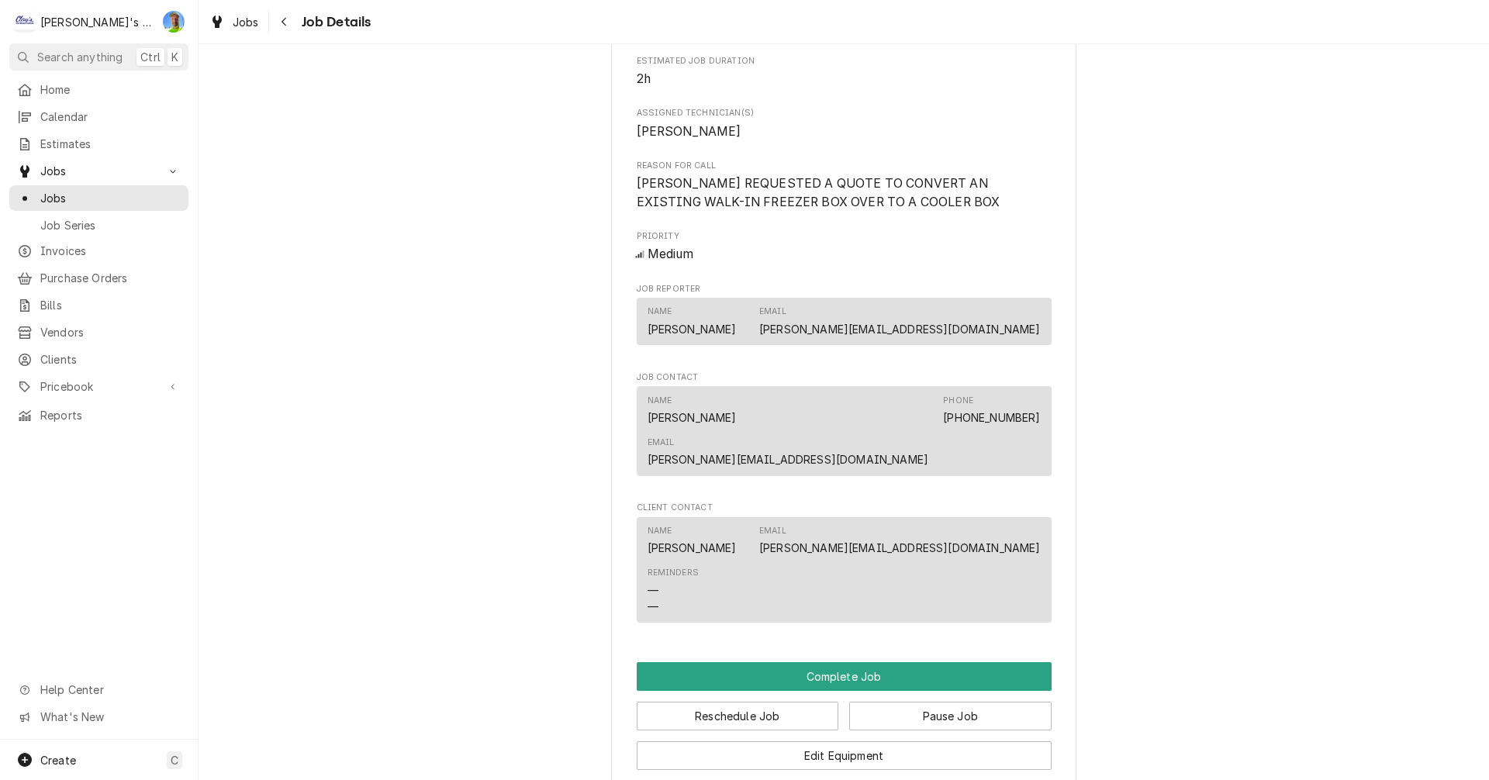
scroll to position [930, 0]
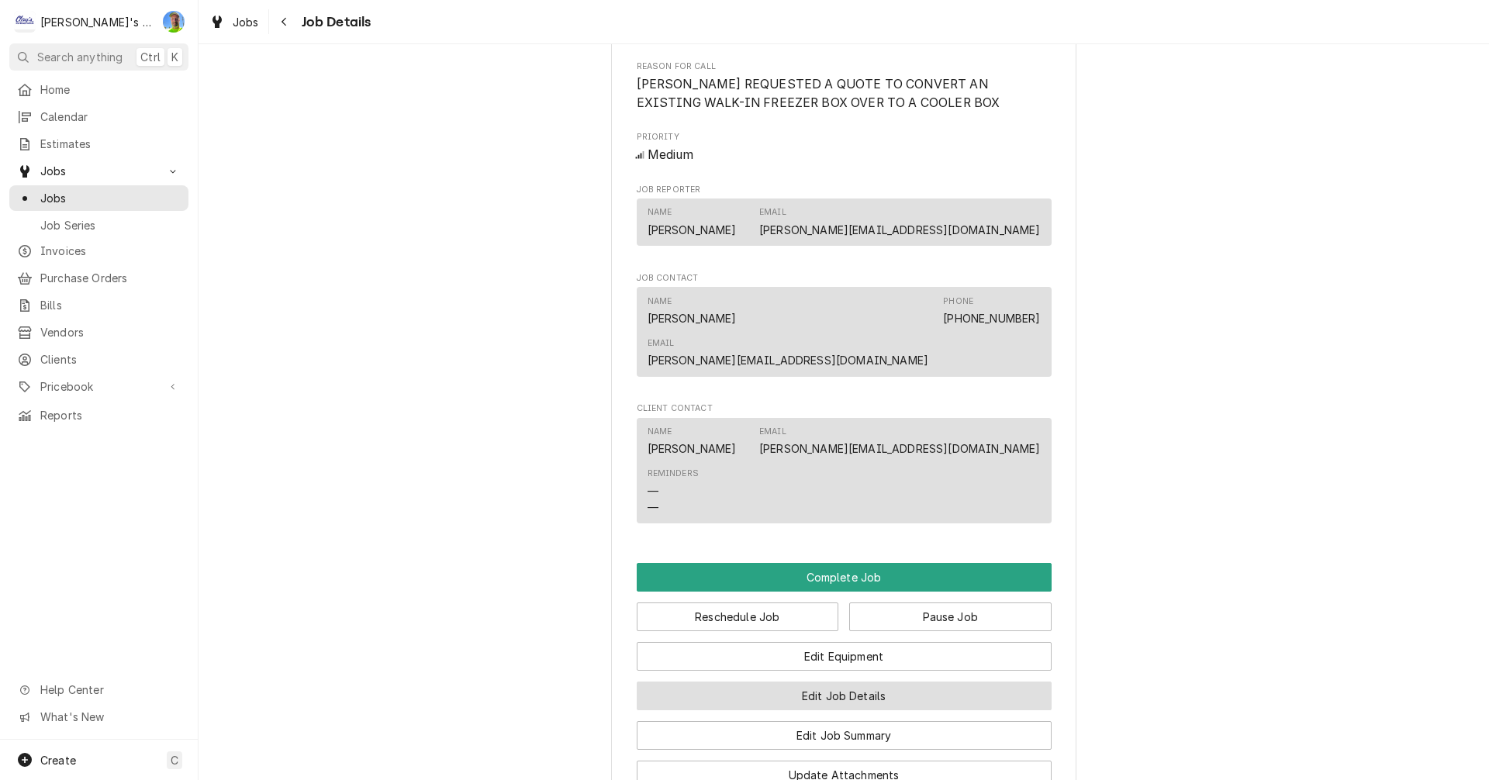
click at [868, 681] on button "Edit Job Details" at bounding box center [844, 695] width 415 height 29
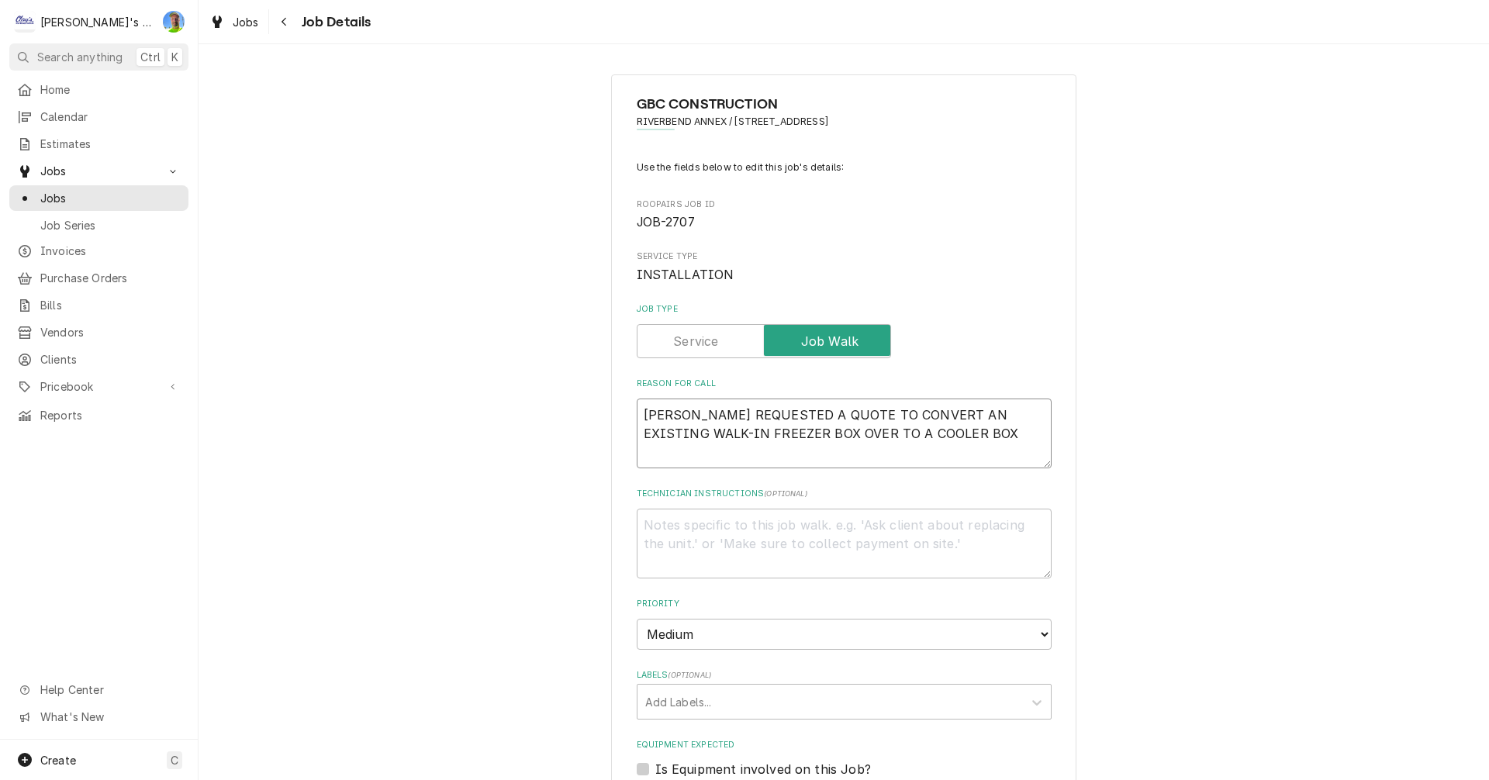
click at [904, 435] on textarea "TIM REQUESTED A QUOTE TO CONVERT AN EXISTING WALK-IN FREEZER BOX OVER TO A COOL…" at bounding box center [844, 433] width 415 height 70
type textarea "x"
type textarea "TIM REQUESTED A QUOTE TO CONVERT AN EXISTING WALK-IN FREEZER BOX OVER TO A COOL…"
type textarea "x"
type textarea "TIM REQUESTED A QUOTE TO CONVERT AN EXISTING WALK-IN FREEZER BOX OVER TO A COOL…"
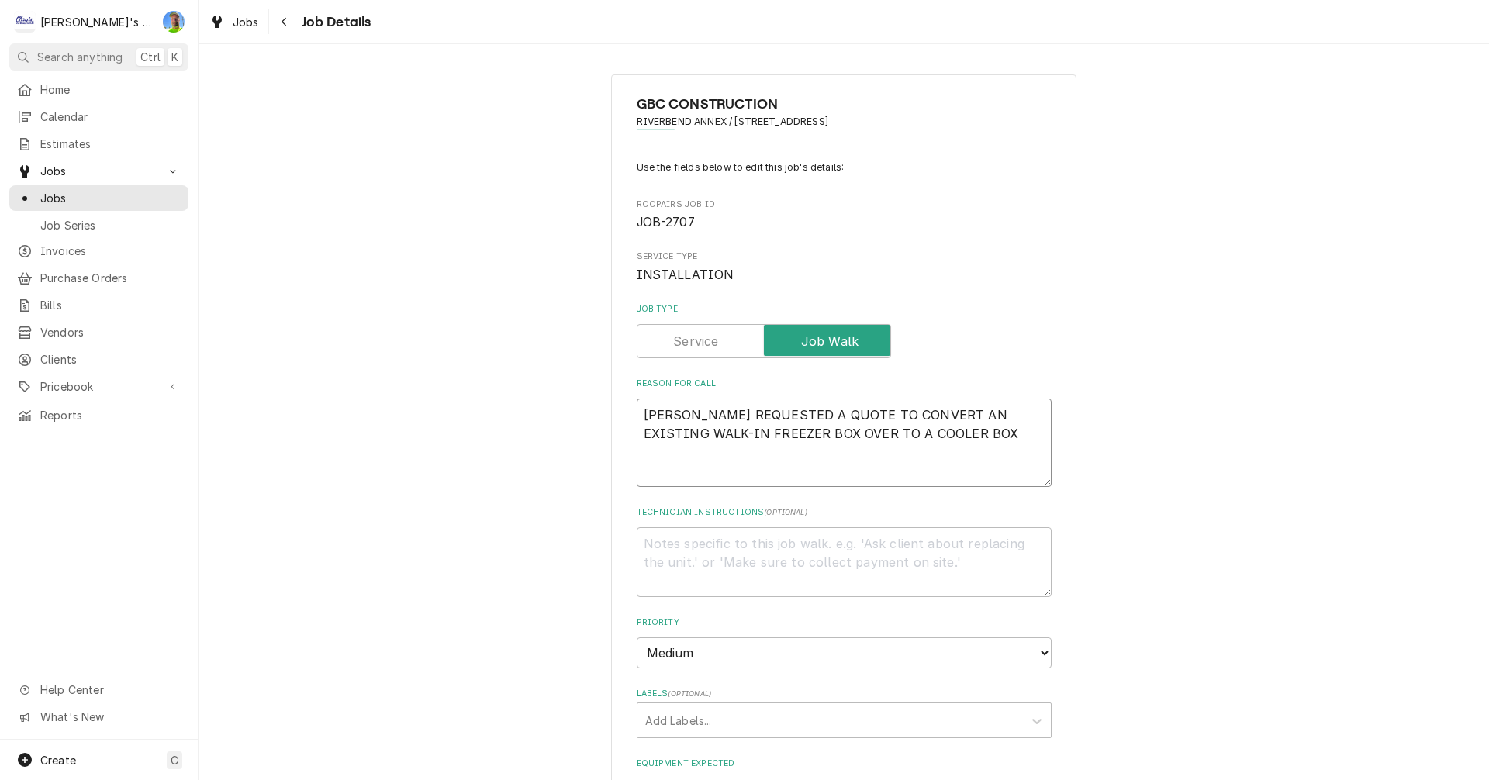
type textarea "x"
type textarea "TIM REQUESTED A QUOTE TO CONVERT AN EXISTING WALK-IN FREEZER BOX OVER TO A COOL…"
type textarea "x"
type textarea "TIM REQUESTED A QUOTE TO CONVERT AN EXISTING WALK-IN FREEZER BOX OVER TO A COOL…"
type textarea "x"
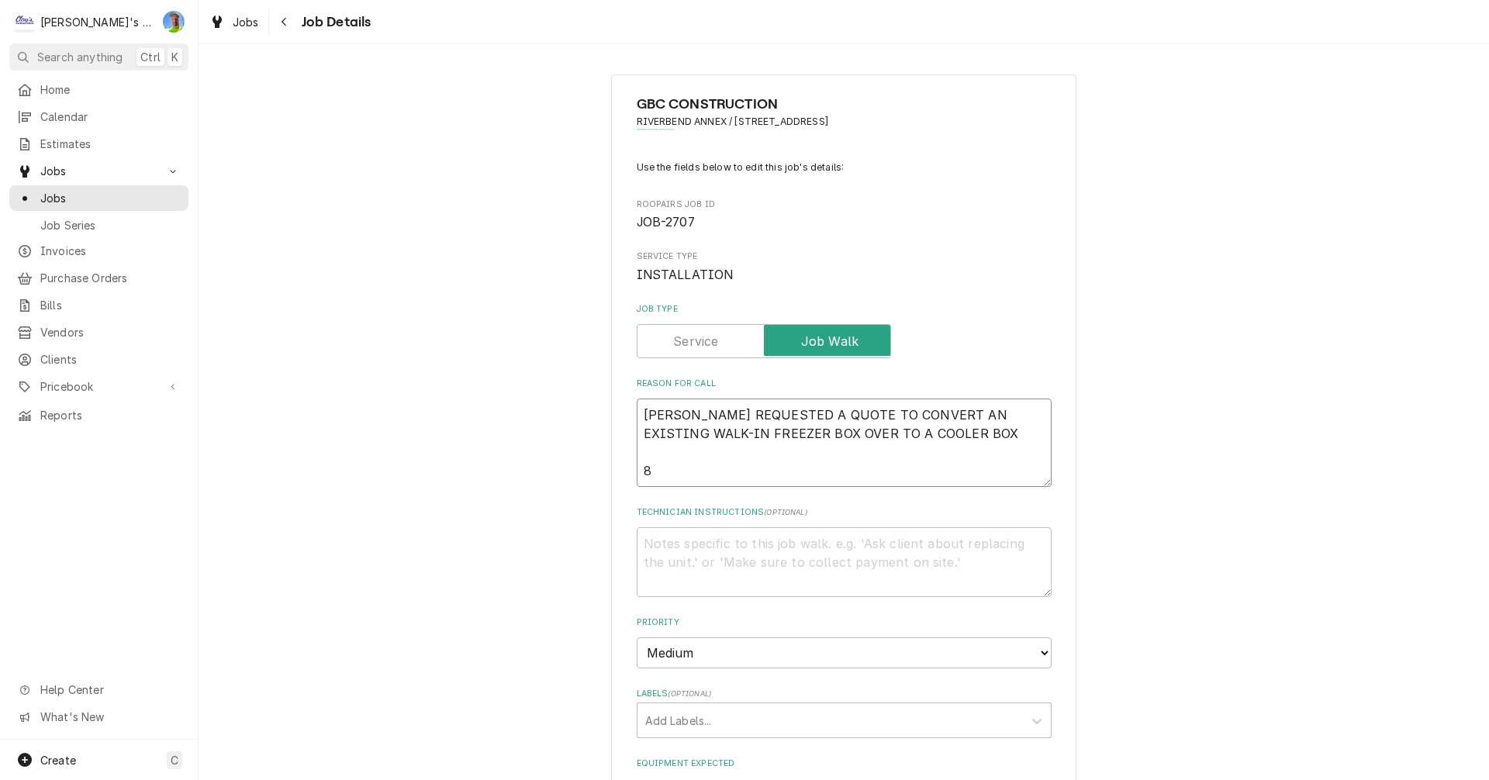
type textarea "TIM REQUESTED A QUOTE TO CONVERT AN EXISTING WALK-IN FREEZER BOX OVER TO A COOL…"
type textarea "x"
type textarea "TIM REQUESTED A QUOTE TO CONVERT AN EXISTING WALK-IN FREEZER BOX OVER TO A COOL…"
type textarea "x"
type textarea "TIM REQUESTED A QUOTE TO CONVERT AN EXISTING WALK-IN FREEZER BOX OVER TO A COOL…"
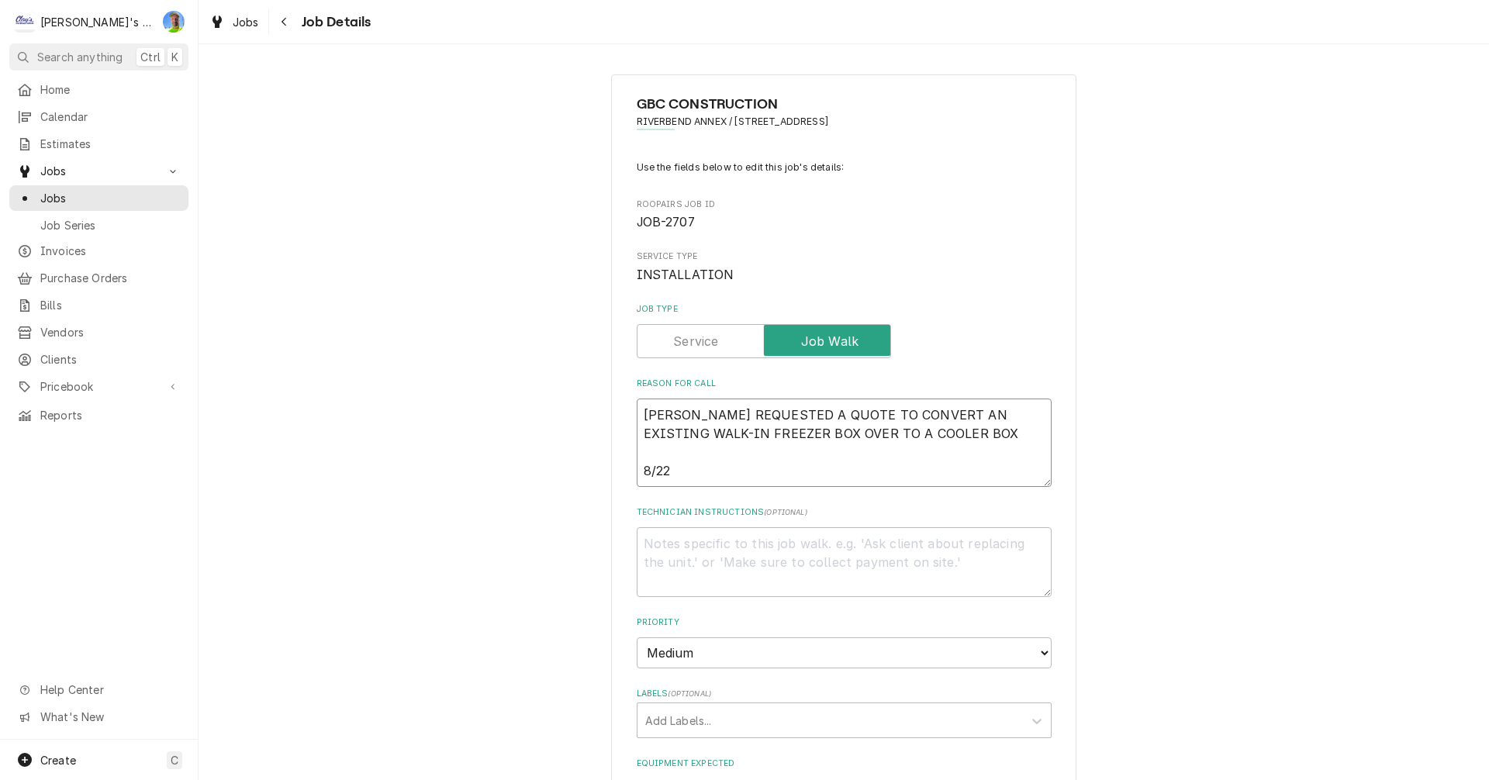
type textarea "x"
type textarea "TIM REQUESTED A QUOTE TO CONVERT AN EXISTING WALK-IN FREEZER BOX OVER TO A COOL…"
type textarea "x"
type textarea "TIM REQUESTED A QUOTE TO CONVERT AN EXISTING WALK-IN FREEZER BOX OVER TO A COOL…"
type textarea "x"
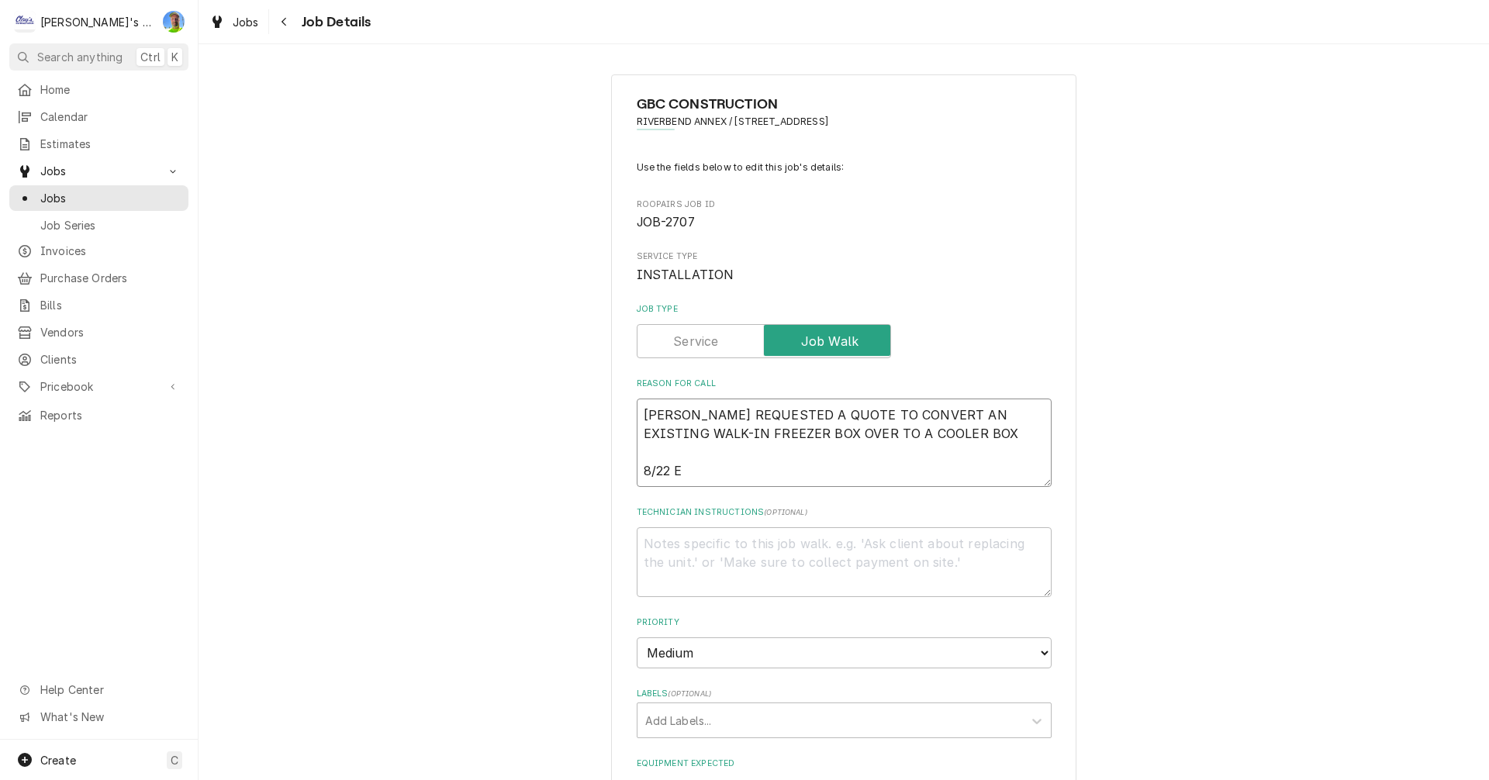
type textarea "TIM REQUESTED A QUOTE TO CONVERT AN EXISTING WALK-IN FREEZER BOX OVER TO A COOL…"
type textarea "x"
type textarea "TIM REQUESTED A QUOTE TO CONVERT AN EXISTING WALK-IN FREEZER BOX OVER TO A COOL…"
type textarea "x"
type textarea "TIM REQUESTED A QUOTE TO CONVERT AN EXISTING WALK-IN FREEZER BOX OVER TO A COOL…"
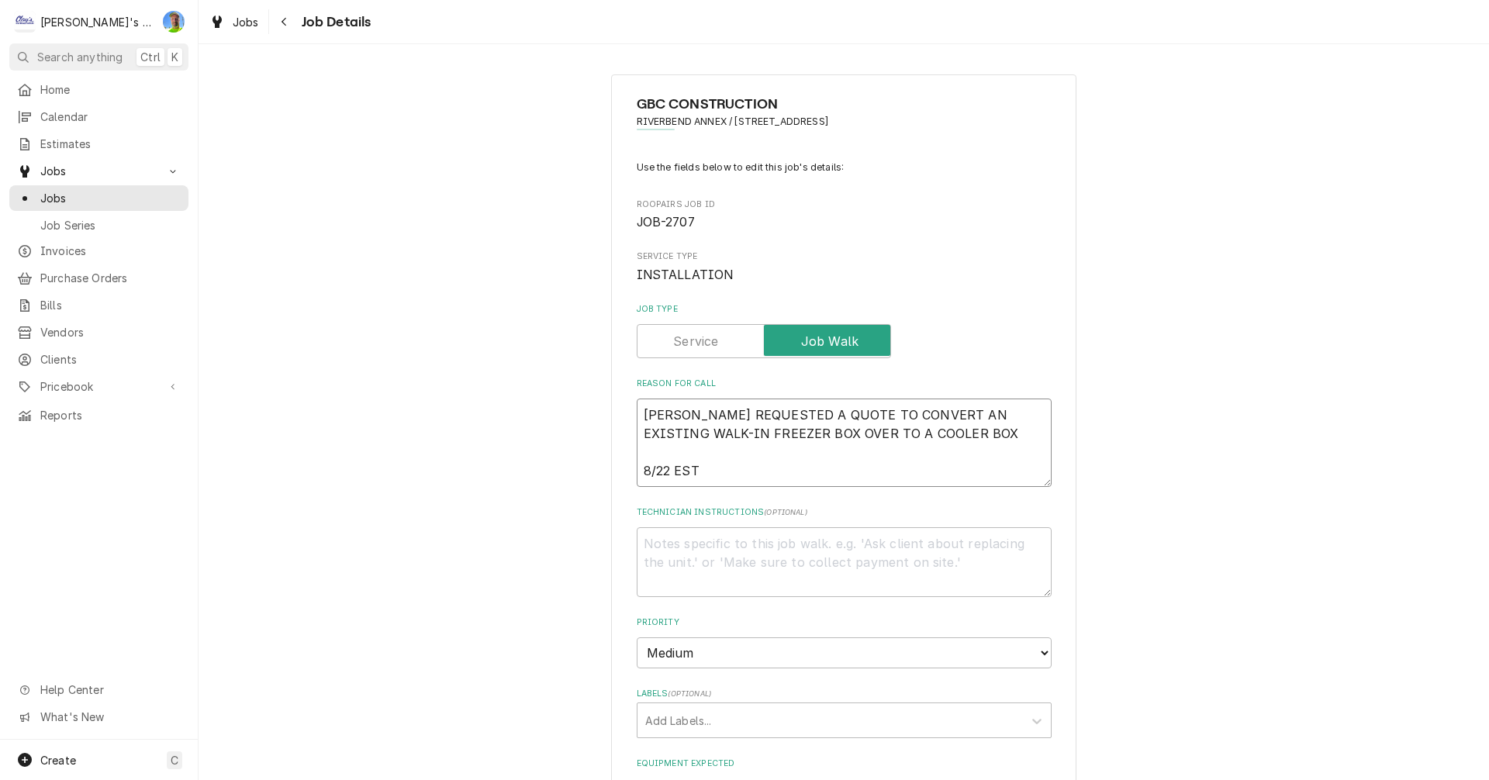
type textarea "x"
type textarea "TIM REQUESTED A QUOTE TO CONVERT AN EXISTING WALK-IN FREEZER BOX OVER TO A COOL…"
type textarea "x"
type textarea "TIM REQUESTED A QUOTE TO CONVERT AN EXISTING WALK-IN FREEZER BOX OVER TO A COOL…"
type textarea "x"
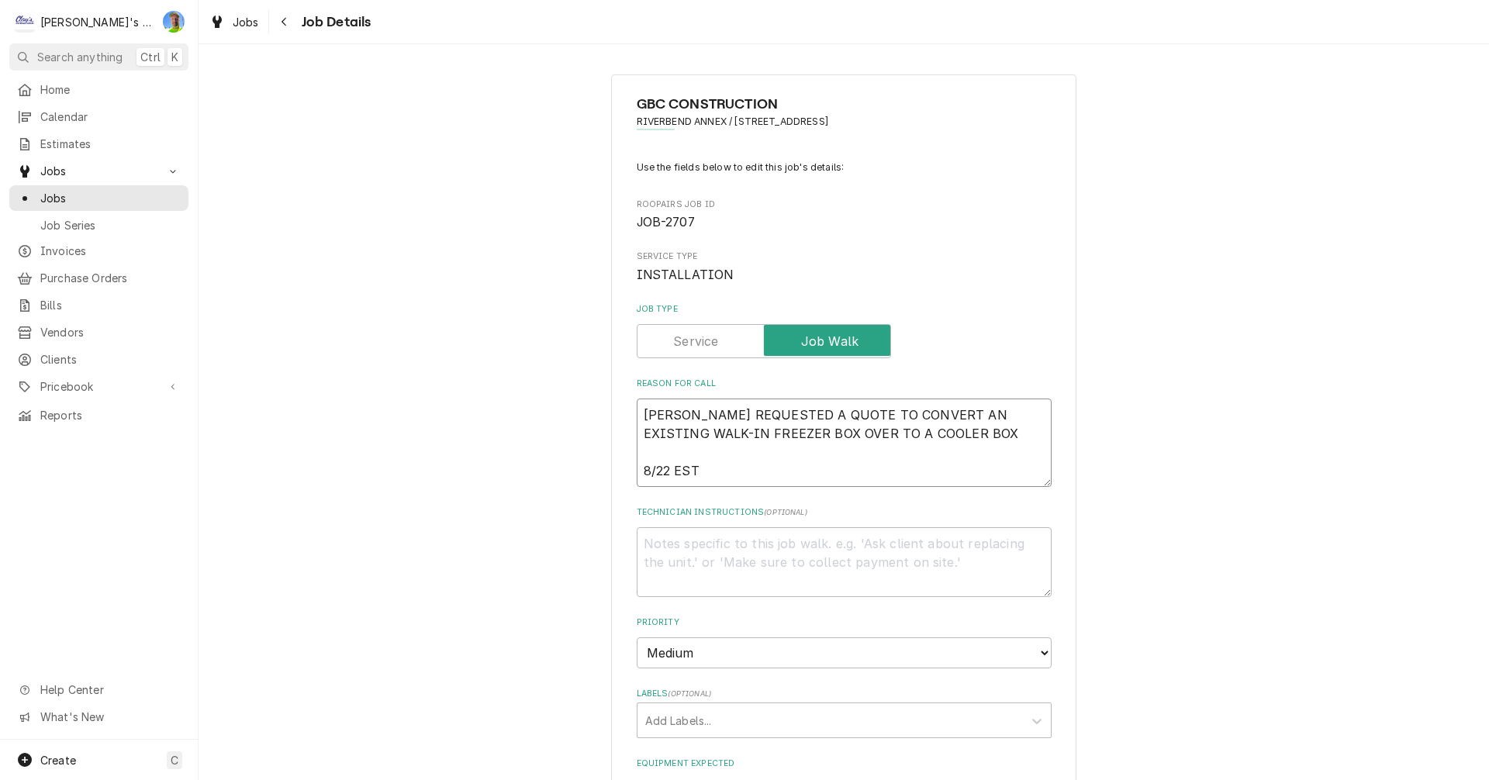
type textarea "TIM REQUESTED A QUOTE TO CONVERT AN EXISTING WALK-IN FREEZER BOX OVER TO A COOL…"
type textarea "x"
type textarea "TIM REQUESTED A QUOTE TO CONVERT AN EXISTING WALK-IN FREEZER BOX OVER TO A COOL…"
type textarea "x"
type textarea "TIM REQUESTED A QUOTE TO CONVERT AN EXISTING WALK-IN FREEZER BOX OVER TO A COOL…"
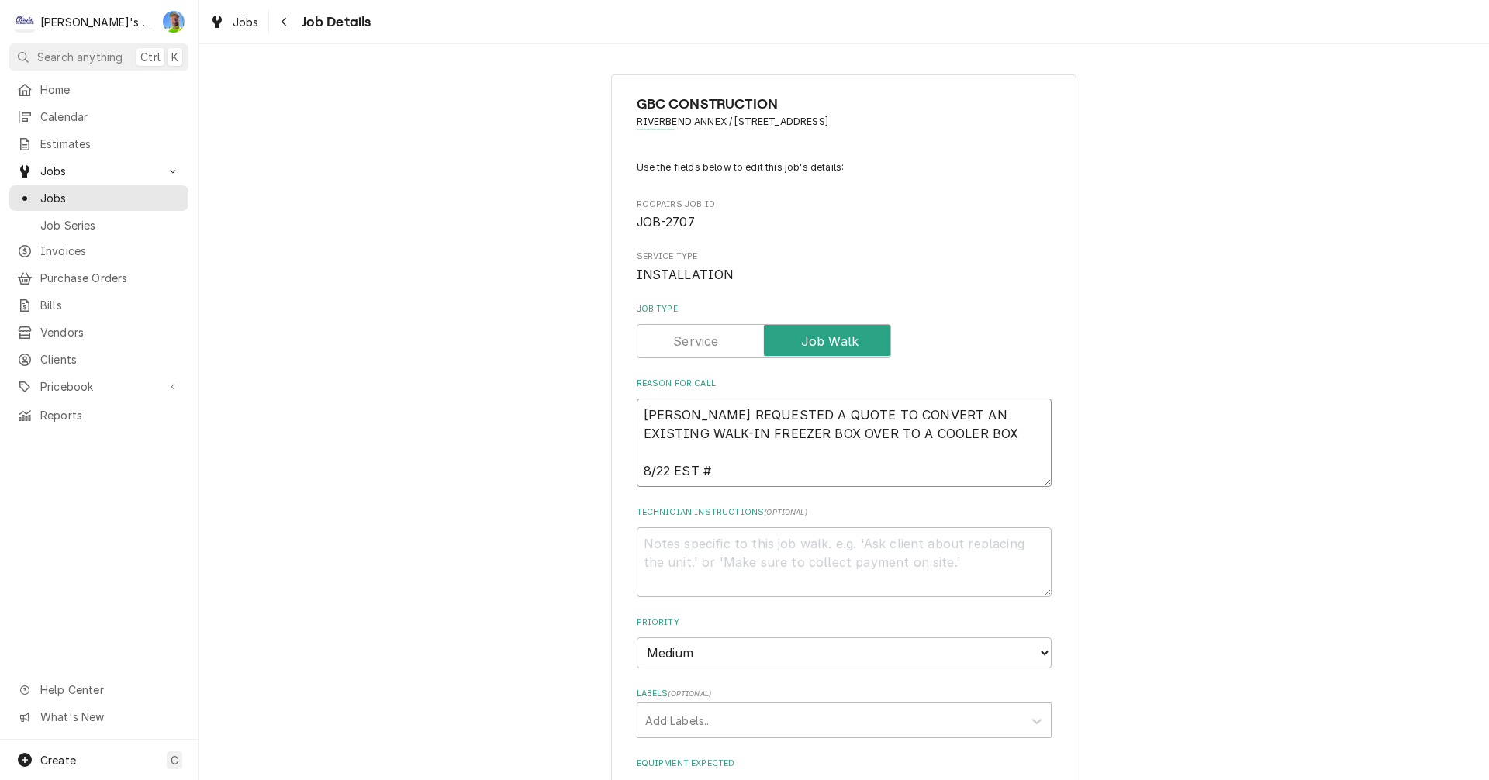
type textarea "x"
type textarea "TIM REQUESTED A QUOTE TO CONVERT AN EXISTING WALK-IN FREEZER BOX OVER TO A COOL…"
type textarea "x"
type textarea "TIM REQUESTED A QUOTE TO CONVERT AN EXISTING WALK-IN FREEZER BOX OVER TO A COOL…"
type textarea "x"
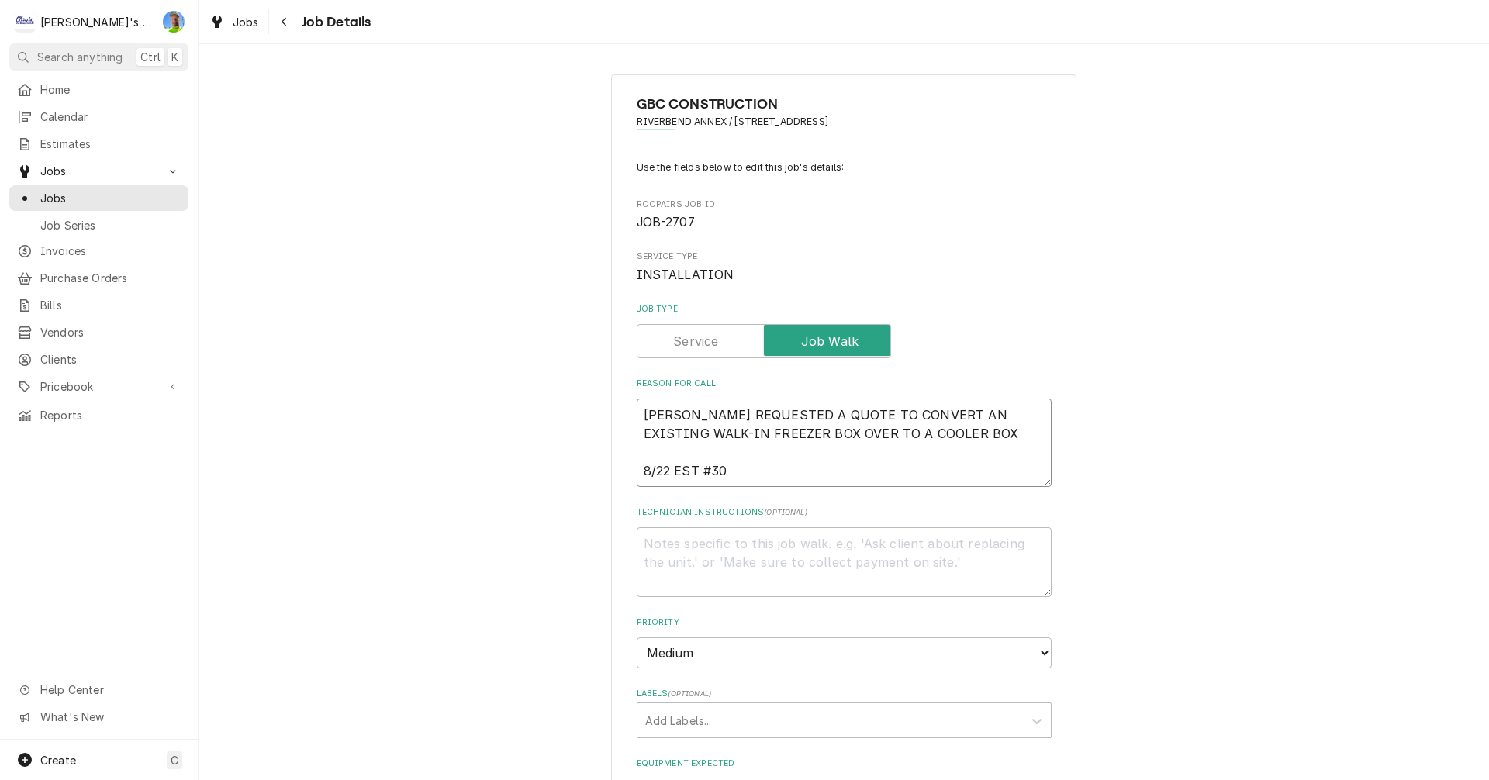
type textarea "TIM REQUESTED A QUOTE TO CONVERT AN EXISTING WALK-IN FREEZER BOX OVER TO A COOL…"
type textarea "x"
type textarea "TIM REQUESTED A QUOTE TO CONVERT AN EXISTING WALK-IN FREEZER BOX OVER TO A COOL…"
type textarea "x"
type textarea "TIM REQUESTED A QUOTE TO CONVERT AN EXISTING WALK-IN FREEZER BOX OVER TO A COOL…"
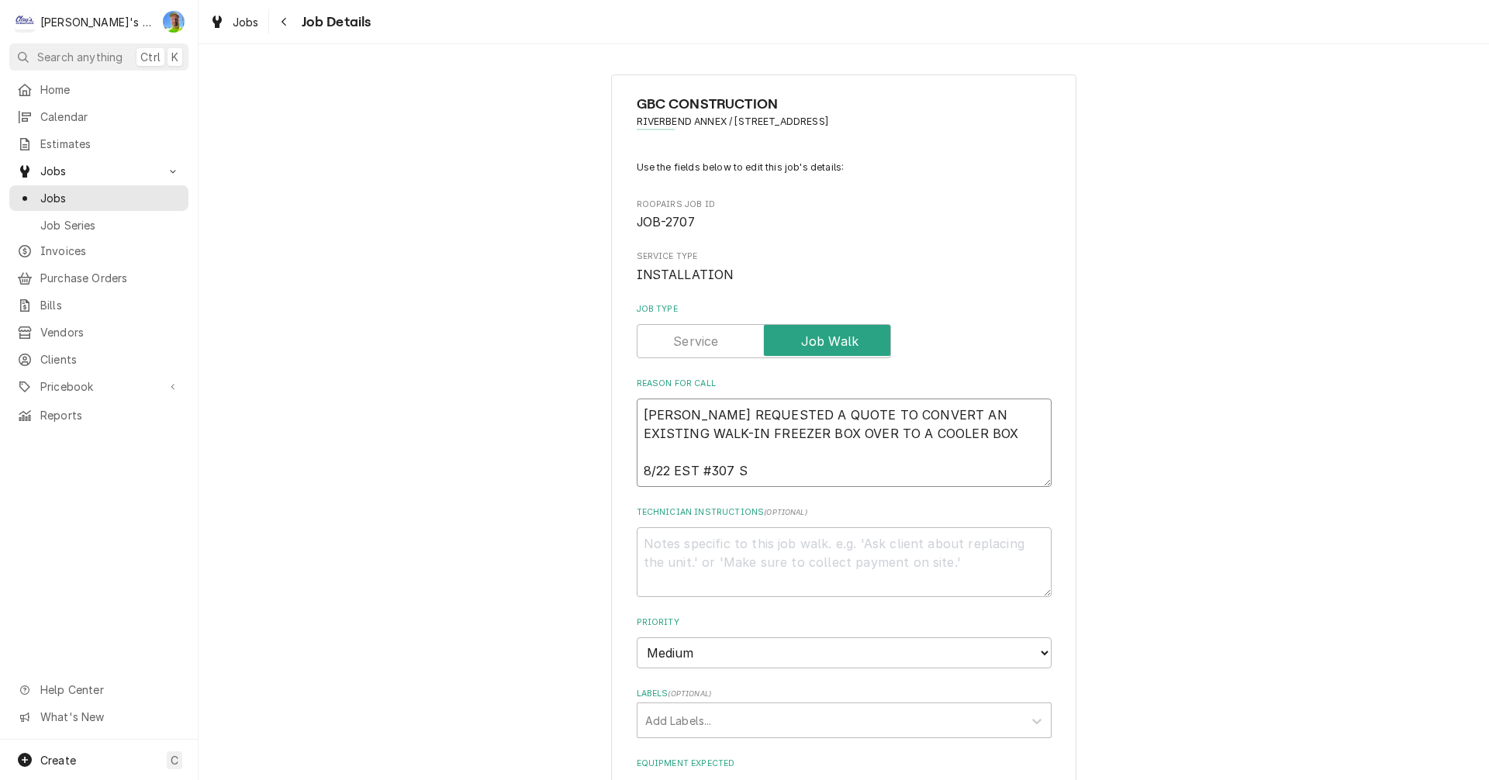
type textarea "x"
type textarea "TIM REQUESTED A QUOTE TO CONVERT AN EXISTING WALK-IN FREEZER BOX OVER TO A COOL…"
type textarea "x"
type textarea "TIM REQUESTED A QUOTE TO CONVERT AN EXISTING WALK-IN FREEZER BOX OVER TO A COOL…"
type textarea "x"
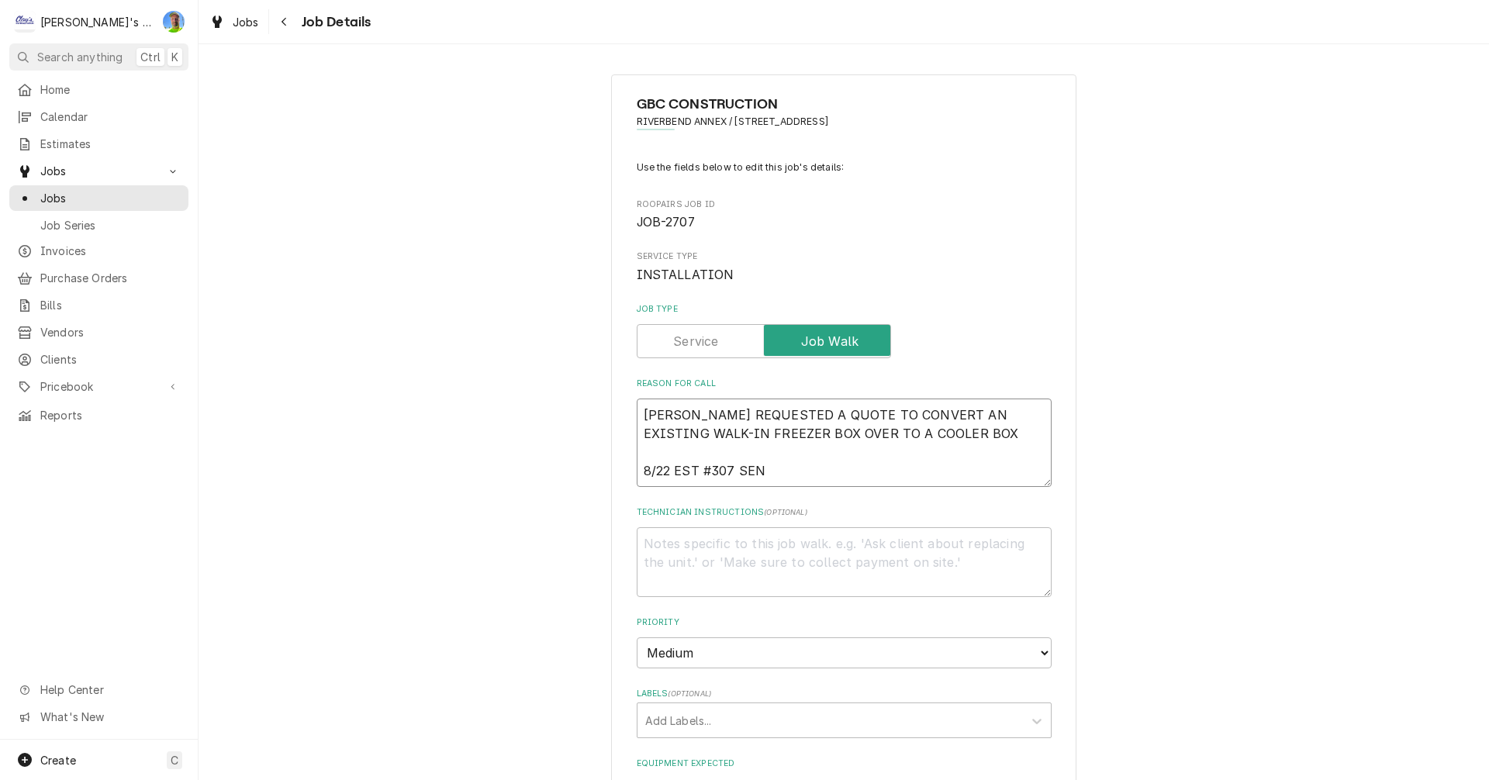
type textarea "TIM REQUESTED A QUOTE TO CONVERT AN EXISTING WALK-IN FREEZER BOX OVER TO A COOL…"
type textarea "x"
type textarea "TIM REQUESTED A QUOTE TO CONVERT AN EXISTING WALK-IN FREEZER BOX OVER TO A COOL…"
type textarea "x"
type textarea "TIM REQUESTED A QUOTE TO CONVERT AN EXISTING WALK-IN FREEZER BOX OVER TO A COOL…"
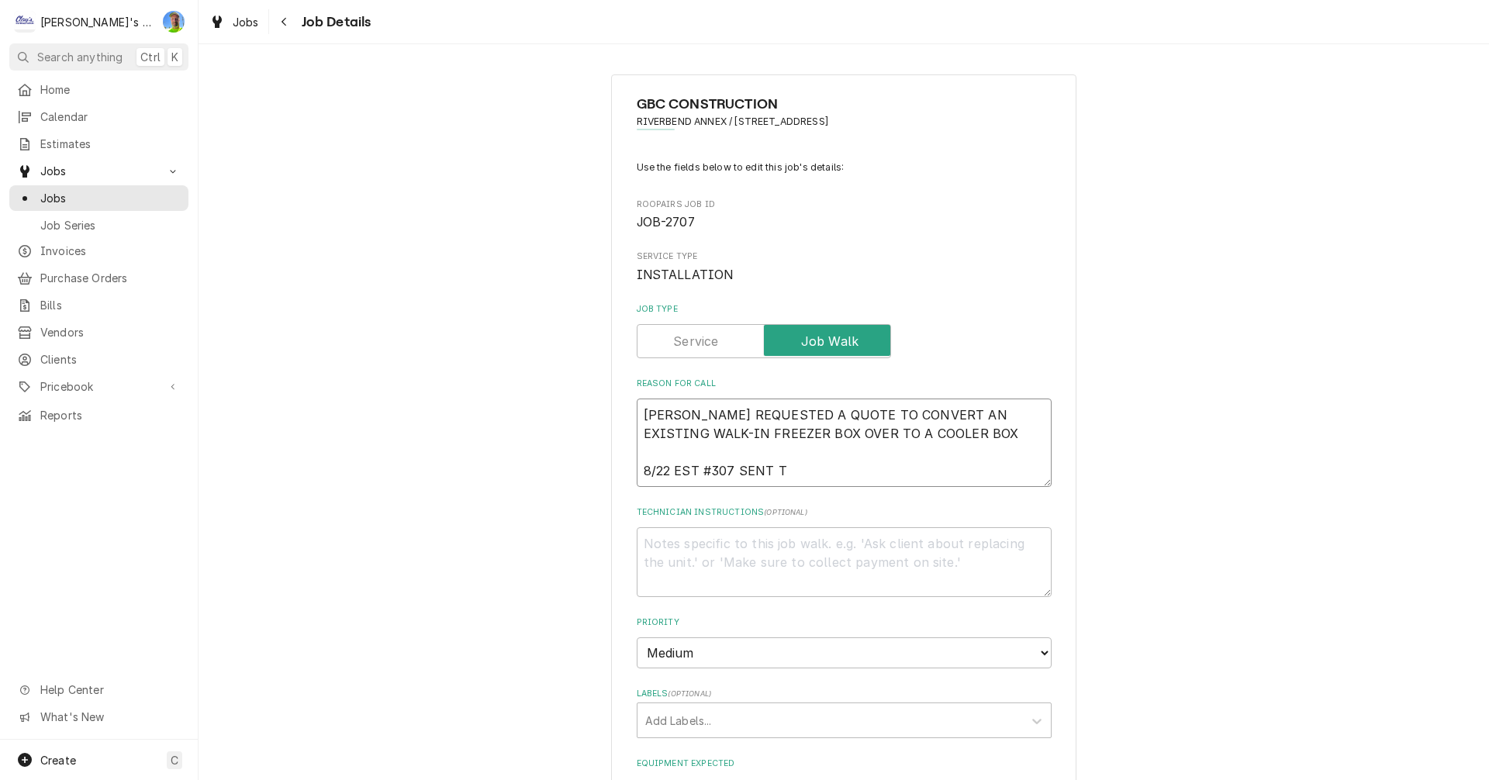
type textarea "x"
type textarea "TIM REQUESTED A QUOTE TO CONVERT AN EXISTING WALK-IN FREEZER BOX OVER TO A COOL…"
type textarea "x"
type textarea "TIM REQUESTED A QUOTE TO CONVERT AN EXISTING WALK-IN FREEZER BOX OVER TO A COOL…"
type textarea "x"
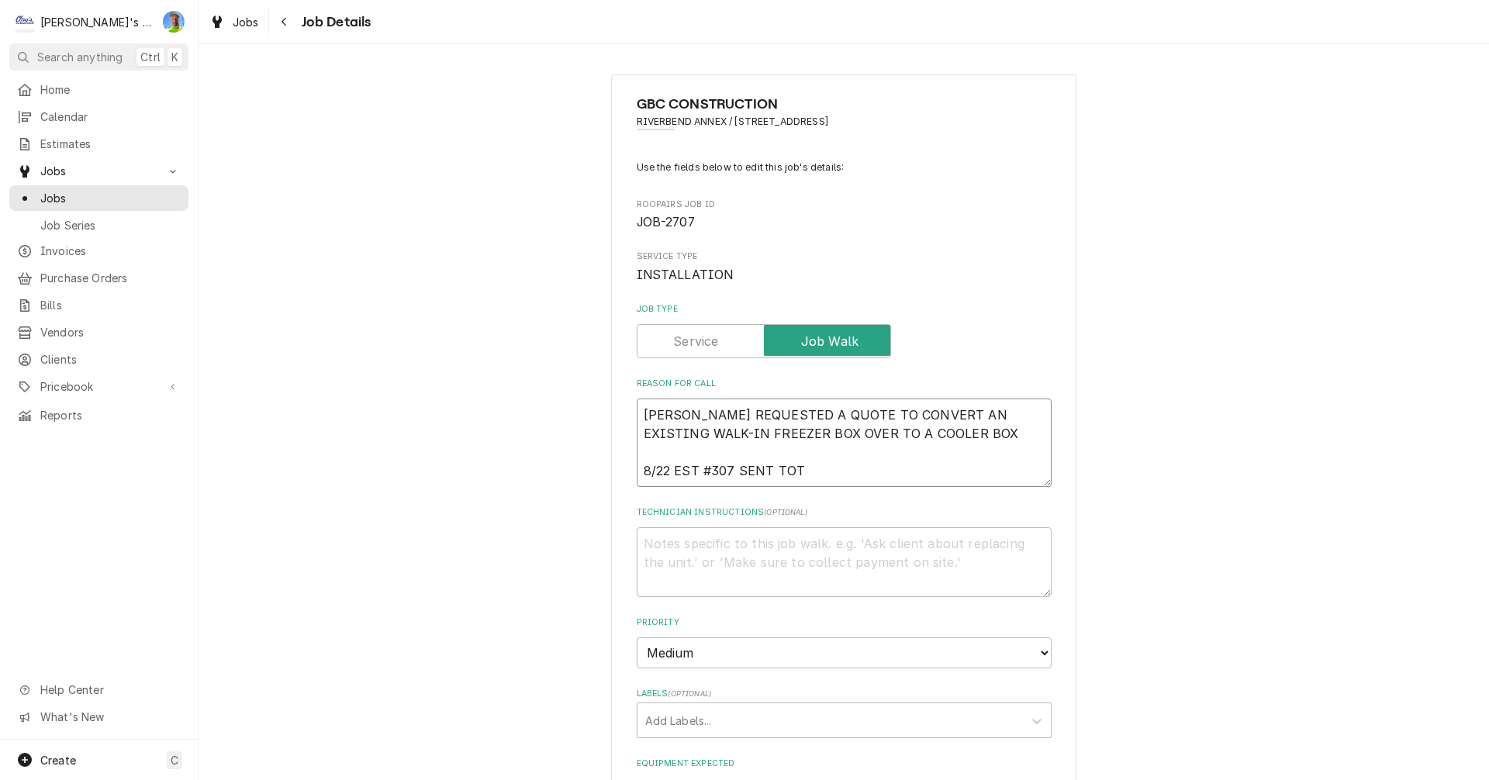
type textarea "TIM REQUESTED A QUOTE TO CONVERT AN EXISTING WALK-IN FREEZER BOX OVER TO A COOL…"
type textarea "x"
type textarea "TIM REQUESTED A QUOTE TO CONVERT AN EXISTING WALK-IN FREEZER BOX OVER TO A COOL…"
type textarea "x"
type textarea "TIM REQUESTED A QUOTE TO CONVERT AN EXISTING WALK-IN FREEZER BOX OVER TO A COOL…"
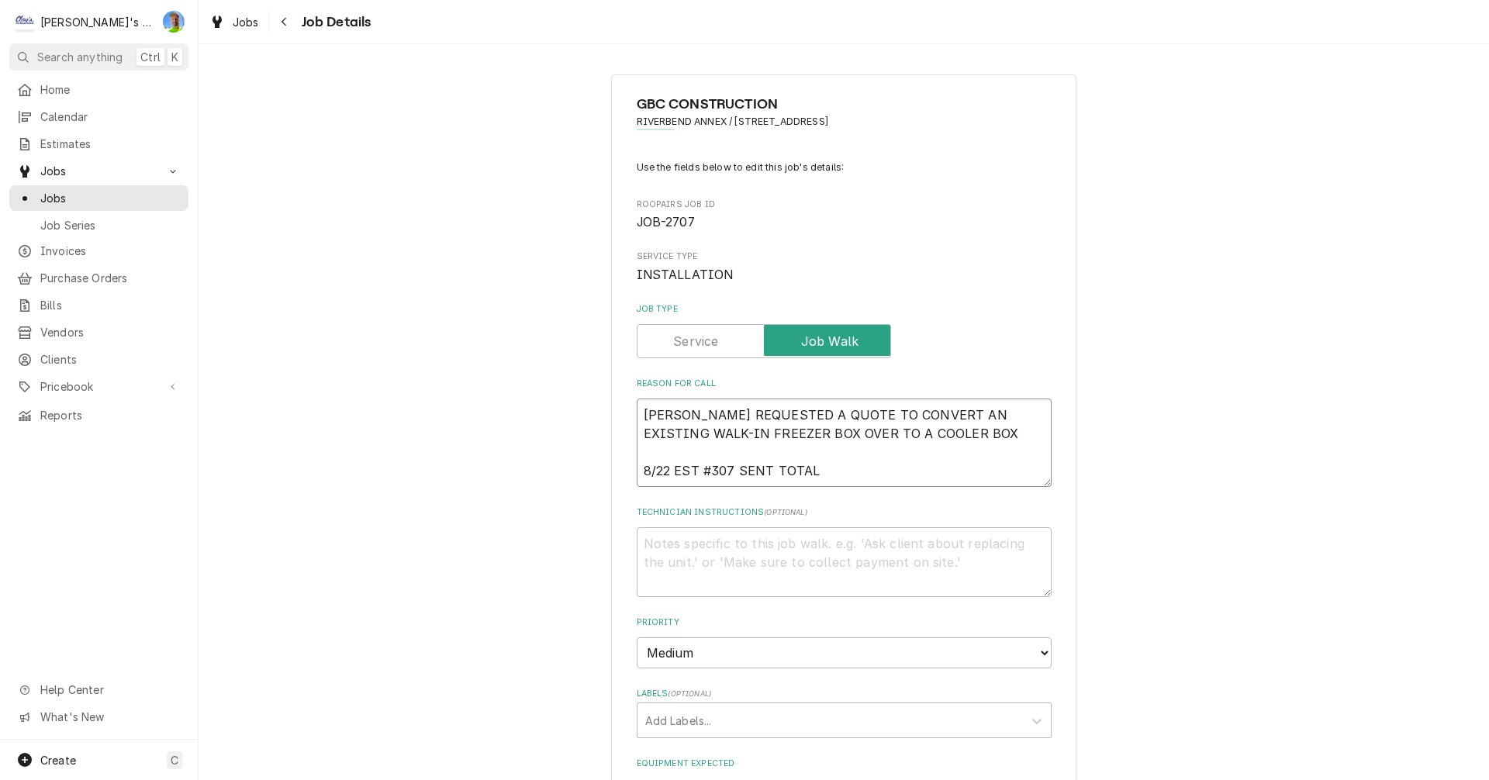
type textarea "x"
type textarea "TIM REQUESTED A QUOTE TO CONVERT AN EXISTING WALK-IN FREEZER BOX OVER TO A COOL…"
type textarea "x"
type textarea "TIM REQUESTED A QUOTE TO CONVERT AN EXISTING WALK-IN FREEZER BOX OVER TO A COOL…"
type textarea "x"
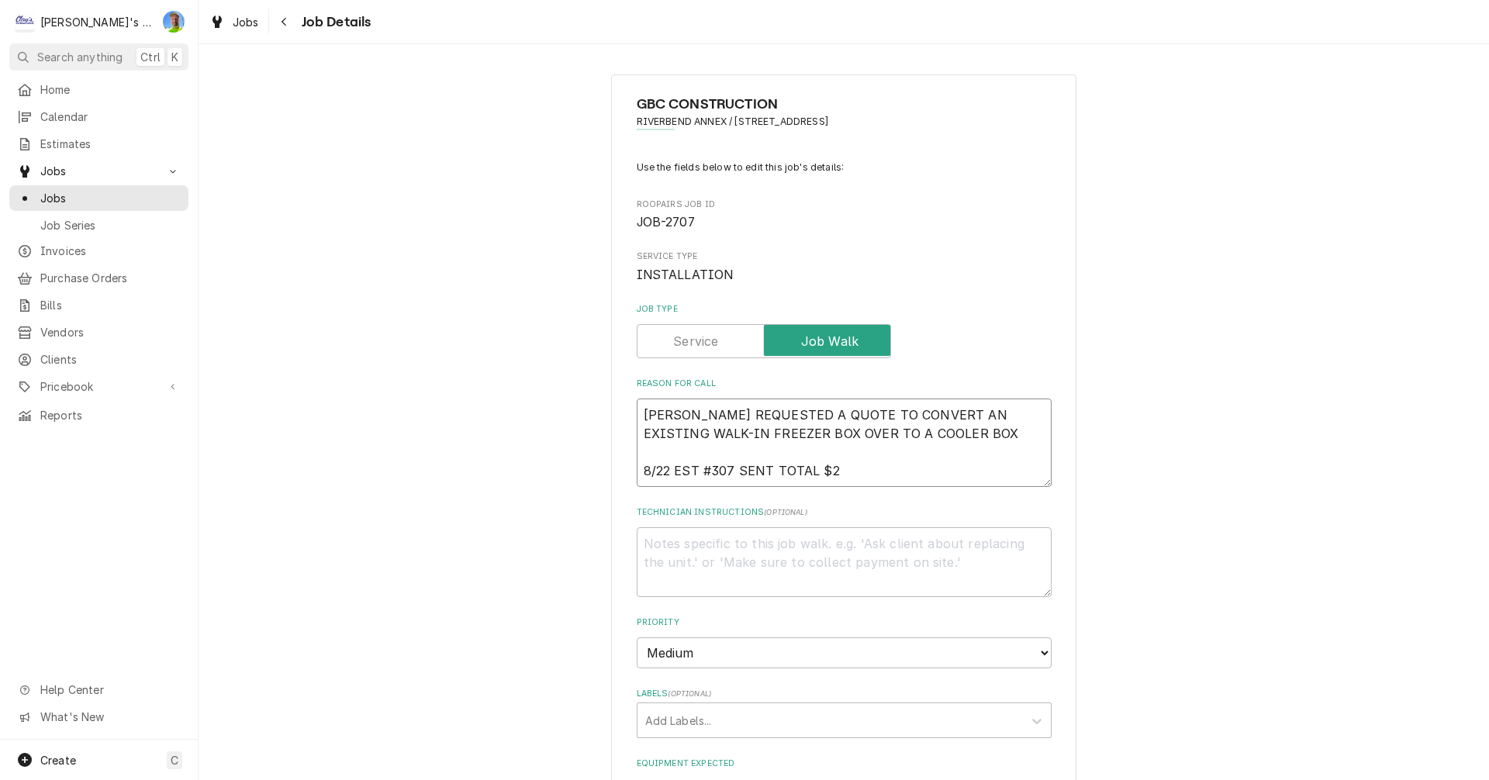
type textarea "TIM REQUESTED A QUOTE TO CONVERT AN EXISTING WALK-IN FREEZER BOX OVER TO A COOL…"
type textarea "x"
type textarea "TIM REQUESTED A QUOTE TO CONVERT AN EXISTING WALK-IN FREEZER BOX OVER TO A COOL…"
type textarea "x"
type textarea "TIM REQUESTED A QUOTE TO CONVERT AN EXISTING WALK-IN FREEZER BOX OVER TO A COOL…"
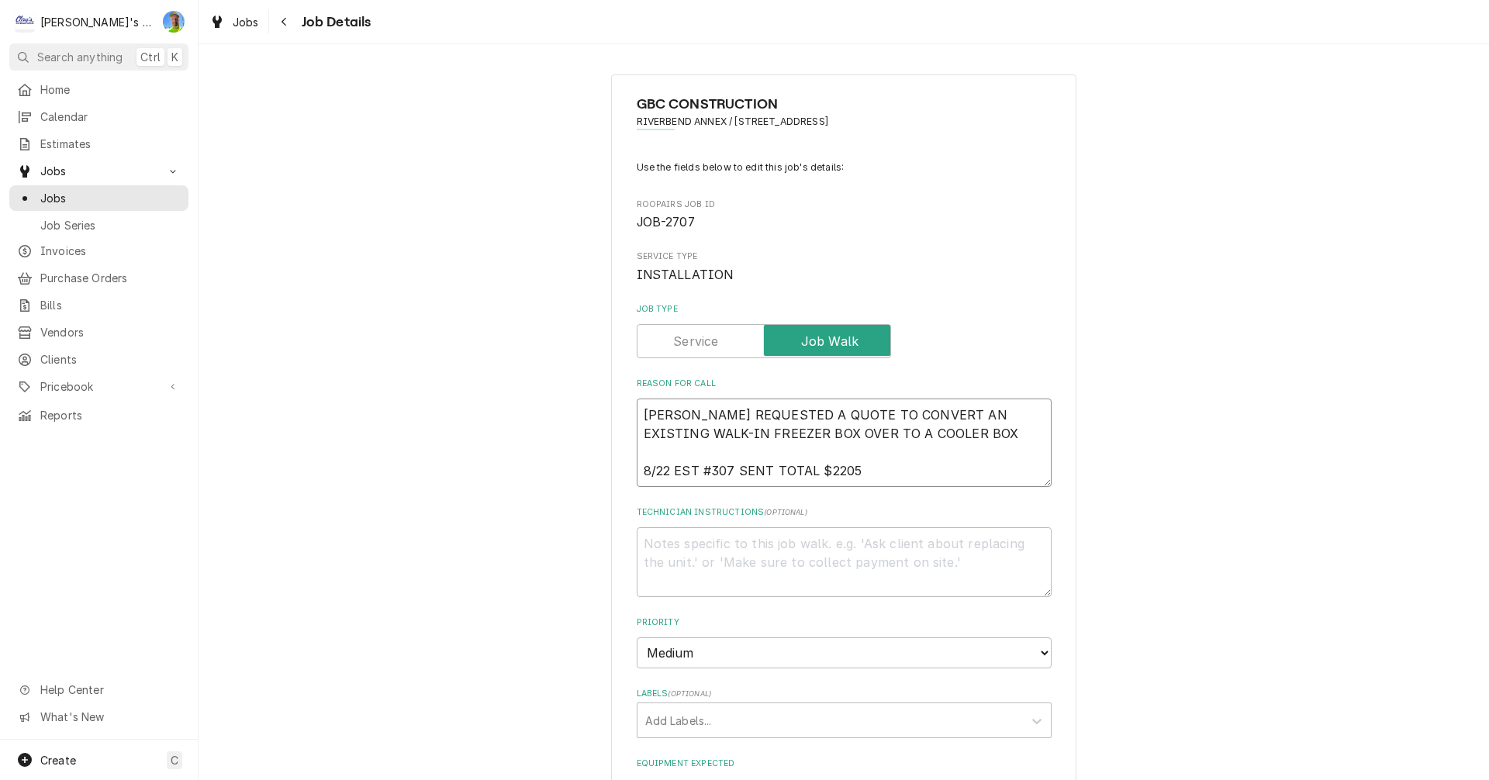
type textarea "x"
type textarea "TIM REQUESTED A QUOTE TO CONVERT AN EXISTING WALK-IN FREEZER BOX OVER TO A COOL…"
type textarea "x"
type textarea "TIM REQUESTED A QUOTE TO CONVERT AN EXISTING WALK-IN FREEZER BOX OVER TO A COOL…"
type textarea "x"
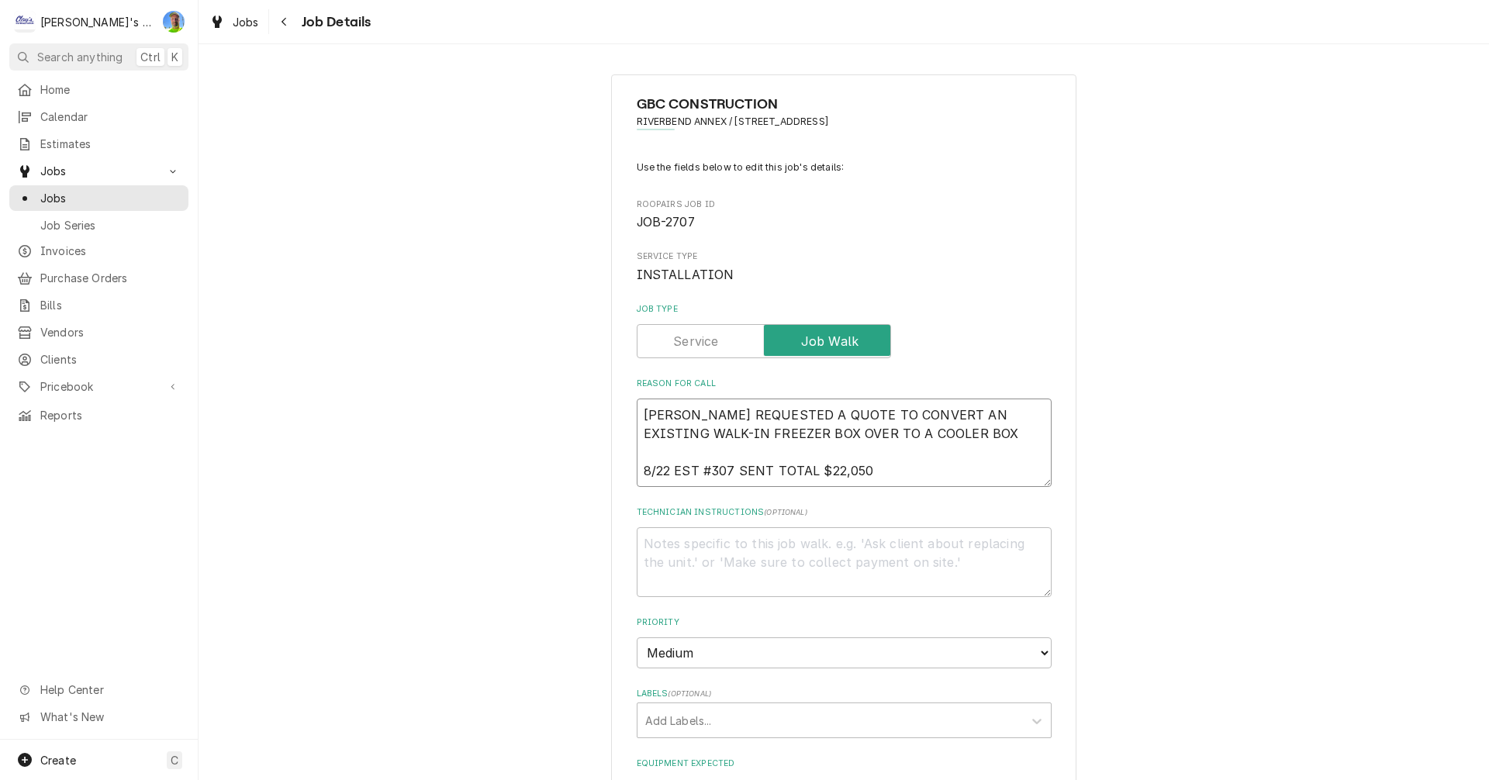
type textarea "TIM REQUESTED A QUOTE TO CONVERT AN EXISTING WALK-IN FREEZER BOX OVER TO A COOL…"
type textarea "x"
type textarea "TIM REQUESTED A QUOTE TO CONVERT AN EXISTING WALK-IN FREEZER BOX OVER TO A COOL…"
type textarea "x"
type textarea "TIM REQUESTED A QUOTE TO CONVERT AN EXISTING WALK-IN FREEZER BOX OVER TO A COOL…"
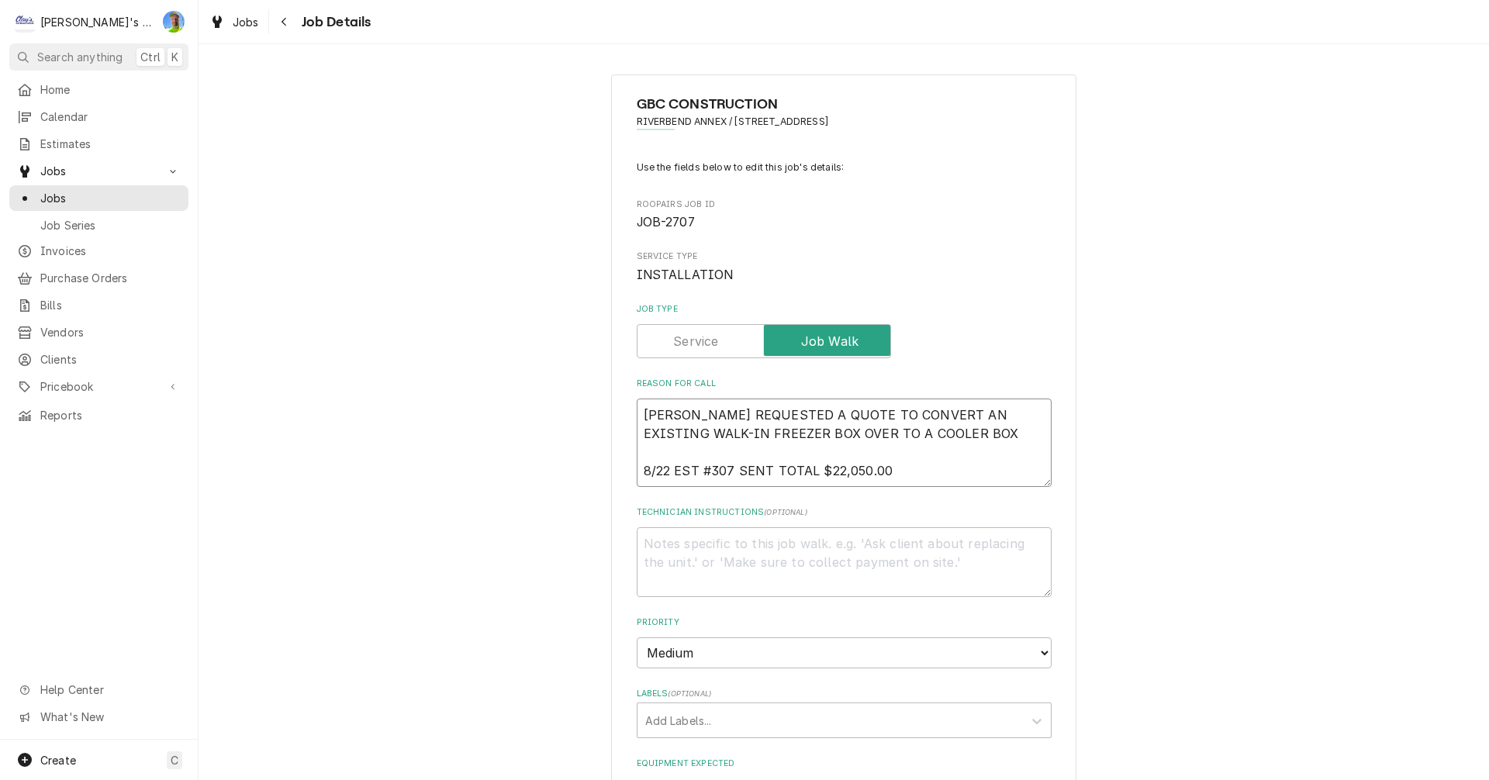
type textarea "x"
type textarea "TIM REQUESTED A QUOTE TO CONVERT AN EXISTING WALK-IN FREEZER BOX OVER TO A COOL…"
type textarea "x"
type textarea "TIM REQUESTED A QUOTE TO CONVERT AN EXISTING WALK-IN FREEZER BOX OVER TO A COOL…"
type textarea "x"
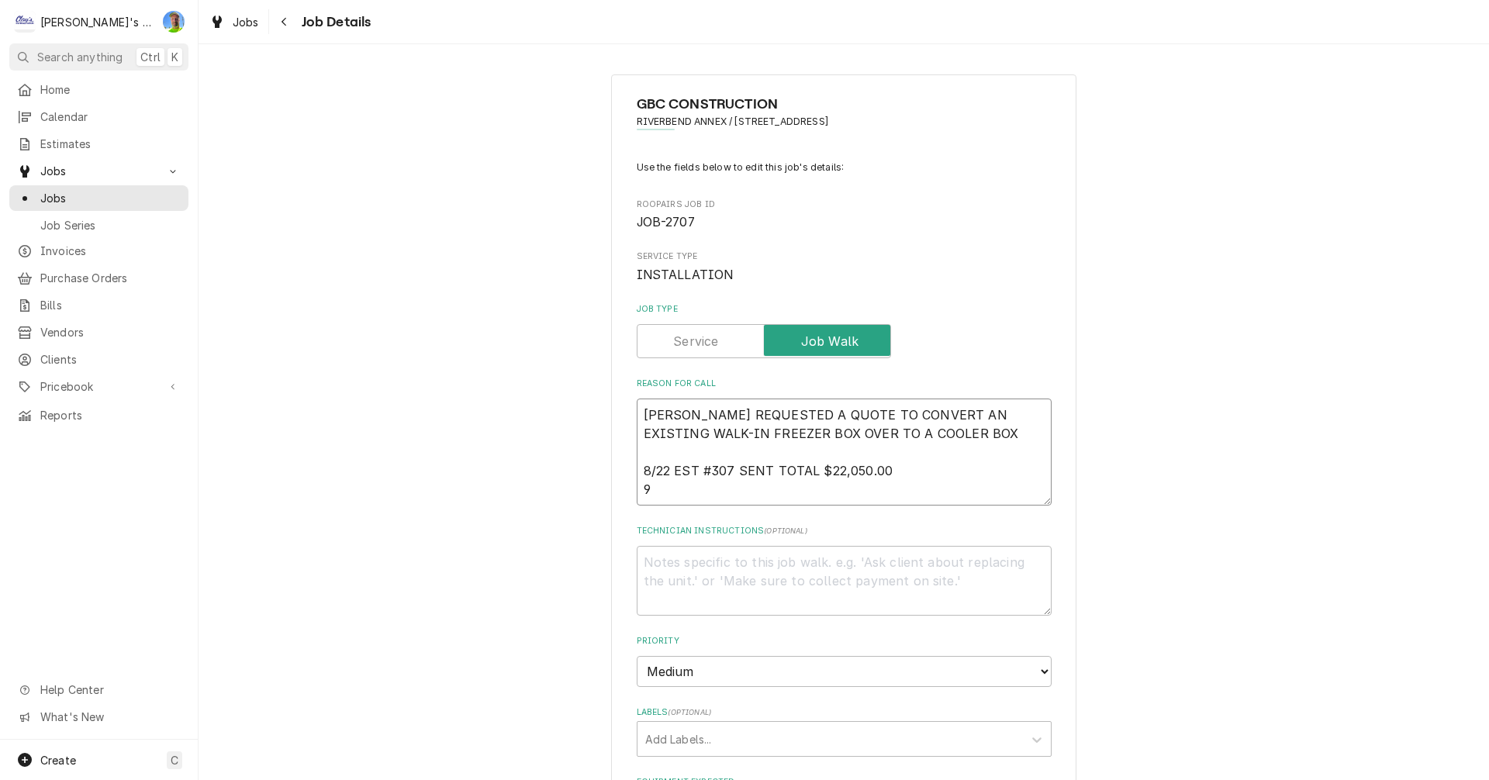
type textarea "TIM REQUESTED A QUOTE TO CONVERT AN EXISTING WALK-IN FREEZER BOX OVER TO A COOL…"
type textarea "x"
type textarea "TIM REQUESTED A QUOTE TO CONVERT AN EXISTING WALK-IN FREEZER BOX OVER TO A COOL…"
type textarea "x"
type textarea "TIM REQUESTED A QUOTE TO CONVERT AN EXISTING WALK-IN FREEZER BOX OVER TO A COOL…"
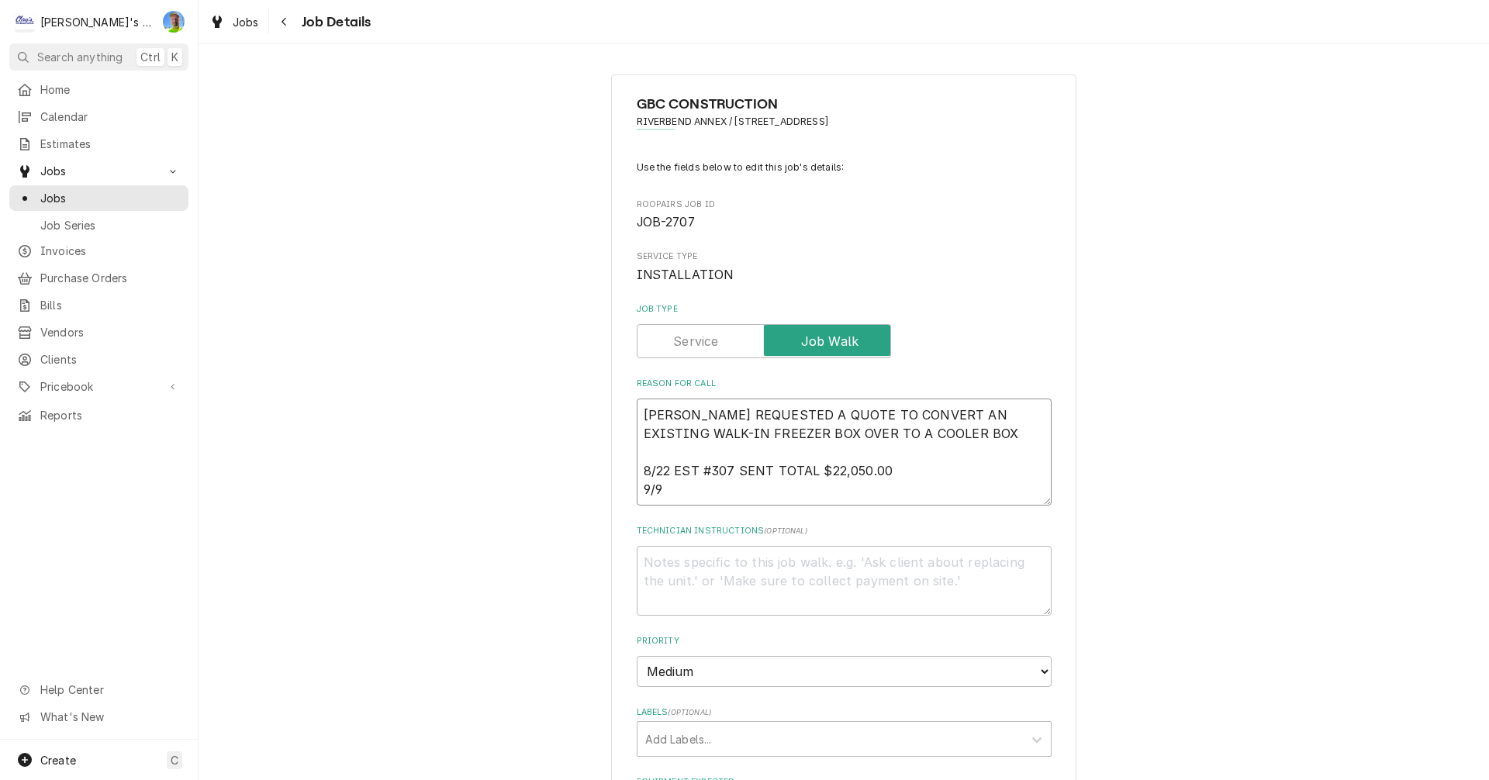
type textarea "x"
type textarea "TIM REQUESTED A QUOTE TO CONVERT AN EXISTING WALK-IN FREEZER BOX OVER TO A COOL…"
type textarea "x"
type textarea "TIM REQUESTED A QUOTE TO CONVERT AN EXISTING WALK-IN FREEZER BOX OVER TO A COOL…"
type textarea "x"
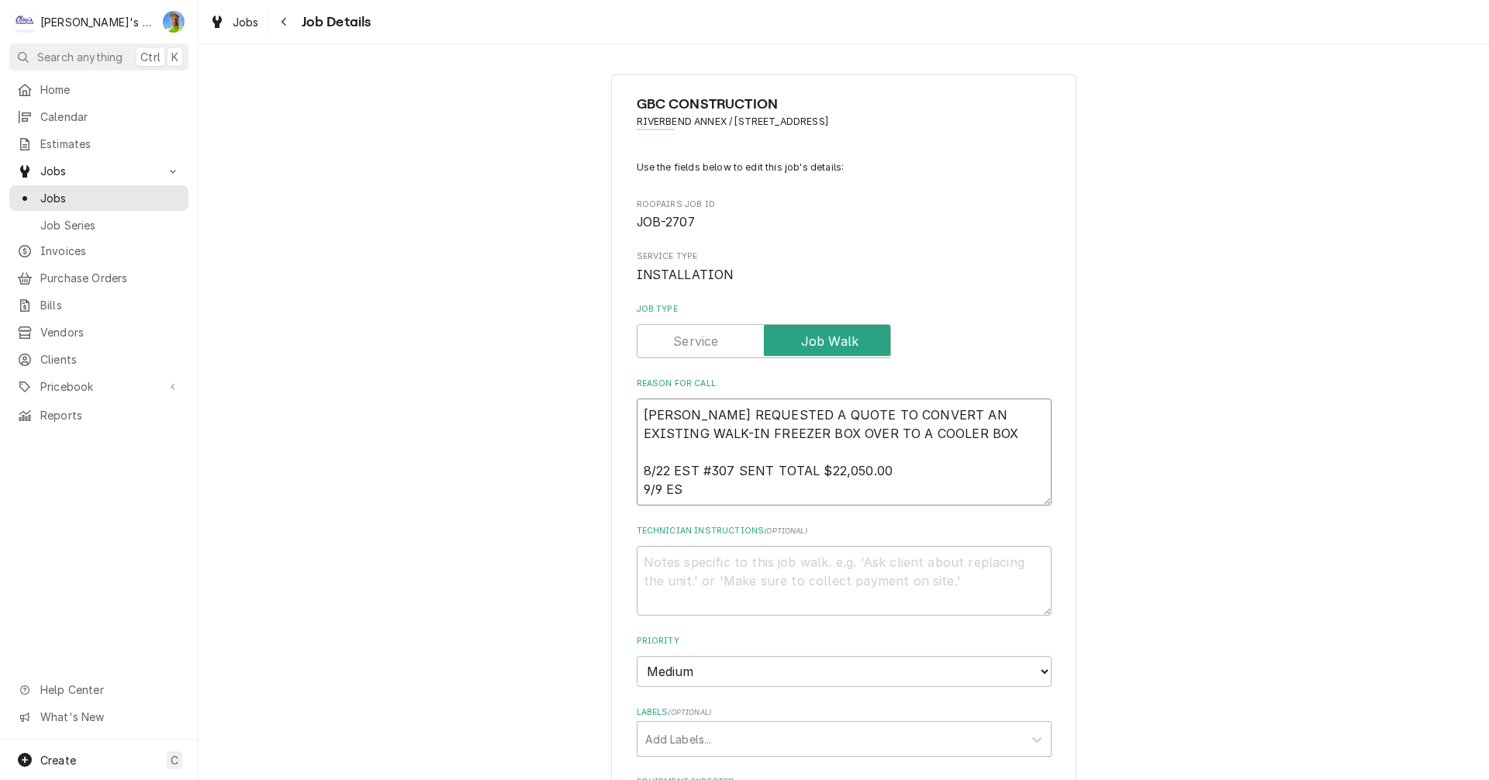
type textarea "TIM REQUESTED A QUOTE TO CONVERT AN EXISTING WALK-IN FREEZER BOX OVER TO A COOL…"
type textarea "x"
type textarea "TIM REQUESTED A QUOTE TO CONVERT AN EXISTING WALK-IN FREEZER BOX OVER TO A COOL…"
type textarea "x"
type textarea "TIM REQUESTED A QUOTE TO CONVERT AN EXISTING WALK-IN FREEZER BOX OVER TO A COOL…"
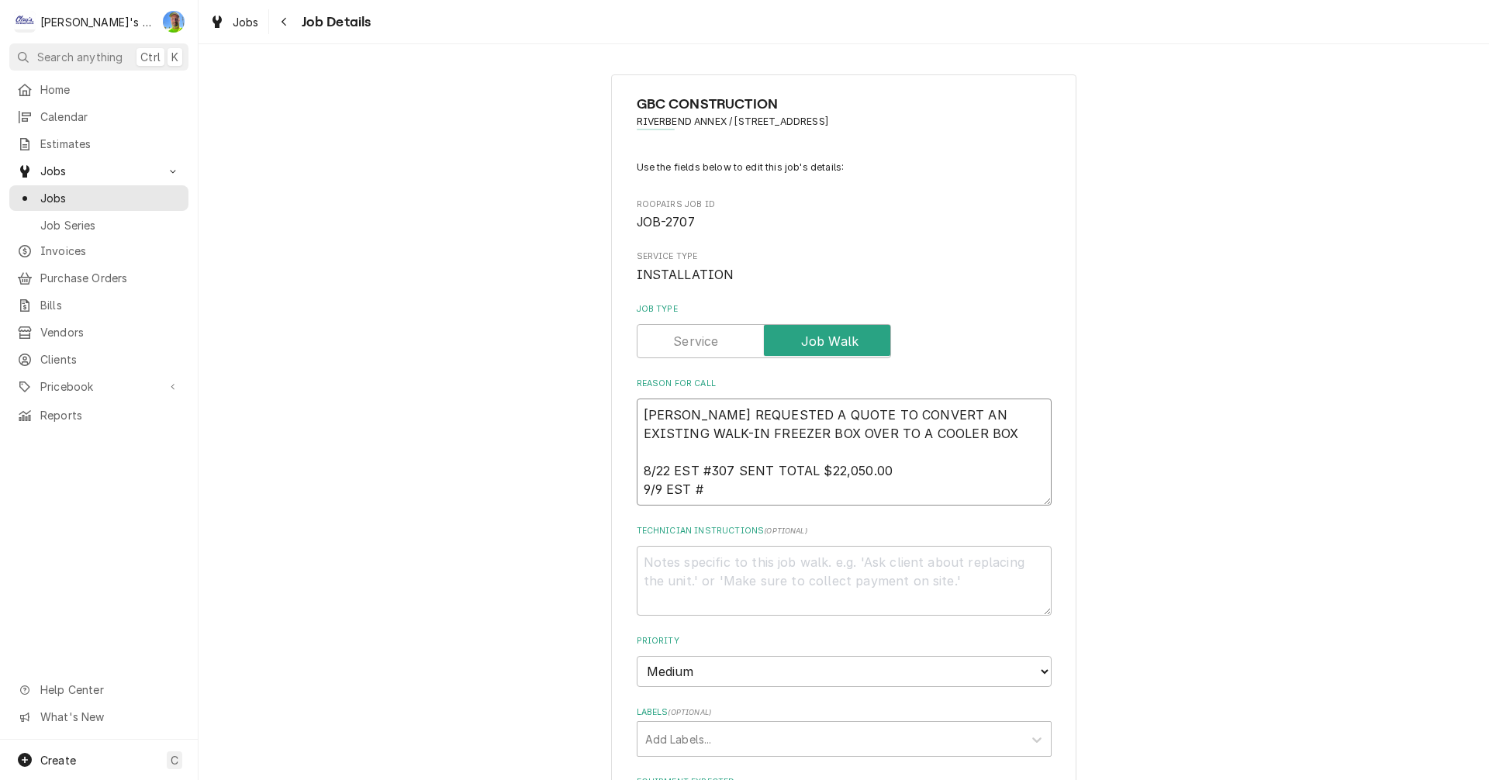
type textarea "x"
type textarea "TIM REQUESTED A QUOTE TO CONVERT AN EXISTING WALK-IN FREEZER BOX OVER TO A COOL…"
type textarea "x"
type textarea "TIM REQUESTED A QUOTE TO CONVERT AN EXISTING WALK-IN FREEZER BOX OVER TO A COOL…"
type textarea "x"
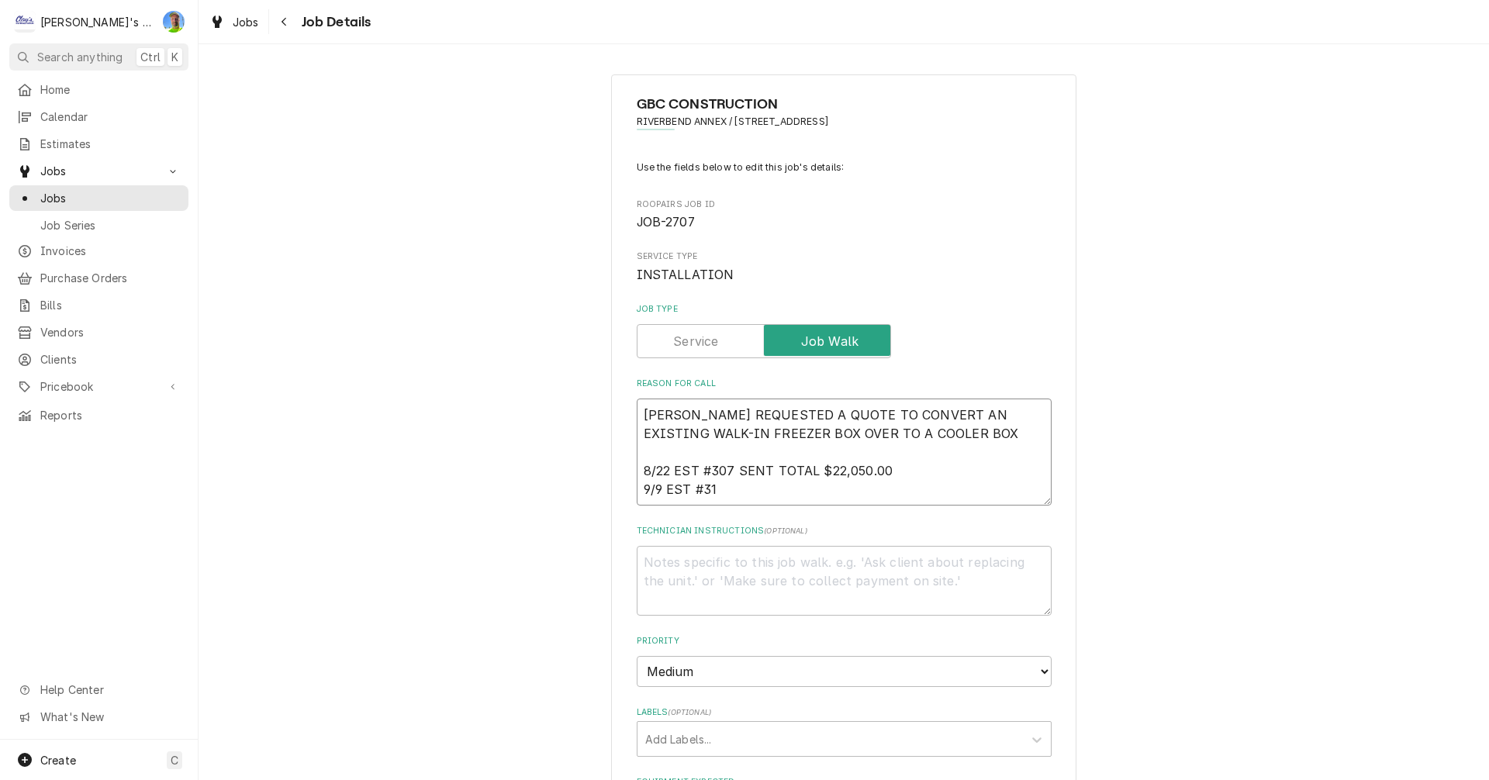
type textarea "TIM REQUESTED A QUOTE TO CONVERT AN EXISTING WALK-IN FREEZER BOX OVER TO A COOL…"
type textarea "x"
type textarea "TIM REQUESTED A QUOTE TO CONVERT AN EXISTING WALK-IN FREEZER BOX OVER TO A COOL…"
type textarea "x"
type textarea "TIM REQUESTED A QUOTE TO CONVERT AN EXISTING WALK-IN FREEZER BOX OVER TO A COOL…"
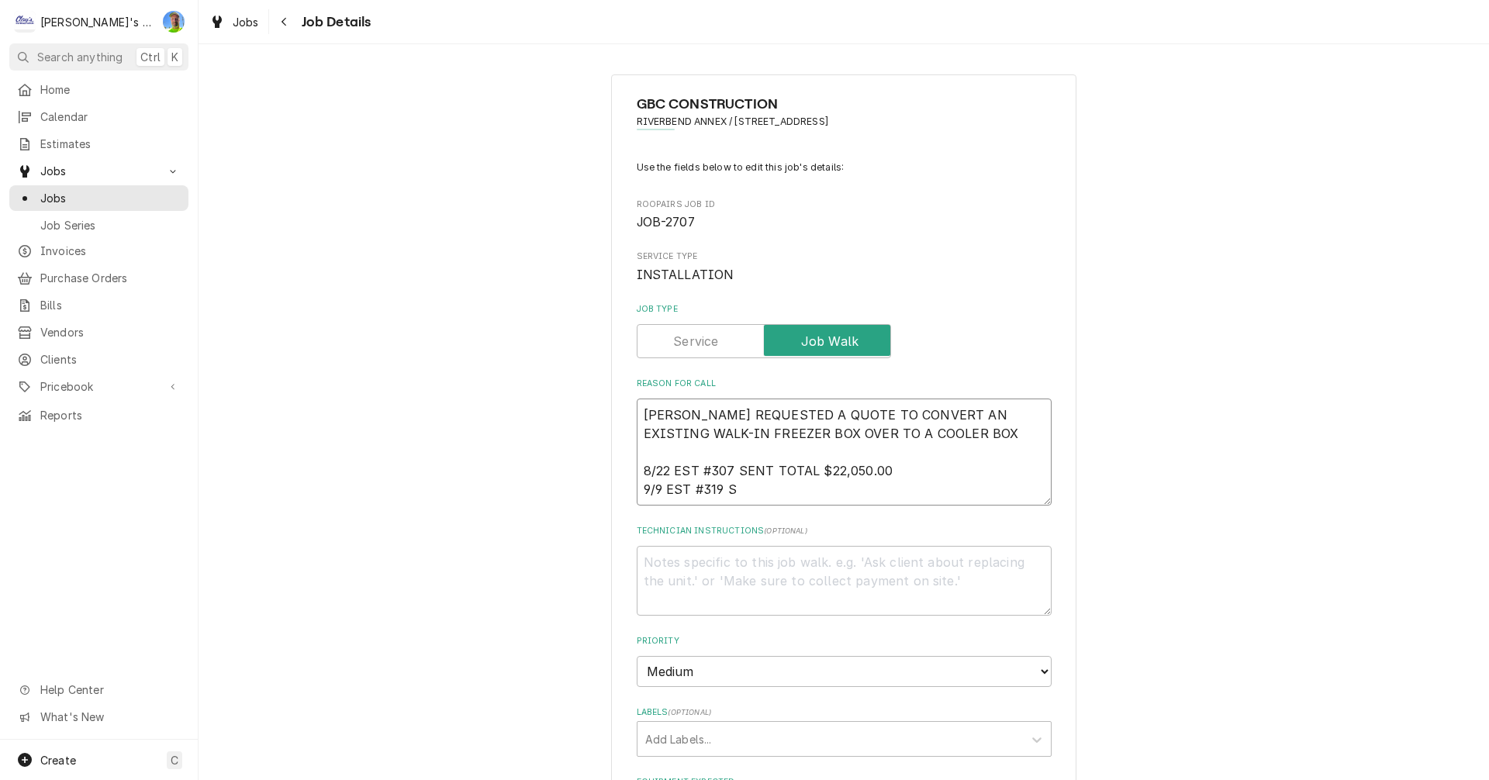
type textarea "x"
type textarea "TIM REQUESTED A QUOTE TO CONVERT AN EXISTING WALK-IN FREEZER BOX OVER TO A COOL…"
type textarea "x"
type textarea "TIM REQUESTED A QUOTE TO CONVERT AN EXISTING WALK-IN FREEZER BOX OVER TO A COOL…"
type textarea "x"
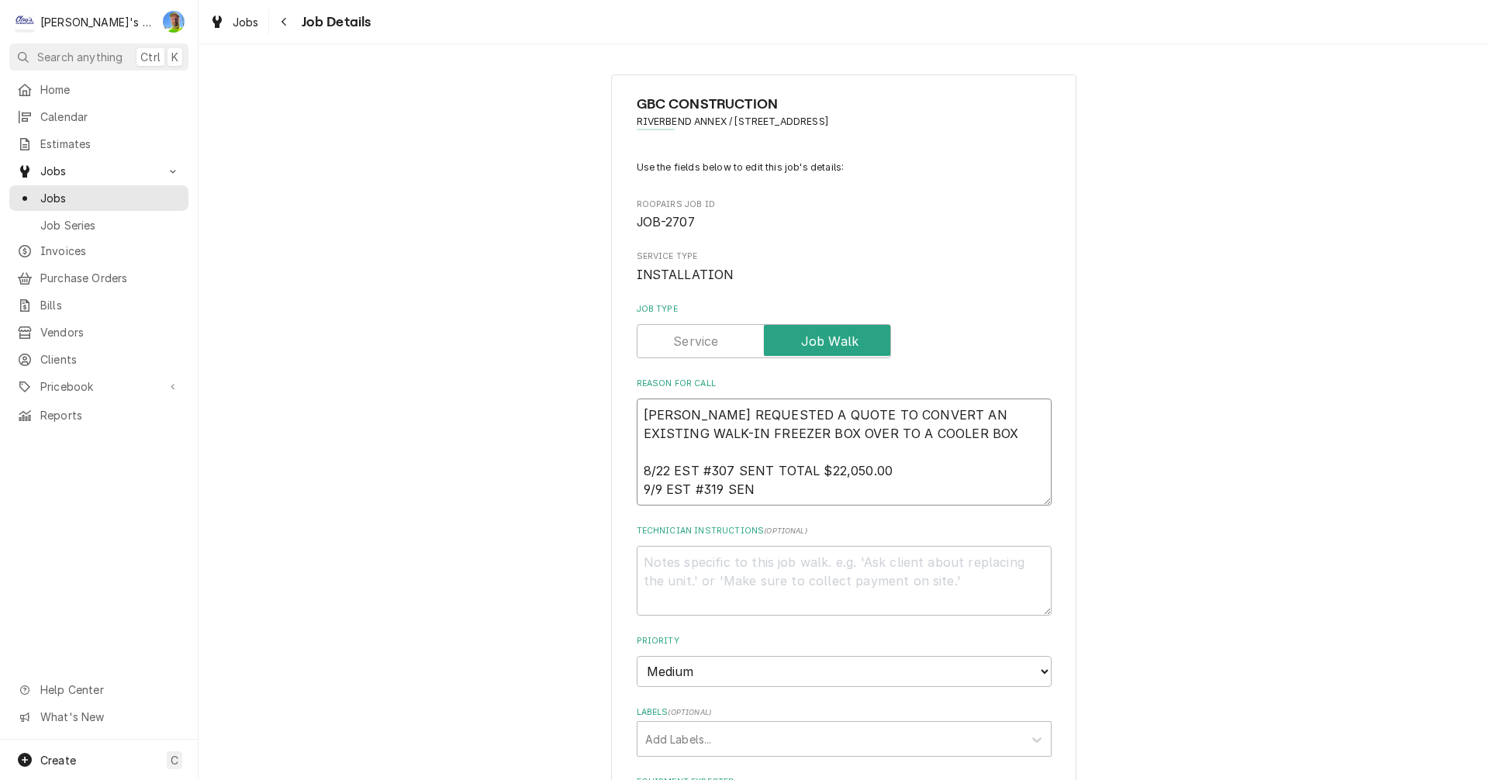
type textarea "TIM REQUESTED A QUOTE TO CONVERT AN EXISTING WALK-IN FREEZER BOX OVER TO A COOL…"
type textarea "x"
type textarea "TIM REQUESTED A QUOTE TO CONVERT AN EXISTING WALK-IN FREEZER BOX OVER TO A COOL…"
type textarea "x"
type textarea "TIM REQUESTED A QUOTE TO CONVERT AN EXISTING WALK-IN FREEZER BOX OVER TO A COOL…"
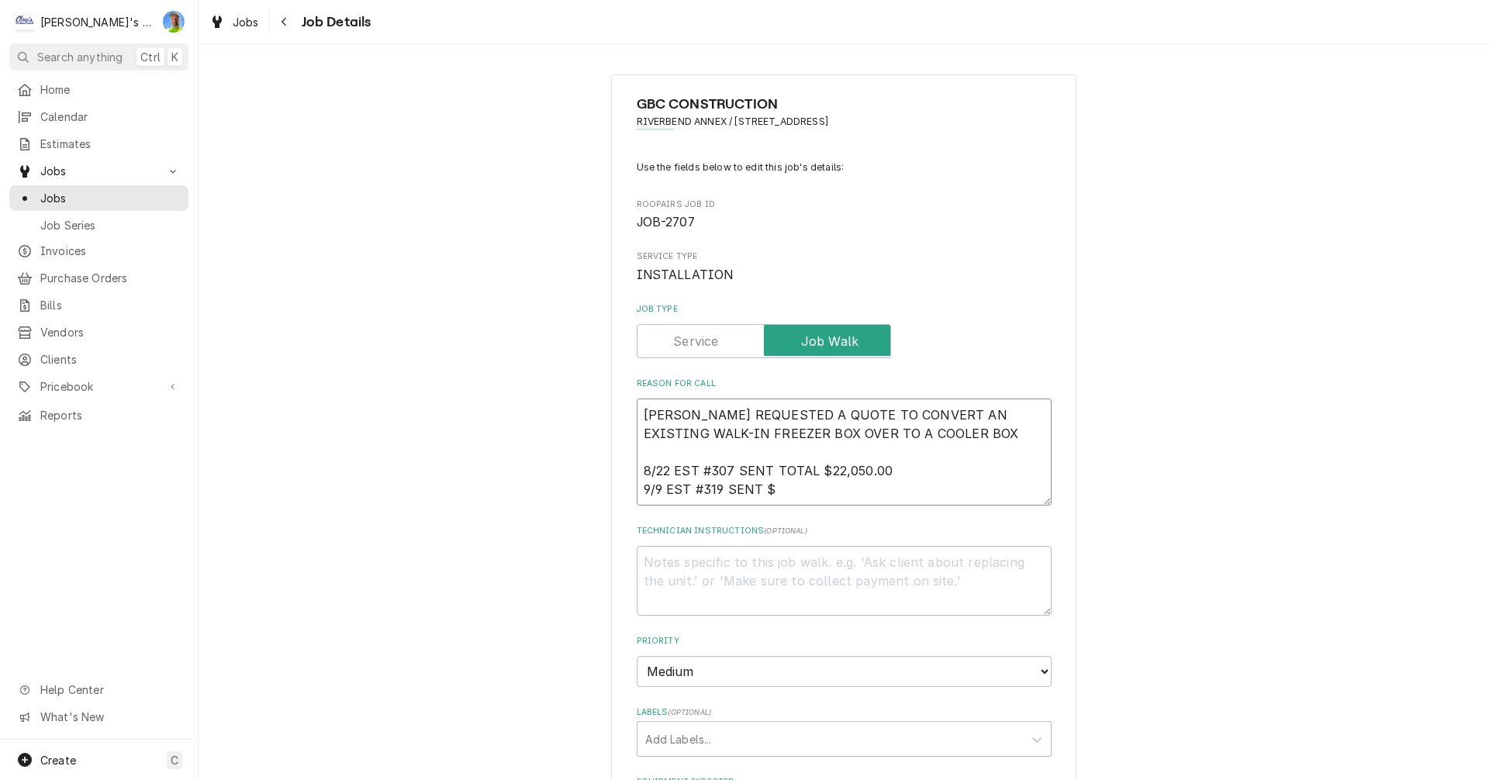
type textarea "x"
type textarea "TIM REQUESTED A QUOTE TO CONVERT AN EXISTING WALK-IN FREEZER BOX OVER TO A COOL…"
type textarea "x"
type textarea "TIM REQUESTED A QUOTE TO CONVERT AN EXISTING WALK-IN FREEZER BOX OVER TO A COOL…"
type textarea "x"
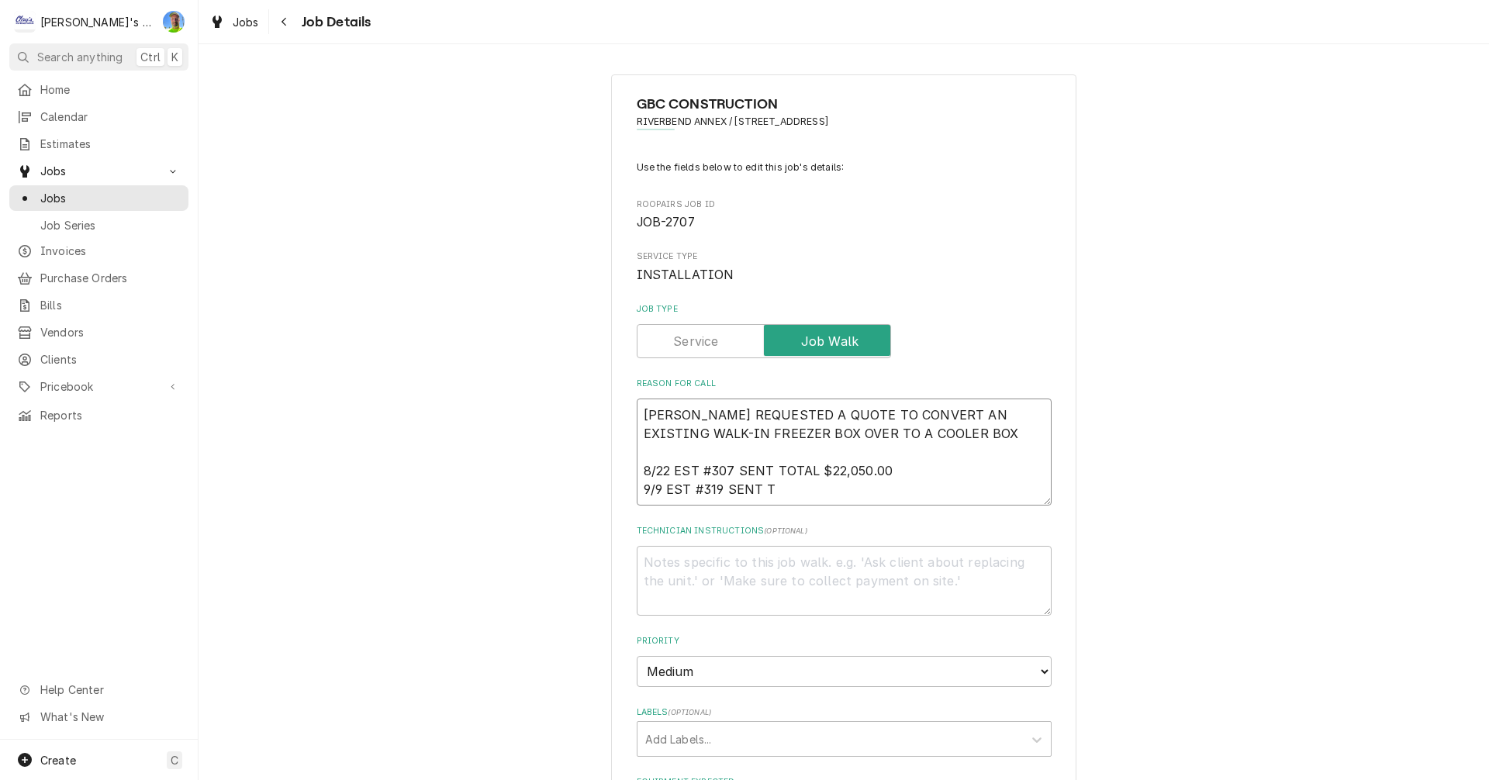
type textarea "TIM REQUESTED A QUOTE TO CONVERT AN EXISTING WALK-IN FREEZER BOX OVER TO A COOL…"
type textarea "x"
type textarea "TIM REQUESTED A QUOTE TO CONVERT AN EXISTING WALK-IN FREEZER BOX OVER TO A COOL…"
type textarea "x"
type textarea "TIM REQUESTED A QUOTE TO CONVERT AN EXISTING WALK-IN FREEZER BOX OVER TO A COOL…"
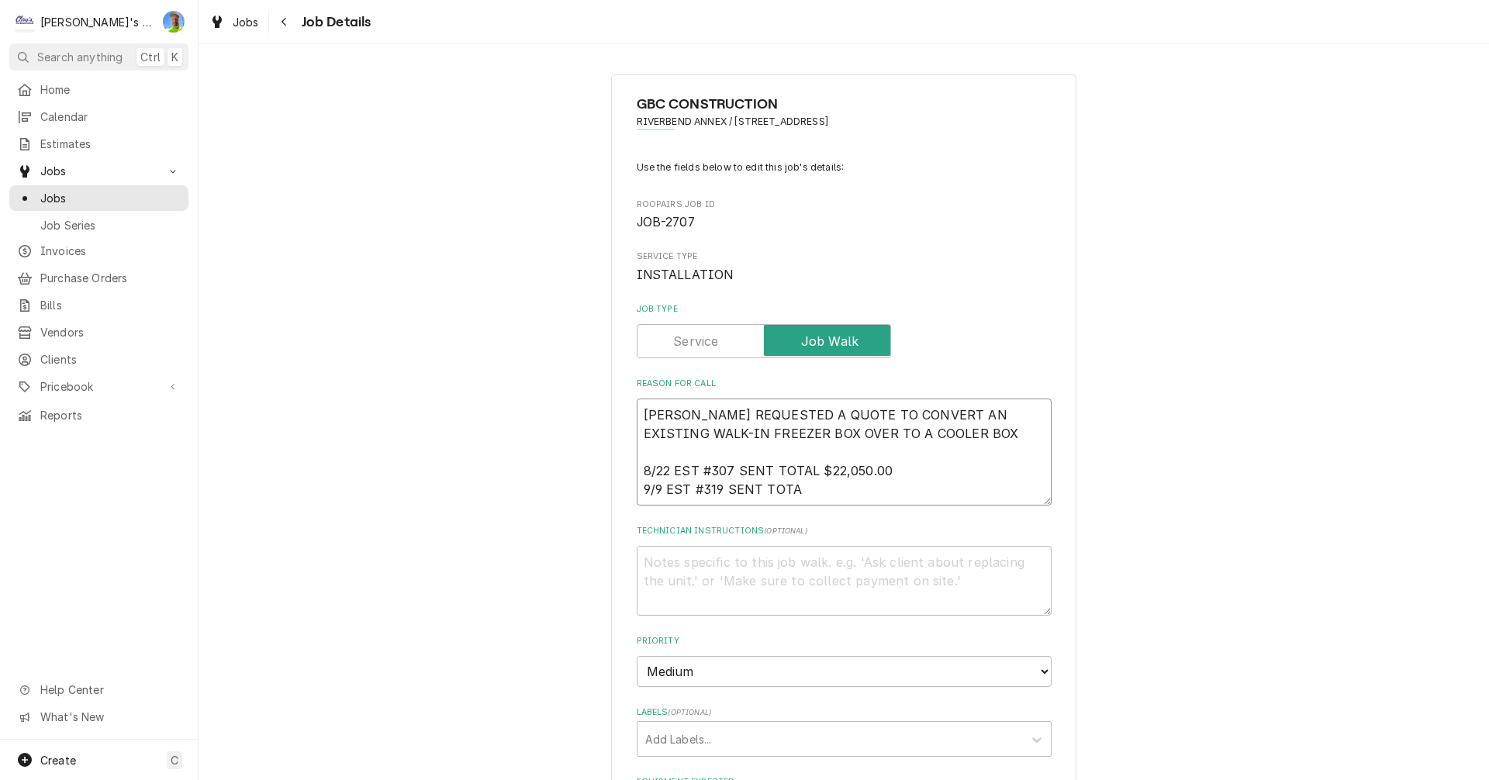
type textarea "x"
type textarea "TIM REQUESTED A QUOTE TO CONVERT AN EXISTING WALK-IN FREEZER BOX OVER TO A COOL…"
type textarea "x"
type textarea "TIM REQUESTED A QUOTE TO CONVERT AN EXISTING WALK-IN FREEZER BOX OVER TO A COOL…"
type textarea "x"
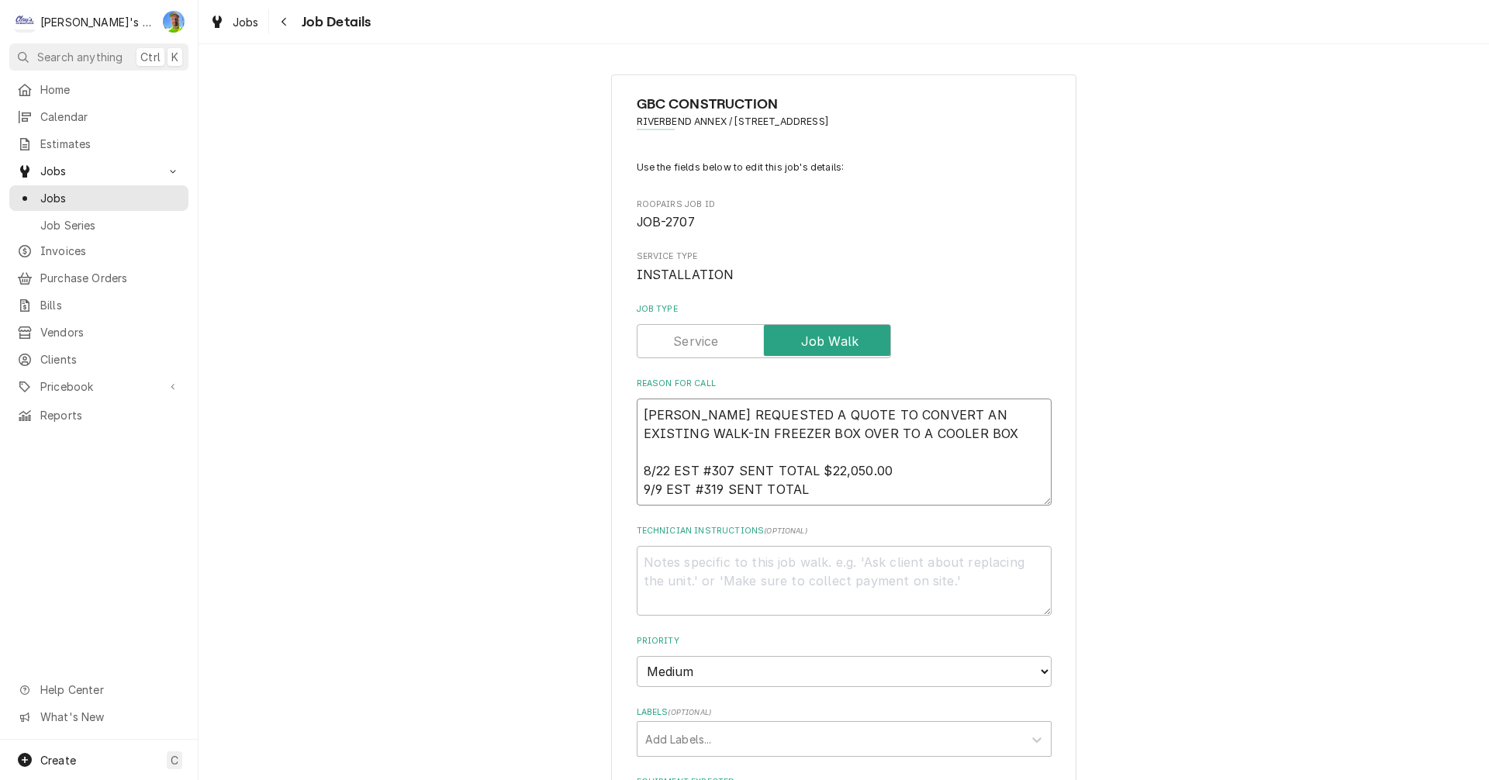
type textarea "TIM REQUESTED A QUOTE TO CONVERT AN EXISTING WALK-IN FREEZER BOX OVER TO A COOL…"
type textarea "x"
type textarea "TIM REQUESTED A QUOTE TO CONVERT AN EXISTING WALK-IN FREEZER BOX OVER TO A COOL…"
type textarea "x"
type textarea "TIM REQUESTED A QUOTE TO CONVERT AN EXISTING WALK-IN FREEZER BOX OVER TO A COOL…"
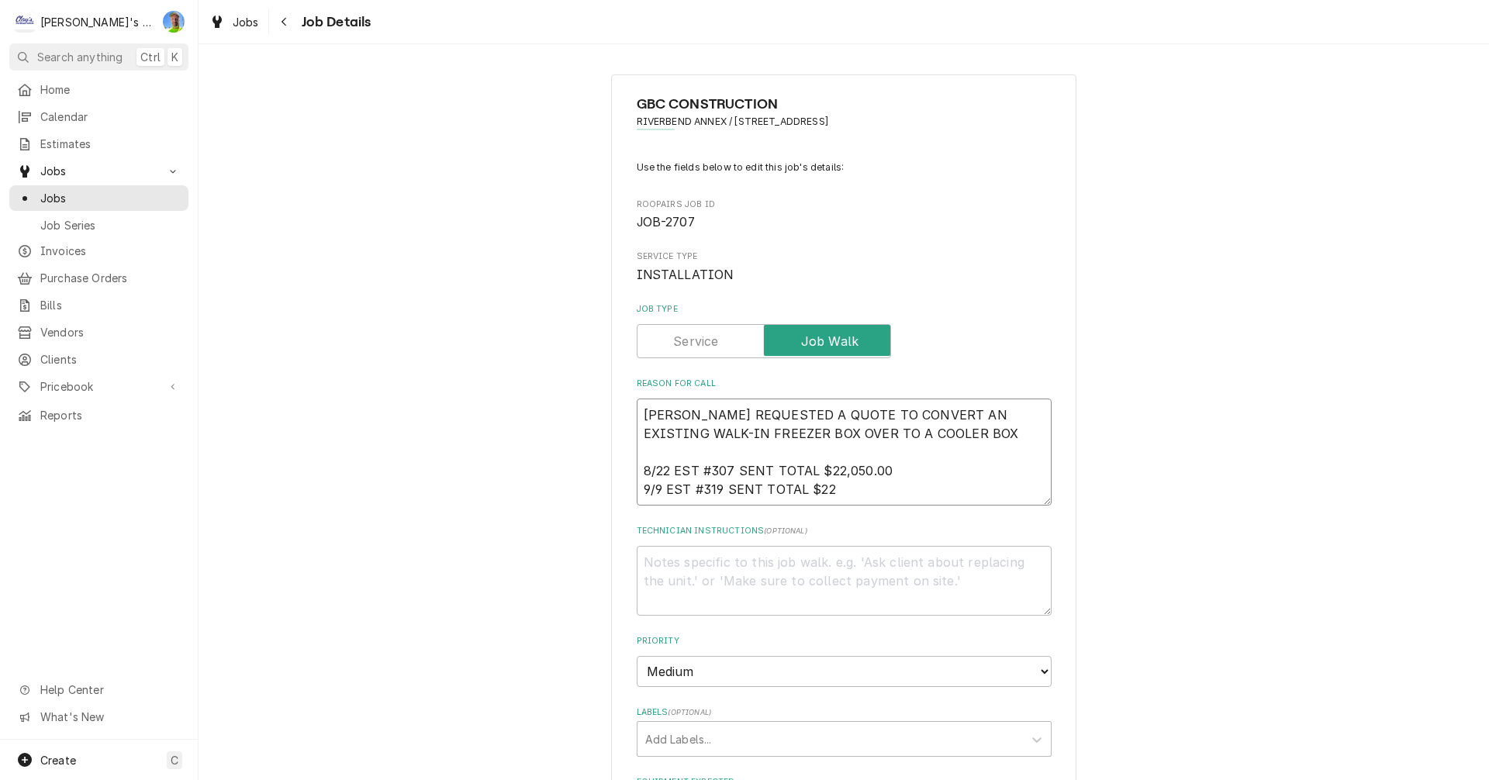
type textarea "x"
type textarea "TIM REQUESTED A QUOTE TO CONVERT AN EXISTING WALK-IN FREEZER BOX OVER TO A COOL…"
type textarea "x"
type textarea "TIM REQUESTED A QUOTE TO CONVERT AN EXISTING WALK-IN FREEZER BOX OVER TO A COOL…"
type textarea "x"
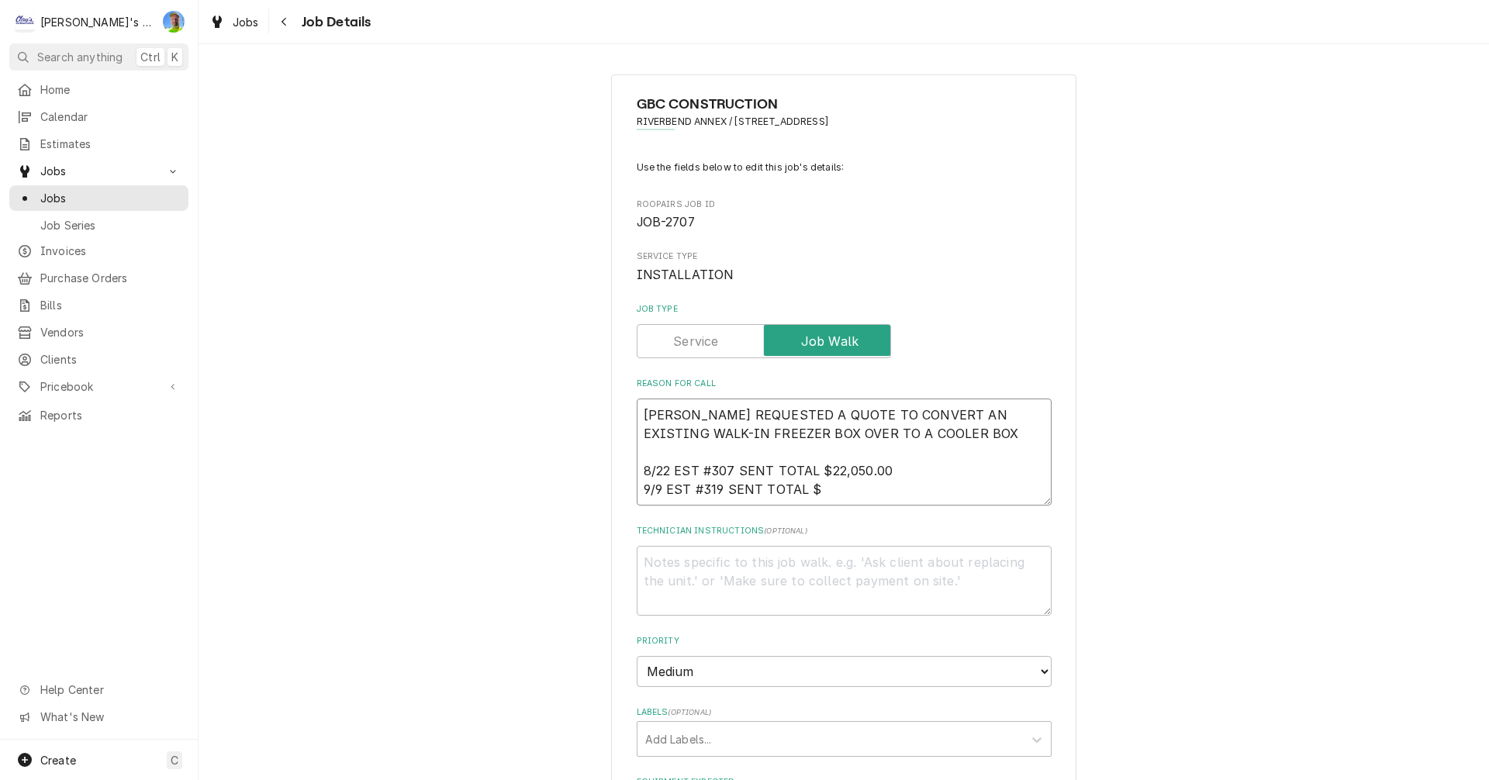
type textarea "TIM REQUESTED A QUOTE TO CONVERT AN EXISTING WALK-IN FREEZER BOX OVER TO A COOL…"
type textarea "x"
type textarea "TIM REQUESTED A QUOTE TO CONVERT AN EXISTING WALK-IN FREEZER BOX OVER TO A COOL…"
type textarea "x"
type textarea "TIM REQUESTED A QUOTE TO CONVERT AN EXISTING WALK-IN FREEZER BOX OVER TO A COOL…"
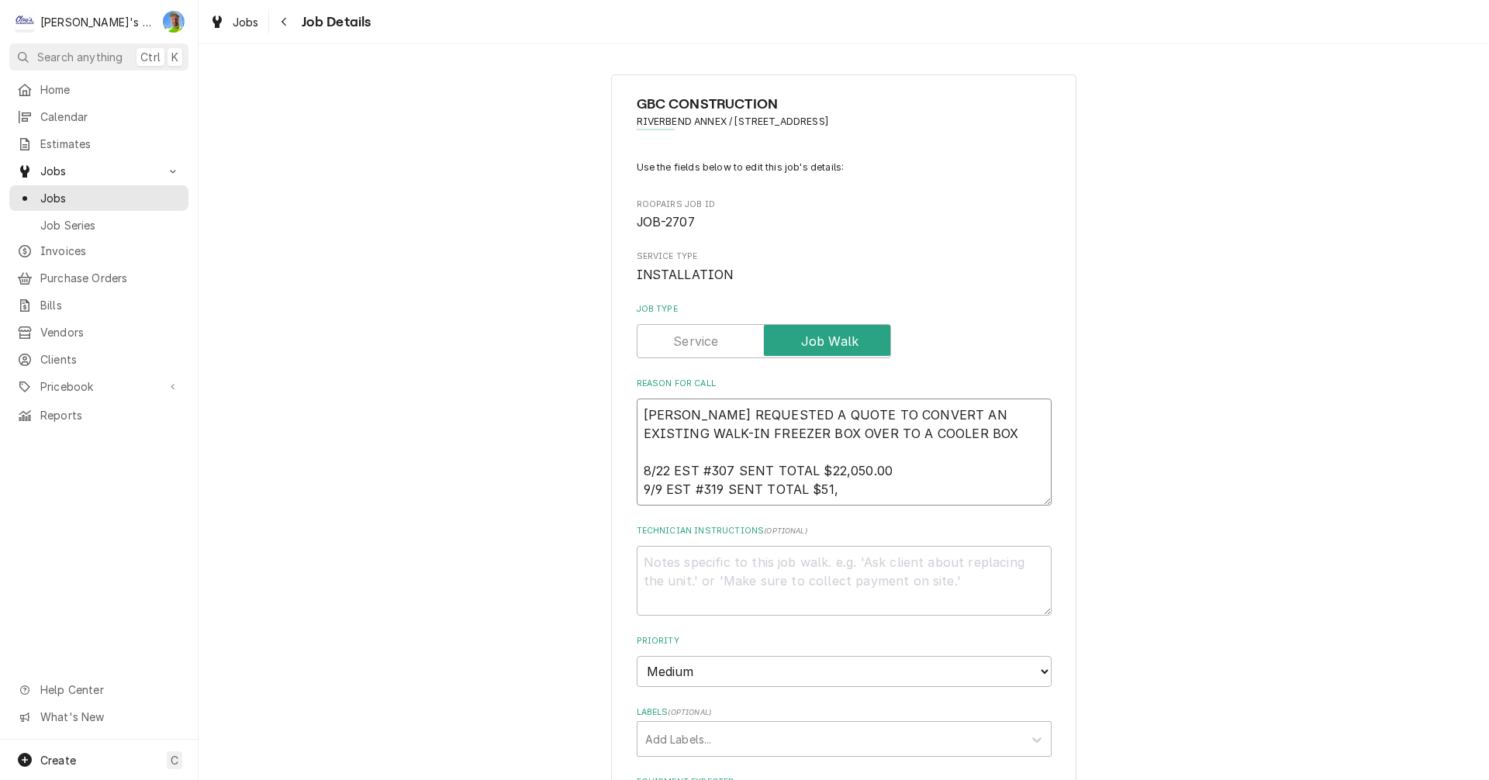
type textarea "x"
type textarea "TIM REQUESTED A QUOTE TO CONVERT AN EXISTING WALK-IN FREEZER BOX OVER TO A COOL…"
type textarea "x"
type textarea "TIM REQUESTED A QUOTE TO CONVERT AN EXISTING WALK-IN FREEZER BOX OVER TO A COOL…"
type textarea "x"
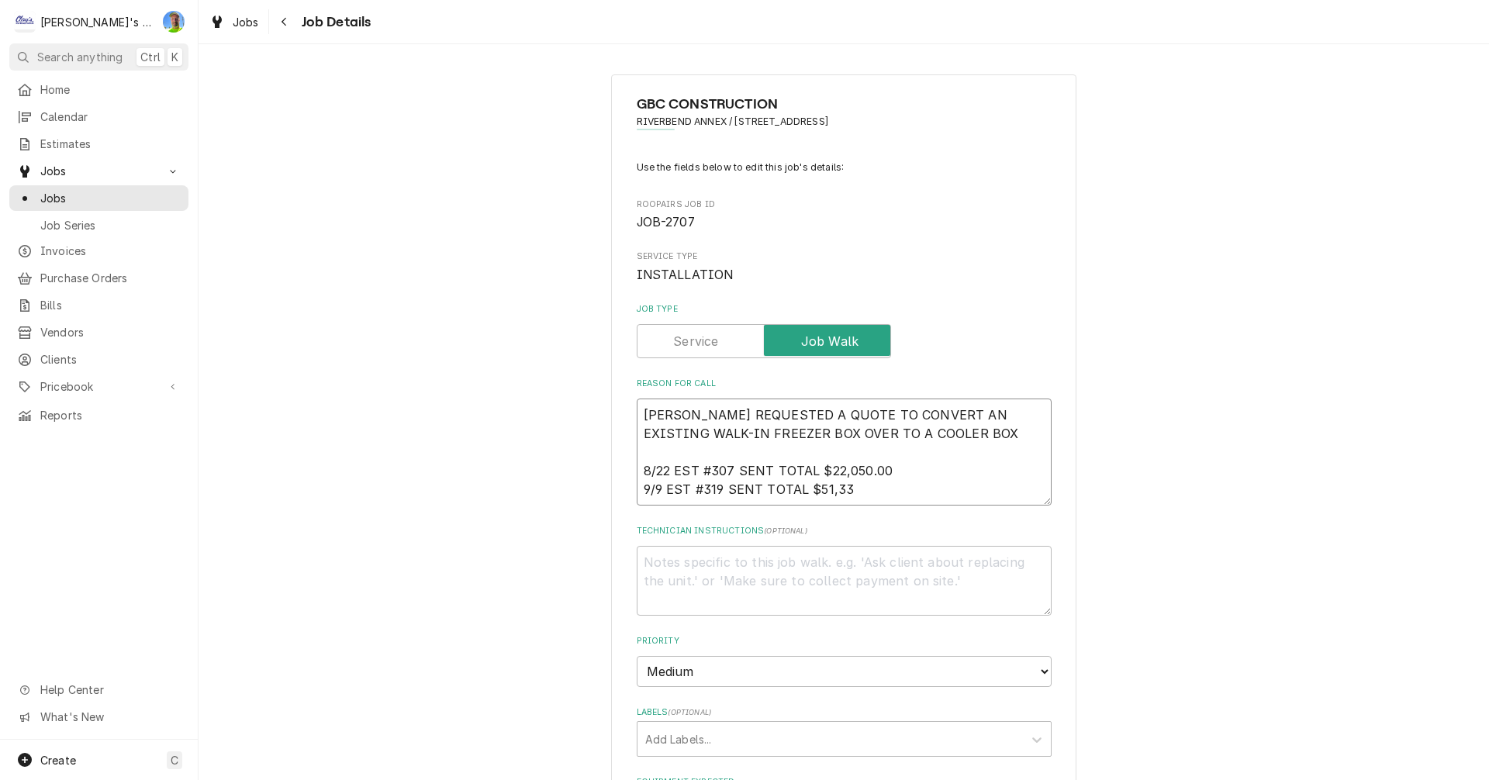
type textarea "TIM REQUESTED A QUOTE TO CONVERT AN EXISTING WALK-IN FREEZER BOX OVER TO A COOL…"
type textarea "x"
type textarea "TIM REQUESTED A QUOTE TO CONVERT AN EXISTING WALK-IN FREEZER BOX OVER TO A COOL…"
type textarea "x"
type textarea "TIM REQUESTED A QUOTE TO CONVERT AN EXISTING WALK-IN FREEZER BOX OVER TO A COOL…"
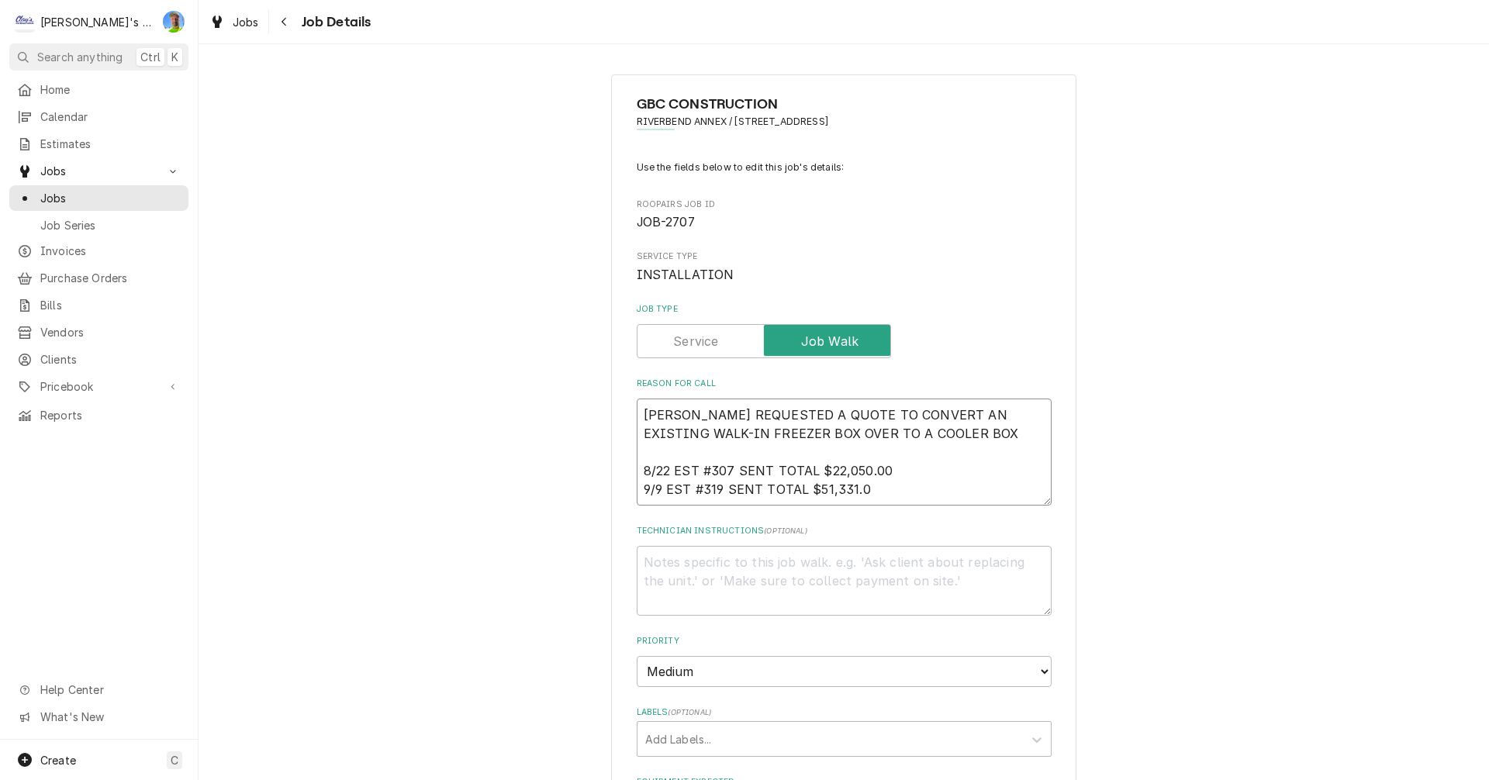
type textarea "x"
type textarea "TIM REQUESTED A QUOTE TO CONVERT AN EXISTING WALK-IN FREEZER BOX OVER TO A COOL…"
type textarea "x"
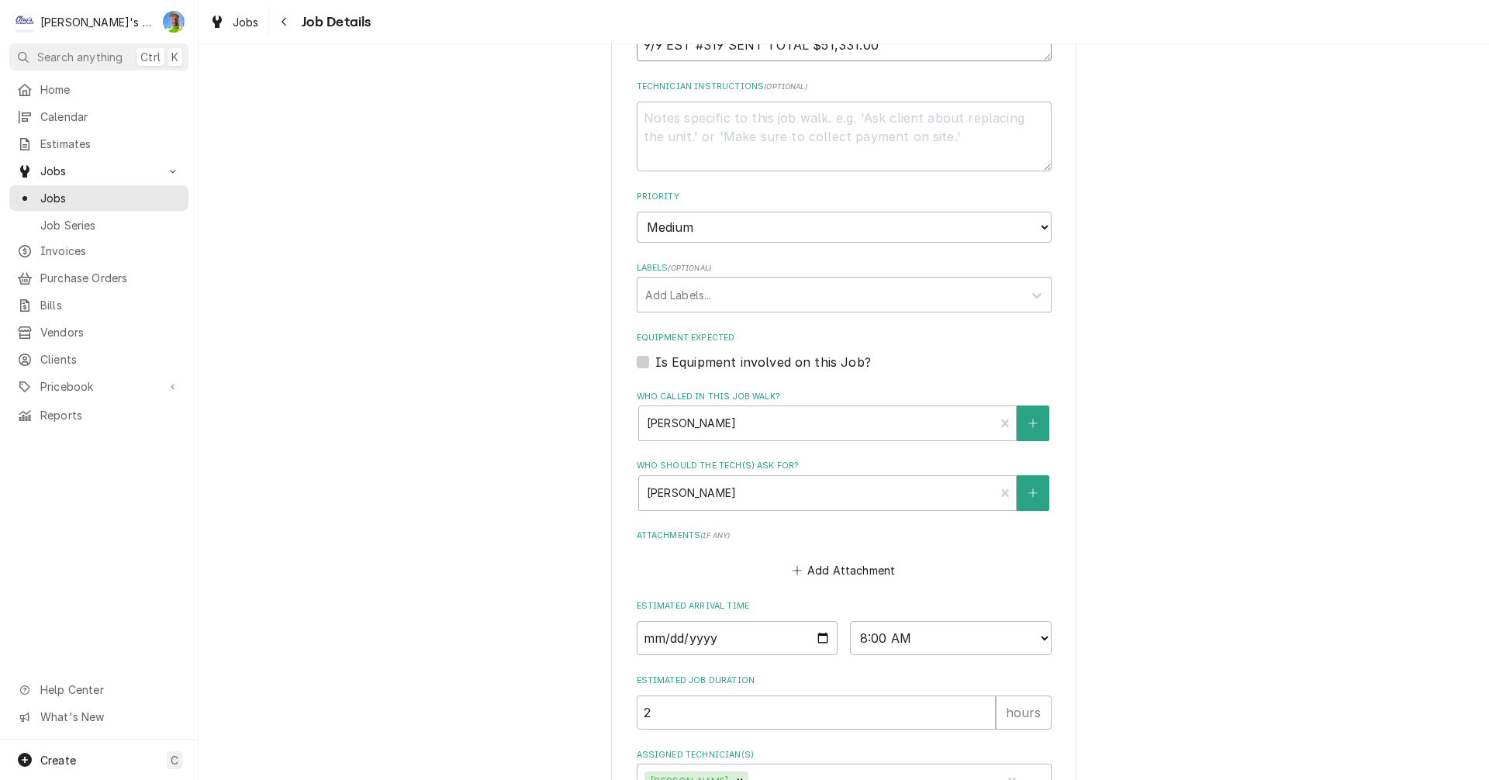
scroll to position [558, 0]
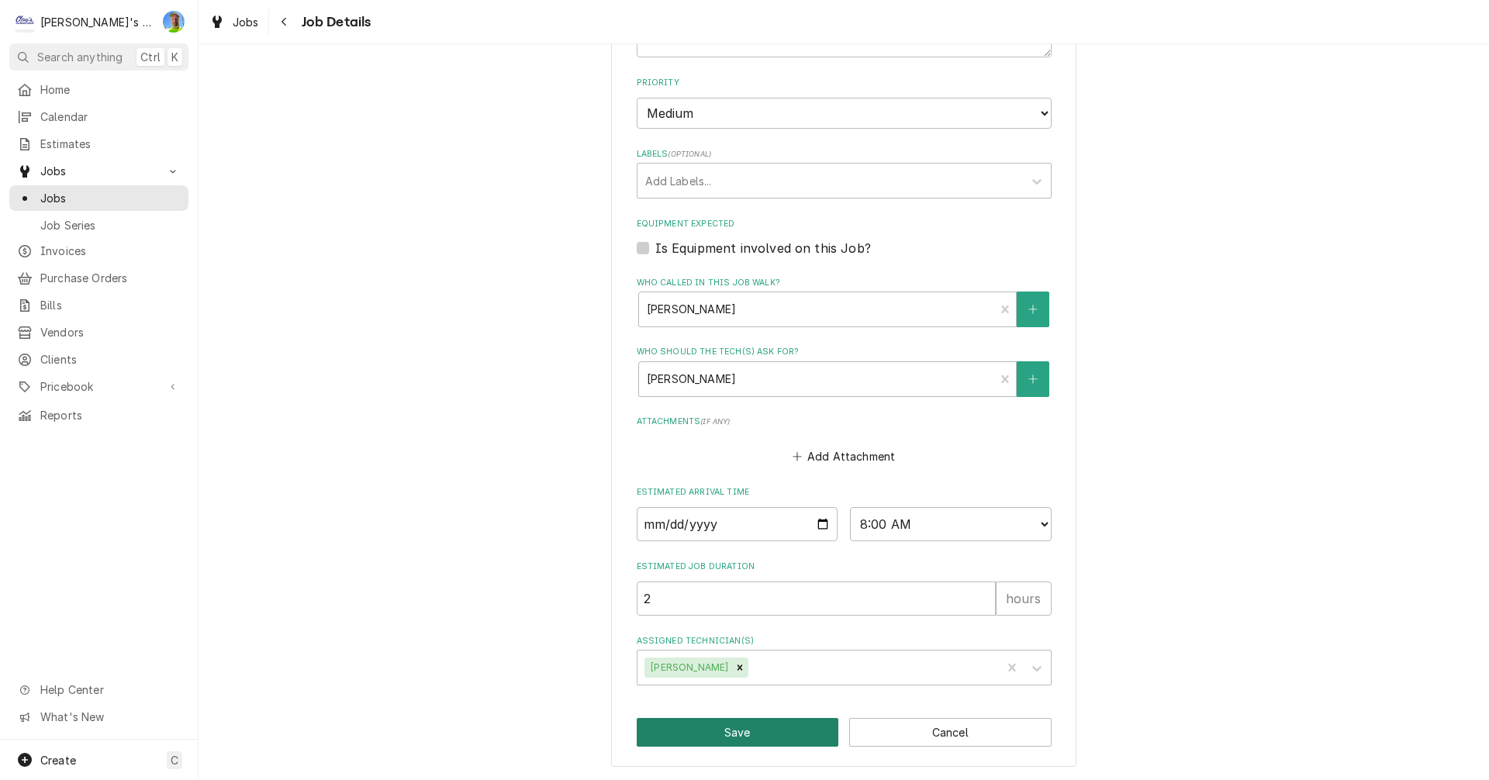
type textarea "TIM REQUESTED A QUOTE TO CONVERT AN EXISTING WALK-IN FREEZER BOX OVER TO A COOL…"
click at [704, 732] on button "Save" at bounding box center [738, 732] width 202 height 29
type textarea "x"
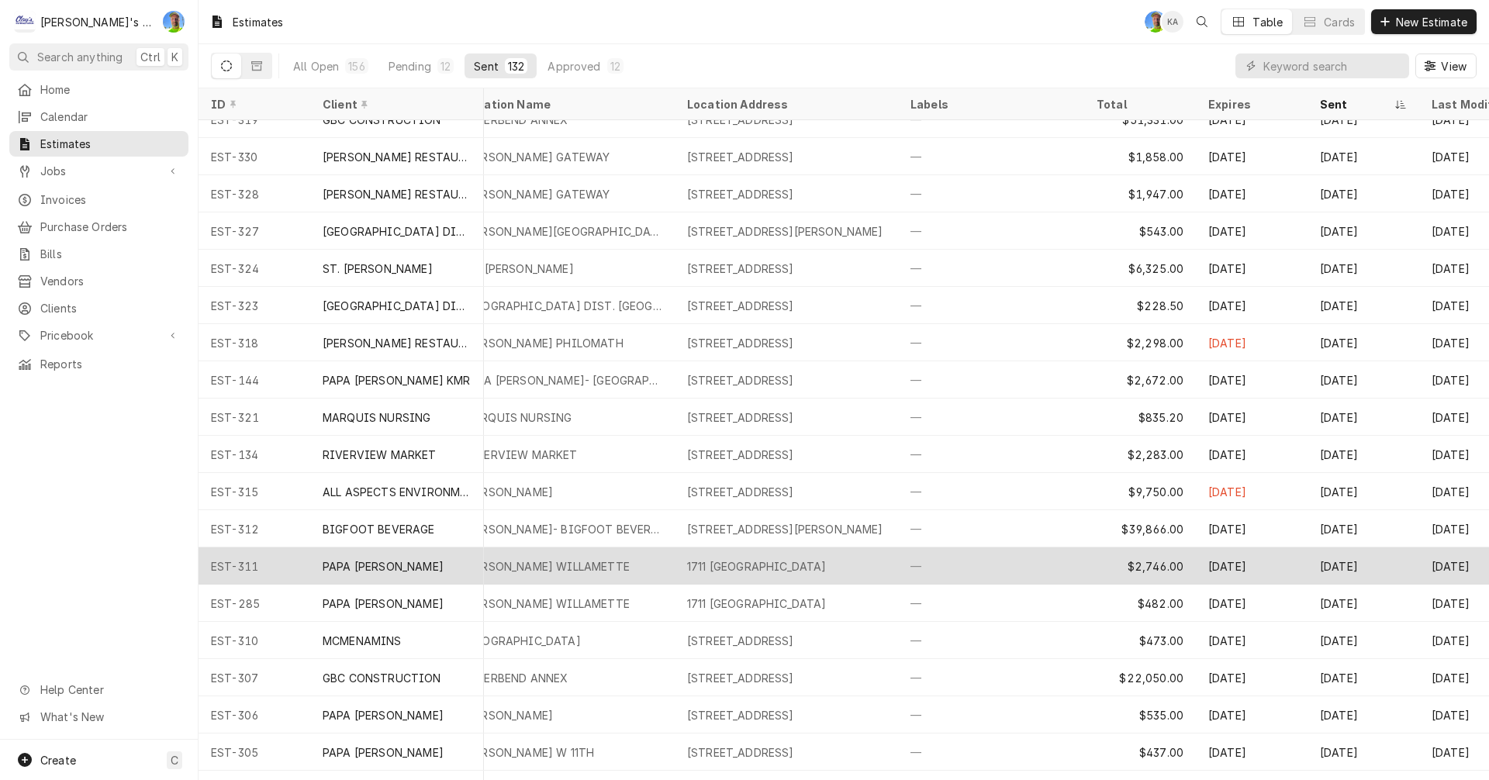
scroll to position [0, 343]
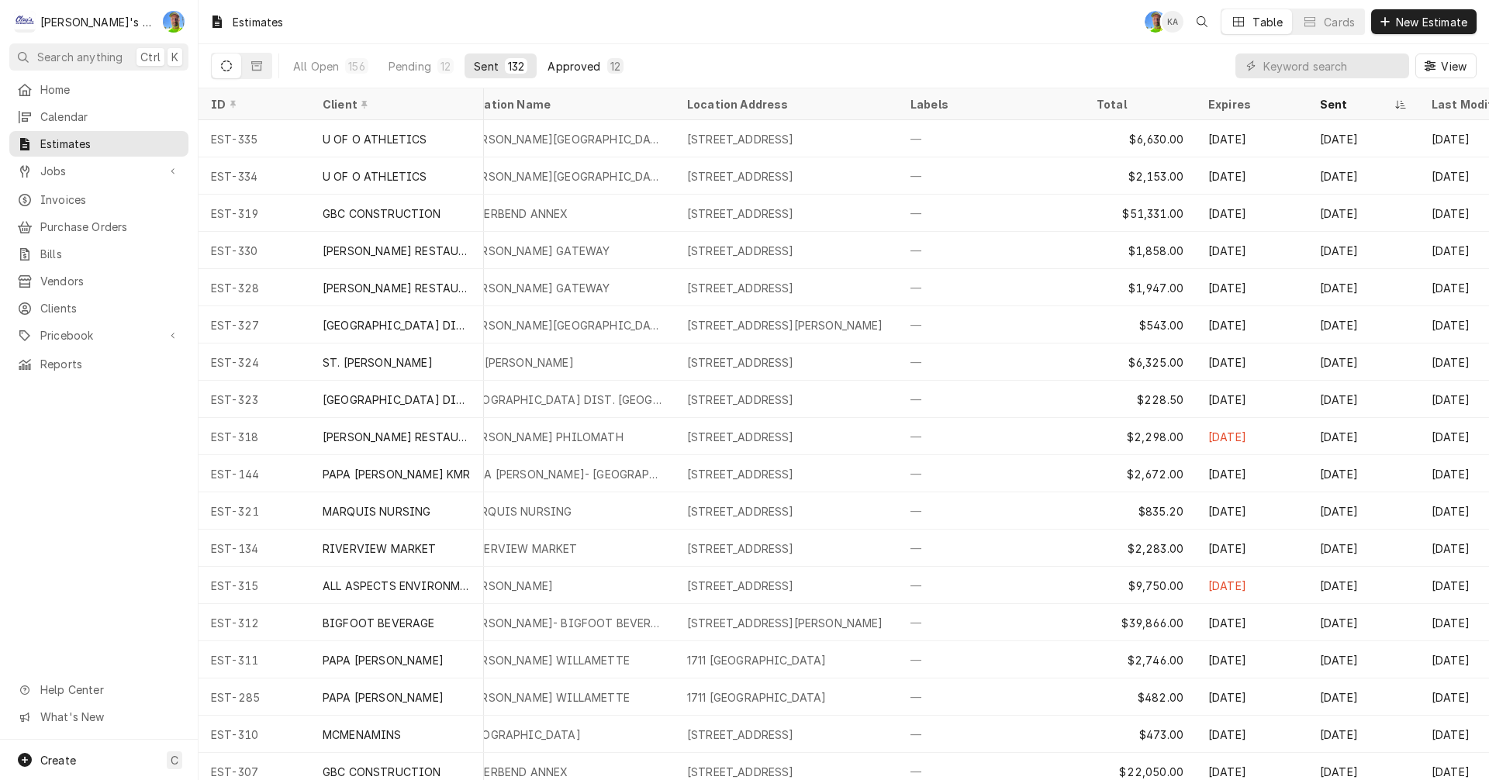
click at [571, 64] on div "Approved" at bounding box center [573, 66] width 53 height 16
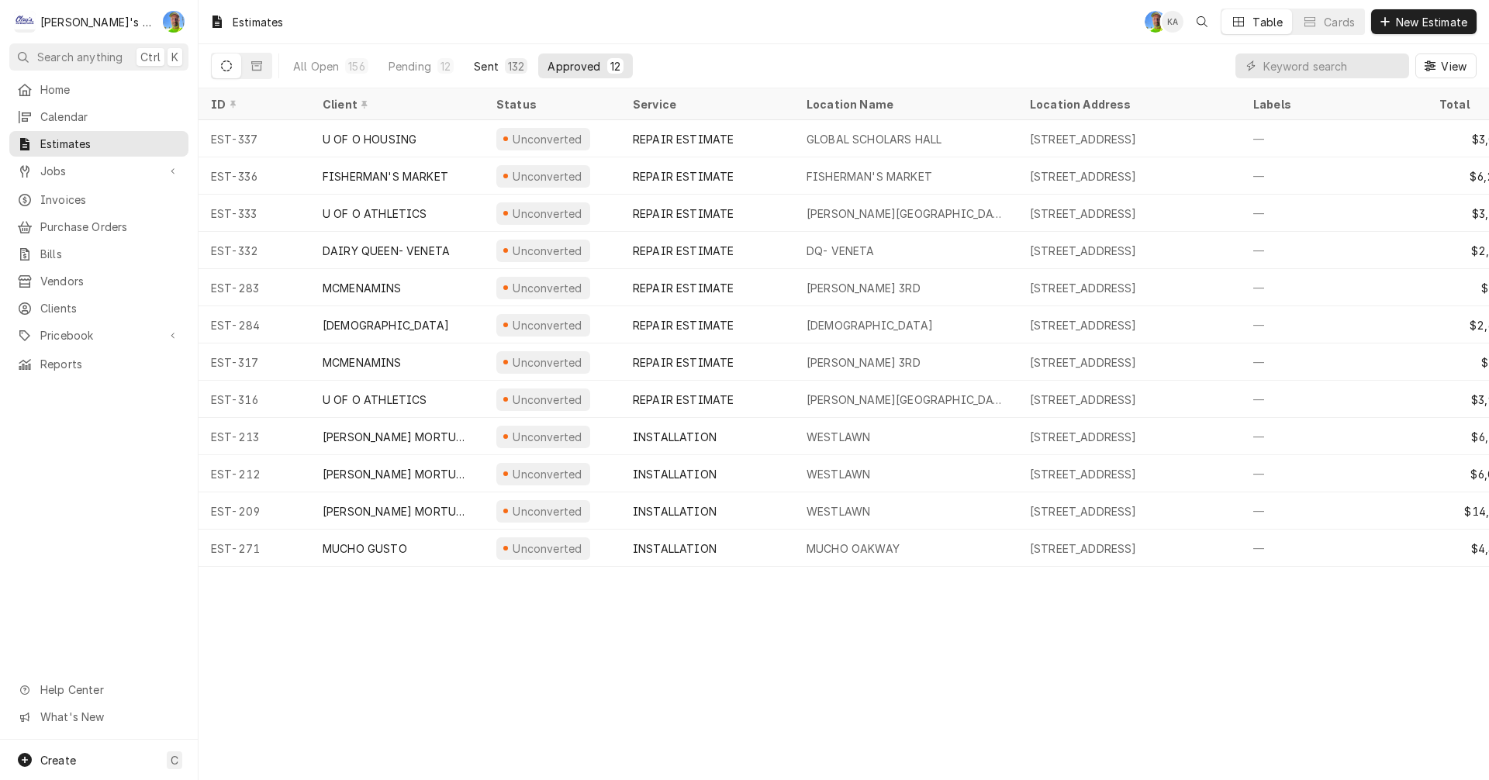
click at [478, 60] on div "Sent" at bounding box center [486, 66] width 25 height 16
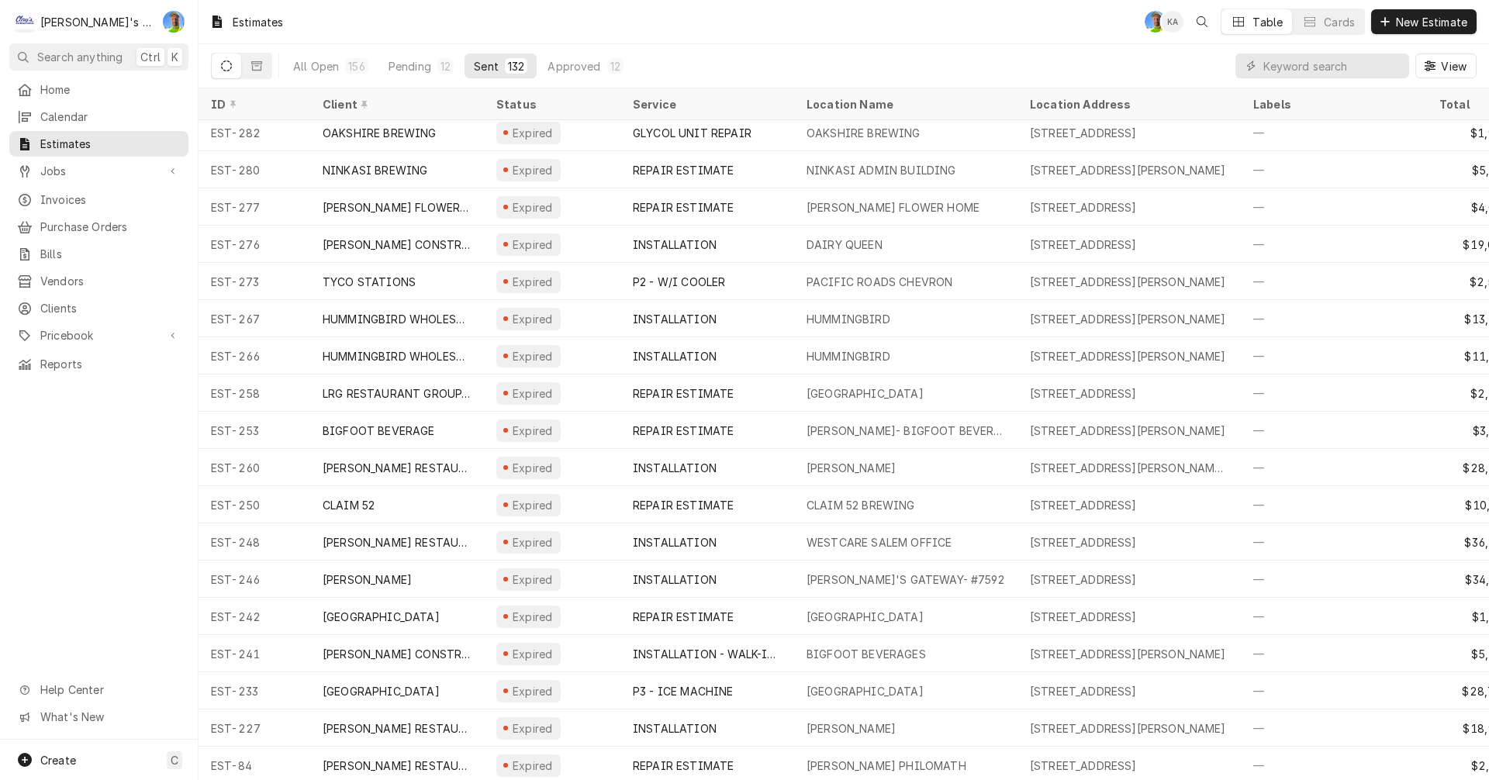
scroll to position [1163, 0]
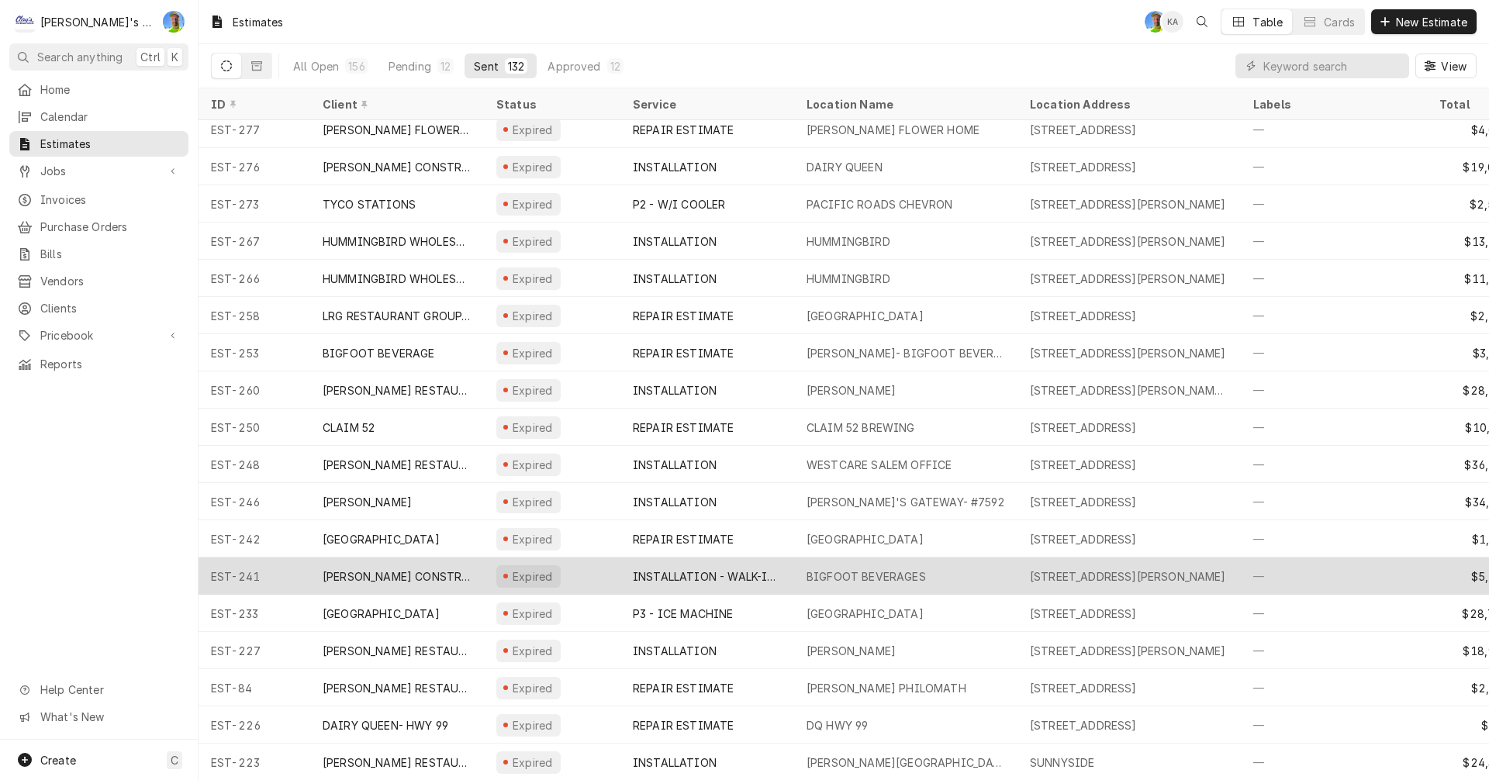
click at [726, 576] on div "INSTALLATION - WALK-IN BOXES" at bounding box center [707, 576] width 149 height 16
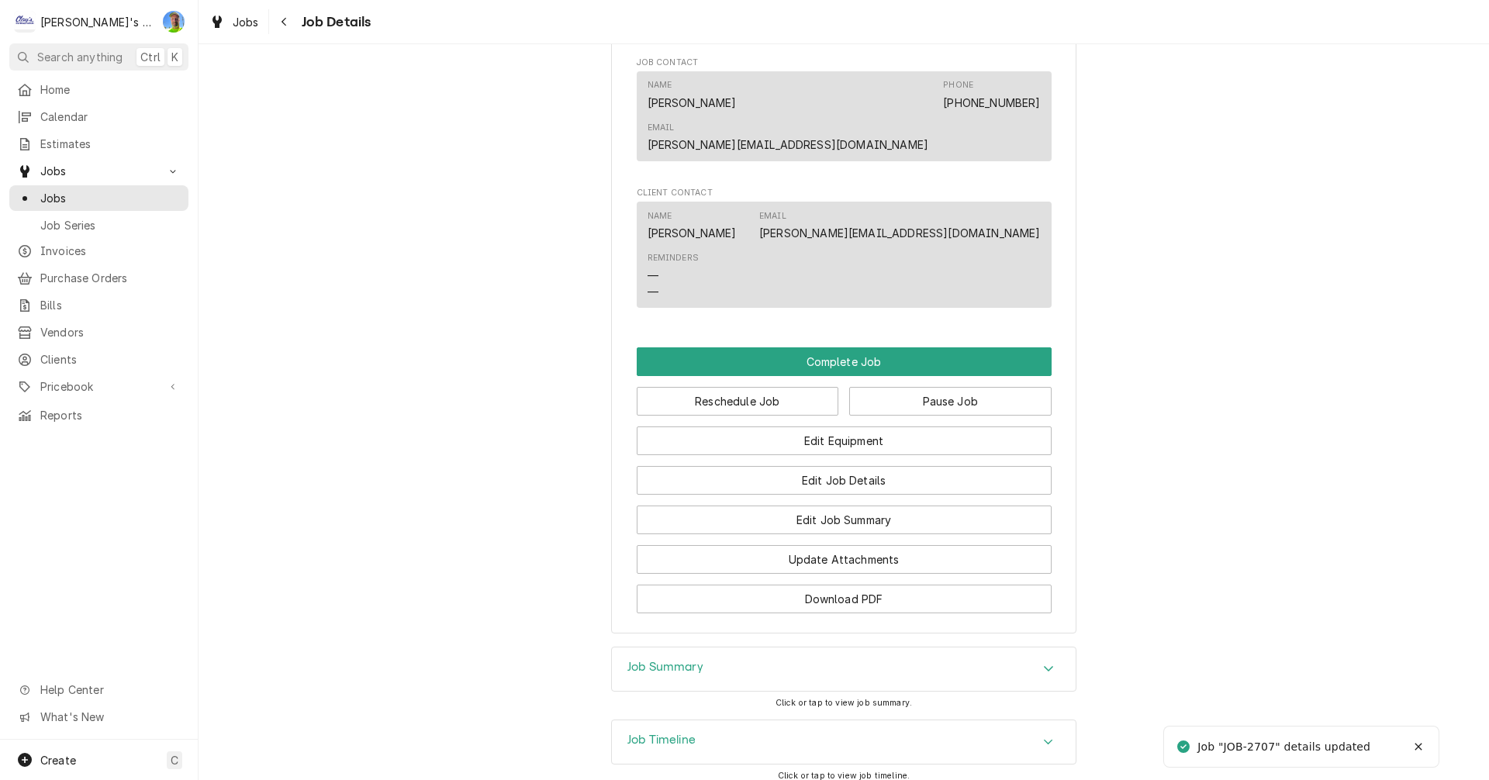
scroll to position [1240, 0]
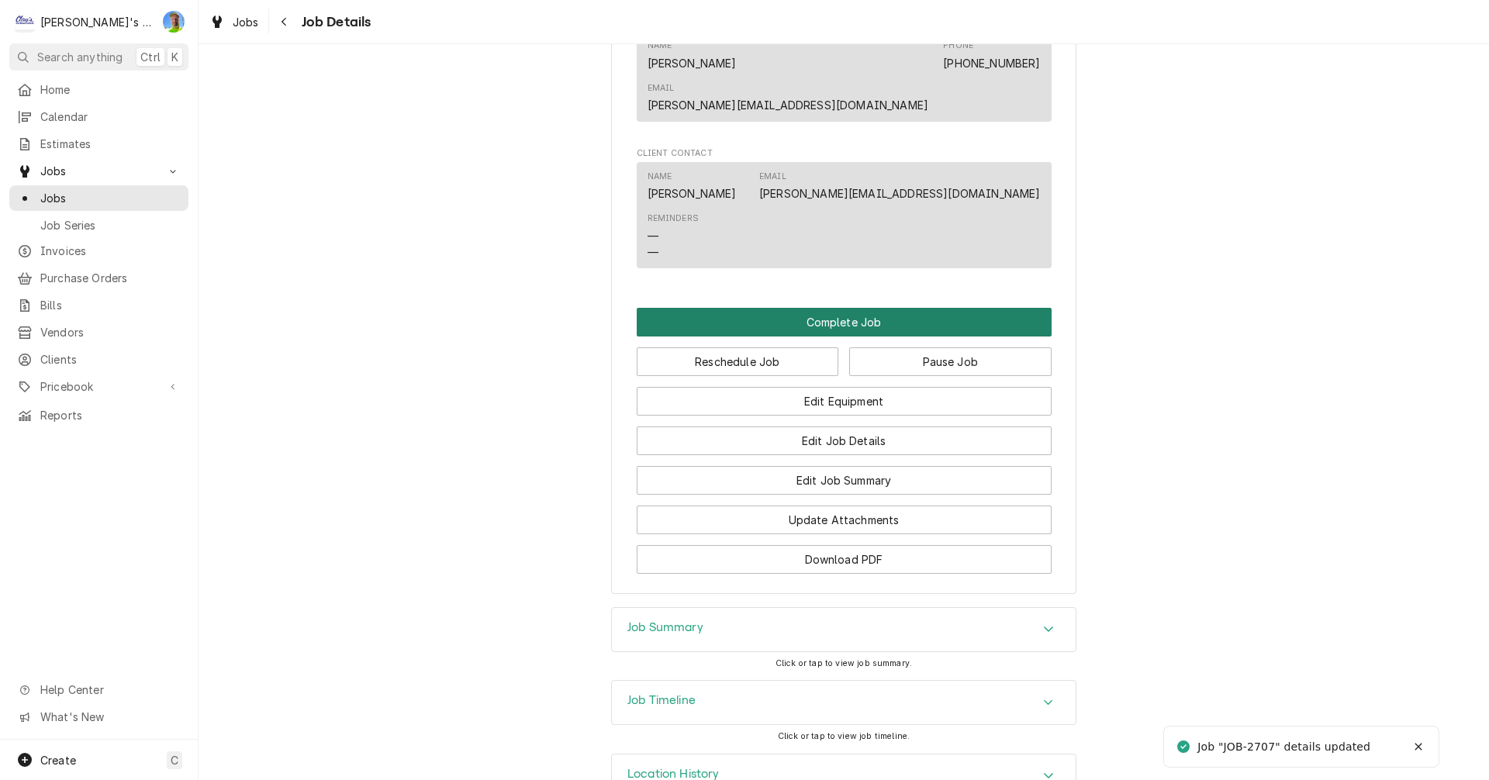
click at [895, 308] on button "Complete Job" at bounding box center [844, 322] width 415 height 29
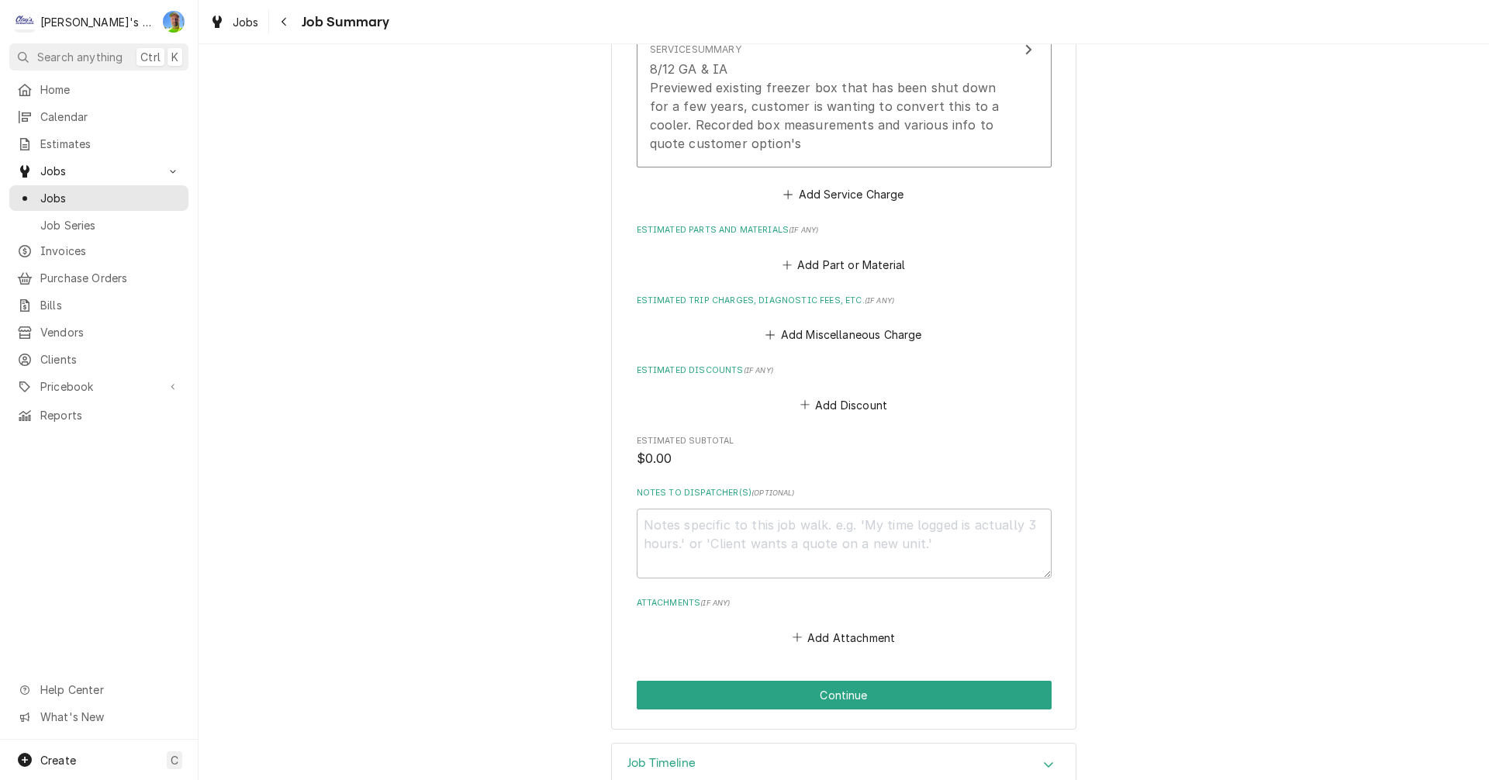
scroll to position [547, 0]
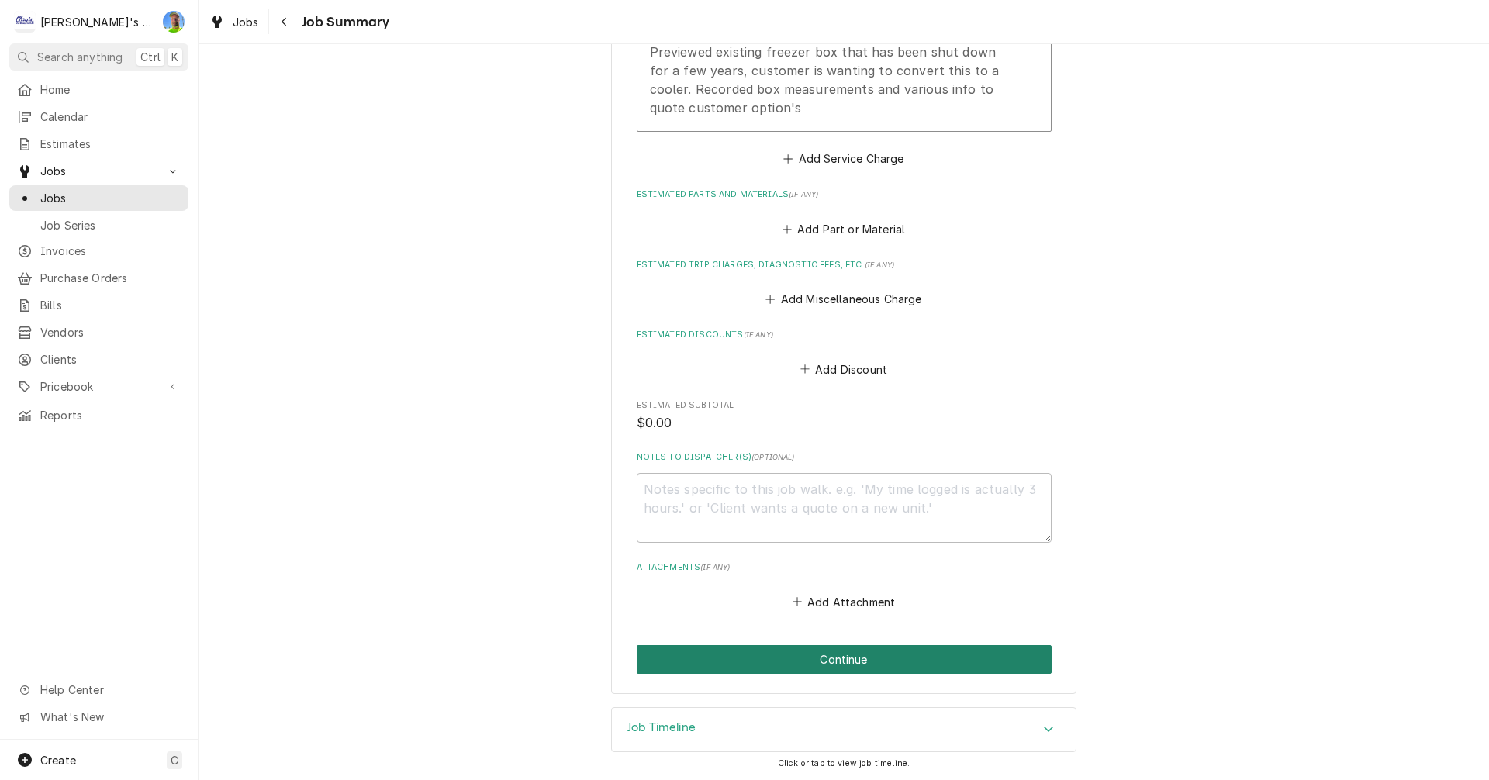
click at [926, 659] on button "Continue" at bounding box center [844, 659] width 415 height 29
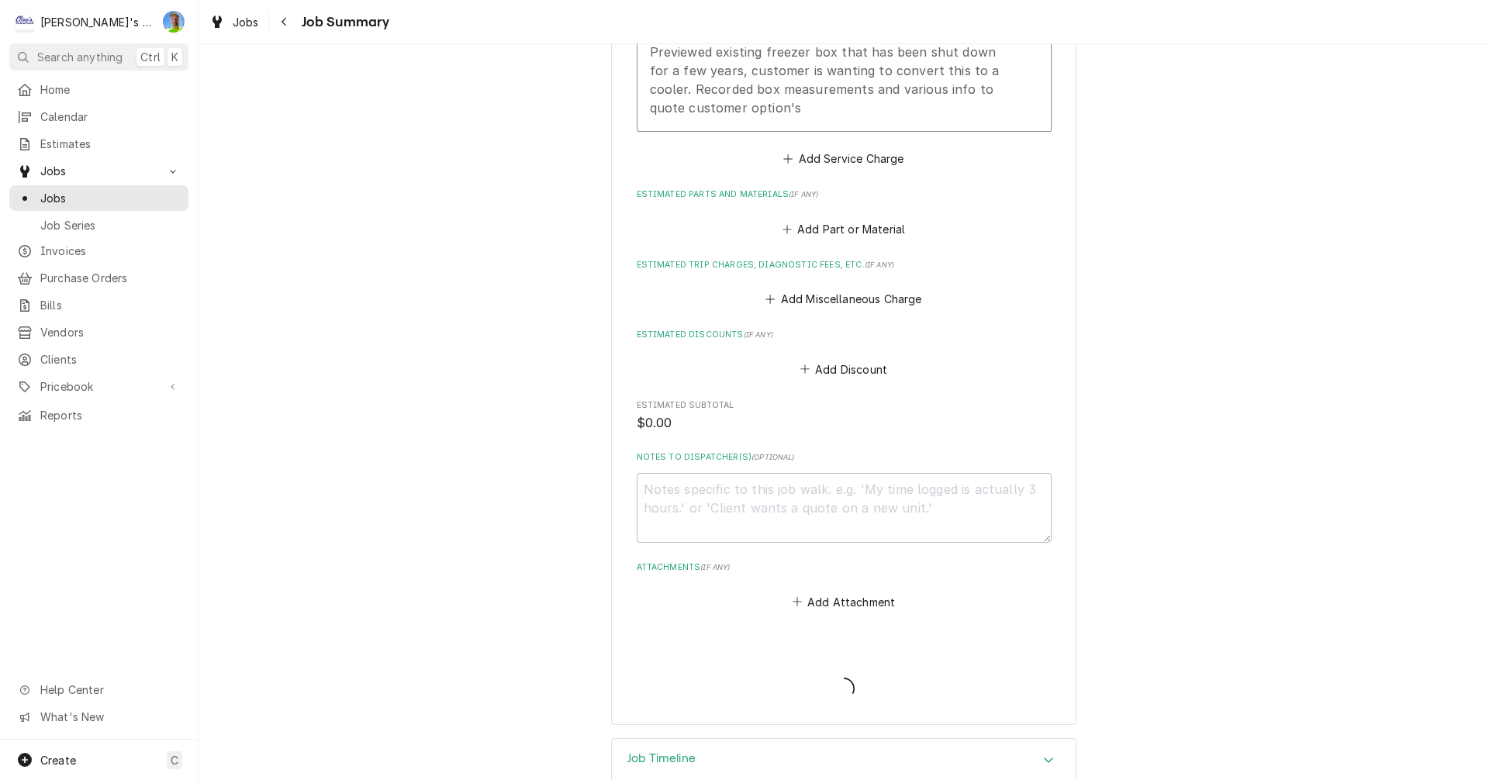
type textarea "x"
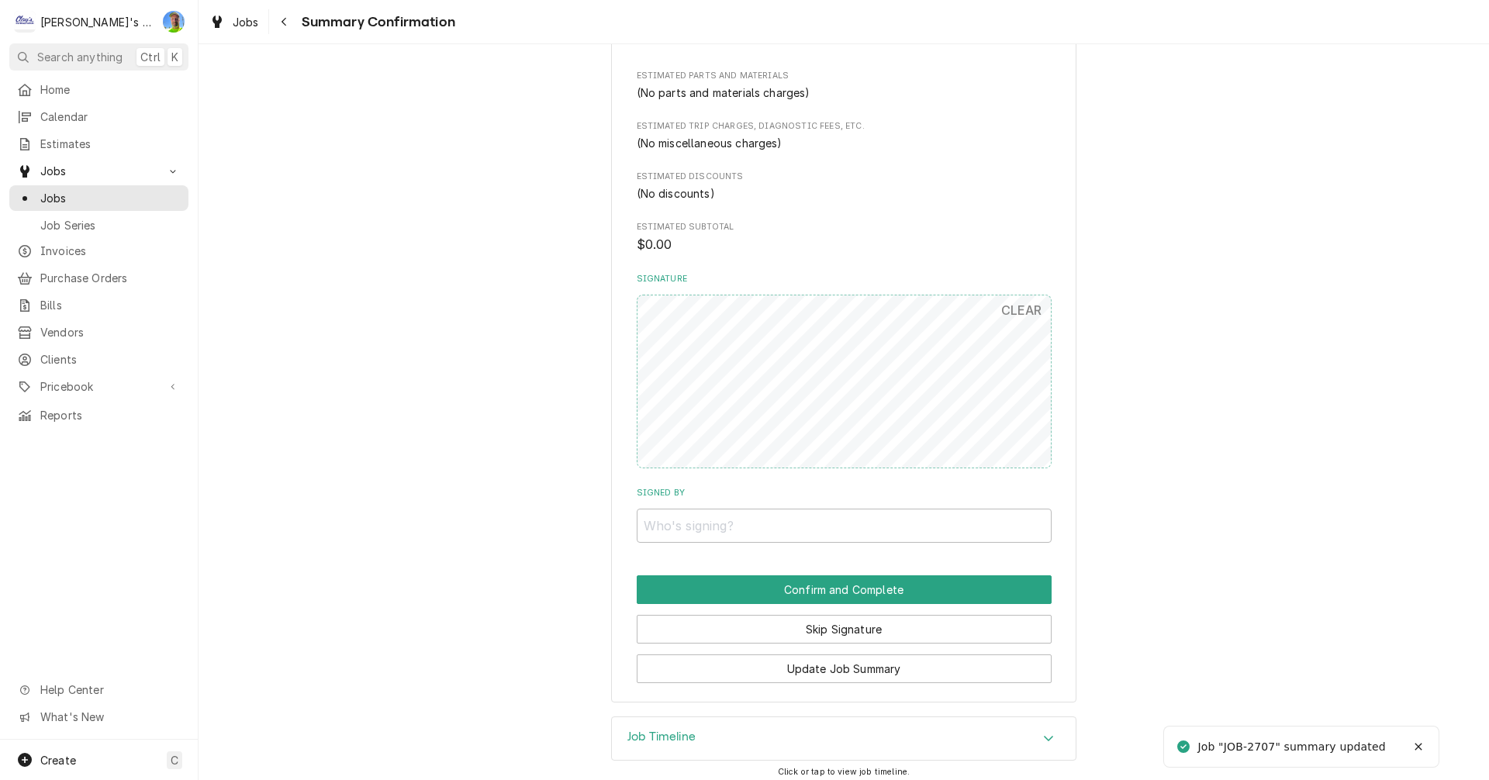
scroll to position [592, 0]
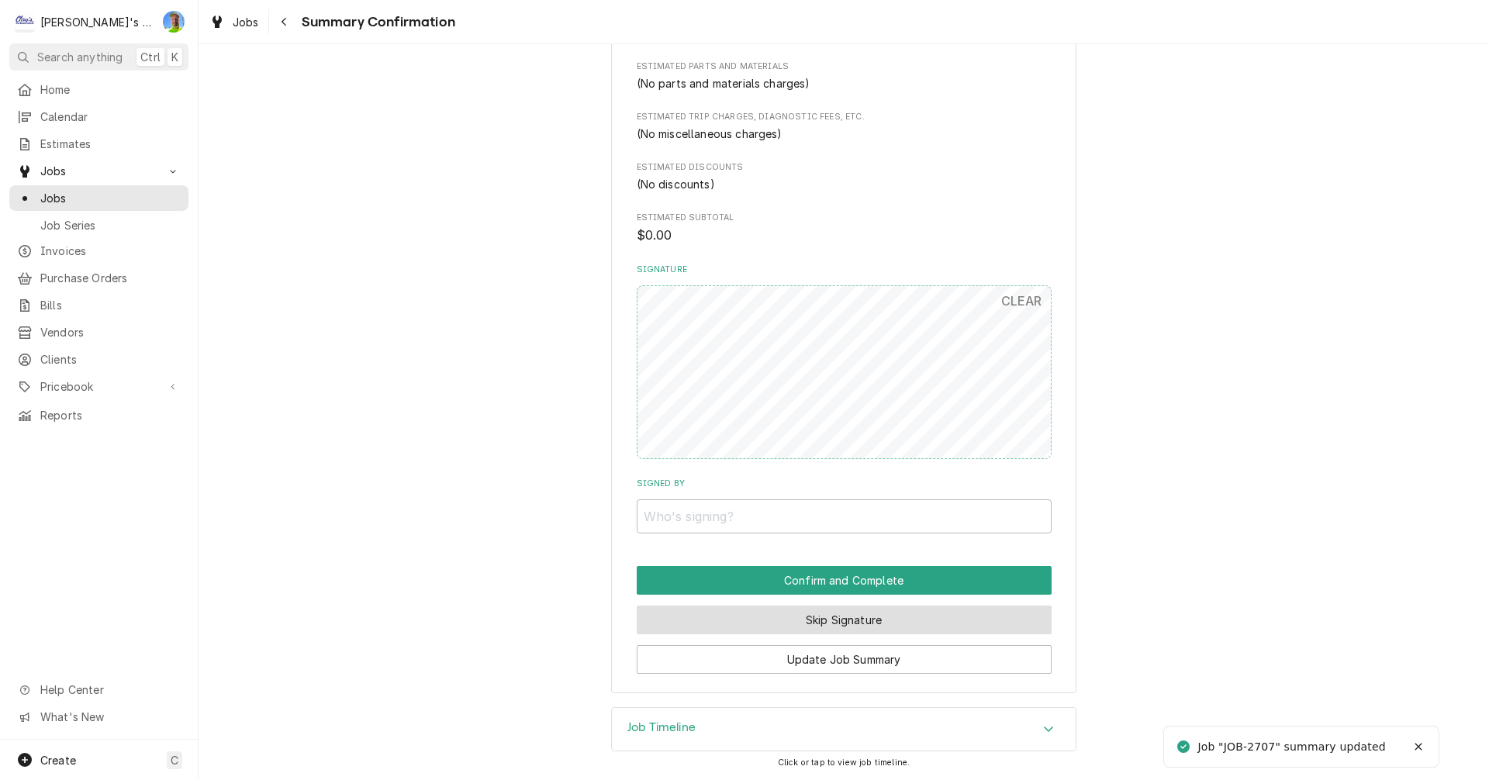
click at [994, 619] on button "Skip Signature" at bounding box center [844, 619] width 415 height 29
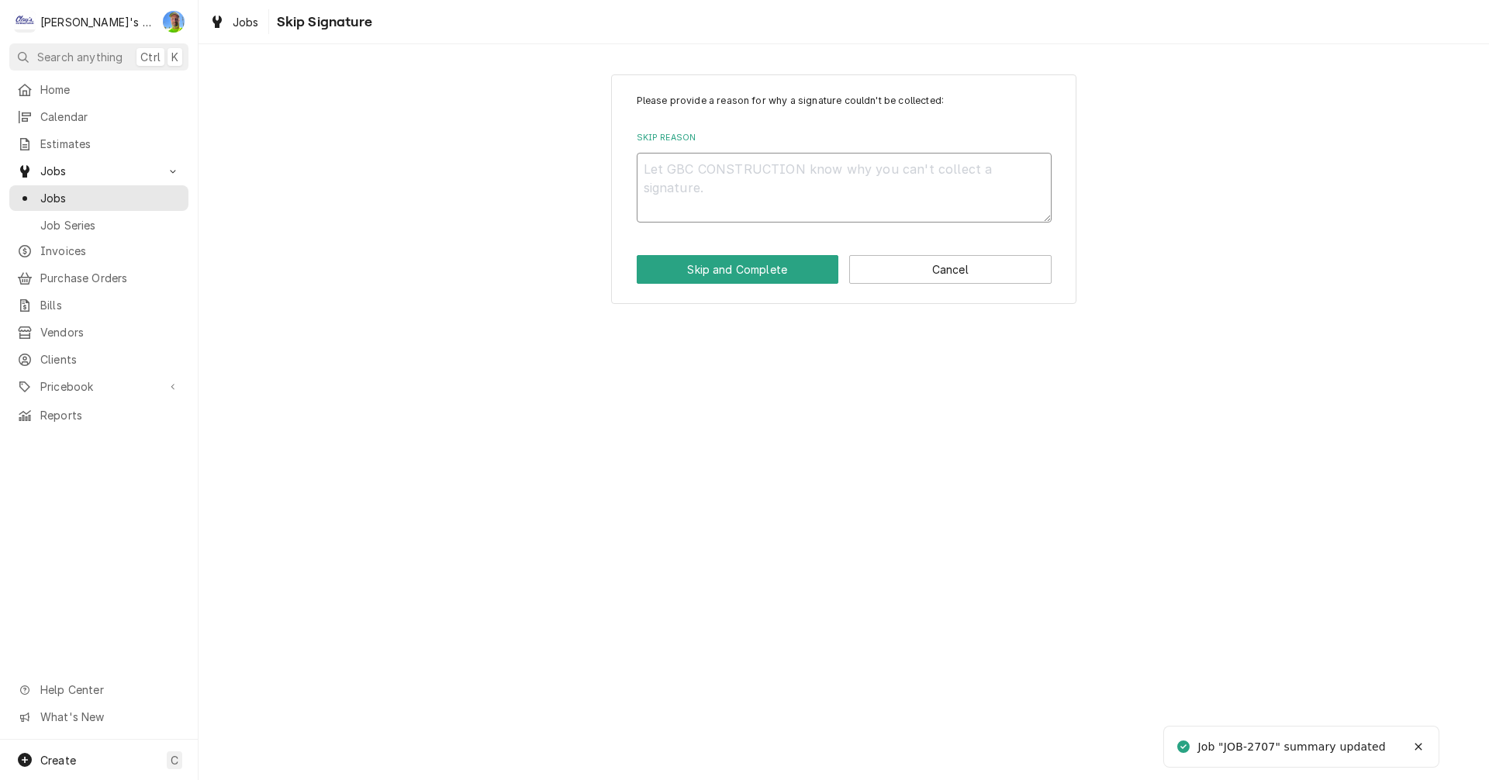
click at [808, 191] on textarea "Skip Reason" at bounding box center [844, 188] width 415 height 70
type textarea "x"
type textarea "N"
type textarea "x"
type textarea "N/"
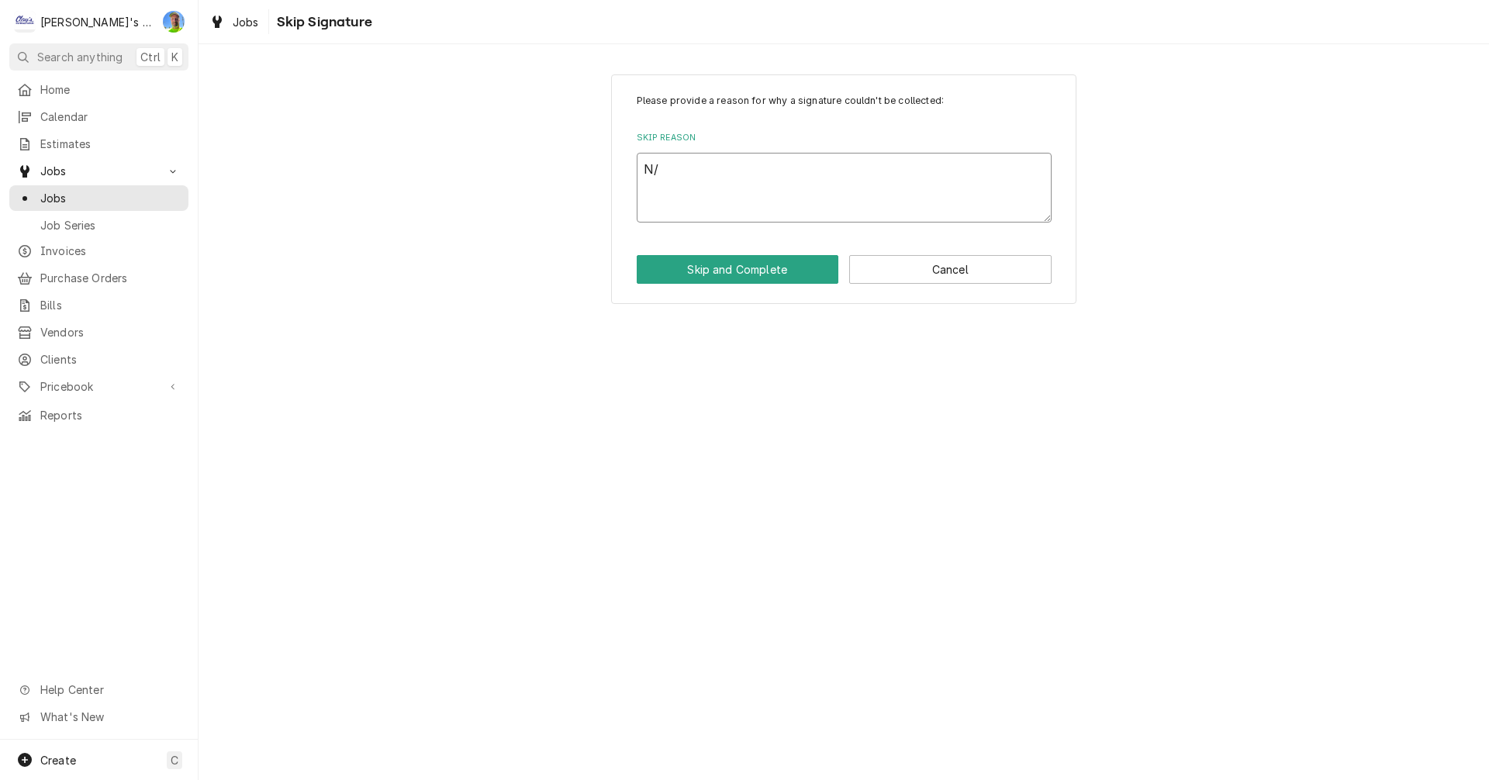
type textarea "x"
type textarea "N/A"
click at [778, 269] on button "Skip and Complete" at bounding box center [738, 269] width 202 height 29
type textarea "x"
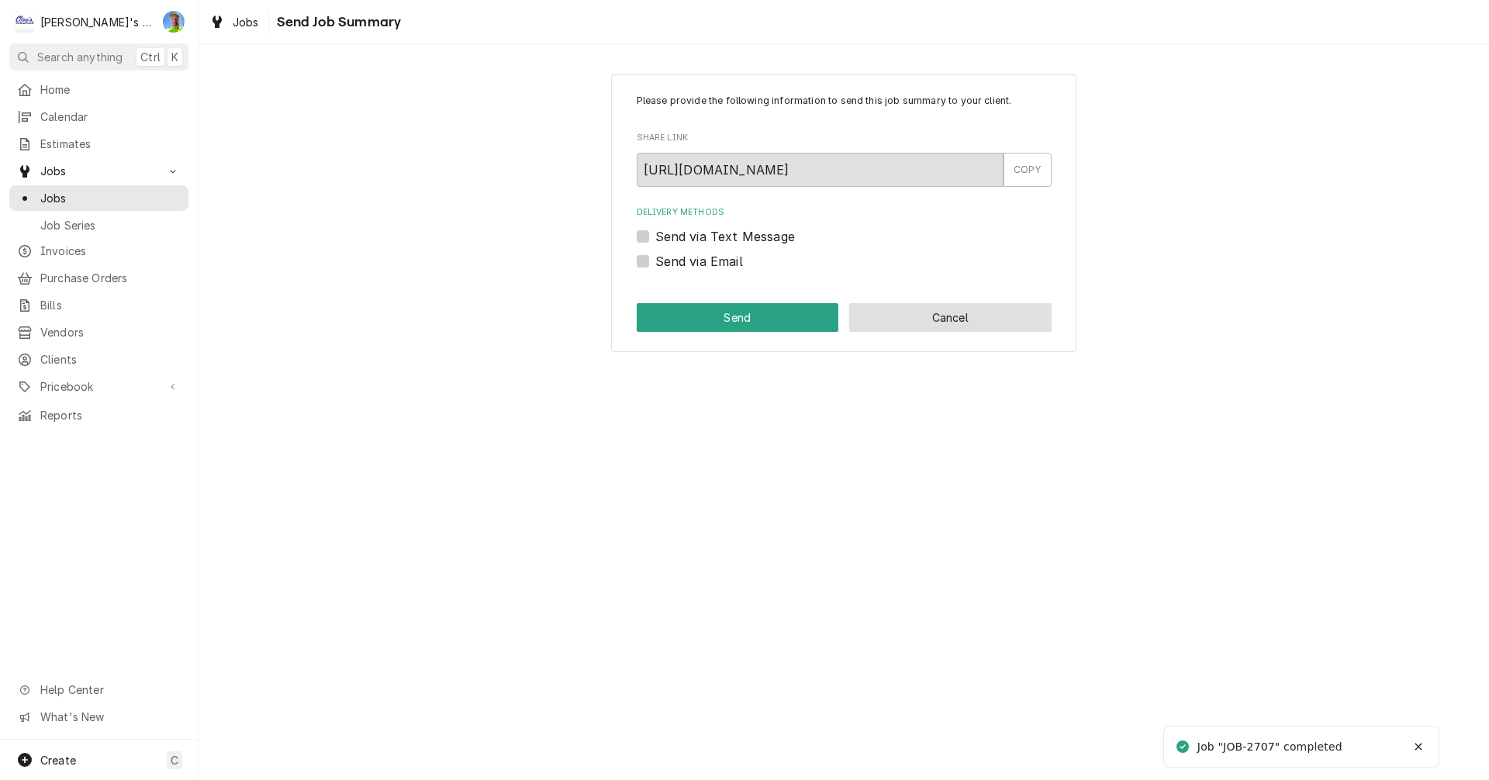
click at [979, 314] on button "Cancel" at bounding box center [950, 317] width 202 height 29
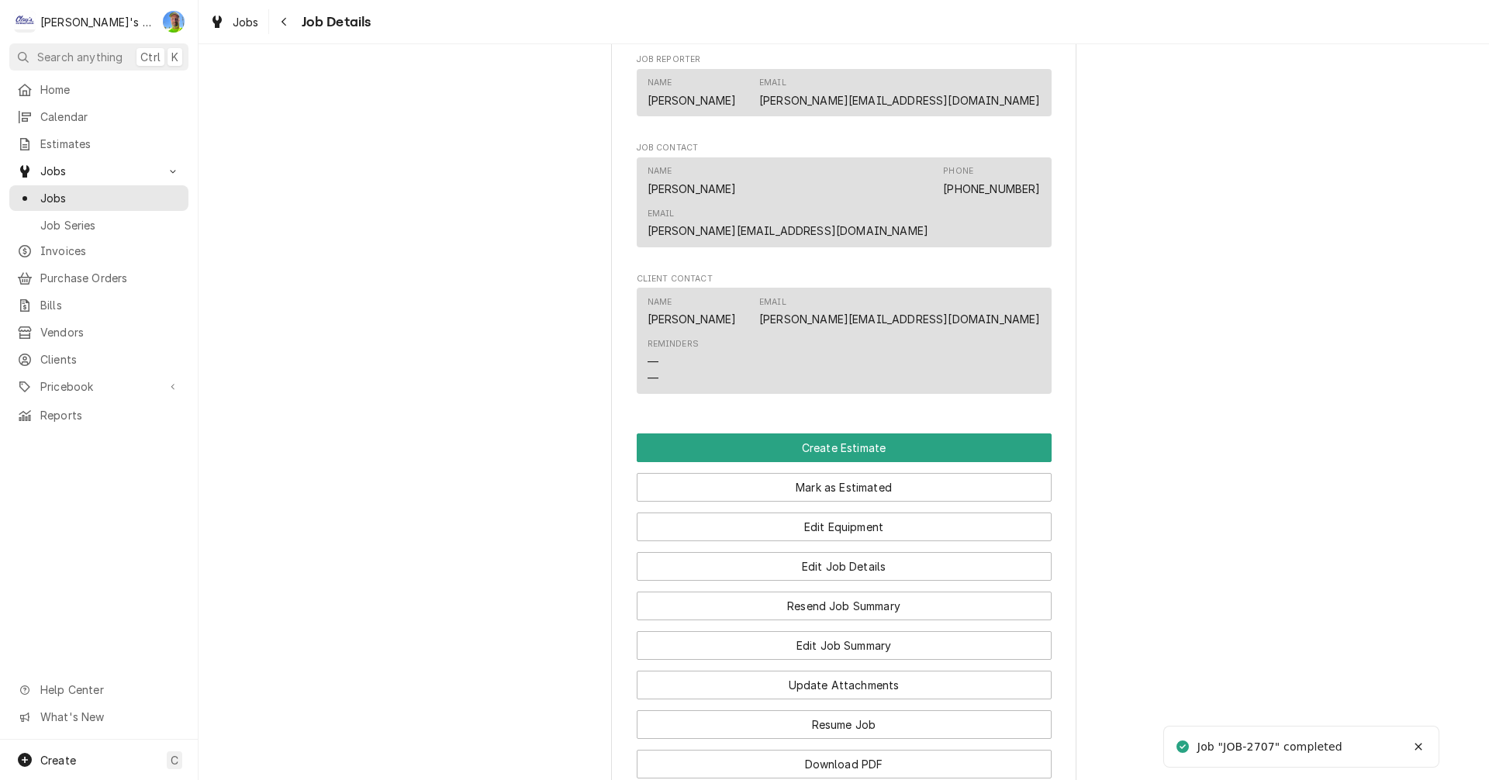
scroll to position [1154, 0]
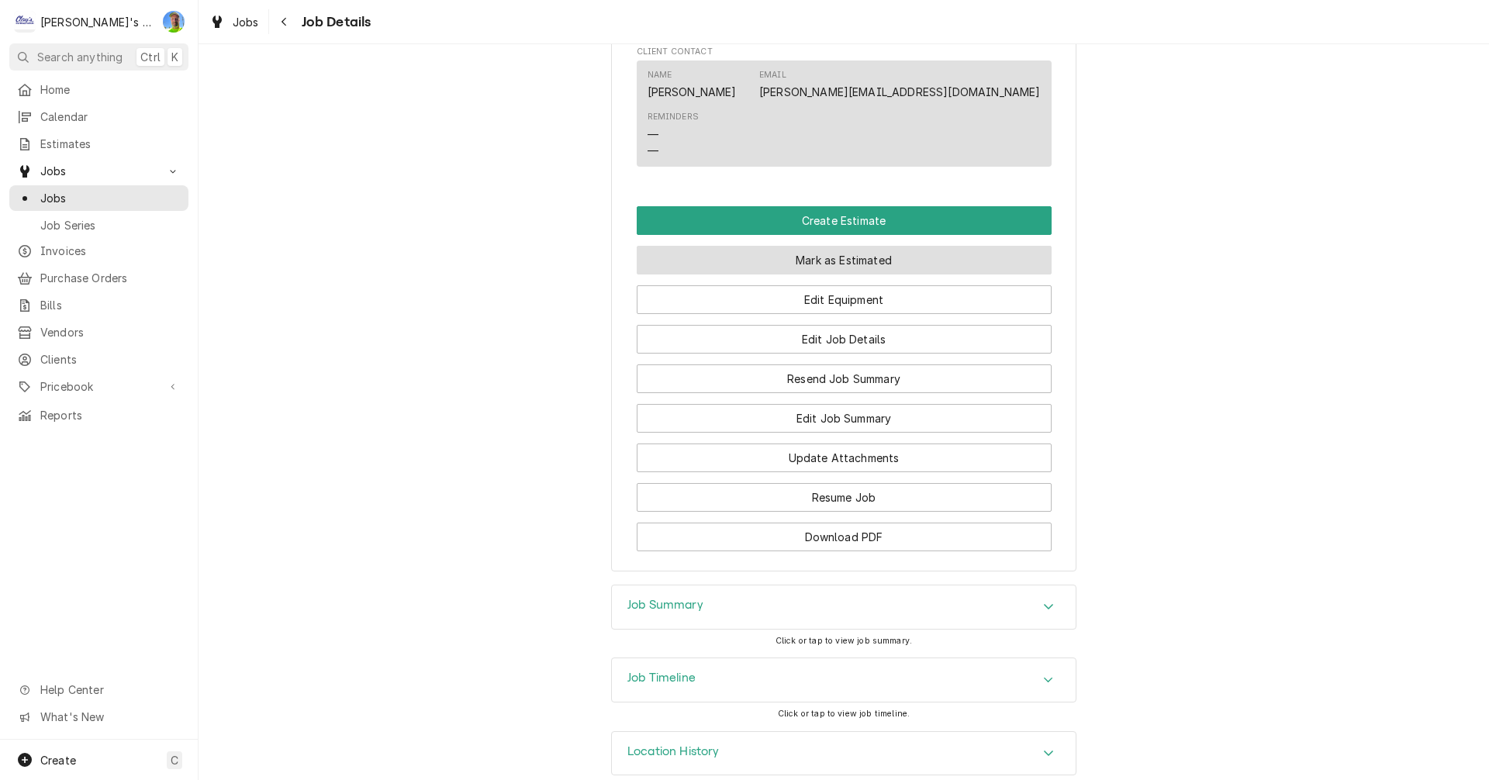
click at [895, 246] on button "Mark as Estimated" at bounding box center [844, 260] width 415 height 29
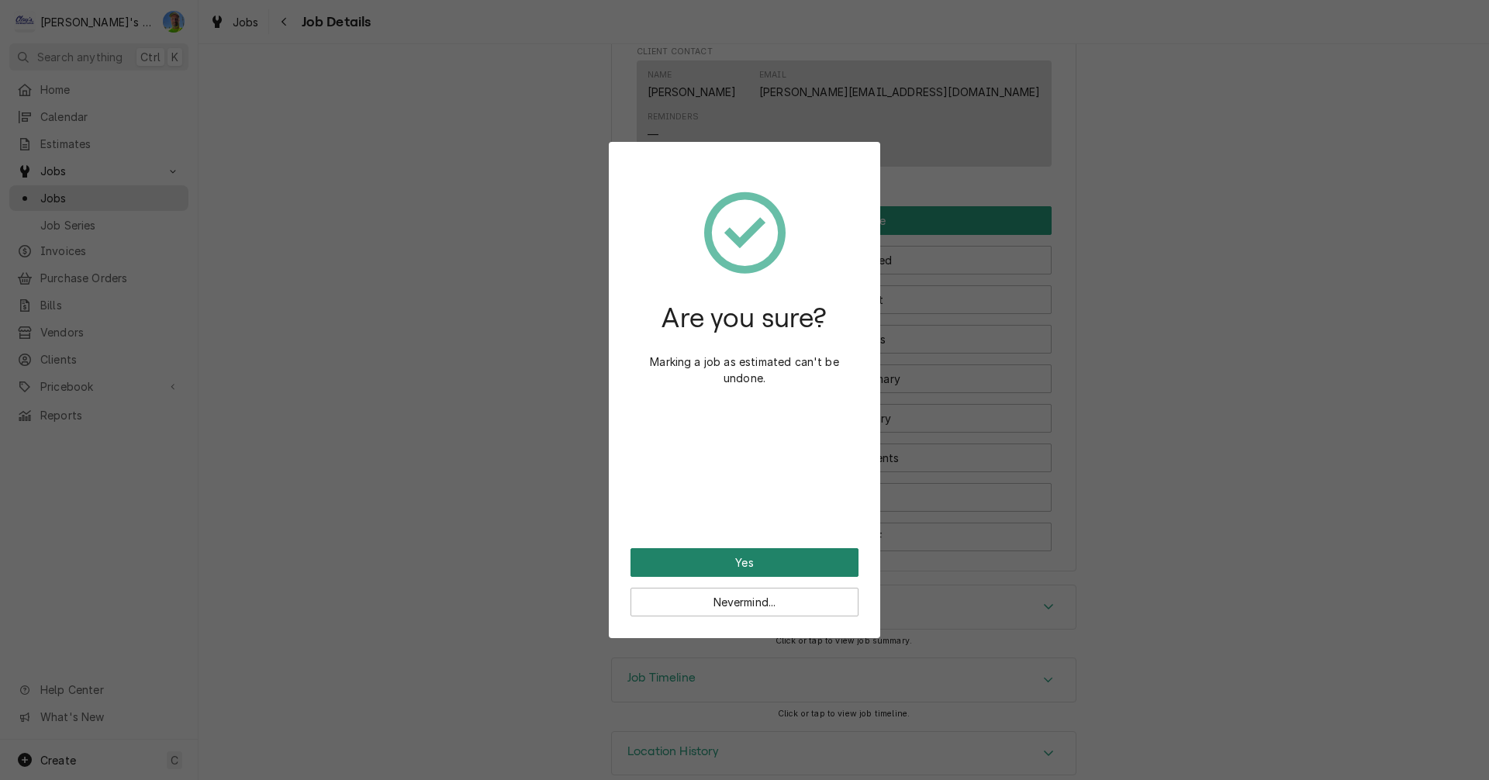
click at [755, 551] on button "Yes" at bounding box center [744, 562] width 228 height 29
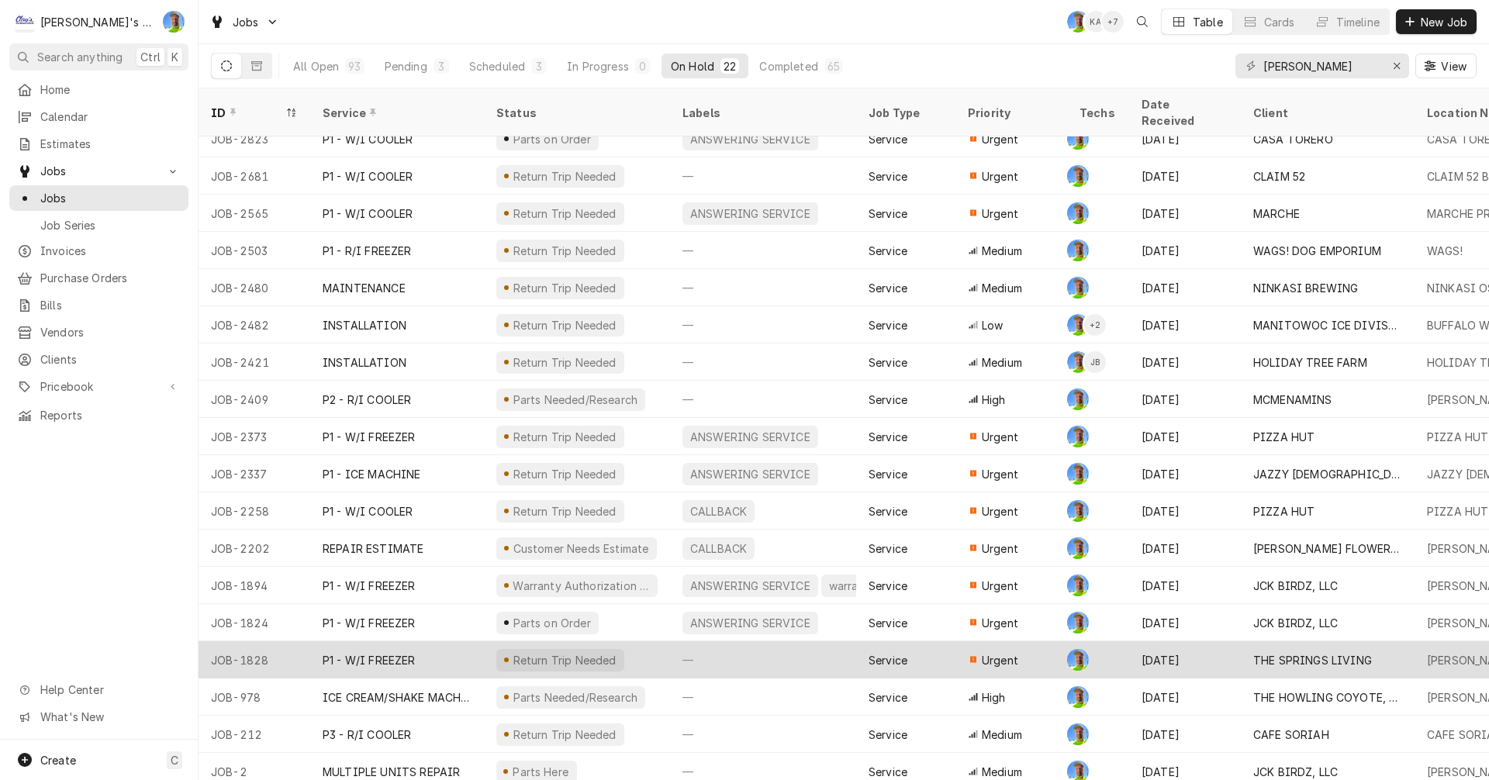
scroll to position [168, 0]
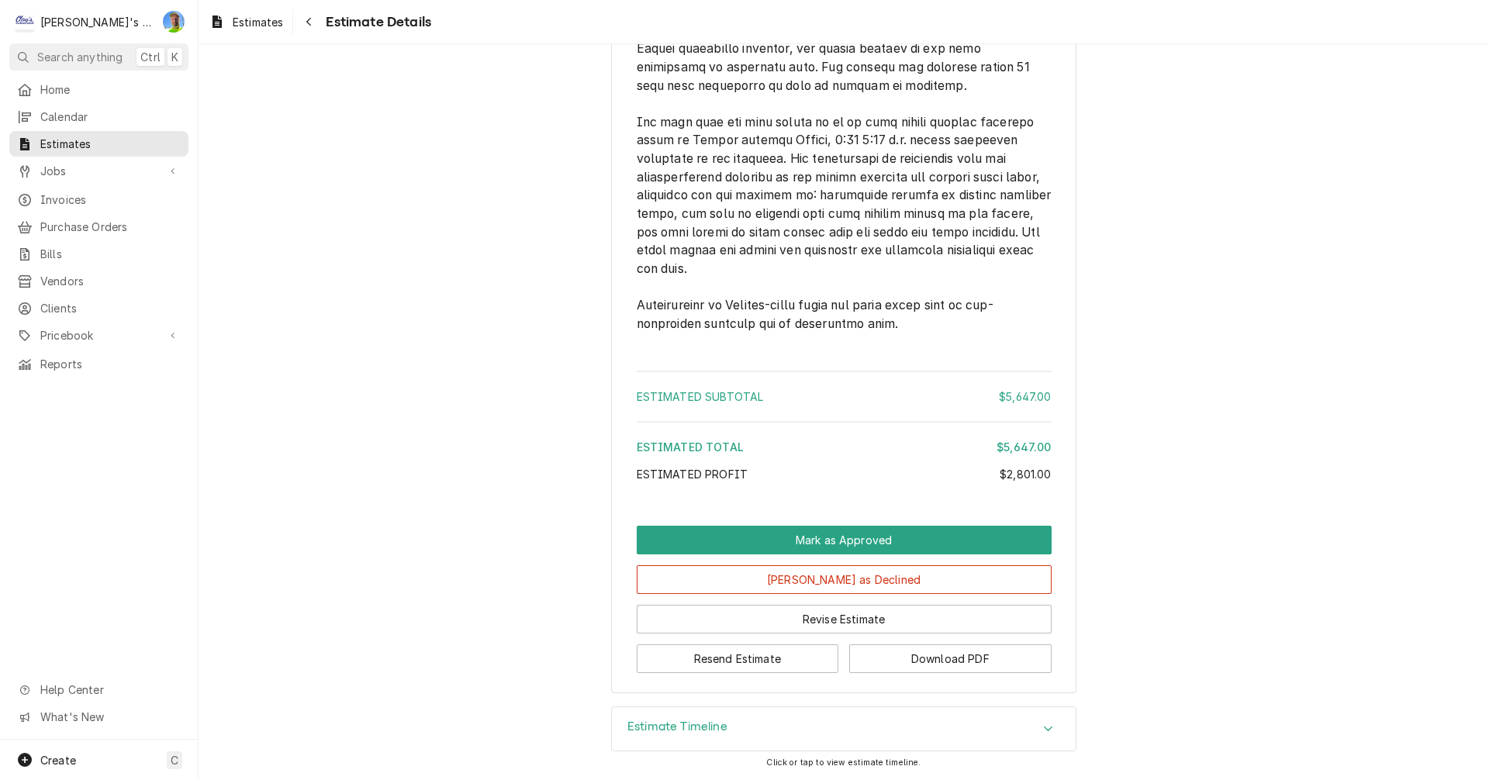
scroll to position [2423, 0]
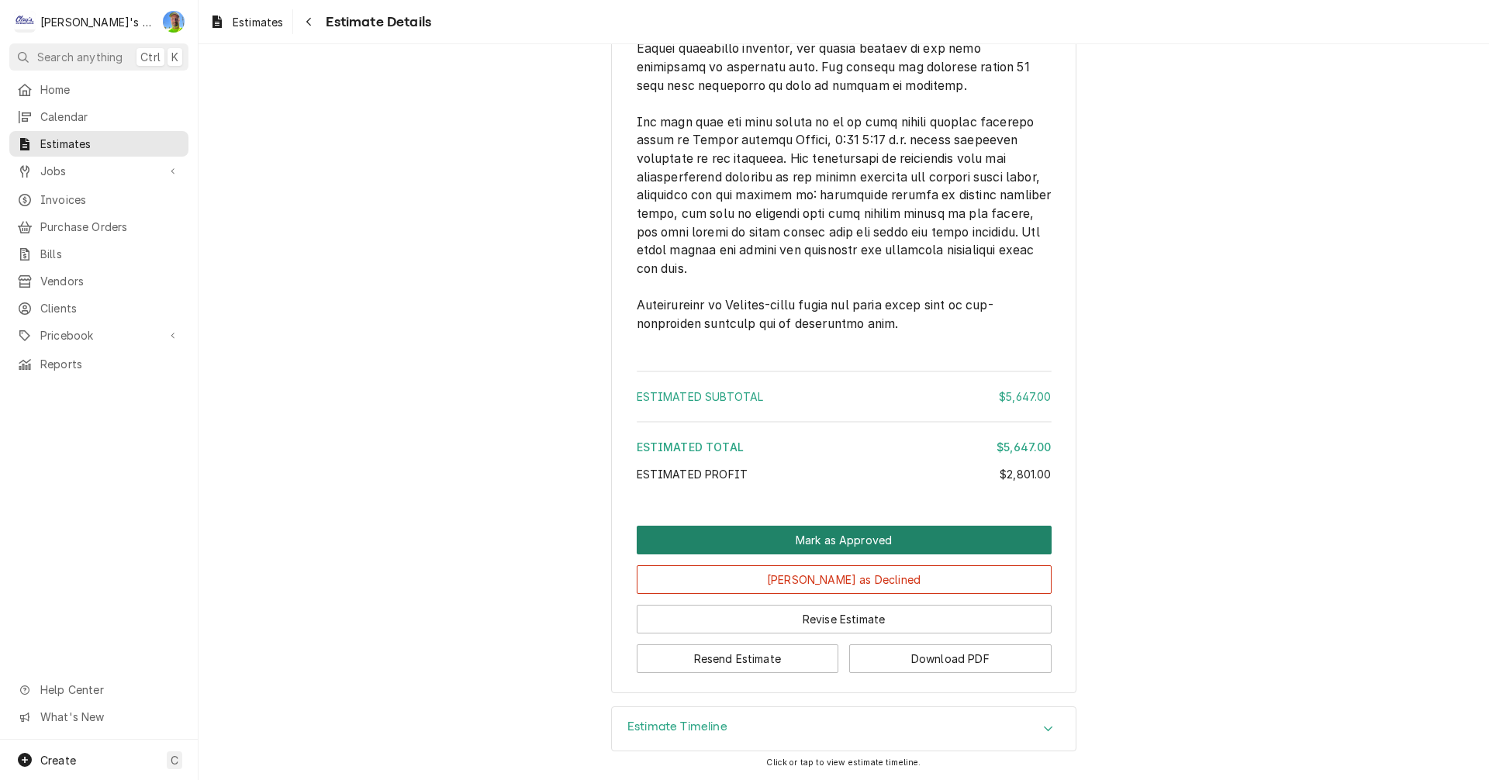
click at [929, 548] on button "Mark as Approved" at bounding box center [844, 540] width 415 height 29
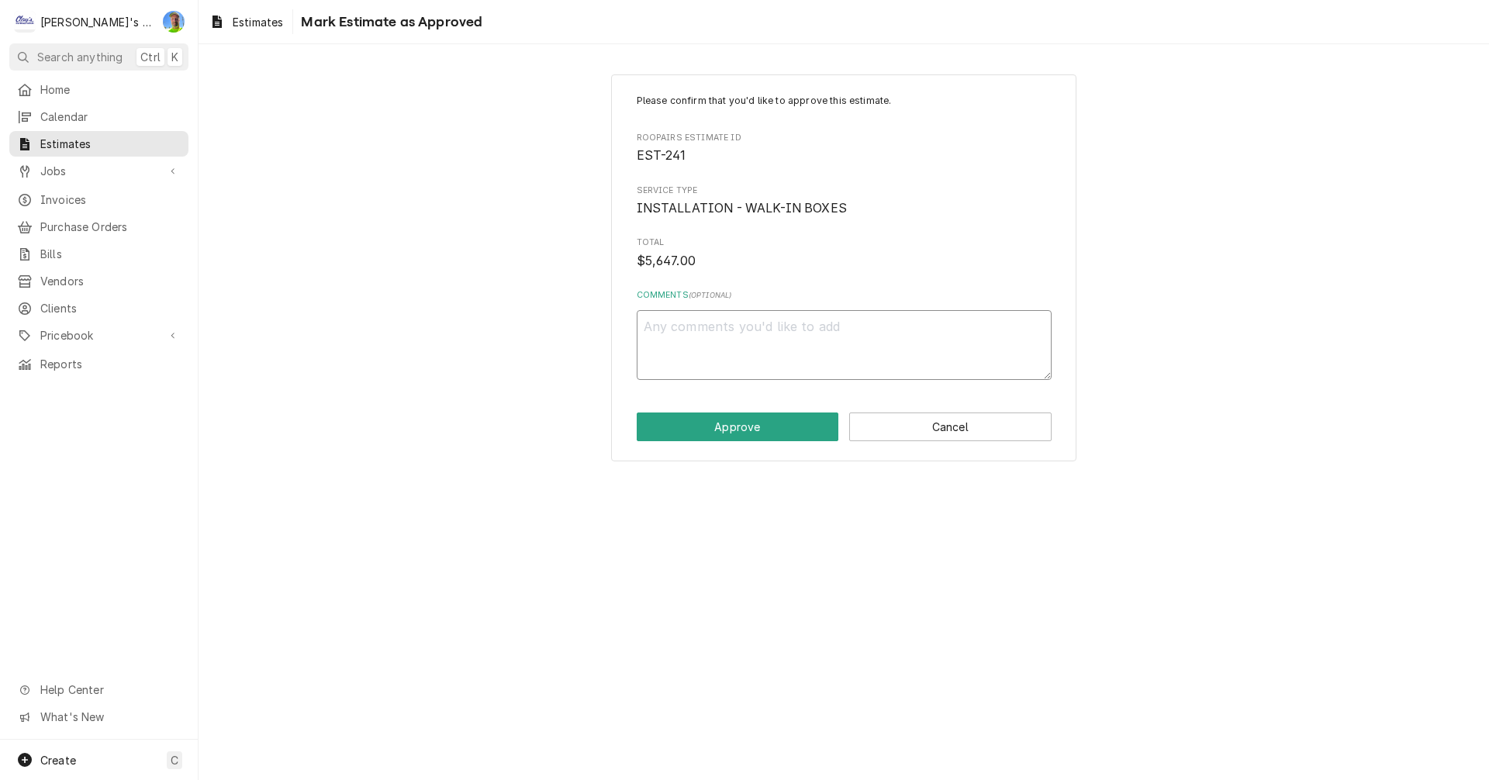
click at [714, 329] on textarea "Comments ( optional )" at bounding box center [844, 345] width 415 height 70
type textarea "x"
type textarea "P"
type textarea "x"
type textarea "PE"
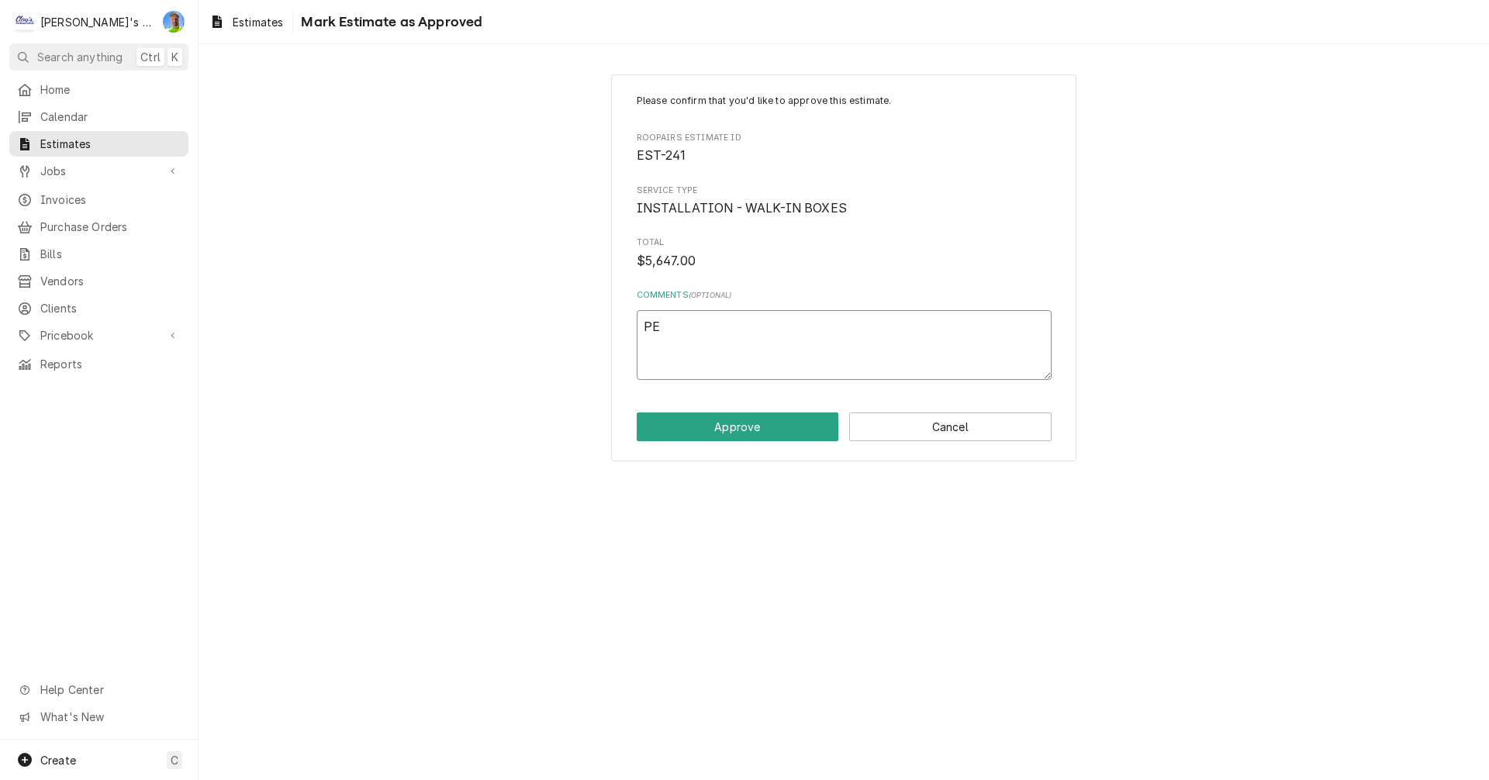
type textarea "x"
type textarea "PER"
type textarea "x"
type textarea "PER"
type textarea "x"
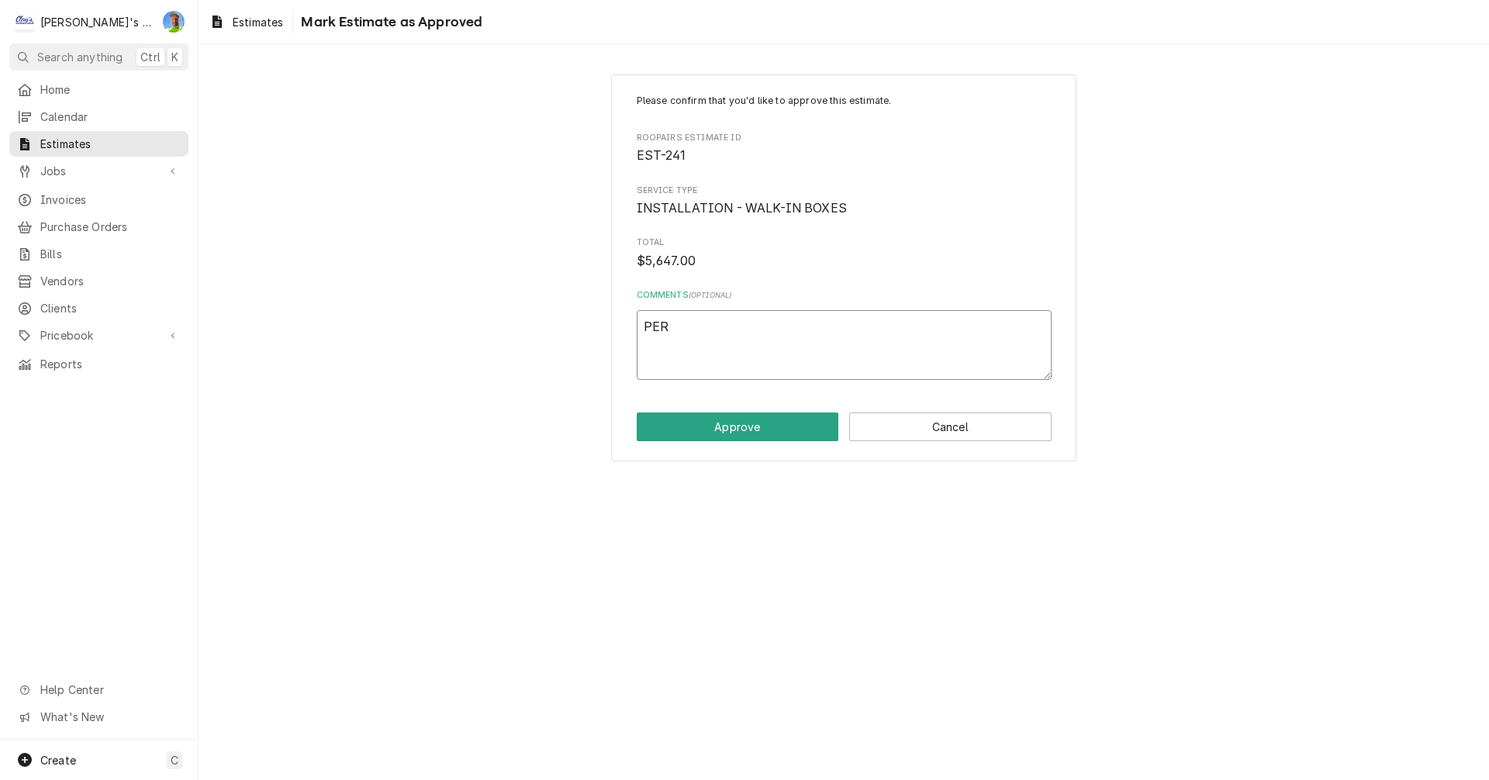
type textarea "PER E"
type textarea "x"
type textarea "PER EM"
type textarea "x"
type textarea "PER EMA"
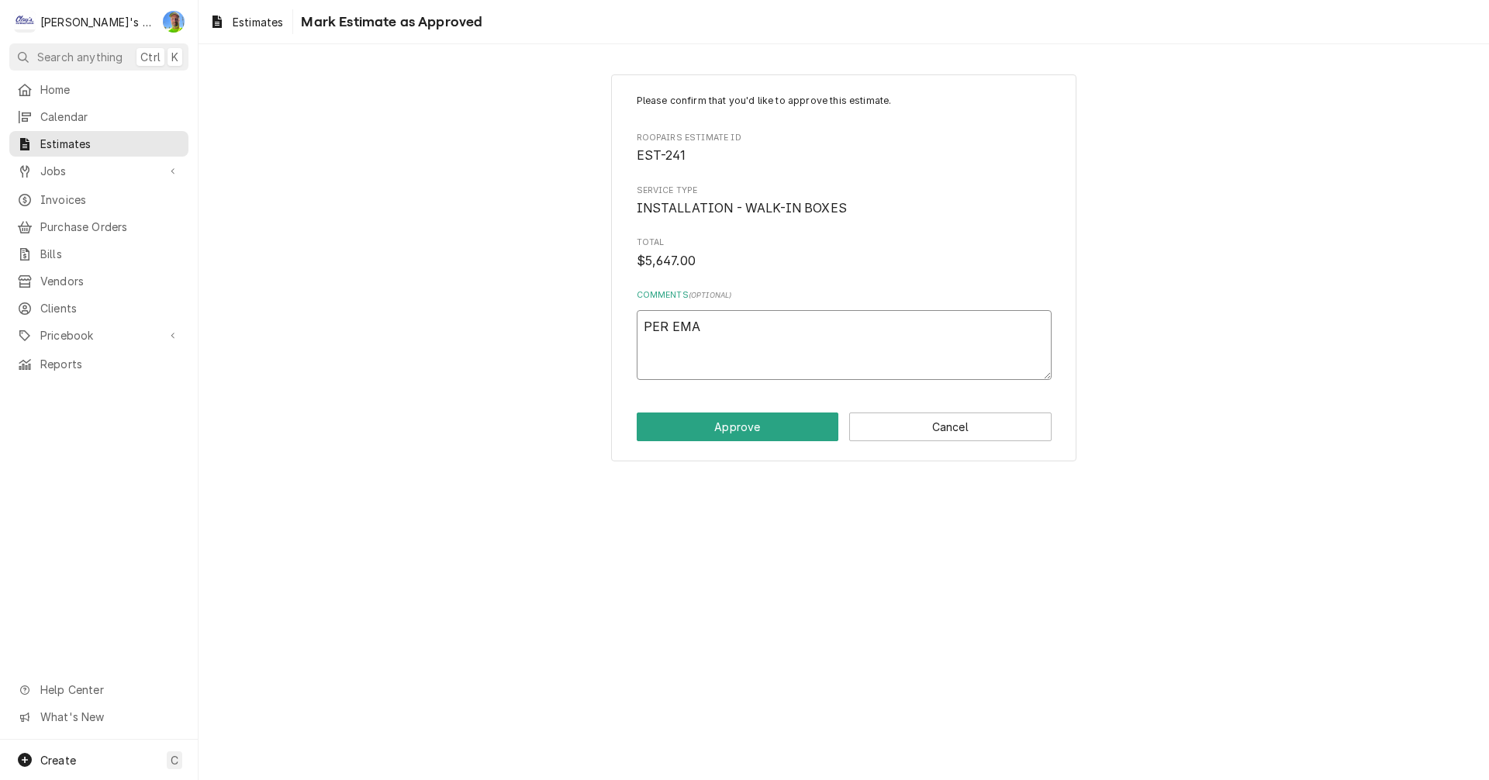
type textarea "x"
type textarea "PER EMAI"
type textarea "x"
type textarea "PER EMAIL"
type textarea "x"
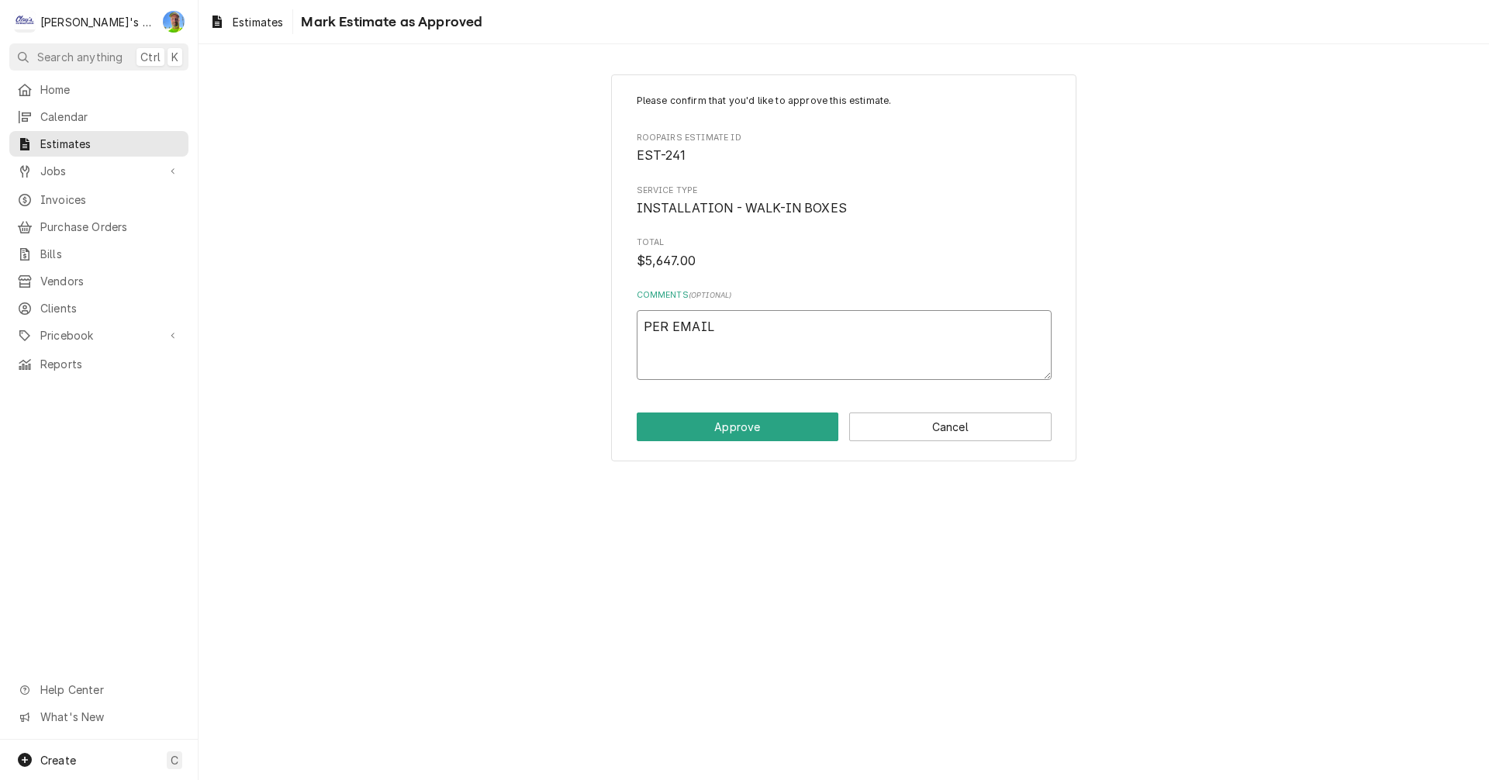
type textarea "PER EMAIL"
type textarea "x"
type textarea "PER EMAIL F"
type textarea "x"
type textarea "PER EMAIL FR"
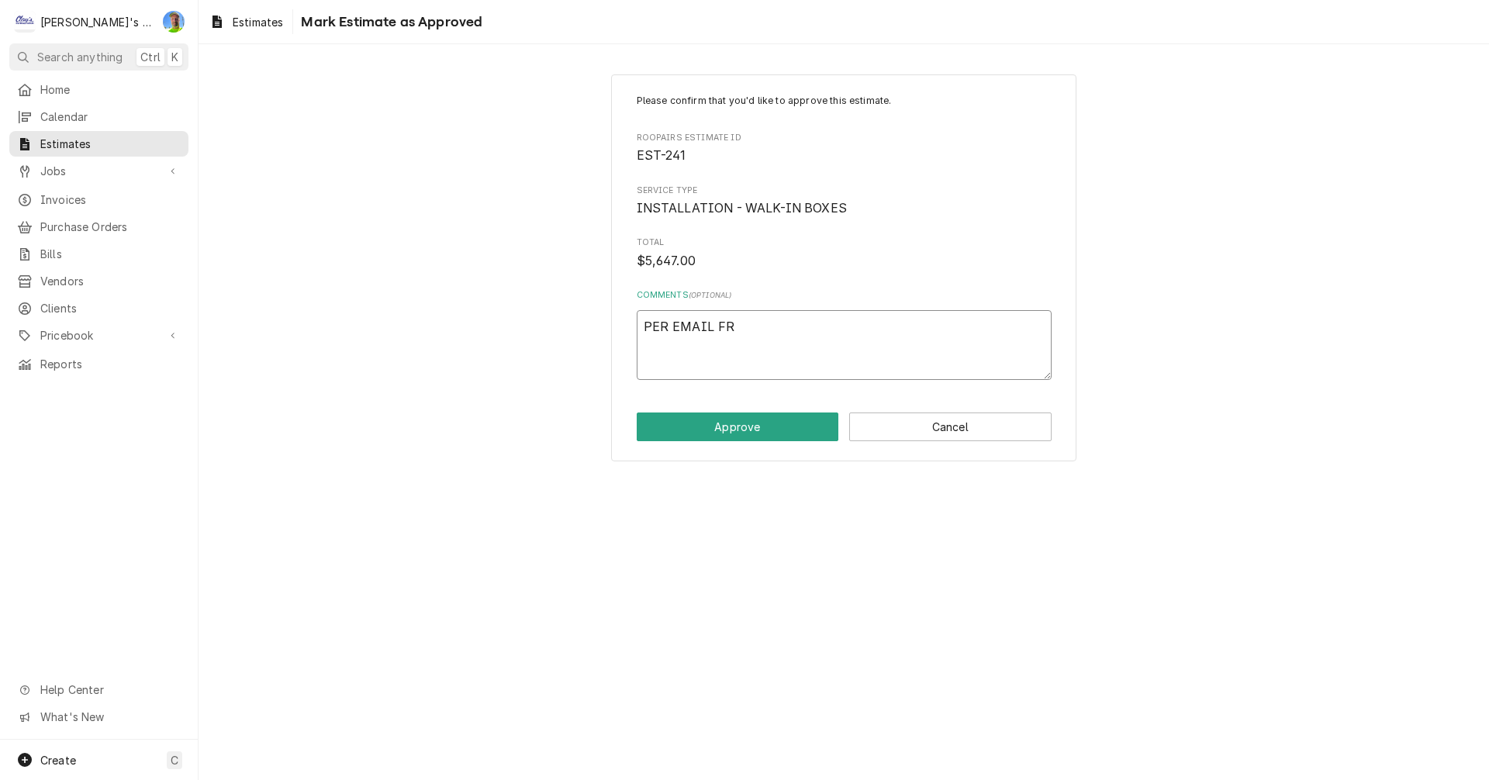
type textarea "x"
type textarea "PER EMAIL FRO"
type textarea "x"
type textarea "PER EMAIL FROM"
type textarea "x"
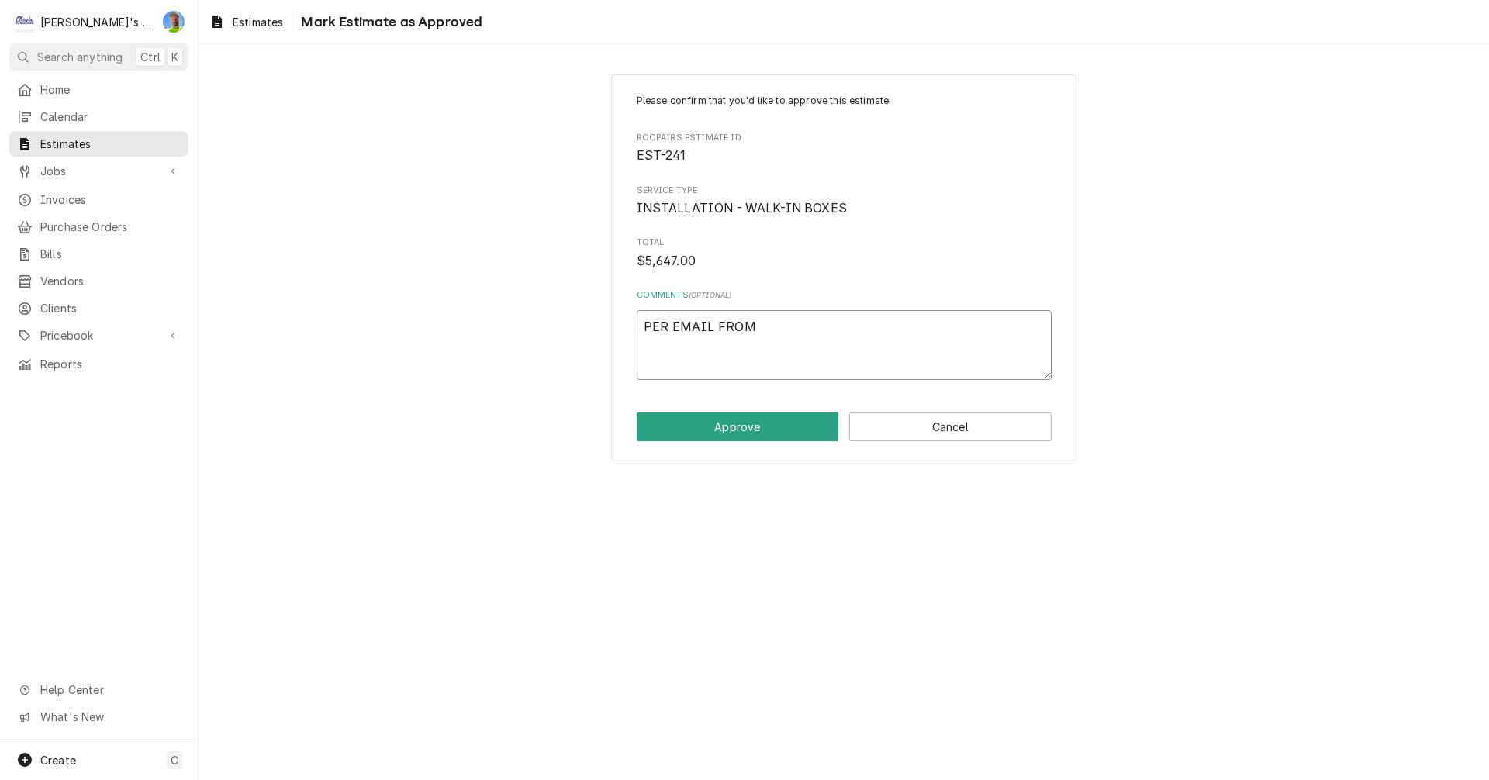
type textarea "PER EMAIL FROM"
type textarea "x"
type textarea "PER EMAIL FROM C"
type textarea "x"
type textarea "PER EMAIL FROM CH"
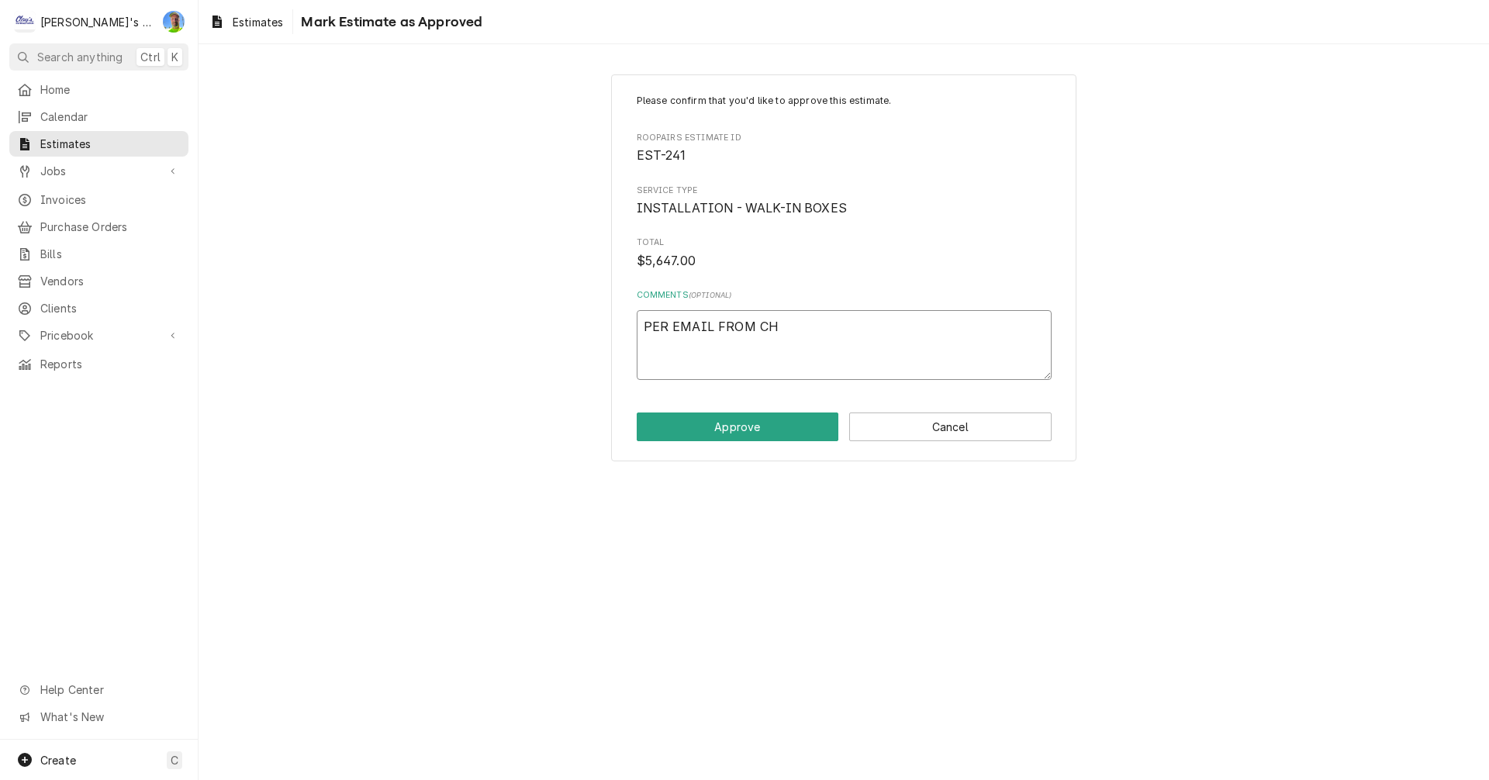
type textarea "x"
type textarea "PER EMAIL FROM CHA"
type textarea "x"
type textarea "PER EMAIL FROM CHAM"
type textarea "x"
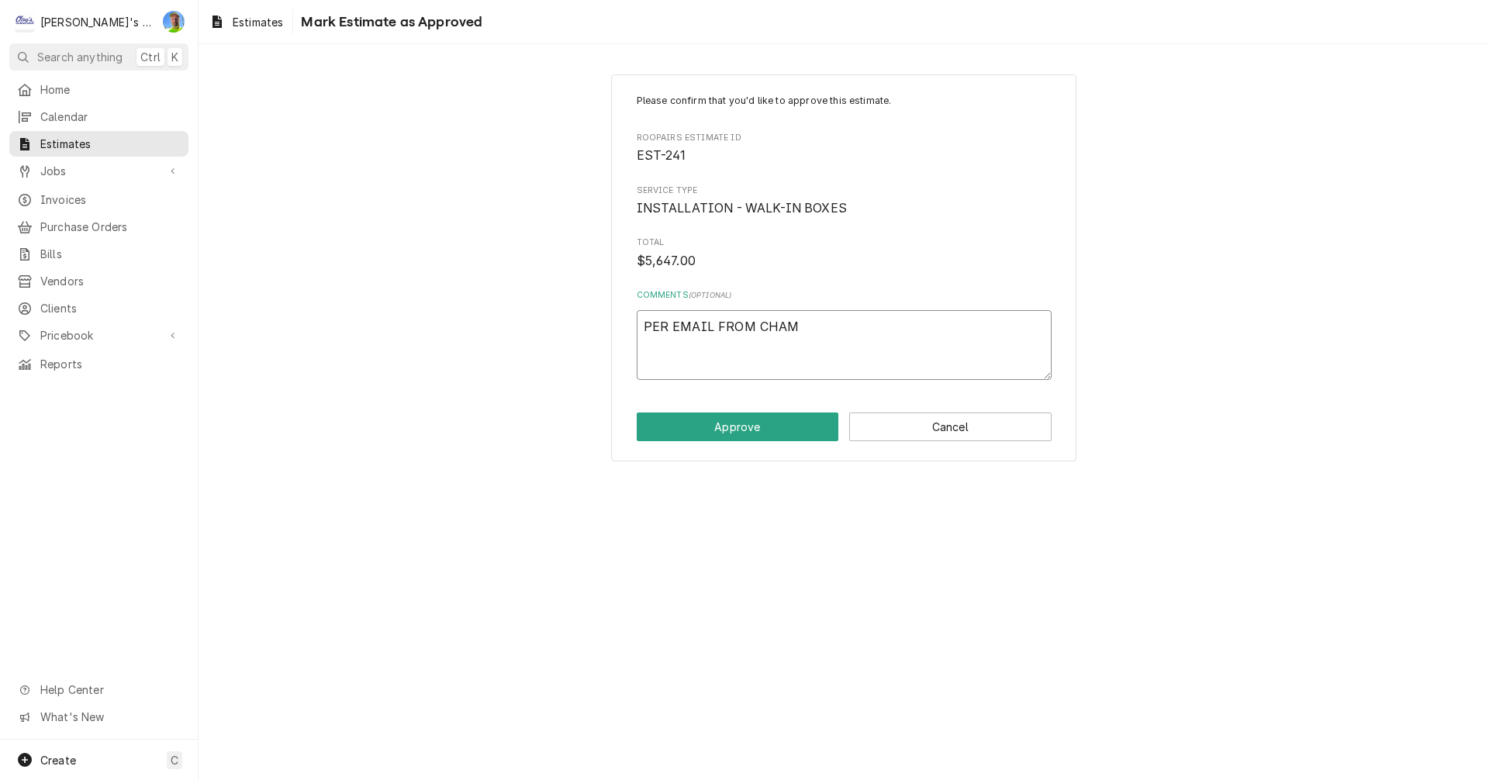
type textarea "PER EMAIL FROM CHAMB"
type textarea "x"
type textarea "PER EMAIL FROM CHAMBE"
type textarea "x"
type textarea "PER EMAIL FROM CHAMBER"
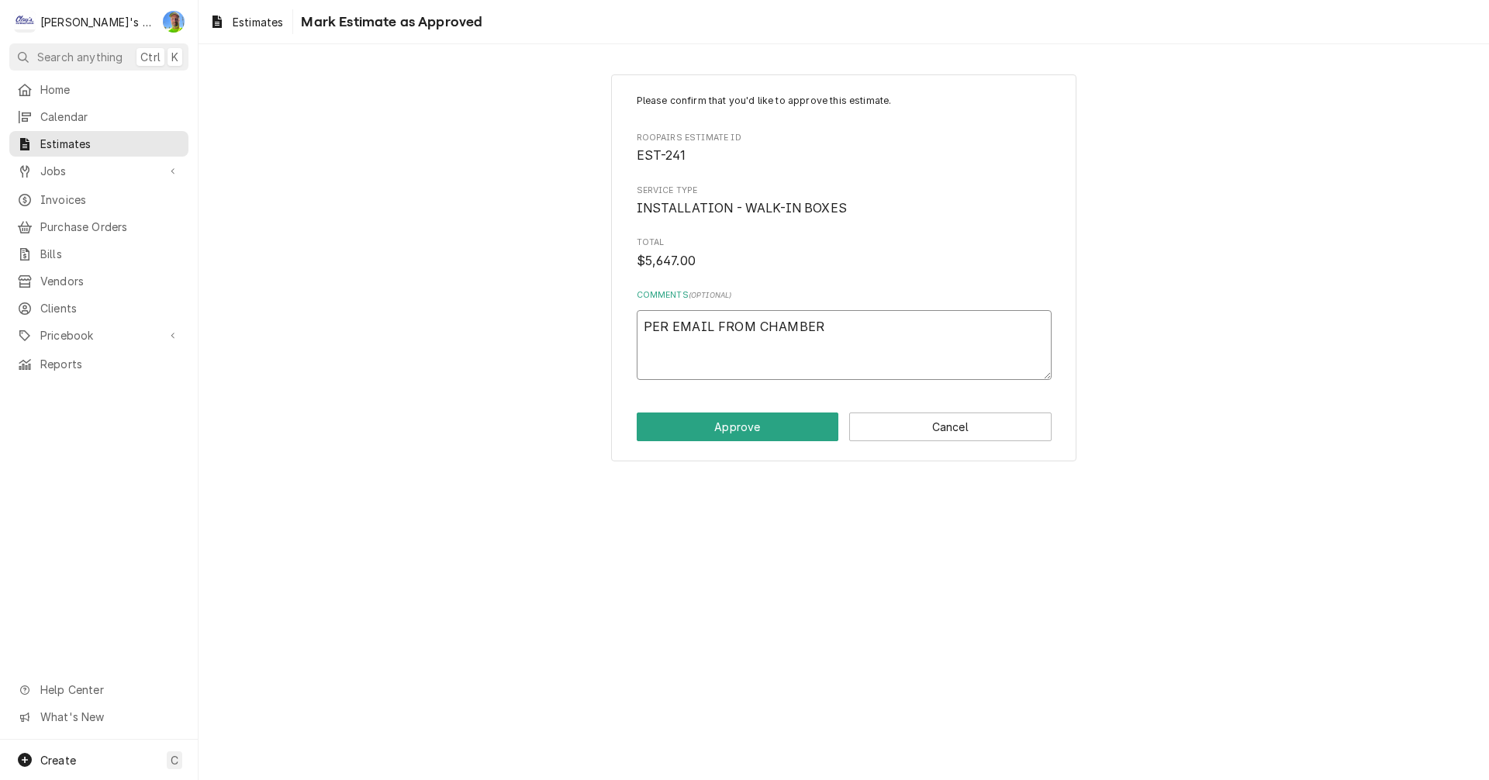
type textarea "x"
type textarea "PER EMAIL FROM CHAMBER"
type textarea "x"
type textarea "PER EMAIL FROM CHAMBER"
type textarea "x"
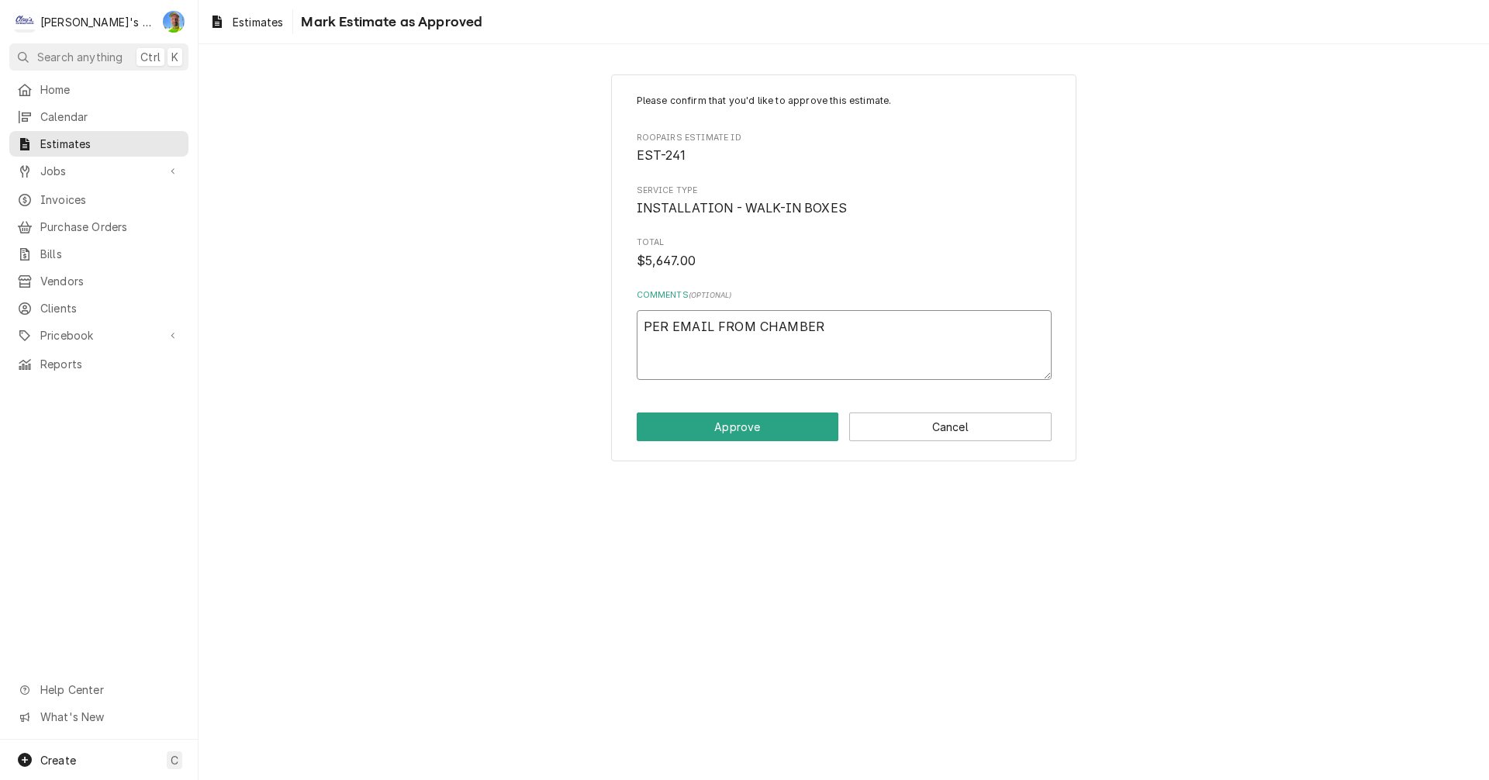
type textarea "PER EMAIL FROM CHAMBERS"
type textarea "x"
type textarea "PER EMAIL FROM CHAMBERS"
type textarea "x"
type textarea "PER EMAIL FROM CHAMBERS T"
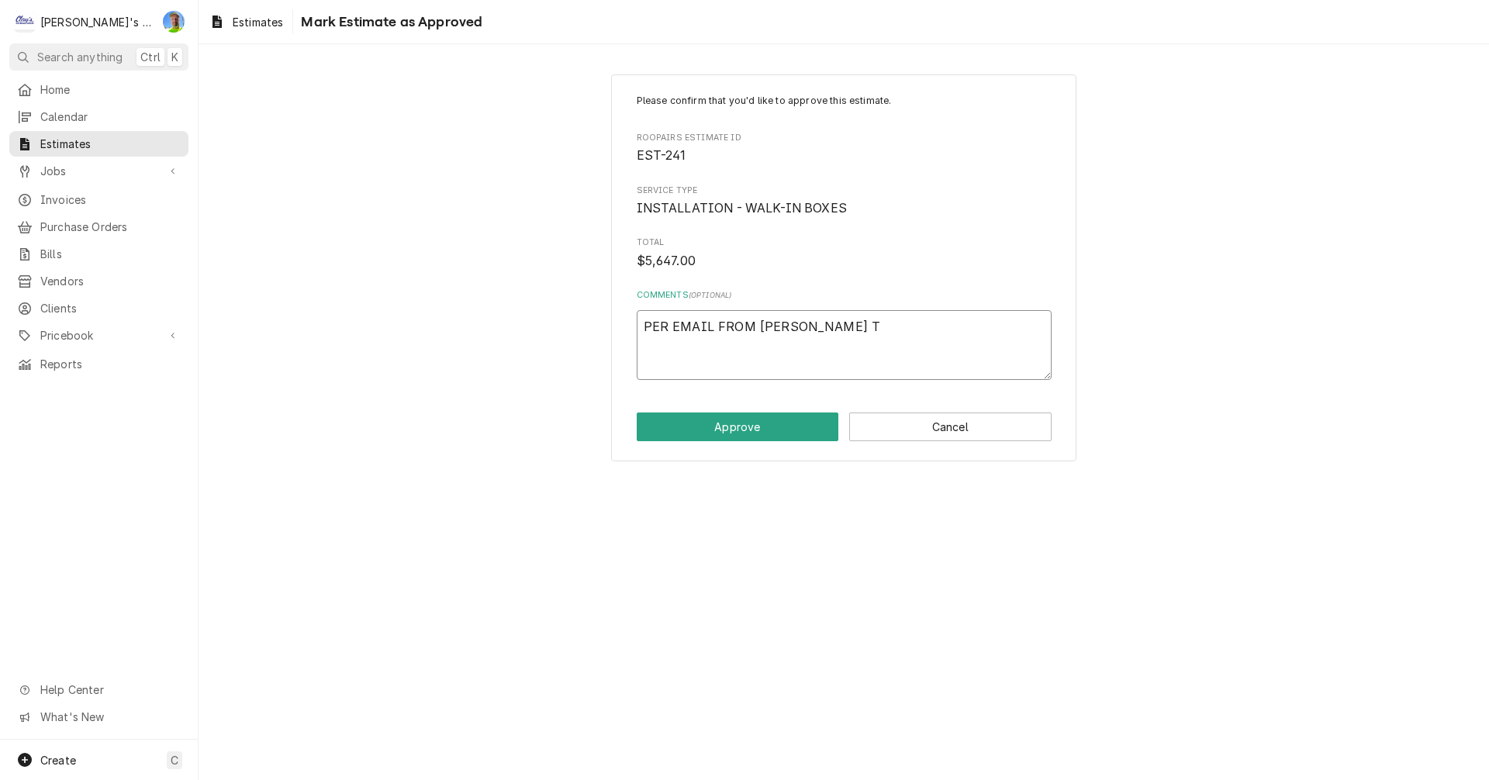
type textarea "x"
type textarea "PER EMAIL FROM CHAMBERS TO"
type textarea "x"
type textarea "PER EMAIL FROM CHAMBERS TOD"
type textarea "x"
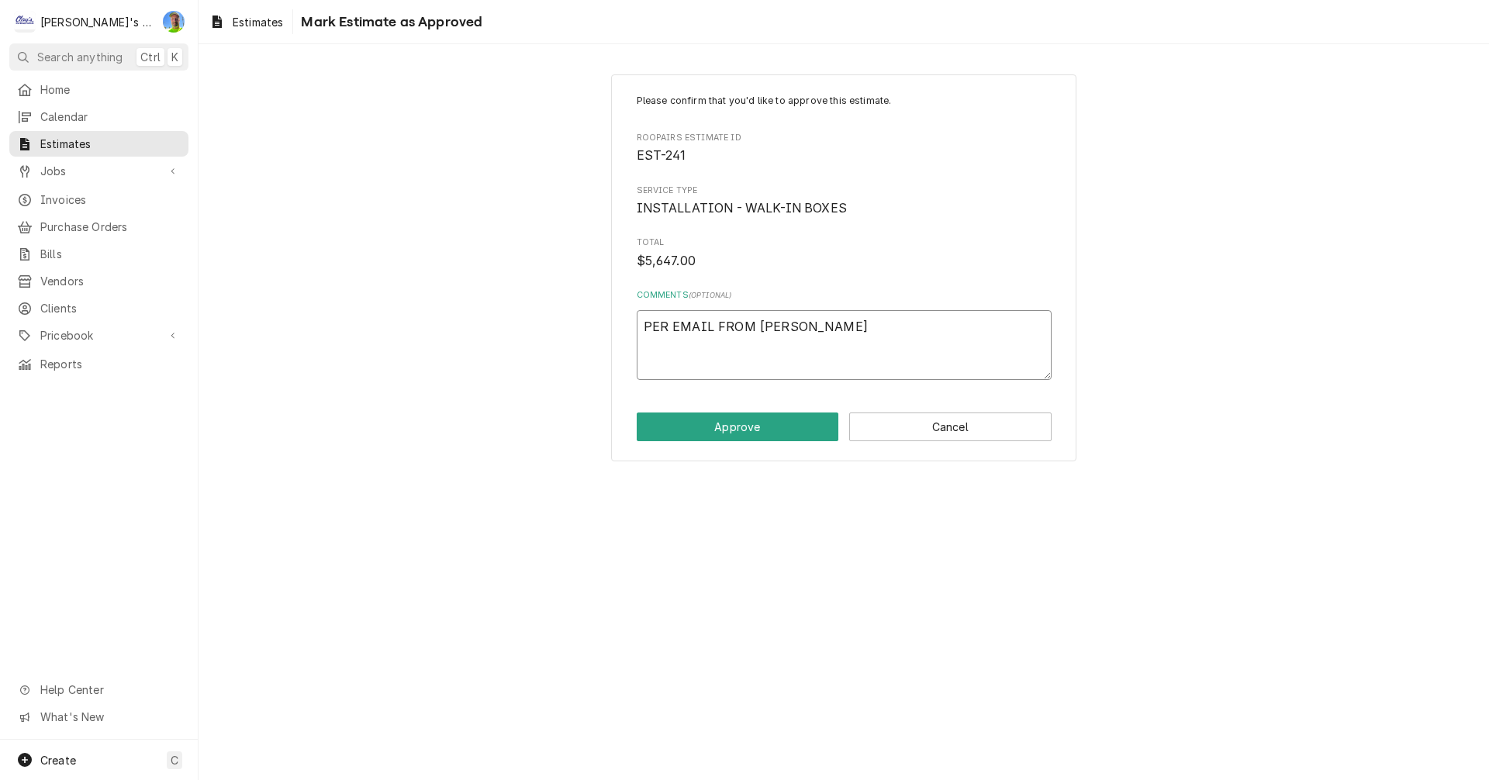
type textarea "PER EMAIL FROM CHAMBERS TODA"
type textarea "x"
type textarea "PER EMAIL FROM CHAMBERS TODAY"
type textarea "x"
type textarea "PER EMAIL FROM CHAMBERS TODAY,"
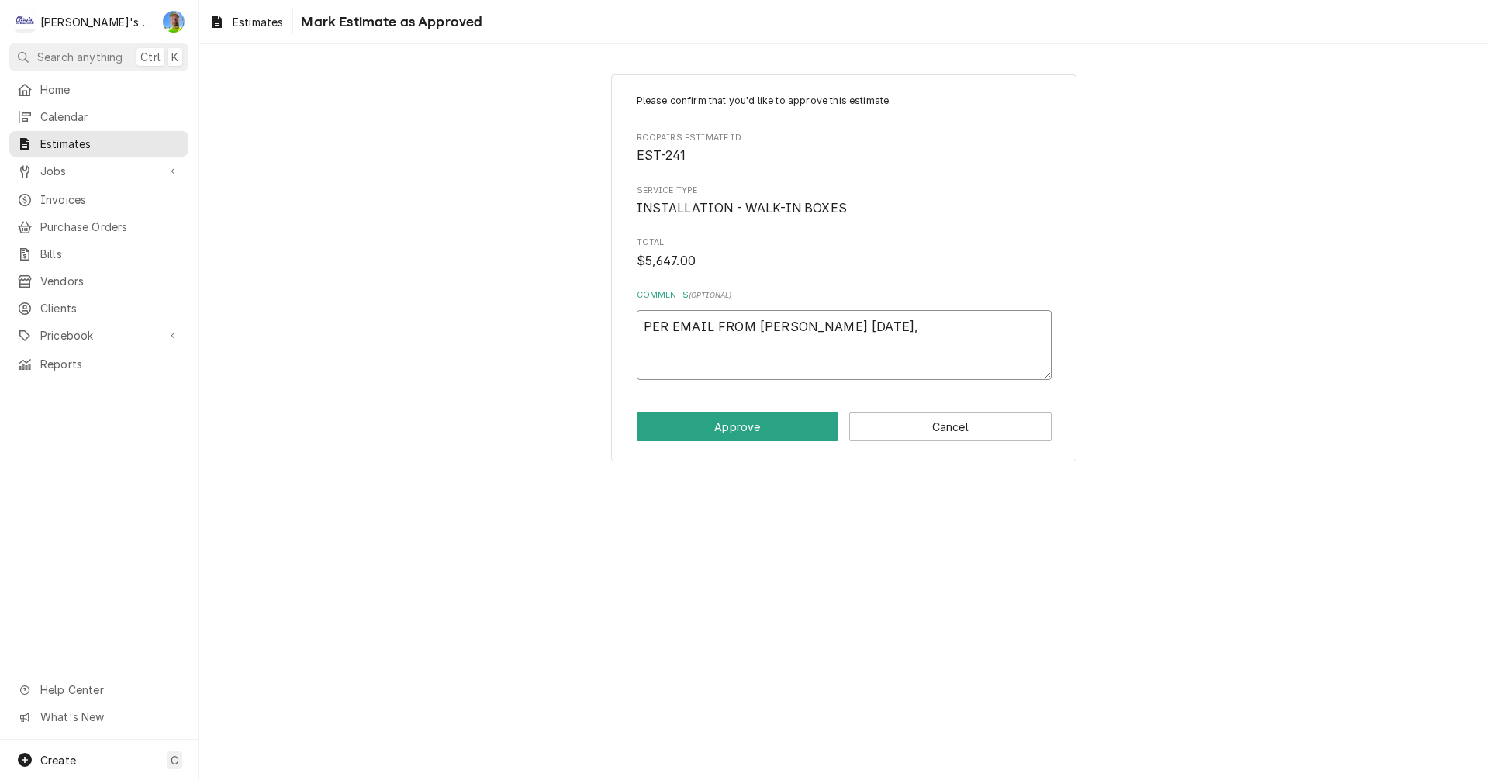
type textarea "x"
type textarea "PER EMAIL FROM CHAMBERS TODAY,"
type textarea "x"
type textarea "PER EMAIL FROM CHAMBERS TODAY,"
type textarea "x"
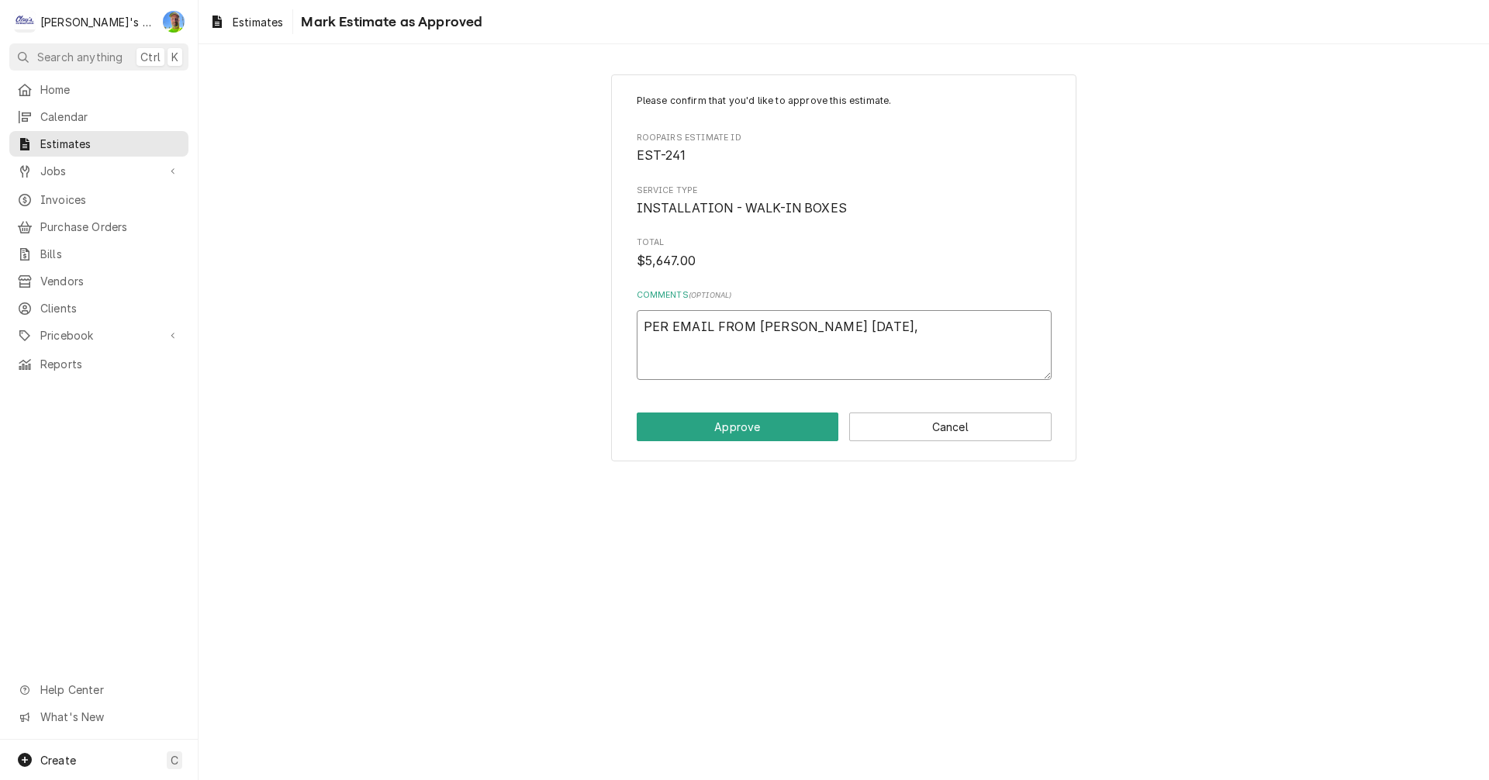
type textarea "PER EMAIL FROM CHAMBERS TODAY"
type textarea "x"
type textarea "PER EMAIL FROM CHAMBERS TODAY,"
type textarea "x"
type textarea "PER EMAIL FROM CHAMBERS TODAY,"
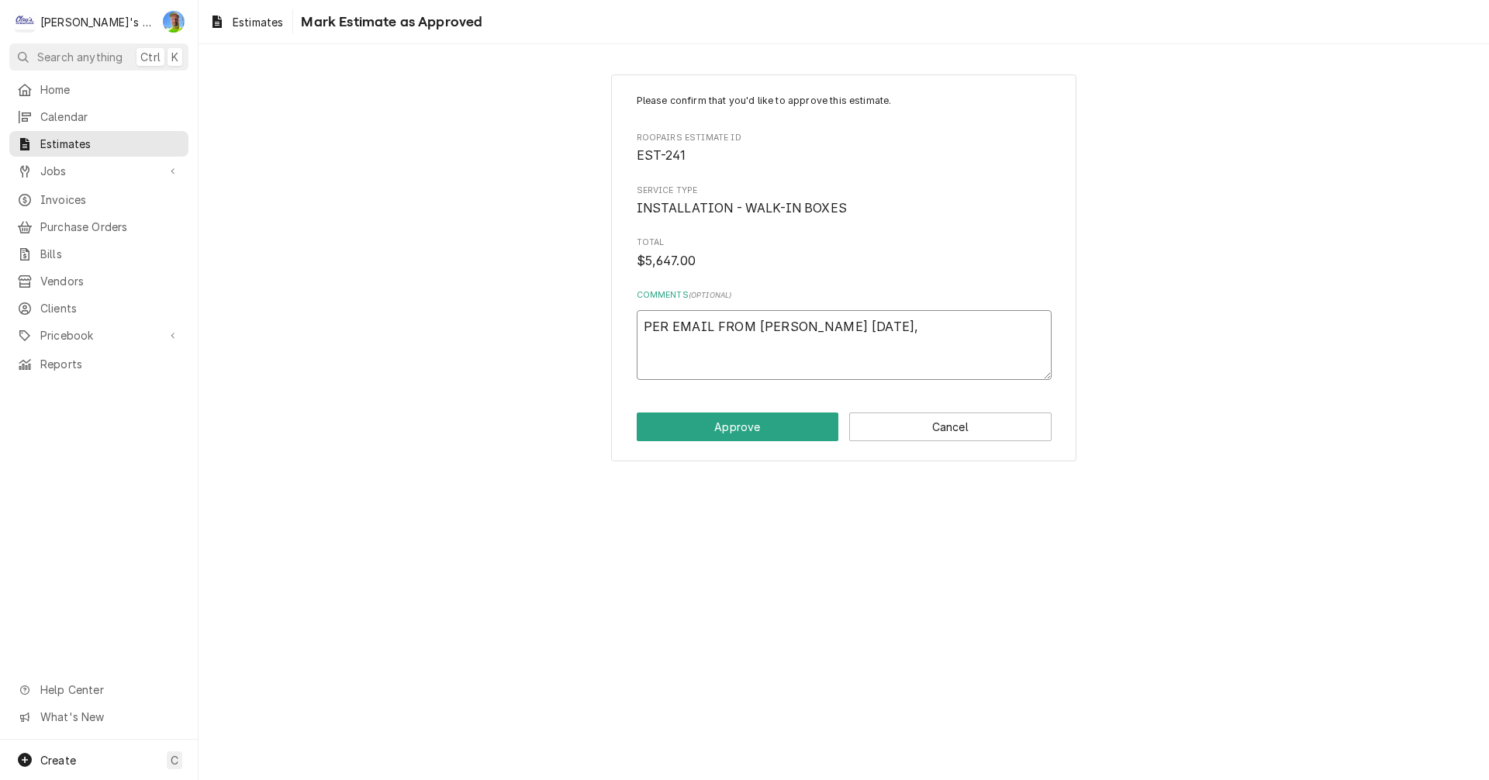
type textarea "x"
type textarea "PER EMAIL FROM CHAMBERS TODAY, W"
type textarea "x"
type textarea "PER EMAIL FROM CHAMBERS TODAY, WO"
type textarea "x"
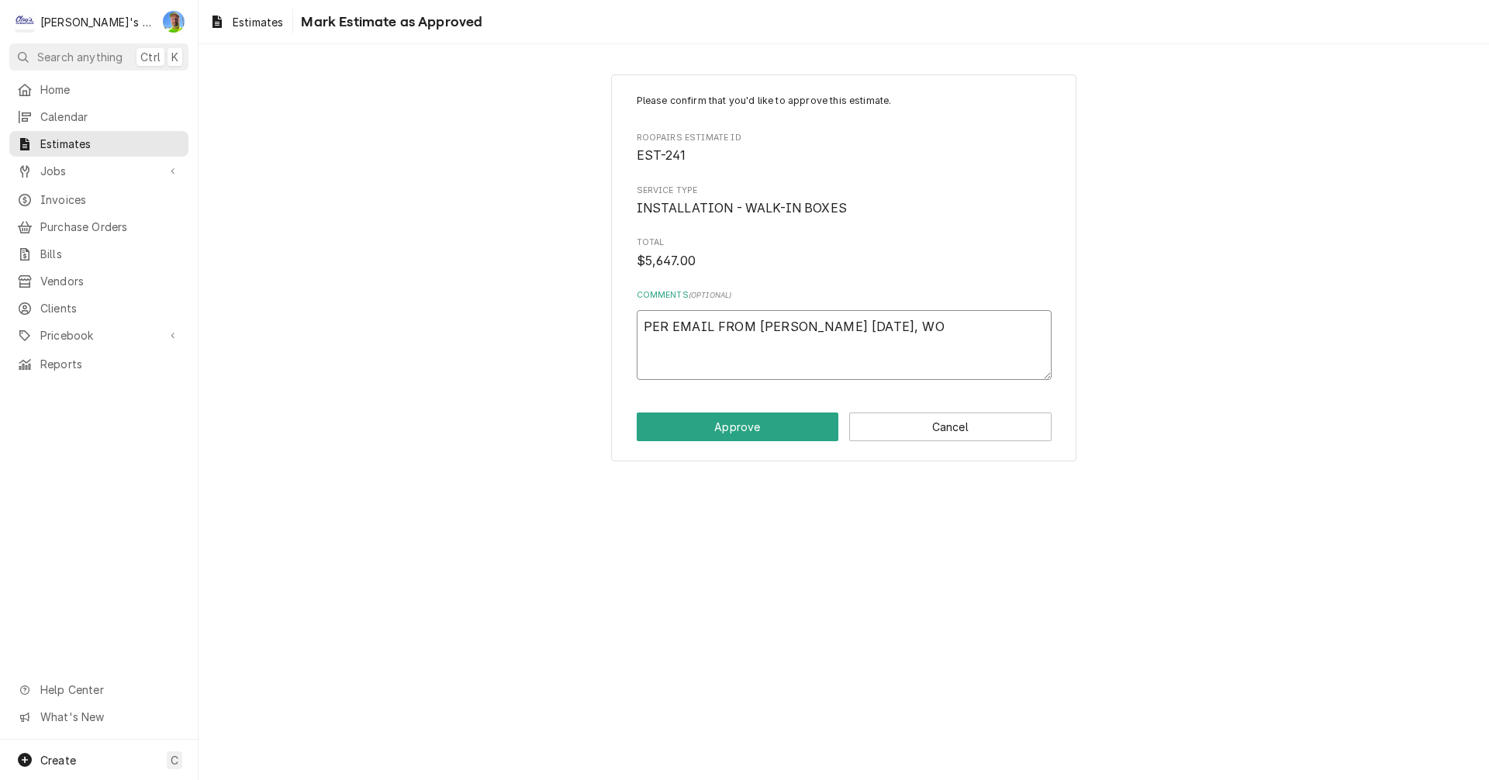
type textarea "PER EMAIL FROM CHAMBERS TODAY, WOR"
type textarea "x"
type textarea "PER EMAIL FROM CHAMBERS TODAY, WORK"
type textarea "x"
type textarea "PER EMAIL FROM CHAMBERS TODAY, WORK"
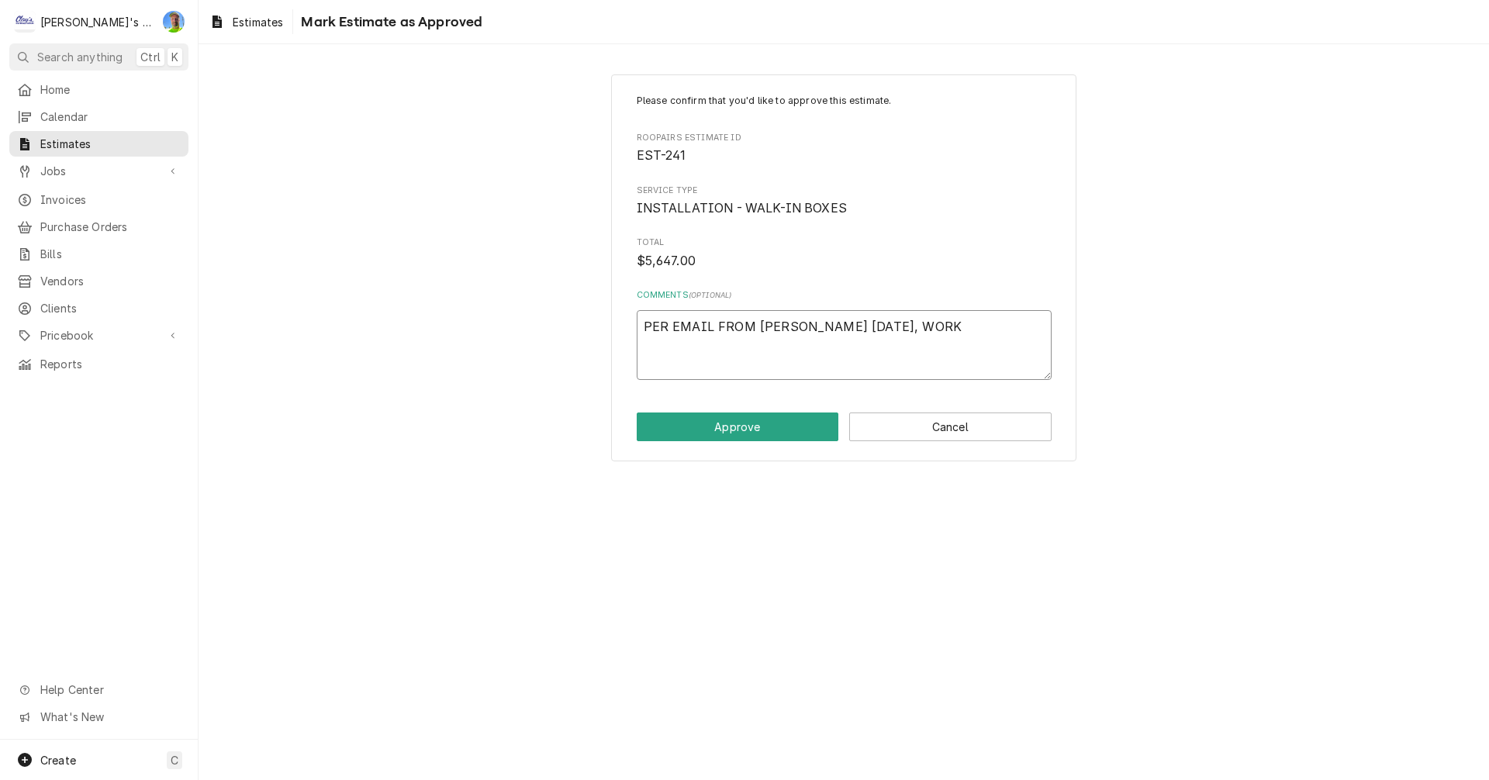
type textarea "x"
type textarea "PER EMAIL FROM CHAMBERS TODAY, WORK I"
type textarea "x"
type textarea "PER EMAIL FROM CHAMBERS TODAY, WORK IS"
type textarea "x"
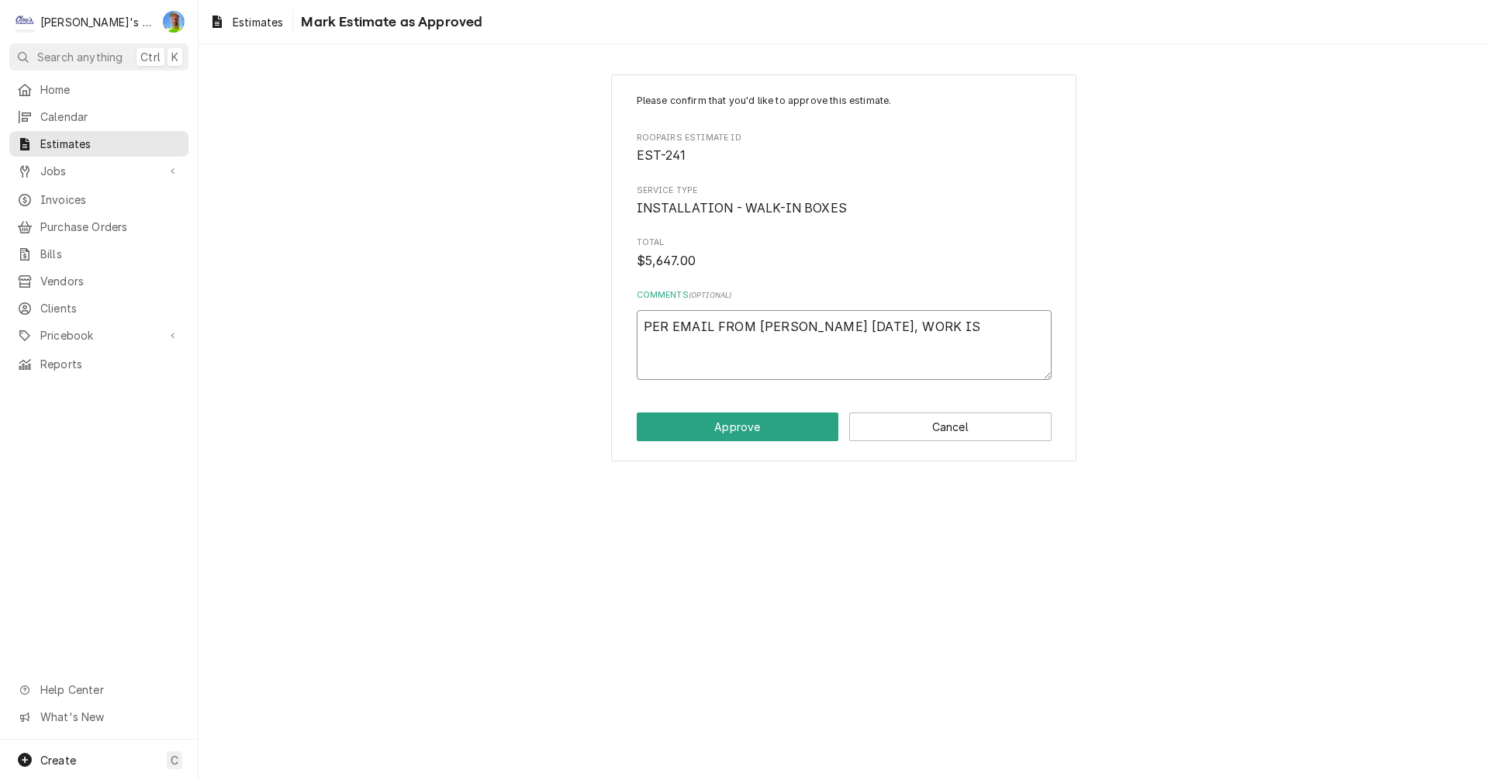
type textarea "PER EMAIL FROM CHAMBERS TODAY, WORK IS"
type textarea "x"
type textarea "PER EMAIL FROM CHAMBERS TODAY, WORK IS A"
type textarea "x"
type textarea "PER EMAIL FROM CHAMBERS TODAY, WORK IS AP"
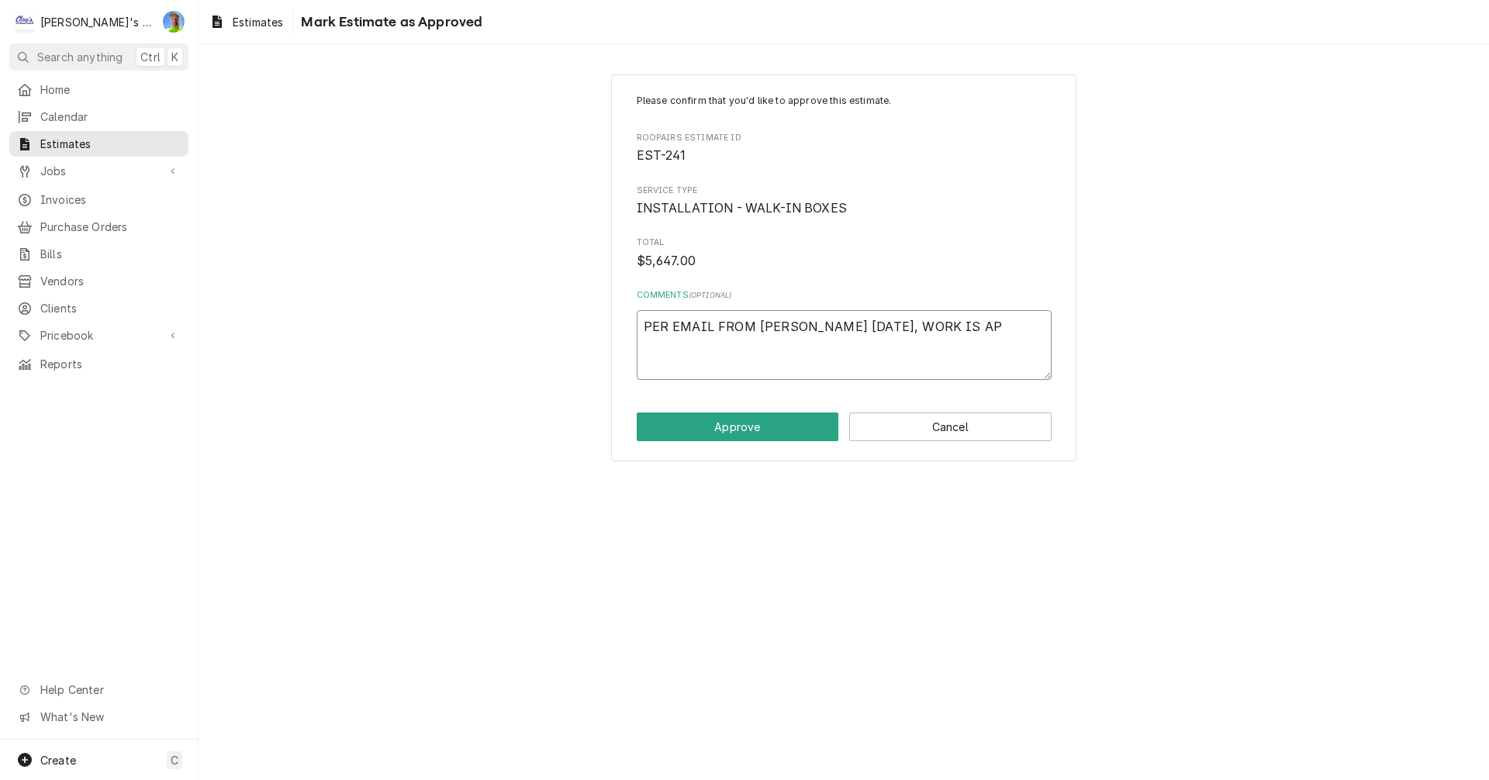
type textarea "x"
type textarea "PER EMAIL FROM CHAMBERS TODAY, WORK IS APP"
type textarea "x"
type textarea "PER EMAIL FROM CHAMBERS TODAY, WORK IS APPR"
type textarea "x"
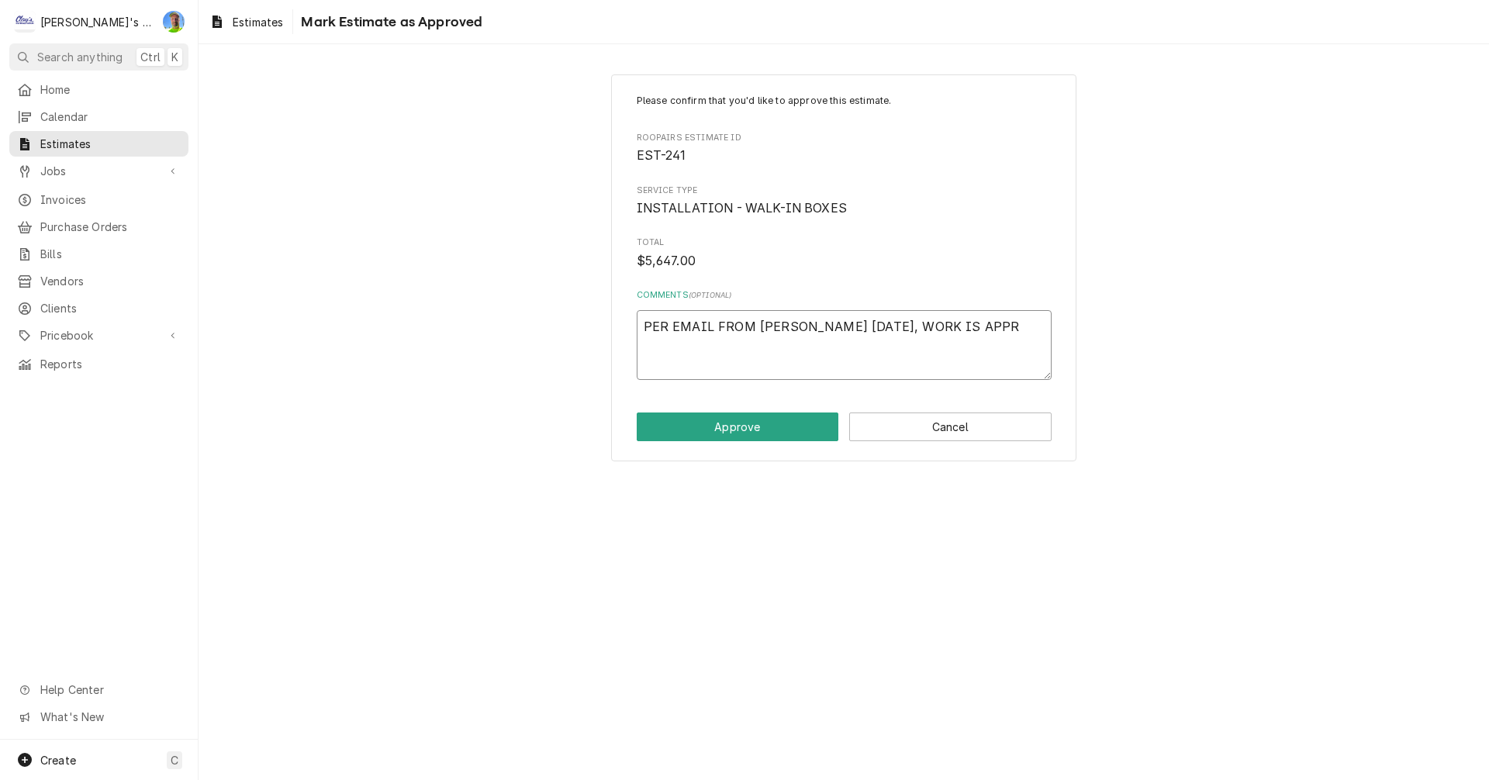
type textarea "PER EMAIL FROM CHAMBERS TODAY, WORK IS APPRO"
type textarea "x"
type textarea "PER EMAIL FROM CHAMBERS TODAY, WORK IS APPROV"
type textarea "x"
type textarea "PER EMAIL FROM CHAMBERS TODAY, WORK IS APPROVE"
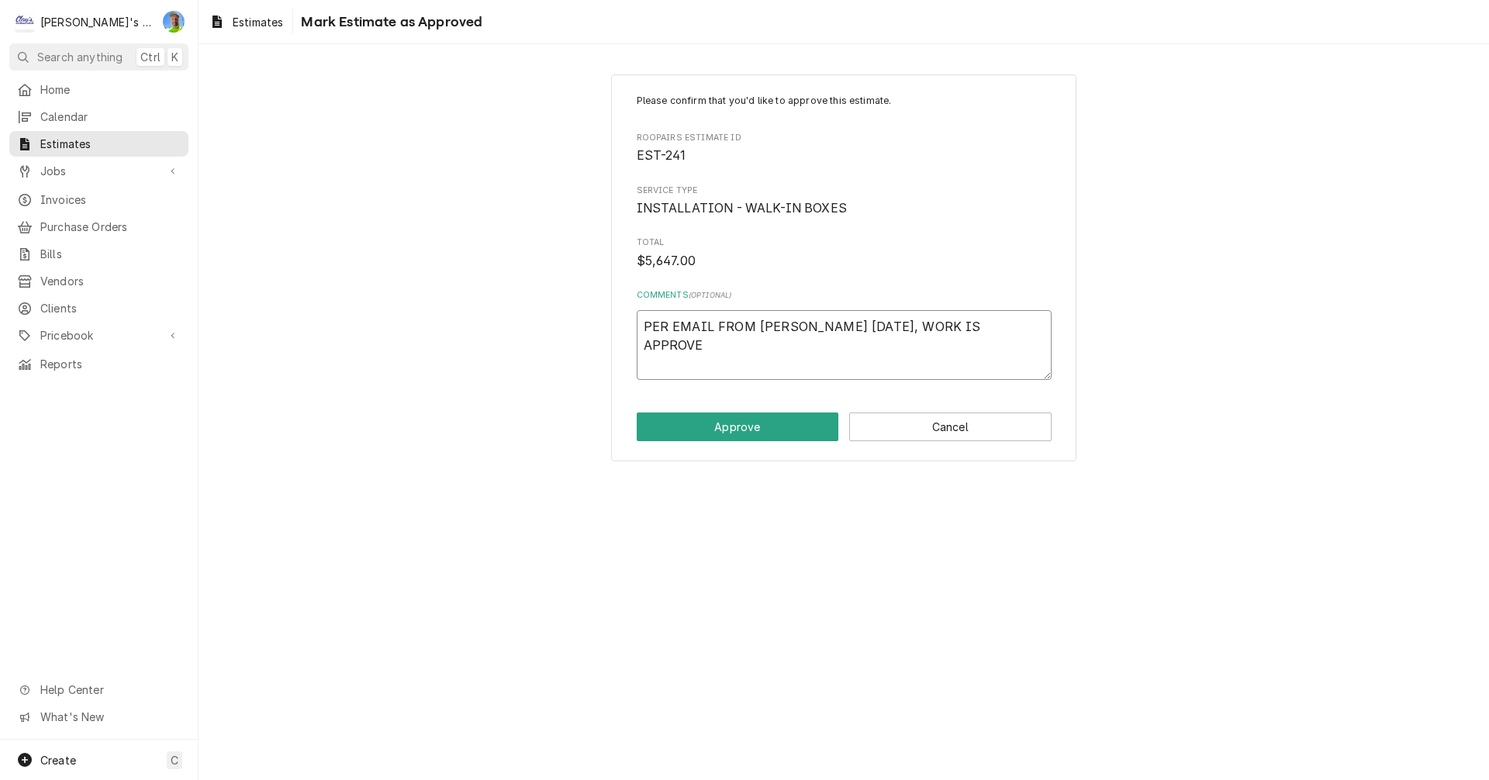
type textarea "x"
type textarea "PER EMAIL FROM CHAMBERS TODAY, WORK IS APPROVED"
click at [707, 431] on button "Approve" at bounding box center [738, 426] width 202 height 29
type textarea "x"
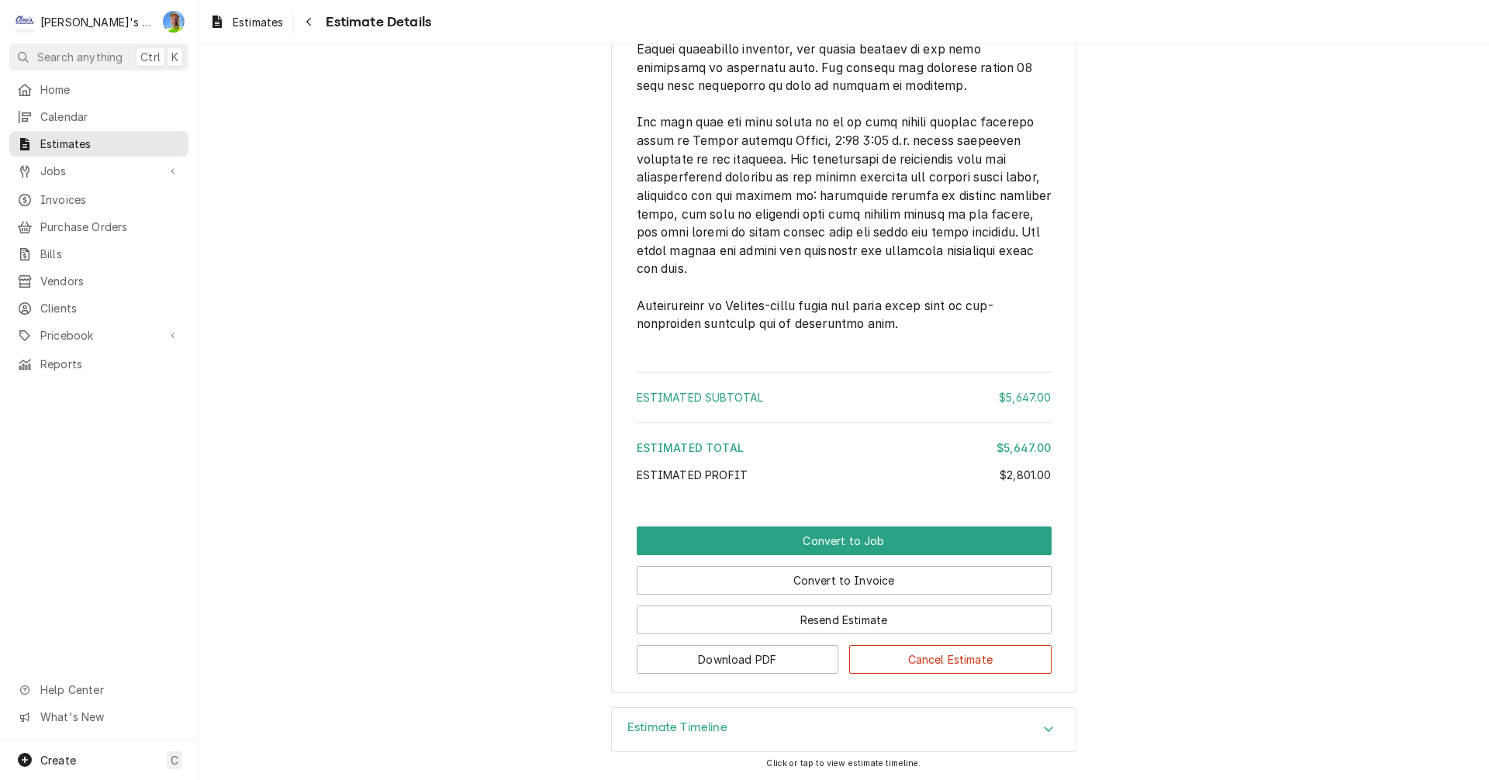
scroll to position [2475, 0]
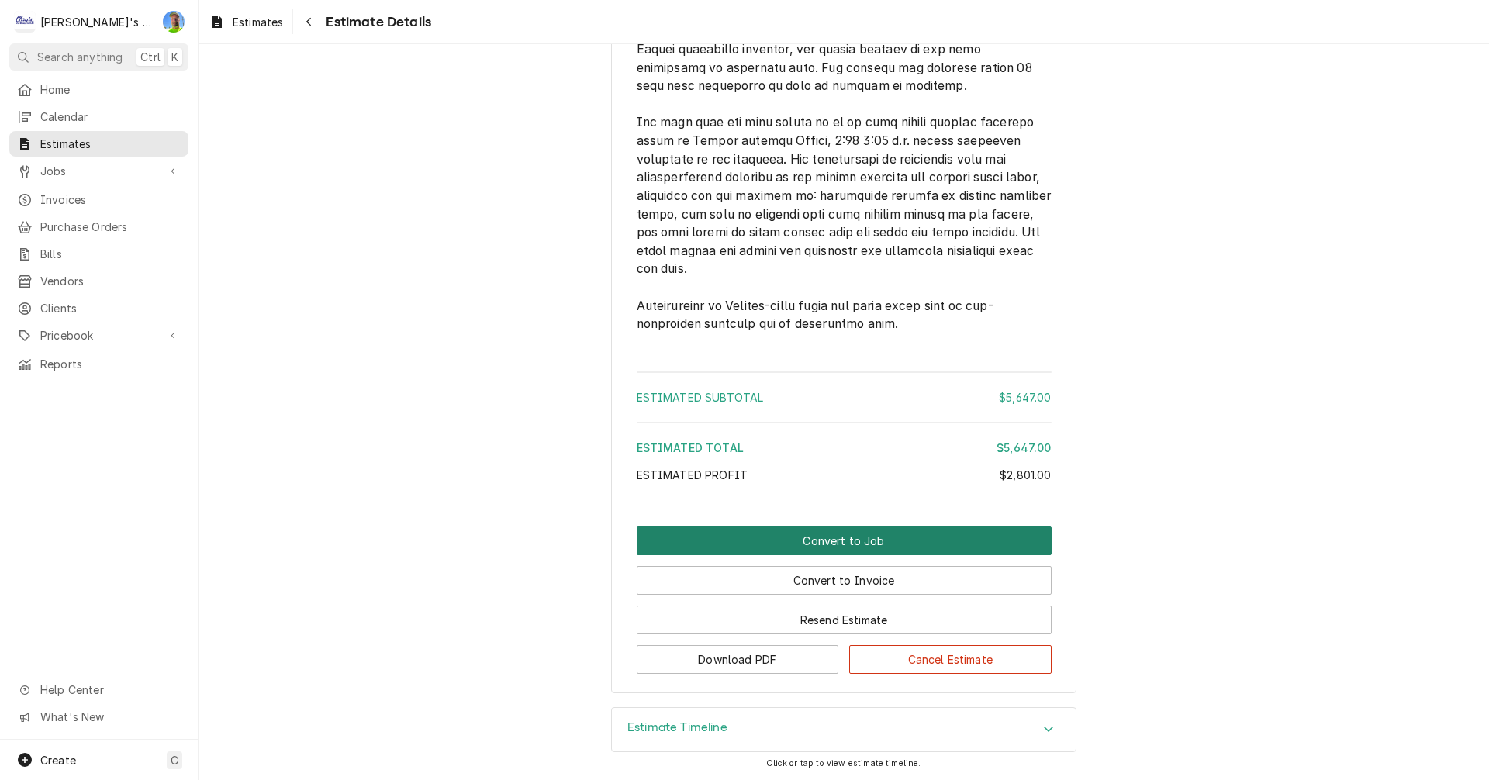
click at [823, 535] on button "Convert to Job" at bounding box center [844, 540] width 415 height 29
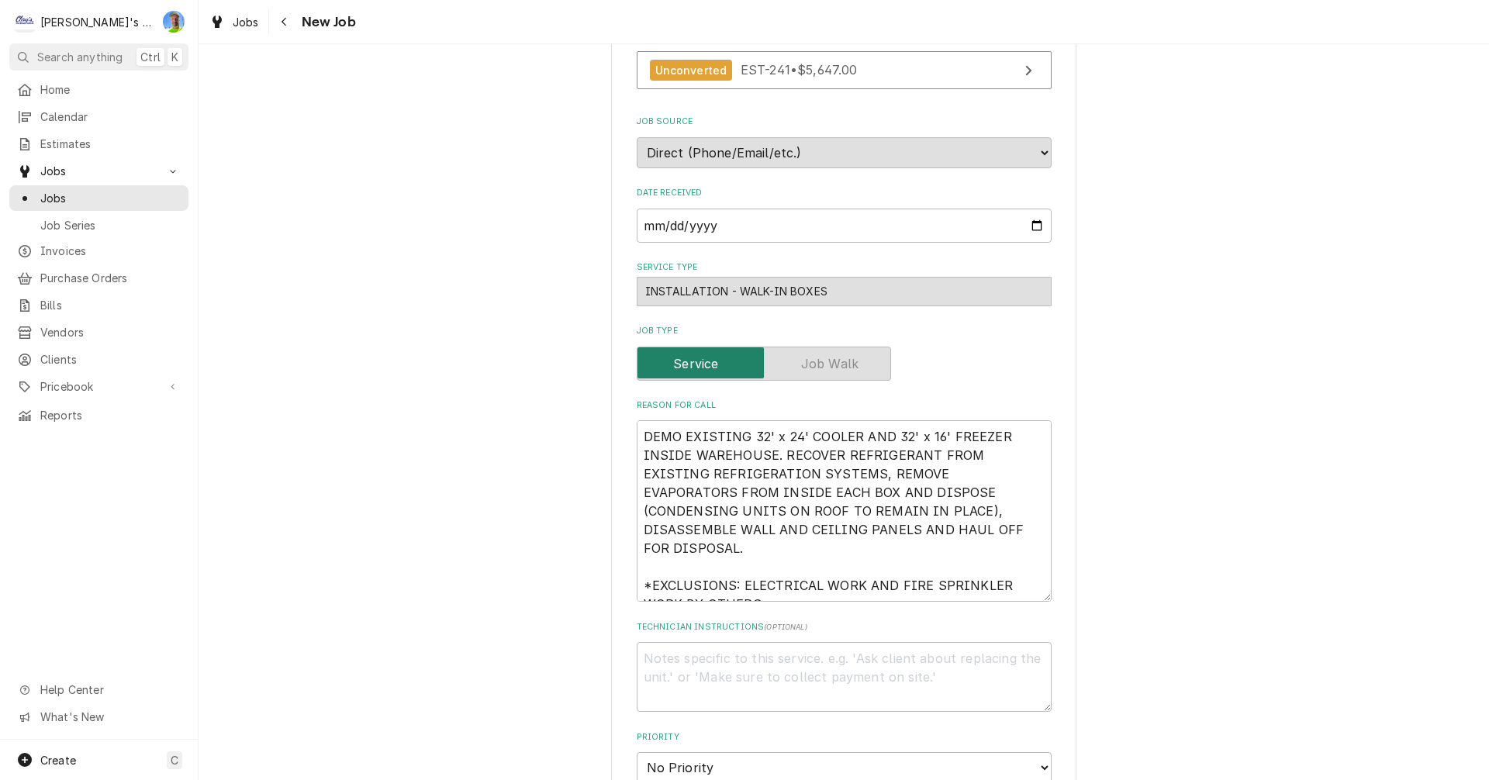
scroll to position [388, 0]
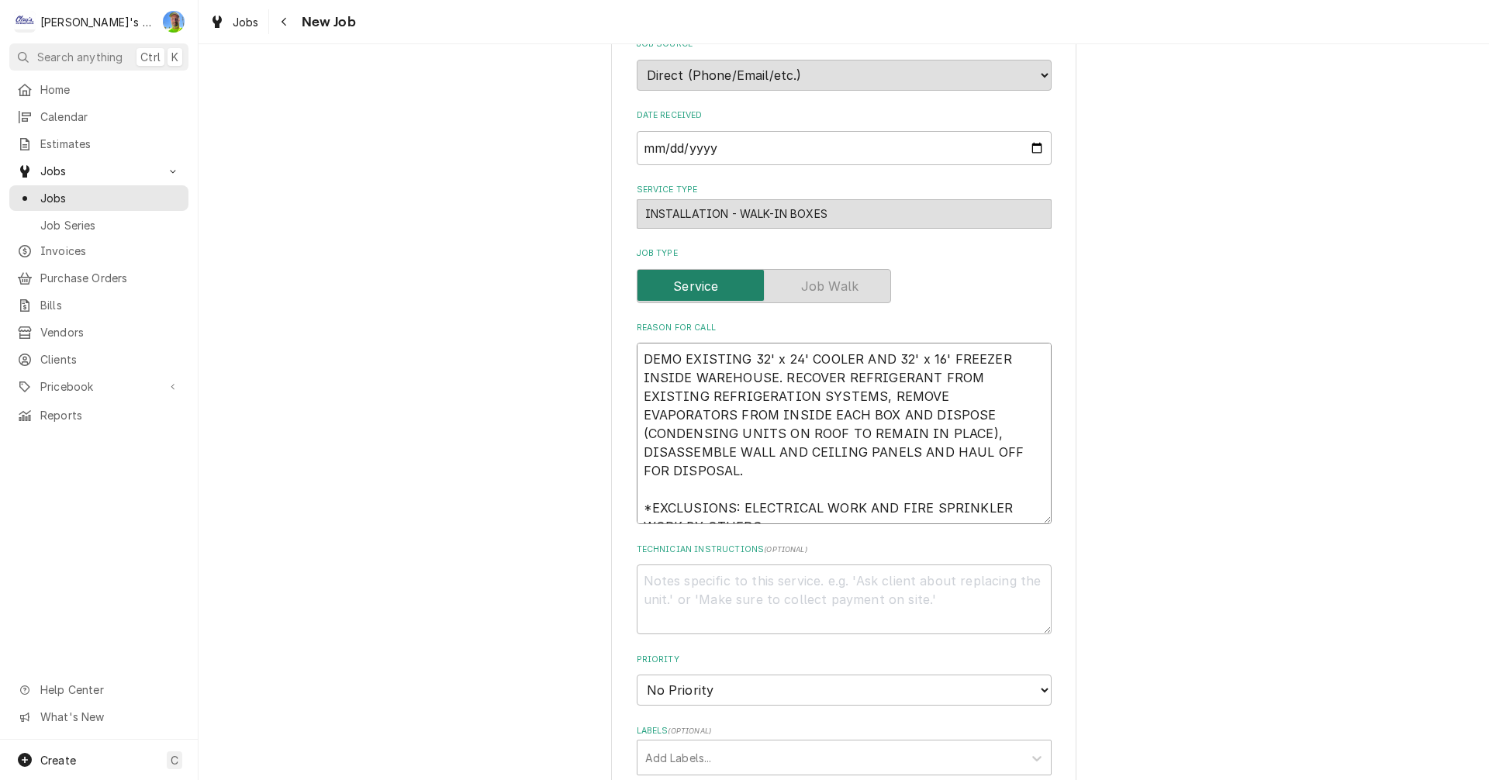
click at [637, 357] on textarea "DEMO EXISTING 32' x 24' COOLER AND 32' x 16' FREEZER INSIDE WAREHOUSE. RECOVER …" at bounding box center [844, 433] width 415 height 181
type textarea "x"
type textarea "DEMO EXISTING 32' x 24' COOLER AND 32' x 16' FREEZER INSIDE WAREHOUSE. RECOVER …"
type textarea "x"
type textarea "DEMO EXISTING 32' x 24' COOLER AND 32' x 16' FREEZER INSIDE WAREHOUSE. RECOVER …"
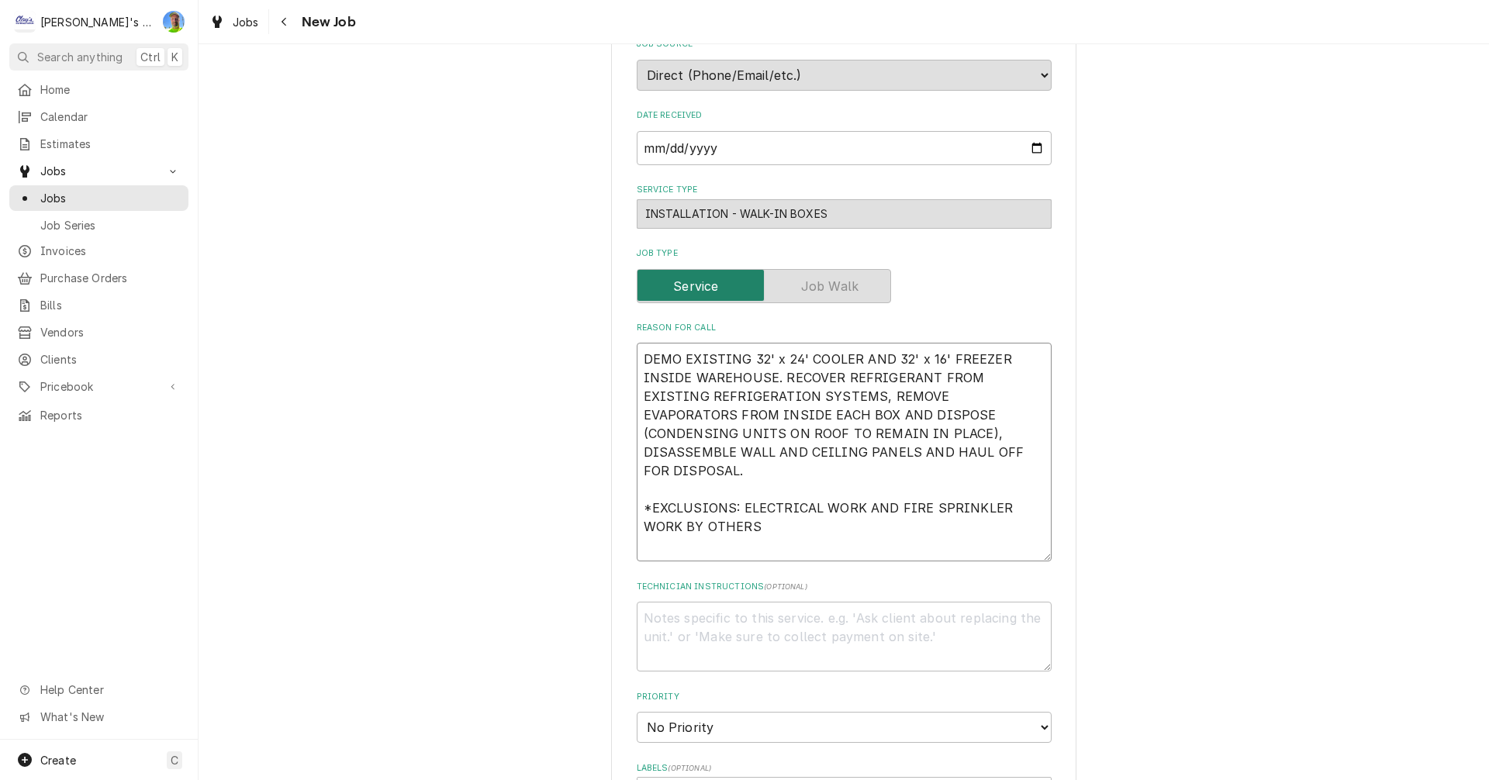
type textarea "x"
type textarea "W DEMO EXISTING 32' x 24' COOLER AND 32' x 16' FREEZER INSIDE [GEOGRAPHIC_DATA]…"
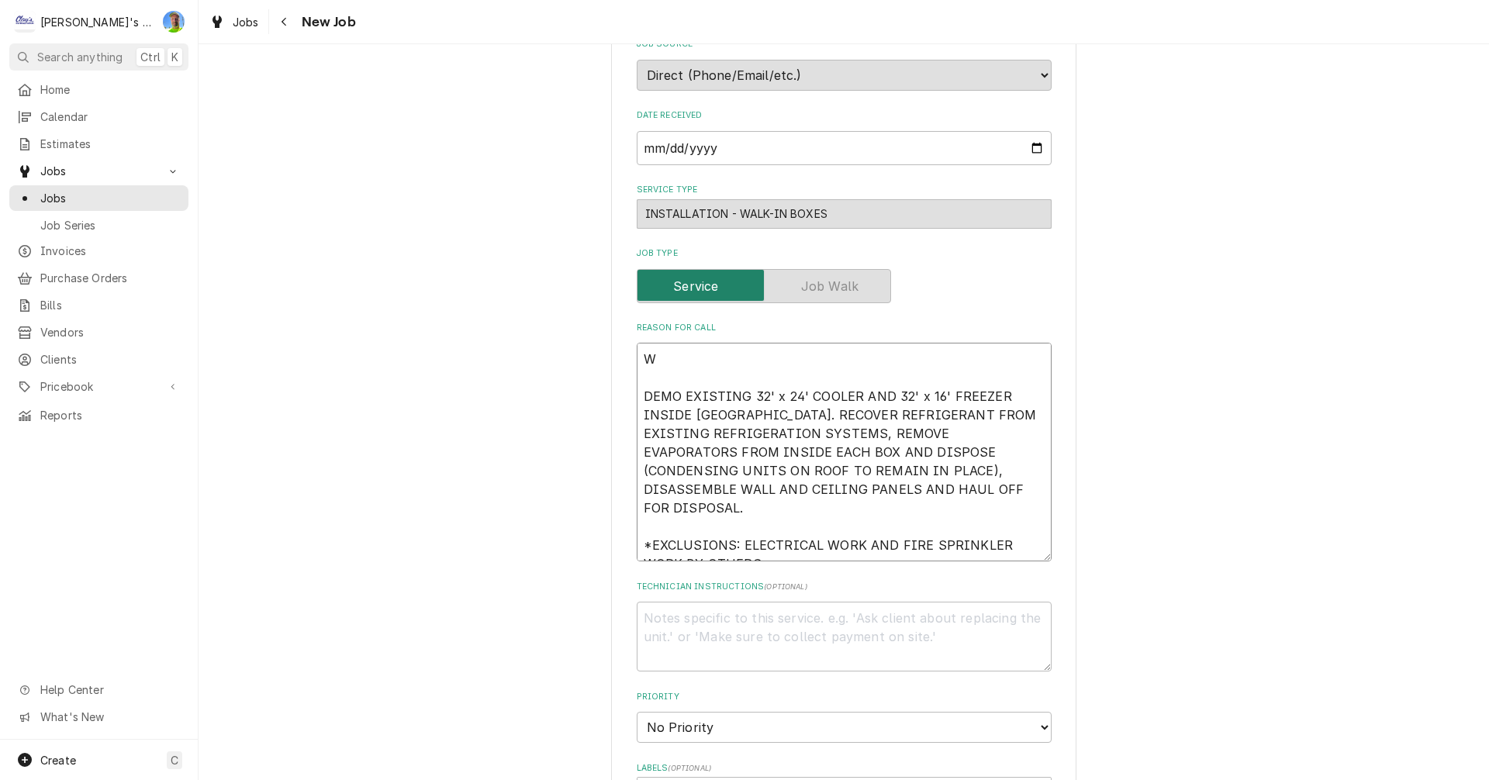
type textarea "x"
type textarea "WO DEMO EXISTING 32' x 24' COOLER AND 32' x 16' FREEZER INSIDE [GEOGRAPHIC_DATA…"
type textarea "x"
type textarea "WOR DEMO EXISTING 32' x 24' COOLER AND 32' x 16' FREEZER INSIDE [GEOGRAPHIC_DAT…"
type textarea "x"
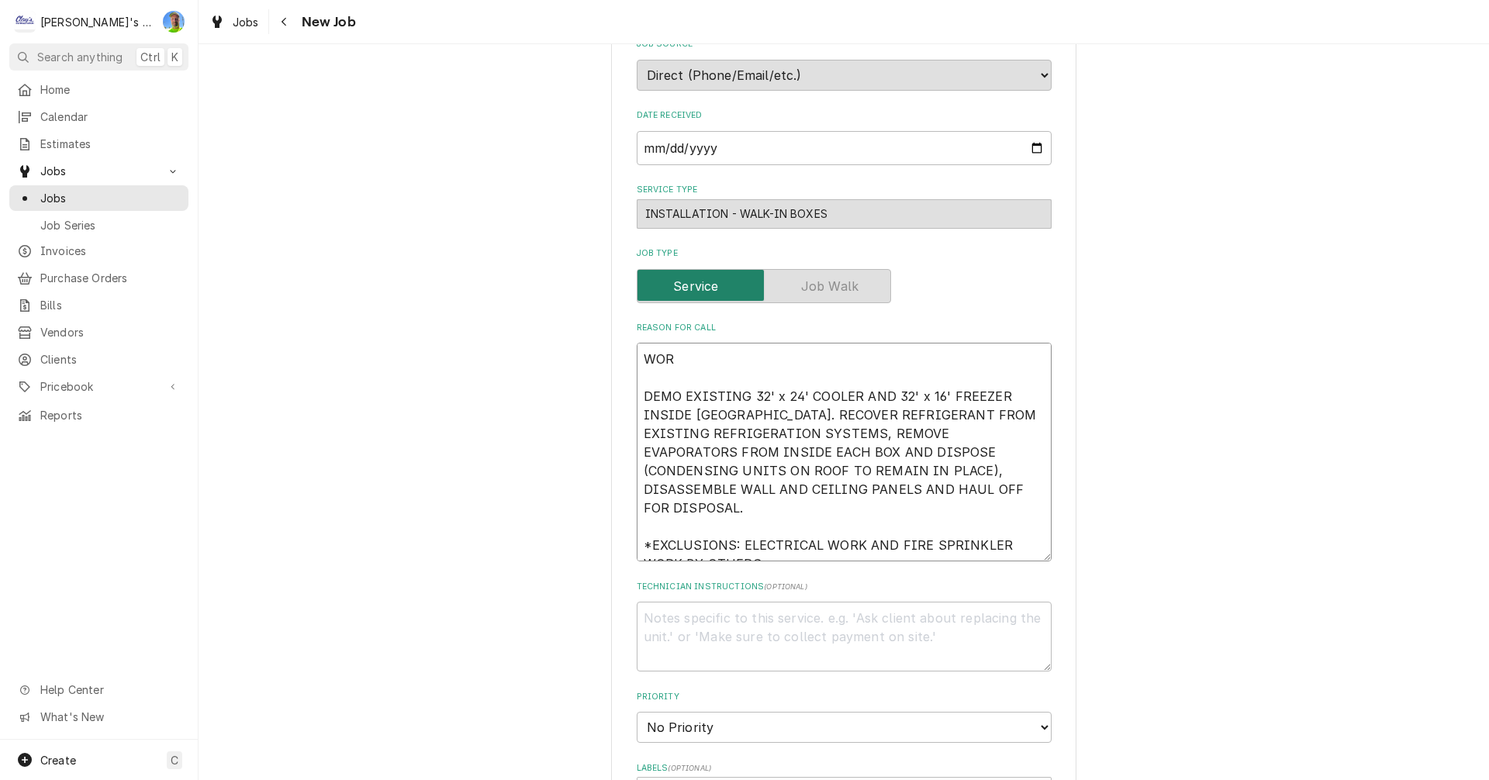
type textarea "WORK DEMO EXISTING 32' x 24' COOLER AND 32' x 16' FREEZER INSIDE [GEOGRAPHIC_DA…"
type textarea "x"
type textarea "WORK DEMO EXISTING 32' x 24' COOLER AND 32' x 16' FREEZER INSIDE [GEOGRAPHIC_DA…"
type textarea "x"
type textarea "WORK T DEMO EXISTING 32' x 24' COOLER AND 32' x 16' FREEZER INSIDE [GEOGRAPHIC_…"
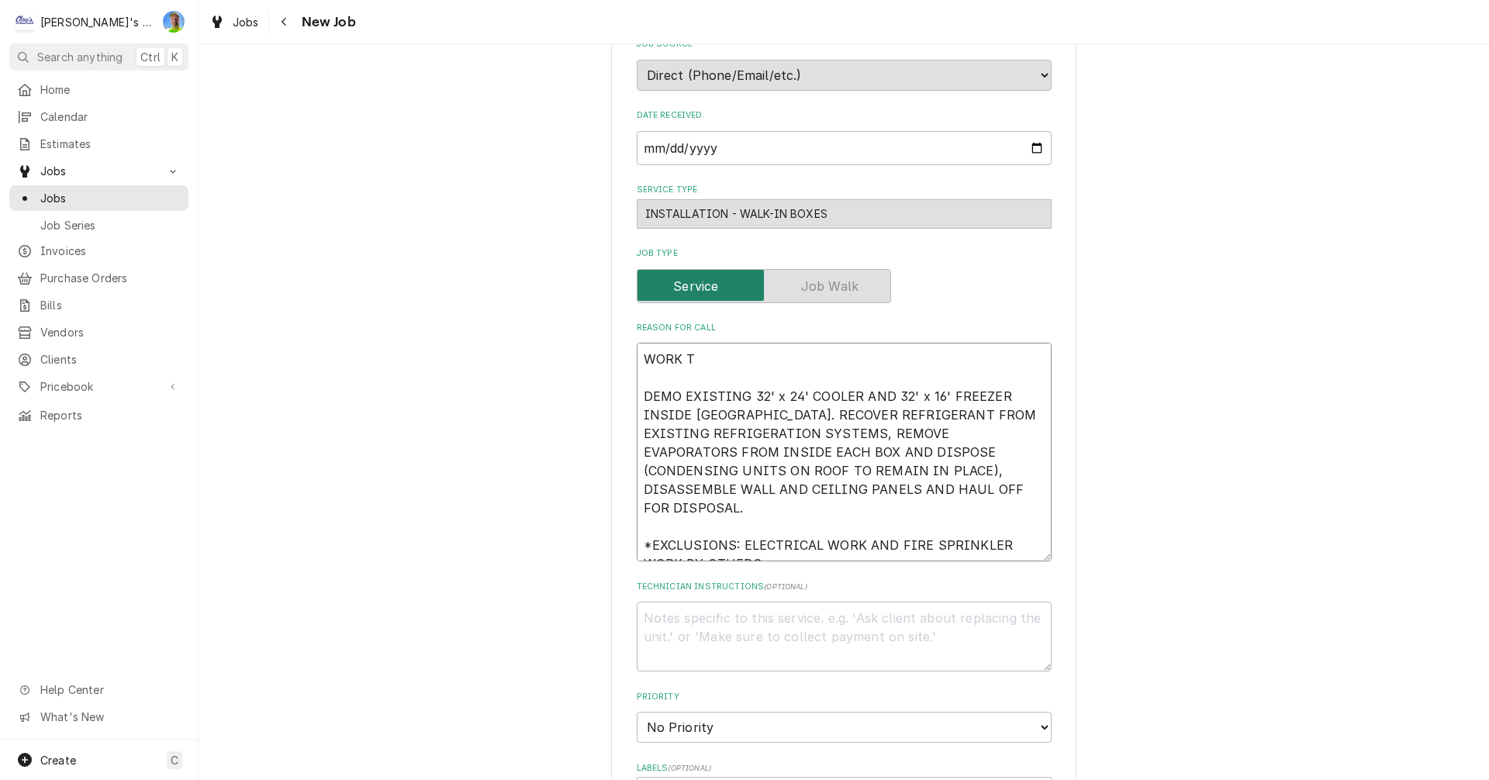
type textarea "x"
type textarea "WORK TE DEMO EXISTING 32' x 24' COOLER AND 32' x 16' FREEZER INSIDE [GEOGRAPHIC…"
type textarea "x"
type textarea "WORK TEN DEMO EXISTING 32' x 24' COOLER AND 32' x 16' FREEZER INSIDE [GEOGRAPHI…"
type textarea "x"
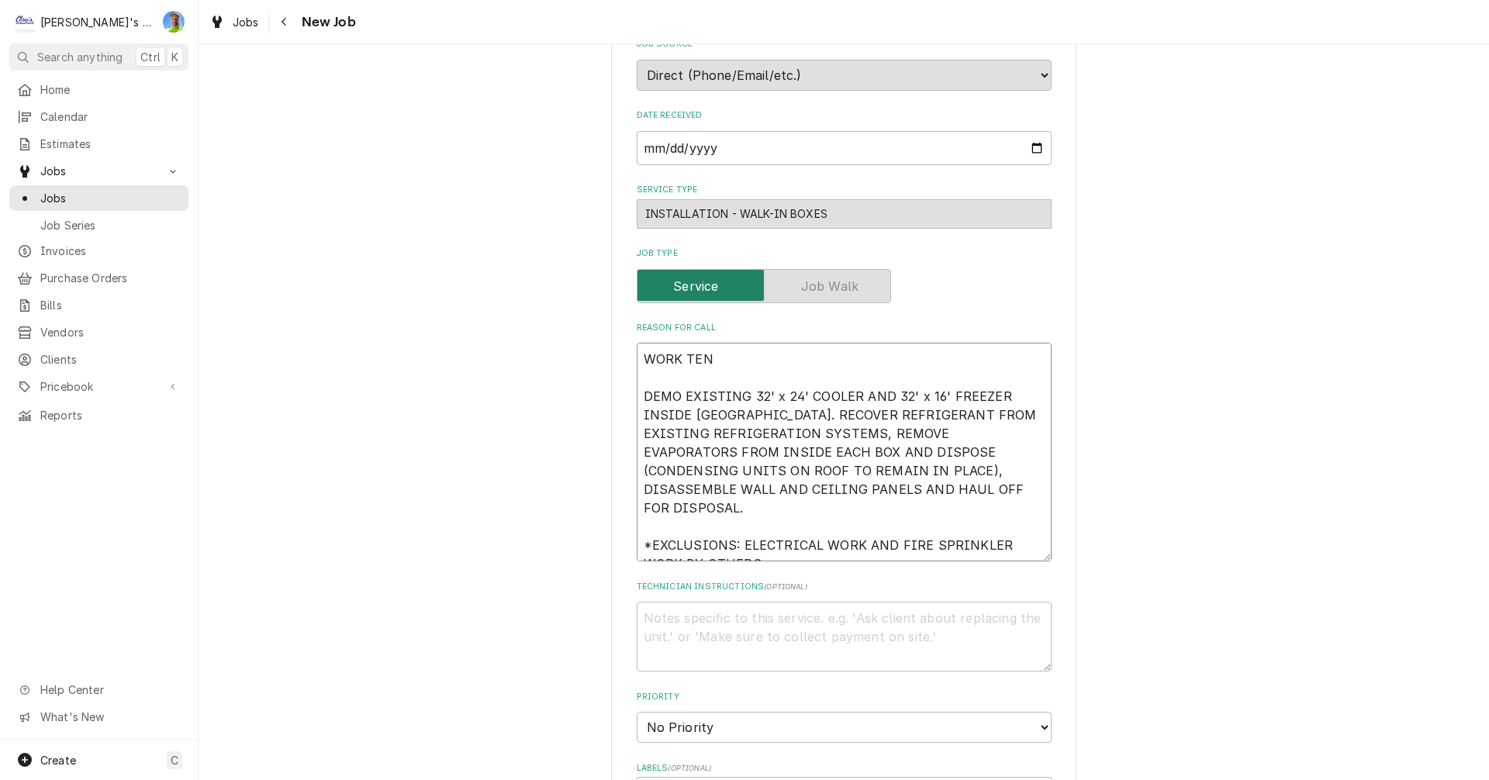
type textarea "WORK TENT DEMO EXISTING 32' x 24' COOLER AND 32' x 16' FREEZER INSIDE [GEOGRAPH…"
type textarea "x"
type textarea "WORK TENTI DEMO EXISTING 32' x 24' COOLER AND 32' x 16' FREEZER INSIDE [GEOGRAP…"
type textarea "x"
type textarea "WORK TENTIV DEMO EXISTING 32' x 24' COOLER AND 32' x 16' FREEZER INSIDE [GEOGRA…"
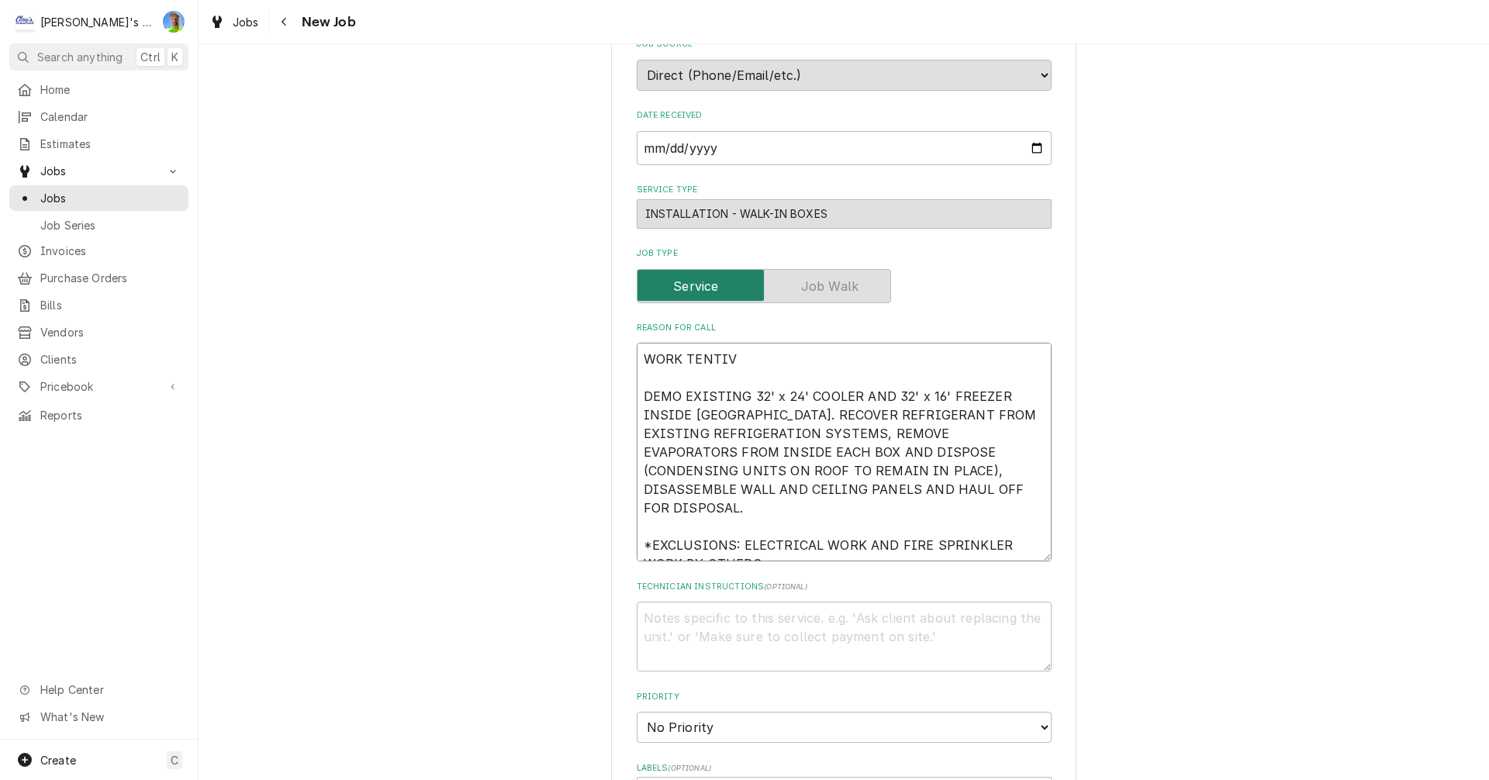
type textarea "x"
type textarea "WORK TENTIVL DEMO EXISTING 32' x 24' COOLER AND 32' x 16' FREEZER INSIDE [GEOGR…"
type textarea "x"
type textarea "WORK TENTIVLY DEMO EXISTING 32' x 24' COOLER AND 32' x 16' FREEZER INSIDE [GEOG…"
type textarea "x"
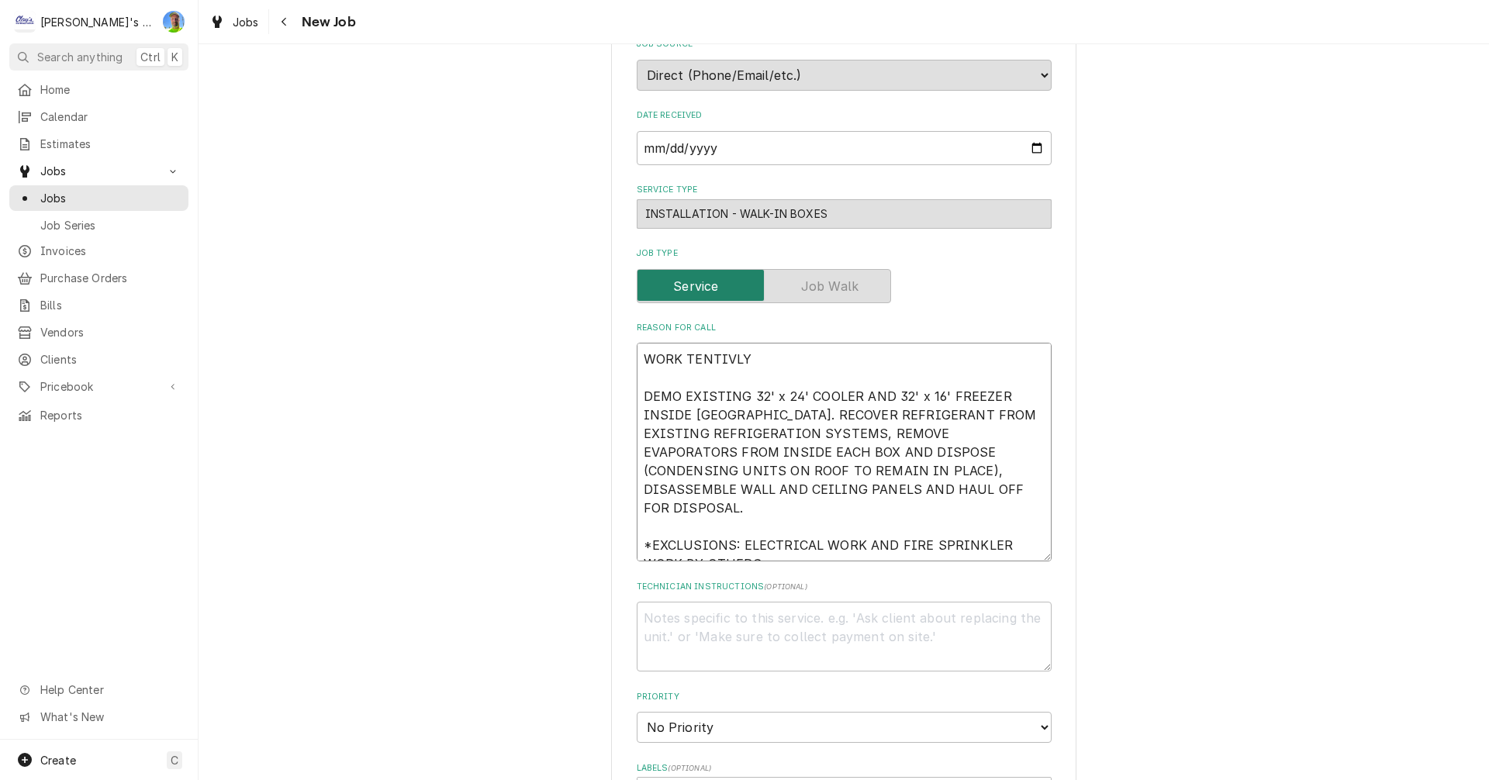
type textarea "WORK TENTIVLY DEMO EXISTING 32' x 24' COOLER AND 32' x 16' FREEZER INSIDE [GEOG…"
type textarea "x"
type textarea "WORK TENTIVLY T DEMO EXISTING 32' x 24' COOLER AND 32' x 16' FREEZER INSIDE [GE…"
type textarea "x"
type textarea "WORK TENTIVLY TO DEMO EXISTING 32' x 24' COOLER AND 32' x 16' FREEZER INSIDE WA…"
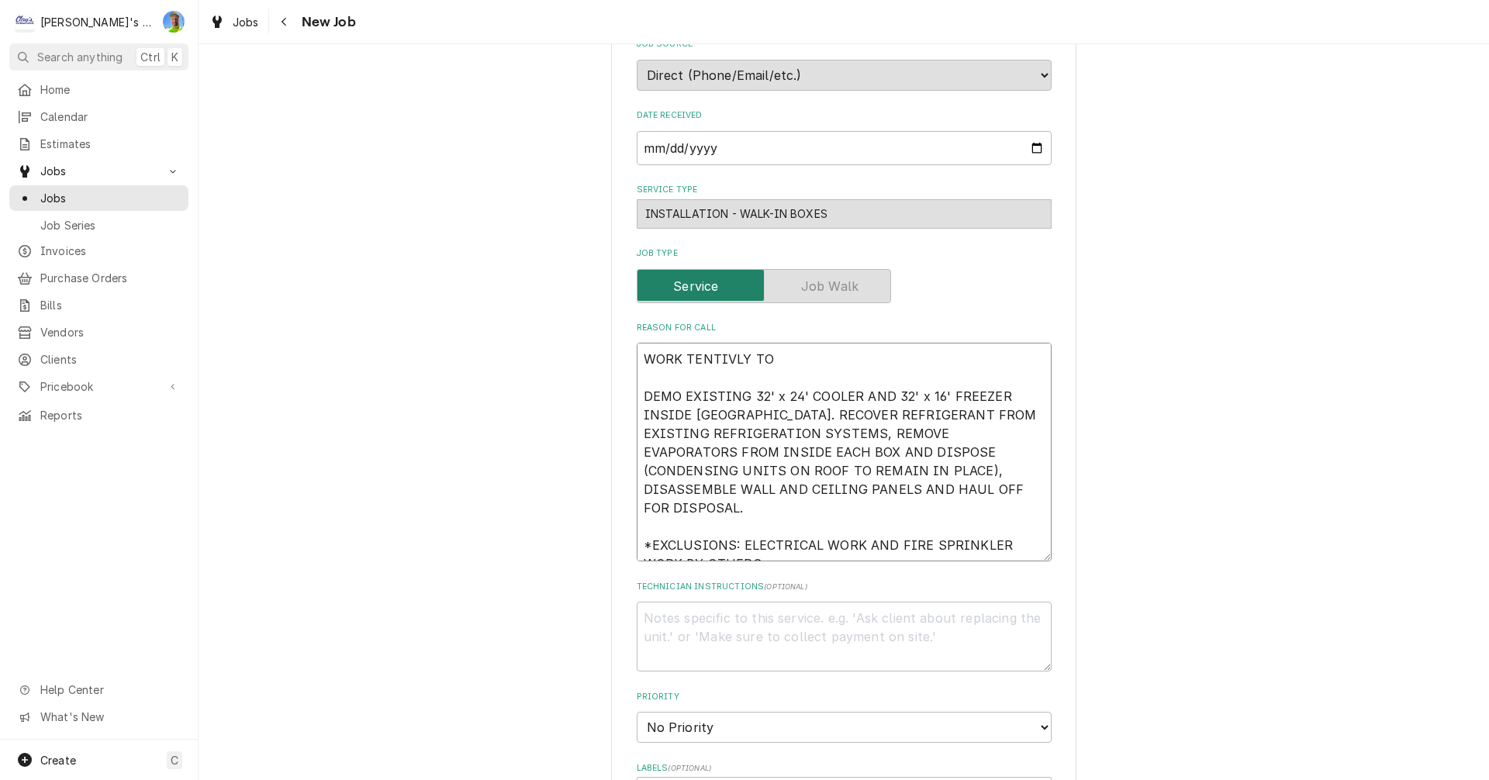
type textarea "x"
type textarea "WORK TENTIVLY TO DEMO EXISTING 32' x 24' COOLER AND 32' x 16' FREEZER INSIDE WA…"
type textarea "x"
type textarea "WORK TENTIVLY TO S DEMO EXISTING 32' x 24' COOLER AND 32' x 16' FREEZER INSIDE …"
type textarea "x"
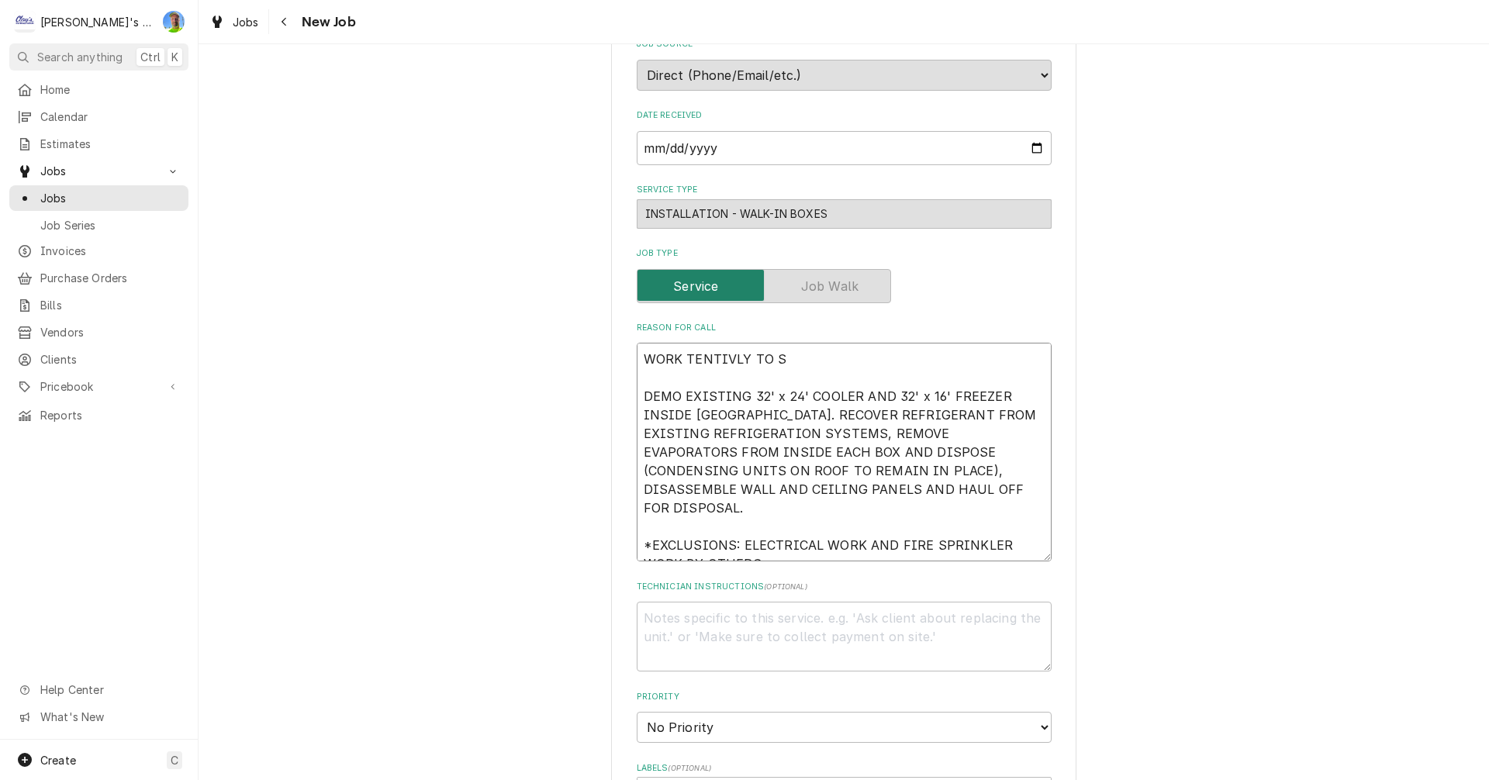
type textarea "WORK TENTIVLY TO ST DEMO EXISTING 32' x 24' COOLER AND 32' x 16' FREEZER INSIDE…"
type textarea "x"
type textarea "WORK TENTIVLY TO STA DEMO EXISTING 32' x 24' COOLER AND 32' x 16' FREEZER INSID…"
type textarea "x"
type textarea "WORK TENTIVLY TO STAR DEMO EXISTING 32' x 24' COOLER AND 32' x 16' FREEZER INSI…"
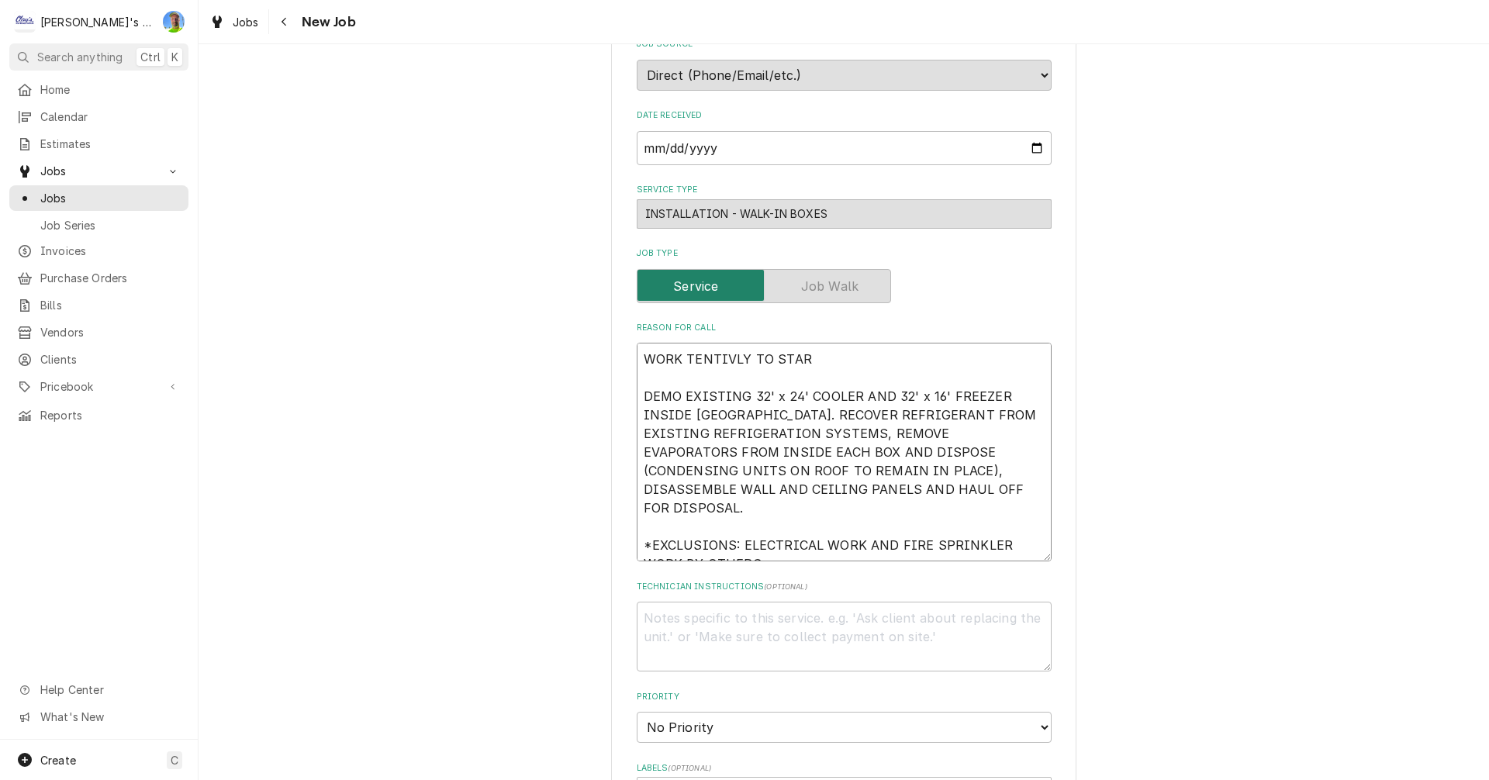
type textarea "x"
type textarea "WORK TENTIVLY TO START DEMO EXISTING 32' x 24' COOLER AND 32' x 16' FREEZER INS…"
type textarea "x"
type textarea "WORK TENTIVLY TO START DEMO EXISTING 32' x 24' COOLER AND 32' x 16' FREEZER INS…"
type textarea "x"
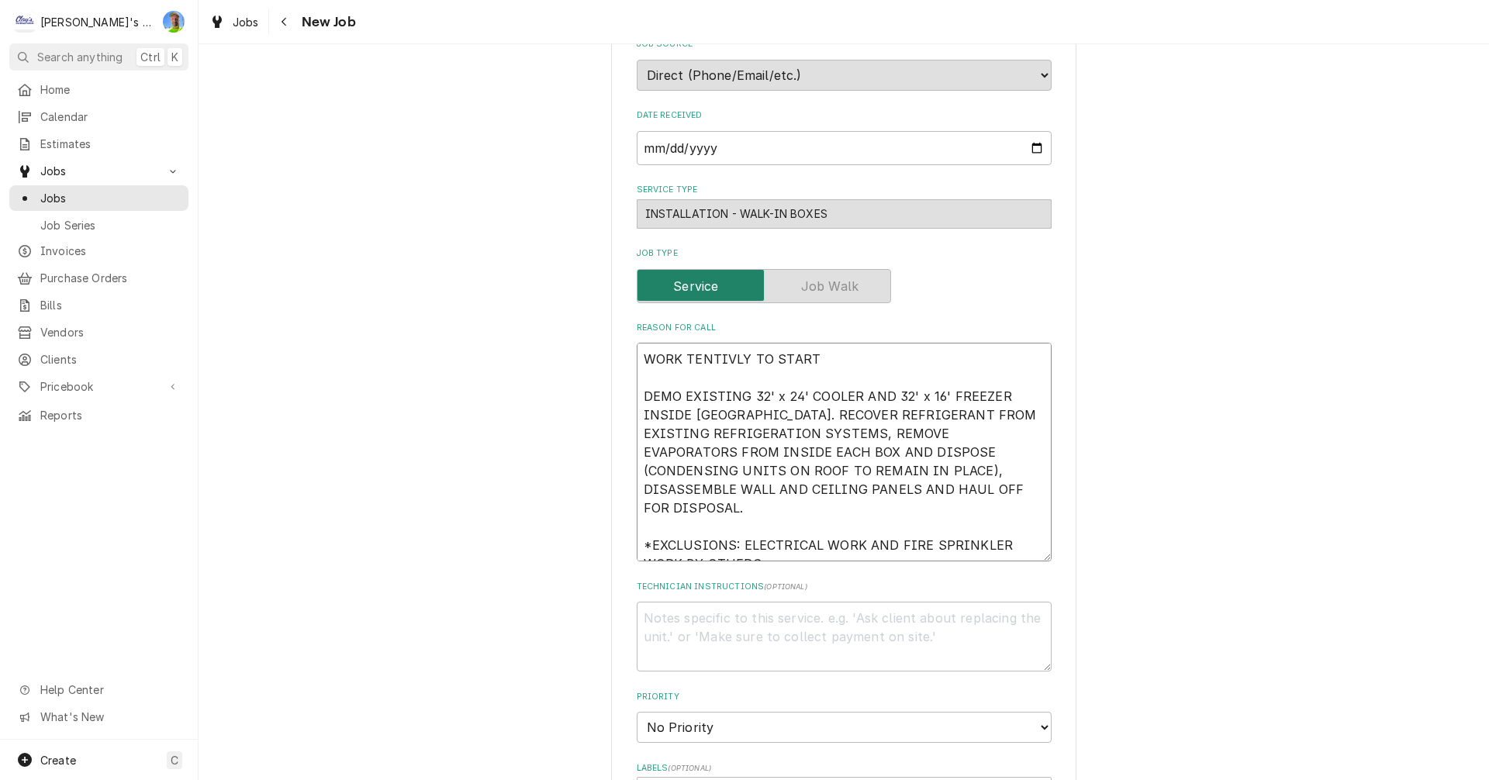
type textarea "WORK TENTIVLY TO START A DEMO EXISTING 32' x 24' COOLER AND 32' x 16' FREEZER I…"
type textarea "x"
type textarea "WORK TENTIVLY TO START AT DEMO EXISTING 32' x 24' COOLER AND 32' x 16' FREEZER …"
type textarea "x"
type textarea "WORK TENTIVLY TO START AT DEMO EXISTING 32' x 24' COOLER AND 32' x 16' FREEZER …"
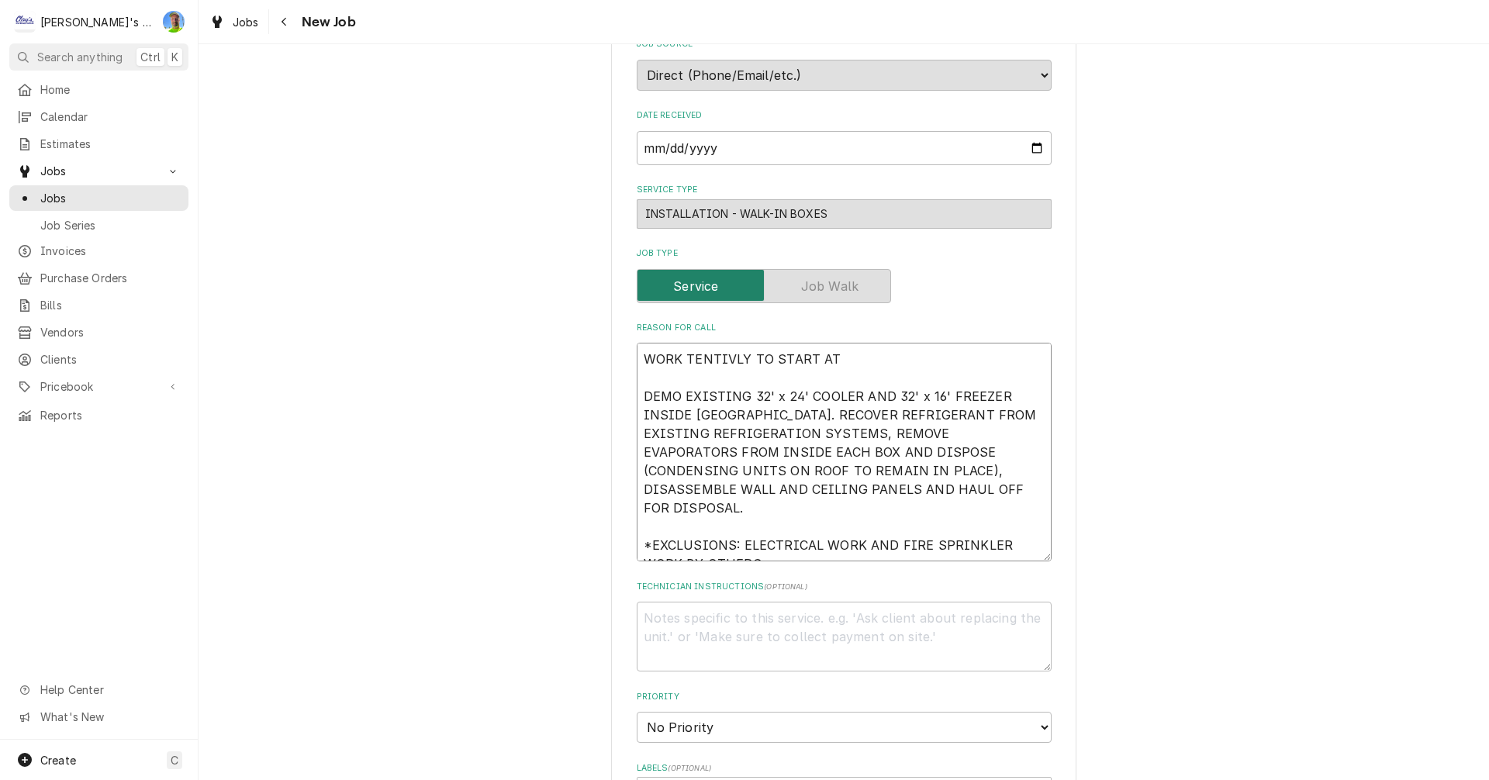
type textarea "x"
type textarea "WORK TENTIVLY TO START AT B DEMO EXISTING 32' x 24' COOLER AND 32' x 16' FREEZE…"
type textarea "x"
type textarea "WORK TENTIVLY TO START AT BE DEMO EXISTING 32' x 24' COOLER AND 32' x 16' FREEZ…"
type textarea "x"
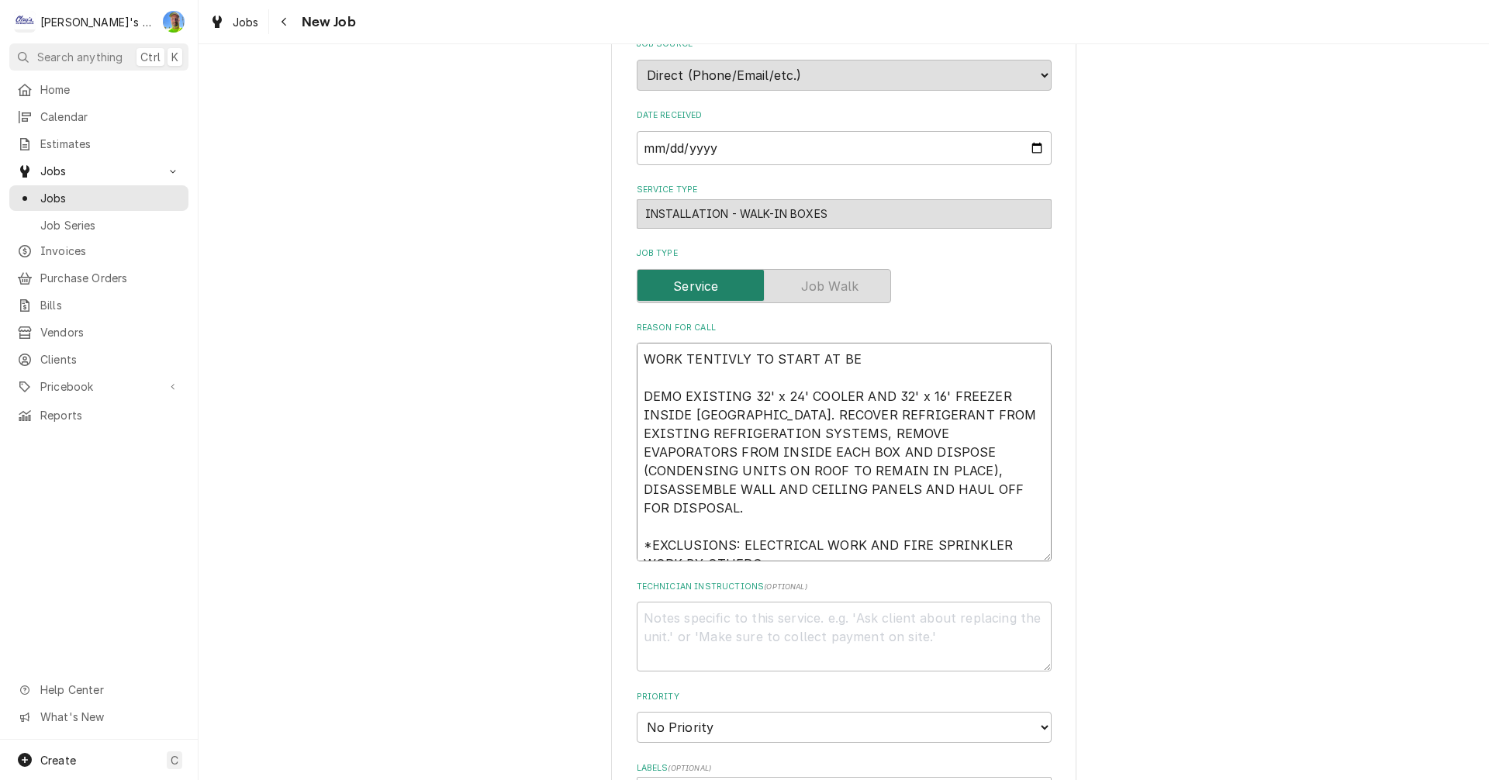
type textarea "WORK TENTIVLY TO START AT BEG DEMO EXISTING 32' x 24' COOLER AND 32' x 16' FREE…"
type textarea "x"
type textarea "WORK TENTIVLY TO START AT BEGI DEMO EXISTING 32' x 24' COOLER AND 32' x 16' FRE…"
type textarea "x"
type textarea "WORK TENTIVLY TO START AT BEGIN DEMO EXISTING 32' x 24' COOLER AND 32' x 16' FR…"
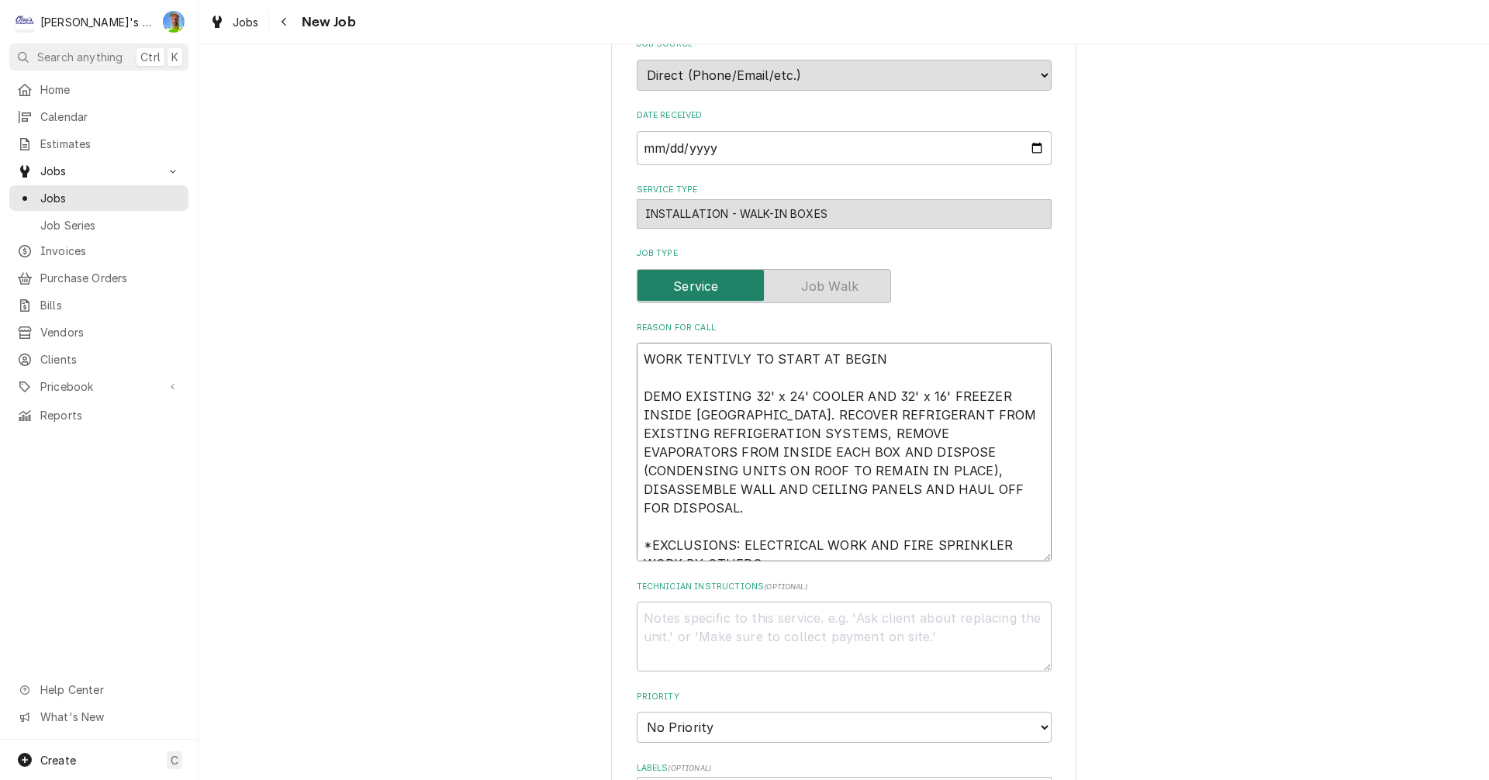
type textarea "x"
type textarea "WORK TENTIVLY TO START AT BEGINI DEMO EXISTING 32' x 24' COOLER AND 32' x 16' F…"
type textarea "x"
type textarea "WORK TENTIVLY TO START AT BEGININ DEMO EXISTING 32' x 24' COOLER AND 32' x 16' …"
type textarea "x"
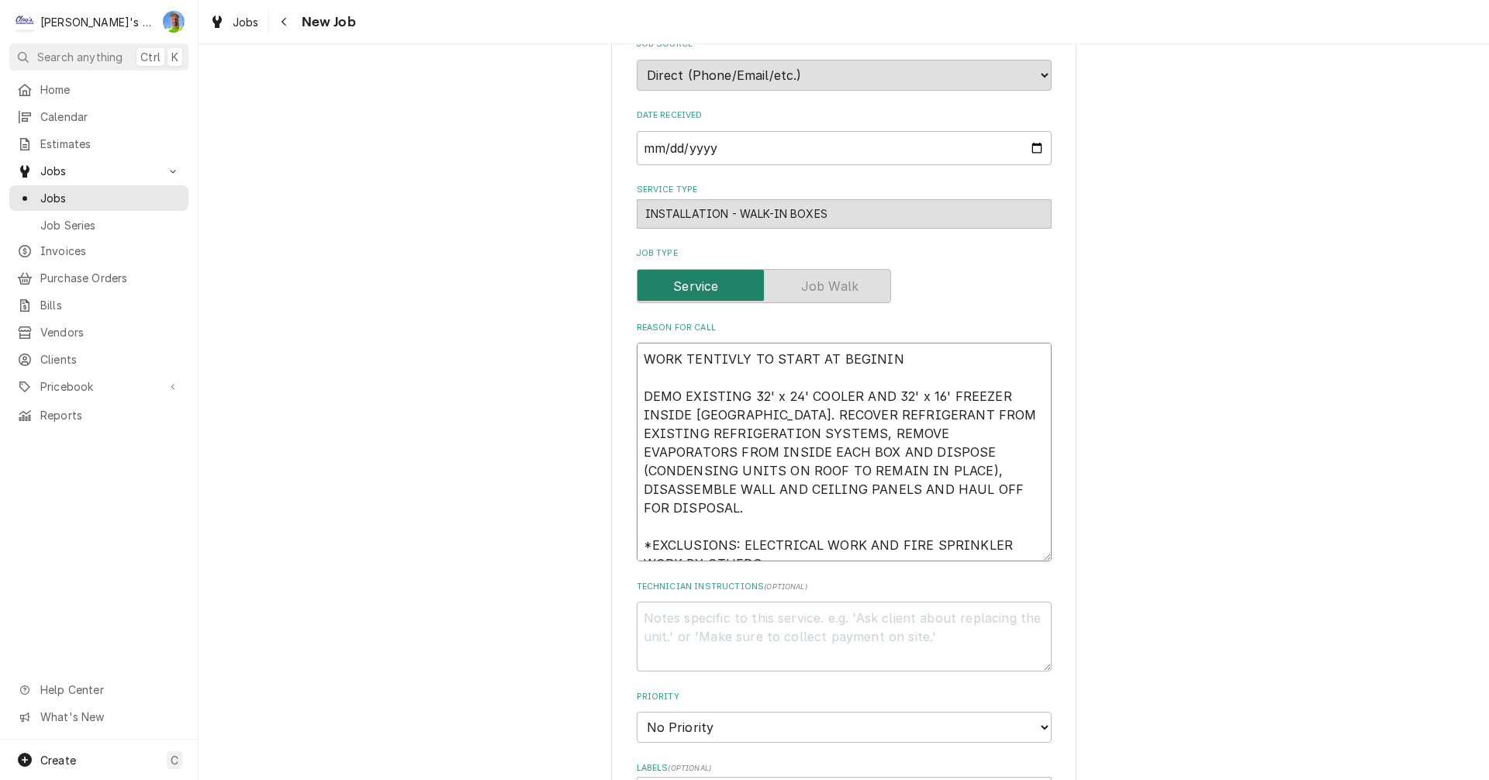
type textarea "WORK TENTIVLY TO START AT BEGINING DEMO EXISTING 32' x 24' COOLER AND 32' x 16'…"
type textarea "x"
type textarea "WORK TENTIVLY TO START AT BEGINING DEMO EXISTING 32' x 24' COOLER AND 32' x 16'…"
type textarea "x"
type textarea "WORK TENTIVLY TO START AT BEGINING O DEMO EXISTING 32' x 24' COOLER AND 32' x 1…"
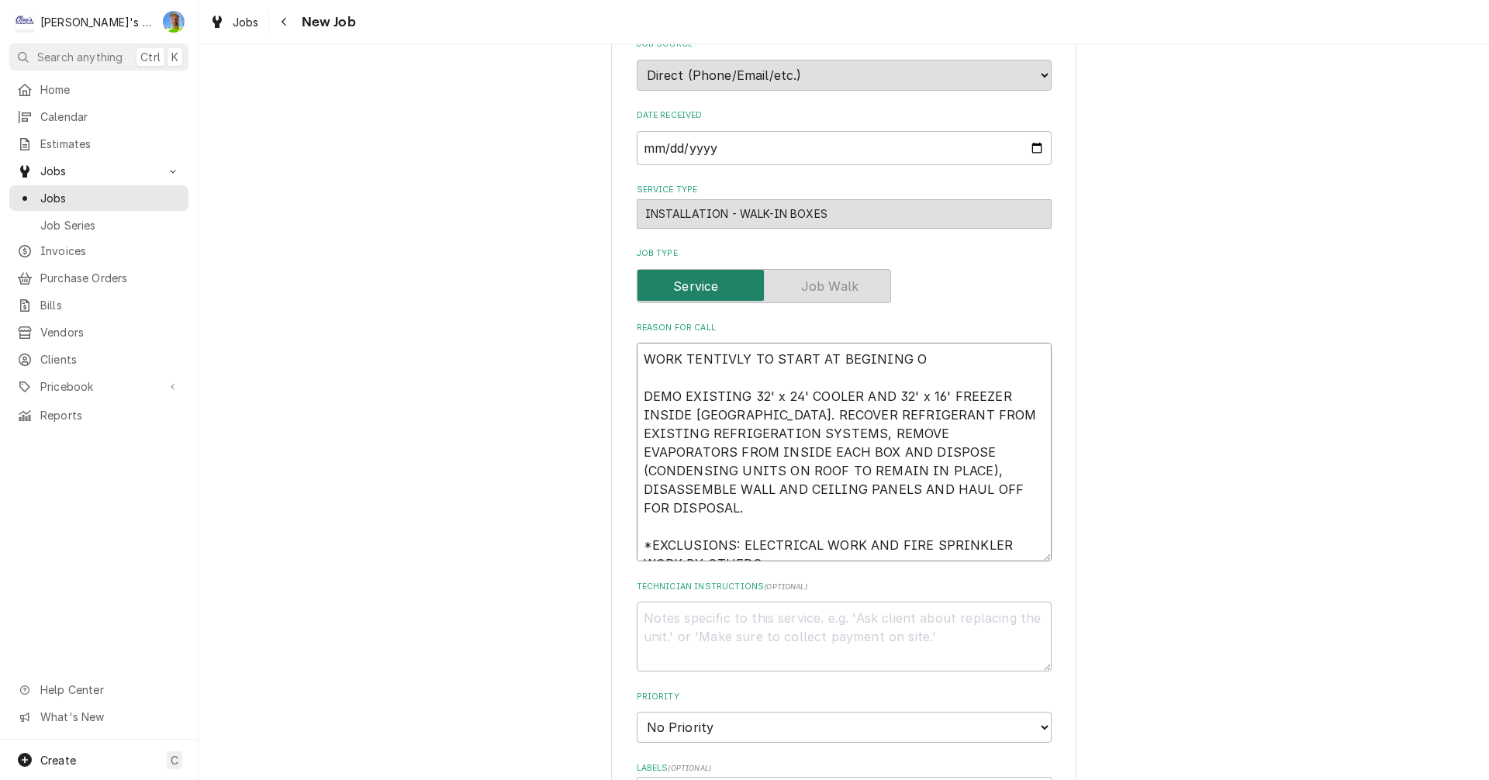
type textarea "x"
type textarea "WORK TENTIVLY TO START AT BEGINING OF DEMO EXISTING 32' x 24' COOLER AND 32' x …"
type textarea "x"
type textarea "WORK TENTIVLY TO START AT BEGINING OF DEMO EXISTING 32' x 24' COOLER AND 32' x …"
type textarea "x"
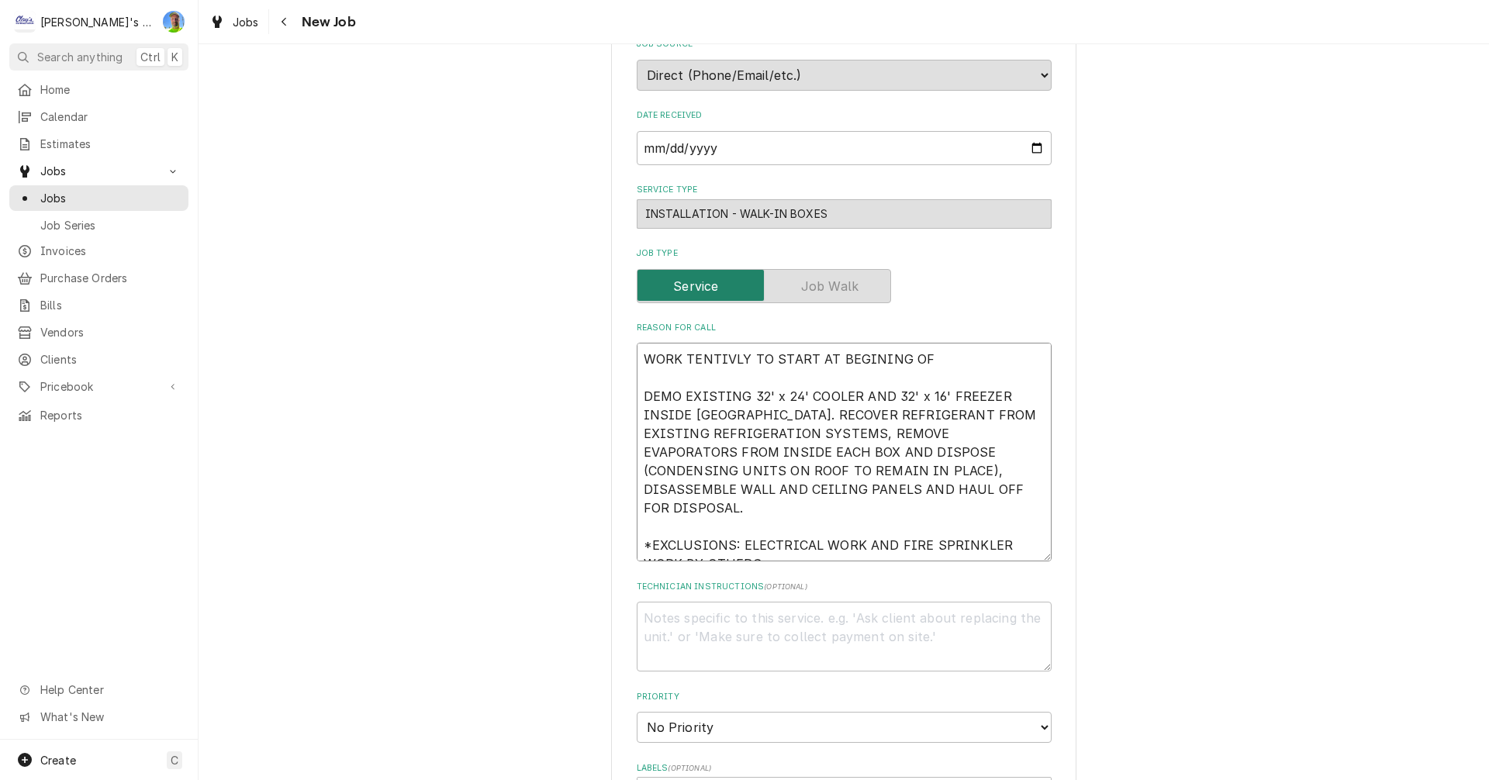
type textarea "WORK TENTIVLY TO START AT BEGINING OF O DEMO EXISTING 32' x 24' COOLER AND 32' …"
type textarea "x"
type textarea "WORK TENTIVLY TO START AT BEGINING OF OC DEMO EXISTING 32' x 24' COOLER AND 32'…"
type textarea "x"
type textarea "WORK TENTIVLY TO START AT BEGINING OF OCT DEMO EXISTING 32' x 24' COOLER AND 32…"
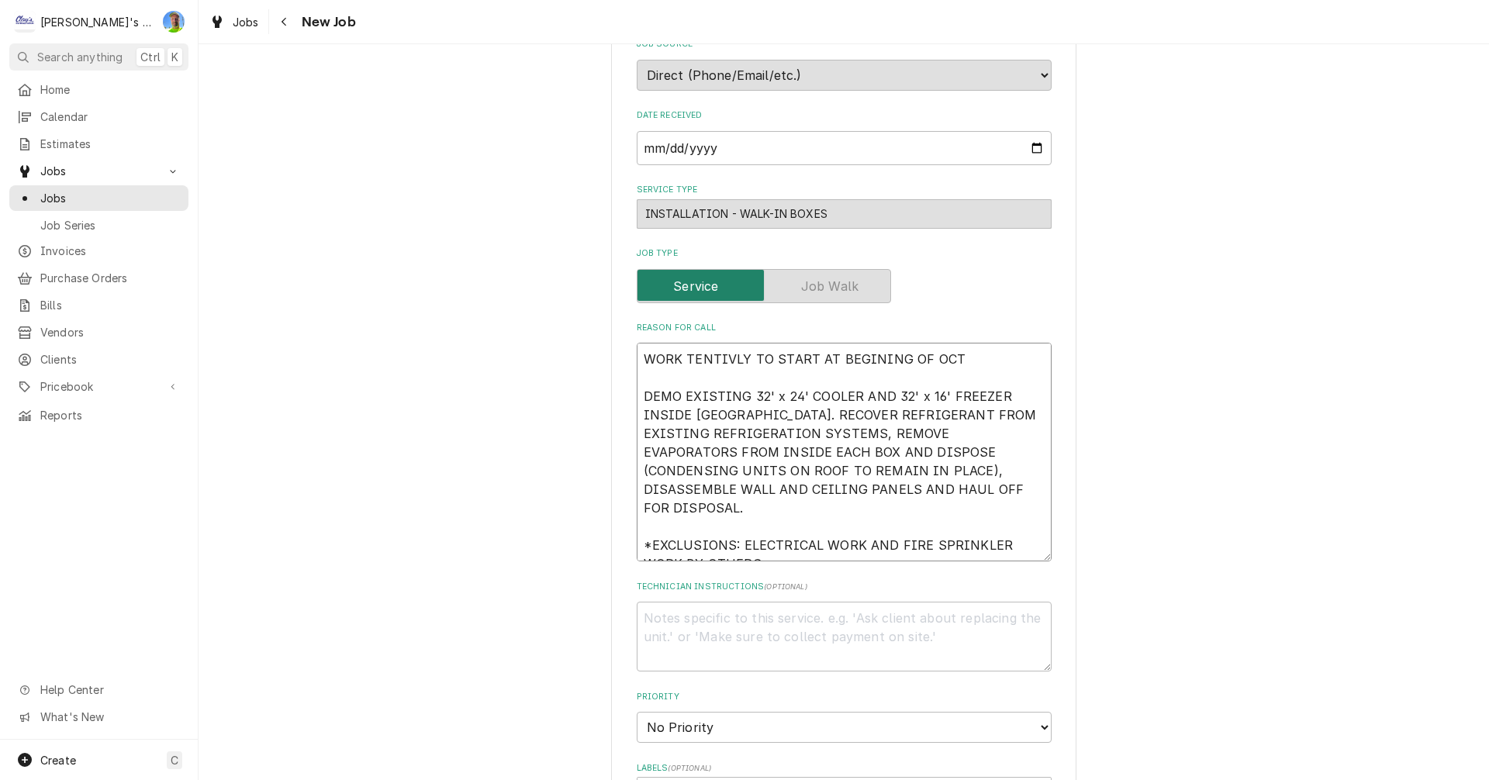
type textarea "x"
type textarea "WORK TENTIVLY TO START AT BEGINING OF OCTO DEMO EXISTING 32' x 24' COOLER AND 3…"
type textarea "x"
type textarea "WORK TENTIVLY TO START AT BEGINING OF OCTOB DEMO EXISTING 32' x 24' COOLER AND …"
type textarea "x"
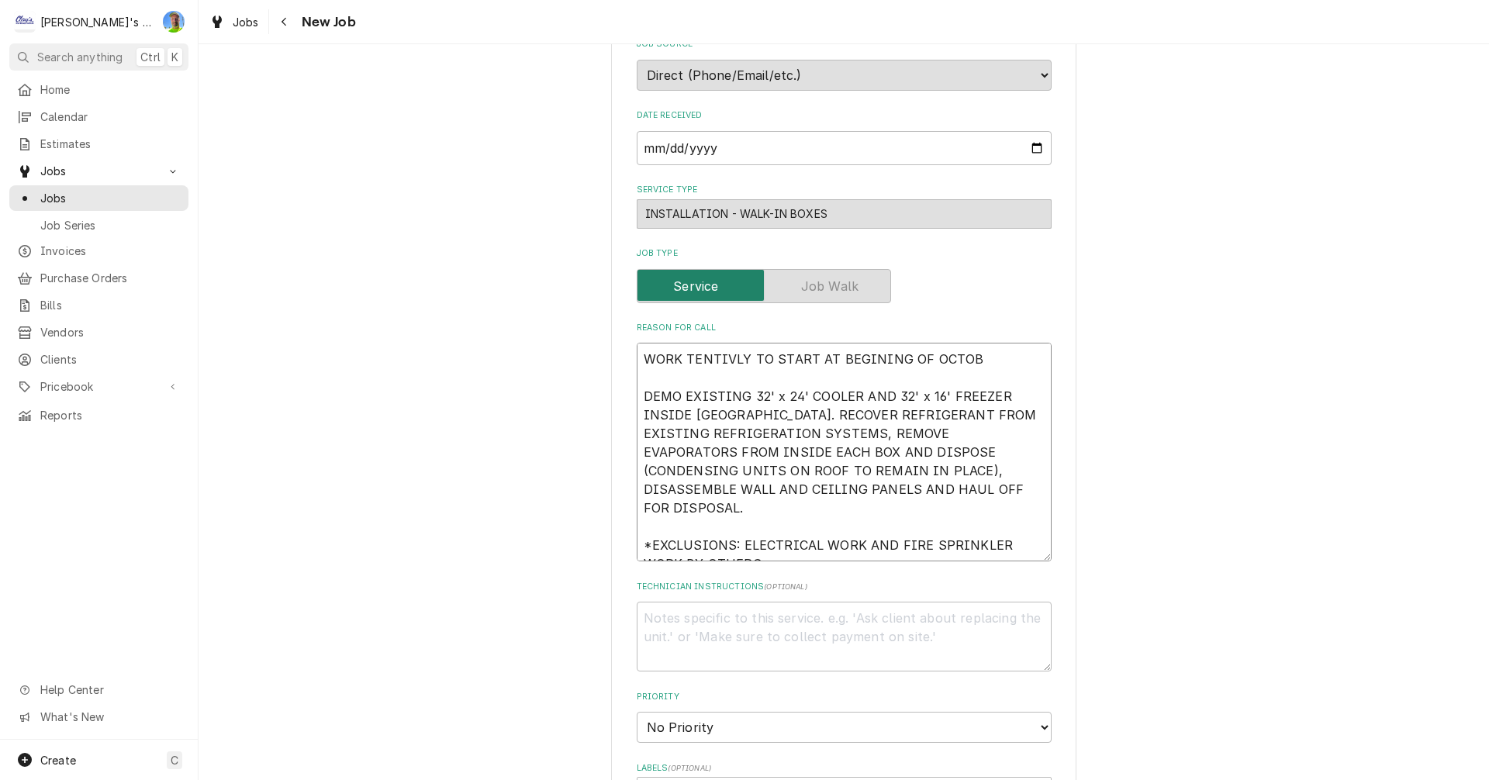
type textarea "WORK TENTIVLY TO START AT BEGINING OF OCTOBE DEMO EXISTING 32' x 24' COOLER AND…"
type textarea "x"
type textarea "WORK TENTIVLY TO START AT BEGINING OF OCTOBER DEMO EXISTING 32' x 24' COOLER AN…"
click at [878, 364] on textarea "WORK TENTIVLY TO START AT BEGINING OF OCTOBER DEMO EXISTING 32' x 24' COOLER AN…" at bounding box center [844, 452] width 415 height 219
type textarea "x"
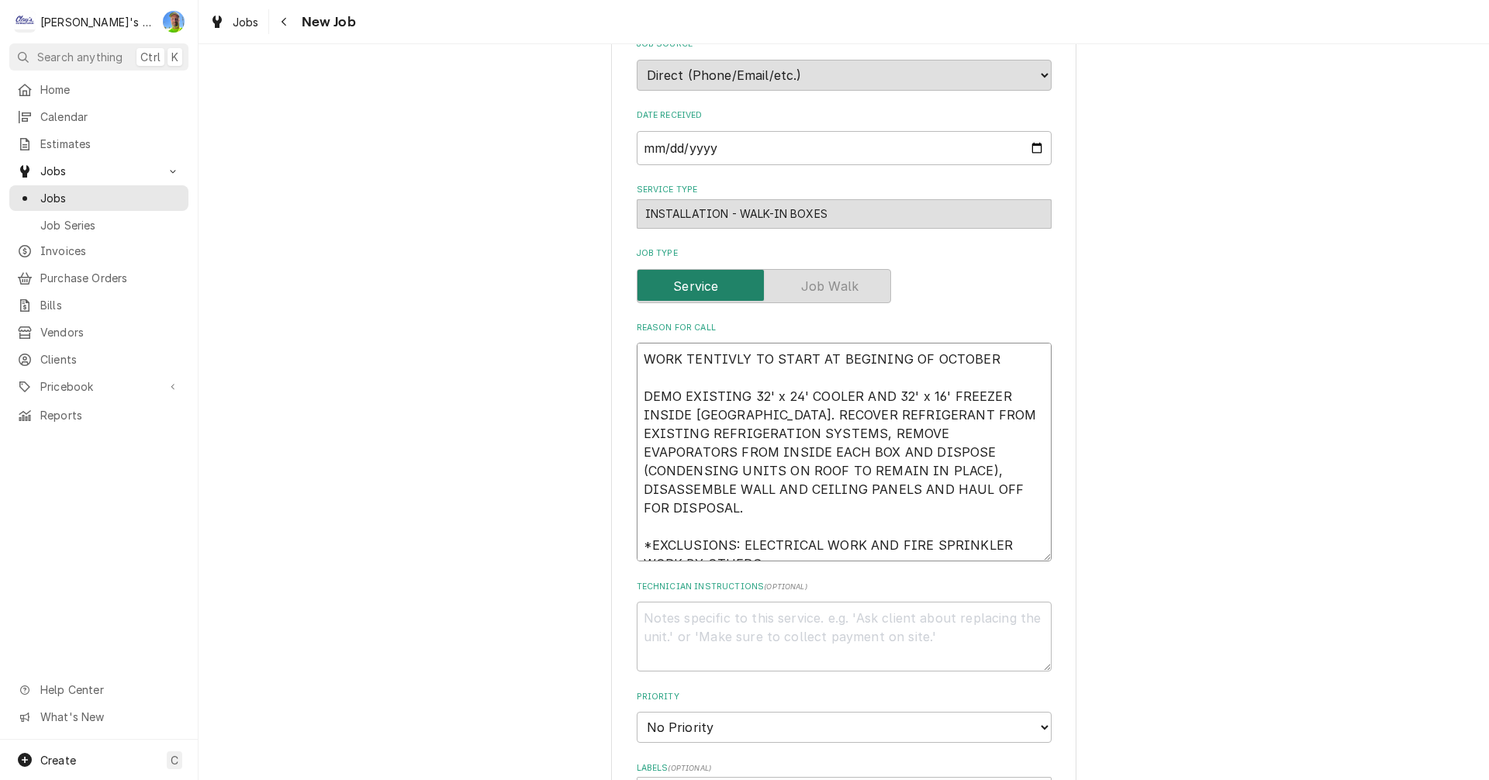
type textarea "WORK TENTIVLY TO START AT BEGINNING OF OCTOBER DEMO EXISTING 32' x 24' COOLER A…"
click at [708, 364] on textarea "WORK TENTIVLY TO START AT BEGINNING OF OCTOBER DEMO EXISTING 32' x 24' COOLER A…" at bounding box center [844, 452] width 415 height 219
type textarea "x"
type textarea "WORK TENTATIVELY TO START AT BEGINNING OF OCTOBER DEMO EXISTING 32' x 24' COOLE…"
type textarea "x"
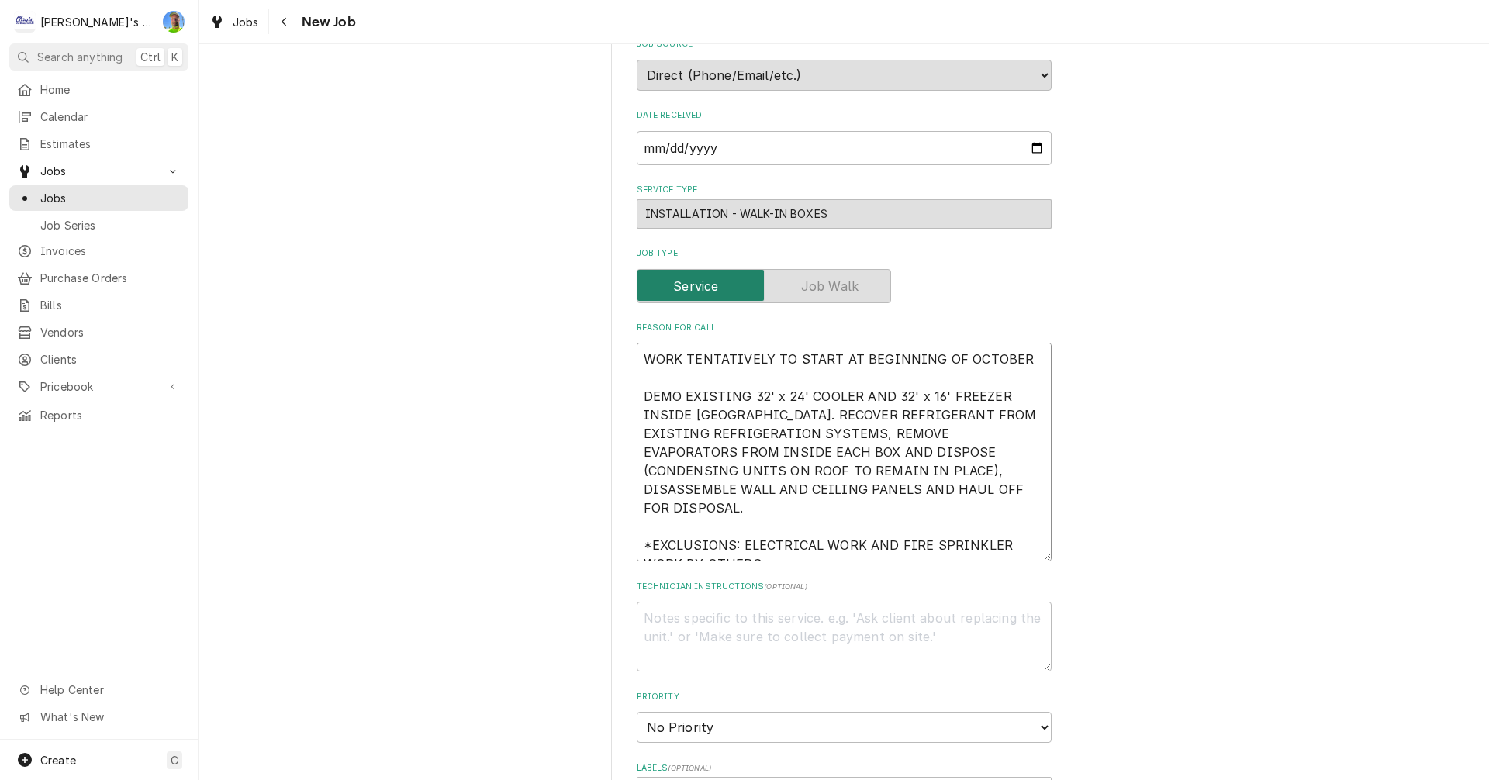
click at [1019, 358] on textarea "WORK TENTATIVELY TO START AT BEGINNING OF OCTOBER DEMO EXISTING 32' x 24' COOLE…" at bounding box center [844, 452] width 415 height 219
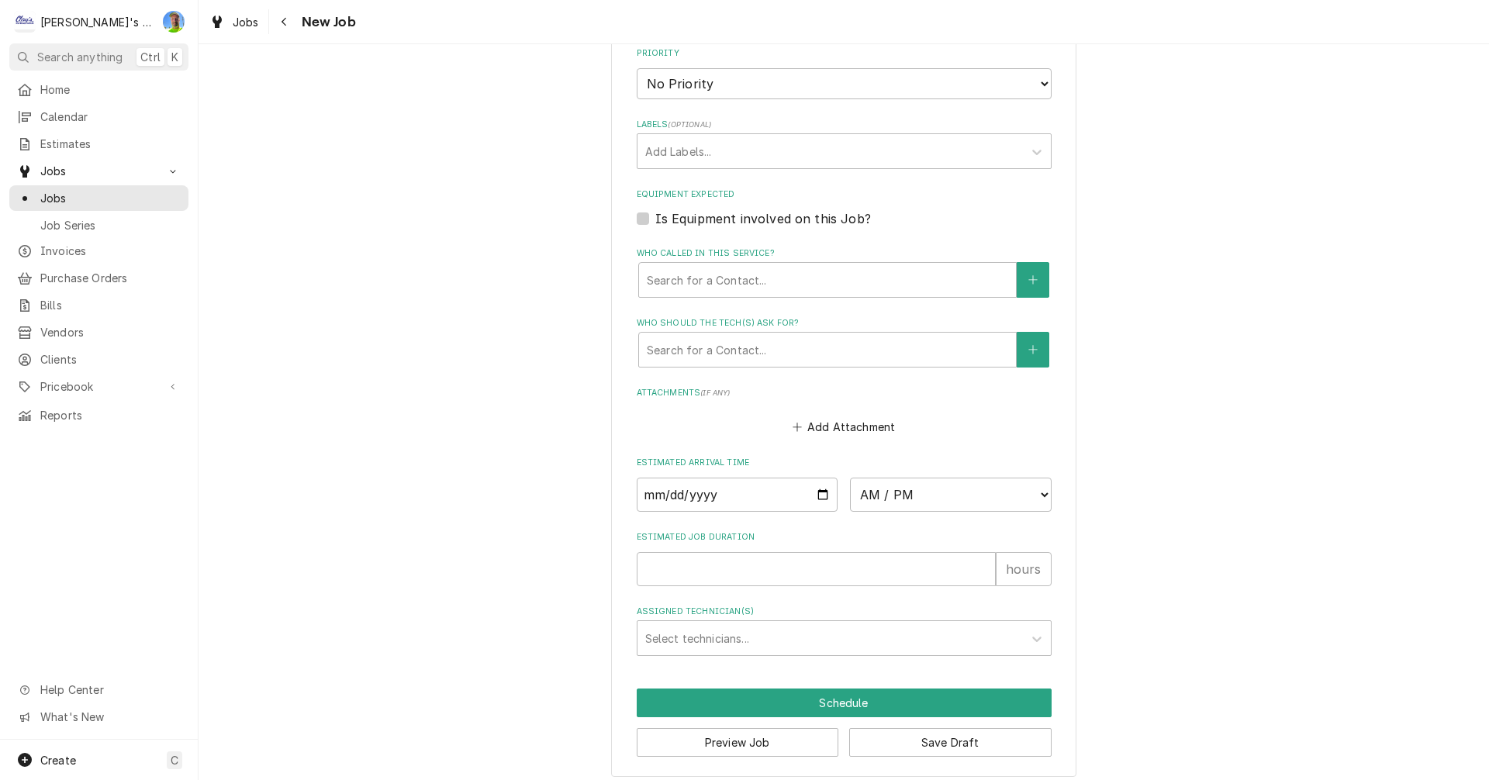
scroll to position [1041, 0]
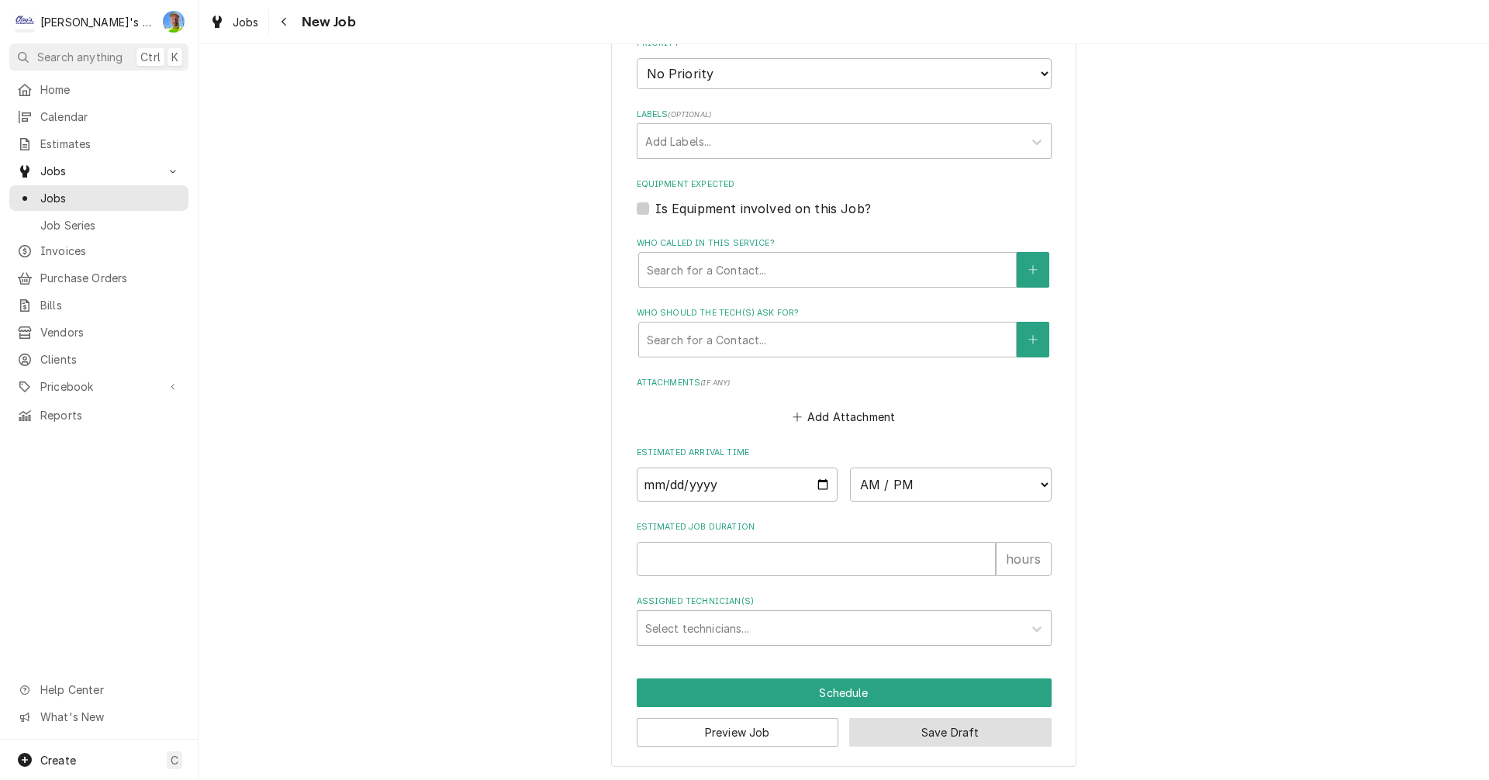
type textarea "WORK TENTATIVELY TO START AT BEGINNING OF OCTOBER DEMO EXISTING 32' x 24' COOLE…"
click at [908, 733] on button "Save Draft" at bounding box center [950, 732] width 202 height 29
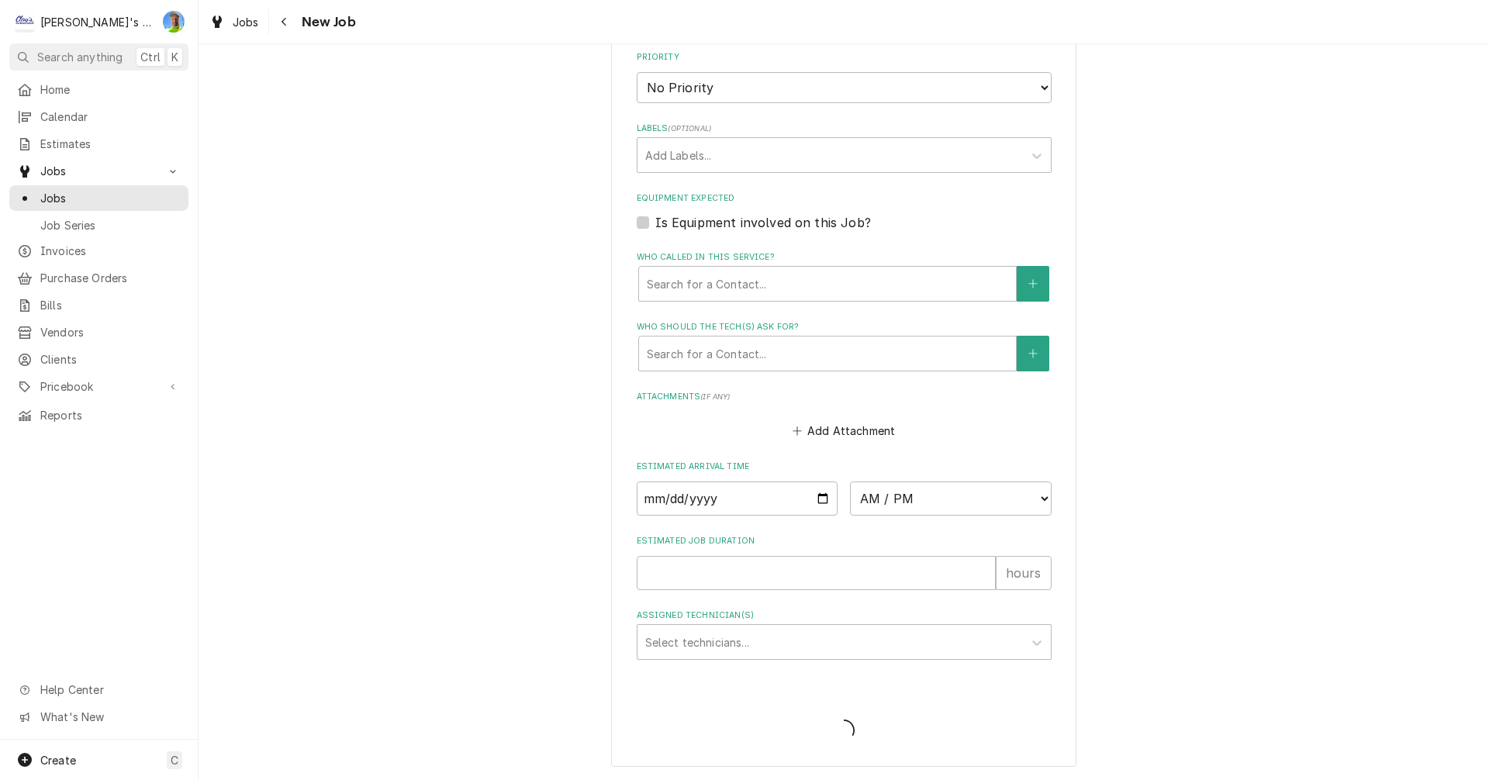
type textarea "x"
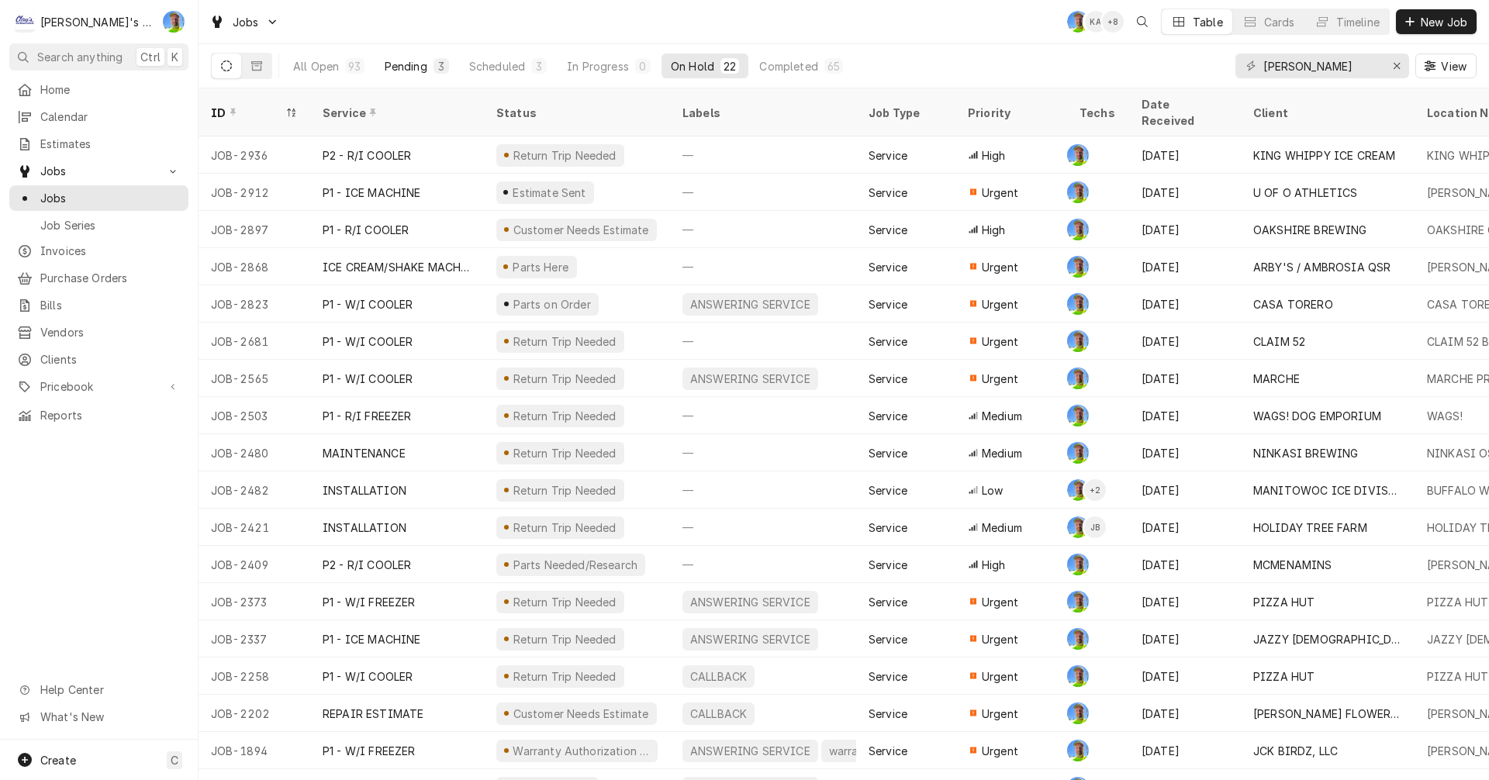
click at [401, 67] on div "Pending" at bounding box center [406, 66] width 43 height 16
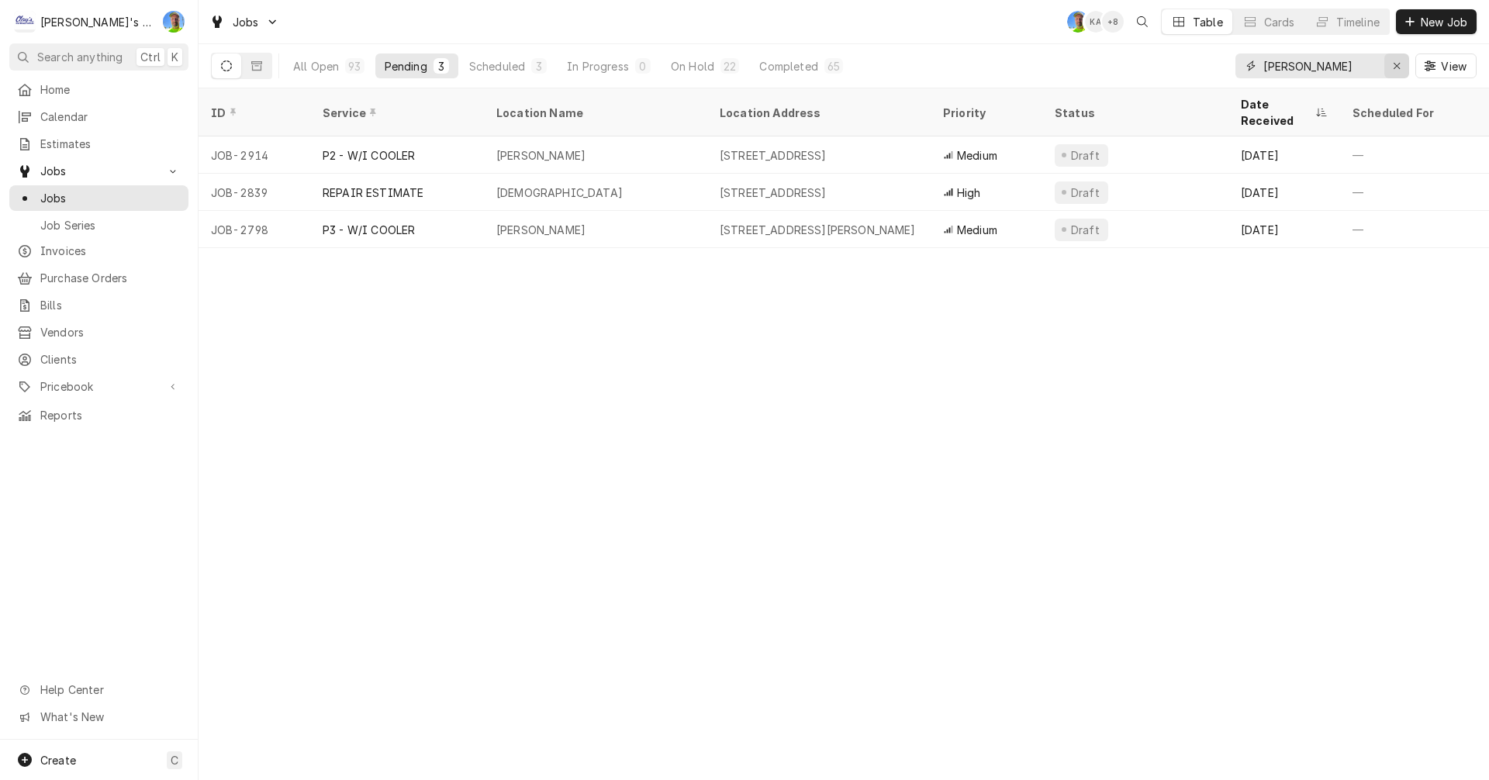
click at [1395, 67] on icon "Erase input" at bounding box center [1396, 65] width 9 height 11
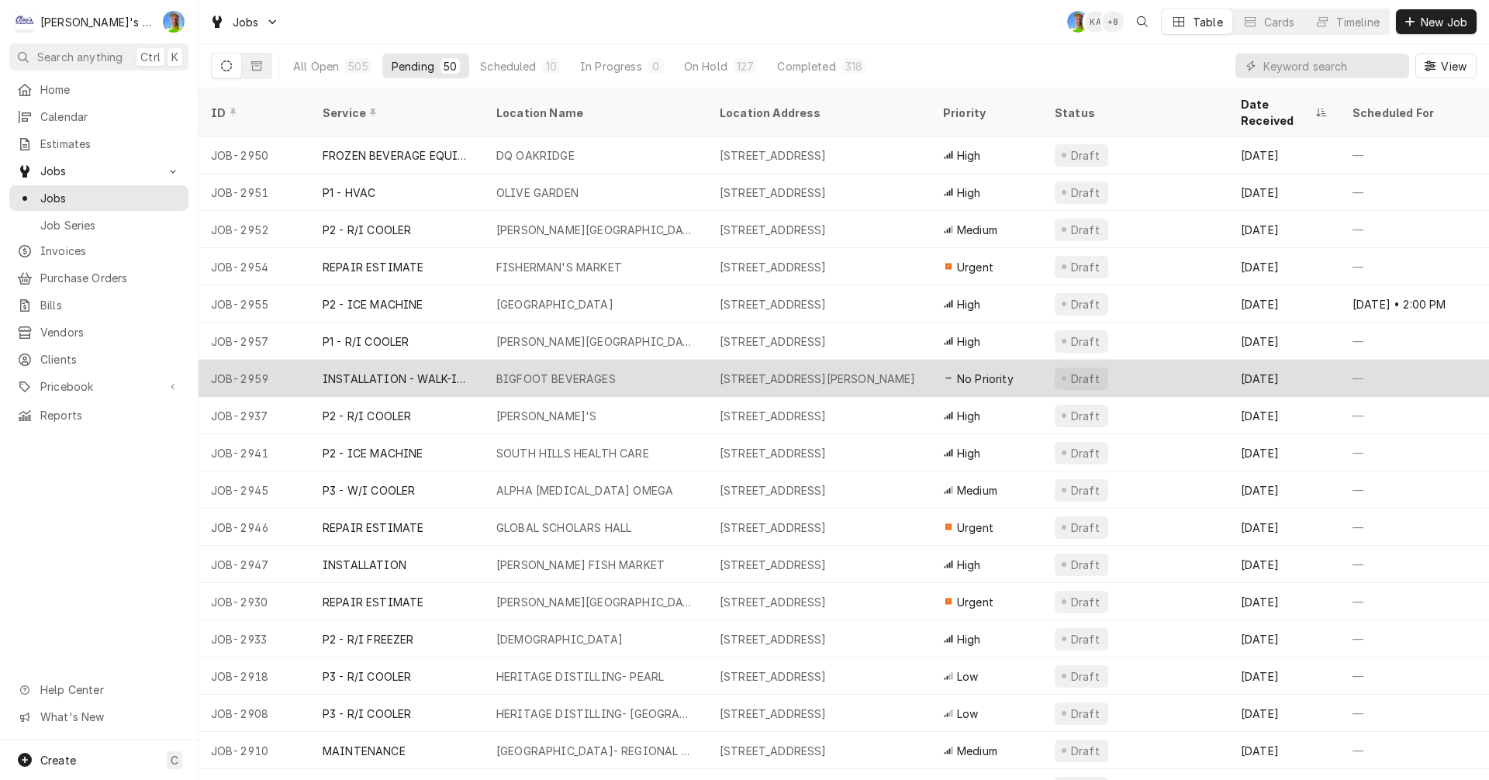
click at [633, 360] on div "BIGFOOT BEVERAGES" at bounding box center [595, 378] width 223 height 37
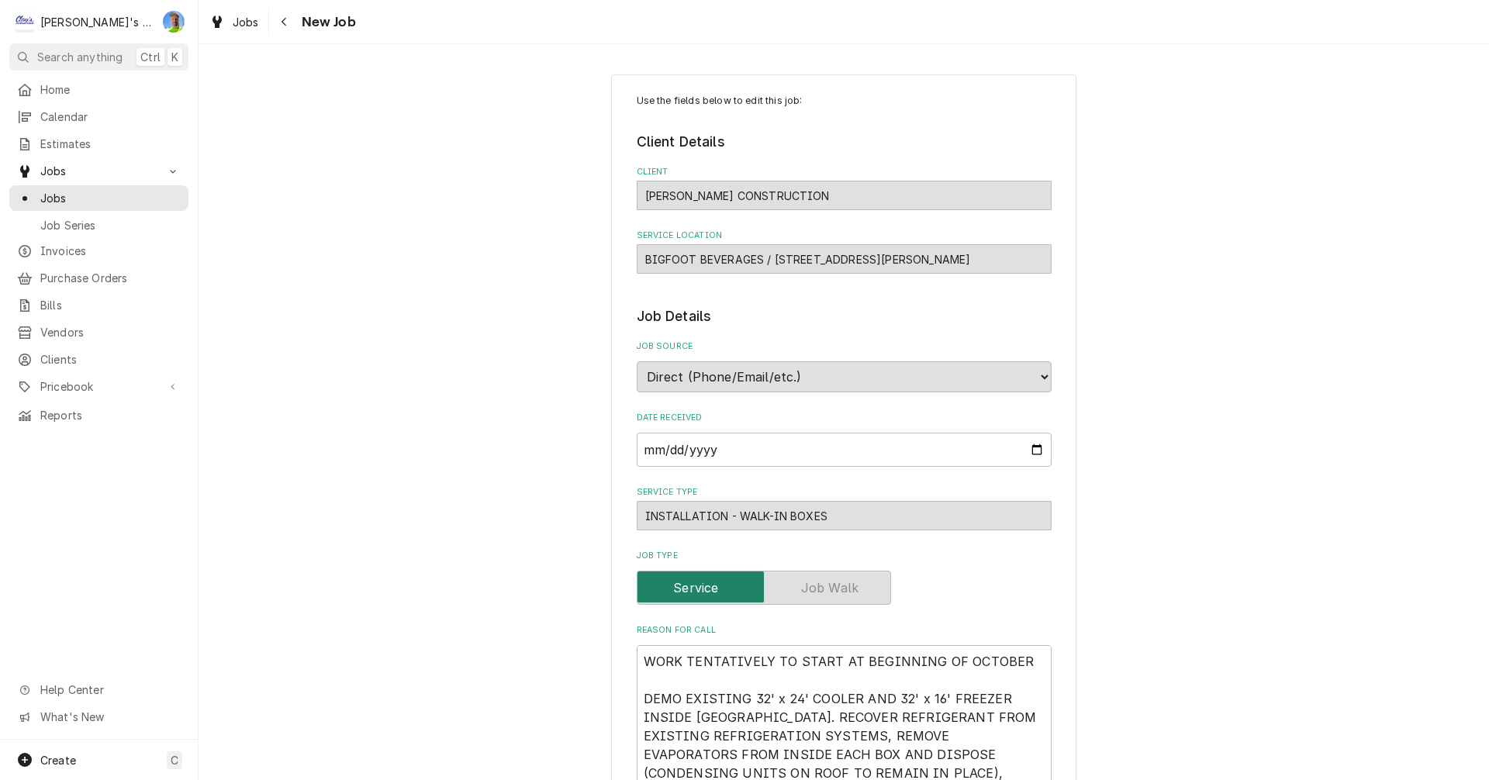
type textarea "x"
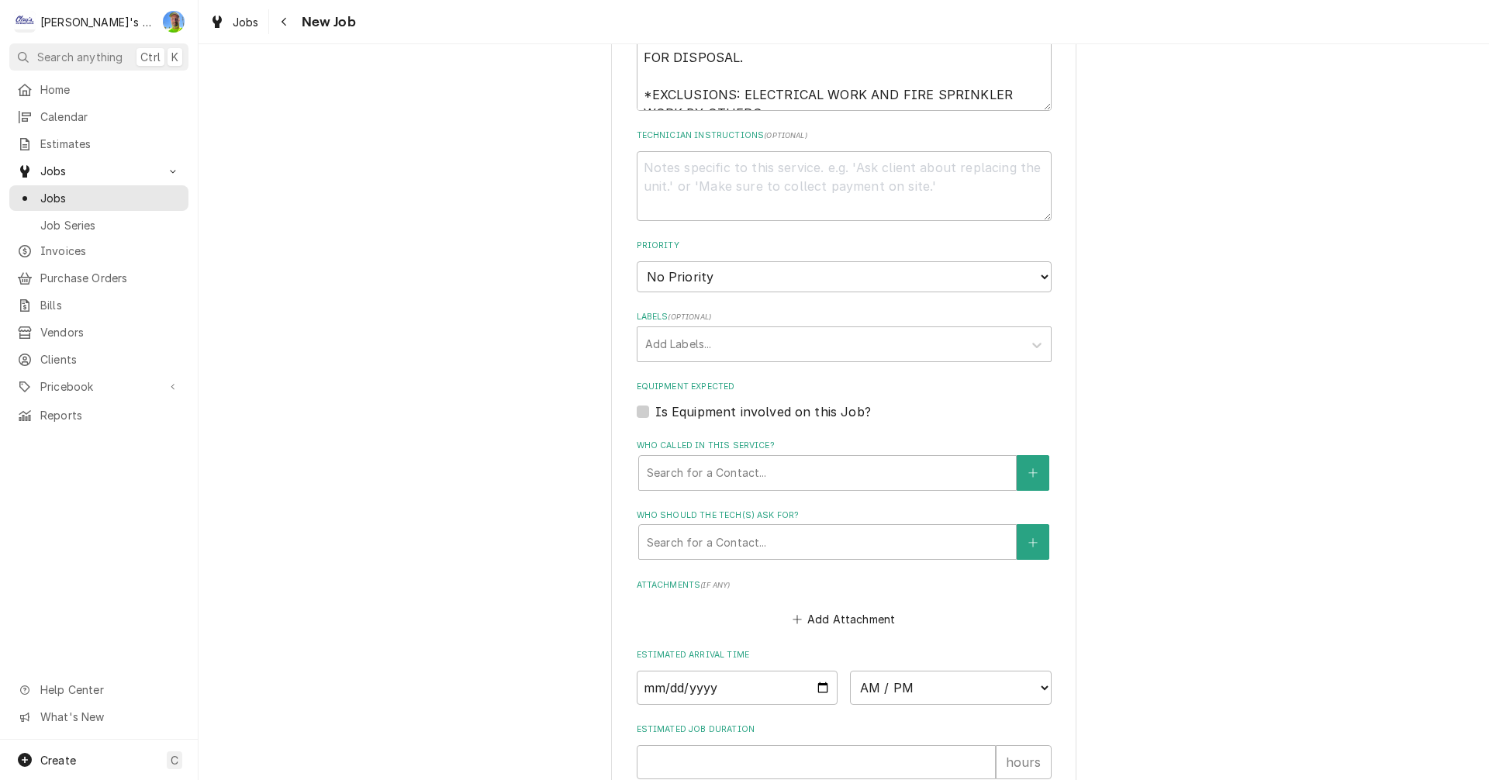
scroll to position [775, 0]
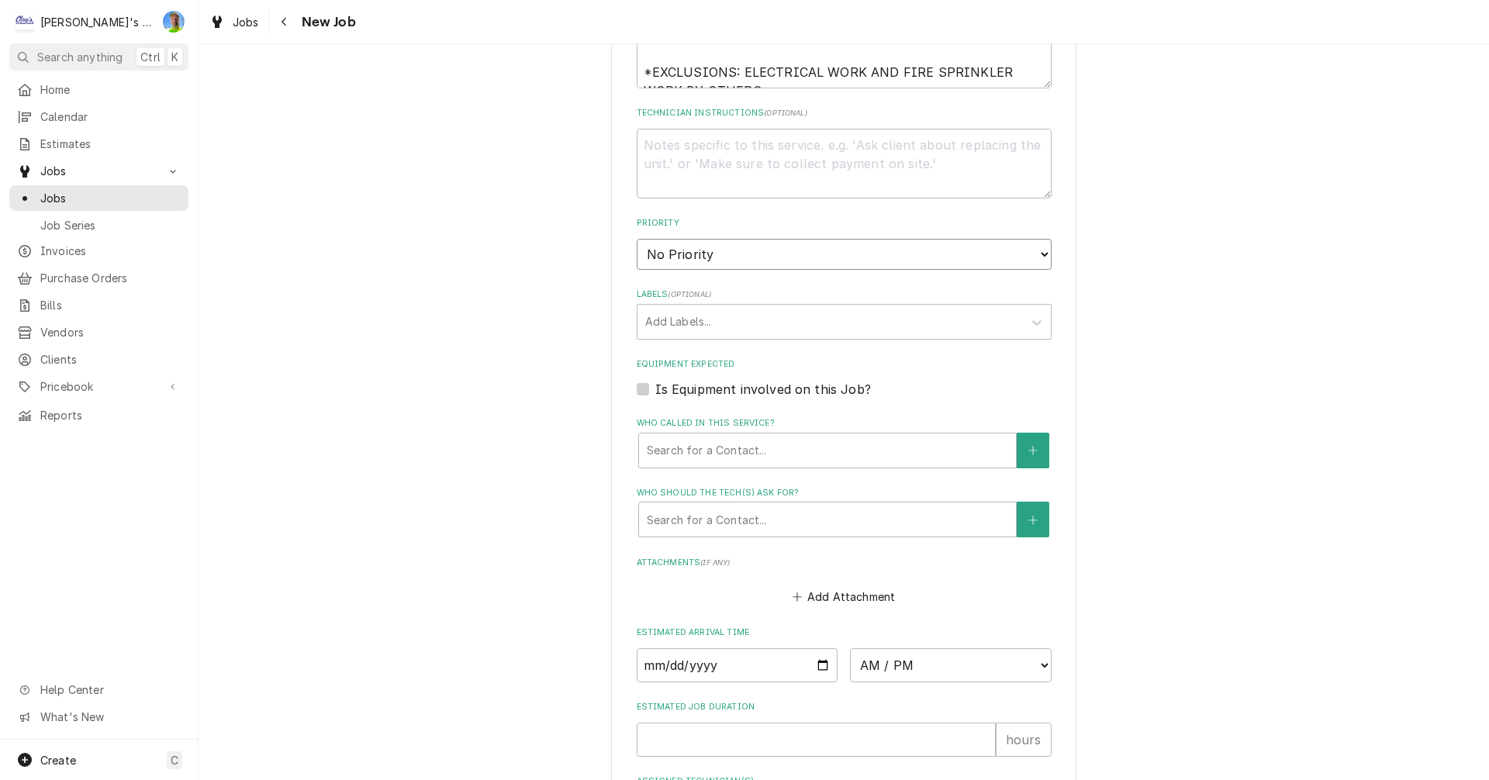
click at [688, 258] on select "No Priority Urgent High Medium Low" at bounding box center [844, 254] width 415 height 31
select select "3"
click at [637, 239] on select "No Priority Urgent High Medium Low" at bounding box center [844, 254] width 415 height 31
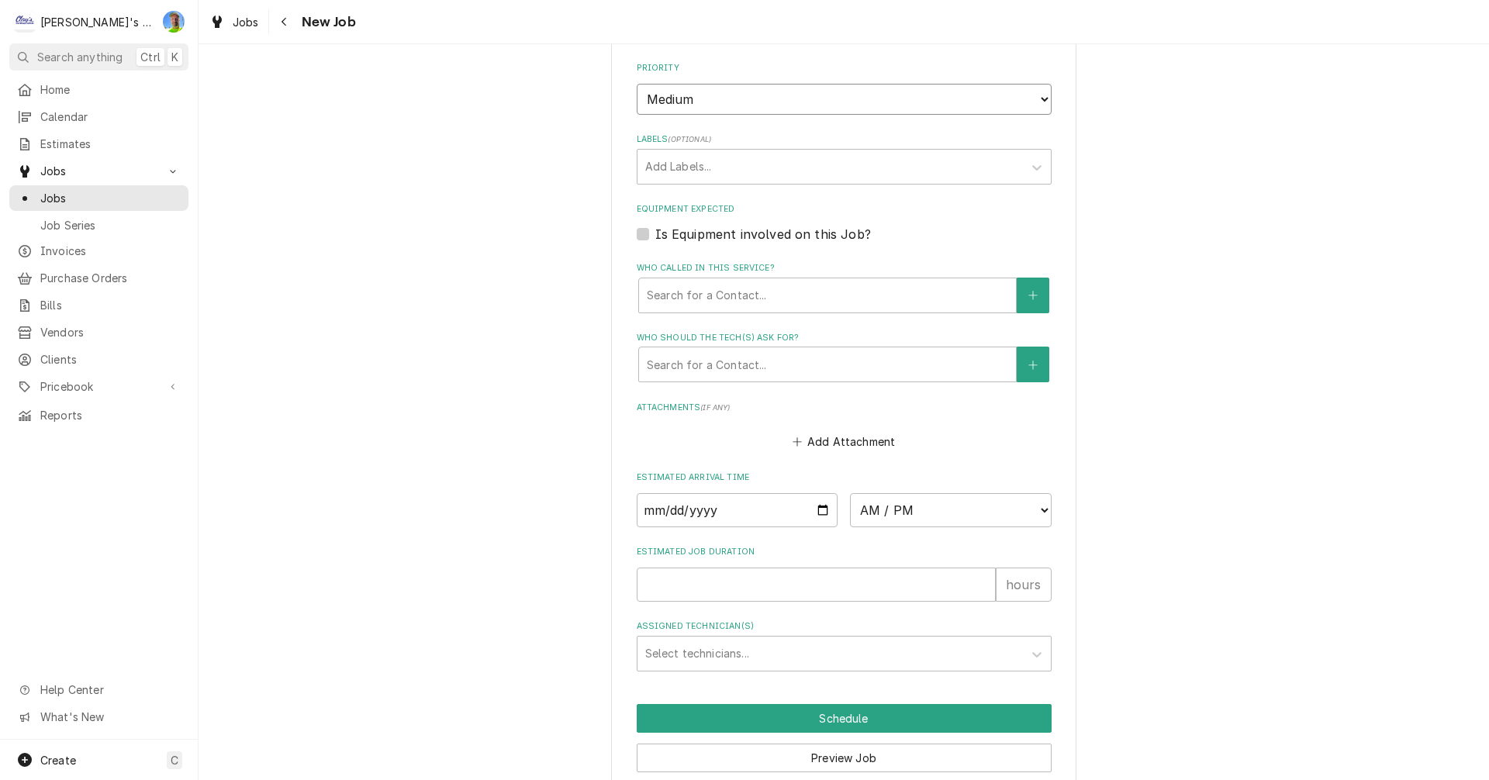
scroll to position [995, 0]
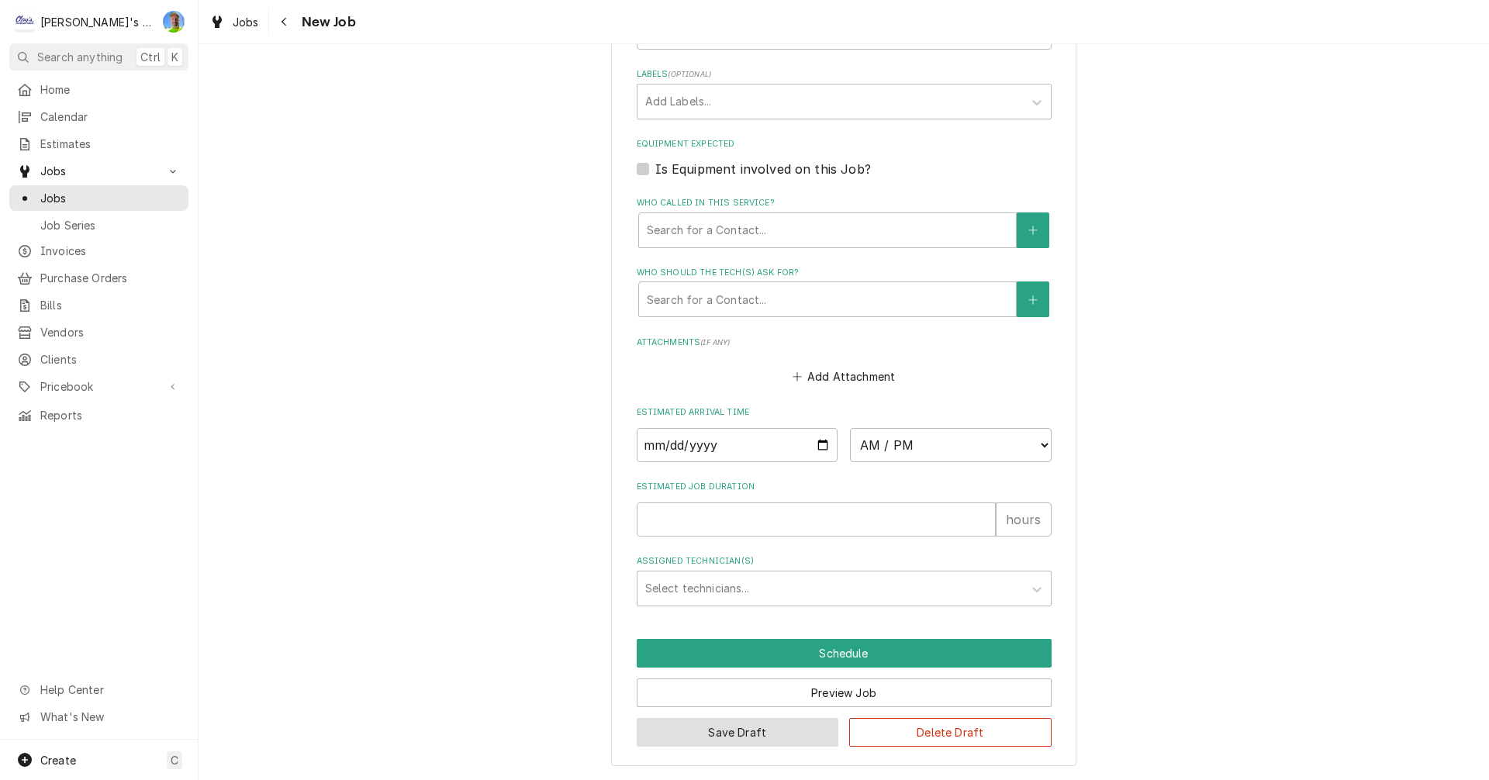
click at [660, 729] on button "Save Draft" at bounding box center [738, 732] width 202 height 29
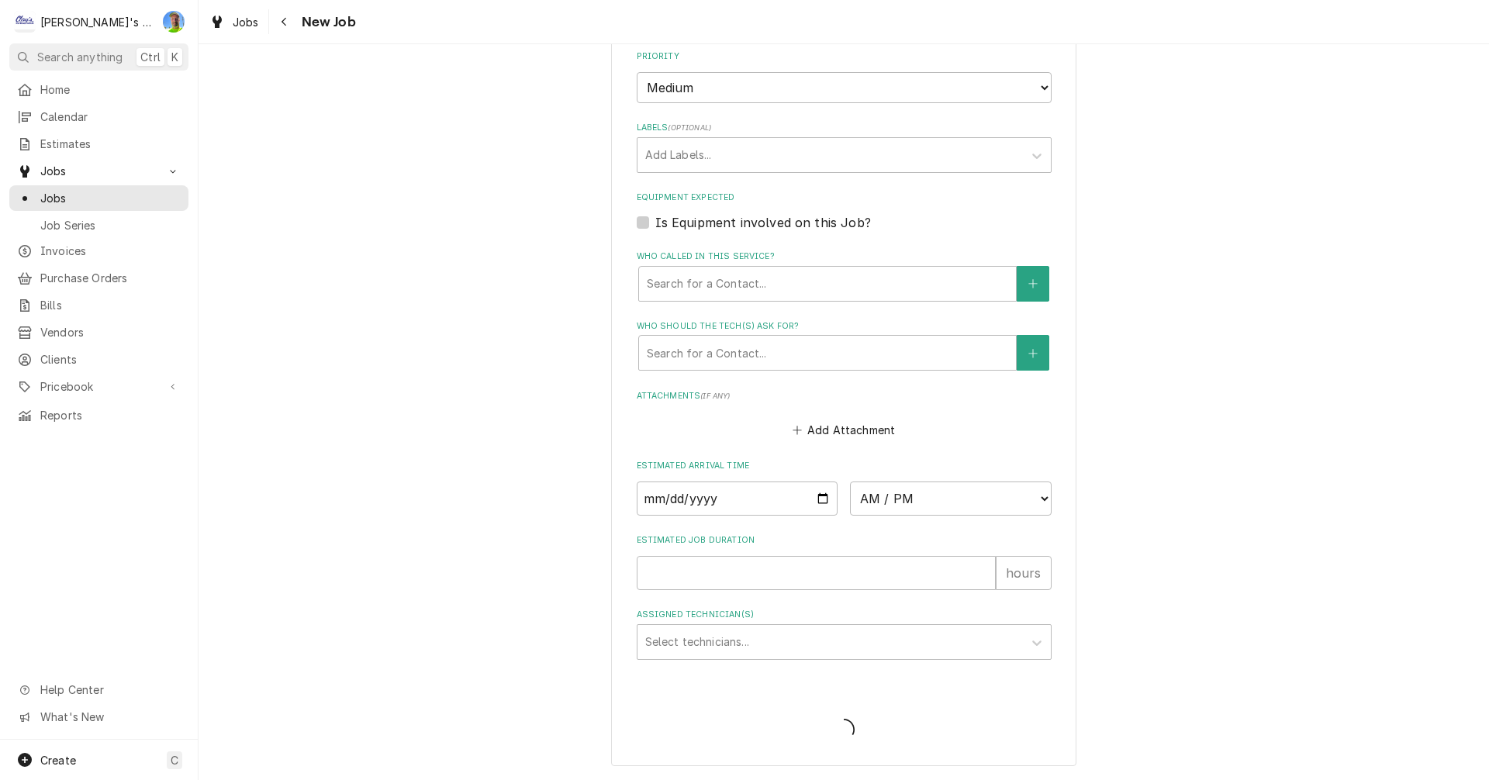
scroll to position [942, 0]
type textarea "x"
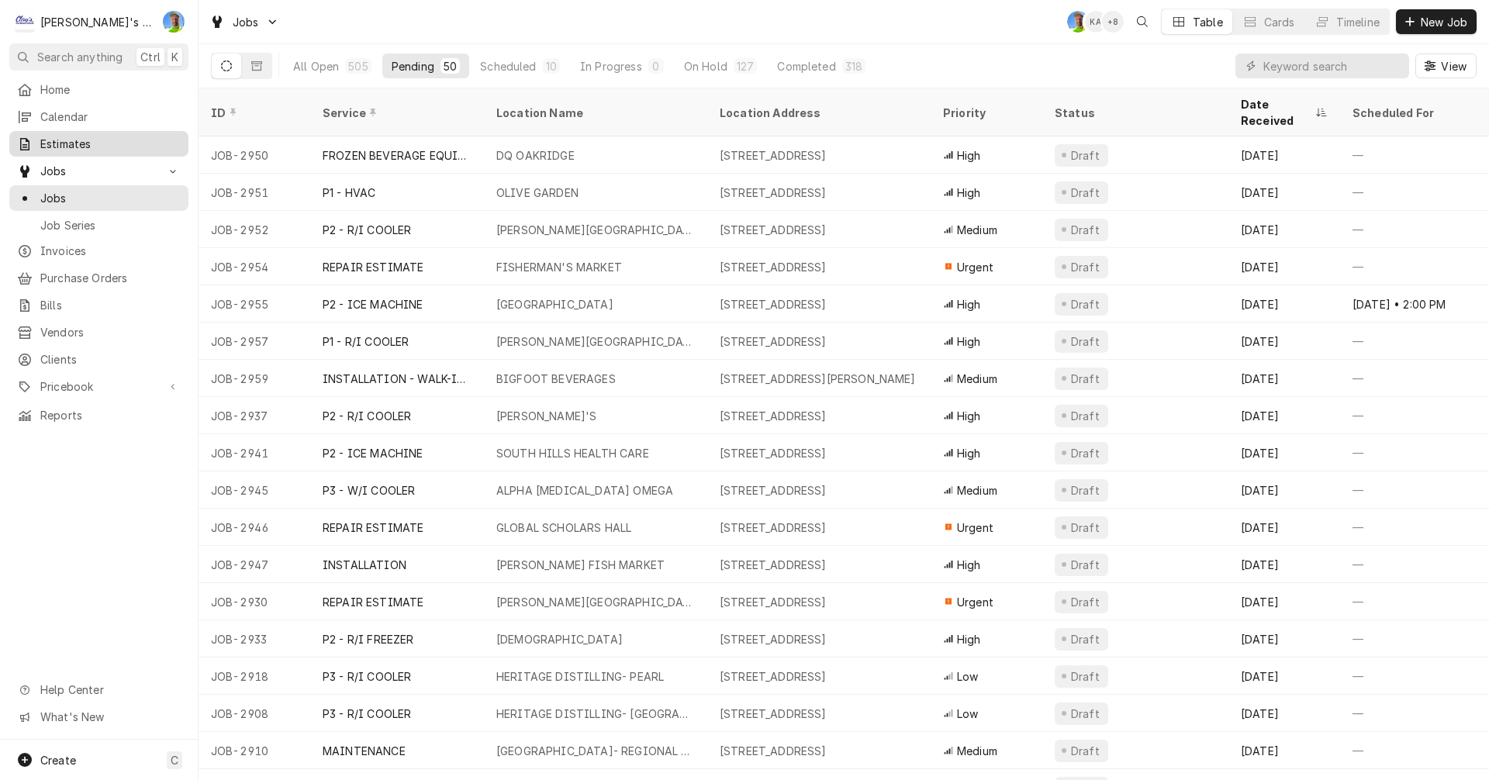
click at [96, 140] on span "Estimates" at bounding box center [110, 144] width 140 height 16
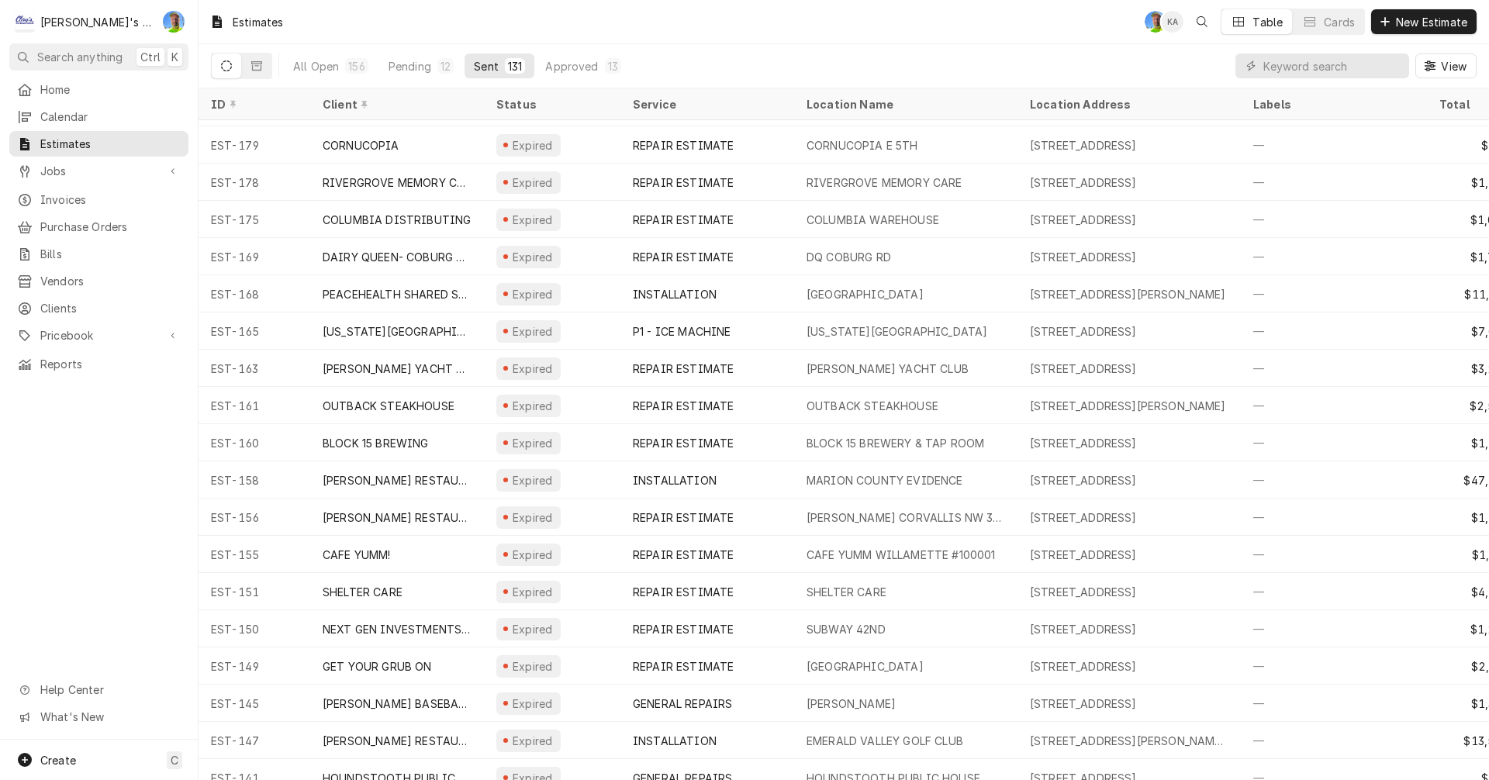
scroll to position [2713, 0]
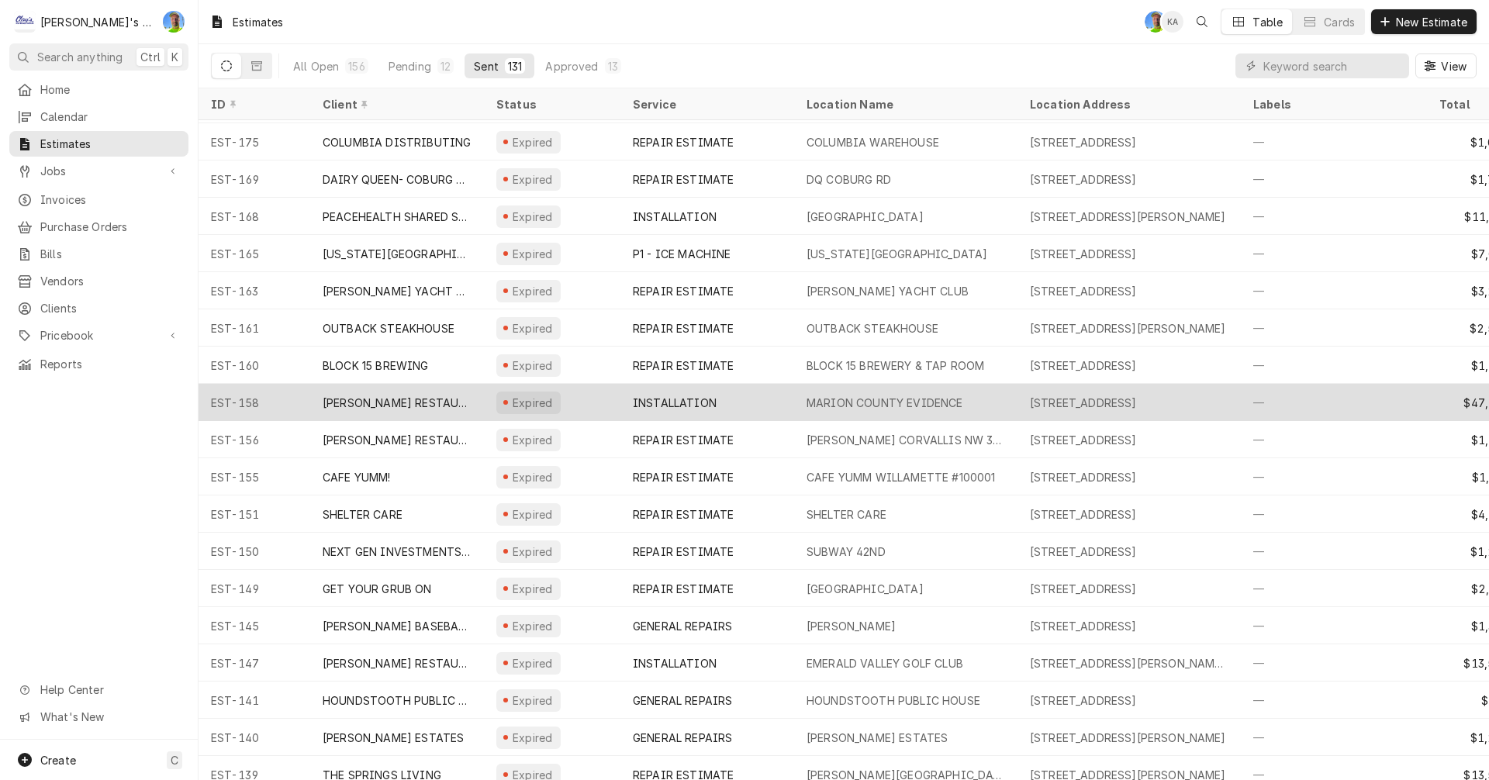
click at [794, 401] on div "MARION COUNTY EVIDENCE" at bounding box center [905, 402] width 223 height 37
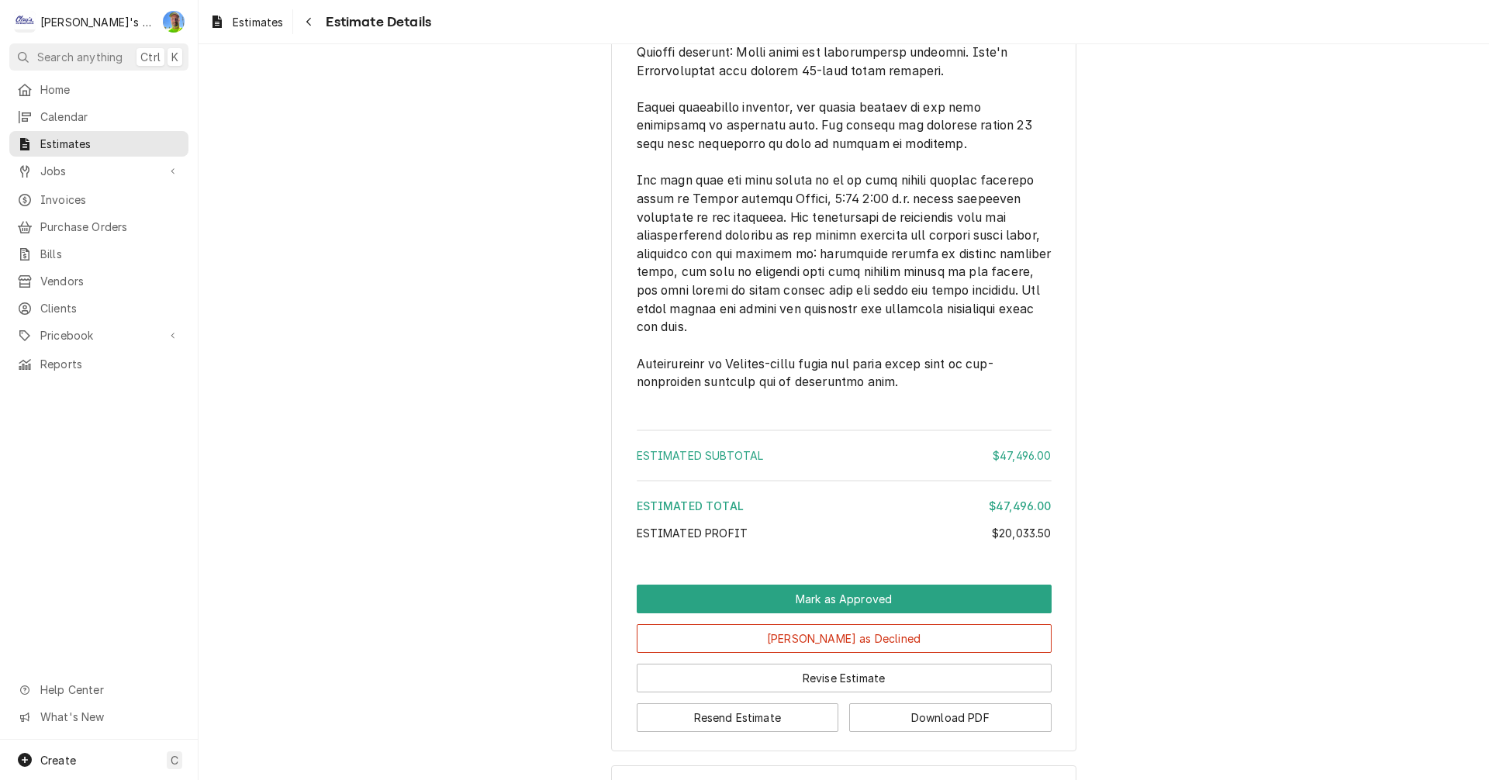
scroll to position [5815, 0]
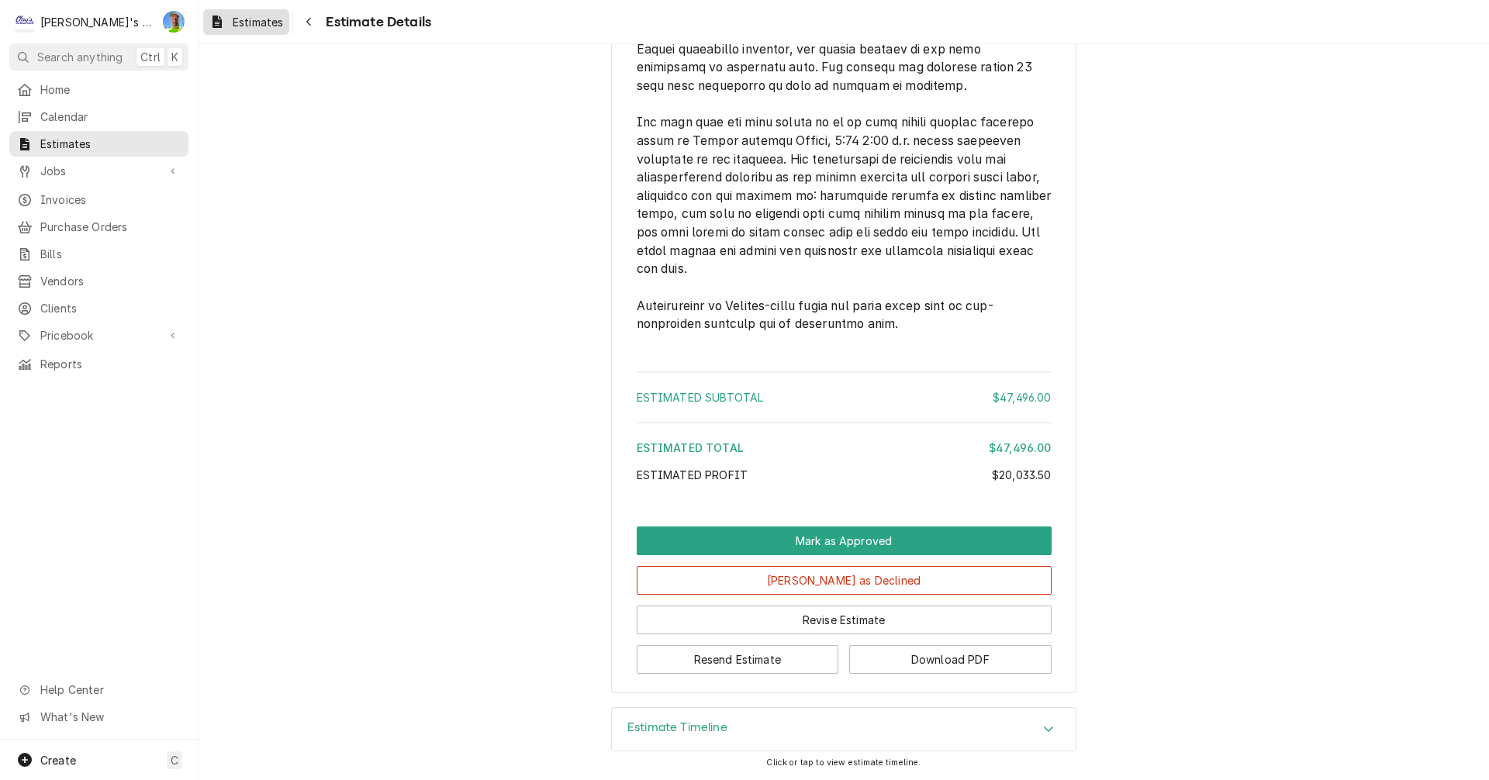
click at [241, 28] on span "Estimates" at bounding box center [258, 22] width 50 height 16
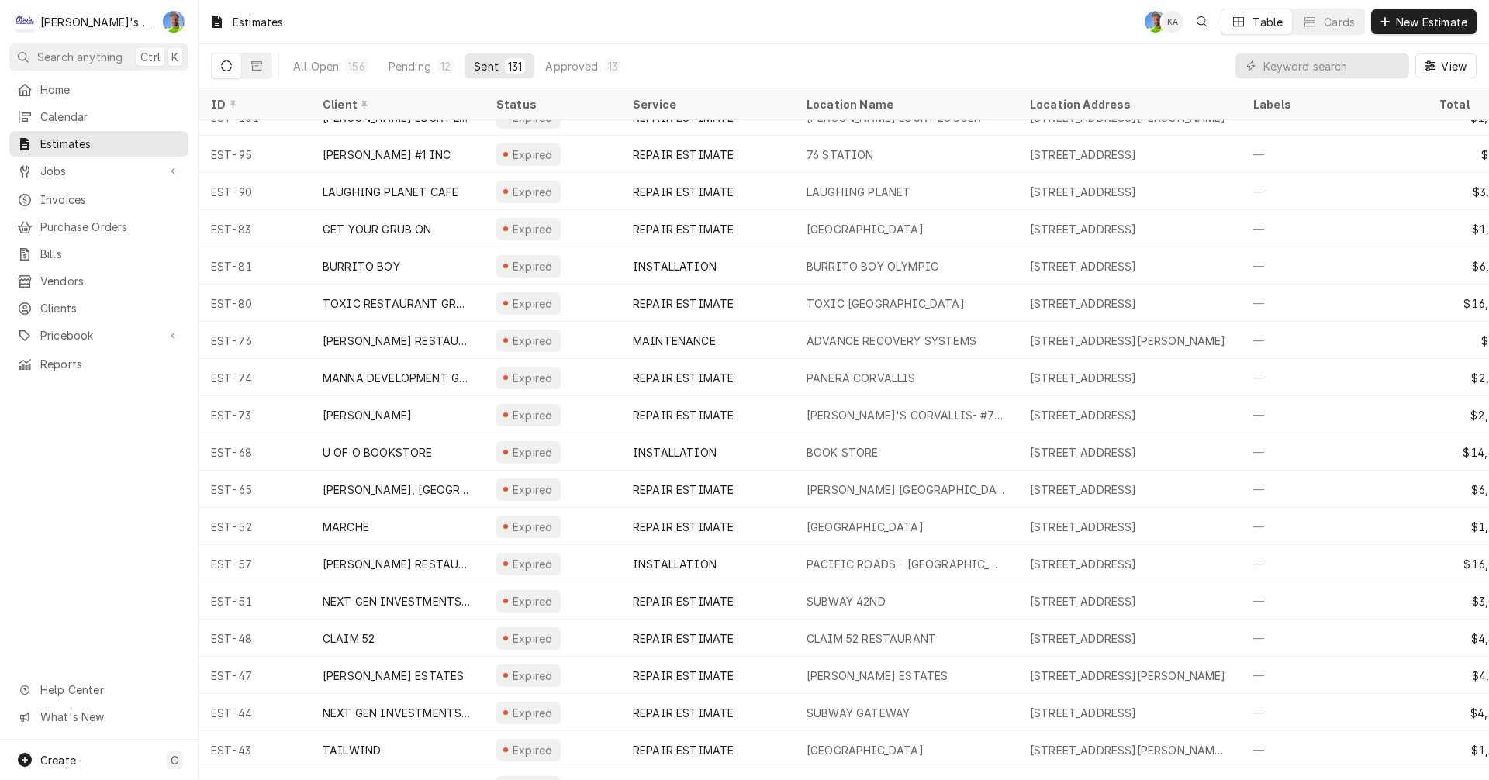
scroll to position [3930, 0]
